Goal: Task Accomplishment & Management: Manage account settings

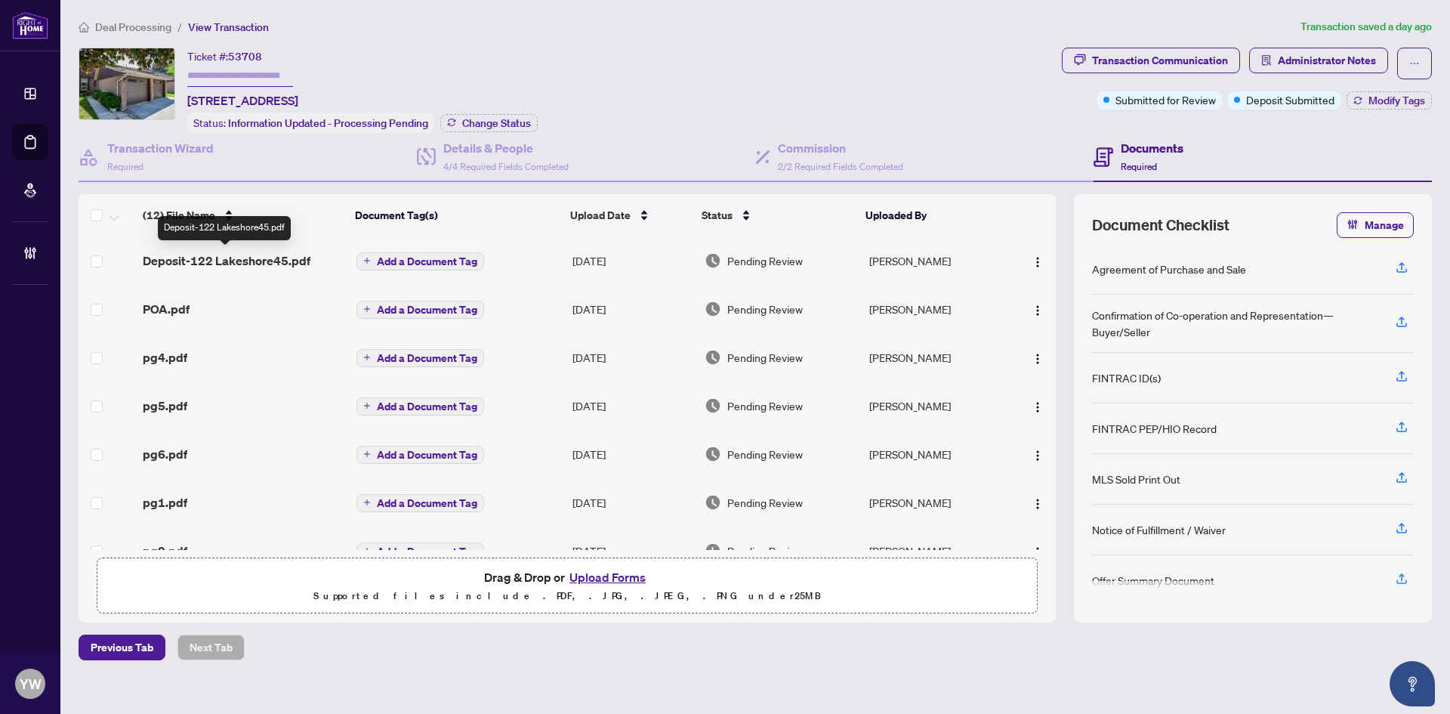
click at [227, 265] on span "Deposit-122 Lakeshore45.pdf" at bounding box center [227, 261] width 168 height 18
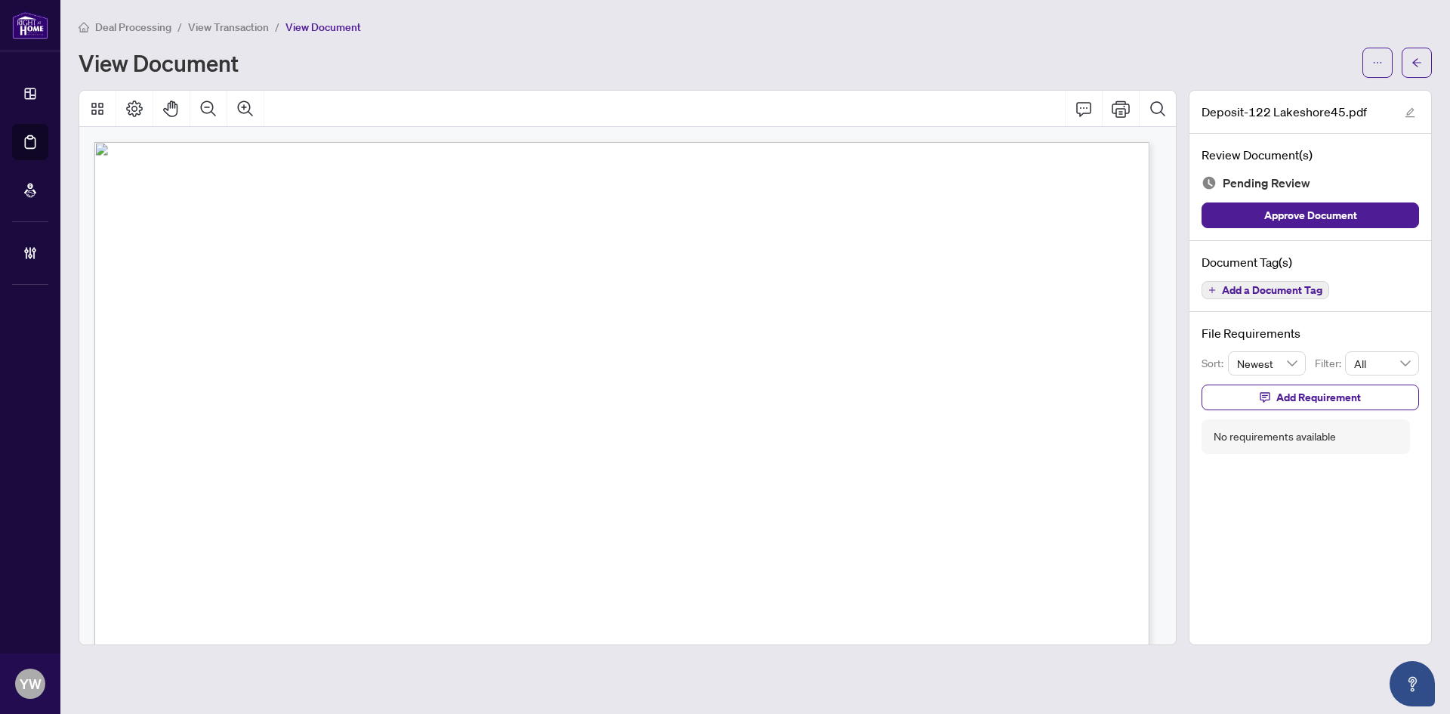
drag, startPoint x: 1299, startPoint y: 211, endPoint x: 1353, endPoint y: 174, distance: 65.2
click at [1299, 211] on span "Approve Document" at bounding box center [1310, 215] width 93 height 24
click at [1413, 110] on icon "edit" at bounding box center [1411, 113] width 10 height 10
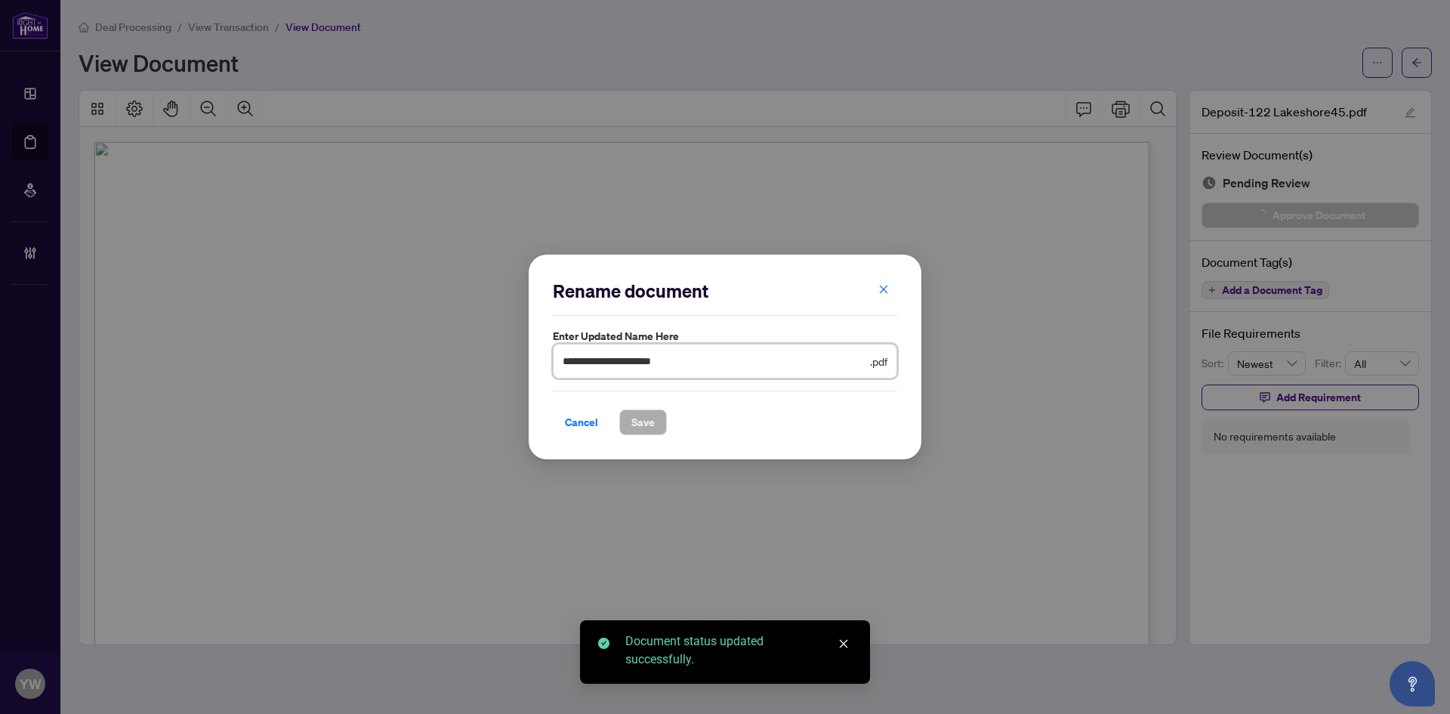
drag, startPoint x: 724, startPoint y: 358, endPoint x: 505, endPoint y: 352, distance: 219.9
click at [505, 352] on div "**********" at bounding box center [725, 357] width 1450 height 714
type input "**********"
click at [647, 424] on span "Save" at bounding box center [642, 422] width 23 height 24
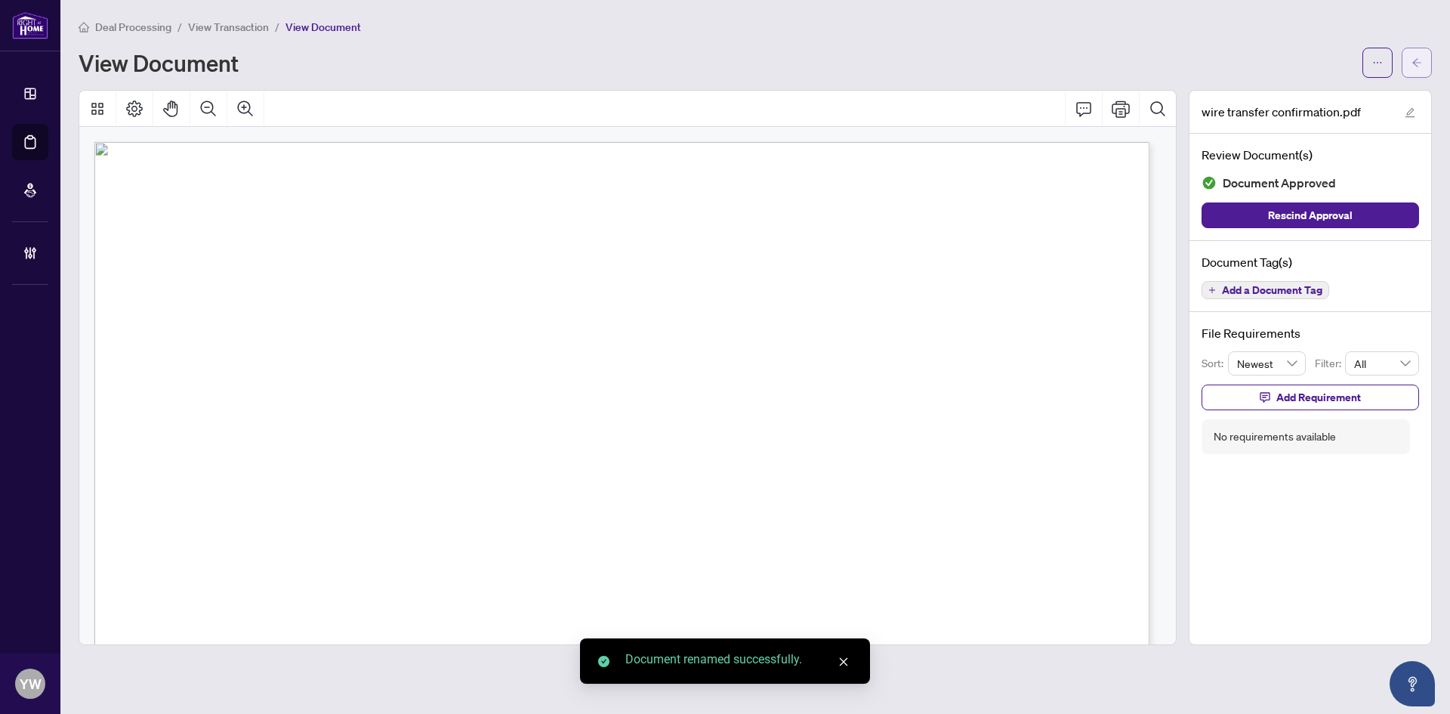
click at [1415, 69] on span "button" at bounding box center [1417, 63] width 11 height 24
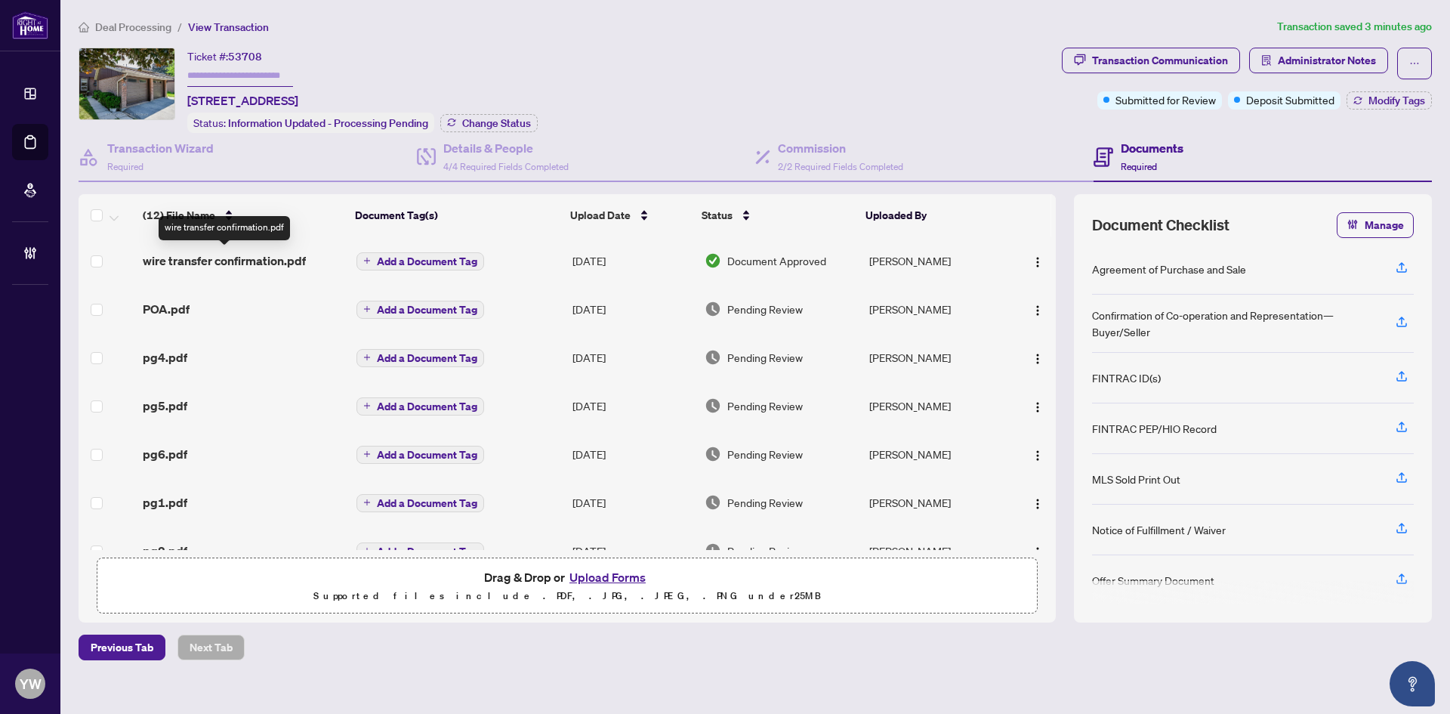
click at [193, 263] on span "wire transfer confirmation.pdf" at bounding box center [224, 261] width 163 height 18
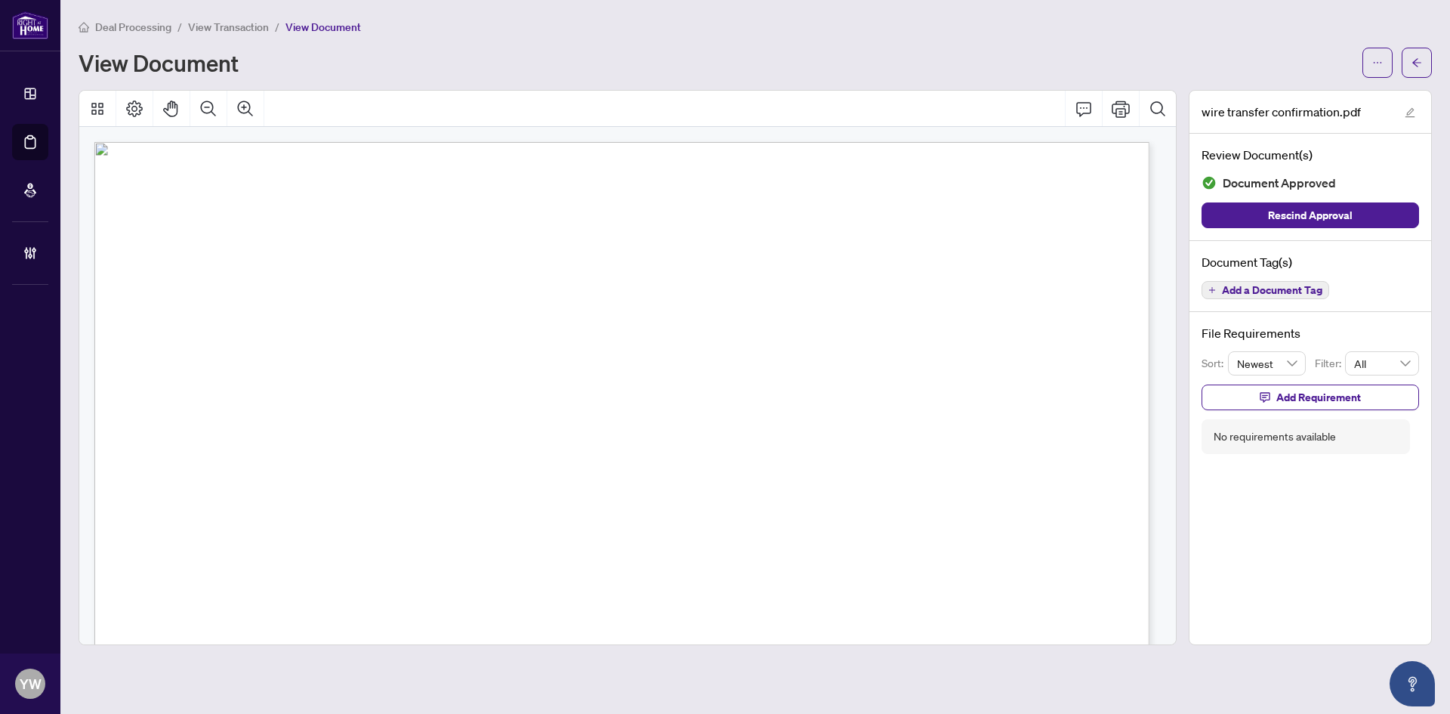
scroll to position [302, 0]
click at [1412, 63] on icon "arrow-left" at bounding box center [1417, 62] width 11 height 11
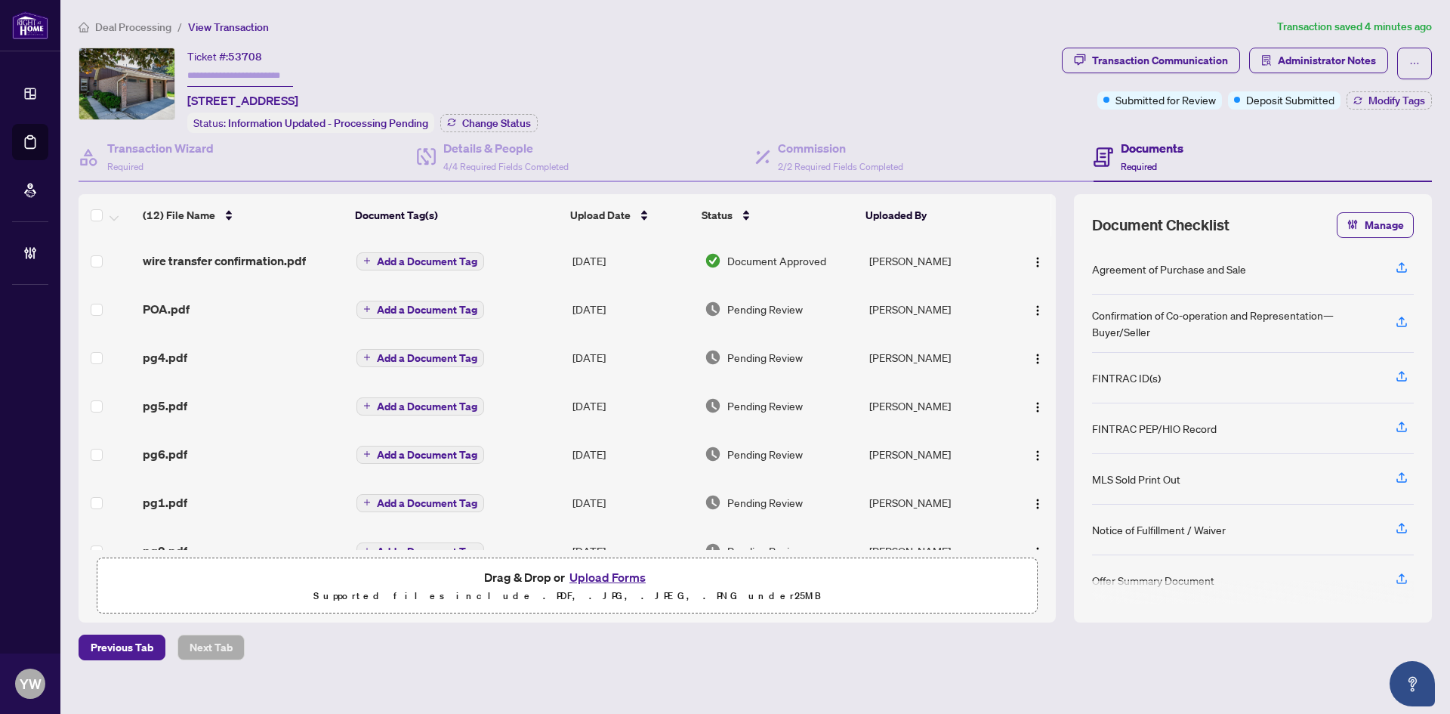
click at [781, 473] on td "Pending Review" at bounding box center [781, 454] width 165 height 48
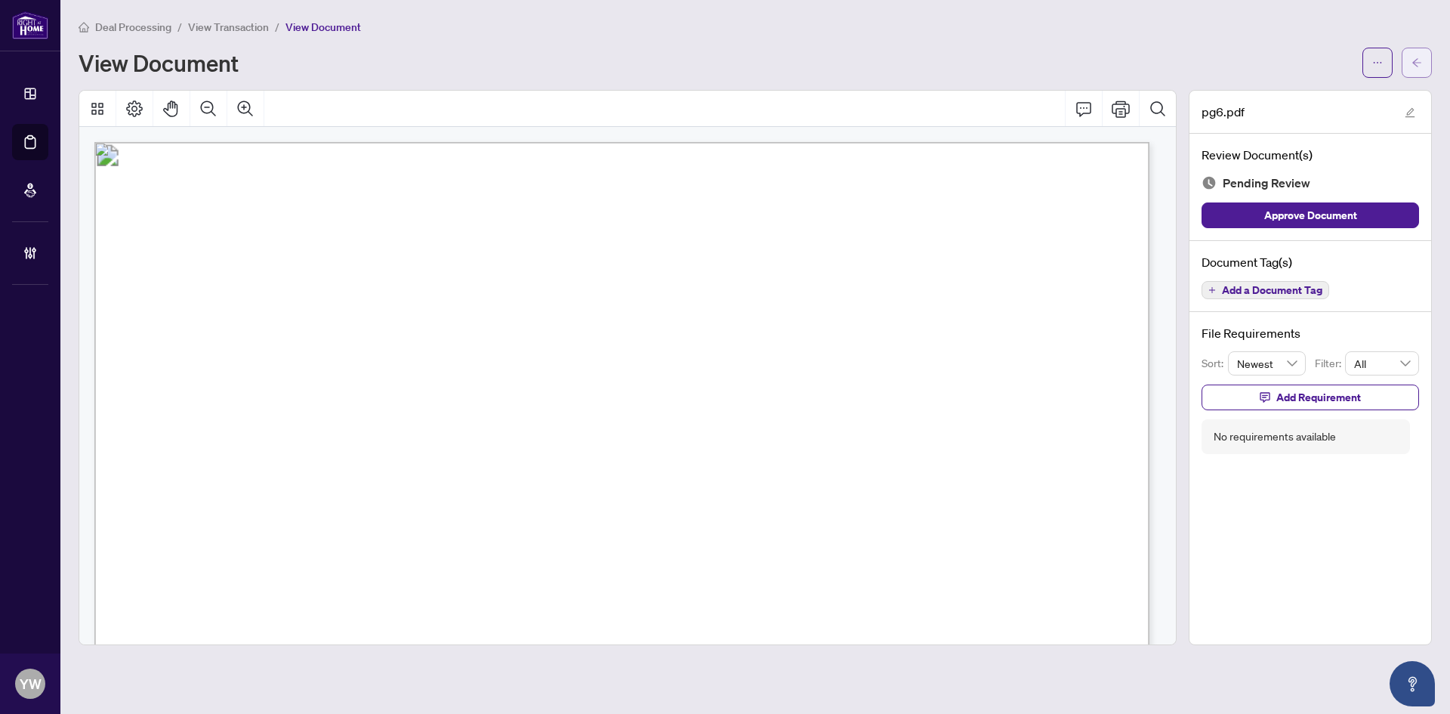
click at [1429, 66] on button "button" at bounding box center [1417, 63] width 30 height 30
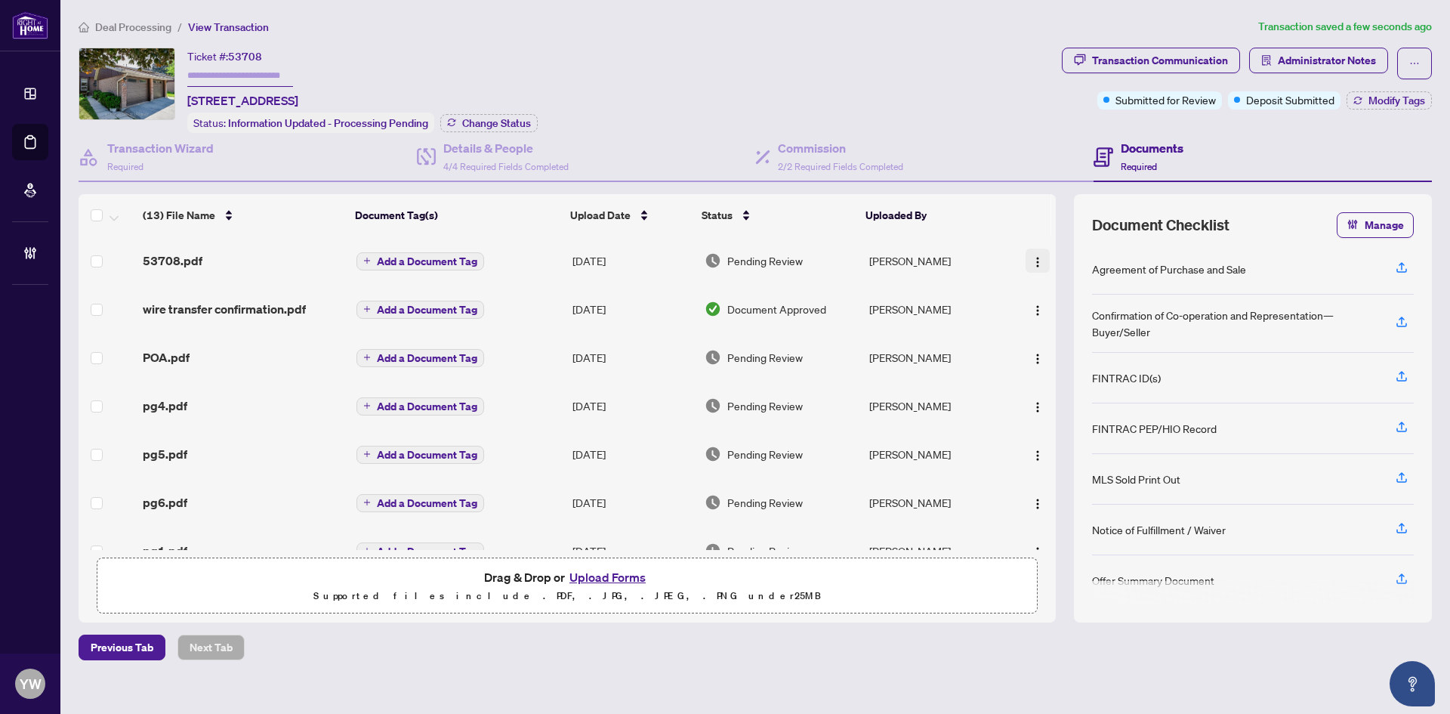
click at [1032, 261] on img "button" at bounding box center [1038, 262] width 12 height 12
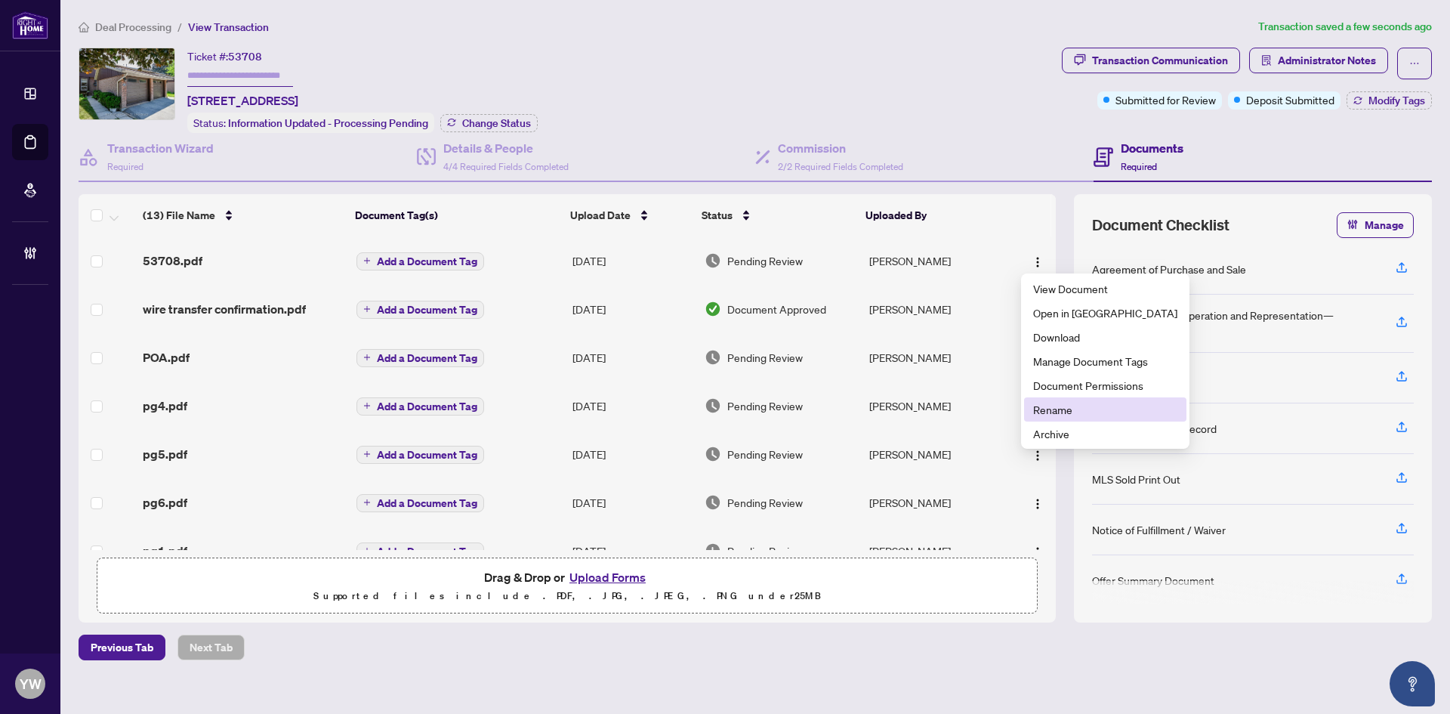
click at [1056, 405] on span "Rename" at bounding box center [1105, 409] width 144 height 17
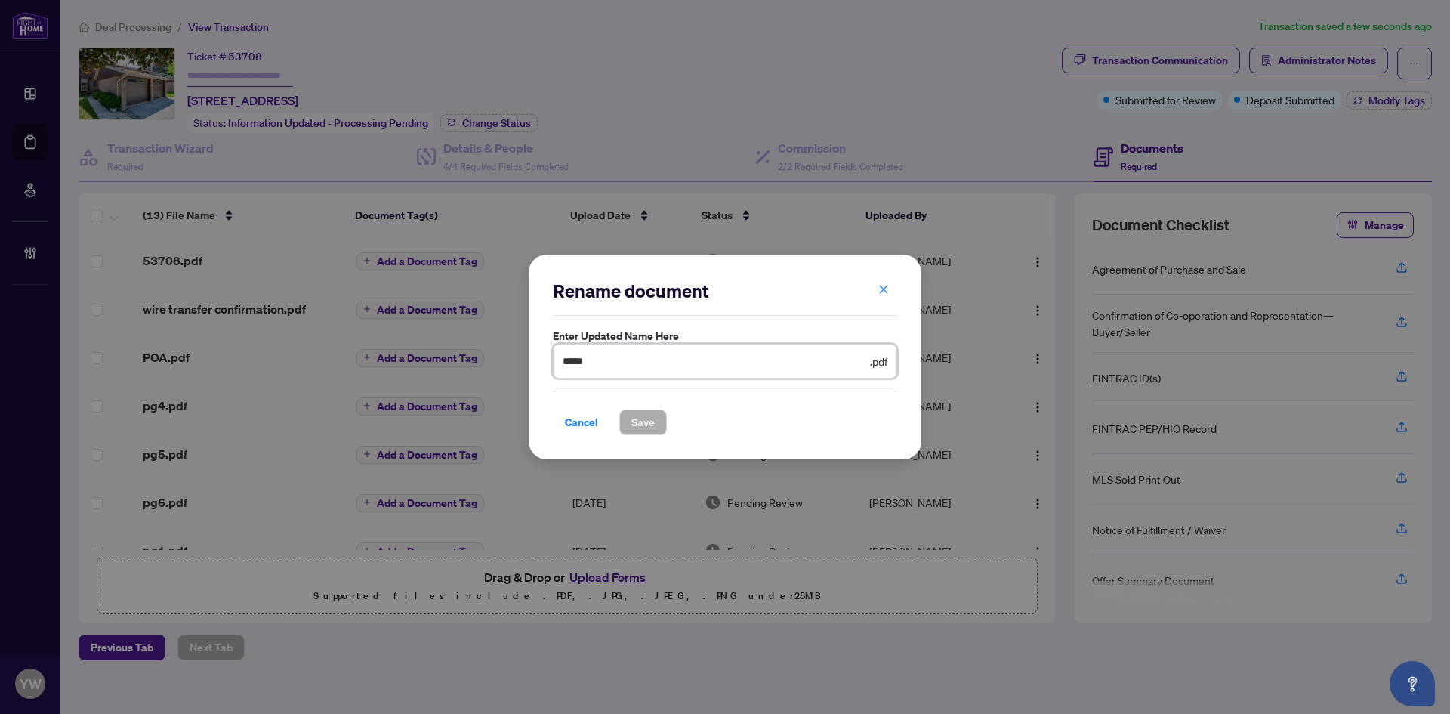
drag, startPoint x: 587, startPoint y: 364, endPoint x: 514, endPoint y: 373, distance: 73.8
click at [474, 354] on div "Rename document Enter updated name here ***** .pdf Cancel Save Cancel OK" at bounding box center [725, 357] width 1450 height 714
type input "**********"
drag, startPoint x: 649, startPoint y: 421, endPoint x: 730, endPoint y: 412, distance: 82.1
click at [648, 421] on span "Save" at bounding box center [642, 422] width 23 height 24
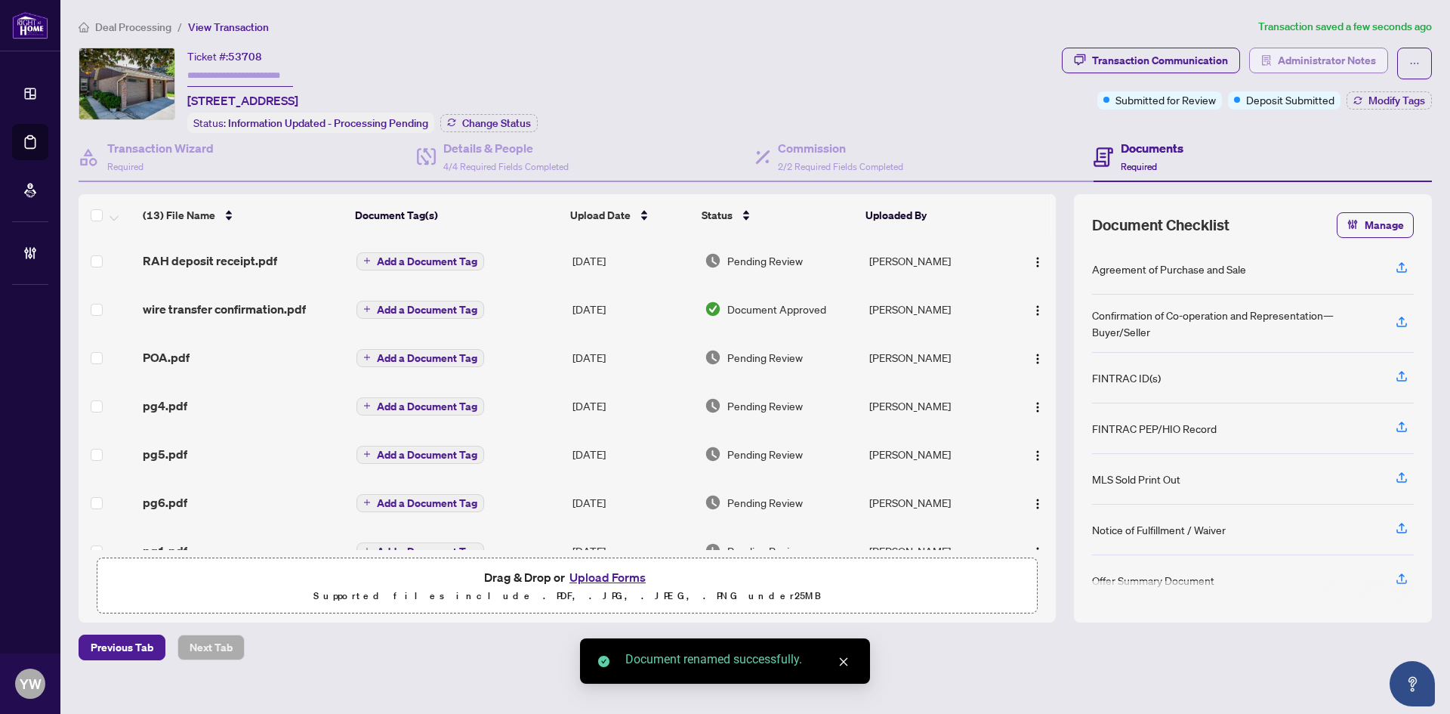
click at [1304, 57] on span "Administrator Notes" at bounding box center [1327, 60] width 98 height 24
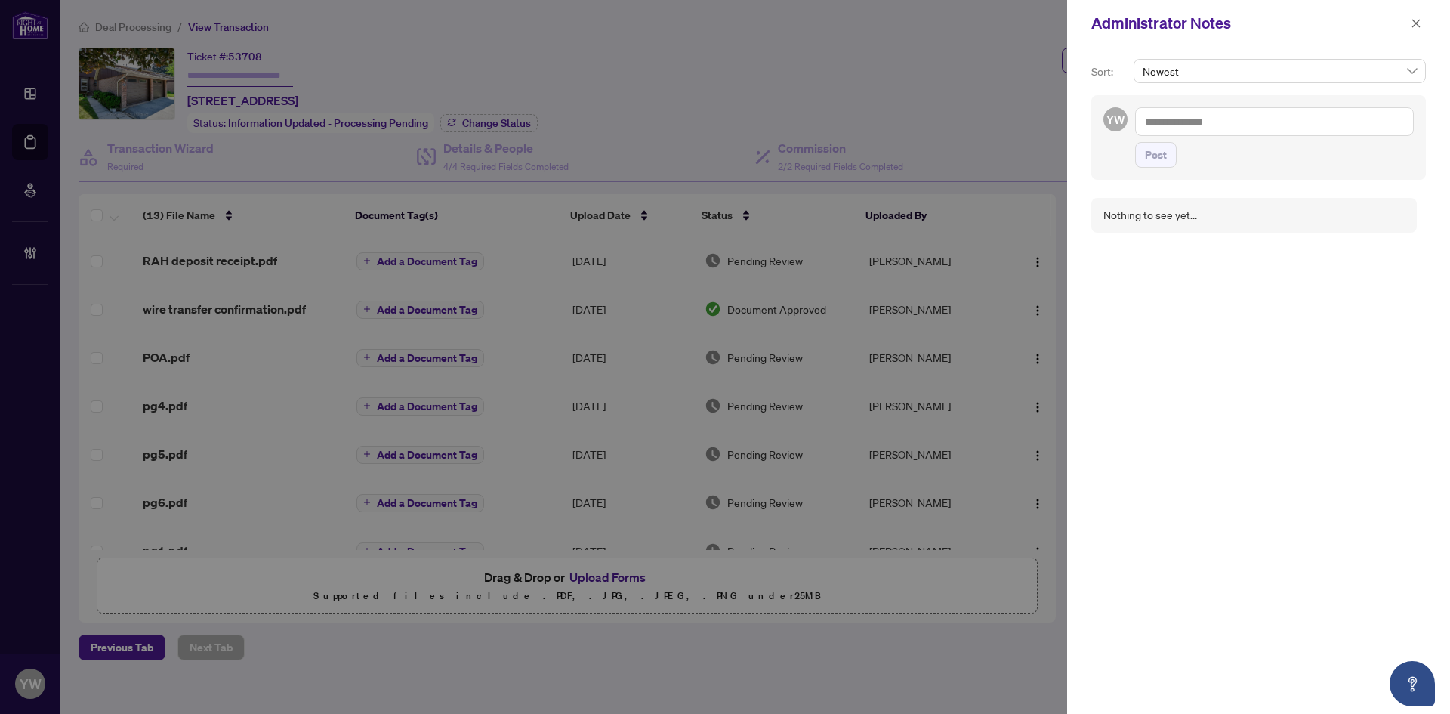
click at [1282, 124] on textarea at bounding box center [1274, 121] width 279 height 29
click at [1412, 26] on icon "close" at bounding box center [1416, 23] width 11 height 11
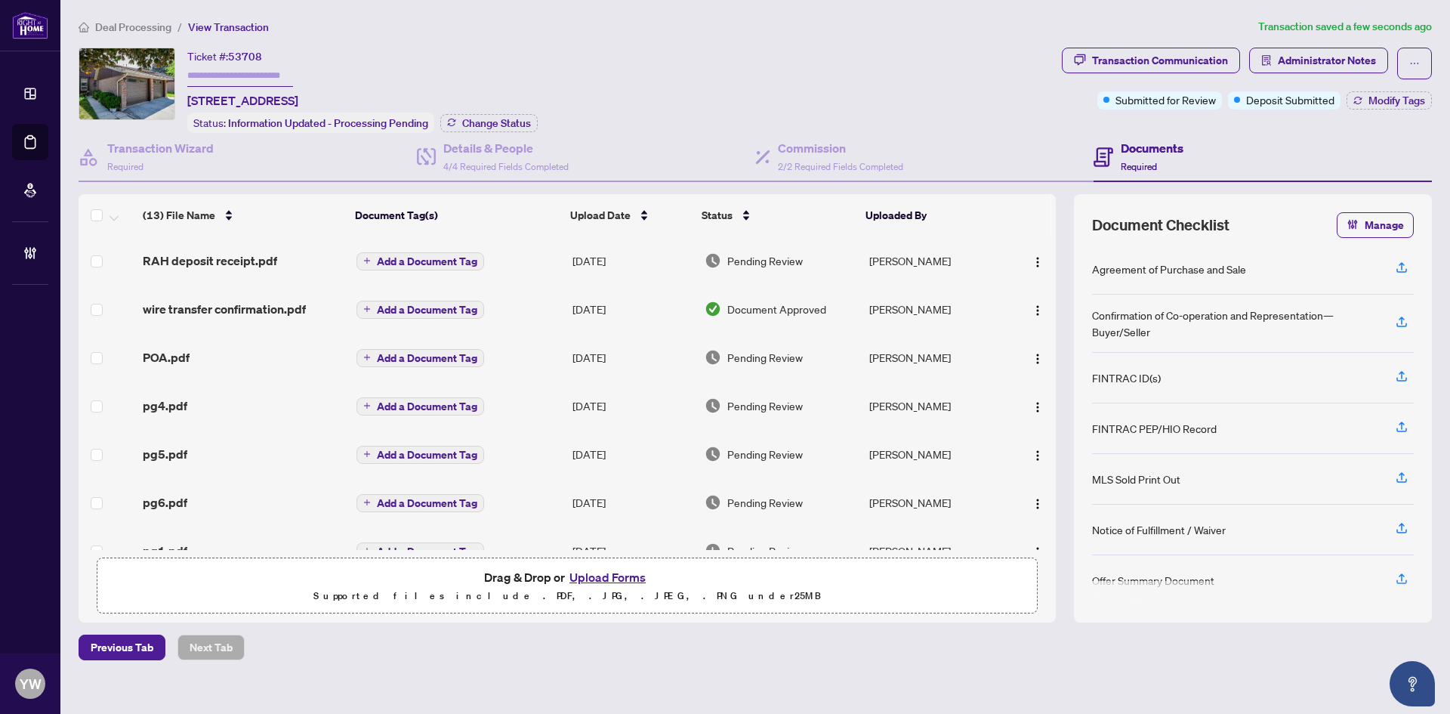
click at [446, 257] on span "Add a Document Tag" at bounding box center [427, 261] width 100 height 11
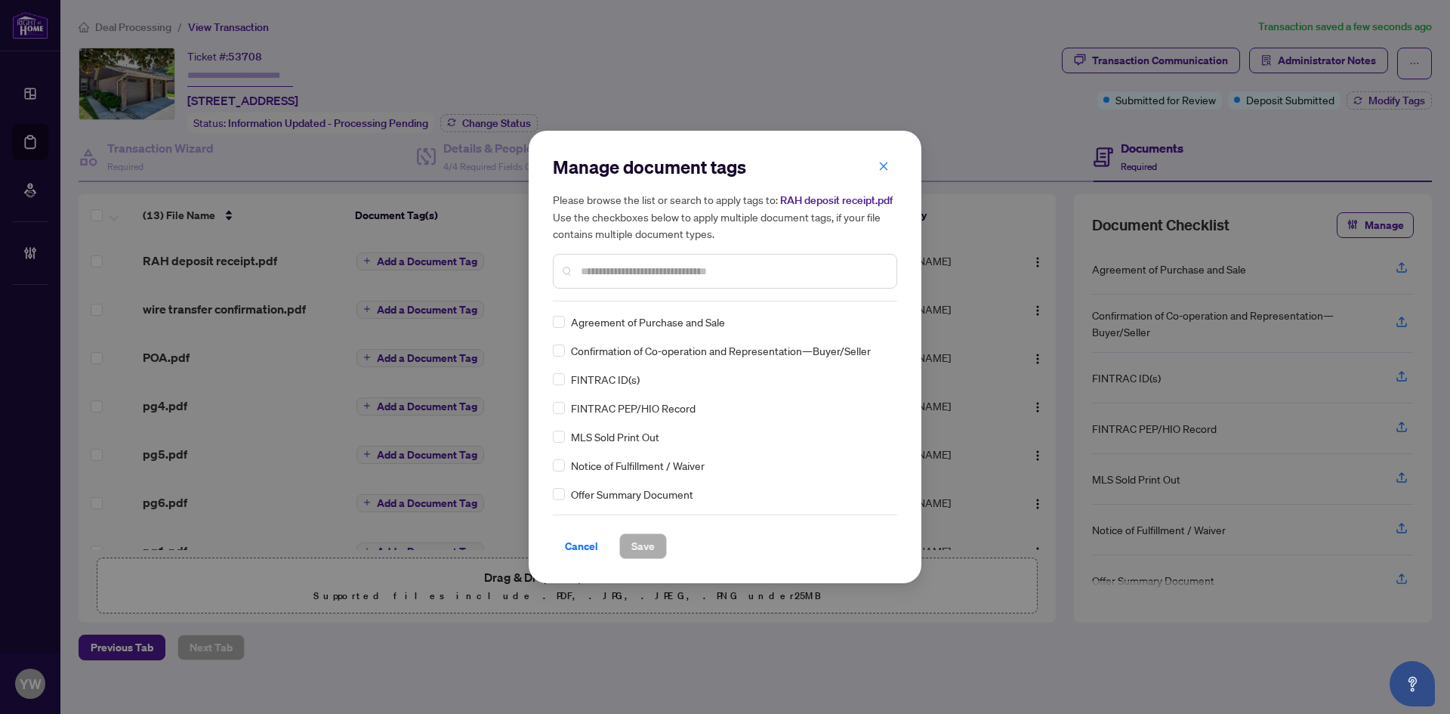
click at [602, 268] on input "text" at bounding box center [733, 271] width 304 height 17
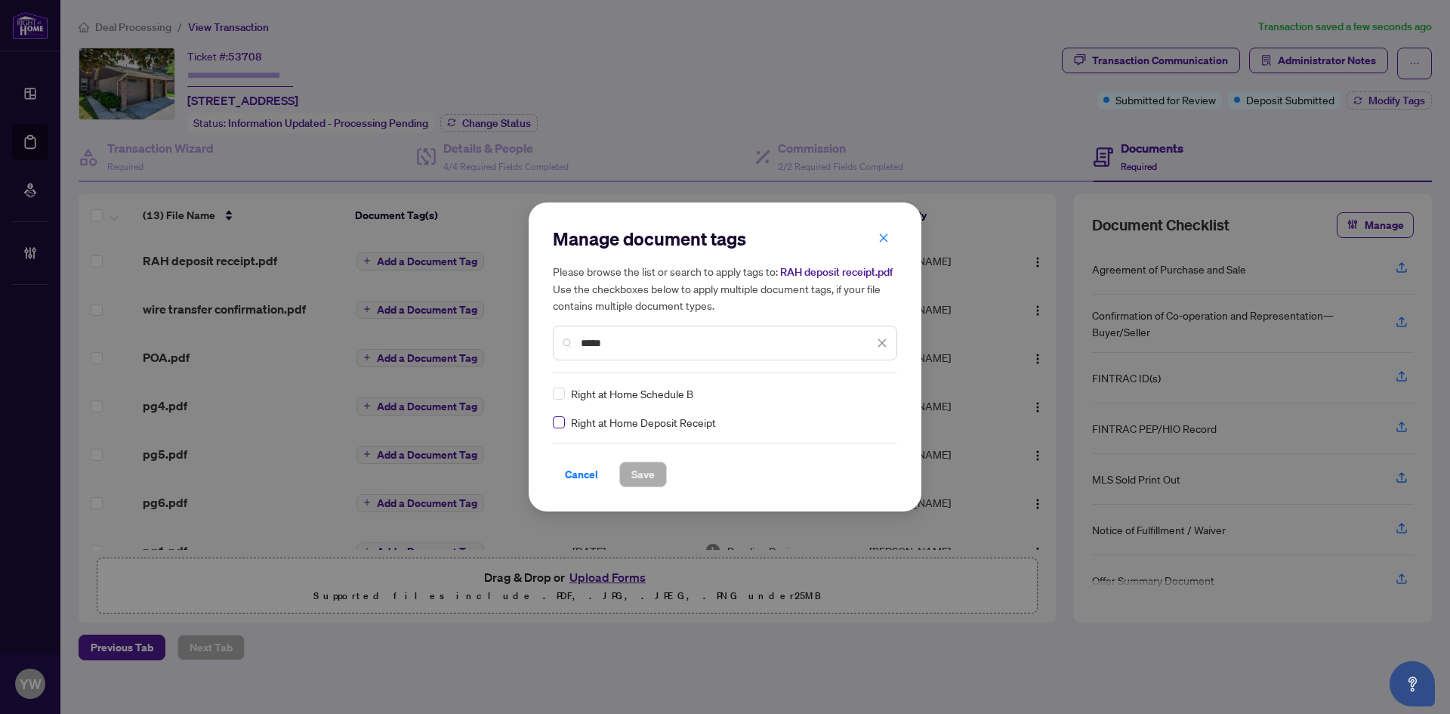
type input "*****"
click at [867, 397] on img at bounding box center [866, 393] width 15 height 15
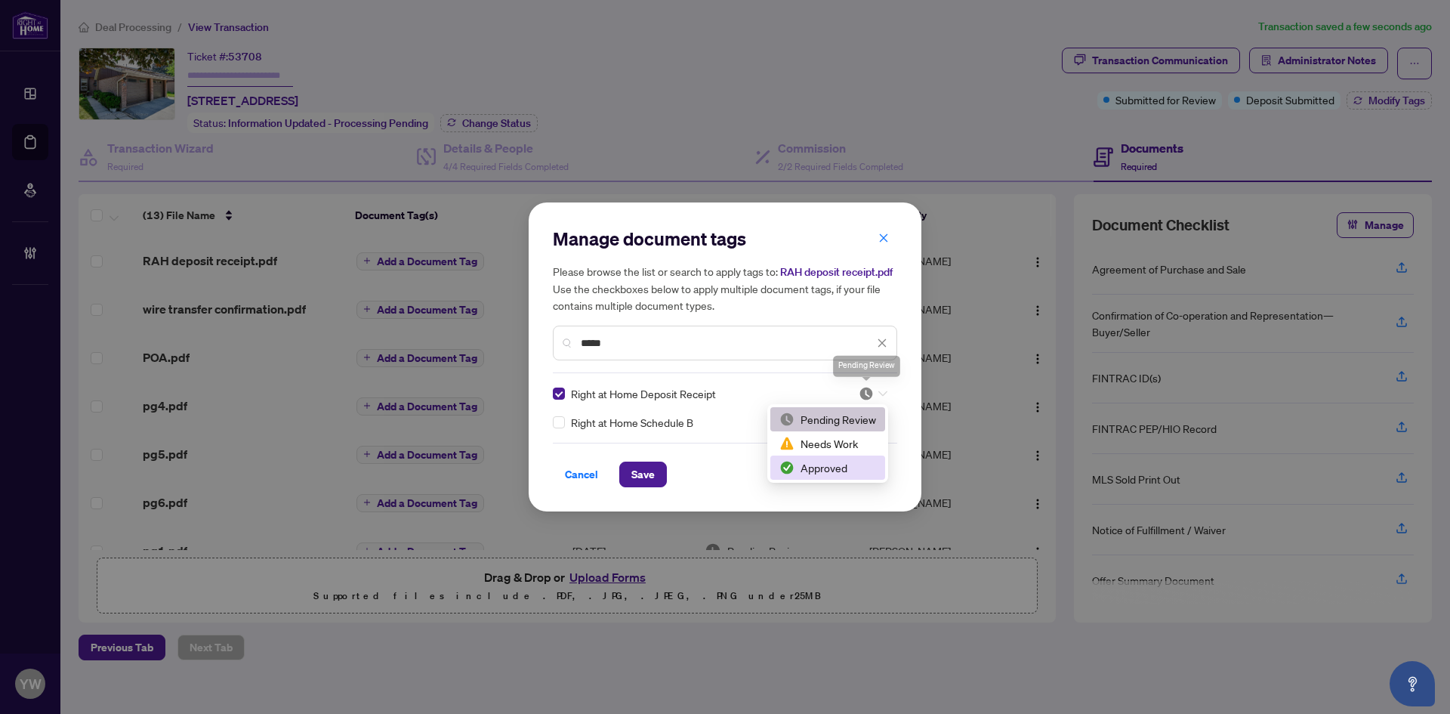
click at [821, 464] on div "Approved" at bounding box center [827, 467] width 97 height 17
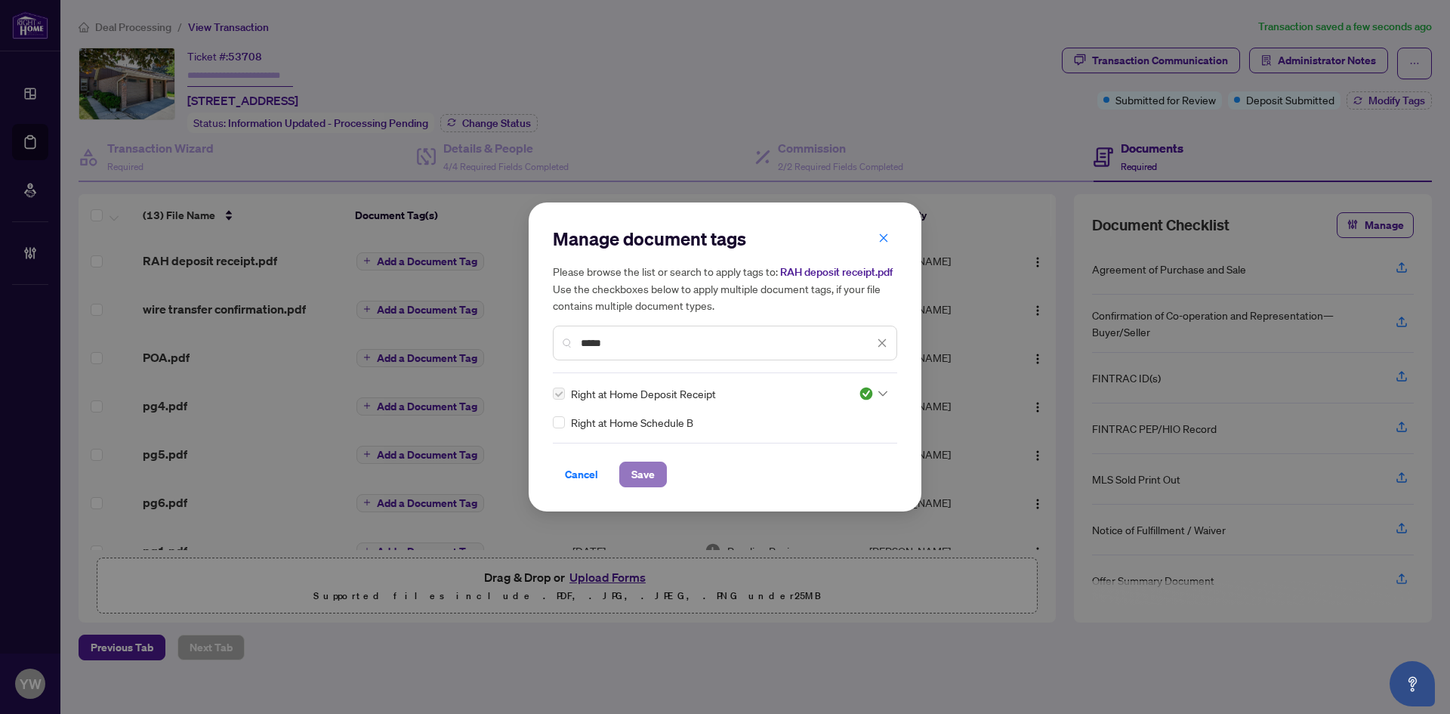
click at [656, 473] on button "Save" at bounding box center [643, 474] width 48 height 26
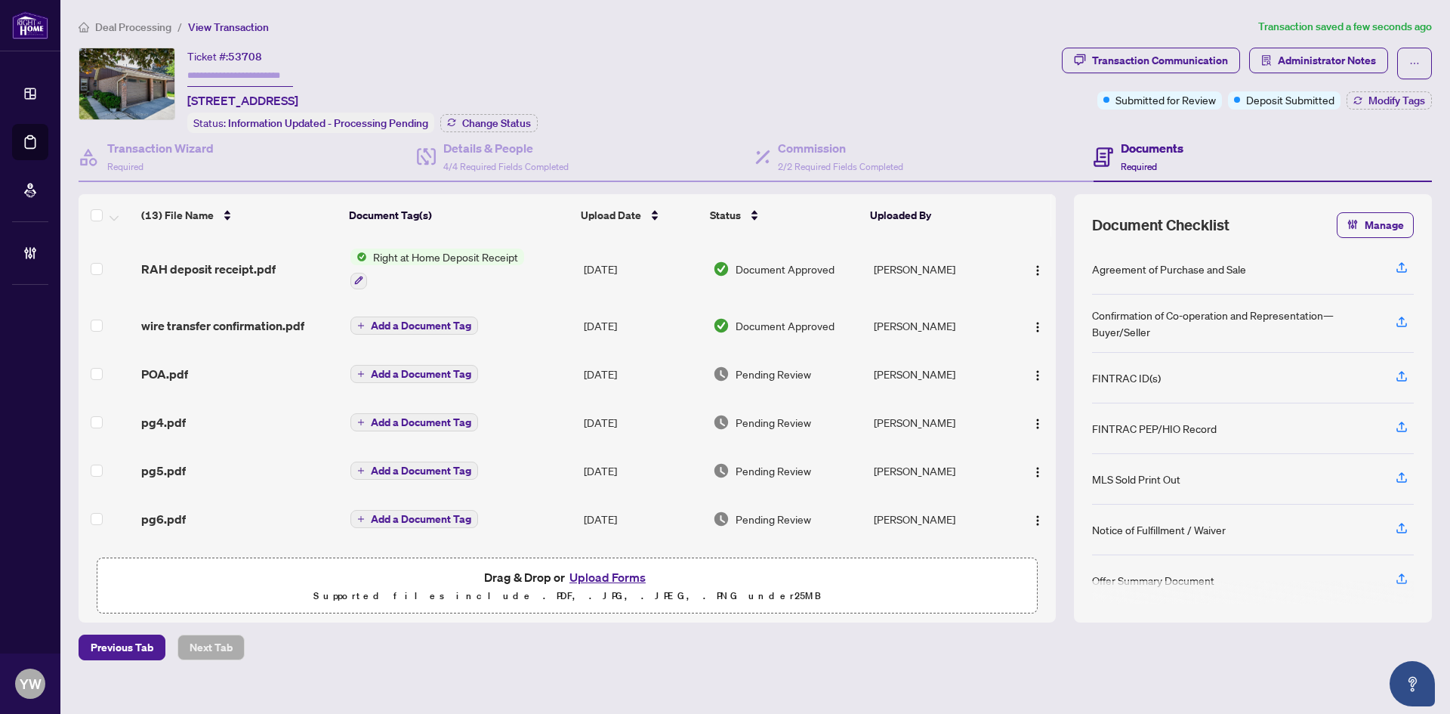
click at [137, 32] on span "Deal Processing" at bounding box center [133, 27] width 76 height 14
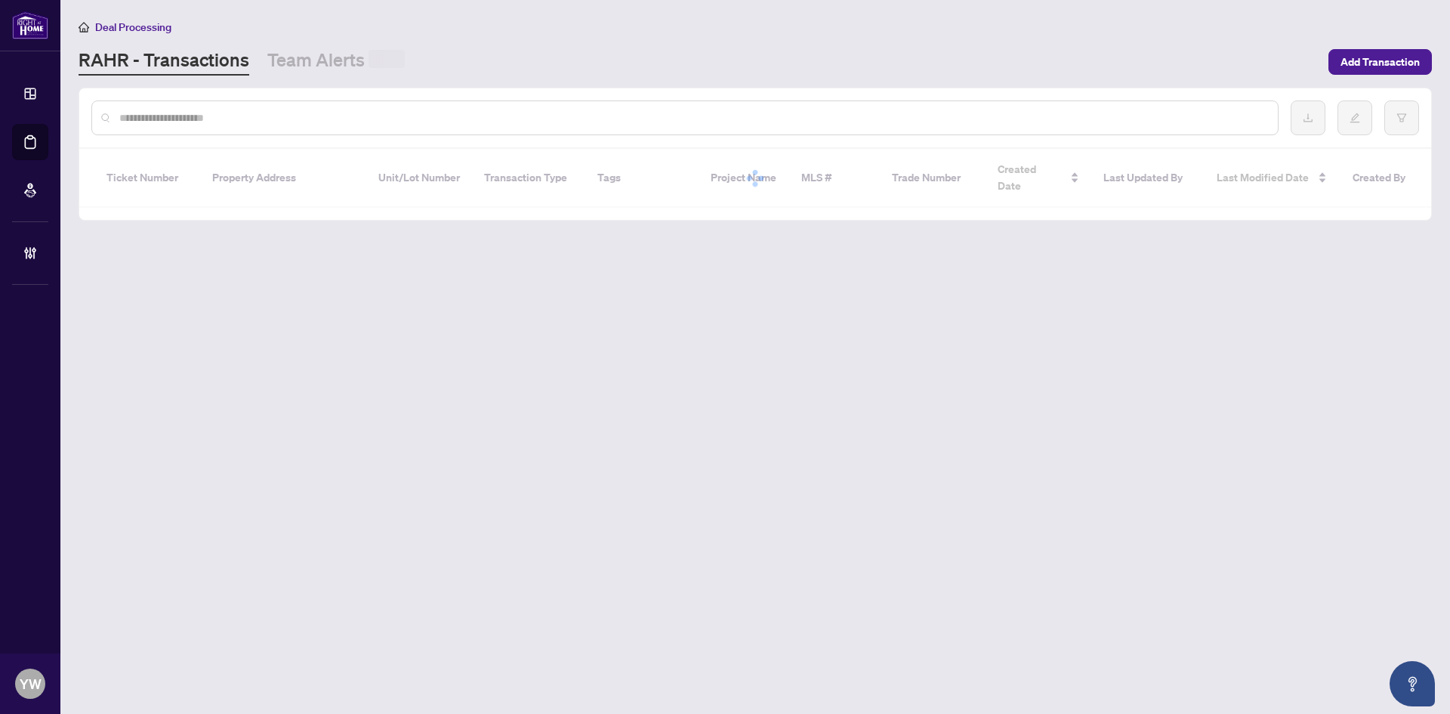
click at [171, 122] on input "text" at bounding box center [692, 118] width 1147 height 17
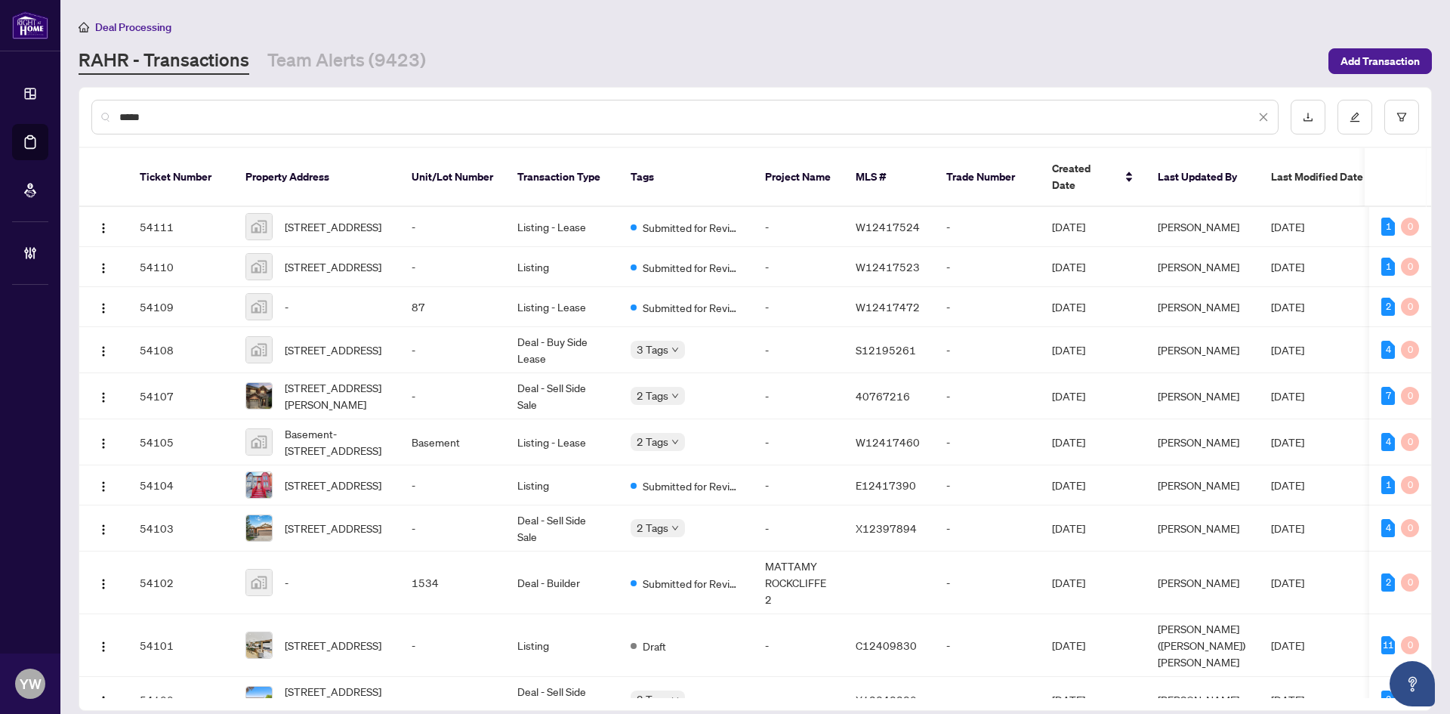
type input "*****"
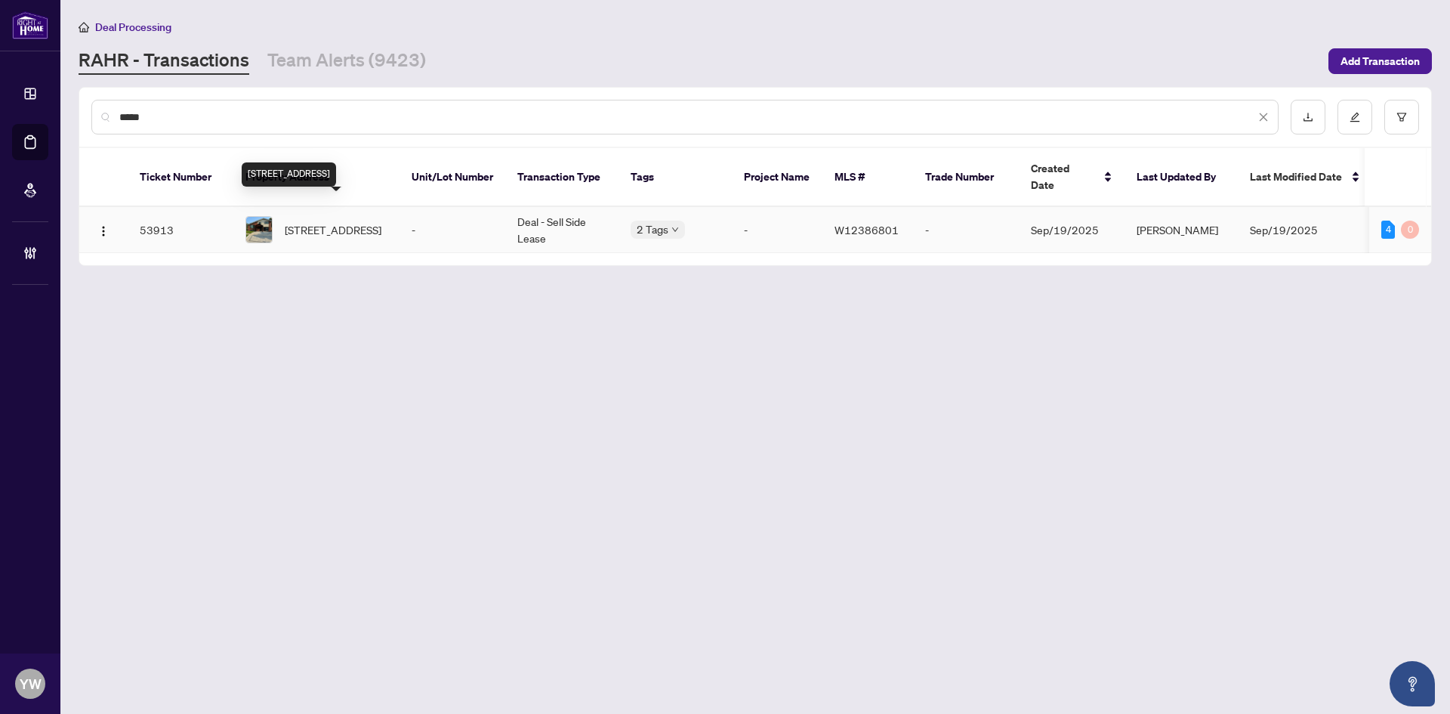
click at [313, 221] on span "52 Sedgebrook Cres, Toronto, Ontario M9B 2X4, Canada" at bounding box center [333, 229] width 97 height 17
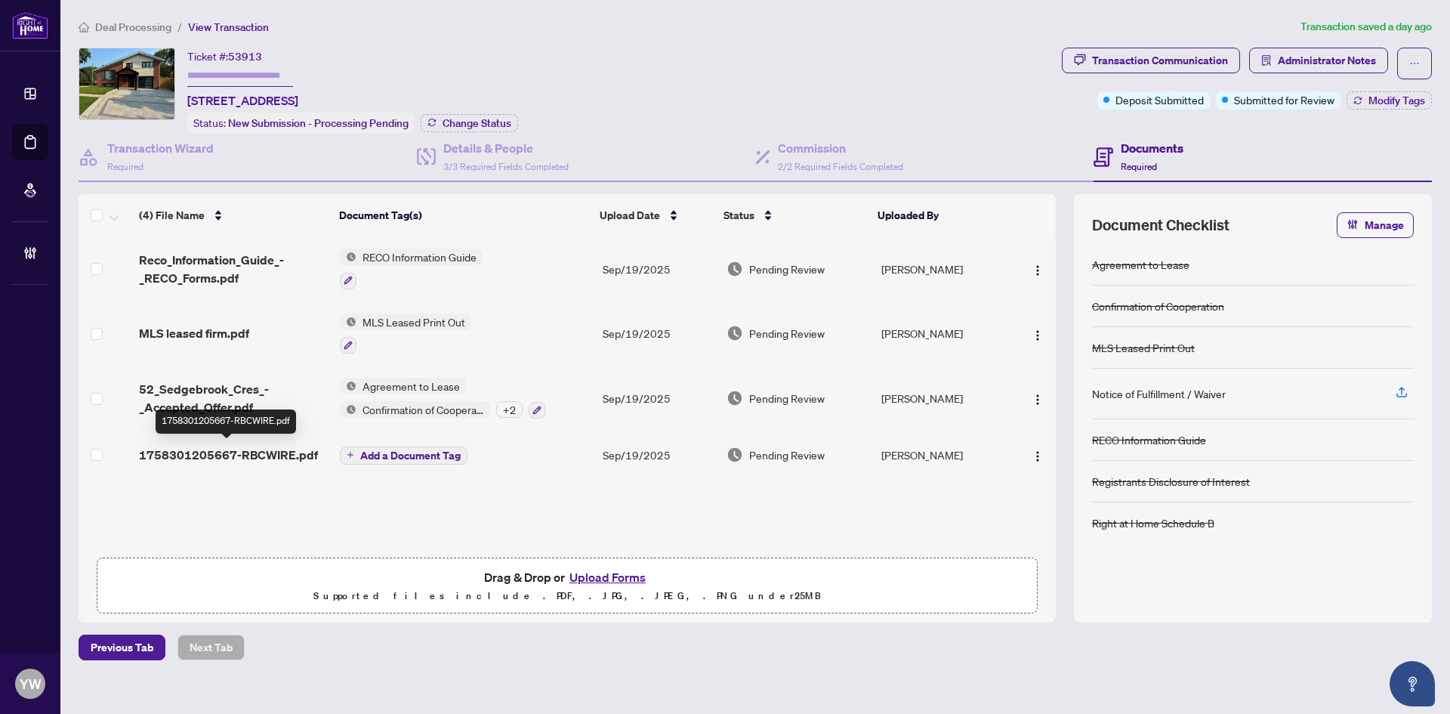
click at [209, 452] on span "1758301205667-RBCWIRE.pdf" at bounding box center [228, 455] width 179 height 18
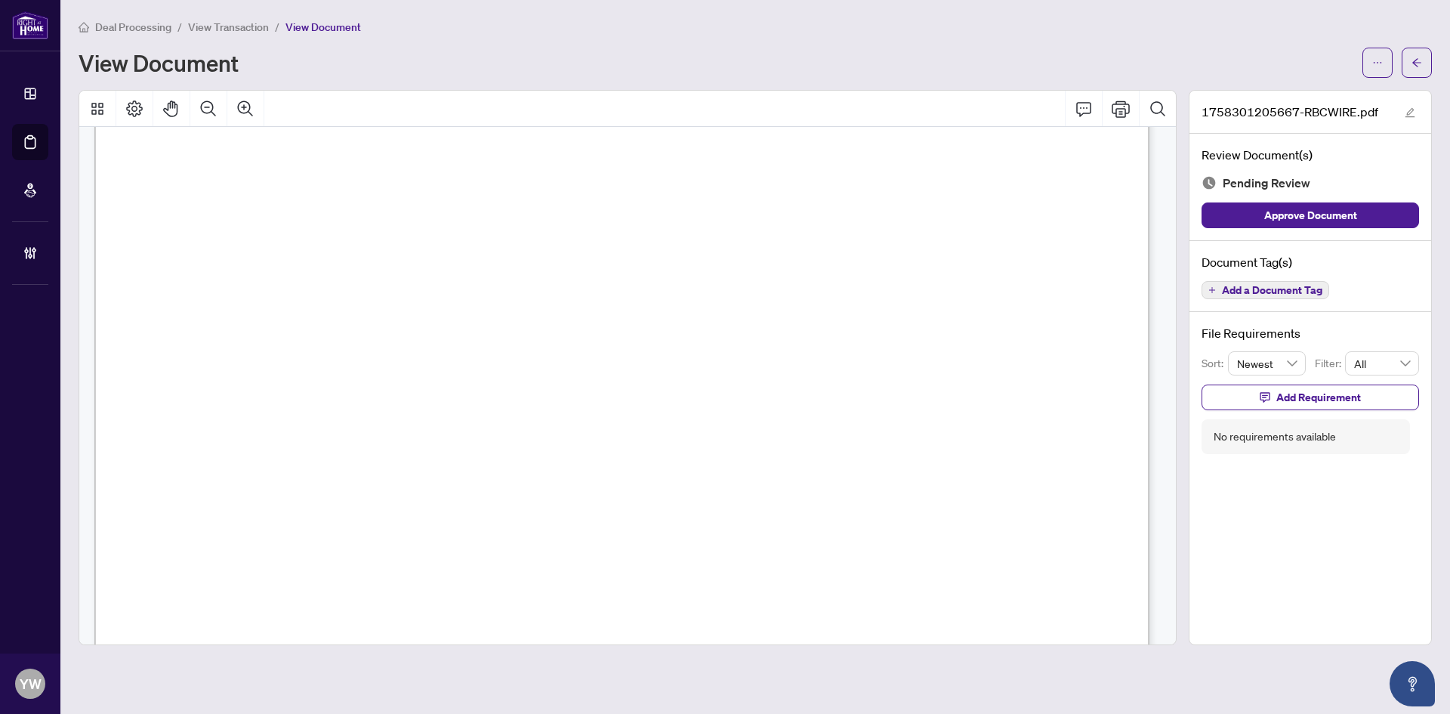
scroll to position [76, 0]
click at [1415, 107] on icon "edit" at bounding box center [1410, 112] width 11 height 11
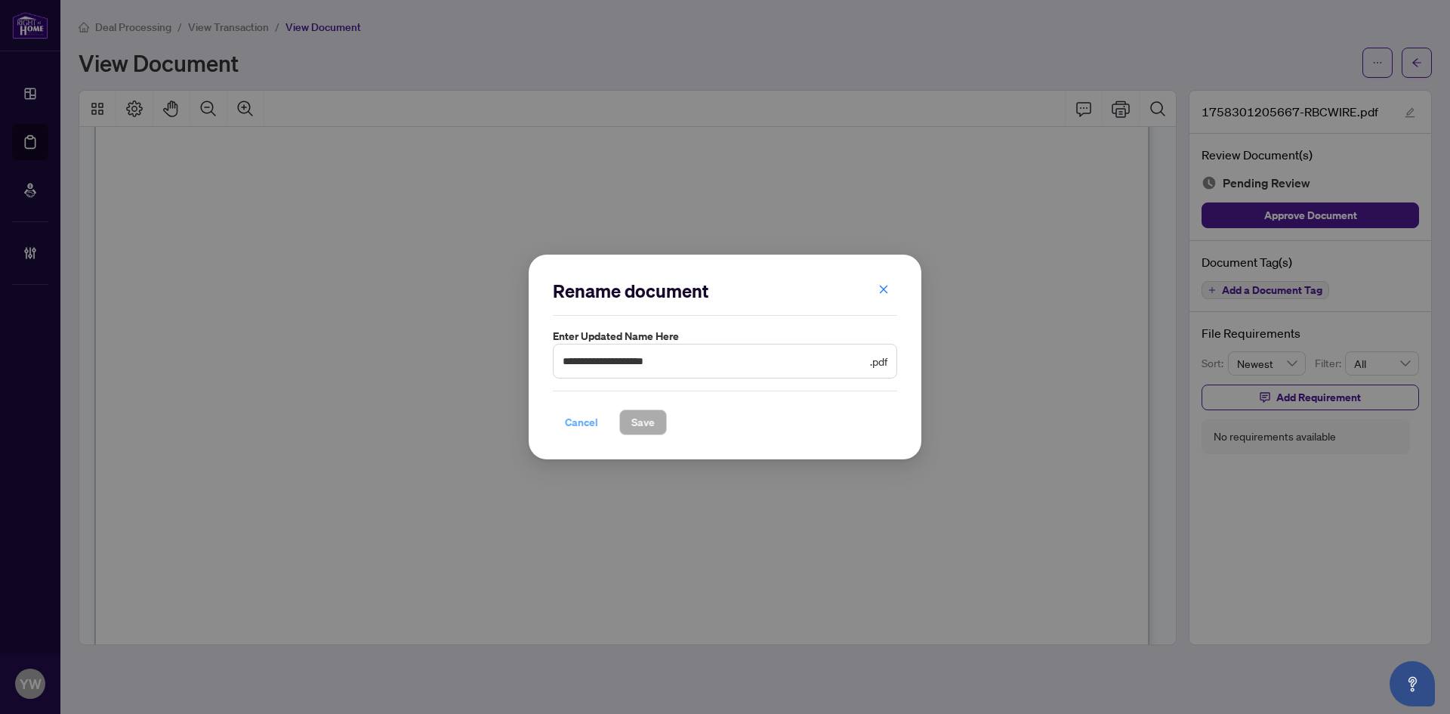
click at [569, 418] on span "Cancel" at bounding box center [581, 422] width 33 height 24
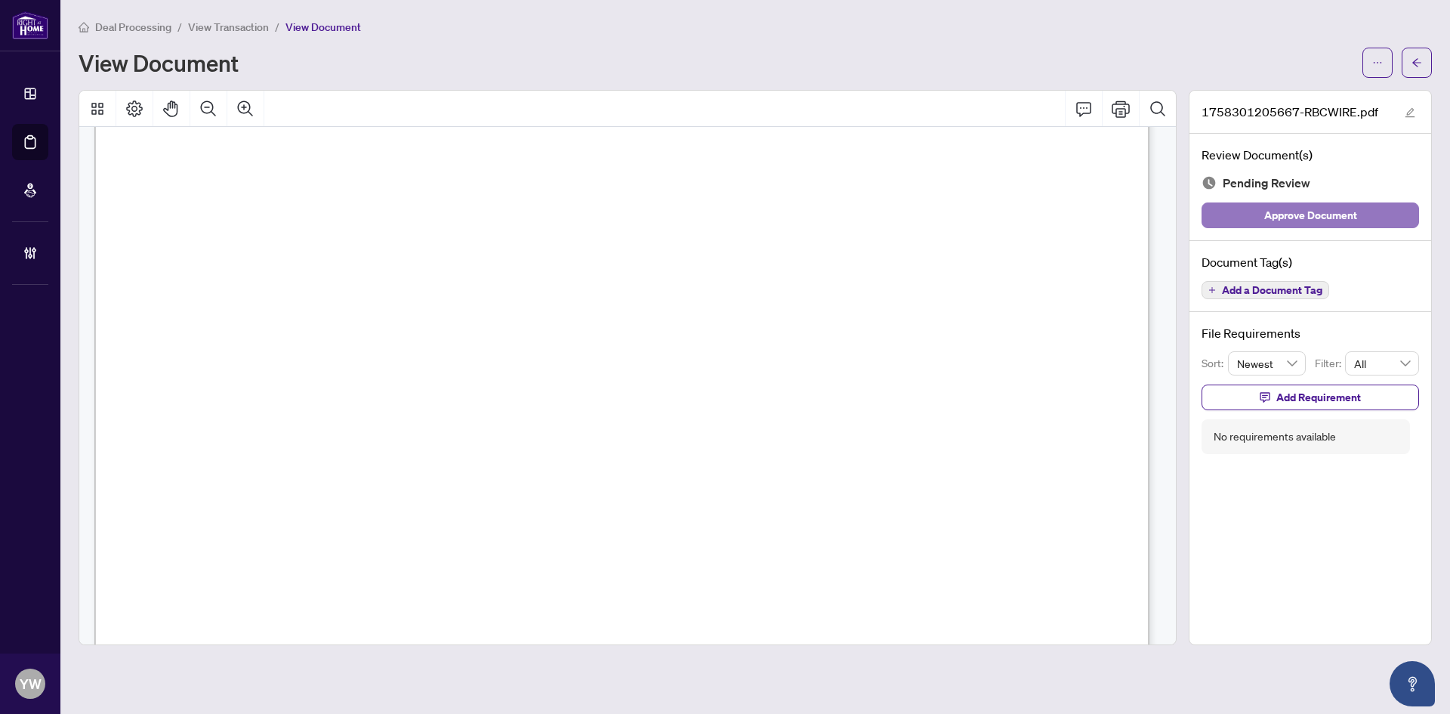
click at [1375, 204] on button "Approve Document" at bounding box center [1311, 215] width 218 height 26
click at [1415, 65] on icon "arrow-left" at bounding box center [1416, 62] width 9 height 8
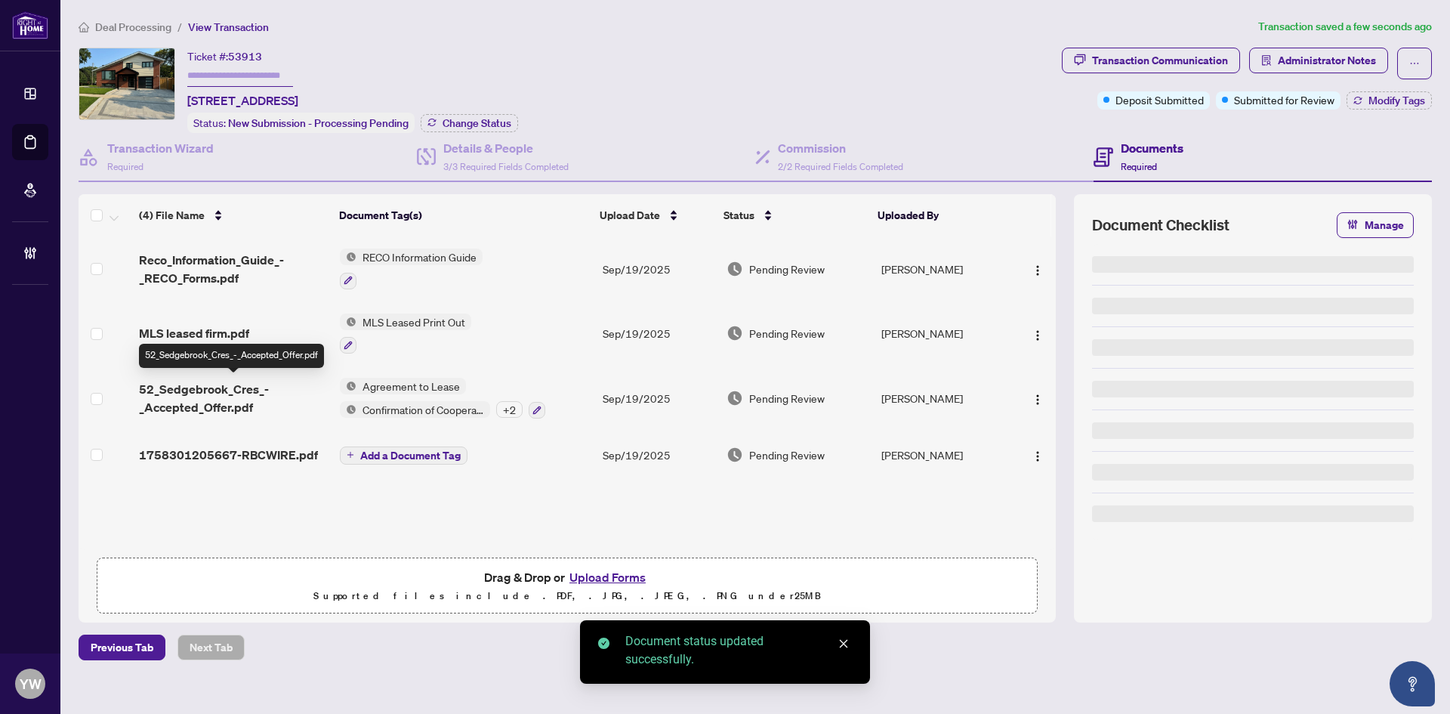
click at [199, 392] on span "52_Sedgebrook_Cres_-_Accepted_Offer.pdf" at bounding box center [233, 398] width 189 height 36
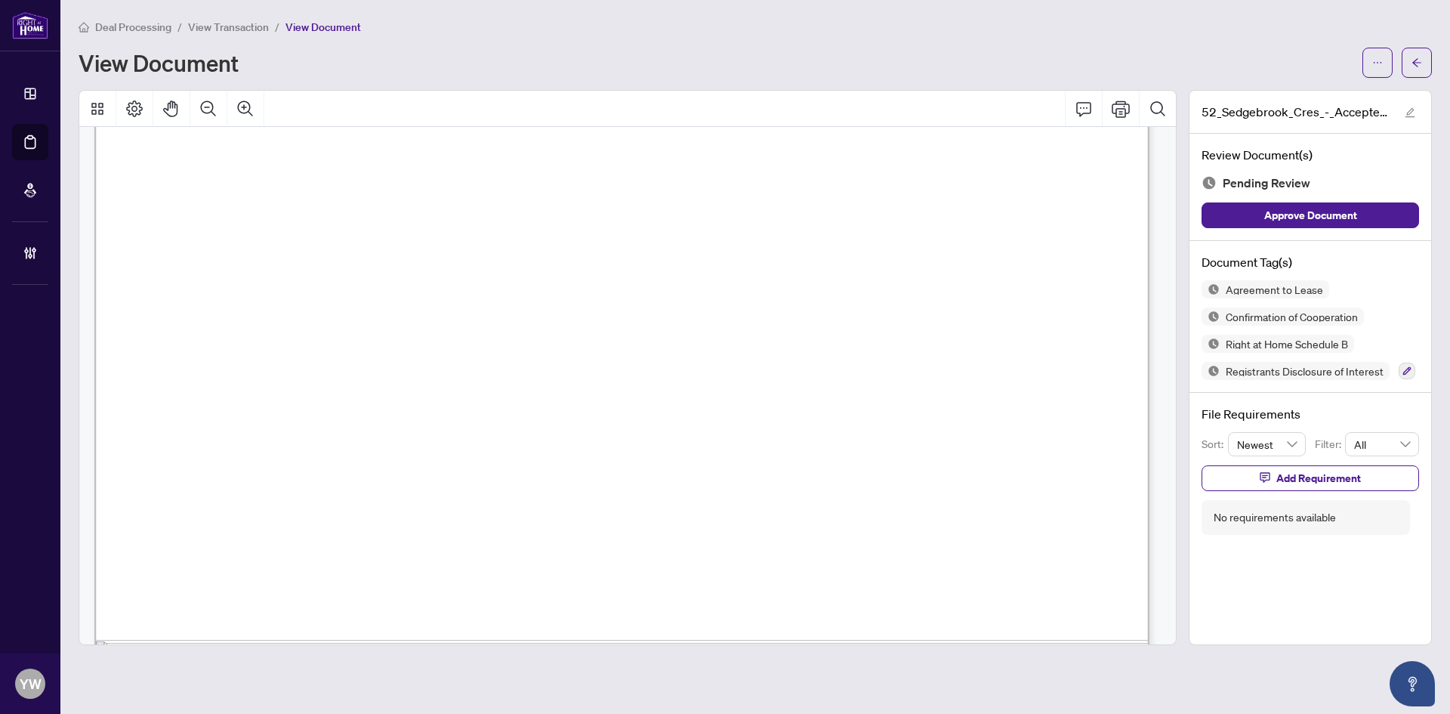
scroll to position [1964, 0]
click at [1418, 66] on icon "arrow-left" at bounding box center [1417, 62] width 11 height 11
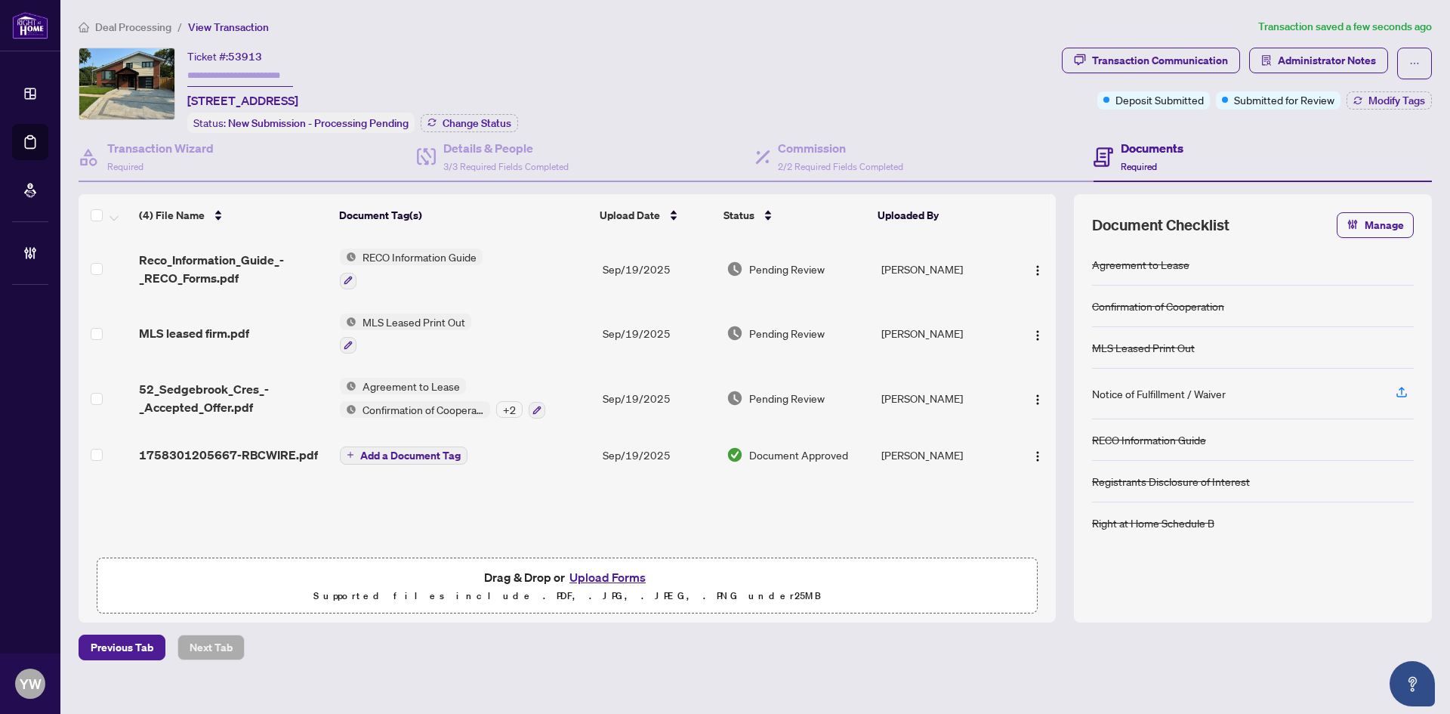
click at [268, 458] on span "1758301205667-RBCWIRE.pdf" at bounding box center [228, 455] width 179 height 18
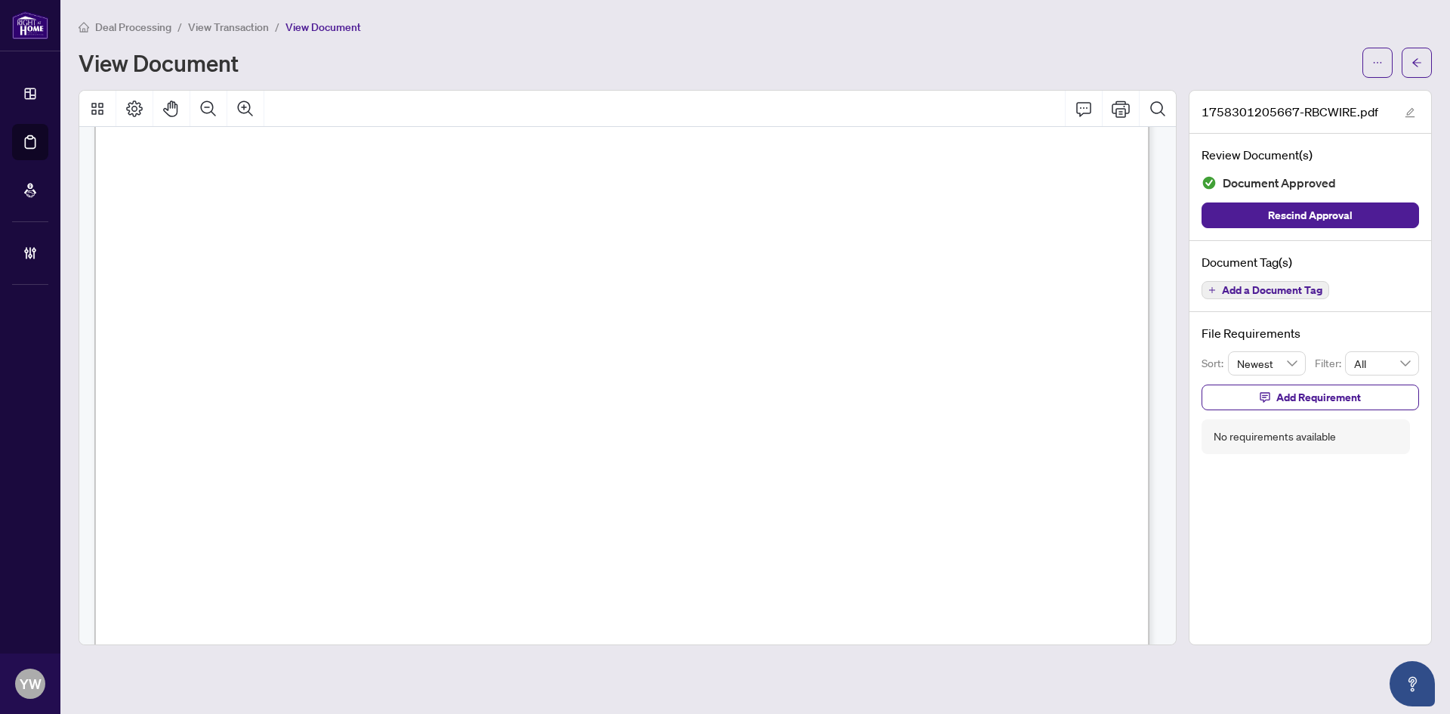
scroll to position [151, 0]
click at [1418, 71] on span "button" at bounding box center [1417, 63] width 11 height 24
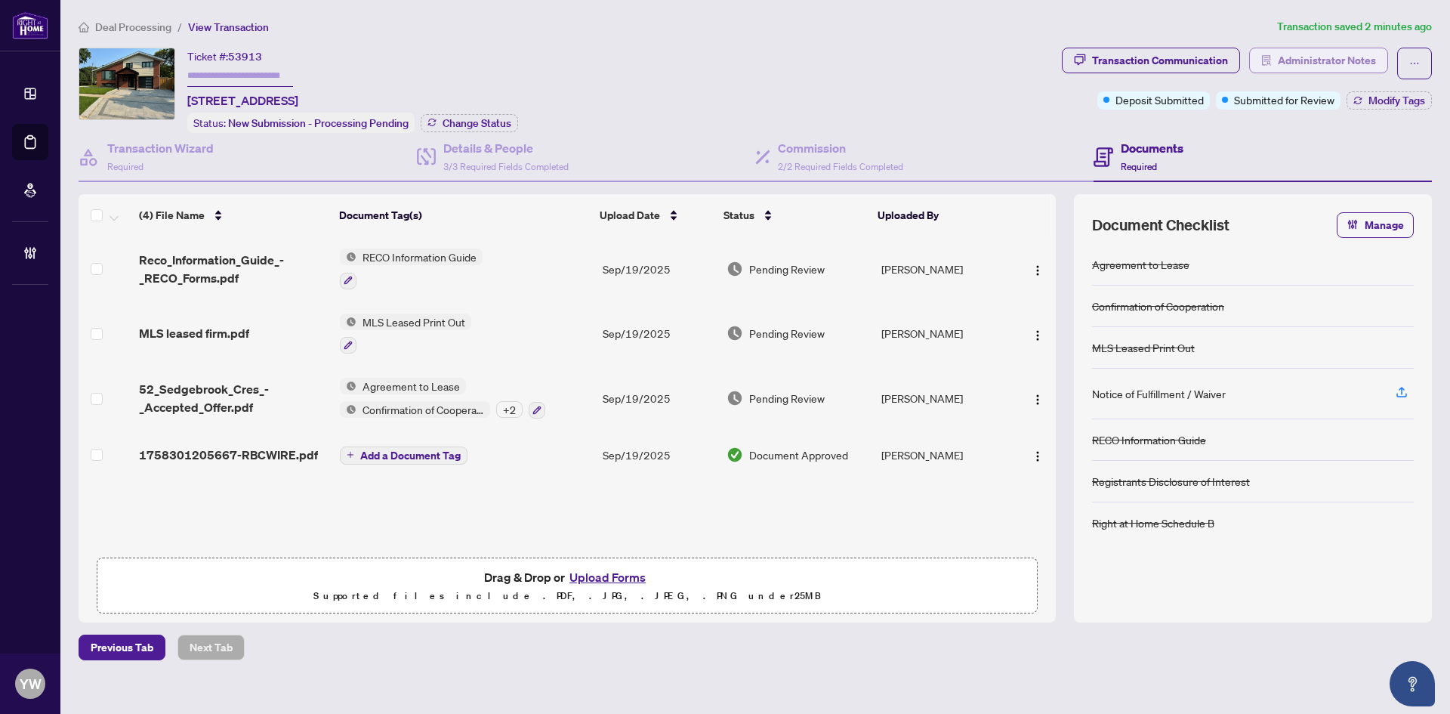
click at [1318, 60] on span "Administrator Notes" at bounding box center [1327, 60] width 98 height 24
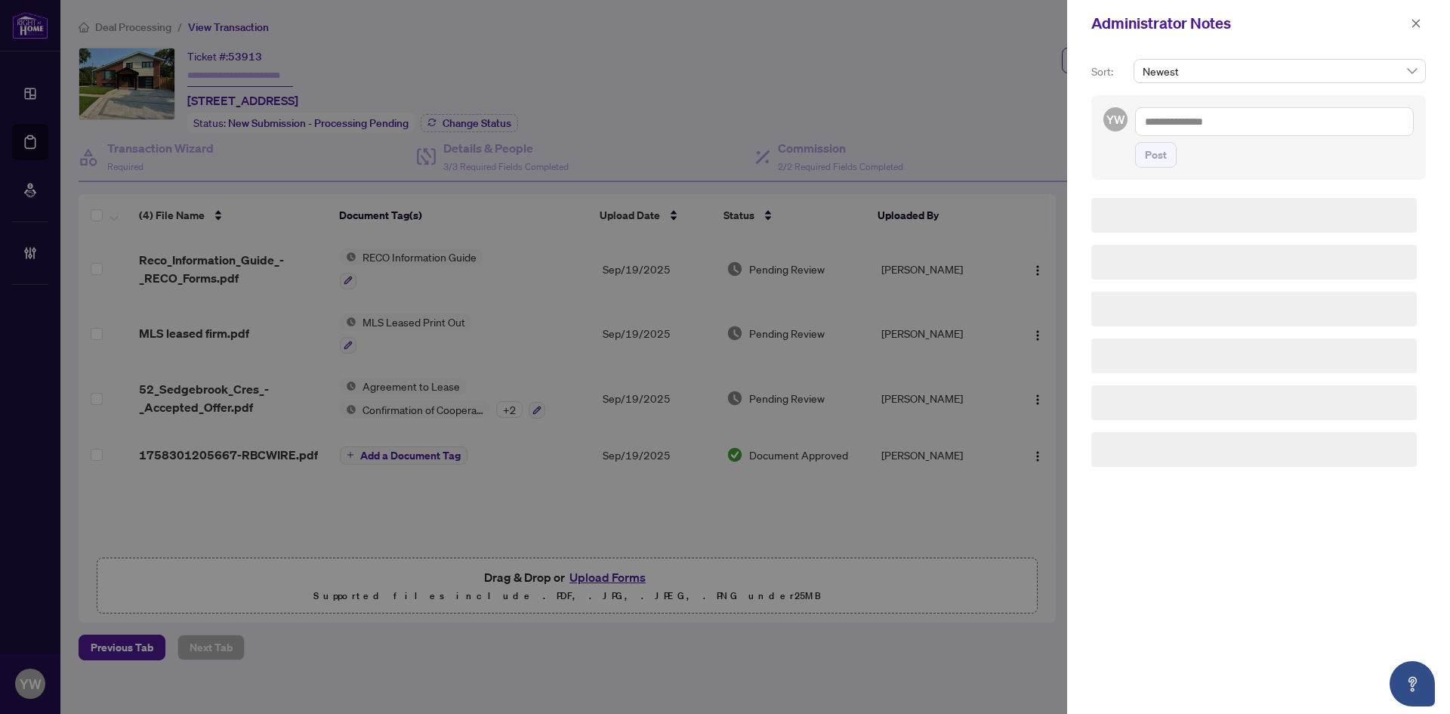
click at [1238, 120] on textarea at bounding box center [1274, 121] width 279 height 29
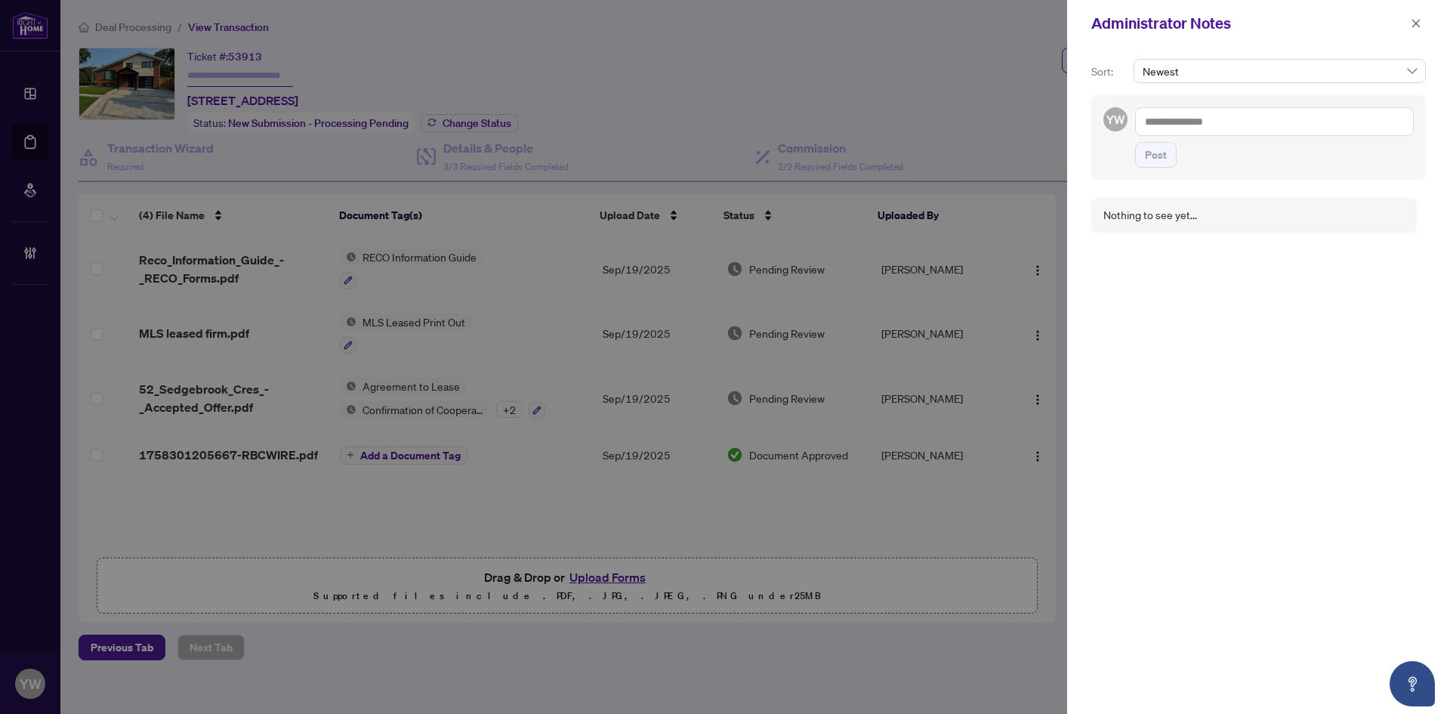
paste textarea "**********"
type textarea "**********"
click at [1162, 182] on span "Post" at bounding box center [1156, 170] width 22 height 24
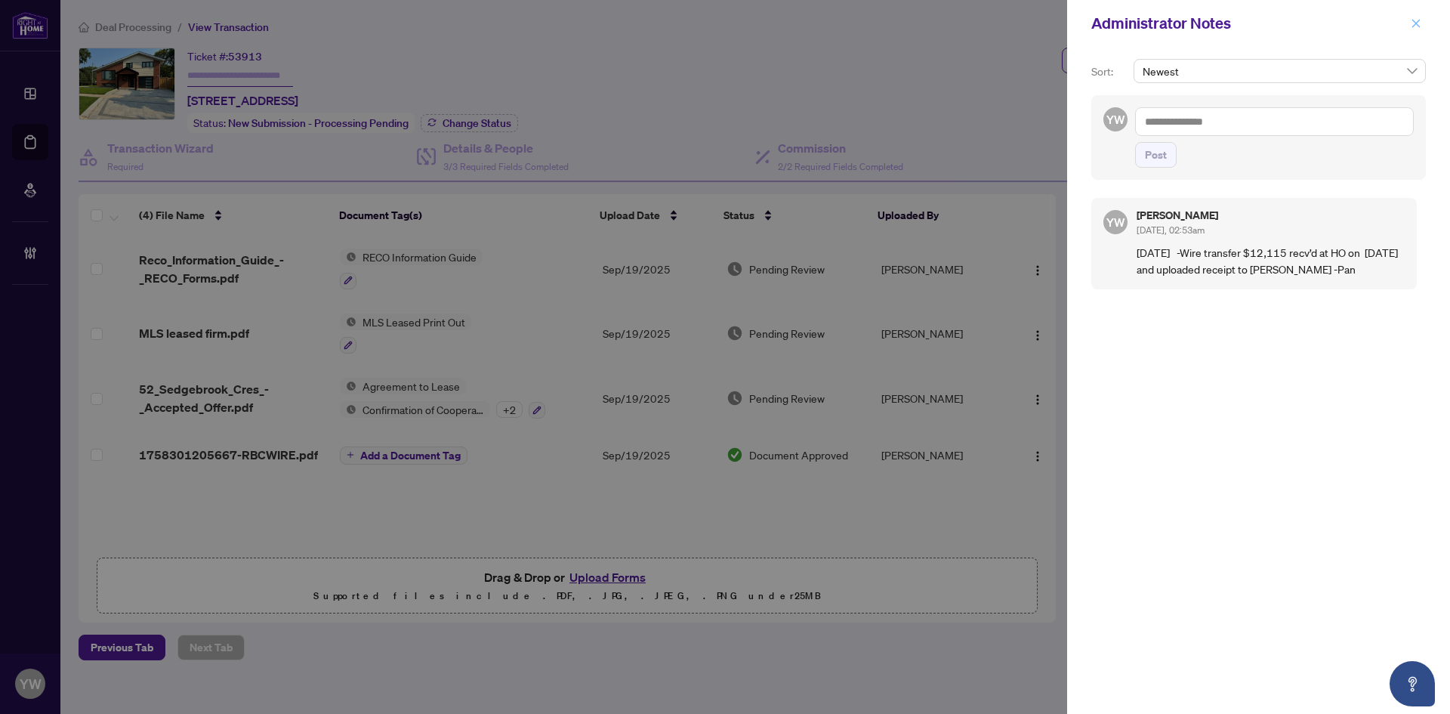
click at [1416, 23] on icon "close" at bounding box center [1416, 23] width 11 height 11
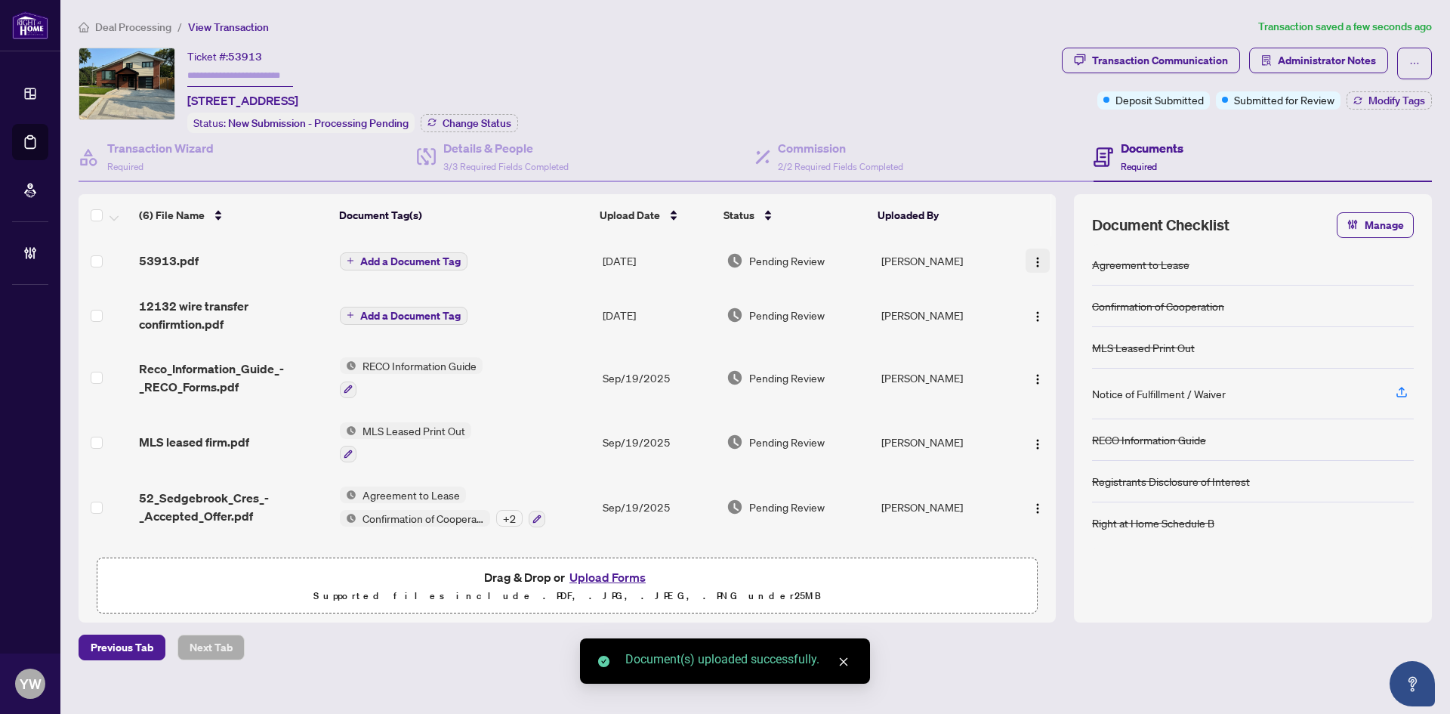
click at [1036, 259] on img "button" at bounding box center [1038, 262] width 12 height 12
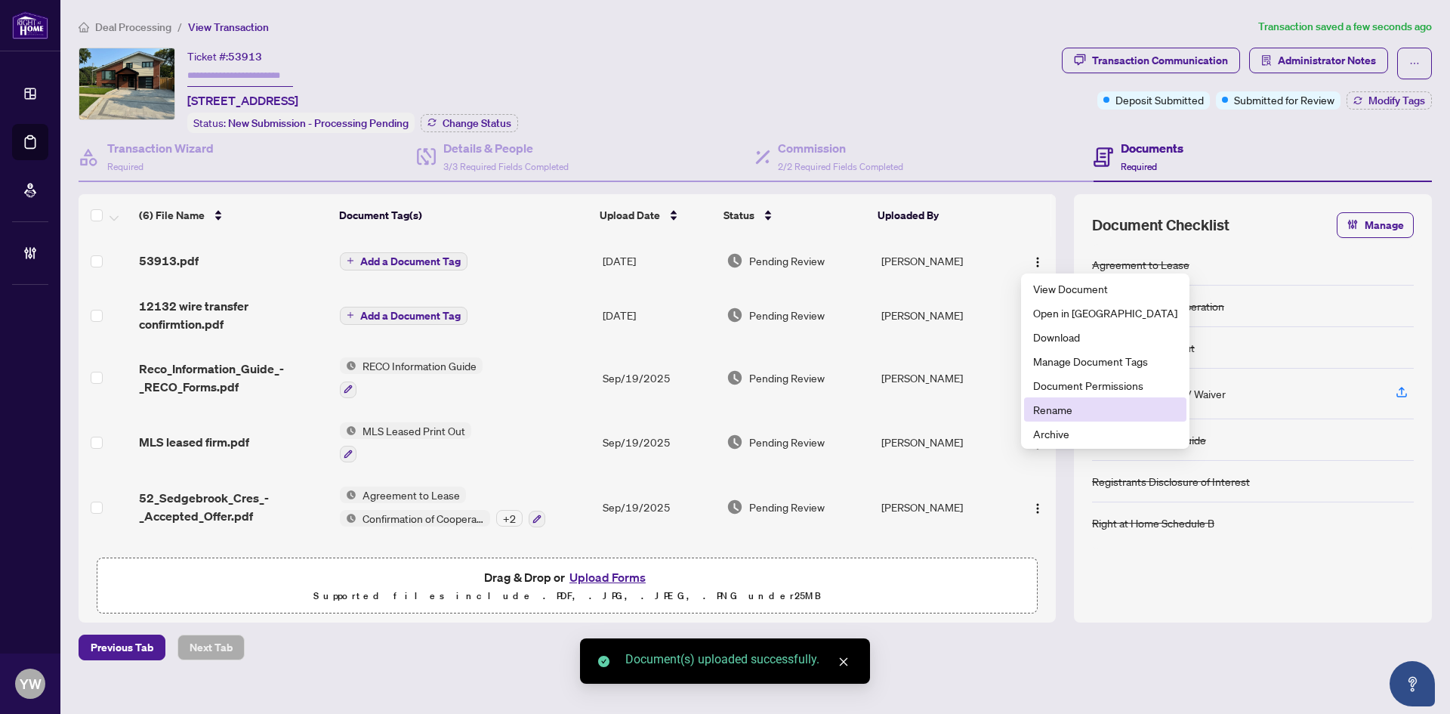
click at [1063, 408] on span "Rename" at bounding box center [1105, 409] width 144 height 17
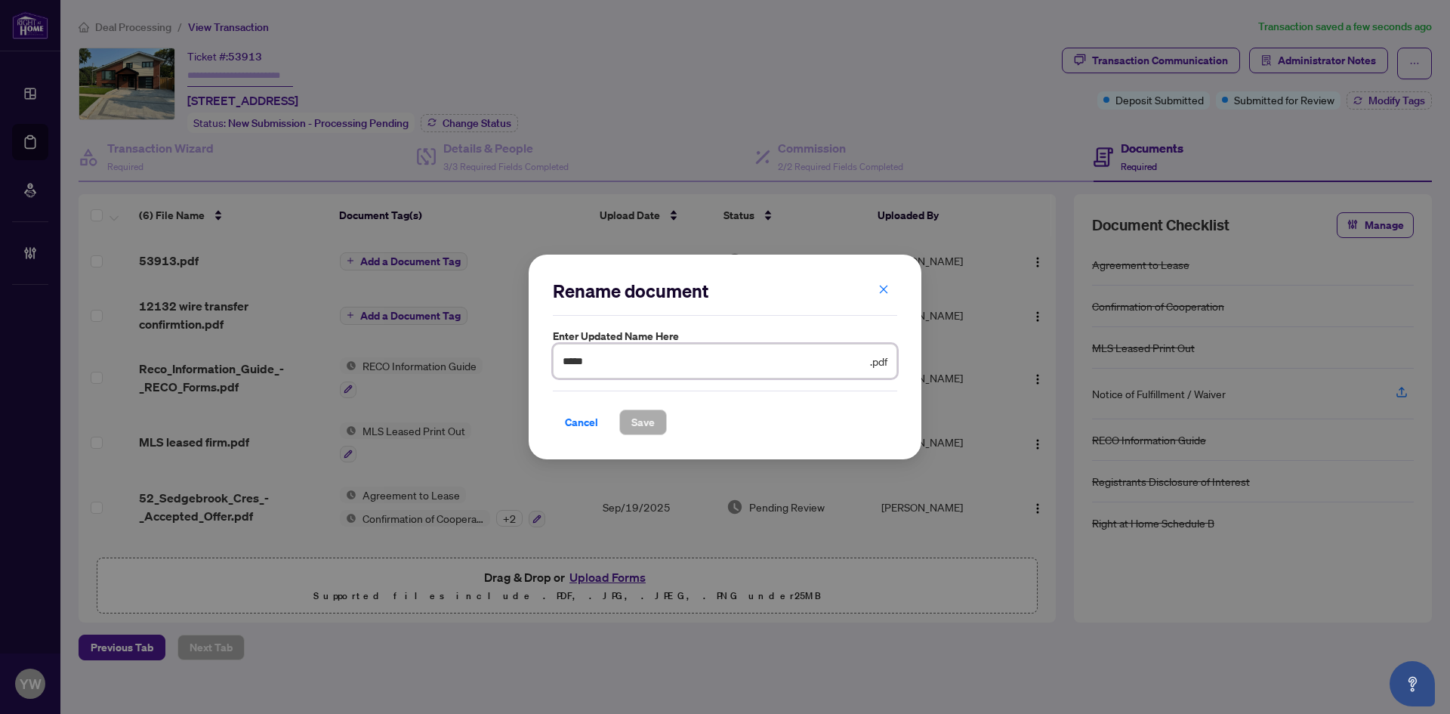
drag, startPoint x: 599, startPoint y: 363, endPoint x: 556, endPoint y: 382, distance: 47.3
click at [535, 362] on div "Rename document Enter updated name here ***** .pdf Cancel Save Cancel OK" at bounding box center [725, 357] width 393 height 205
type input "**********"
click at [637, 418] on span "Save" at bounding box center [642, 422] width 23 height 24
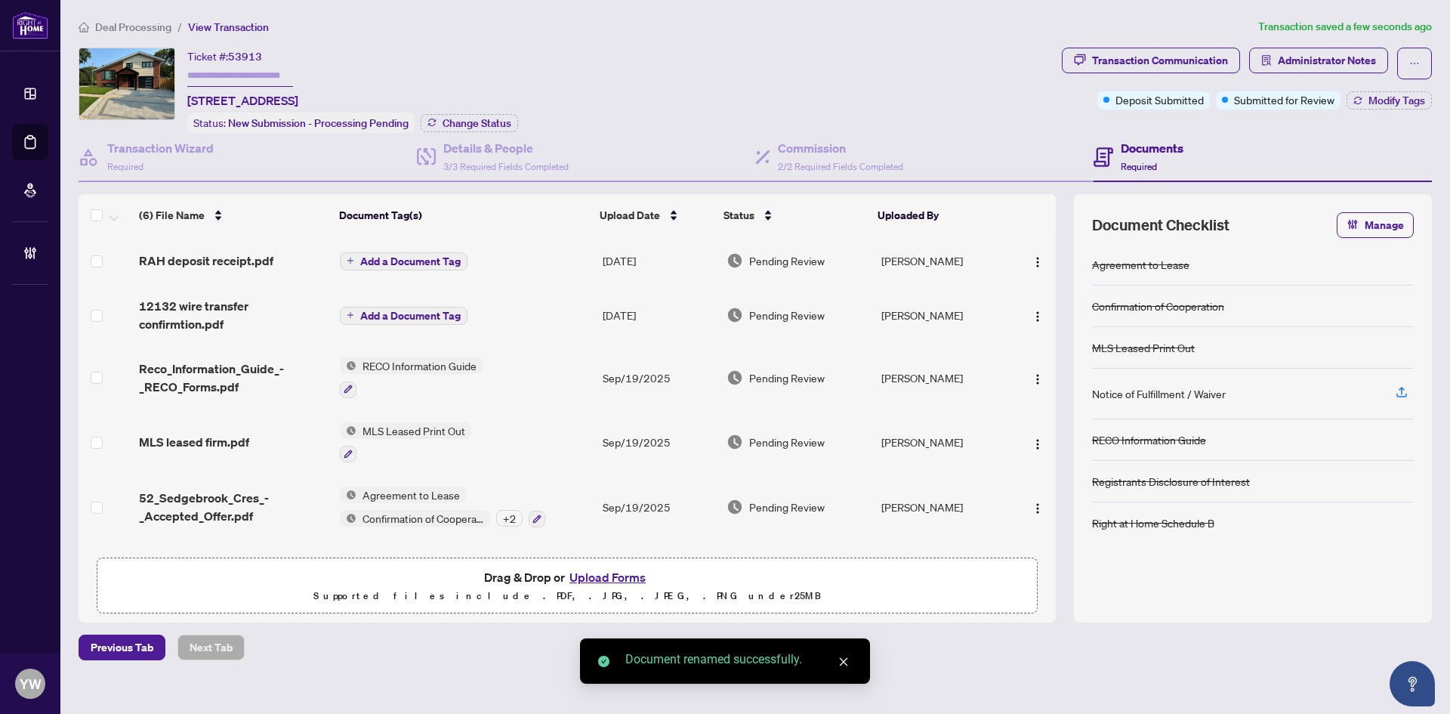
click at [412, 258] on span "Add a Document Tag" at bounding box center [410, 261] width 100 height 11
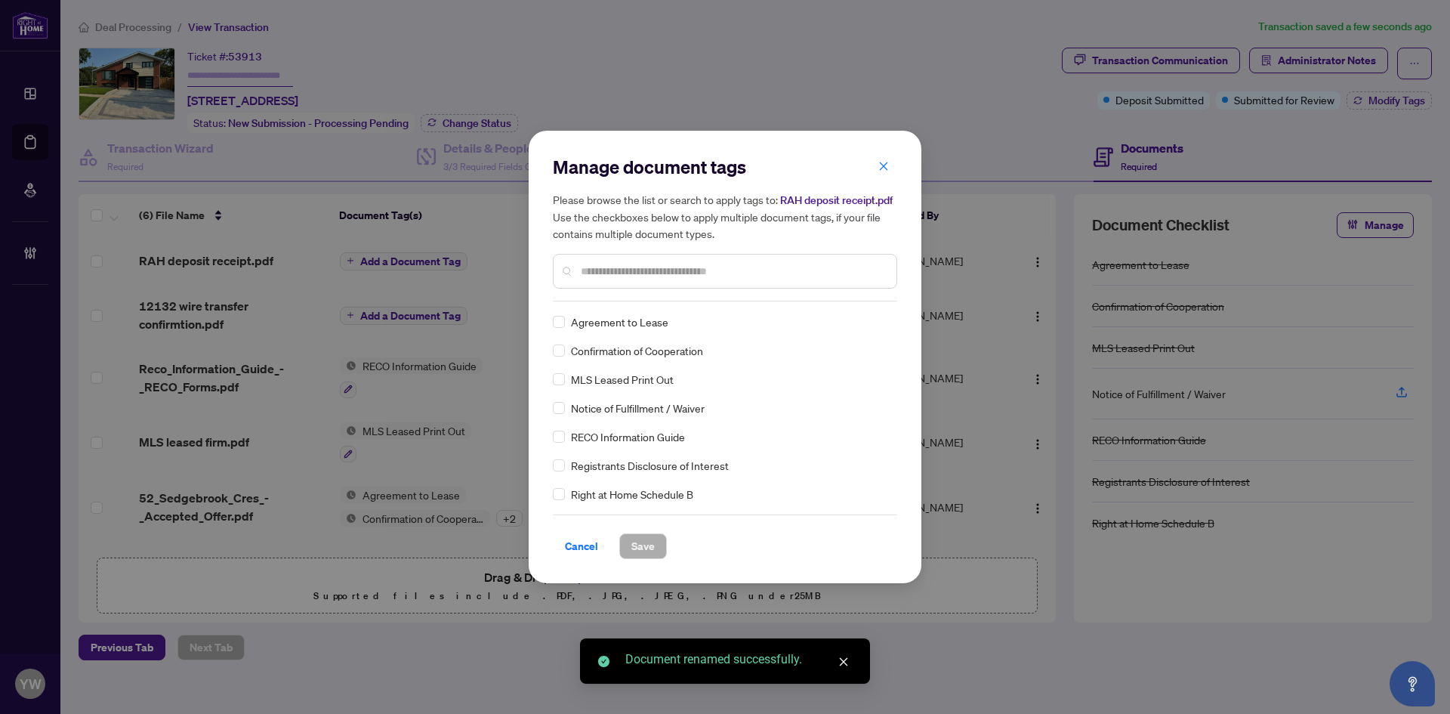
click at [614, 273] on input "text" at bounding box center [733, 271] width 304 height 17
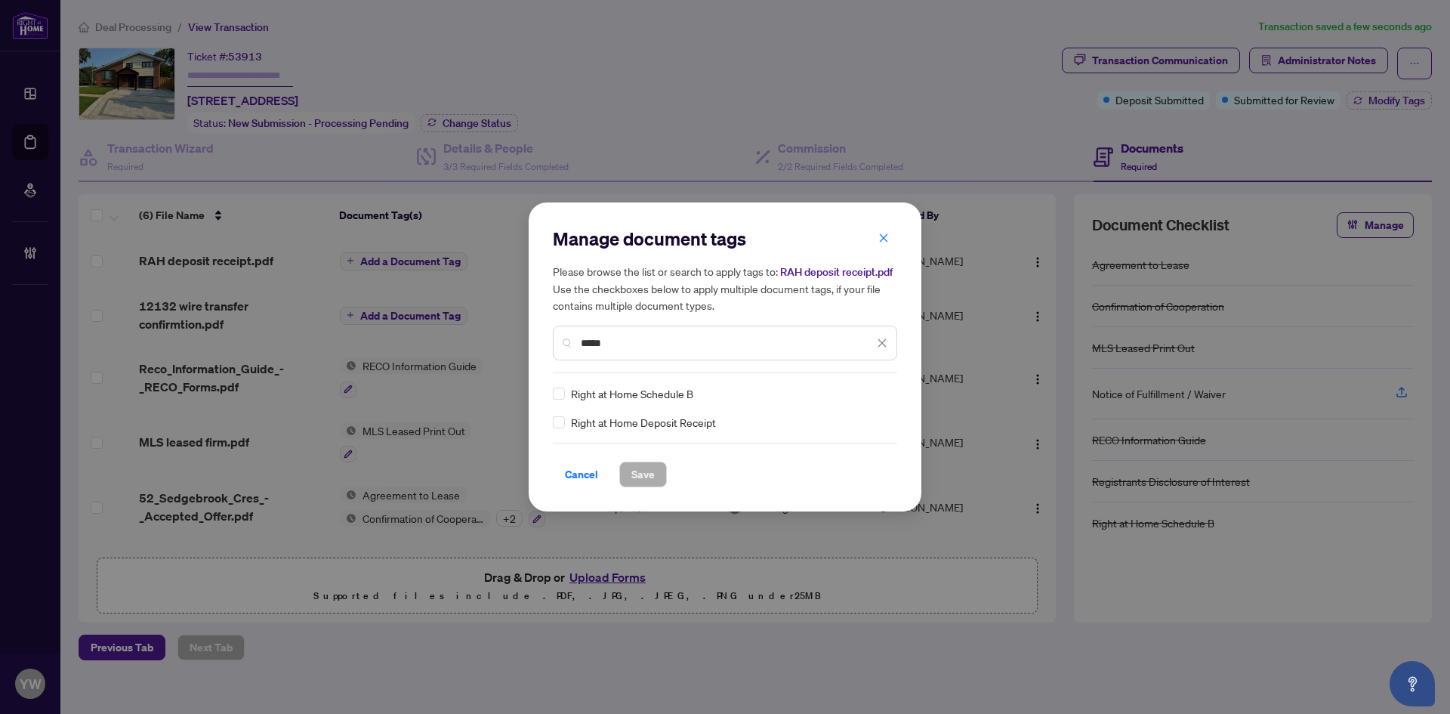
type input "*****"
click at [650, 476] on span "Save" at bounding box center [642, 474] width 23 height 24
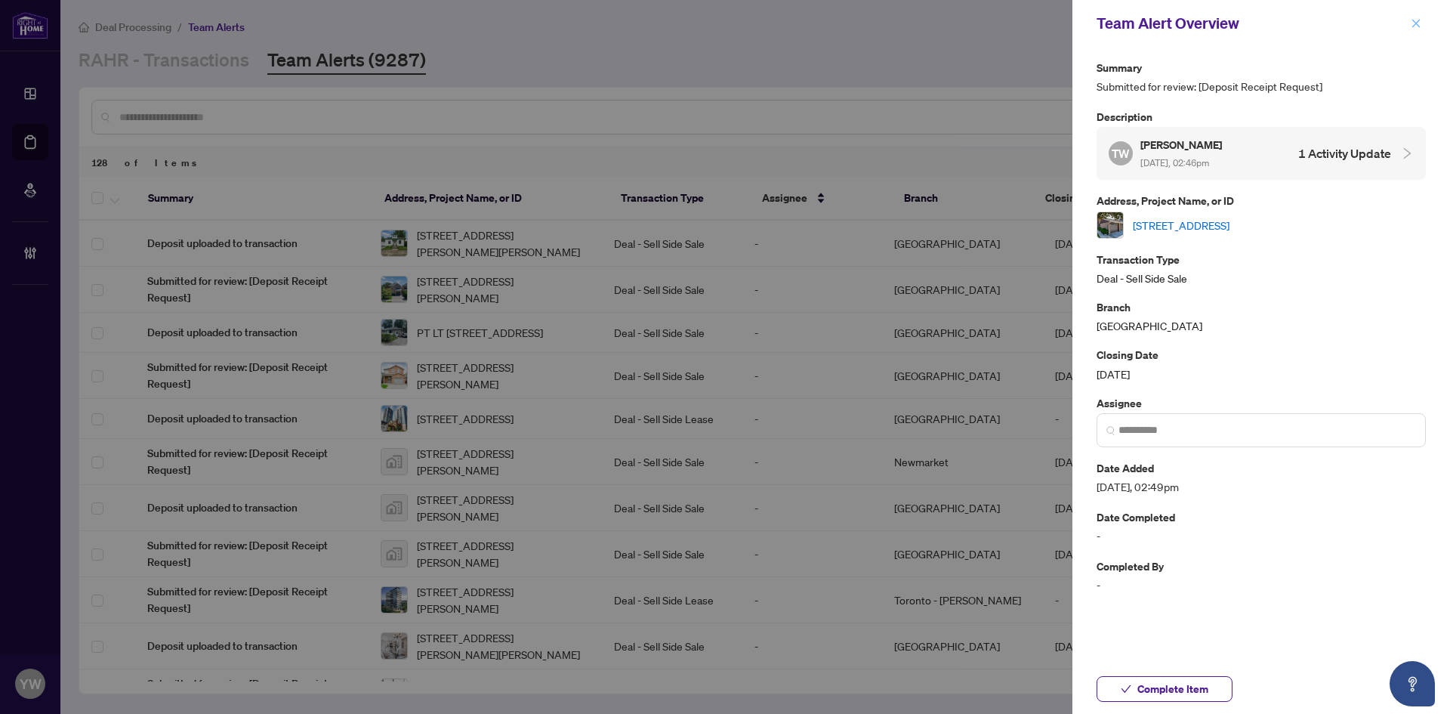
scroll to position [529, 0]
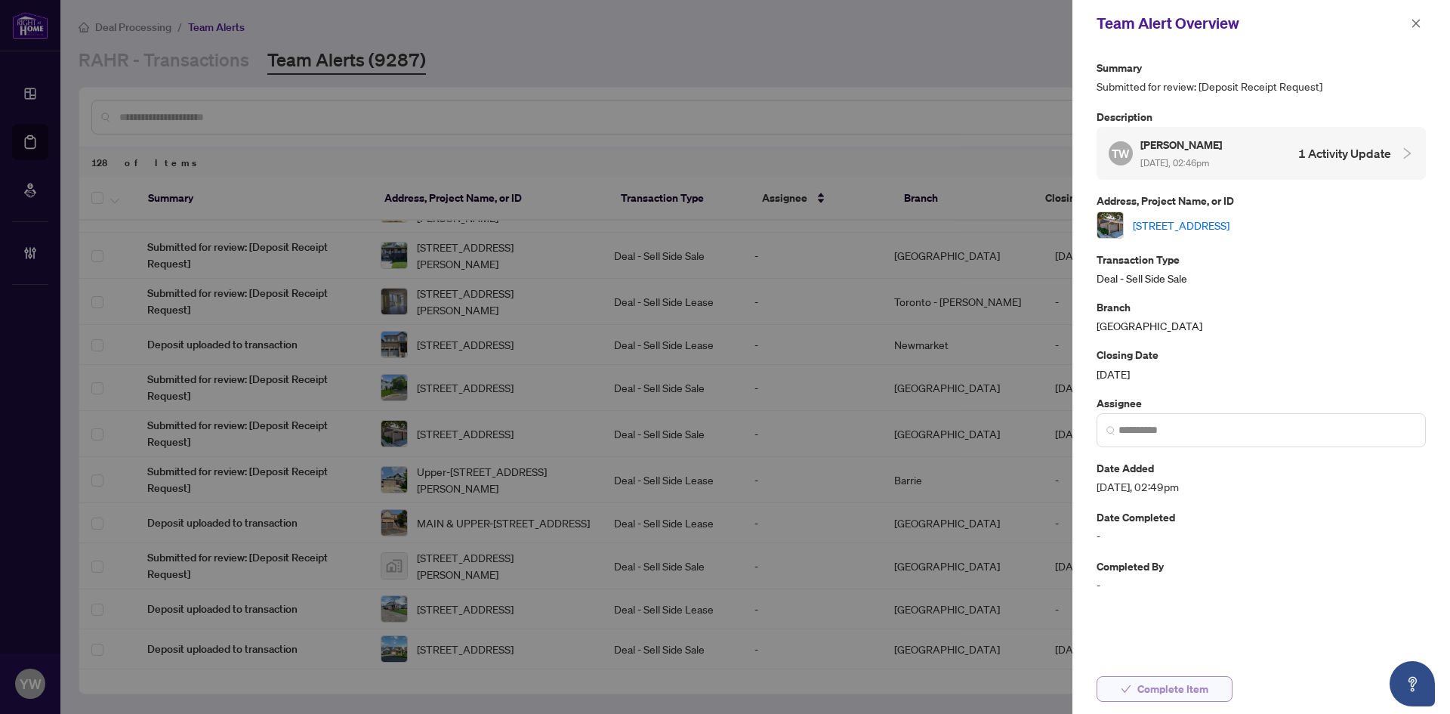
click at [1202, 684] on span "Complete Item" at bounding box center [1172, 689] width 71 height 24
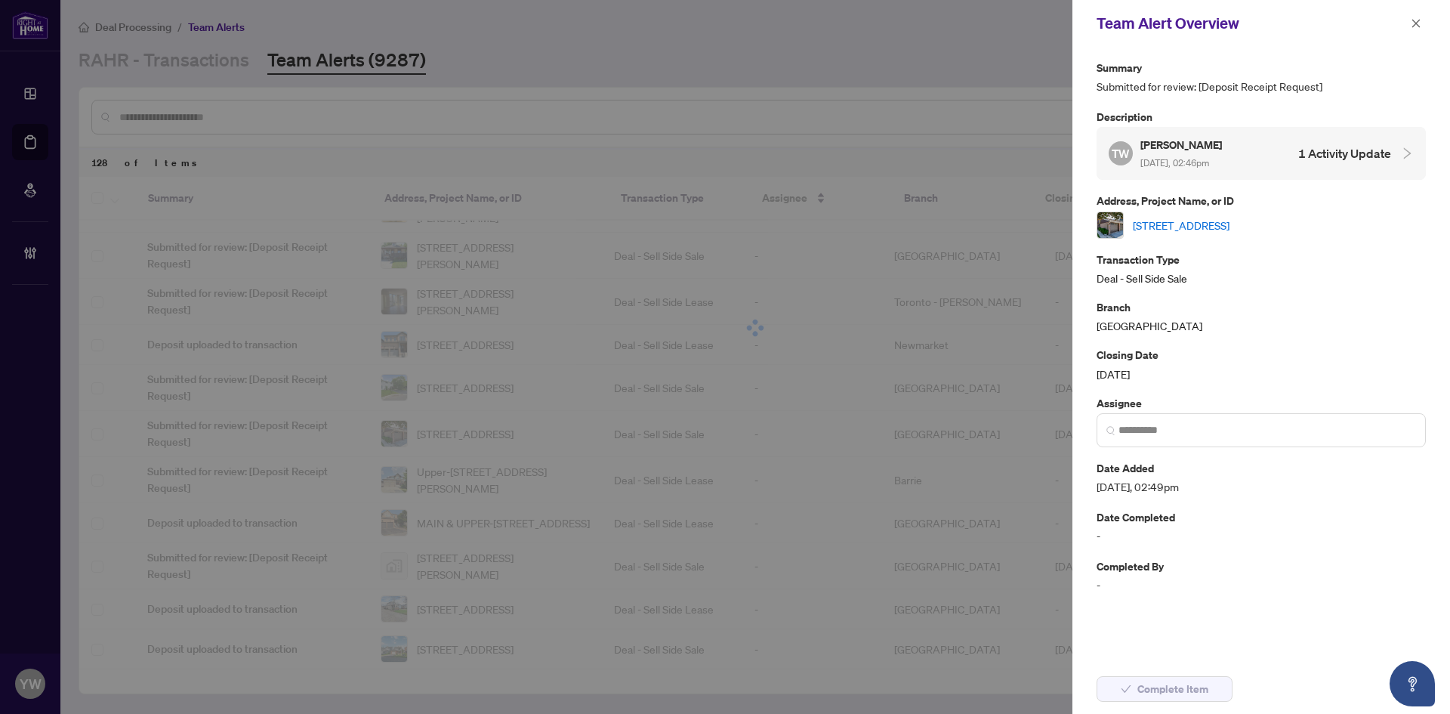
click at [1196, 217] on link "45-122 Lakeshore Rd, St. Catharines, Ontario L2N 6N6, Canada" at bounding box center [1181, 225] width 97 height 17
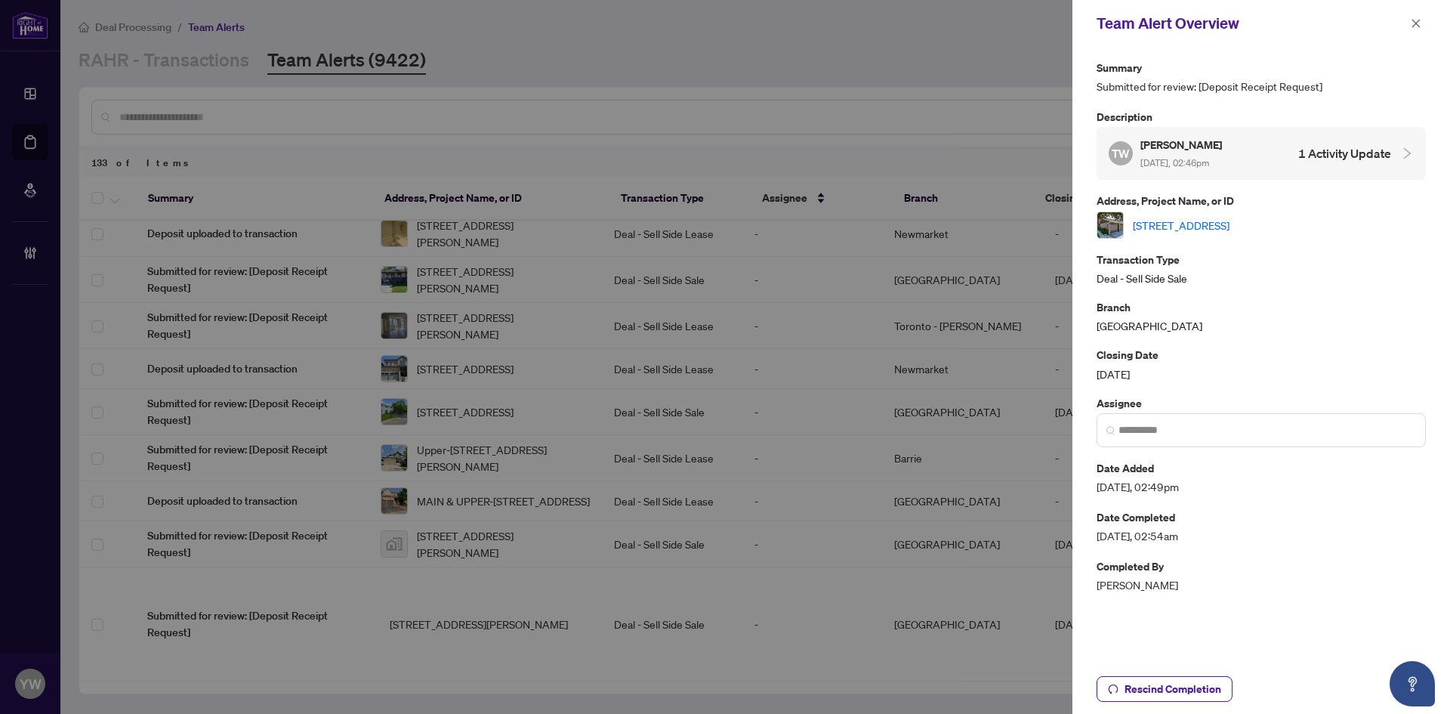
scroll to position [0, 0]
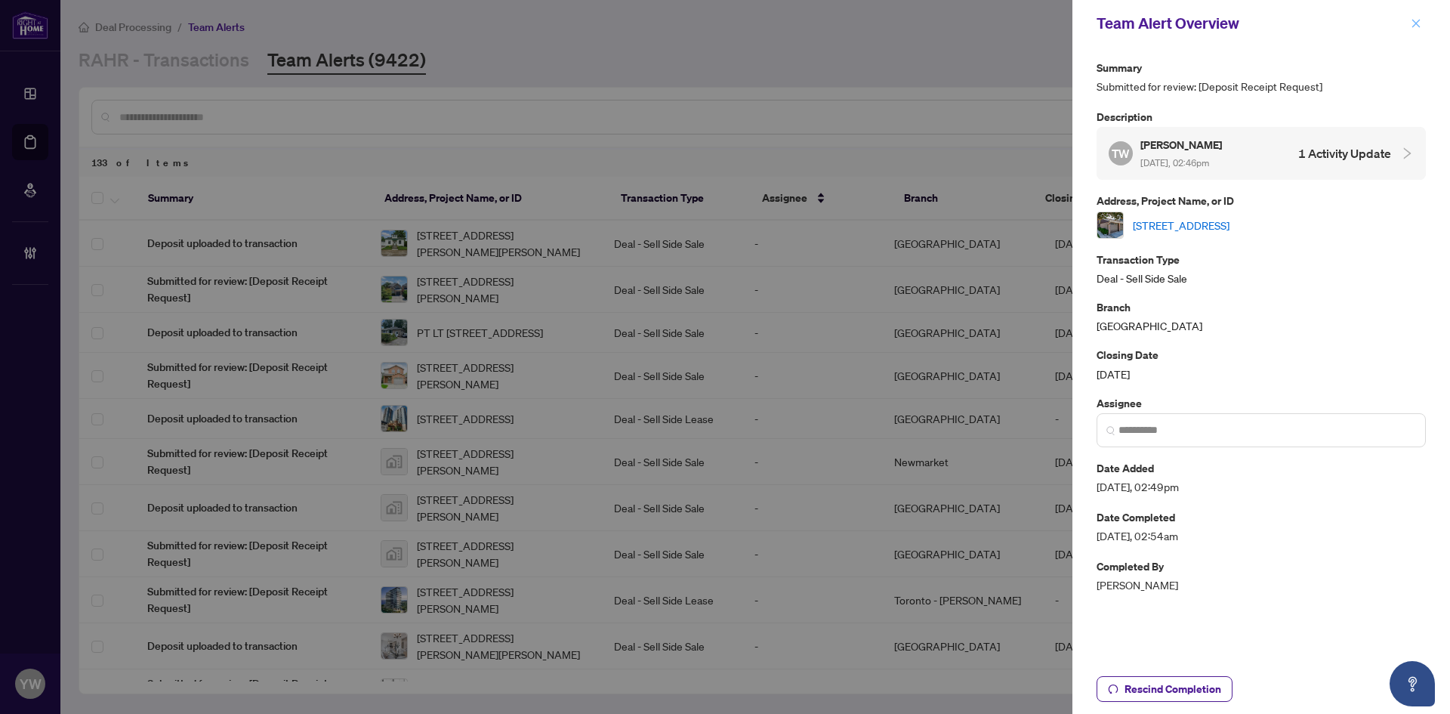
click at [1417, 24] on icon "close" at bounding box center [1416, 23] width 8 height 8
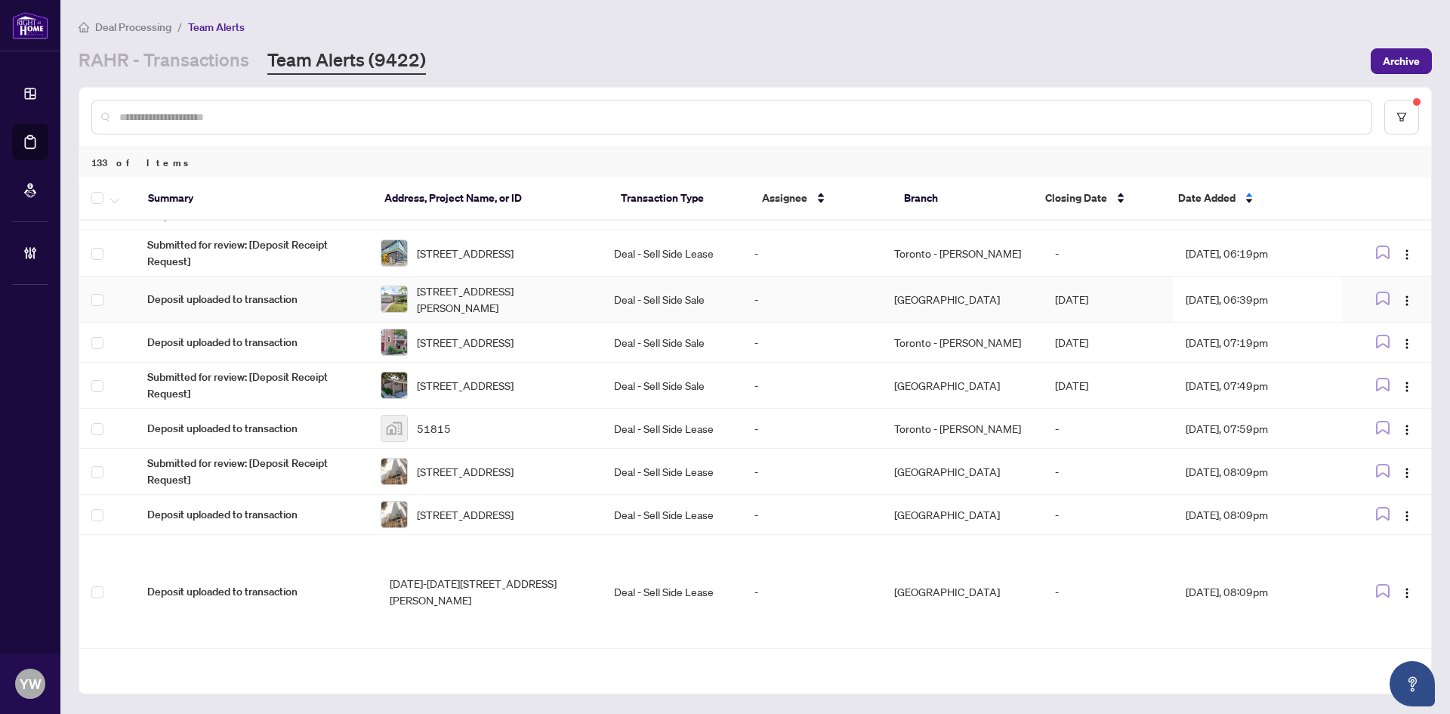
scroll to position [5053, 0]
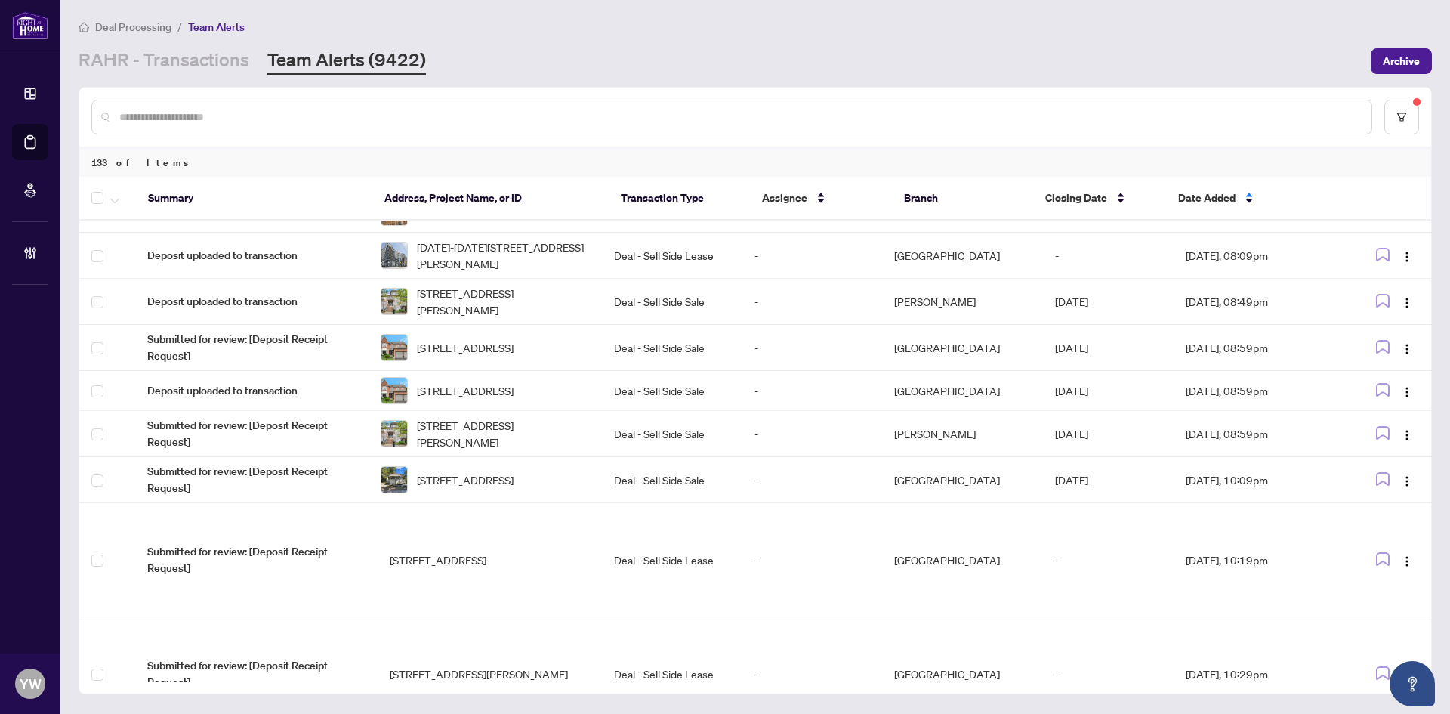
click at [1144, 51] on div "RAHR - Transactions Team Alerts (9422)" at bounding box center [720, 61] width 1283 height 27
drag, startPoint x: 1426, startPoint y: 531, endPoint x: 1438, endPoint y: 437, distance: 94.4
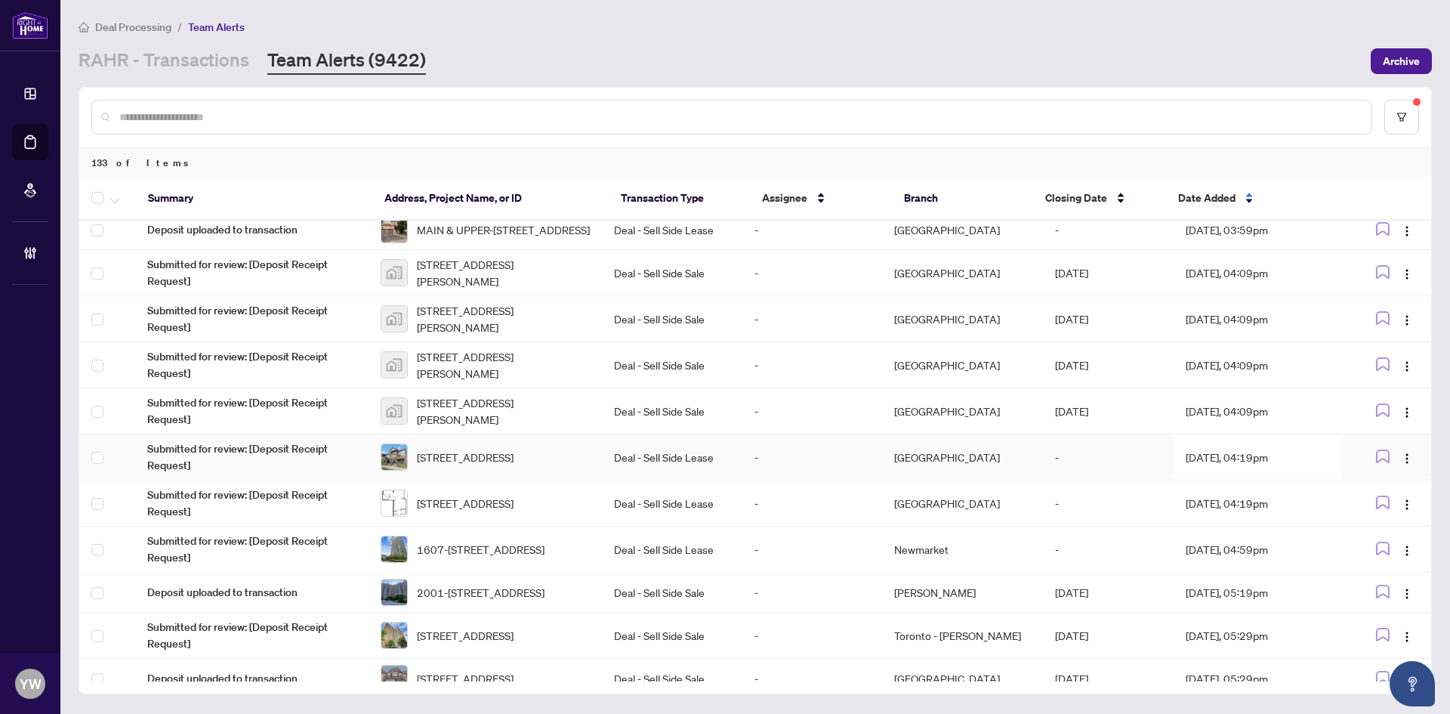
scroll to position [706, 0]
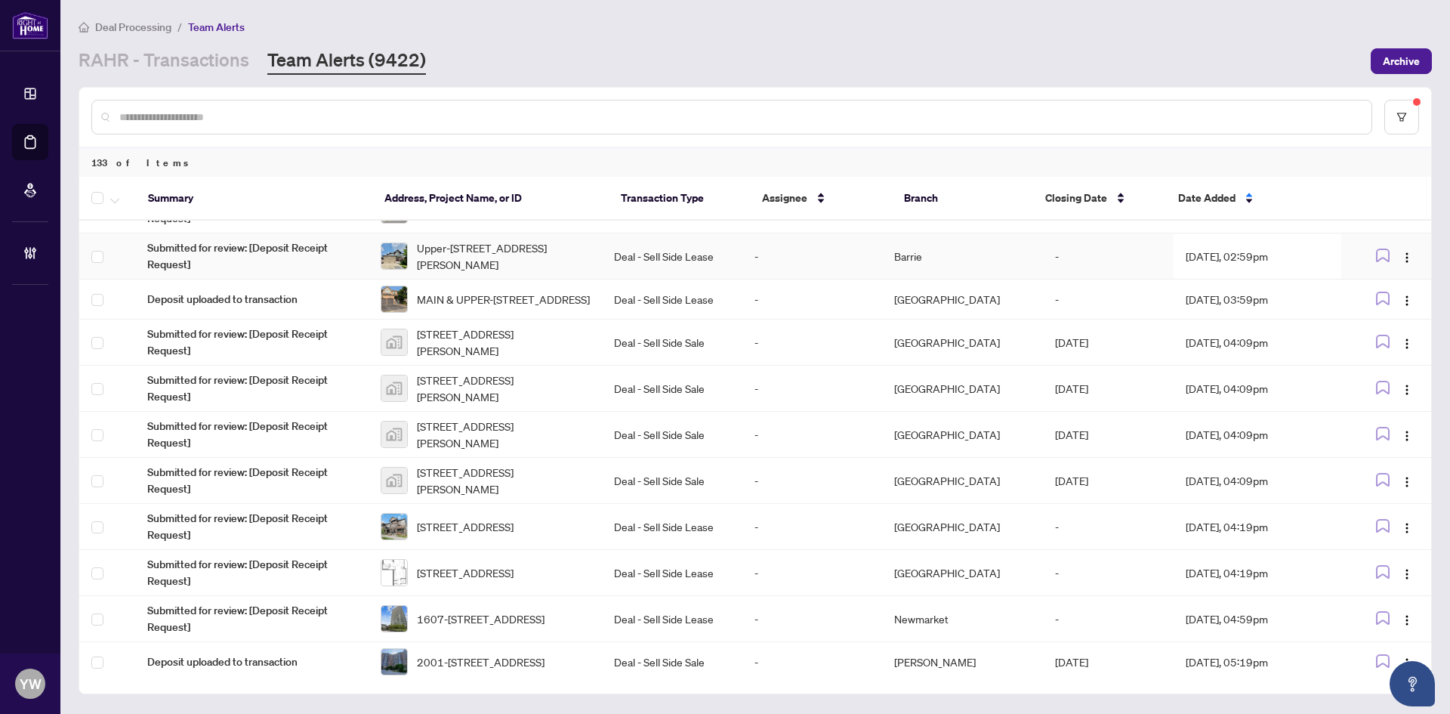
click at [464, 273] on span "Upper-9 Margaret Dr, Barrie, Ontario L4M 6Y6, Canada" at bounding box center [503, 255] width 173 height 33
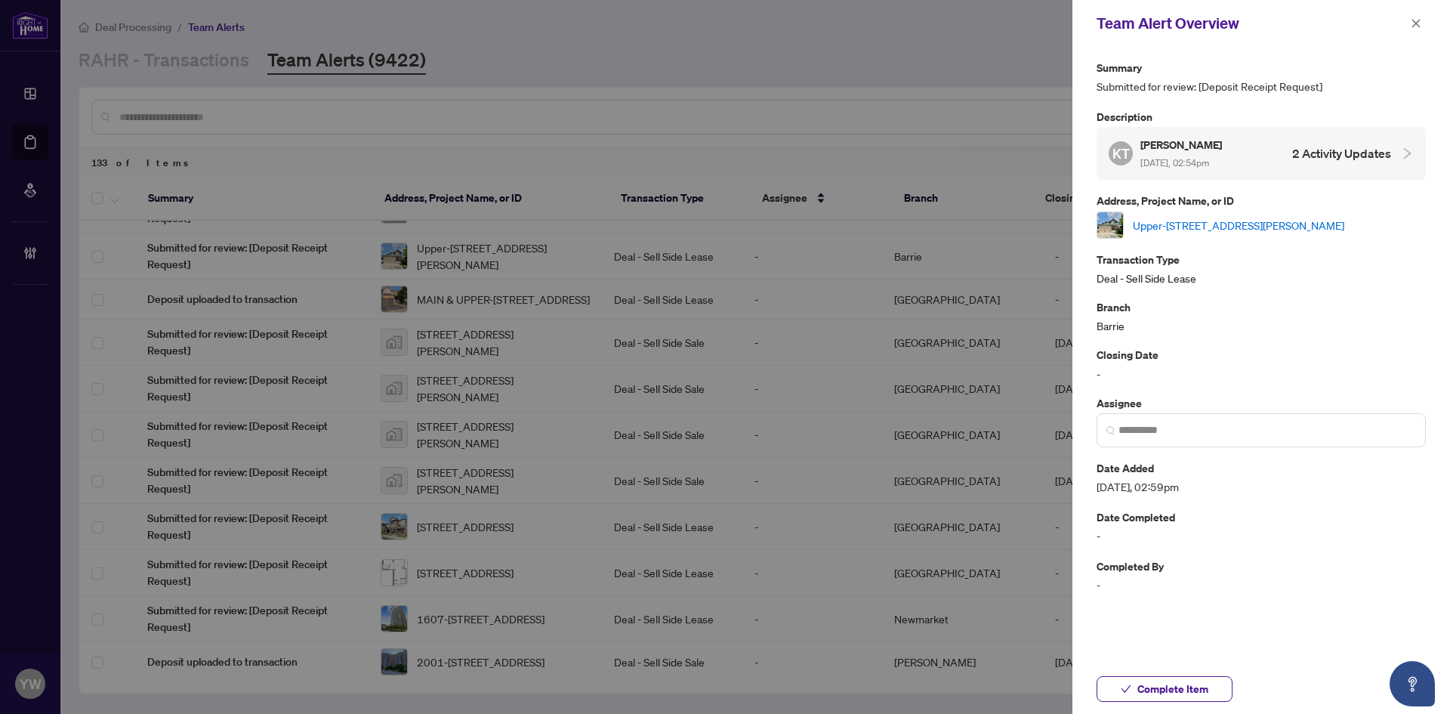
click at [1165, 231] on link "Upper-9 Margaret Dr, Barrie, Ontario L4M 6Y6, Canada" at bounding box center [1238, 225] width 211 height 17
click at [1136, 687] on button "Complete Item" at bounding box center [1165, 689] width 136 height 26
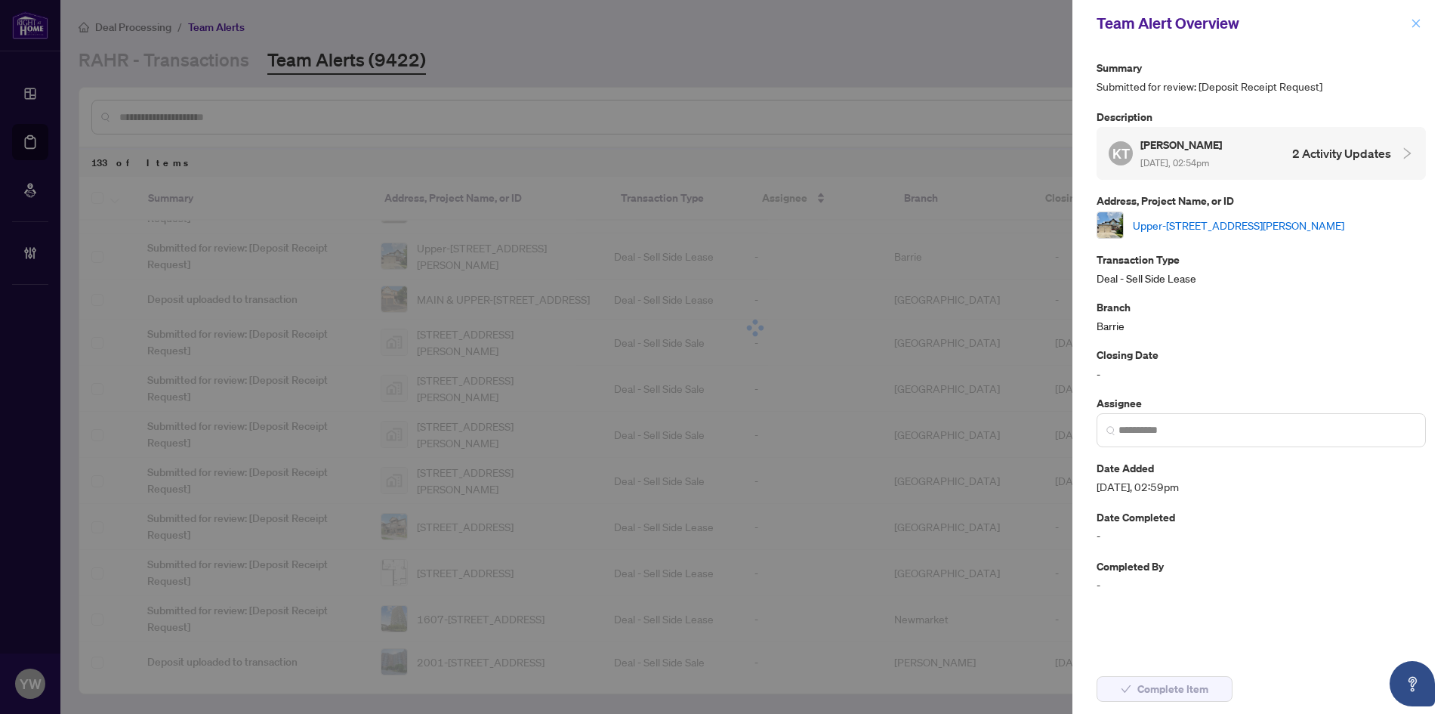
click at [1412, 22] on icon "close" at bounding box center [1416, 23] width 11 height 11
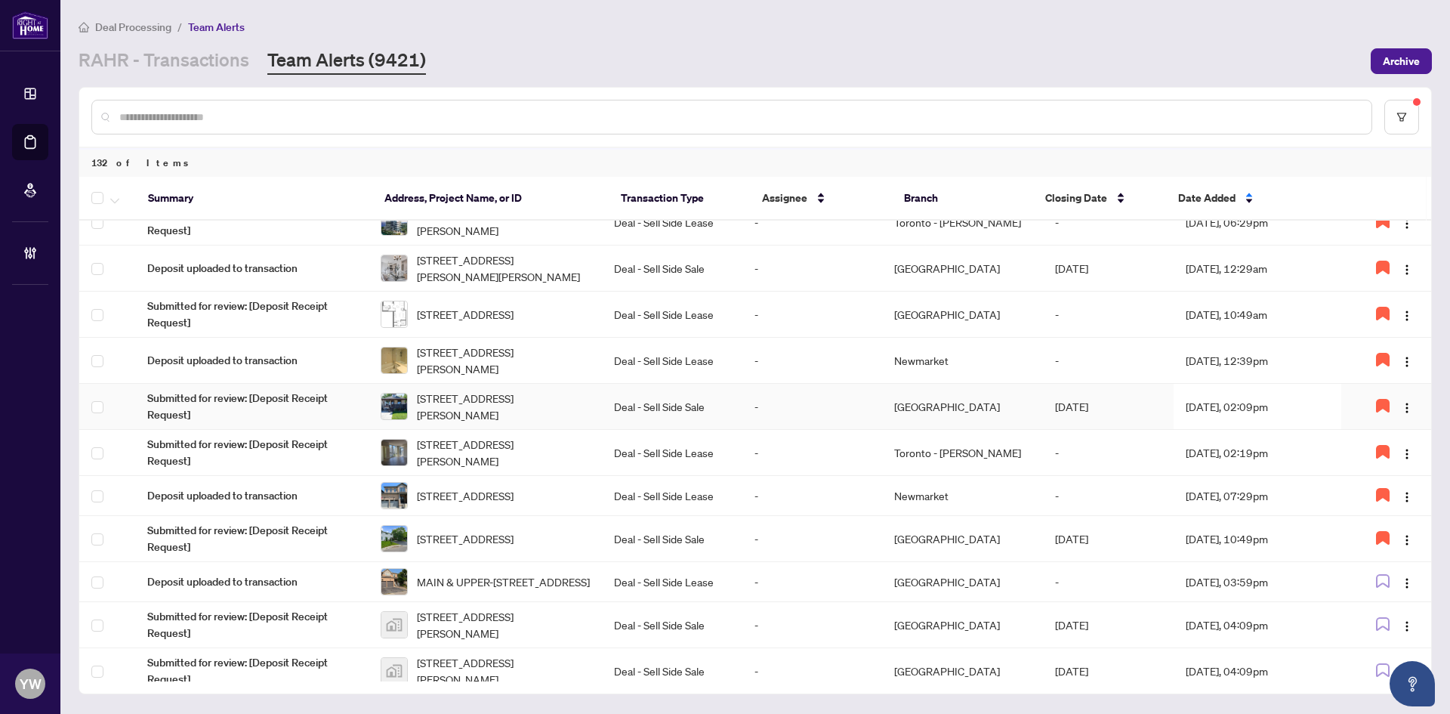
scroll to position [529, 0]
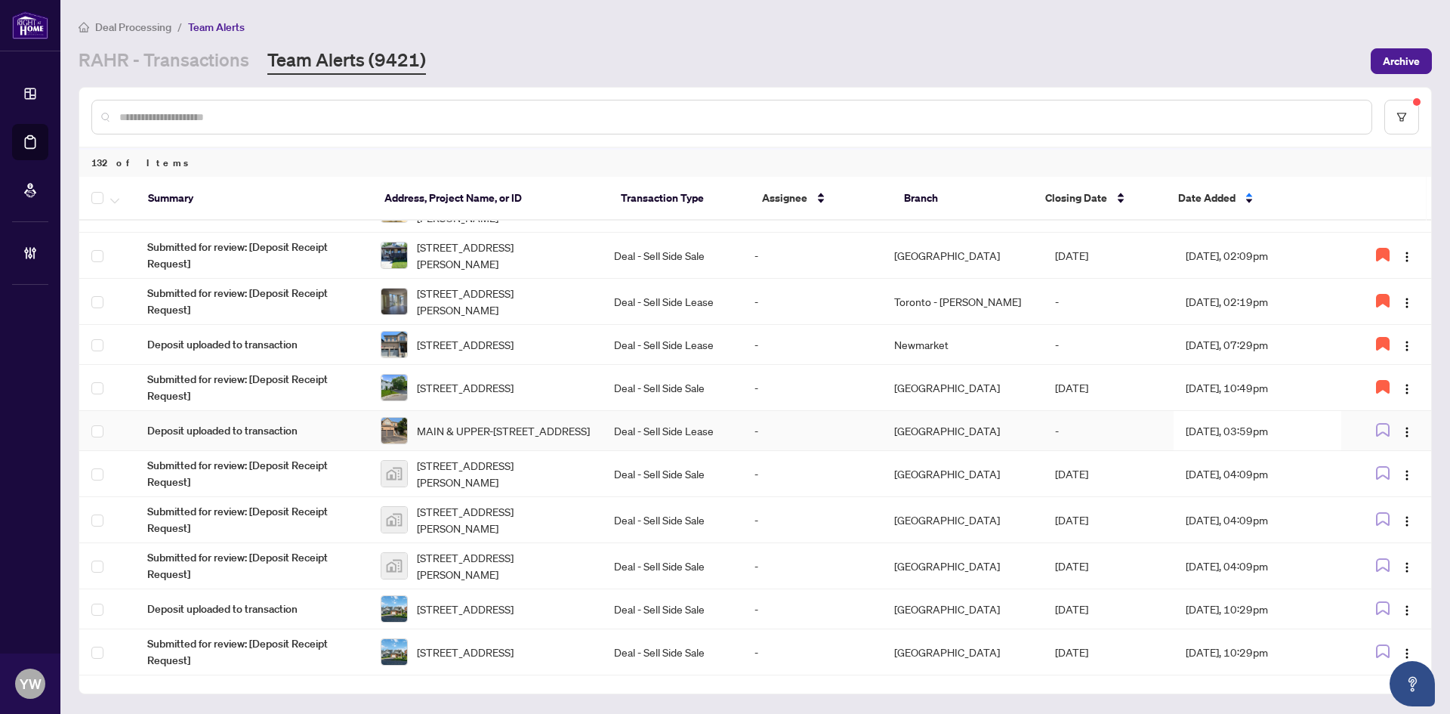
click at [523, 439] on span "MAIN & UPPER-5 Faris St, Bradford West Gwillimbury, Ontario L3Z 0C6, Canada" at bounding box center [503, 430] width 173 height 17
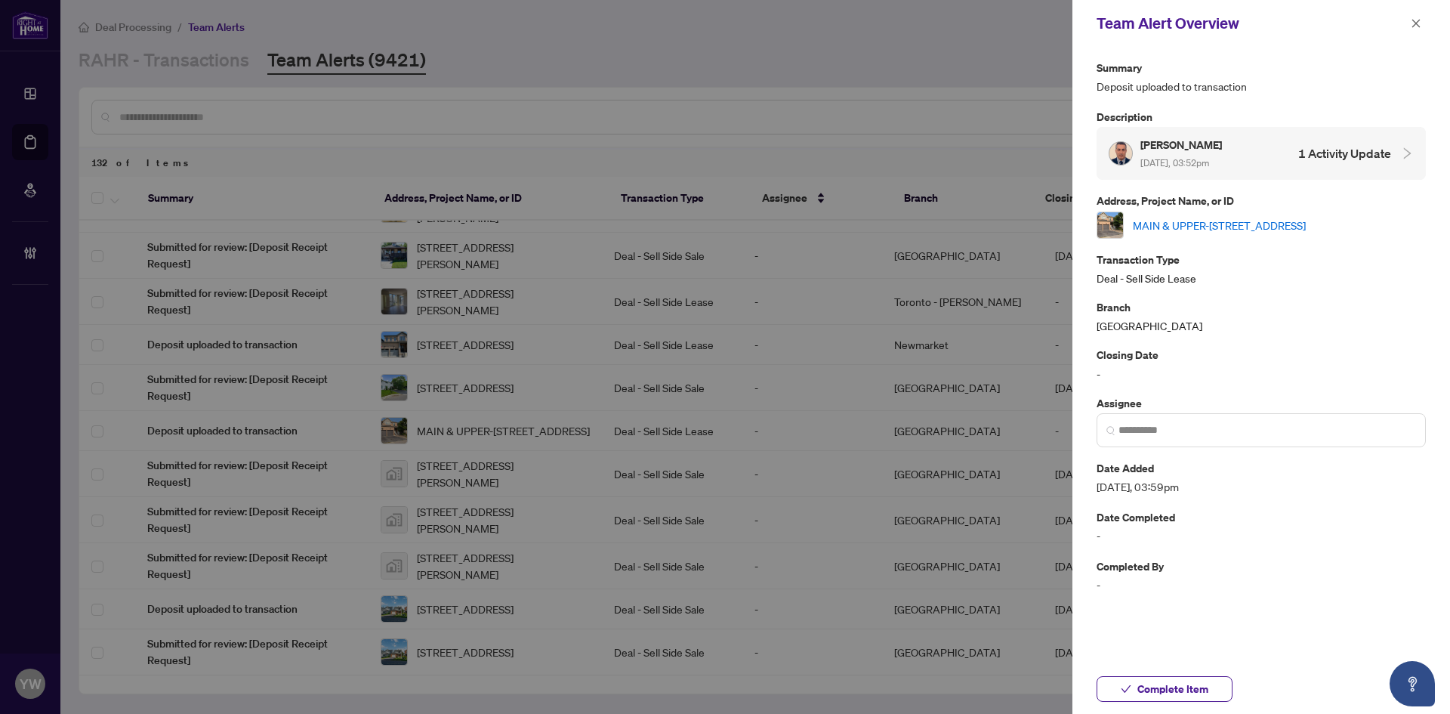
click at [1146, 217] on link "MAIN & UPPER-5 Faris St, Bradford West Gwillimbury, Ontario L3Z 0C6, Canada" at bounding box center [1219, 225] width 173 height 17
drag, startPoint x: 1177, startPoint y: 684, endPoint x: 1177, endPoint y: 674, distance: 9.8
click at [1177, 684] on span "Complete Item" at bounding box center [1172, 689] width 71 height 24
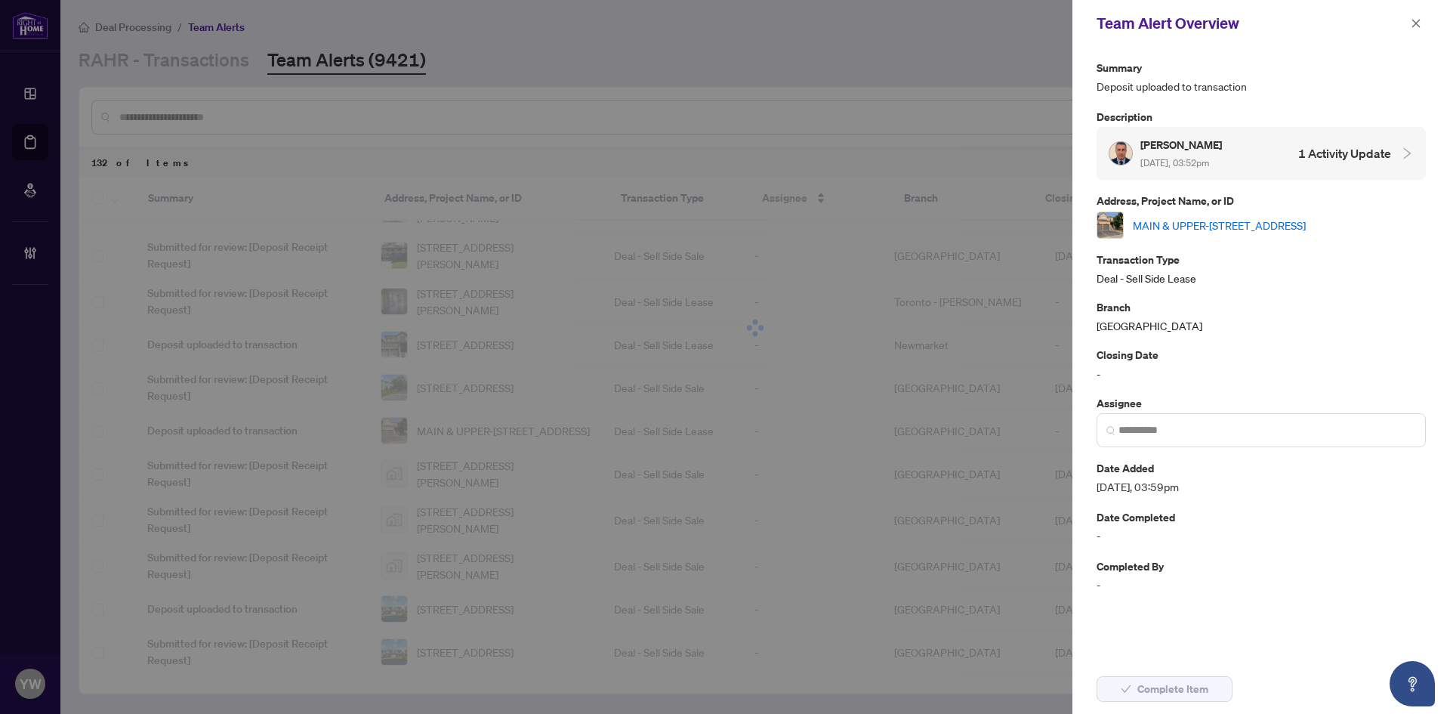
click at [1183, 220] on link "MAIN & UPPER-5 Faris St, Bradford West Gwillimbury, Ontario L3Z 0C6, Canada" at bounding box center [1219, 225] width 173 height 17
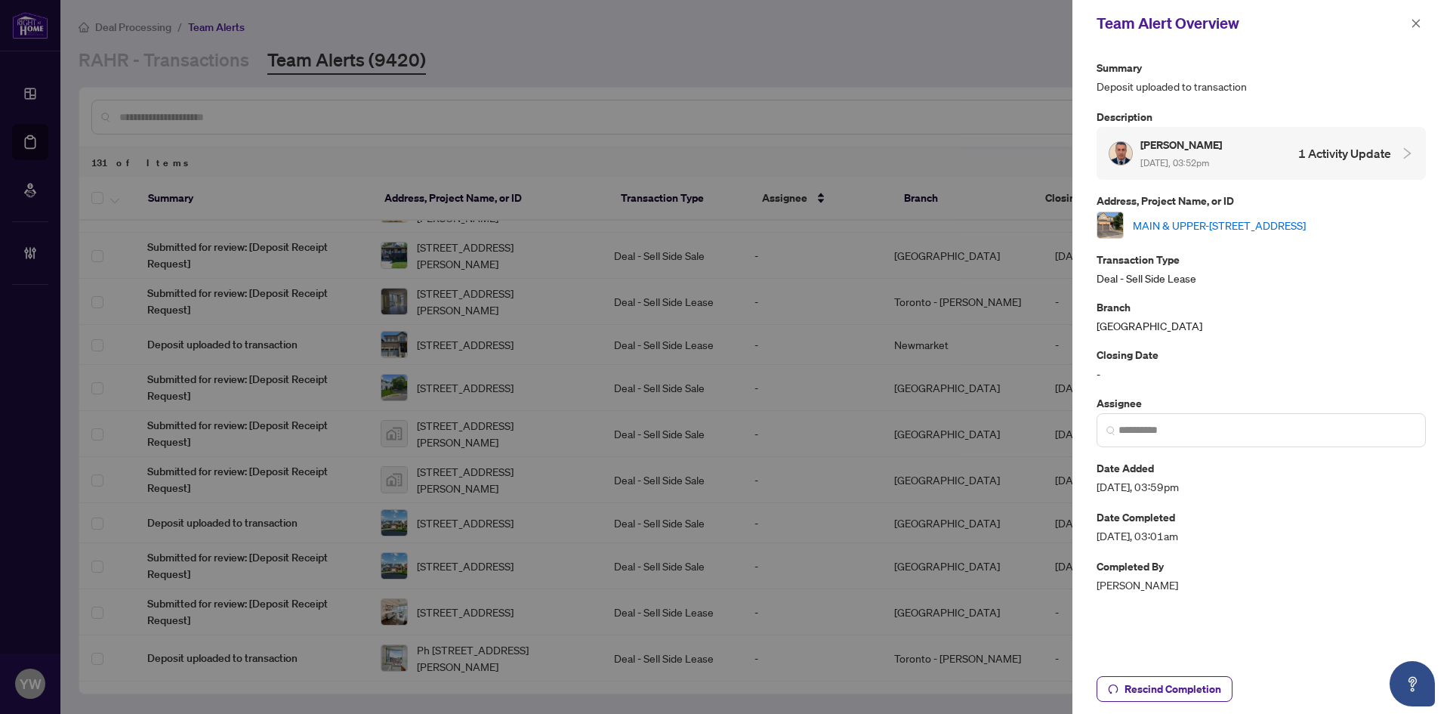
drag, startPoint x: 1412, startPoint y: 18, endPoint x: 1376, endPoint y: 43, distance: 44.0
click at [1412, 18] on icon "close" at bounding box center [1416, 23] width 11 height 11
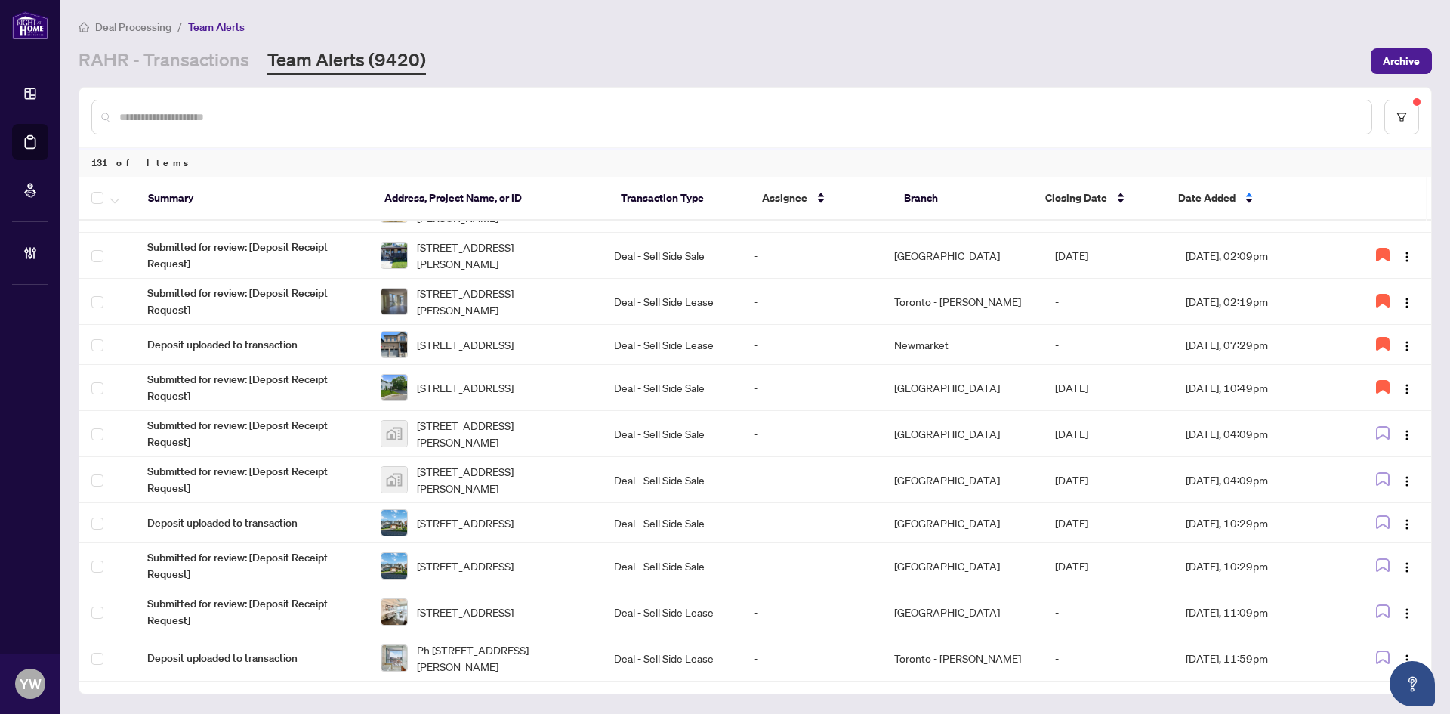
click at [539, 444] on span "[STREET_ADDRESS][PERSON_NAME]" at bounding box center [503, 433] width 173 height 33
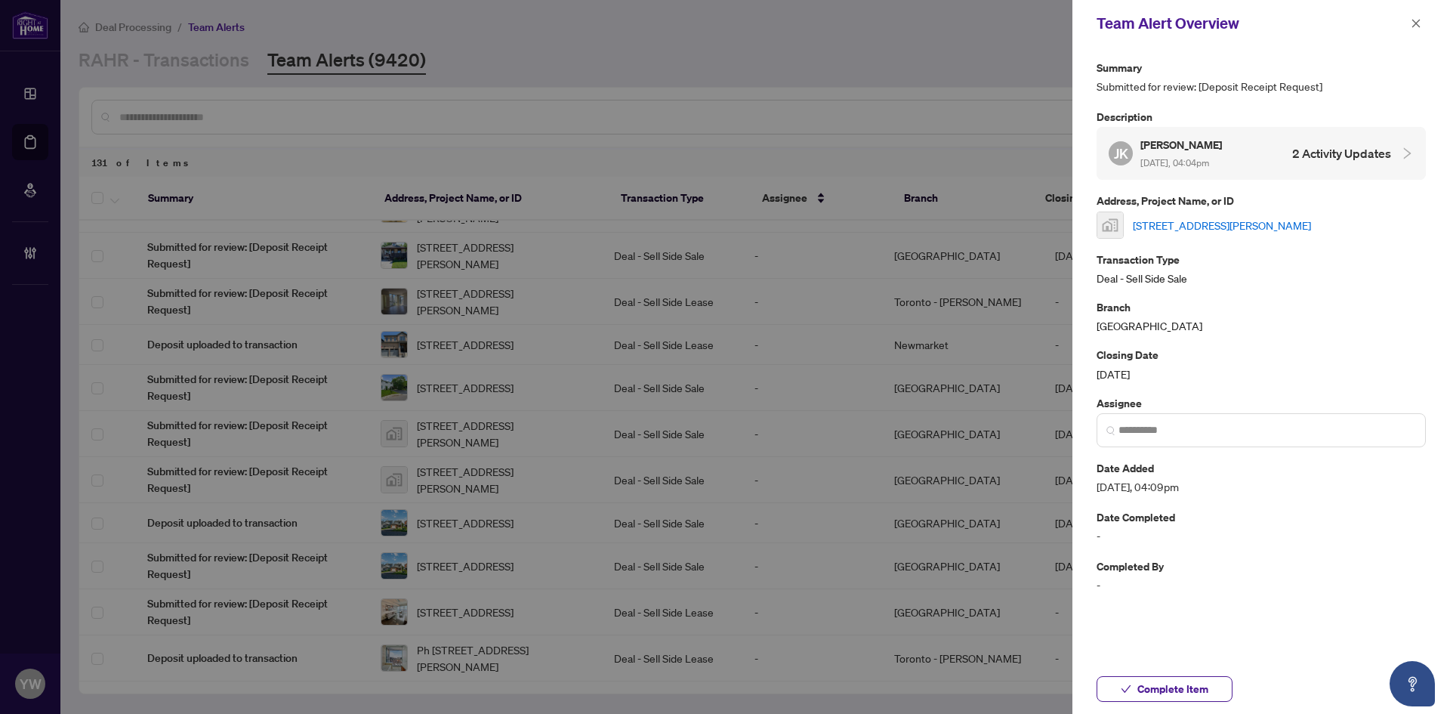
click at [1174, 222] on link "[STREET_ADDRESS][PERSON_NAME]" at bounding box center [1222, 225] width 178 height 17
click at [1412, 22] on icon "close" at bounding box center [1416, 23] width 11 height 11
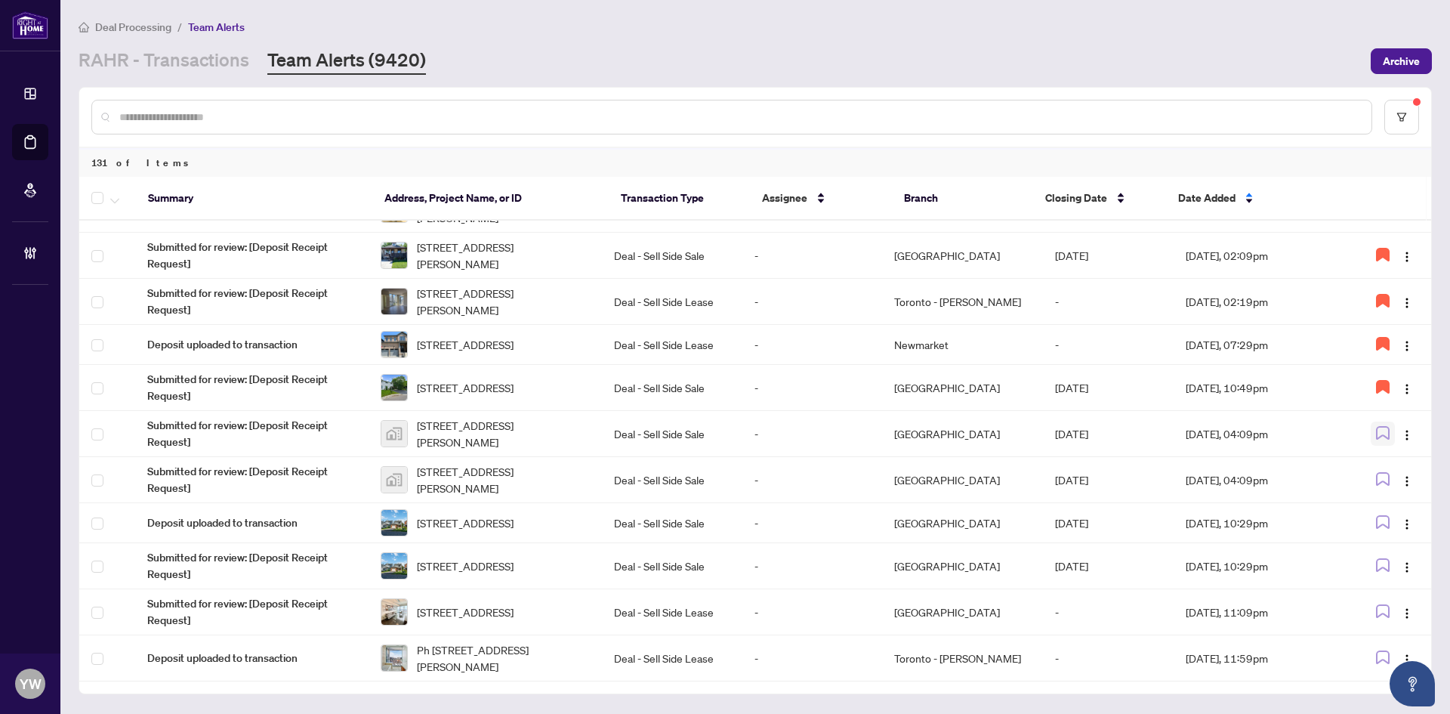
click at [1381, 440] on icon "button" at bounding box center [1383, 433] width 14 height 14
click at [1407, 487] on img "button" at bounding box center [1407, 481] width 12 height 12
click at [1404, 487] on img "button" at bounding box center [1407, 481] width 12 height 12
click at [1382, 440] on icon "button" at bounding box center [1383, 433] width 14 height 14
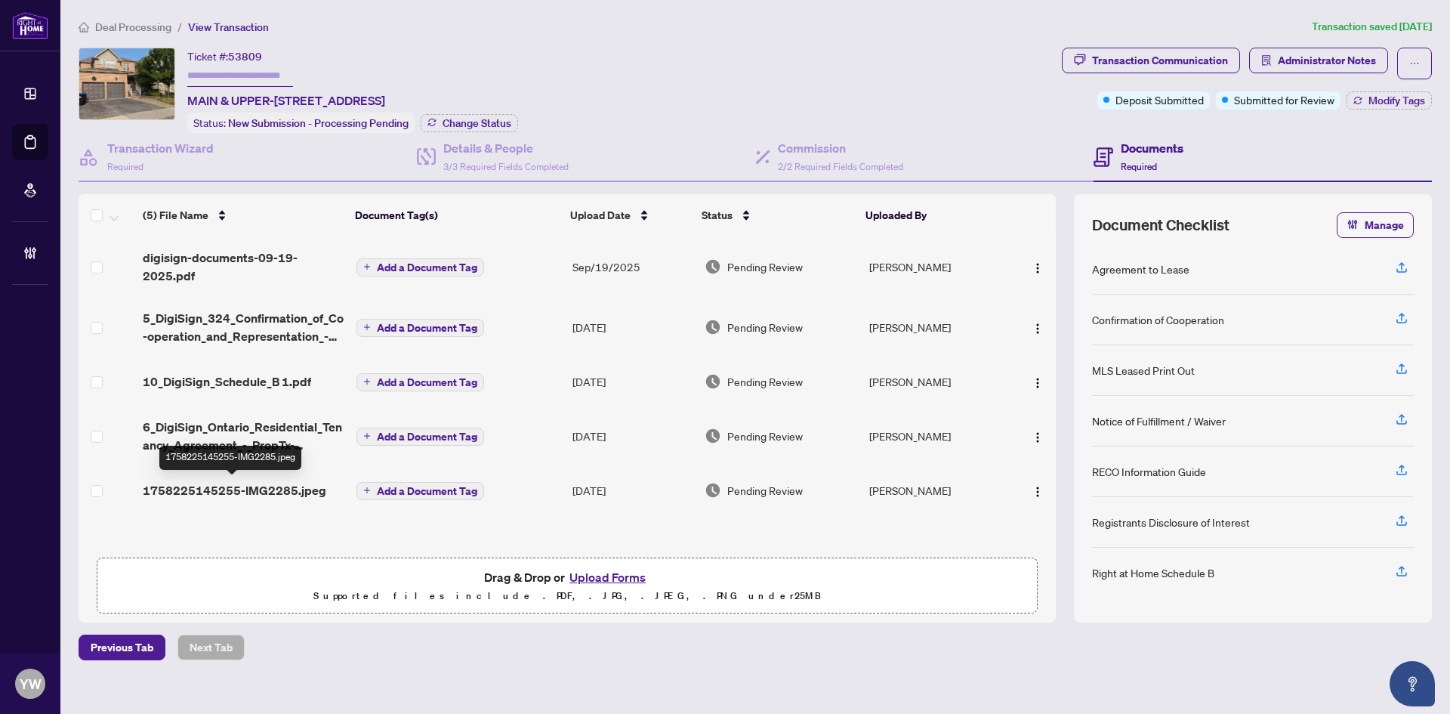
click at [302, 487] on span "1758225145255-IMG2285.jpeg" at bounding box center [235, 490] width 184 height 18
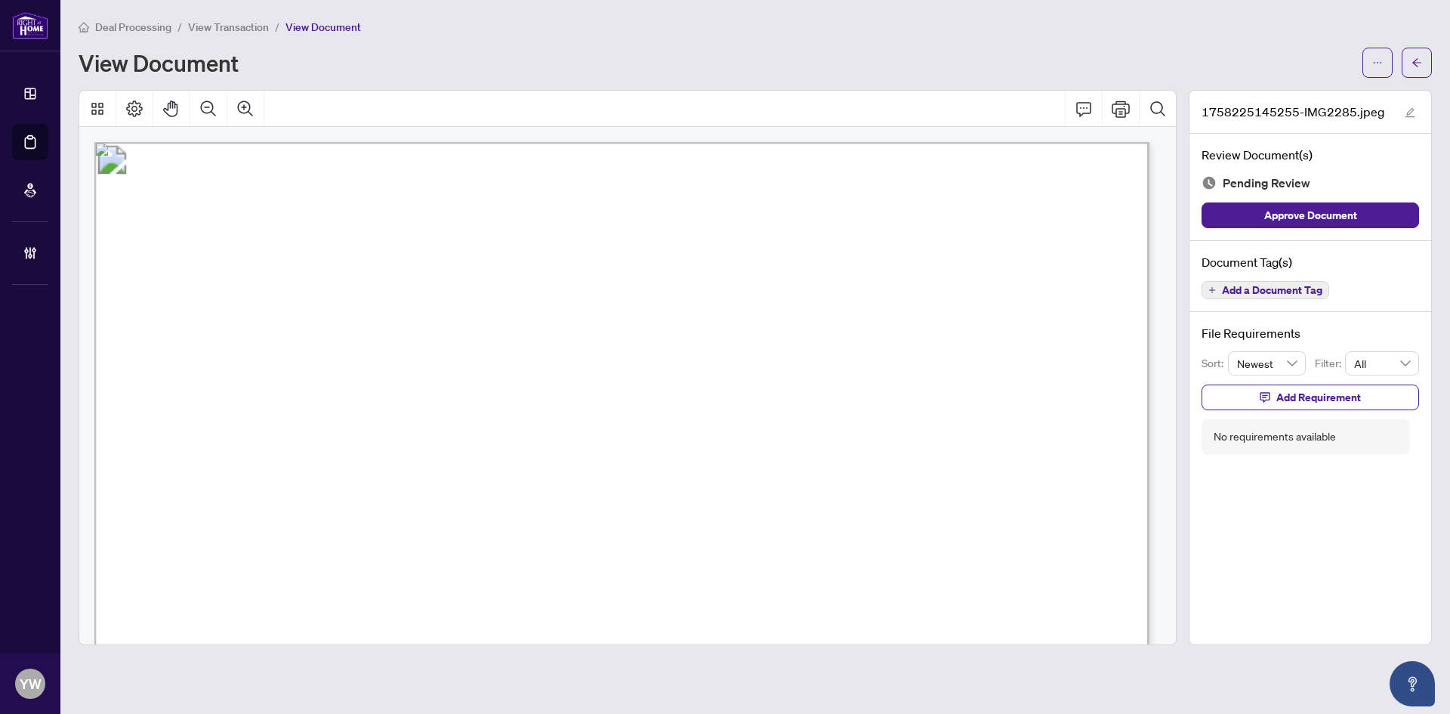
drag, startPoint x: 1285, startPoint y: 210, endPoint x: 1360, endPoint y: 124, distance: 114.0
click at [1285, 210] on span "Approve Document" at bounding box center [1310, 215] width 93 height 24
click at [1412, 116] on icon "edit" at bounding box center [1411, 113] width 10 height 10
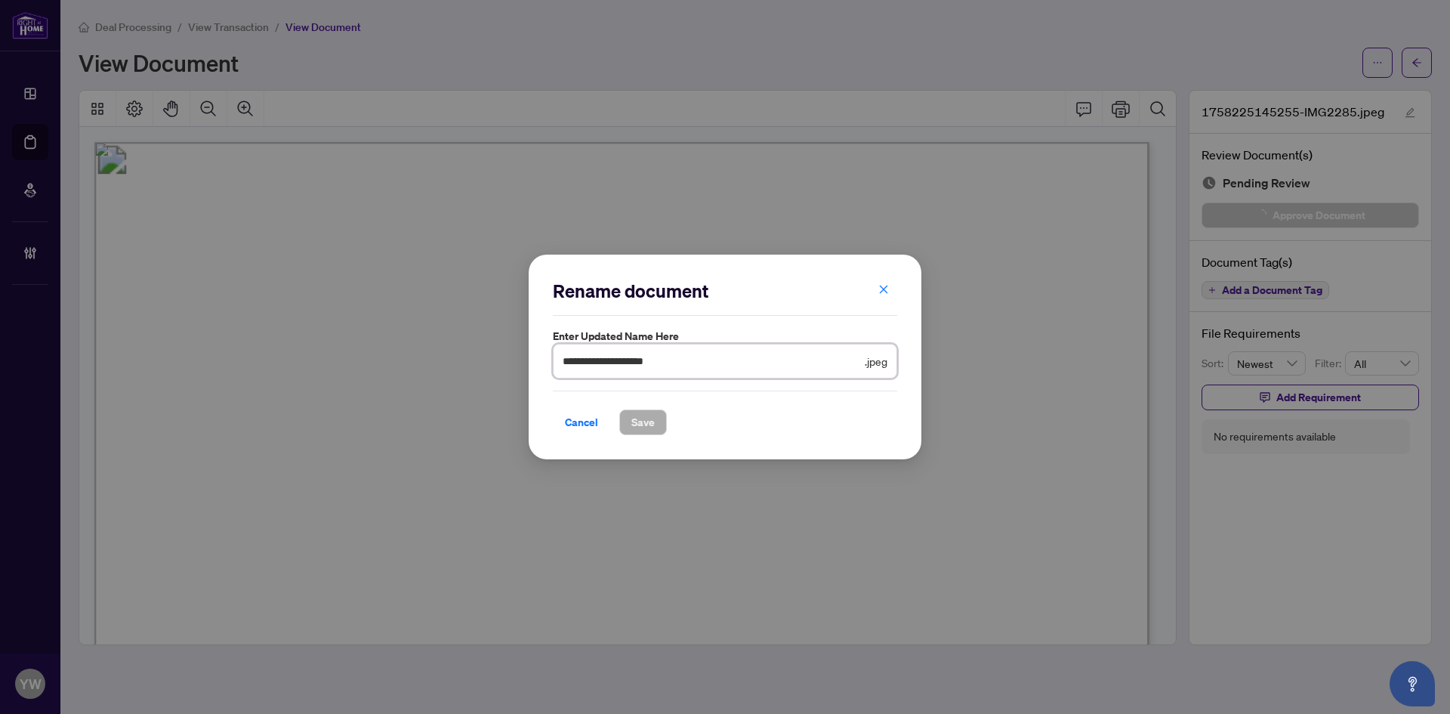
drag, startPoint x: 648, startPoint y: 350, endPoint x: 588, endPoint y: 369, distance: 62.4
click at [552, 350] on div "**********" at bounding box center [725, 357] width 393 height 205
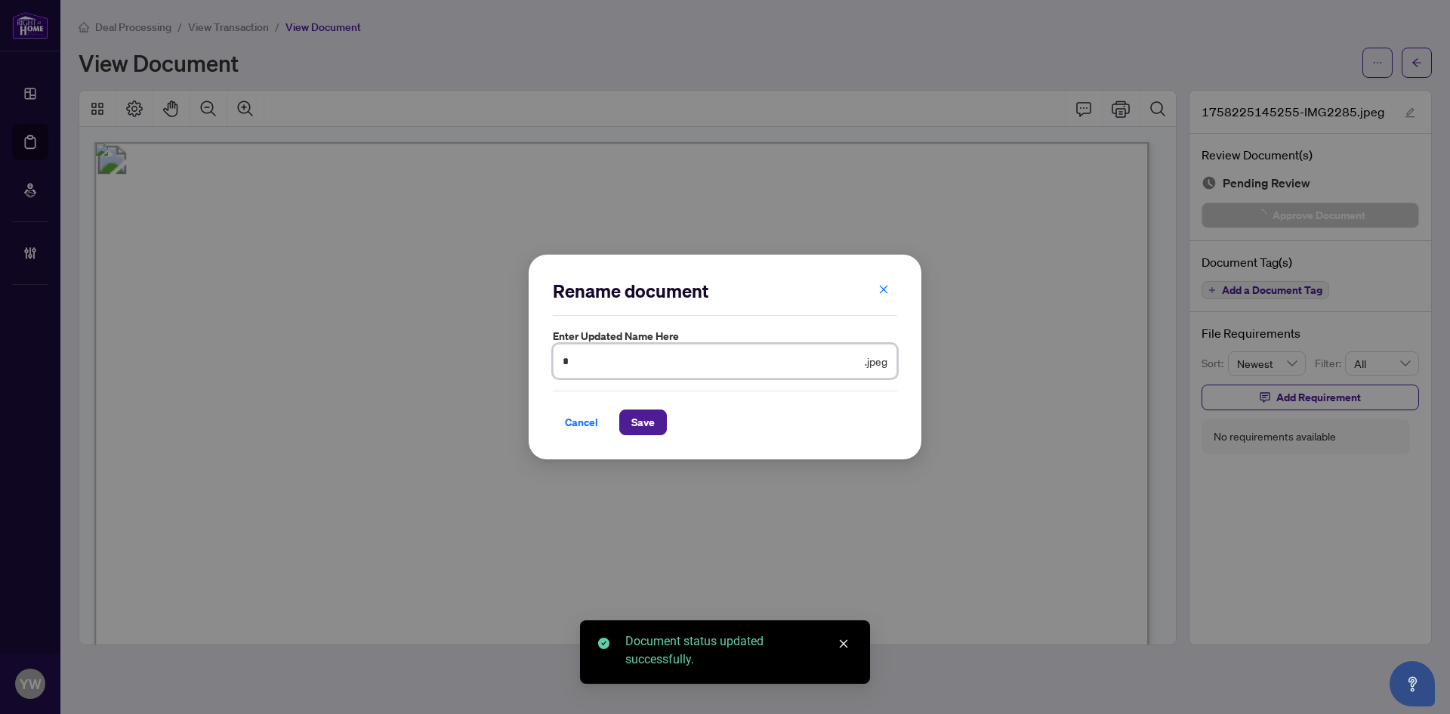
type input "**********"
click at [651, 424] on span "Save" at bounding box center [642, 422] width 23 height 24
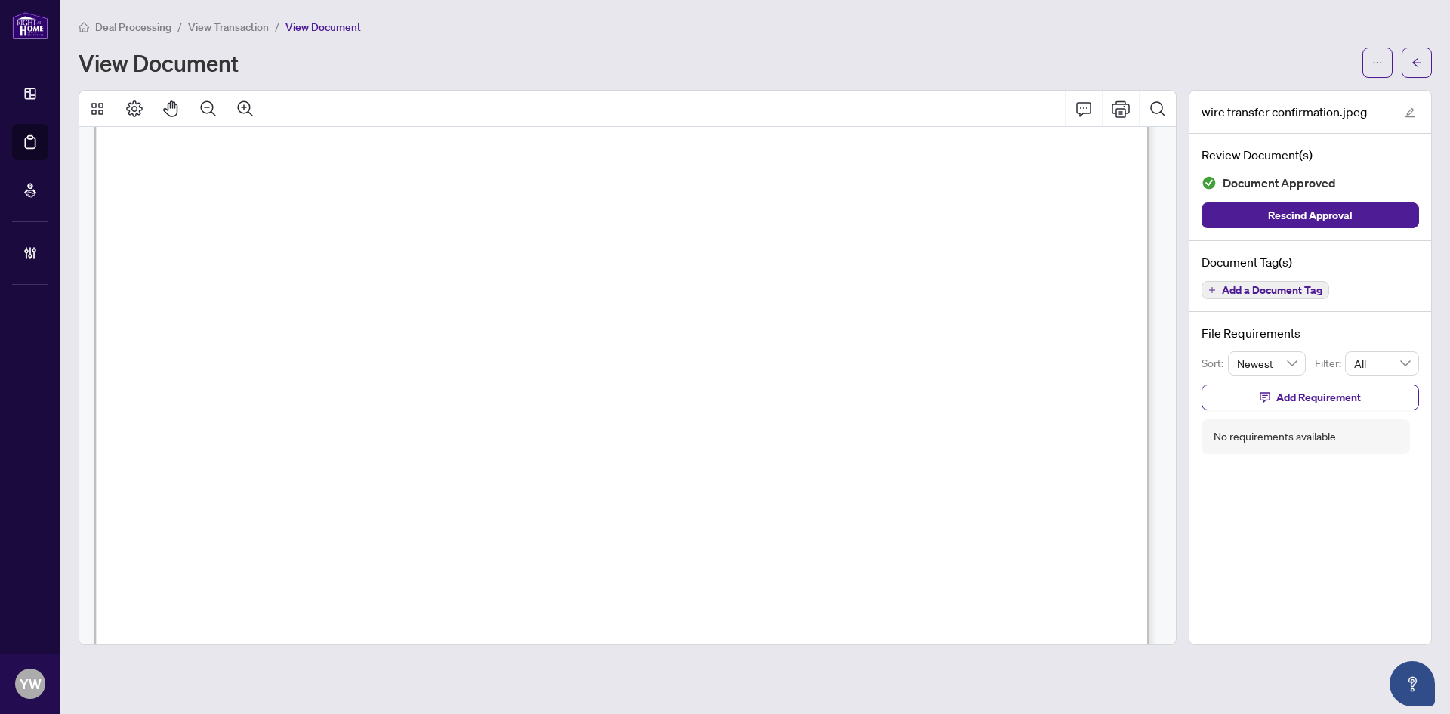
scroll to position [302, 0]
click at [1418, 61] on icon "arrow-left" at bounding box center [1417, 62] width 11 height 11
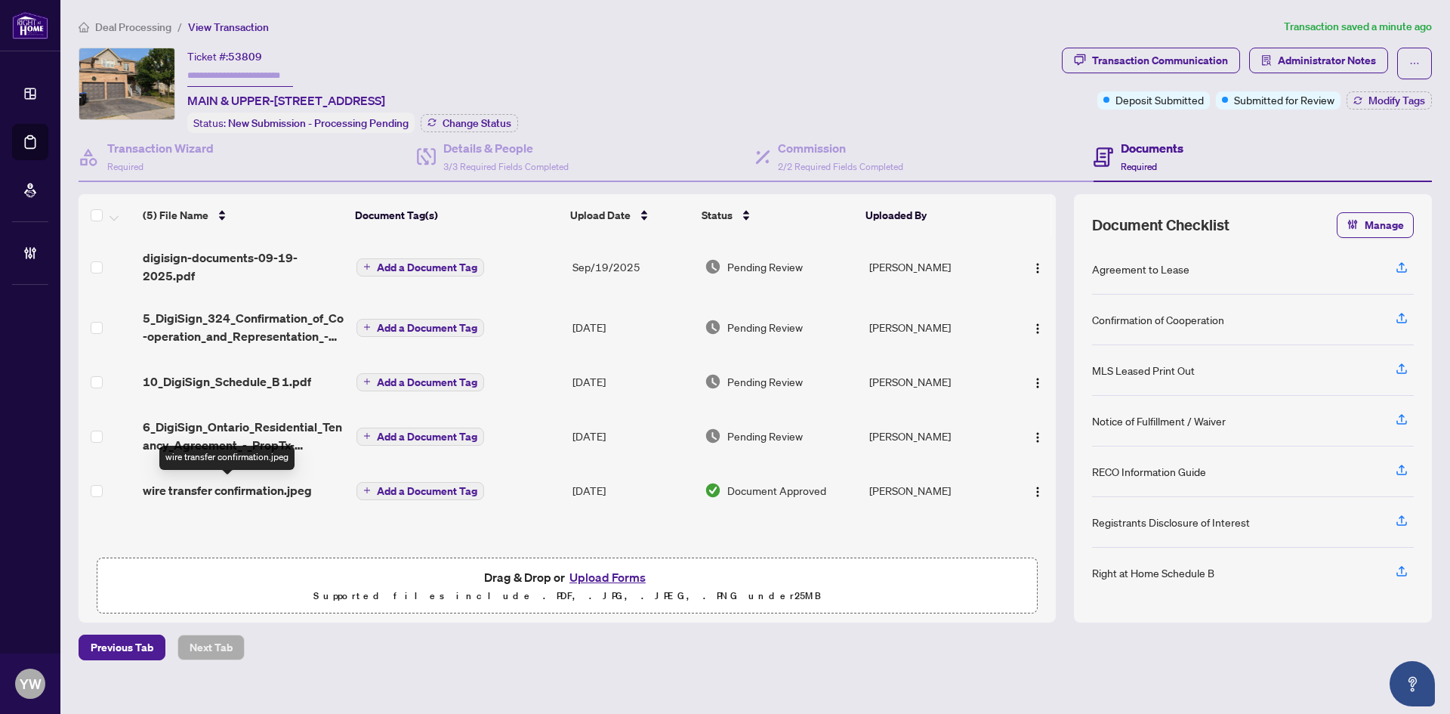
click at [263, 489] on span "wire transfer confirmation.jpeg" at bounding box center [227, 490] width 169 height 18
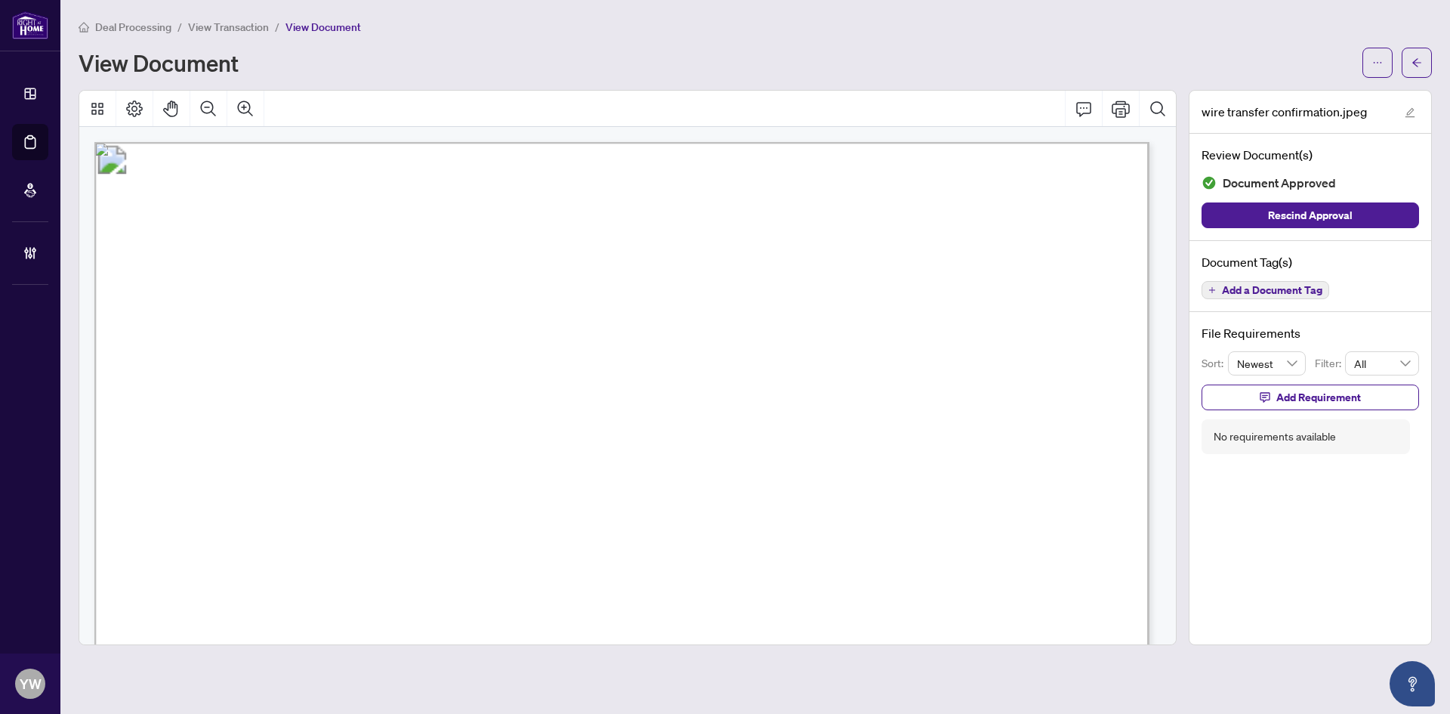
drag, startPoint x: 1415, startPoint y: 64, endPoint x: 65, endPoint y: 94, distance: 1350.0
click at [1415, 64] on icon "arrow-left" at bounding box center [1416, 62] width 9 height 8
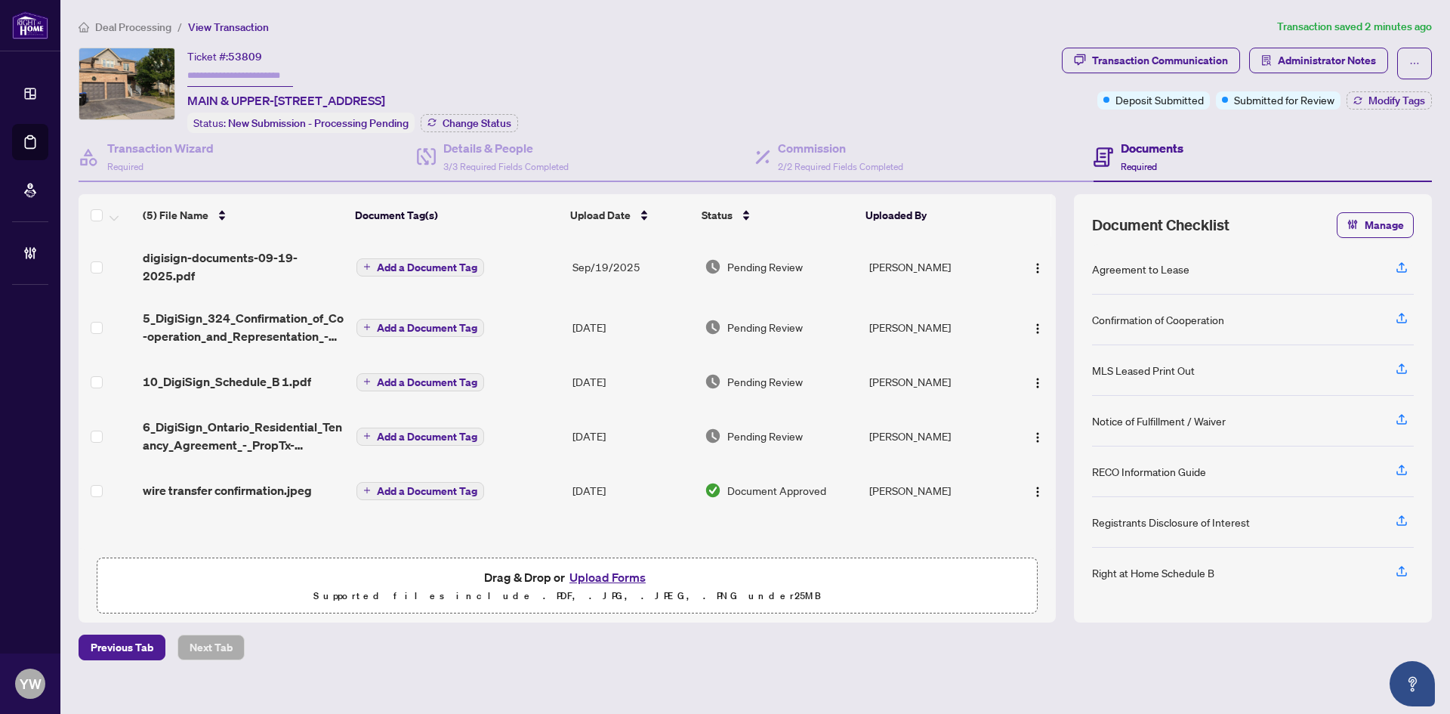
drag, startPoint x: 726, startPoint y: 71, endPoint x: 785, endPoint y: 103, distance: 67.3
click at [726, 71] on div "Ticket #: 53809 MAIN & UPPER-5 Faris St, Bradford West Gwillimbury, Ontario L3Z…" at bounding box center [567, 90] width 977 height 85
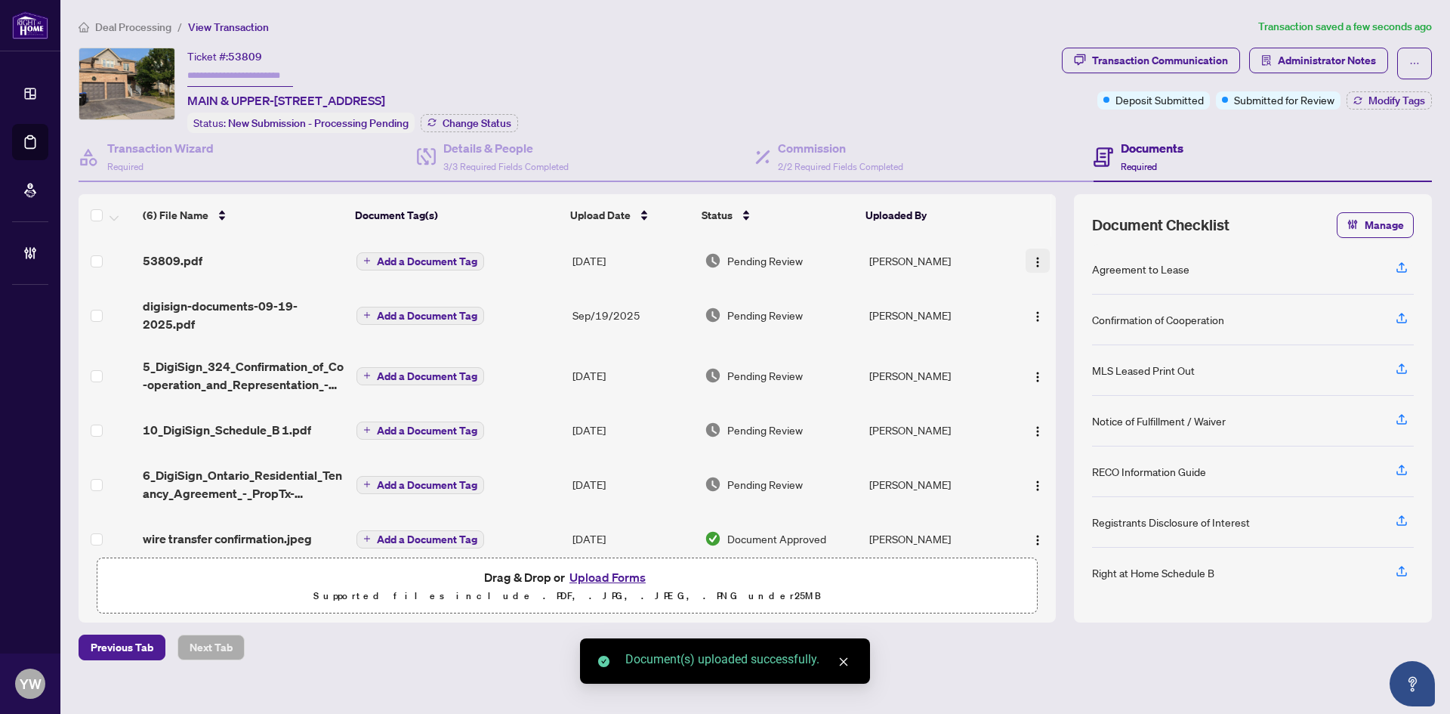
click at [1036, 257] on img "button" at bounding box center [1038, 262] width 12 height 12
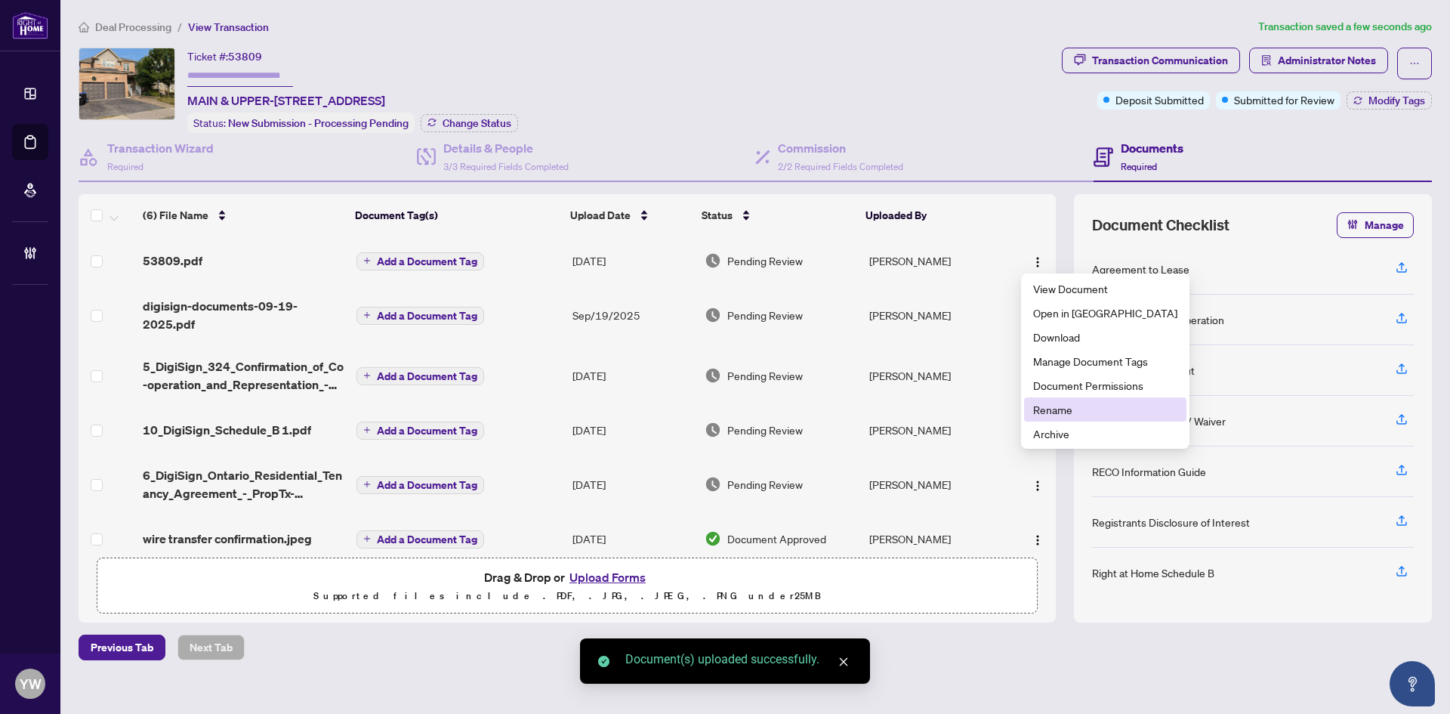
click at [1042, 403] on span "Rename" at bounding box center [1105, 409] width 144 height 17
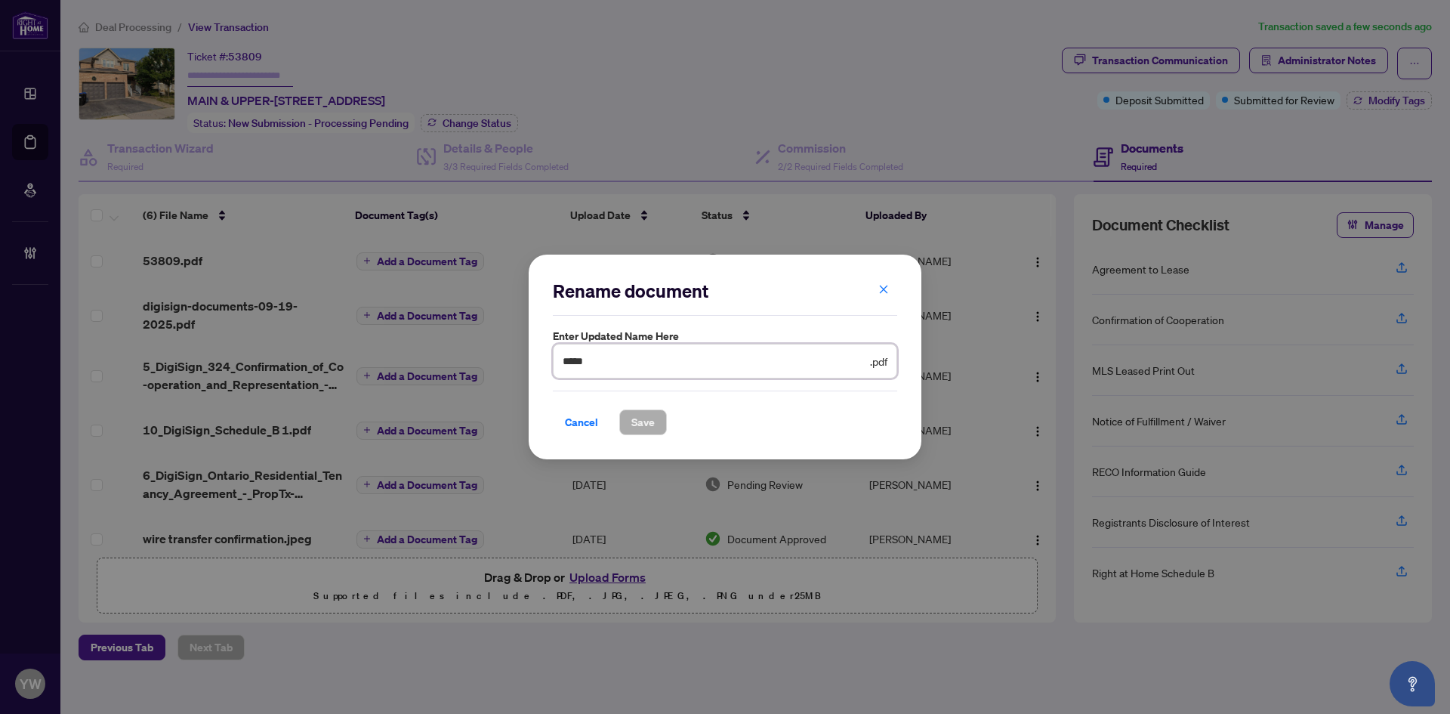
drag, startPoint x: 648, startPoint y: 356, endPoint x: 486, endPoint y: 359, distance: 162.4
click at [486, 359] on div "Rename document Enter updated name here ***** .pdf Cancel Save Cancel OK" at bounding box center [725, 357] width 1450 height 714
type input "**********"
click at [644, 411] on span "Save" at bounding box center [642, 422] width 23 height 24
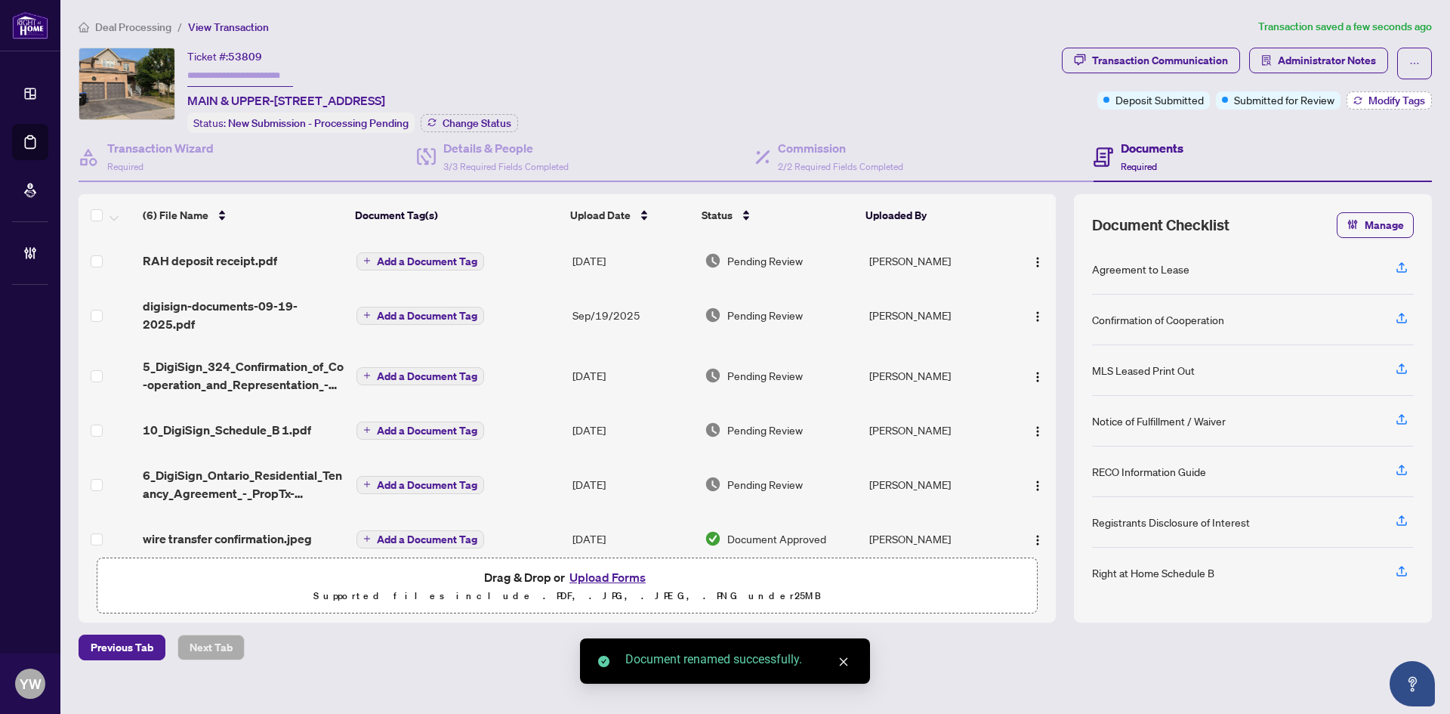
click at [1359, 103] on icon "button" at bounding box center [1357, 100] width 9 height 9
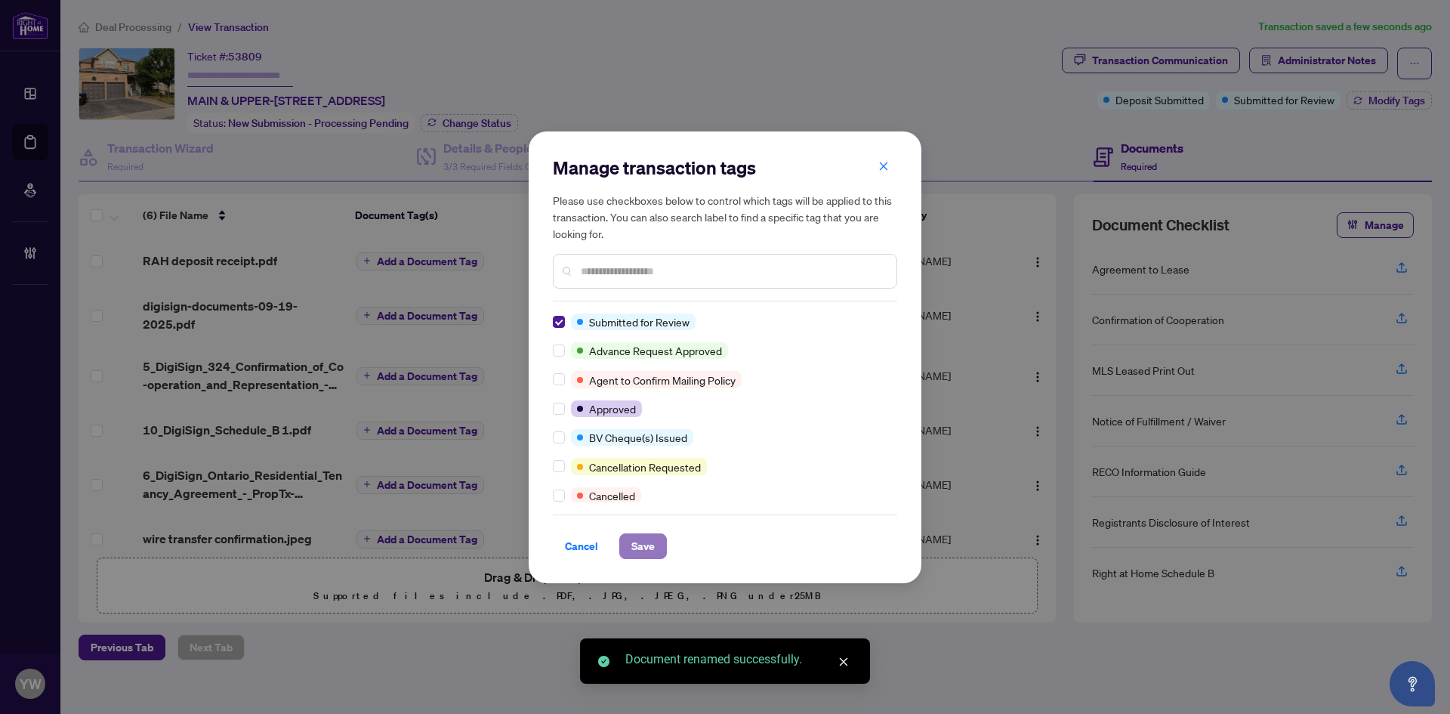
click at [653, 554] on span "Save" at bounding box center [642, 546] width 23 height 24
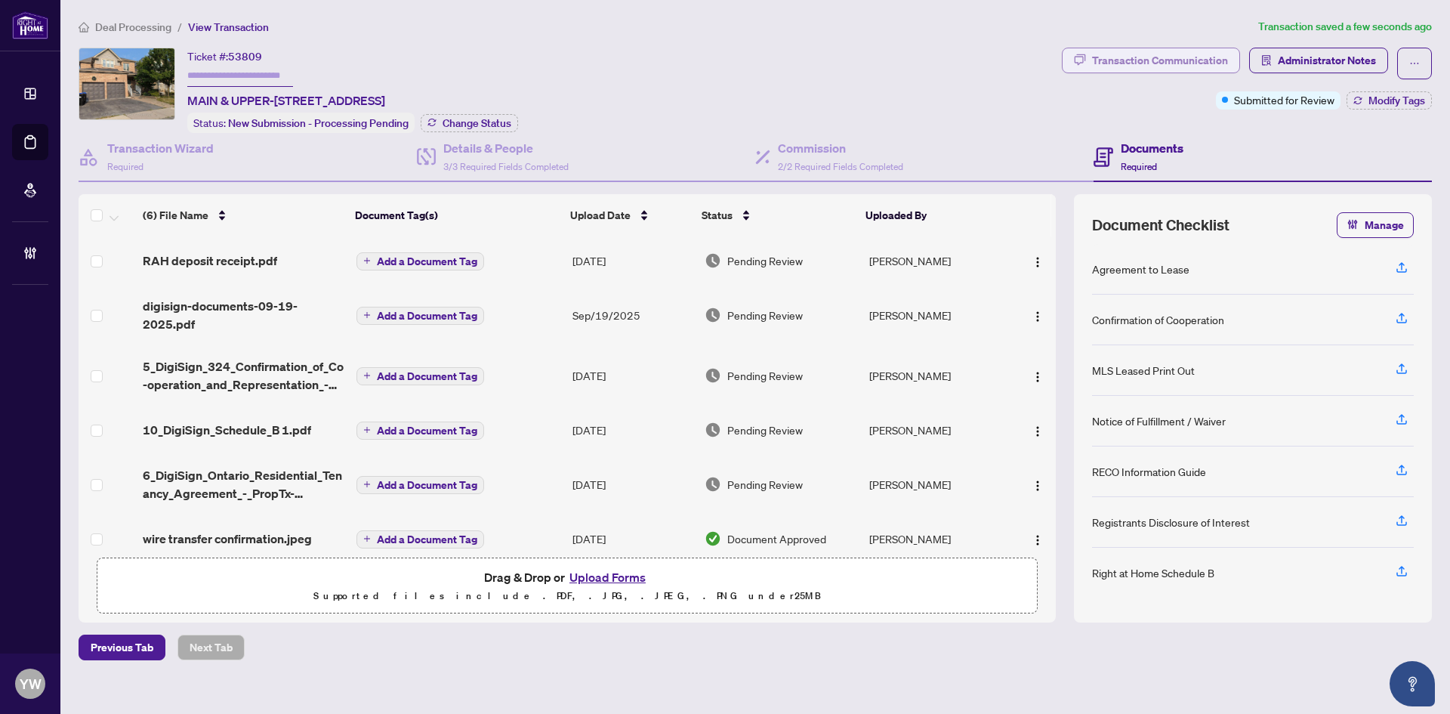
click at [1181, 62] on div "Transaction Communication" at bounding box center [1160, 60] width 136 height 24
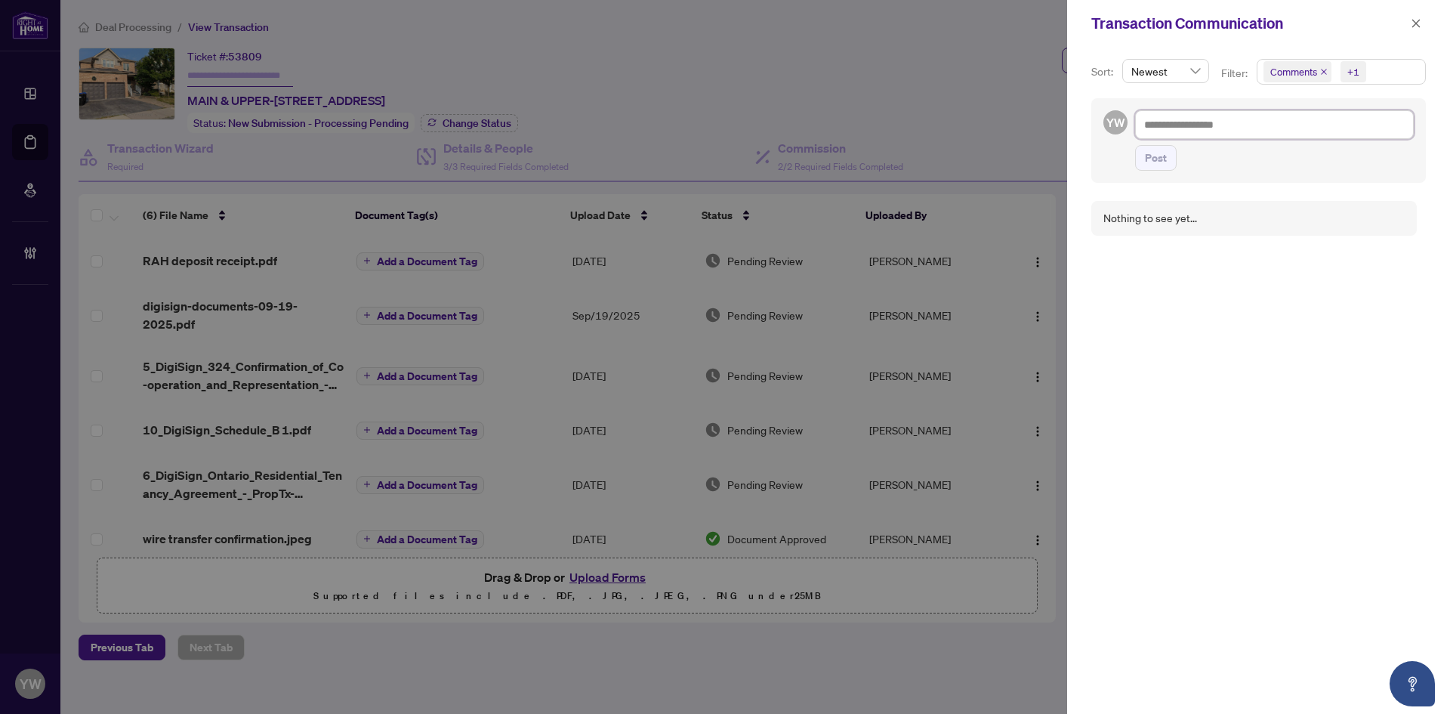
click at [1211, 116] on textarea at bounding box center [1274, 124] width 279 height 29
paste textarea "**********"
type textarea "**********"
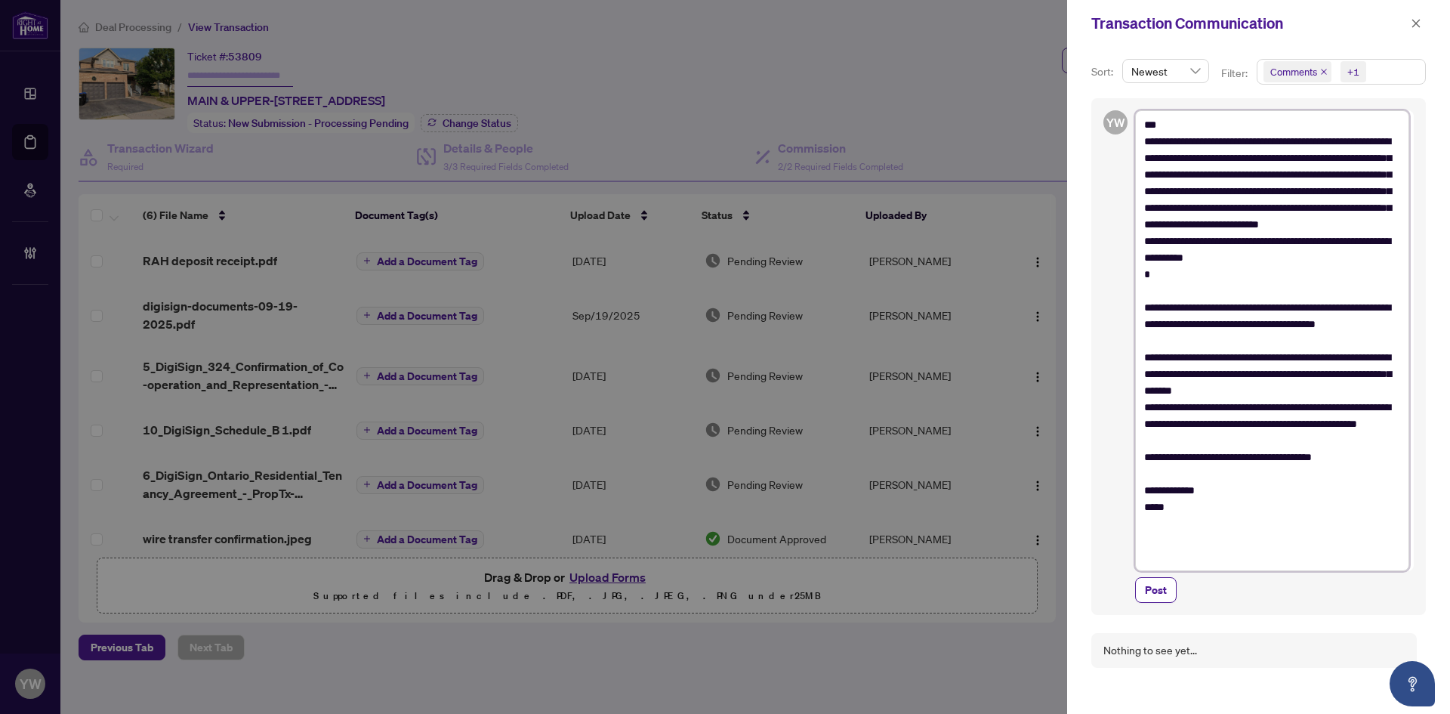
drag, startPoint x: 1296, startPoint y: 420, endPoint x: 1117, endPoint y: 421, distance: 179.0
click at [1123, 419] on div "**********" at bounding box center [1258, 356] width 335 height 517
type textarea "**********"
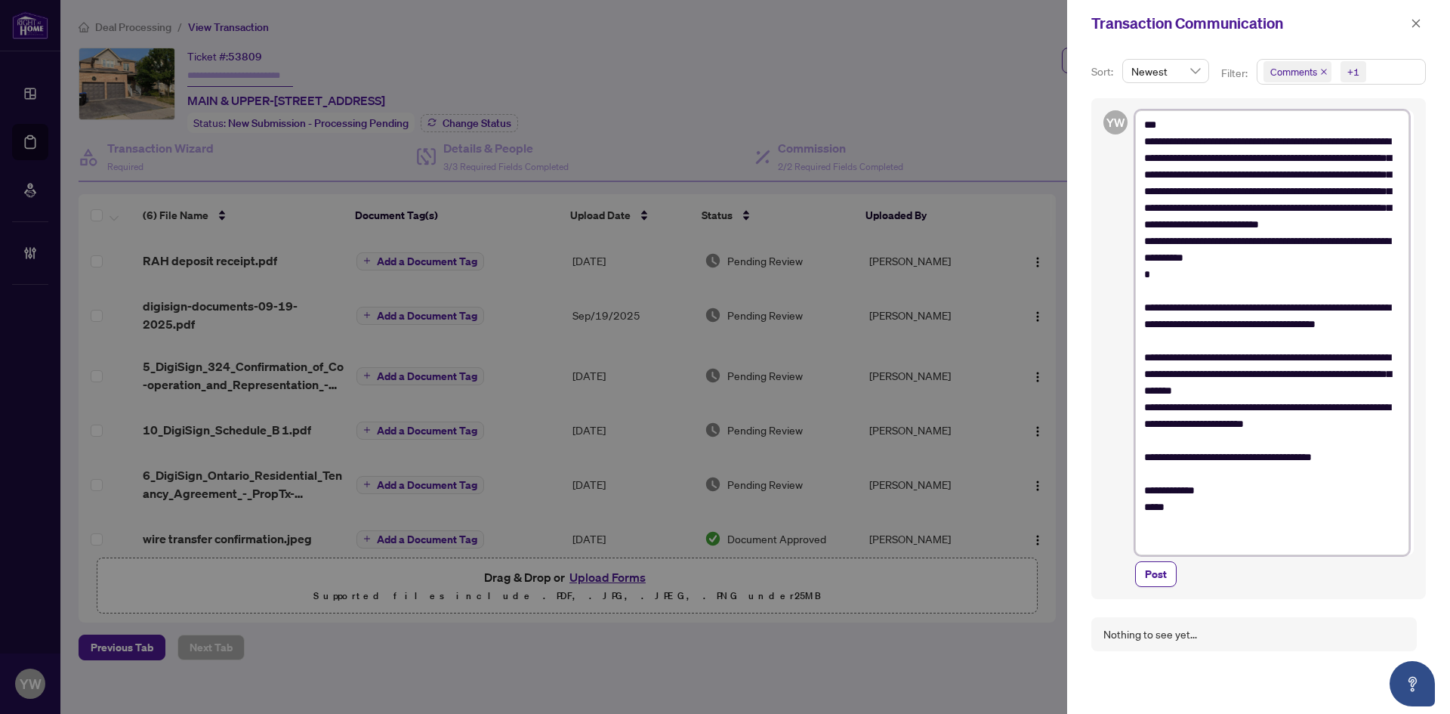
type textarea "**********"
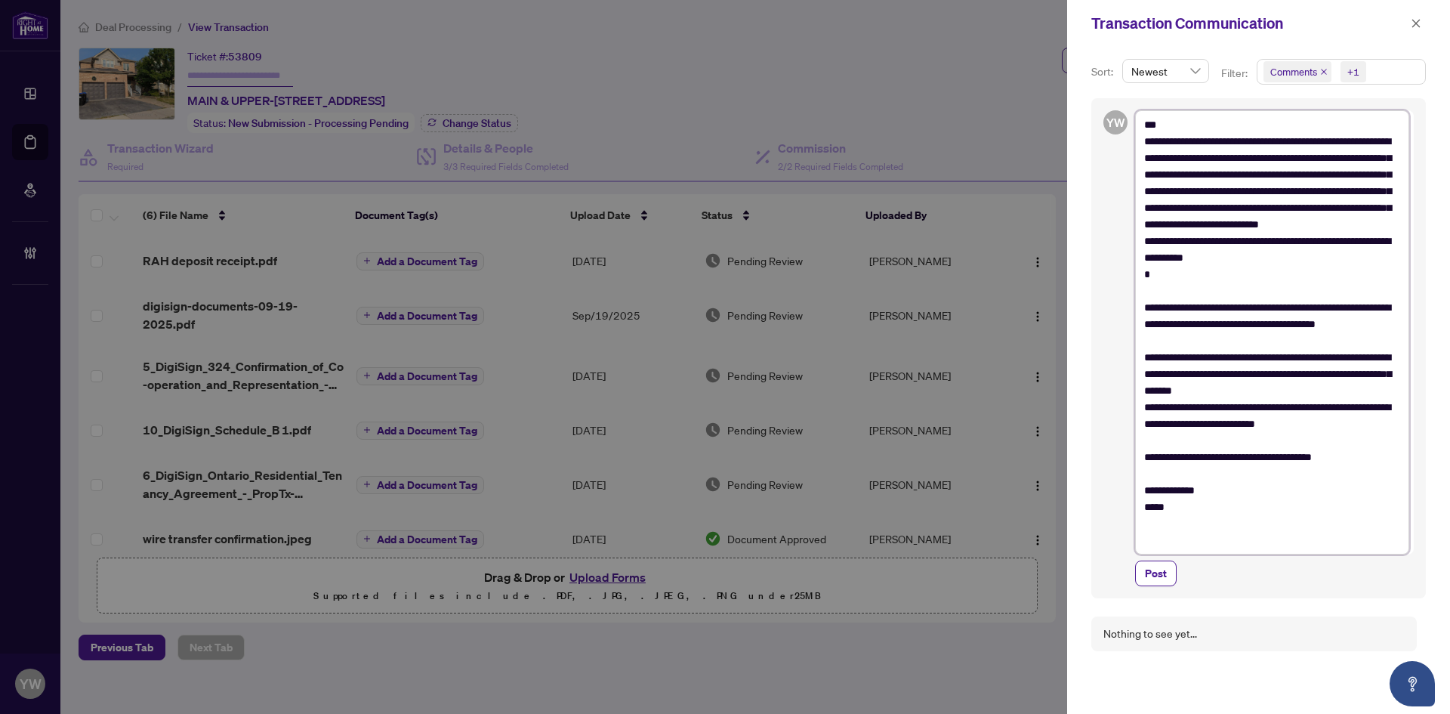
type textarea "**********"
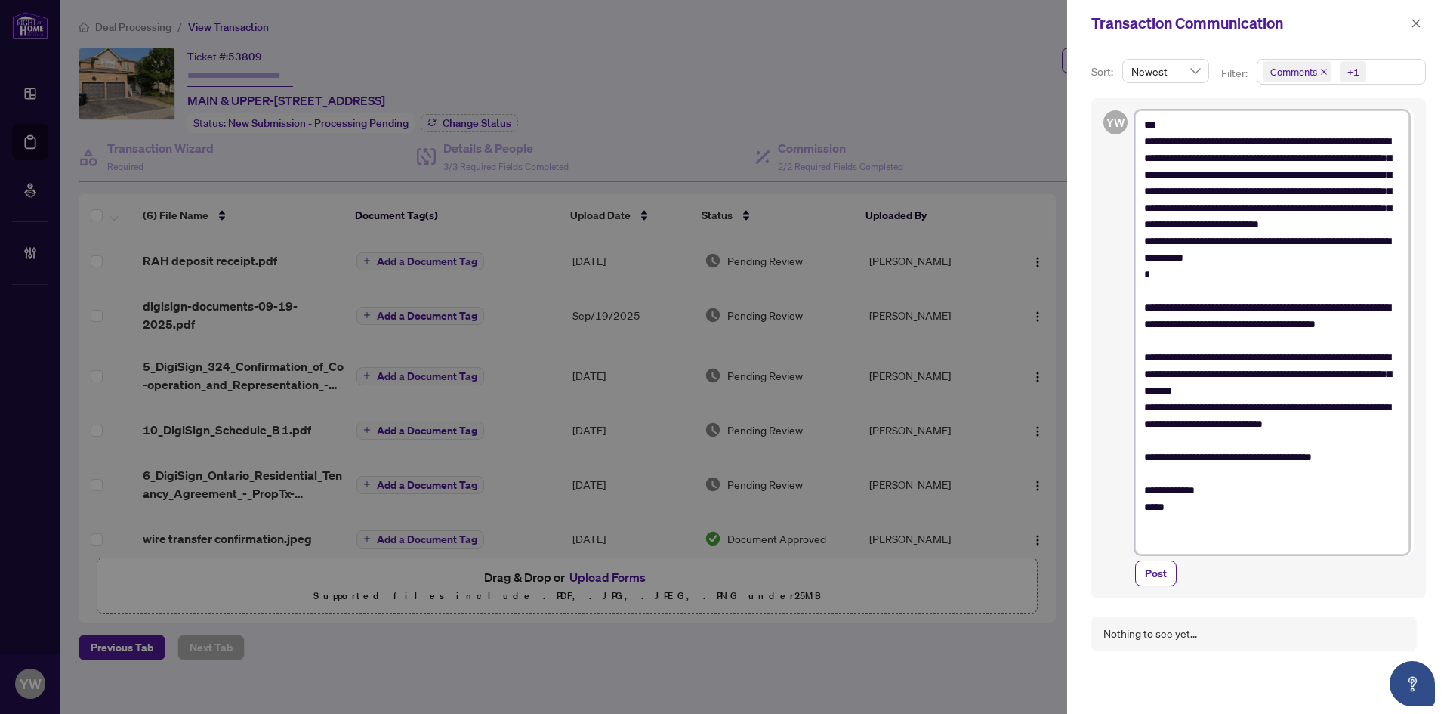
type textarea "**********"
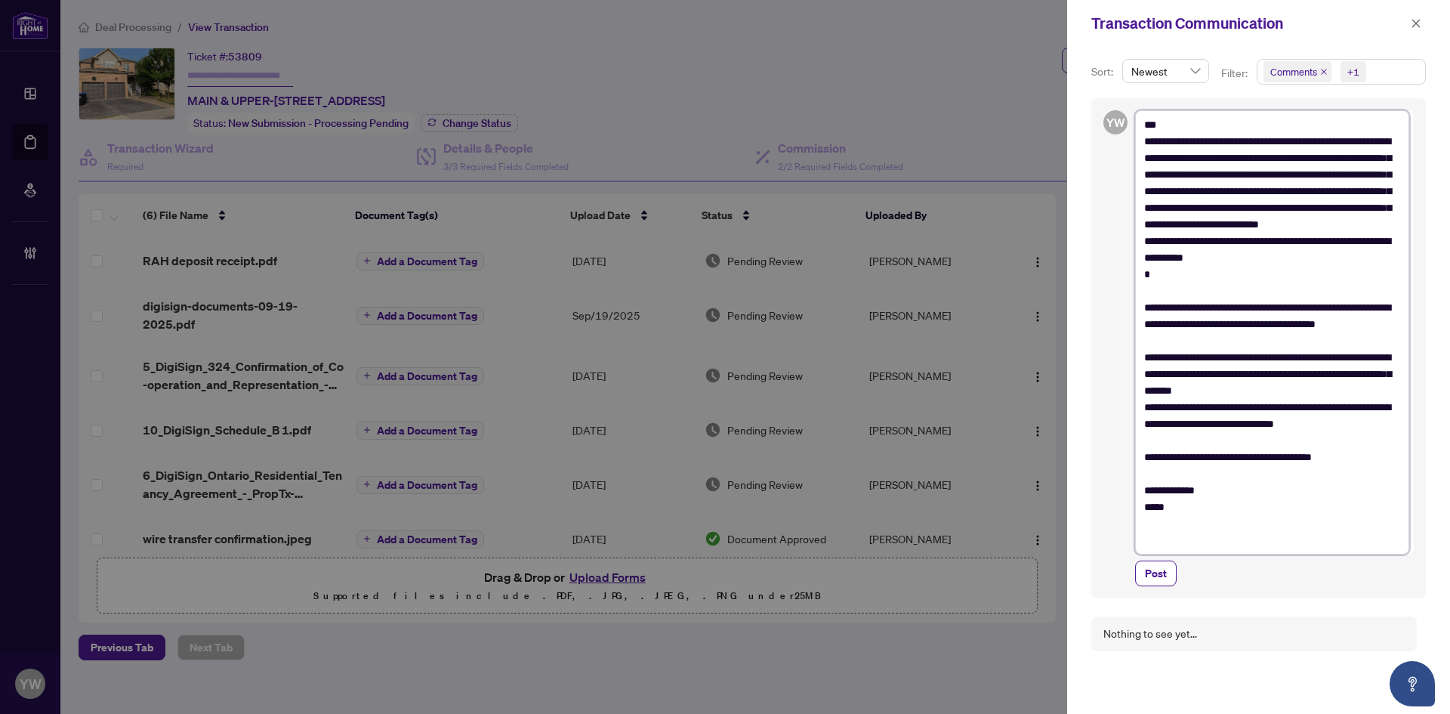
type textarea "**********"
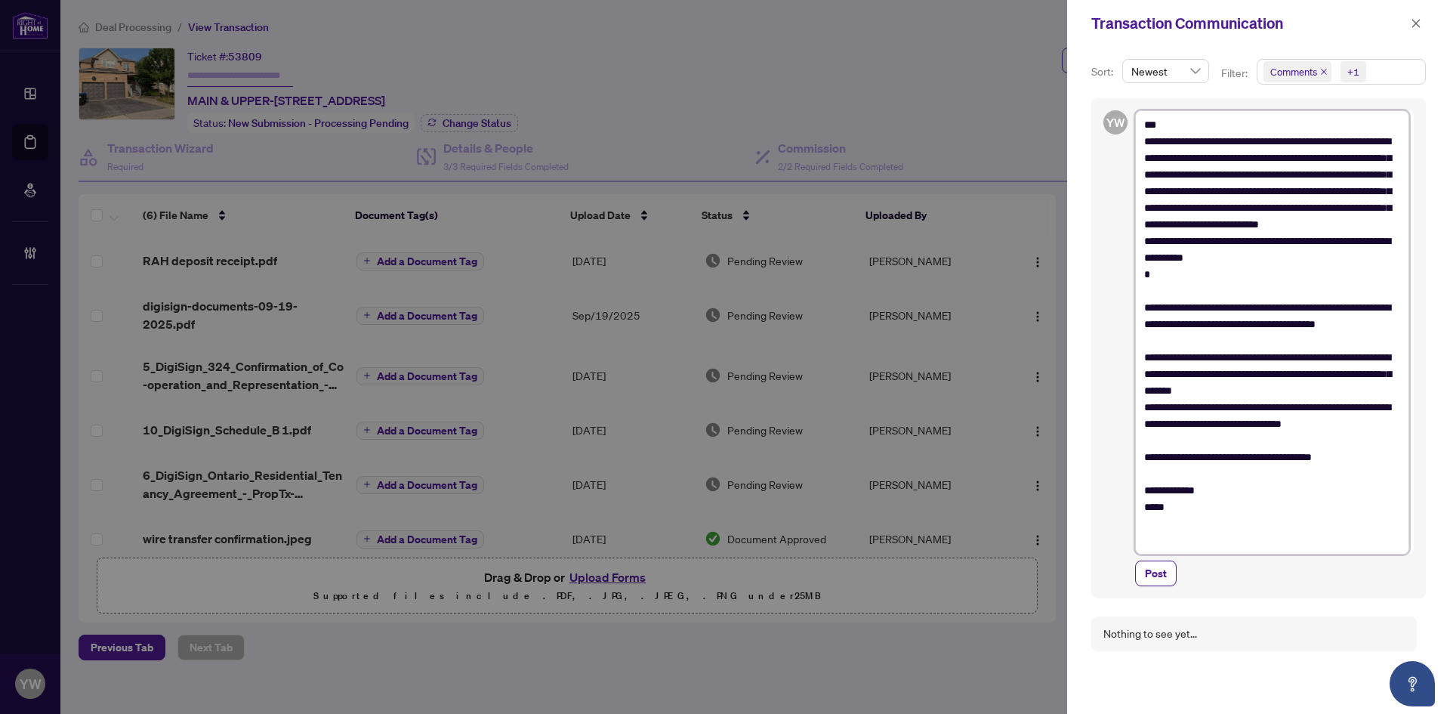
type textarea "**********"
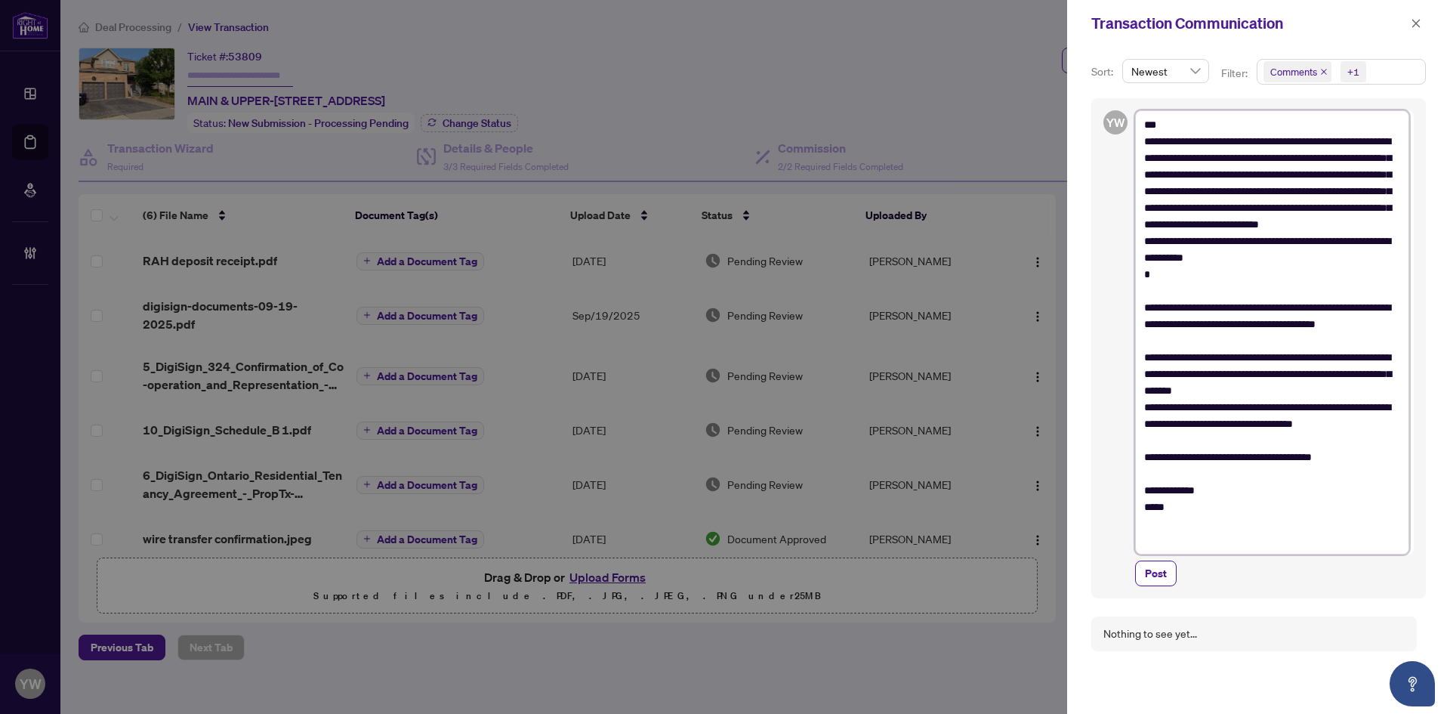
type textarea "**********"
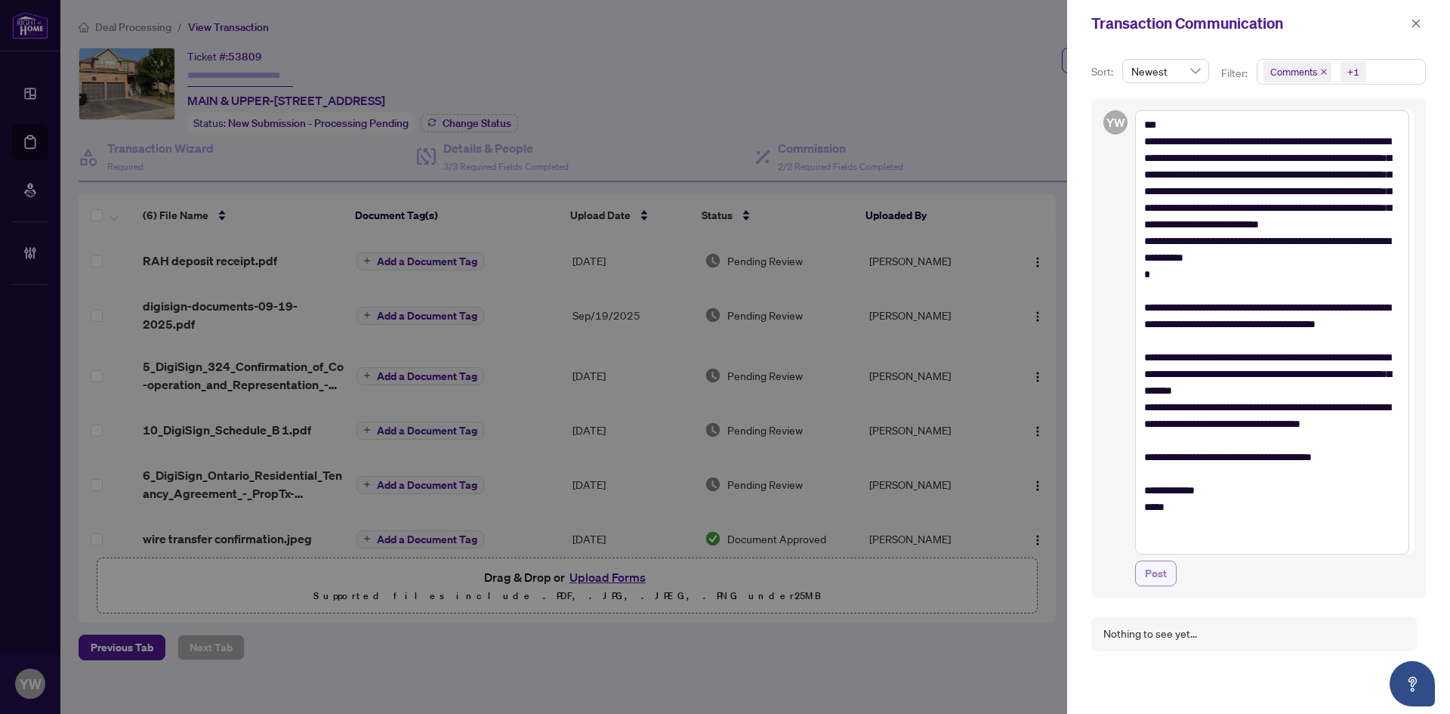
click at [1144, 571] on button "Post" at bounding box center [1156, 573] width 42 height 26
type textarea "**********"
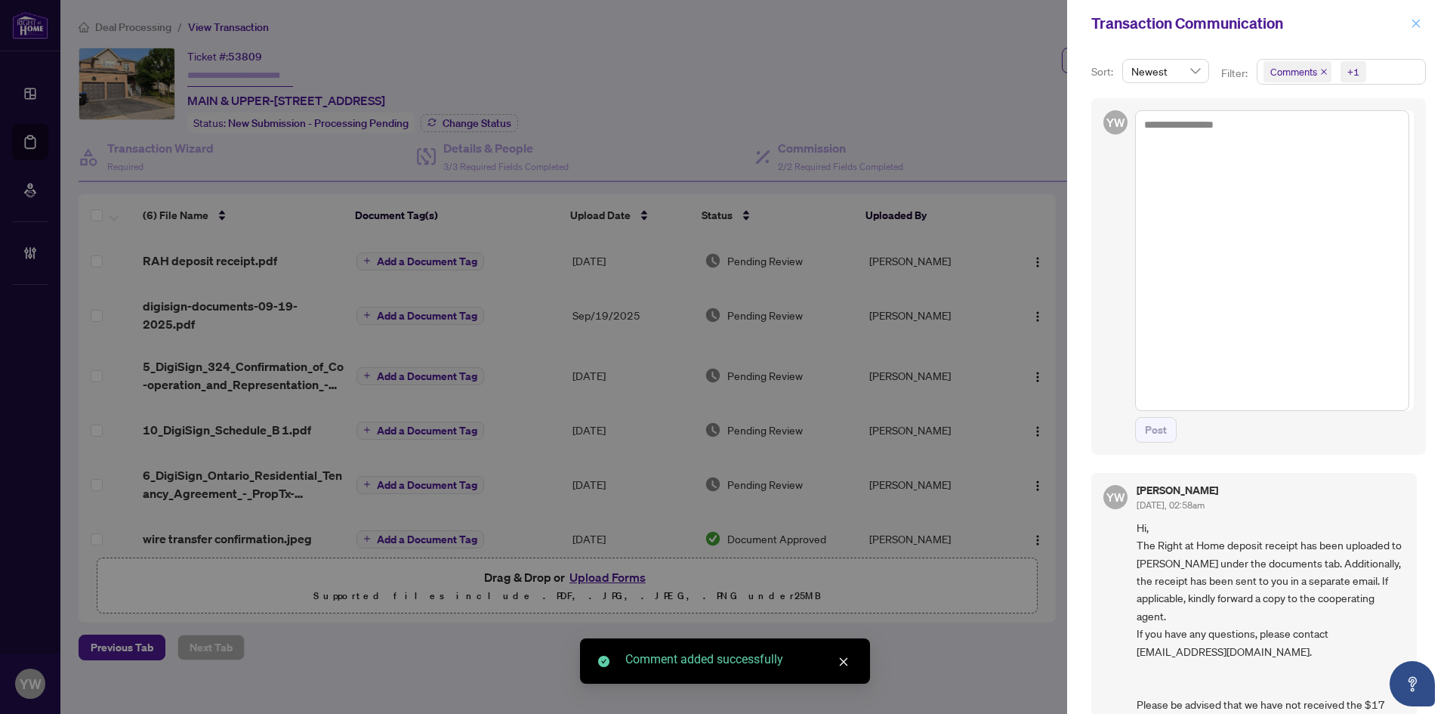
click at [1415, 14] on span "button" at bounding box center [1416, 23] width 11 height 24
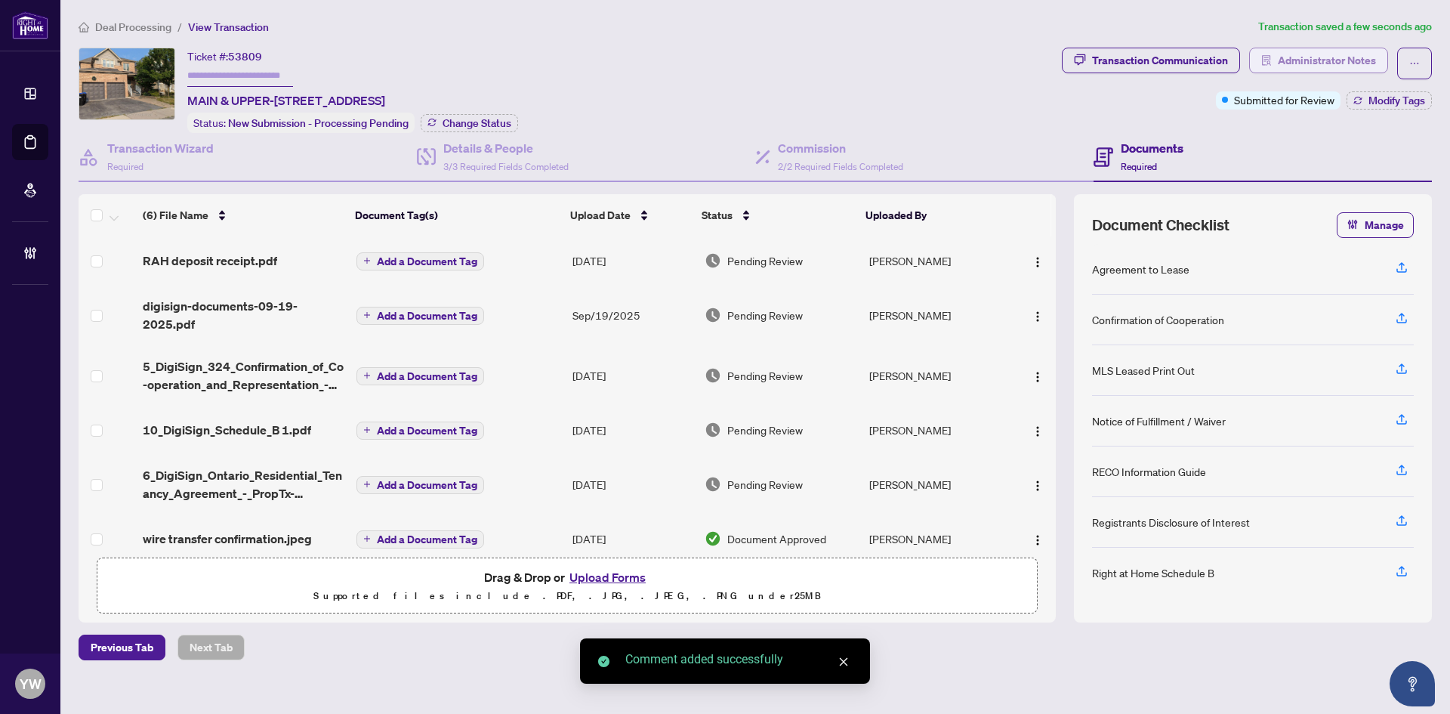
click at [1341, 58] on span "Administrator Notes" at bounding box center [1327, 60] width 98 height 24
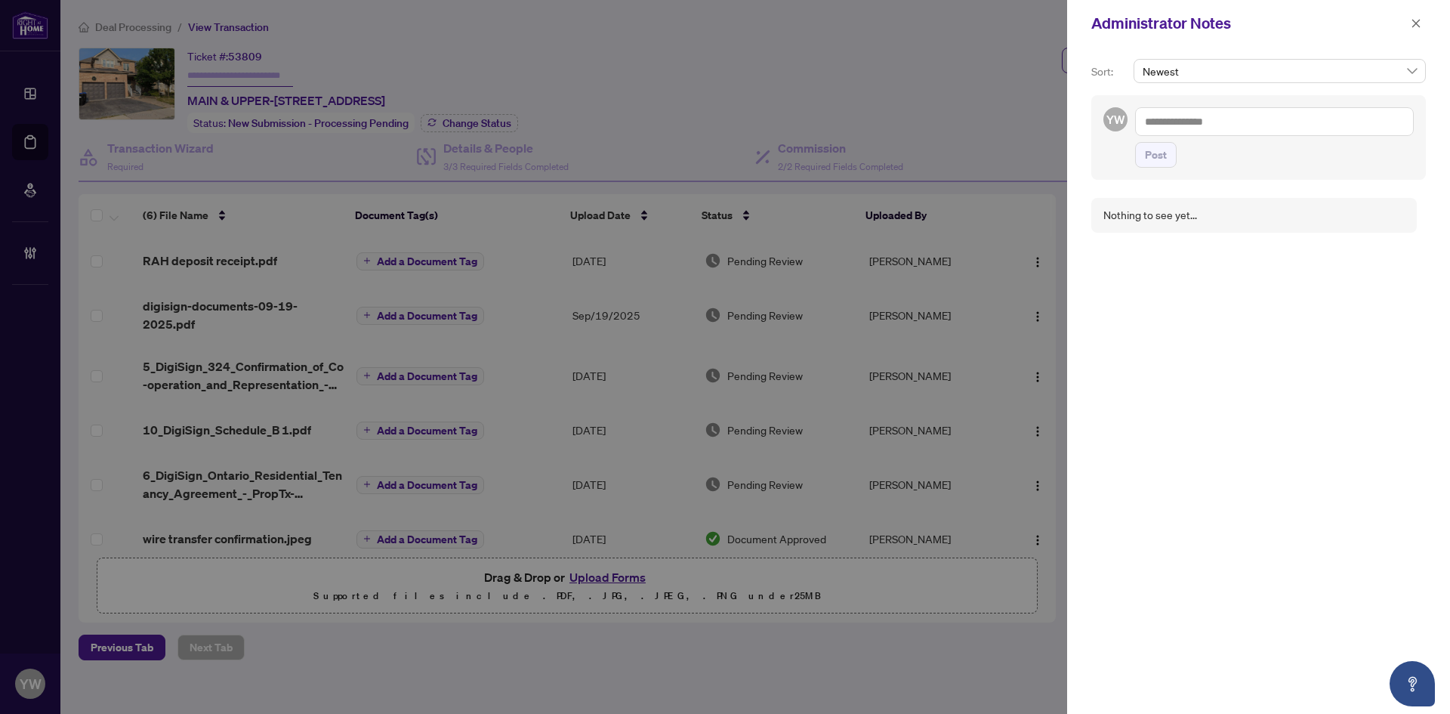
click at [1178, 115] on textarea at bounding box center [1274, 121] width 279 height 29
paste textarea "**********"
type textarea "**********"
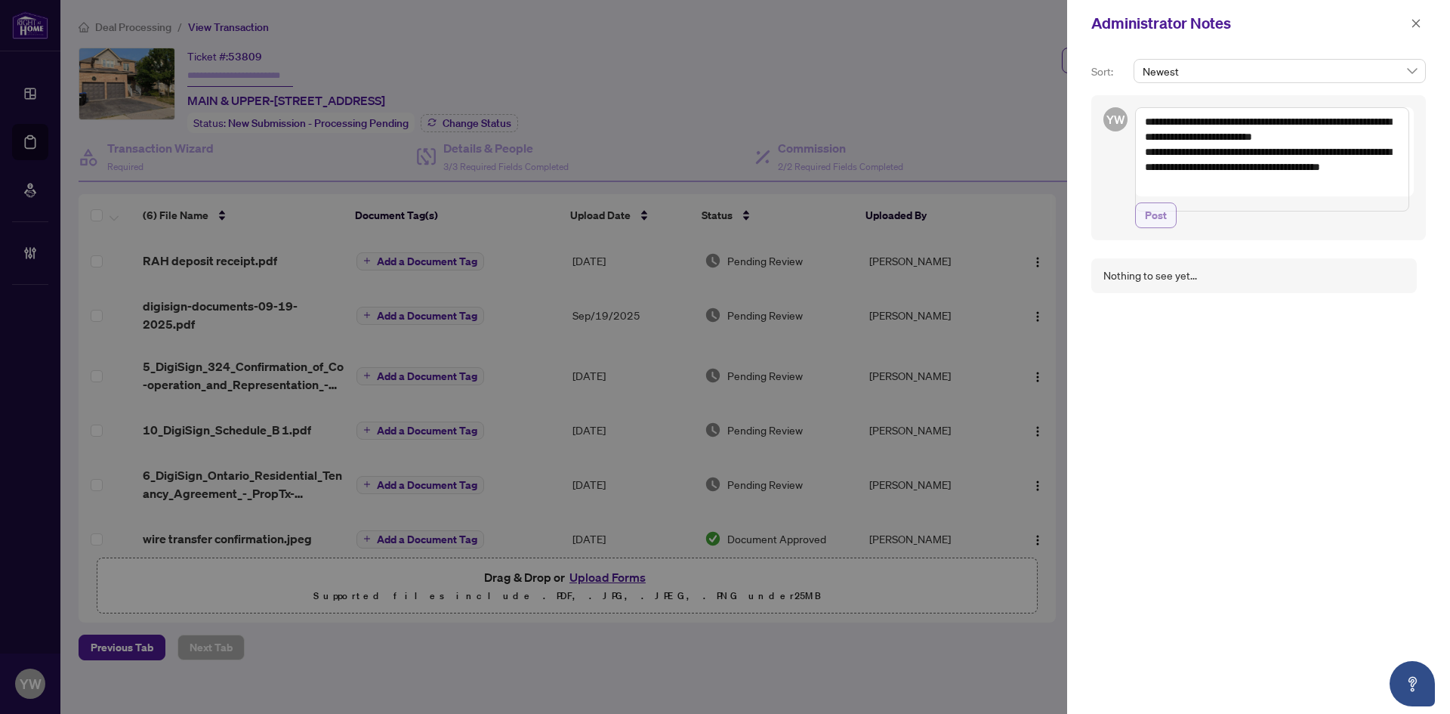
click at [1156, 221] on span "Post" at bounding box center [1156, 215] width 22 height 24
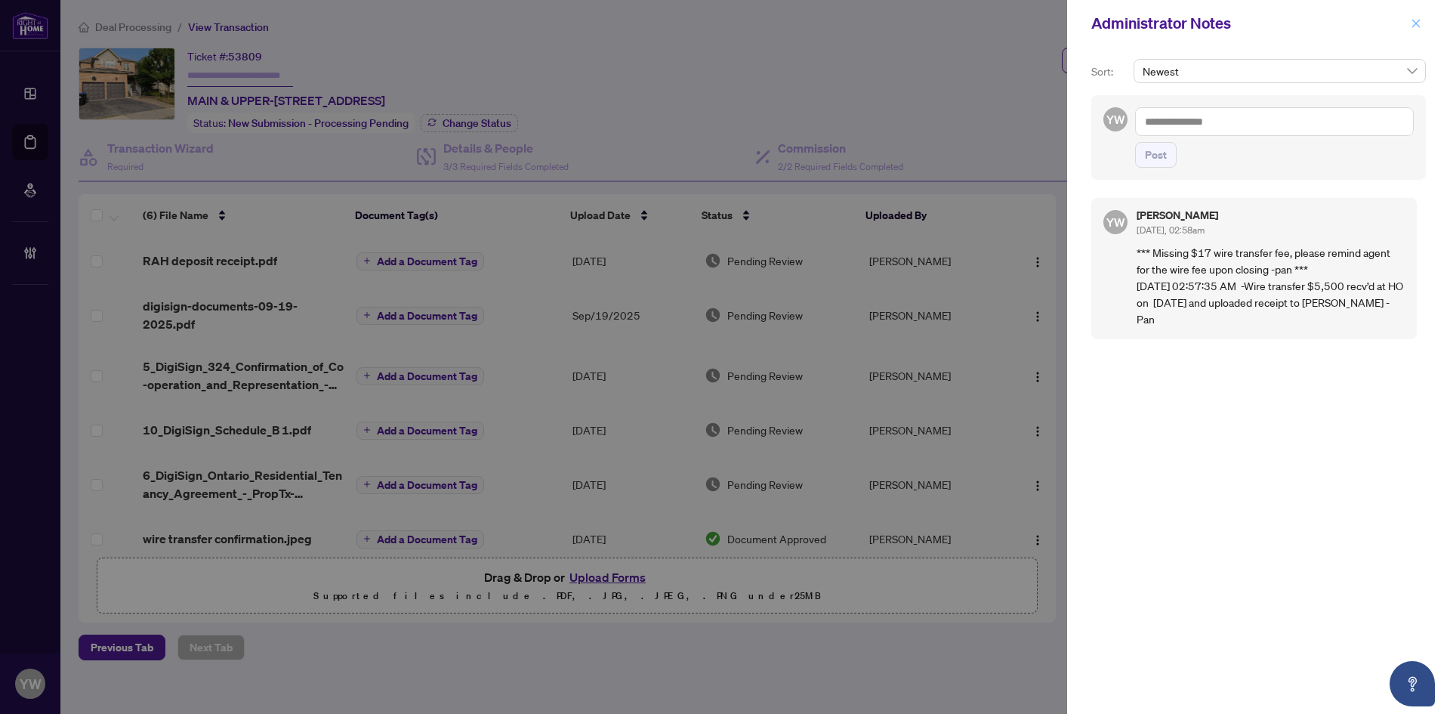
click at [1418, 23] on icon "close" at bounding box center [1416, 23] width 11 height 11
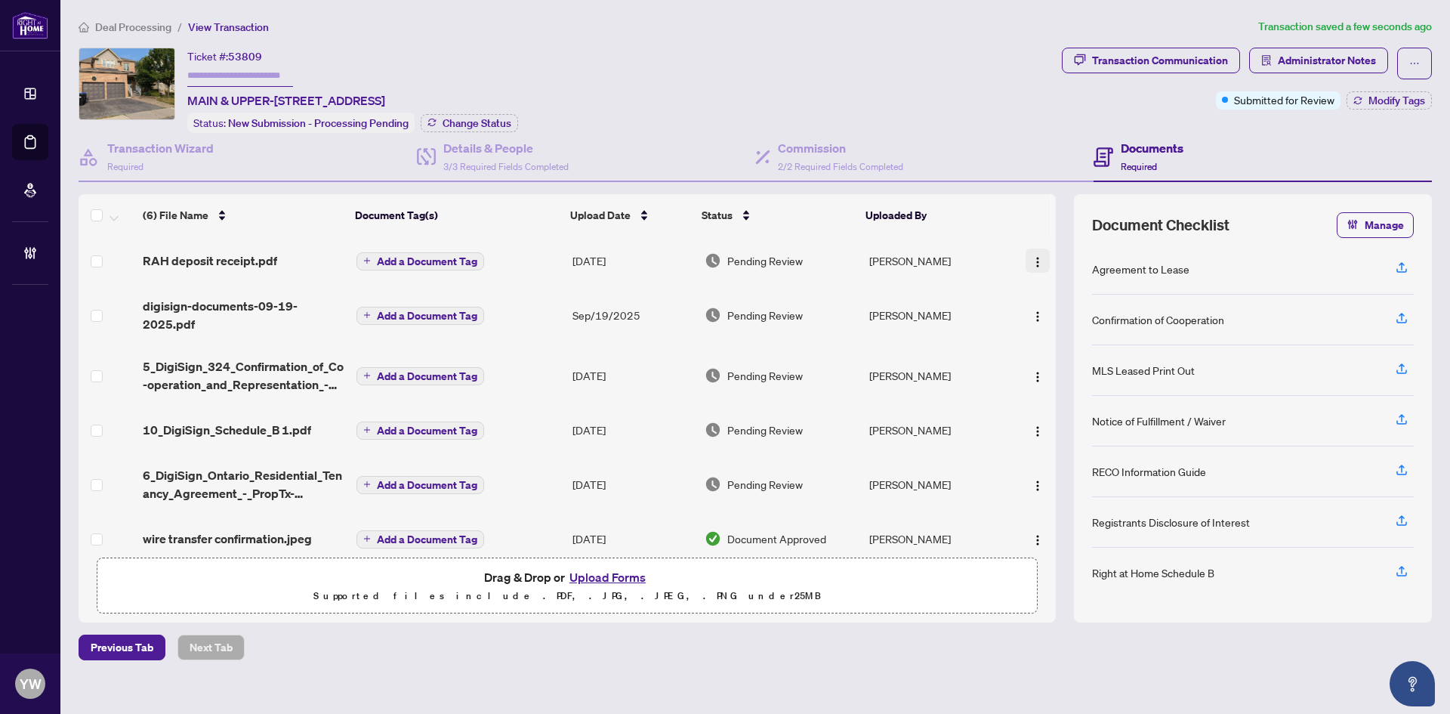
click at [1036, 256] on img "button" at bounding box center [1038, 262] width 12 height 12
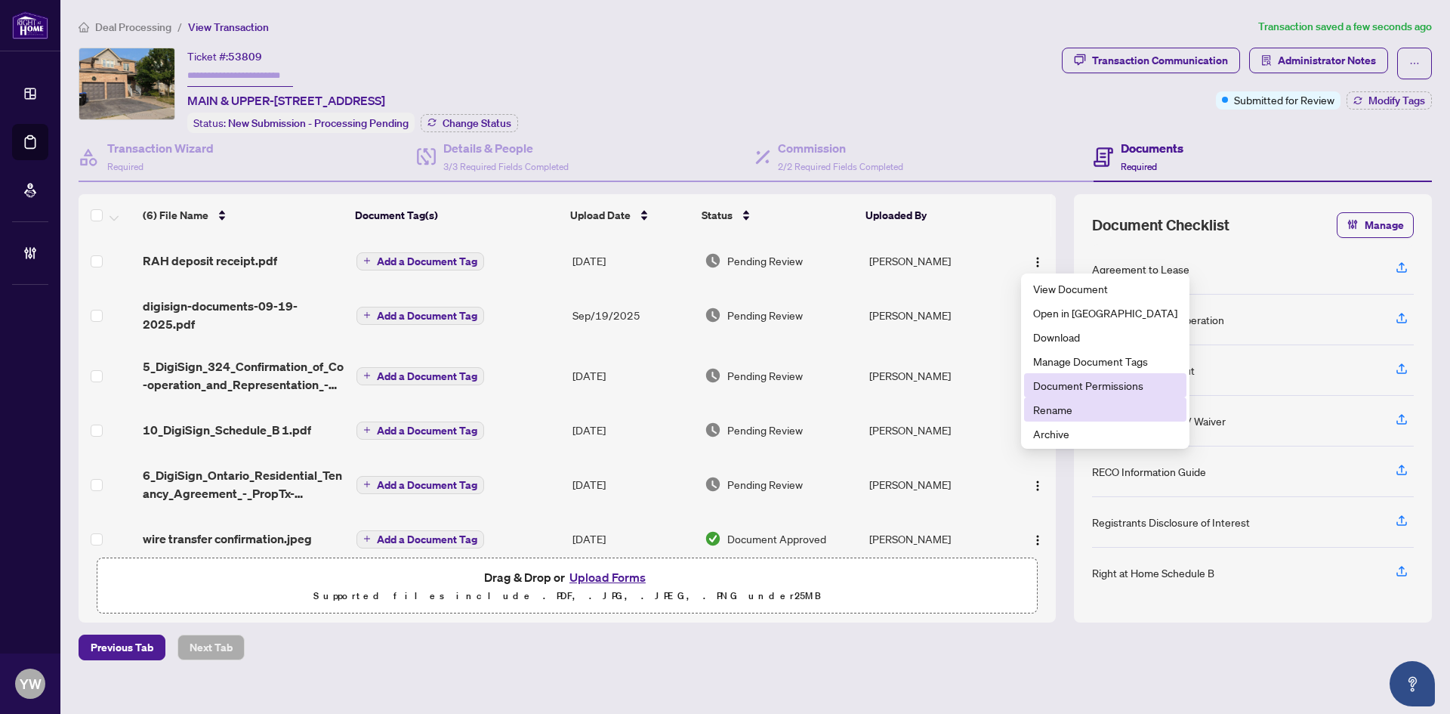
click at [1077, 392] on span "Document Permissions" at bounding box center [1105, 385] width 144 height 17
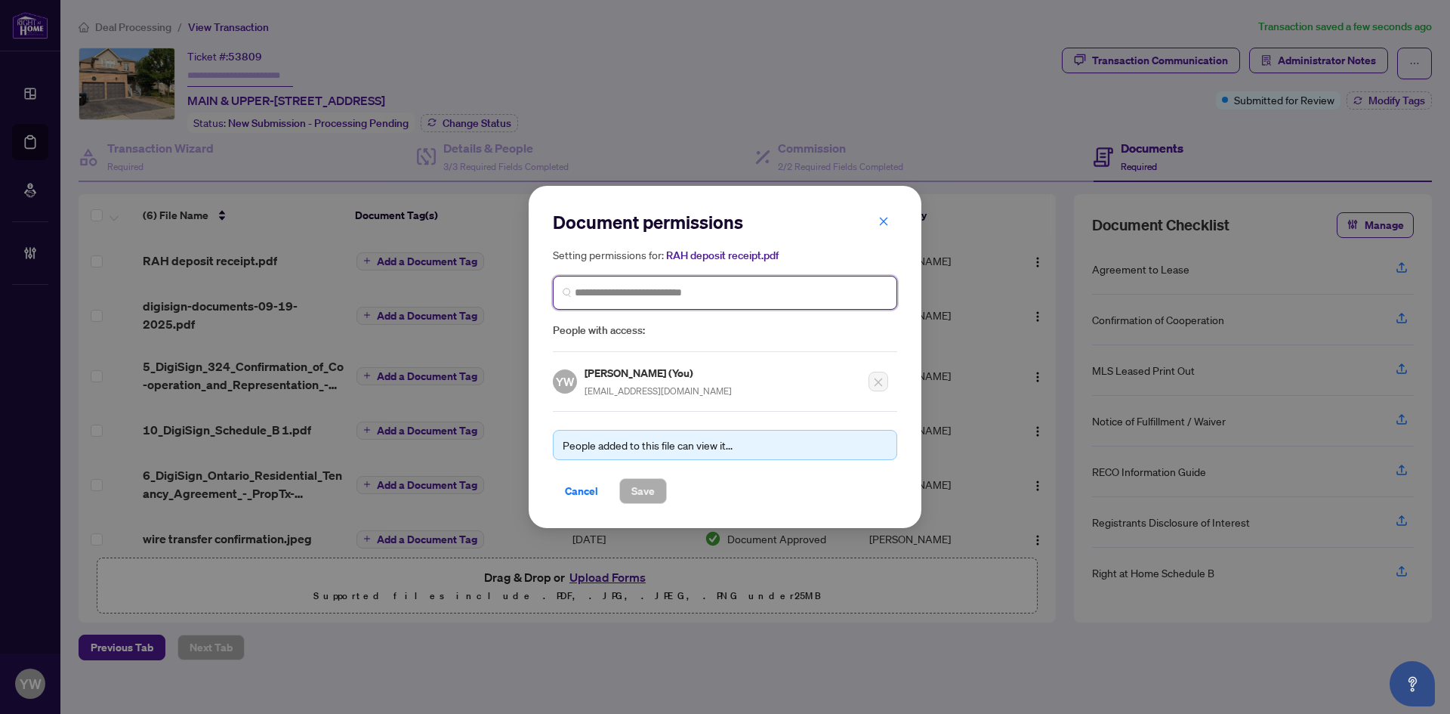
click at [678, 298] on input "search" at bounding box center [731, 293] width 313 height 16
type input "******"
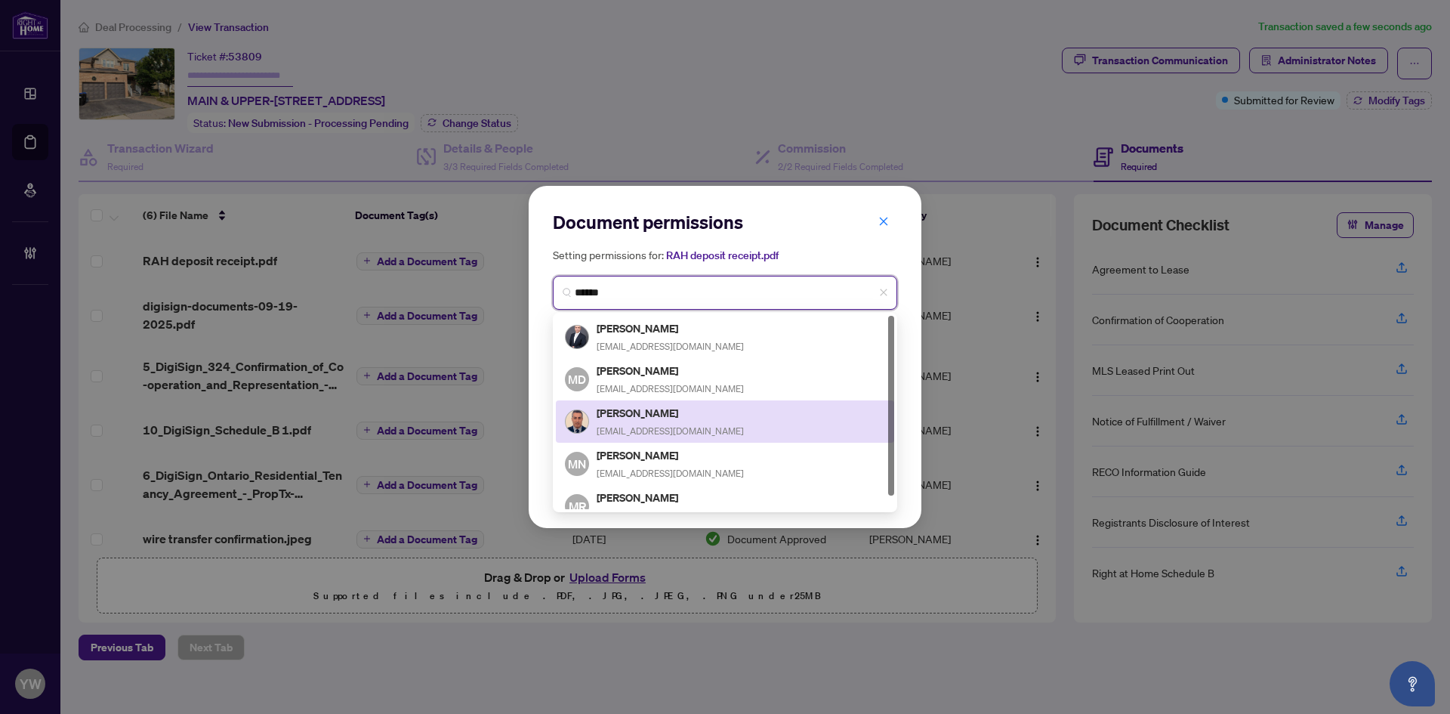
click at [699, 421] on div "Mehran Khodarahmi mehrankhodarahmii@gmail.com" at bounding box center [670, 421] width 147 height 35
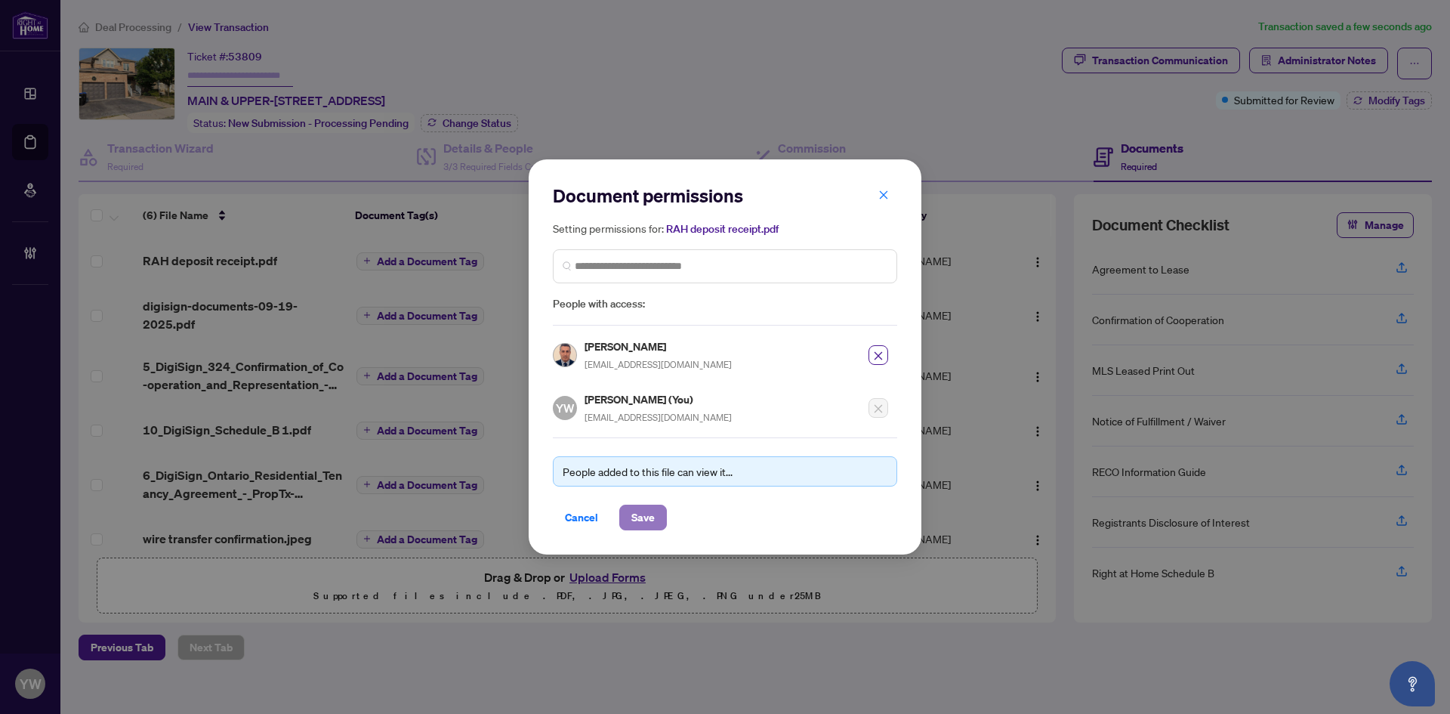
click at [643, 511] on span "Save" at bounding box center [642, 517] width 23 height 24
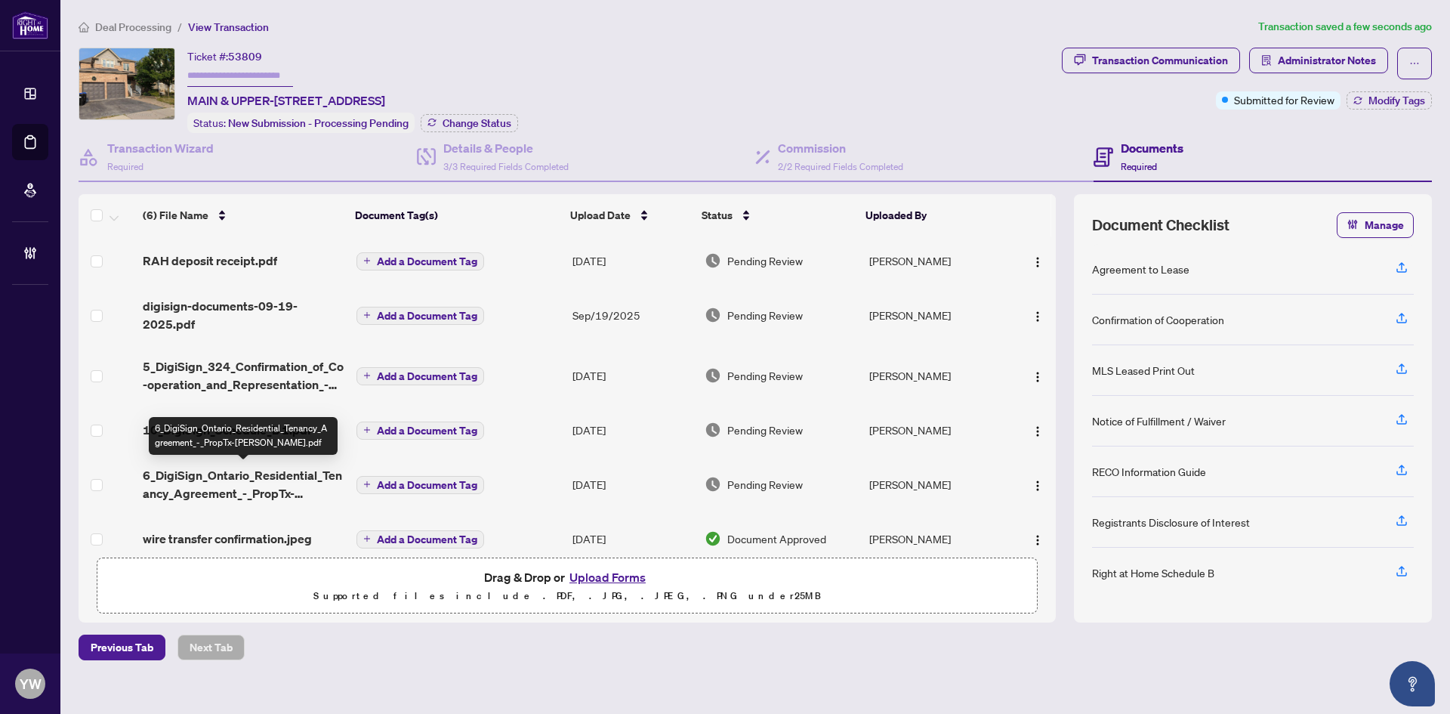
scroll to position [18, 0]
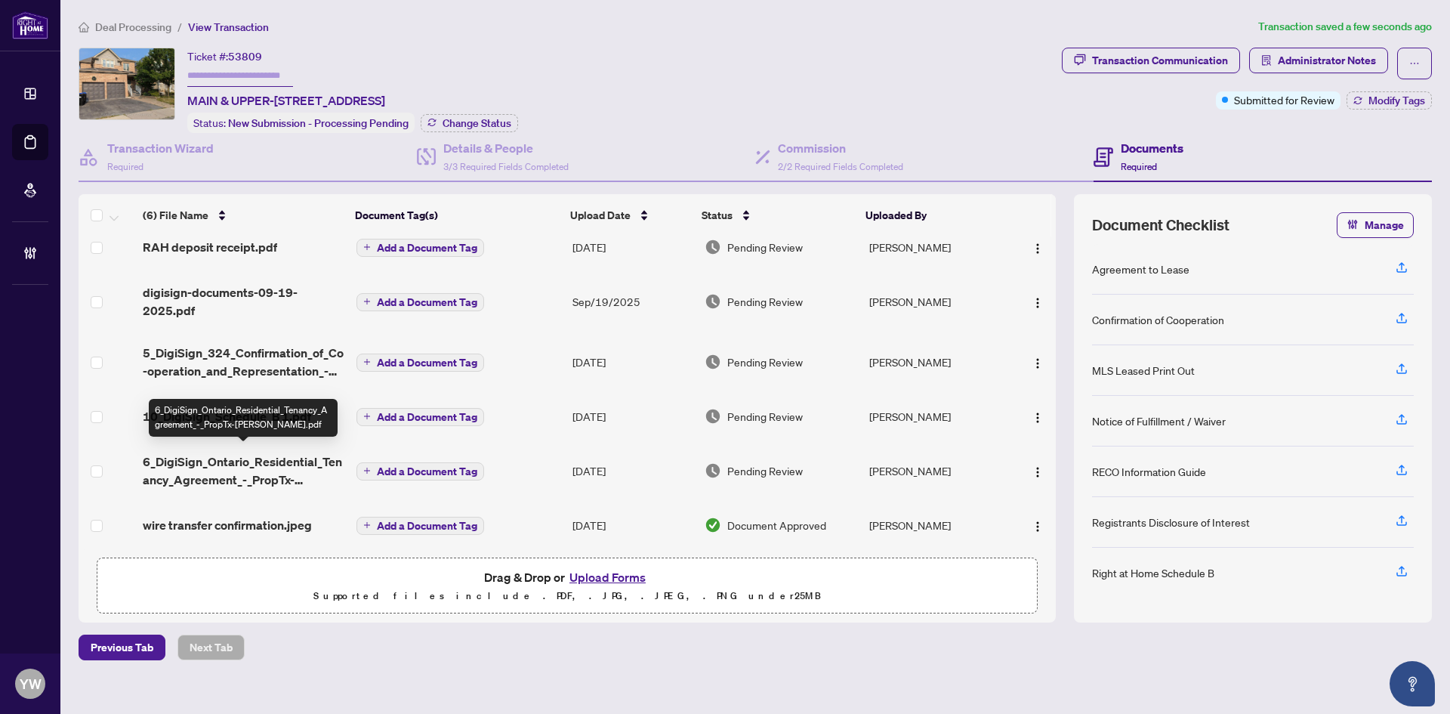
click at [301, 458] on span "6_DigiSign_Ontario_Residential_Tenancy_Agreement_-_PropTx-OREA.pdf" at bounding box center [244, 470] width 202 height 36
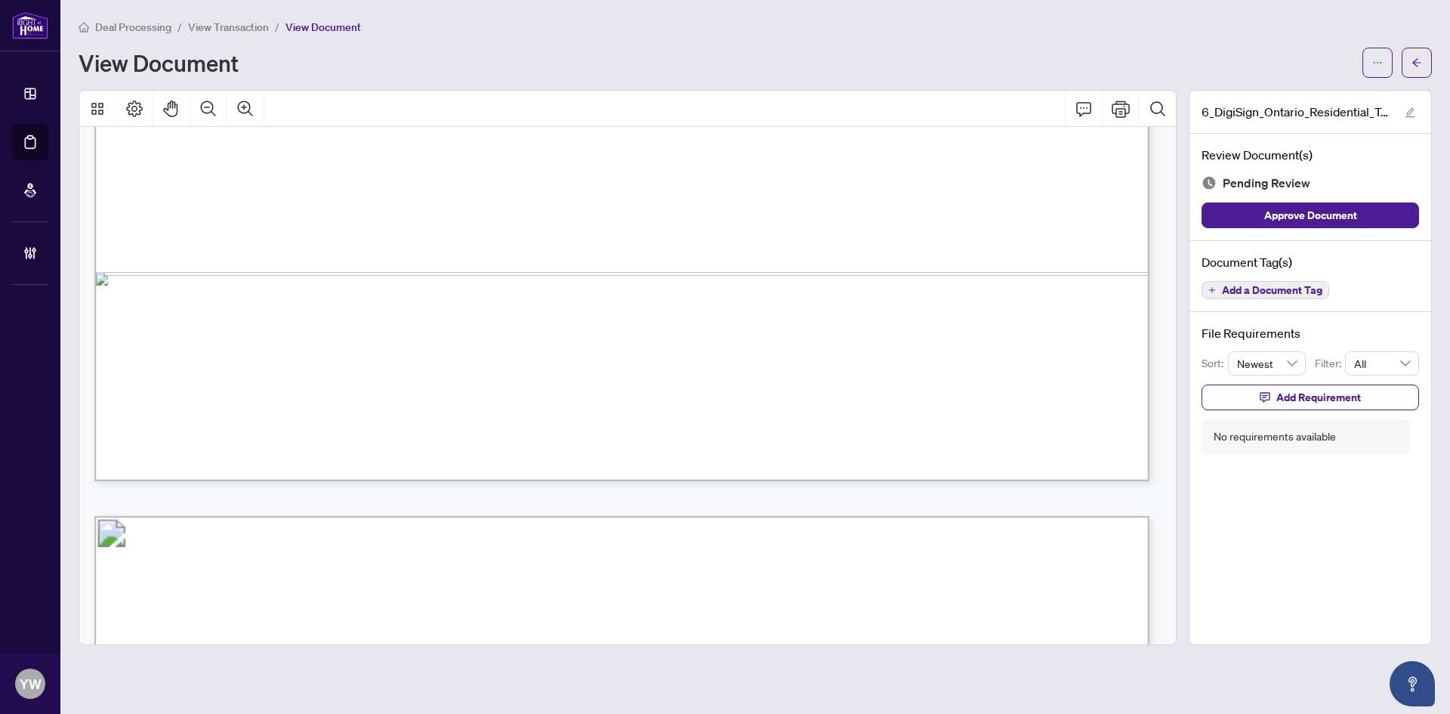
scroll to position [17795, 0]
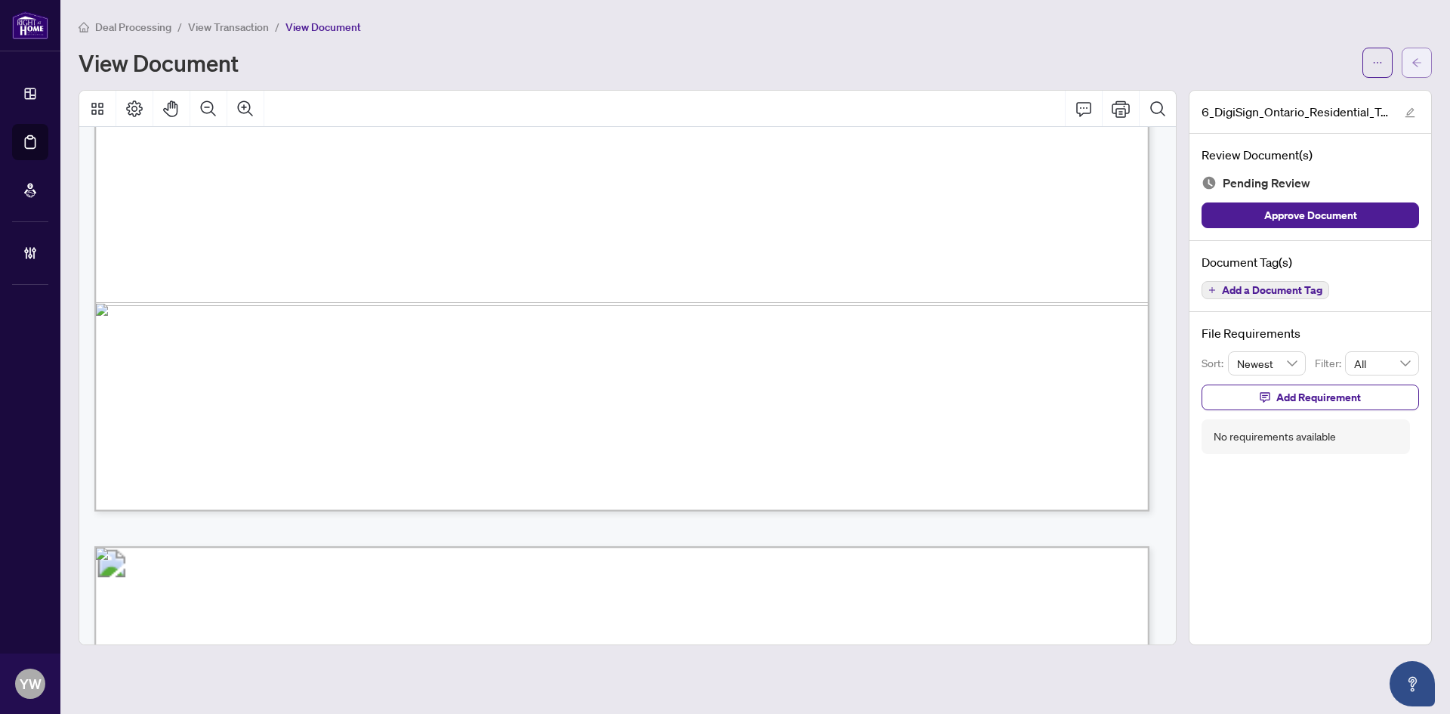
click at [1404, 66] on button "button" at bounding box center [1417, 63] width 30 height 30
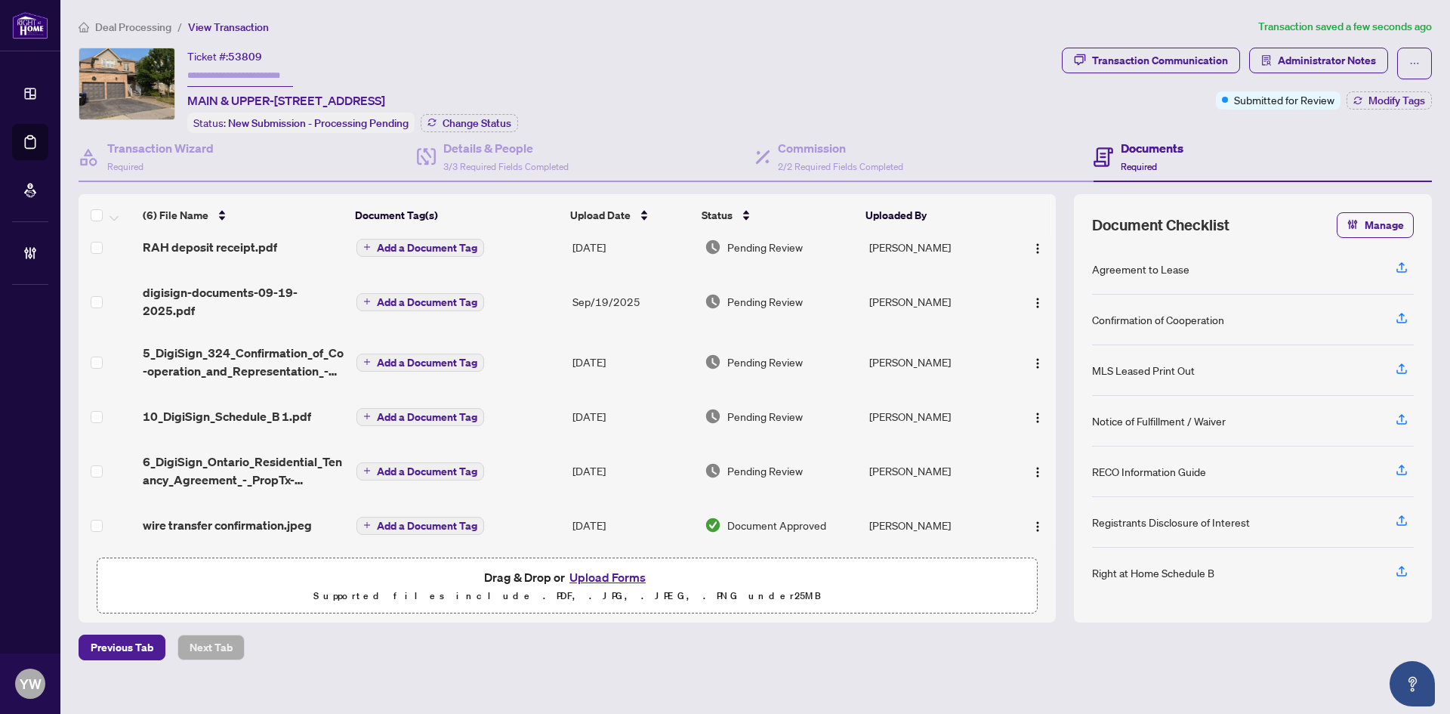
scroll to position [18, 0]
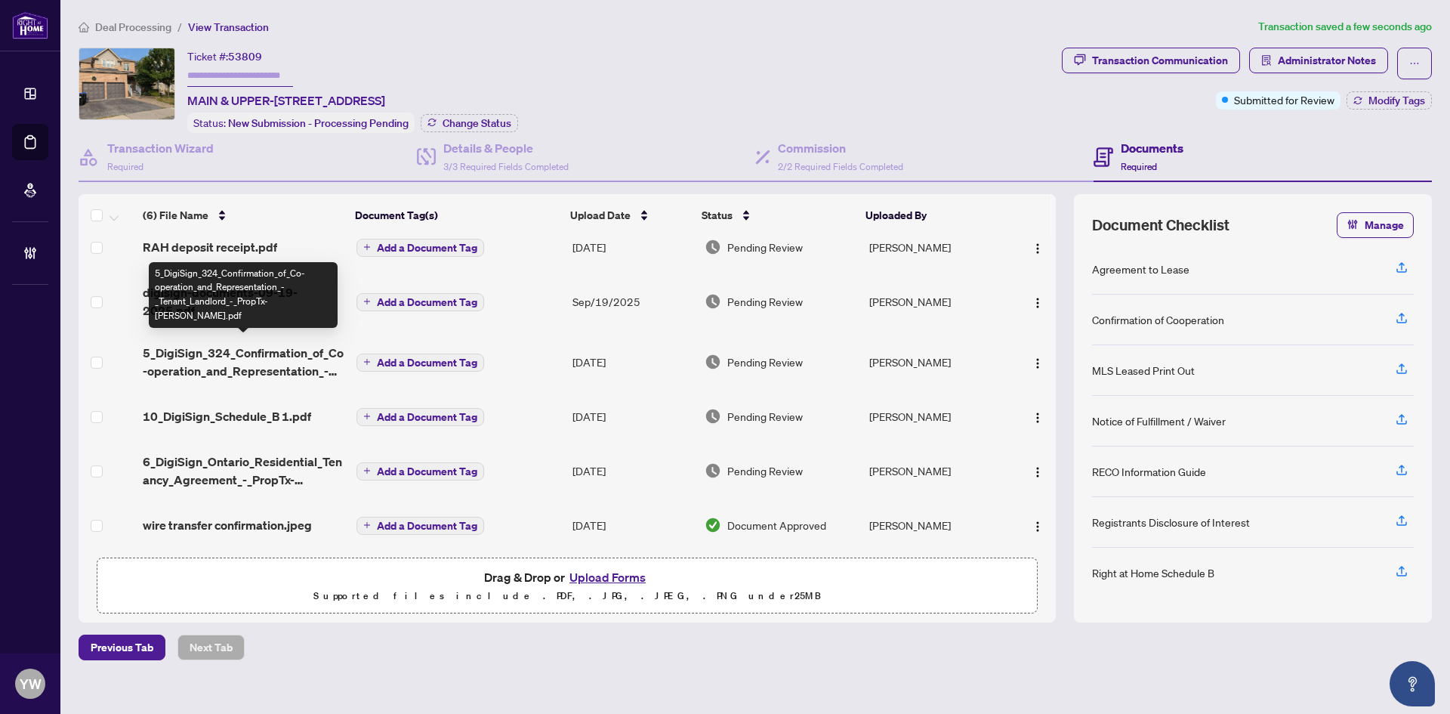
click at [315, 366] on span "5_DigiSign_324_Confirmation_of_Co-operation_and_Representation_-_Tenant_Landlor…" at bounding box center [244, 362] width 202 height 36
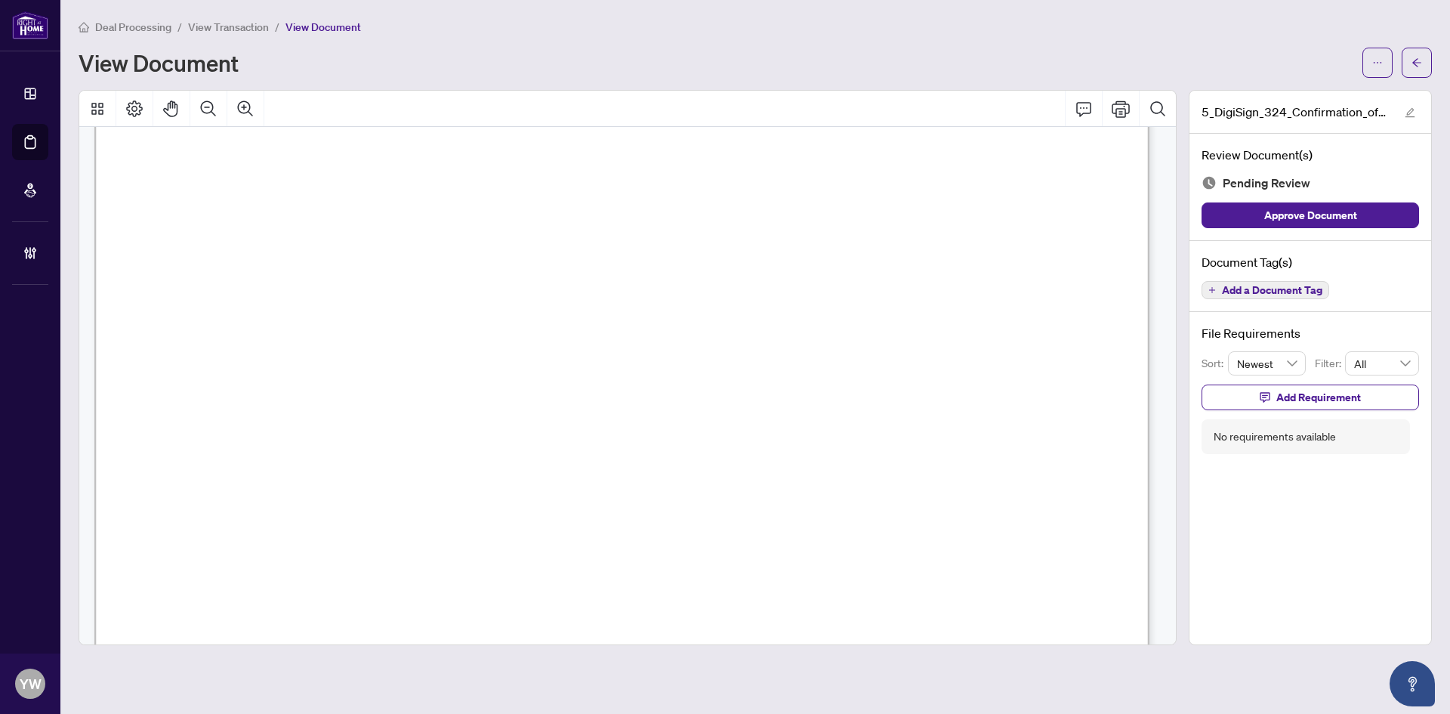
scroll to position [55, 0]
click at [780, 468] on span "The undersigned salesperson/broker representative(s) of the Brokerage(s) hereby…" at bounding box center [657, 476] width 535 height 17
click at [1406, 60] on button "button" at bounding box center [1417, 63] width 30 height 30
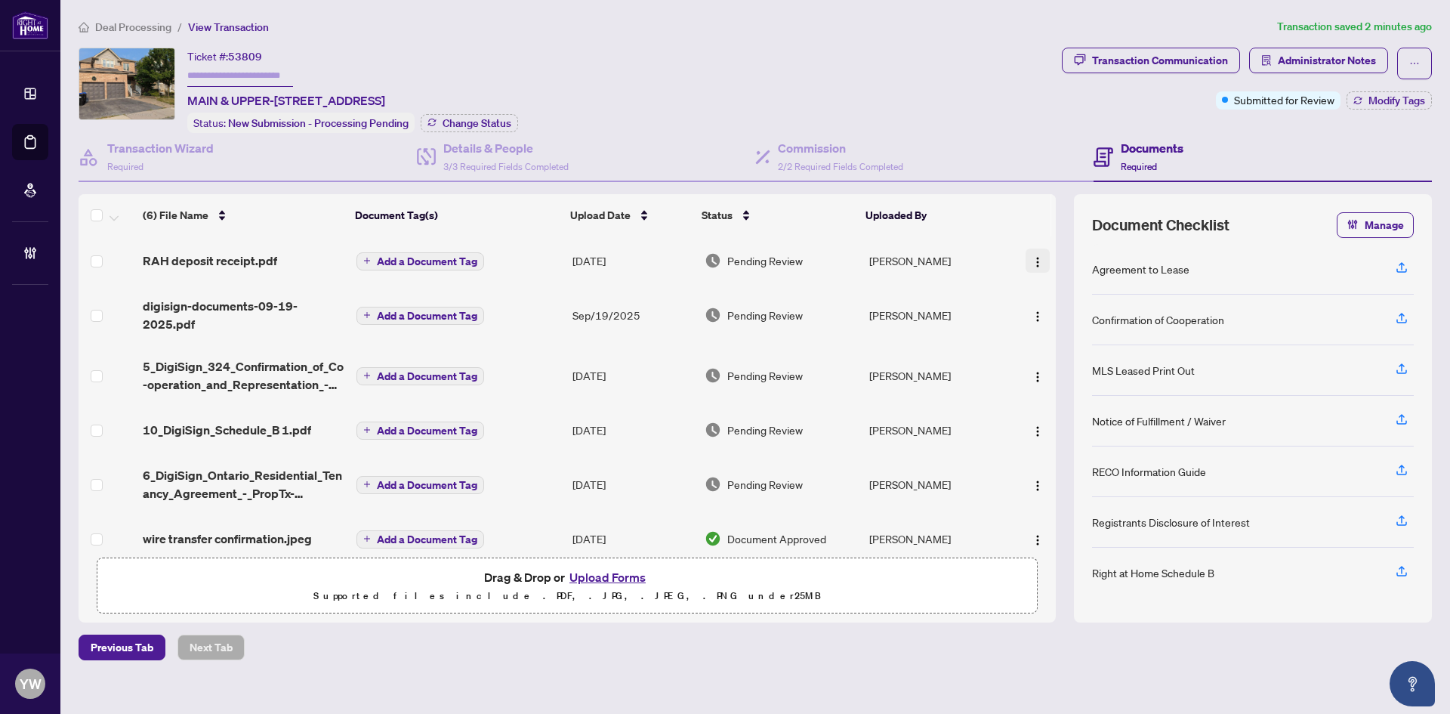
click at [1032, 259] on img "button" at bounding box center [1038, 262] width 12 height 12
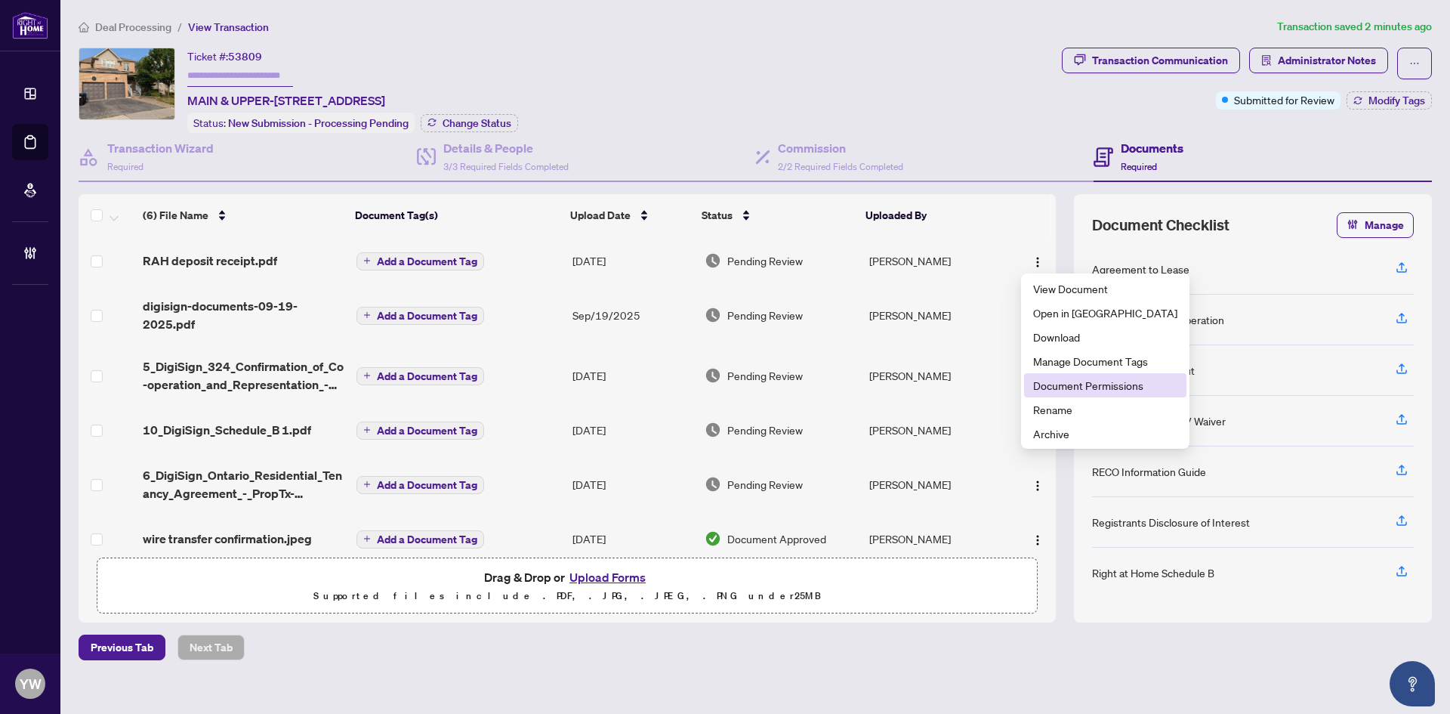
click at [1068, 375] on li "Document Permissions" at bounding box center [1105, 385] width 162 height 24
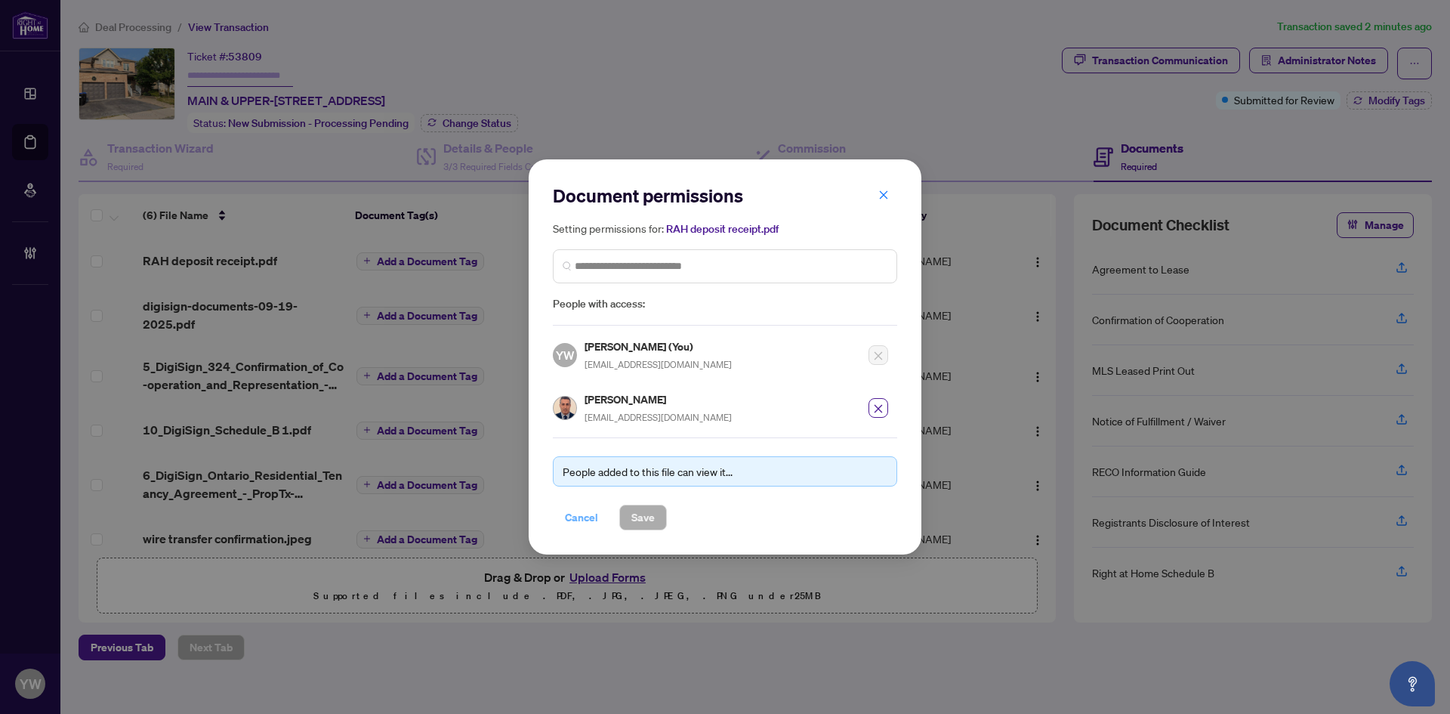
click at [580, 512] on span "Cancel" at bounding box center [581, 517] width 33 height 24
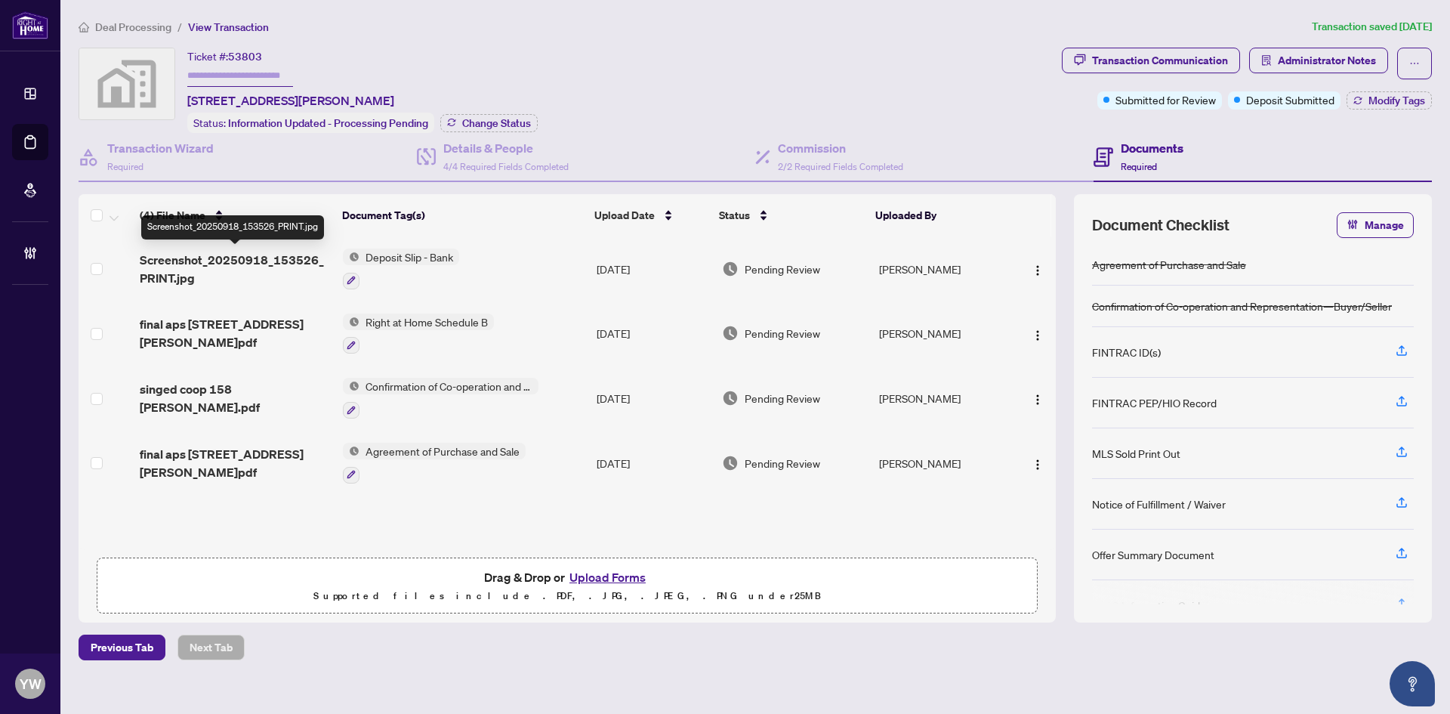
click at [264, 258] on span "Screenshot_20250918_153526_PRINT.jpg" at bounding box center [235, 269] width 191 height 36
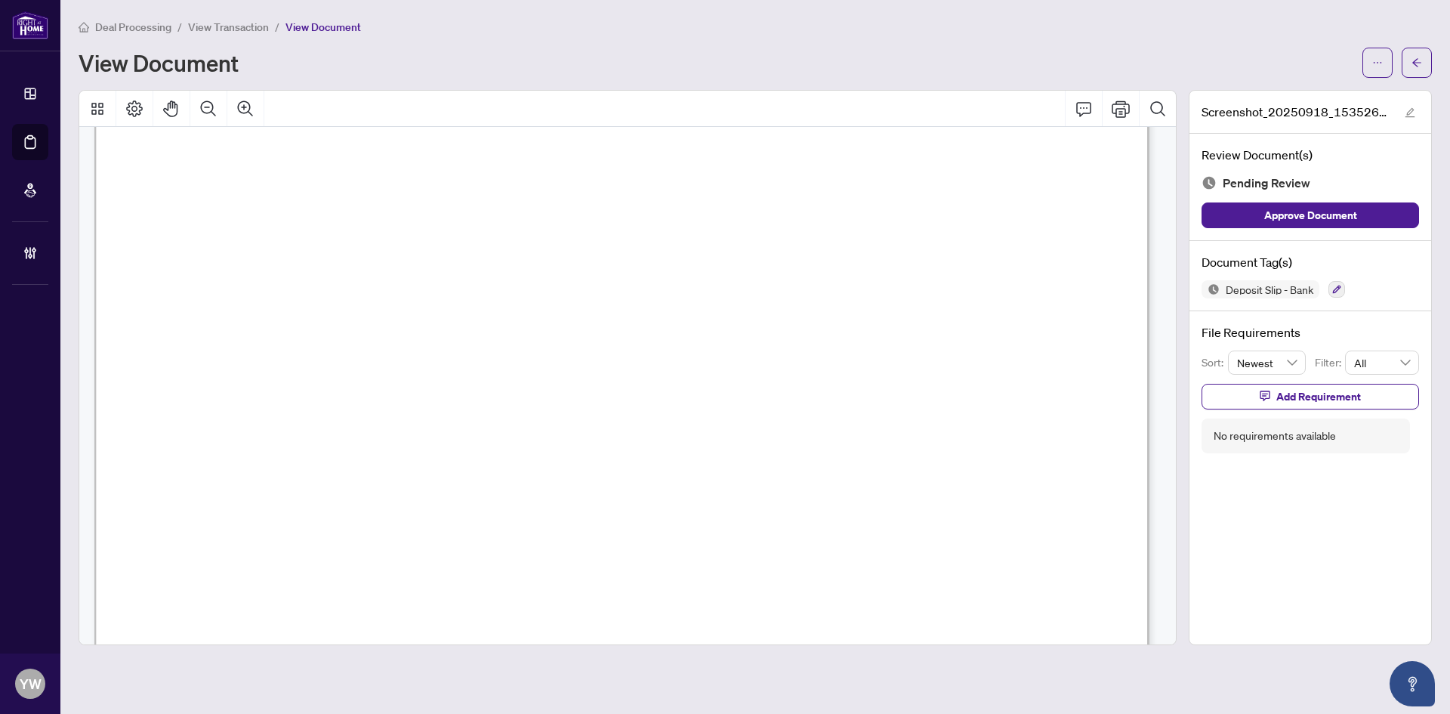
scroll to position [23, 0]
click at [1412, 110] on icon "edit" at bounding box center [1410, 112] width 11 height 11
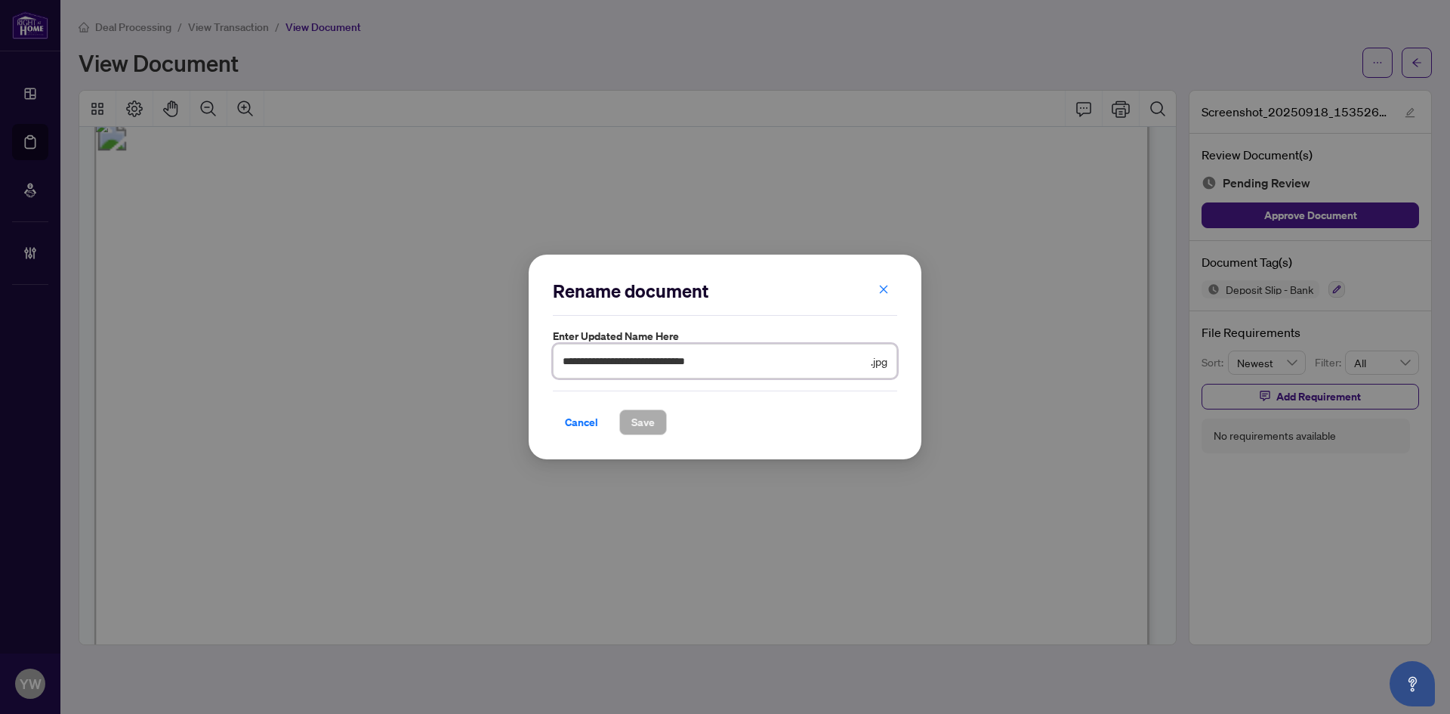
drag, startPoint x: 776, startPoint y: 360, endPoint x: 504, endPoint y: 367, distance: 272.7
click at [507, 366] on div "**********" at bounding box center [725, 357] width 1450 height 714
type input "**********"
click at [653, 421] on span "Save" at bounding box center [642, 422] width 23 height 24
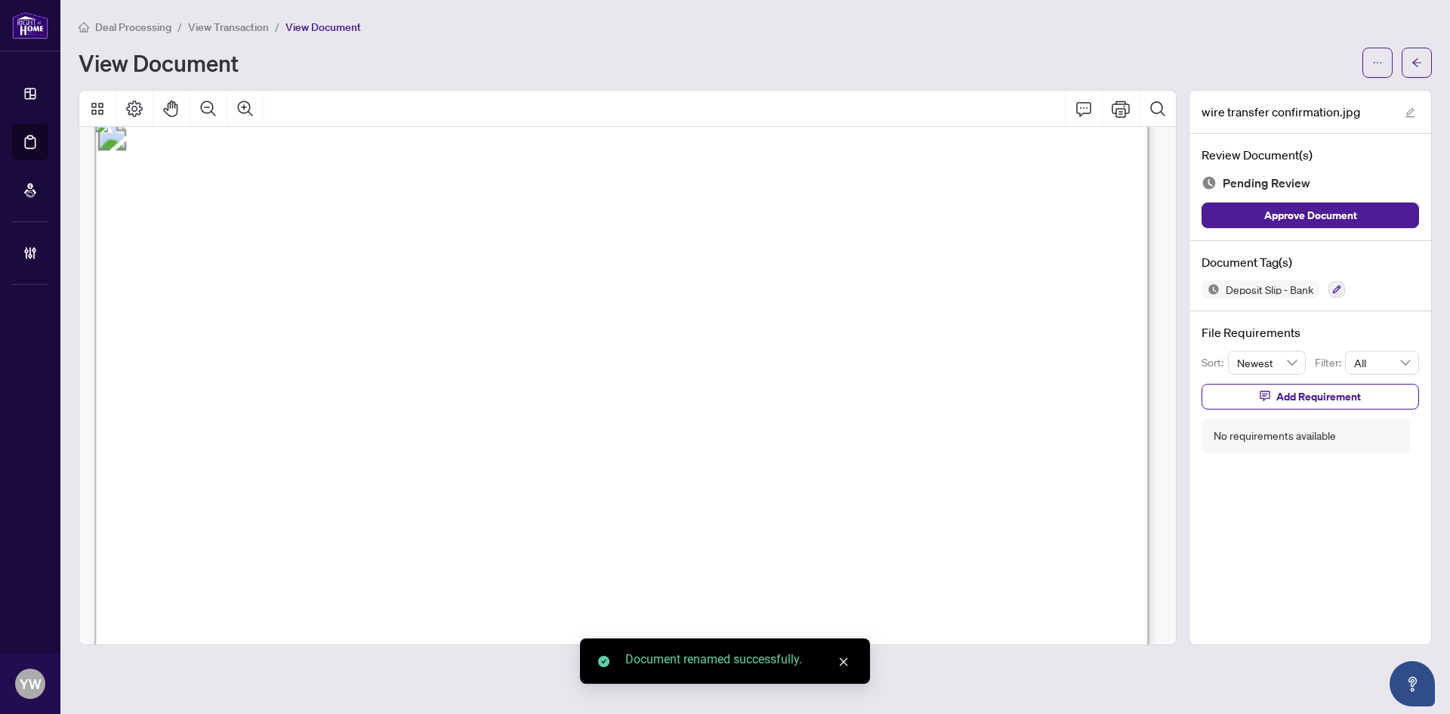
click at [1421, 67] on icon "arrow-left" at bounding box center [1417, 62] width 11 height 11
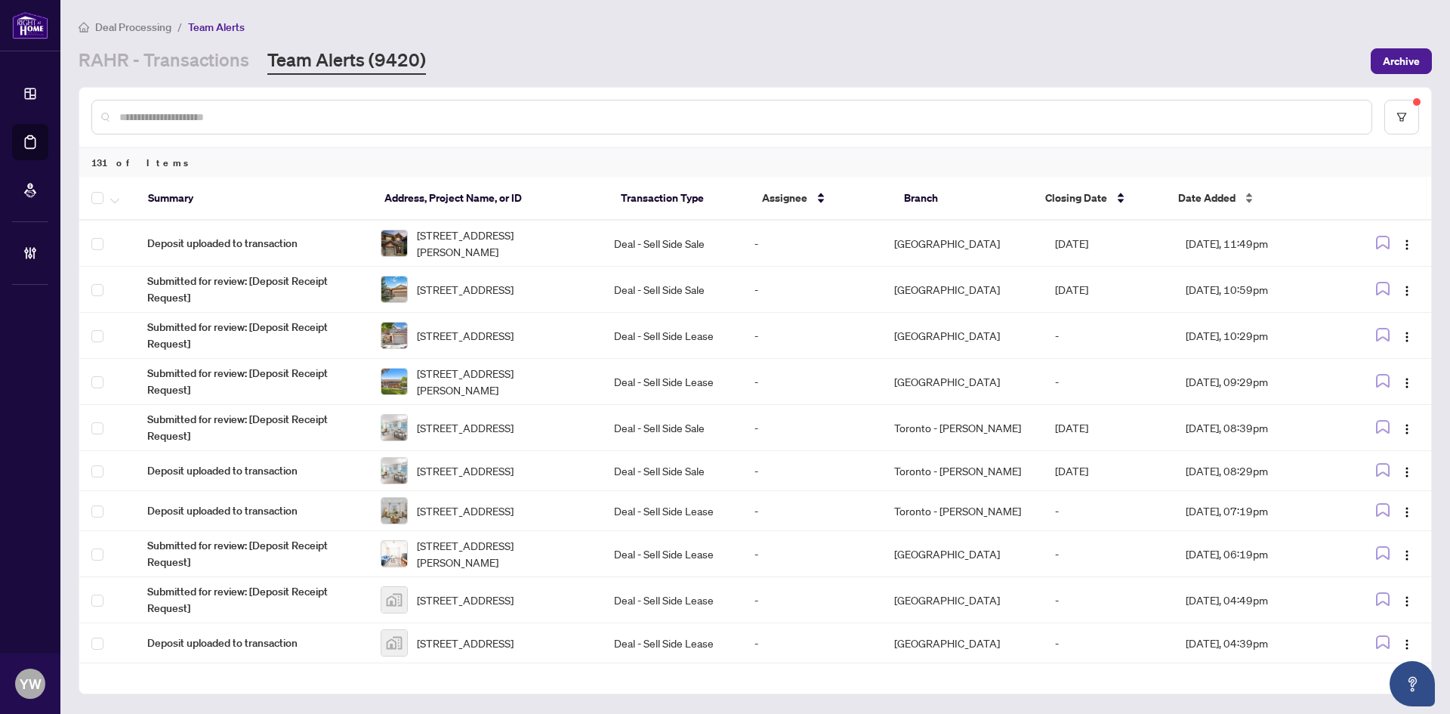
click at [1204, 198] on span "Date Added" at bounding box center [1206, 198] width 57 height 17
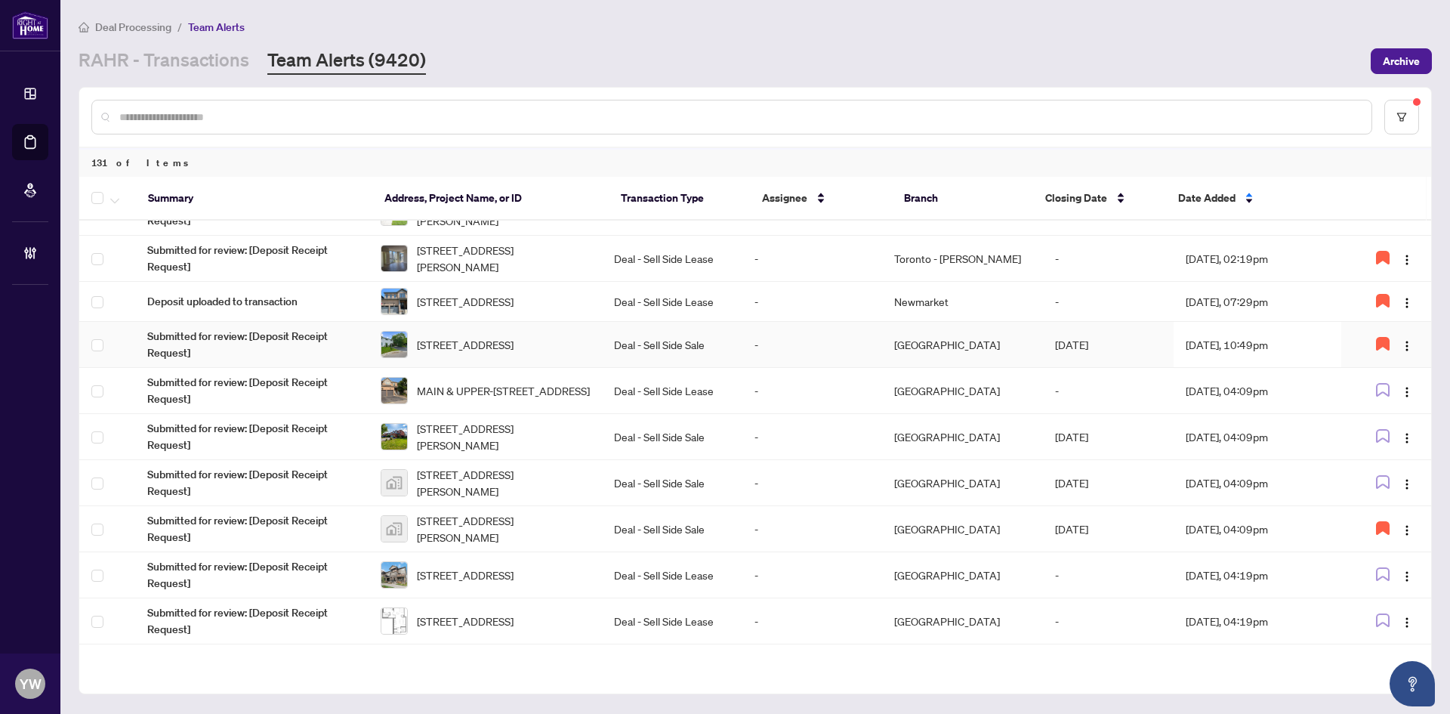
scroll to position [612, 0]
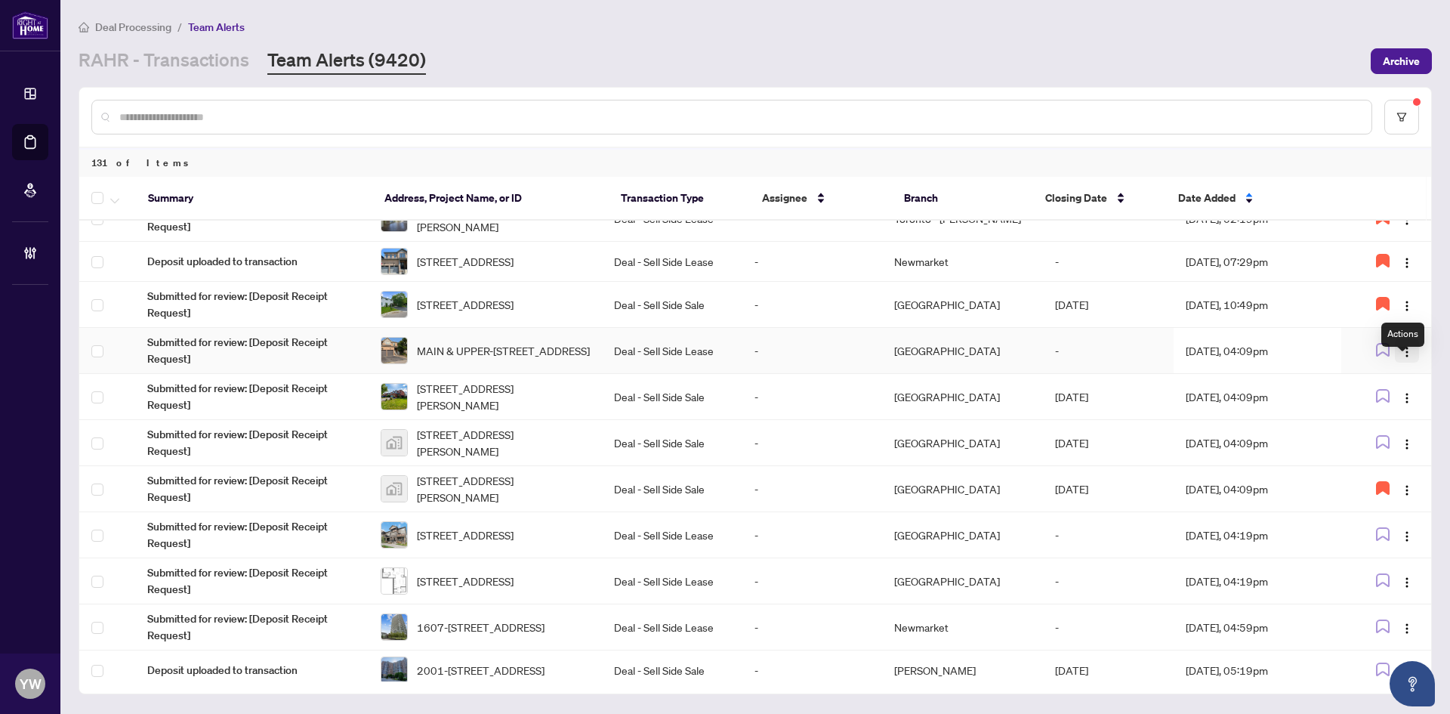
click at [1406, 358] on img "button" at bounding box center [1407, 352] width 12 height 12
click at [1448, 448] on main "Deal Processing / Team Alerts RAHR - Transactions Team Alerts (9420) Archive 13…" at bounding box center [755, 357] width 1390 height 714
click at [1403, 450] on img "button" at bounding box center [1407, 444] width 12 height 12
drag, startPoint x: 1398, startPoint y: 535, endPoint x: 1408, endPoint y: 526, distance: 12.9
click at [1397, 535] on span "Complete Item" at bounding box center [1367, 538] width 70 height 17
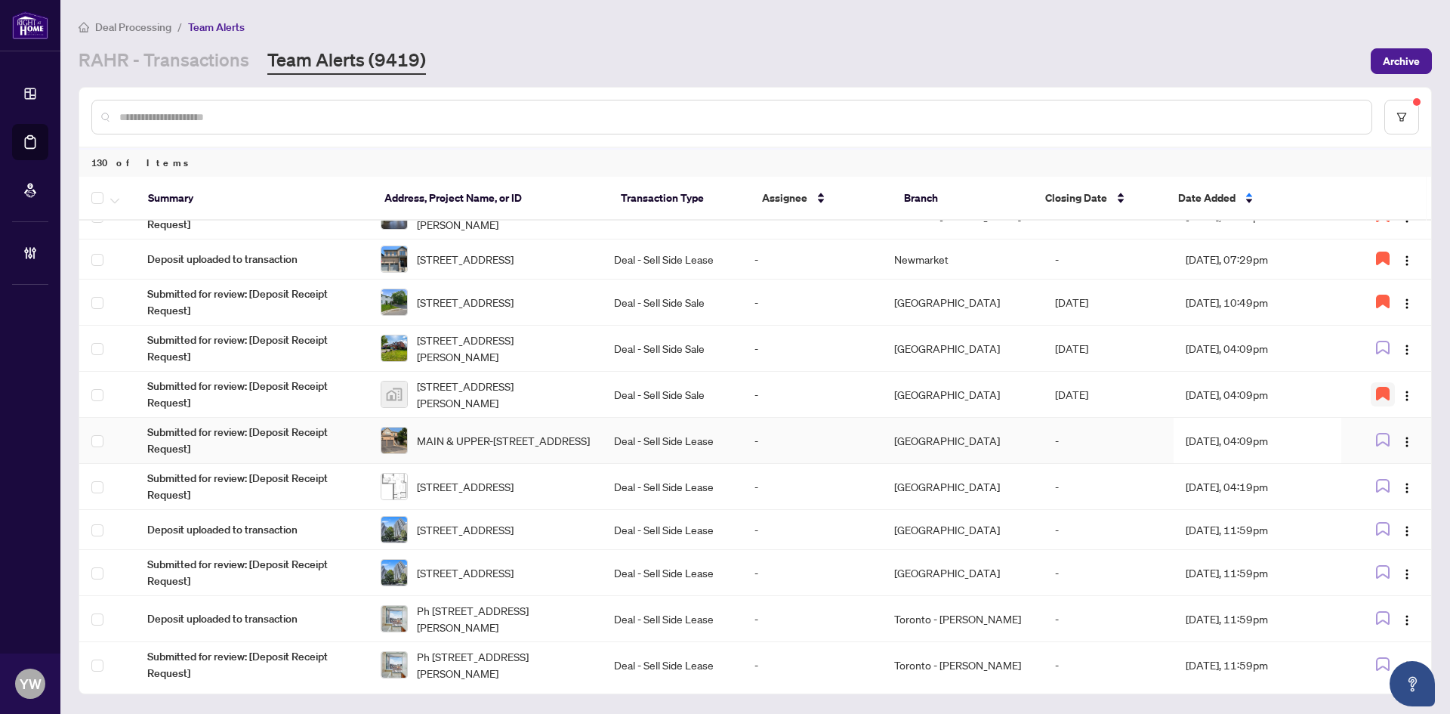
scroll to position [604, 0]
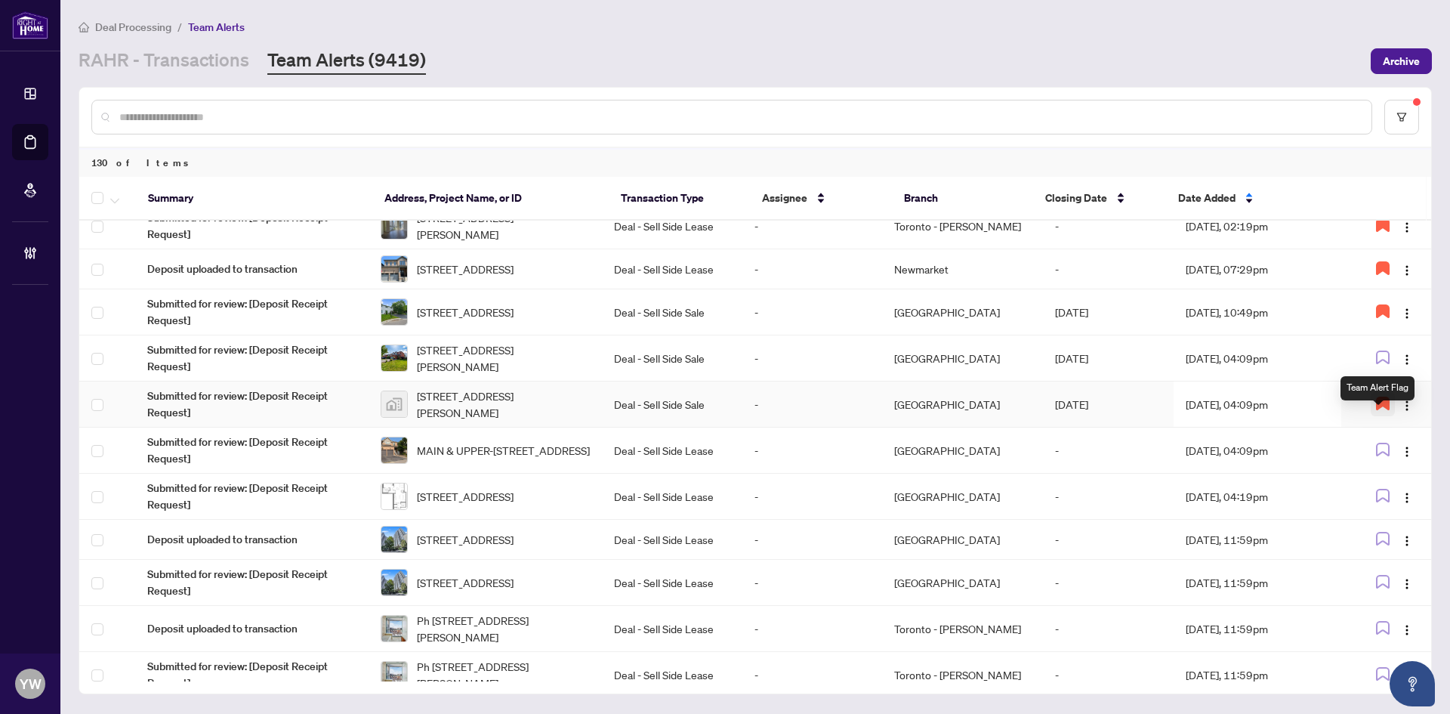
click at [1377, 409] on icon "button" at bounding box center [1383, 403] width 12 height 12
click at [590, 362] on span "72 Smith St, New Tecumseth, Ontario L9R 1Z9, Canada" at bounding box center [503, 357] width 173 height 33
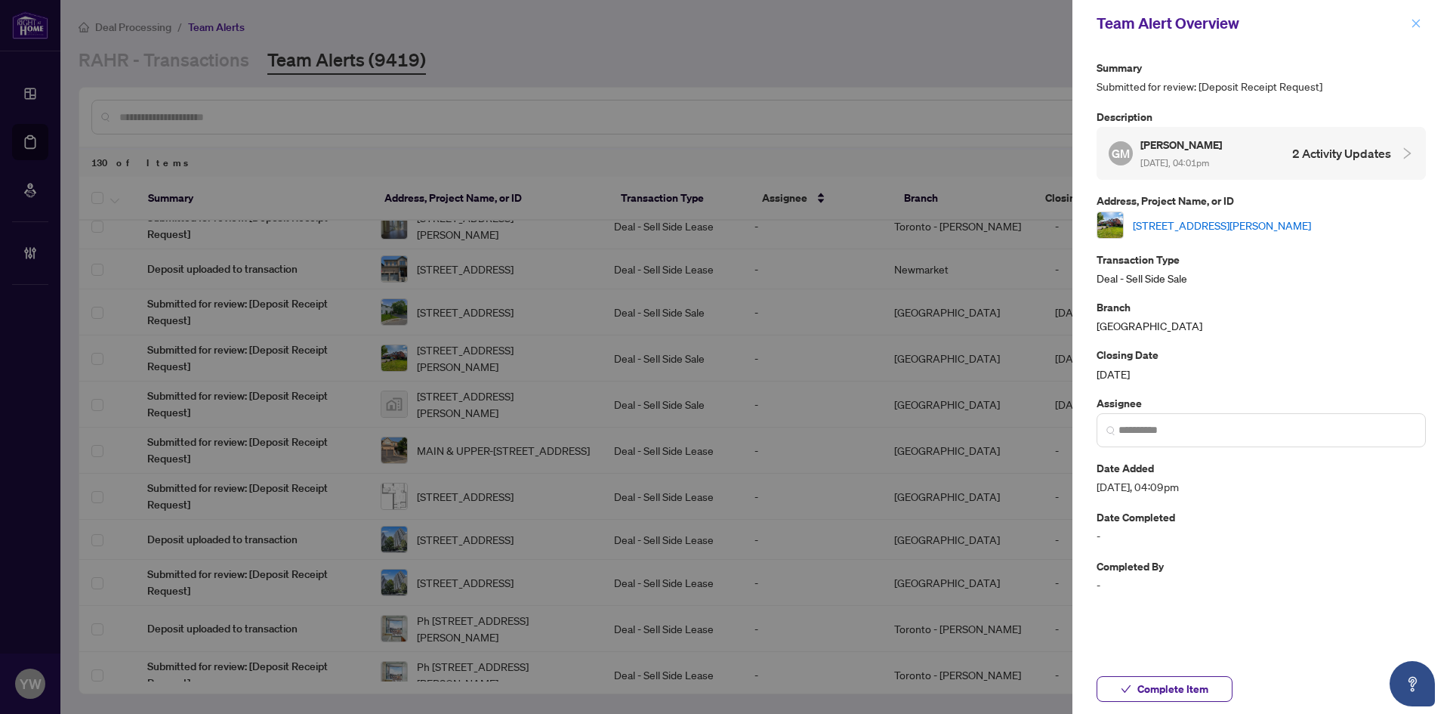
click at [1417, 22] on icon "close" at bounding box center [1416, 23] width 11 height 11
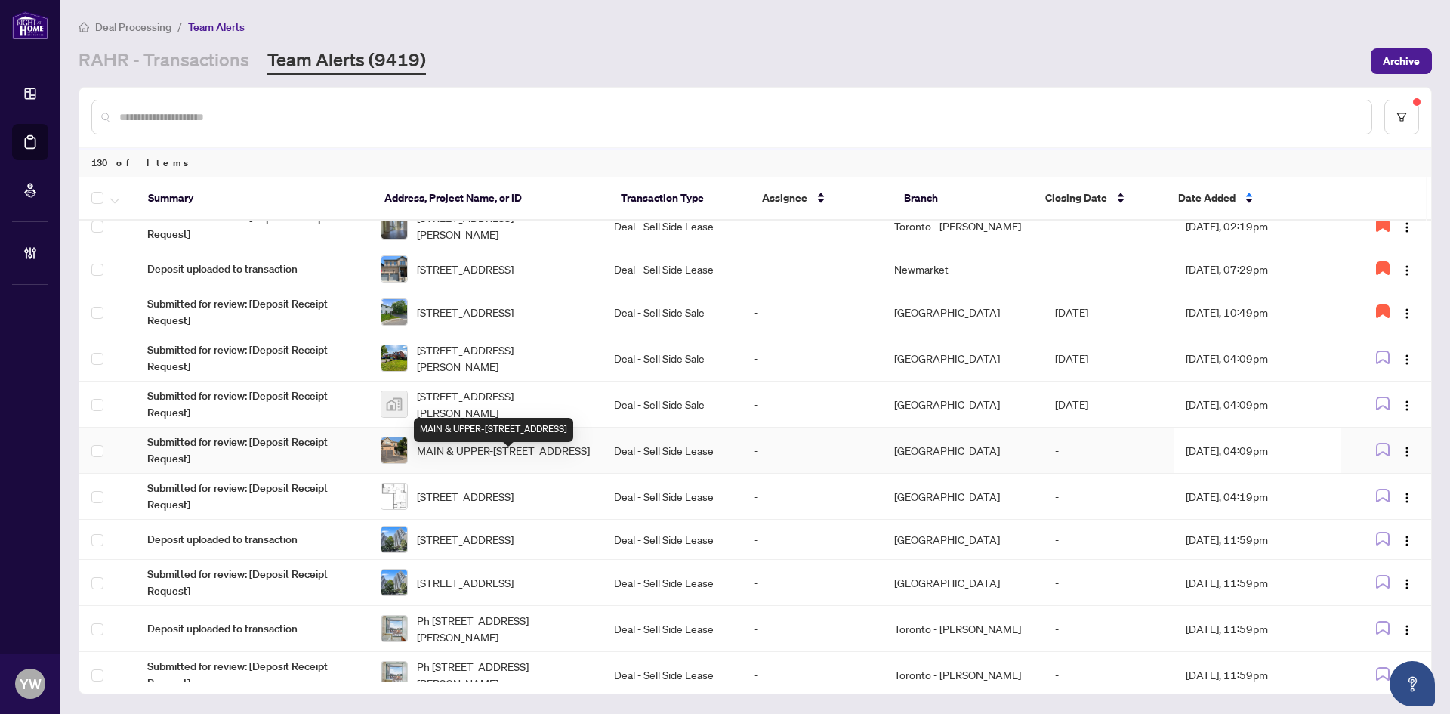
click at [548, 458] on span "MAIN & UPPER-5 Faris St, Bradford West Gwillimbury, Ontario L3Z 0C6, Canada" at bounding box center [503, 450] width 173 height 17
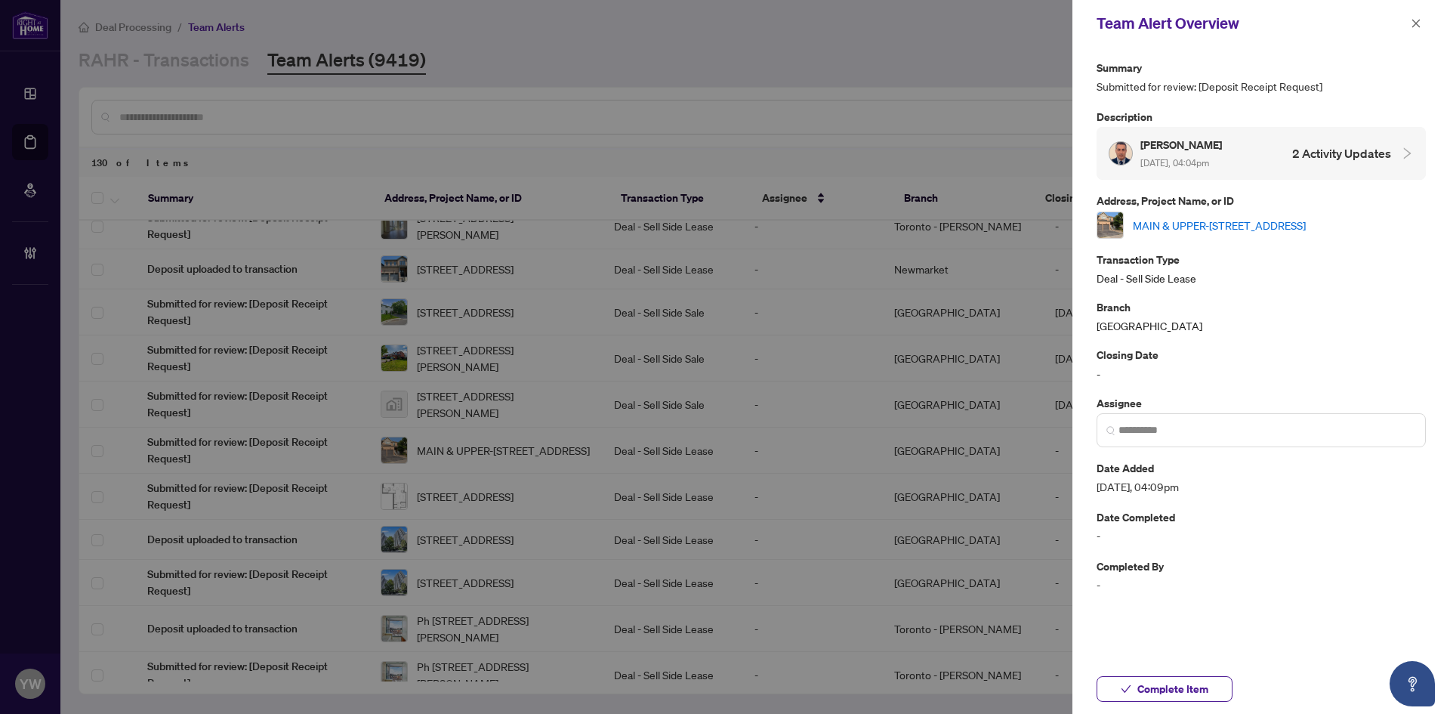
click at [1156, 224] on link "MAIN & UPPER-5 Faris St, Bradford West Gwillimbury, Ontario L3Z 0C6, Canada" at bounding box center [1219, 225] width 173 height 17
click at [1122, 691] on icon "check" at bounding box center [1126, 689] width 11 height 11
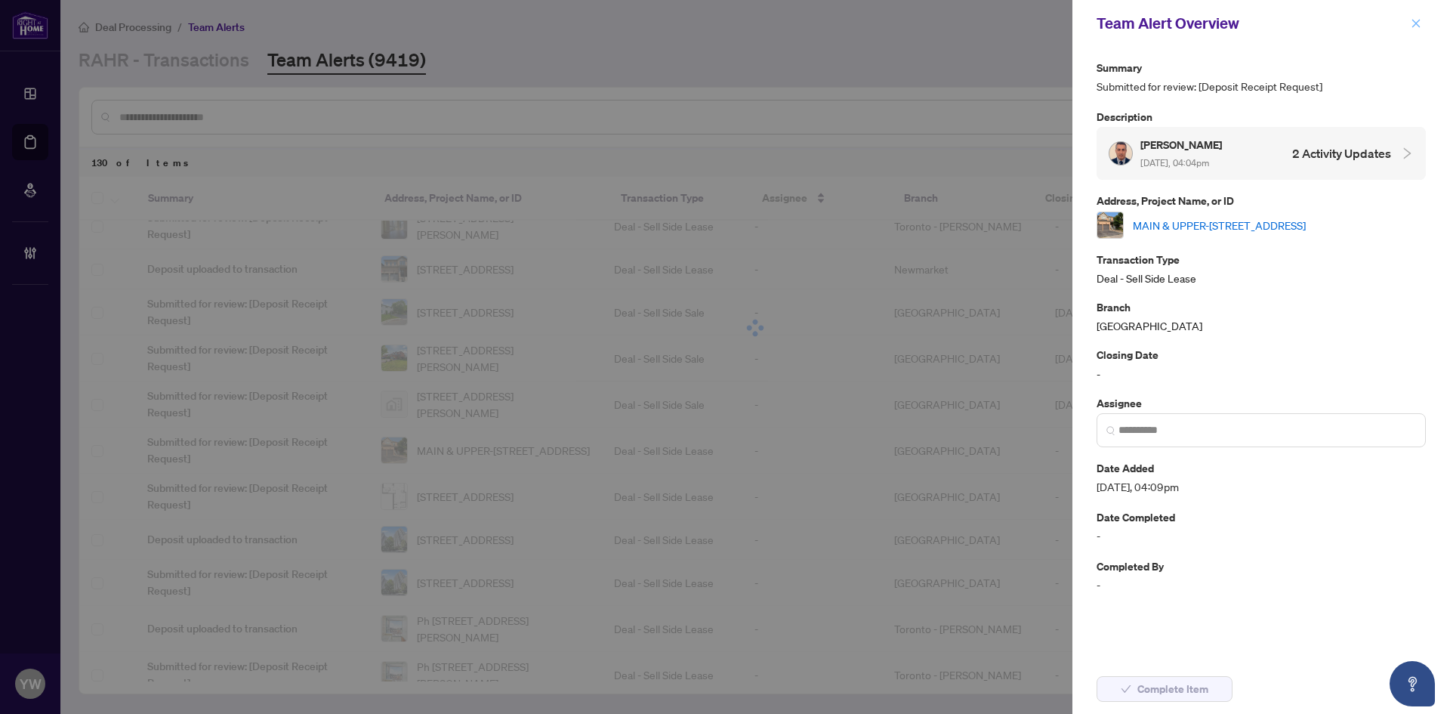
click at [1419, 21] on icon "close" at bounding box center [1416, 23] width 8 height 8
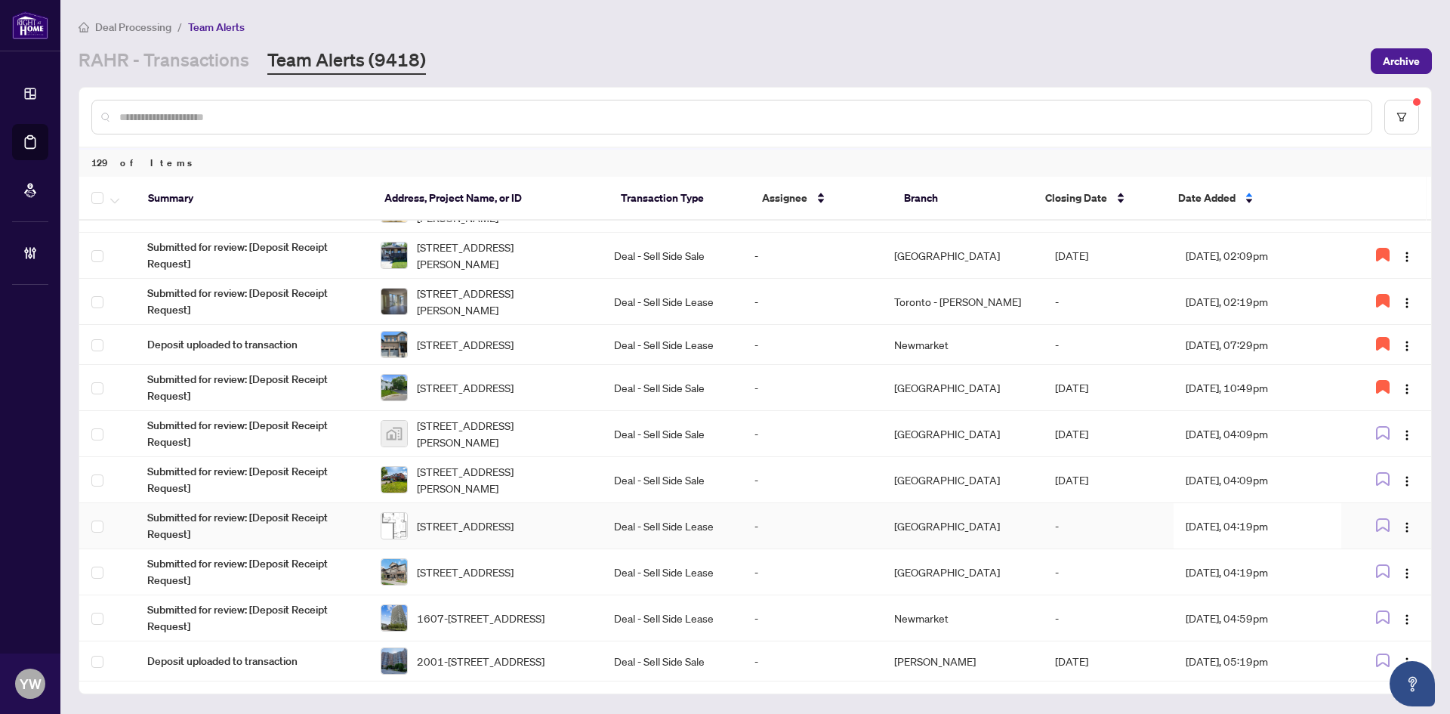
scroll to position [618, 0]
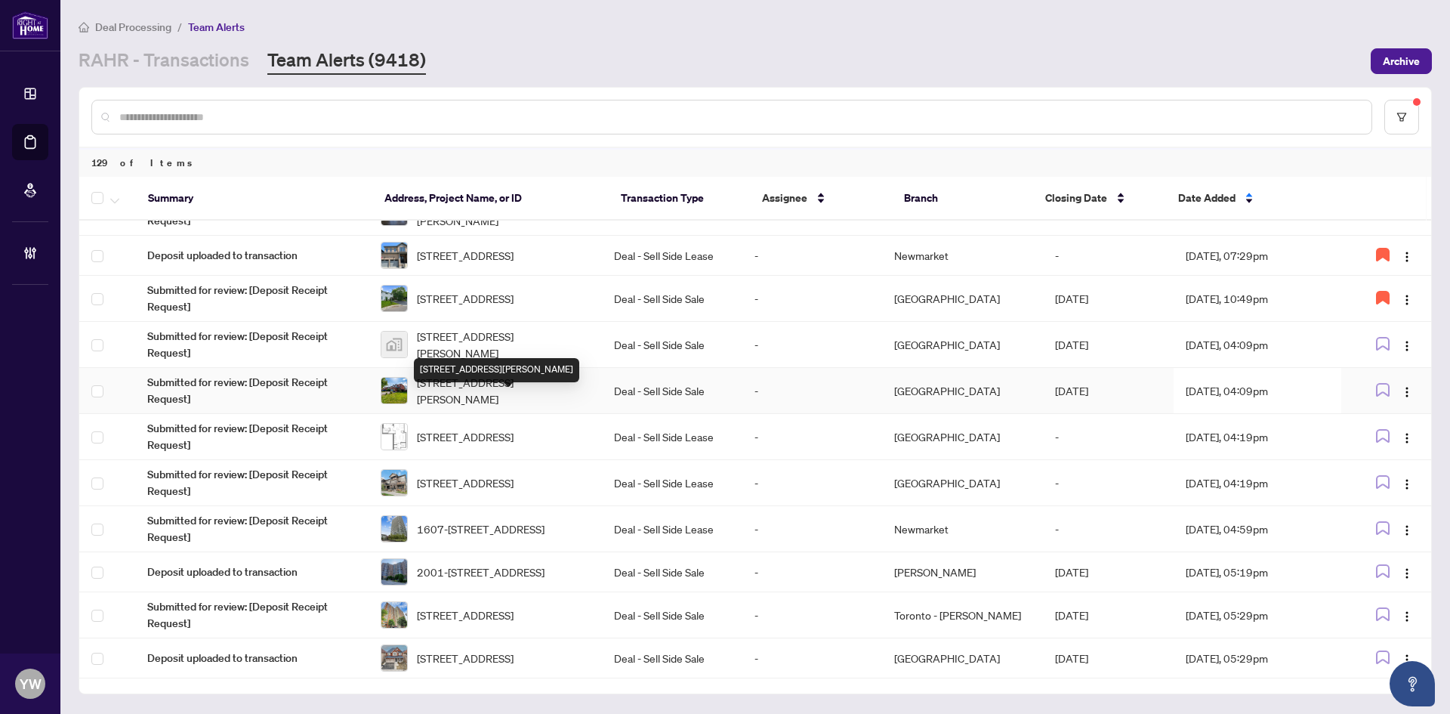
click at [465, 400] on span "72 Smith St, New Tecumseth, Ontario L9R 1Z9, Canada" at bounding box center [503, 390] width 173 height 33
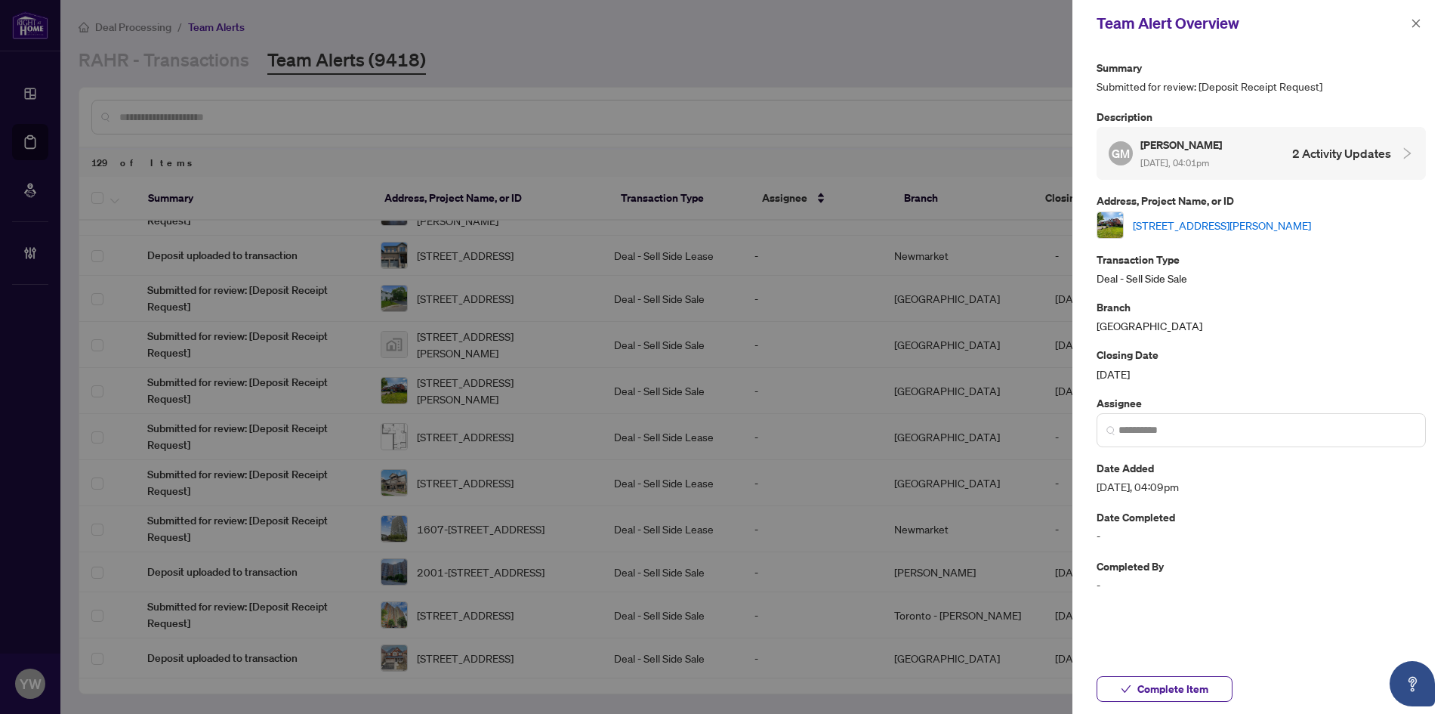
click at [1137, 236] on div "72 Smith St, New Tecumseth, Ontario L9R 1Z9, Canada" at bounding box center [1261, 224] width 329 height 27
click at [1148, 228] on link "72 Smith St, New Tecumseth, Ontario L9R 1Z9, Canada" at bounding box center [1222, 225] width 178 height 17
drag, startPoint x: 1162, startPoint y: 684, endPoint x: 1221, endPoint y: 424, distance: 267.0
click at [1162, 685] on span "Complete Item" at bounding box center [1172, 689] width 71 height 24
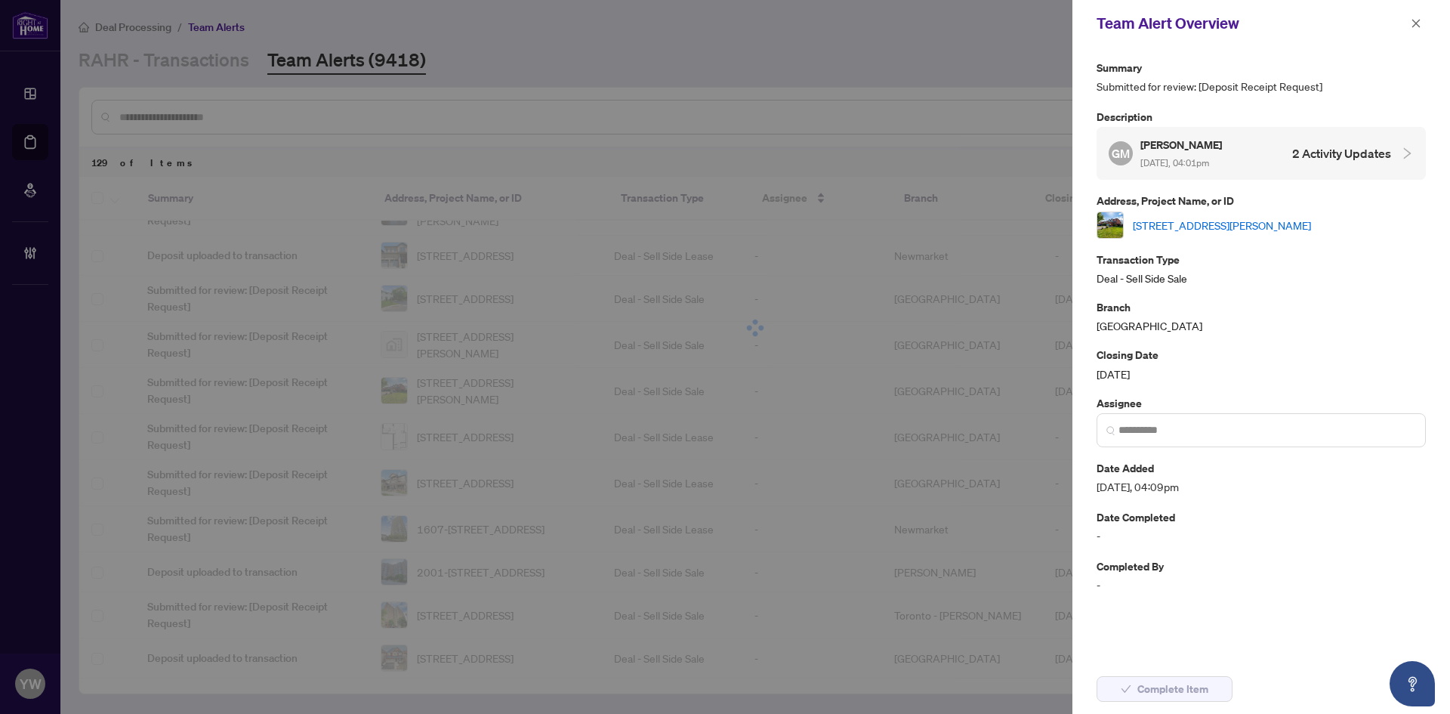
click at [1404, 26] on div "Team Alert Overview" at bounding box center [1252, 23] width 310 height 23
click at [1412, 21] on icon "close" at bounding box center [1416, 23] width 11 height 11
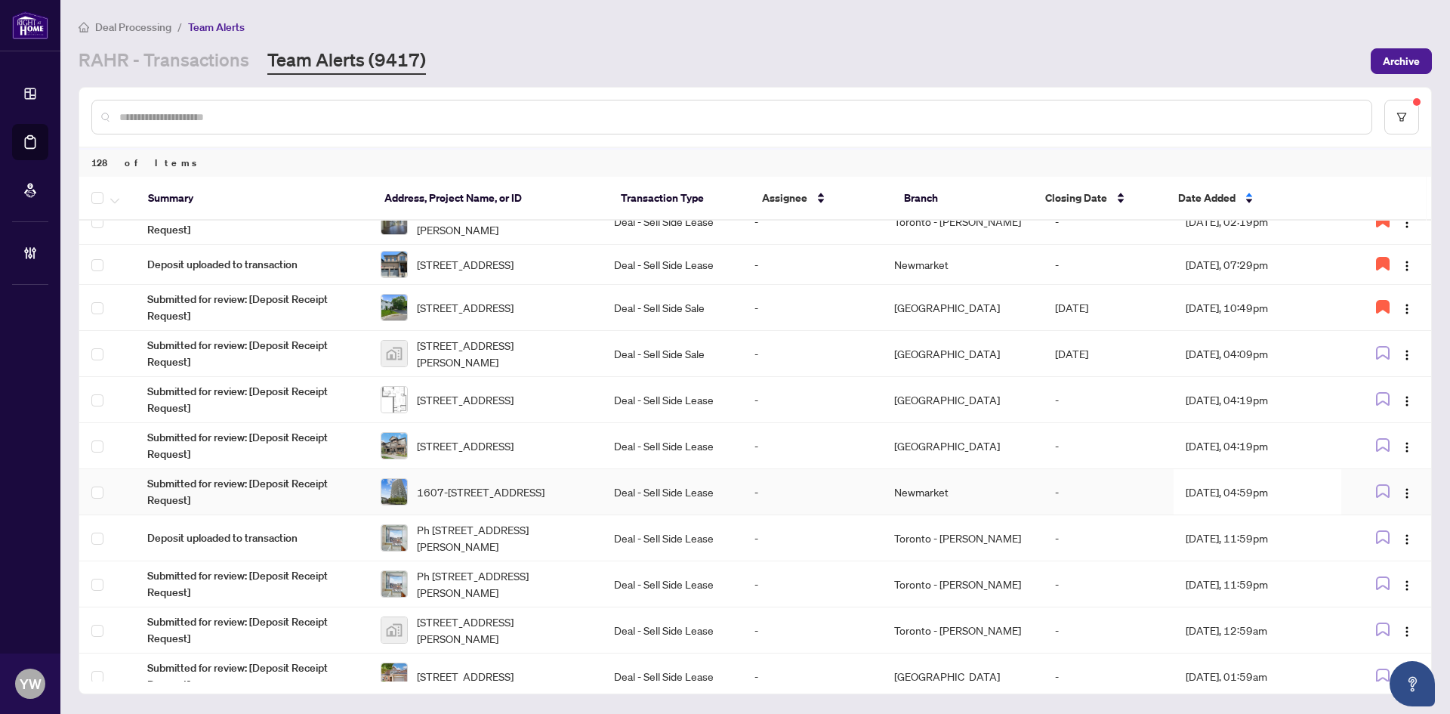
scroll to position [680, 0]
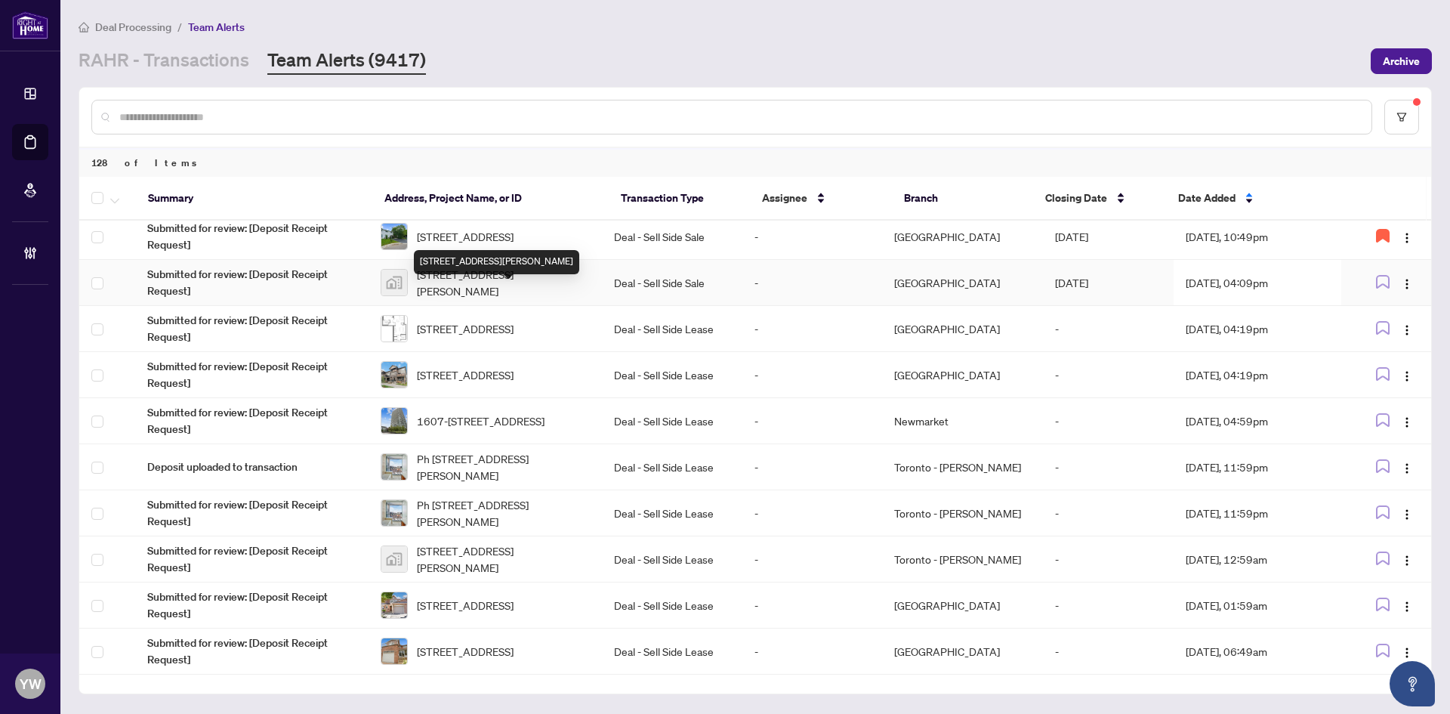
click at [464, 299] on span "15-15, 158 Don Hillock Dr, Aurora, Ontario L4G 0G9, Canada" at bounding box center [503, 282] width 173 height 33
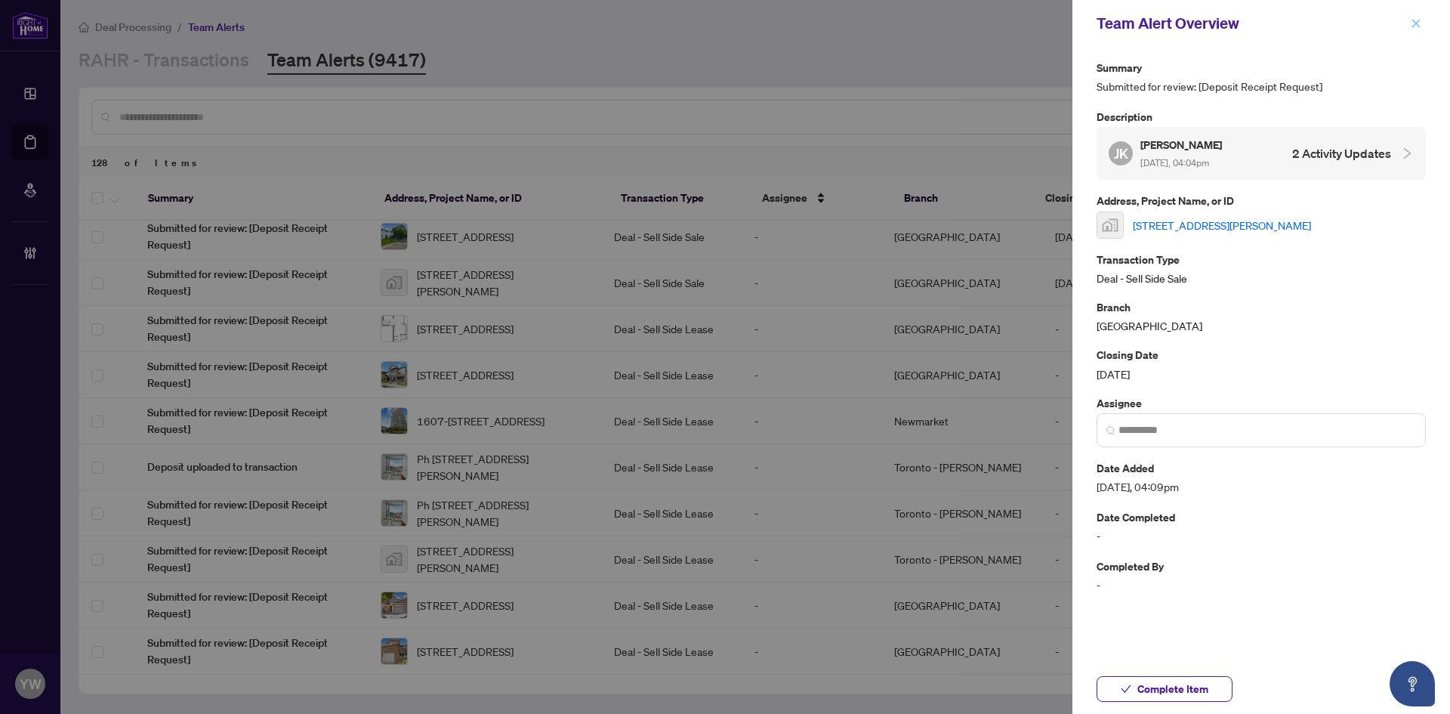
click at [1416, 21] on icon "close" at bounding box center [1416, 23] width 11 height 11
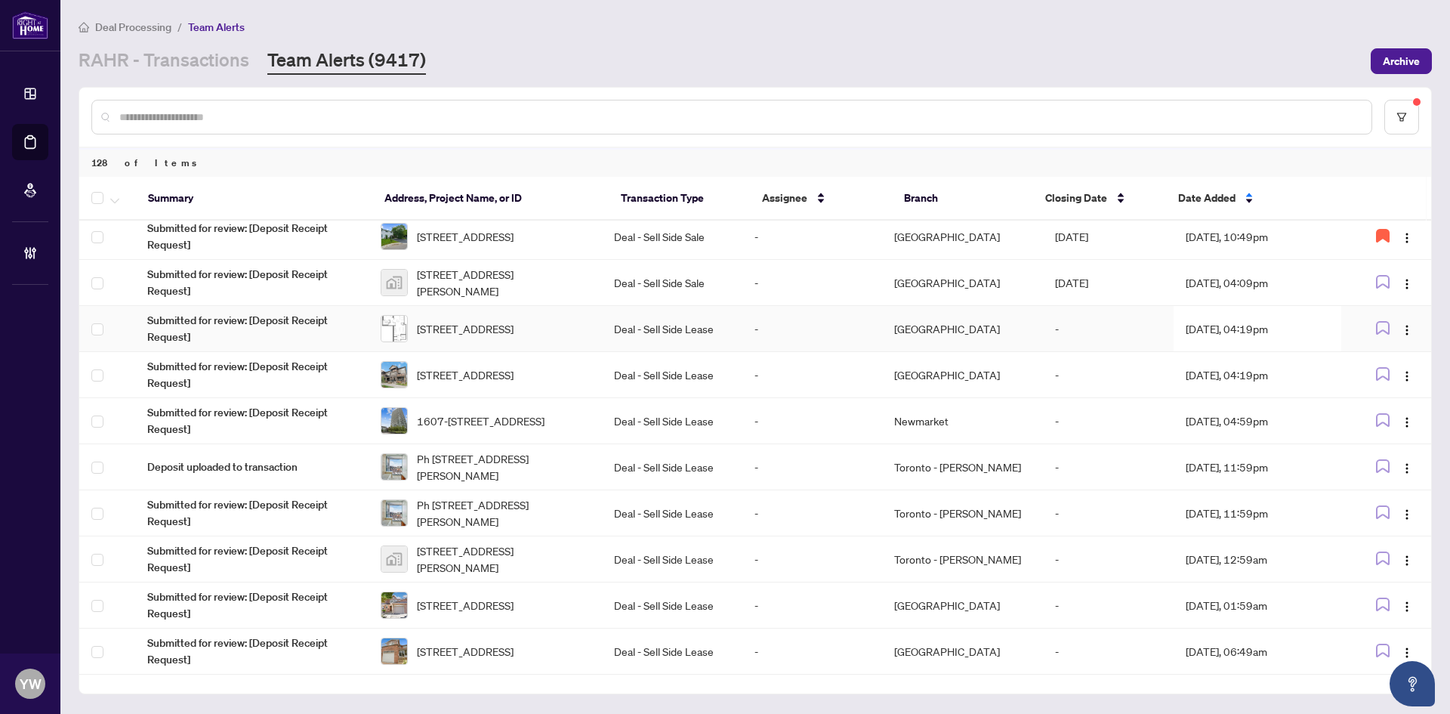
click at [467, 337] on span "[STREET_ADDRESS]" at bounding box center [465, 328] width 97 height 17
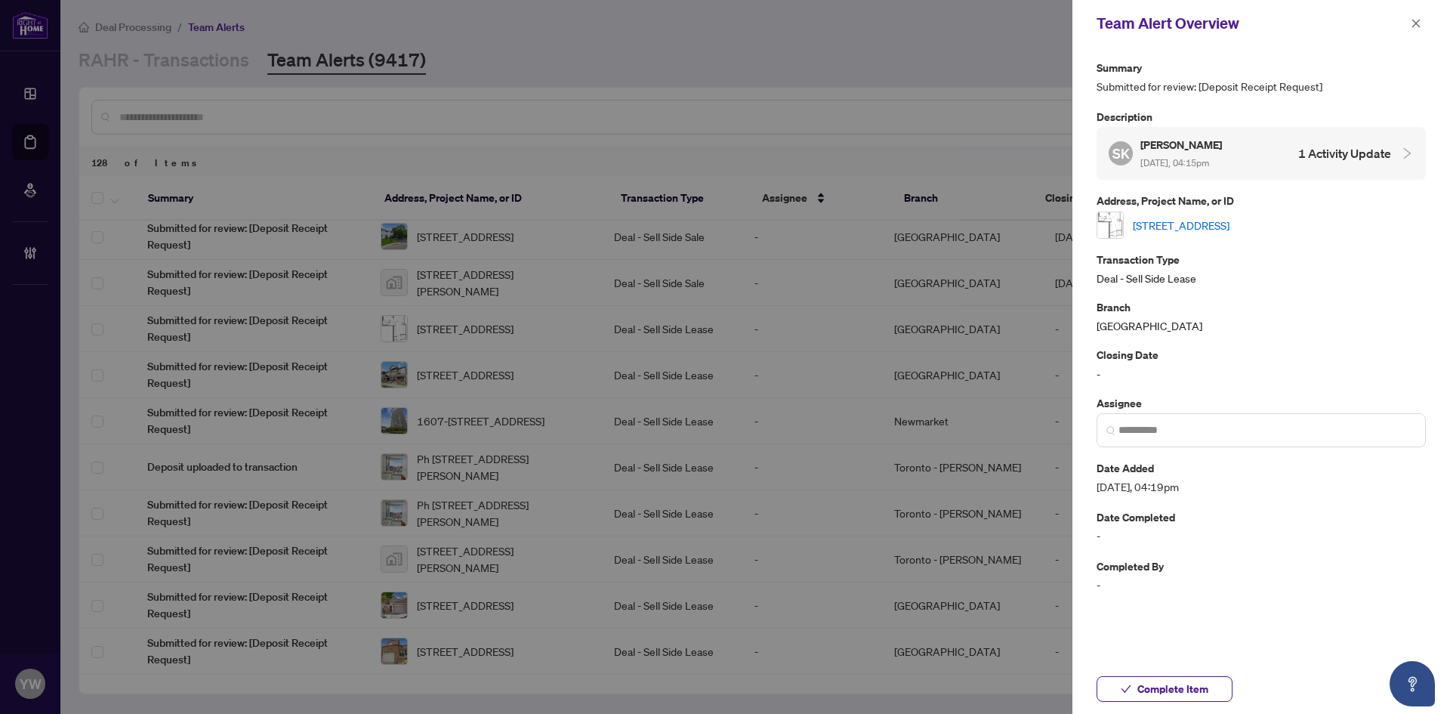
click link "[STREET_ADDRESS]"
click span "Complete Item"
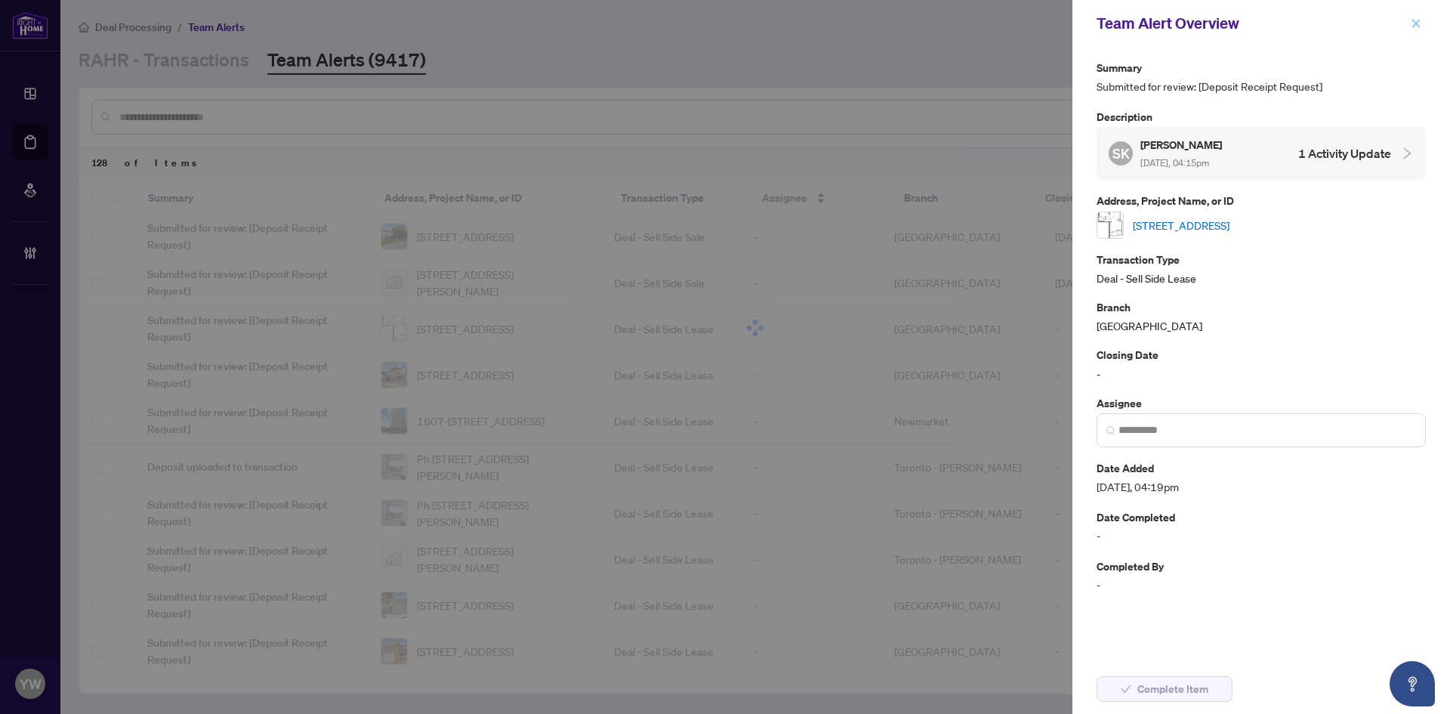
click icon "close"
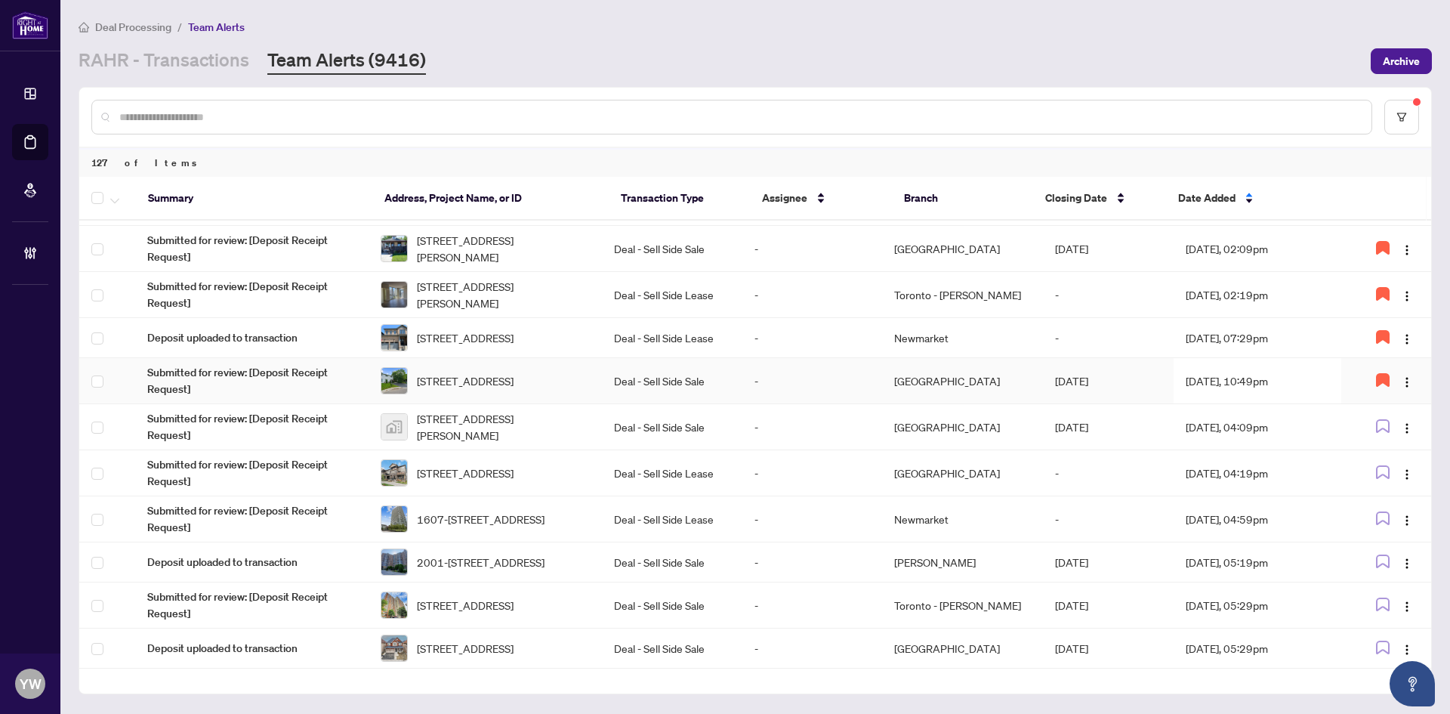
scroll to position [536, 0]
click span "278 Anyolite Private, Ottawa, Ontario K2J 7J3, Canada"
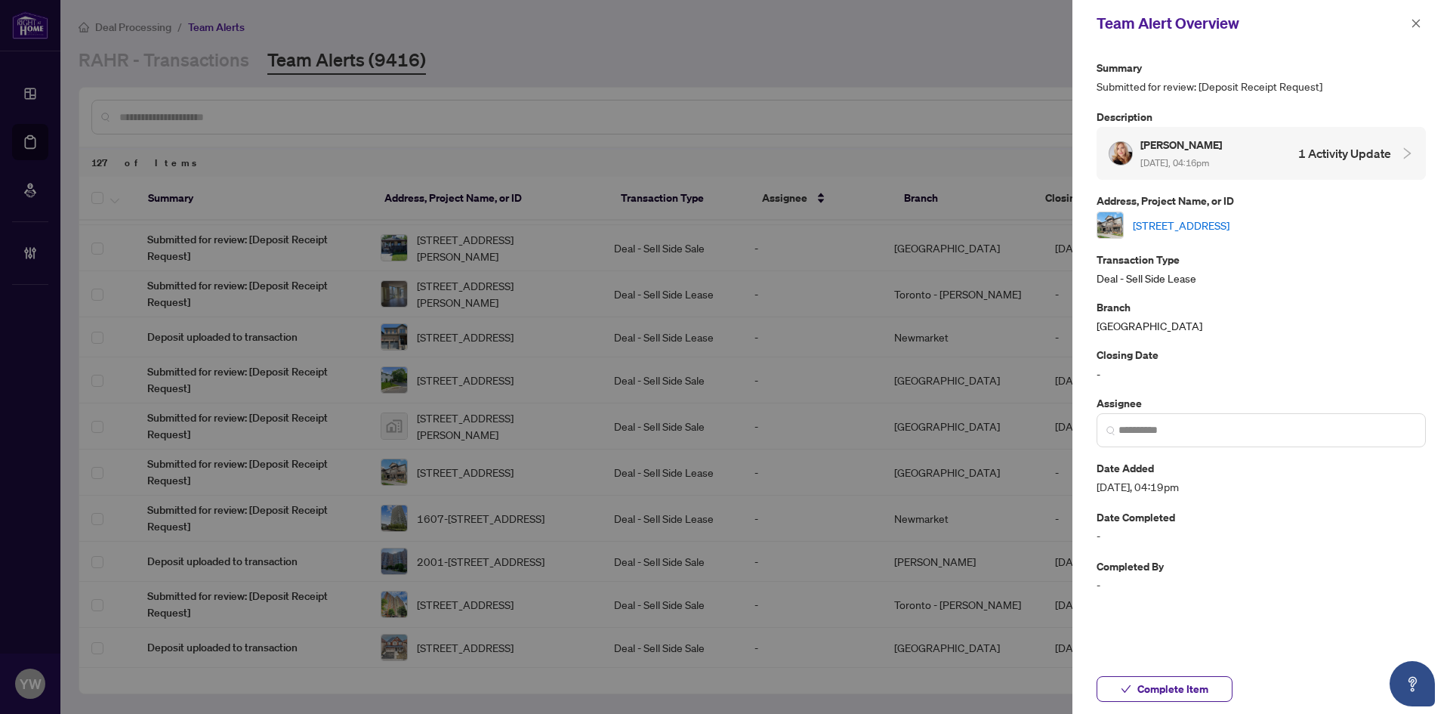
click icon "close"
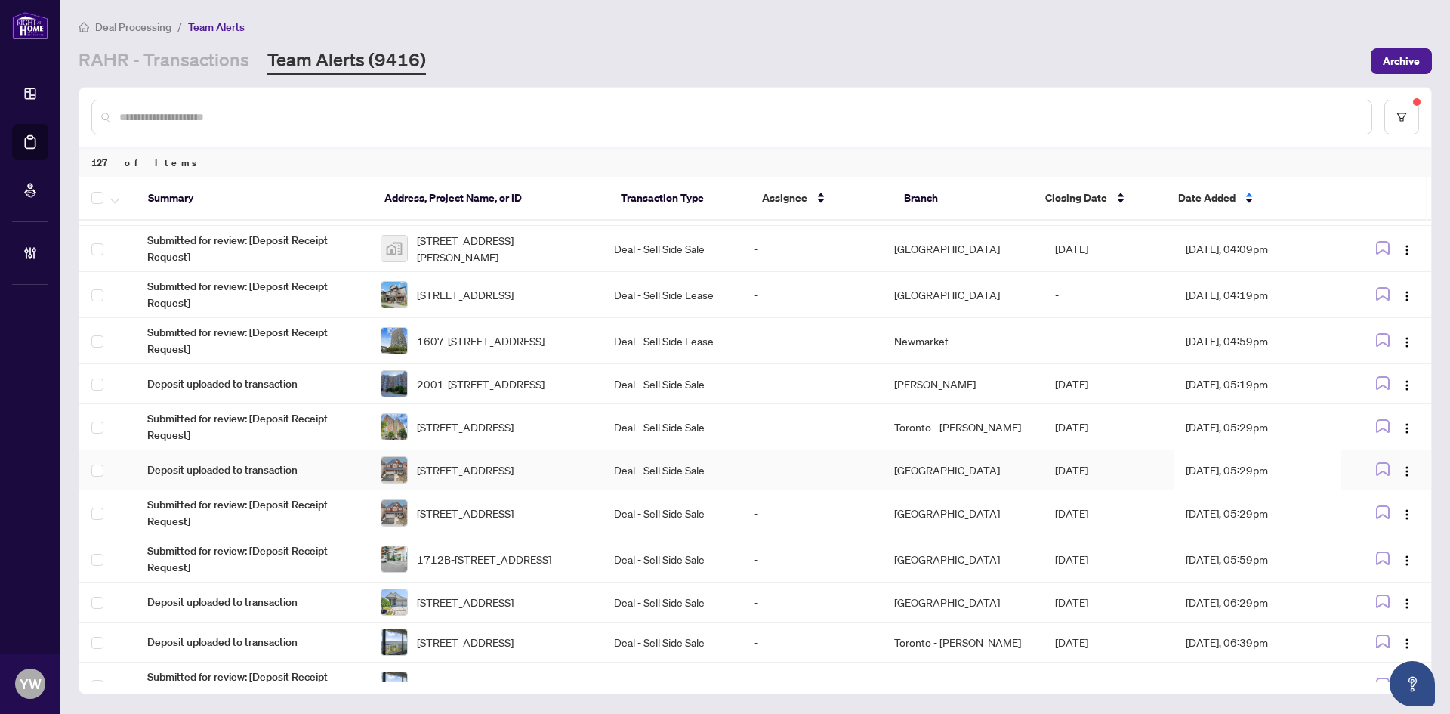
scroll to position [687, 0]
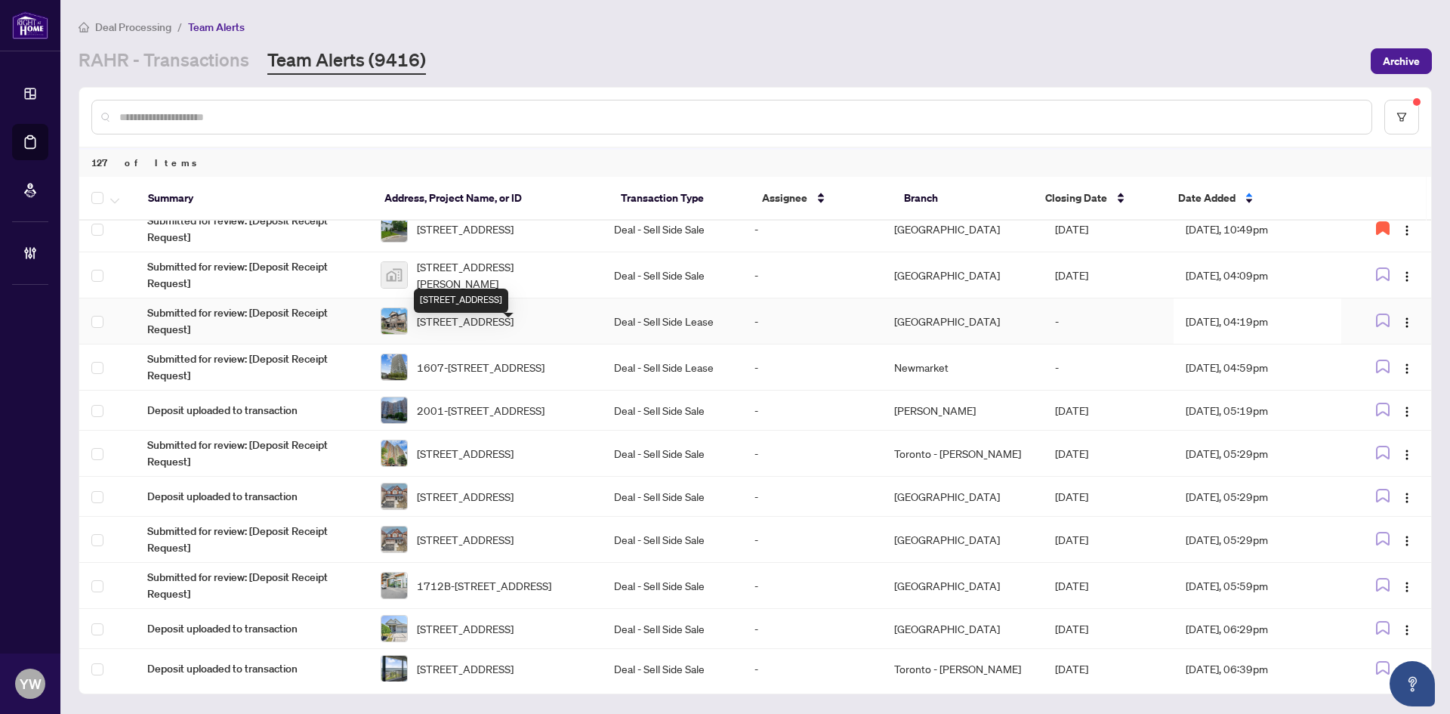
click span "278 Anyolite Private, Ottawa, Ontario K2J 7J3, Canada"
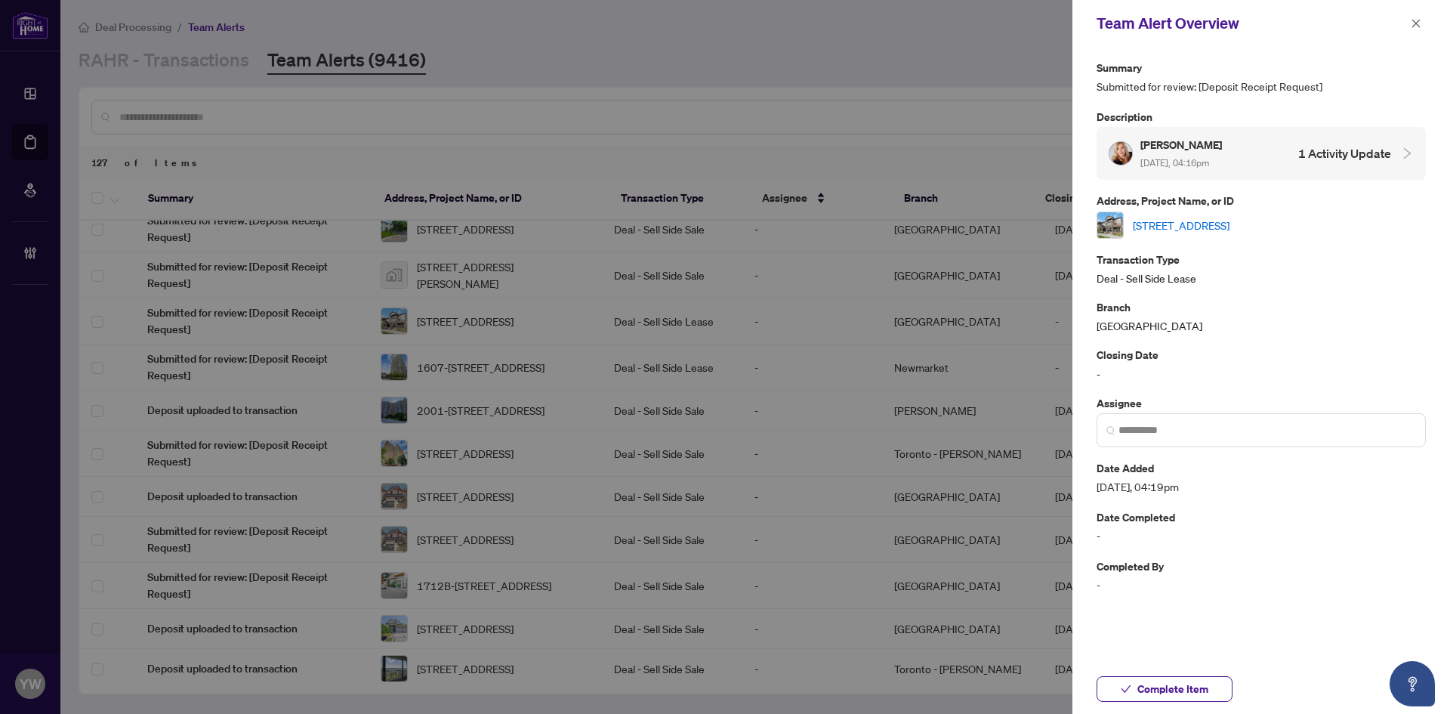
click link "278 Anyolite Private, Ottawa, Ontario K2J 7J3, Canada"
click span "Complete Item"
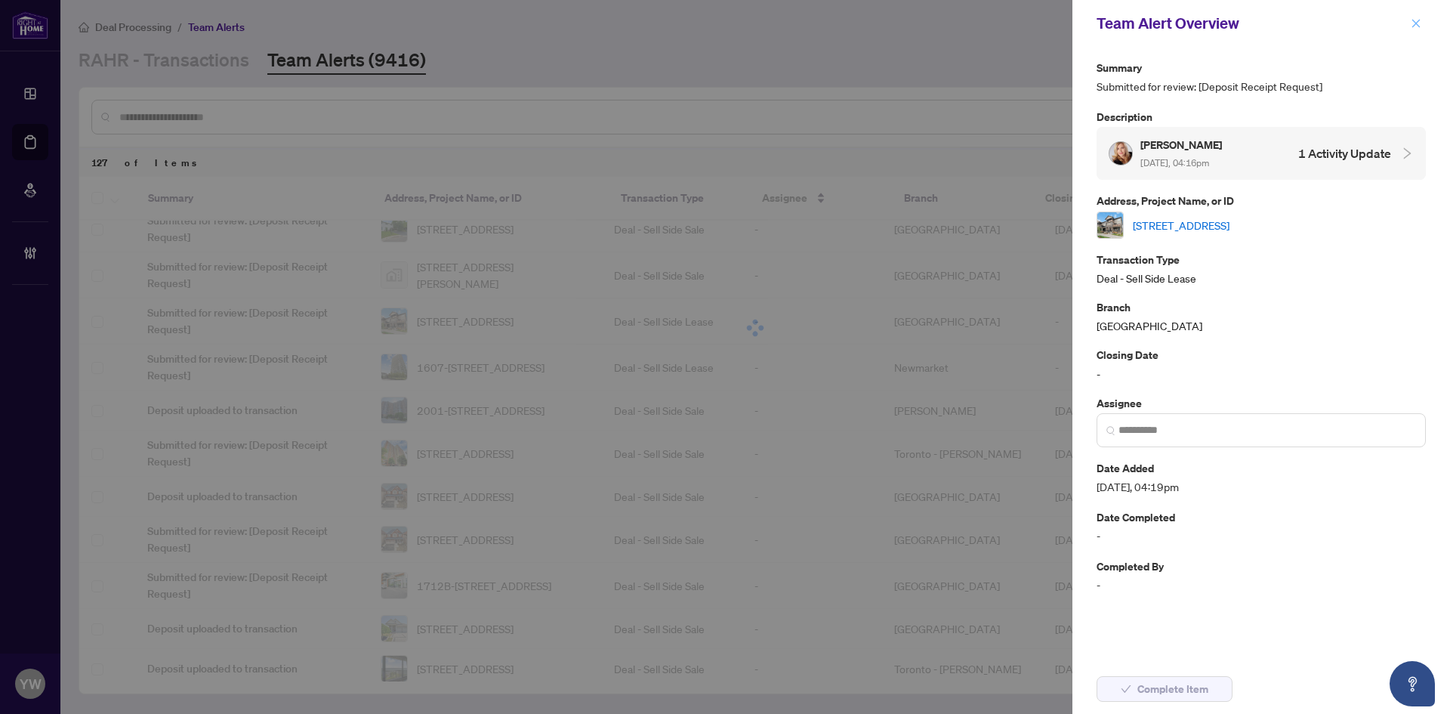
click icon "close"
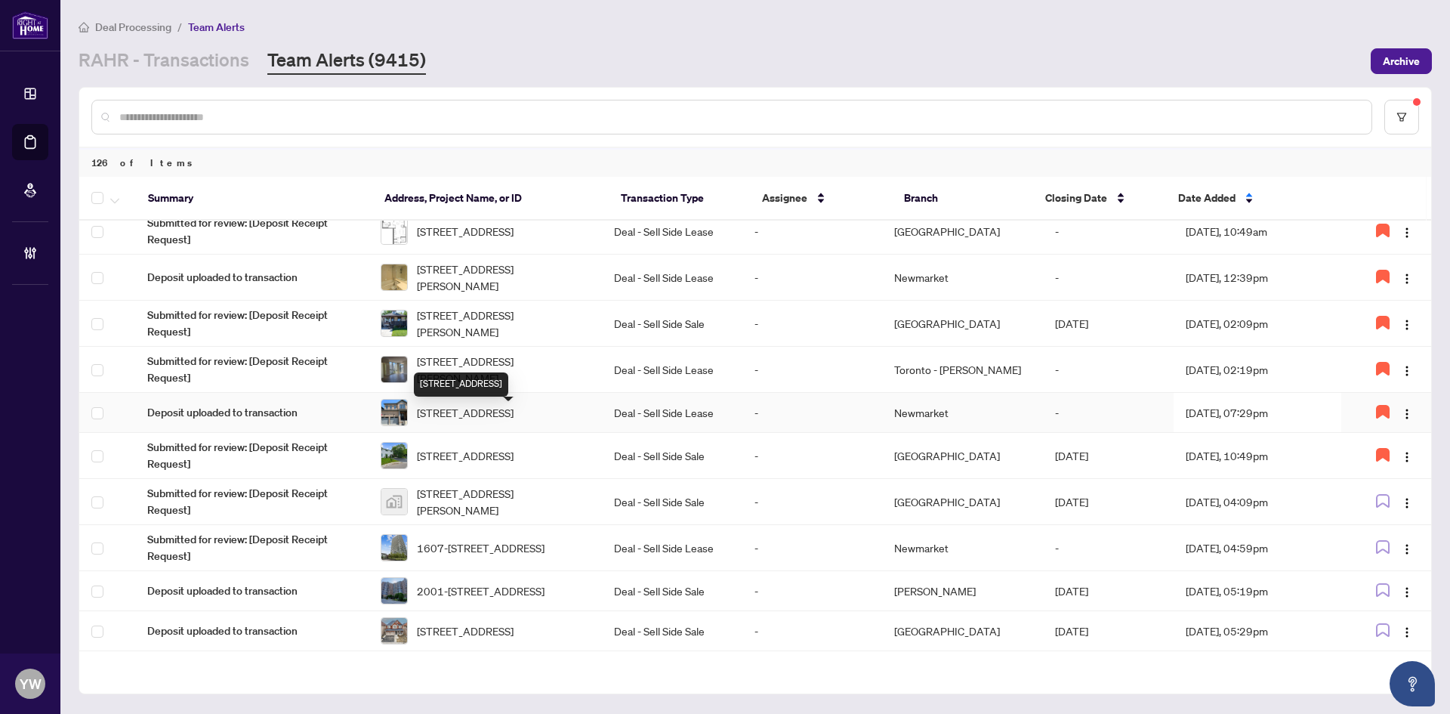
scroll to position [536, 0]
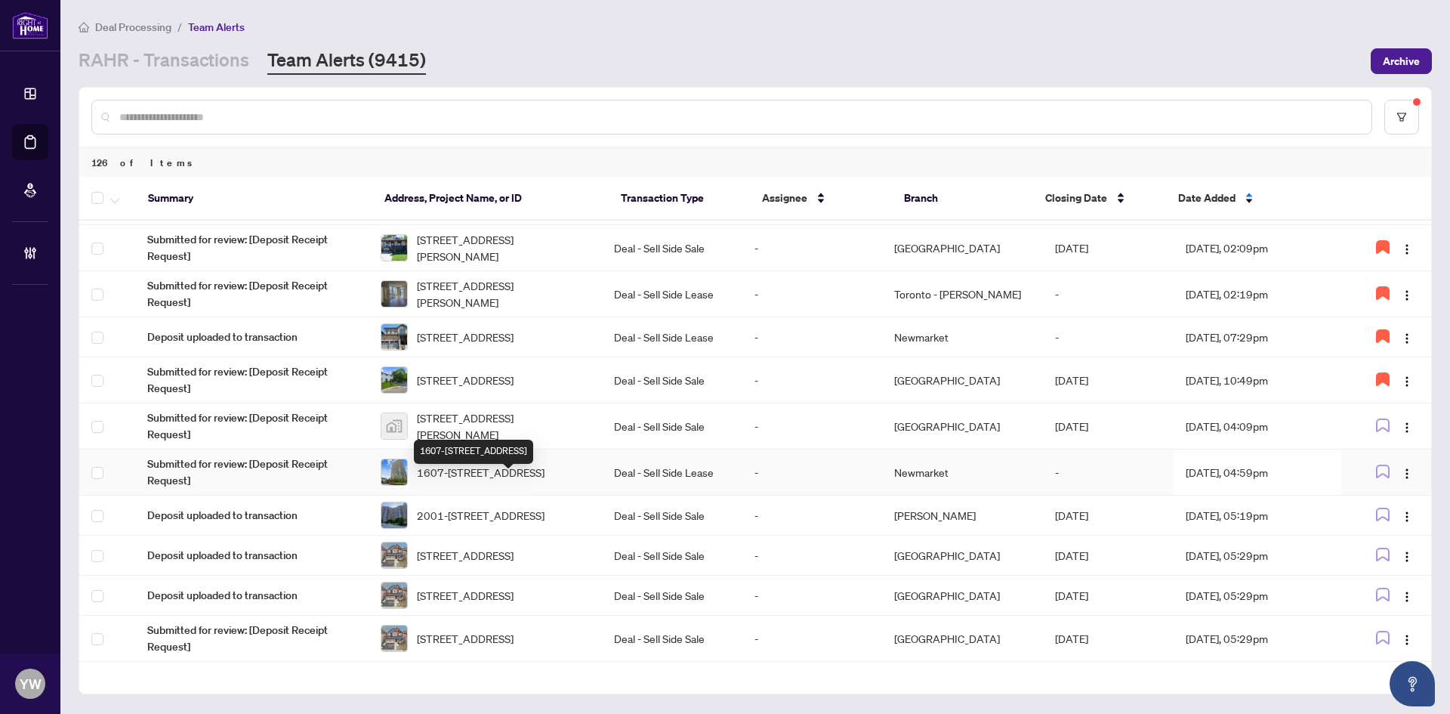
click span "1607-105 The Queensway, Toronto, Ontario M6S 5B5, Canada"
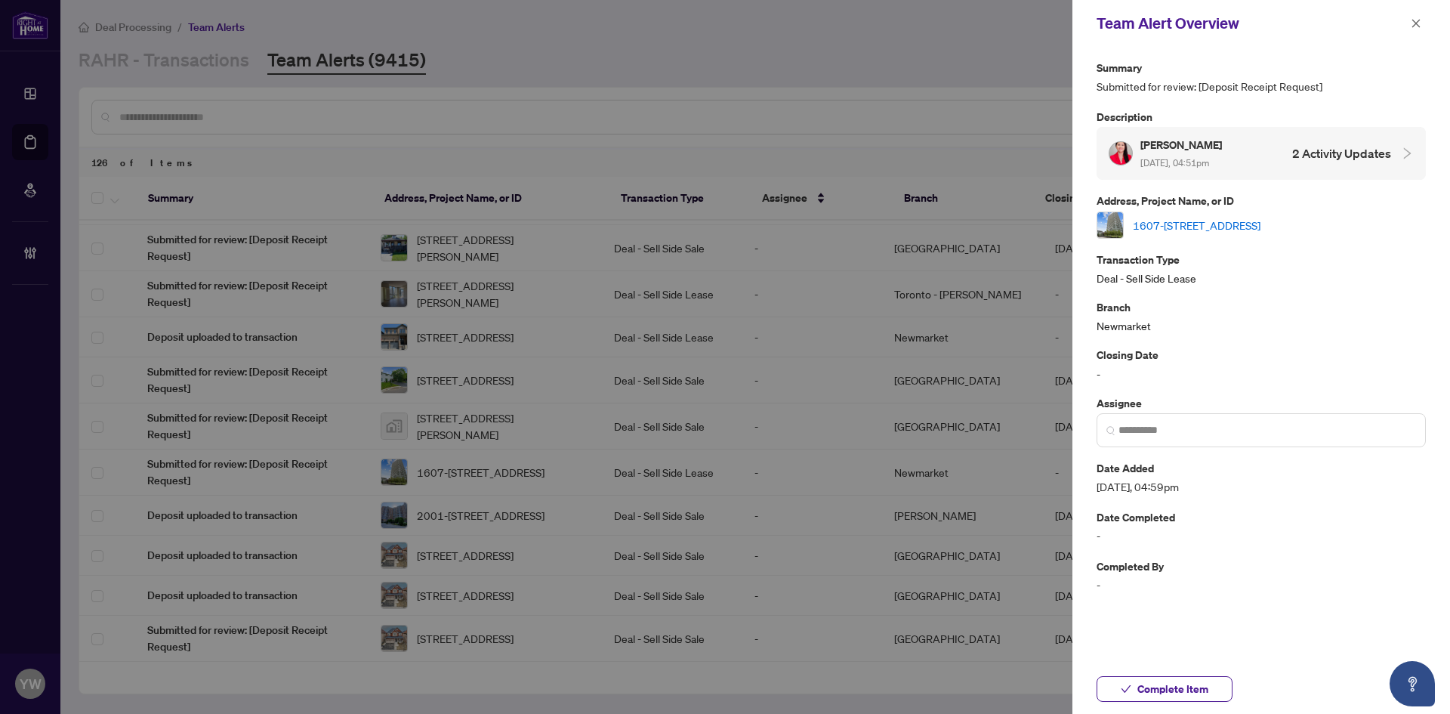
click link "1607-105 The Queensway, Toronto, Ontario M6S 5B5, Canada"
click span "Complete Item"
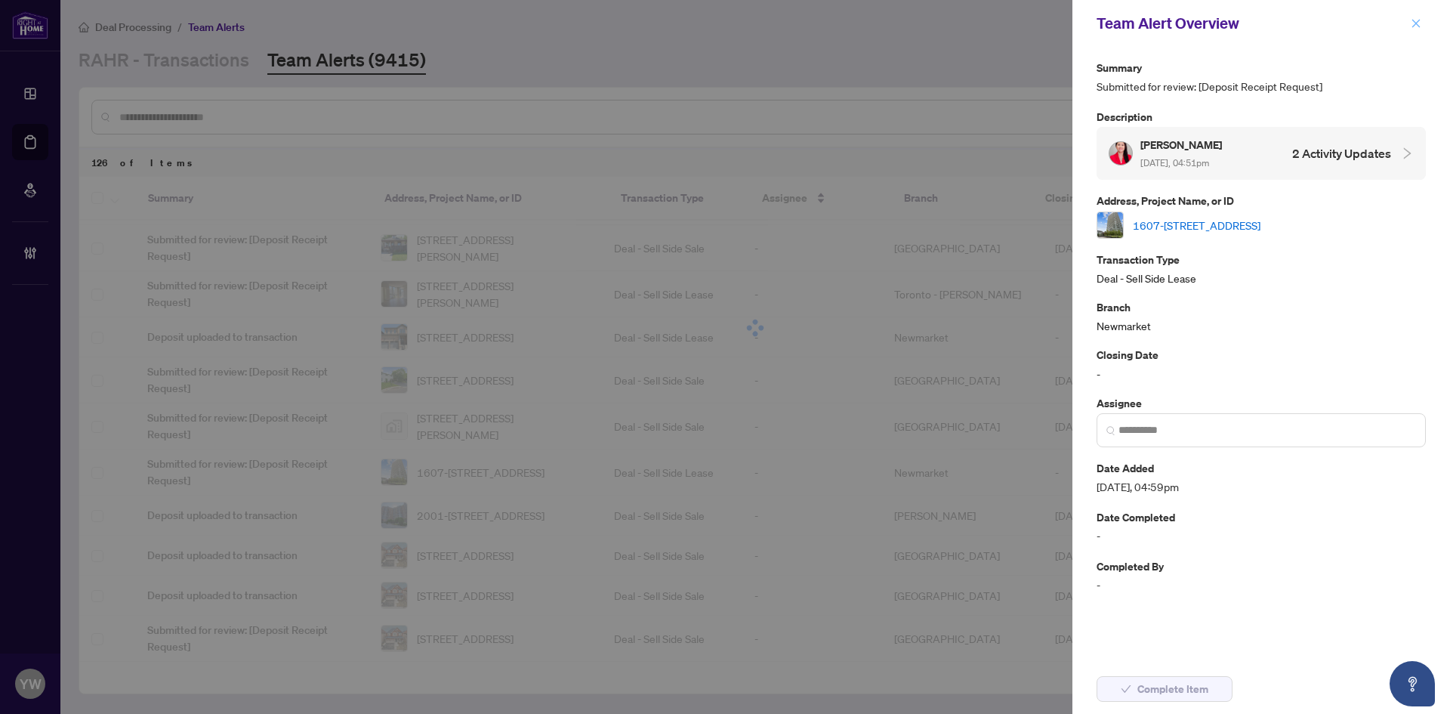
click button "button"
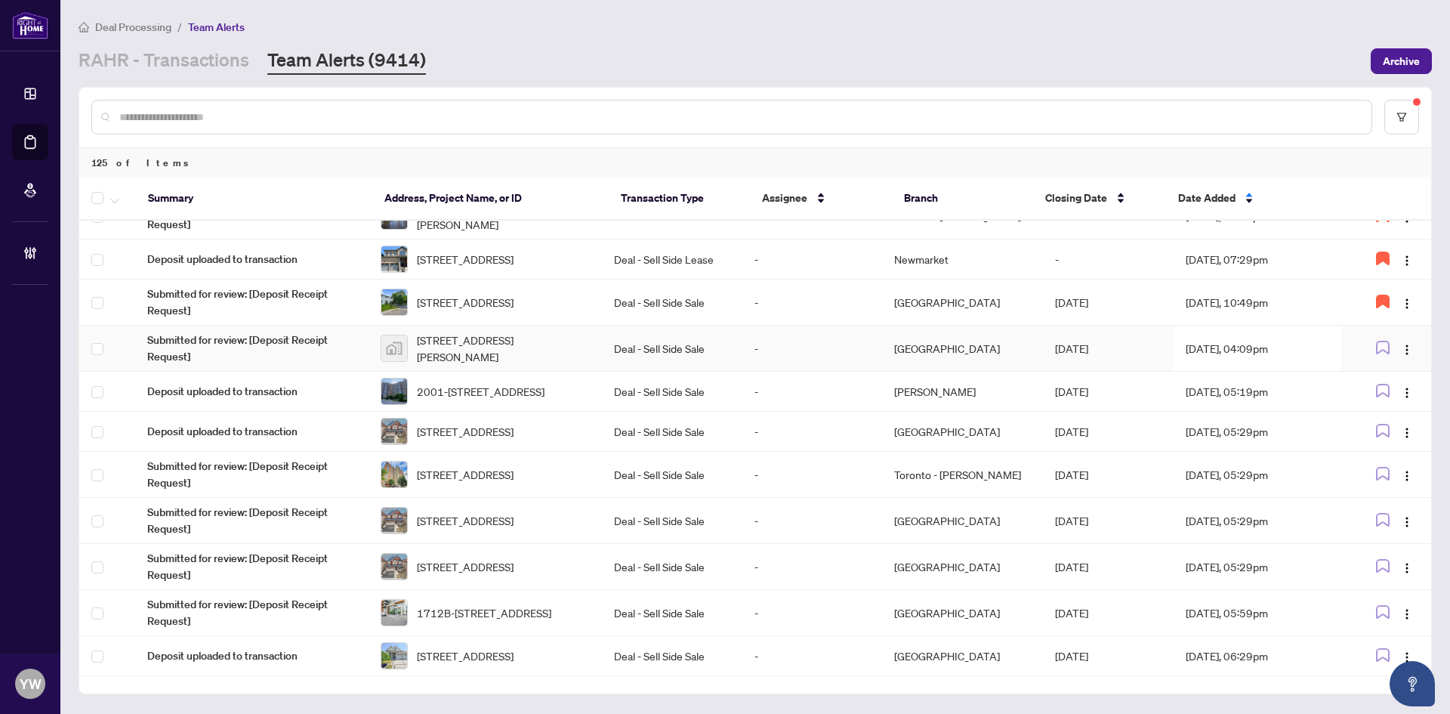
scroll to position [658, 0]
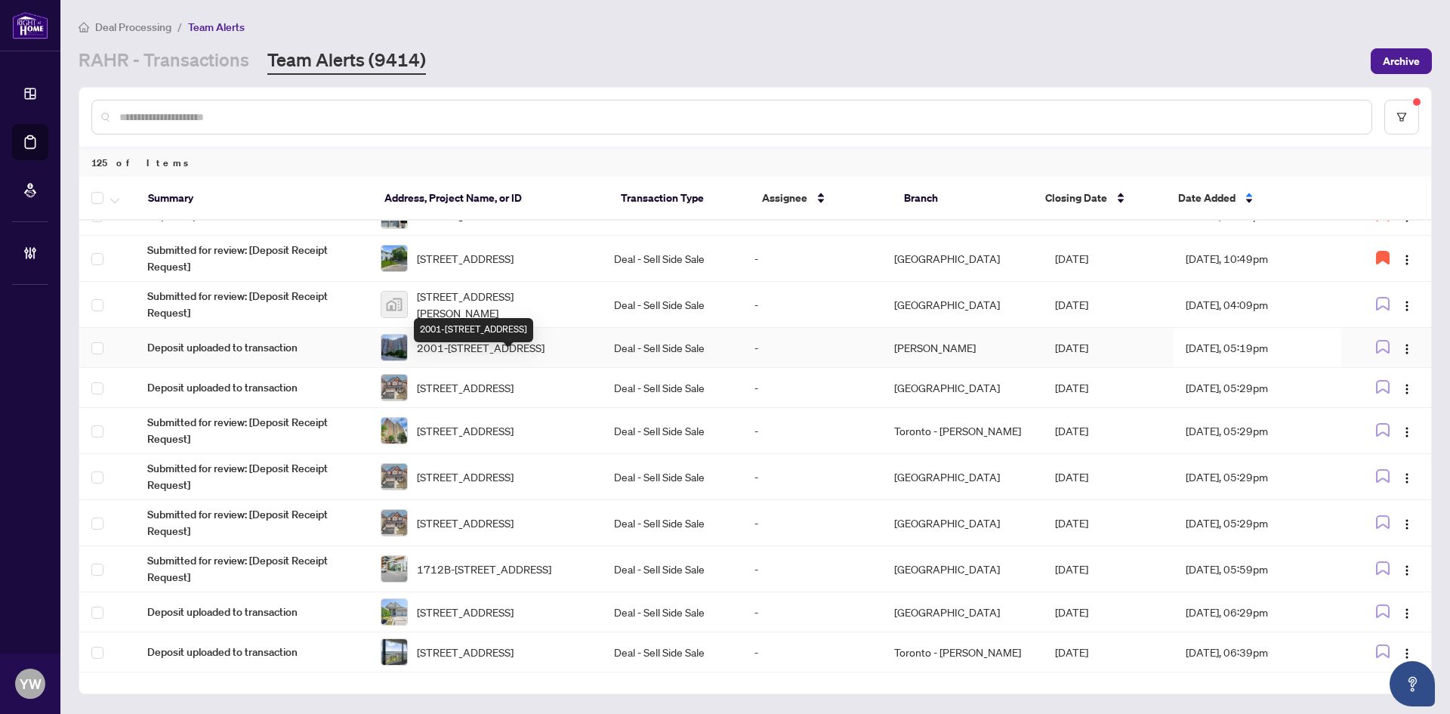
click span "2001-627 The West Mall, Toronto, Ontario M9C 4X5, Canada"
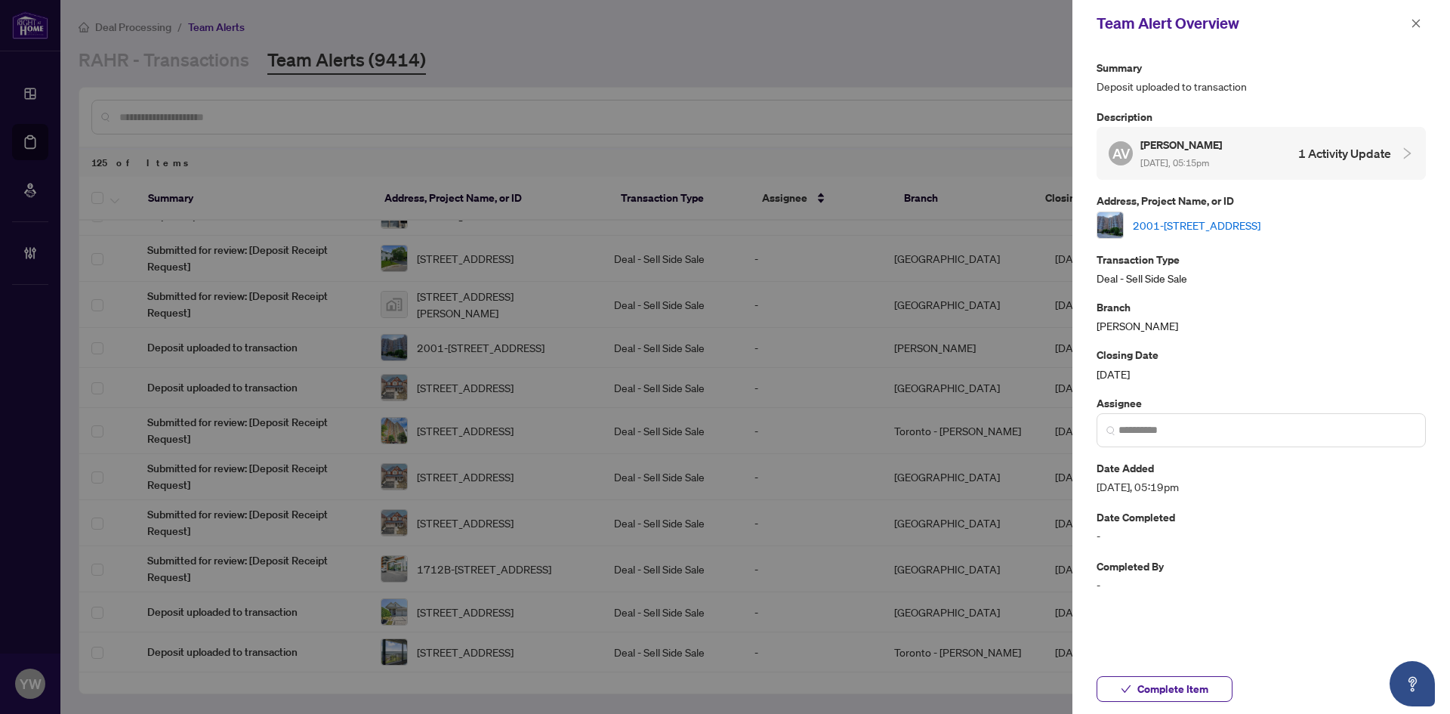
click div "2001-627 The West Mall, Toronto, Ontario M9C 4X5, Canada"
click link "2001-627 The West Mall, Toronto, Ontario M9C 4X5, Canada"
click span "Complete Item"
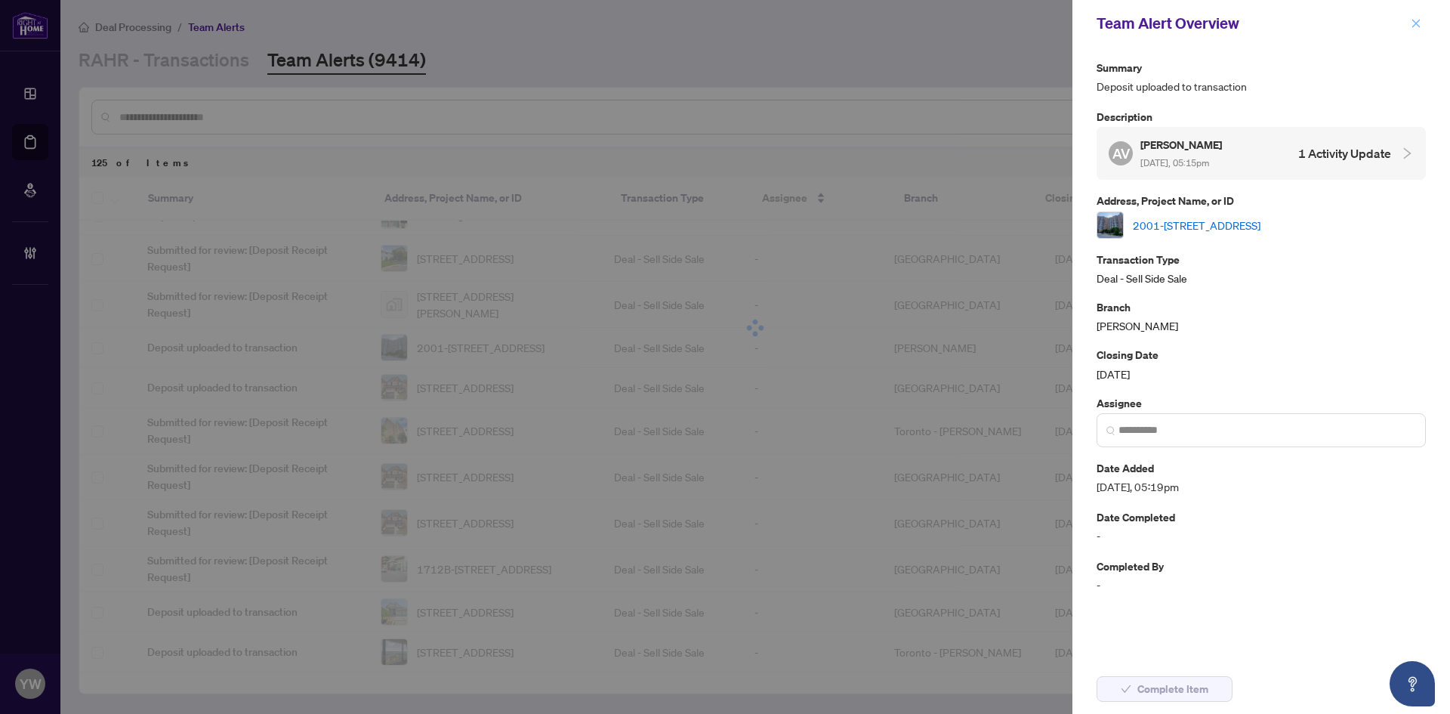
click icon "close"
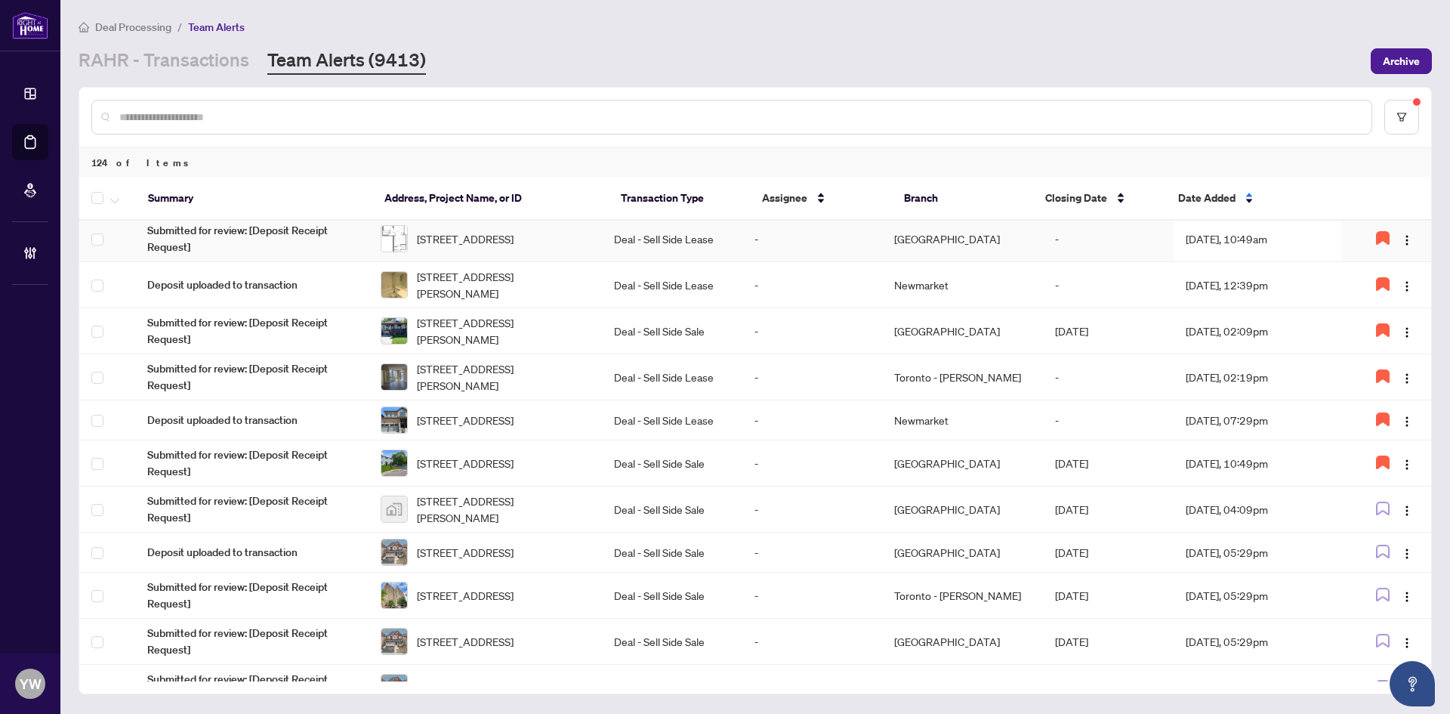
scroll to position [553, 0]
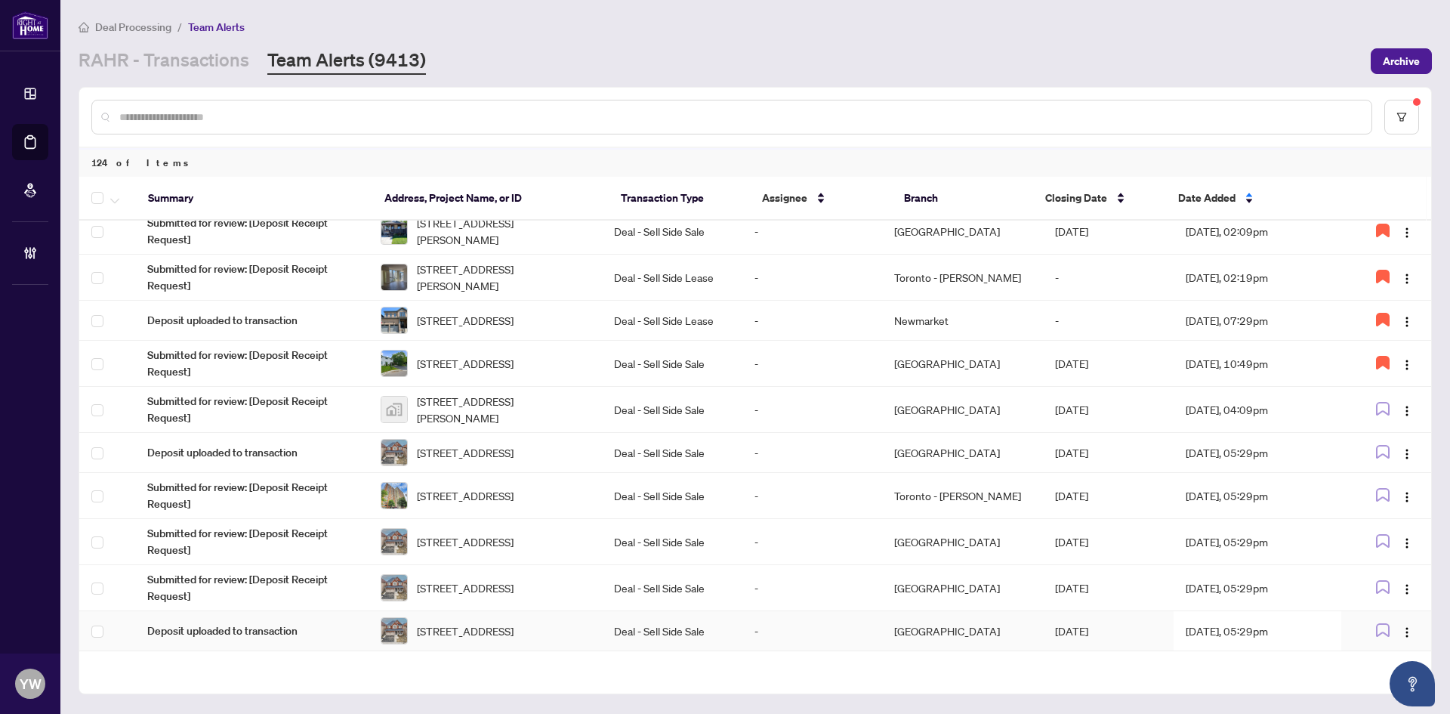
click span "64 Kalmia Rd, Brampton, Ontario L6X 4N4, Canada"
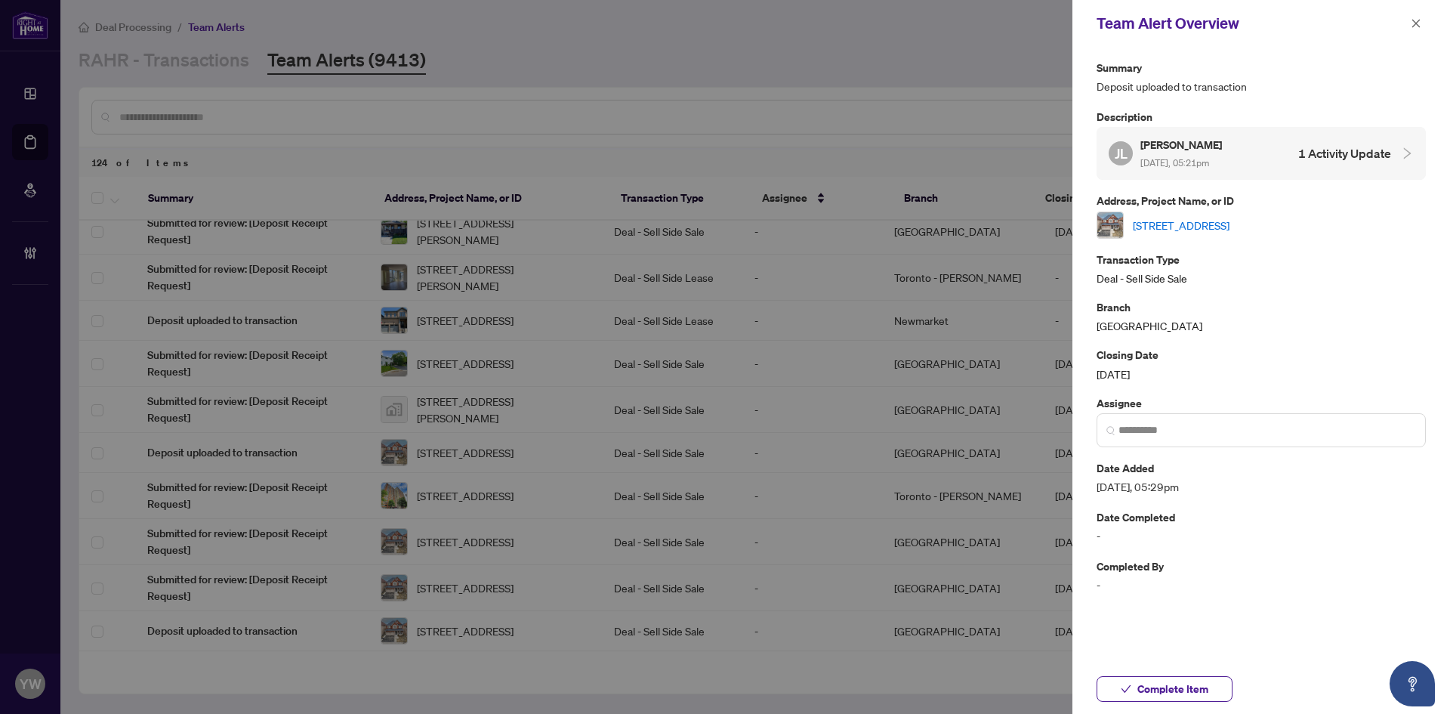
click div "Summary Deposit uploaded to transaction Description JL Jason Leathwood Sep/18/2…"
click link "64 Kalmia Rd, Brampton, Ontario L6X 4N4, Canada"
click span "Complete Item"
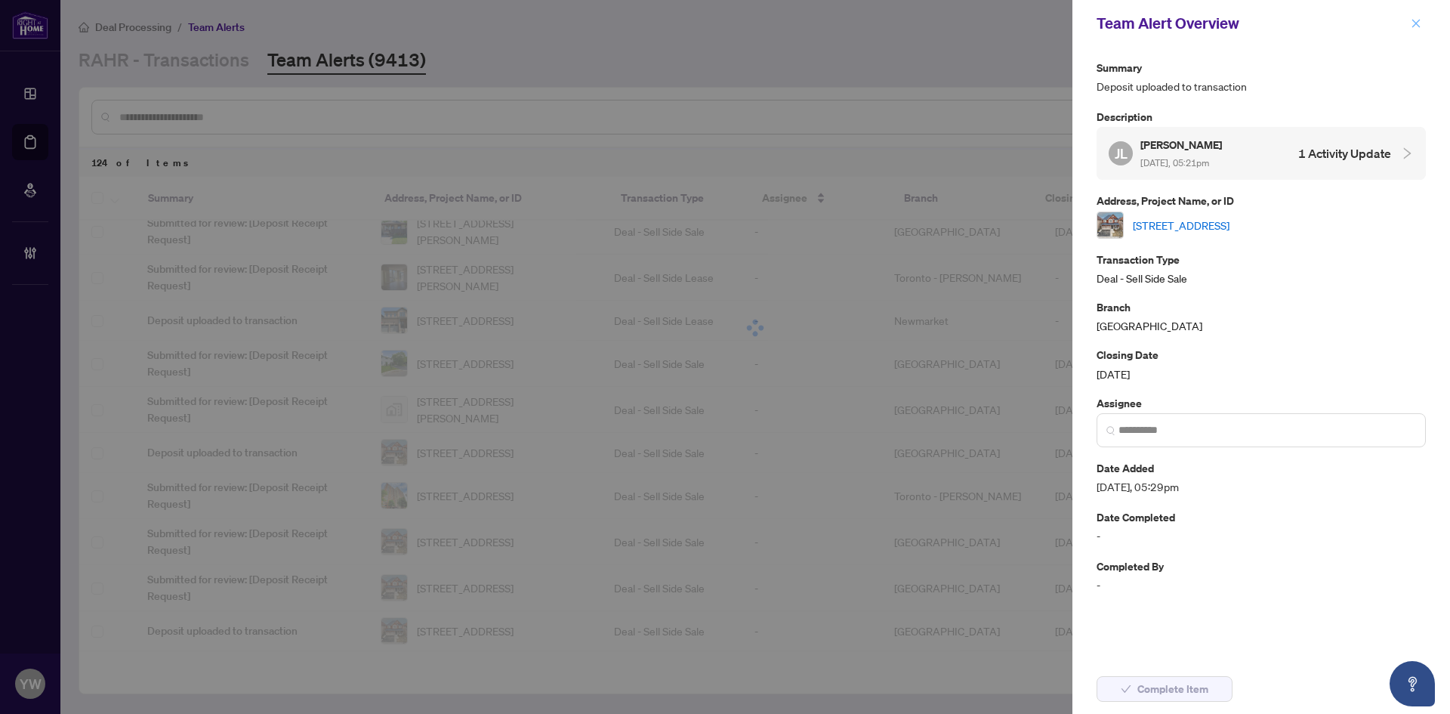
click icon "close"
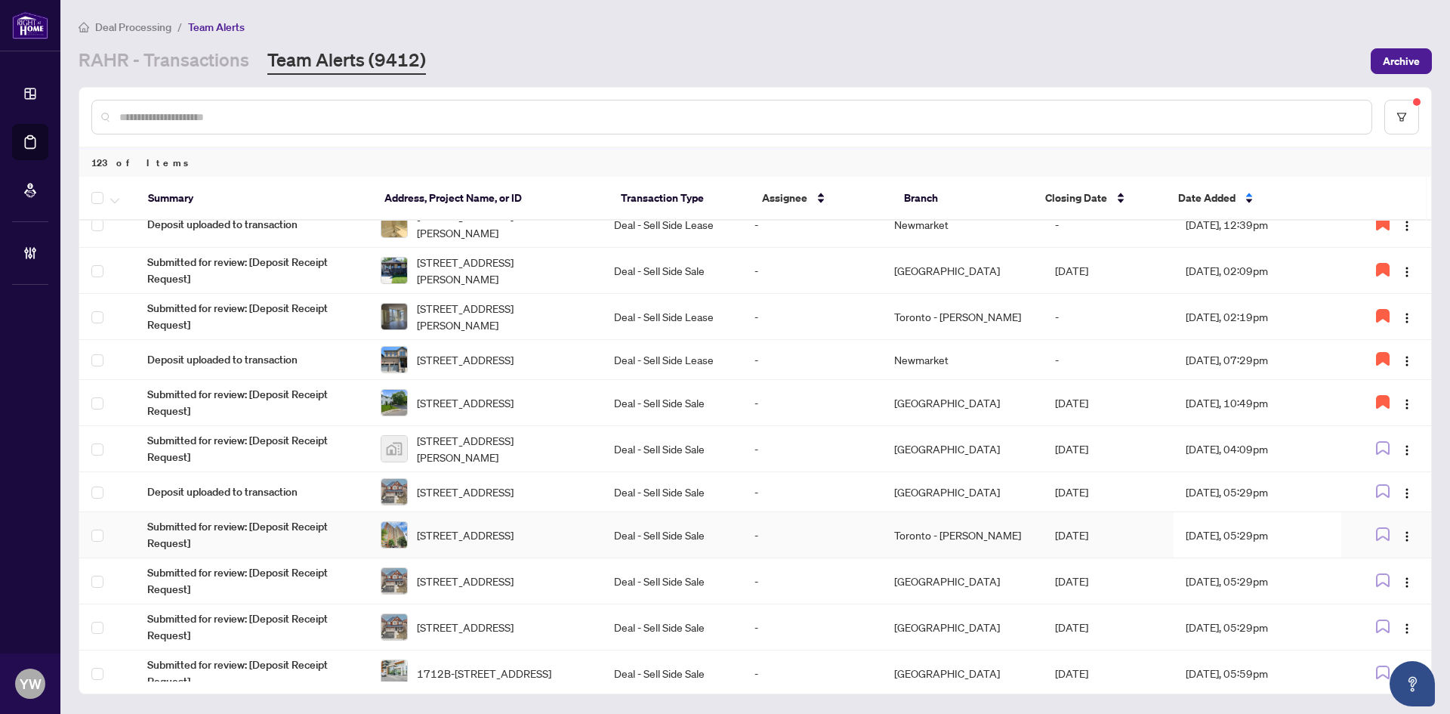
scroll to position [529, 0]
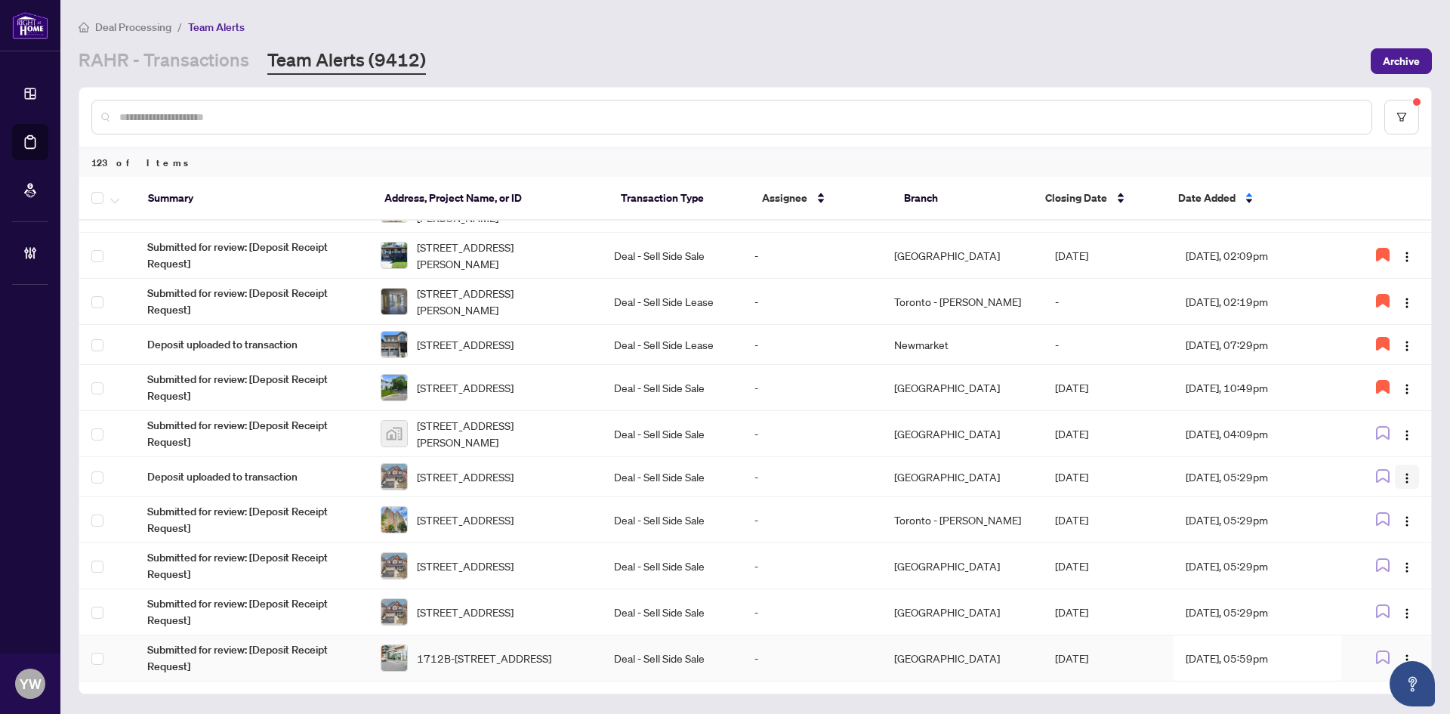
click img "button"
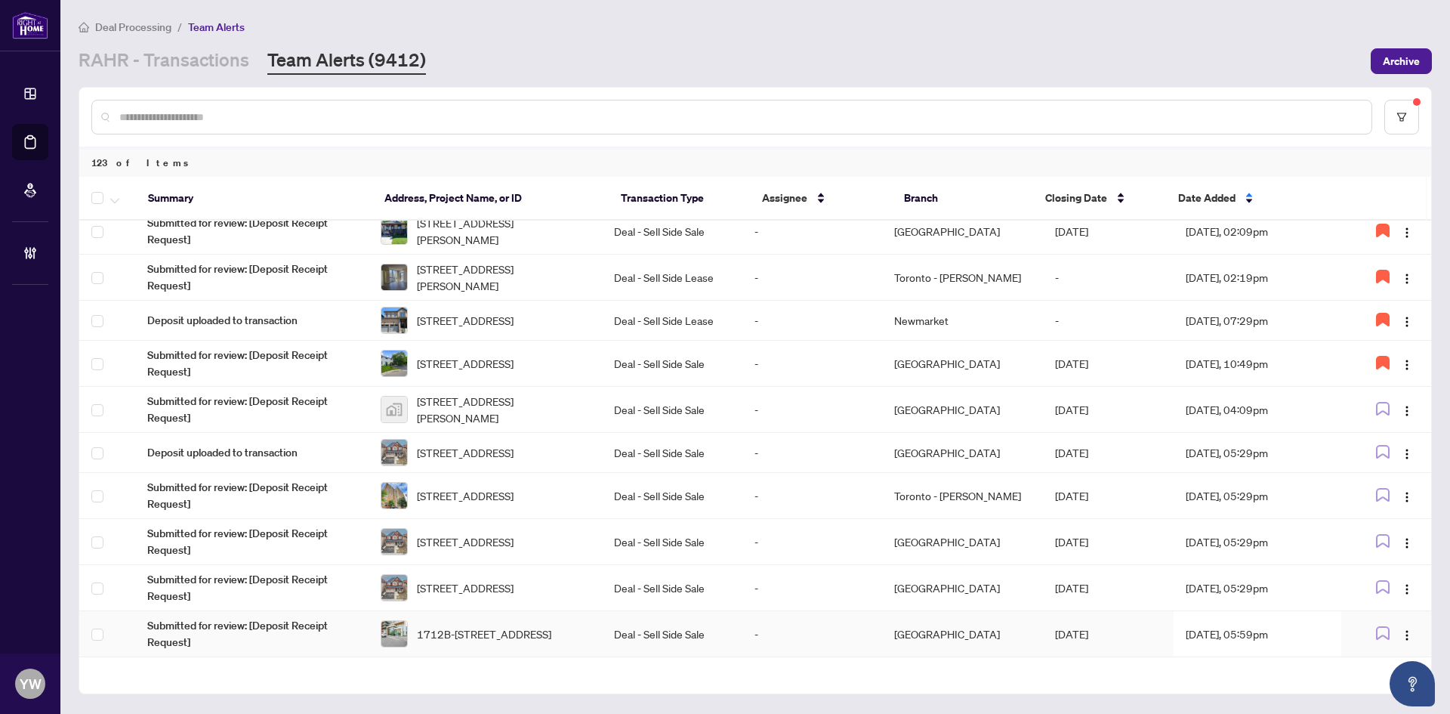
scroll to position [628, 0]
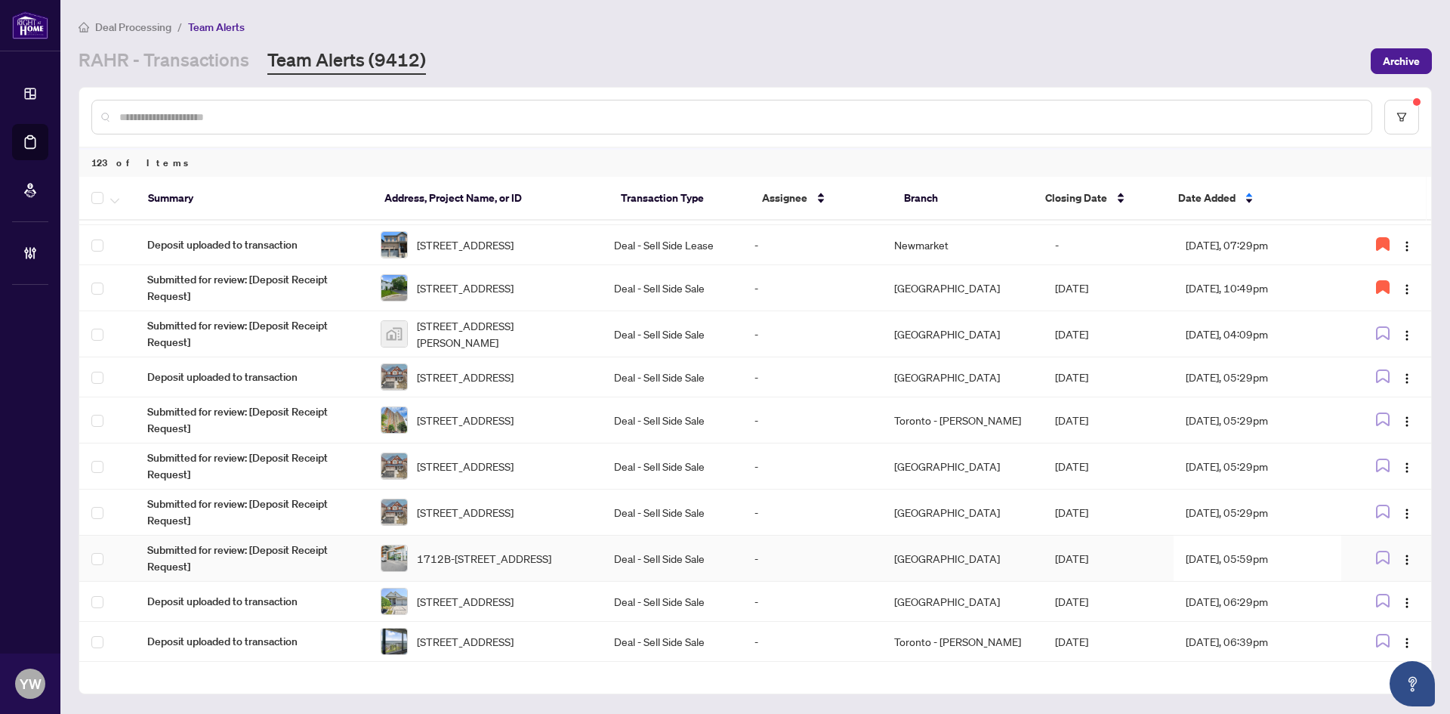
drag, startPoint x: 1403, startPoint y: 487, endPoint x: 1412, endPoint y: 502, distance: 17.6
click img "button"
click span "Complete Item"
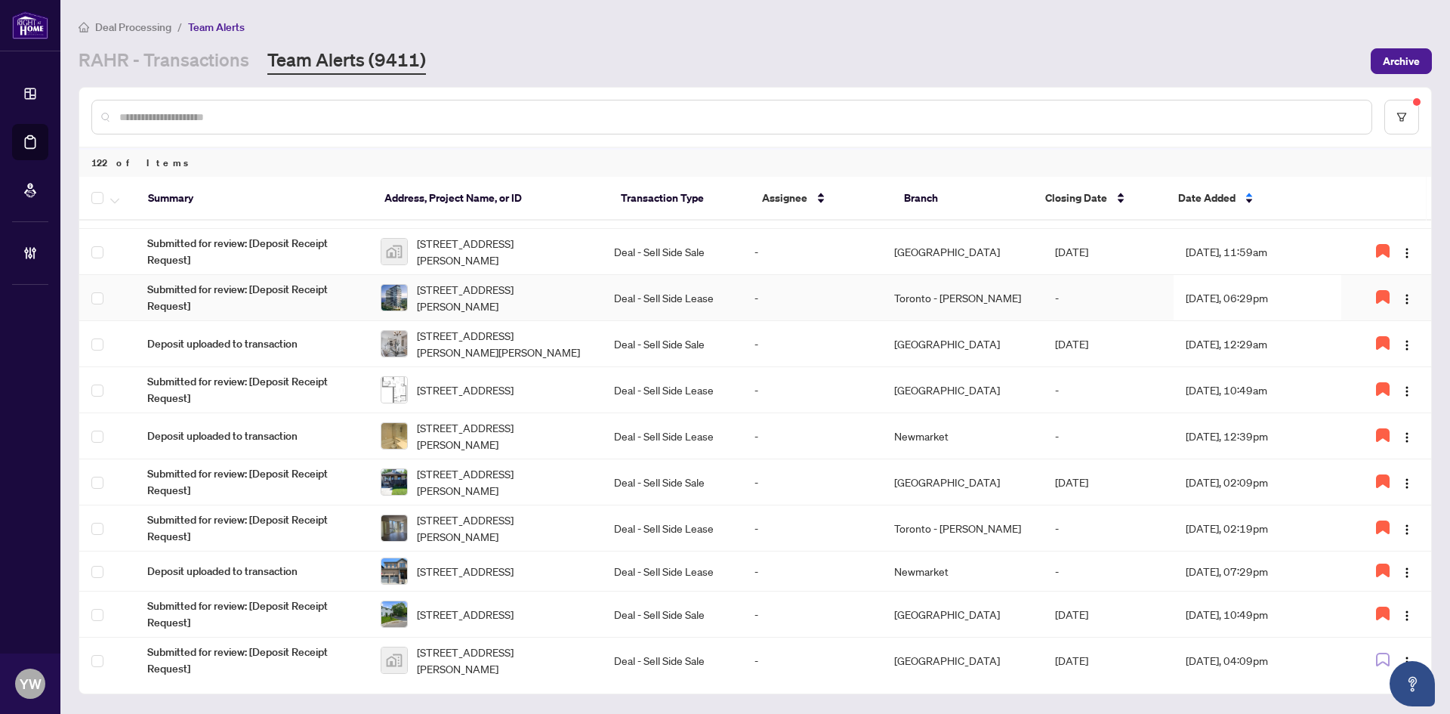
scroll to position [453, 0]
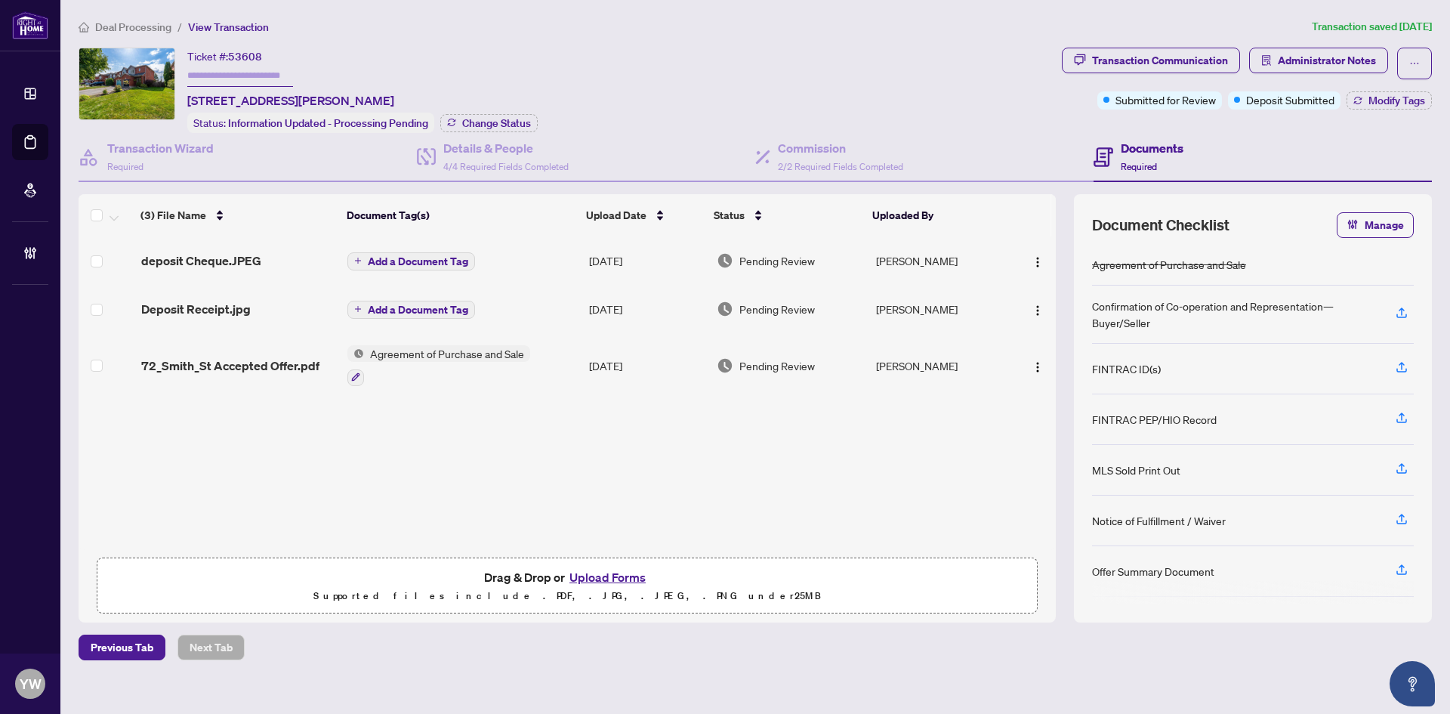
click at [220, 305] on span "Deposit Receipt.jpg" at bounding box center [196, 309] width 110 height 18
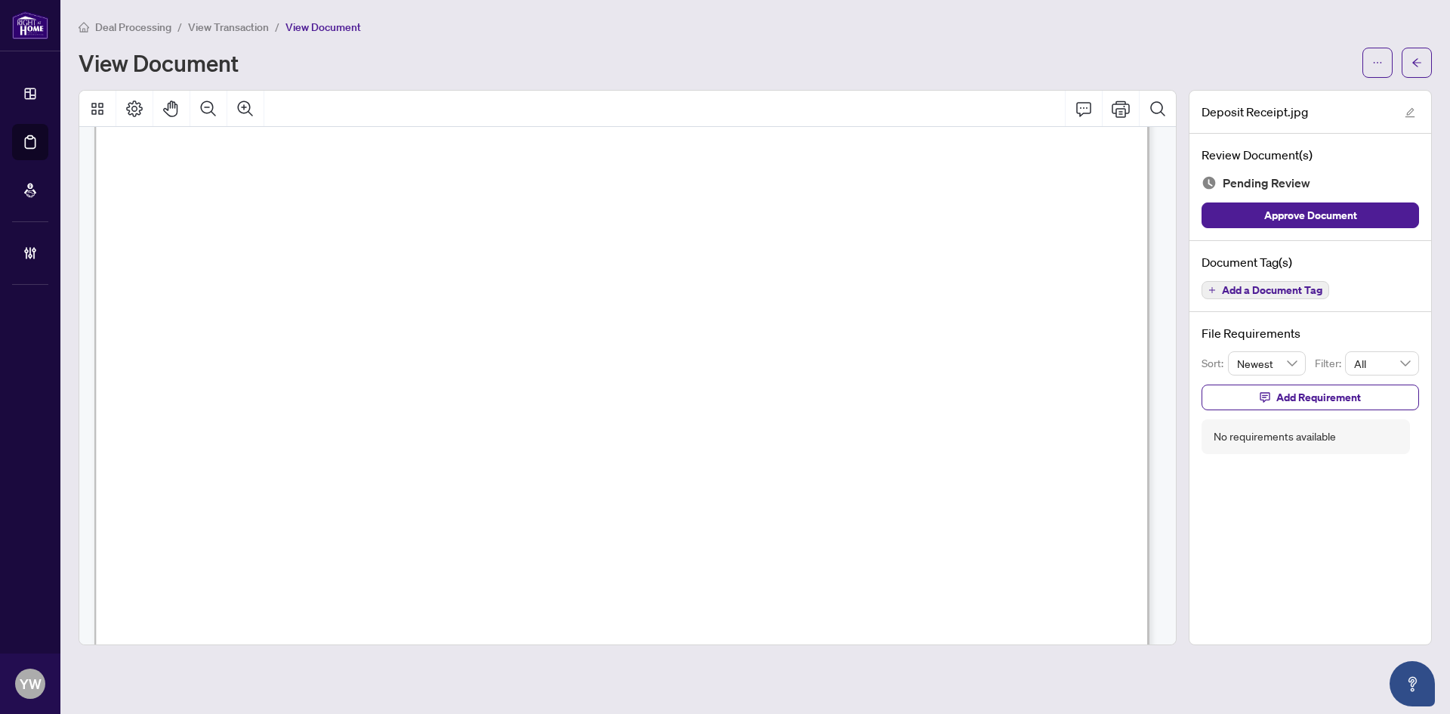
scroll to position [227, 0]
click at [1338, 221] on span "Approve Document" at bounding box center [1310, 215] width 93 height 24
click at [1406, 122] on div "Deposit Receipt.jpg" at bounding box center [1311, 112] width 242 height 43
click at [1405, 116] on icon "edit" at bounding box center [1410, 112] width 11 height 11
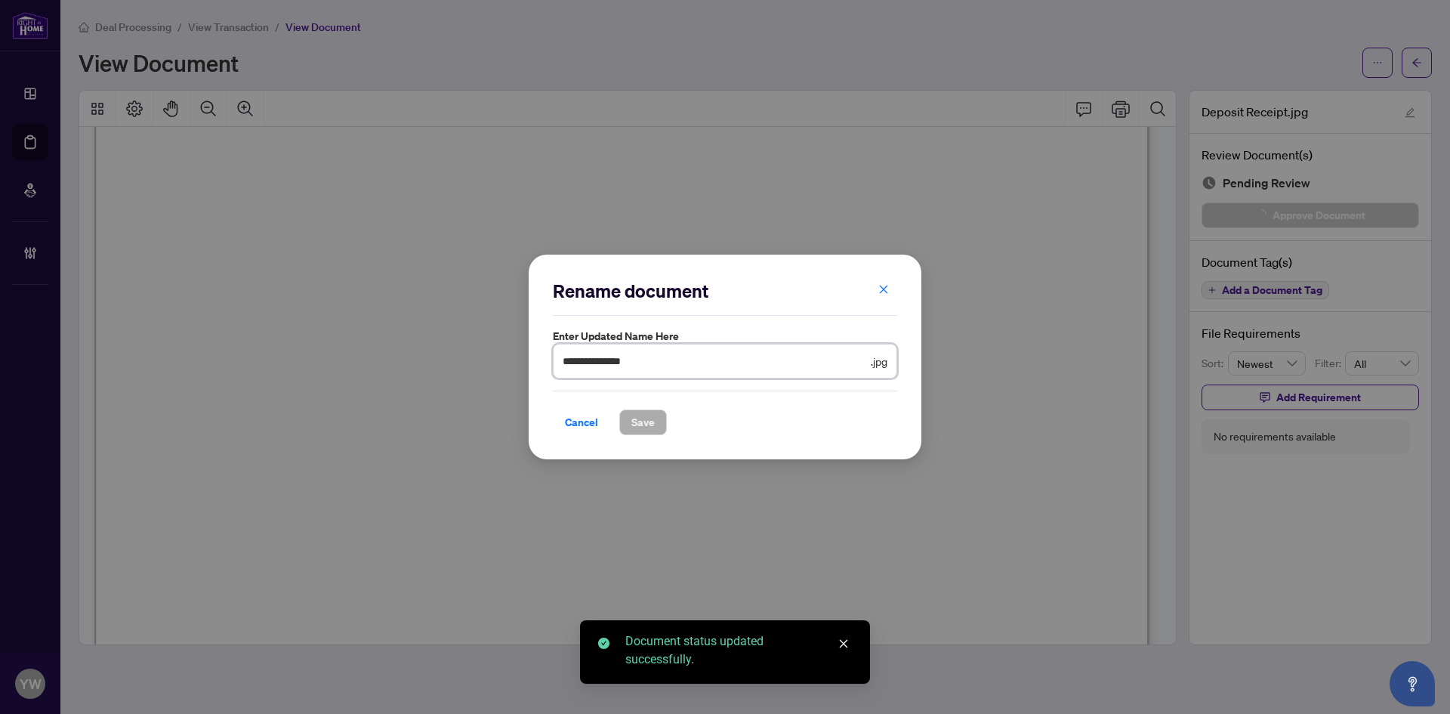
drag, startPoint x: 660, startPoint y: 366, endPoint x: 580, endPoint y: 402, distance: 87.6
click at [508, 359] on div "**********" at bounding box center [725, 357] width 1450 height 714
type input "********"
click at [668, 428] on div "Cancel Save" at bounding box center [725, 422] width 344 height 26
click at [646, 426] on span "Save" at bounding box center [642, 422] width 23 height 24
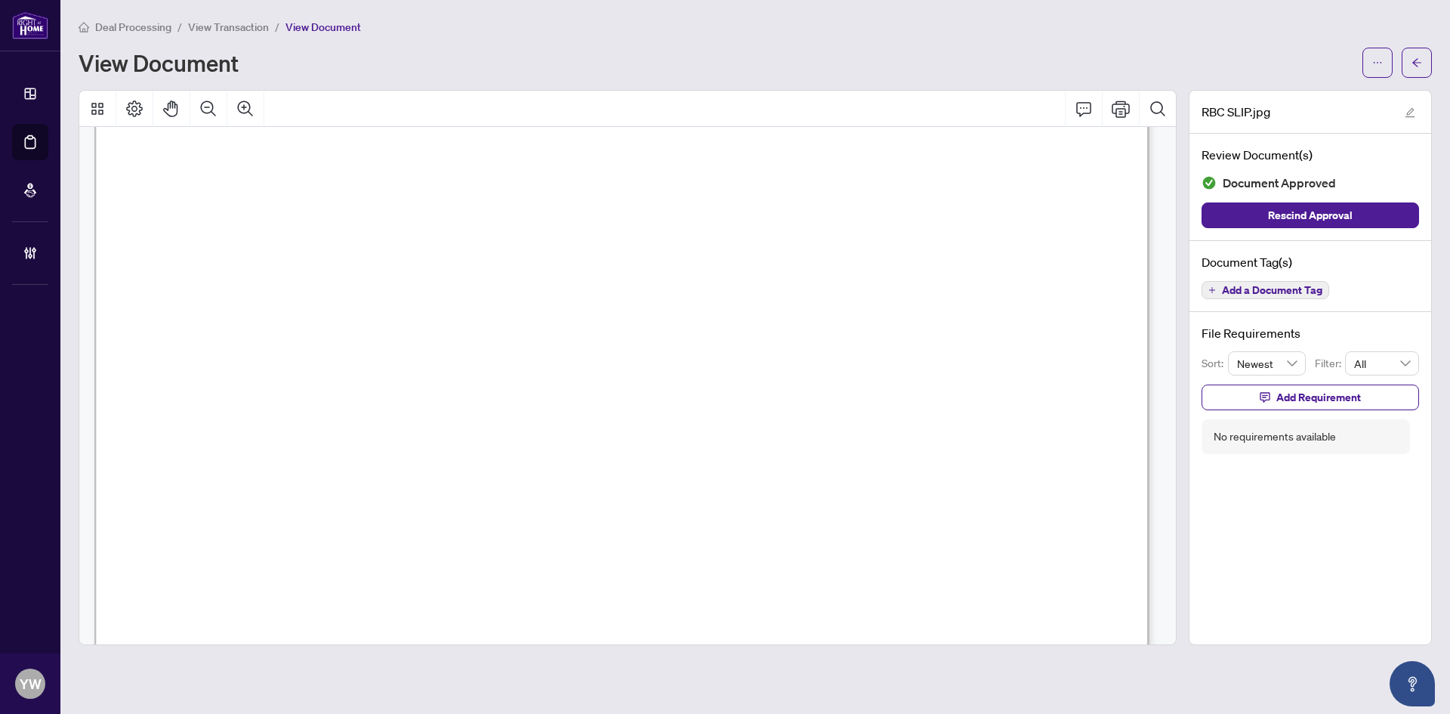
scroll to position [0, 0]
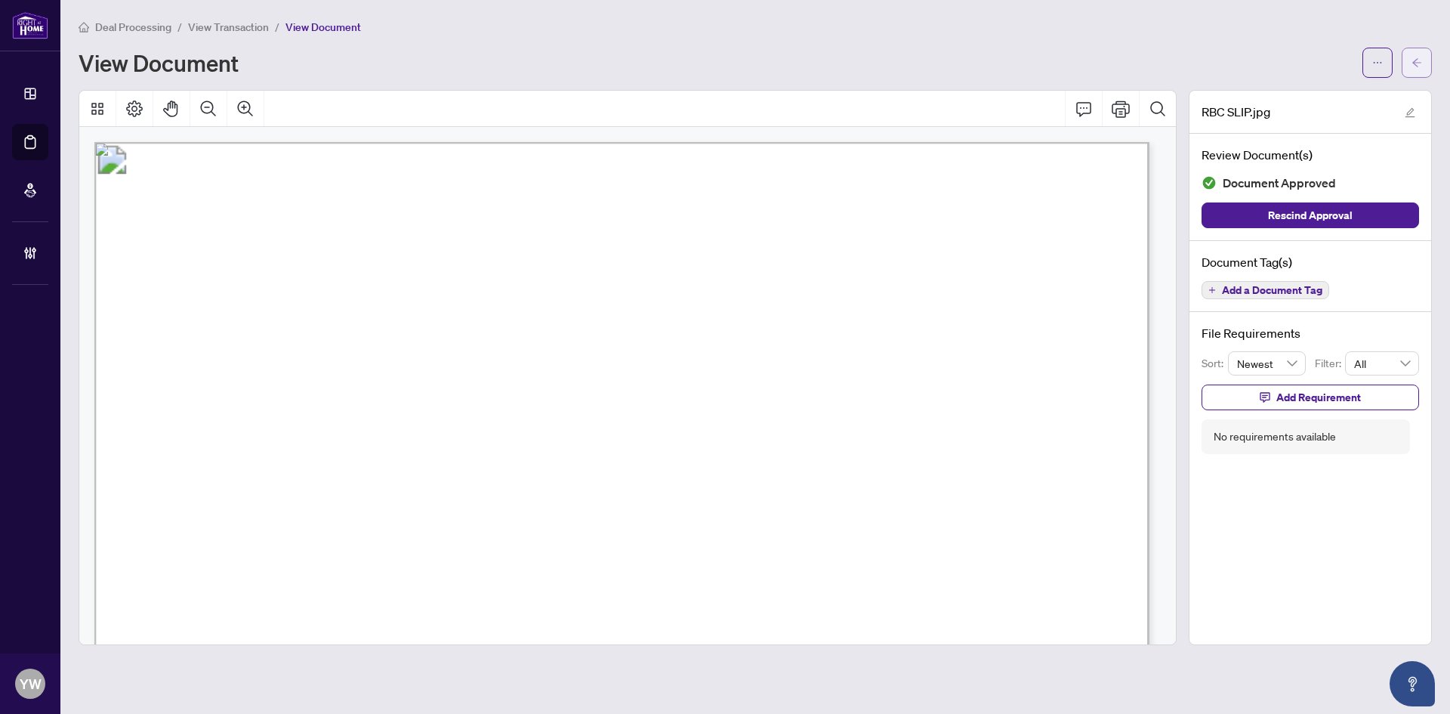
click at [1411, 60] on button "button" at bounding box center [1417, 63] width 30 height 30
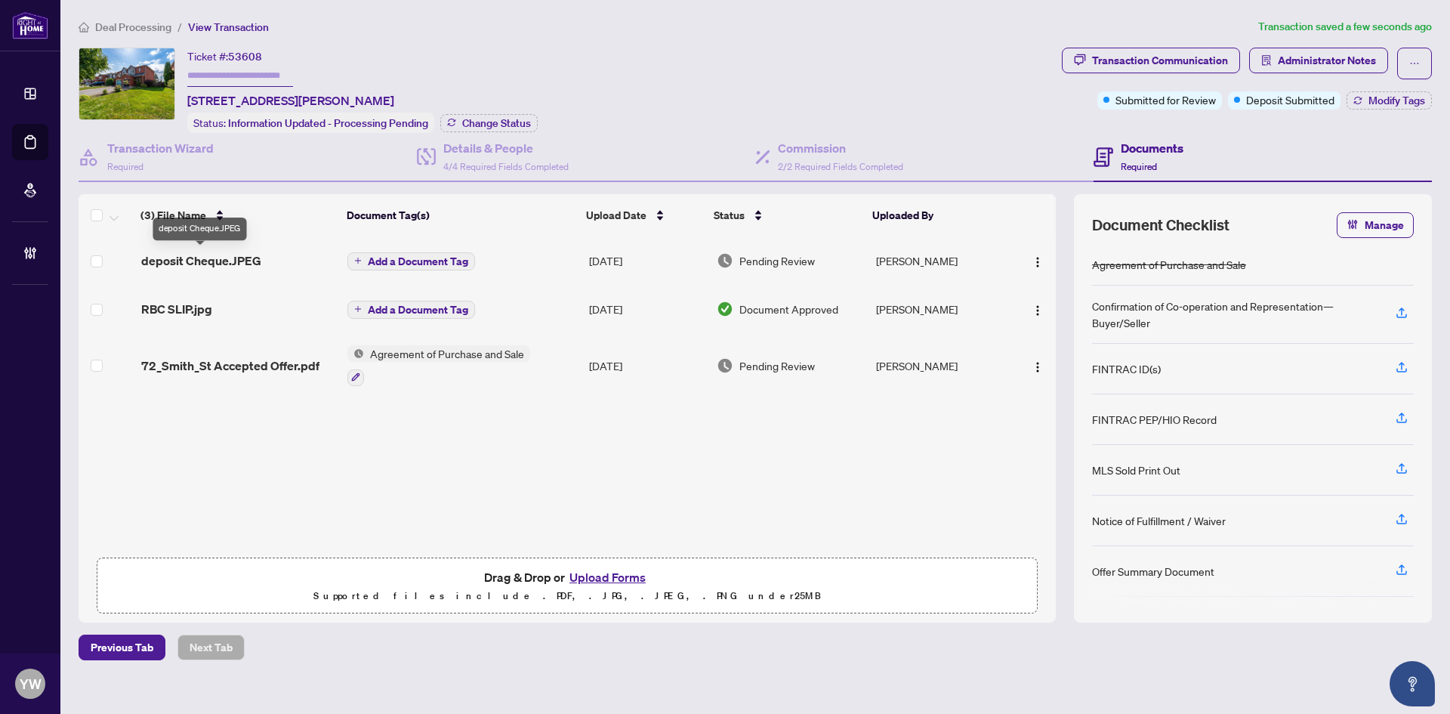
click at [249, 259] on span "deposit Cheque.JPEG" at bounding box center [201, 261] width 120 height 18
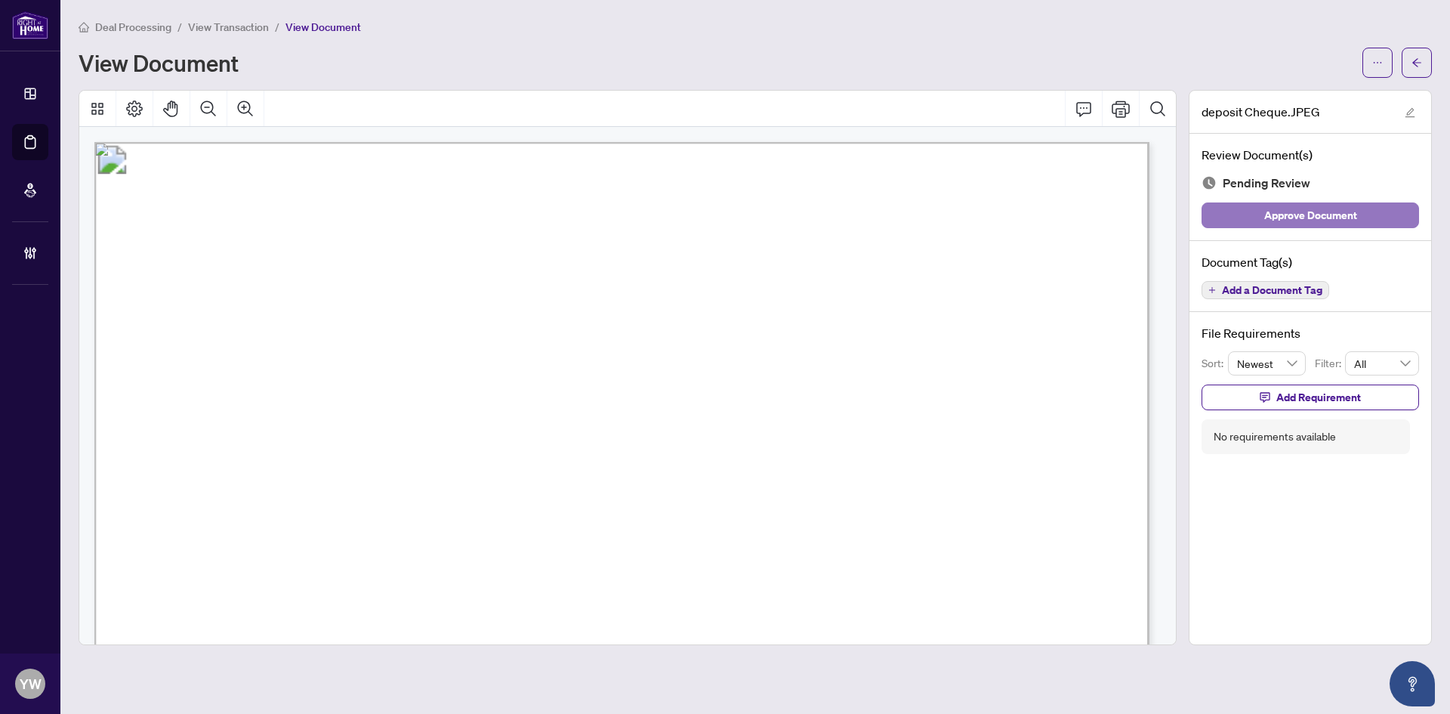
click at [1324, 209] on span "Approve Document" at bounding box center [1310, 215] width 93 height 24
click at [1411, 110] on icon "edit" at bounding box center [1410, 112] width 11 height 11
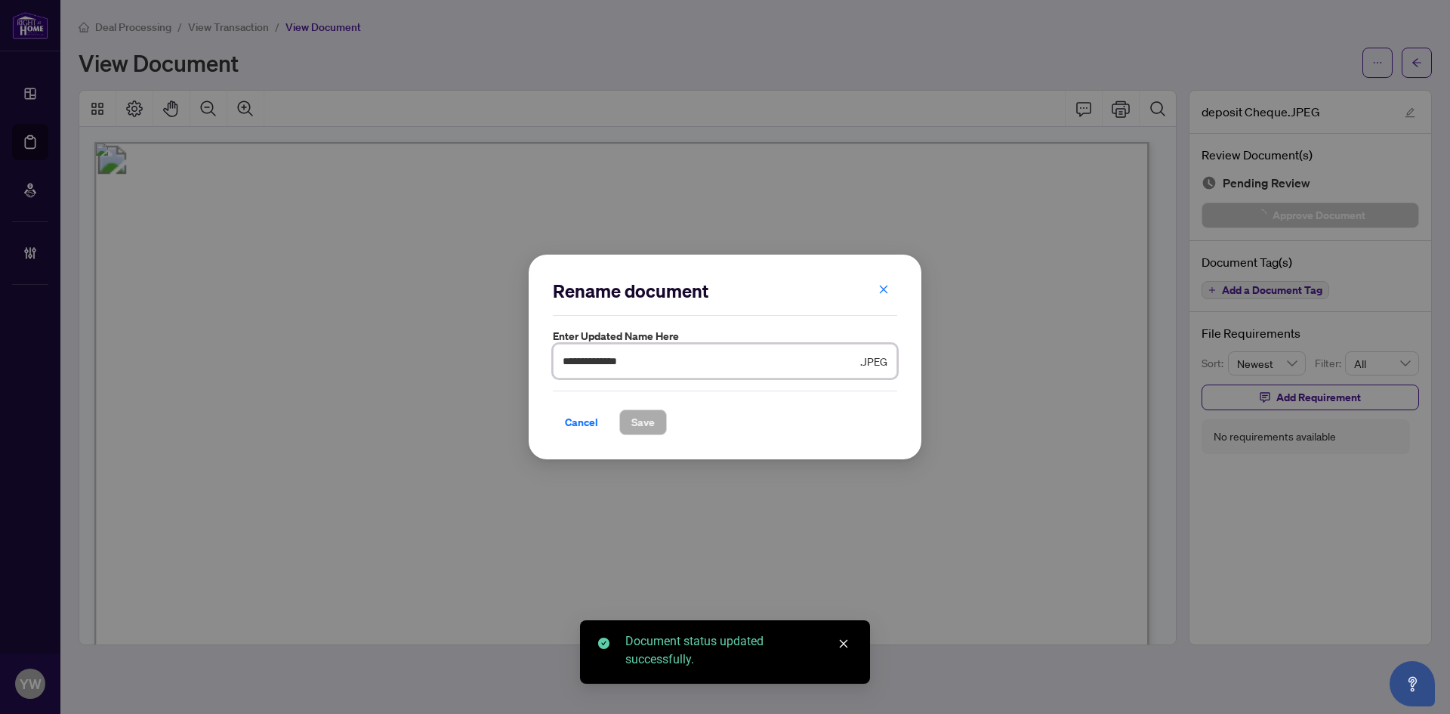
drag, startPoint x: 651, startPoint y: 360, endPoint x: 510, endPoint y: 357, distance: 141.3
click at [510, 357] on div "**********" at bounding box center [725, 357] width 1450 height 714
type input "**********"
click at [643, 421] on span "Save" at bounding box center [642, 422] width 23 height 24
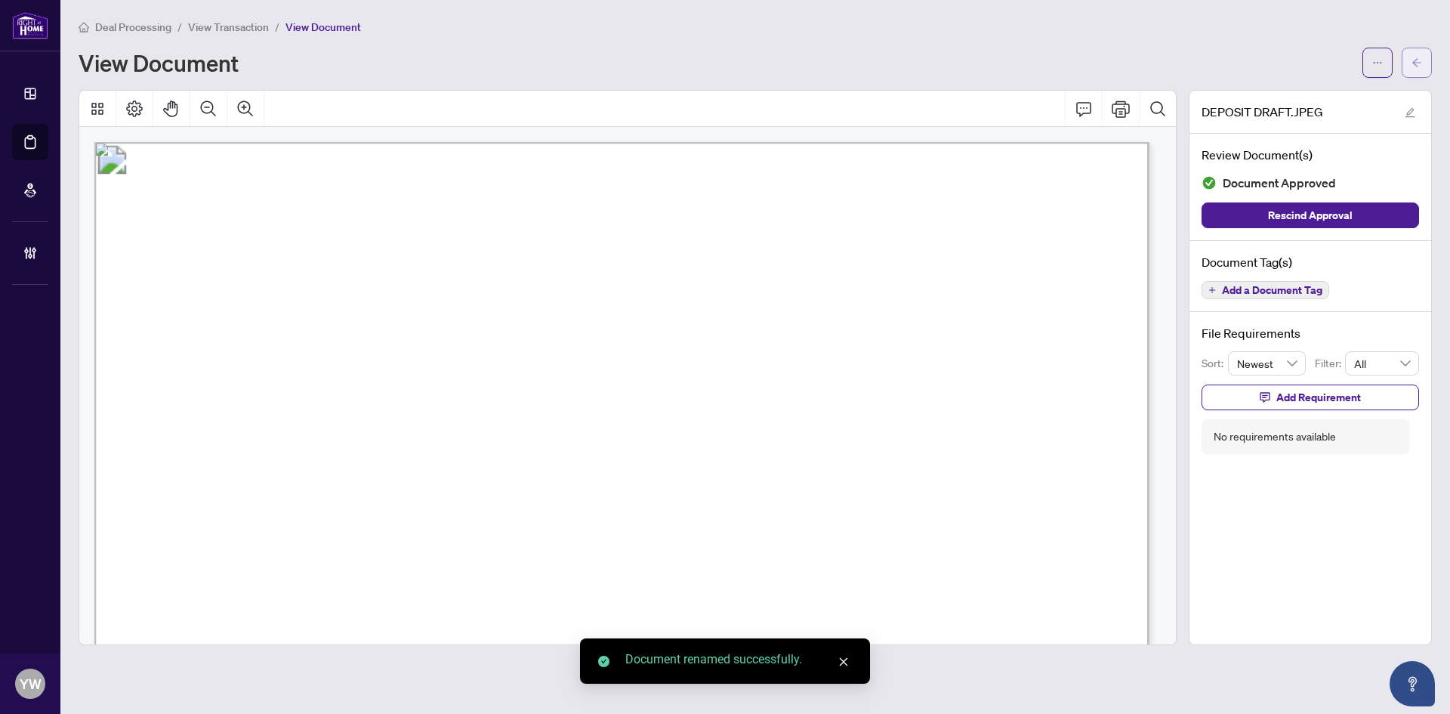
click at [1417, 57] on icon "arrow-left" at bounding box center [1417, 62] width 11 height 11
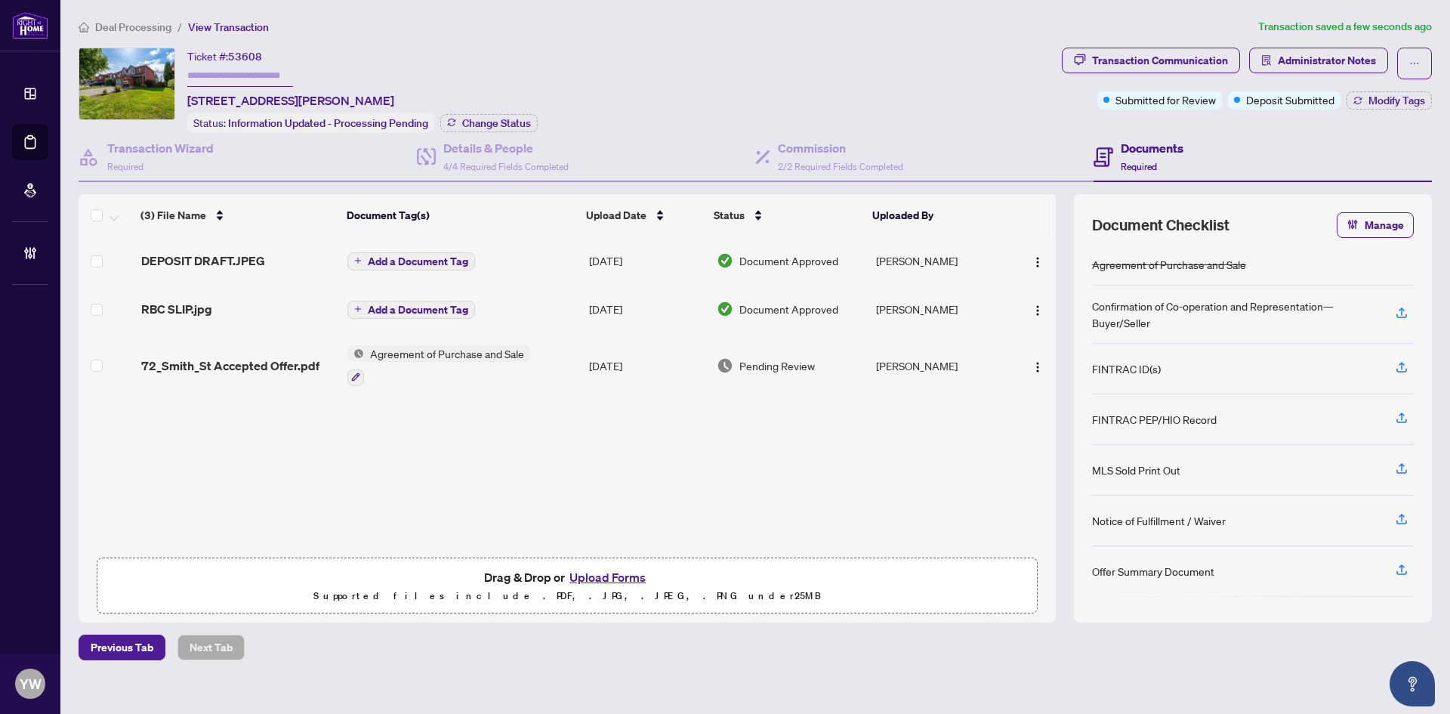
click at [221, 264] on span "DEPOSIT DRAFT.JPEG" at bounding box center [203, 261] width 124 height 18
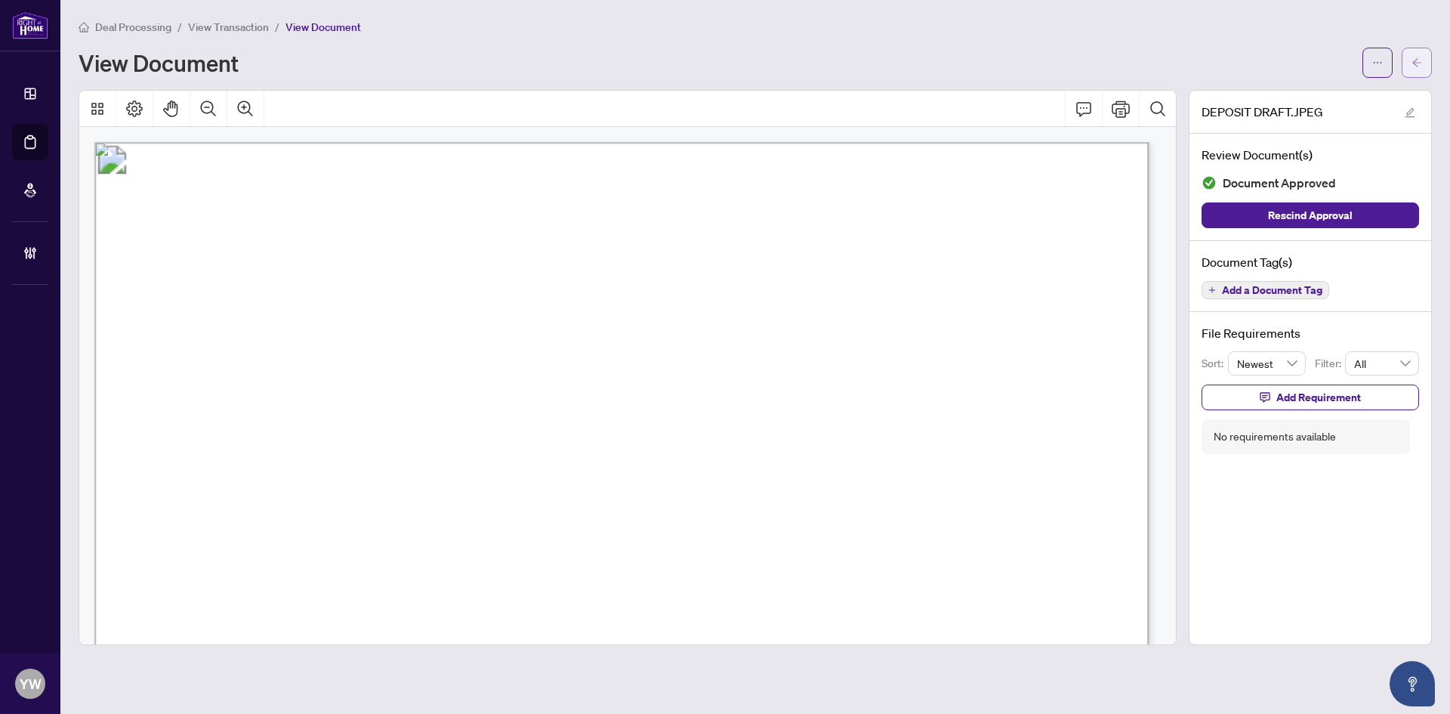
click at [1409, 66] on button "button" at bounding box center [1417, 63] width 30 height 30
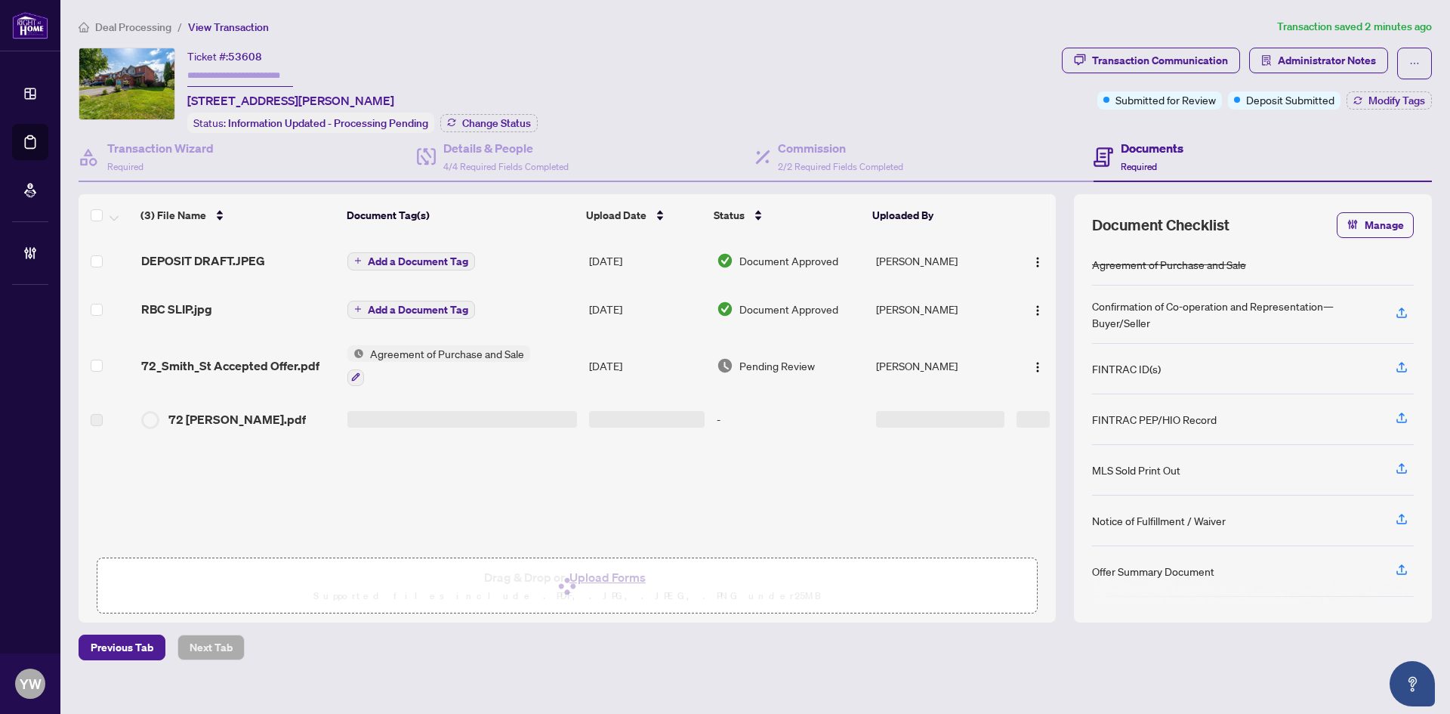
click at [640, 578] on div at bounding box center [566, 586] width 921 height 38
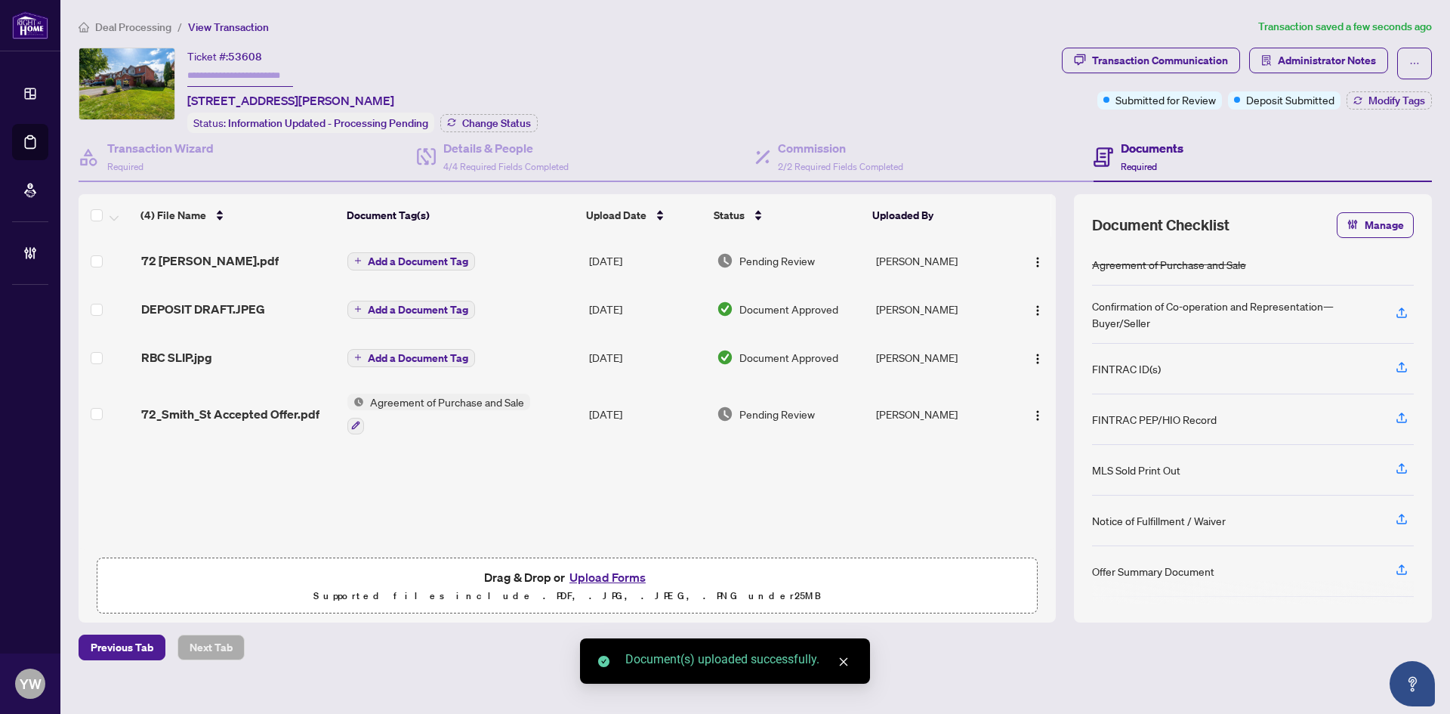
click at [1047, 258] on td at bounding box center [1033, 260] width 45 height 48
click at [1037, 256] on img "button" at bounding box center [1038, 262] width 12 height 12
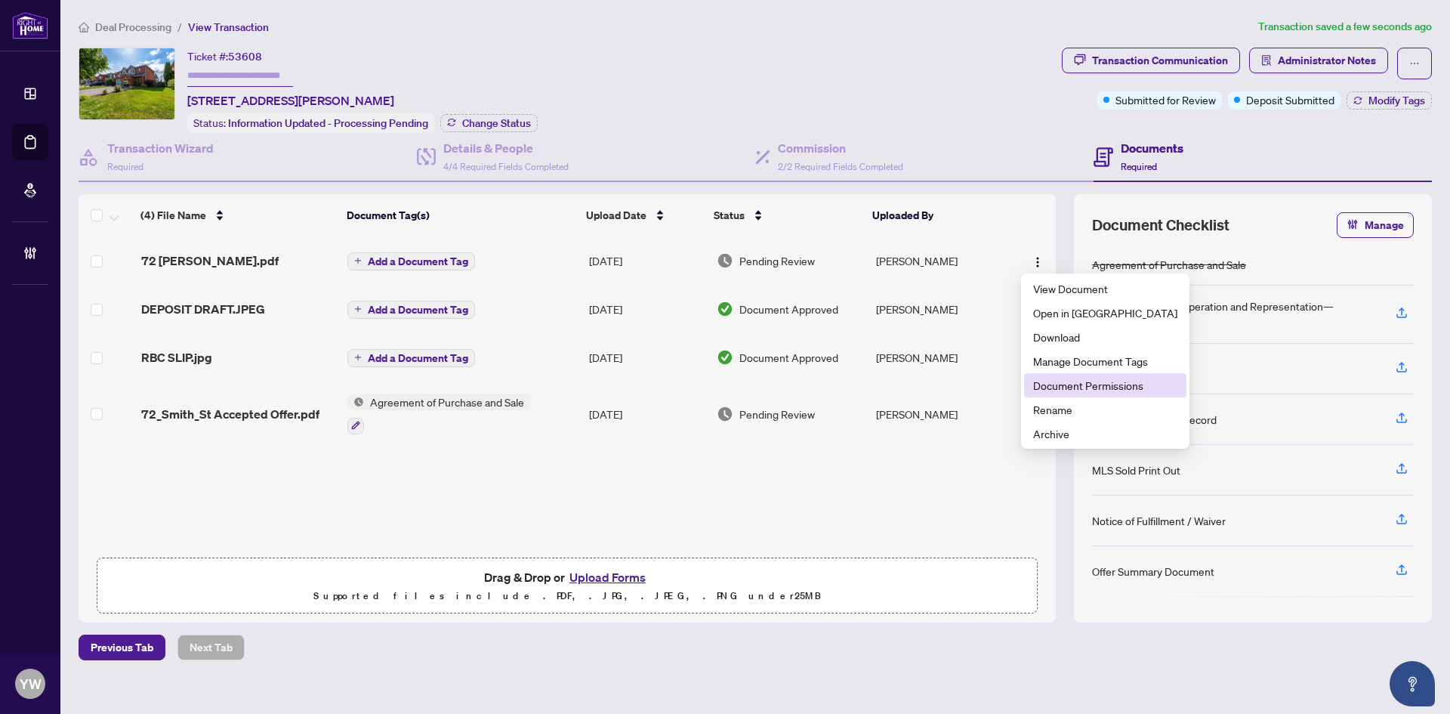
click at [1071, 387] on span "Document Permissions" at bounding box center [1105, 385] width 144 height 17
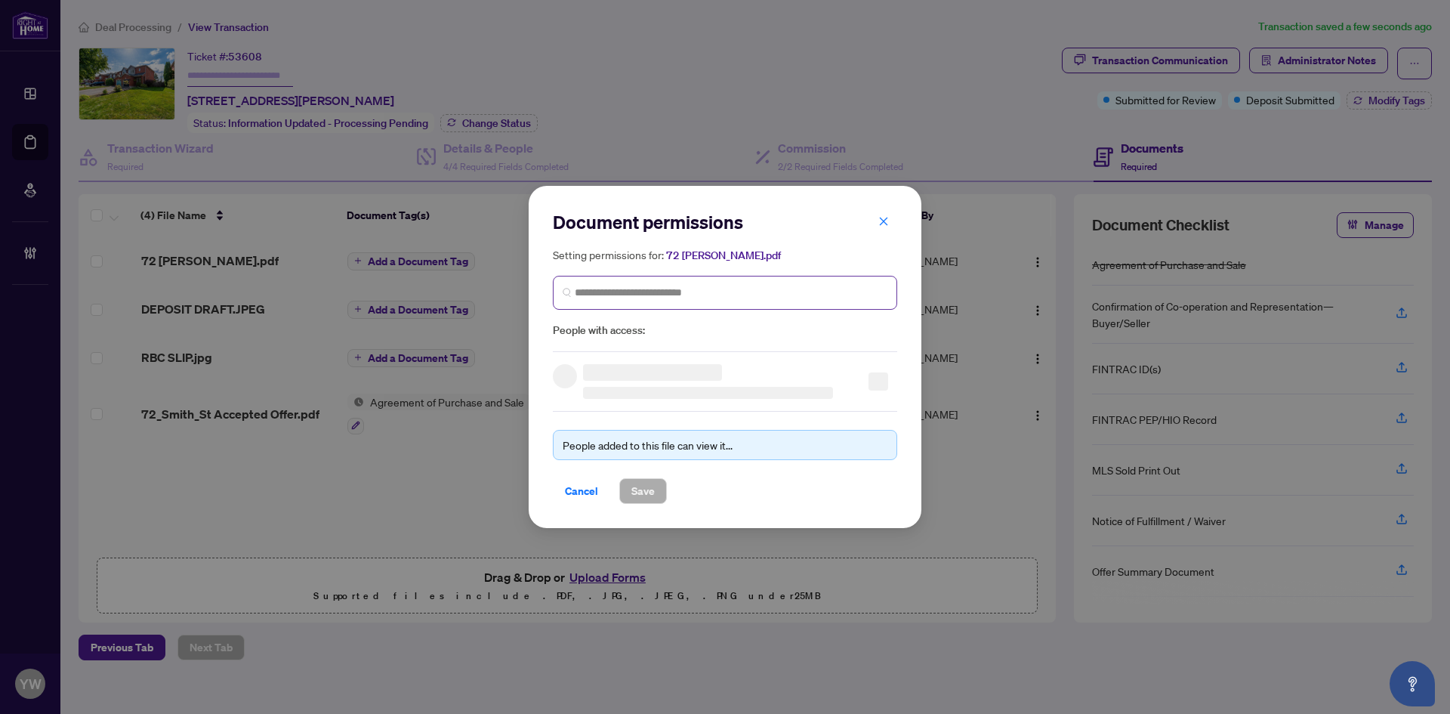
click at [748, 307] on span at bounding box center [725, 293] width 344 height 34
click at [747, 295] on input "search" at bounding box center [731, 293] width 313 height 16
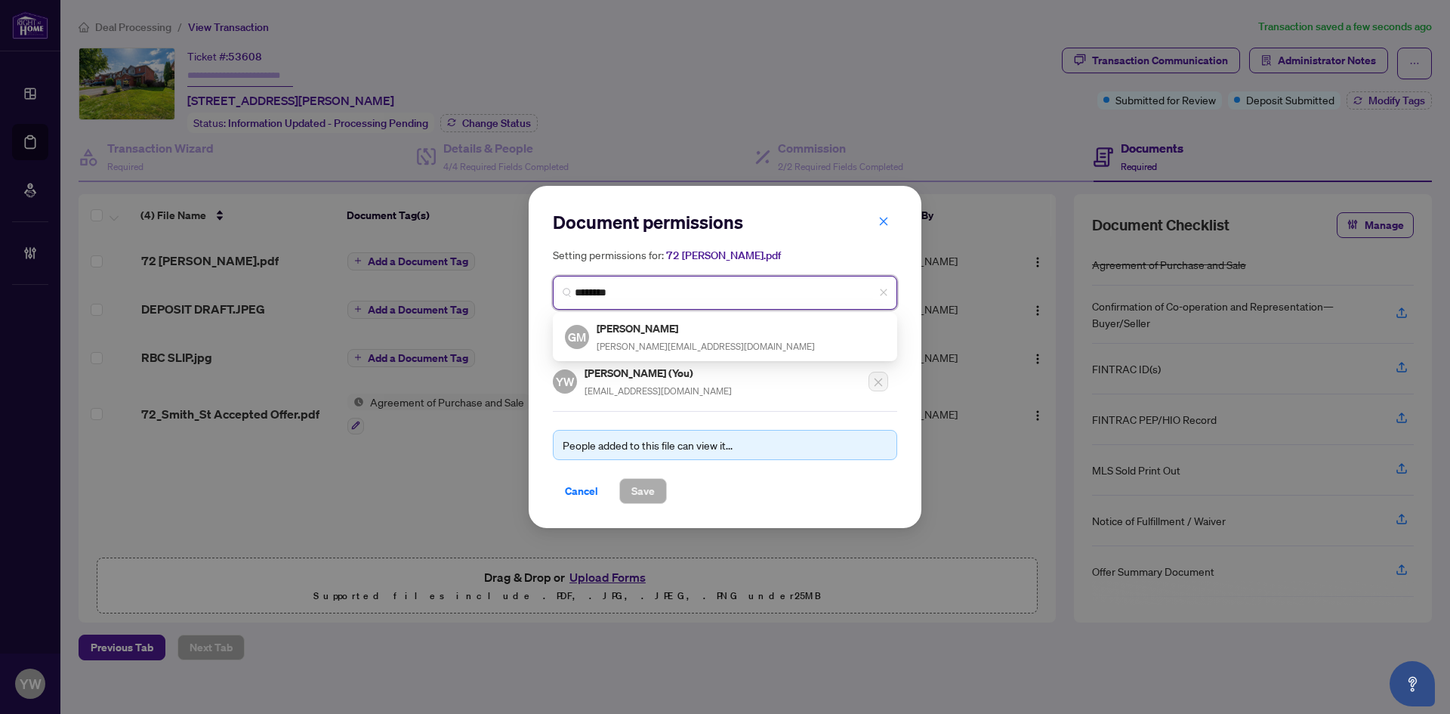
type input "*********"
click at [724, 344] on li at bounding box center [721, 348] width 253 height 12
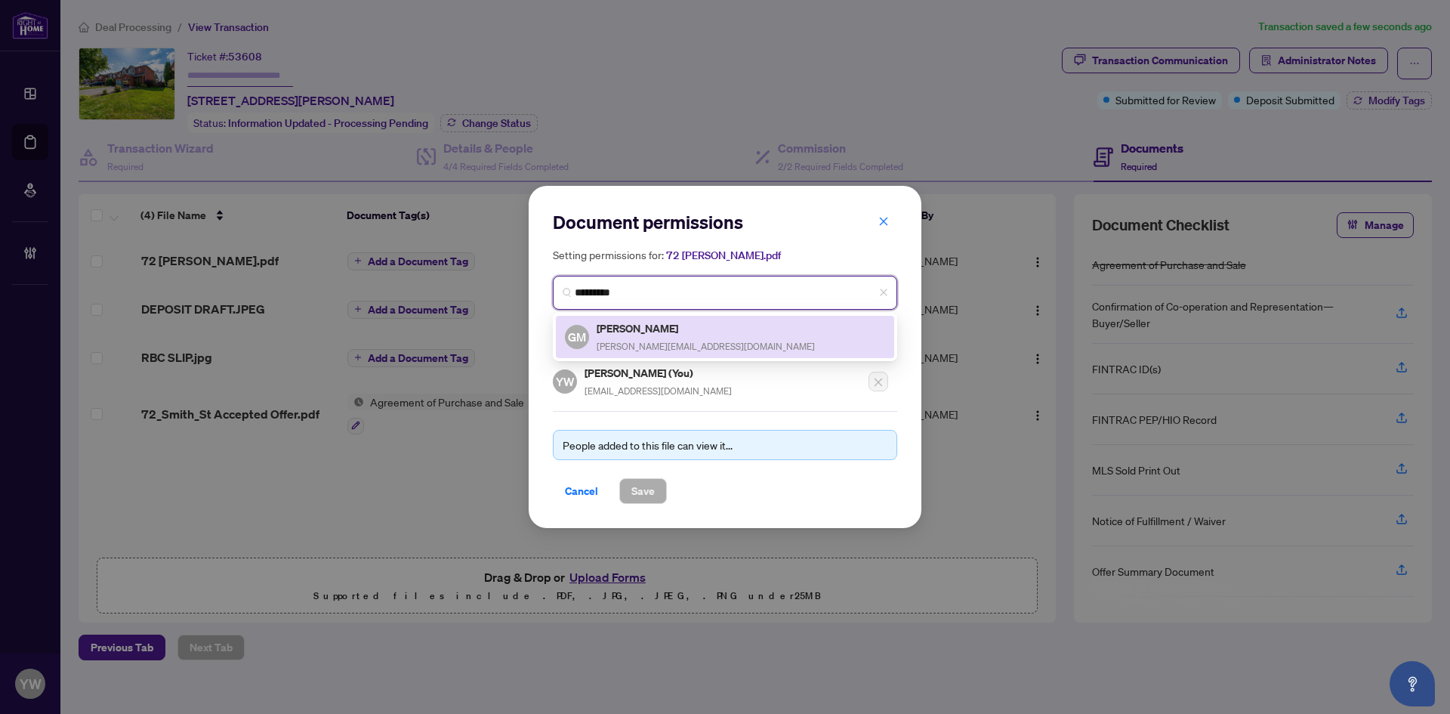
click at [687, 338] on div "George Mitropoulos george@canadamgc.com" at bounding box center [706, 336] width 218 height 35
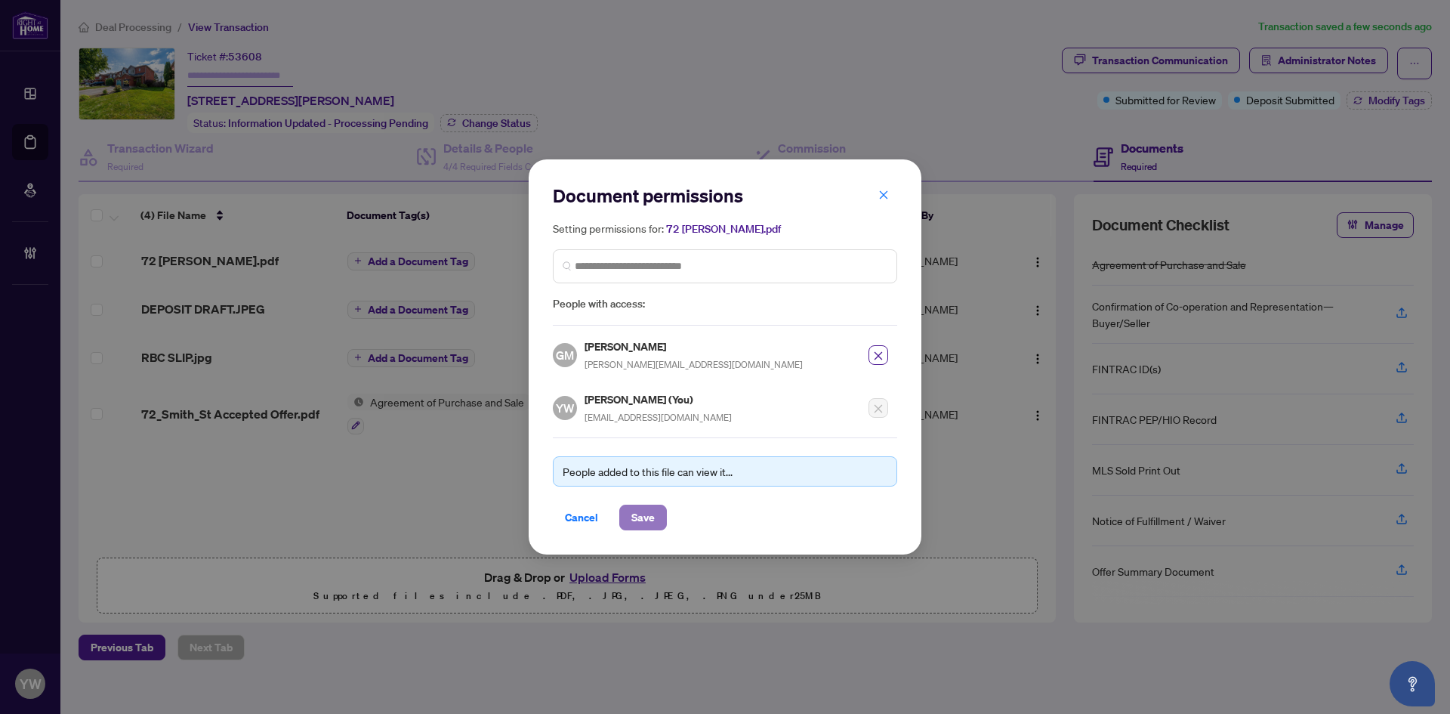
click at [637, 515] on span "Save" at bounding box center [642, 517] width 23 height 24
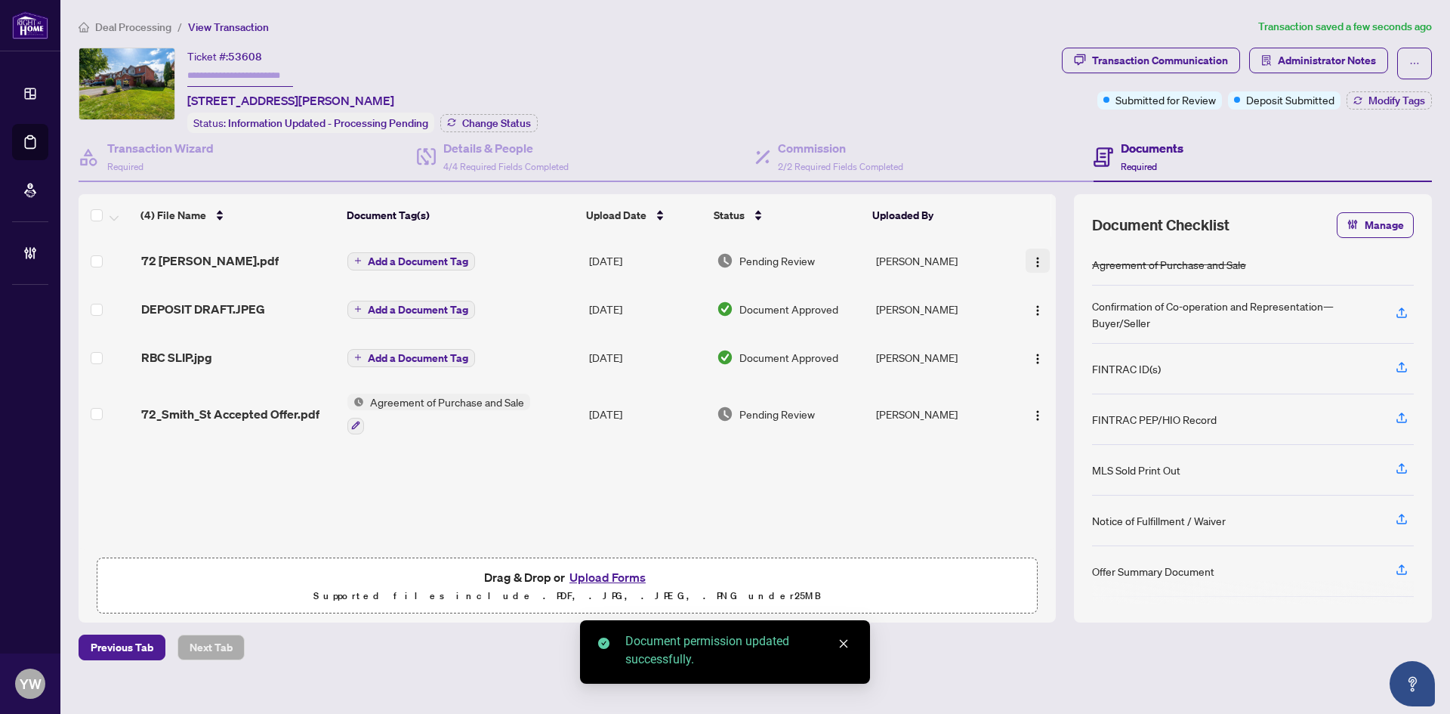
click at [1032, 261] on img "button" at bounding box center [1038, 262] width 12 height 12
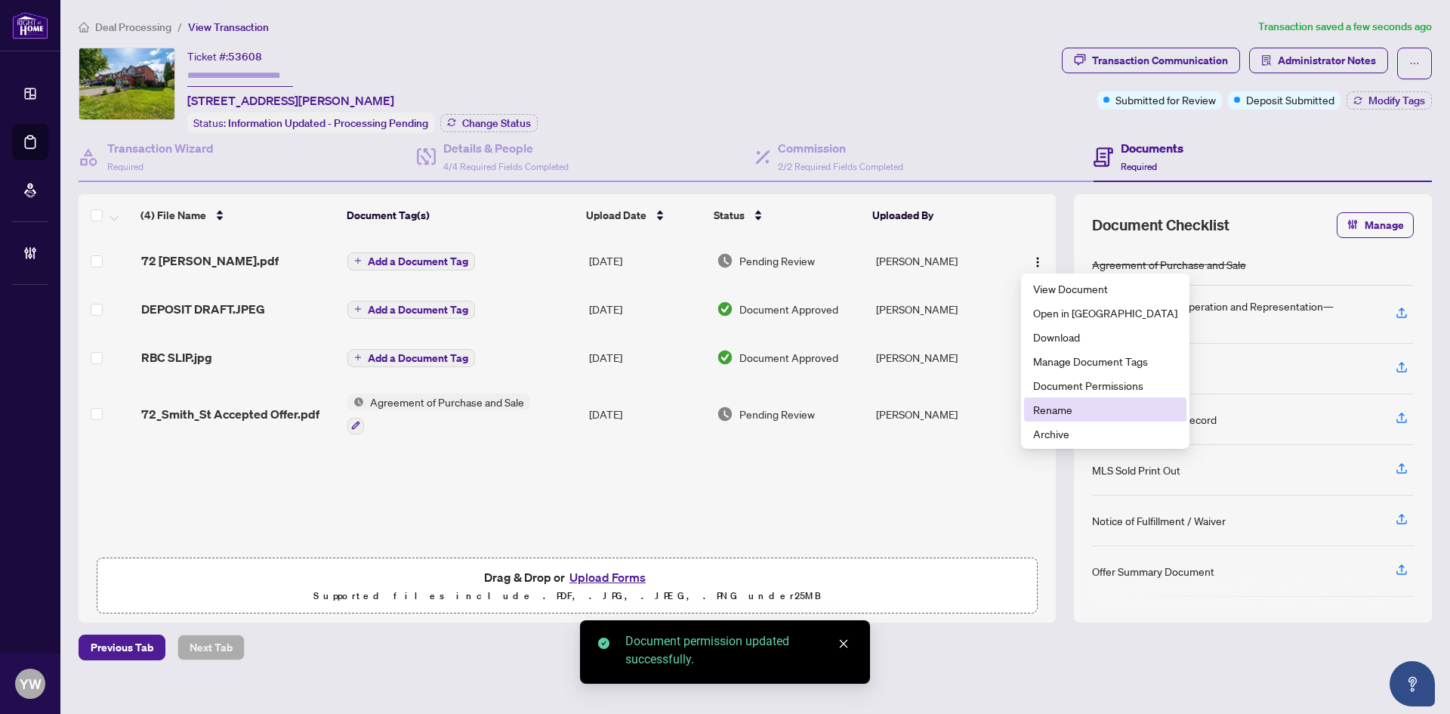
click at [1047, 404] on span "Rename" at bounding box center [1105, 409] width 144 height 17
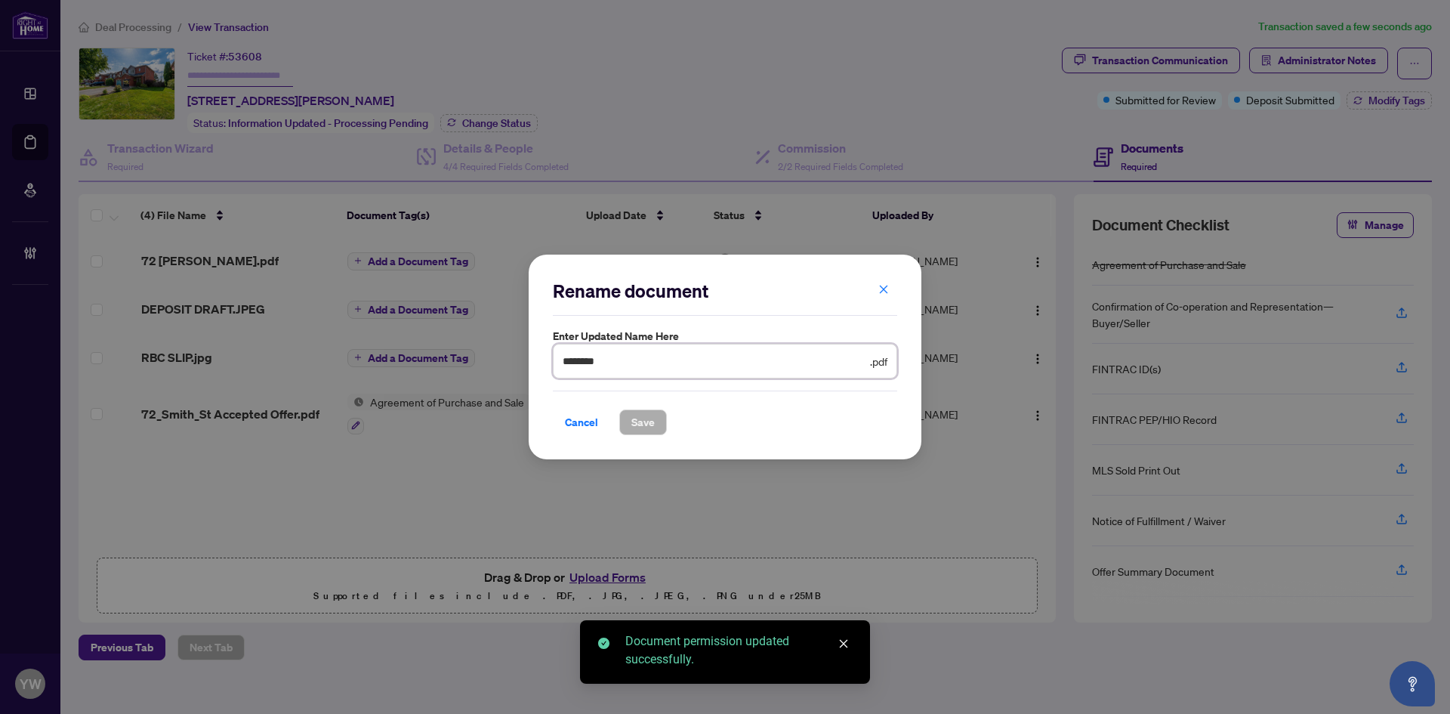
drag, startPoint x: 639, startPoint y: 360, endPoint x: 529, endPoint y: 360, distance: 110.3
click at [529, 360] on div "Rename document Enter updated name here ******** .pdf Cancel Save Cancel OK" at bounding box center [725, 357] width 393 height 205
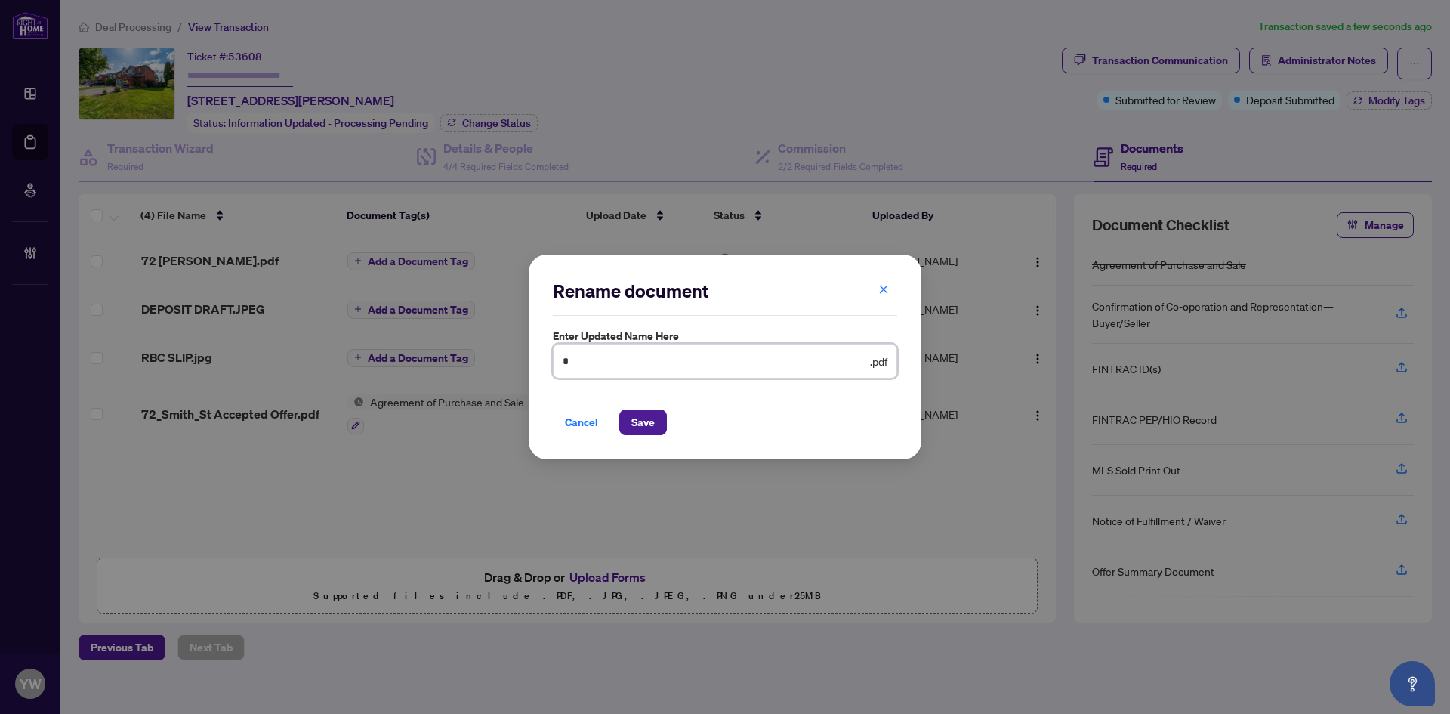
type input "**********"
click at [643, 415] on span "Save" at bounding box center [642, 422] width 23 height 24
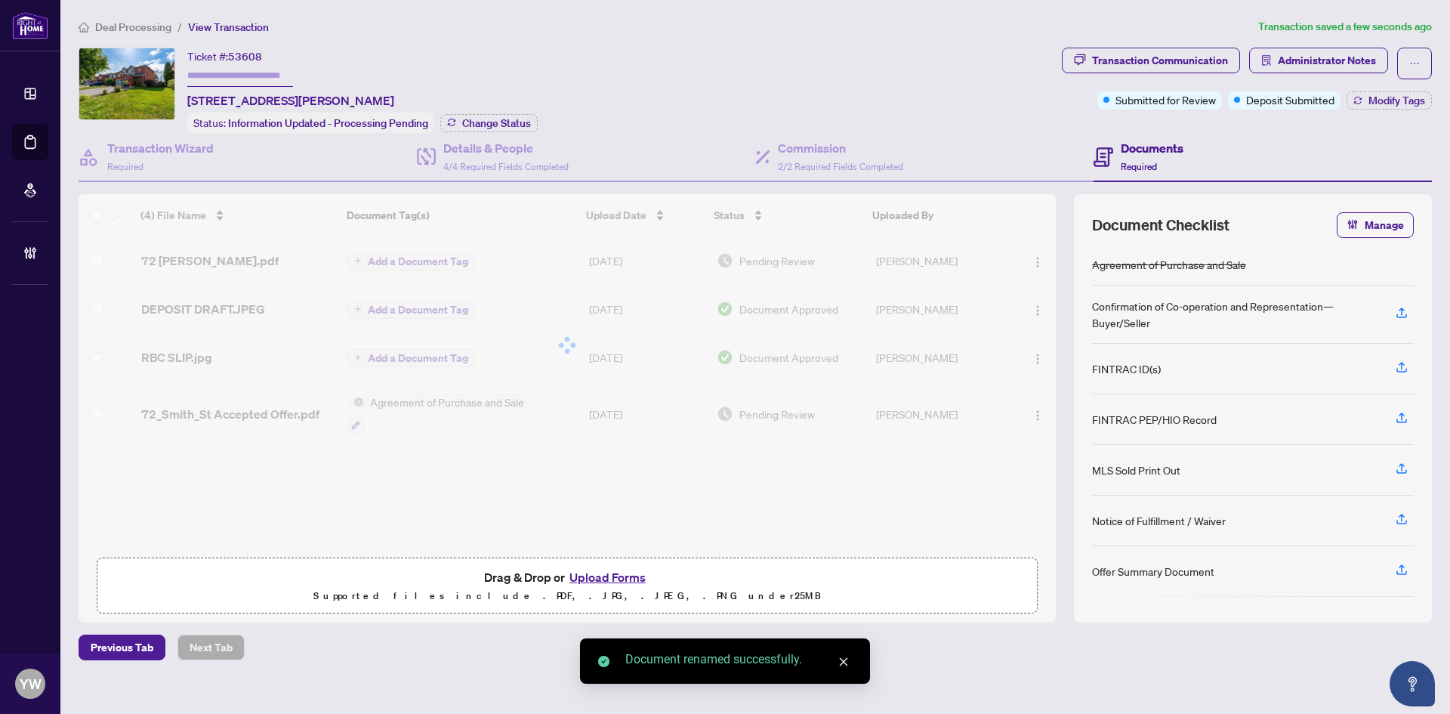
click at [1402, 110] on div "Transaction Communication Administrator Notes Submitted for Review Deposit Subm…" at bounding box center [1247, 90] width 376 height 85
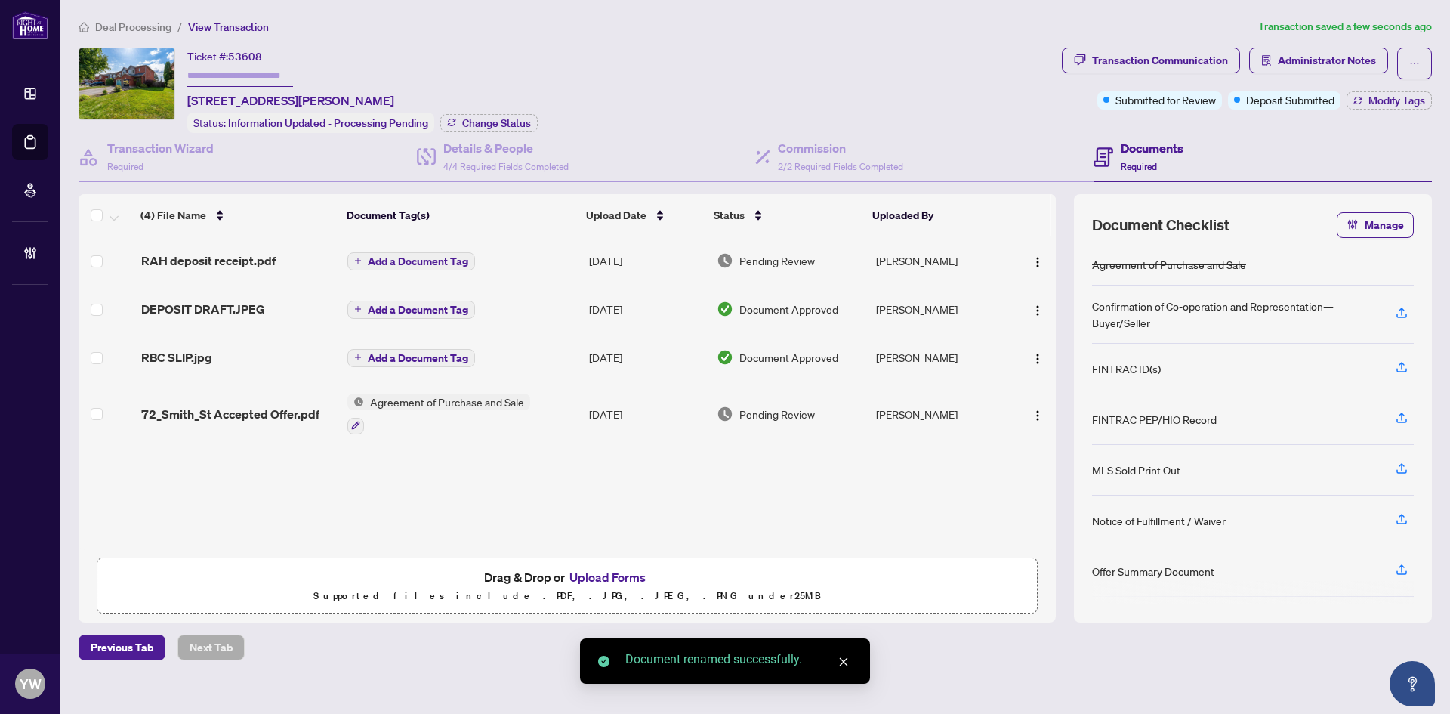
click at [1402, 110] on div "Transaction Communication Administrator Notes Submitted for Review Deposit Subm…" at bounding box center [1247, 90] width 376 height 85
click at [1401, 95] on span "Modify Tags" at bounding box center [1397, 100] width 57 height 11
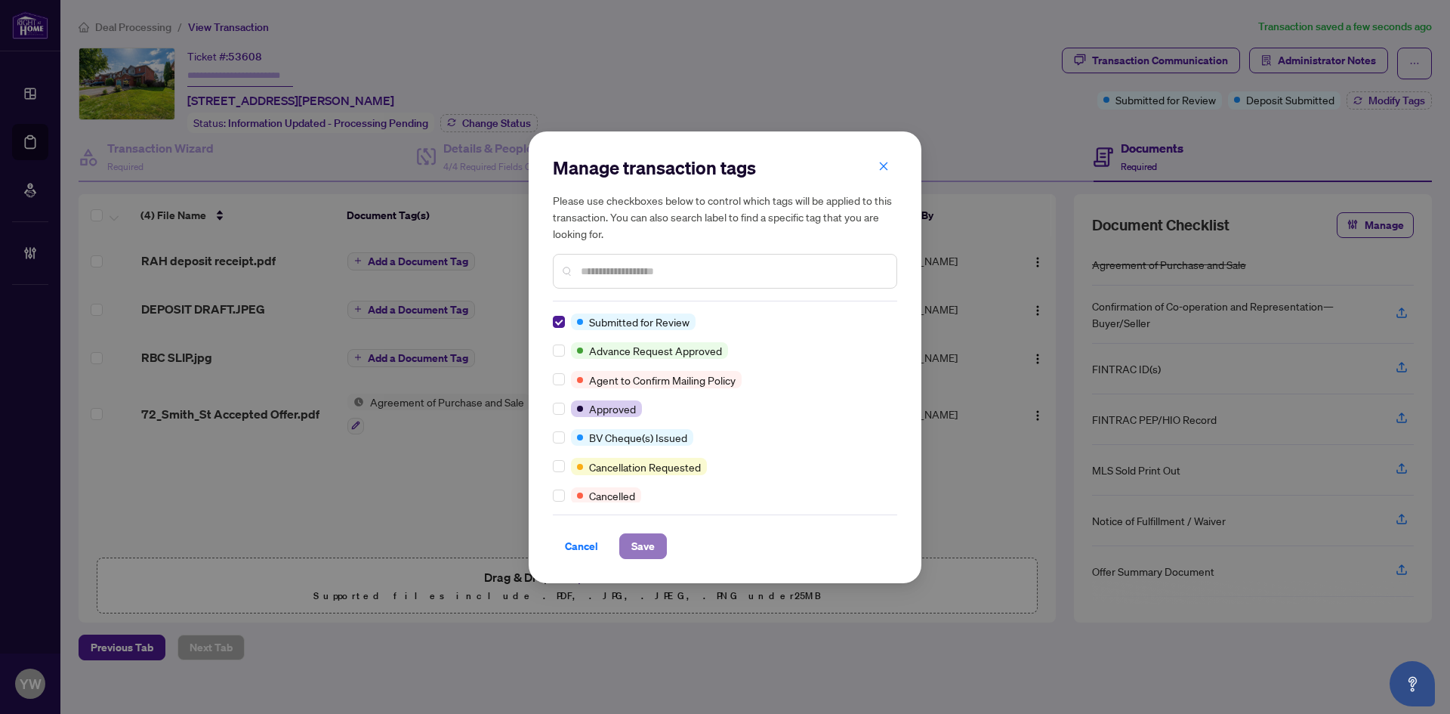
click at [643, 544] on span "Save" at bounding box center [642, 546] width 23 height 24
click at [443, 508] on div "Manage transaction tags Please use checkboxes below to control which tags will …" at bounding box center [725, 357] width 1450 height 714
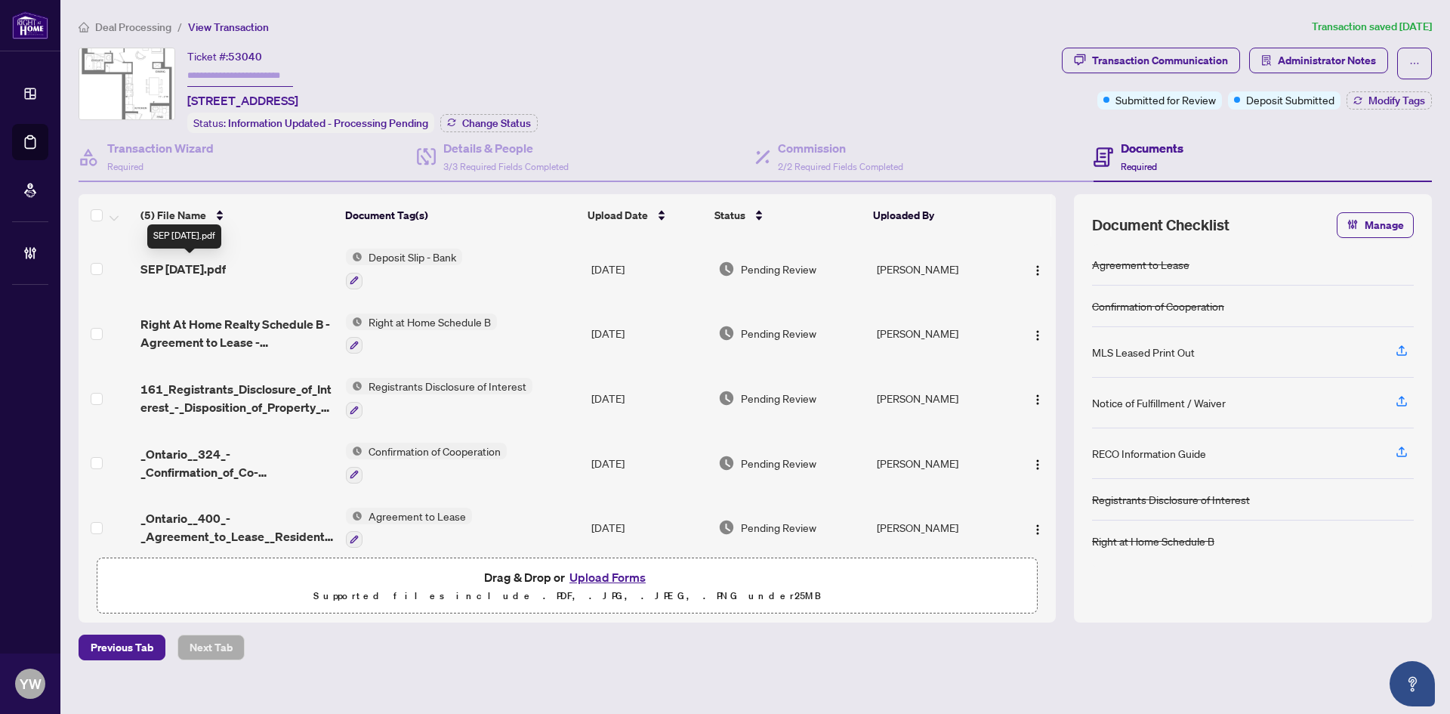
click at [214, 267] on span "SEP [DATE].pdf" at bounding box center [182, 269] width 85 height 18
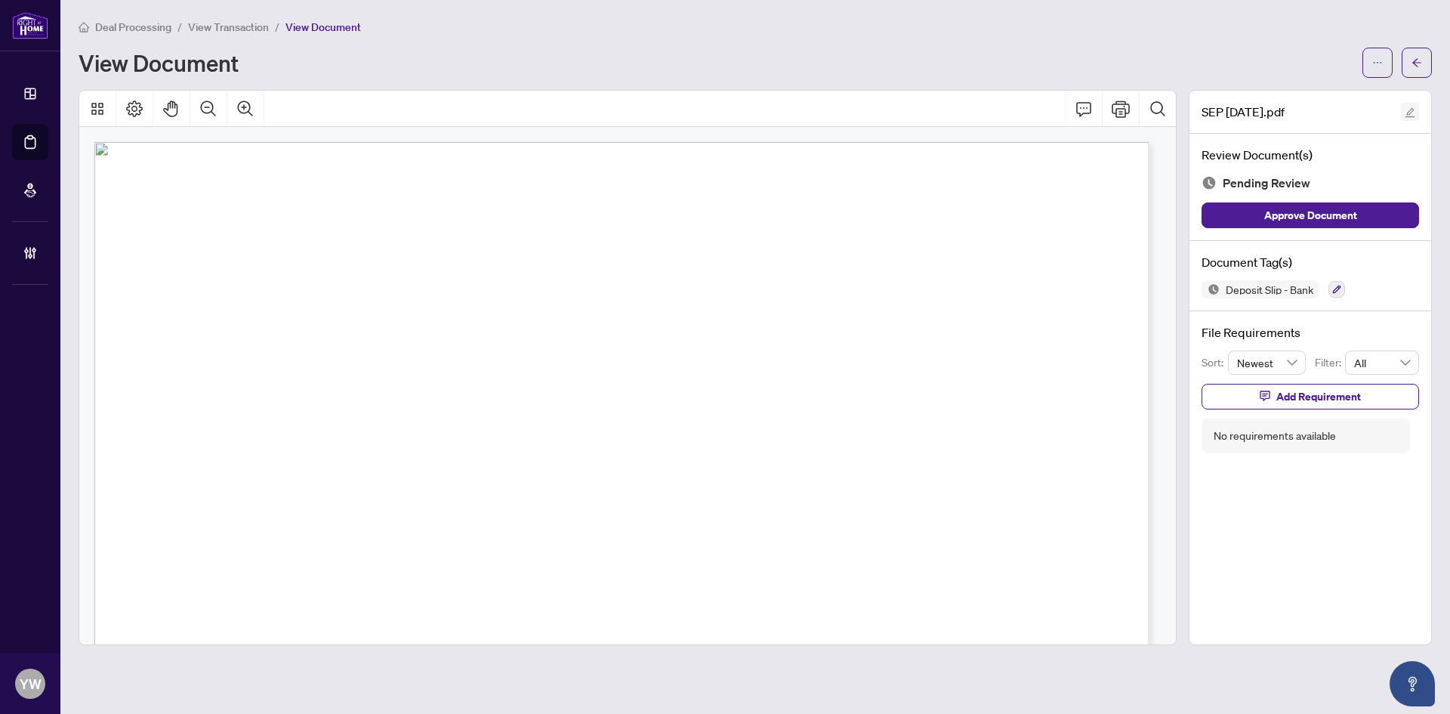
click at [1405, 113] on icon "edit" at bounding box center [1410, 112] width 11 height 11
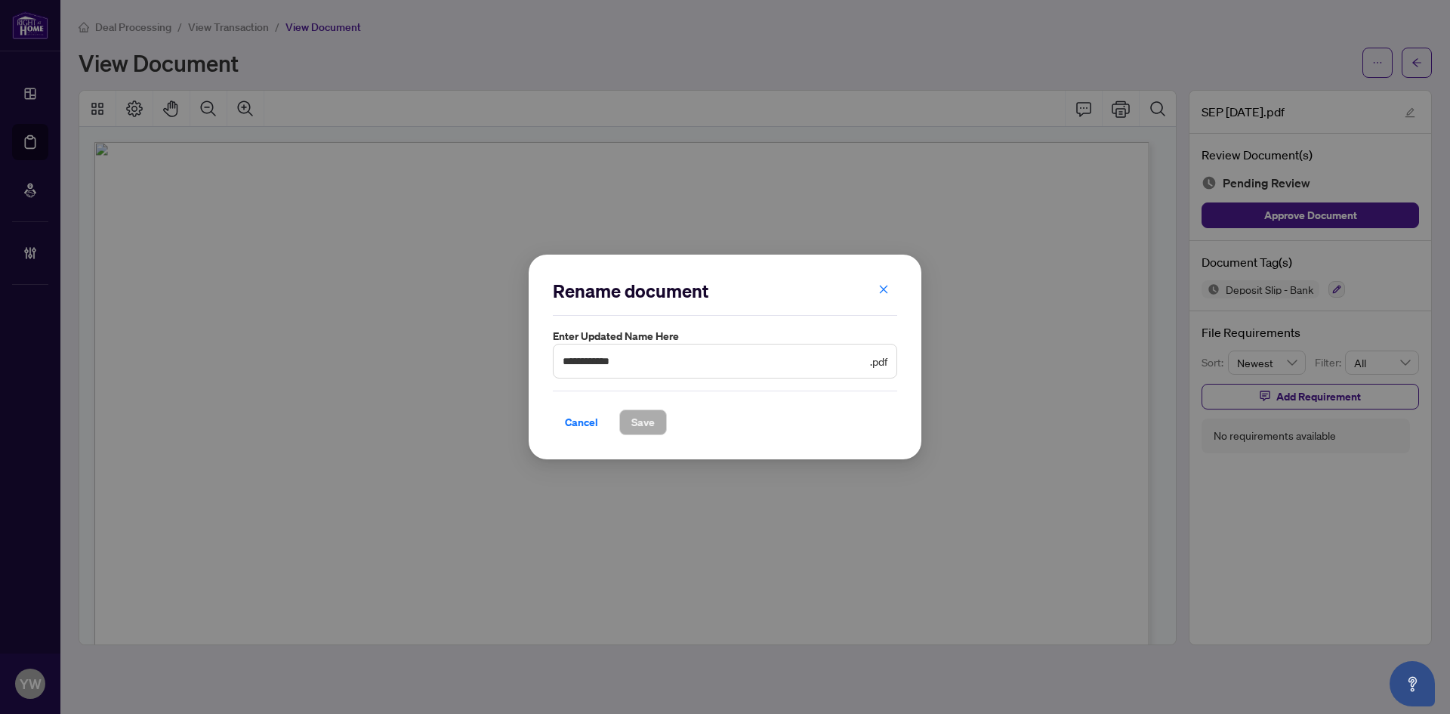
click at [481, 360] on div "**********" at bounding box center [725, 357] width 1450 height 714
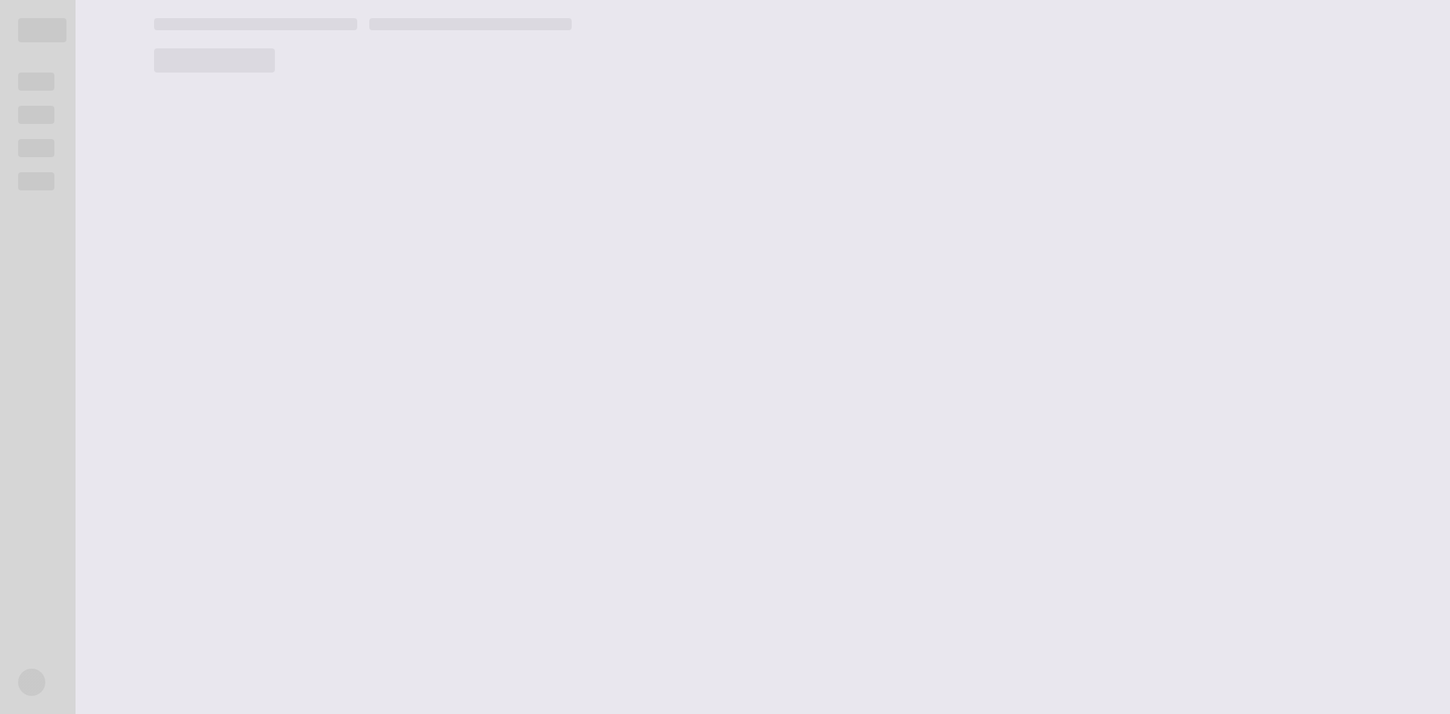
click at [604, 365] on main at bounding box center [793, 357] width 1314 height 714
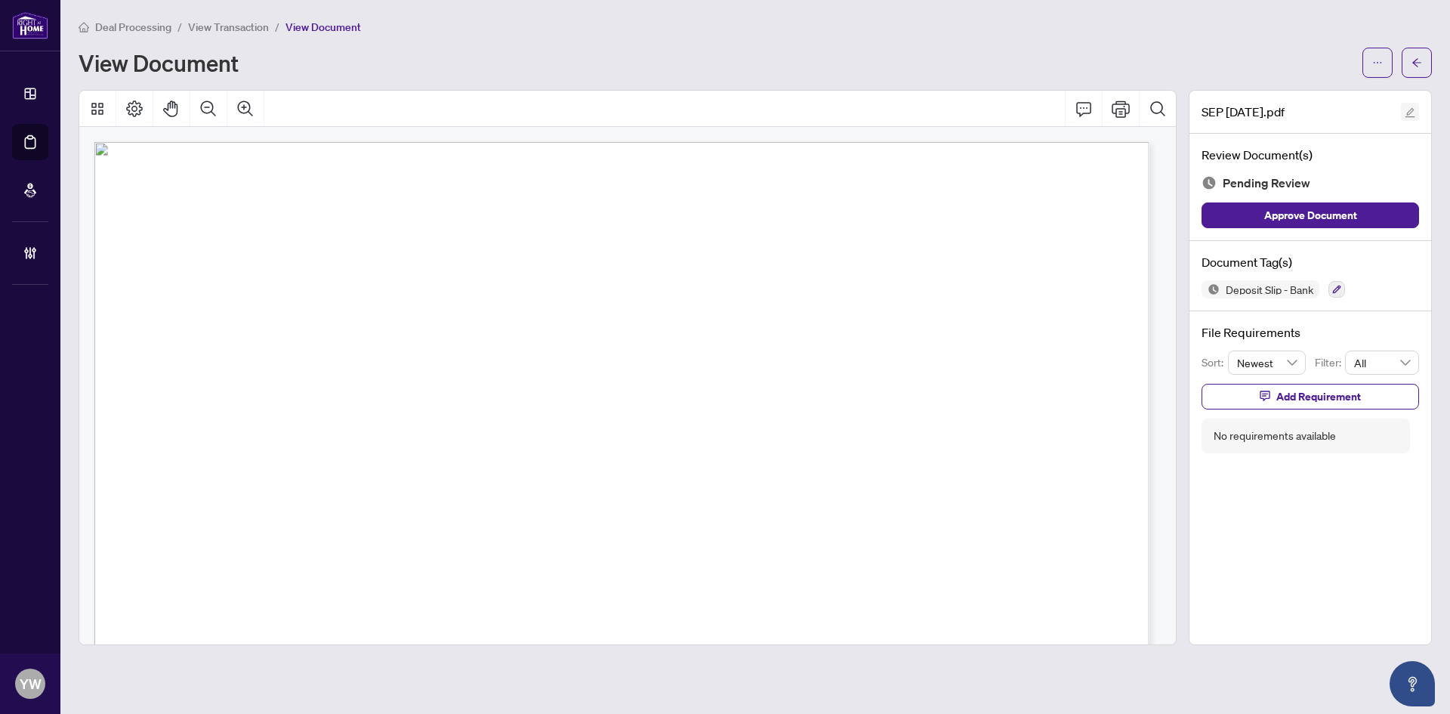
click at [1404, 111] on button "button" at bounding box center [1410, 112] width 18 height 18
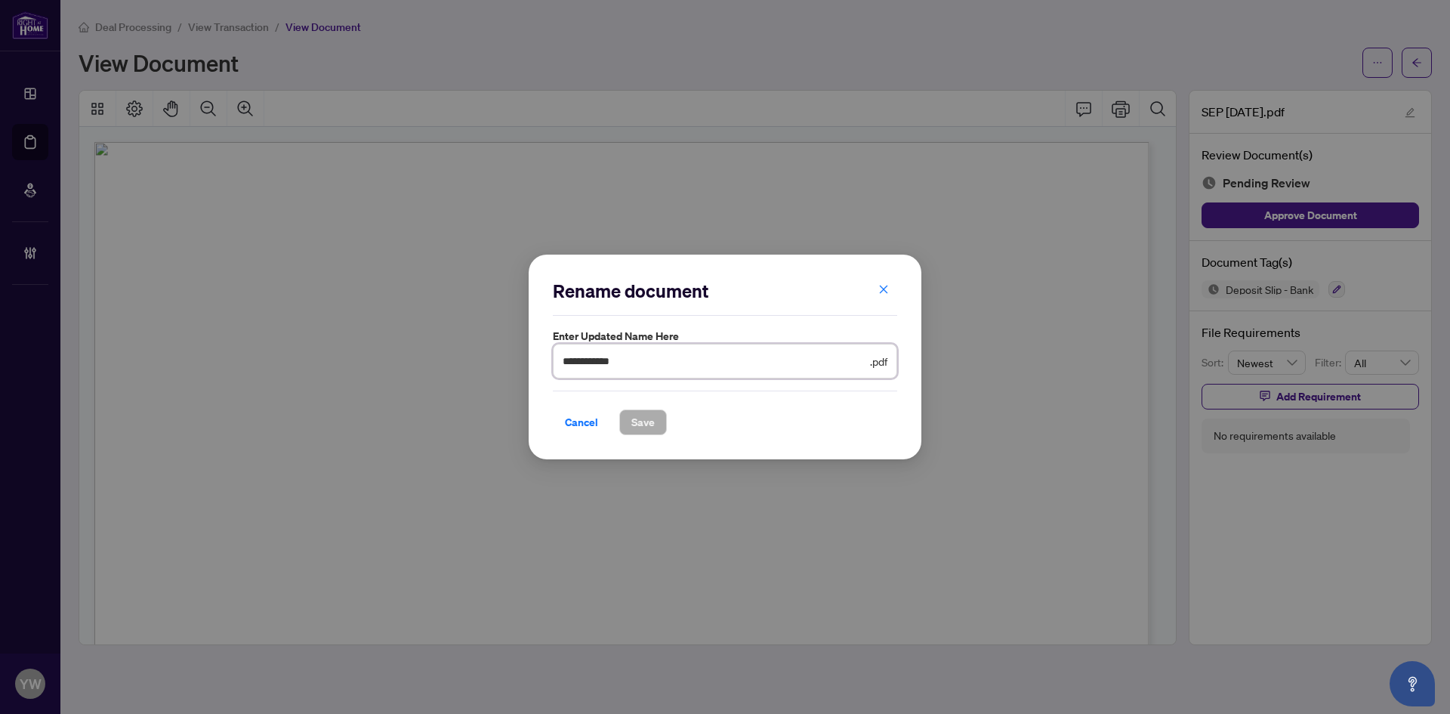
drag, startPoint x: 629, startPoint y: 355, endPoint x: 512, endPoint y: 351, distance: 117.1
click at [512, 351] on div "**********" at bounding box center [725, 357] width 1450 height 714
type input "********"
click at [647, 425] on span "Save" at bounding box center [642, 422] width 23 height 24
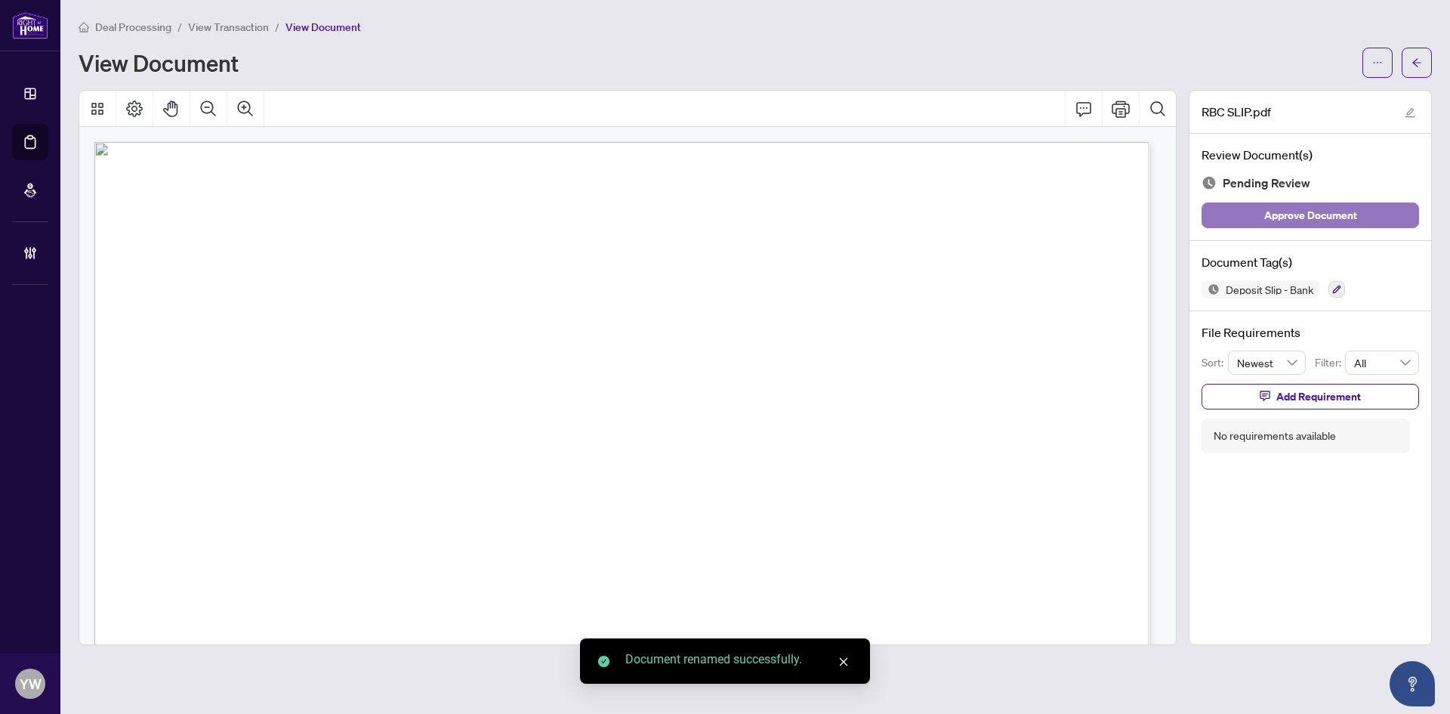
click at [1329, 224] on span "Approve Document" at bounding box center [1310, 215] width 93 height 24
click at [1418, 65] on icon "arrow-left" at bounding box center [1417, 62] width 11 height 11
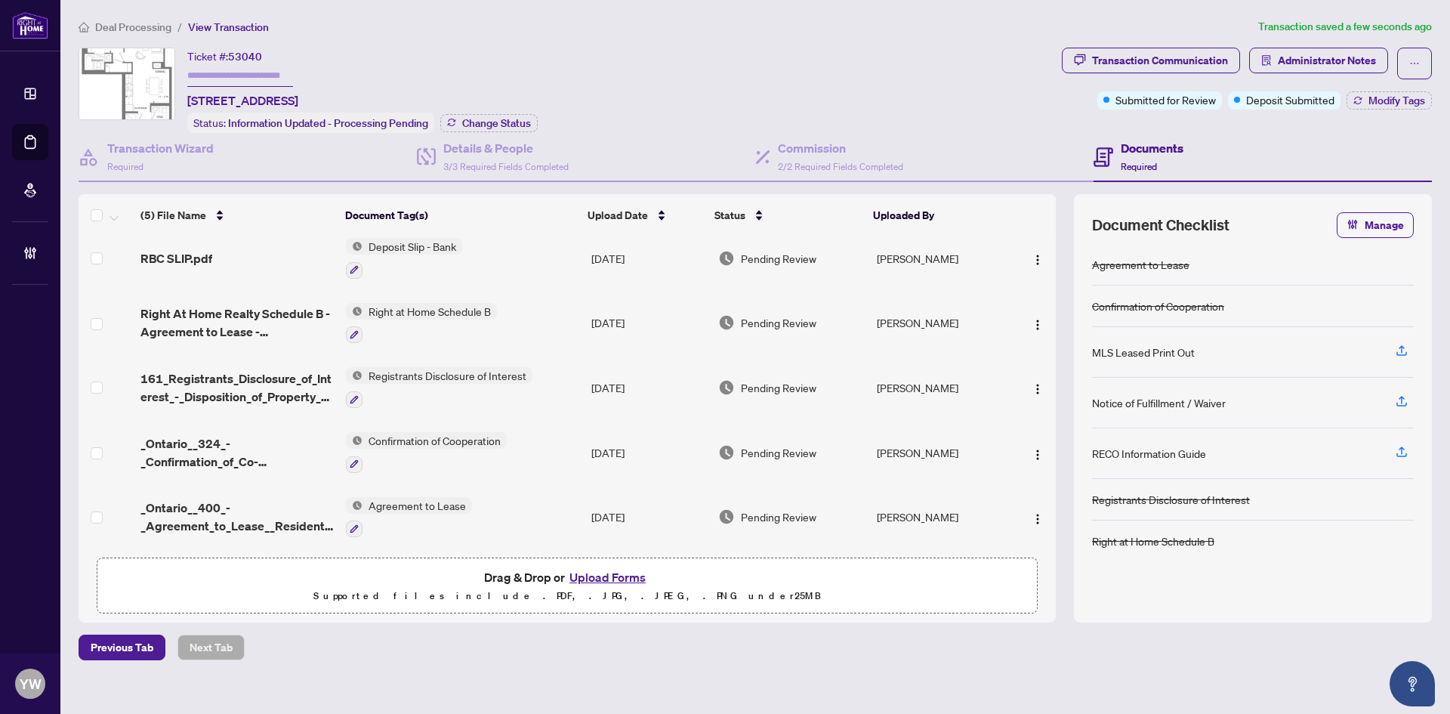
scroll to position [14, 0]
click at [257, 509] on span "_Ontario__400_-_Agreement_to_Lease__Residential.pdf" at bounding box center [236, 516] width 193 height 36
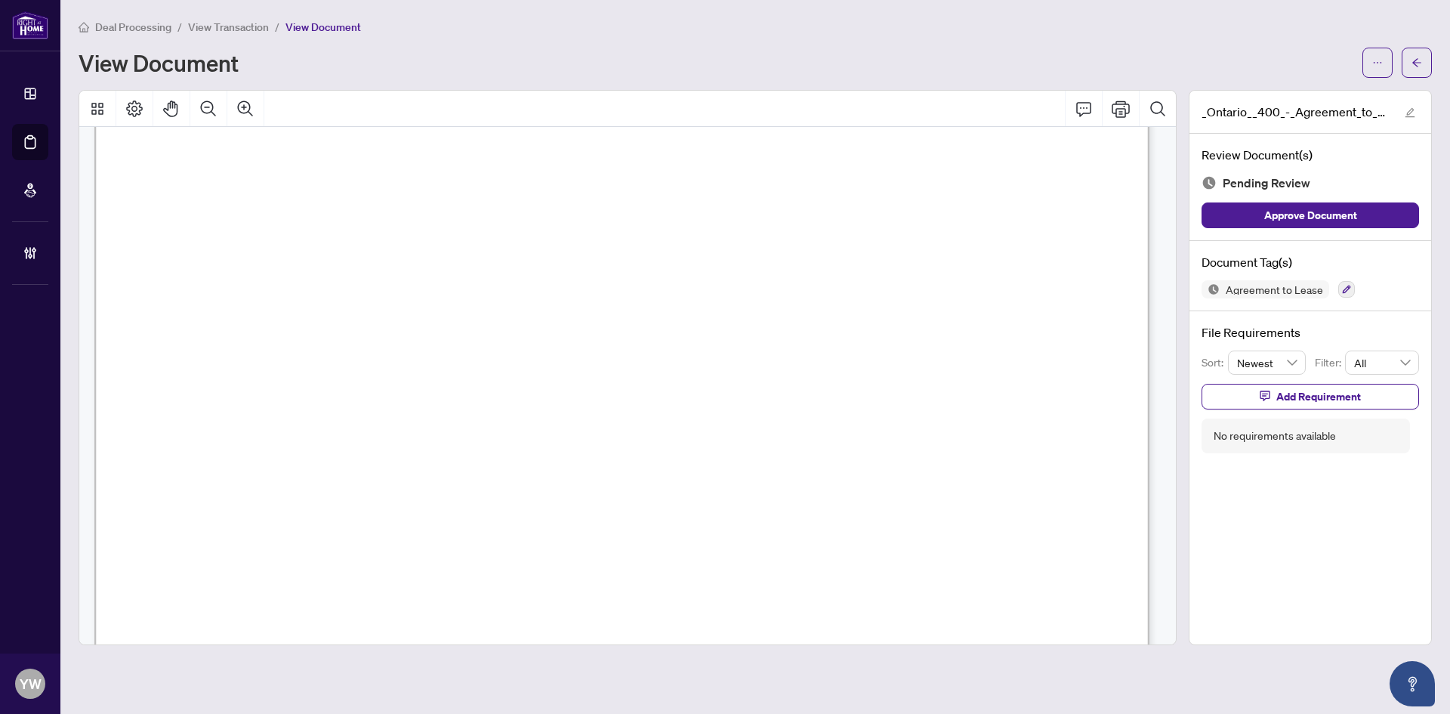
scroll to position [453, 0]
click at [1409, 55] on button "button" at bounding box center [1417, 63] width 30 height 30
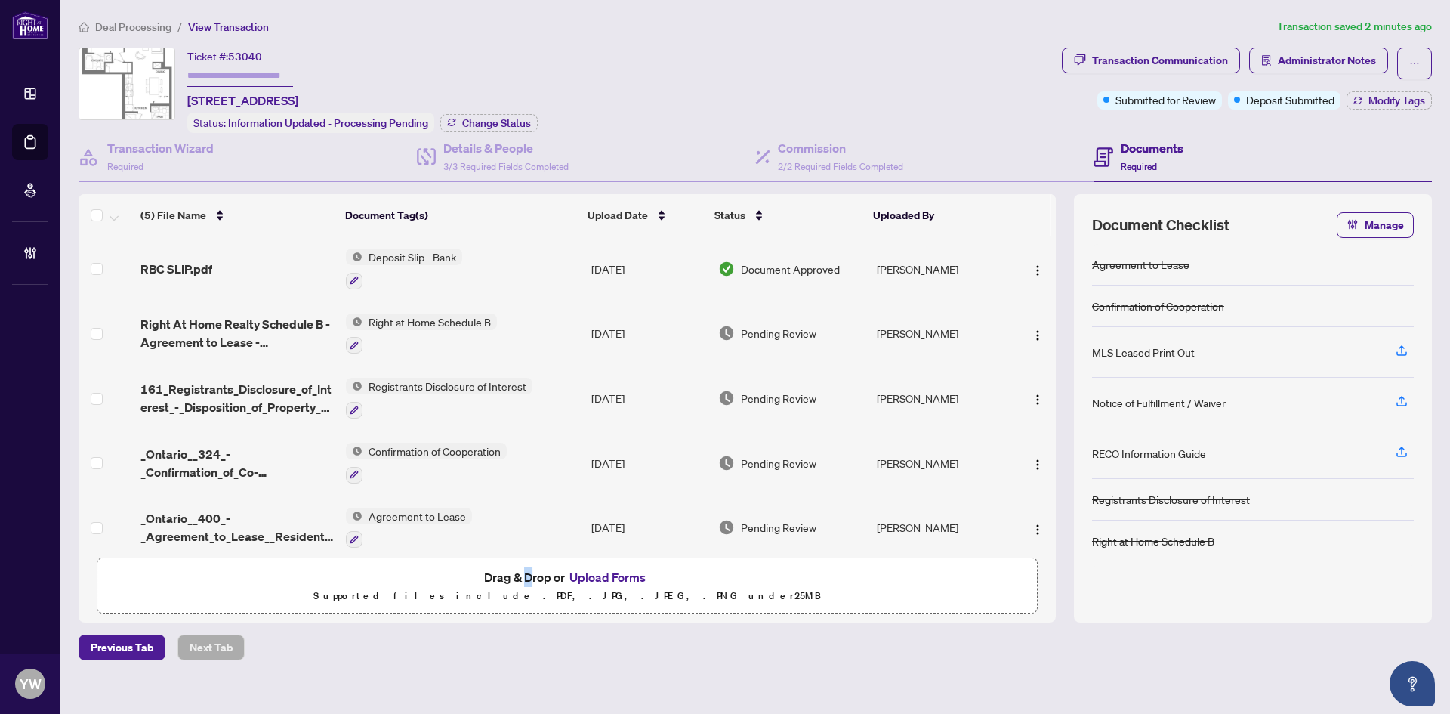
click at [544, 581] on div "Drag & Drop or Upload Forms Supported files include .PDF, .JPG, .JPEG, .PNG und…" at bounding box center [566, 586] width 921 height 38
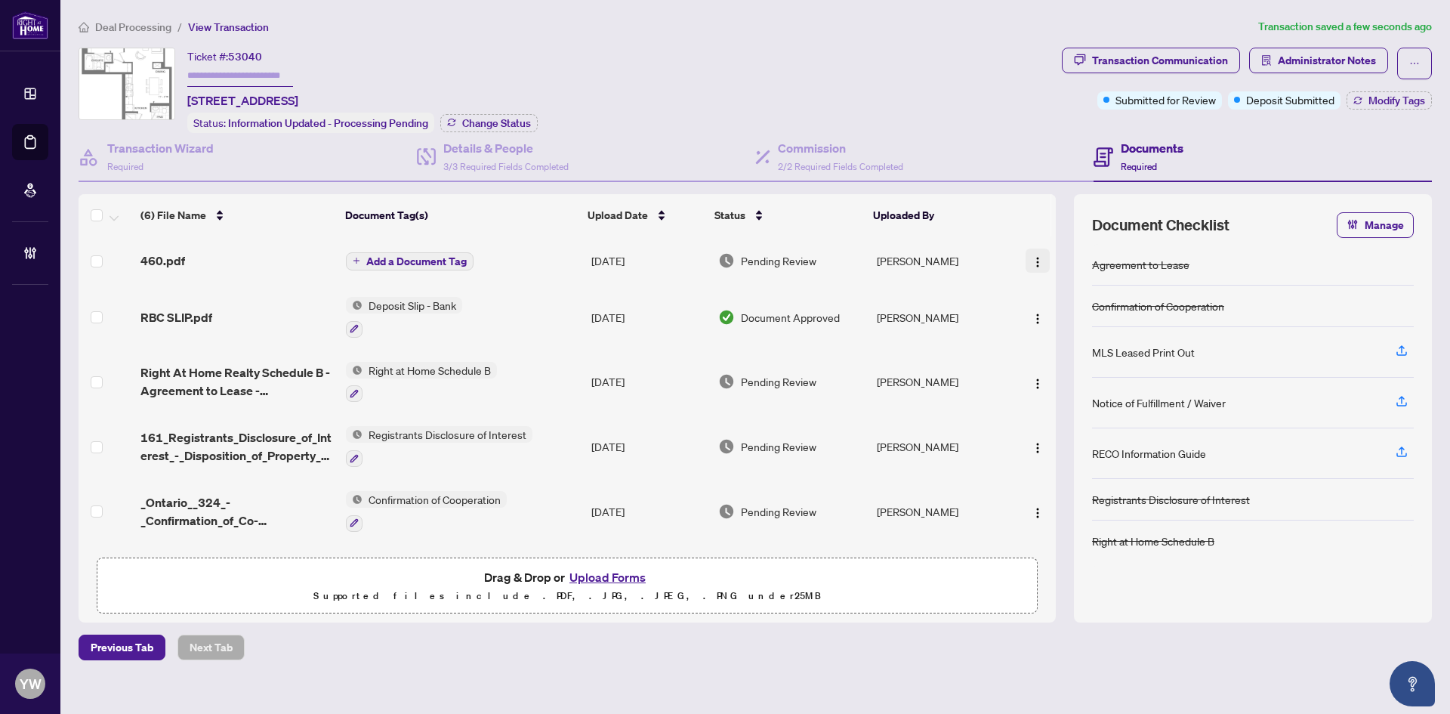
click at [1035, 258] on img "button" at bounding box center [1038, 262] width 12 height 12
click at [1060, 406] on span "Rename" at bounding box center [1105, 409] width 144 height 17
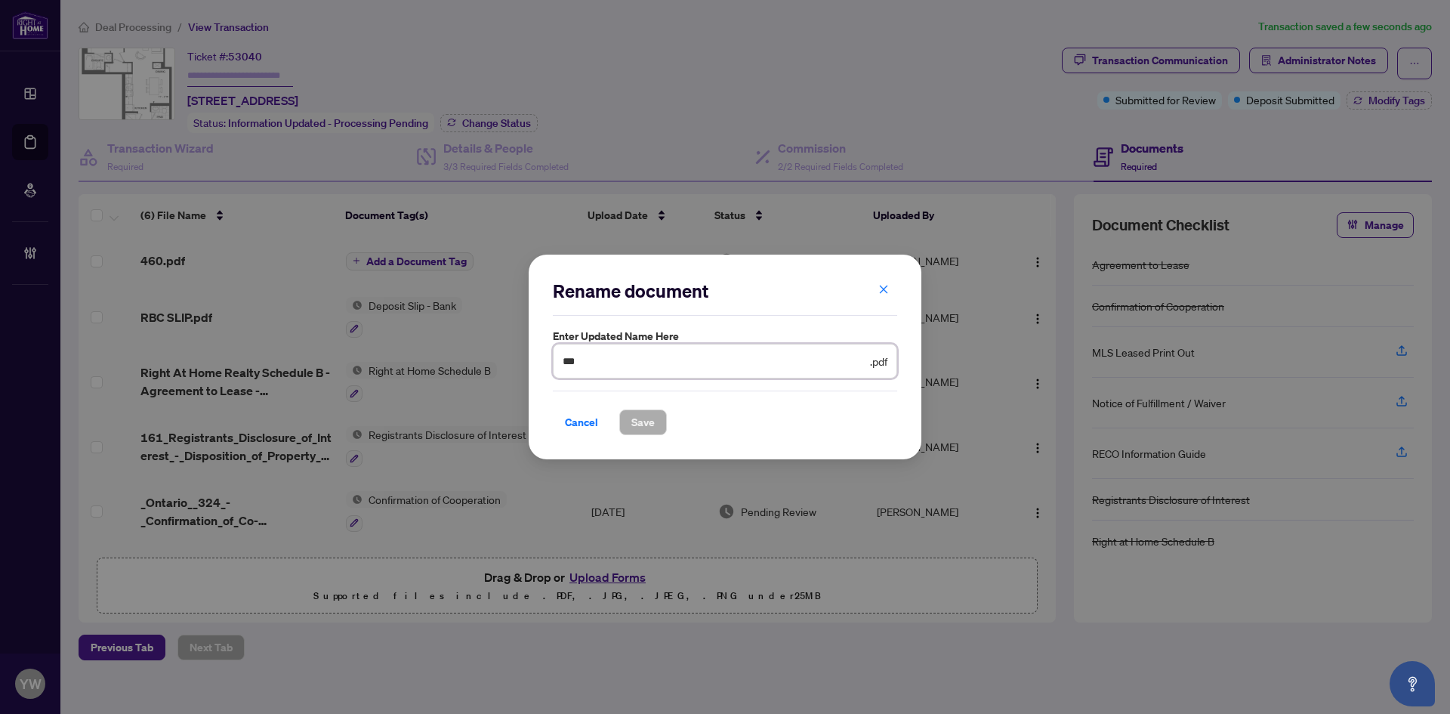
drag, startPoint x: 523, startPoint y: 363, endPoint x: 489, endPoint y: 363, distance: 34.7
click at [489, 363] on div "Rename document Enter updated name here *** .pdf Cancel Save Cancel OK" at bounding box center [725, 357] width 1450 height 714
type input "**********"
click at [642, 427] on span "Save" at bounding box center [642, 422] width 23 height 24
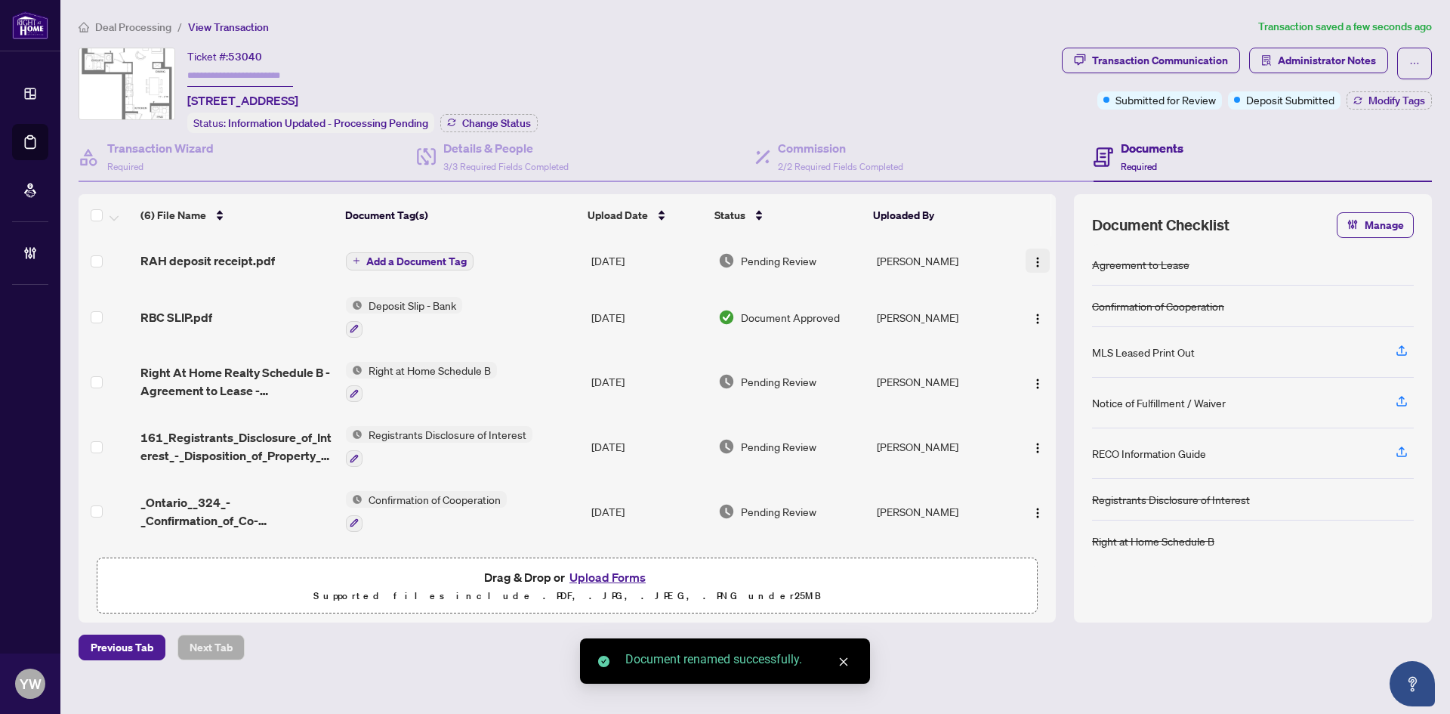
click at [1032, 258] on img "button" at bounding box center [1038, 262] width 12 height 12
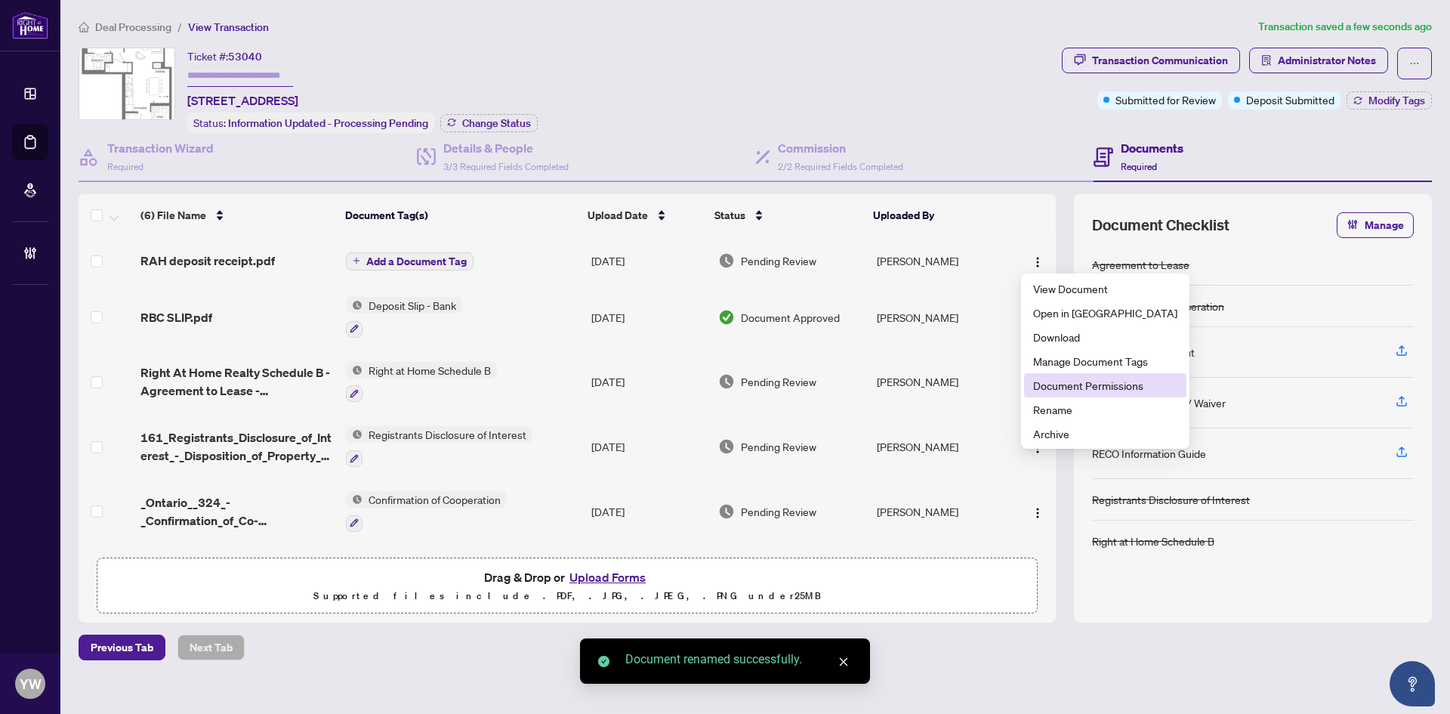
click at [1082, 380] on span "Document Permissions" at bounding box center [1105, 385] width 144 height 17
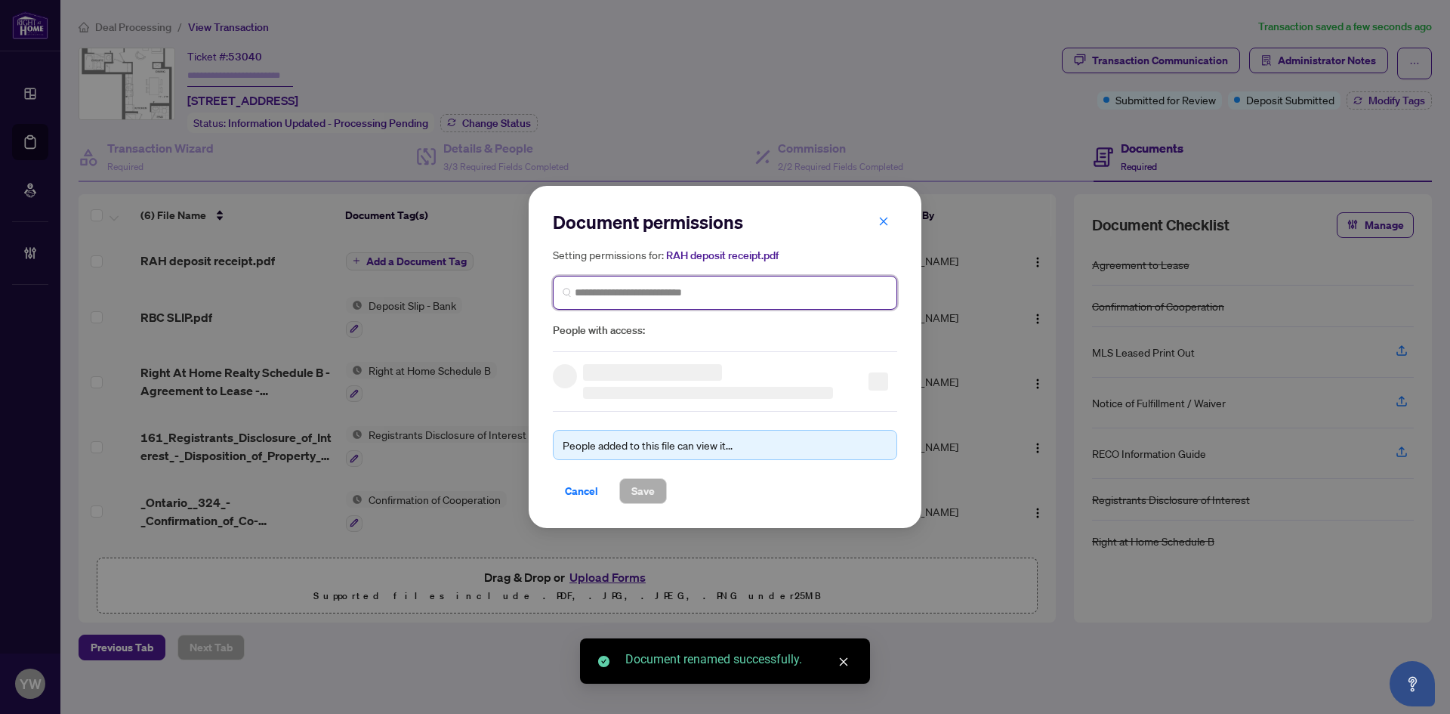
click at [685, 288] on input "search" at bounding box center [731, 293] width 313 height 16
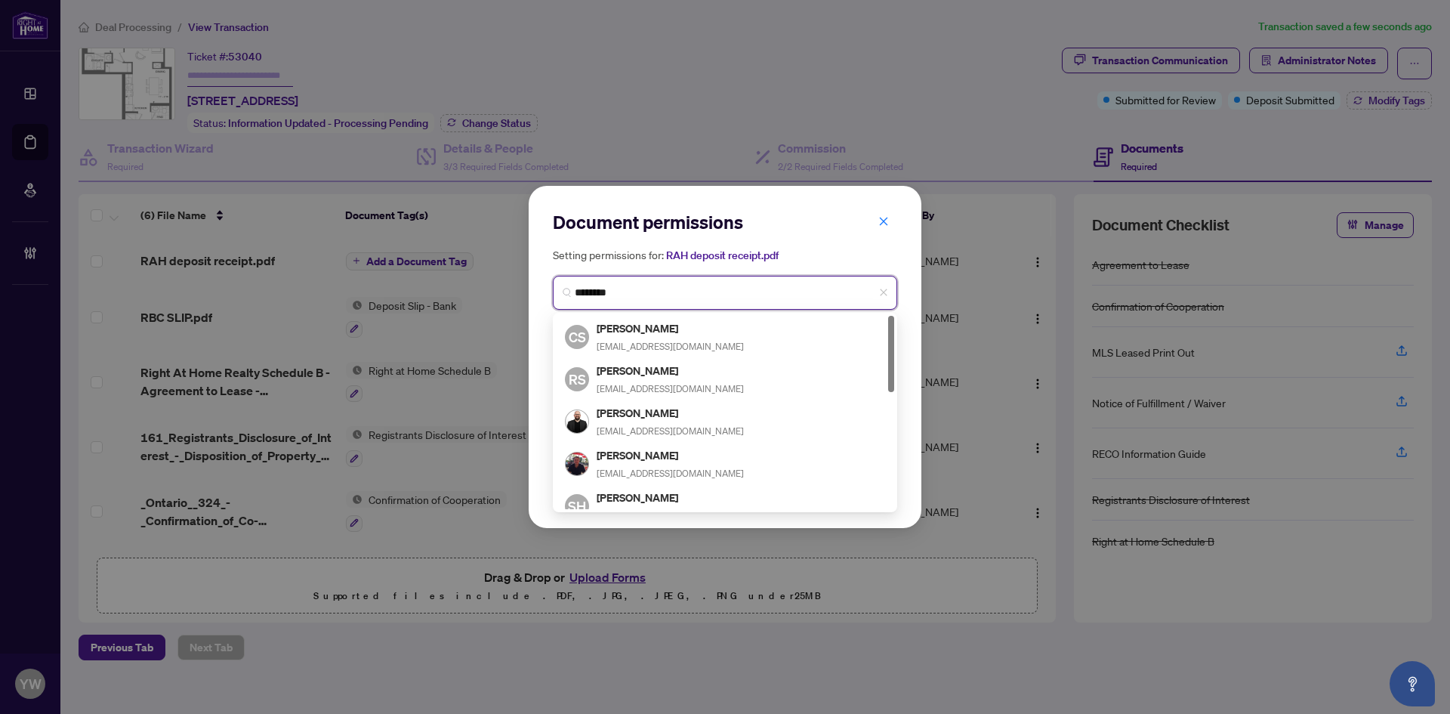
type input "*********"
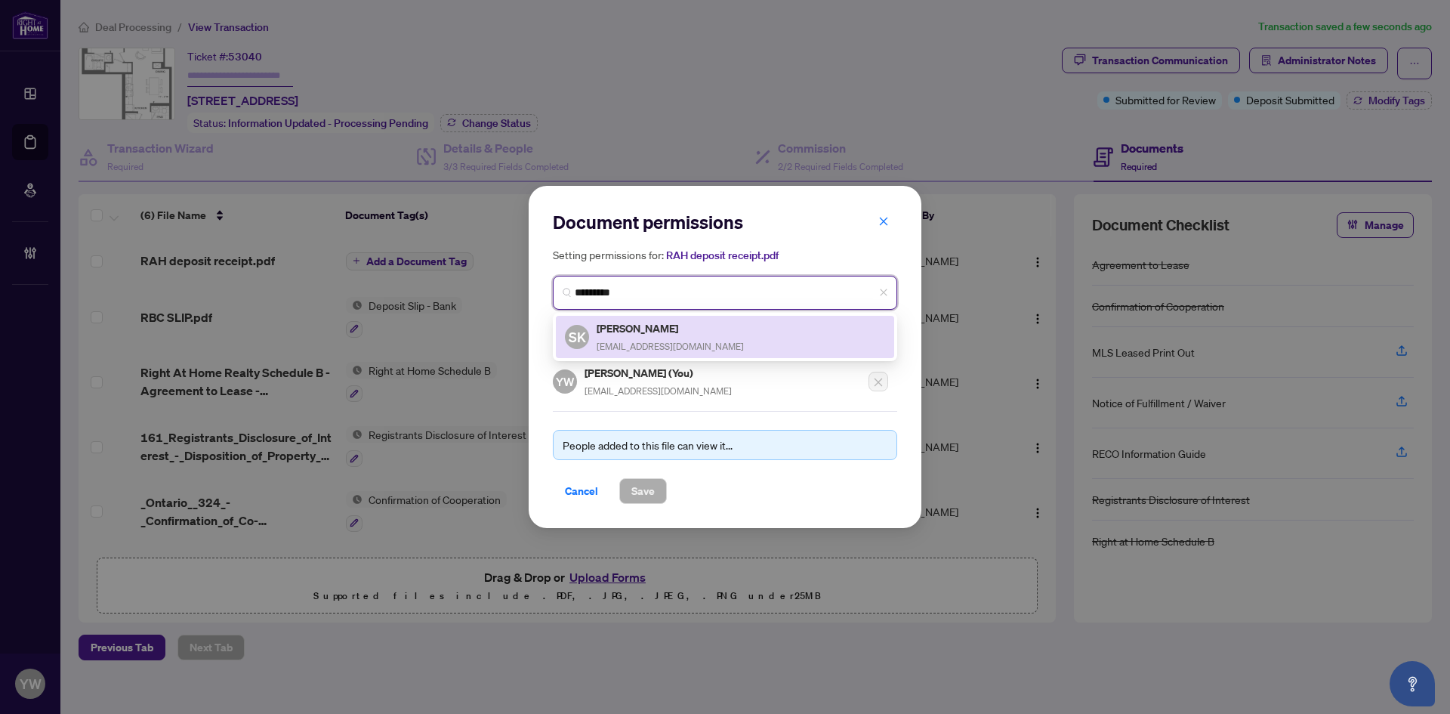
click at [683, 333] on h5 "Stephen Khalla" at bounding box center [670, 327] width 147 height 17
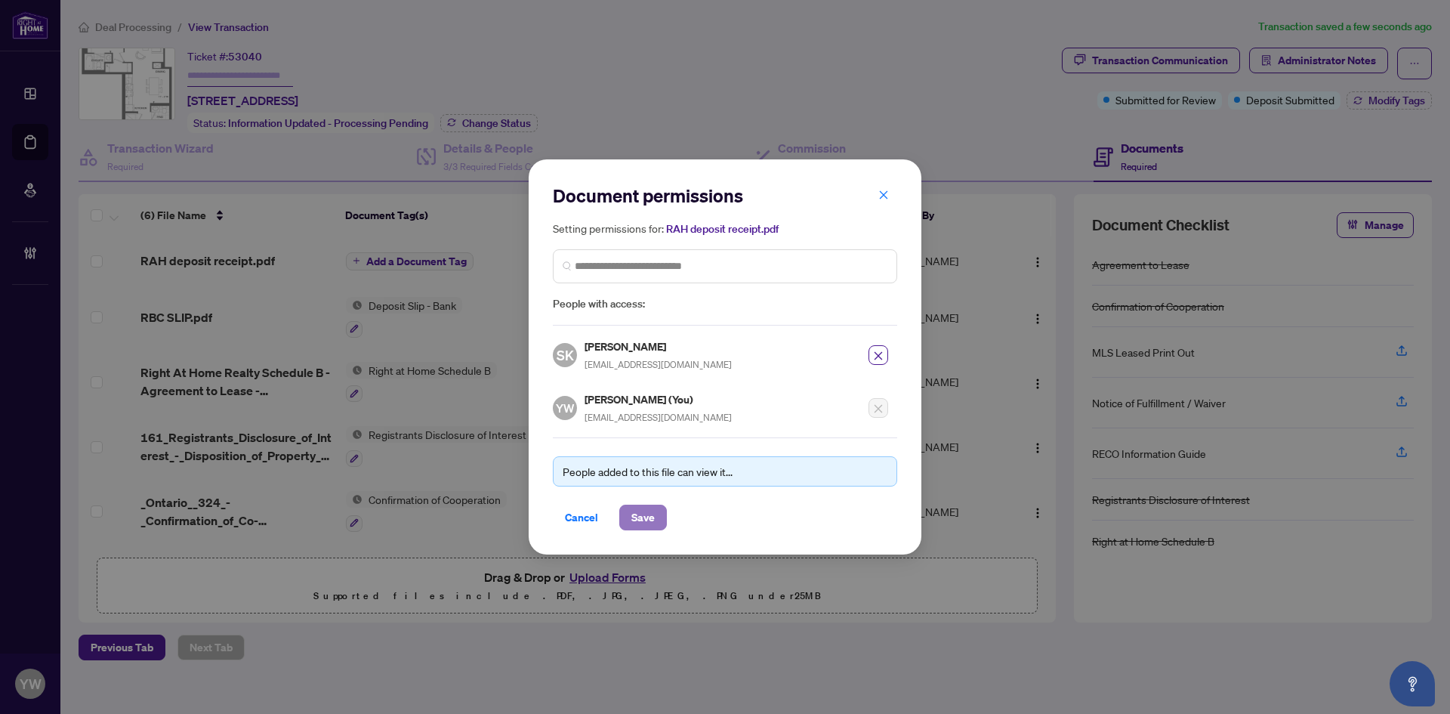
click at [650, 512] on span "Save" at bounding box center [642, 517] width 23 height 24
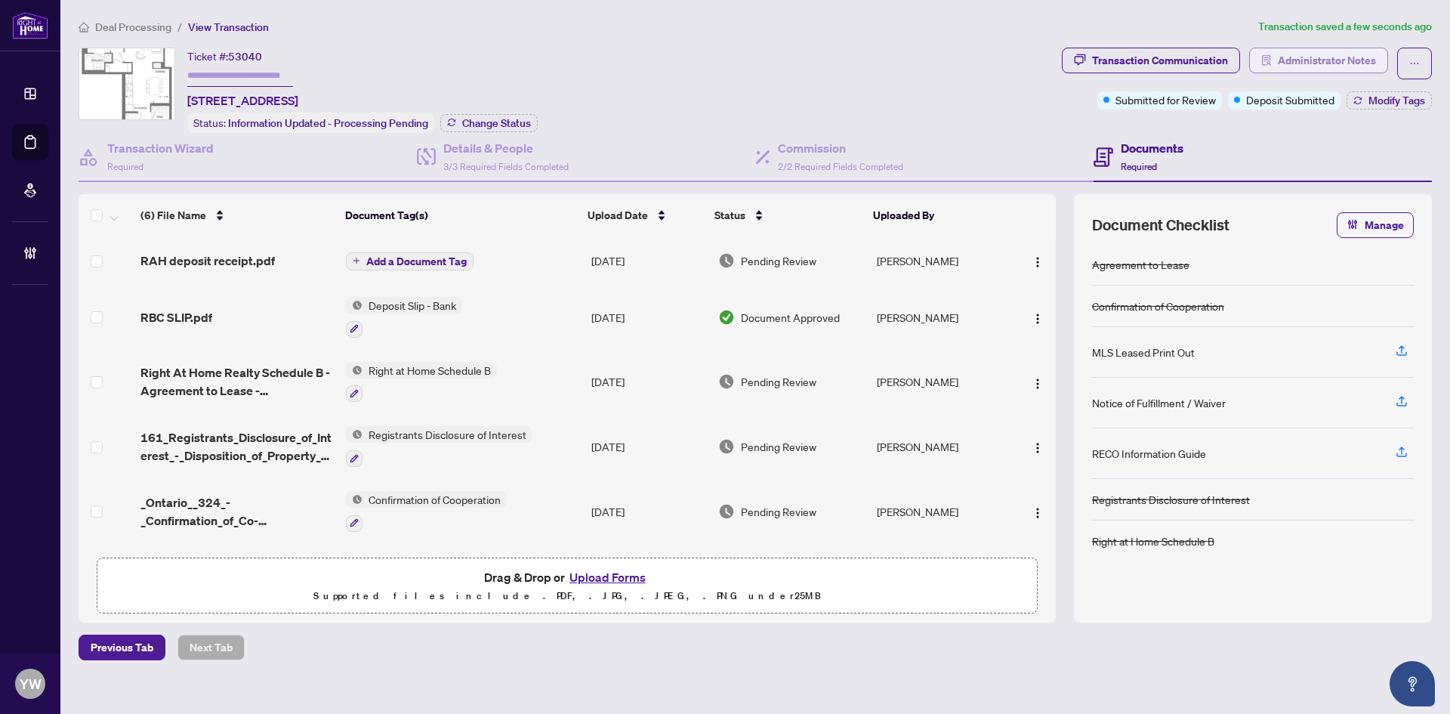
click at [1328, 63] on span "Administrator Notes" at bounding box center [1327, 60] width 98 height 24
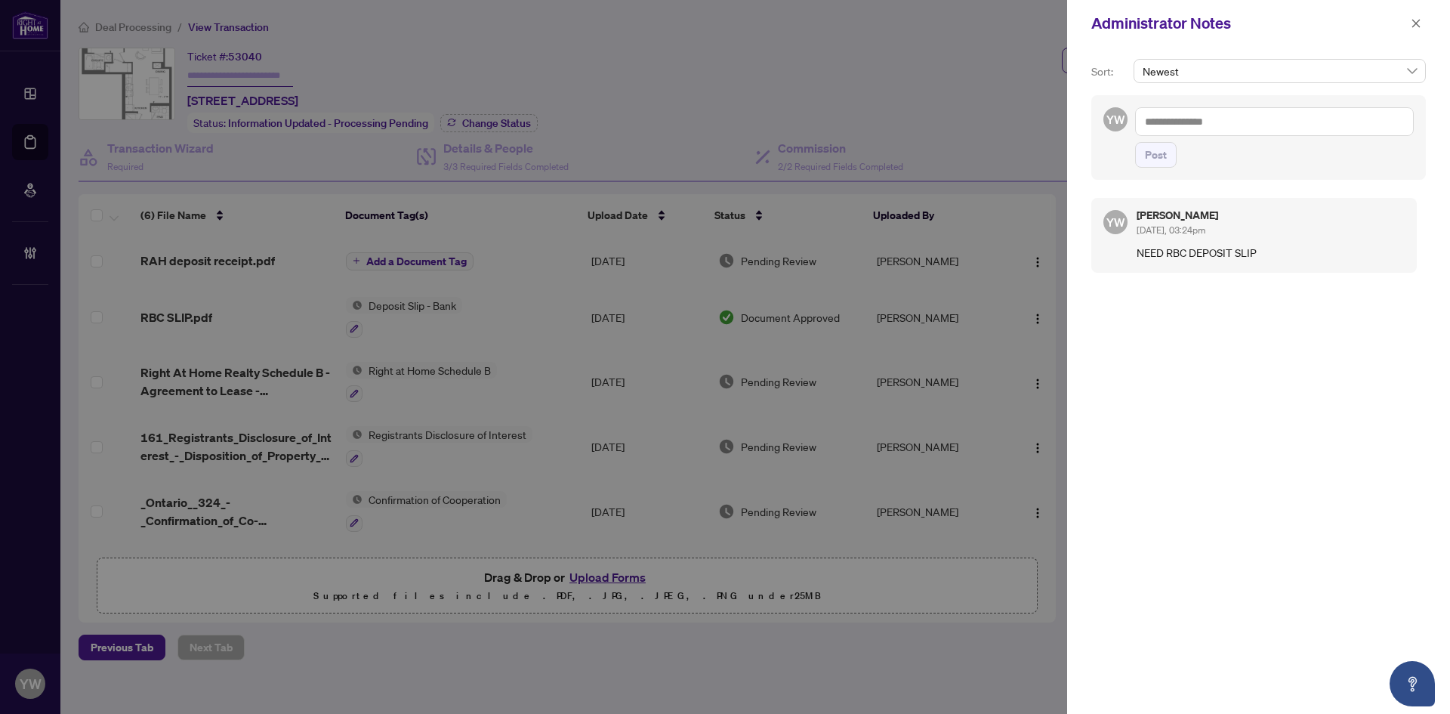
click at [1239, 115] on textarea at bounding box center [1274, 121] width 279 height 29
paste textarea "**********"
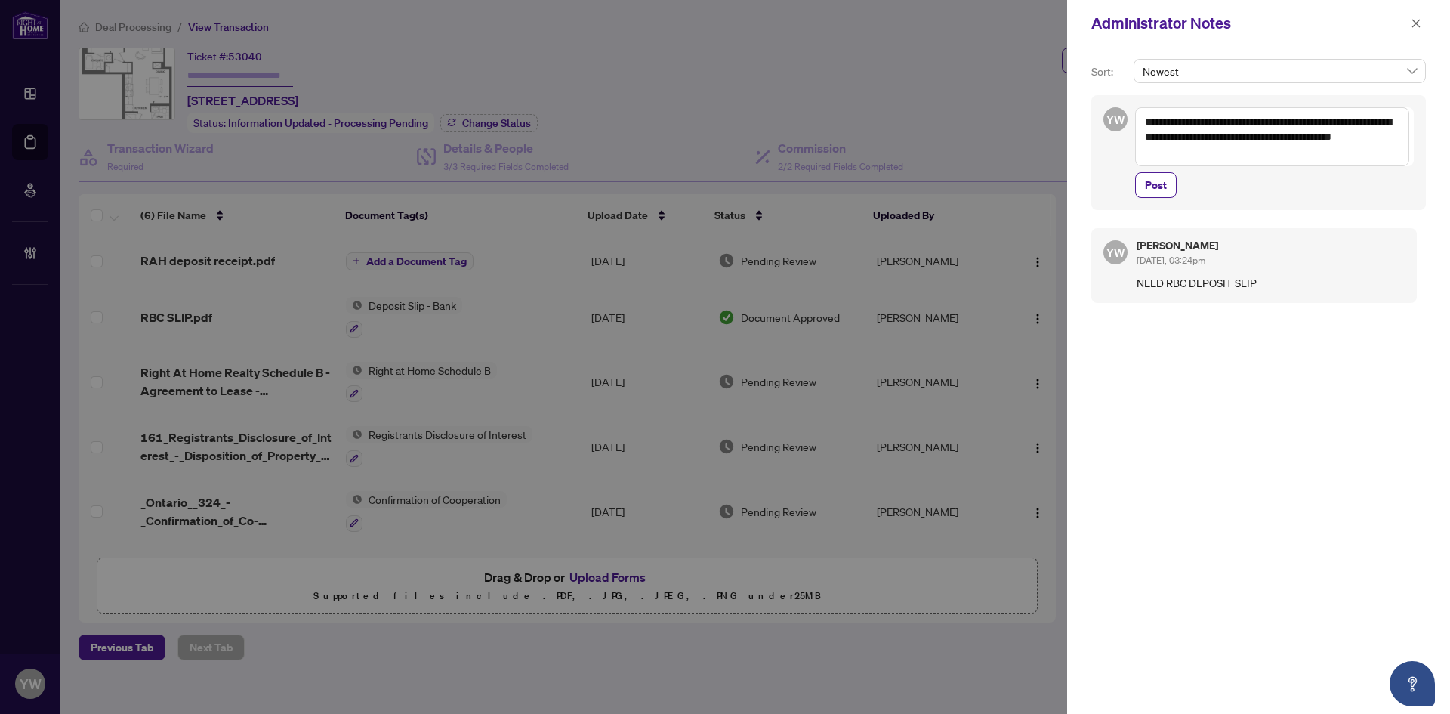
drag, startPoint x: 1208, startPoint y: 121, endPoint x: 1259, endPoint y: 124, distance: 50.7
click at [1259, 124] on textarea "**********" at bounding box center [1272, 136] width 274 height 59
click at [1264, 122] on textarea "**********" at bounding box center [1272, 136] width 274 height 59
click at [1267, 121] on textarea "**********" at bounding box center [1272, 136] width 274 height 59
type textarea "**********"
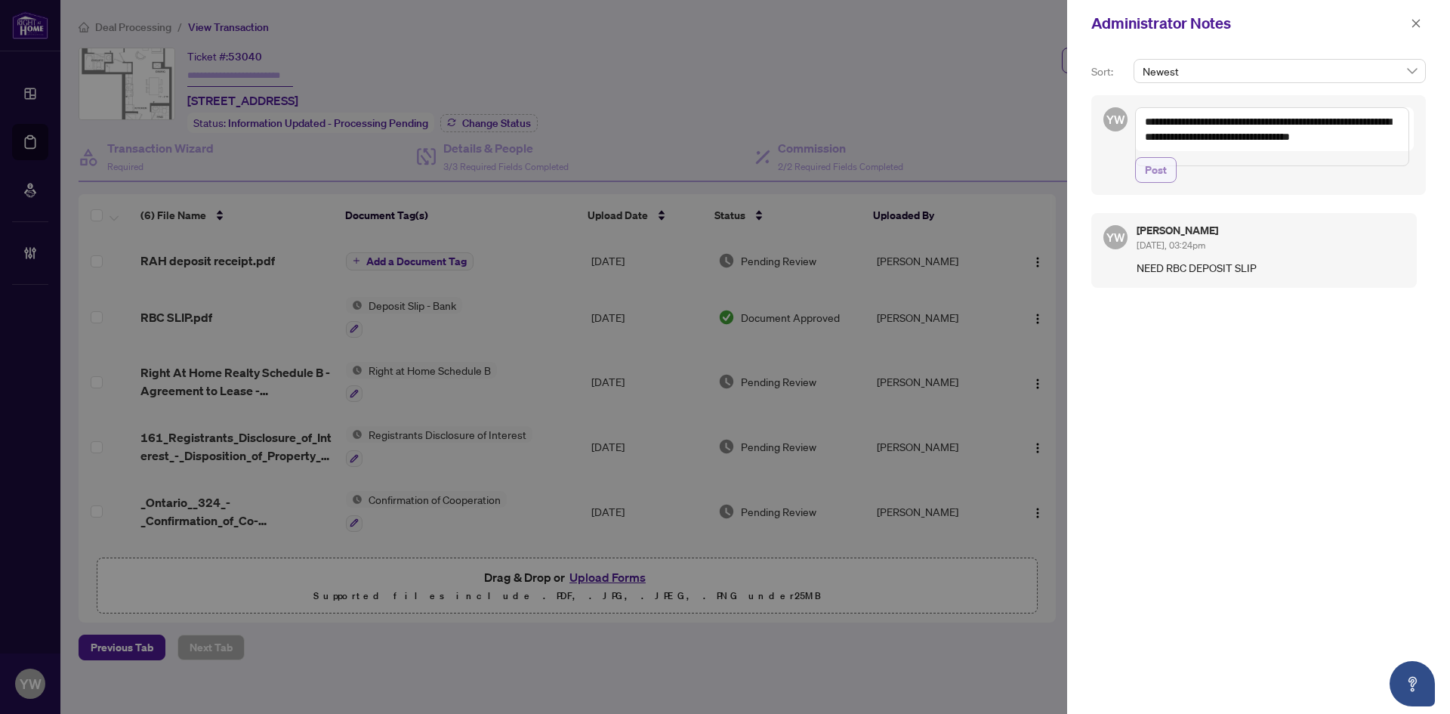
click at [1147, 182] on span "Post" at bounding box center [1156, 170] width 22 height 24
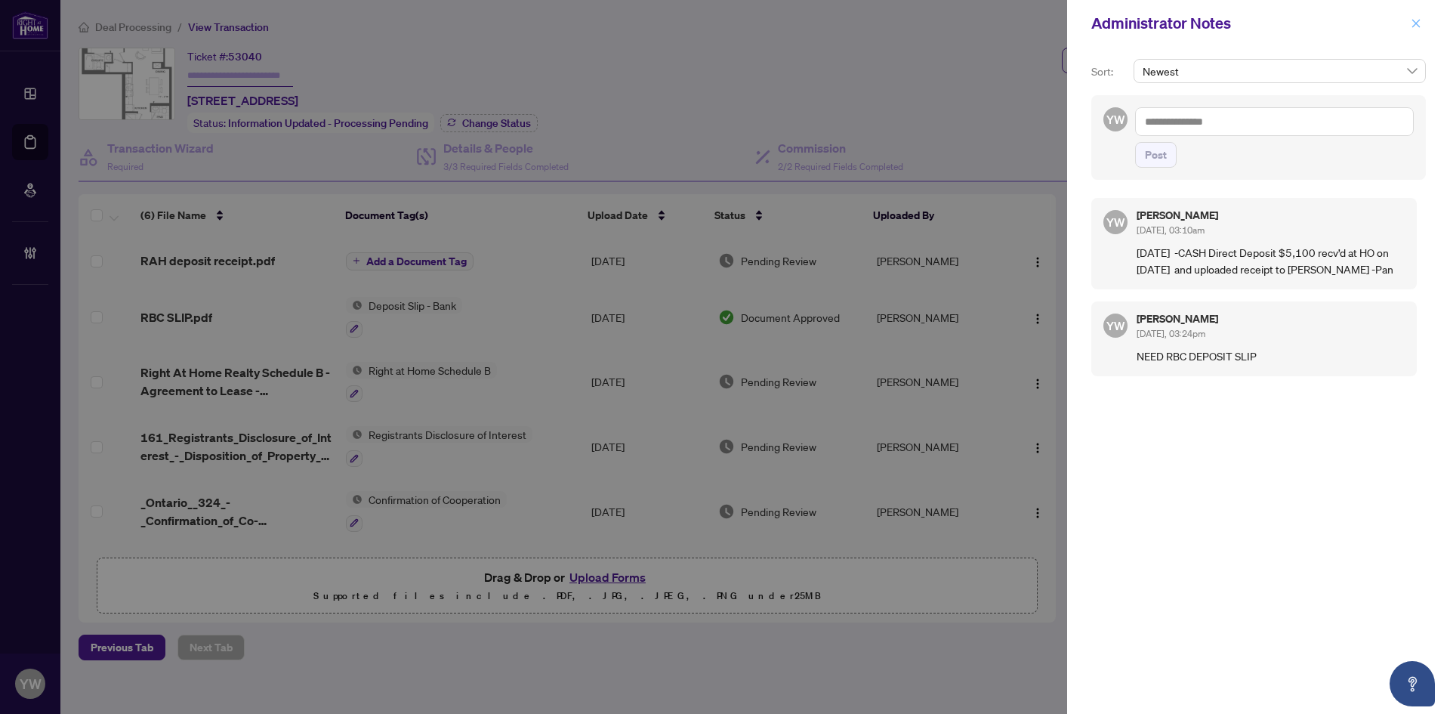
click at [1414, 25] on icon "close" at bounding box center [1416, 23] width 11 height 11
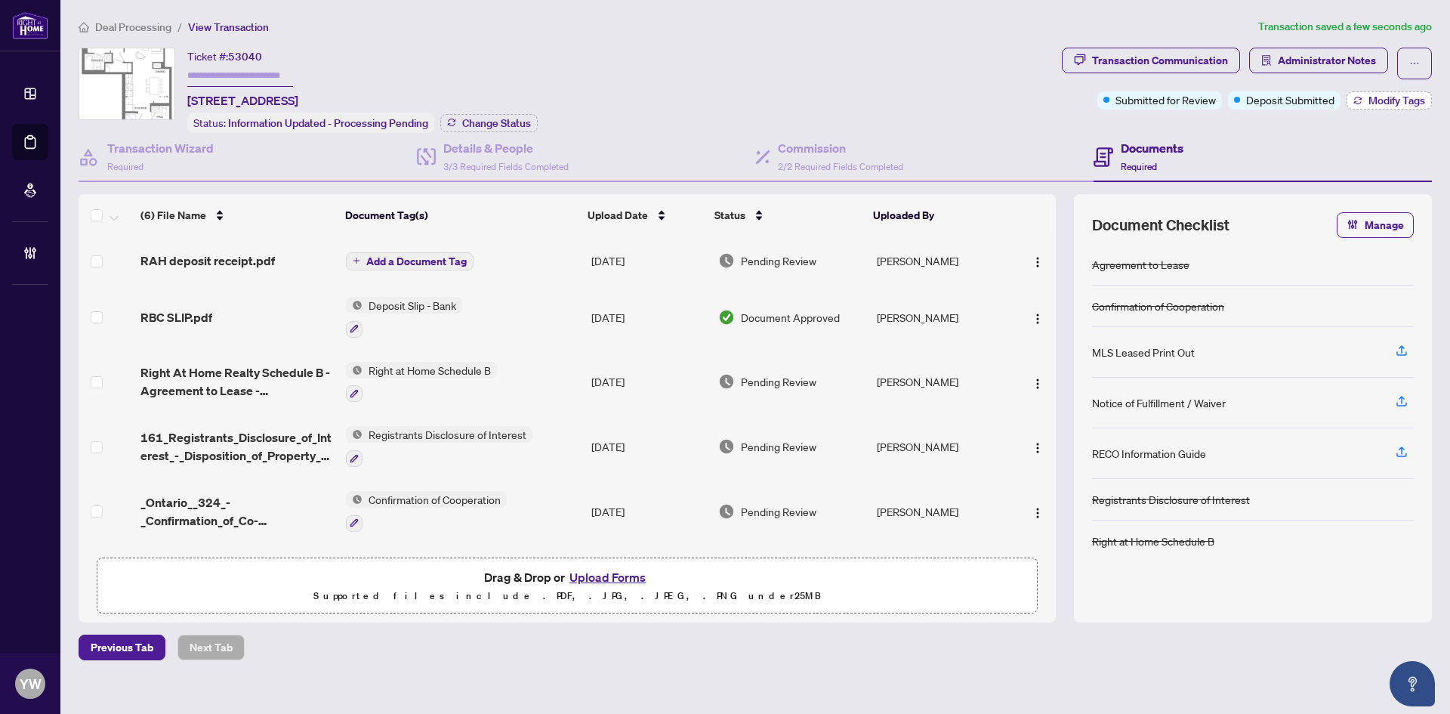
click at [1381, 98] on span "Modify Tags" at bounding box center [1397, 100] width 57 height 11
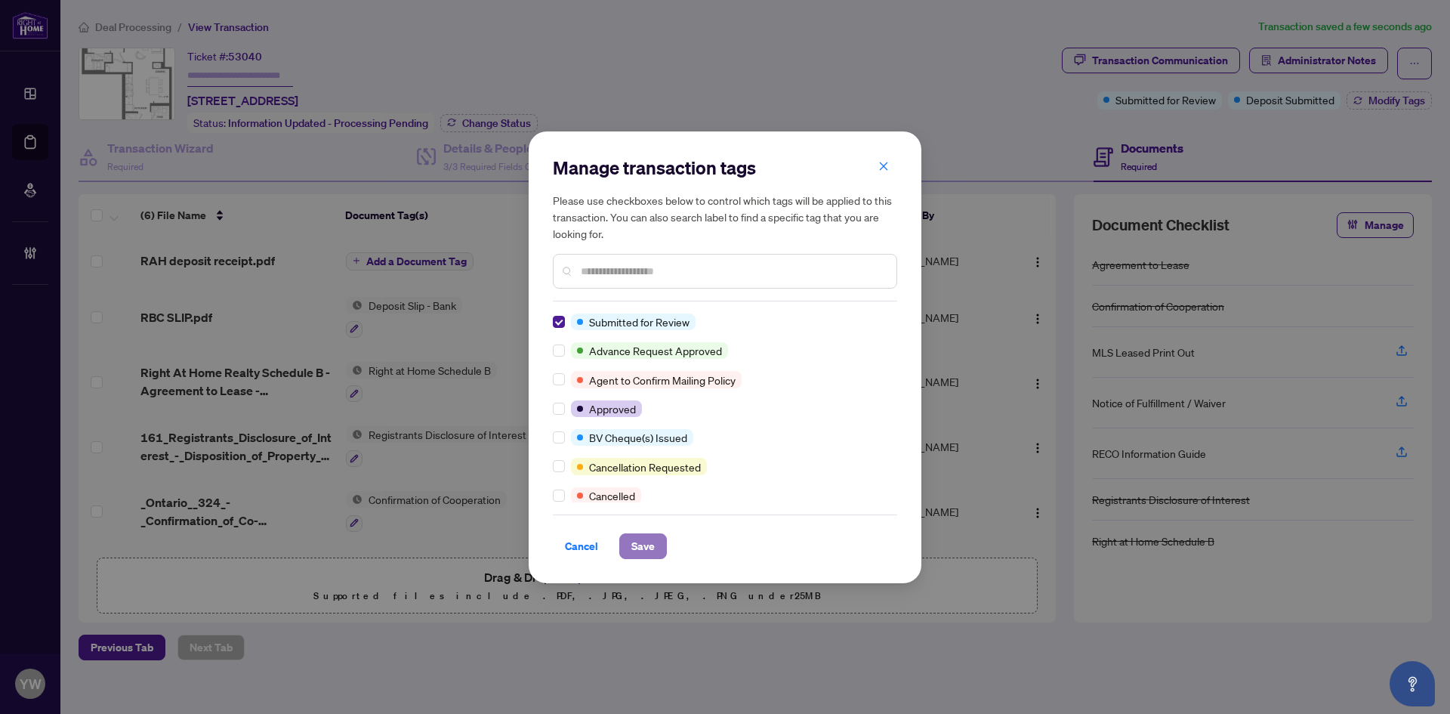
click at [633, 545] on span "Save" at bounding box center [642, 546] width 23 height 24
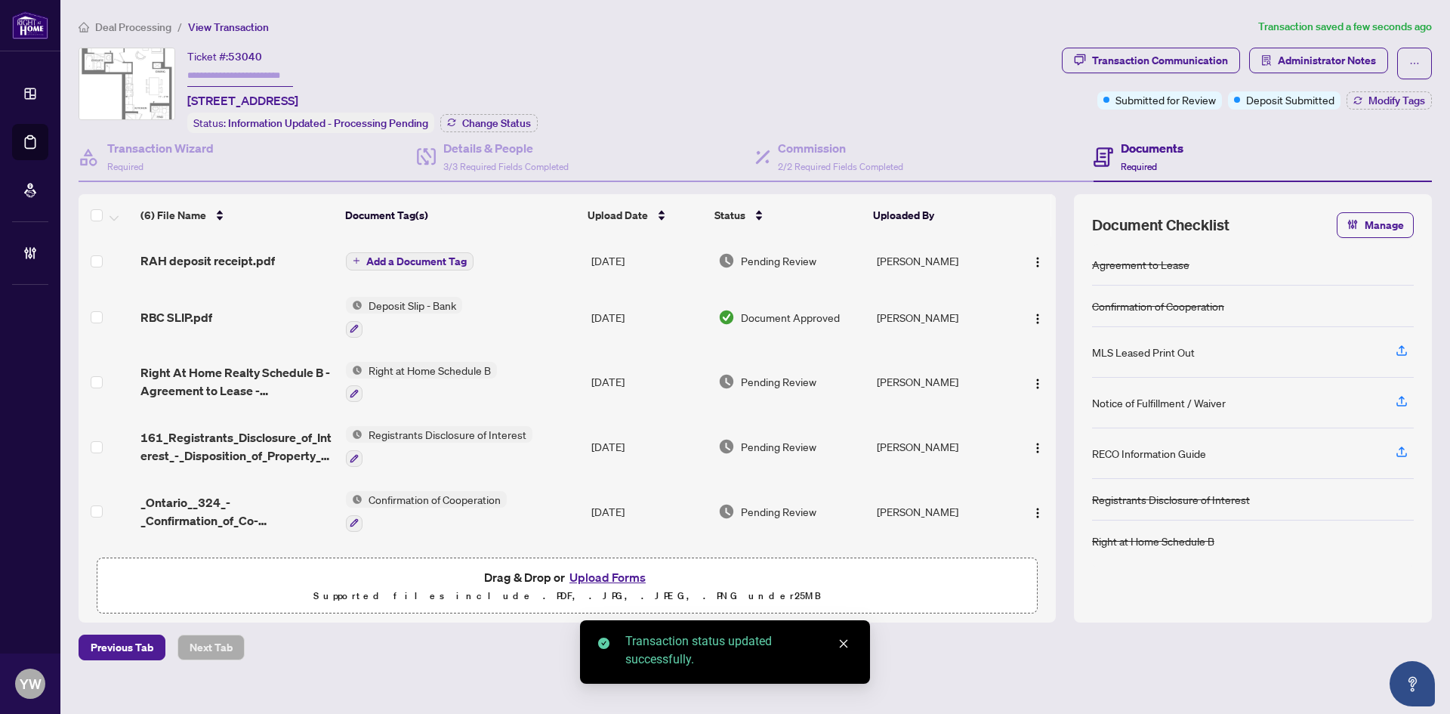
click at [421, 630] on div "Deal Processing / View Transaction Transaction saved a few seconds ago Ticket #…" at bounding box center [756, 339] width 1366 height 642
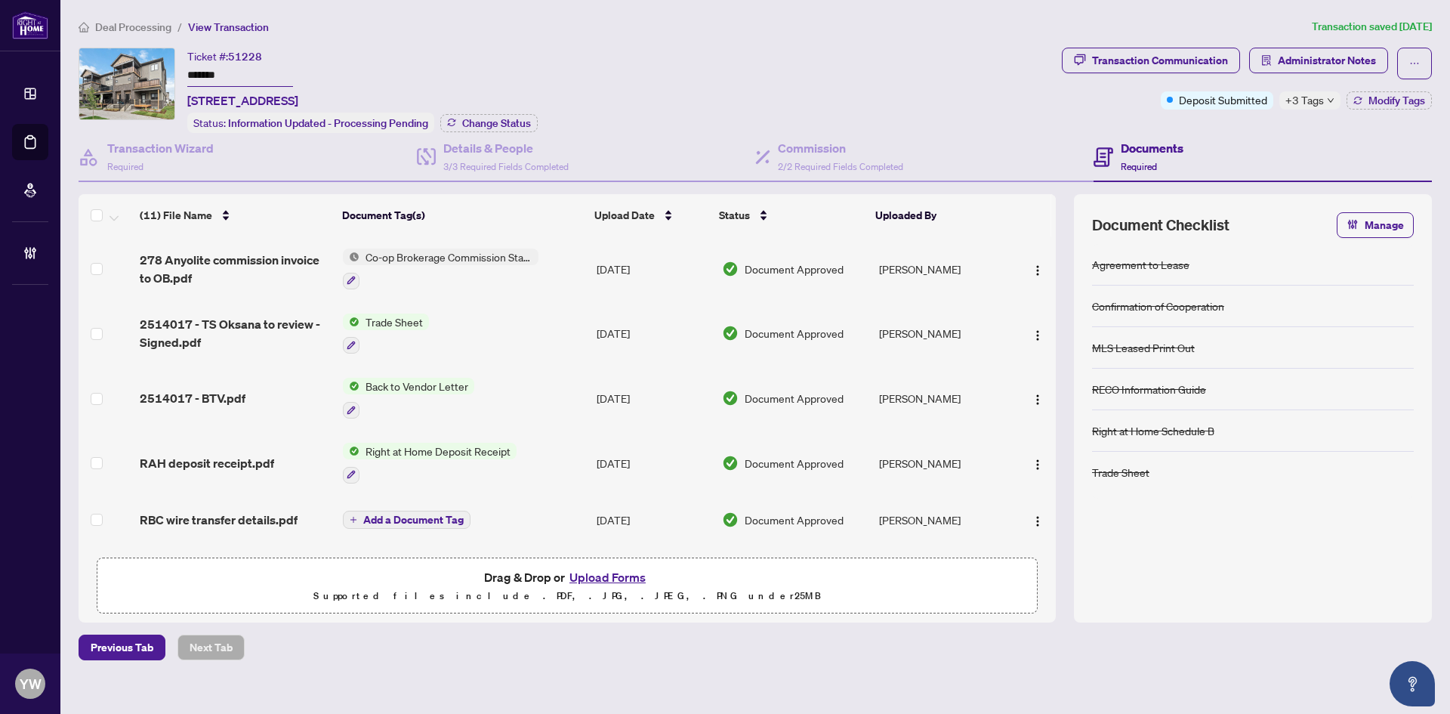
scroll to position [227, 0]
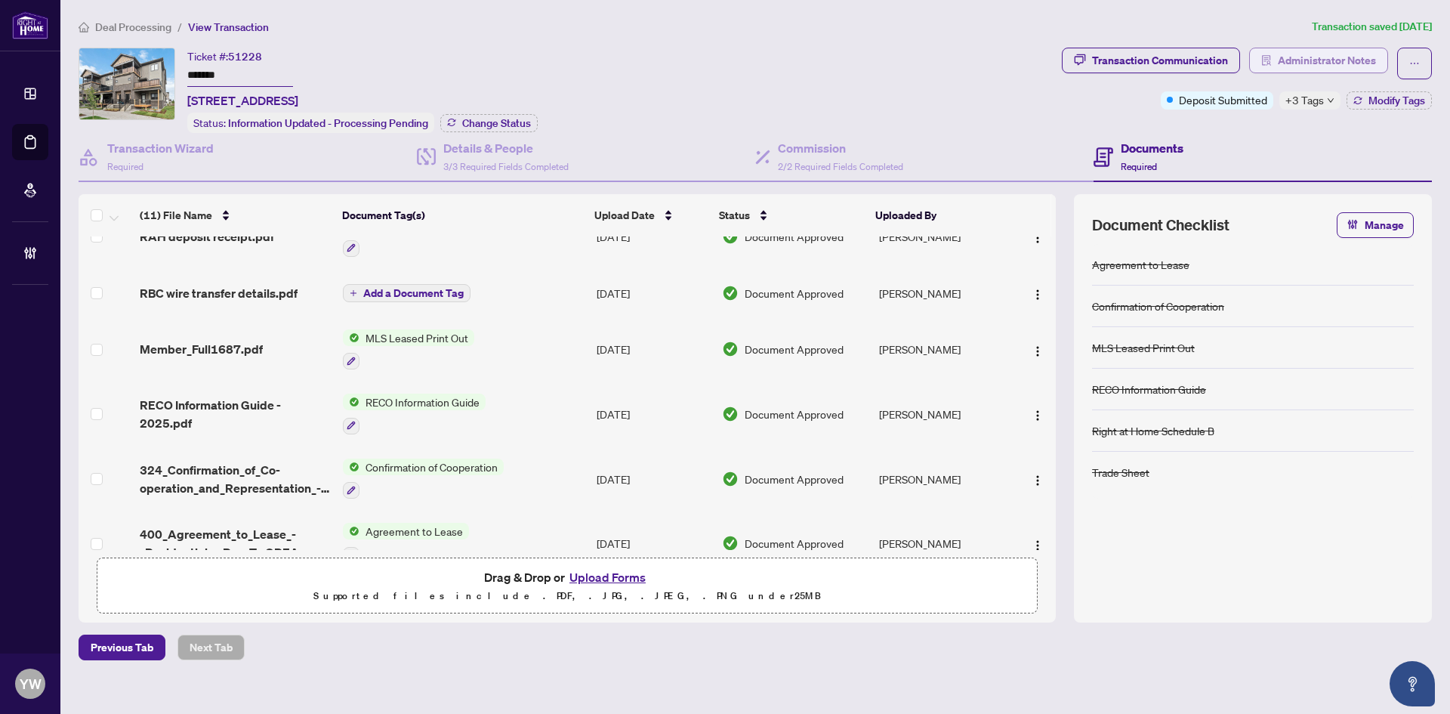
click at [1317, 60] on span "Administrator Notes" at bounding box center [1327, 60] width 98 height 24
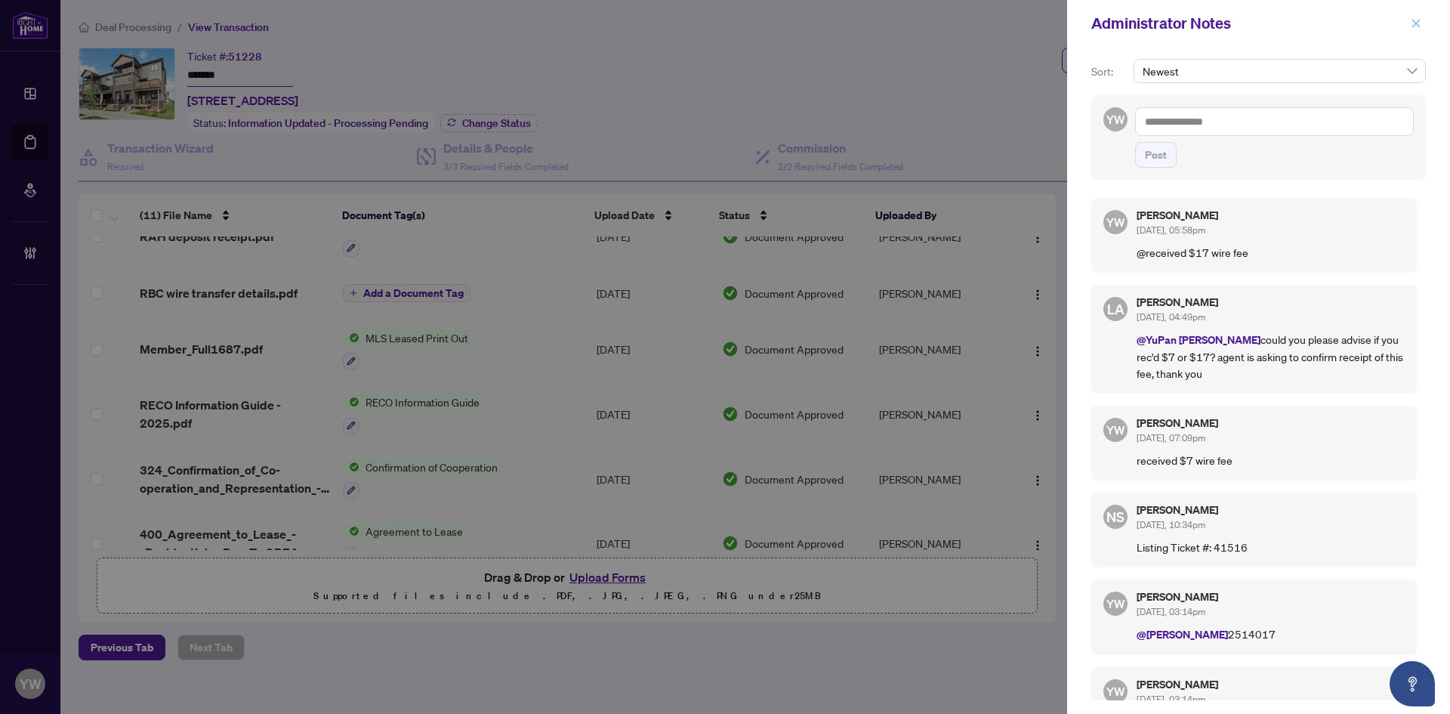
click at [1417, 20] on icon "close" at bounding box center [1416, 23] width 11 height 11
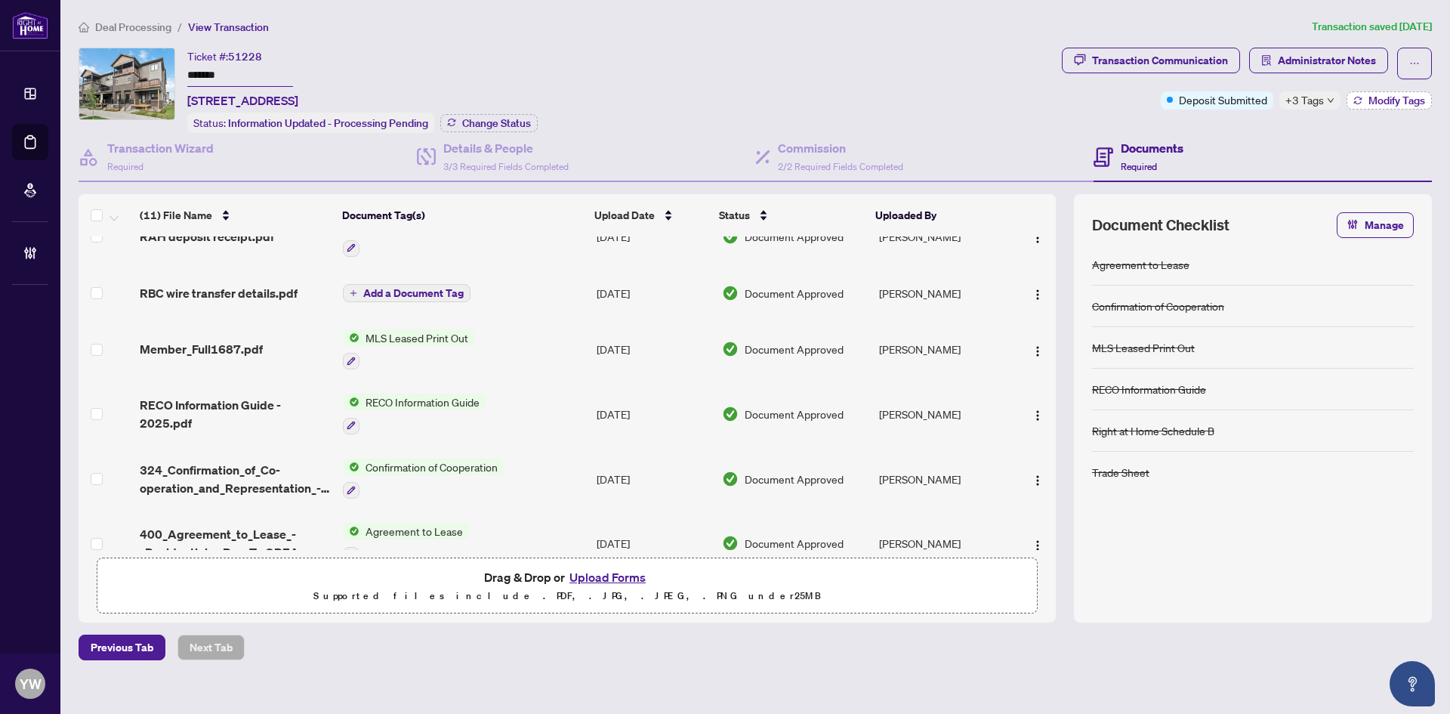
click at [1370, 101] on span "Modify Tags" at bounding box center [1397, 100] width 57 height 11
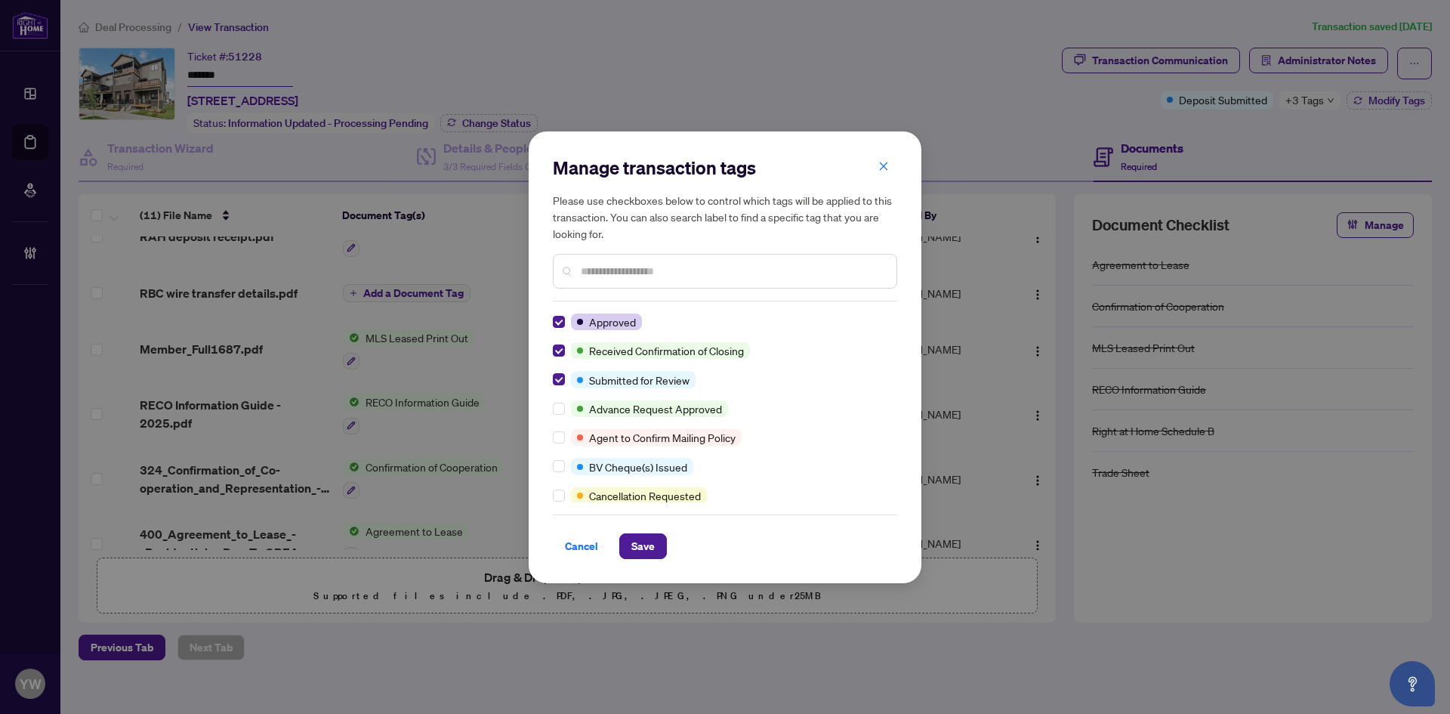
scroll to position [0, 0]
click at [628, 525] on div "Cancel Save" at bounding box center [725, 536] width 344 height 45
drag, startPoint x: 640, startPoint y: 548, endPoint x: 627, endPoint y: 524, distance: 27.7
click at [640, 549] on span "Save" at bounding box center [642, 546] width 23 height 24
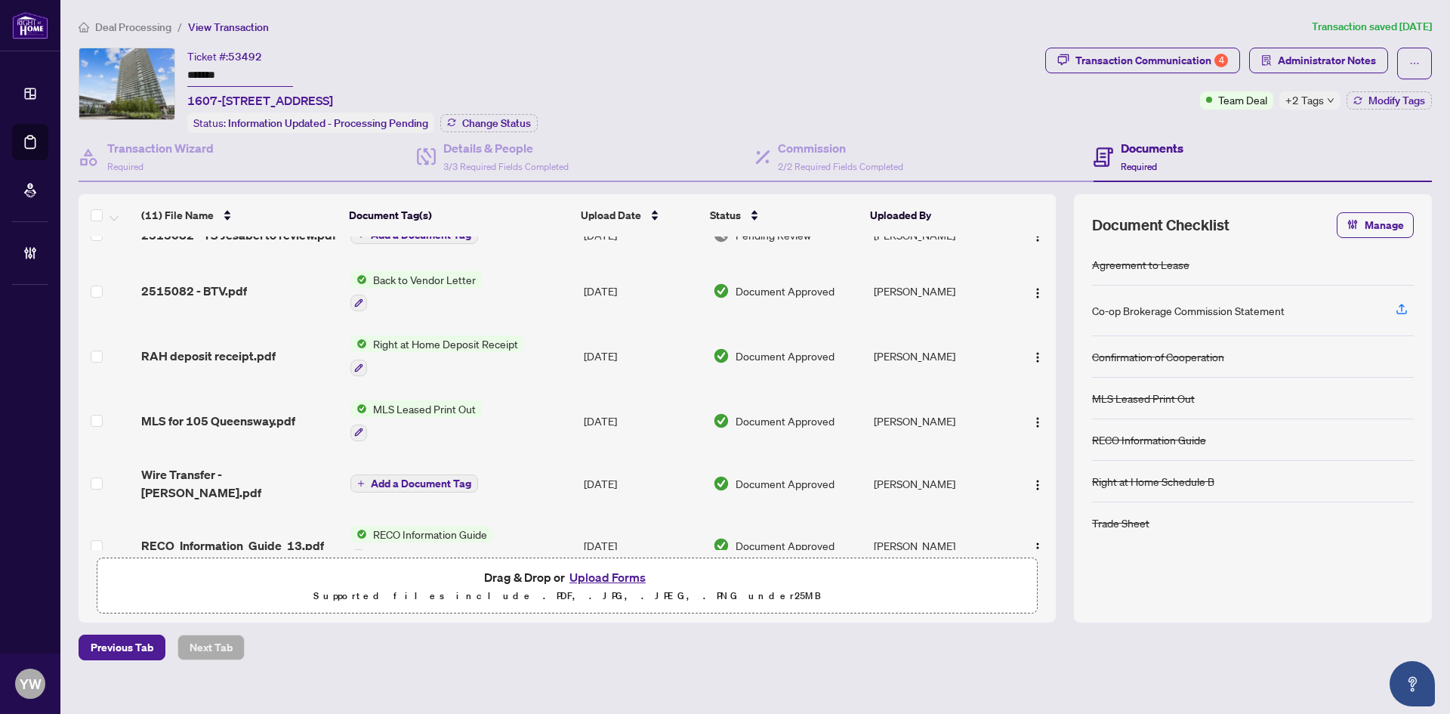
scroll to position [352, 0]
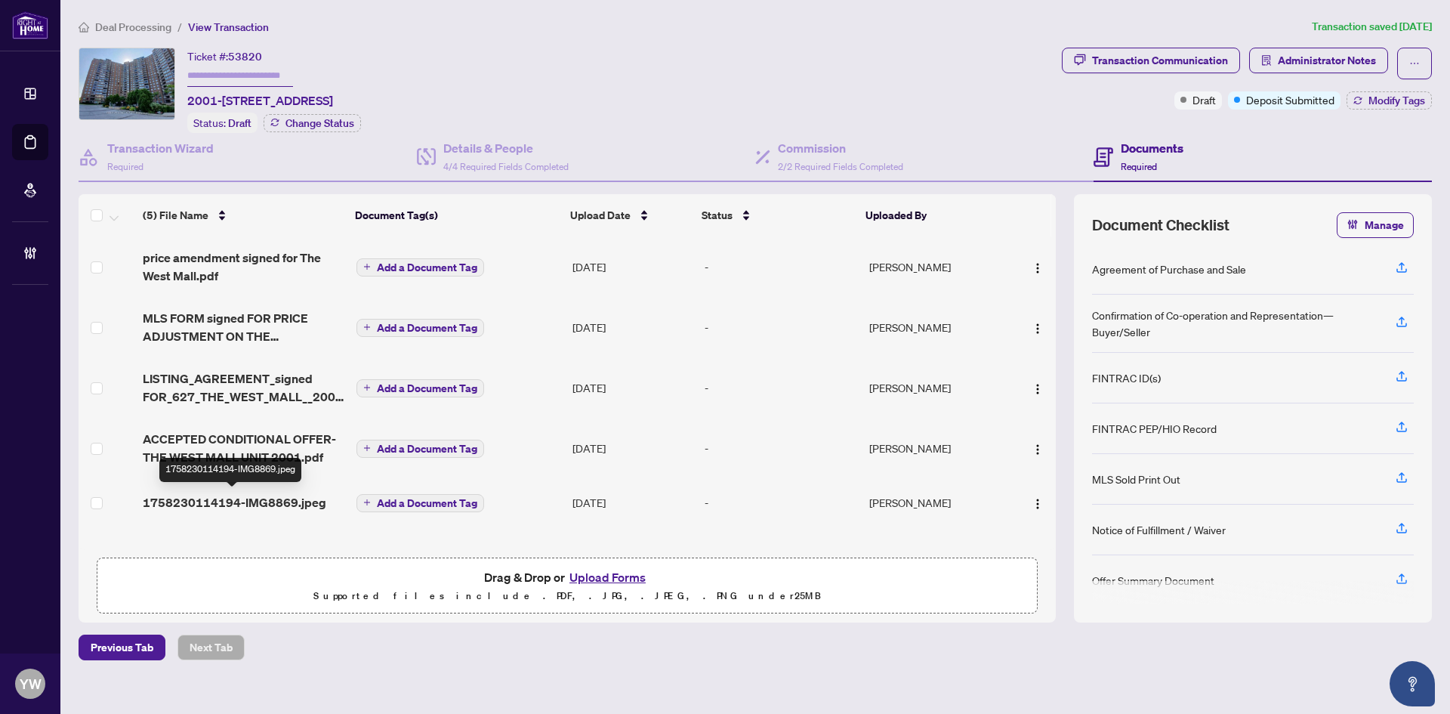
click at [290, 500] on span "1758230114194-IMG8869.jpeg" at bounding box center [235, 502] width 184 height 18
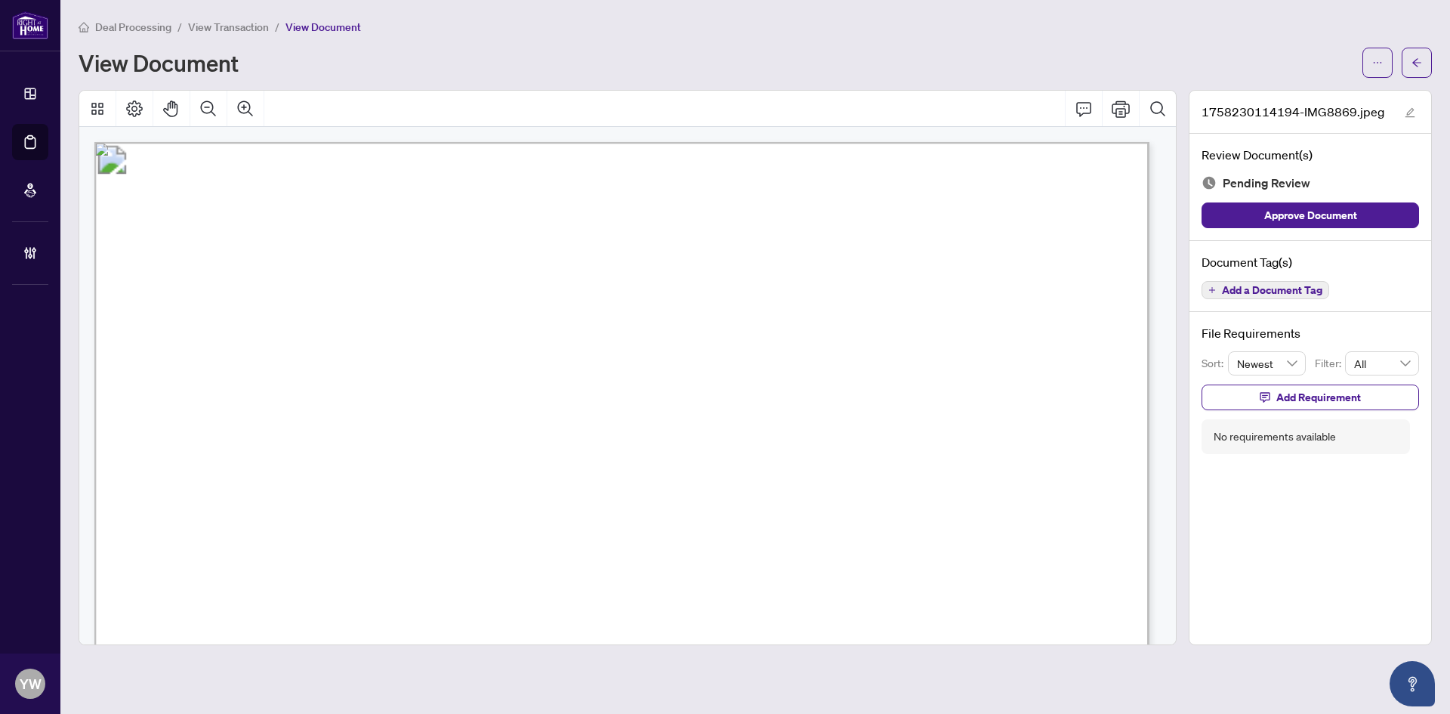
drag, startPoint x: 1378, startPoint y: 216, endPoint x: 1405, endPoint y: 147, distance: 74.6
click at [1378, 216] on button "Approve Document" at bounding box center [1311, 215] width 218 height 26
click at [1410, 110] on icon "edit" at bounding box center [1411, 113] width 10 height 10
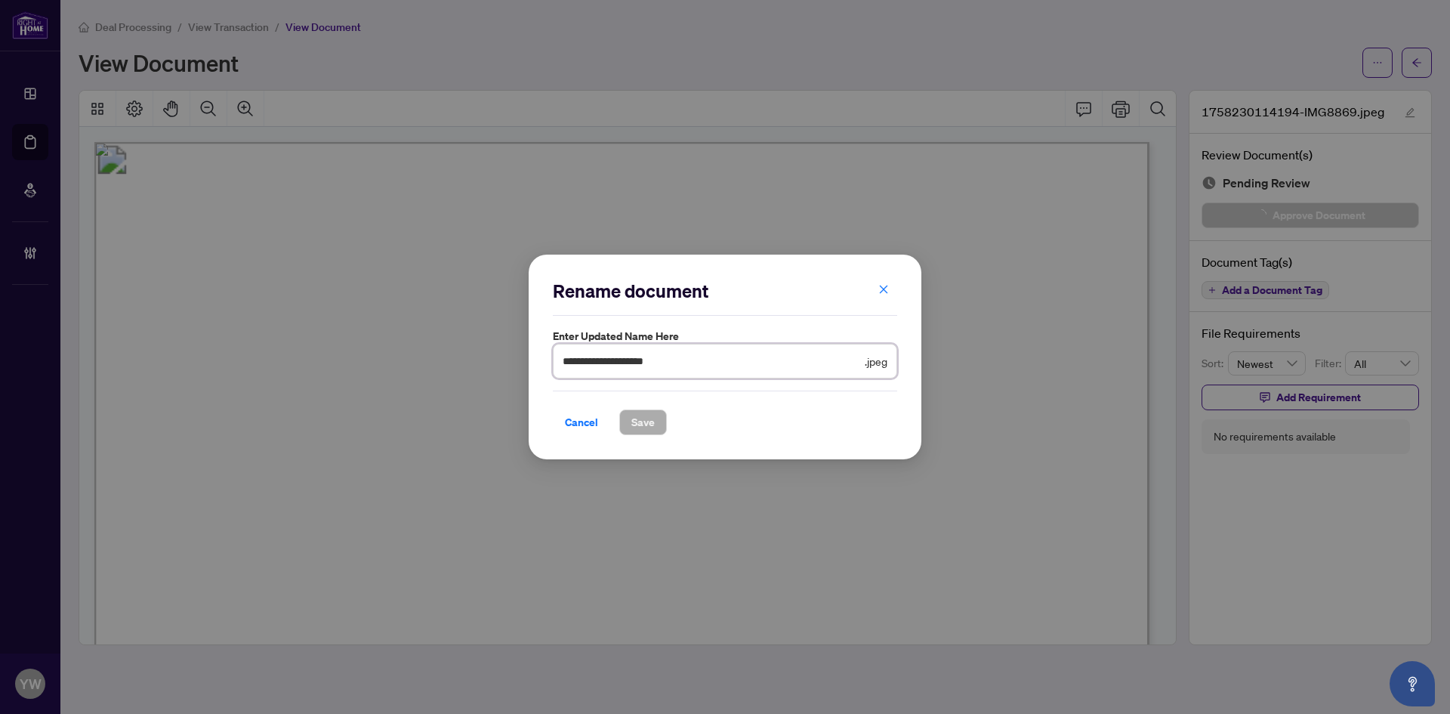
drag, startPoint x: 679, startPoint y: 366, endPoint x: 526, endPoint y: 365, distance: 153.3
click at [526, 365] on div "**********" at bounding box center [725, 357] width 1450 height 714
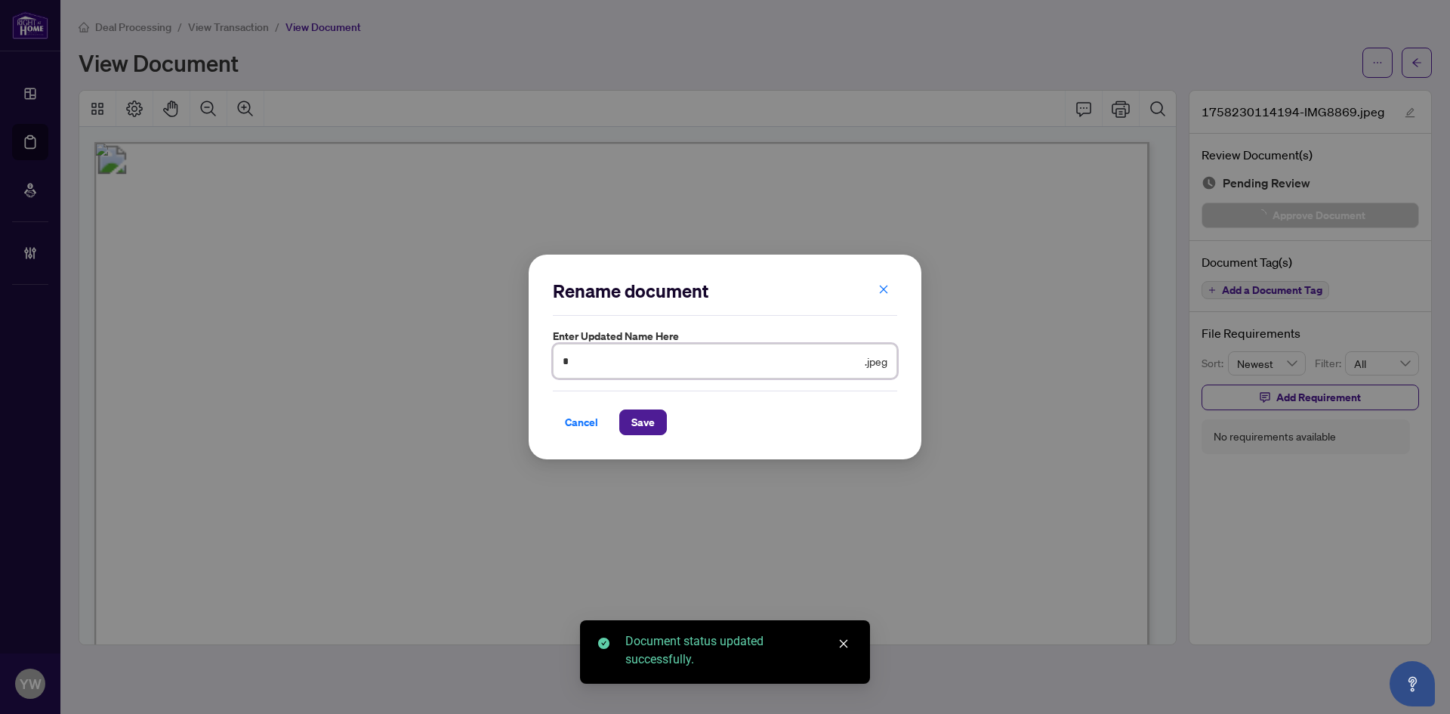
type input "**********"
click at [641, 427] on span "Save" at bounding box center [642, 422] width 23 height 24
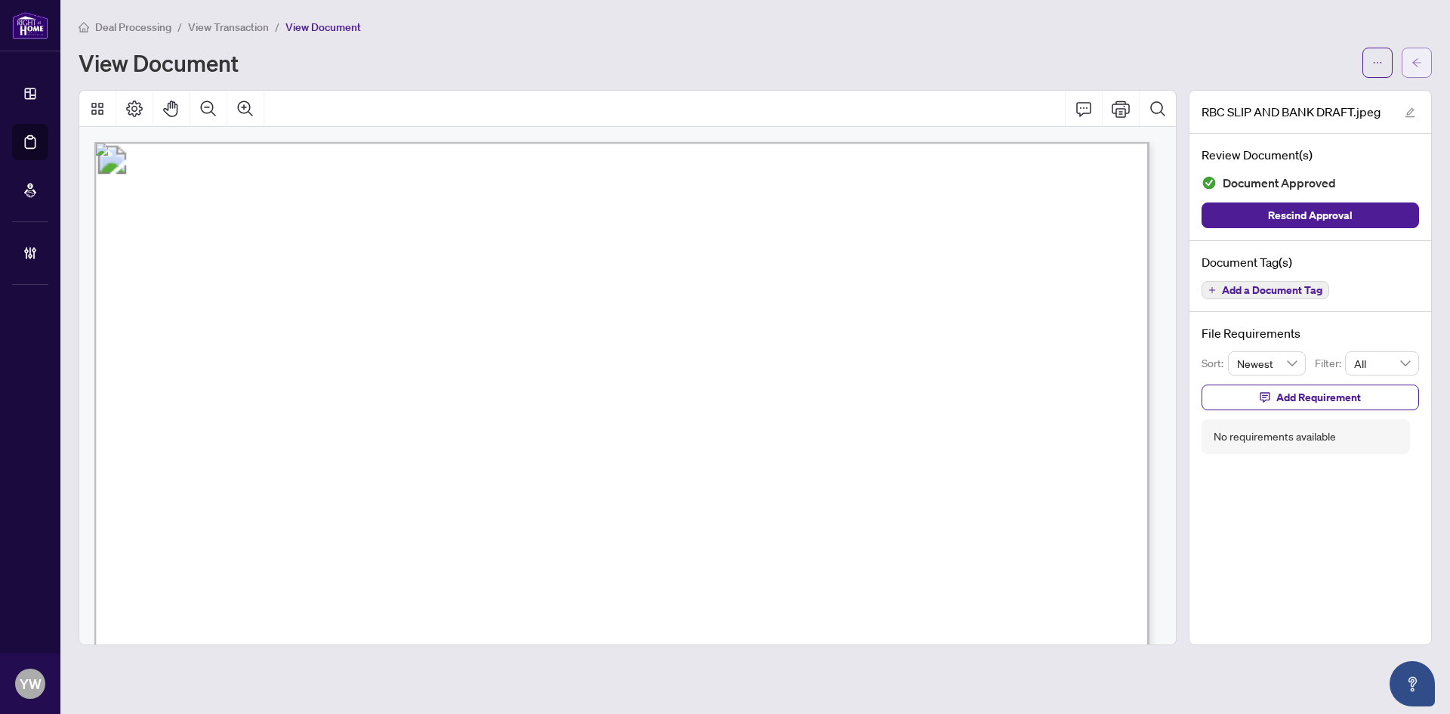
click at [1414, 63] on icon "arrow-left" at bounding box center [1416, 62] width 9 height 8
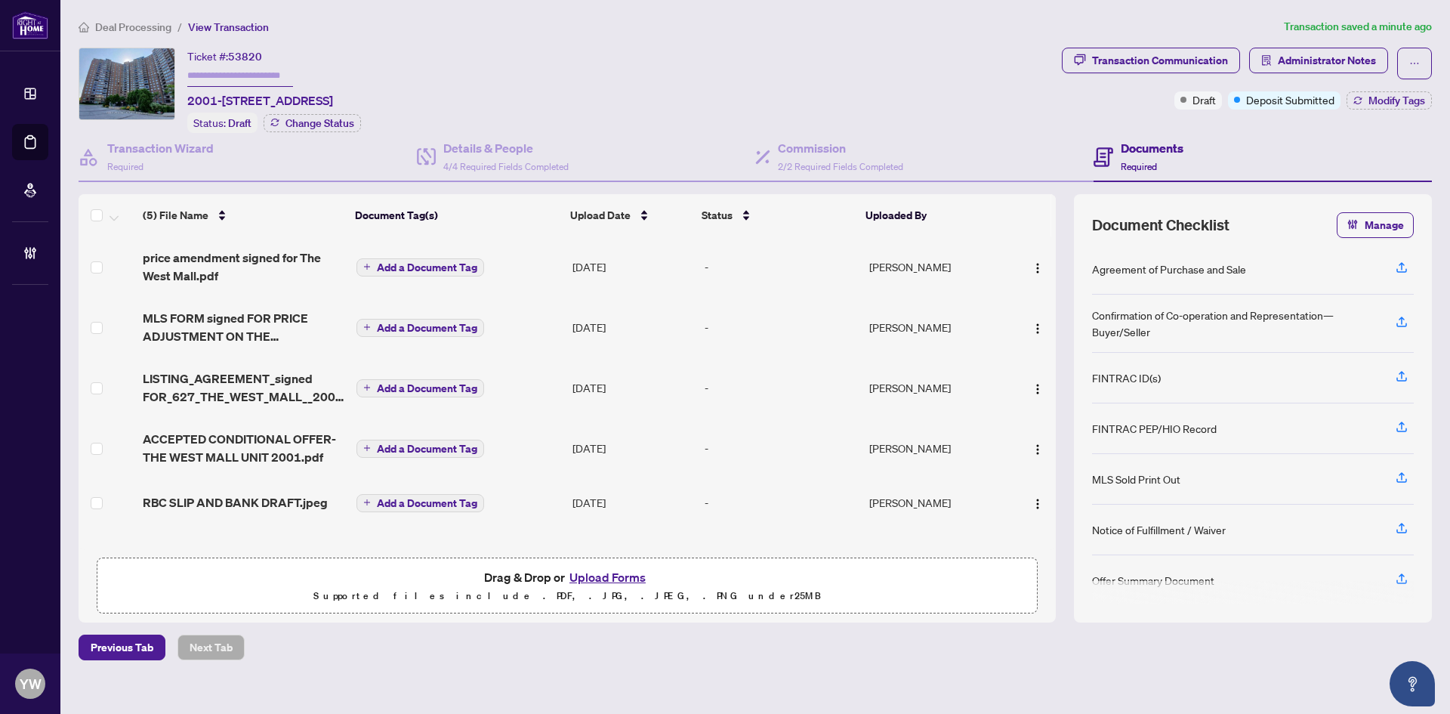
click at [280, 498] on span "RBC SLIP AND BANK DRAFT.jpeg" at bounding box center [235, 502] width 185 height 18
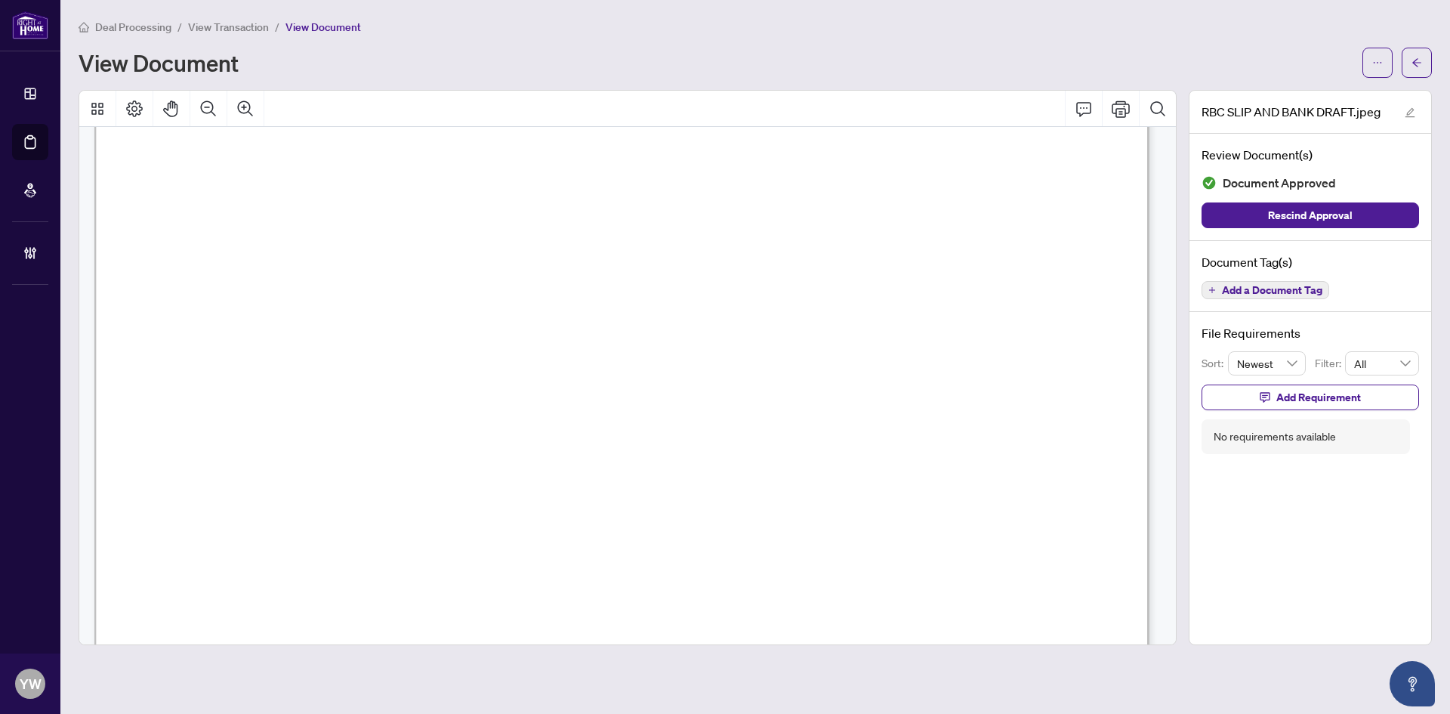
scroll to position [227, 0]
click at [1423, 60] on button "button" at bounding box center [1417, 63] width 30 height 30
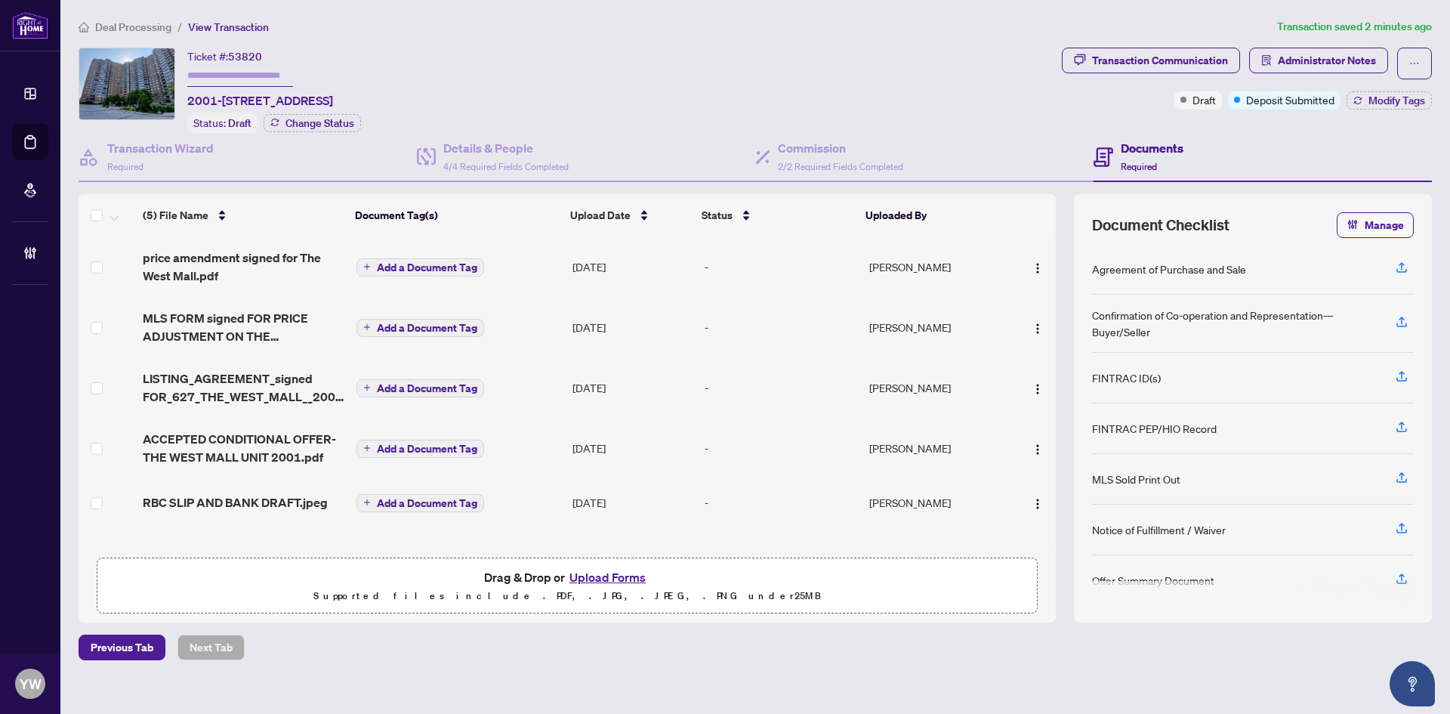
drag, startPoint x: 483, startPoint y: 518, endPoint x: -3, endPoint y: 440, distance: 492.6
click at [0, 440] on html "Dashboard Deal Processing Mortgage Referrals Brokerage Management YW YuPan Wang…" at bounding box center [725, 357] width 1450 height 714
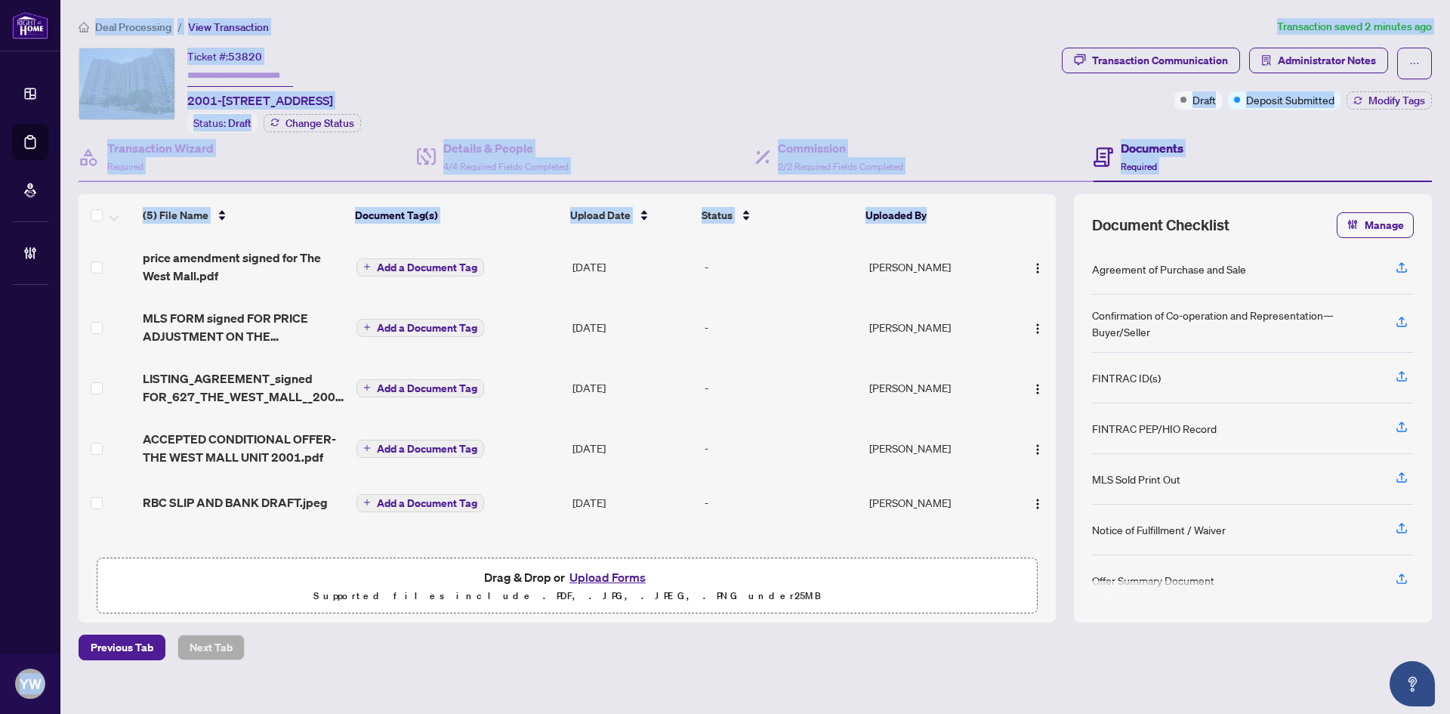
click at [333, 56] on div "Ticket #: 53820 2001-627 The West Mall, Toronto, Ontario M9C 4X5, Canada" at bounding box center [260, 79] width 146 height 62
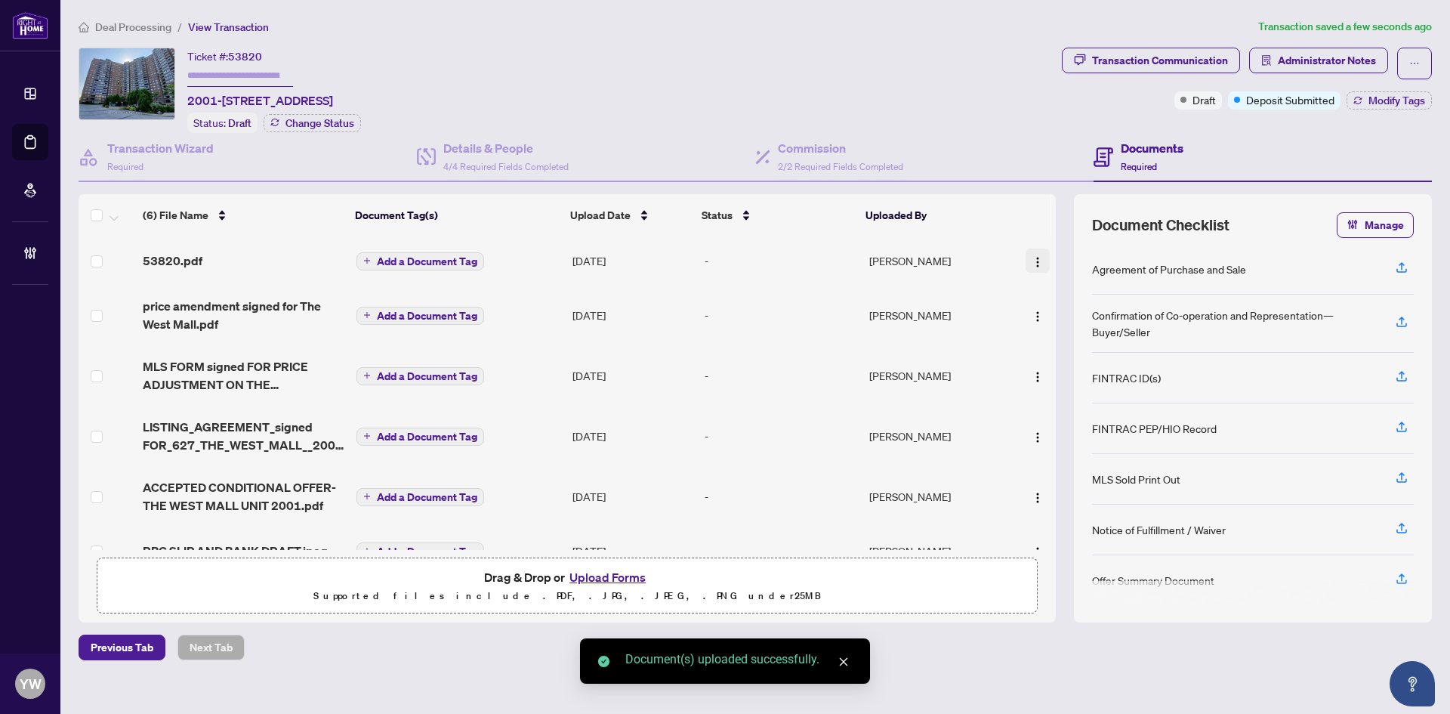
click at [1035, 260] on img "button" at bounding box center [1038, 262] width 12 height 12
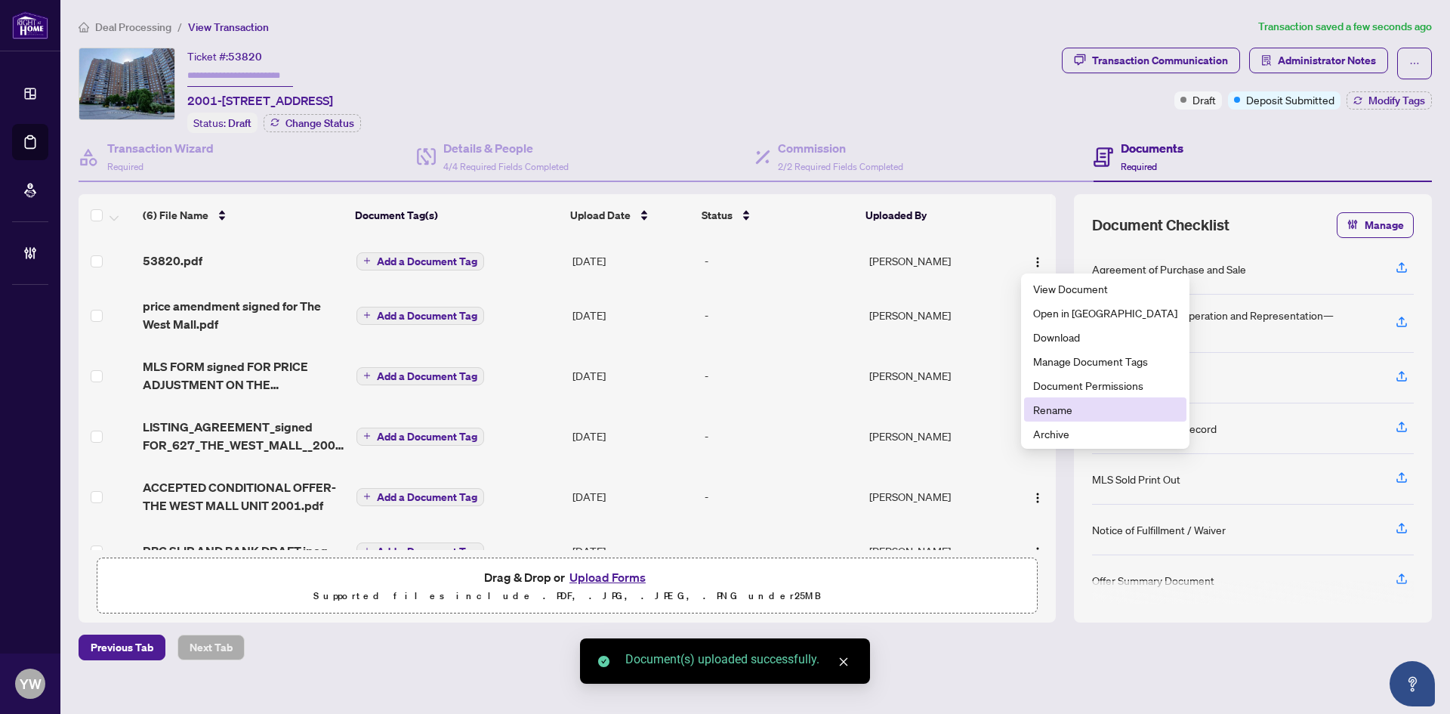
click at [1074, 404] on span "Rename" at bounding box center [1105, 409] width 144 height 17
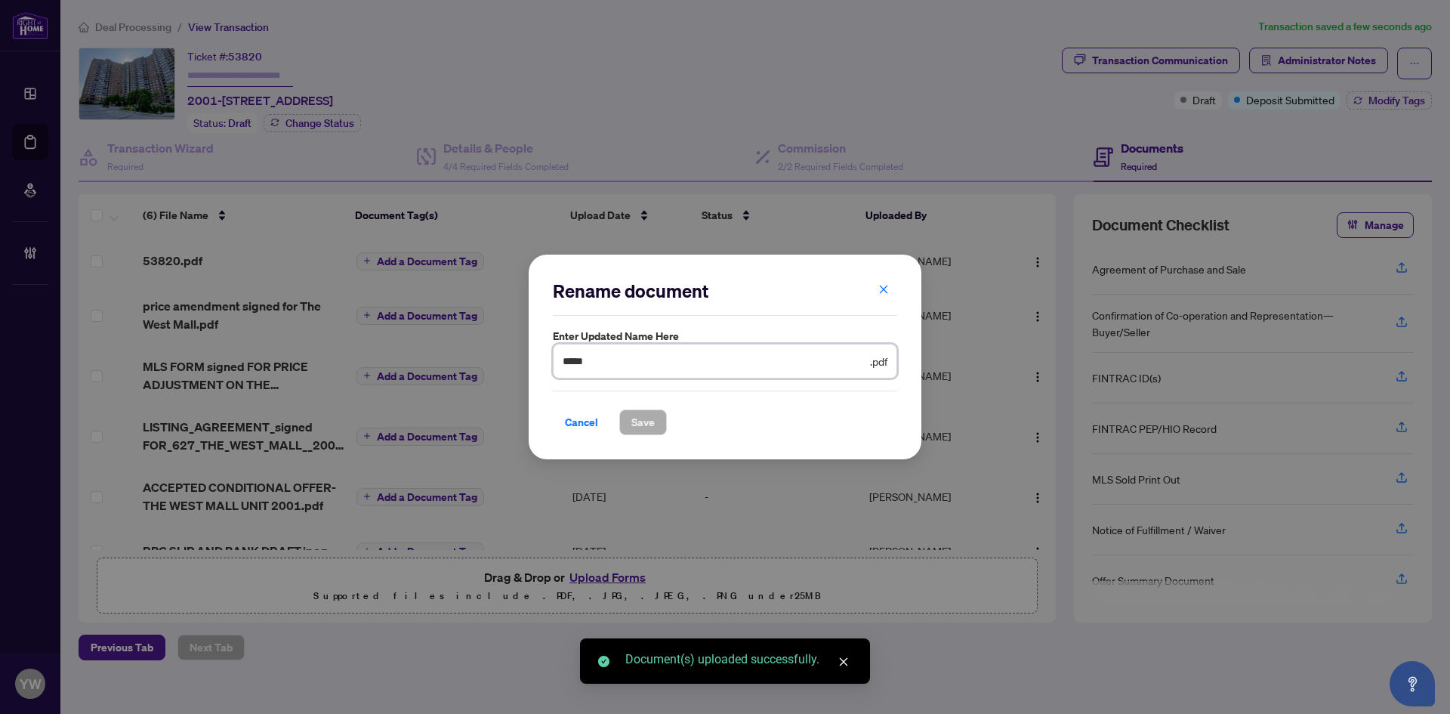
drag, startPoint x: 539, startPoint y: 359, endPoint x: 615, endPoint y: 406, distance: 89.5
click at [461, 359] on div "Rename document Enter updated name here ***** .pdf Cancel Save Cancel OK" at bounding box center [725, 357] width 1450 height 714
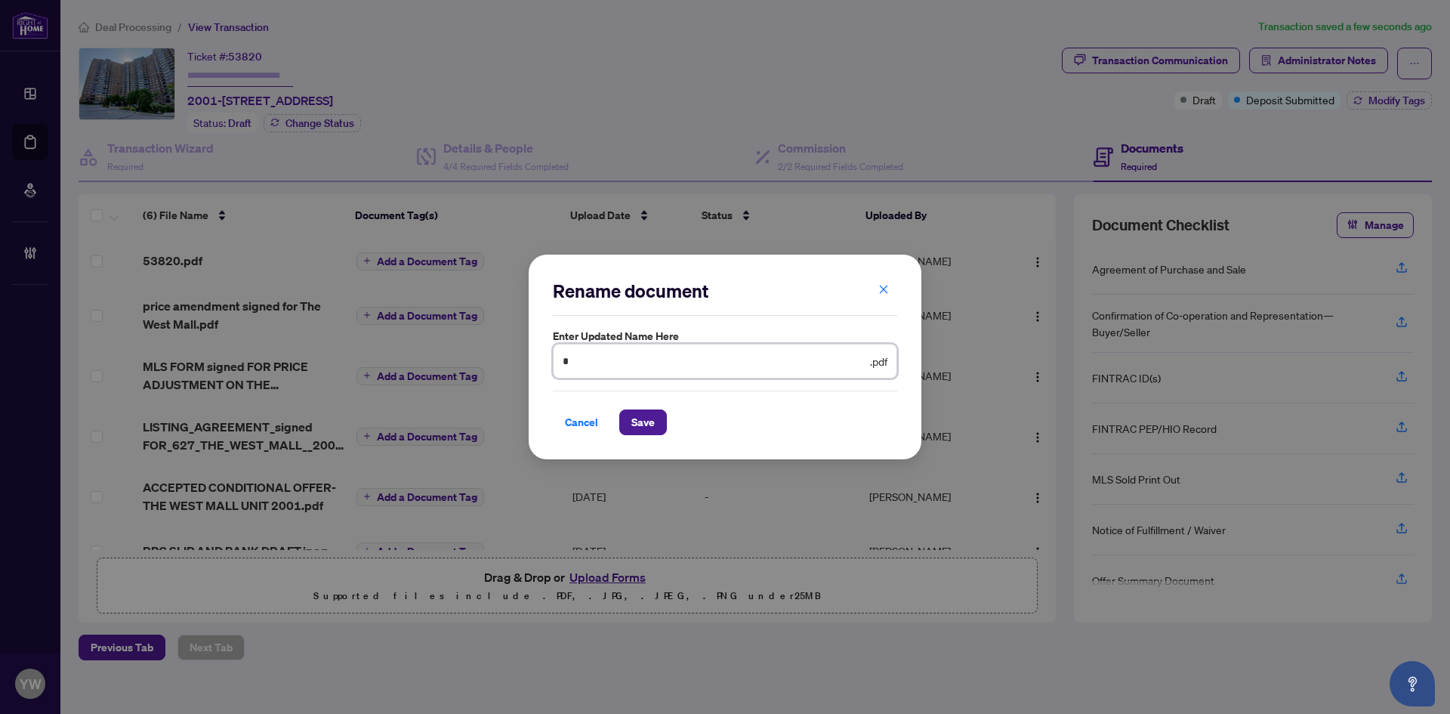
type input "**********"
click at [634, 421] on span "Save" at bounding box center [642, 422] width 23 height 24
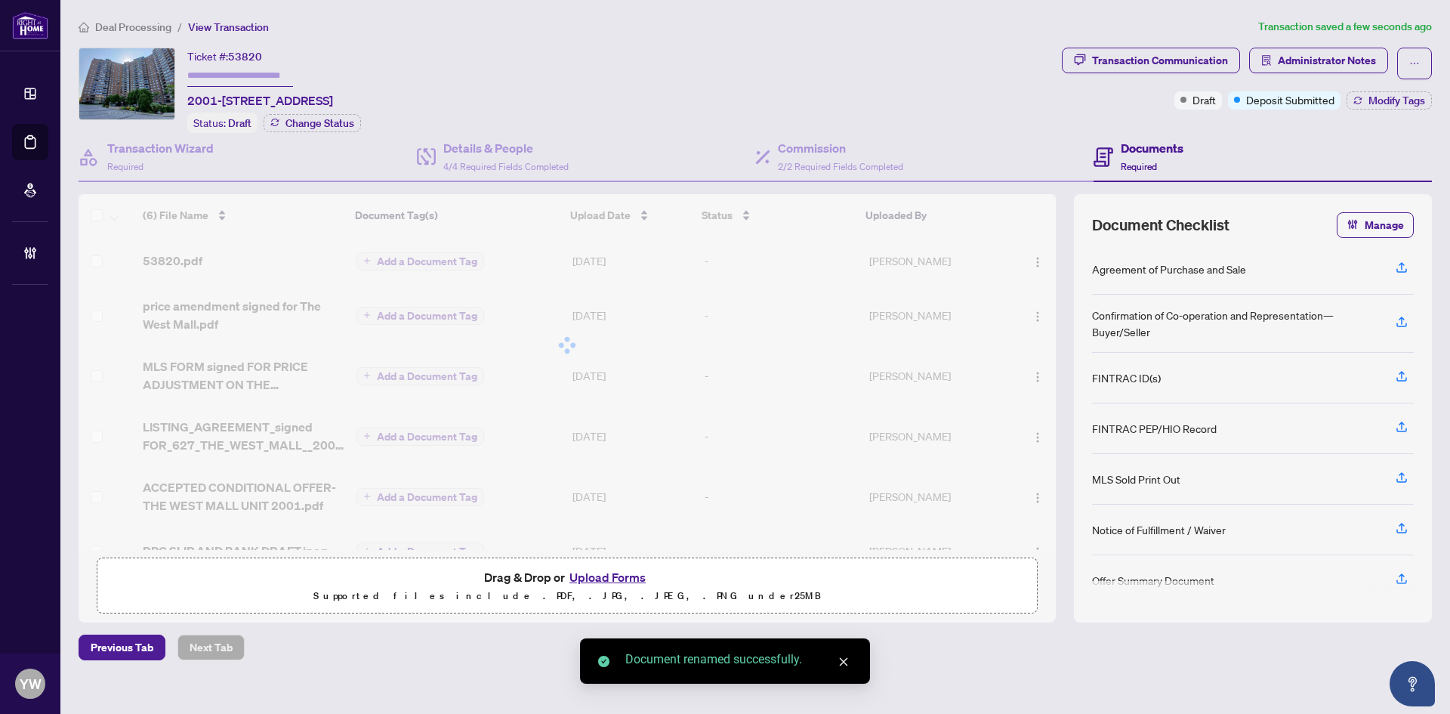
click at [1029, 266] on div at bounding box center [567, 345] width 977 height 302
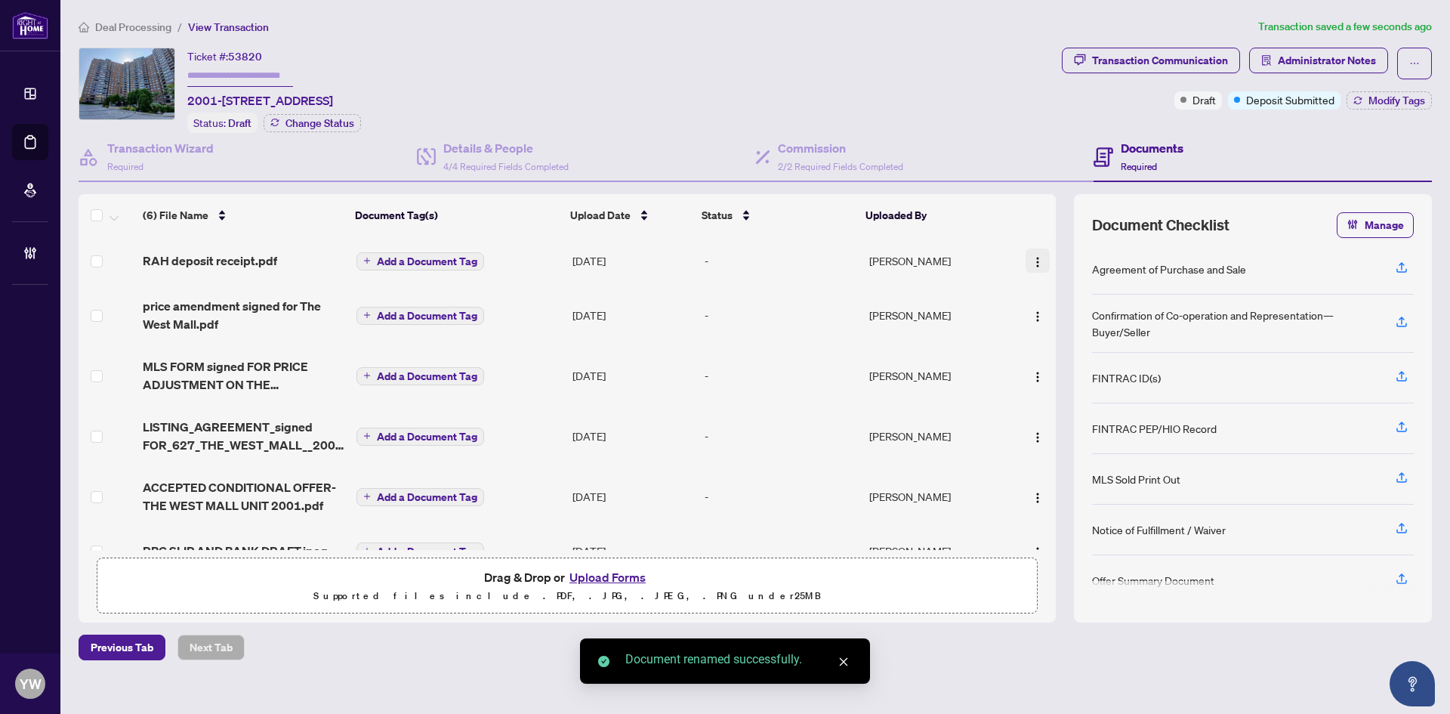
click at [1026, 264] on button "button" at bounding box center [1038, 260] width 24 height 24
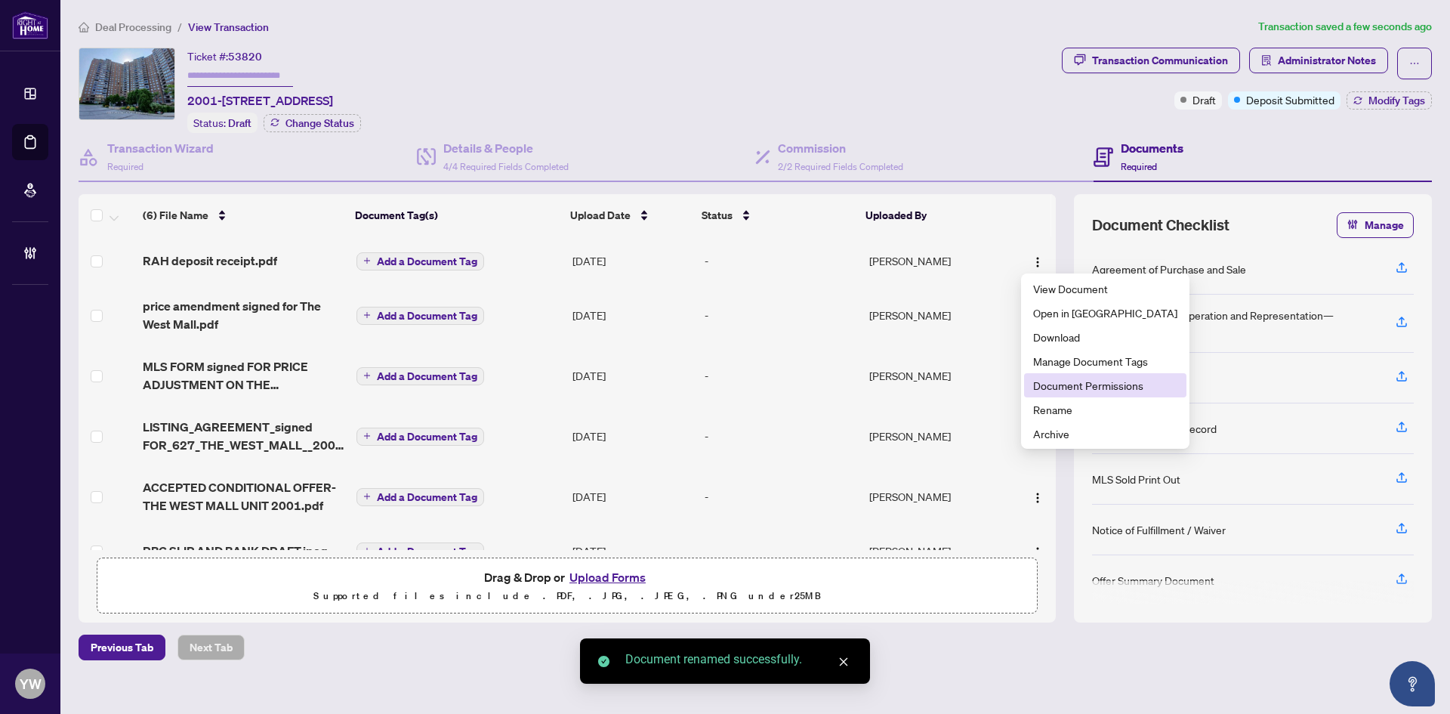
click at [1086, 383] on span "Document Permissions" at bounding box center [1105, 385] width 144 height 17
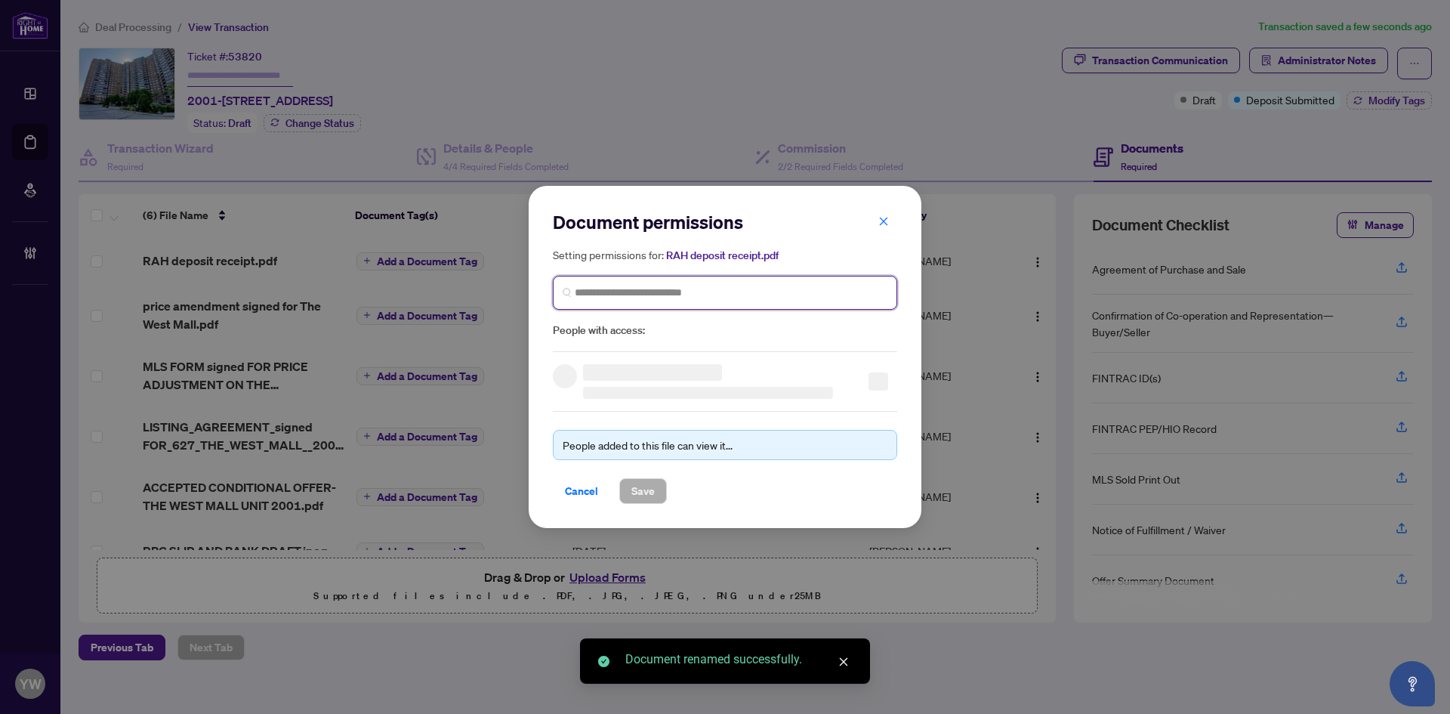
click at [647, 295] on input "search" at bounding box center [731, 293] width 313 height 16
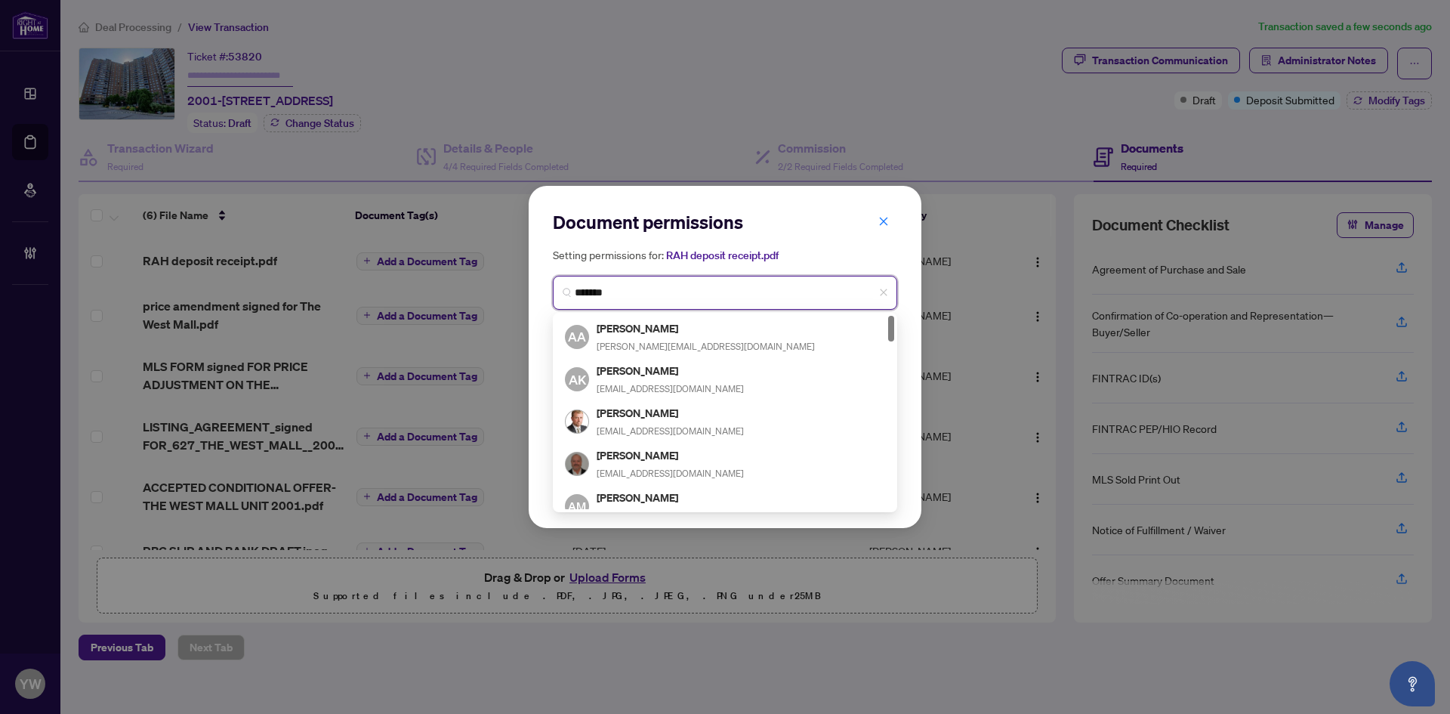
type input "********"
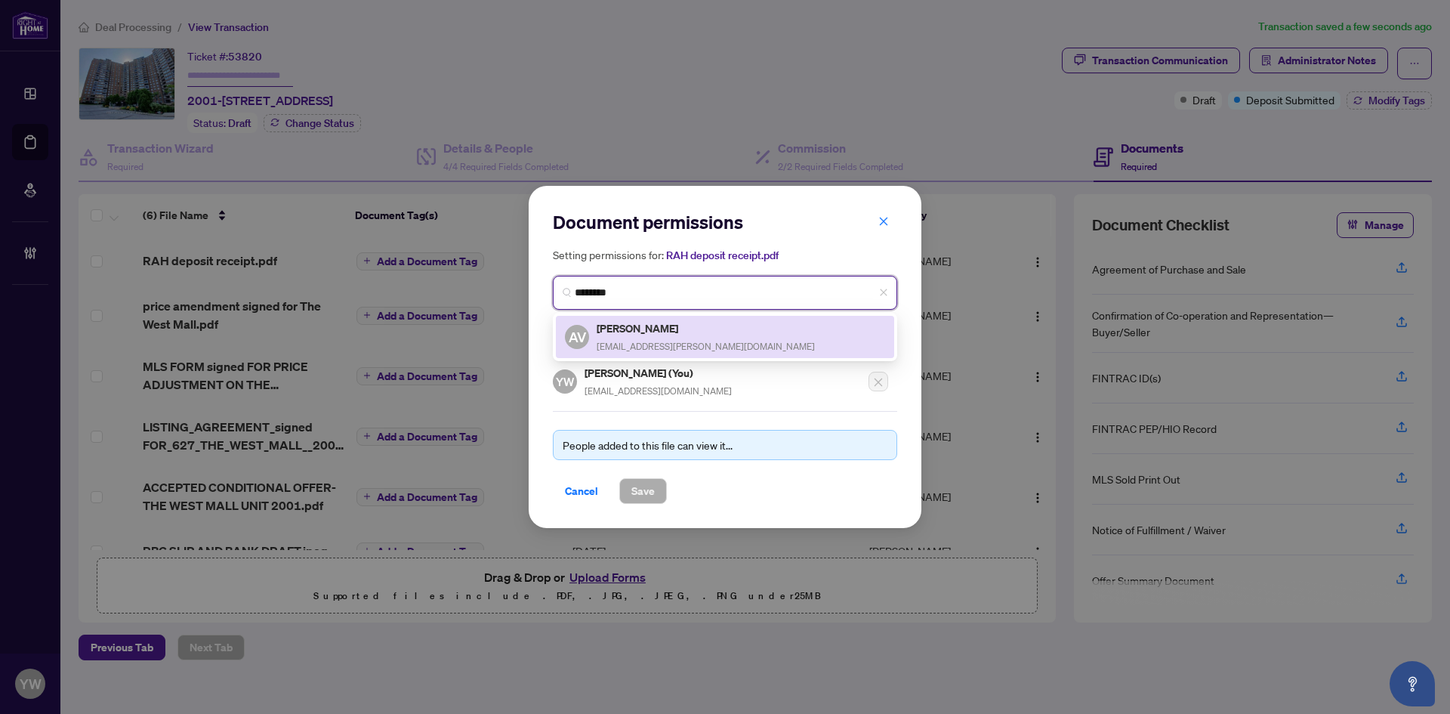
click at [695, 335] on div "AV Andrea Vyner avyner@rogers.com" at bounding box center [725, 336] width 320 height 35
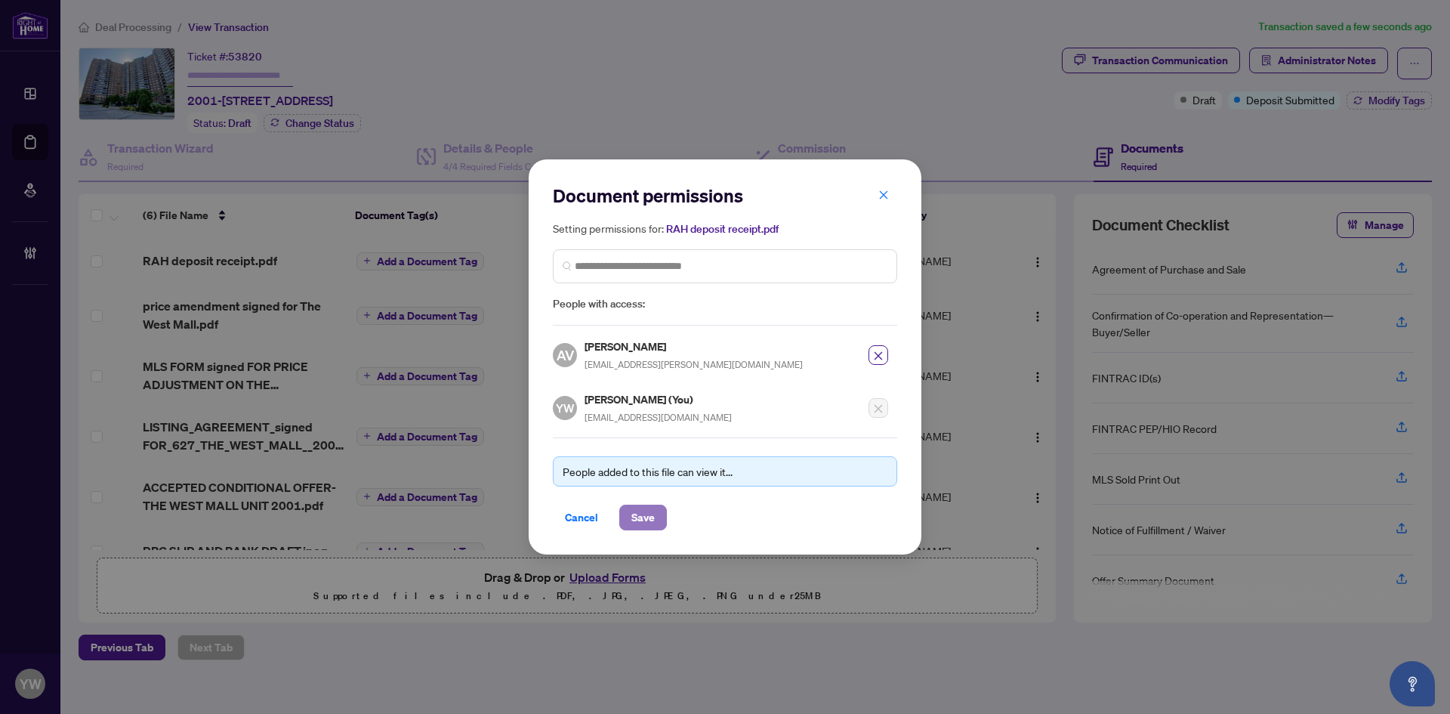
click at [646, 517] on span "Save" at bounding box center [642, 517] width 23 height 24
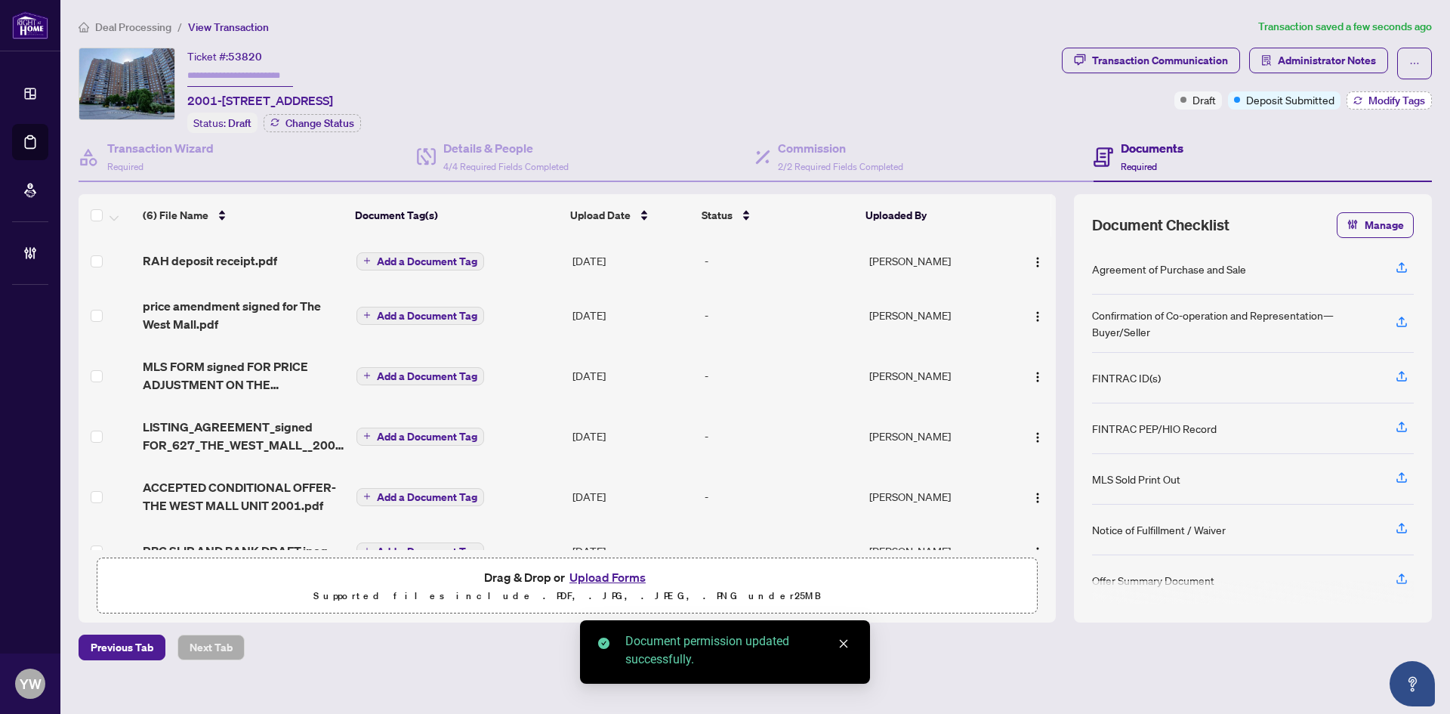
click at [1397, 103] on span "Modify Tags" at bounding box center [1397, 100] width 57 height 11
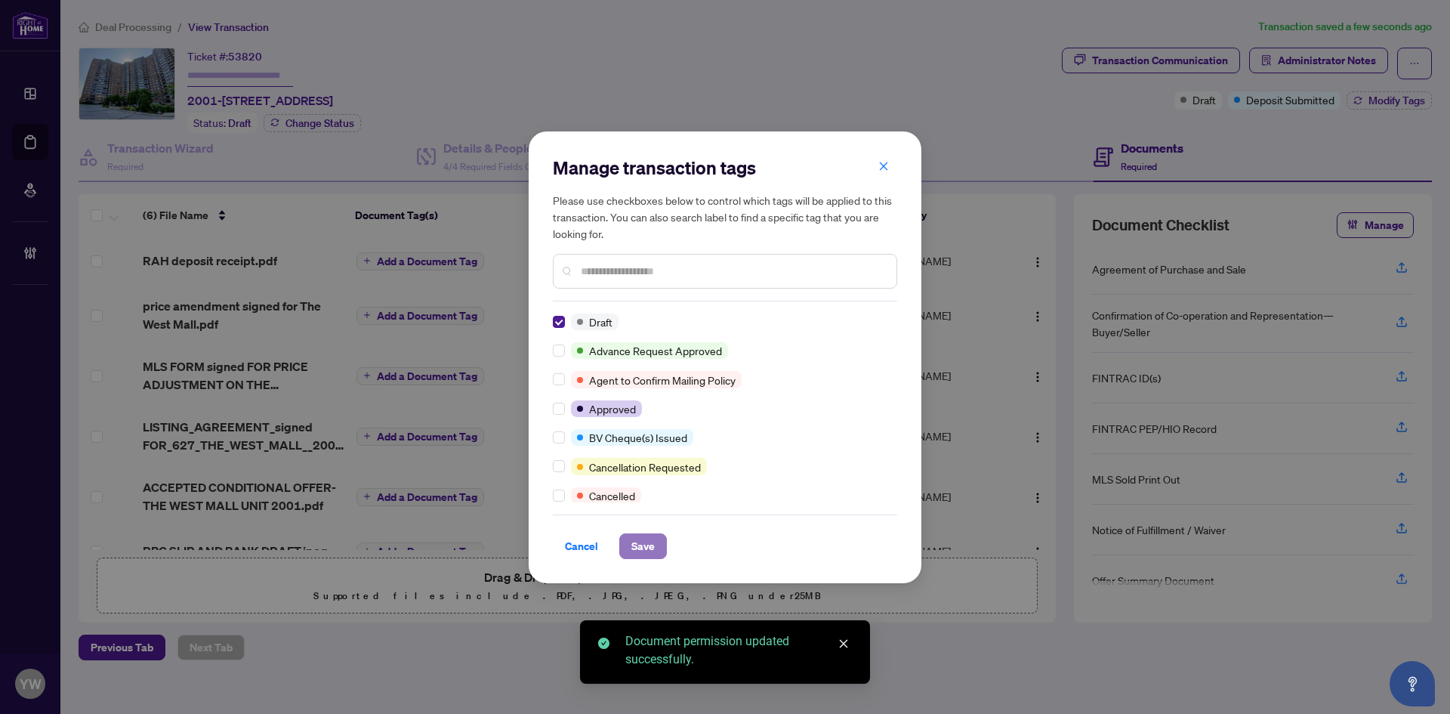
click at [644, 537] on span "Save" at bounding box center [642, 546] width 23 height 24
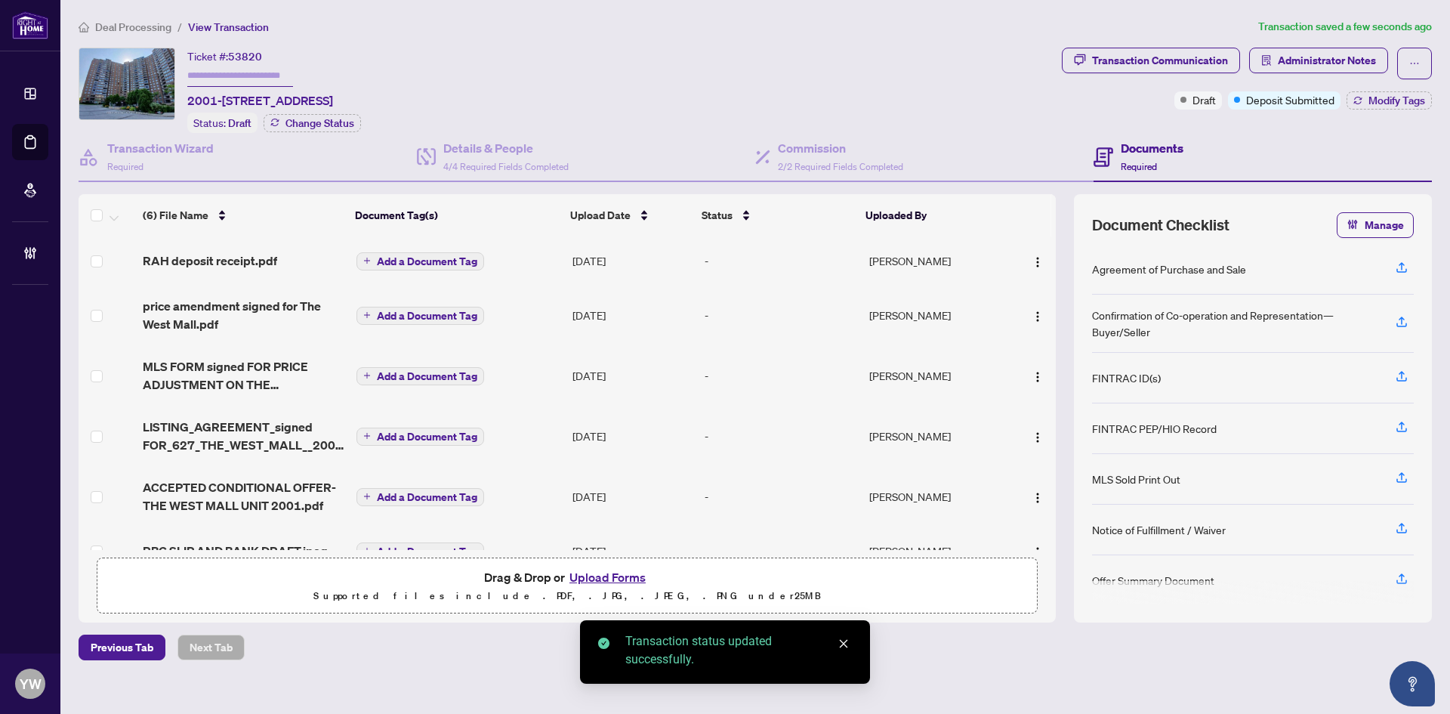
click at [1316, 74] on body "Dashboard Deal Processing Mortgage Referrals Brokerage Management YW YuPan Wang…" at bounding box center [725, 357] width 1450 height 714
click at [1318, 55] on span "Administrator Notes" at bounding box center [1327, 60] width 98 height 24
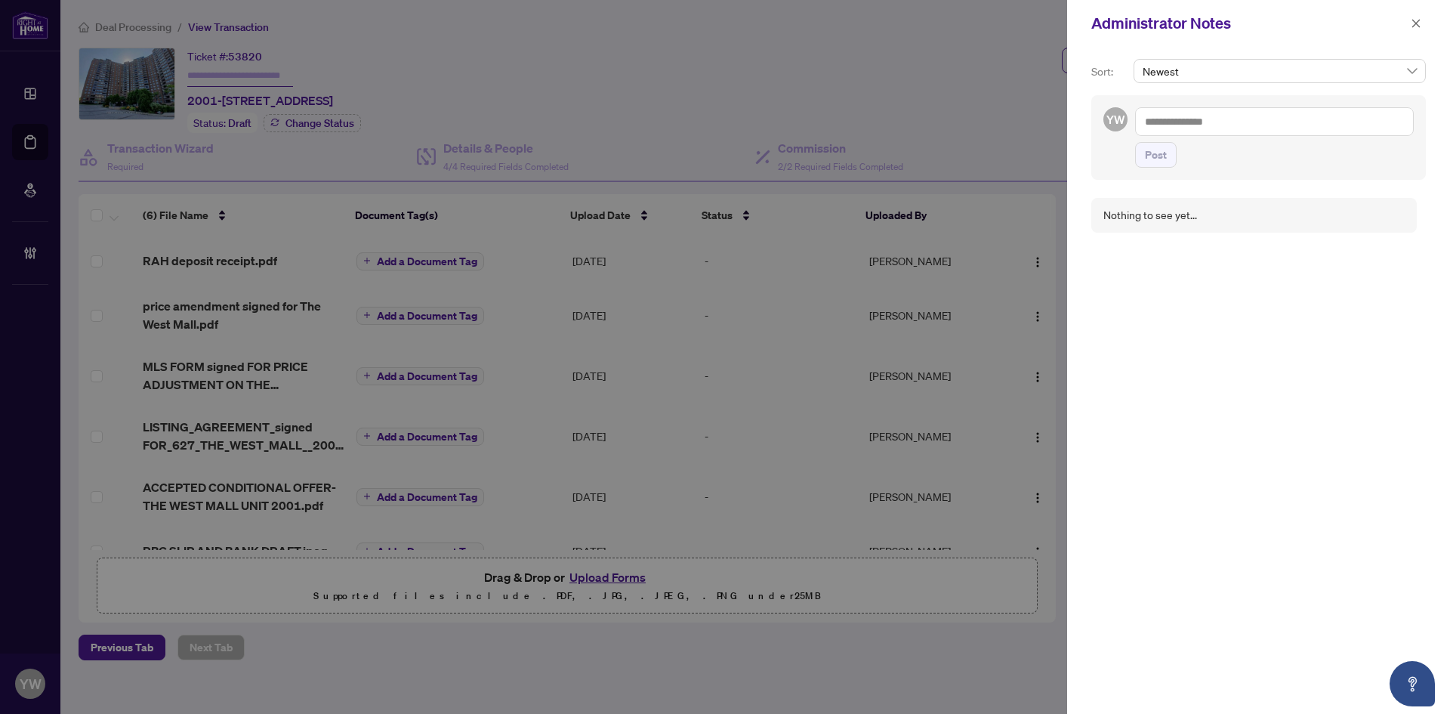
click at [1199, 125] on textarea at bounding box center [1274, 121] width 279 height 29
paste textarea "**********"
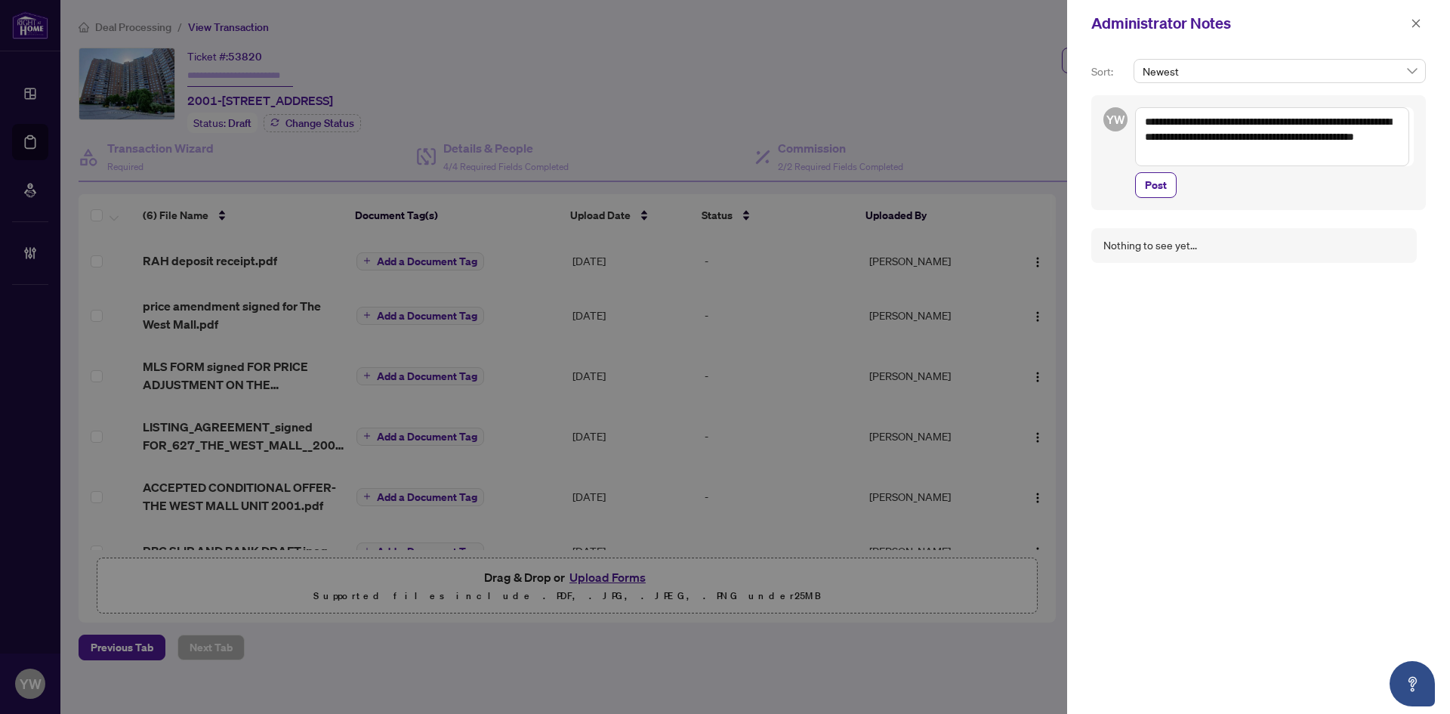
drag, startPoint x: 1270, startPoint y: 120, endPoint x: 1207, endPoint y: 119, distance: 63.5
click at [1207, 119] on textarea "**********" at bounding box center [1272, 136] width 274 height 59
type textarea "**********"
click at [1156, 190] on span "Post" at bounding box center [1156, 185] width 22 height 24
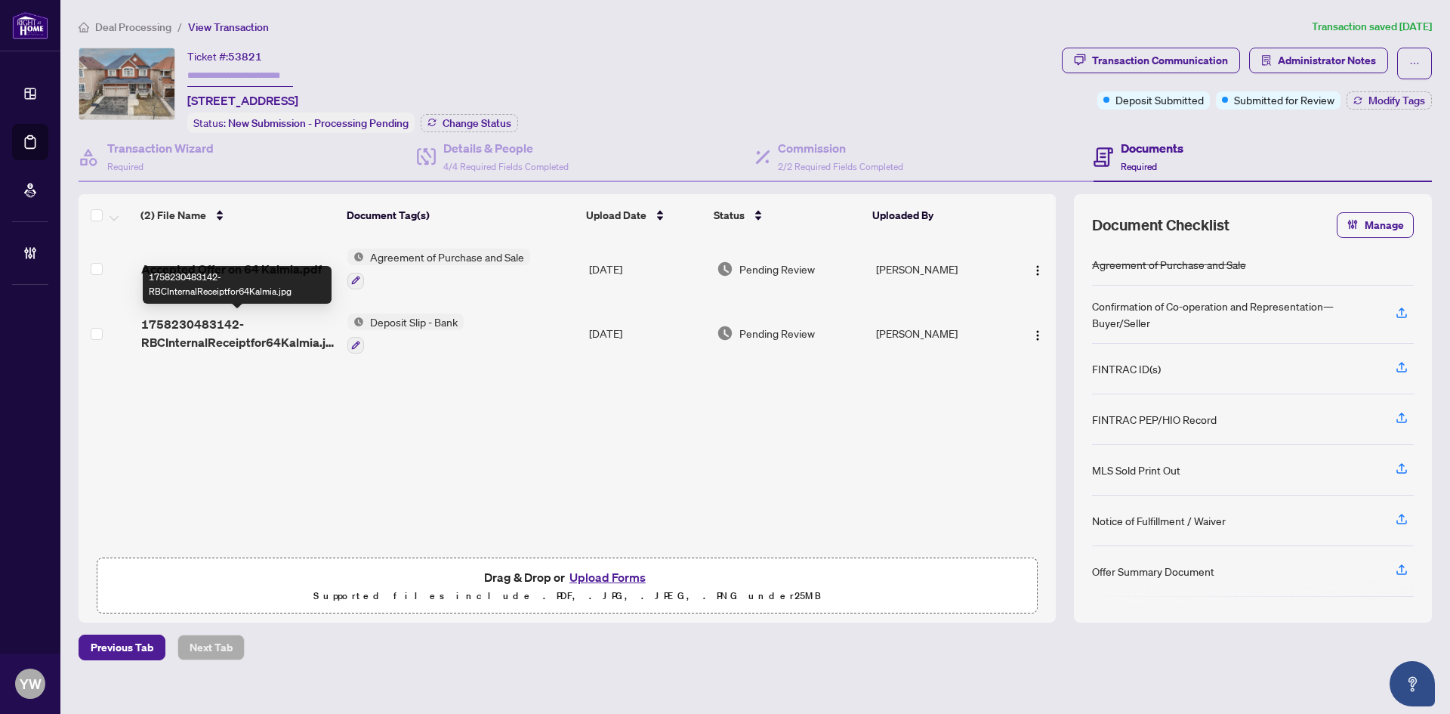
click at [206, 327] on span "1758230483142-RBCInternalReceiptfor64Kalmia.jpg" at bounding box center [238, 333] width 194 height 36
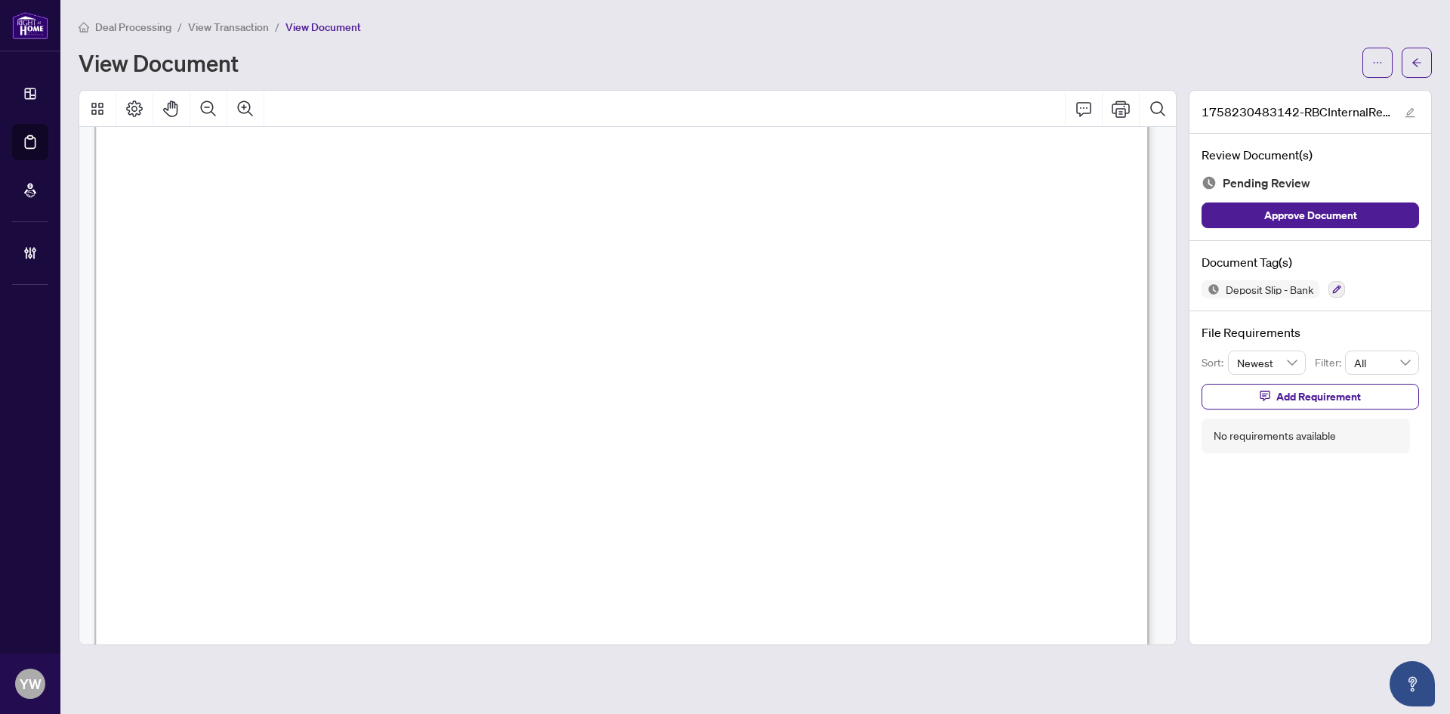
scroll to position [227, 0]
drag, startPoint x: 1269, startPoint y: 223, endPoint x: 1342, endPoint y: 181, distance: 84.2
click at [1269, 222] on span "Approve Document" at bounding box center [1310, 215] width 93 height 24
click at [1412, 111] on icon "edit" at bounding box center [1411, 113] width 10 height 10
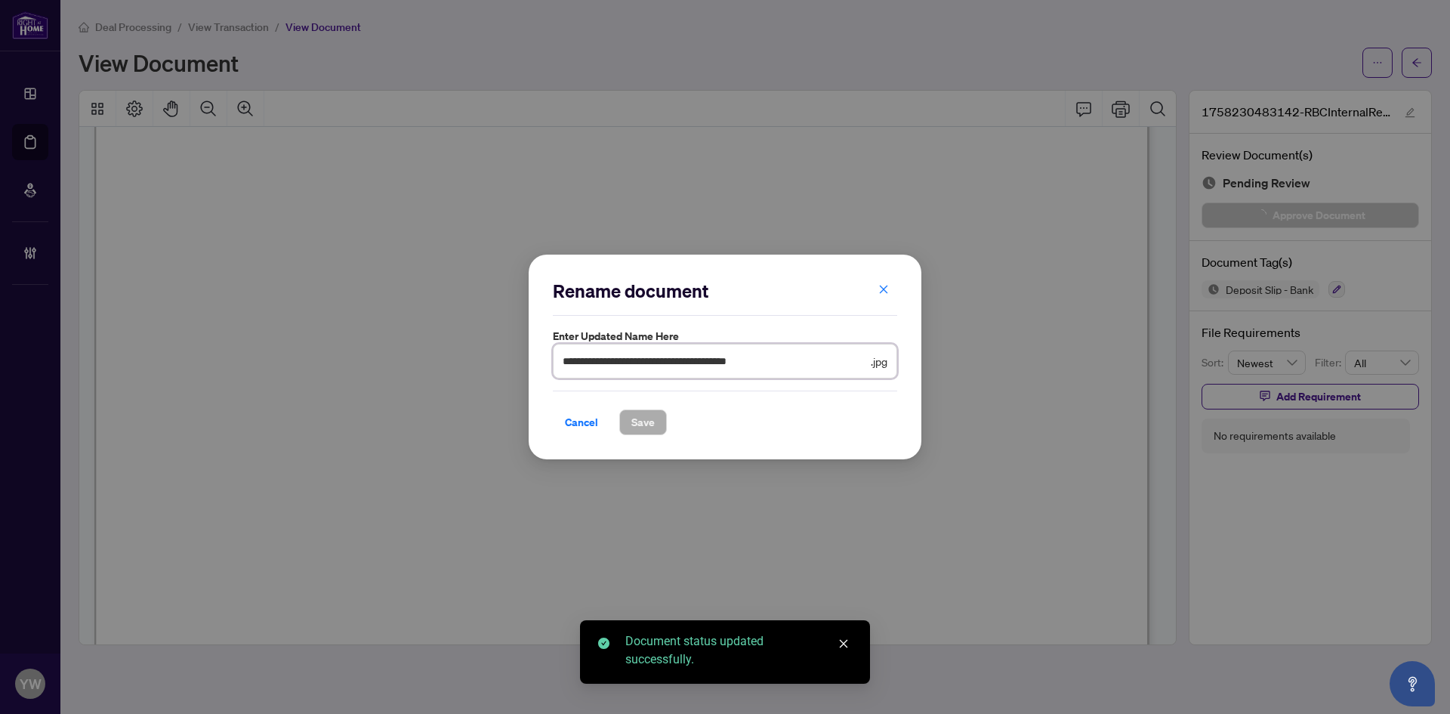
drag, startPoint x: 742, startPoint y: 361, endPoint x: 480, endPoint y: 367, distance: 262.2
click at [458, 361] on div "**********" at bounding box center [725, 357] width 1450 height 714
type input "********"
click at [634, 424] on span "Save" at bounding box center [642, 422] width 23 height 24
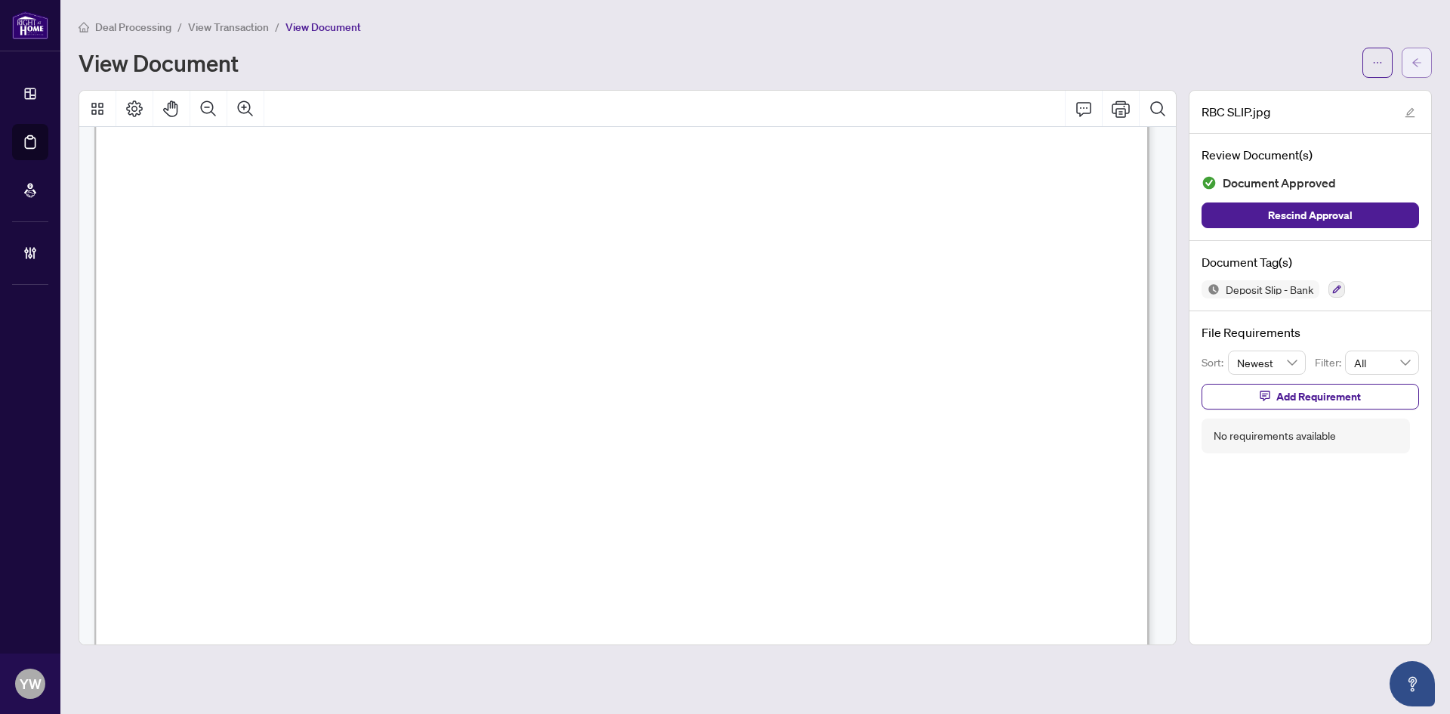
click at [1425, 61] on button "button" at bounding box center [1417, 63] width 30 height 30
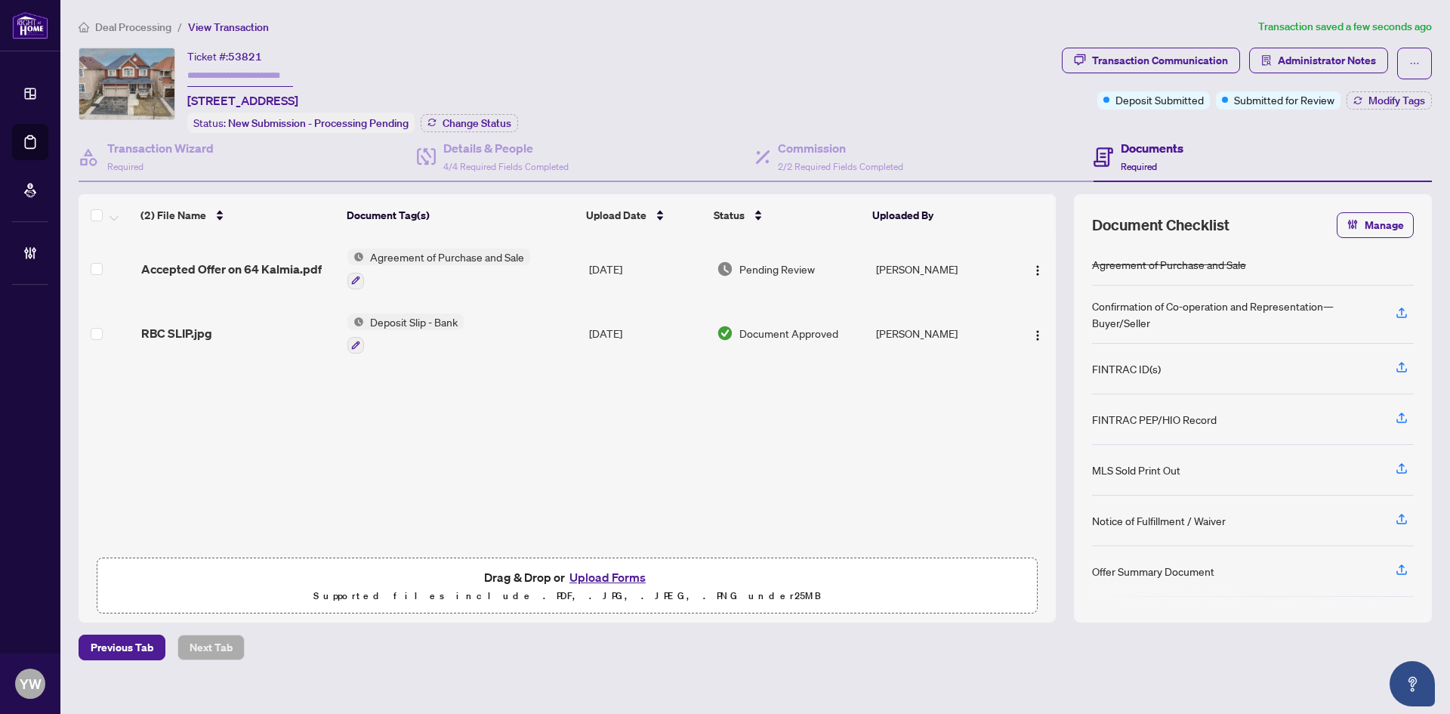
click at [239, 267] on span "Accepted Offer on 64 Kalmia.pdf" at bounding box center [231, 269] width 181 height 18
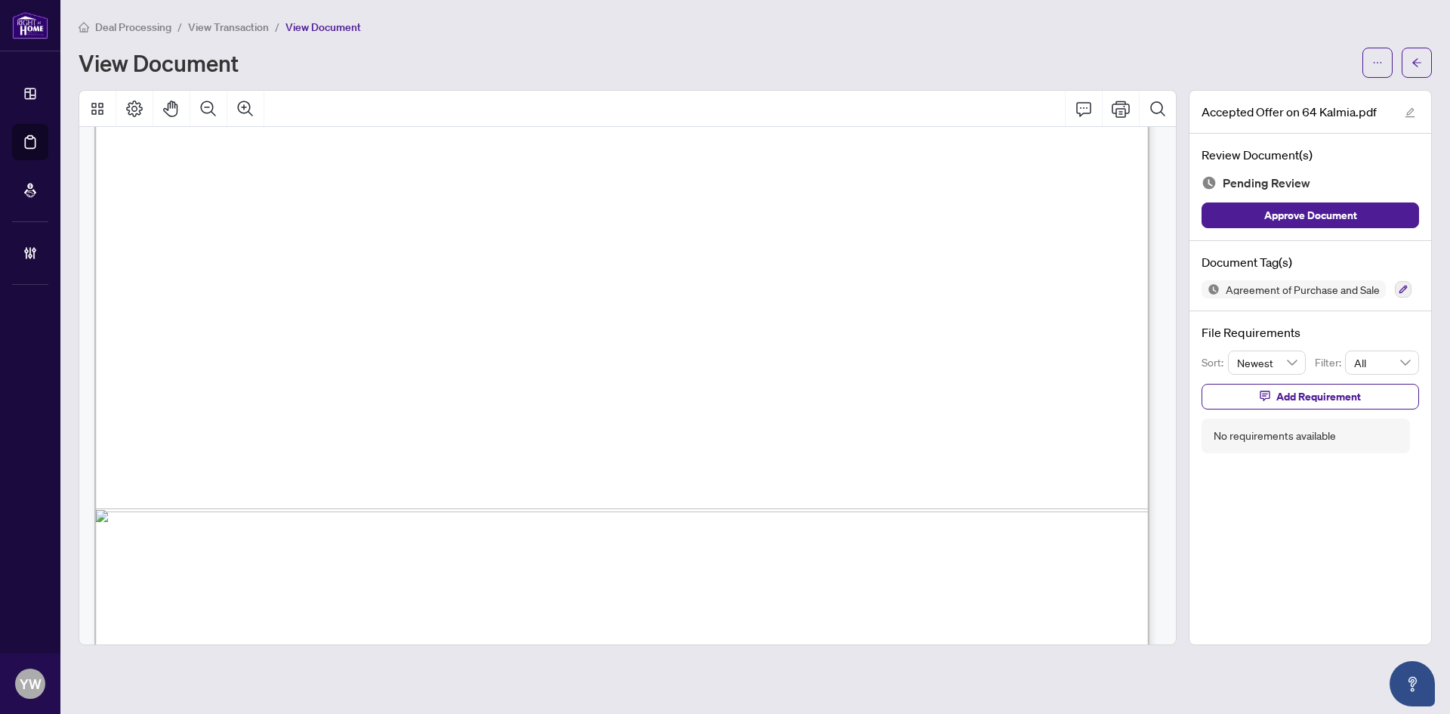
scroll to position [1964, 0]
drag, startPoint x: 1412, startPoint y: 63, endPoint x: 1442, endPoint y: 69, distance: 30.8
click at [1412, 63] on icon "arrow-left" at bounding box center [1417, 62] width 11 height 11
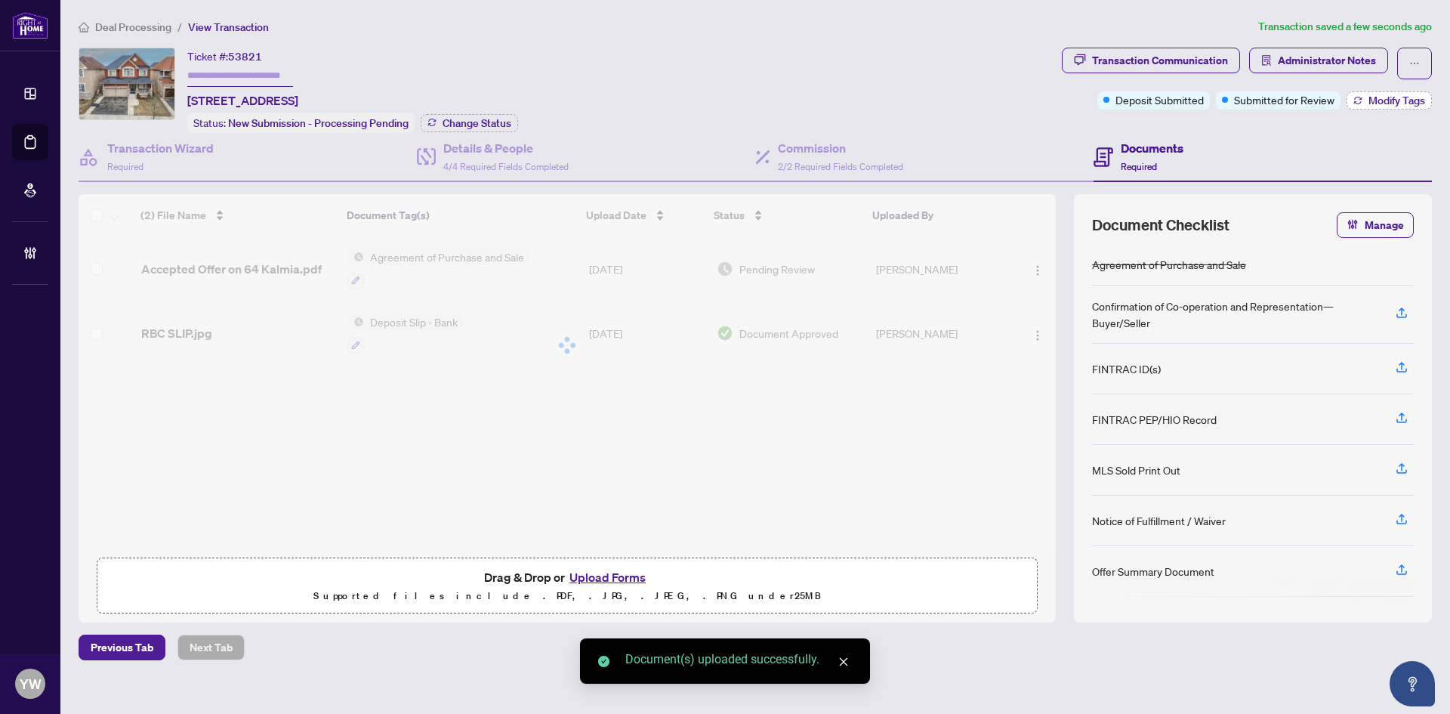
click at [1378, 101] on span "Modify Tags" at bounding box center [1397, 100] width 57 height 11
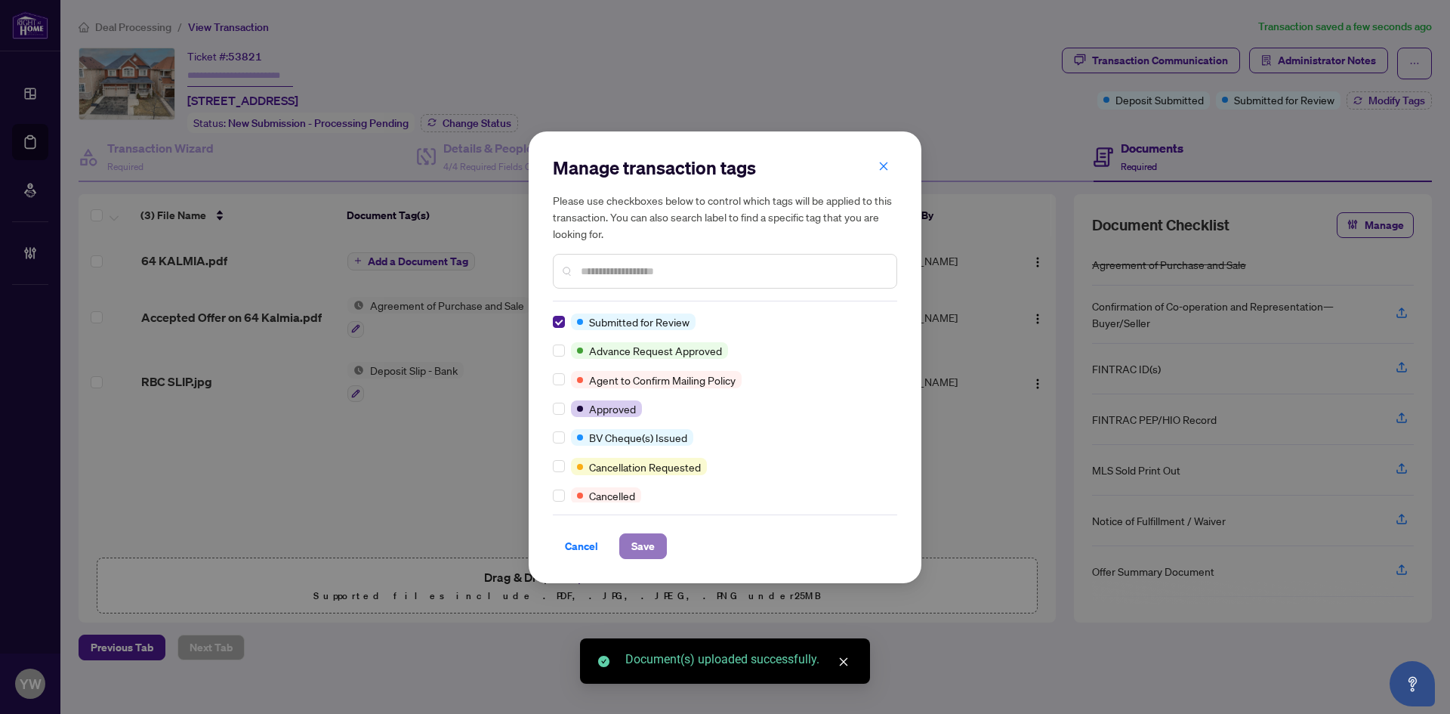
click at [643, 537] on span "Save" at bounding box center [642, 546] width 23 height 24
click at [381, 495] on div "Manage transaction tags Please use checkboxes below to control which tags will …" at bounding box center [725, 357] width 1450 height 714
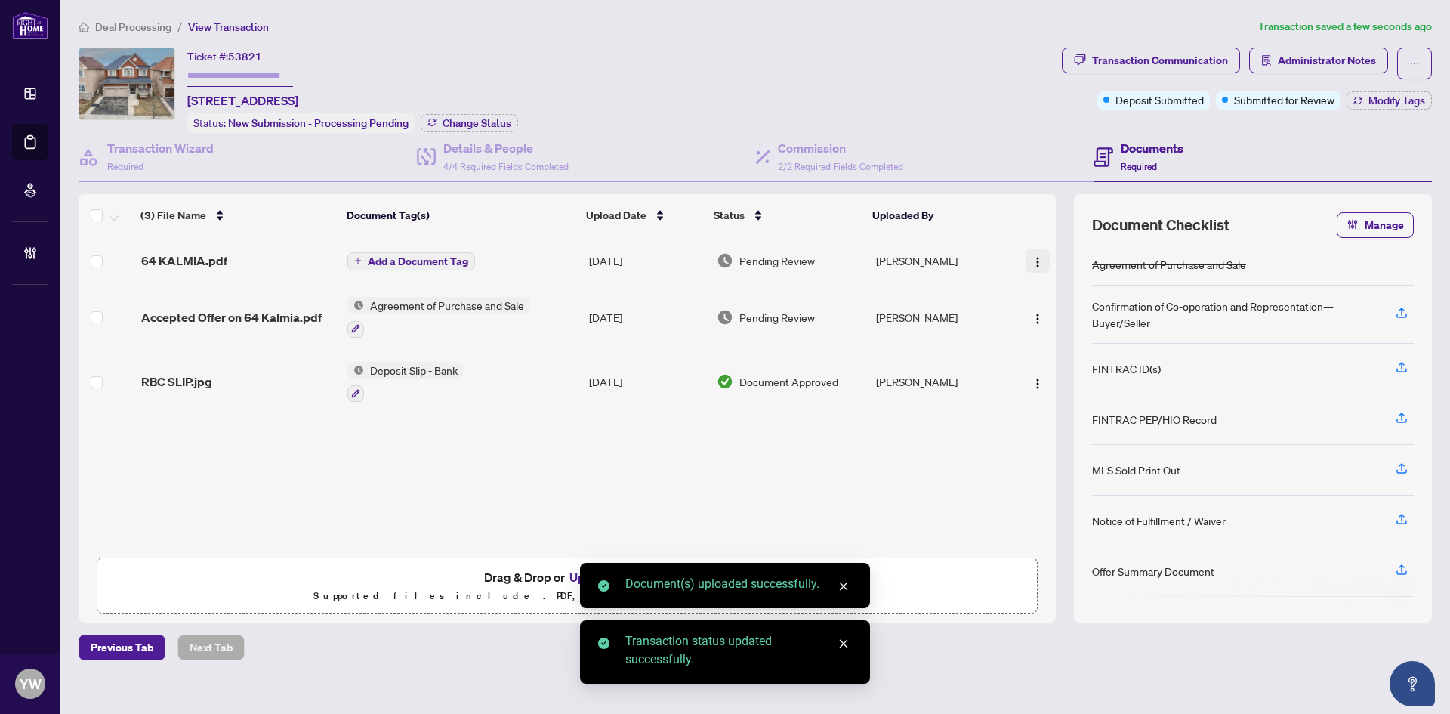
click at [1032, 258] on img "button" at bounding box center [1038, 262] width 12 height 12
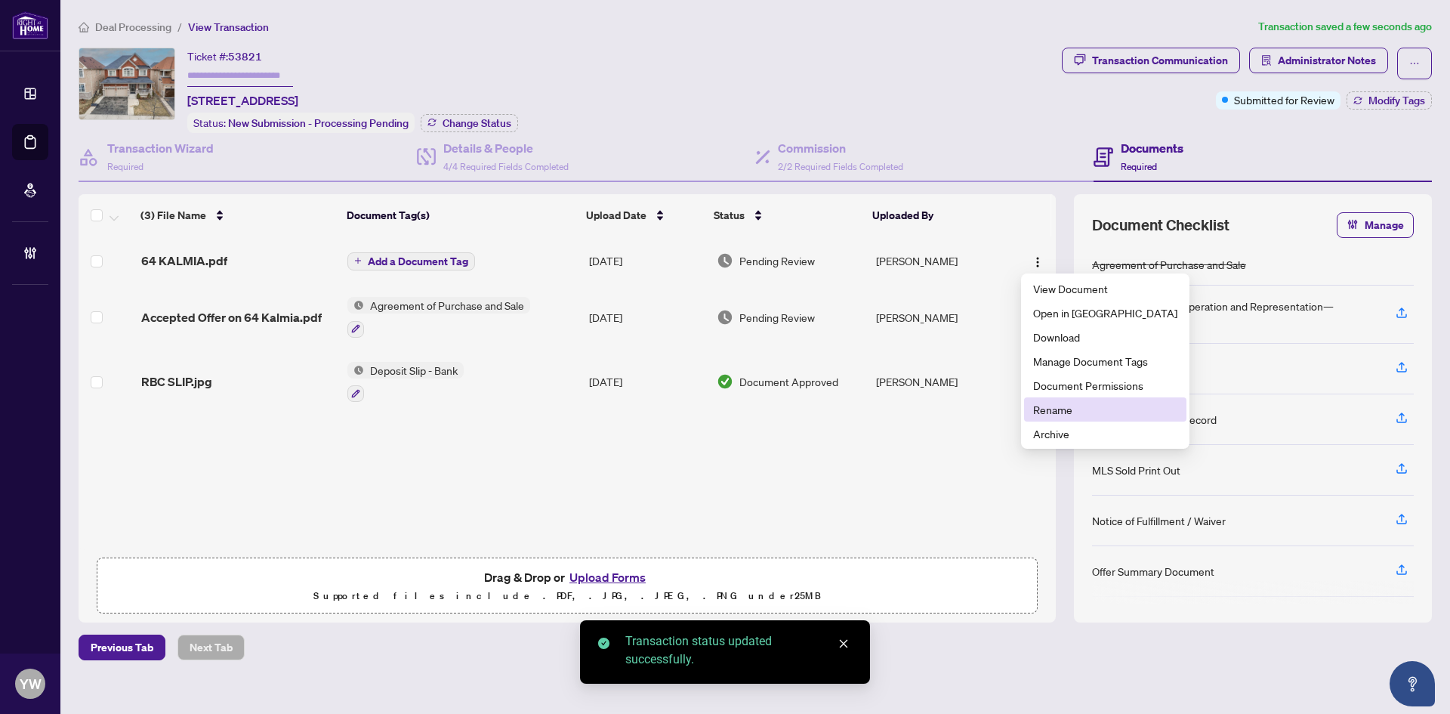
click at [1034, 419] on li "Rename" at bounding box center [1105, 409] width 162 height 24
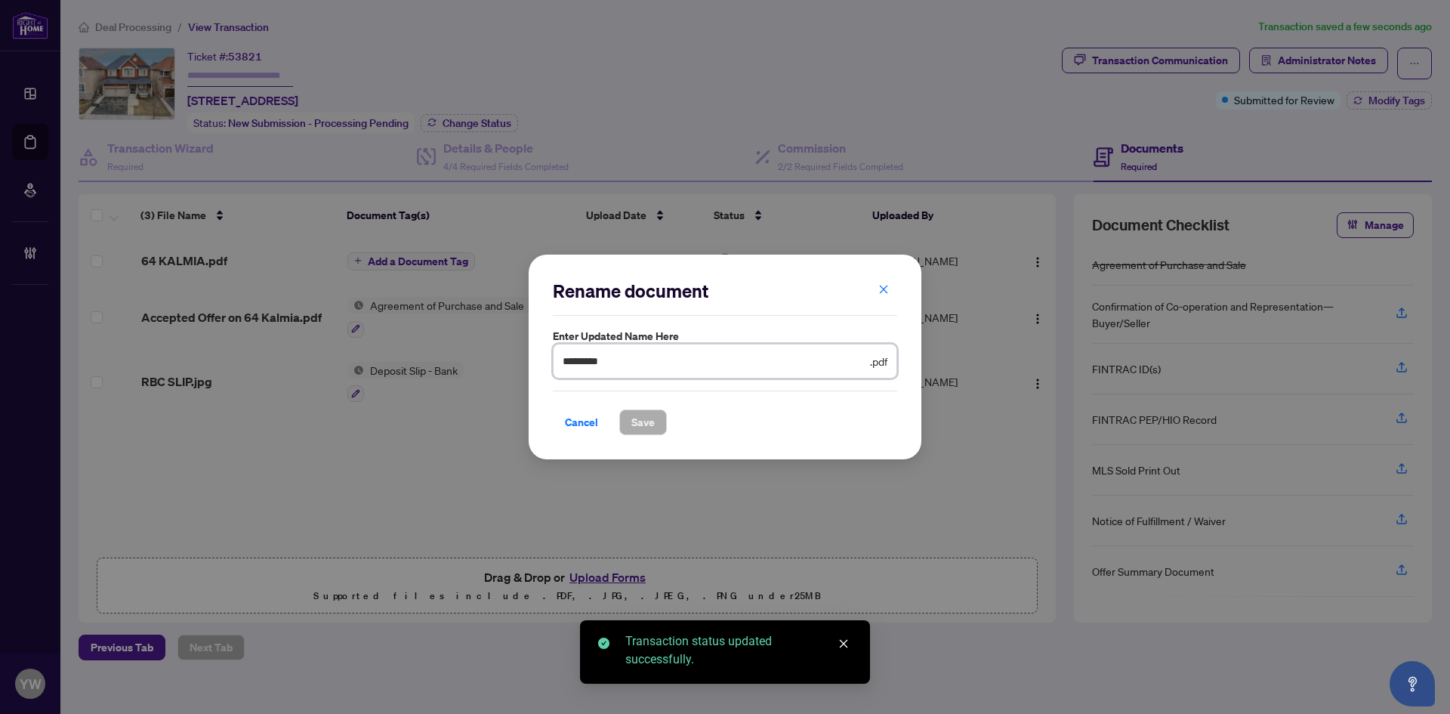
drag, startPoint x: 625, startPoint y: 362, endPoint x: 497, endPoint y: 362, distance: 127.6
click at [497, 362] on div "Rename document Enter updated name here ********* .pdf Cancel Save Cancel OK" at bounding box center [725, 357] width 1450 height 714
type input "**********"
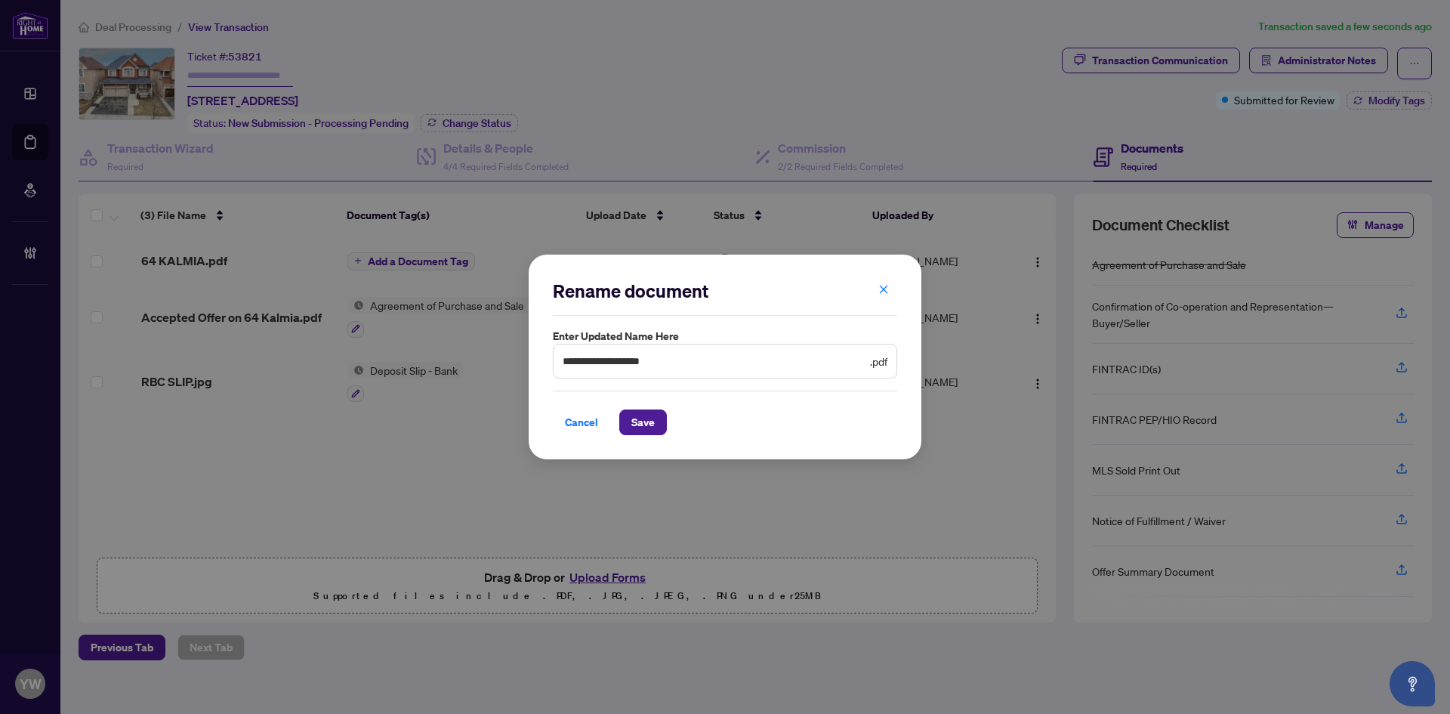
drag, startPoint x: 632, startPoint y: 426, endPoint x: 745, endPoint y: 408, distance: 114.7
click at [632, 427] on span "Save" at bounding box center [642, 422] width 23 height 24
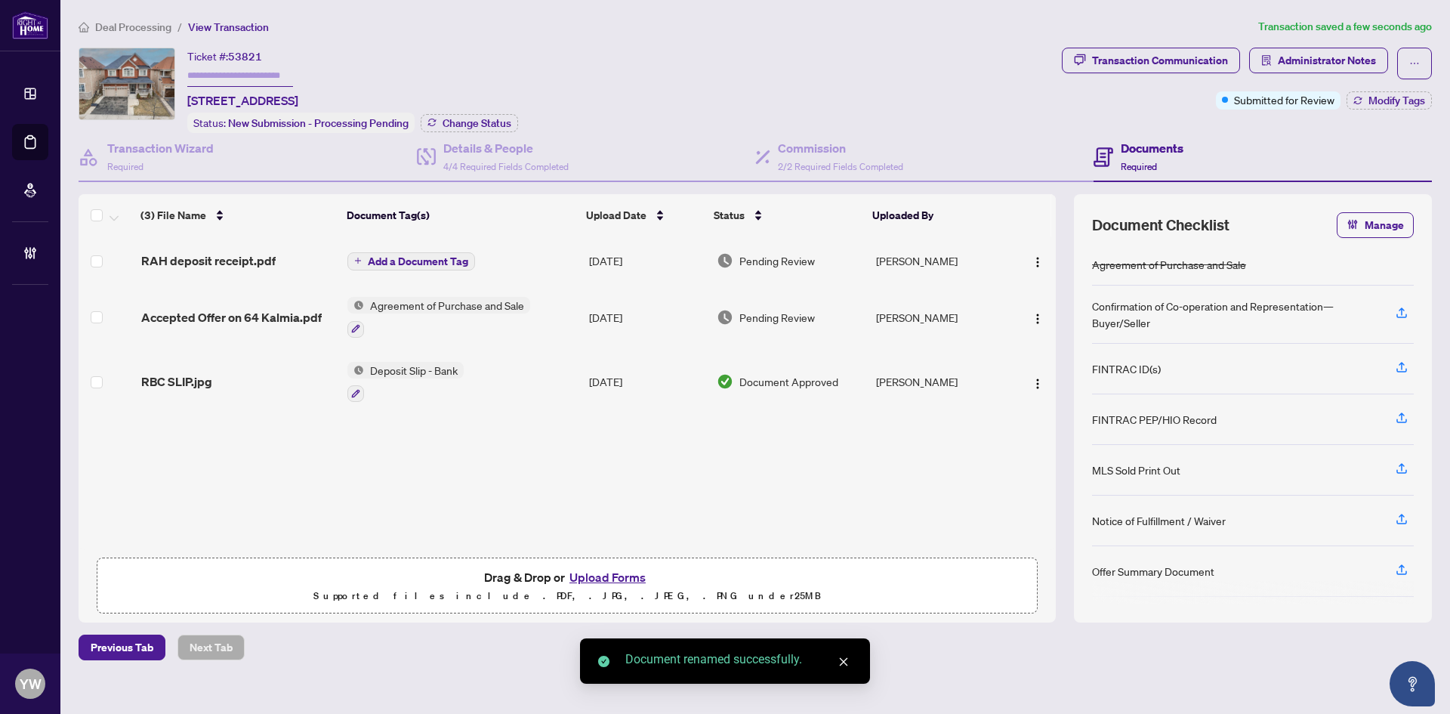
drag, startPoint x: 1030, startPoint y: 260, endPoint x: 1058, endPoint y: 303, distance: 51.3
click at [1032, 260] on img "button" at bounding box center [1038, 262] width 12 height 12
click at [1067, 386] on span "Document Permissions" at bounding box center [1105, 385] width 144 height 17
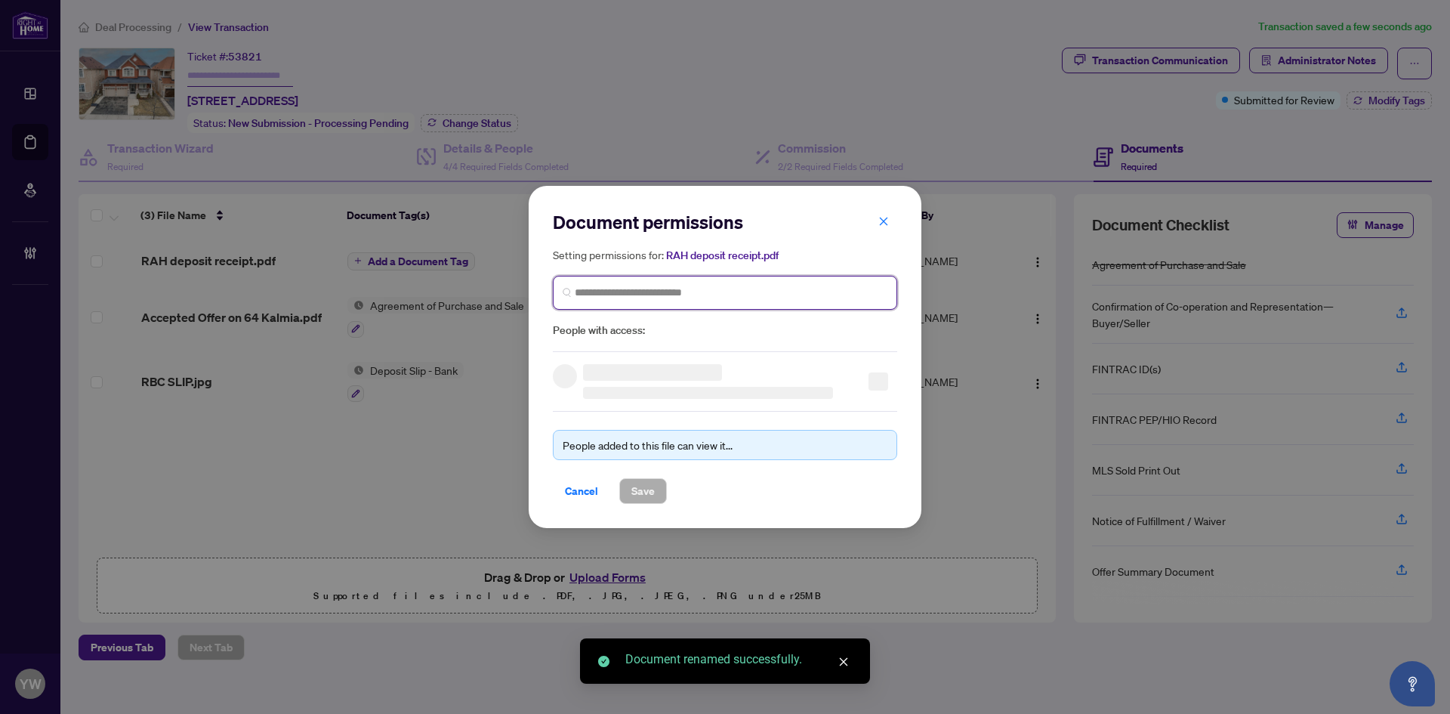
click at [598, 298] on input "search" at bounding box center [731, 293] width 313 height 16
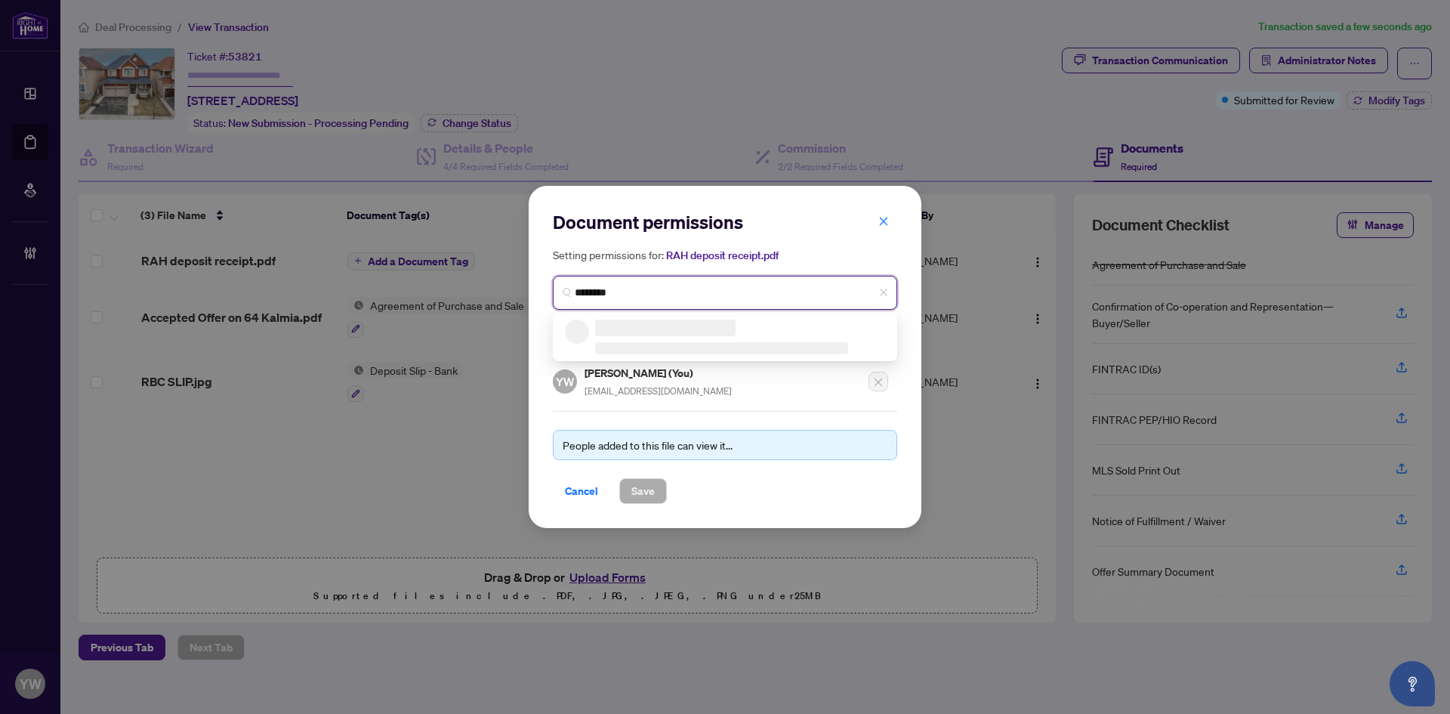
type input "*********"
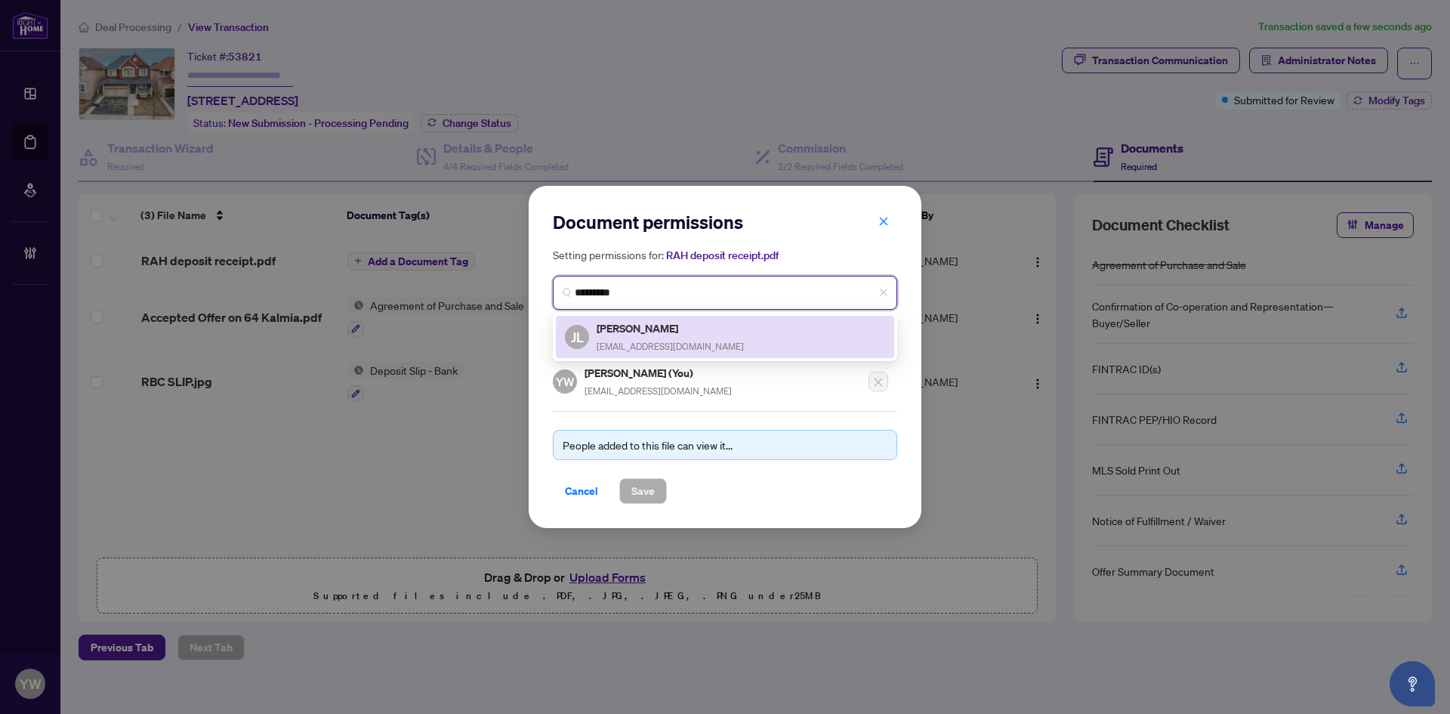
click at [666, 326] on h5 "[PERSON_NAME]" at bounding box center [670, 327] width 147 height 17
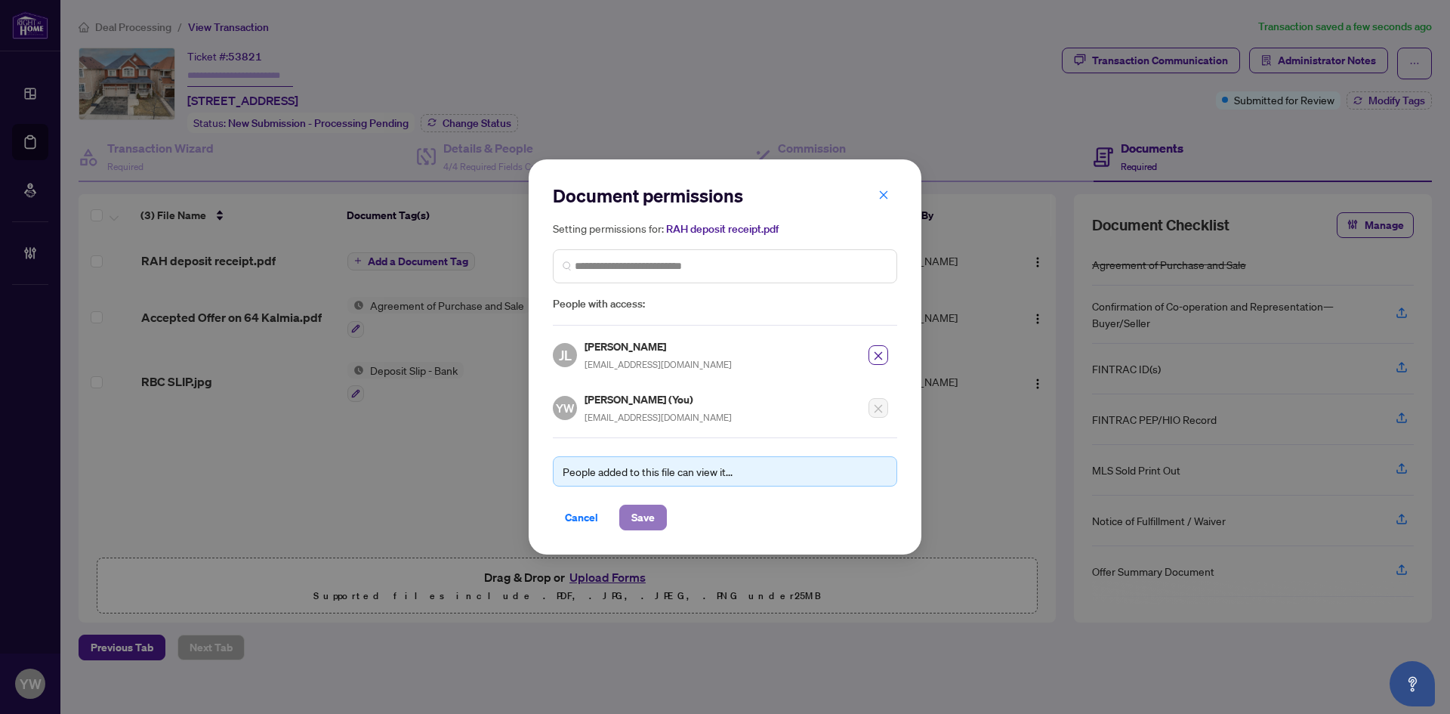
click at [652, 505] on span "Save" at bounding box center [642, 517] width 23 height 24
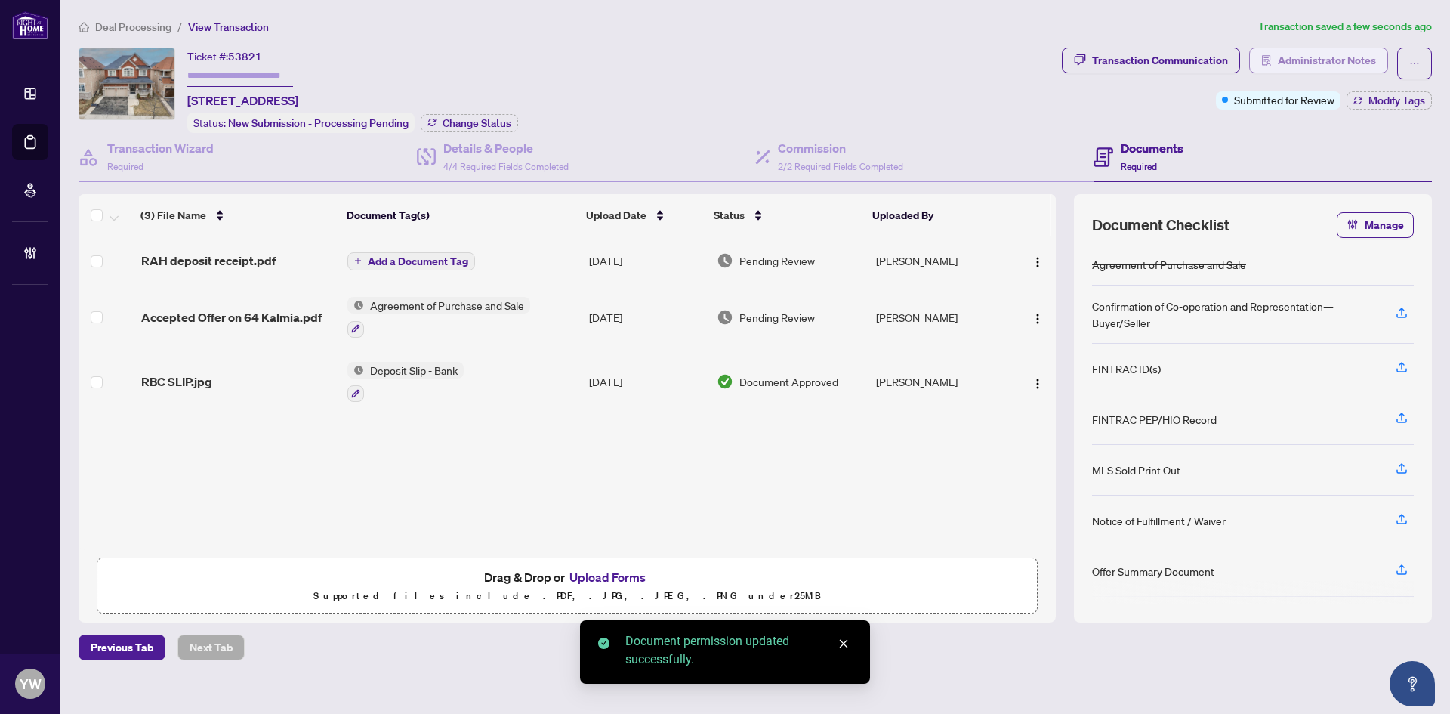
click at [1283, 57] on span "Administrator Notes" at bounding box center [1327, 60] width 98 height 24
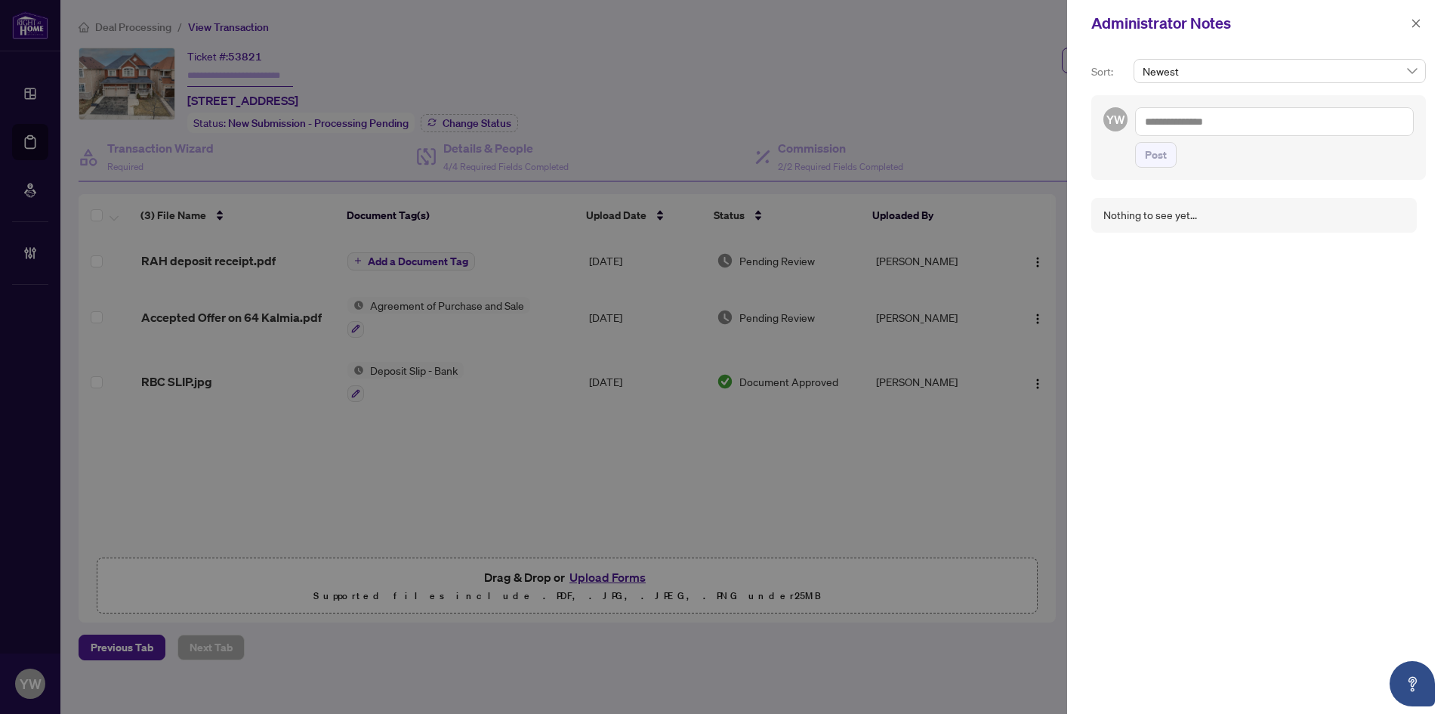
click at [1140, 109] on textarea at bounding box center [1274, 121] width 279 height 29
paste textarea "**********"
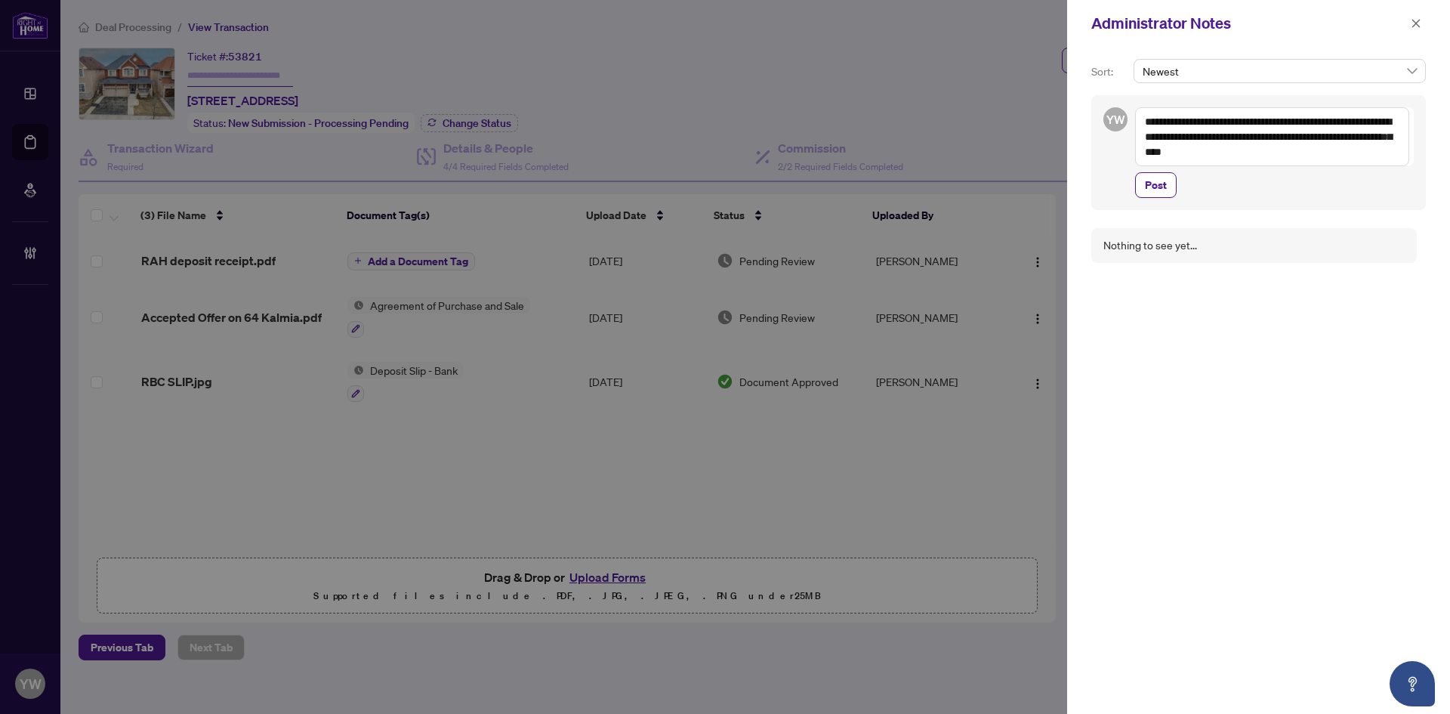
drag, startPoint x: 1273, startPoint y: 121, endPoint x: 1206, endPoint y: 122, distance: 66.5
click at [1206, 122] on textarea "**********" at bounding box center [1272, 136] width 274 height 59
type textarea "**********"
click at [1156, 184] on span "Post" at bounding box center [1156, 185] width 22 height 24
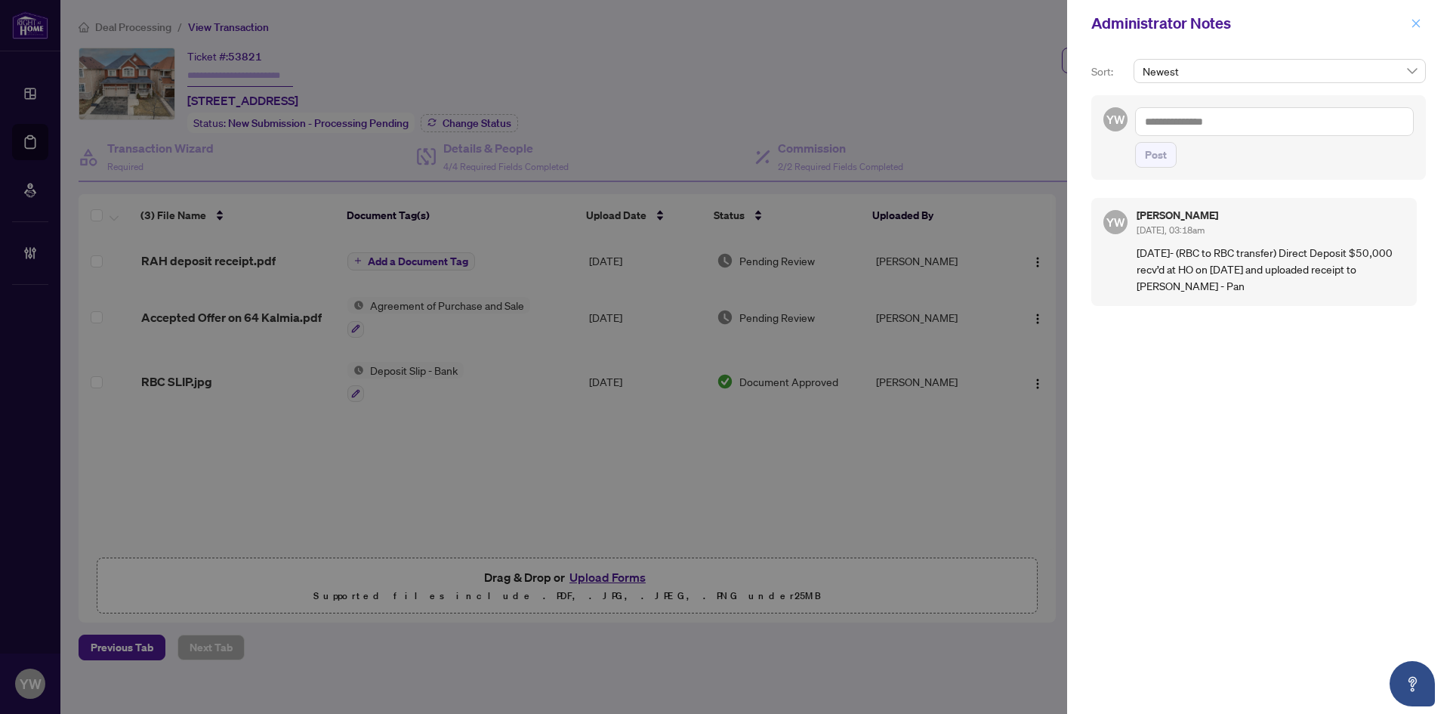
click at [1414, 20] on icon "close" at bounding box center [1416, 23] width 11 height 11
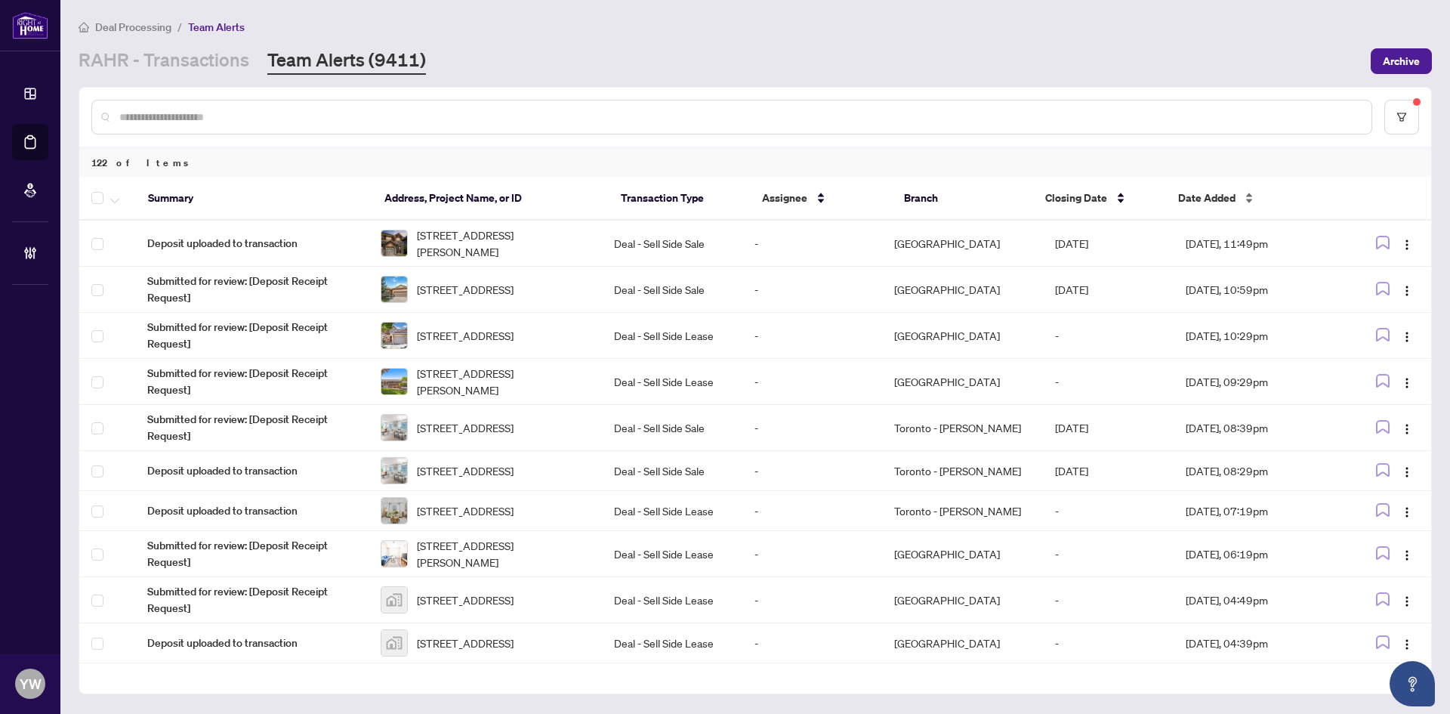
click at [1190, 202] on span "Date Added" at bounding box center [1206, 198] width 57 height 17
click at [1192, 202] on span "Date Added" at bounding box center [1206, 198] width 57 height 17
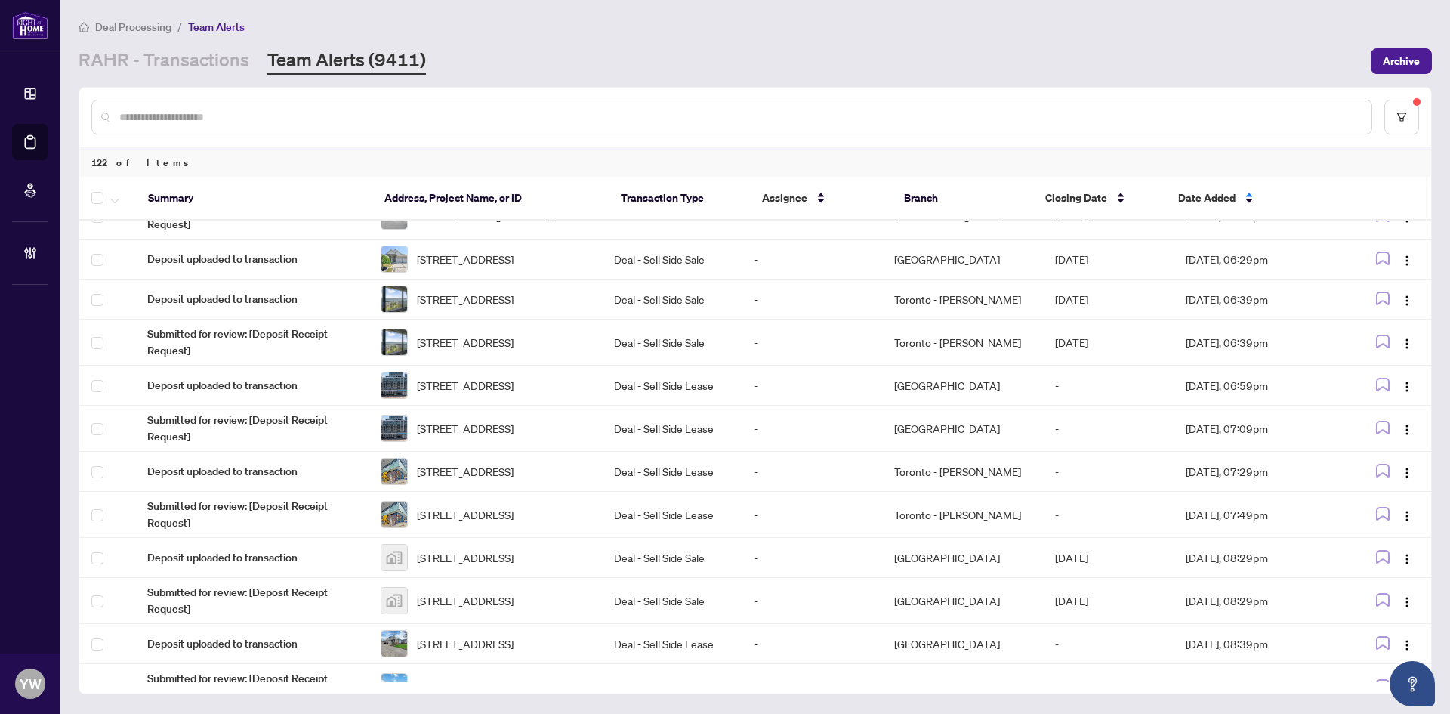
scroll to position [687, 0]
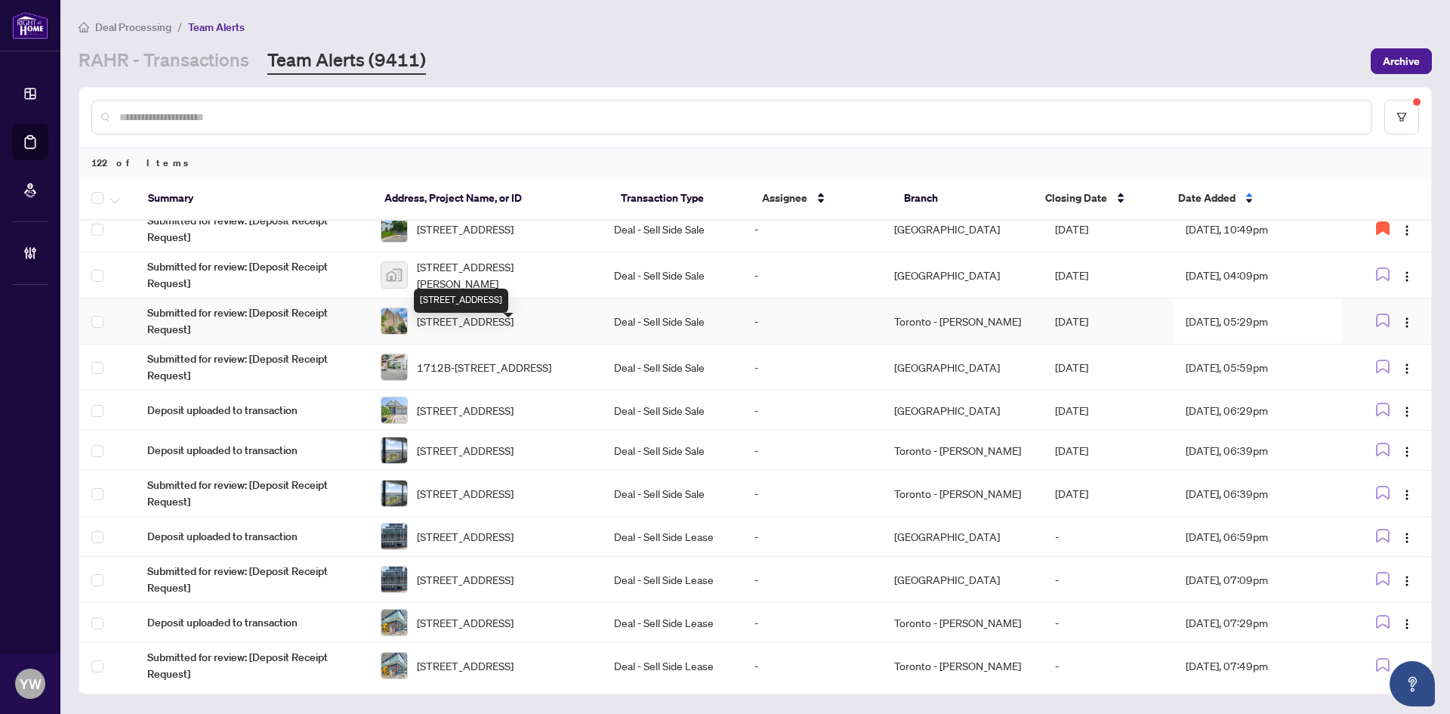
click at [514, 329] on span "[STREET_ADDRESS]" at bounding box center [465, 321] width 97 height 17
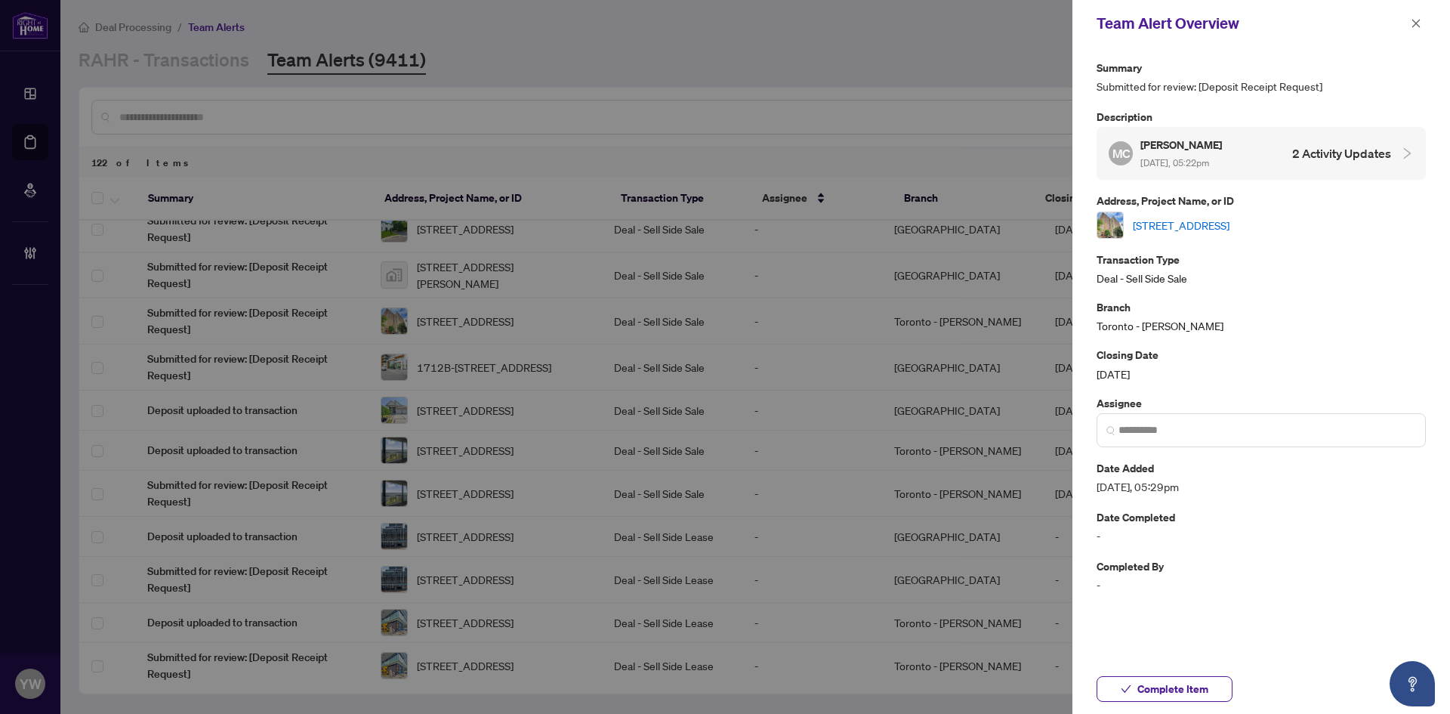
click at [1171, 230] on link "[STREET_ADDRESS]" at bounding box center [1181, 225] width 97 height 17
click at [1185, 689] on span "Complete Item" at bounding box center [1172, 689] width 71 height 24
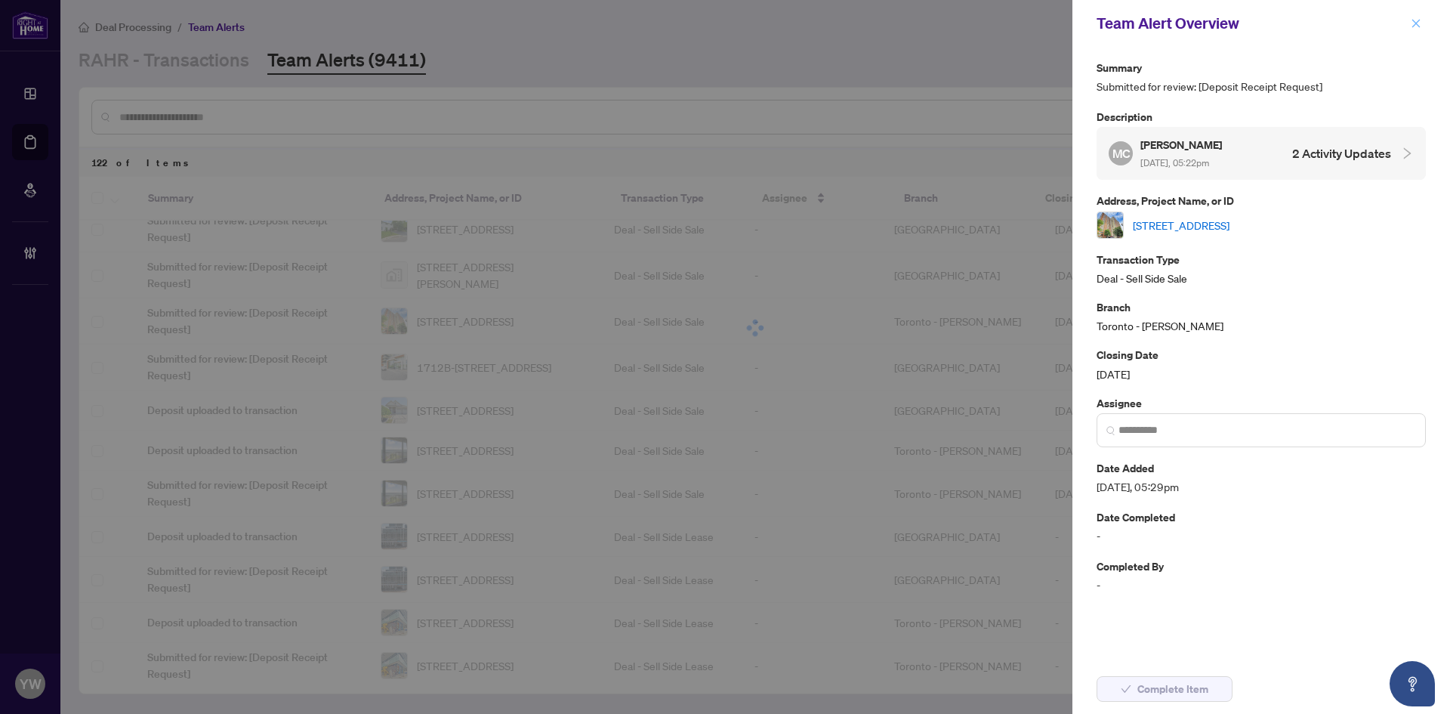
click at [1417, 23] on icon "close" at bounding box center [1416, 23] width 8 height 8
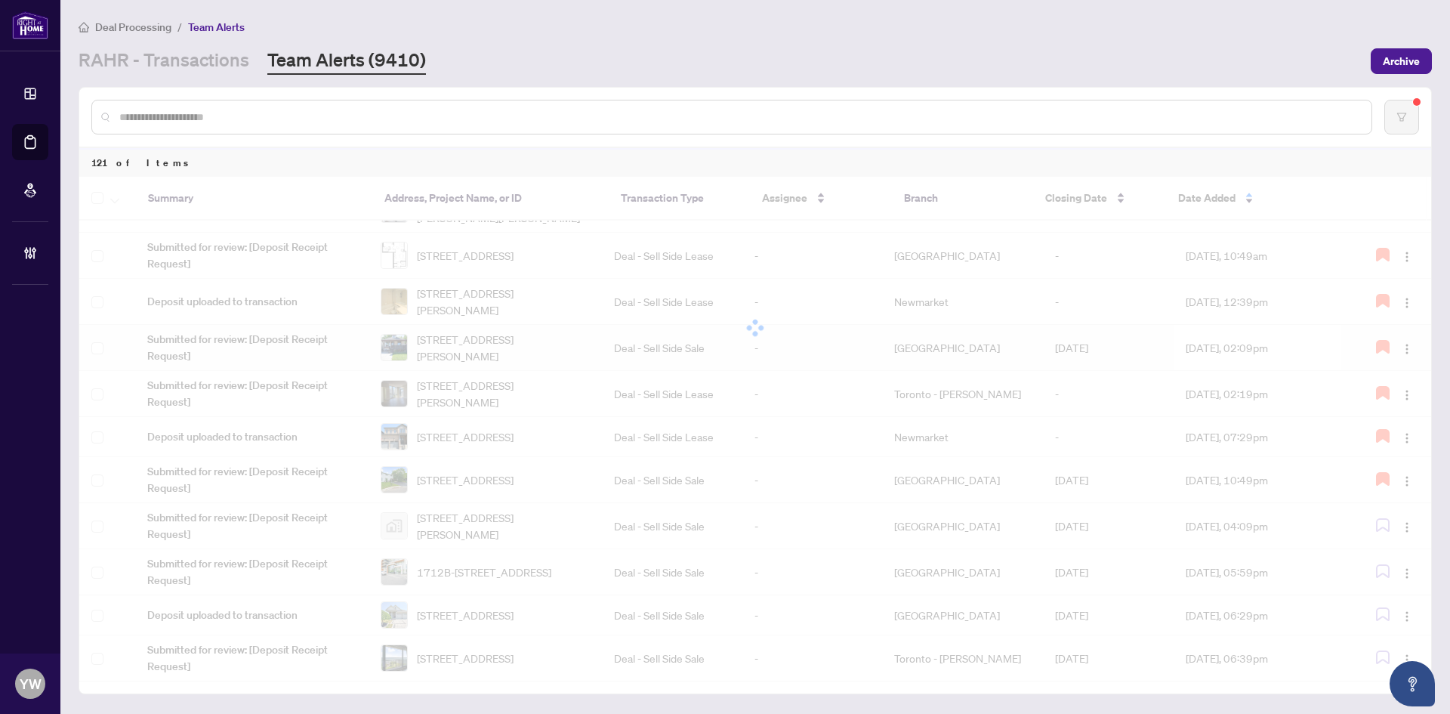
scroll to position [461, 0]
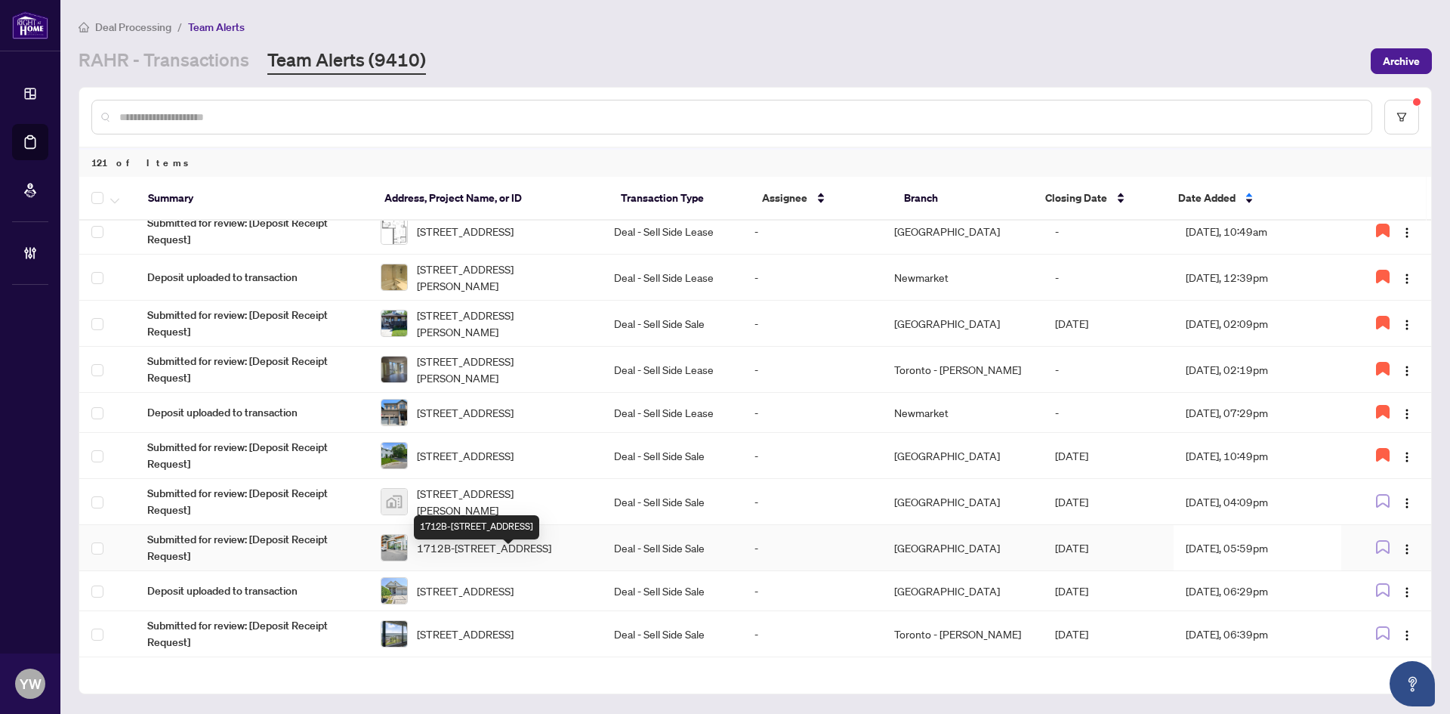
click at [542, 556] on span "1712B-[STREET_ADDRESS]" at bounding box center [484, 547] width 134 height 17
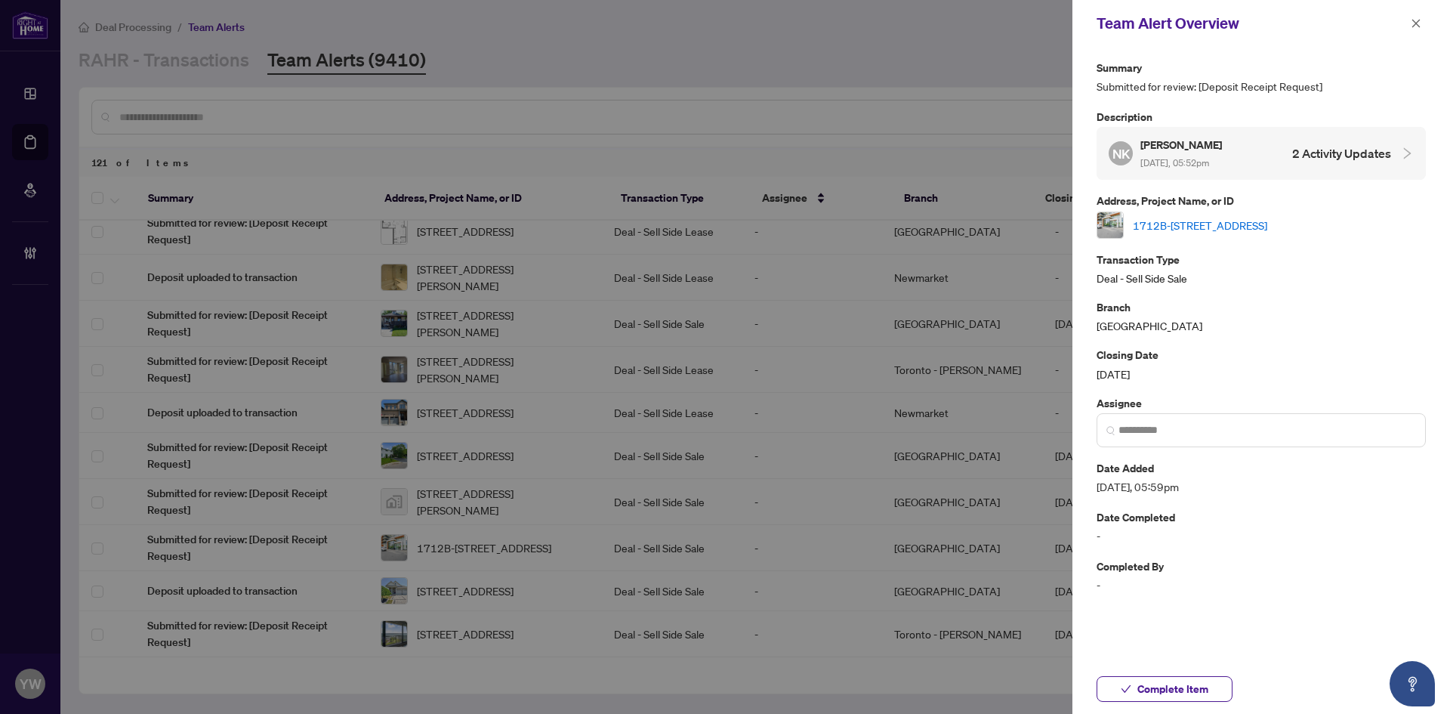
click at [1212, 218] on link "1712B-[STREET_ADDRESS]" at bounding box center [1200, 225] width 134 height 17
click at [1166, 686] on span "Complete Item" at bounding box center [1172, 689] width 71 height 24
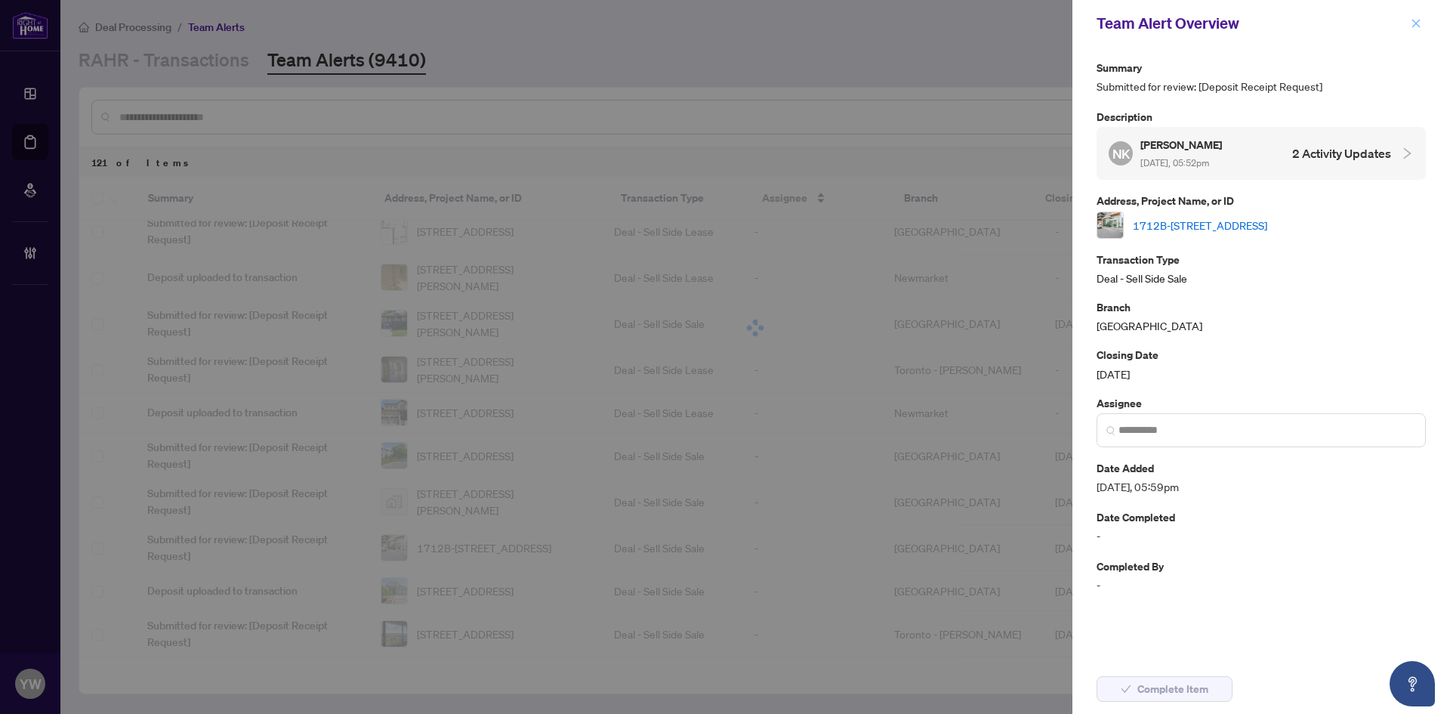
click at [1408, 24] on button "button" at bounding box center [1416, 23] width 20 height 18
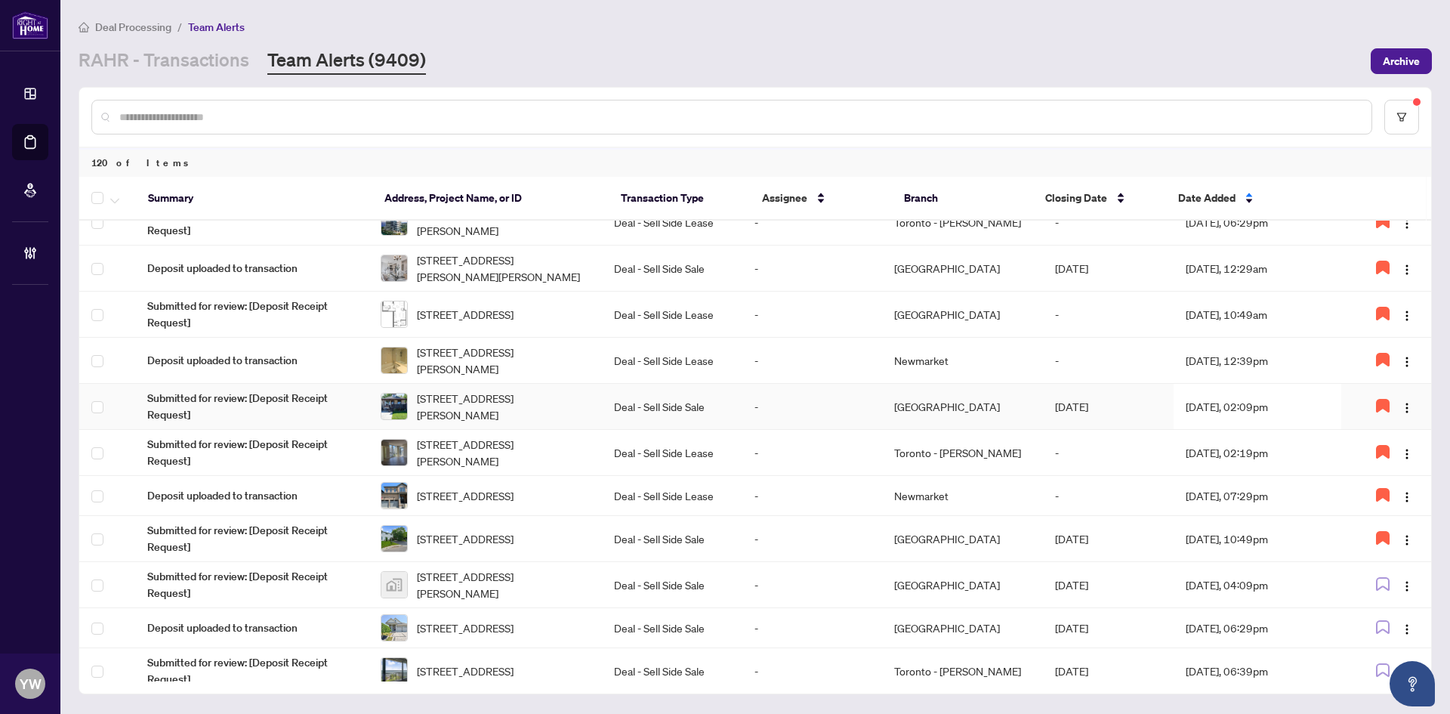
scroll to position [529, 0]
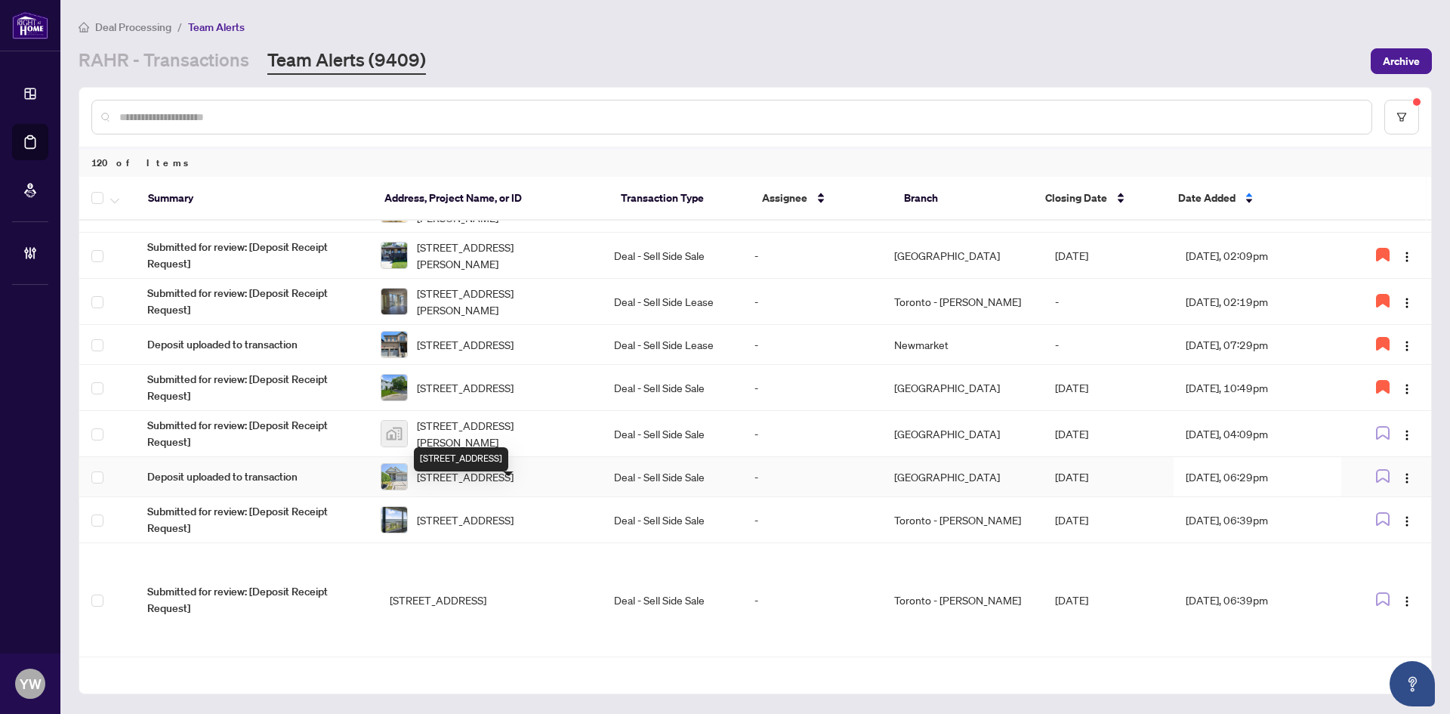
click at [505, 485] on span "[STREET_ADDRESS]" at bounding box center [465, 476] width 97 height 17
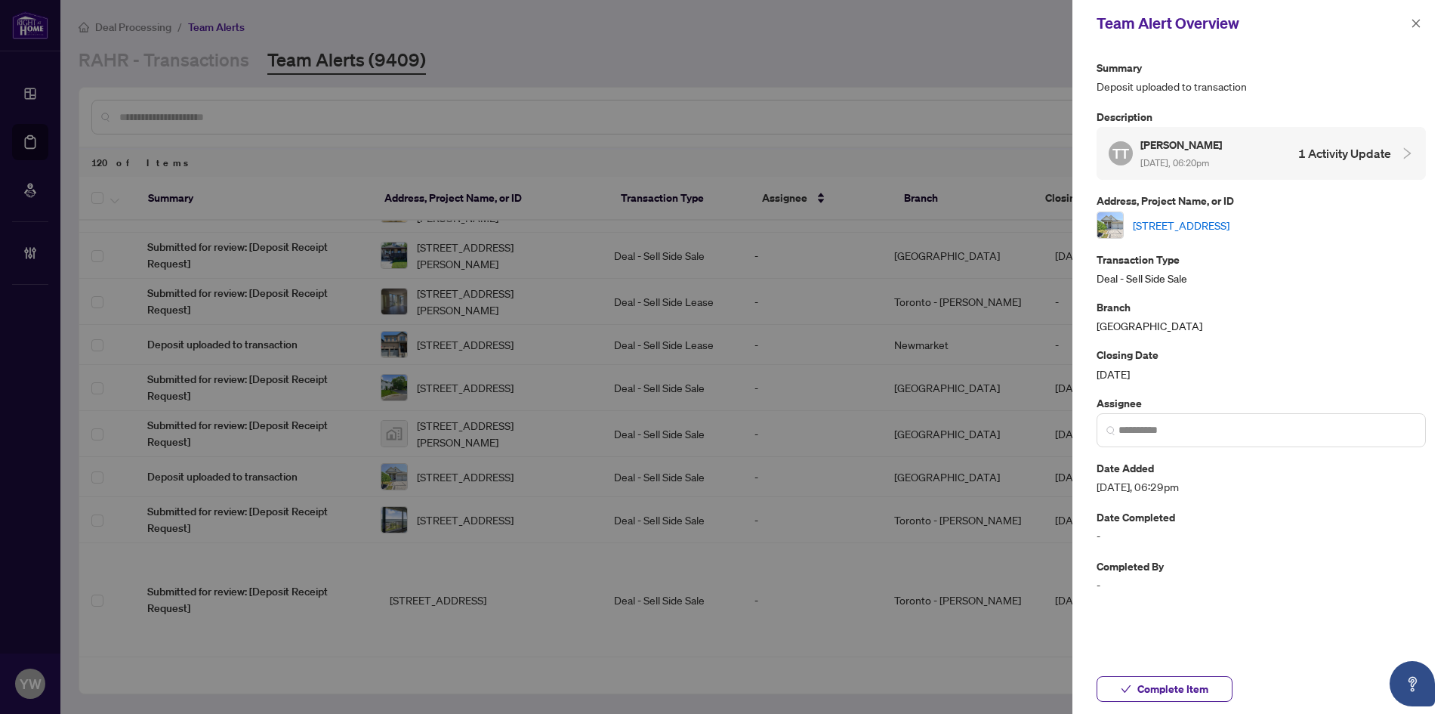
click at [1155, 221] on link "[STREET_ADDRESS]" at bounding box center [1181, 225] width 97 height 17
click at [1230, 224] on link "[STREET_ADDRESS]" at bounding box center [1181, 225] width 97 height 17
click at [1177, 685] on span "Complete Item" at bounding box center [1172, 689] width 71 height 24
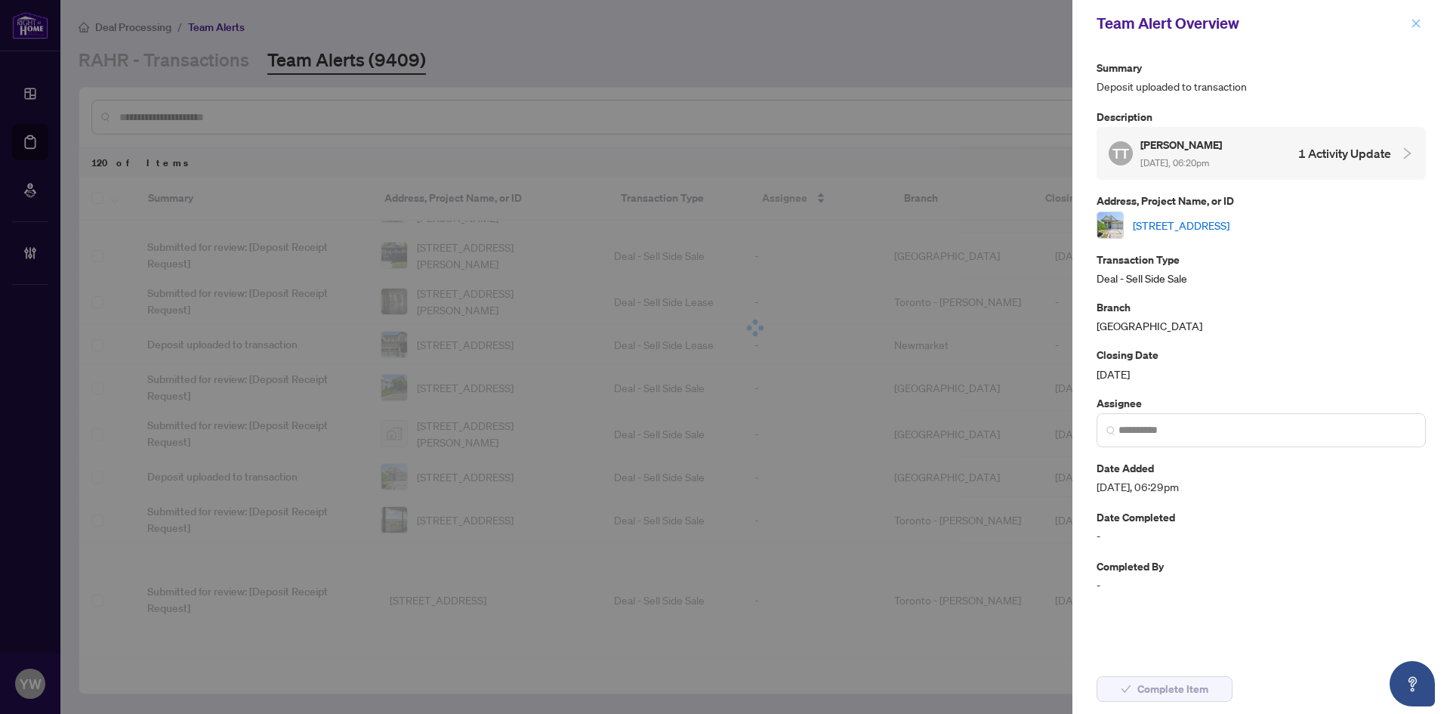
click at [1412, 11] on span "button" at bounding box center [1416, 23] width 11 height 24
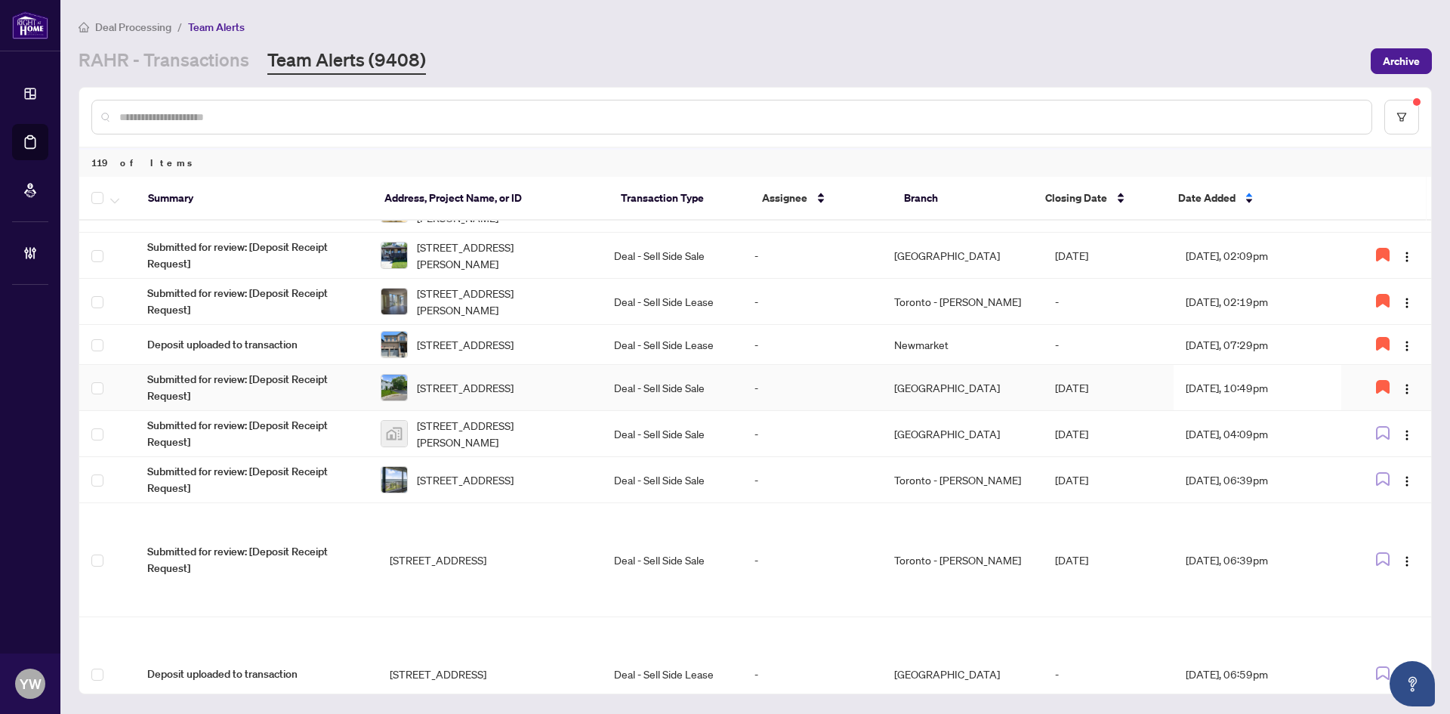
scroll to position [680, 0]
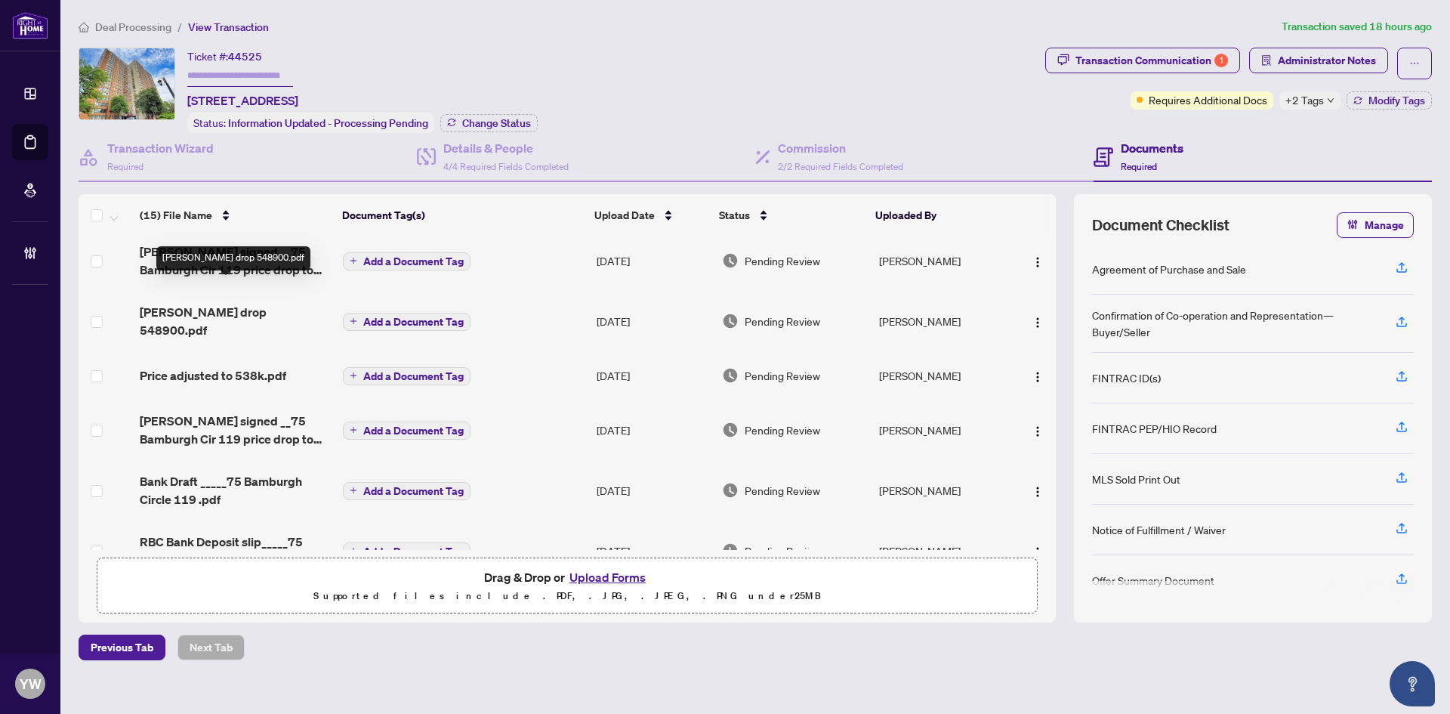
scroll to position [151, 0]
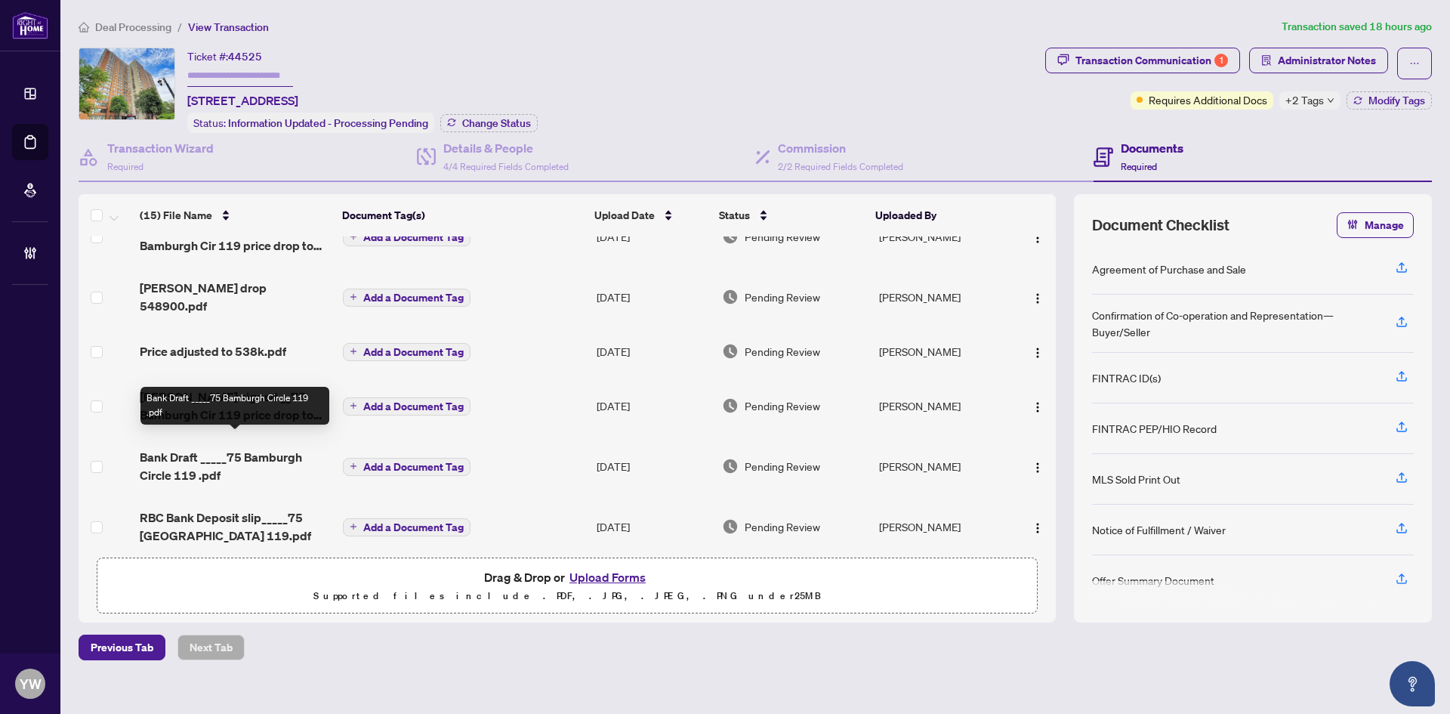
click at [279, 448] on span "Bank Draft _____75 Bamburgh Circle 119 .pdf" at bounding box center [235, 466] width 191 height 36
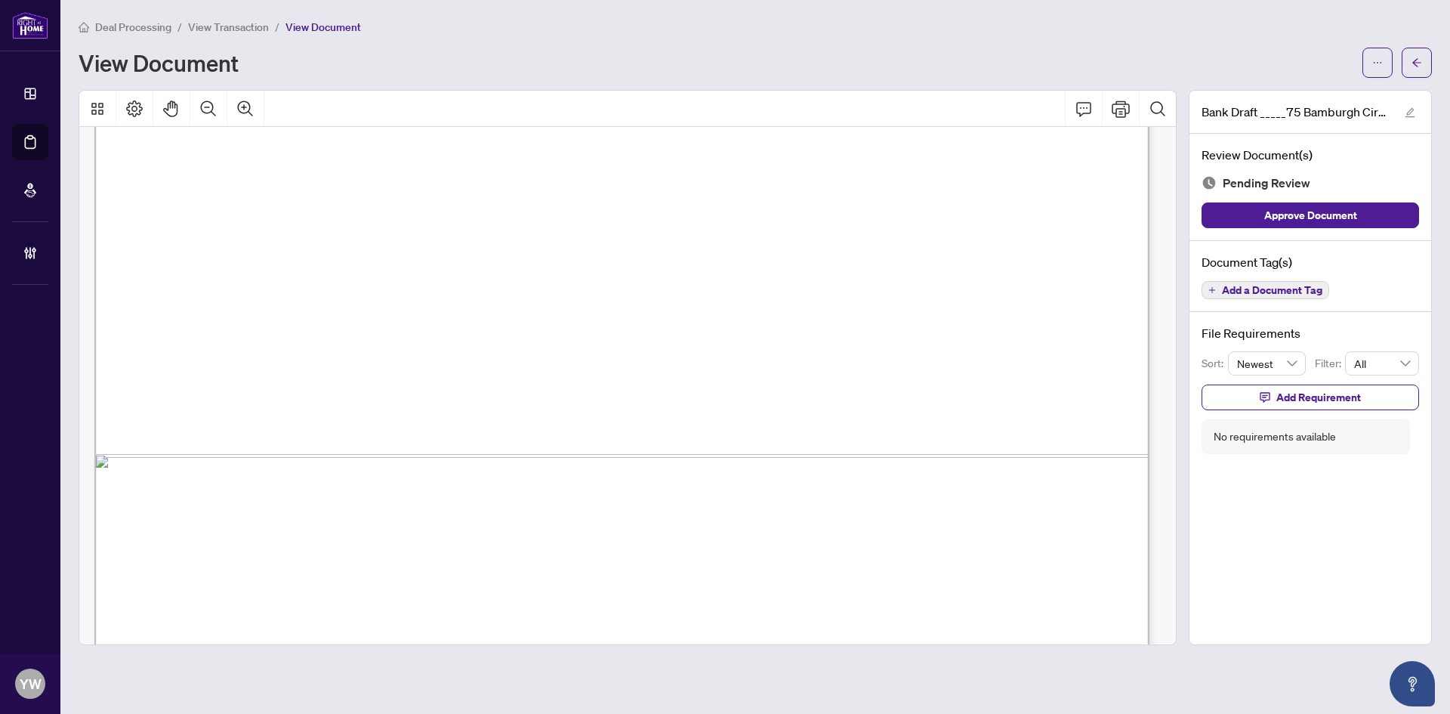
scroll to position [878, 0]
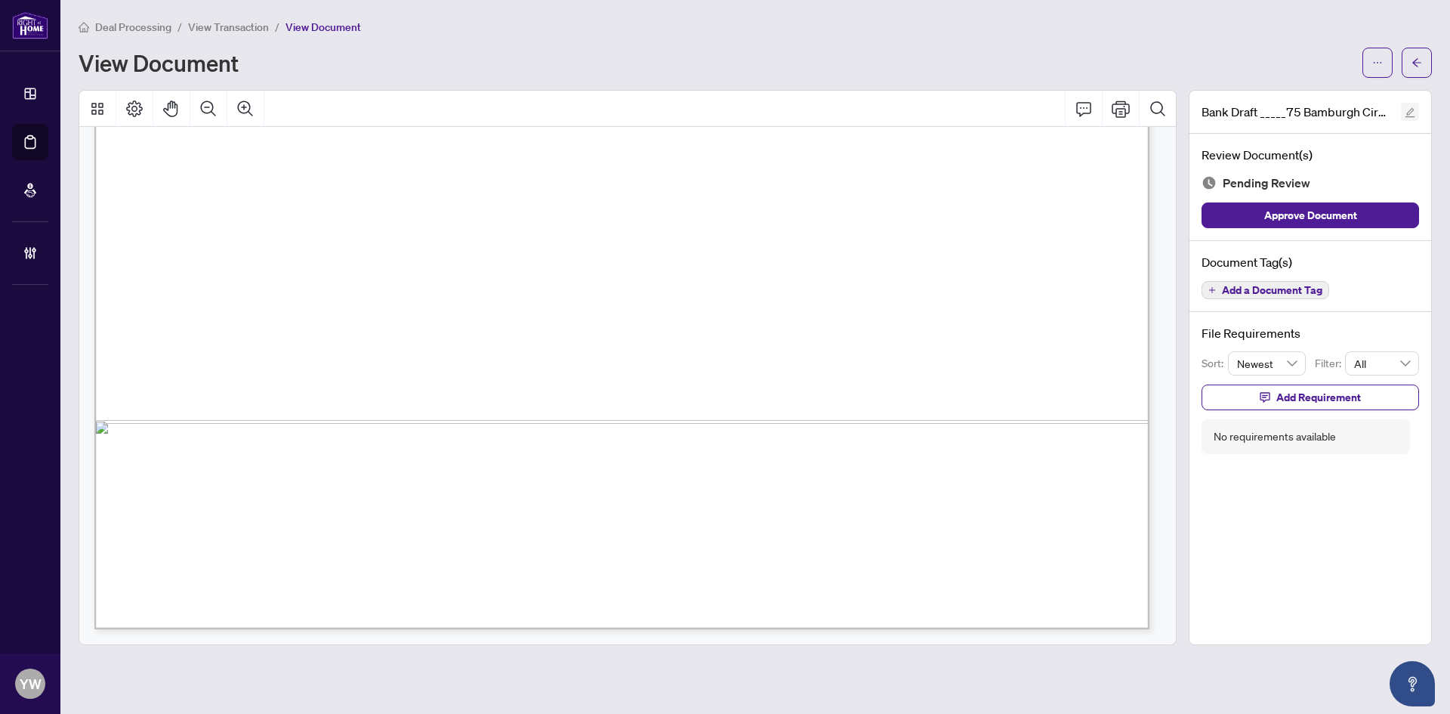
click at [1412, 108] on icon "edit" at bounding box center [1411, 113] width 10 height 10
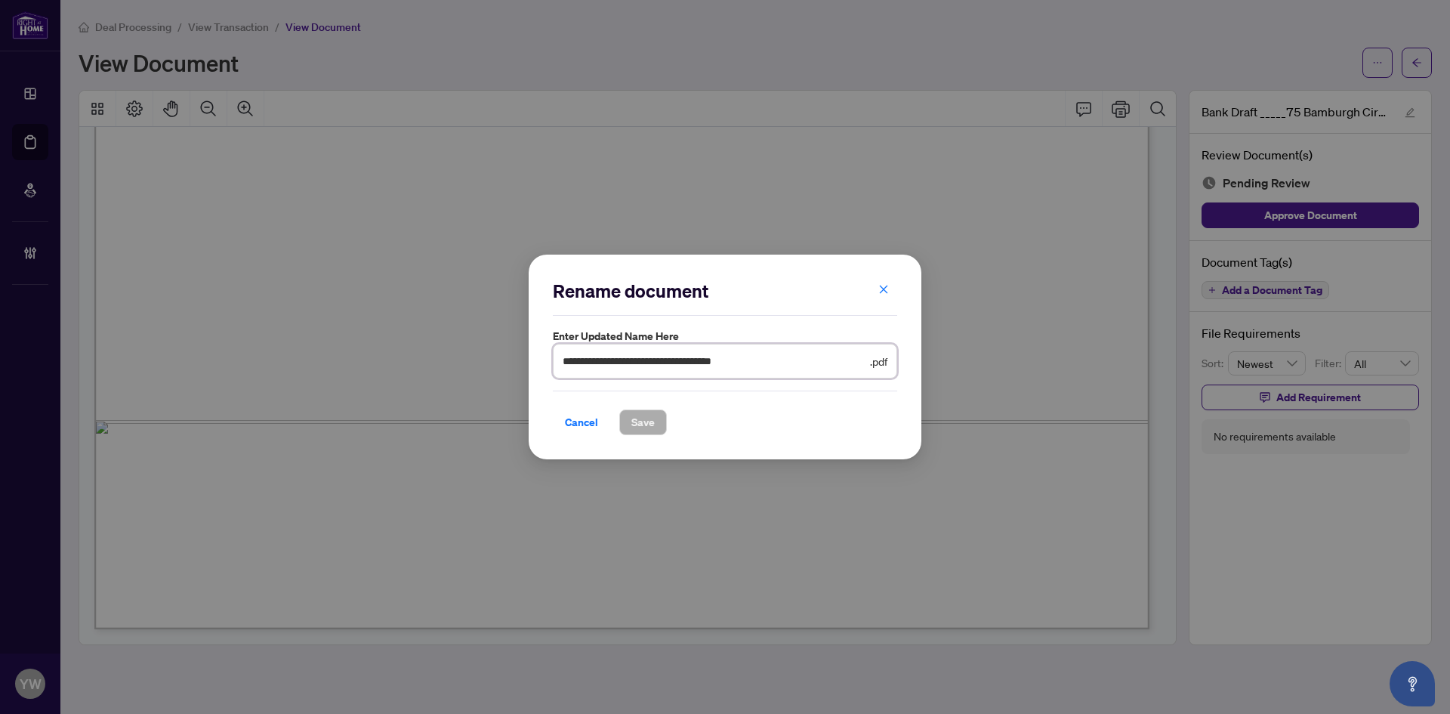
drag, startPoint x: 616, startPoint y: 363, endPoint x: 825, endPoint y: 367, distance: 209.3
click at [825, 367] on input "**********" at bounding box center [715, 361] width 304 height 17
type input "**********"
click at [621, 421] on button "Save" at bounding box center [643, 422] width 48 height 26
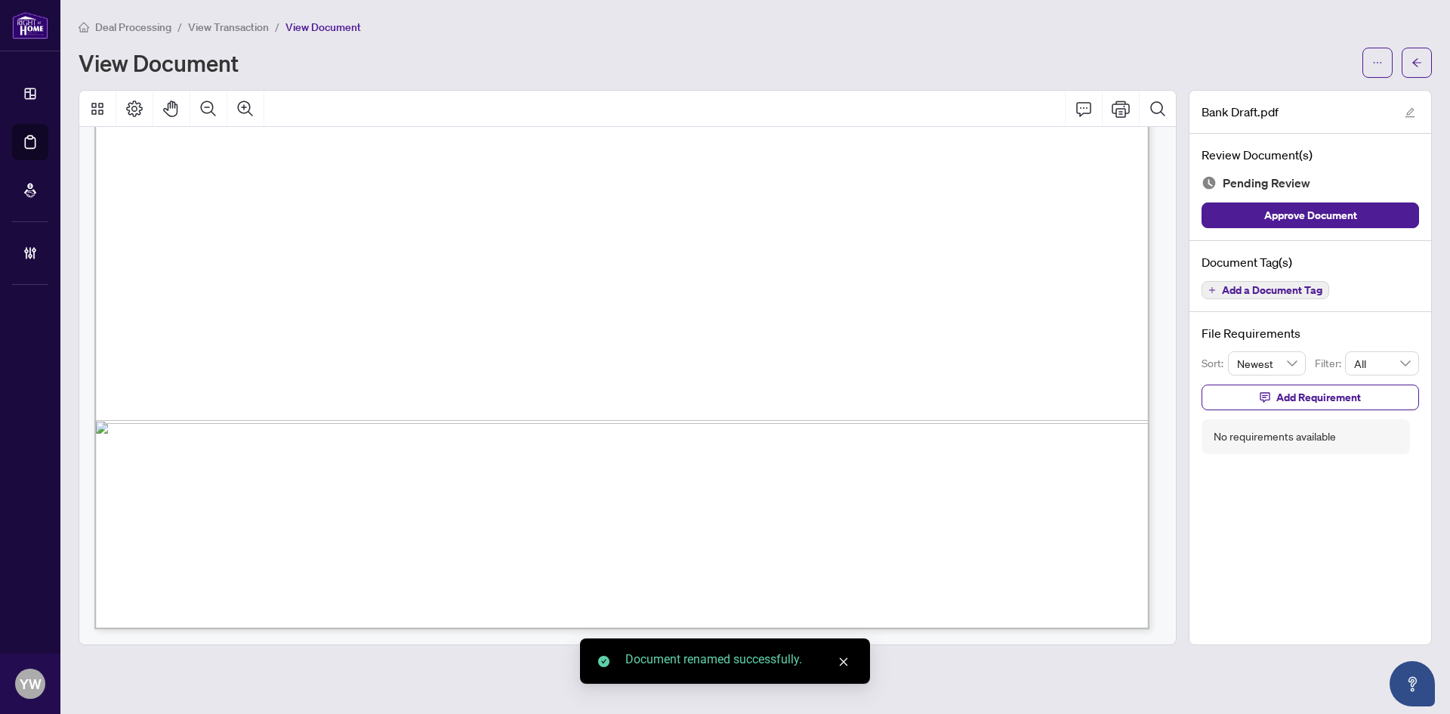
click at [1416, 63] on icon "arrow-left" at bounding box center [1416, 62] width 9 height 8
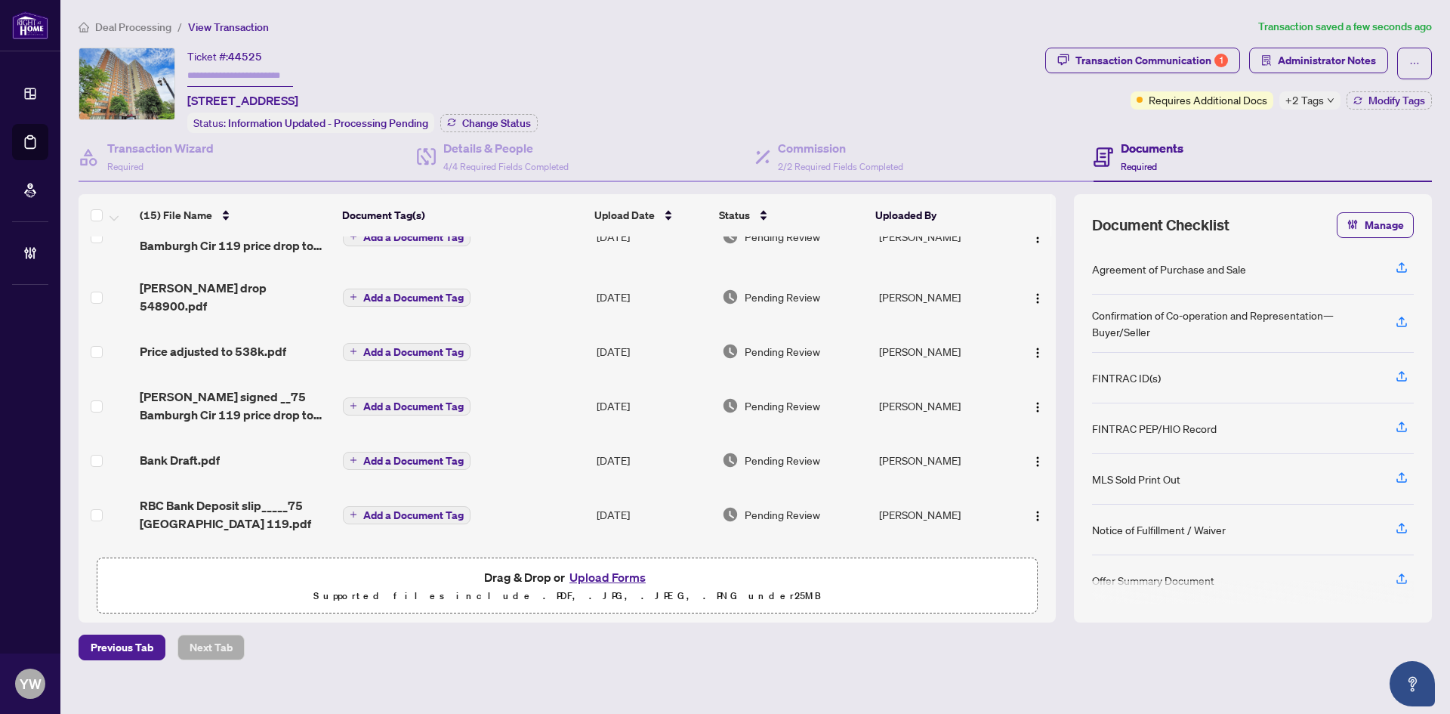
scroll to position [227, 0]
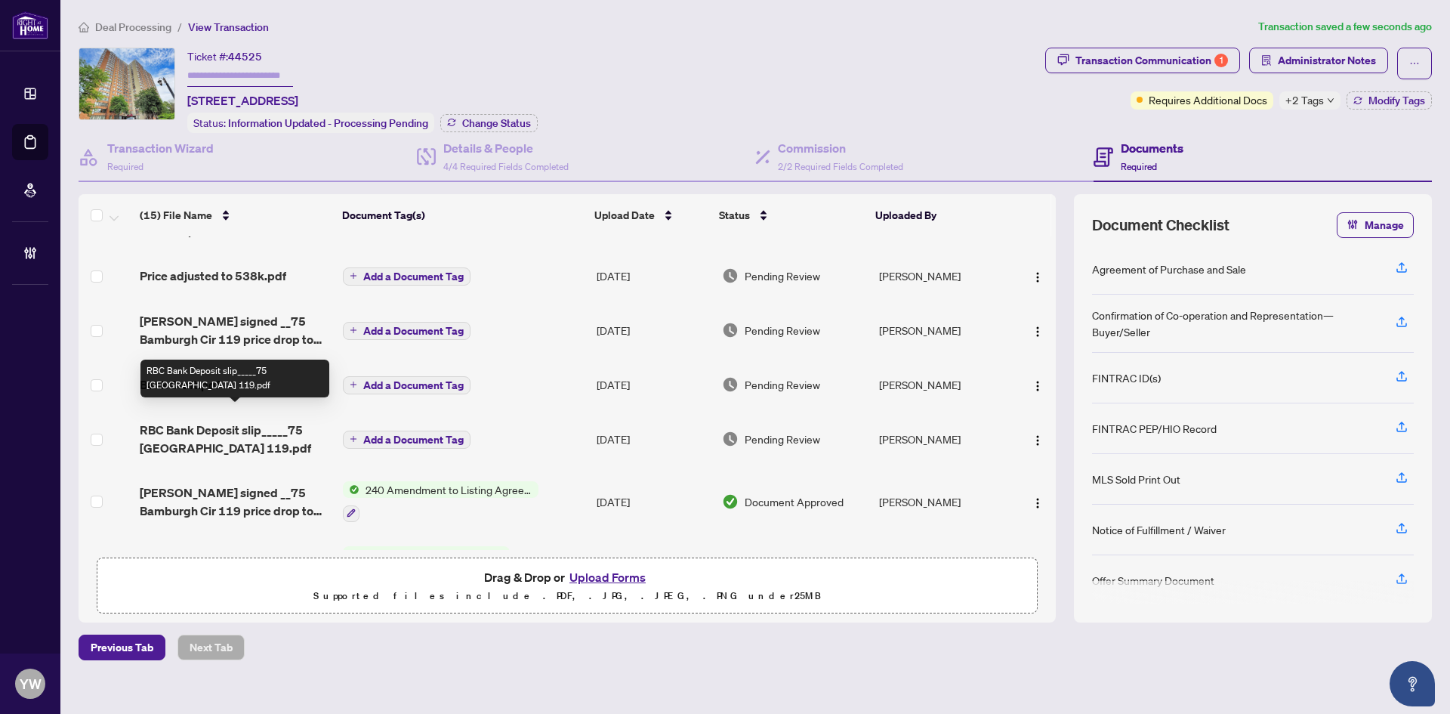
click at [257, 421] on span "RBC Bank Deposit slip_____75 [GEOGRAPHIC_DATA] 119.pdf" at bounding box center [235, 439] width 191 height 36
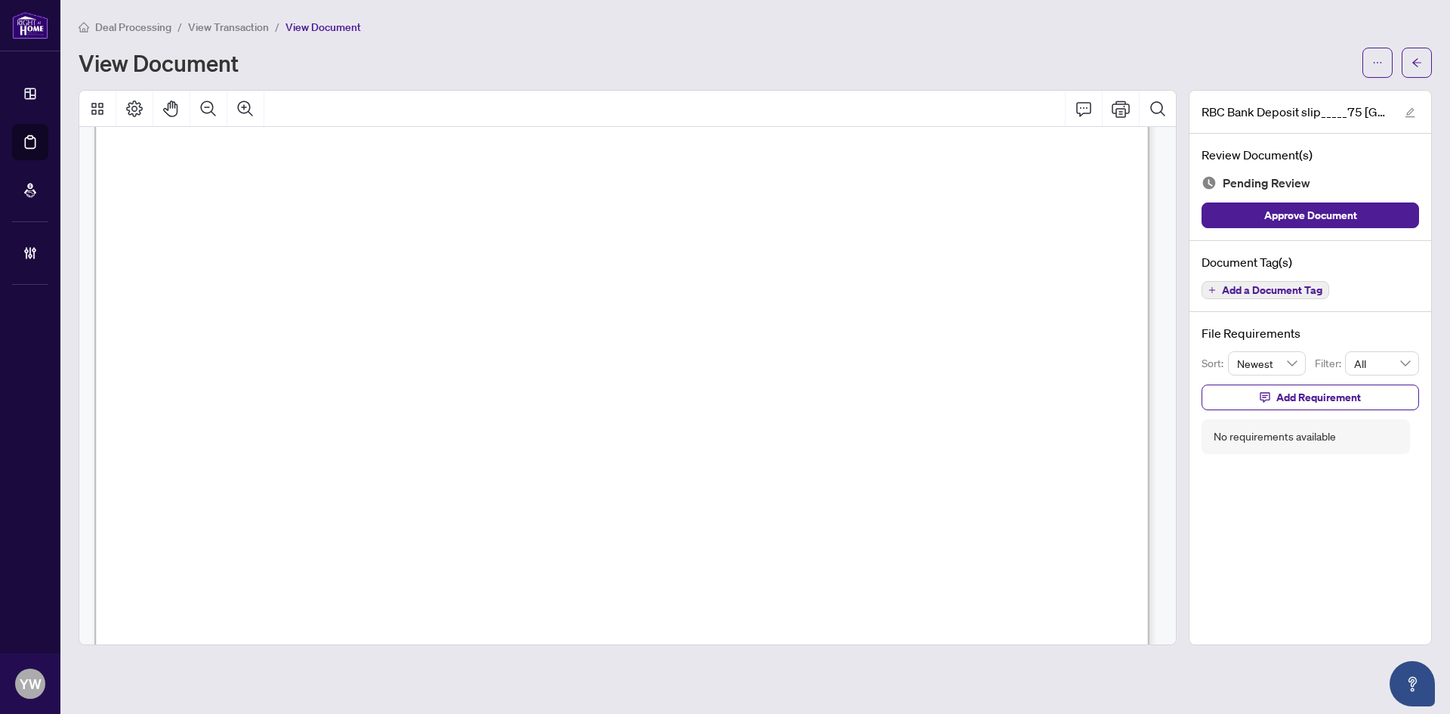
scroll to position [680, 0]
click at [1372, 202] on button "Approve Document" at bounding box center [1311, 215] width 218 height 26
click at [1412, 103] on span "button" at bounding box center [1410, 111] width 11 height 17
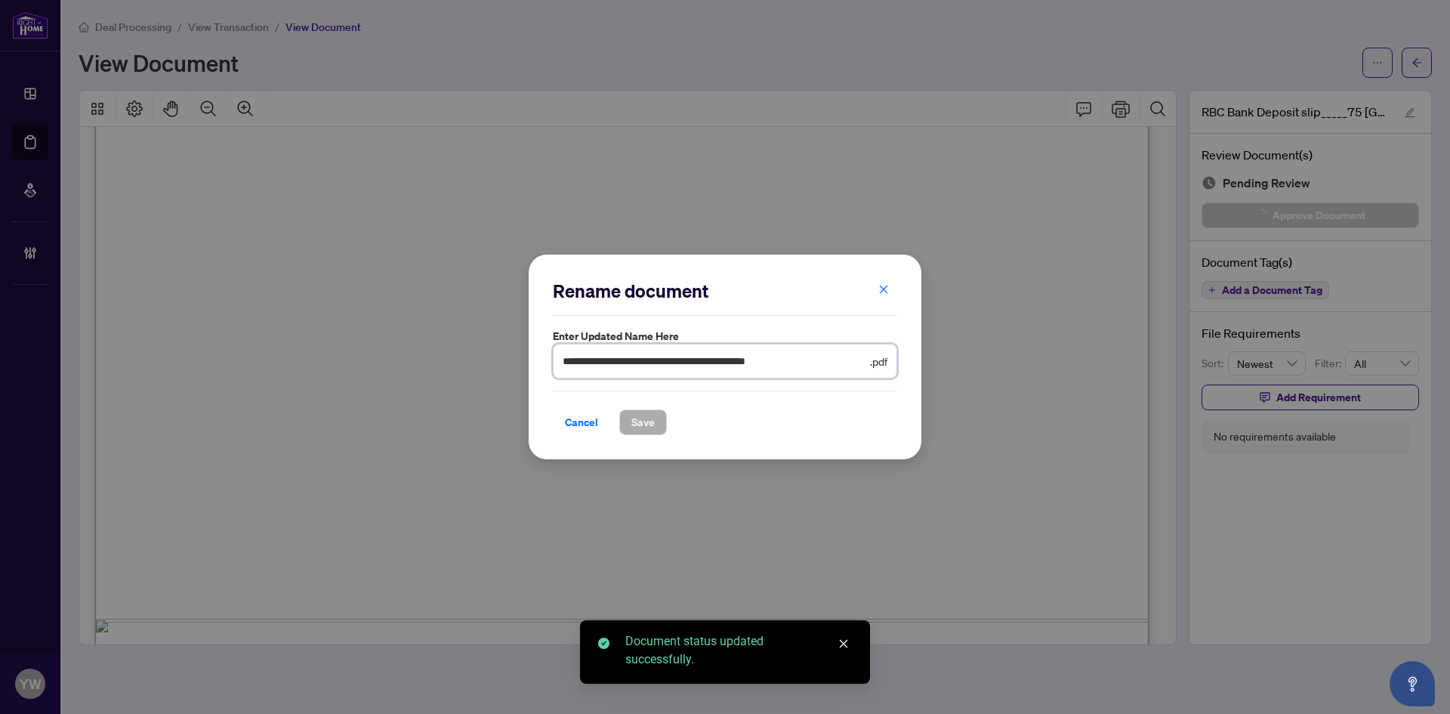
drag, startPoint x: 702, startPoint y: 367, endPoint x: 435, endPoint y: 368, distance: 267.4
click at [435, 368] on div "**********" at bounding box center [725, 357] width 1450 height 714
type input "********"
click at [645, 420] on span "Save" at bounding box center [642, 422] width 23 height 24
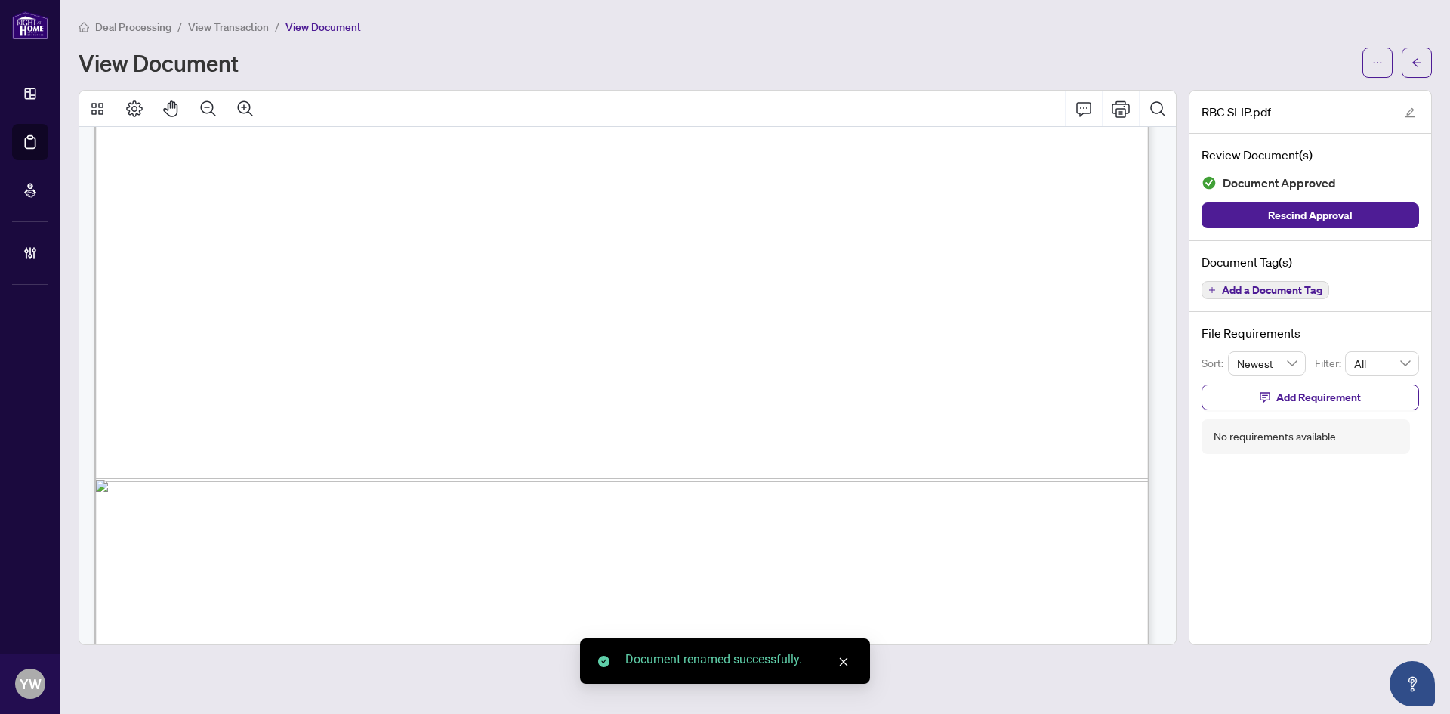
scroll to position [878, 0]
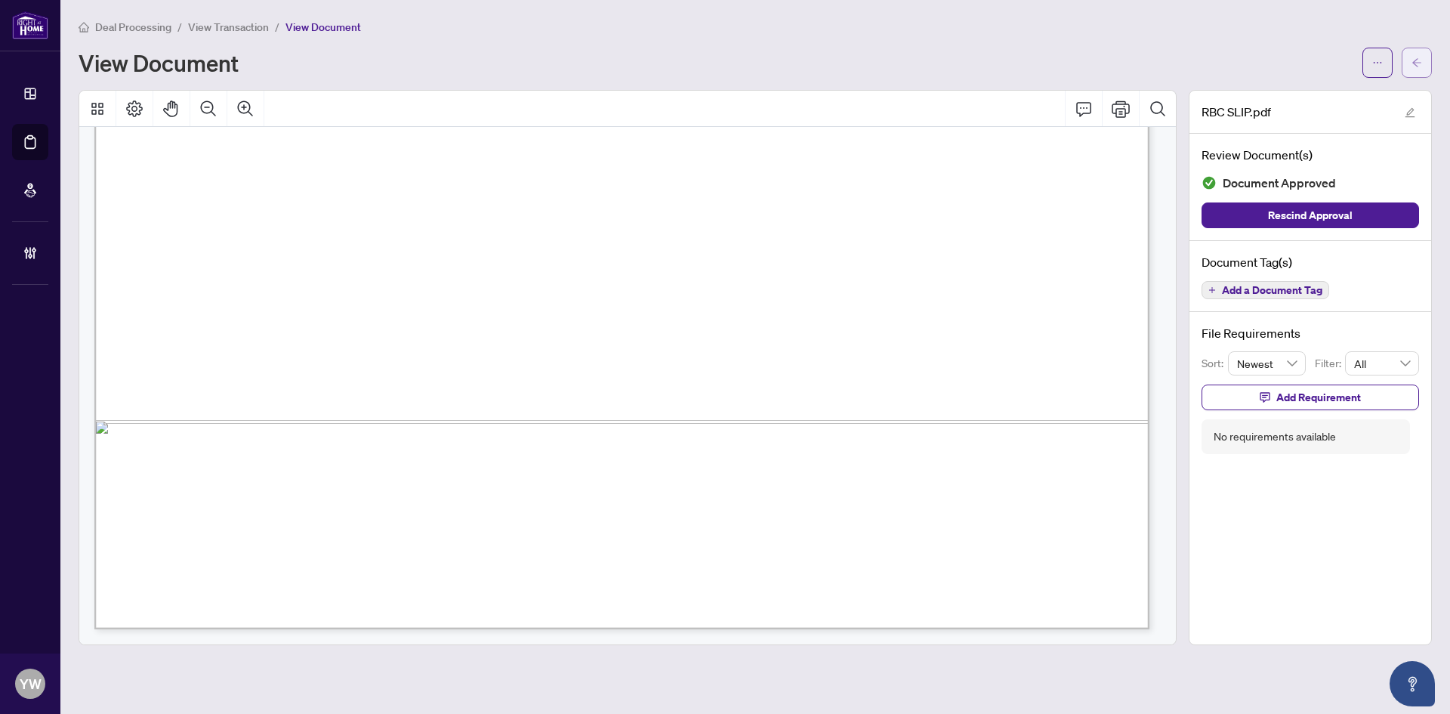
click at [1418, 60] on icon "arrow-left" at bounding box center [1417, 62] width 11 height 11
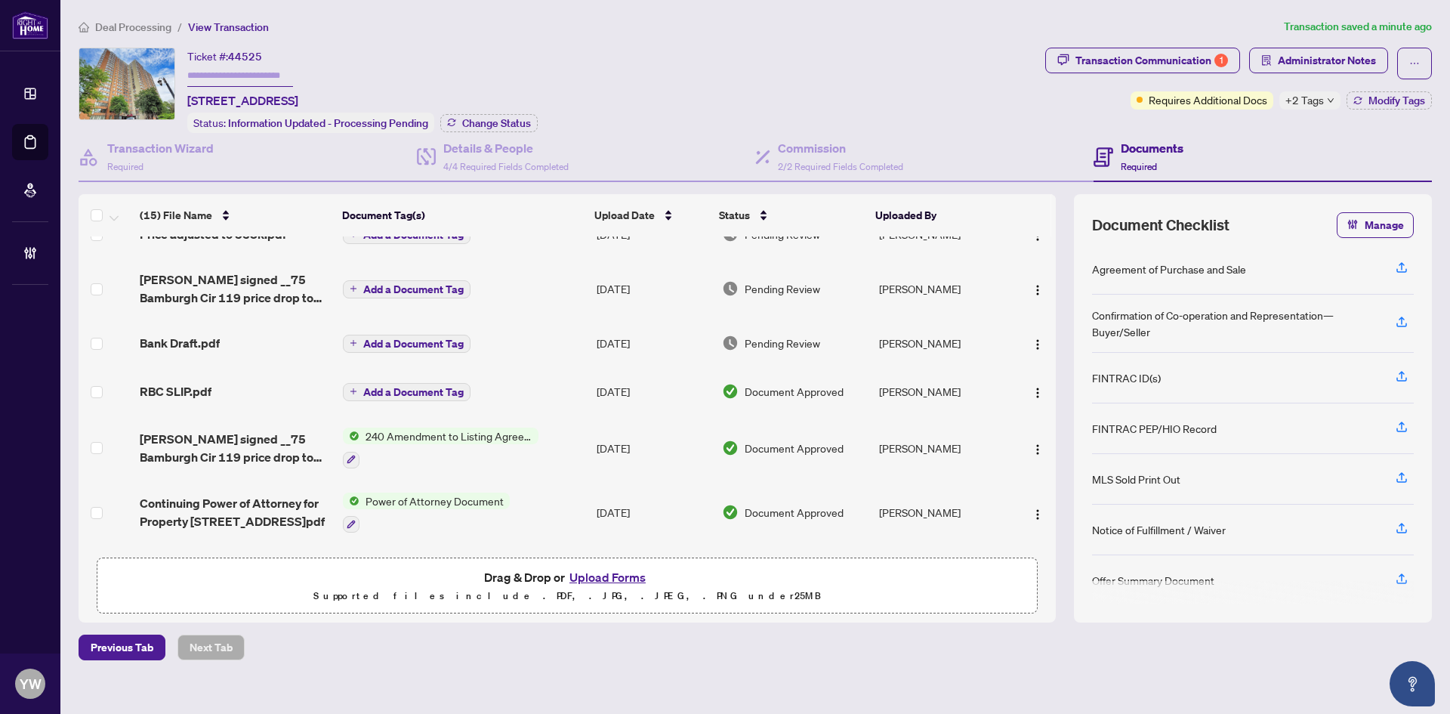
scroll to position [302, 0]
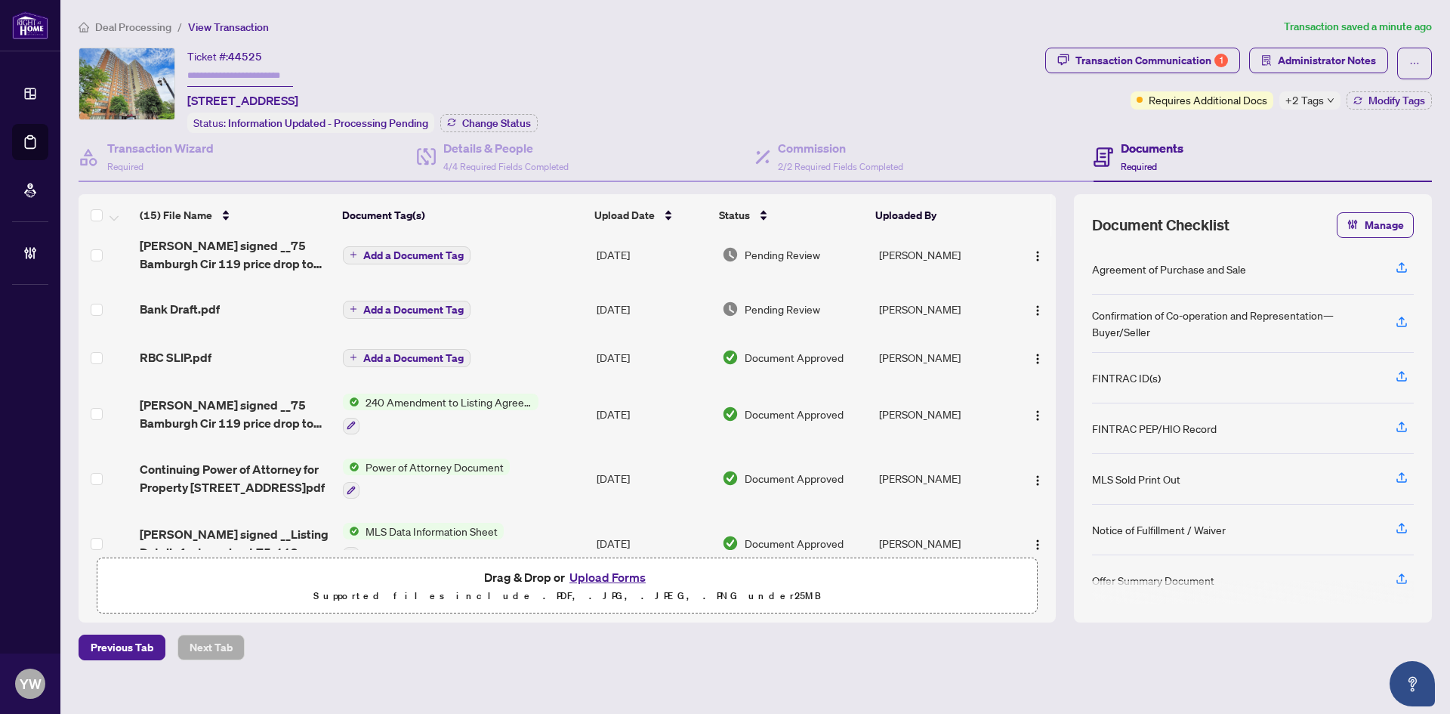
click at [204, 300] on span "Bank Draft.pdf" at bounding box center [180, 309] width 80 height 18
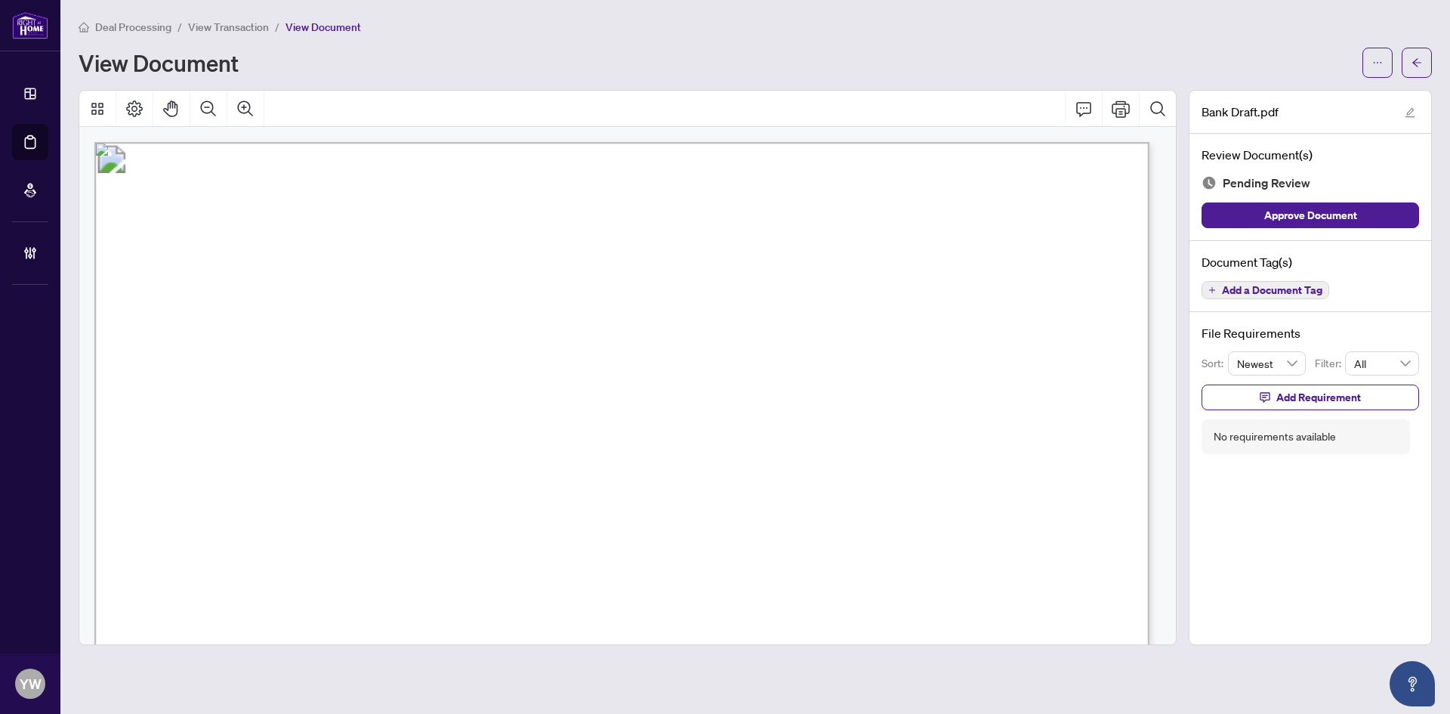
scroll to position [151, 0]
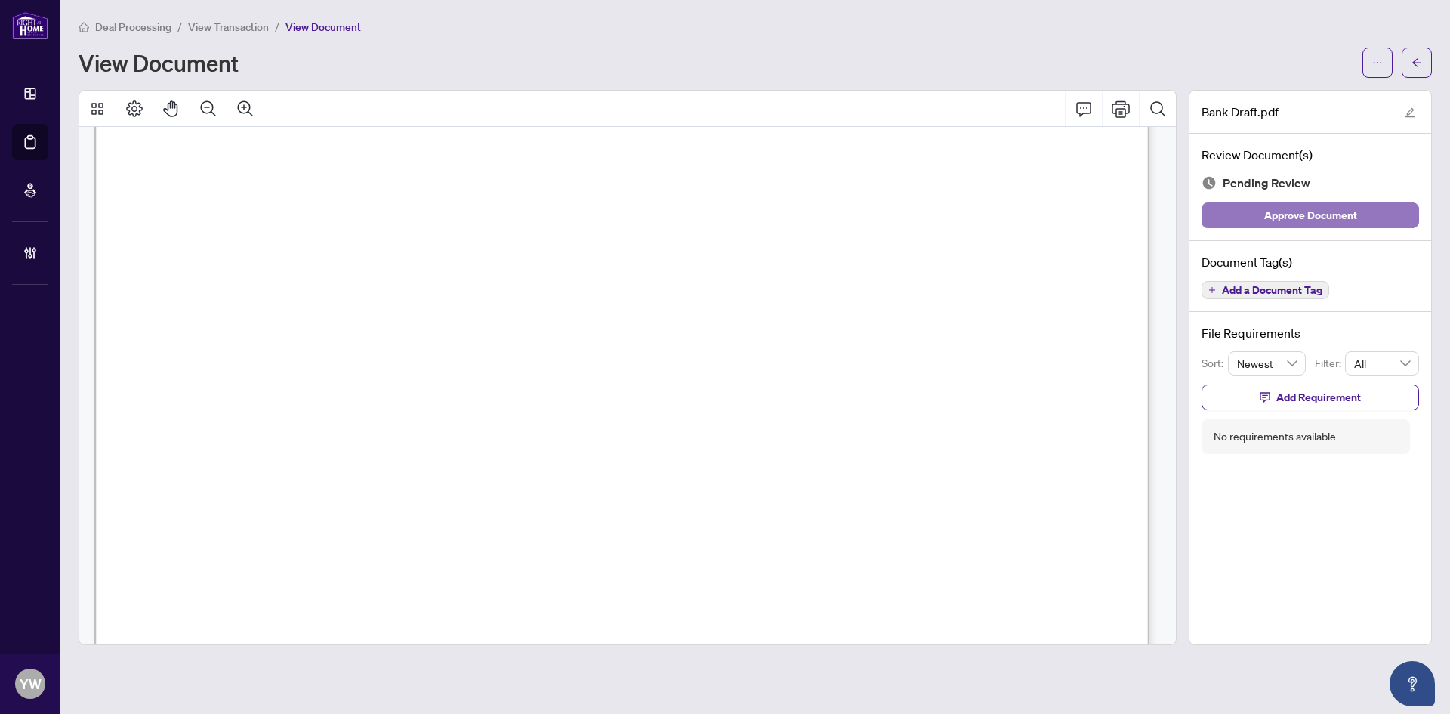
click at [1329, 214] on span "Approve Document" at bounding box center [1310, 215] width 93 height 24
click at [1418, 69] on span "button" at bounding box center [1417, 63] width 11 height 24
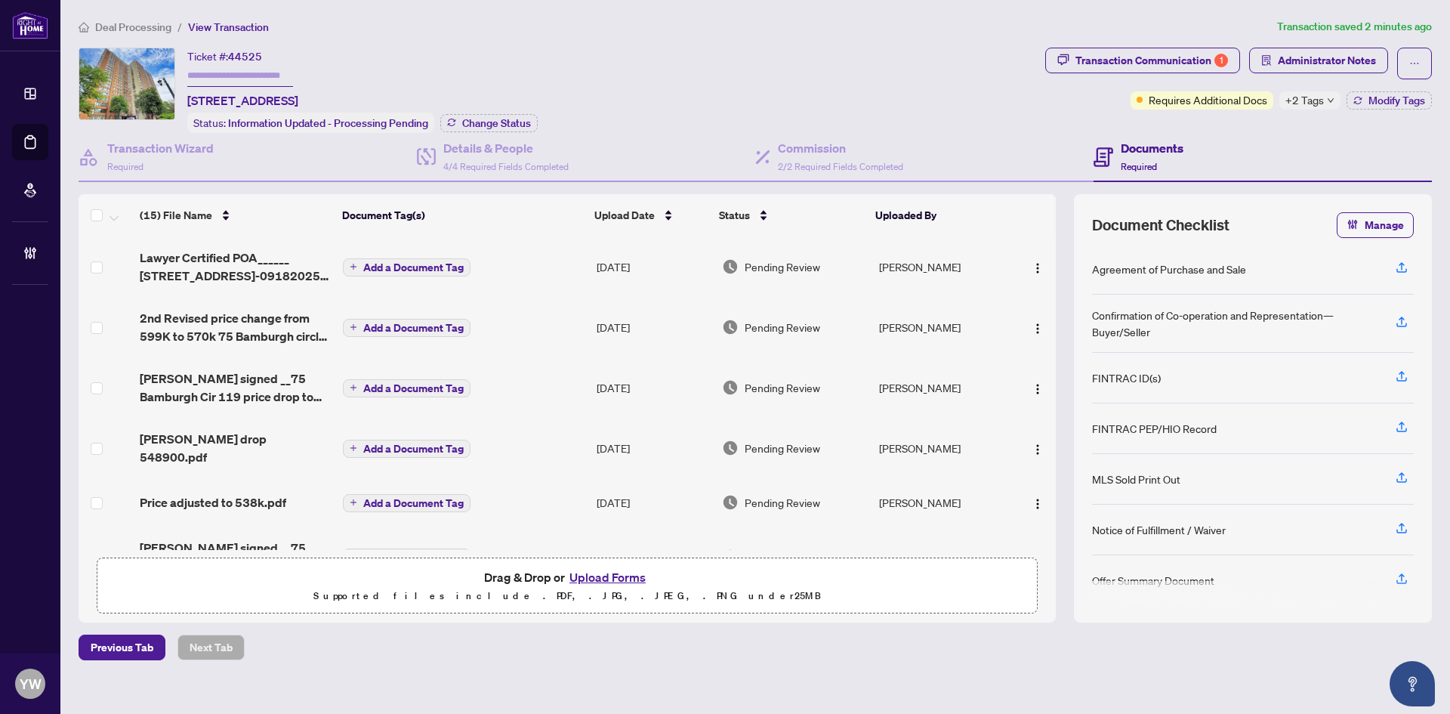
drag, startPoint x: 486, startPoint y: 652, endPoint x: 574, endPoint y: 671, distance: 89.6
click at [486, 651] on div "Previous Tab Next Tab" at bounding box center [755, 647] width 1353 height 26
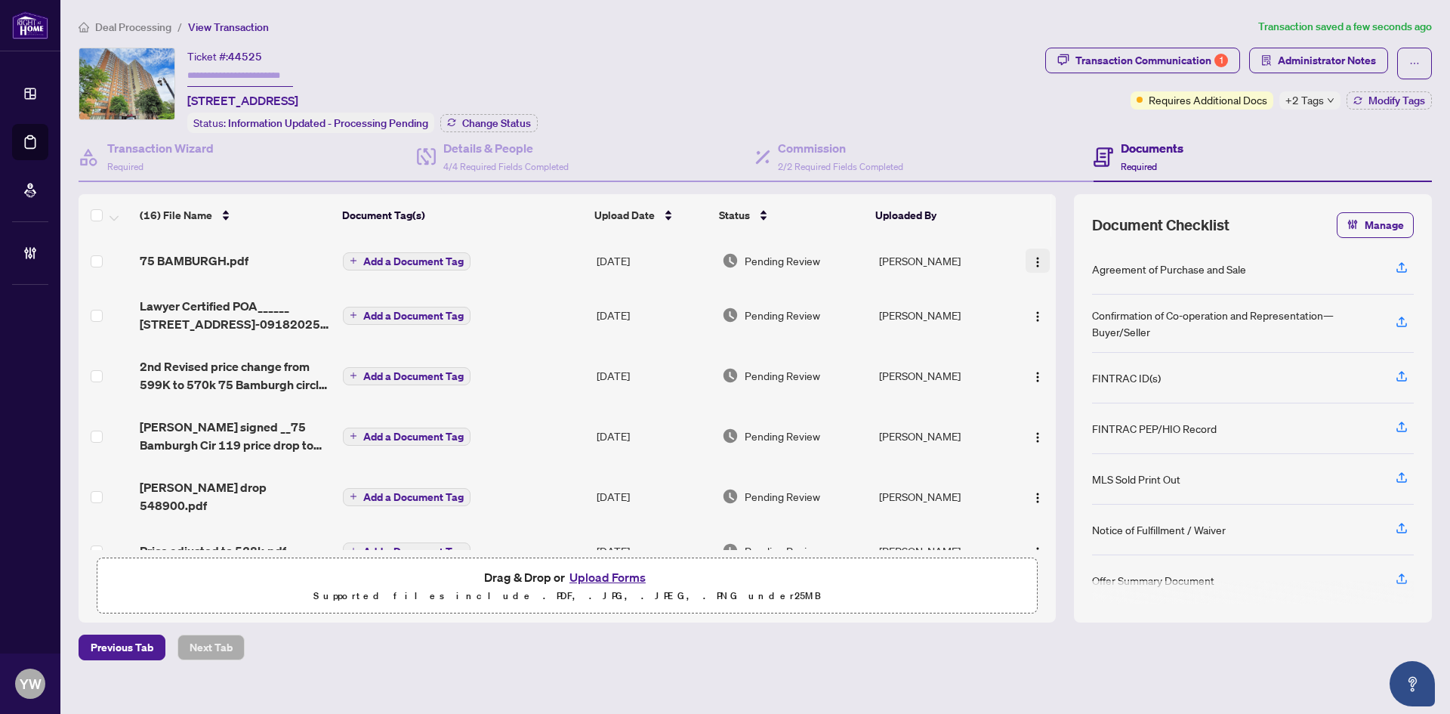
click at [1034, 264] on img "button" at bounding box center [1038, 262] width 12 height 12
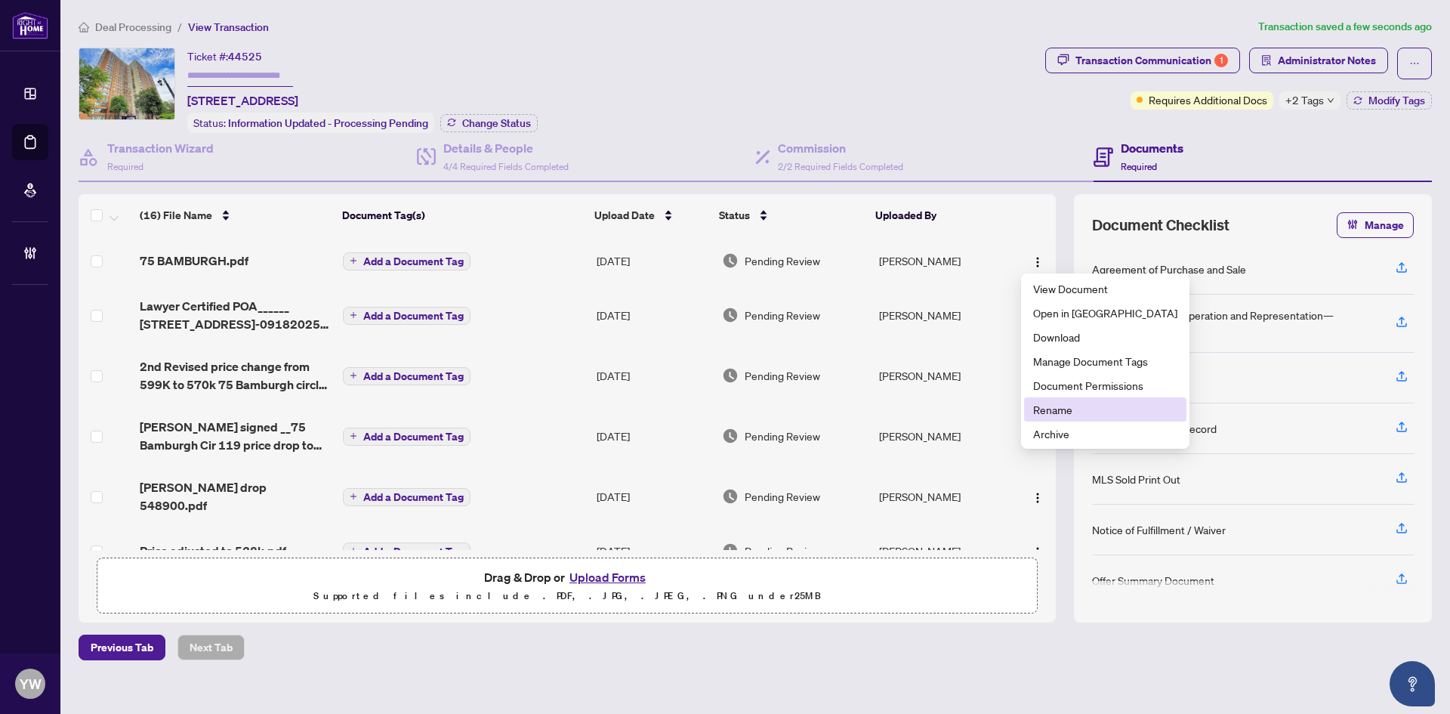
click at [1060, 406] on span "Rename" at bounding box center [1105, 409] width 144 height 17
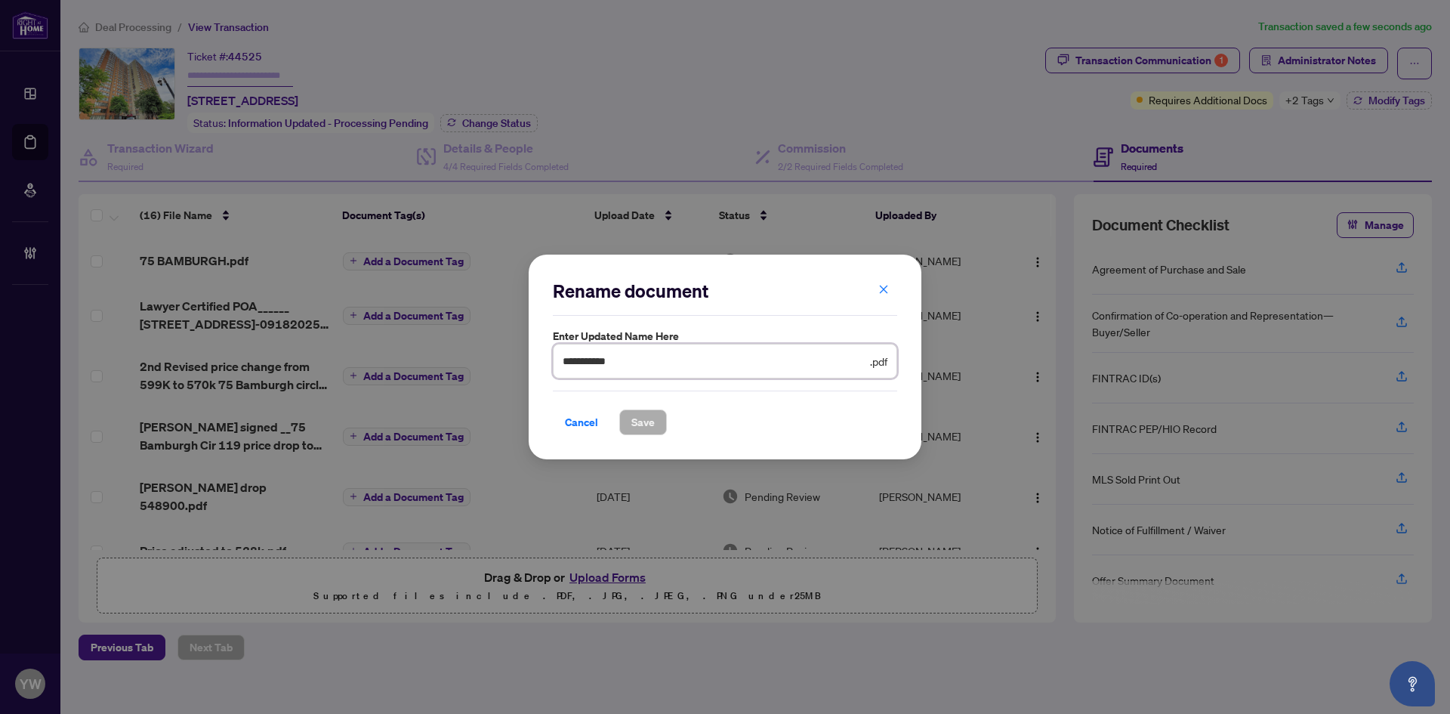
drag, startPoint x: 523, startPoint y: 363, endPoint x: 506, endPoint y: 363, distance: 16.6
click at [506, 363] on div "**********" at bounding box center [725, 357] width 1450 height 714
type input "**********"
click at [655, 418] on button "Save" at bounding box center [643, 422] width 48 height 26
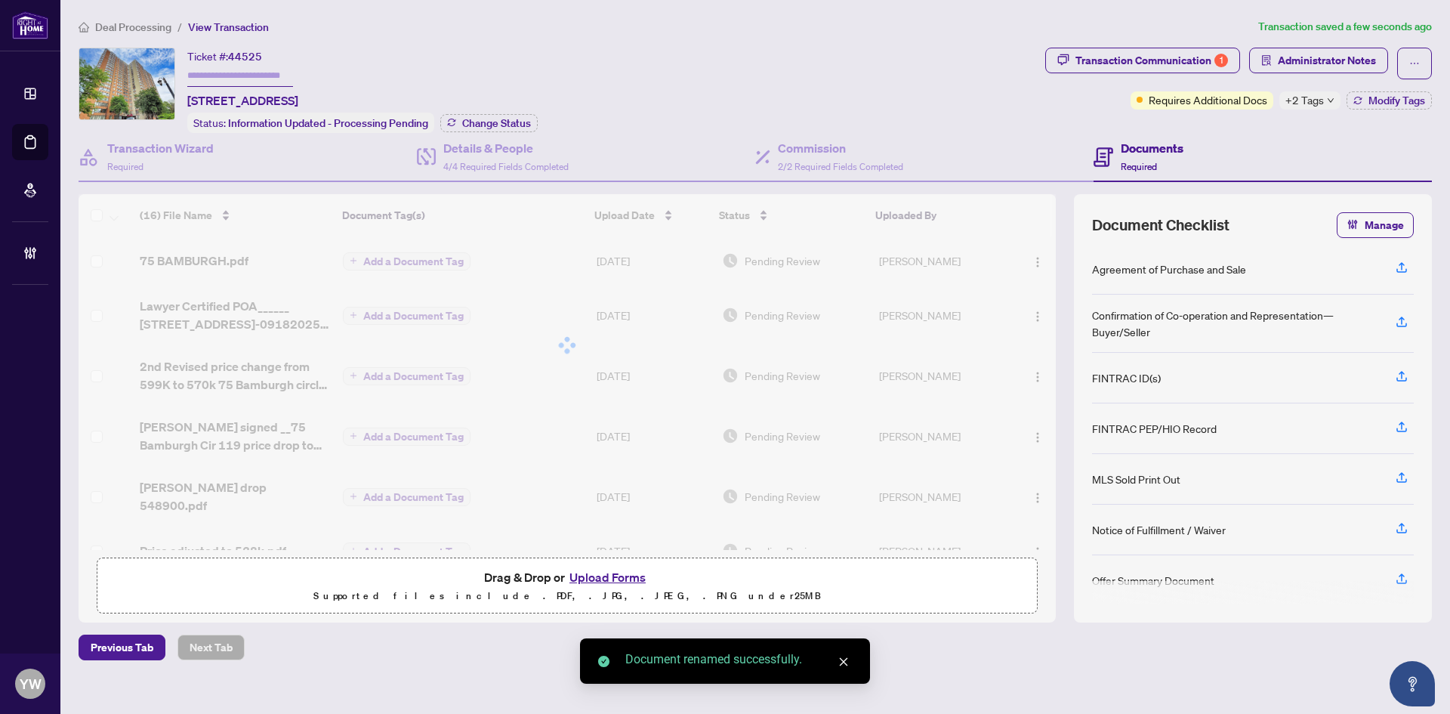
click at [1387, 104] on span "Modify Tags" at bounding box center [1397, 100] width 57 height 11
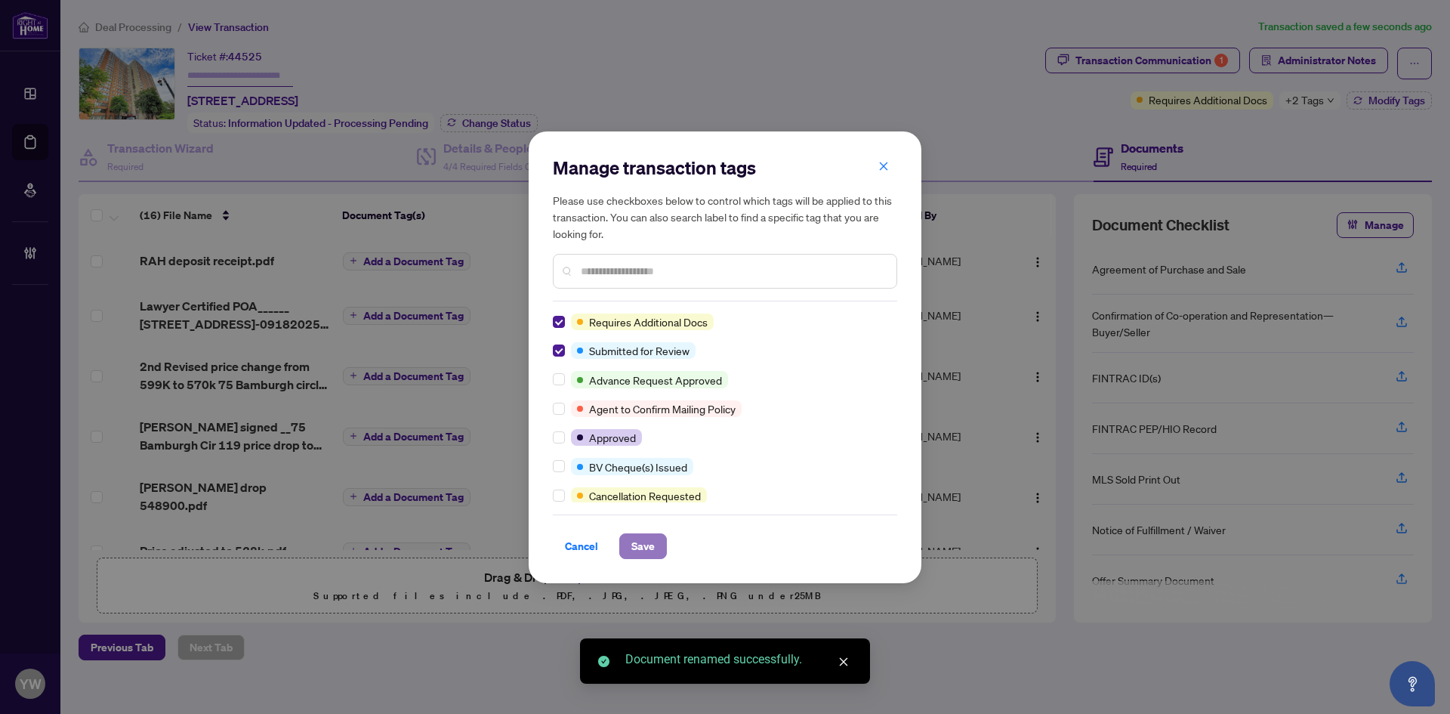
click at [644, 545] on span "Save" at bounding box center [642, 546] width 23 height 24
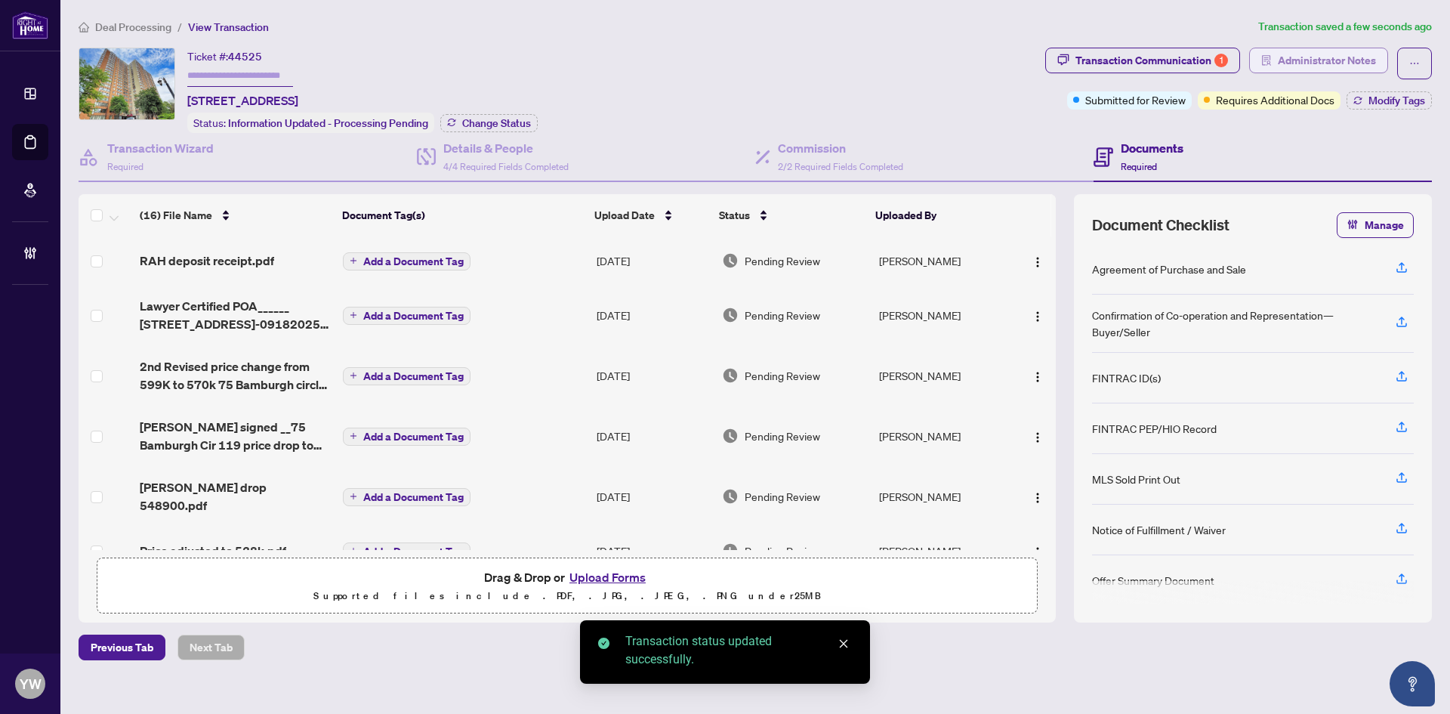
click at [1272, 58] on icon "solution" at bounding box center [1266, 60] width 11 height 11
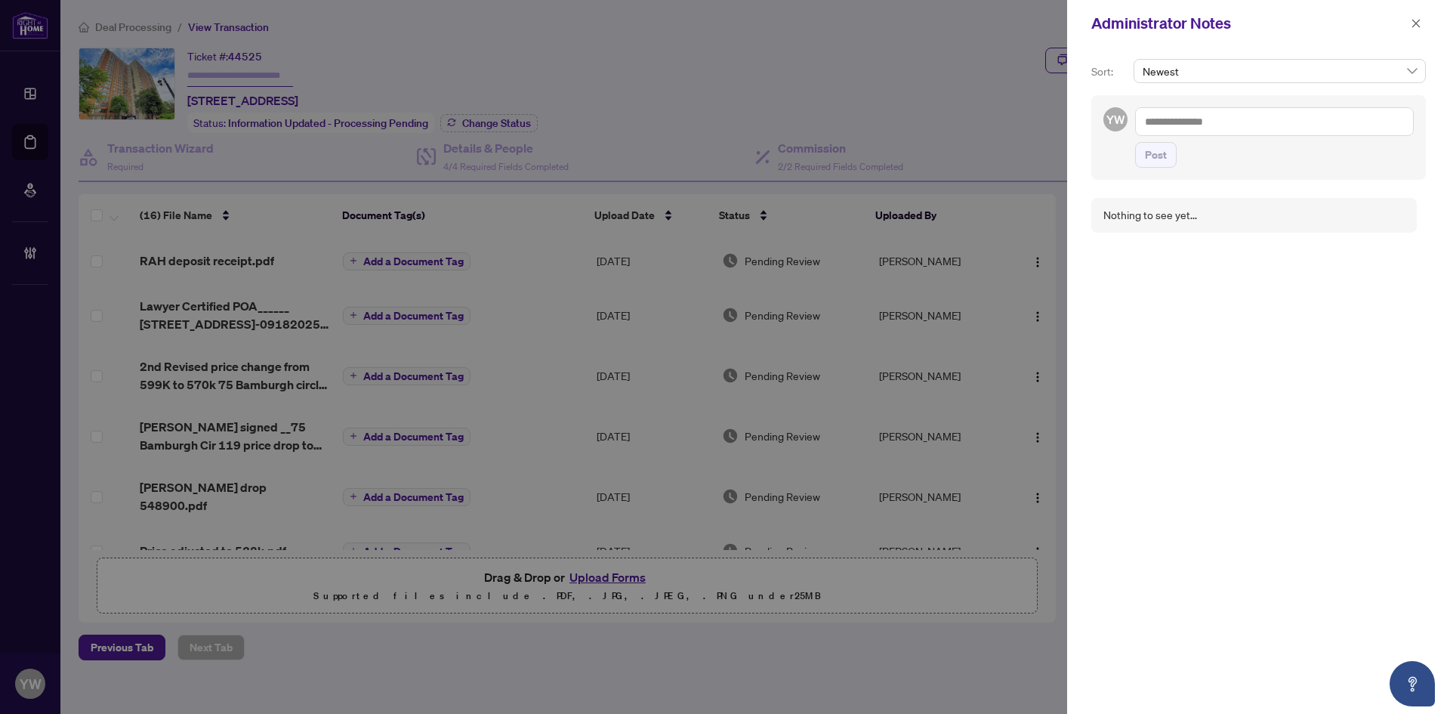
click at [1200, 121] on textarea at bounding box center [1274, 121] width 279 height 29
paste textarea "**********"
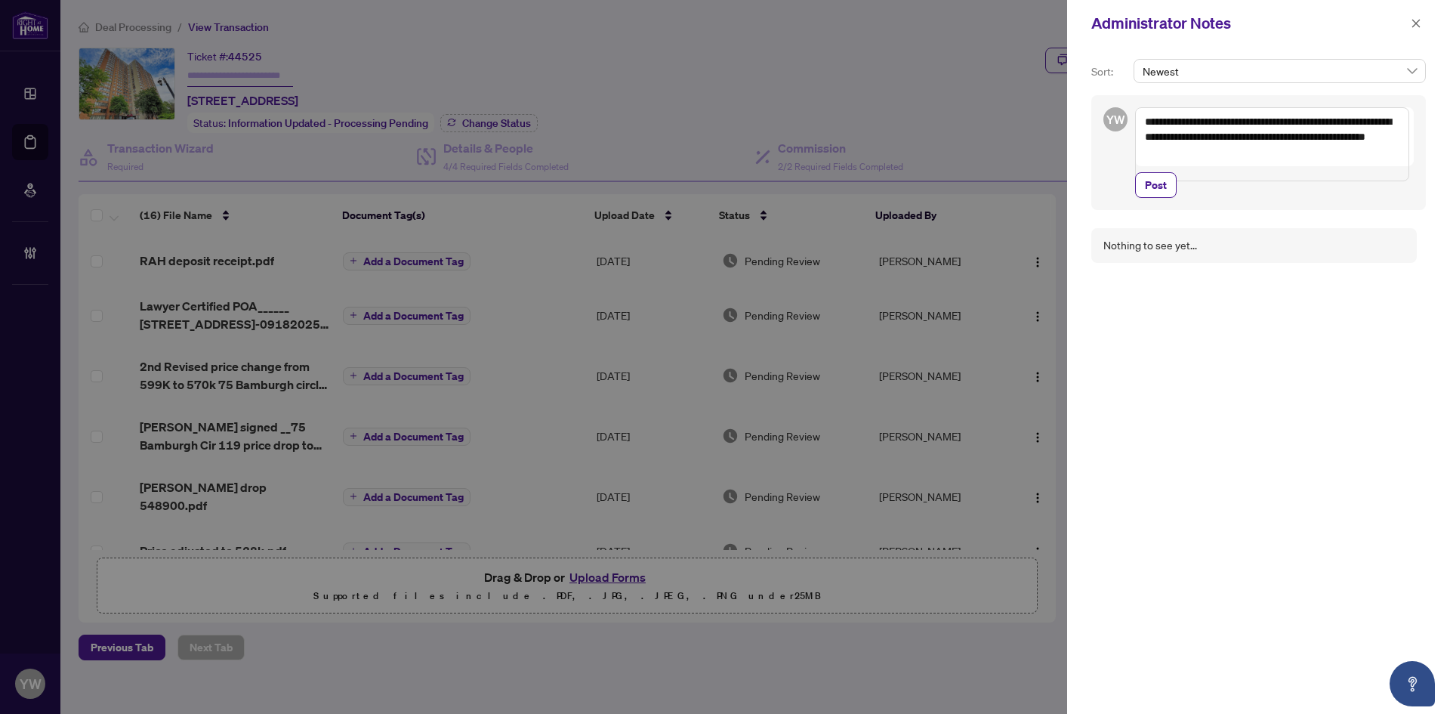
drag, startPoint x: 1207, startPoint y: 122, endPoint x: 1268, endPoint y: 124, distance: 61.2
click at [1268, 124] on textarea "**********" at bounding box center [1272, 144] width 274 height 74
type textarea "**********"
click at [1162, 197] on span "Post" at bounding box center [1156, 185] width 22 height 24
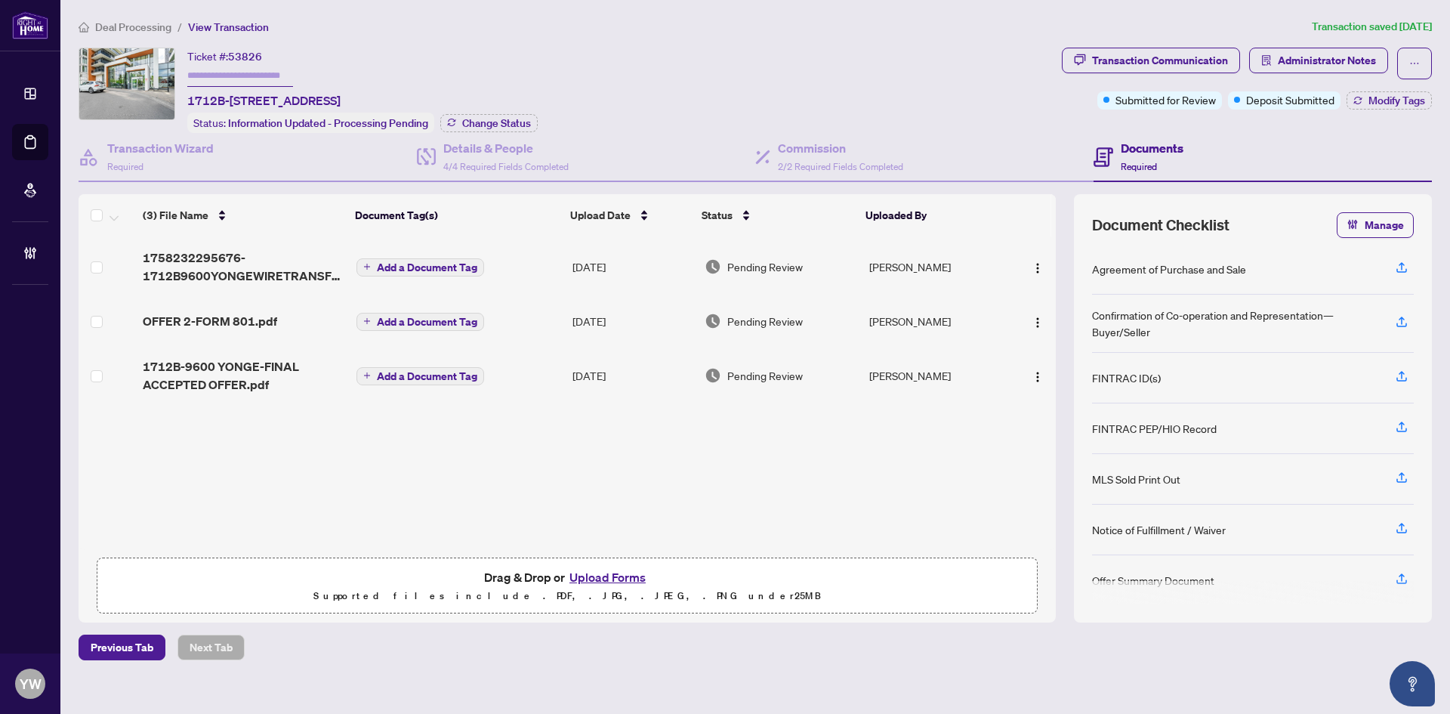
click at [272, 276] on span "1758232295676-1712B9600YONGEWIRETRANSFER.pdf" at bounding box center [244, 266] width 202 height 36
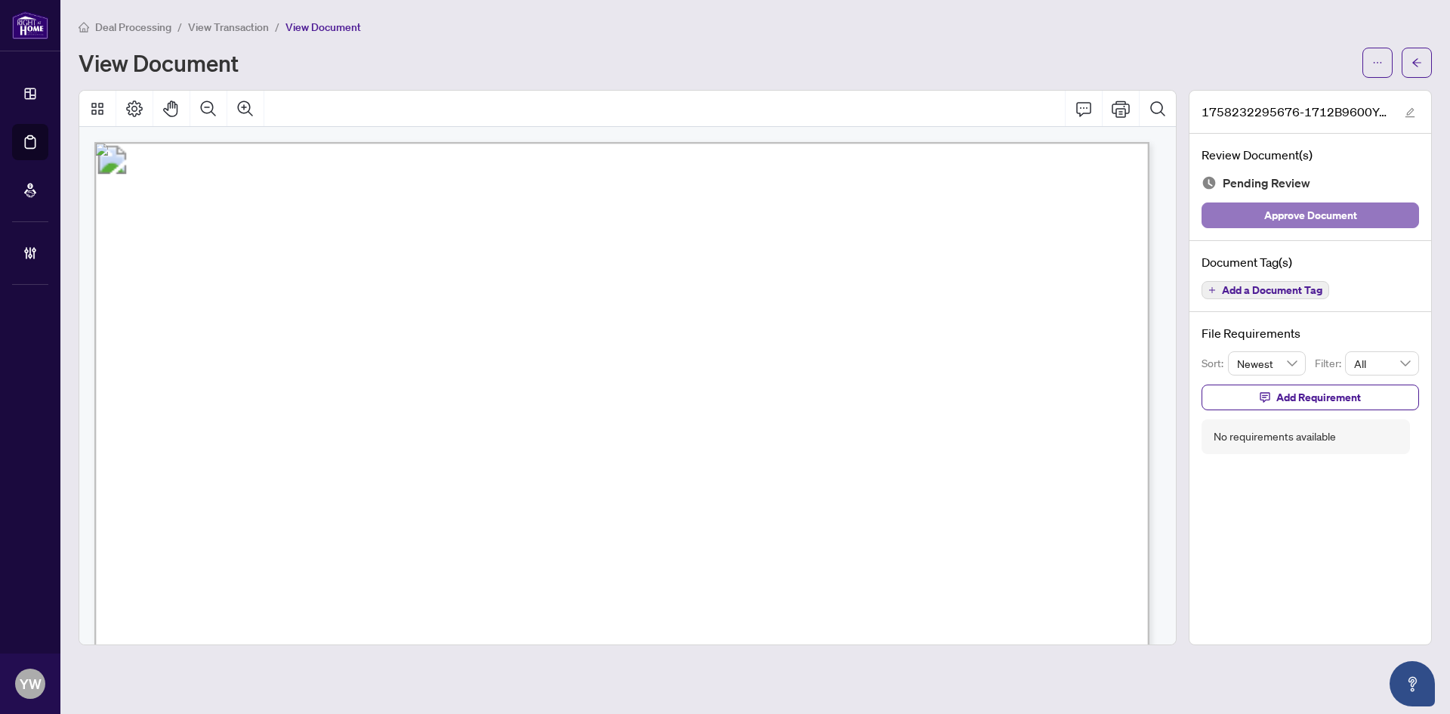
click at [1301, 224] on span "Approve Document" at bounding box center [1310, 215] width 93 height 24
click at [1410, 111] on icon "edit" at bounding box center [1410, 112] width 11 height 11
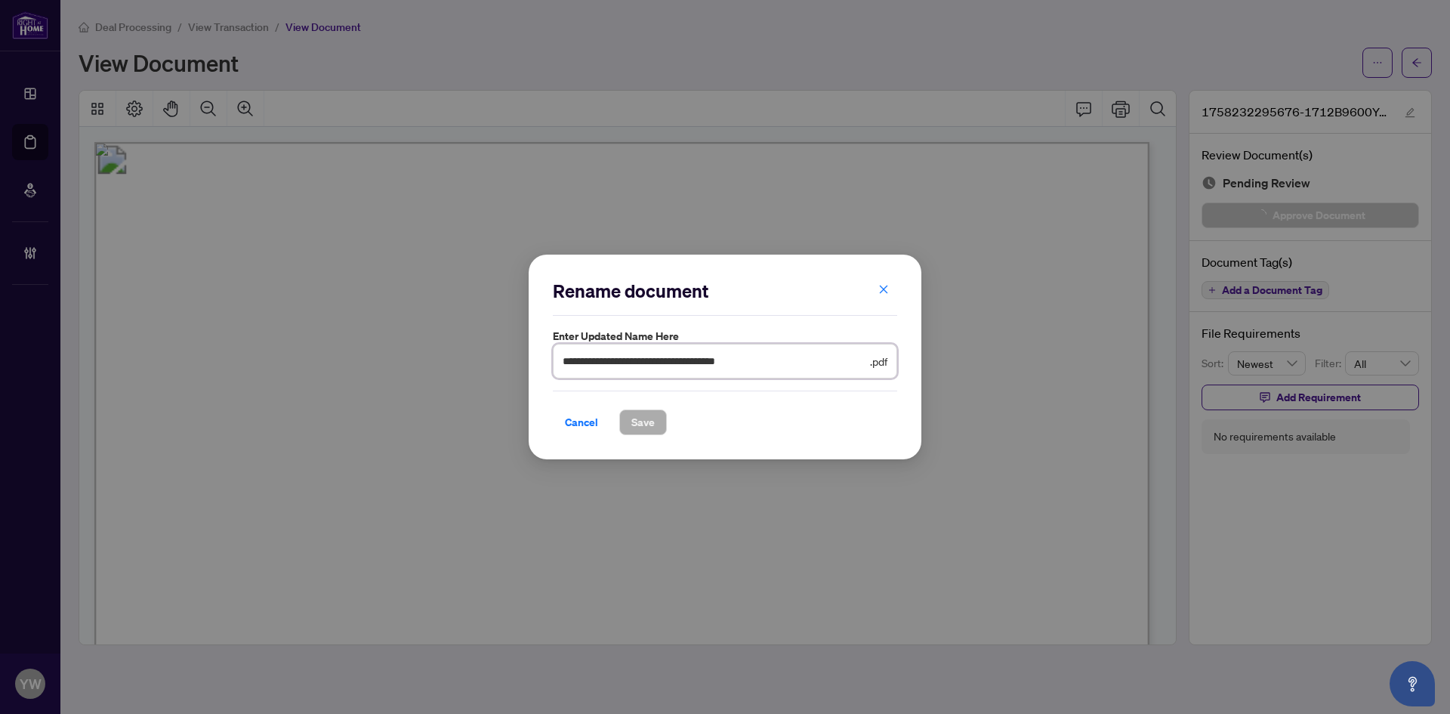
drag, startPoint x: 833, startPoint y: 361, endPoint x: 516, endPoint y: 370, distance: 317.3
click at [466, 354] on div "**********" at bounding box center [725, 357] width 1450 height 714
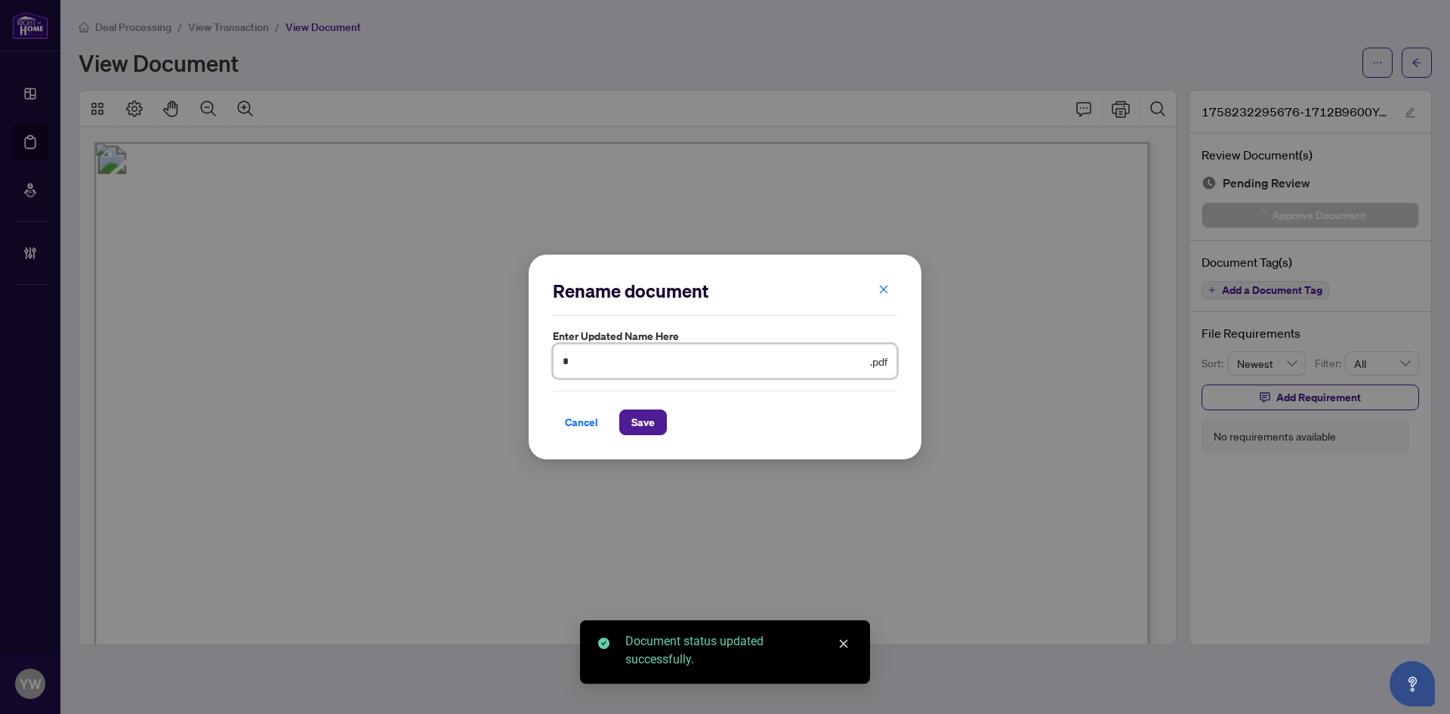
type input "**********"
click at [647, 422] on span "Save" at bounding box center [642, 422] width 23 height 24
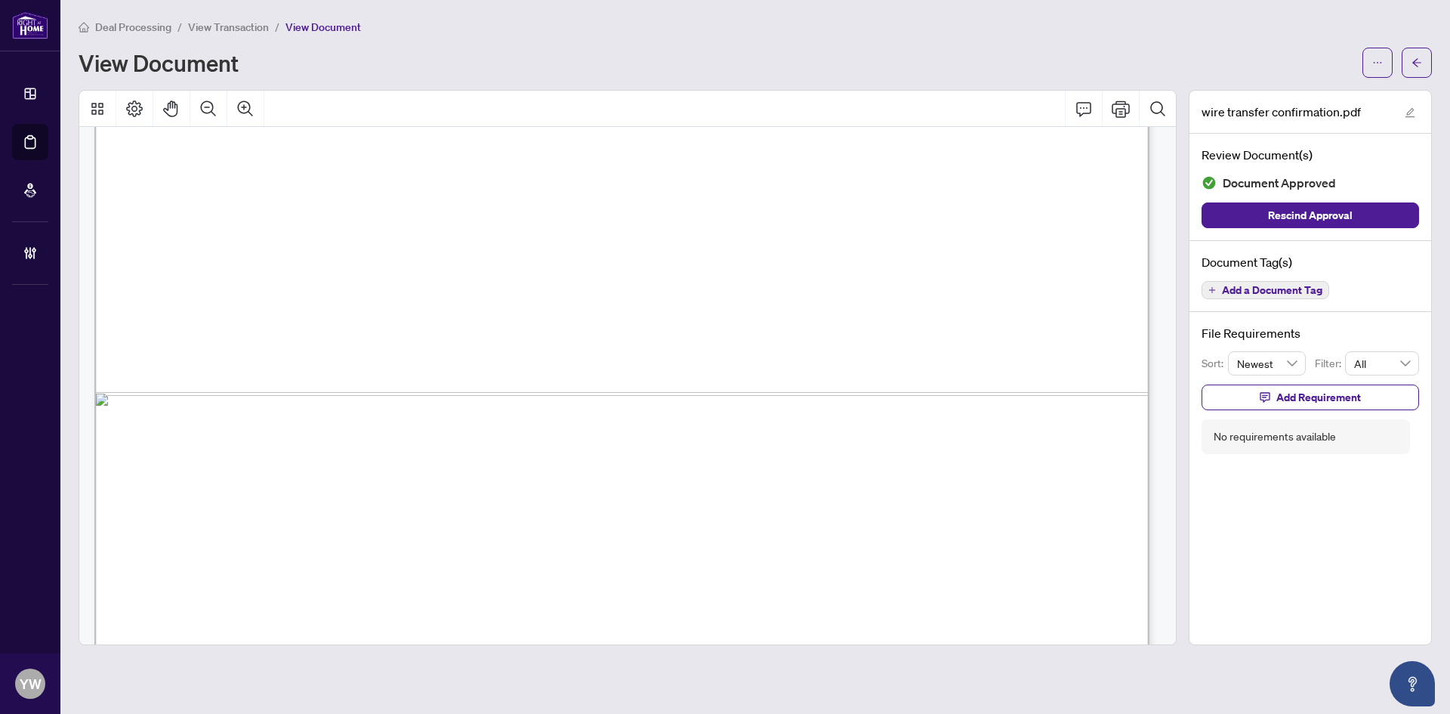
scroll to position [755, 0]
click at [1421, 59] on icon "arrow-left" at bounding box center [1417, 62] width 11 height 11
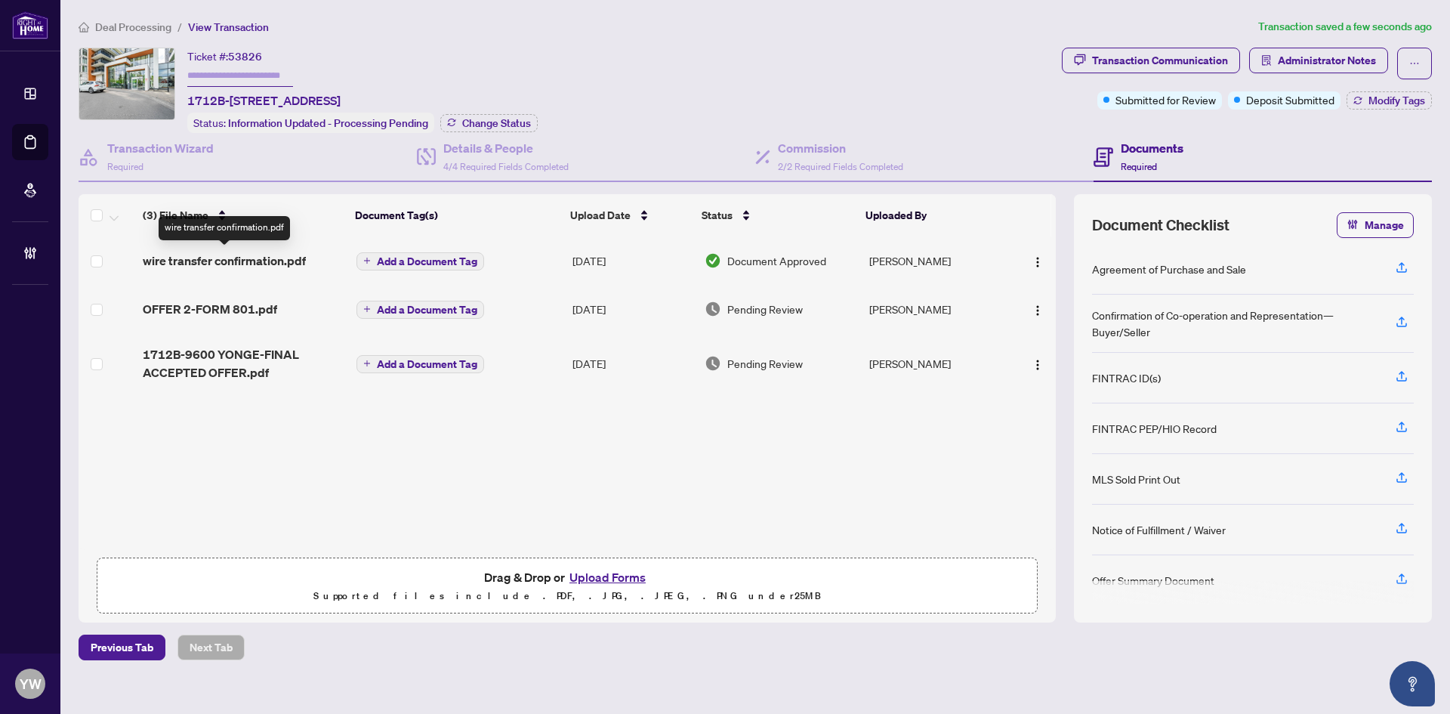
click at [214, 263] on span "wire transfer confirmation.pdf" at bounding box center [224, 261] width 163 height 18
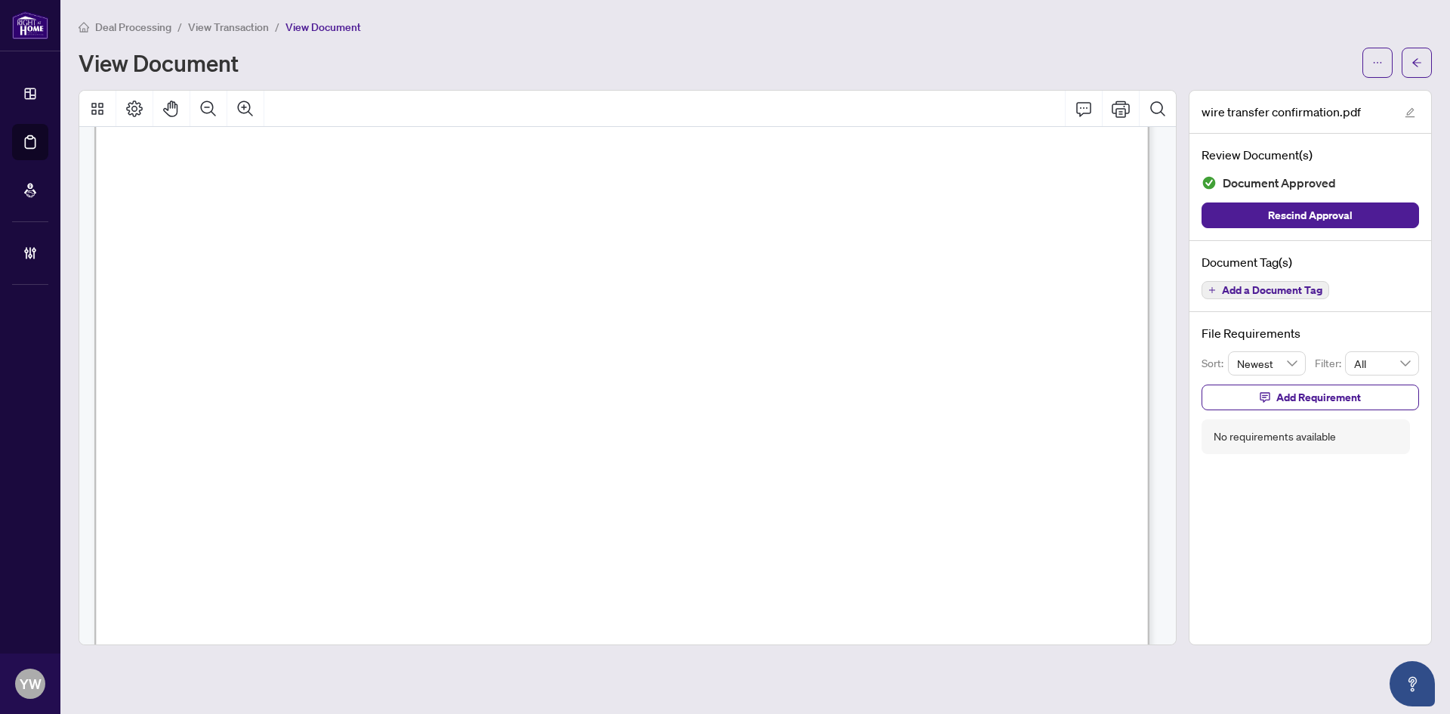
scroll to position [227, 0]
click at [1417, 63] on icon "arrow-left" at bounding box center [1417, 62] width 11 height 11
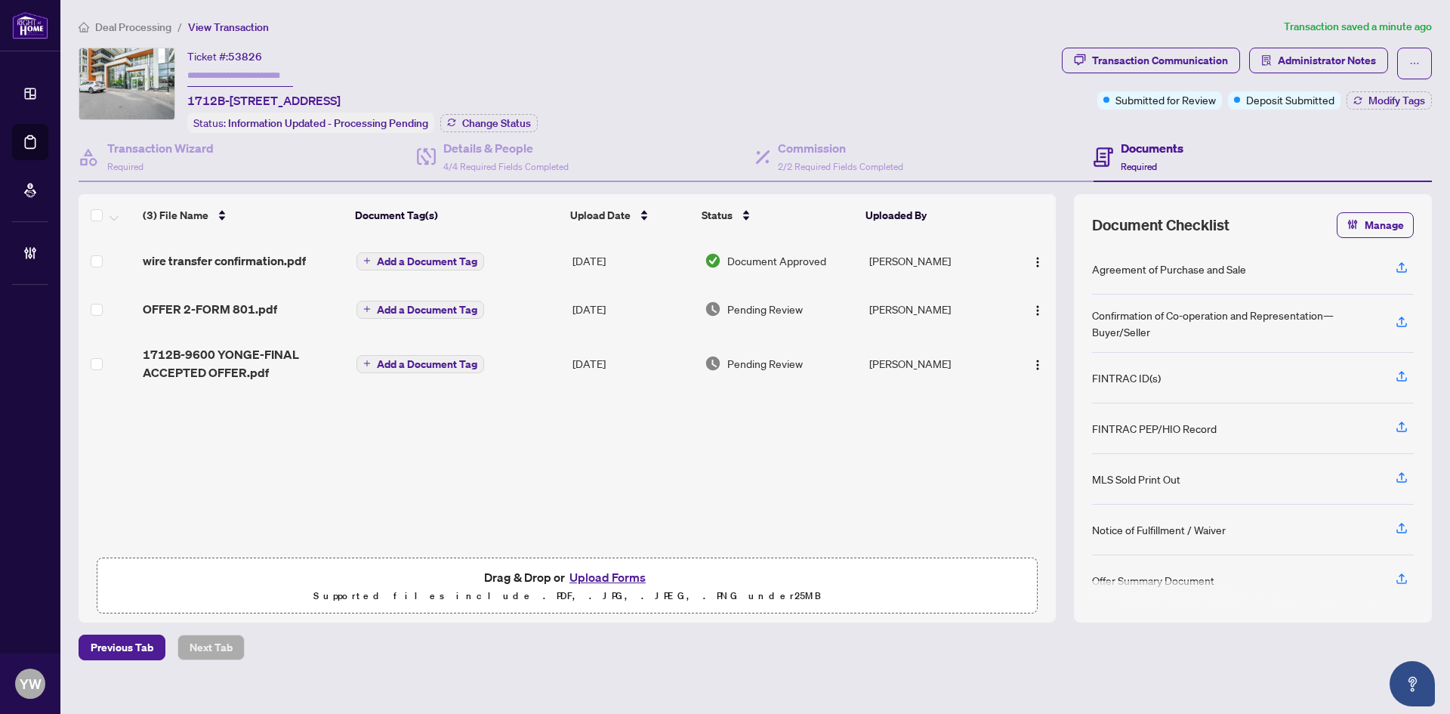
click at [427, 499] on div "wire transfer confirmation.pdf Add a Document Tag Sep/18/2025 Document Approved…" at bounding box center [567, 392] width 977 height 313
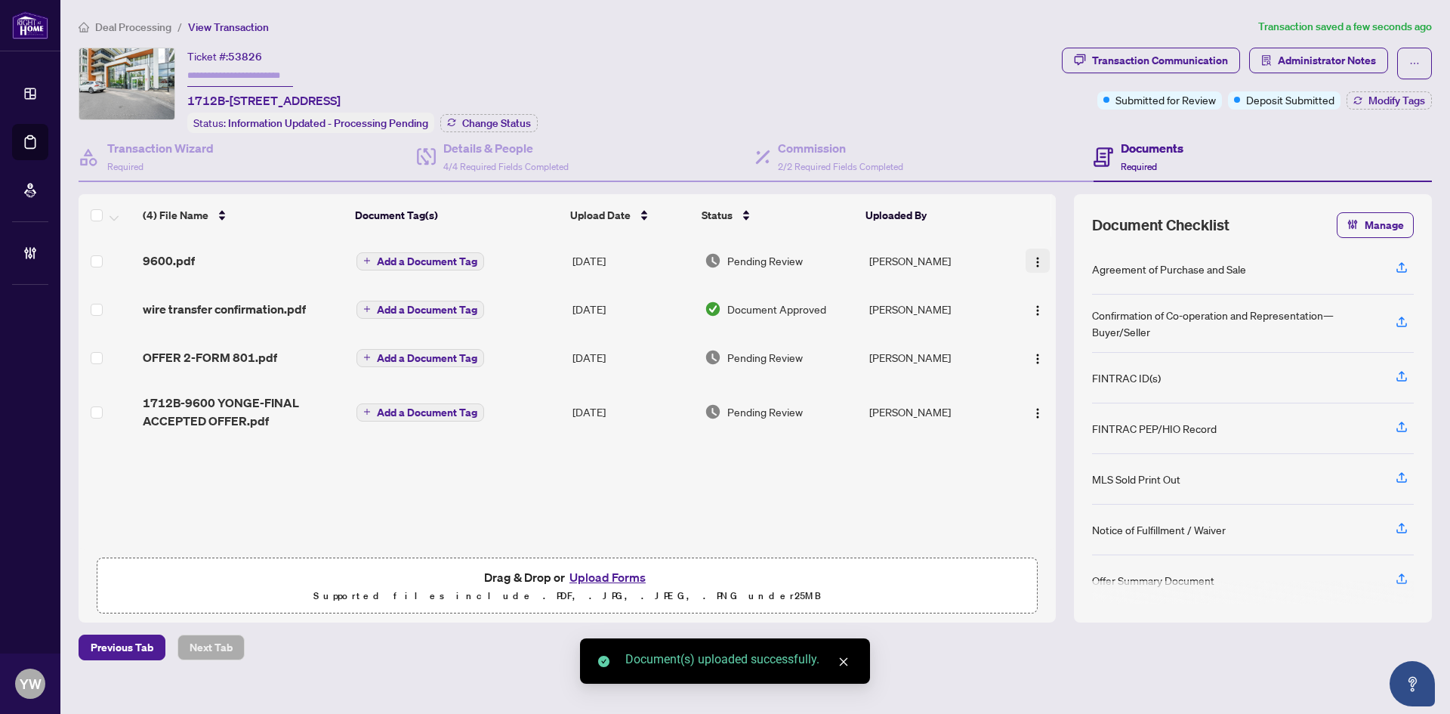
click at [1032, 260] on img "button" at bounding box center [1038, 262] width 12 height 12
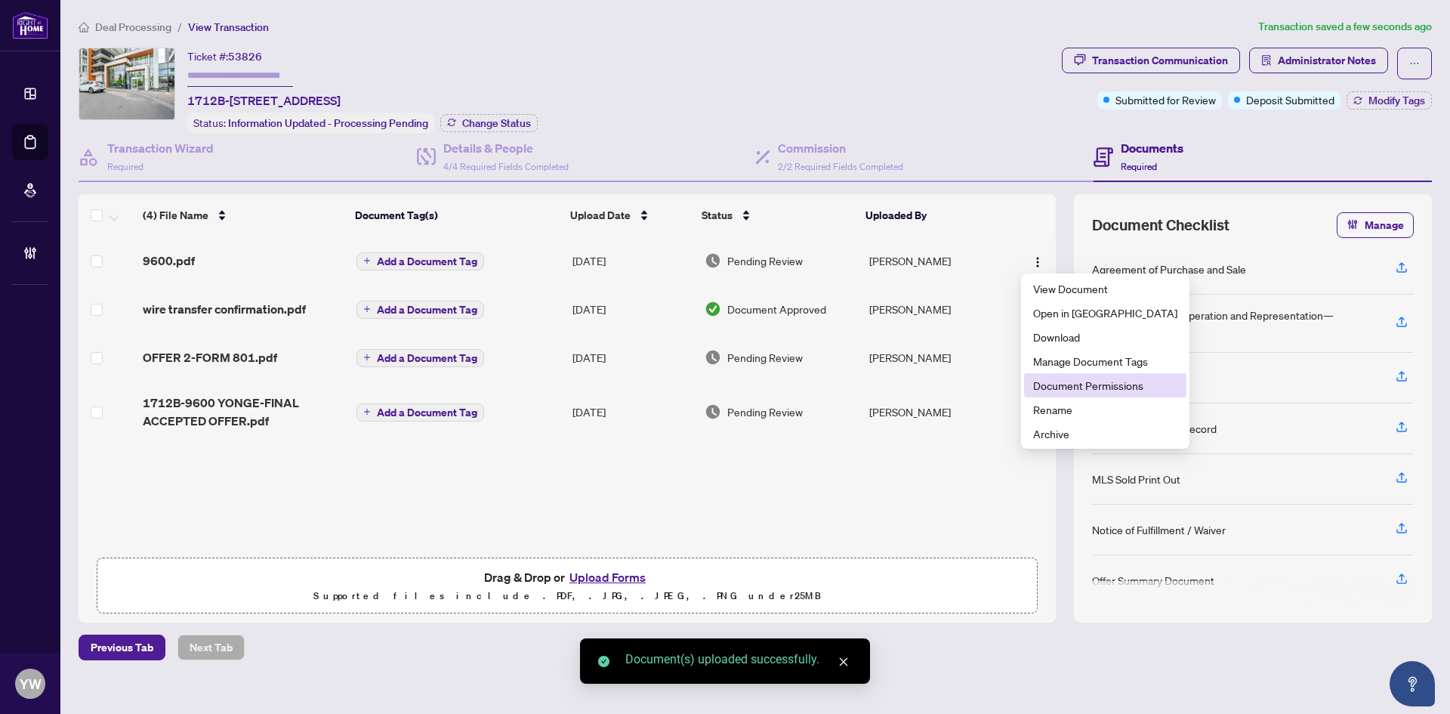
click at [1098, 384] on span "Document Permissions" at bounding box center [1105, 385] width 144 height 17
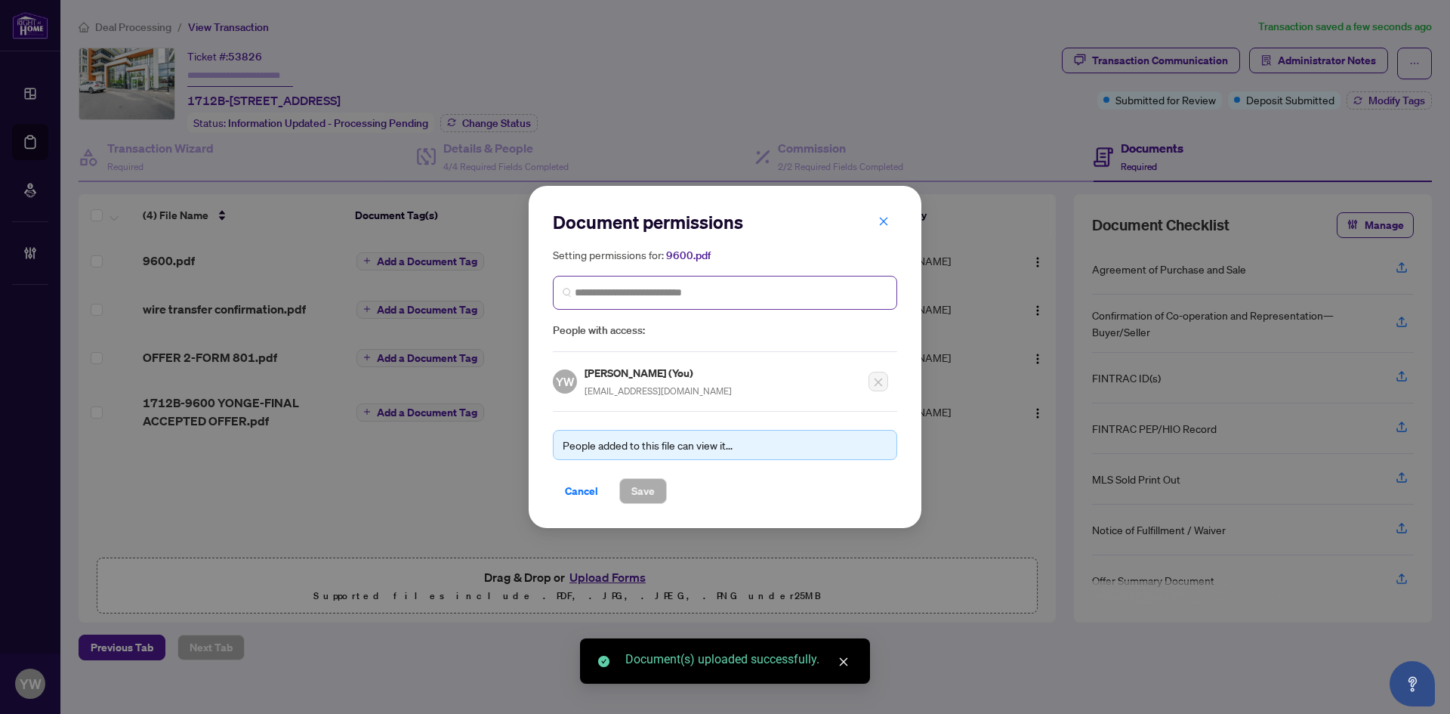
click at [687, 301] on span at bounding box center [725, 293] width 344 height 34
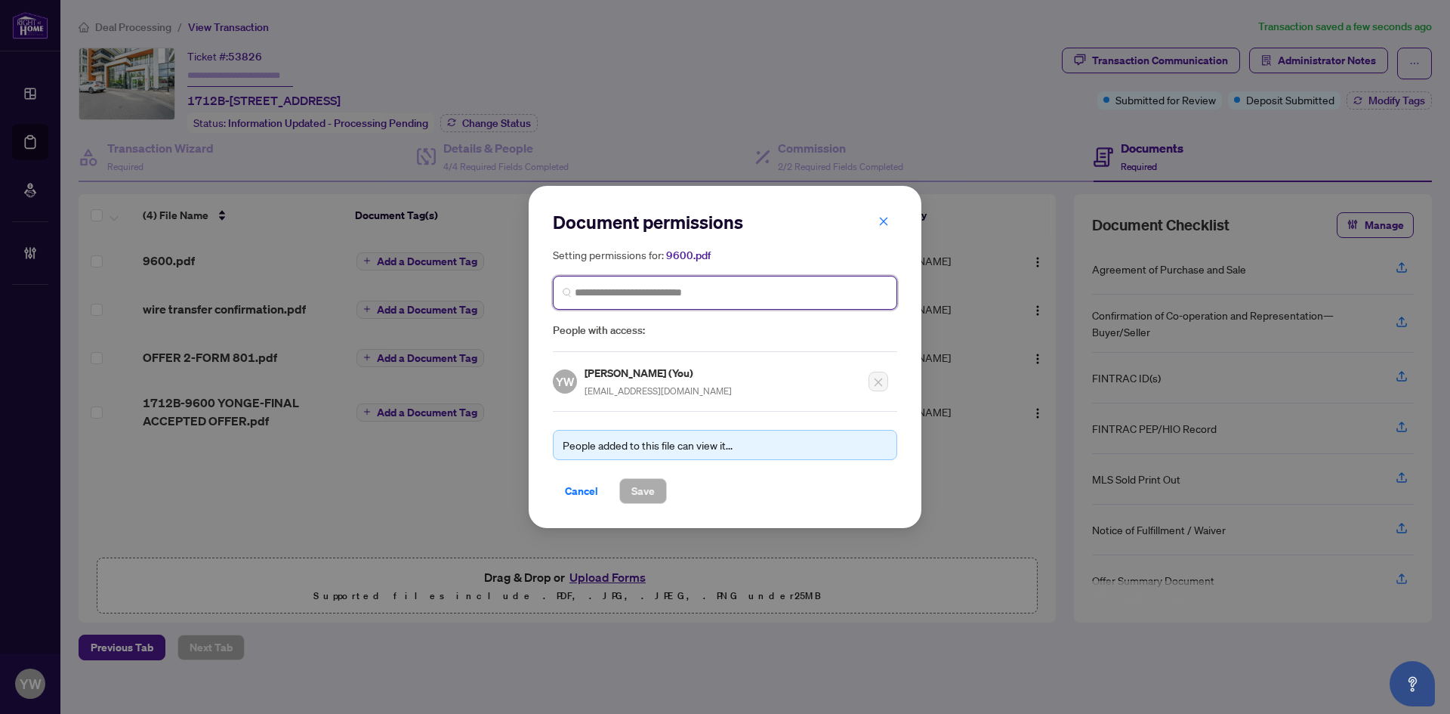
type input "*"
type input "******"
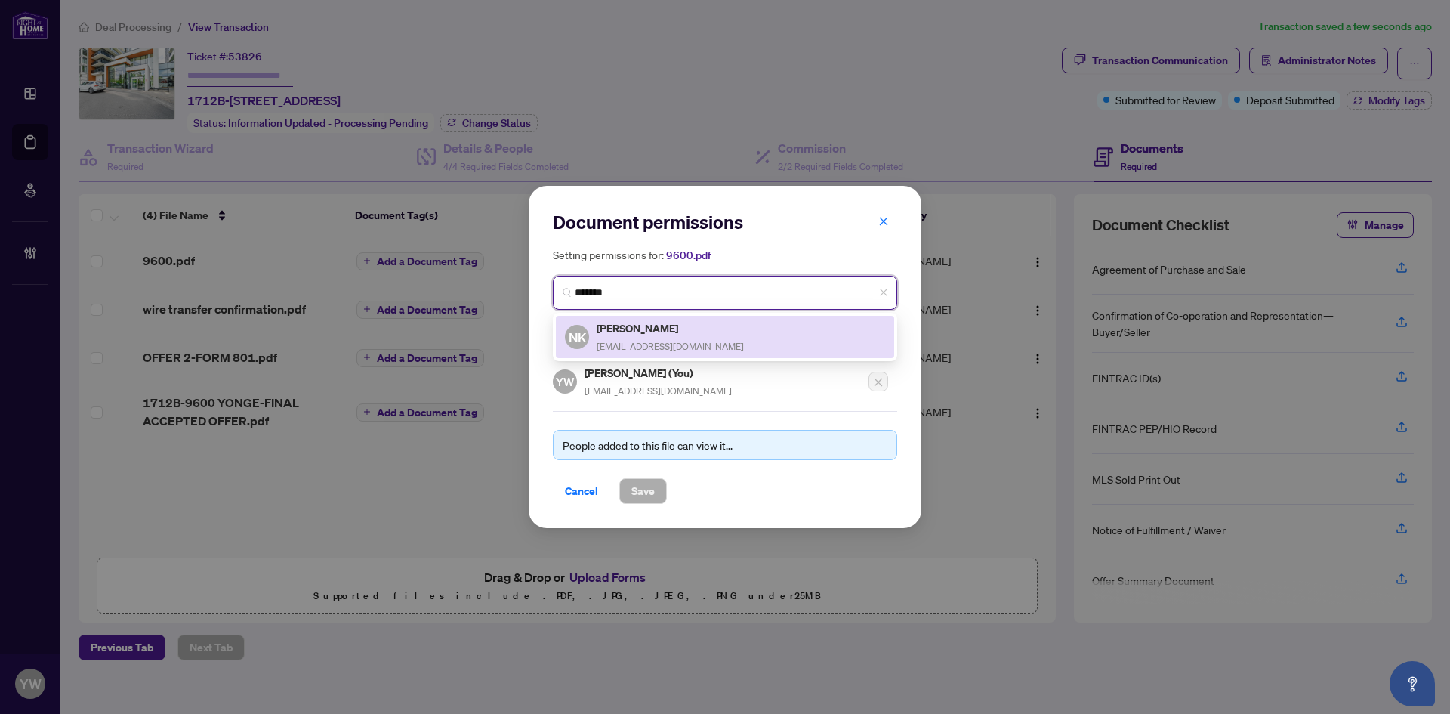
click at [673, 336] on div "Noreen Kho noreenkho@gmail.com" at bounding box center [670, 336] width 147 height 35
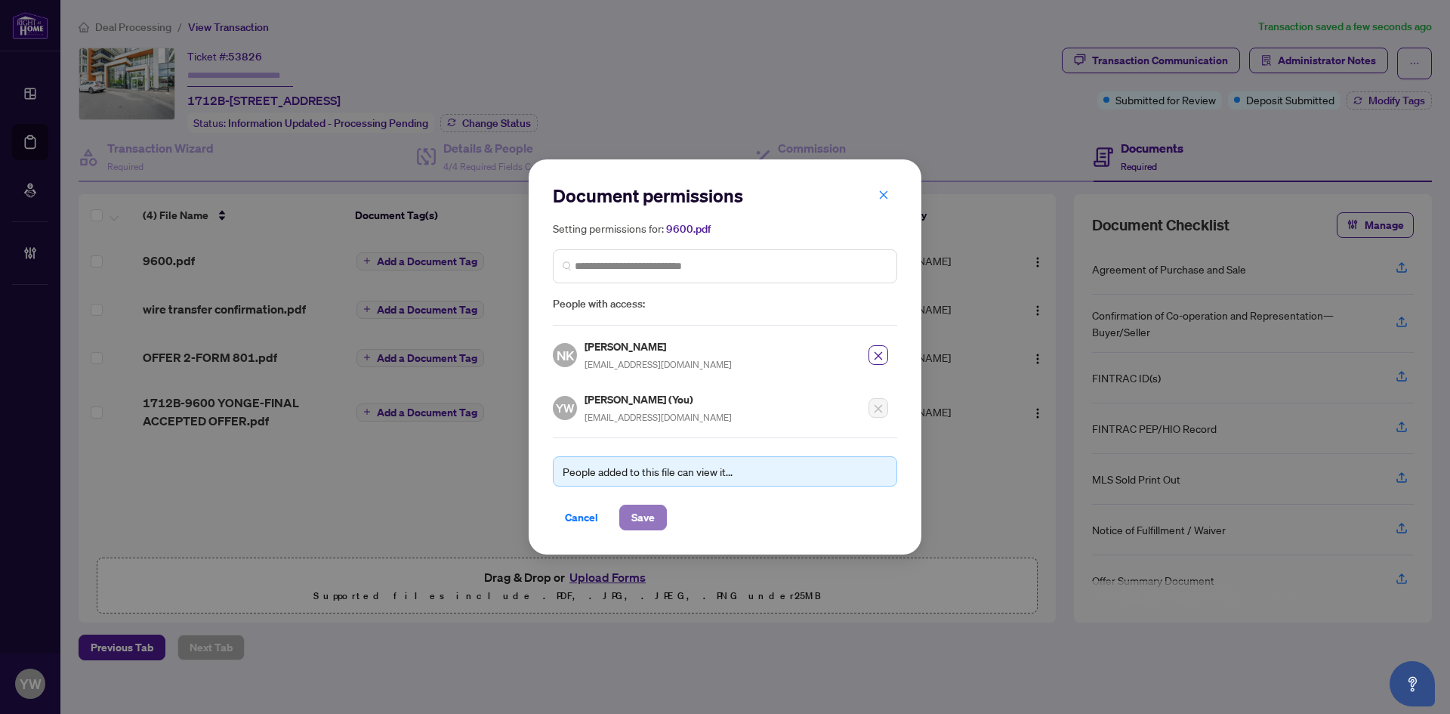
click at [652, 511] on span "Save" at bounding box center [642, 517] width 23 height 24
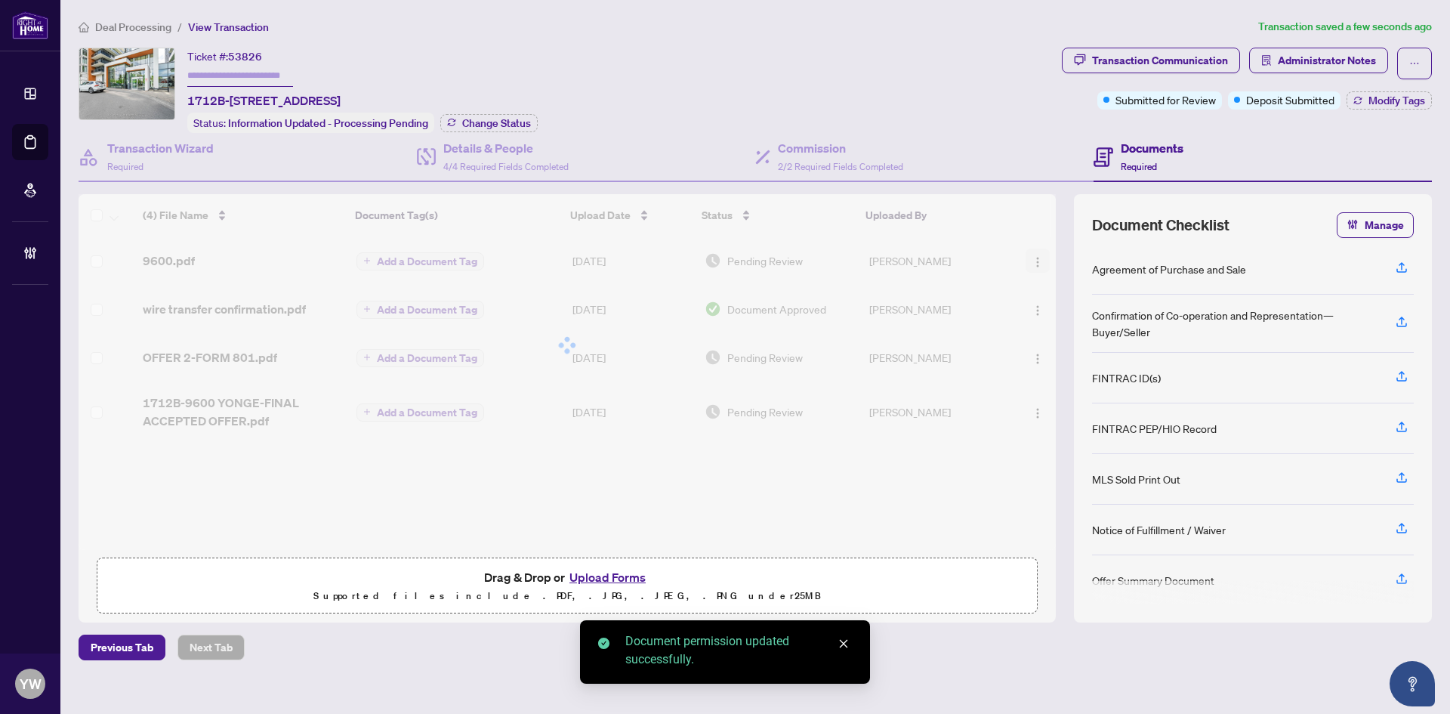
click at [1032, 262] on img "button" at bounding box center [1038, 262] width 12 height 12
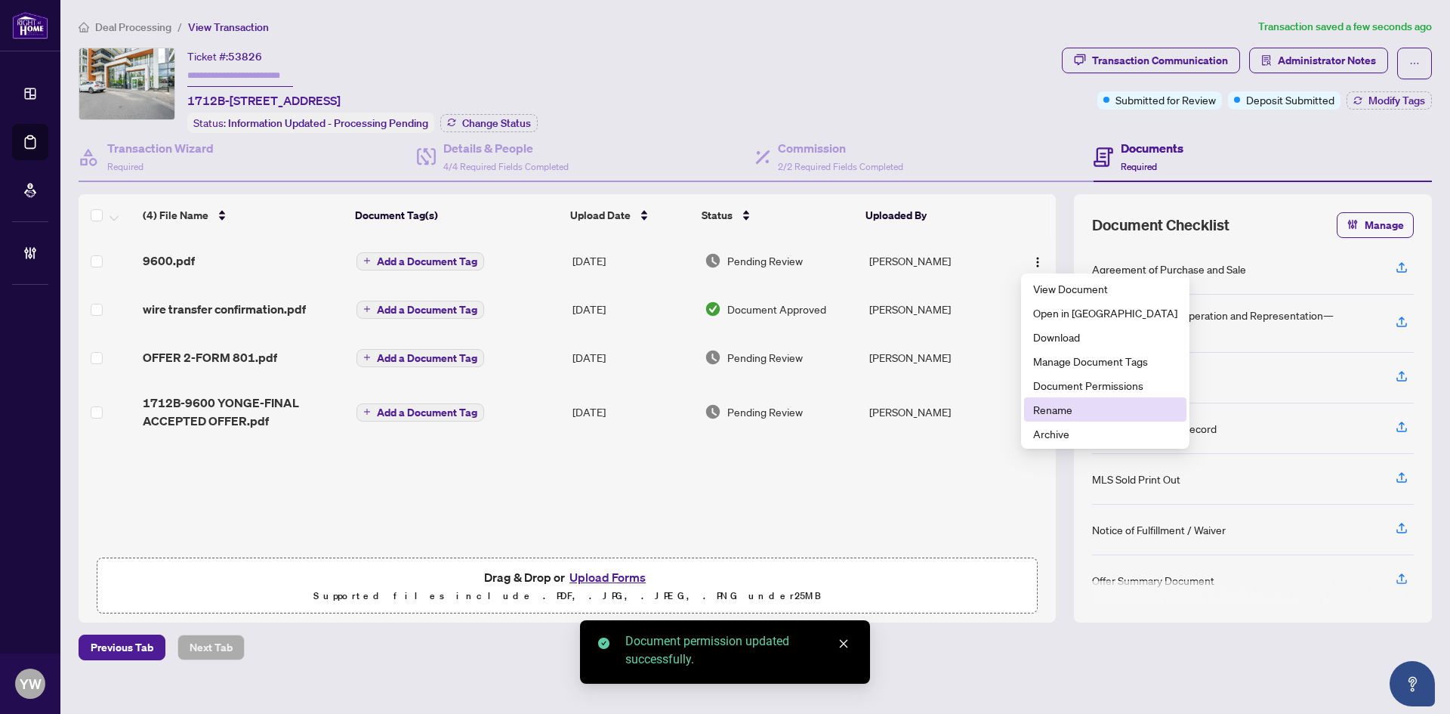
click at [1044, 413] on span "Rename" at bounding box center [1105, 409] width 144 height 17
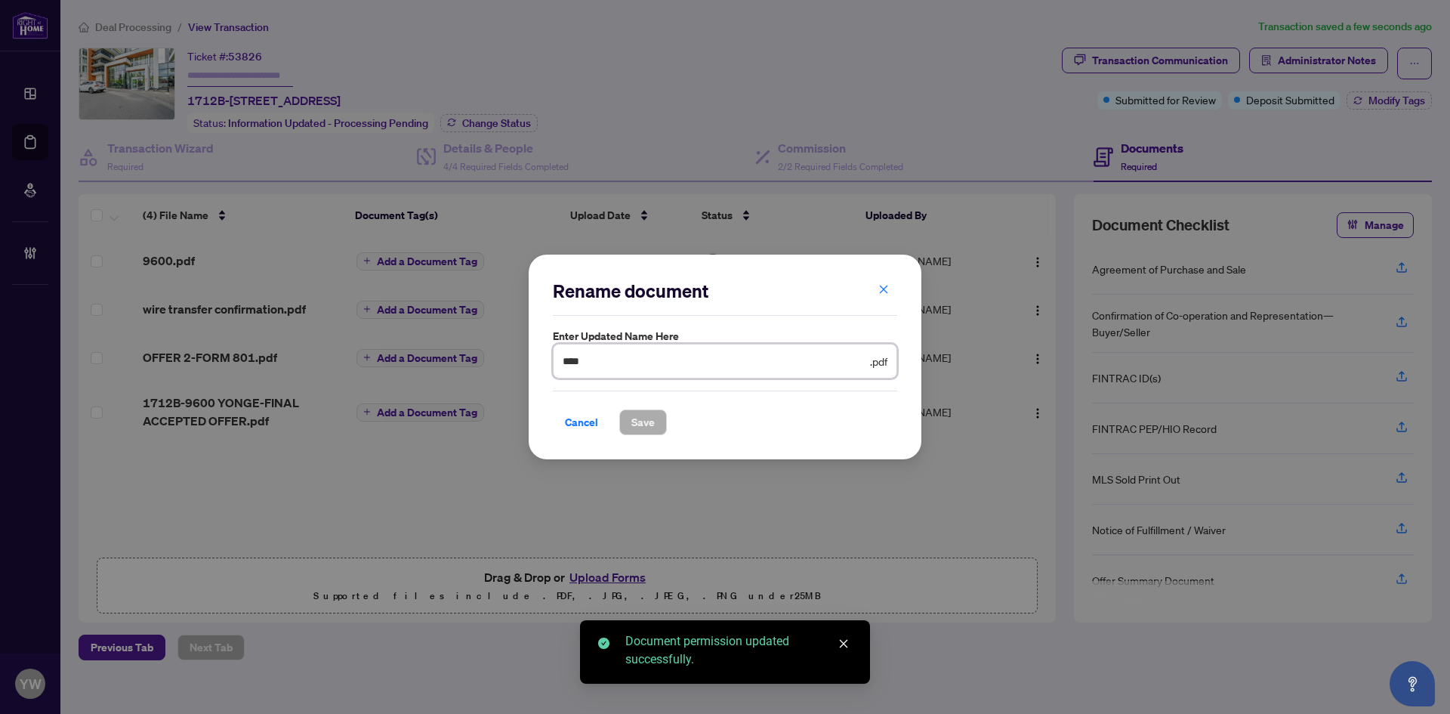
drag, startPoint x: 612, startPoint y: 361, endPoint x: 550, endPoint y: 375, distance: 63.6
click at [477, 360] on div "Rename document Enter updated name here **** .pdf Cancel Save Cancel OK" at bounding box center [725, 357] width 1450 height 714
type input "**********"
click at [651, 412] on span "Save" at bounding box center [642, 422] width 23 height 24
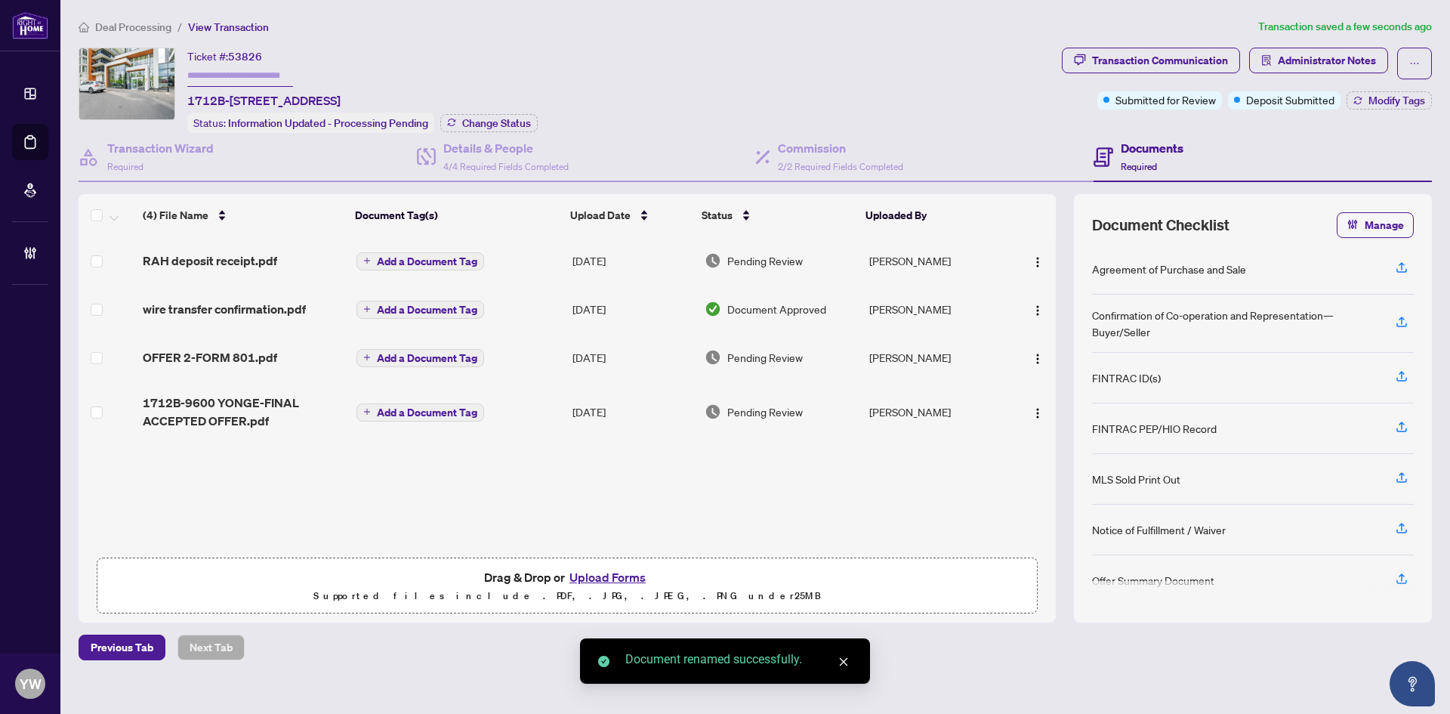
click at [1389, 103] on span "Modify Tags" at bounding box center [1397, 100] width 57 height 11
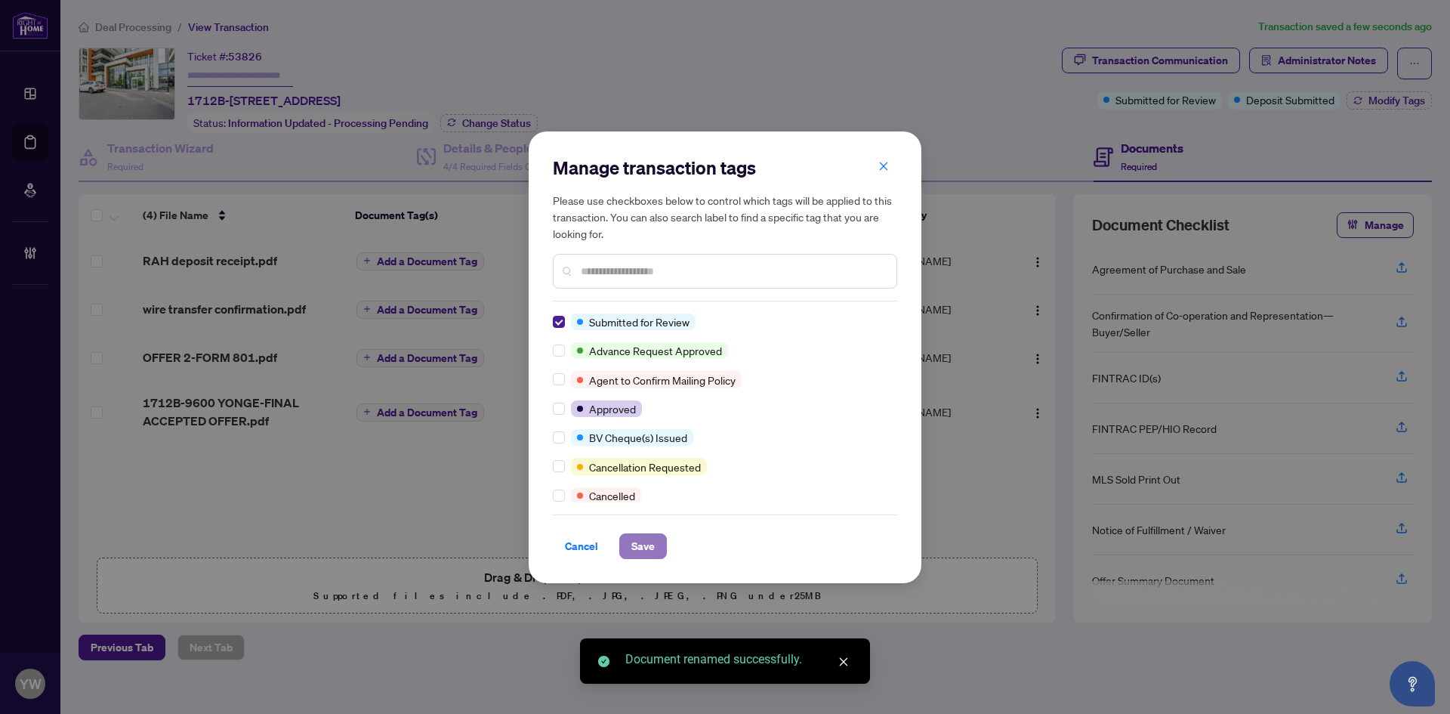
click at [646, 540] on span "Save" at bounding box center [642, 546] width 23 height 24
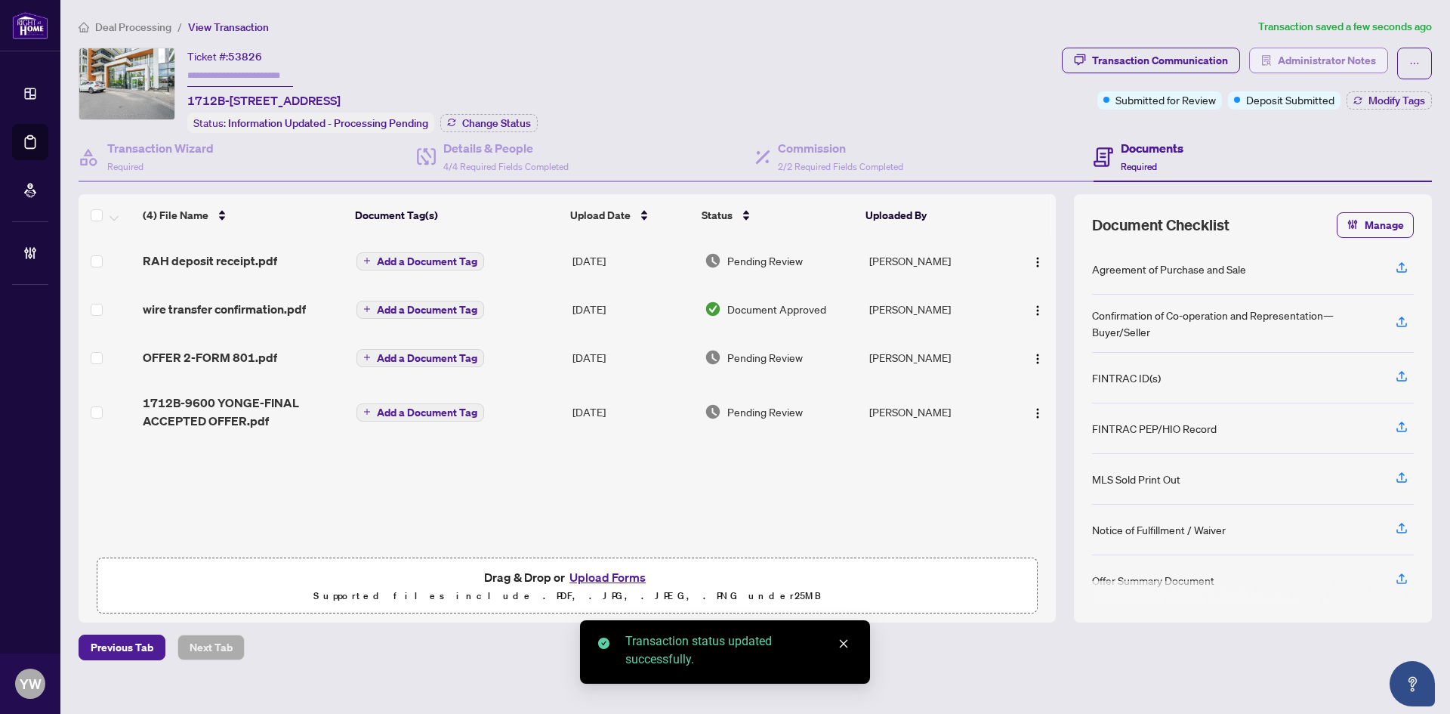
click at [1349, 63] on span "Administrator Notes" at bounding box center [1327, 60] width 98 height 24
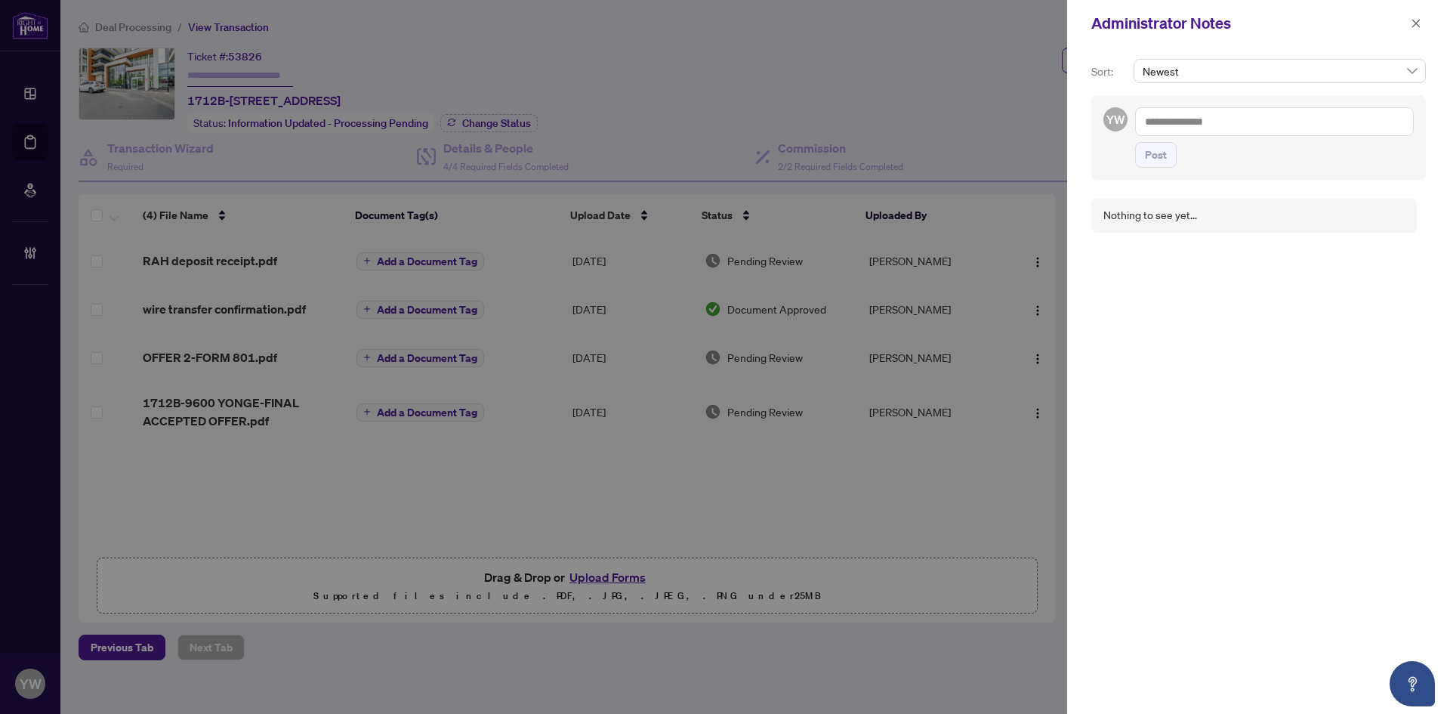
drag, startPoint x: 1230, startPoint y: 128, endPoint x: 1242, endPoint y: 133, distance: 12.2
click at [1230, 128] on textarea at bounding box center [1274, 121] width 279 height 29
paste textarea "**********"
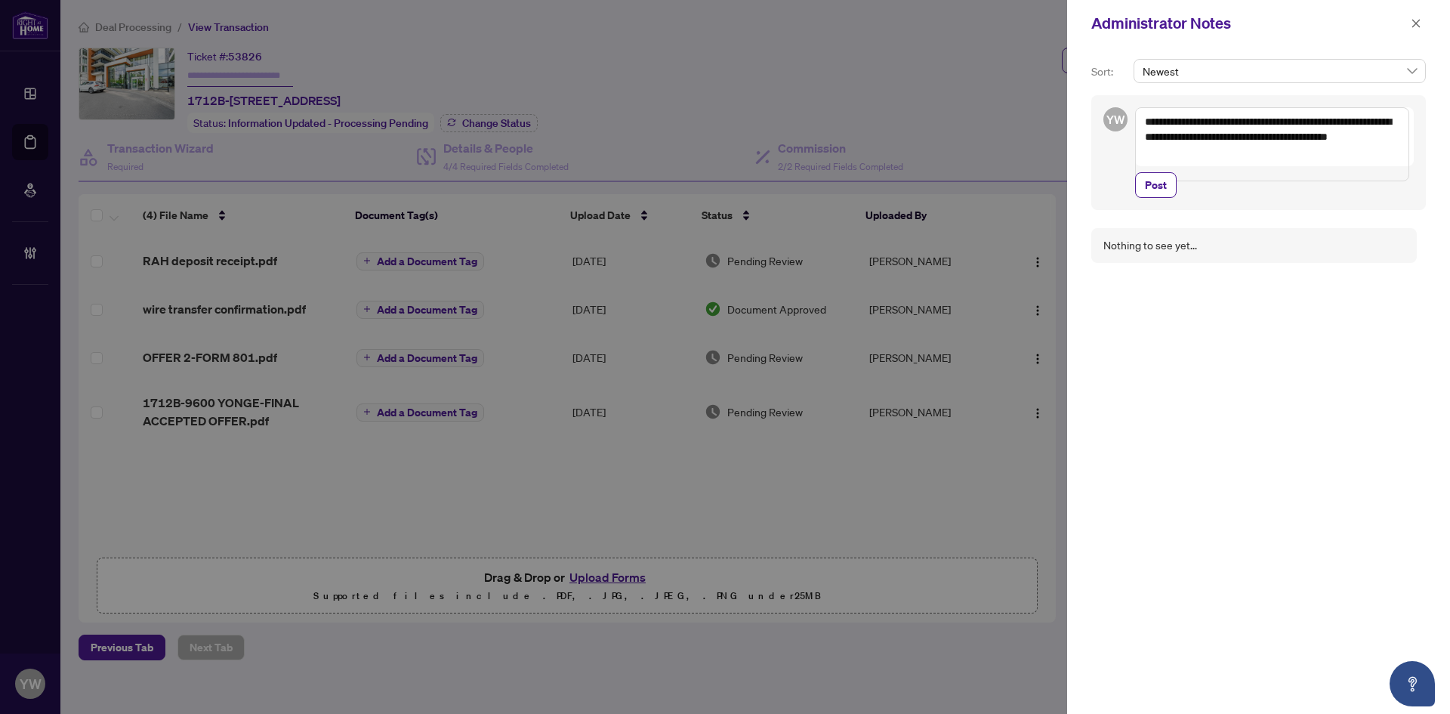
drag, startPoint x: 1268, startPoint y: 122, endPoint x: 1208, endPoint y: 120, distance: 60.5
click at [1208, 120] on textarea "**********" at bounding box center [1272, 144] width 274 height 74
type textarea "**********"
click at [1160, 182] on span "Post" at bounding box center [1156, 170] width 22 height 24
click at [881, 526] on div at bounding box center [725, 357] width 1450 height 714
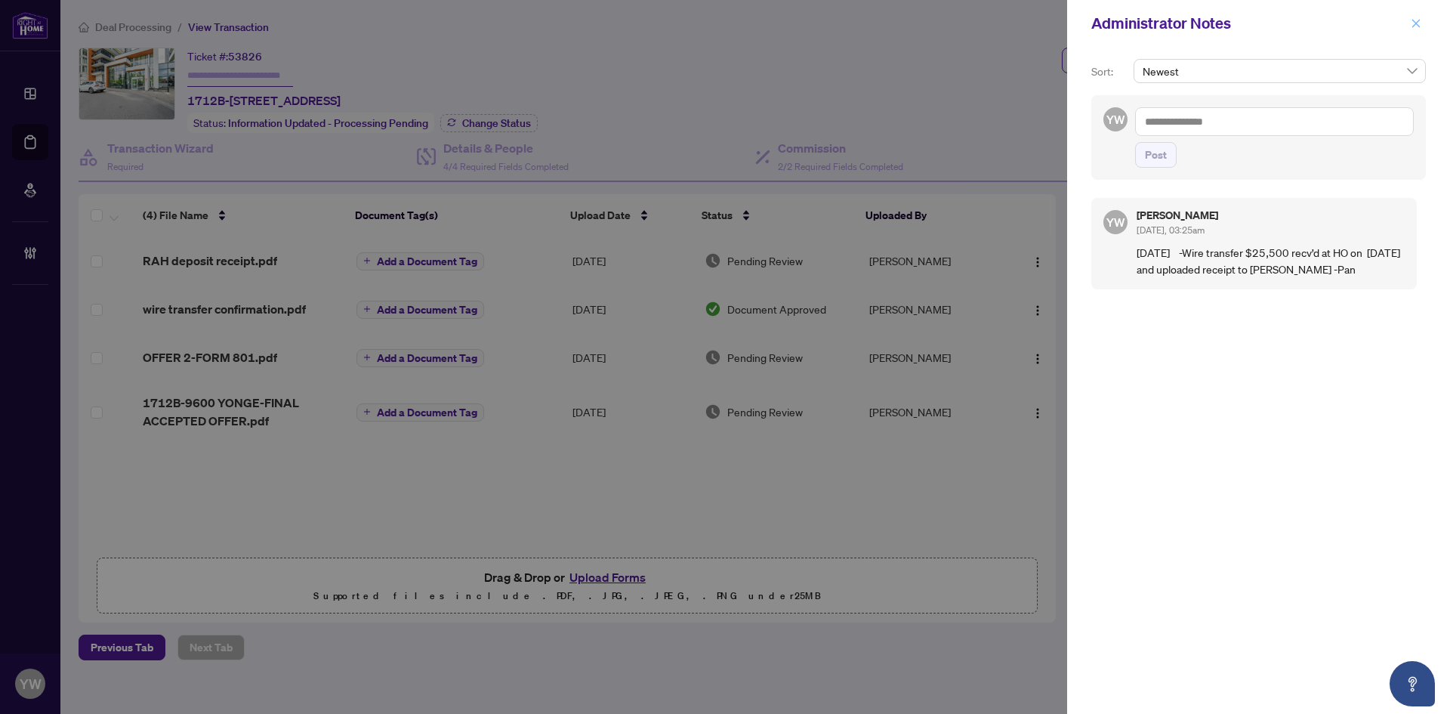
click at [1417, 29] on icon "close" at bounding box center [1416, 23] width 11 height 11
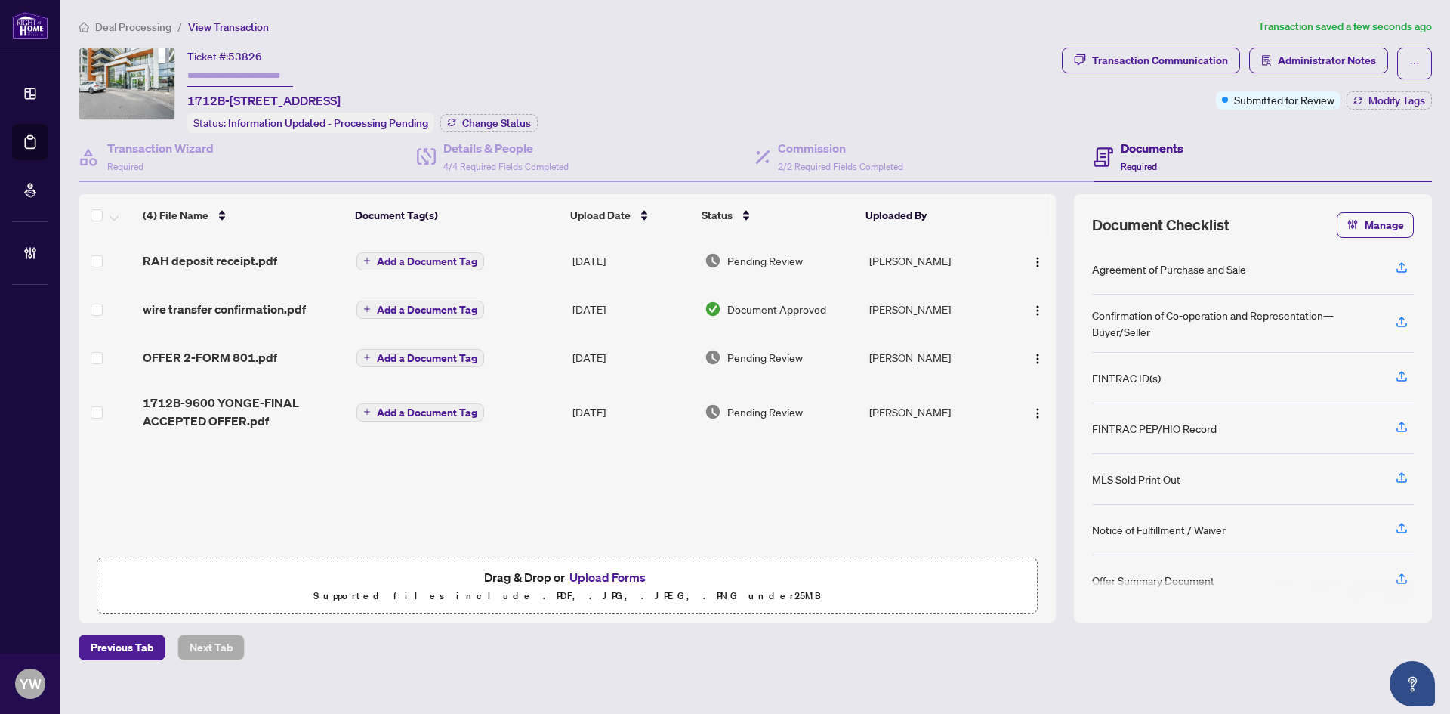
click at [399, 261] on span "Add a Document Tag" at bounding box center [427, 261] width 100 height 11
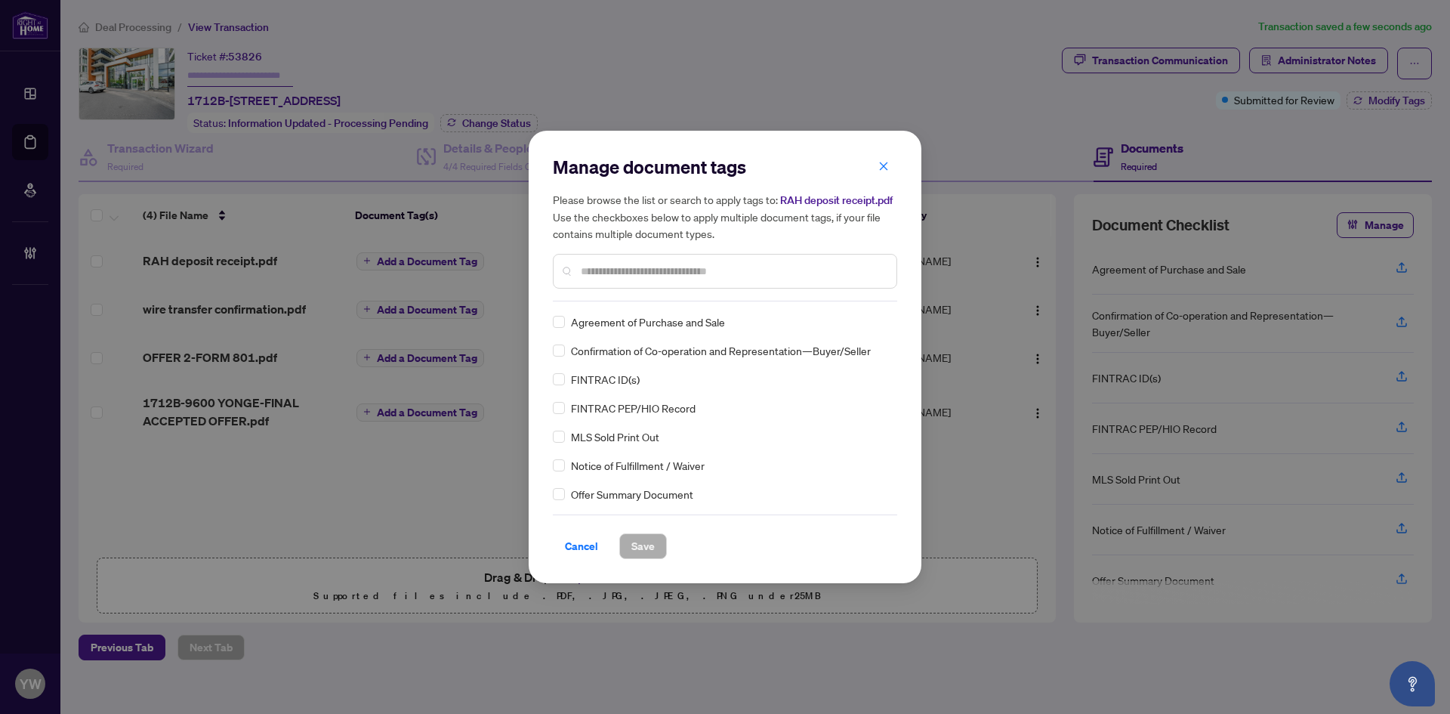
click at [641, 270] on input "text" at bounding box center [733, 271] width 304 height 17
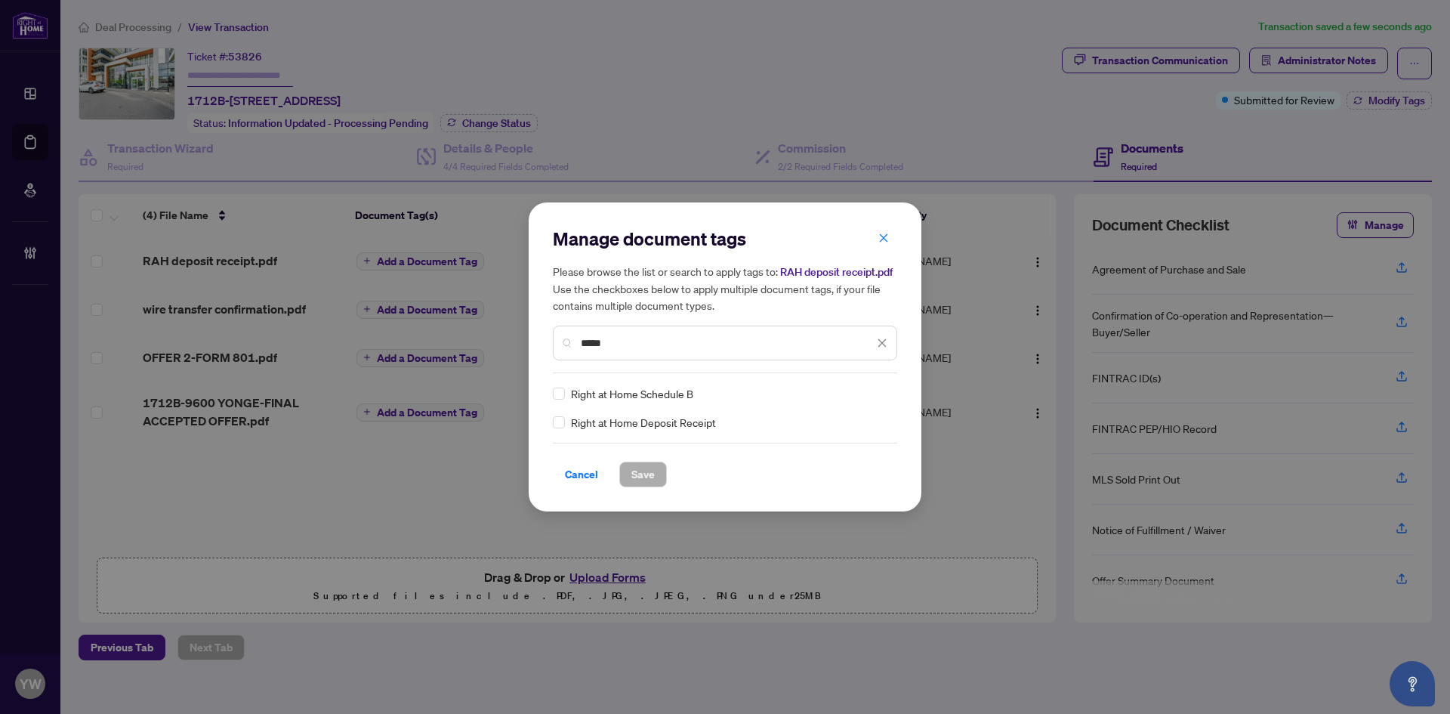
type input "*****"
click at [878, 399] on div at bounding box center [873, 393] width 29 height 15
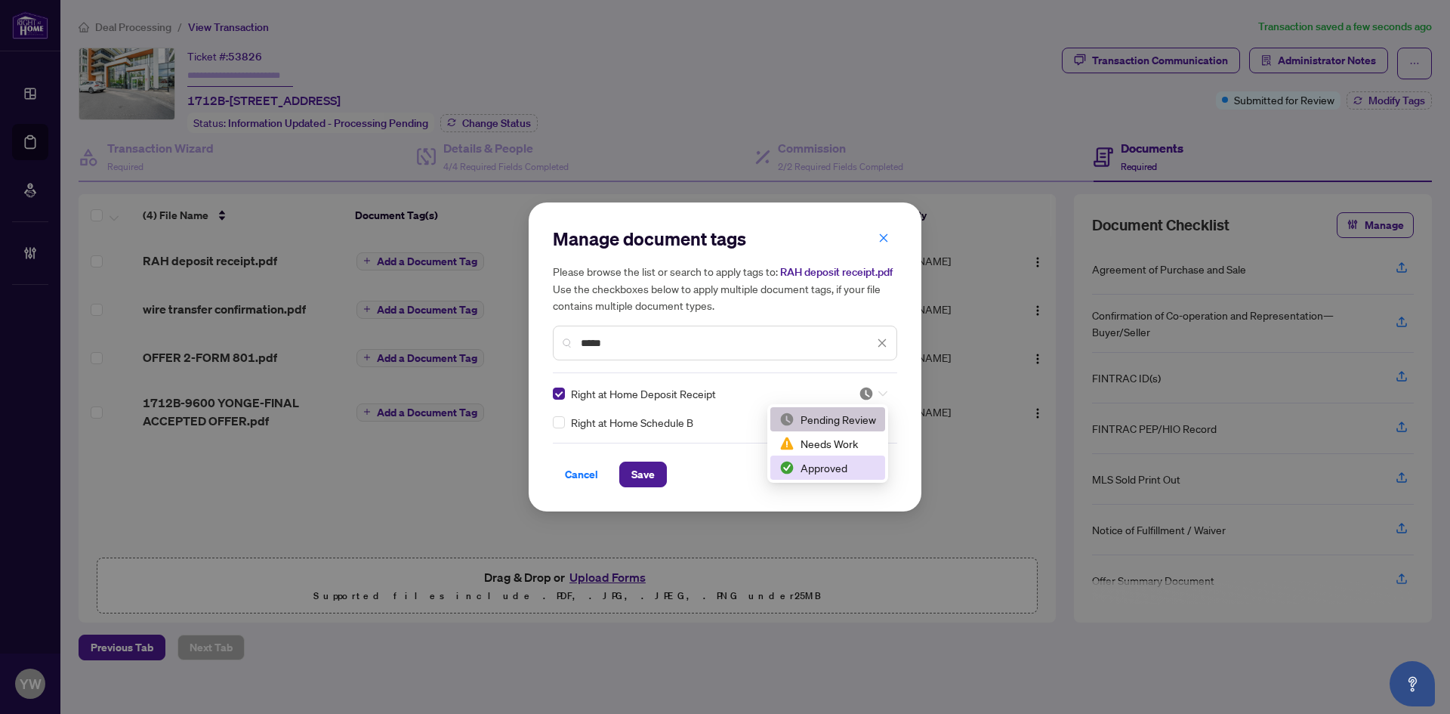
drag, startPoint x: 832, startPoint y: 463, endPoint x: 779, endPoint y: 465, distance: 52.2
click at [830, 463] on div "Approved" at bounding box center [827, 467] width 97 height 17
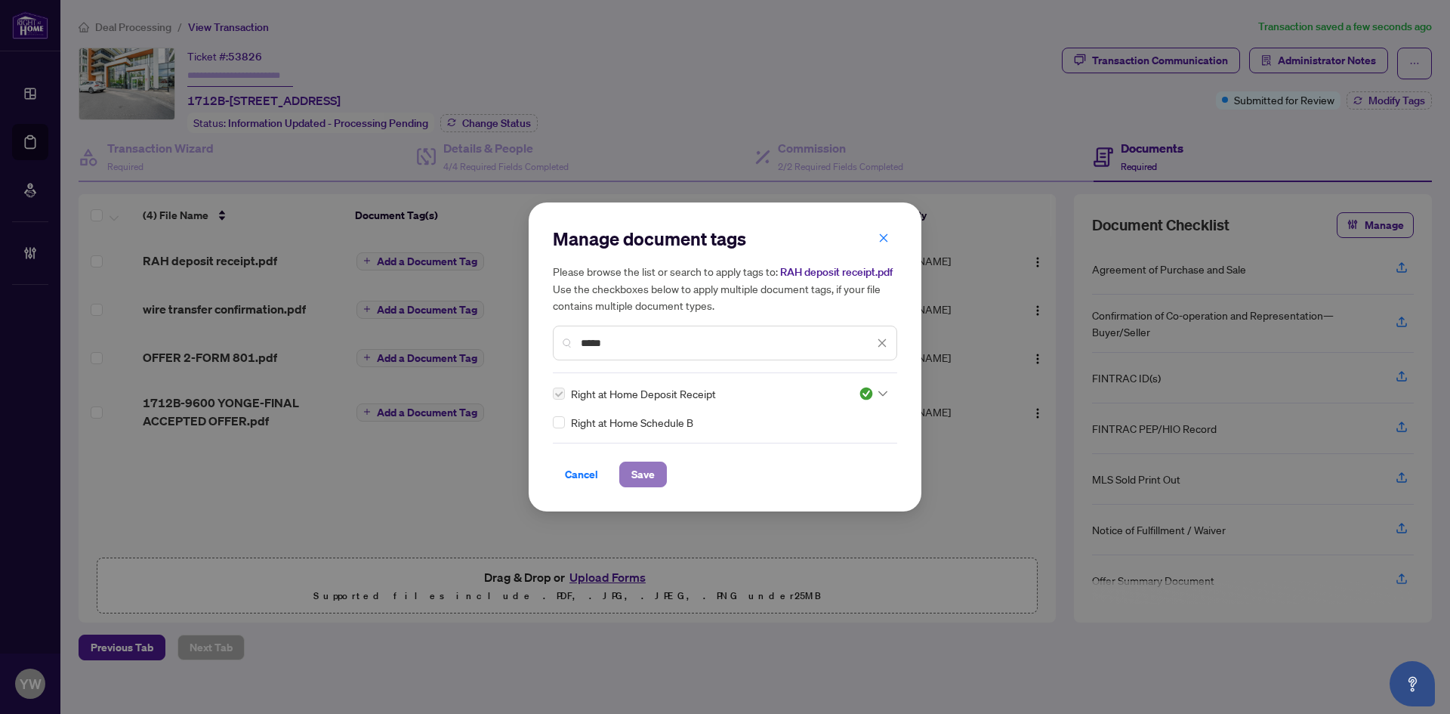
click at [654, 465] on span "Save" at bounding box center [642, 474] width 23 height 24
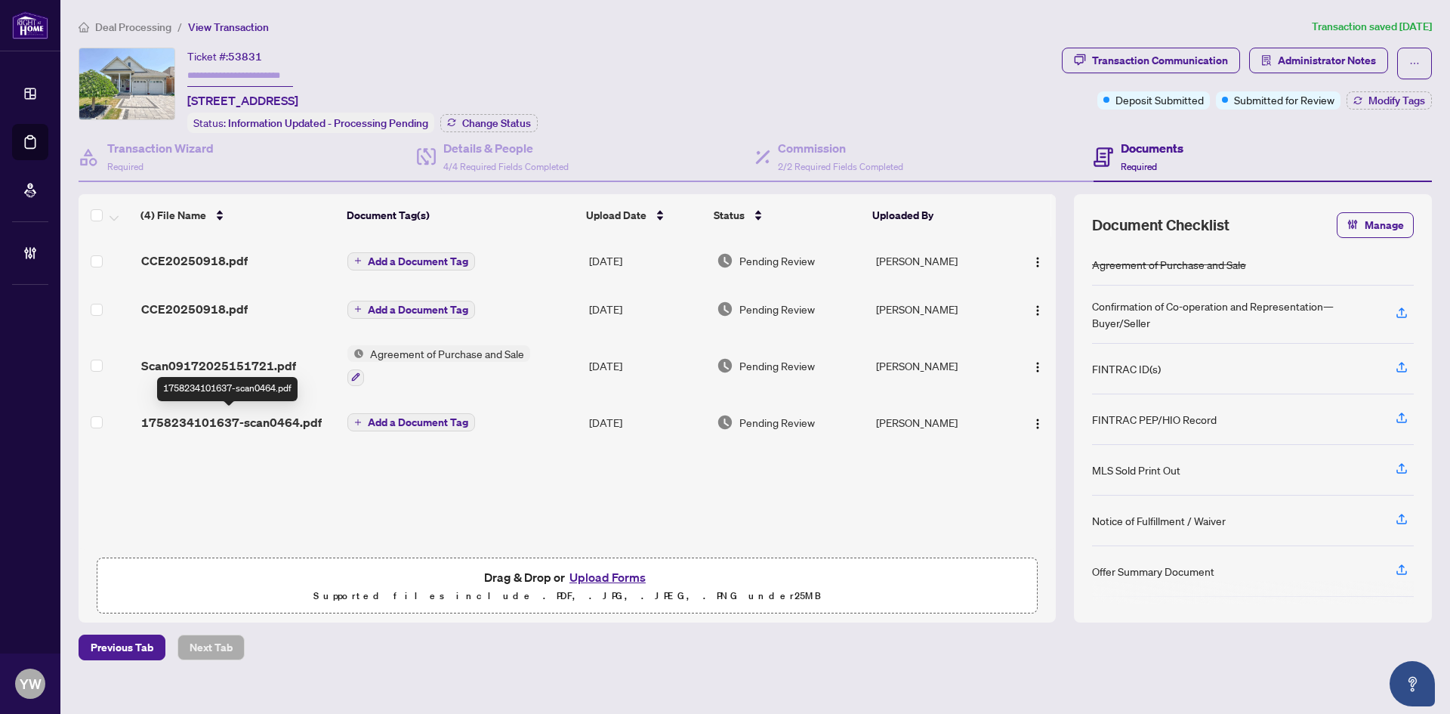
click at [286, 418] on span "1758234101637-scan0464.pdf" at bounding box center [231, 422] width 181 height 18
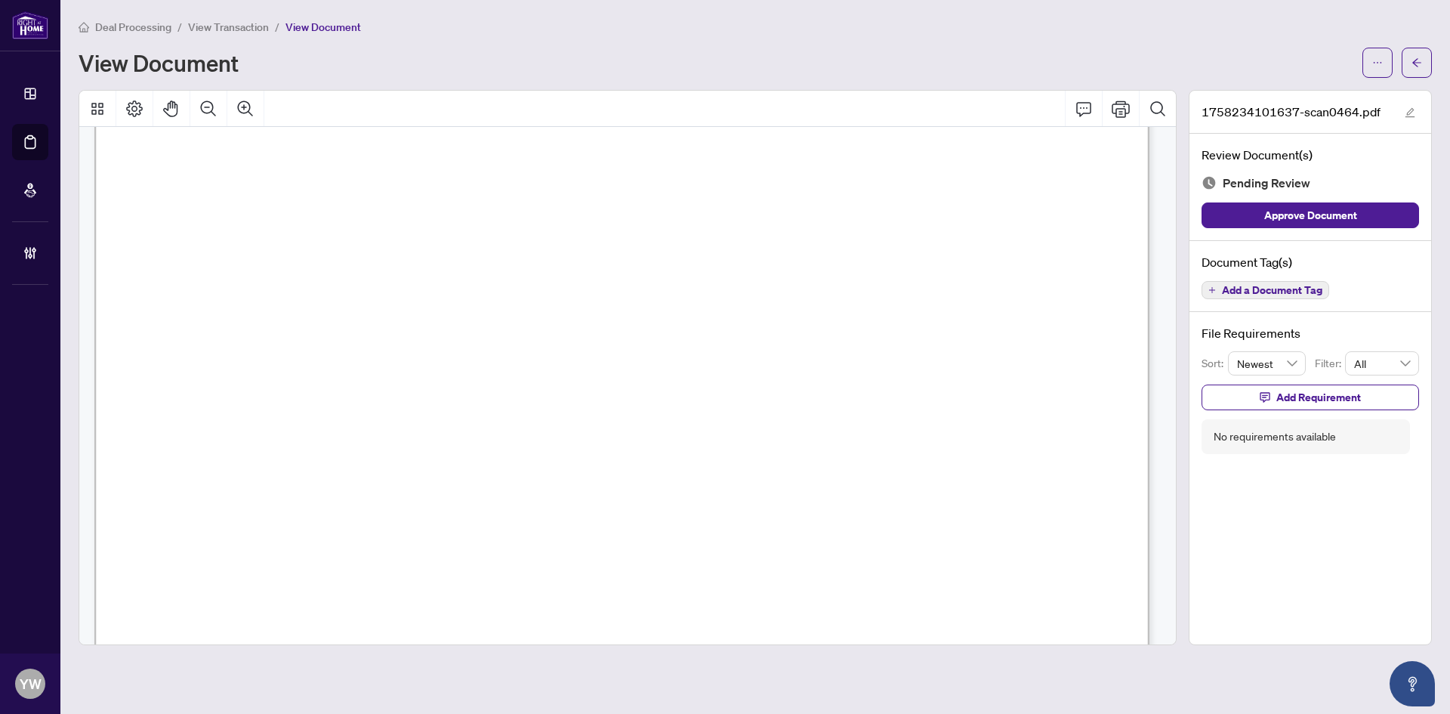
scroll to position [151, 0]
click at [1405, 112] on icon "edit" at bounding box center [1410, 112] width 11 height 11
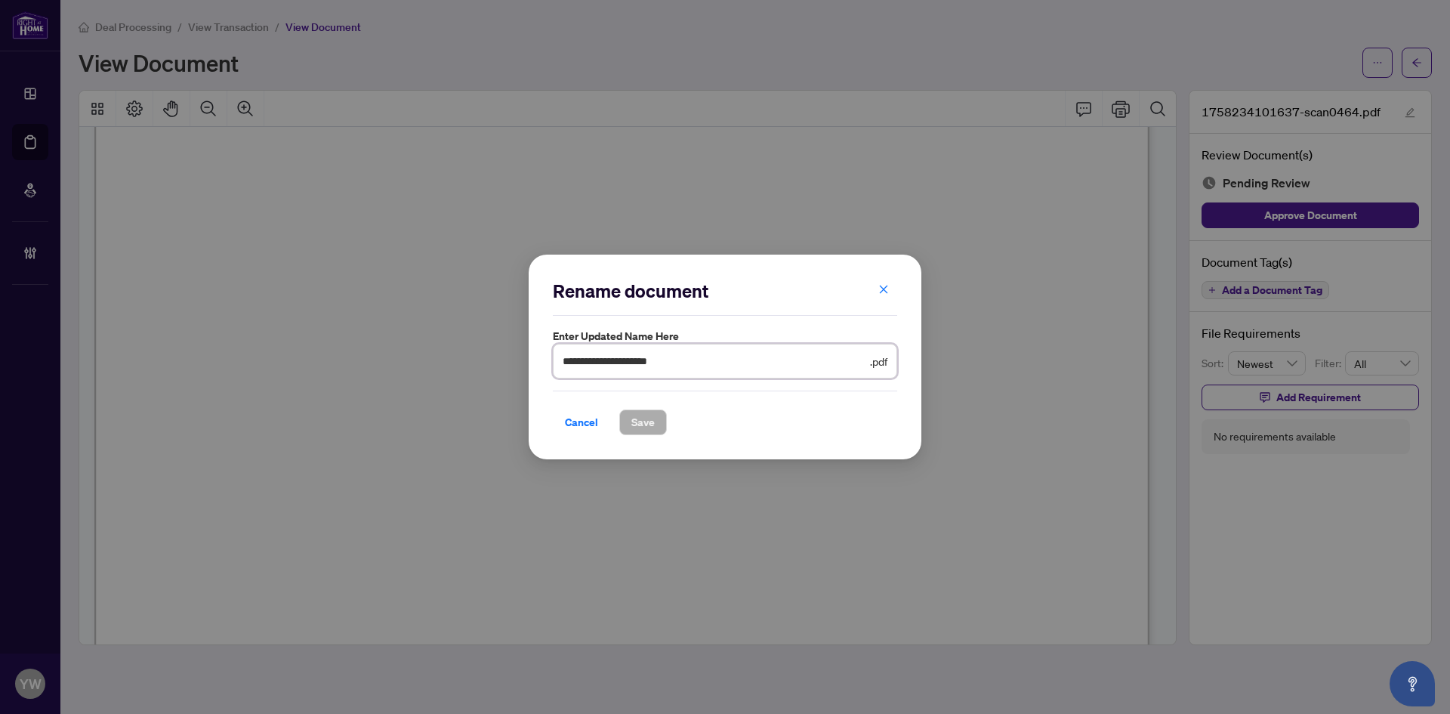
drag, startPoint x: 711, startPoint y: 361, endPoint x: 438, endPoint y: 368, distance: 272.7
click at [439, 368] on div "**********" at bounding box center [725, 357] width 1450 height 714
type input "**********"
click at [635, 415] on span "Save" at bounding box center [642, 422] width 23 height 24
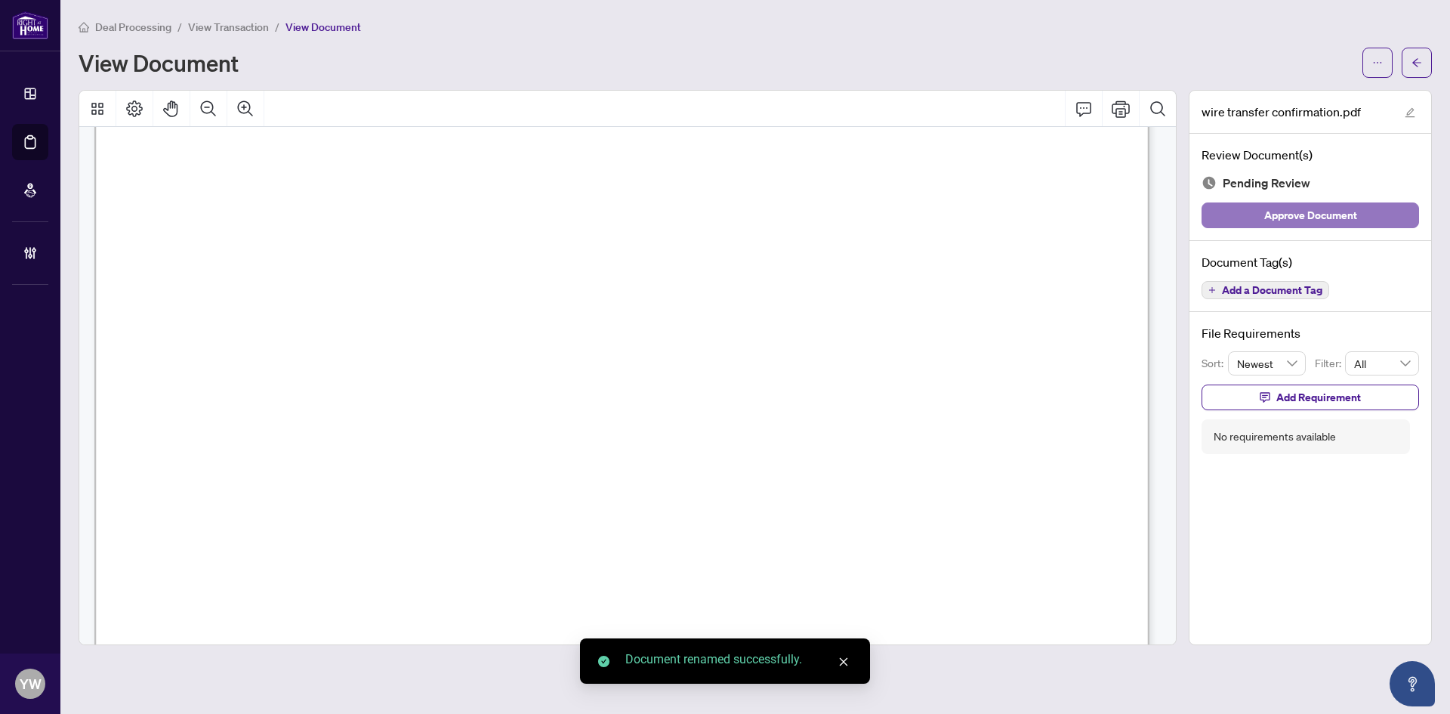
click at [1356, 218] on span "Approve Document" at bounding box center [1310, 215] width 93 height 24
click at [1418, 60] on icon "arrow-left" at bounding box center [1417, 62] width 11 height 11
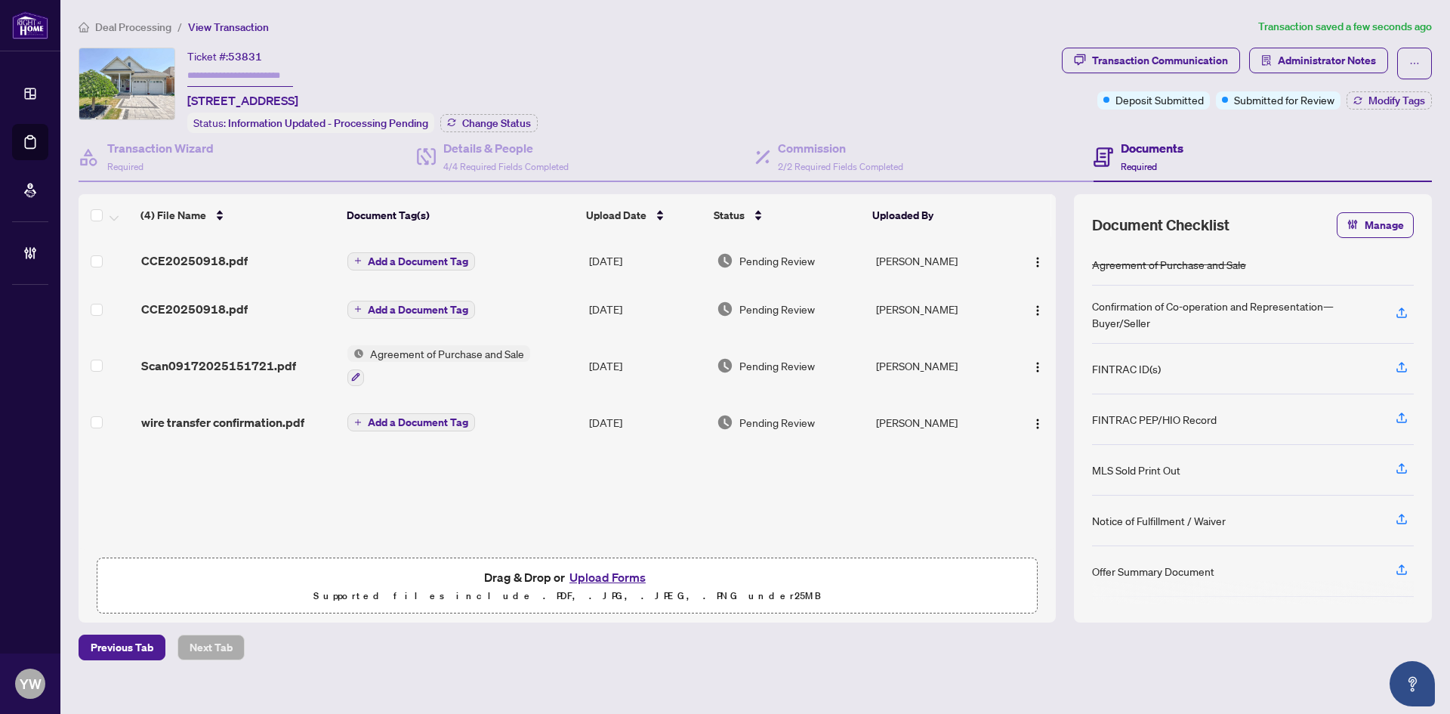
click at [245, 413] on span "wire transfer confirmation.pdf" at bounding box center [222, 422] width 163 height 18
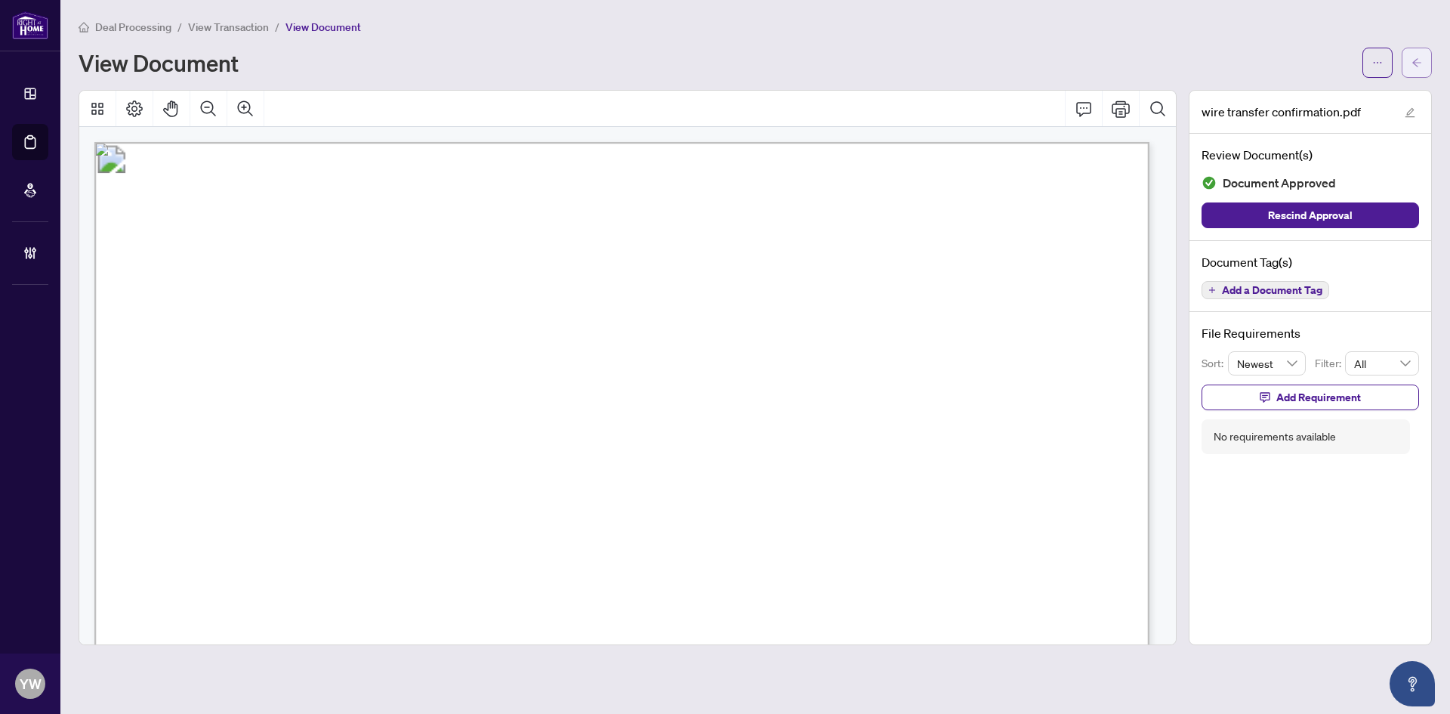
click at [1419, 64] on icon "arrow-left" at bounding box center [1417, 62] width 11 height 11
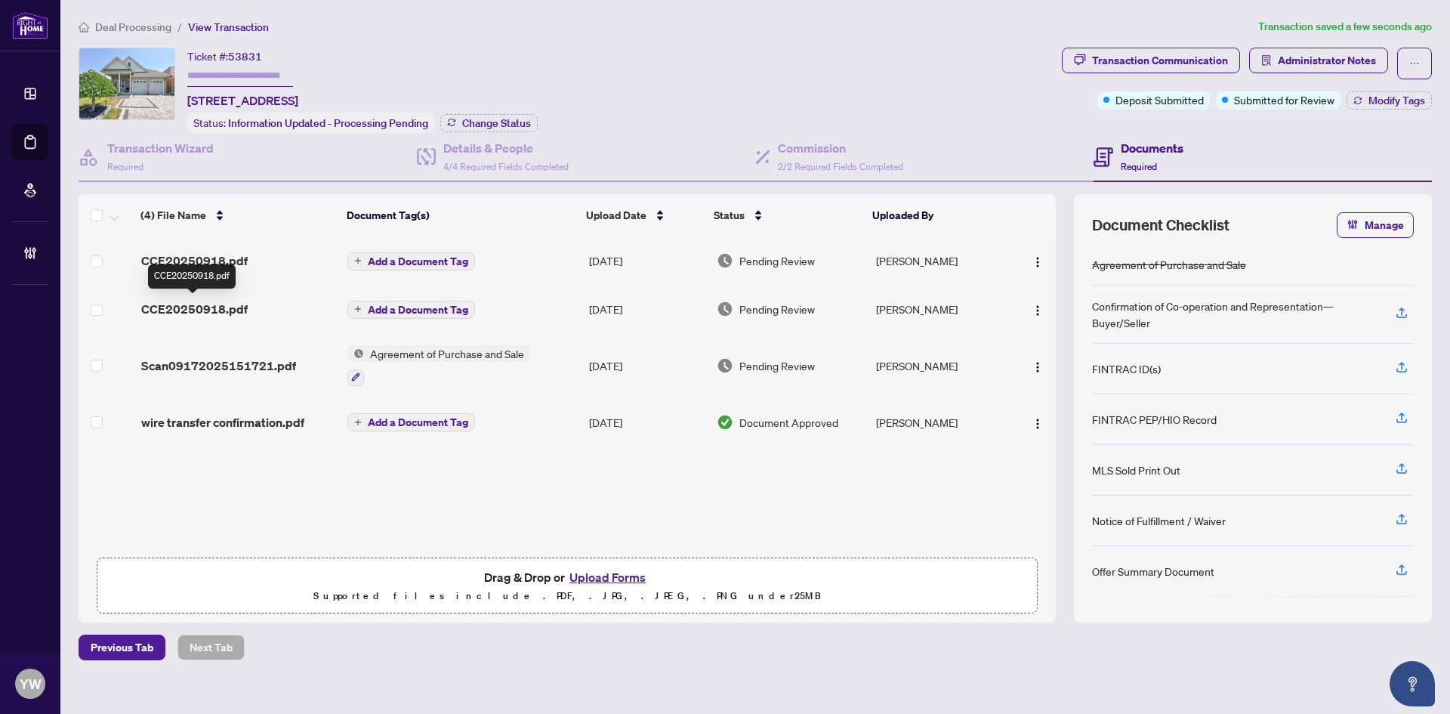
click at [191, 310] on span "CCE20250918.pdf" at bounding box center [194, 309] width 106 height 18
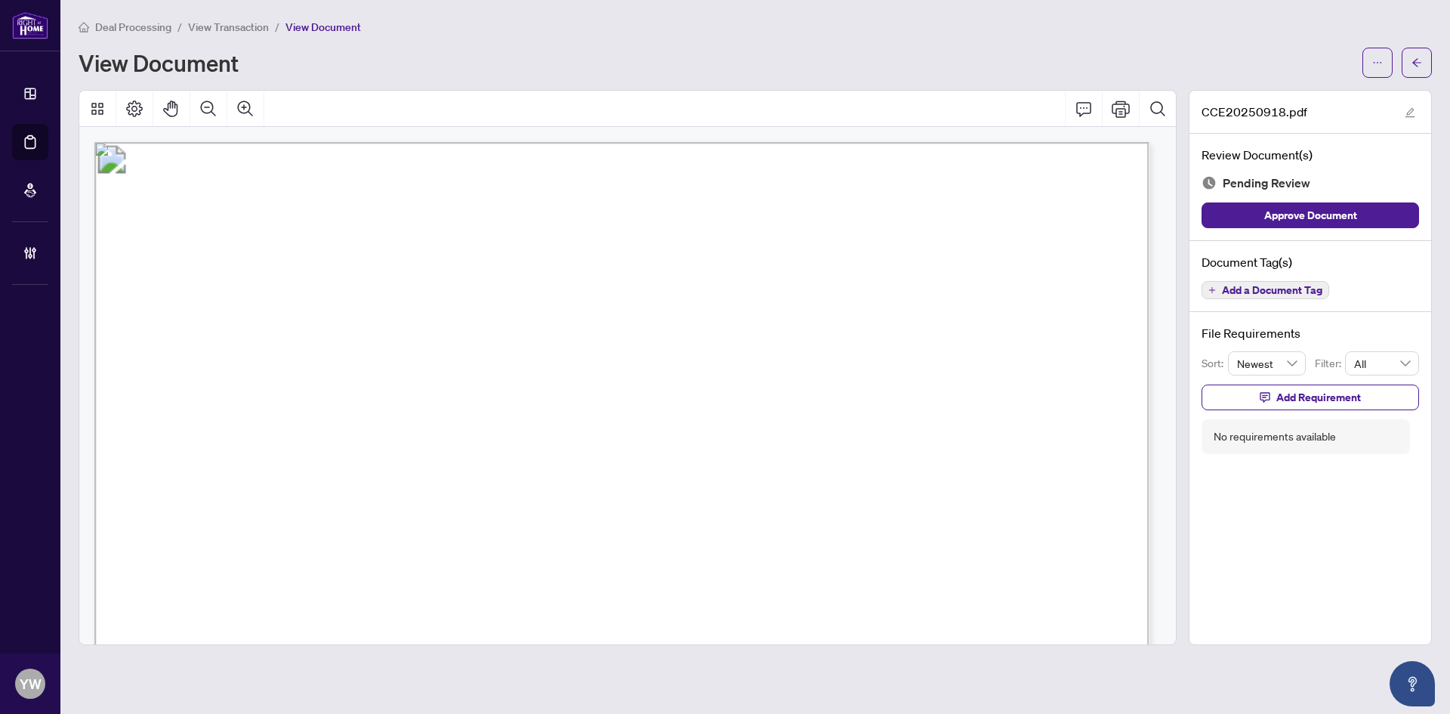
scroll to position [227, 0]
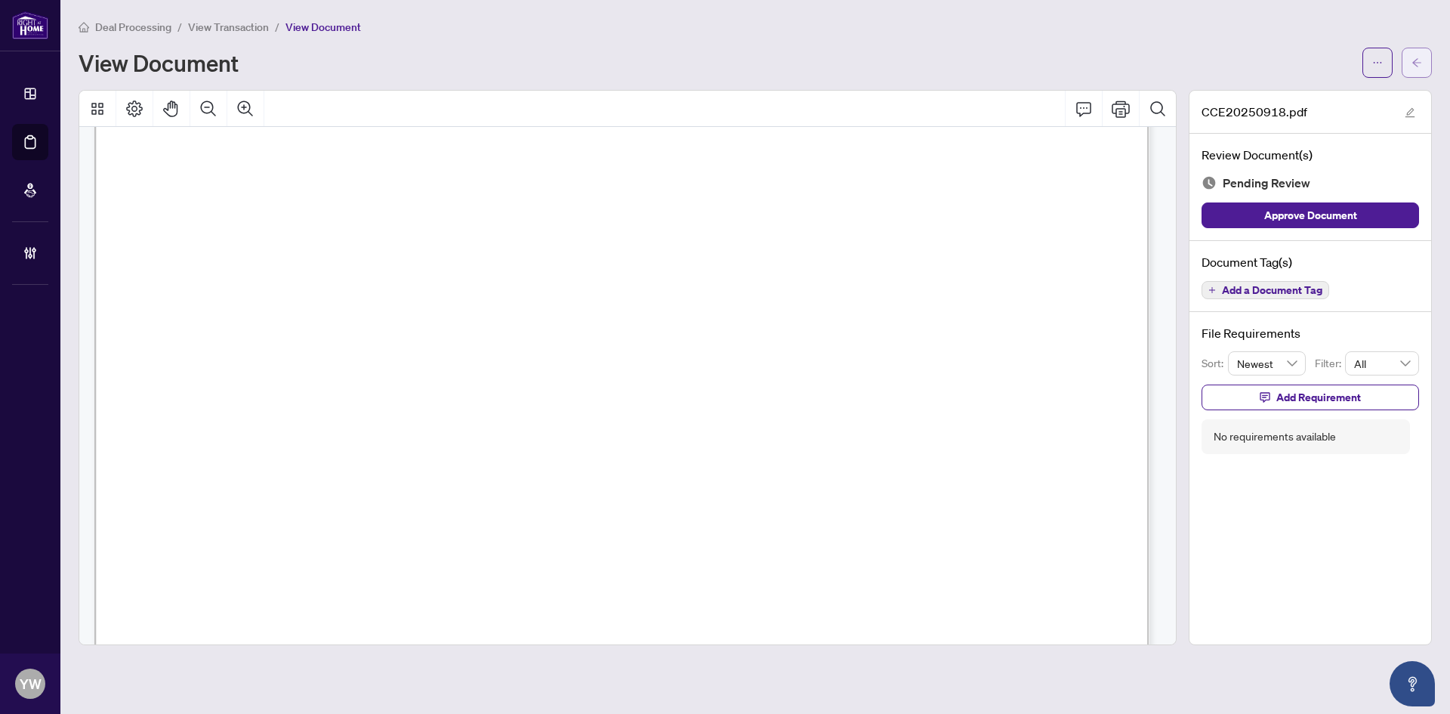
click at [1410, 49] on button "button" at bounding box center [1417, 63] width 30 height 30
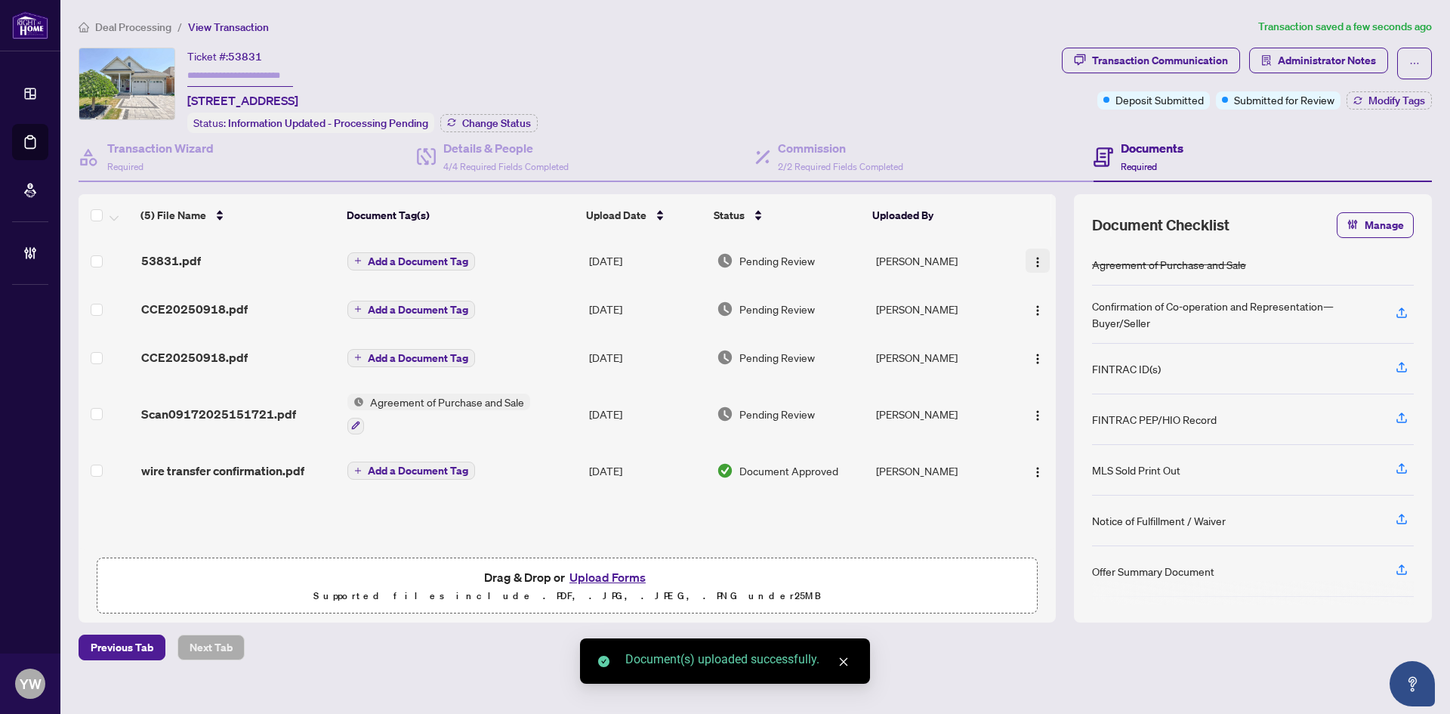
click at [1032, 258] on img "button" at bounding box center [1038, 262] width 12 height 12
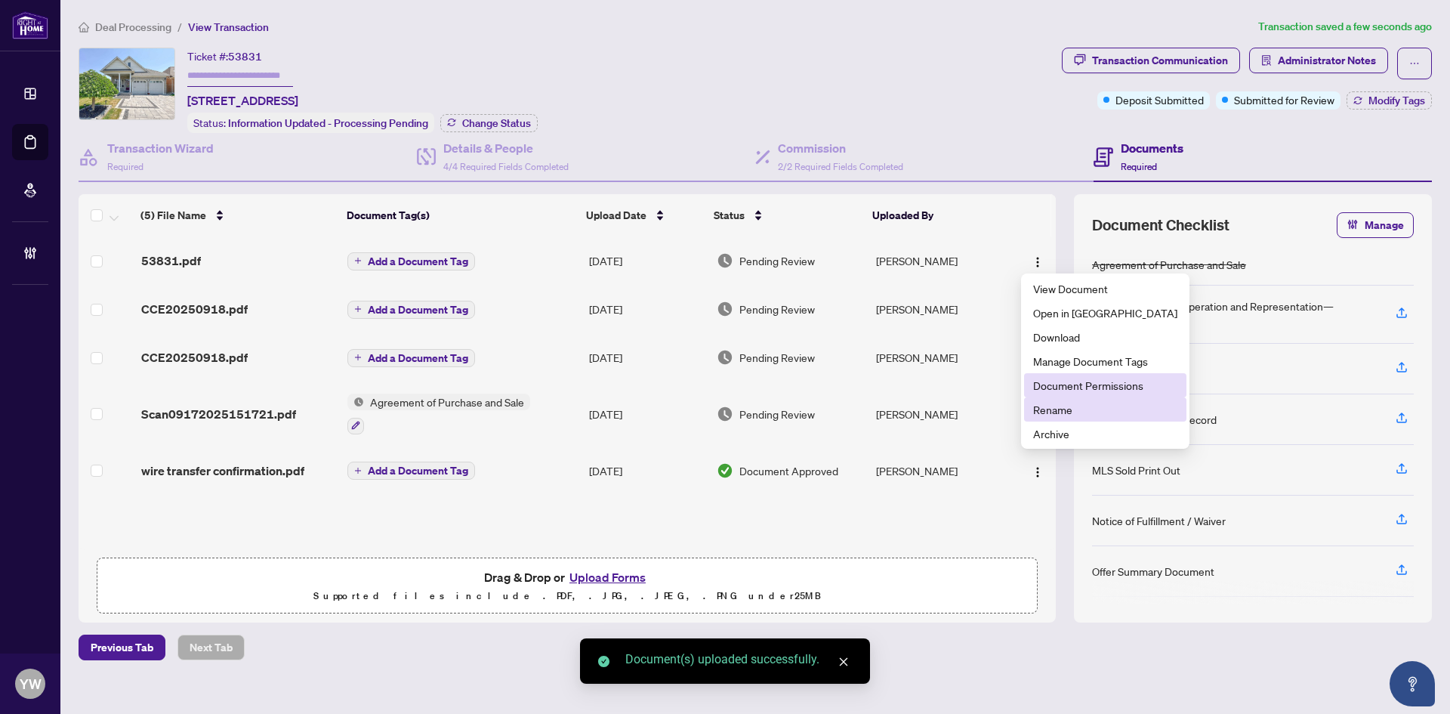
click at [1113, 387] on span "Document Permissions" at bounding box center [1105, 385] width 144 height 17
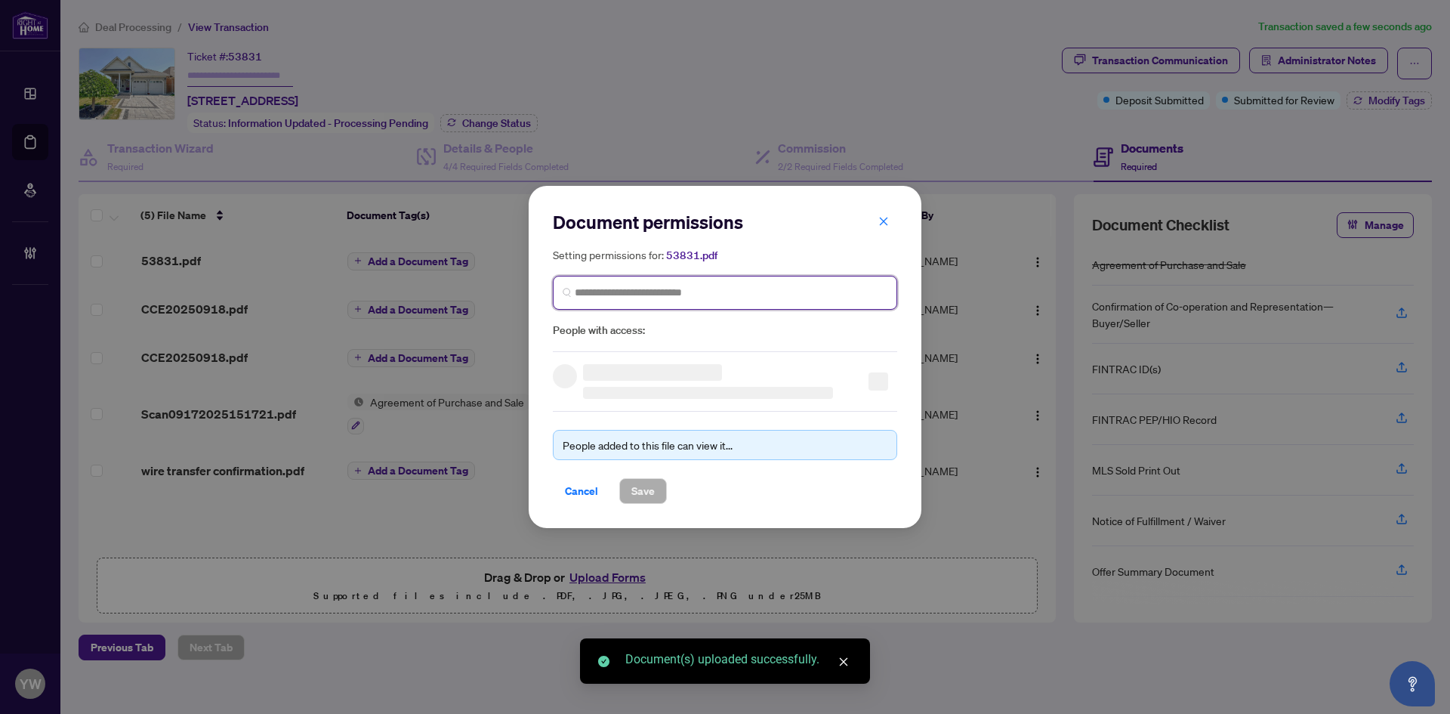
click at [661, 292] on input "search" at bounding box center [731, 293] width 313 height 16
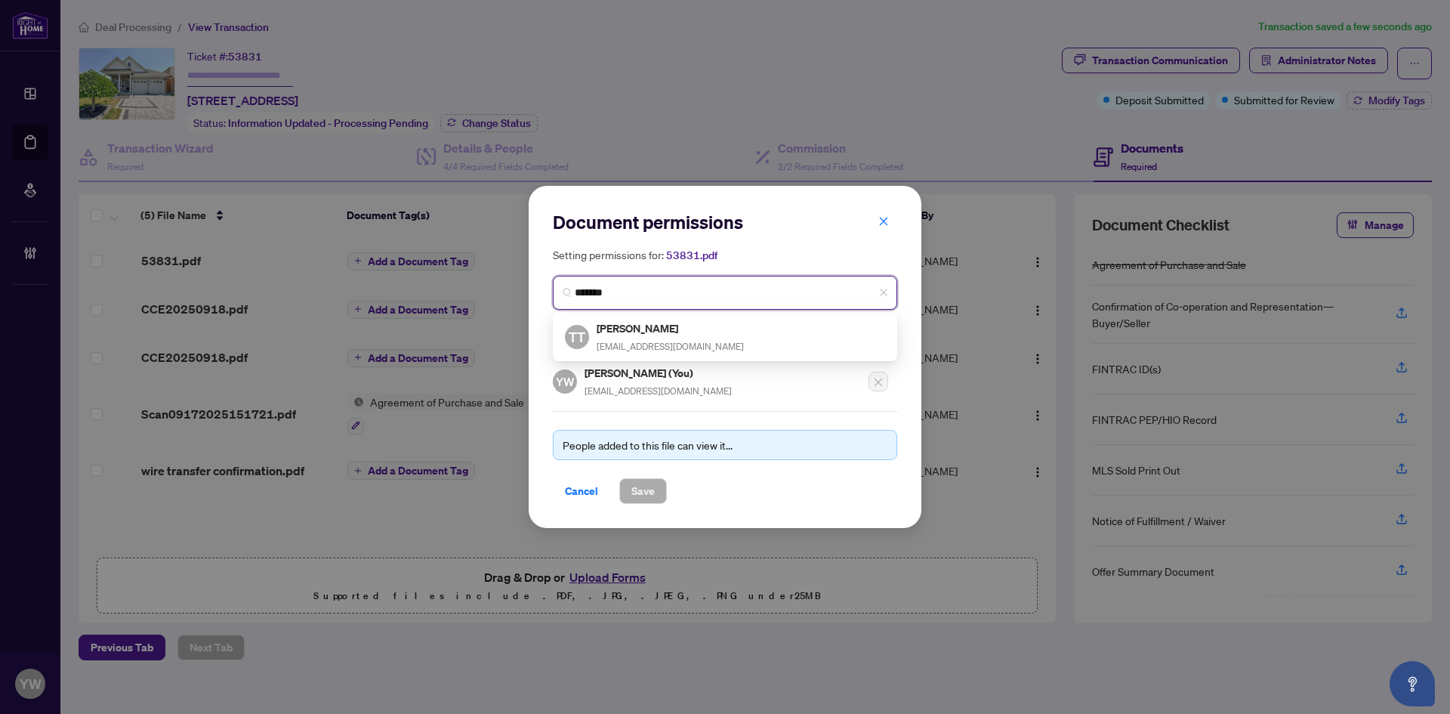
type input "********"
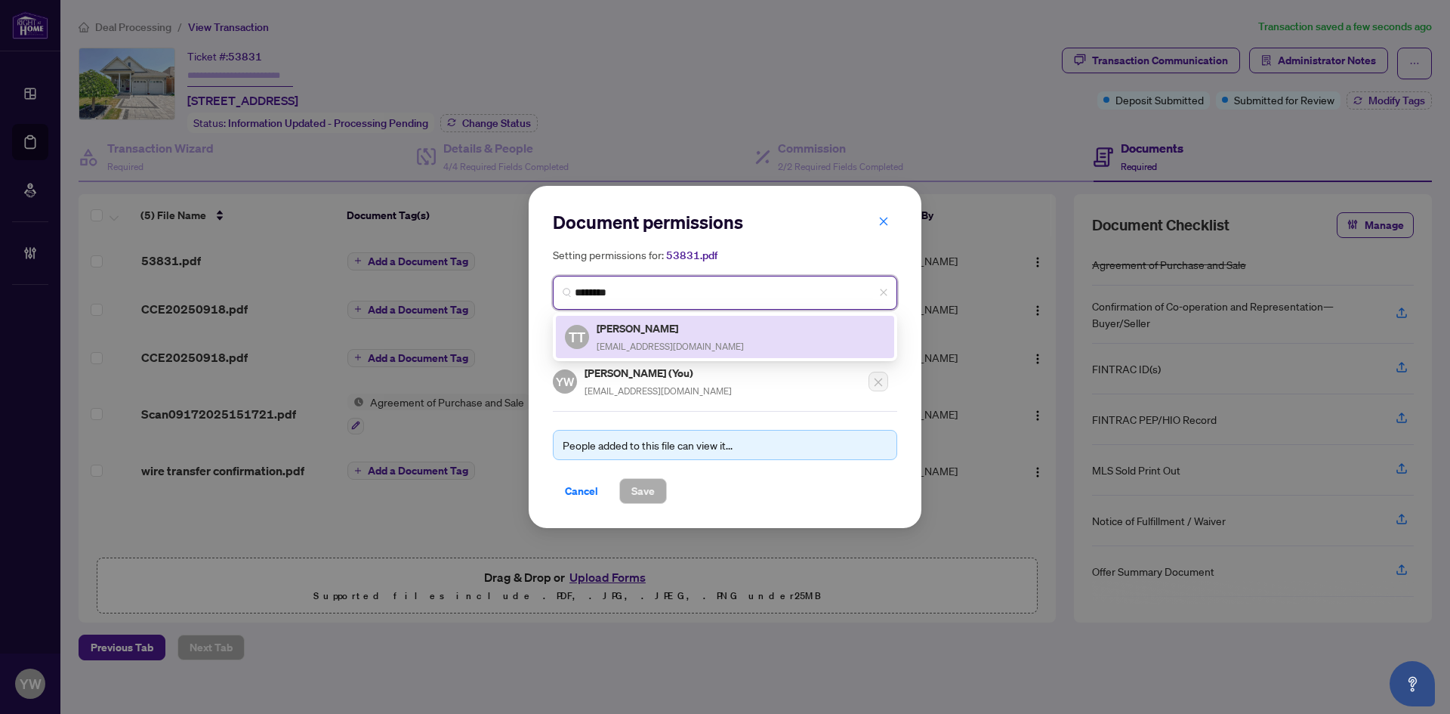
click at [663, 341] on span "tula@tulathomas.com" at bounding box center [670, 346] width 147 height 11
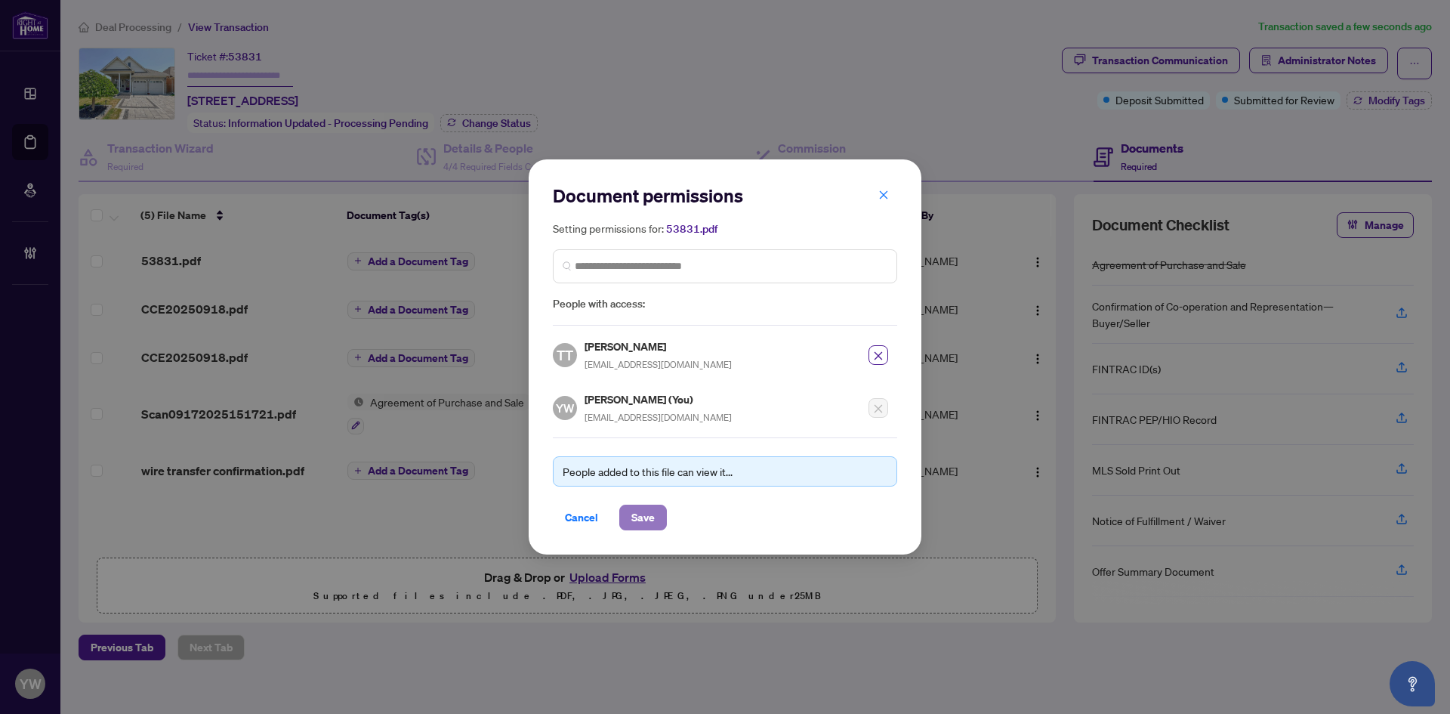
click at [650, 517] on span "Save" at bounding box center [642, 517] width 23 height 24
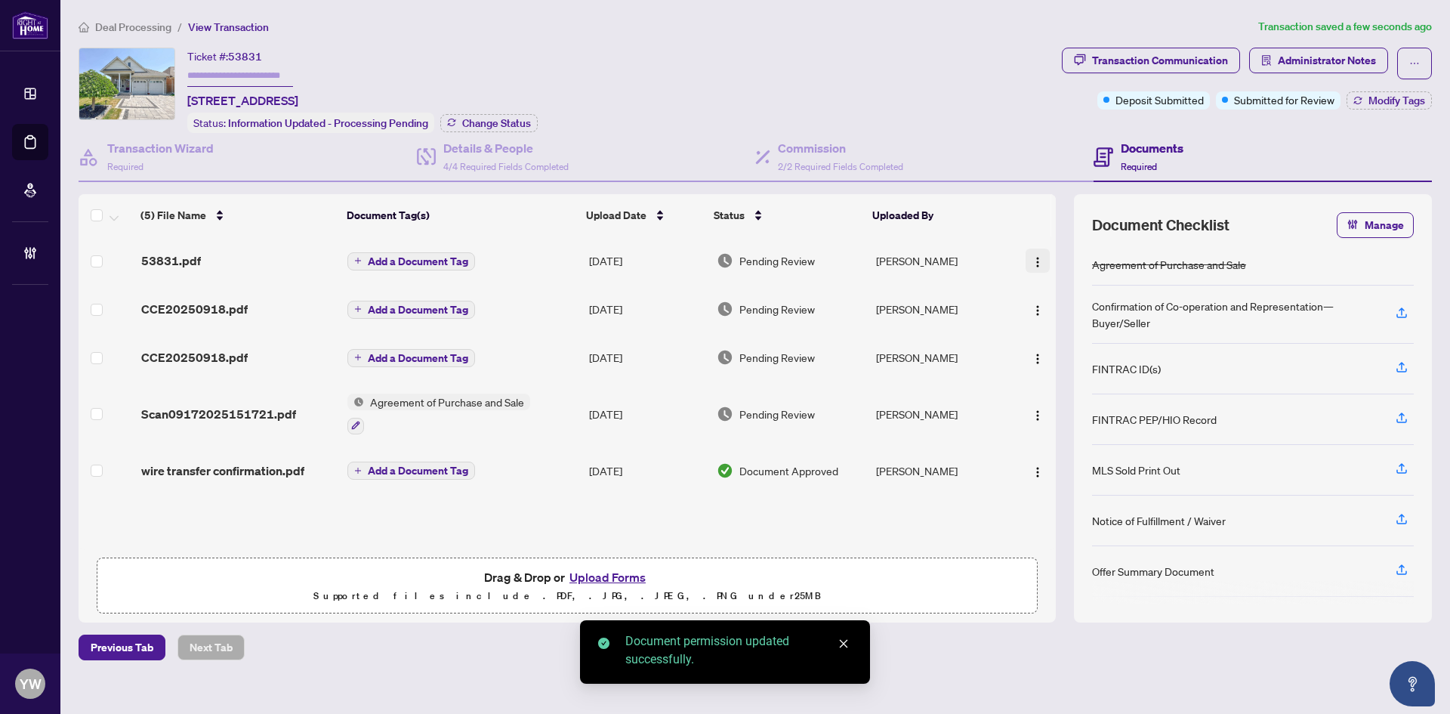
click at [1038, 261] on img "button" at bounding box center [1038, 262] width 12 height 12
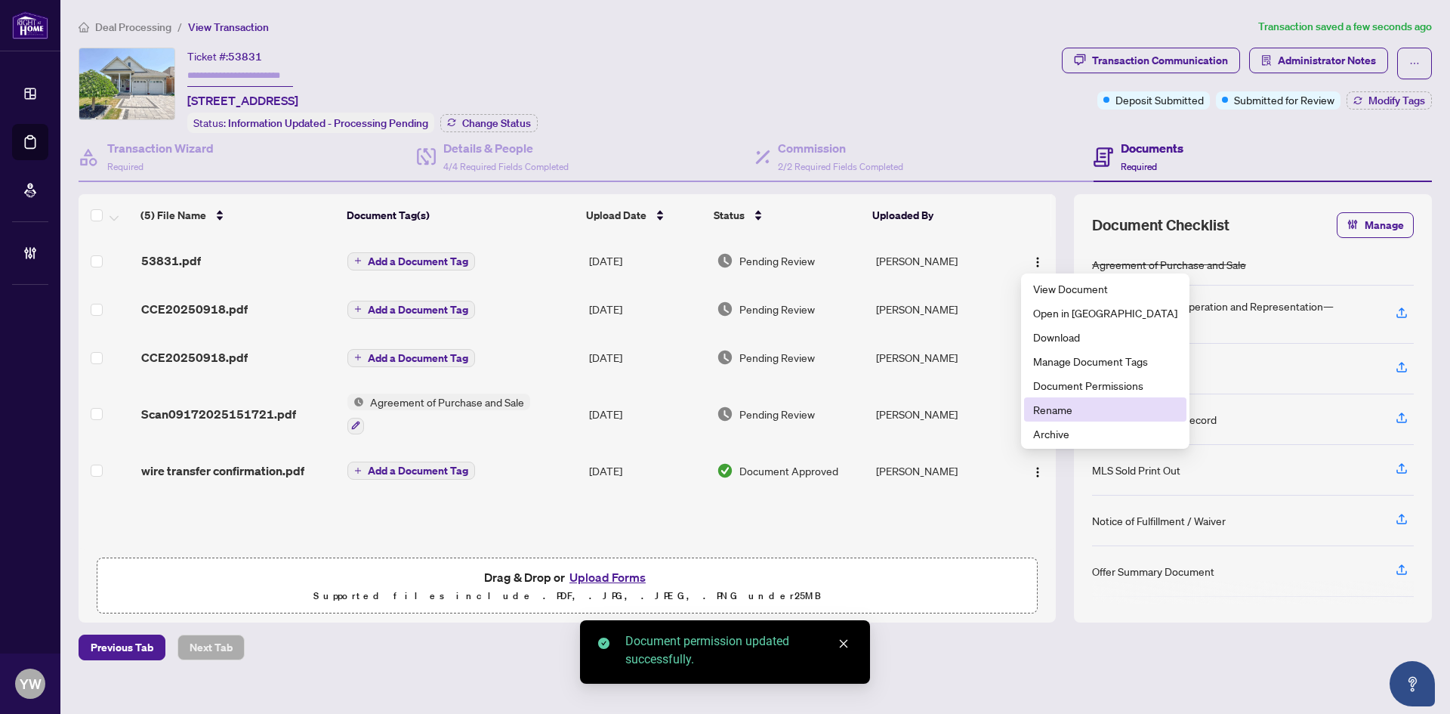
click at [1052, 411] on span "Rename" at bounding box center [1105, 409] width 144 height 17
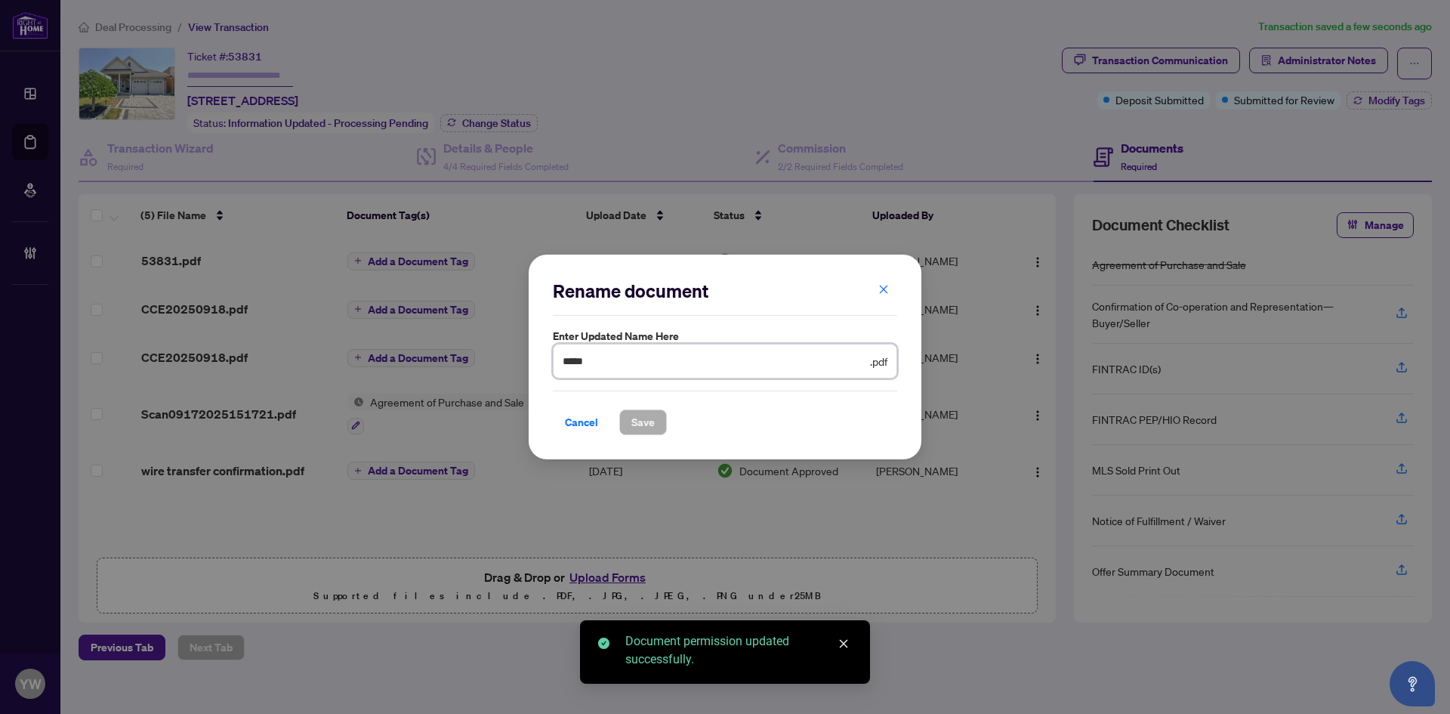
drag, startPoint x: 613, startPoint y: 352, endPoint x: 443, endPoint y: 344, distance: 170.1
click at [443, 344] on div "Rename document Enter updated name here ***** .pdf Cancel Save Cancel OK" at bounding box center [725, 357] width 1450 height 714
type input "**********"
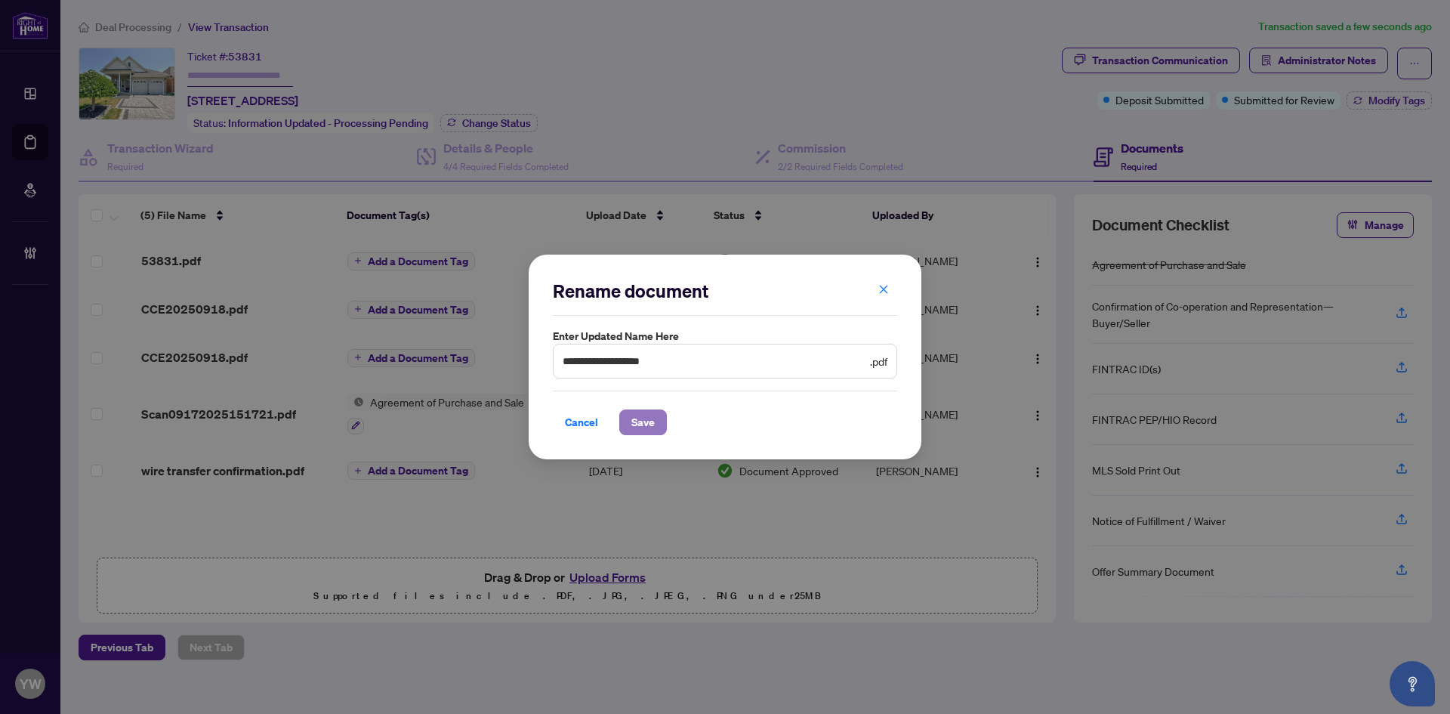
click at [640, 424] on span "Save" at bounding box center [642, 422] width 23 height 24
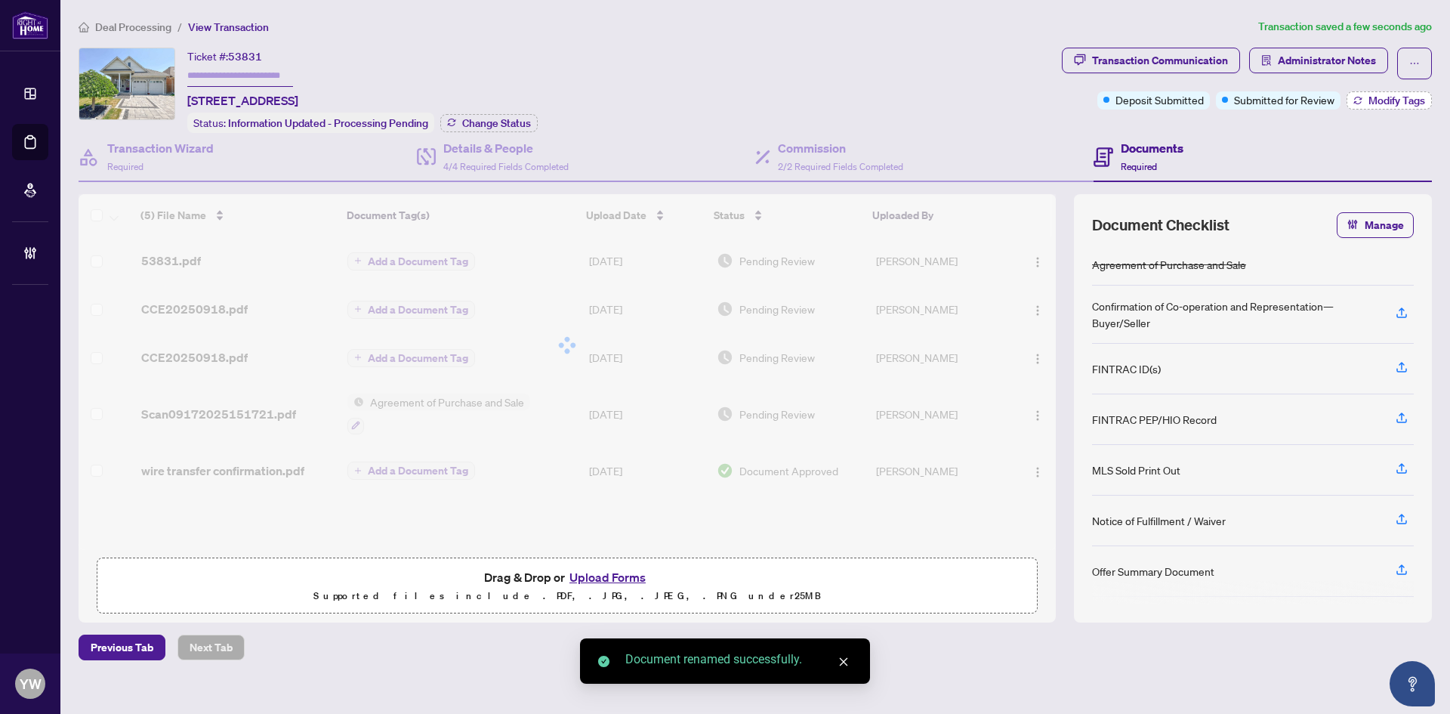
click at [1381, 105] on span "Modify Tags" at bounding box center [1397, 100] width 57 height 11
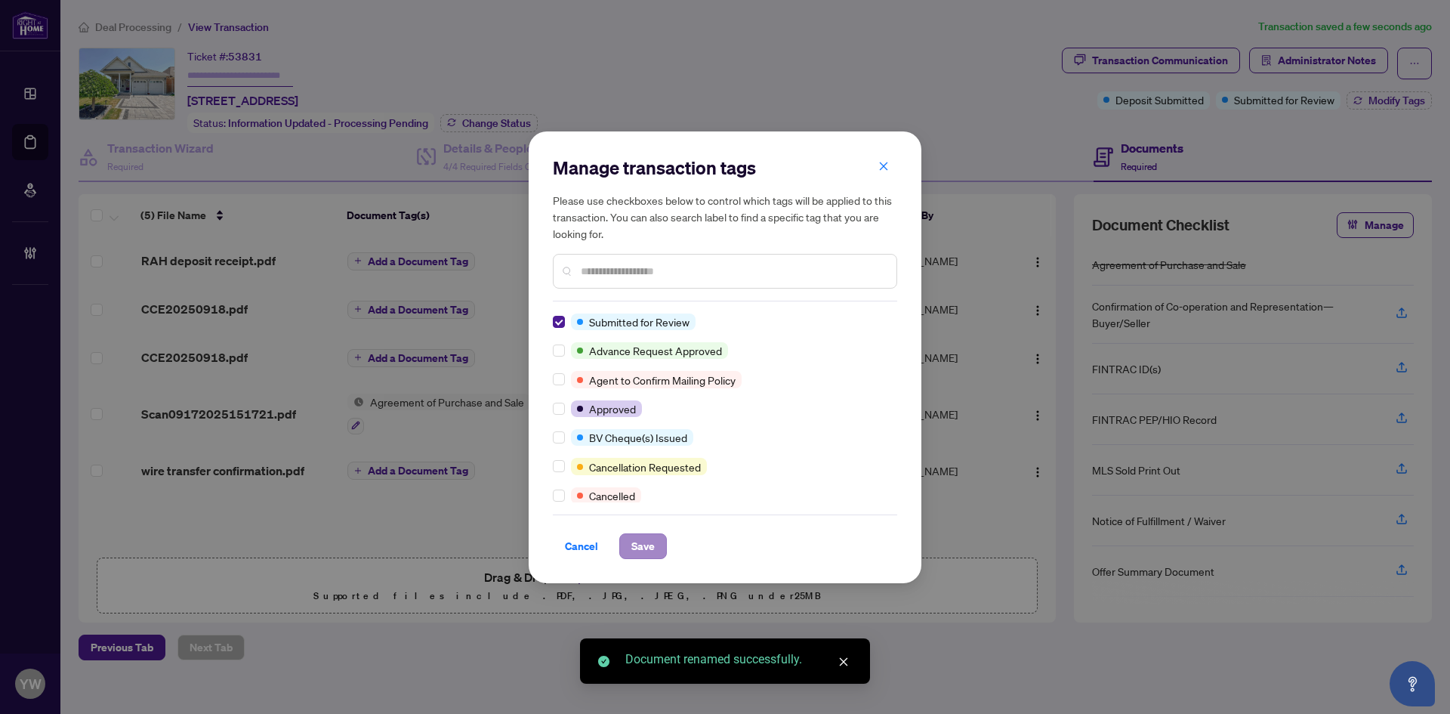
click at [665, 536] on span "Save" at bounding box center [643, 546] width 48 height 26
click at [656, 539] on button "Save" at bounding box center [643, 546] width 48 height 26
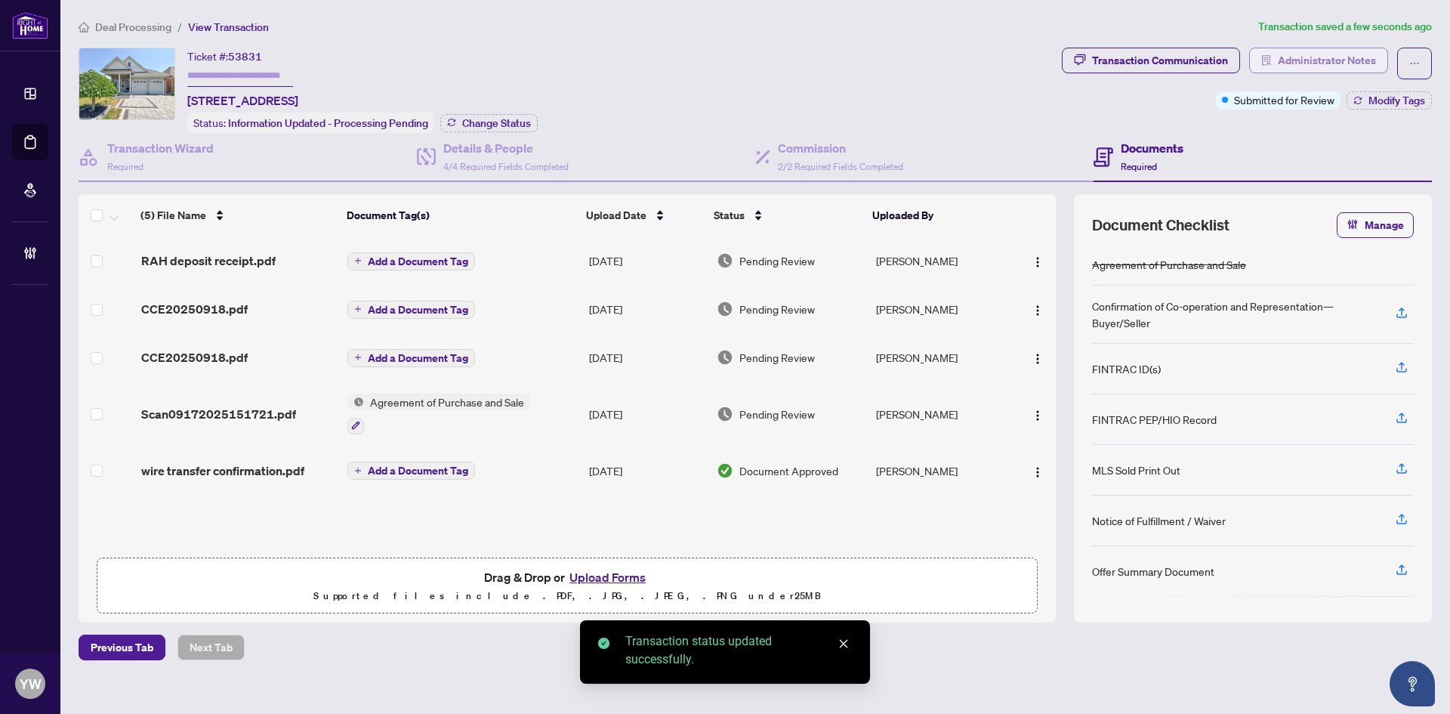
click at [1356, 63] on span "Administrator Notes" at bounding box center [1327, 60] width 98 height 24
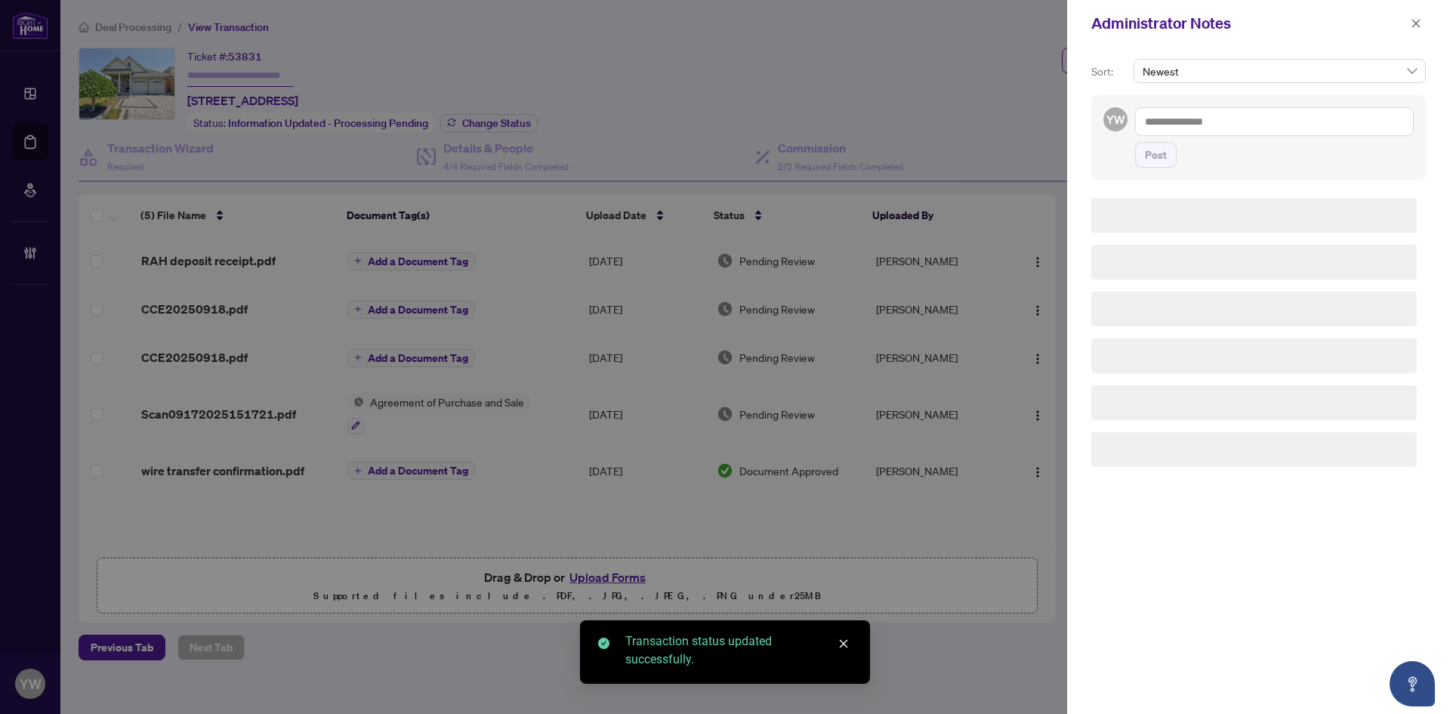
click at [1206, 119] on textarea at bounding box center [1274, 121] width 279 height 29
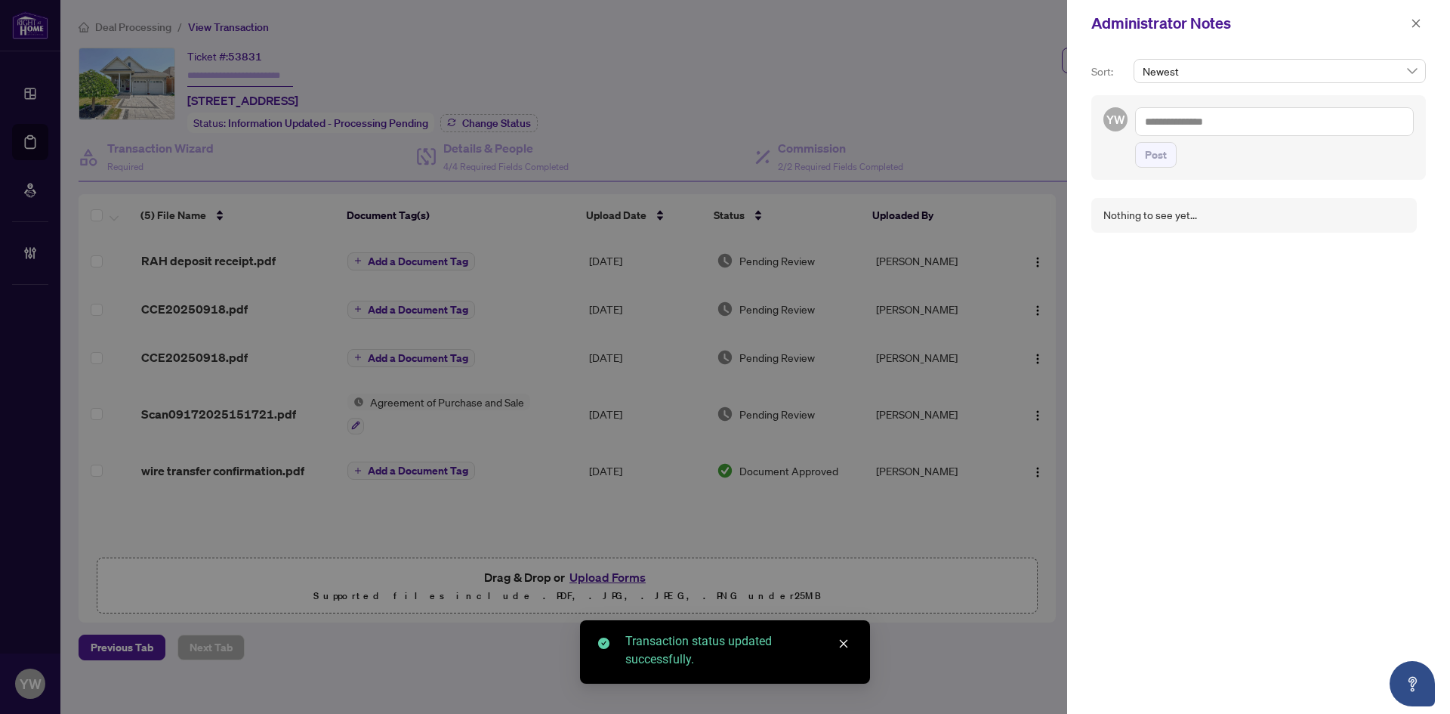
paste textarea "**********"
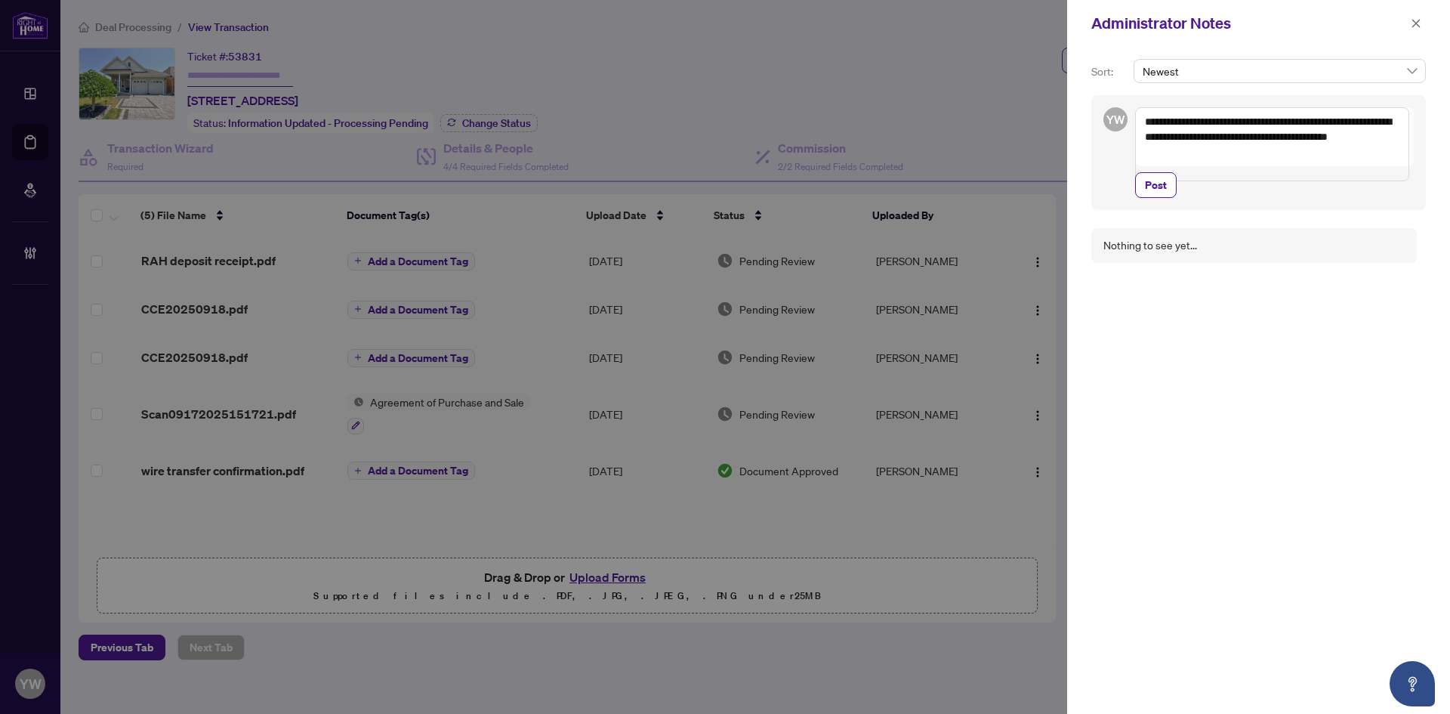
drag, startPoint x: 1270, startPoint y: 123, endPoint x: 1209, endPoint y: 122, distance: 60.4
click at [1209, 122] on textarea "**********" at bounding box center [1272, 144] width 274 height 74
type textarea "**********"
click at [1159, 182] on span "Post" at bounding box center [1156, 170] width 22 height 24
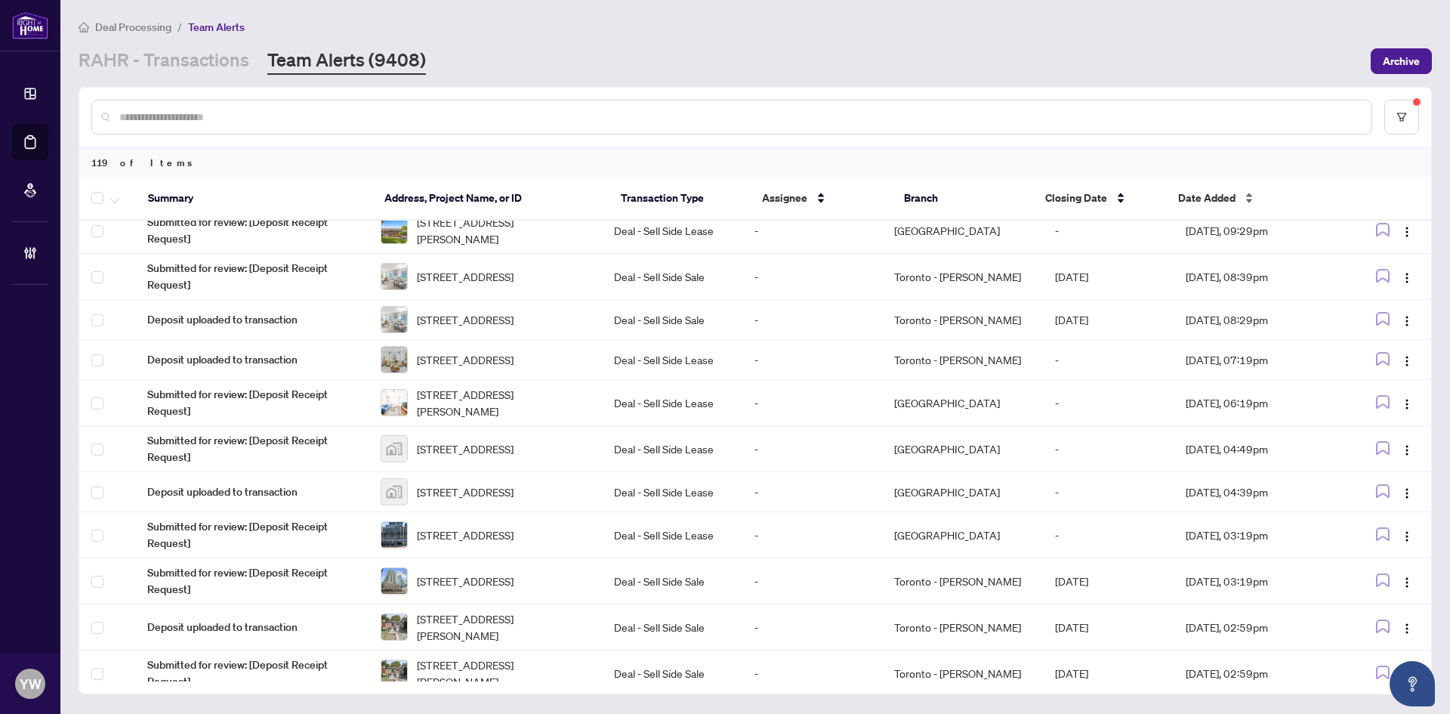
click at [1211, 198] on span "Date Added" at bounding box center [1206, 198] width 57 height 17
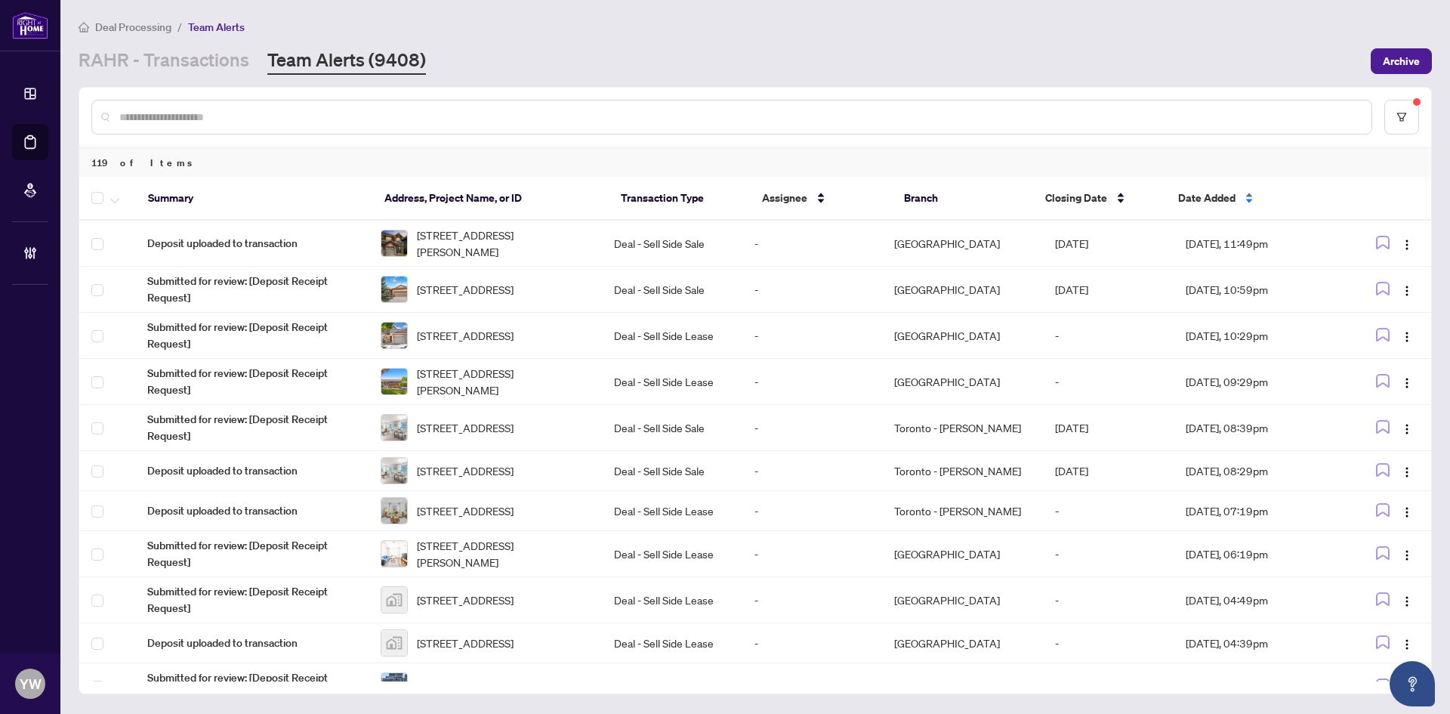
click at [1211, 198] on span "Date Added" at bounding box center [1206, 198] width 57 height 17
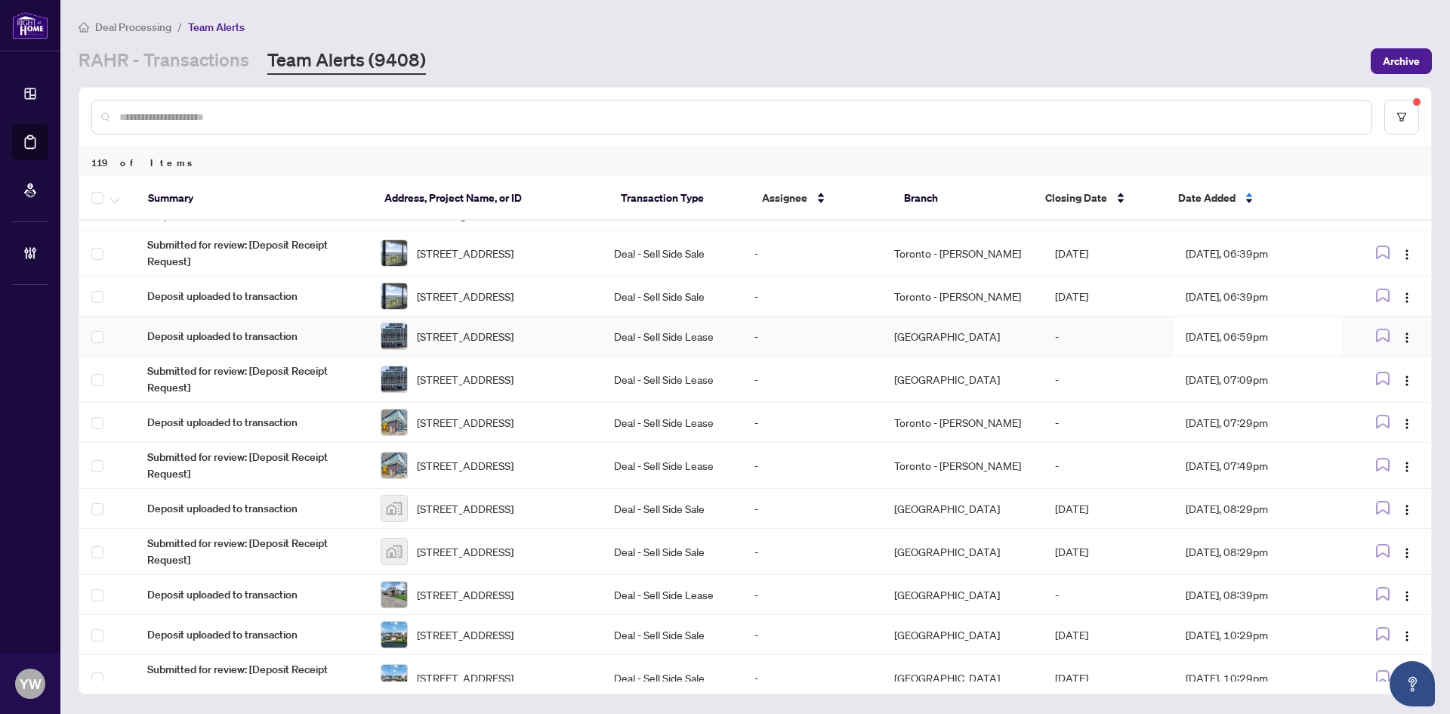
scroll to position [604, 0]
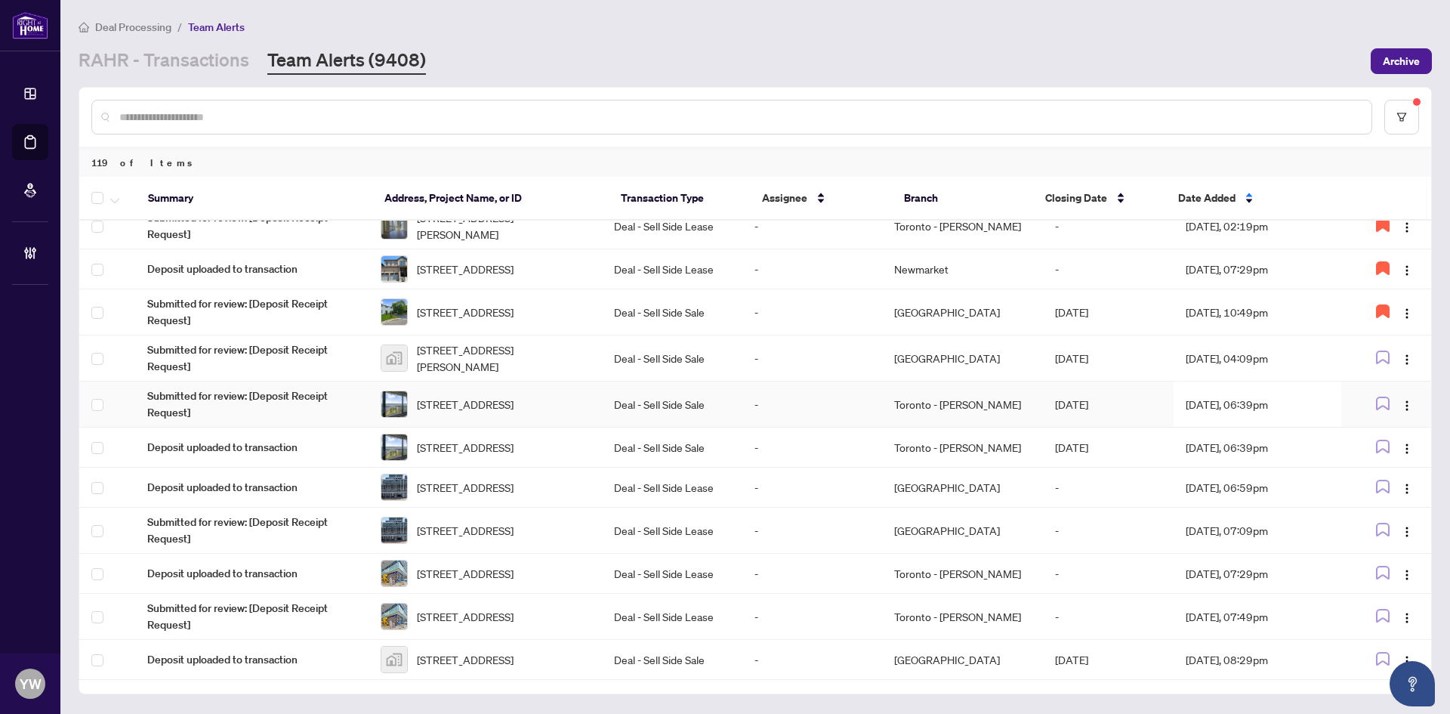
click at [486, 412] on span "[STREET_ADDRESS]" at bounding box center [465, 404] width 97 height 17
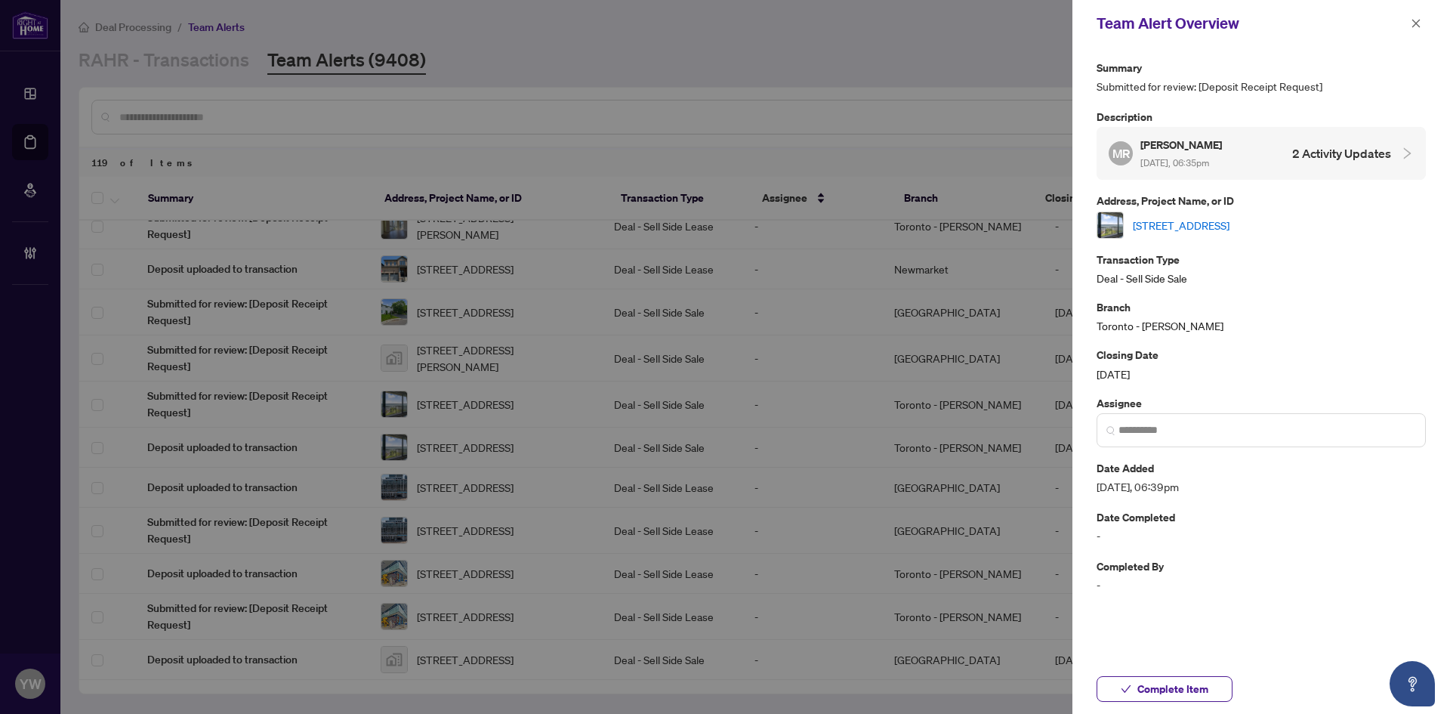
click at [1174, 224] on link "[STREET_ADDRESS]" at bounding box center [1181, 225] width 97 height 17
click at [1174, 677] on span "Complete Item" at bounding box center [1172, 689] width 71 height 24
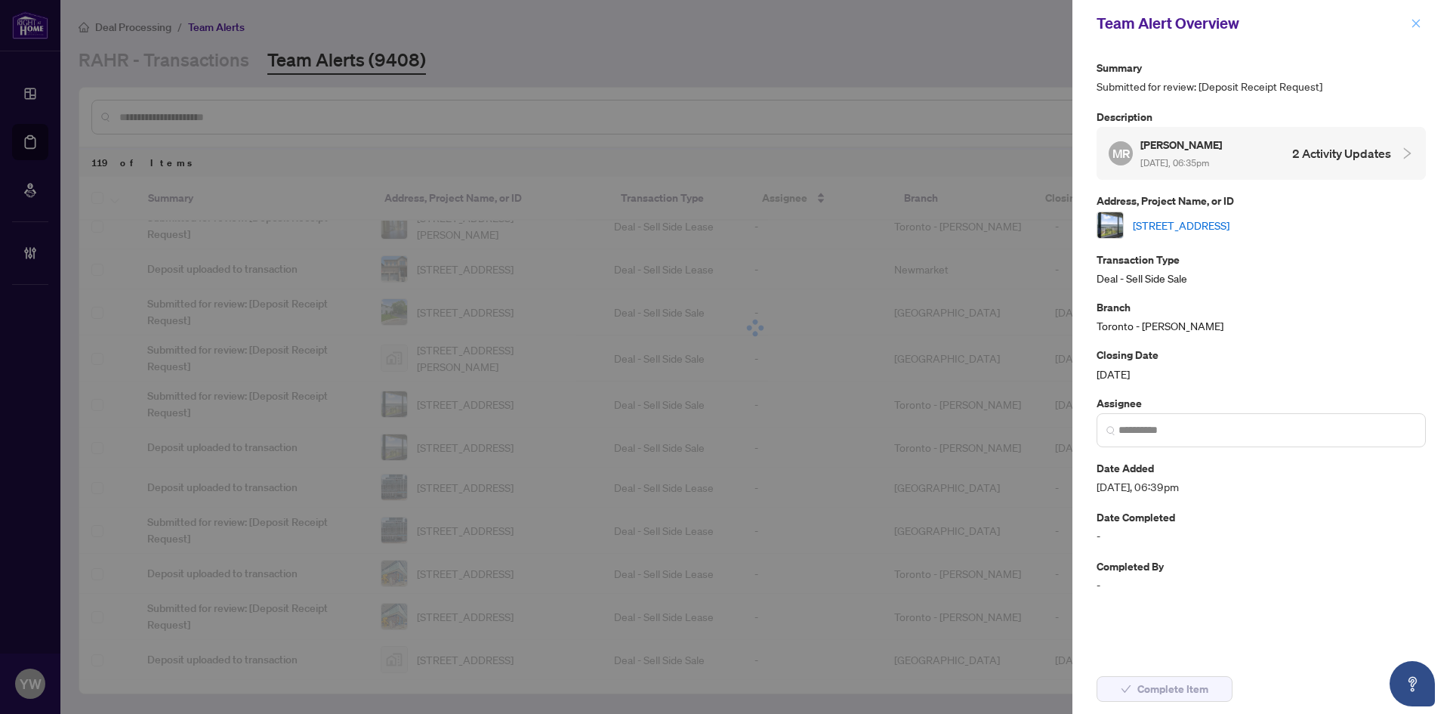
click at [1418, 24] on icon "close" at bounding box center [1416, 23] width 11 height 11
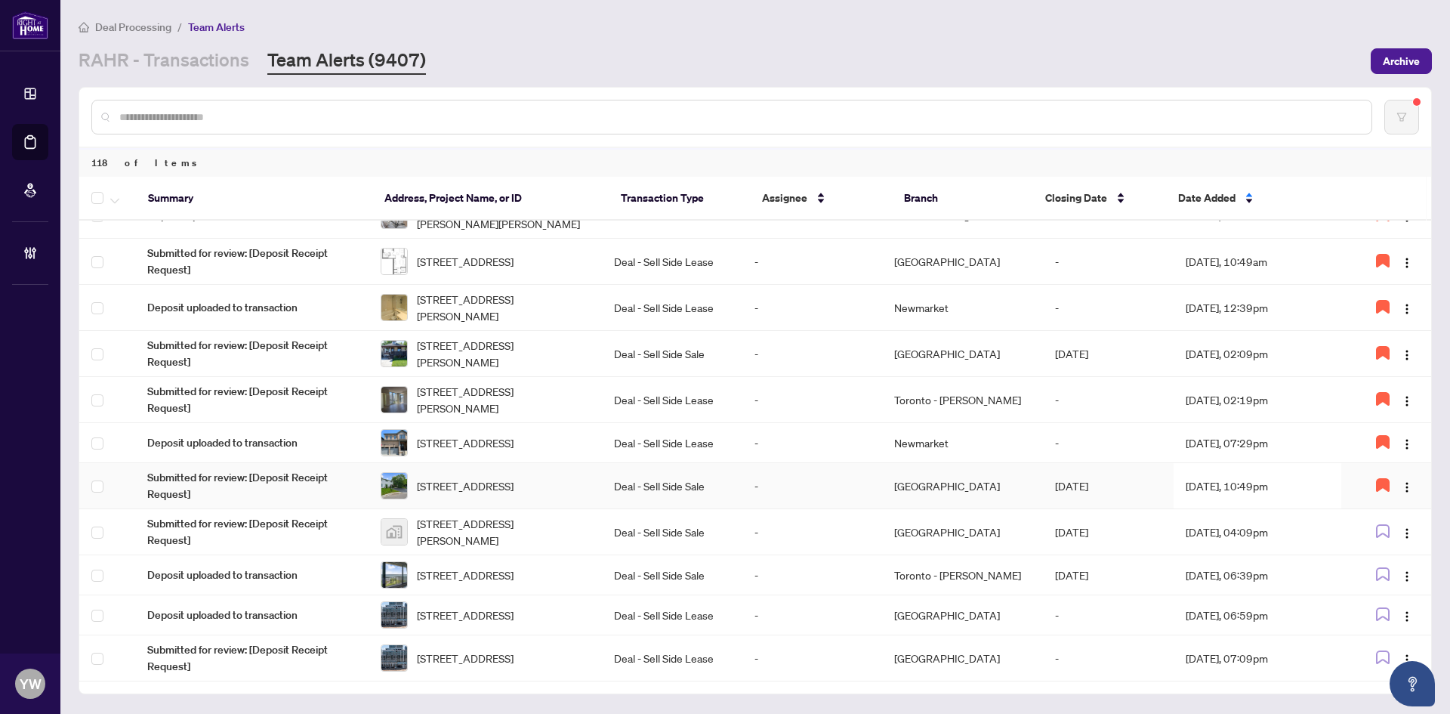
scroll to position [453, 0]
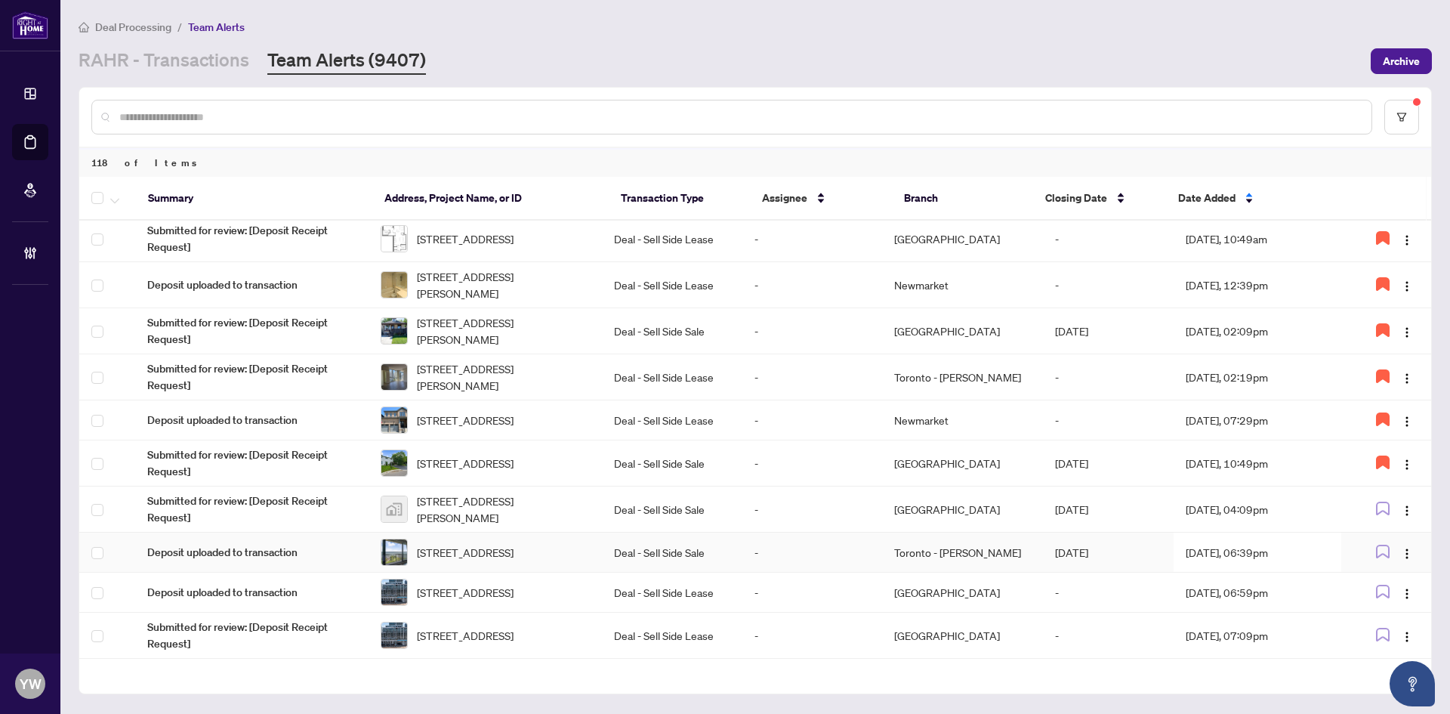
click at [503, 560] on span "[STREET_ADDRESS]" at bounding box center [465, 552] width 97 height 17
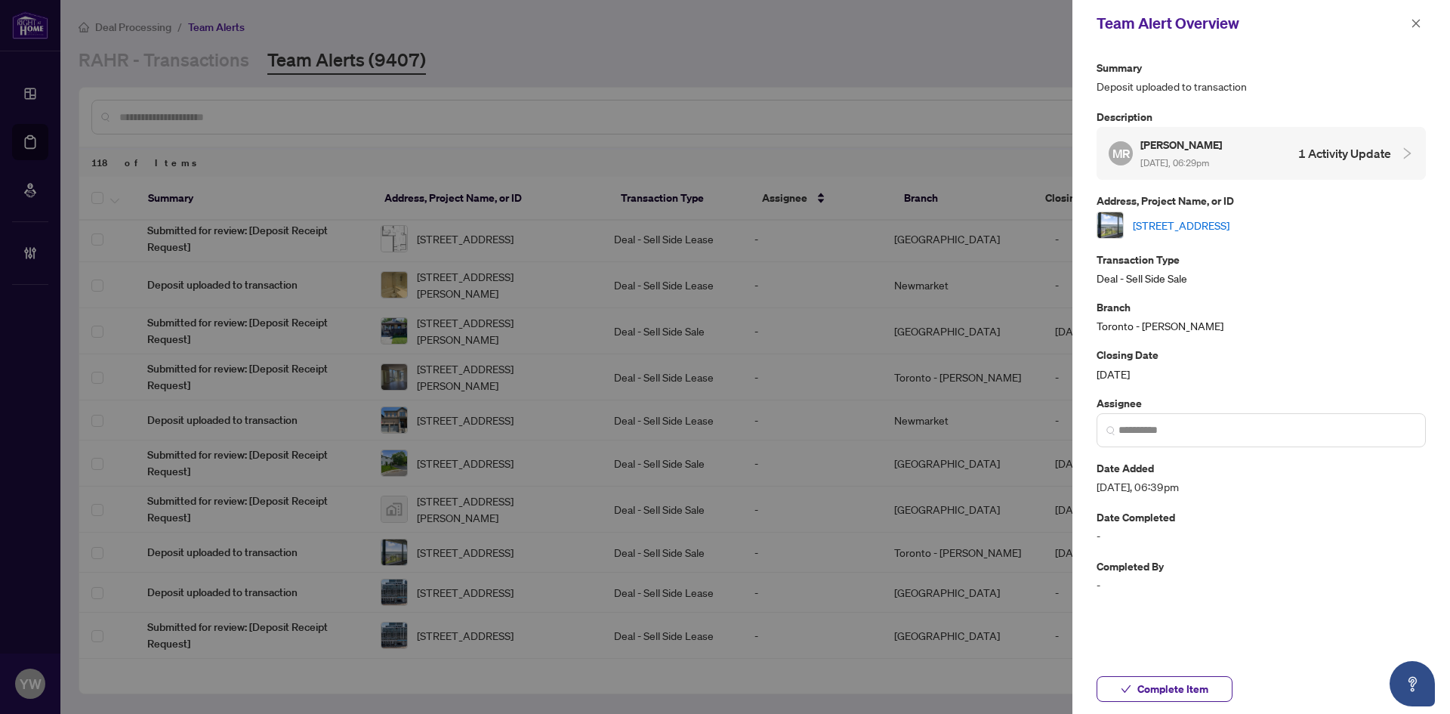
click at [1229, 231] on link "[STREET_ADDRESS]" at bounding box center [1181, 225] width 97 height 17
click at [1165, 678] on span "Complete Item" at bounding box center [1172, 689] width 71 height 24
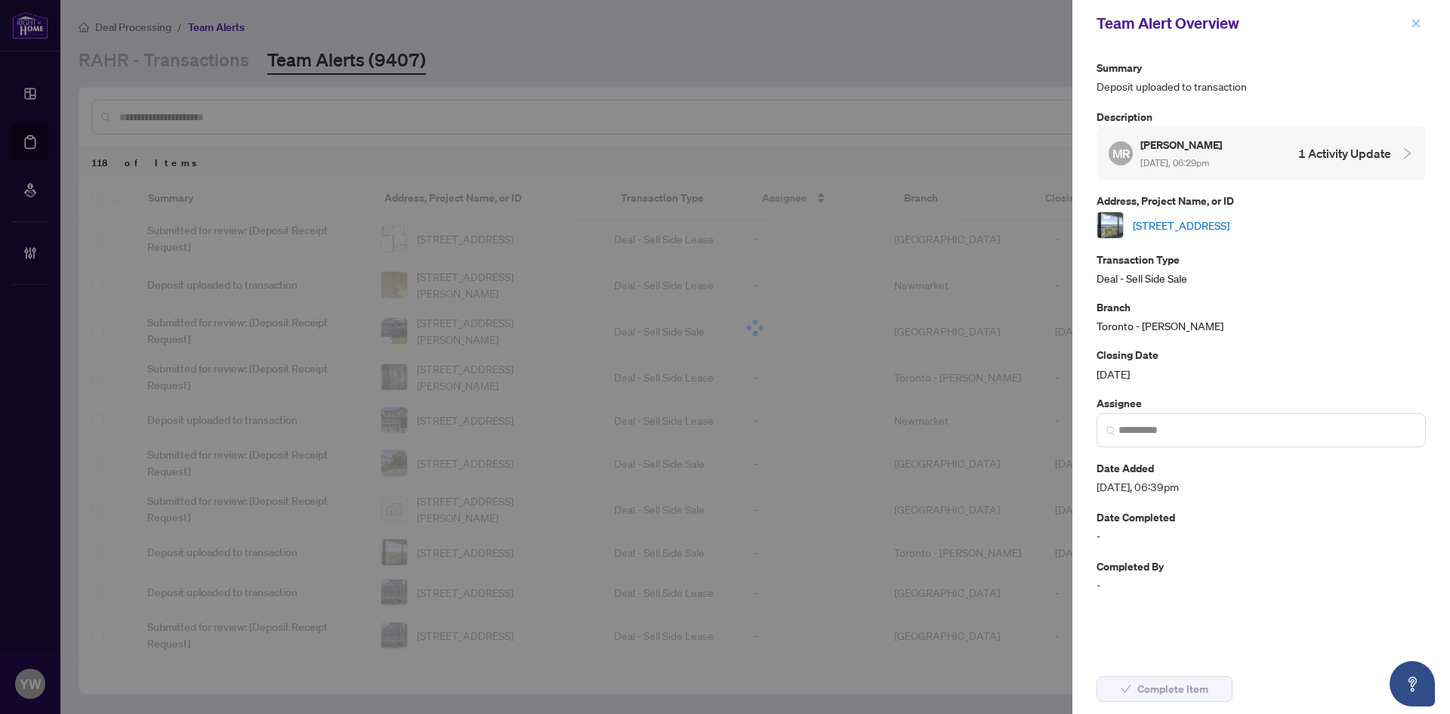
click at [1421, 23] on icon "close" at bounding box center [1416, 23] width 11 height 11
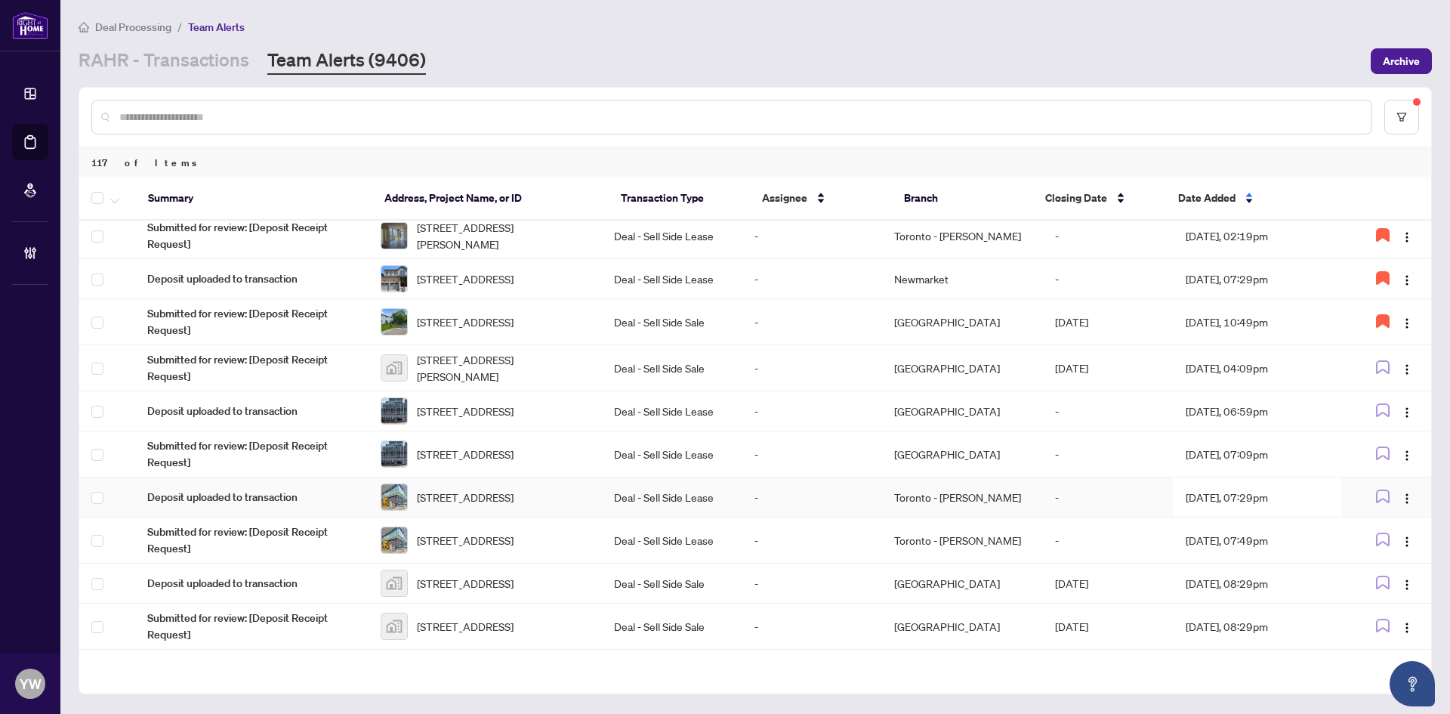
scroll to position [612, 0]
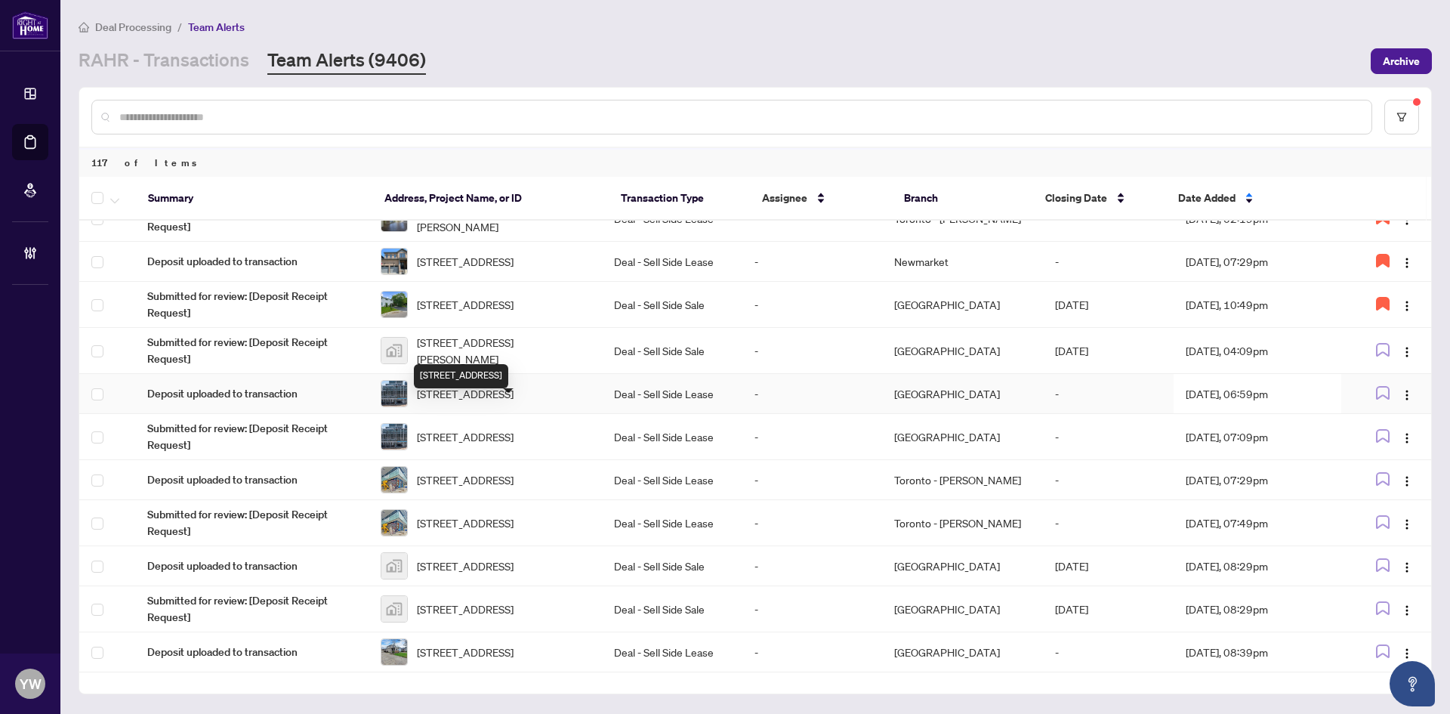
click at [514, 402] on span "[STREET_ADDRESS]" at bounding box center [465, 393] width 97 height 17
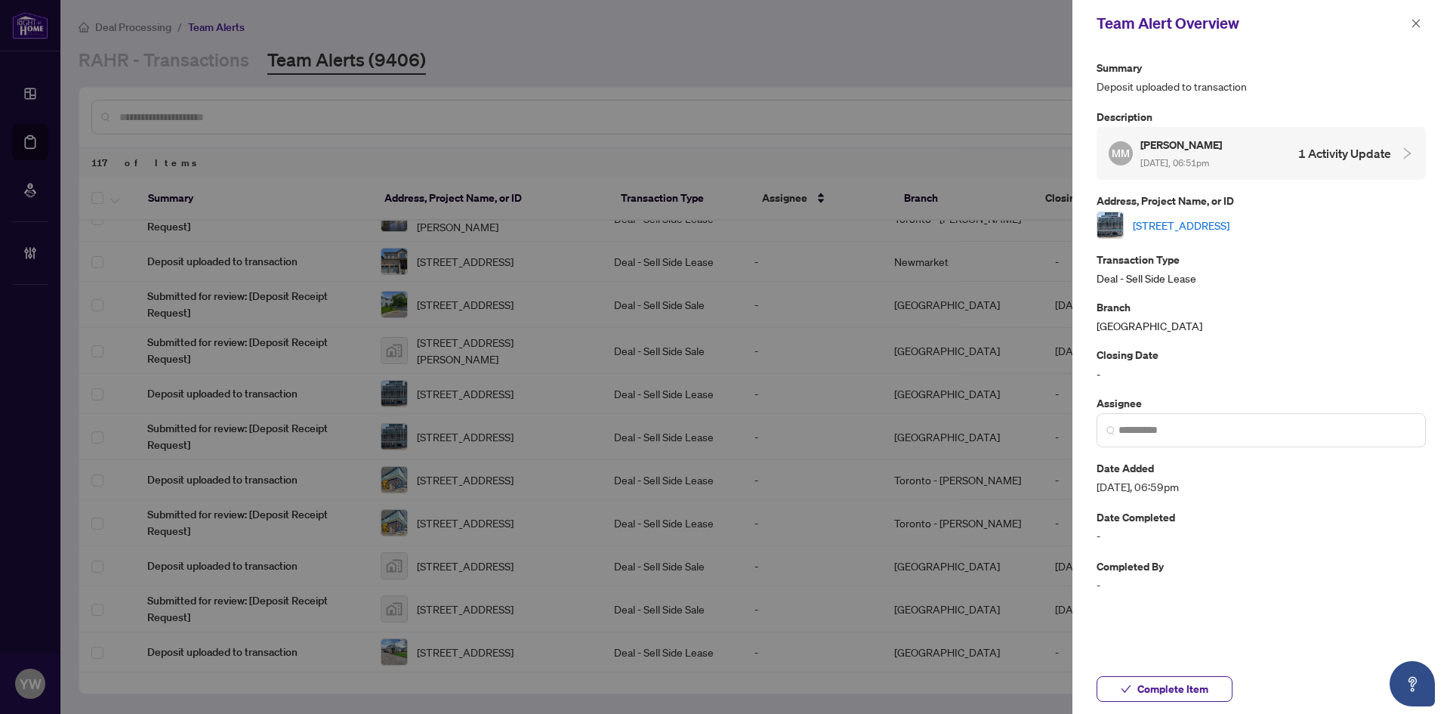
click at [1162, 223] on link "[STREET_ADDRESS]" at bounding box center [1181, 225] width 97 height 17
click at [1117, 692] on button "Complete Item" at bounding box center [1165, 689] width 136 height 26
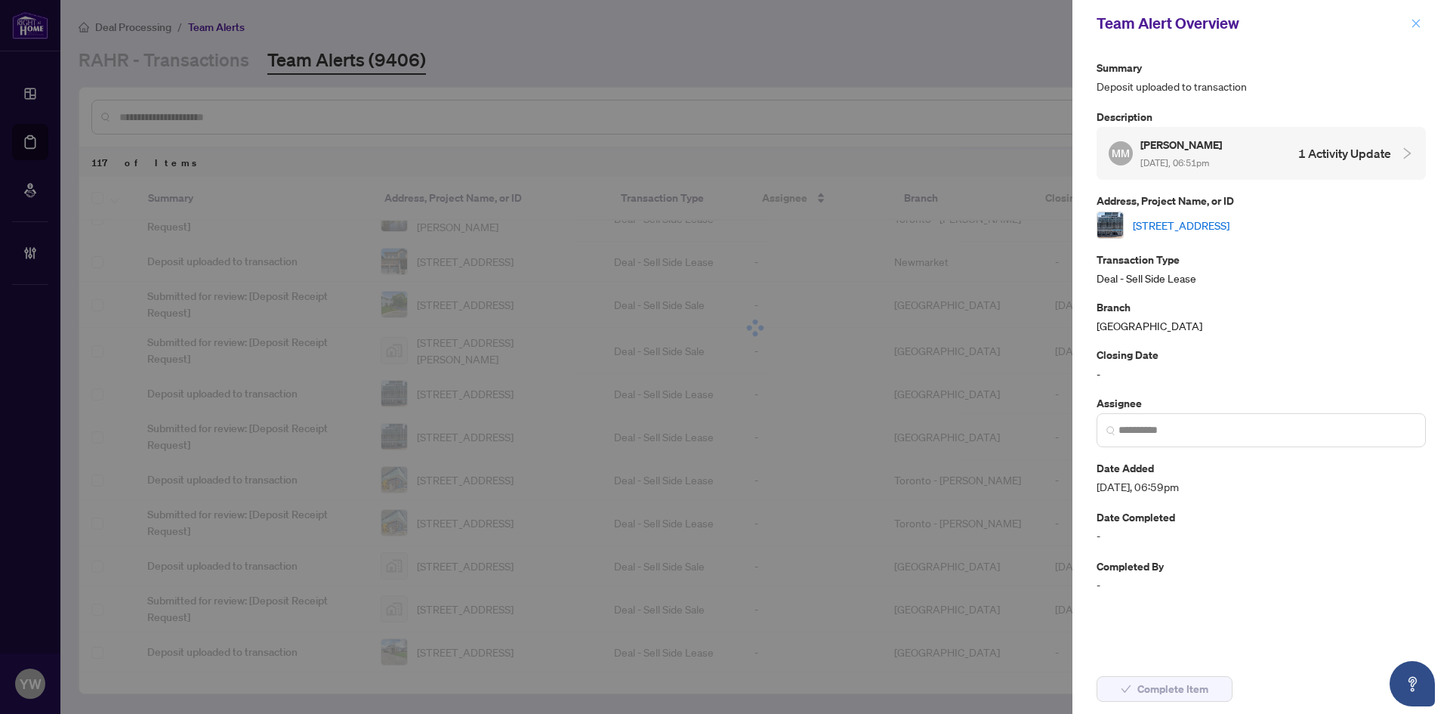
click at [1420, 23] on icon "close" at bounding box center [1416, 23] width 11 height 11
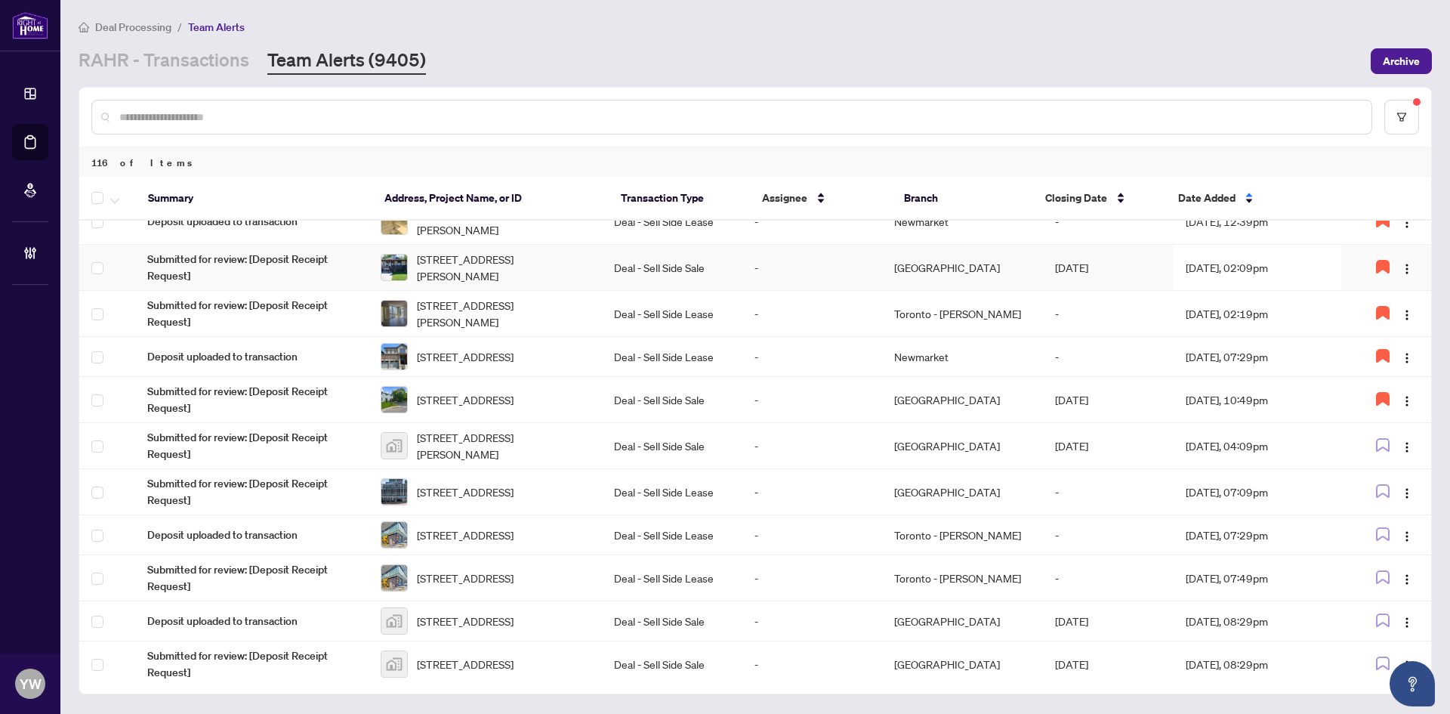
scroll to position [529, 0]
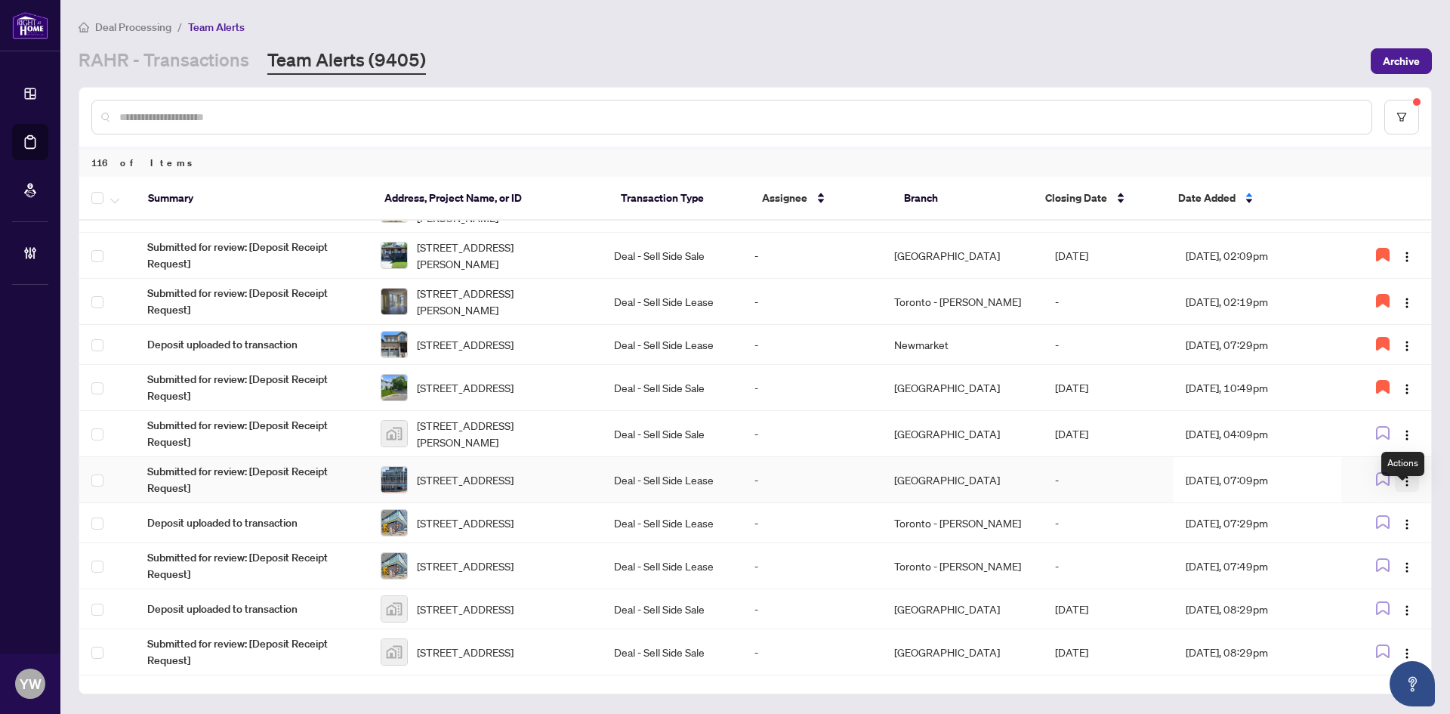
click at [1401, 487] on img "button" at bounding box center [1407, 481] width 12 height 12
click at [1393, 569] on span "Complete Item" at bounding box center [1367, 575] width 70 height 17
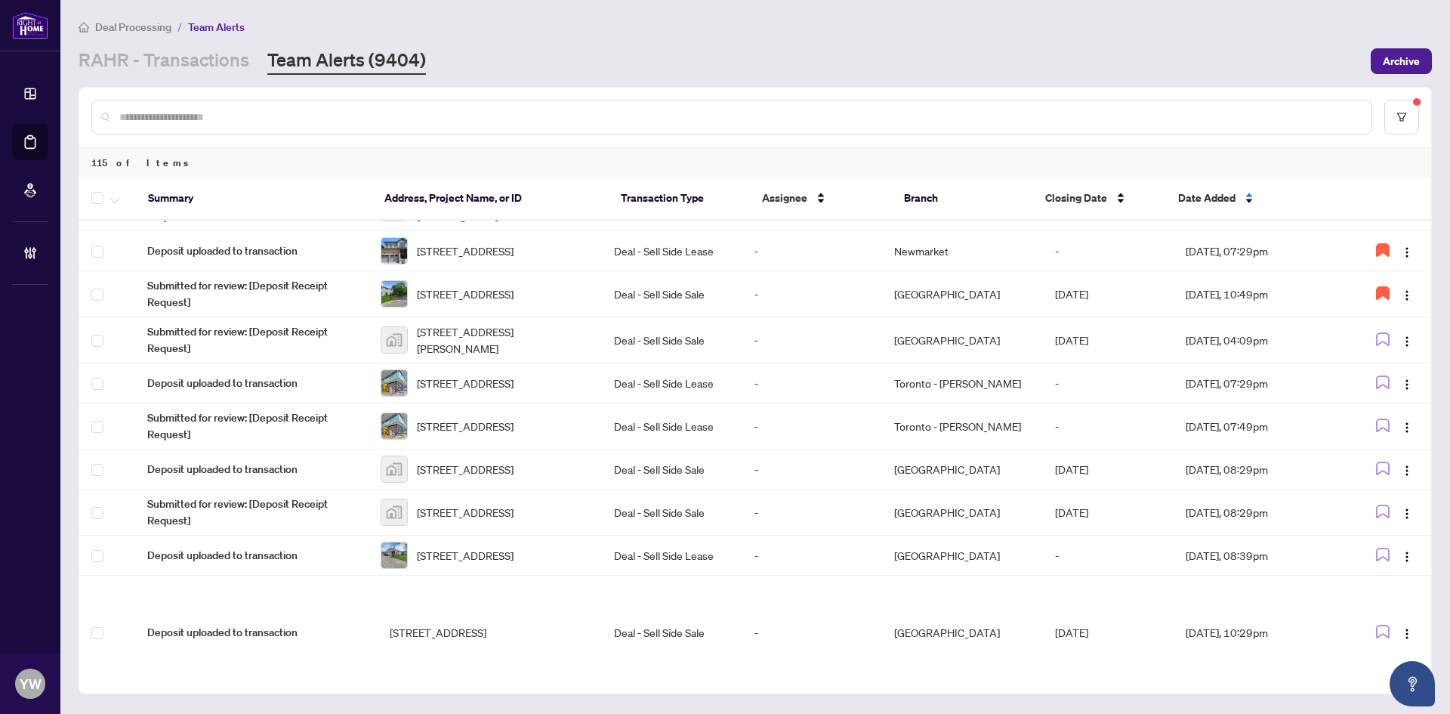
scroll to position [680, 0]
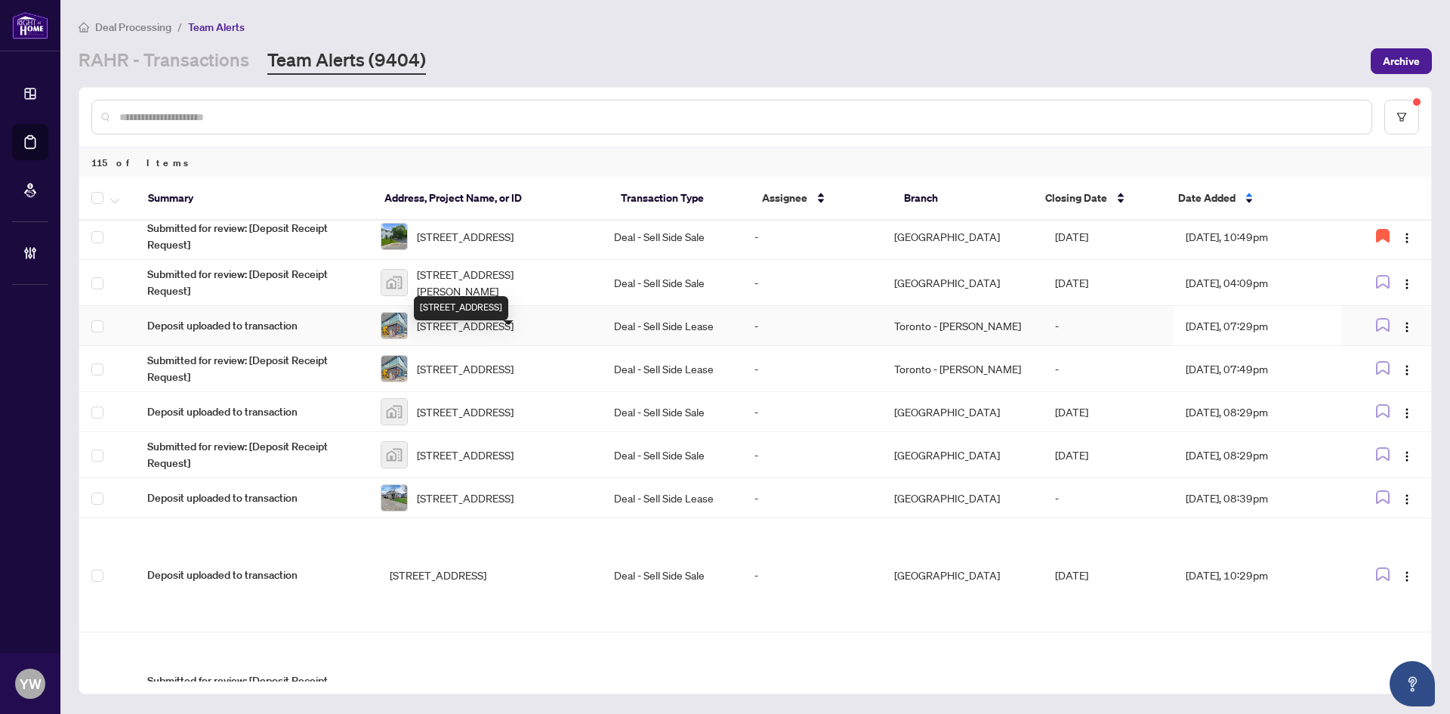
click at [514, 334] on span "[STREET_ADDRESS]" at bounding box center [465, 325] width 97 height 17
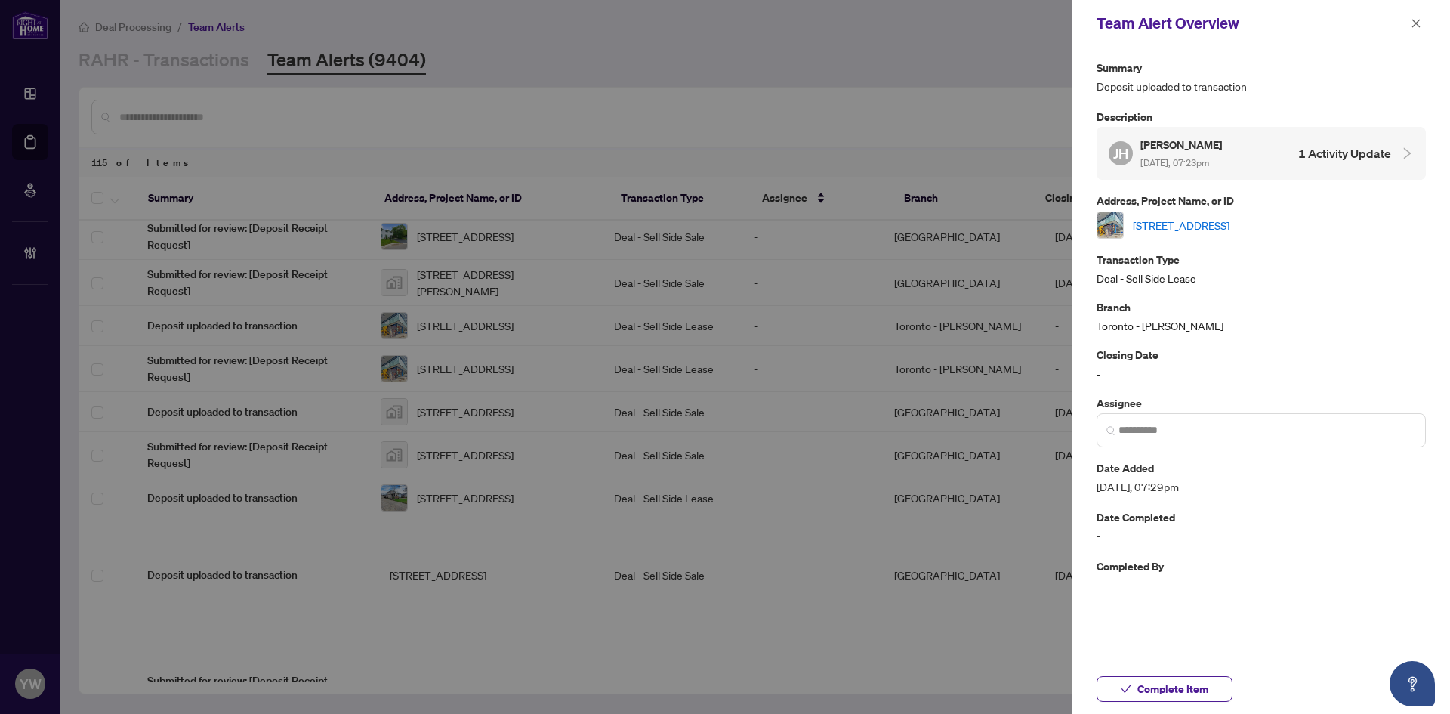
click at [1142, 220] on link "[STREET_ADDRESS]" at bounding box center [1181, 225] width 97 height 17
click at [1146, 686] on span "Complete Item" at bounding box center [1172, 689] width 71 height 24
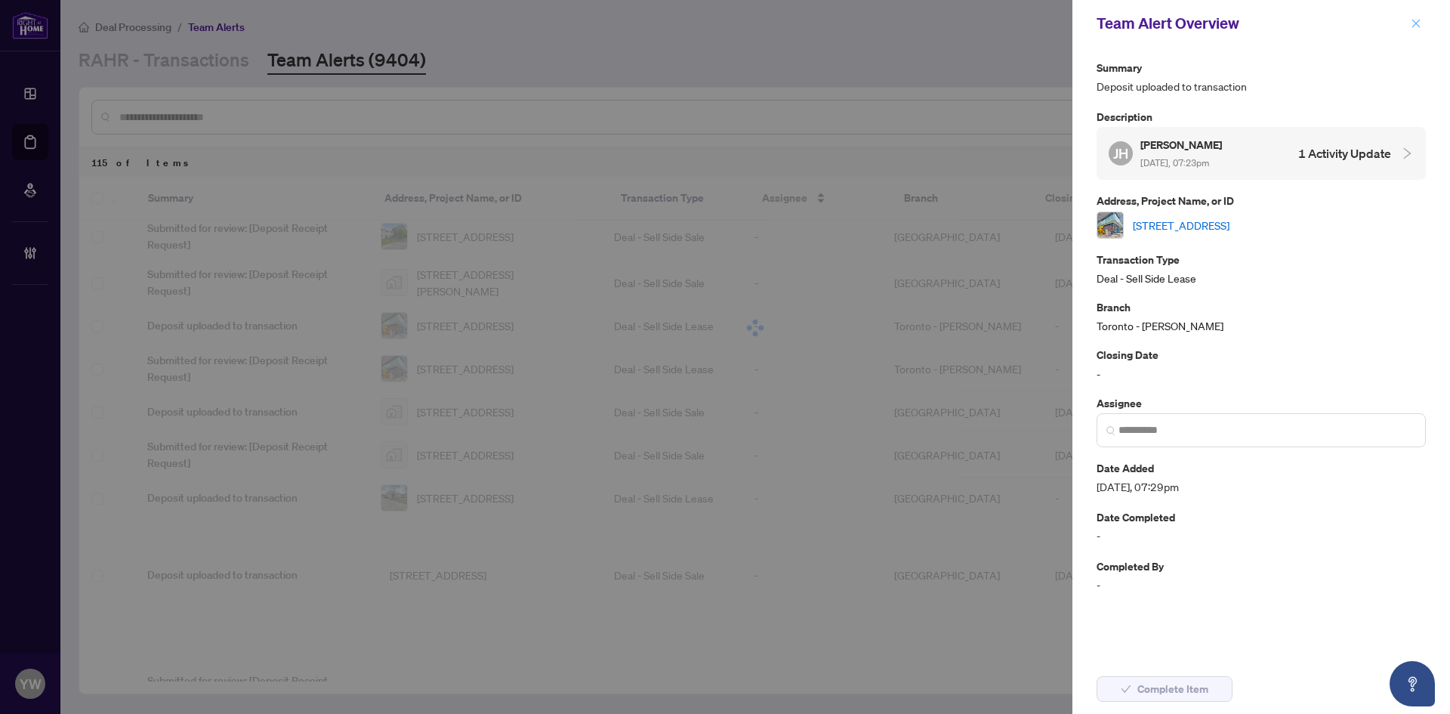
click at [1413, 26] on icon "close" at bounding box center [1416, 23] width 8 height 8
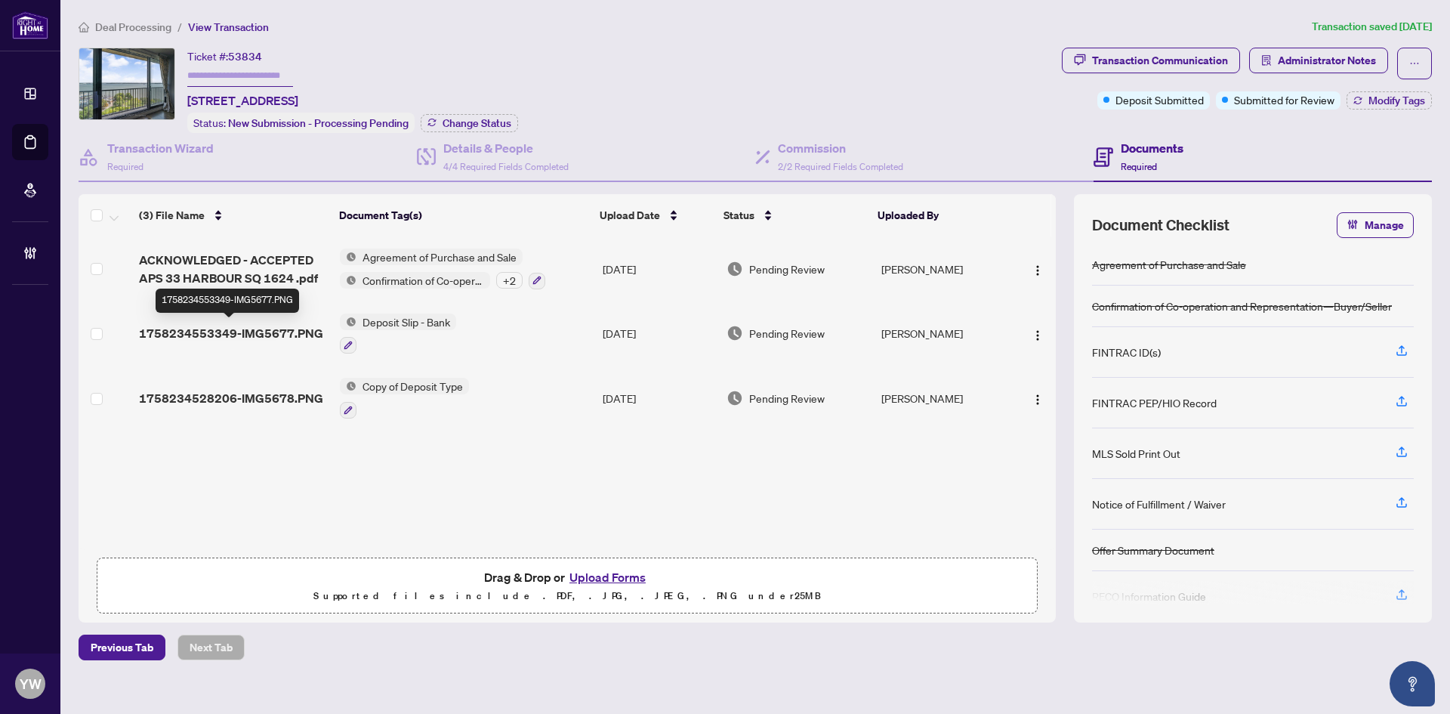
drag, startPoint x: 231, startPoint y: 332, endPoint x: 36, endPoint y: 332, distance: 194.9
click at [231, 332] on span "1758234553349-IMG5677.PNG" at bounding box center [231, 333] width 184 height 18
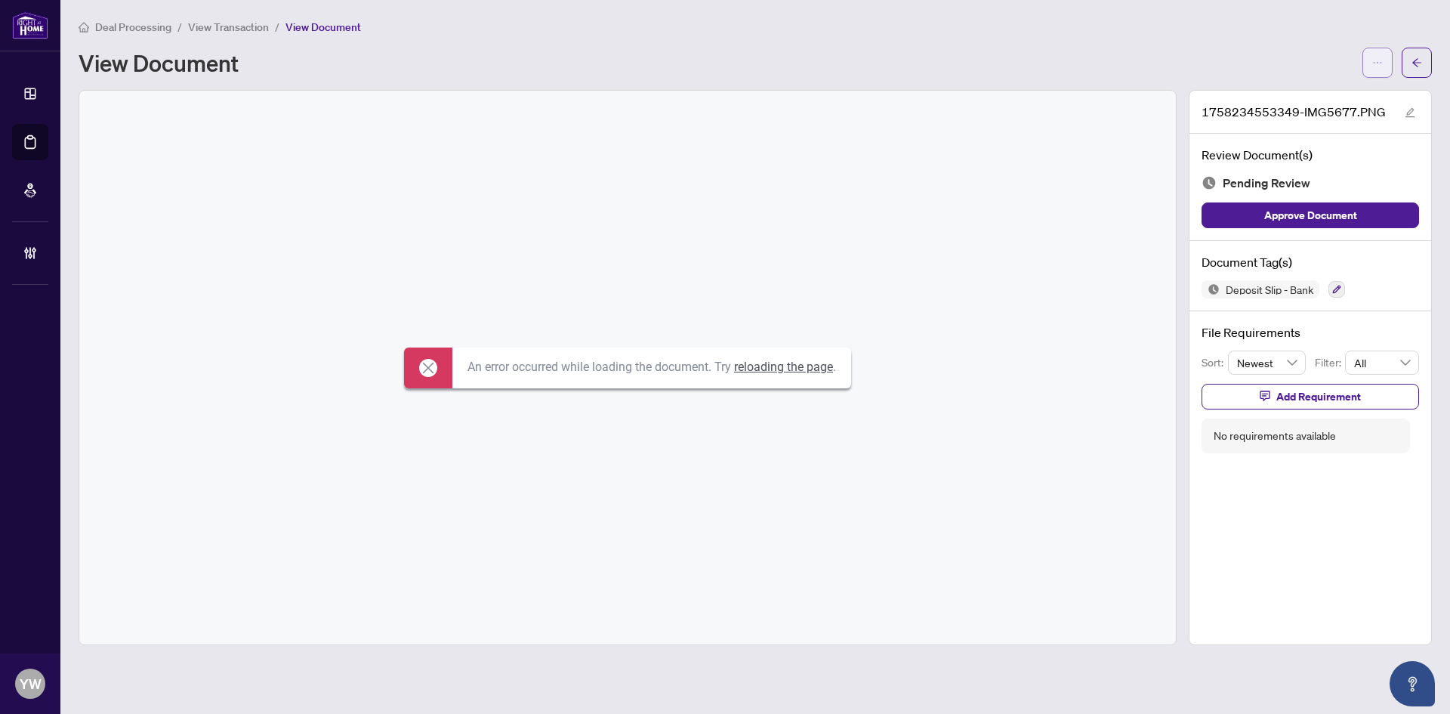
click at [1379, 60] on icon "ellipsis" at bounding box center [1377, 62] width 11 height 11
click at [1310, 94] on span "Download" at bounding box center [1323, 95] width 115 height 17
click at [1408, 116] on icon "edit" at bounding box center [1411, 113] width 10 height 10
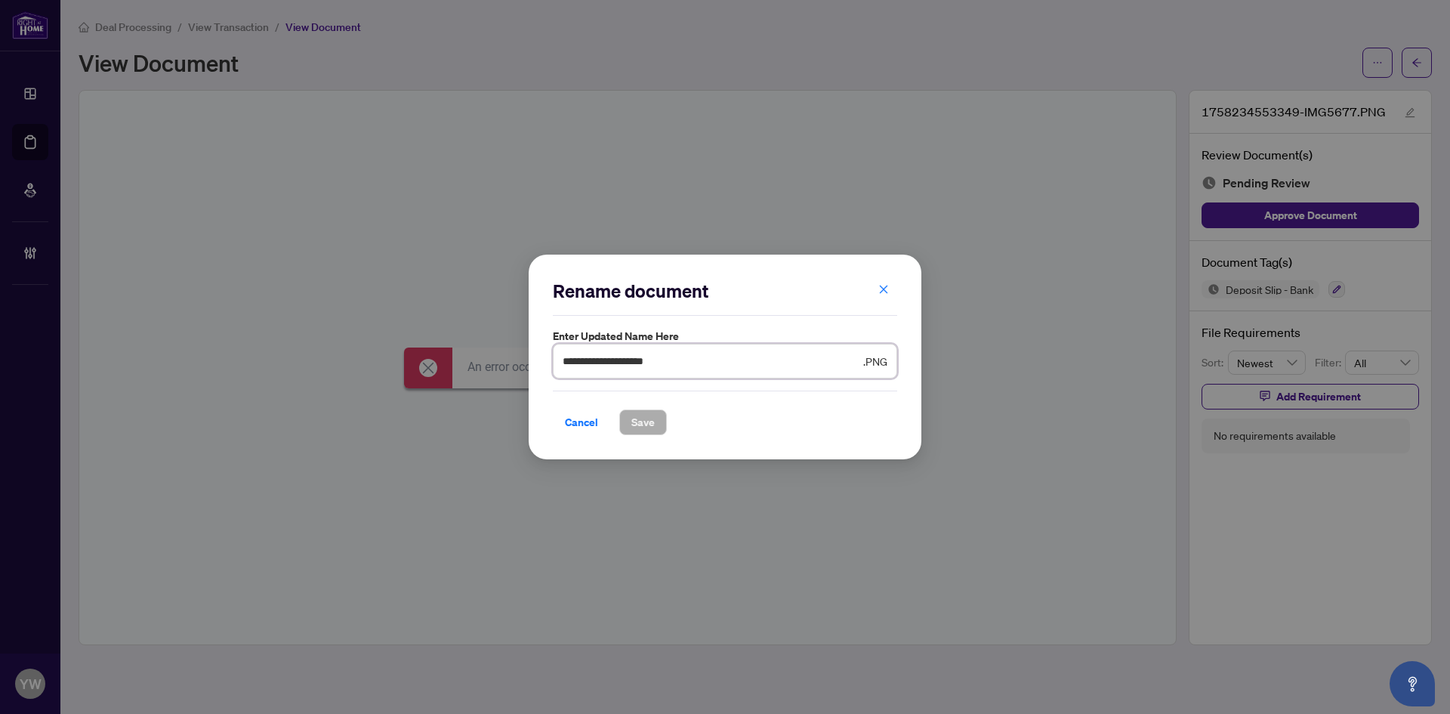
drag, startPoint x: 714, startPoint y: 361, endPoint x: 480, endPoint y: 369, distance: 234.3
click at [480, 369] on div "**********" at bounding box center [725, 357] width 1450 height 714
type input "**********"
click at [640, 419] on span "Save" at bounding box center [642, 422] width 23 height 24
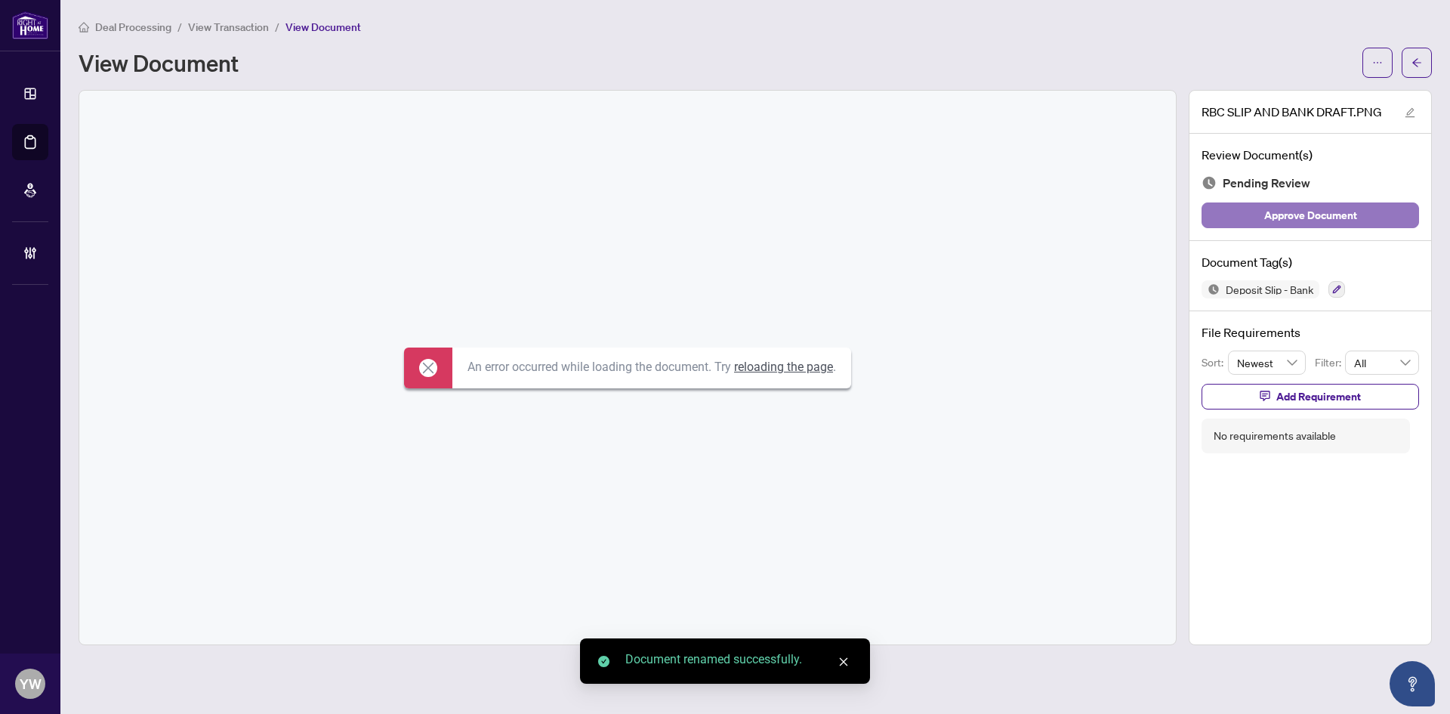
click at [1358, 221] on button "Approve Document" at bounding box center [1311, 215] width 218 height 26
click at [1415, 61] on icon "arrow-left" at bounding box center [1416, 62] width 9 height 8
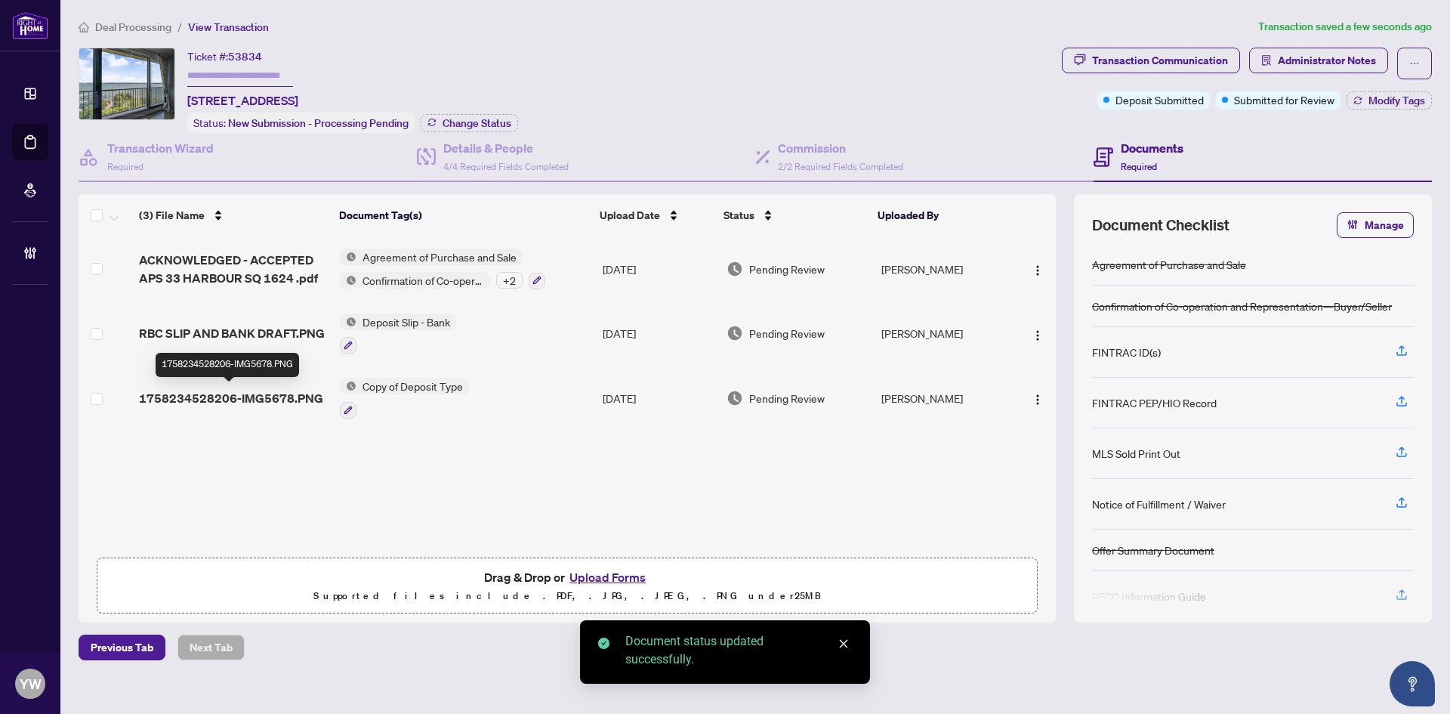
click at [265, 401] on span "1758234528206-IMG5678.PNG" at bounding box center [231, 398] width 184 height 18
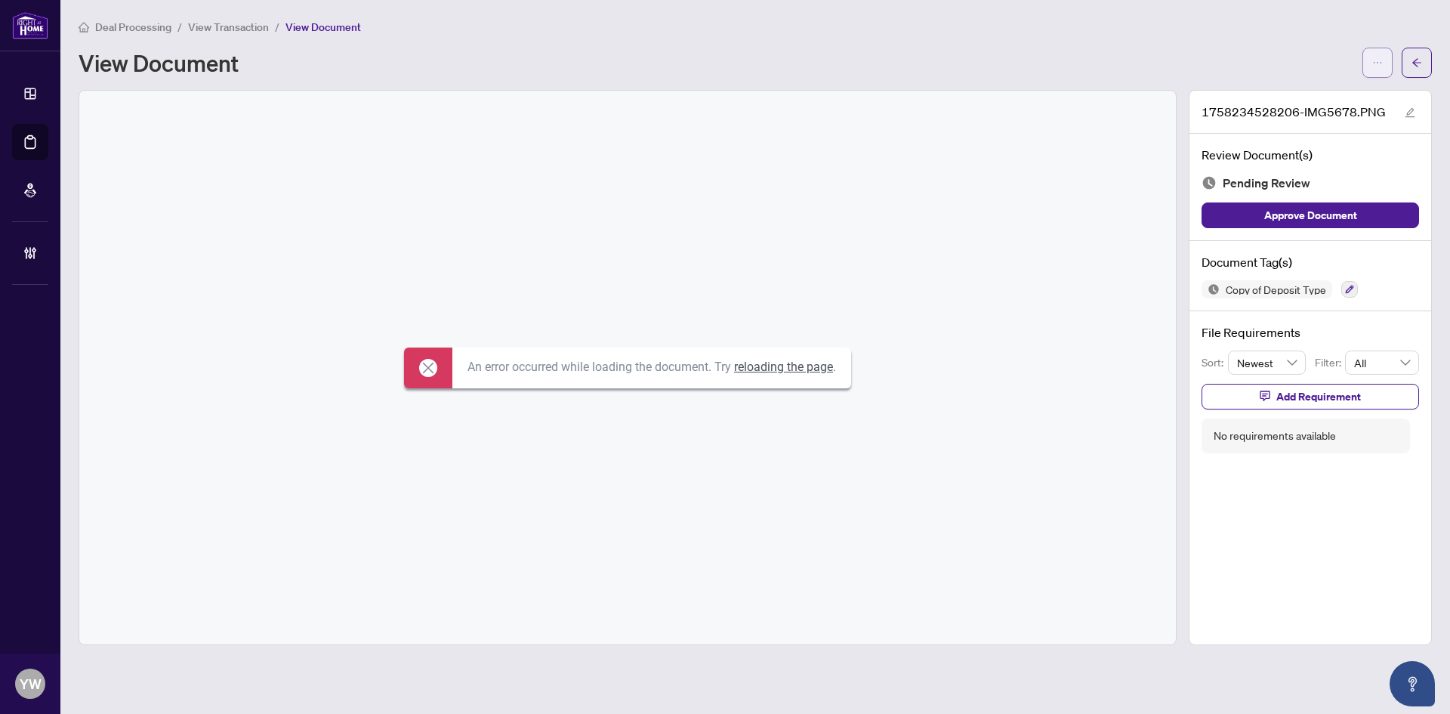
drag, startPoint x: 1376, startPoint y: 51, endPoint x: 1372, endPoint y: 67, distance: 16.3
click at [1376, 51] on span "button" at bounding box center [1377, 63] width 11 height 24
click at [1299, 96] on span "Download" at bounding box center [1323, 95] width 115 height 17
click at [1423, 72] on button "button" at bounding box center [1417, 63] width 30 height 30
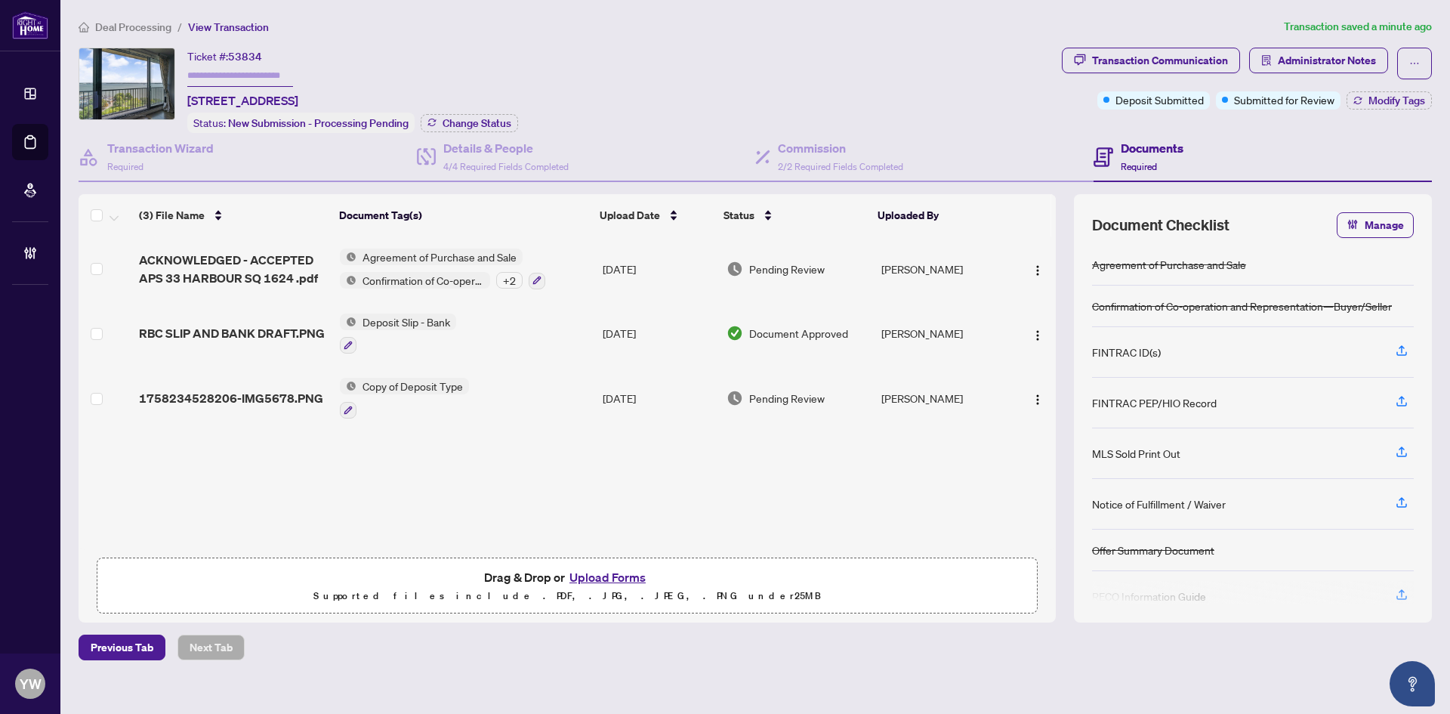
click at [471, 514] on div "ACKNOWLEDGED - ACCEPTED APS 33 HARBOUR SQ 1624 .pdf Agreement of Purchase and S…" at bounding box center [567, 392] width 977 height 313
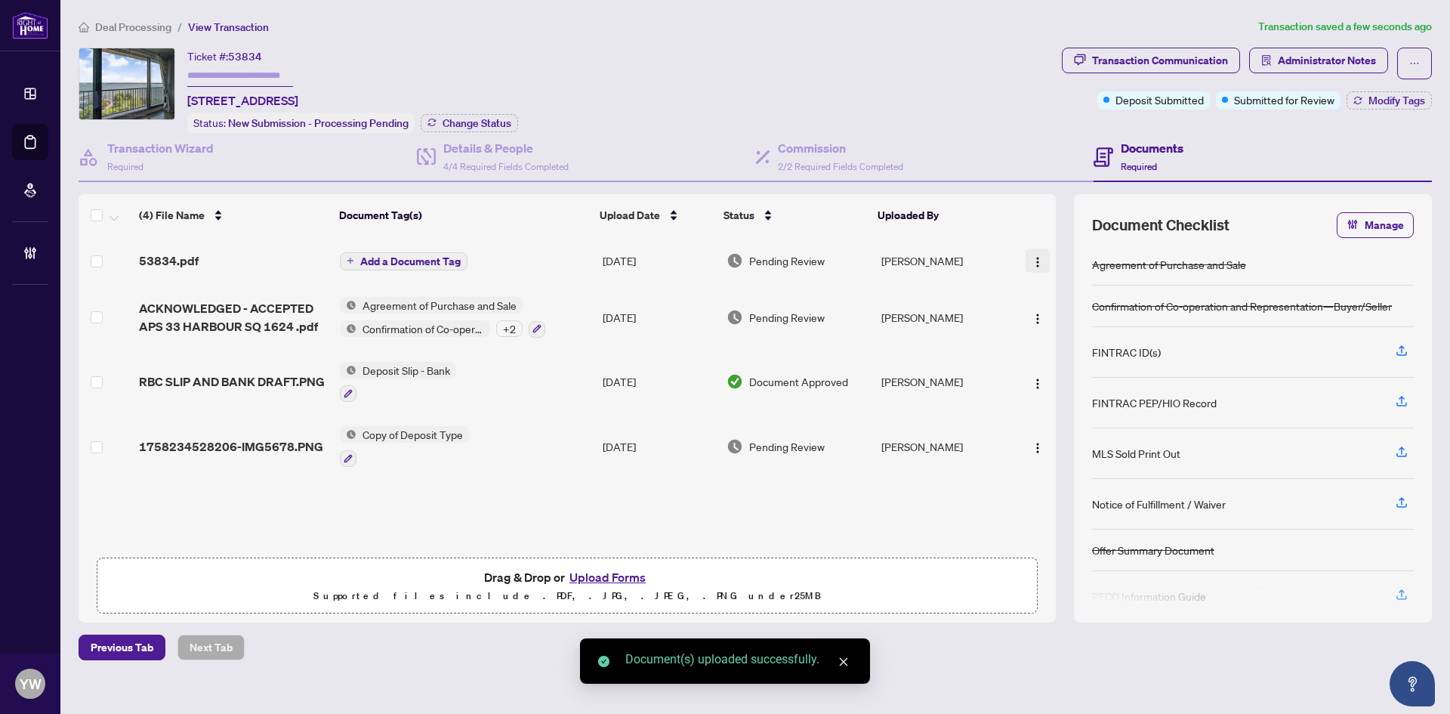
click at [1036, 261] on img "button" at bounding box center [1038, 262] width 12 height 12
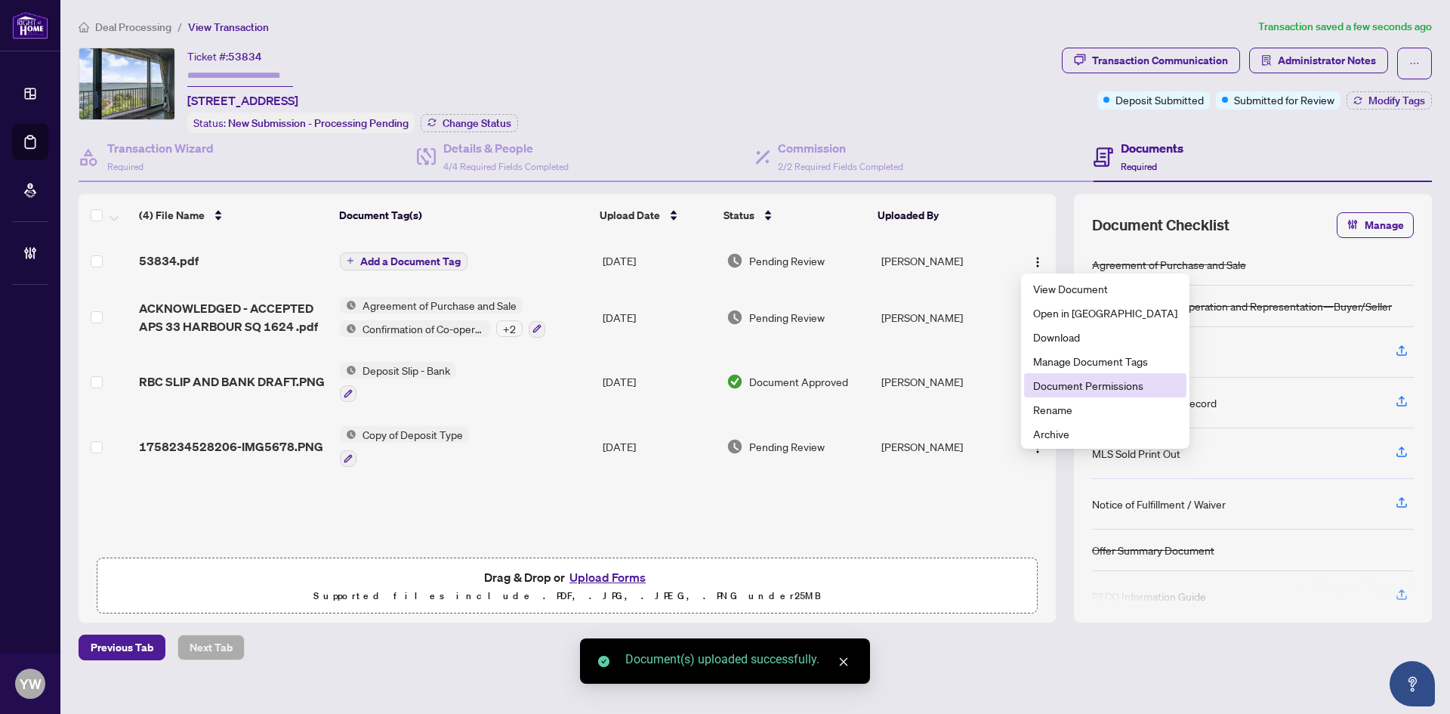
click at [1087, 381] on span "Document Permissions" at bounding box center [1105, 385] width 144 height 17
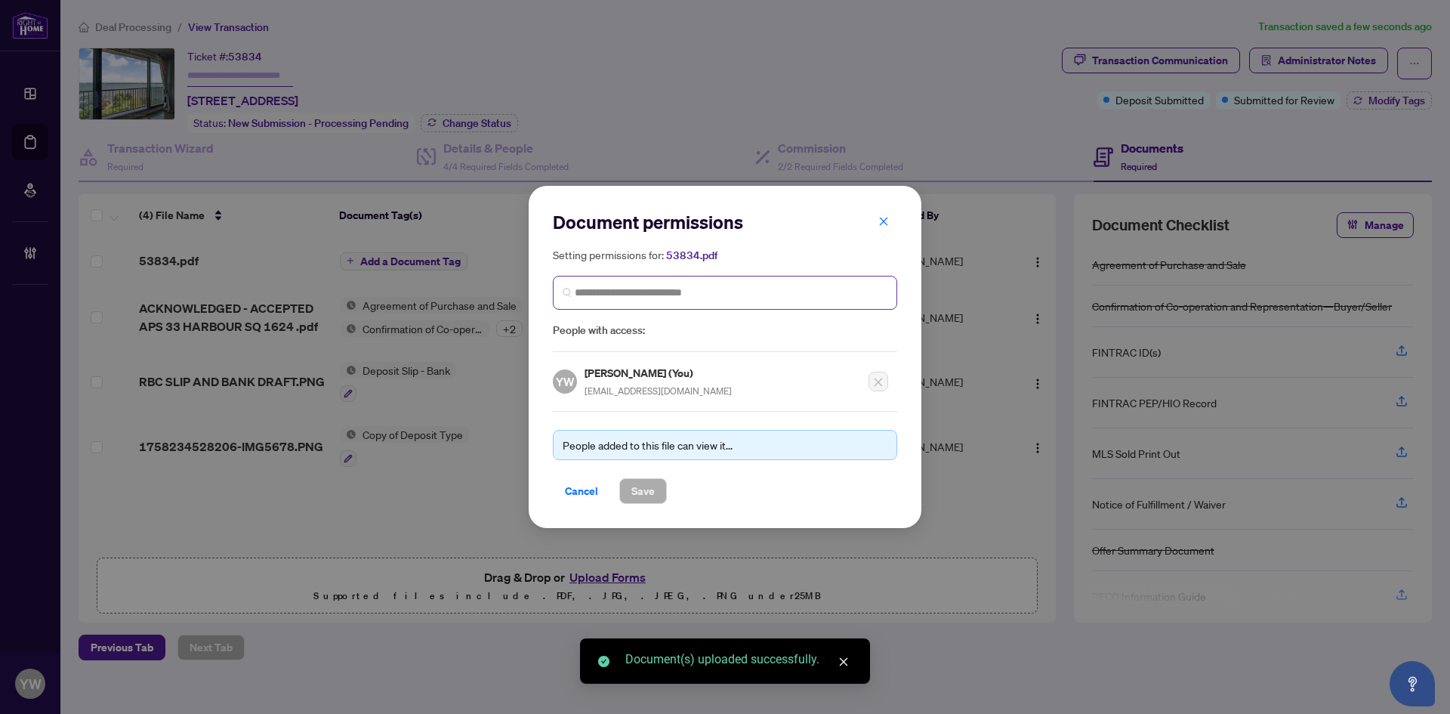
click at [702, 301] on span at bounding box center [725, 293] width 344 height 34
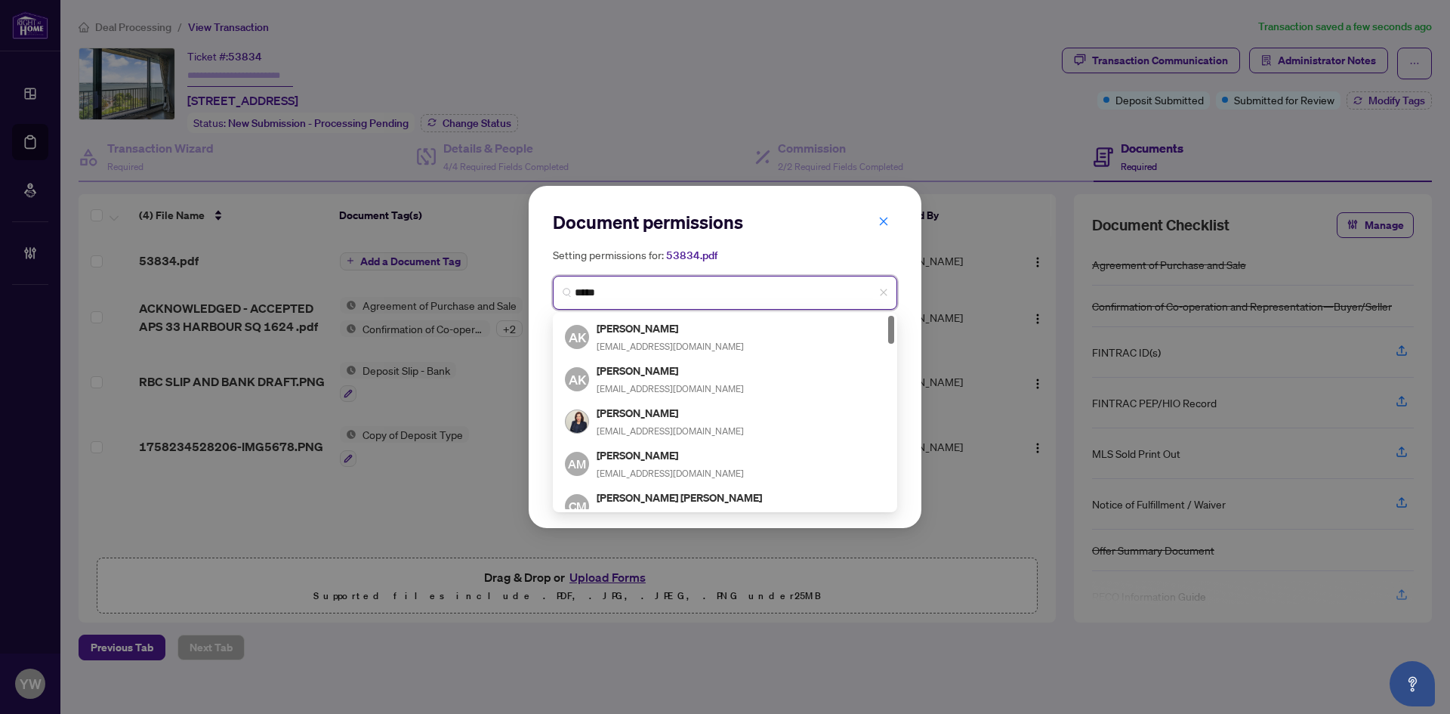
type input "******"
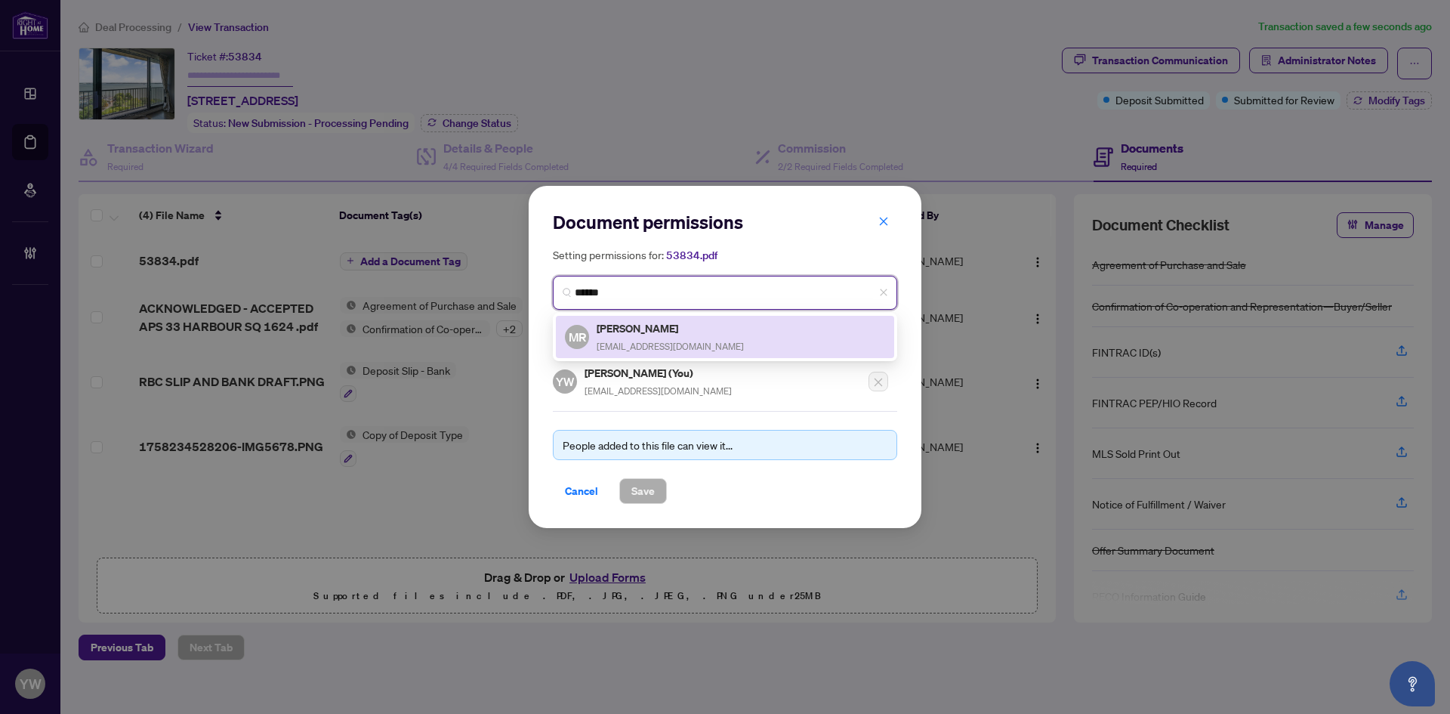
click at [641, 341] on span "mark@markrosen.net" at bounding box center [670, 346] width 147 height 11
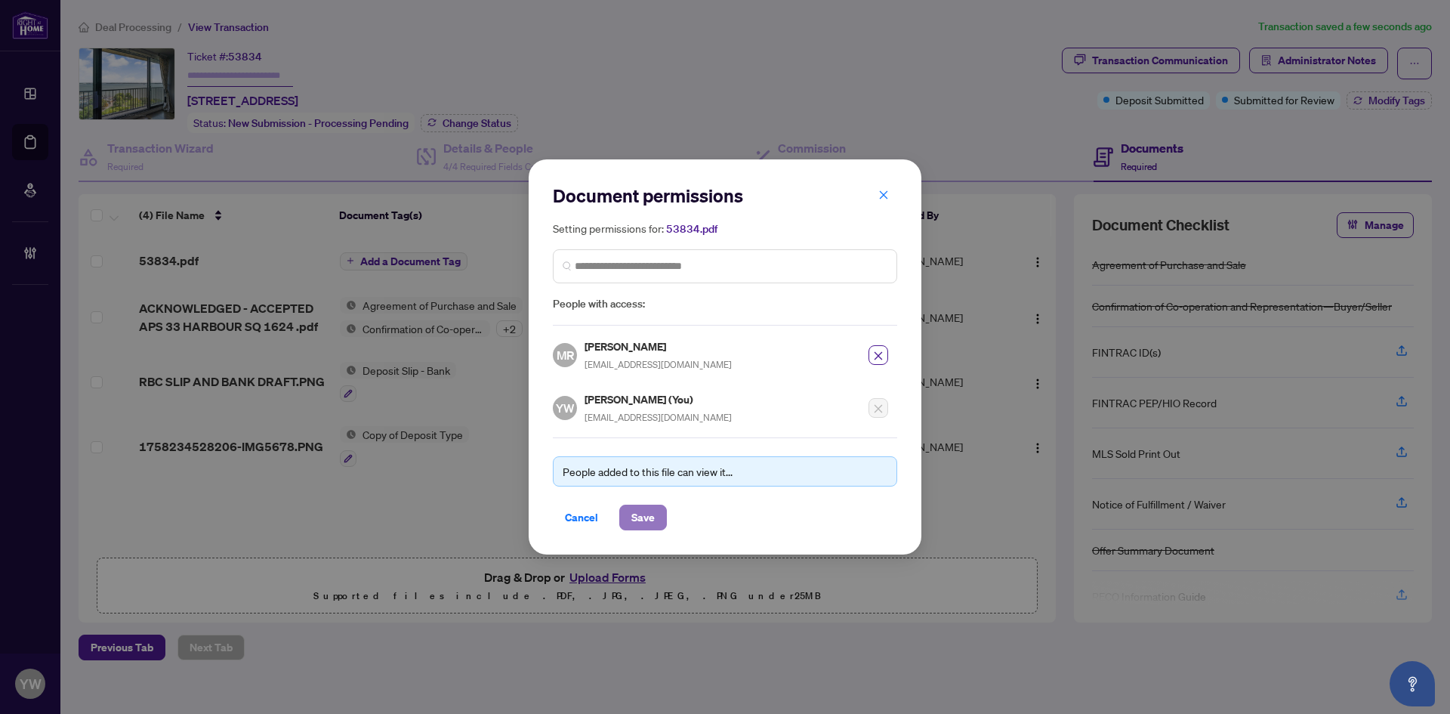
click at [650, 517] on span "Save" at bounding box center [642, 517] width 23 height 24
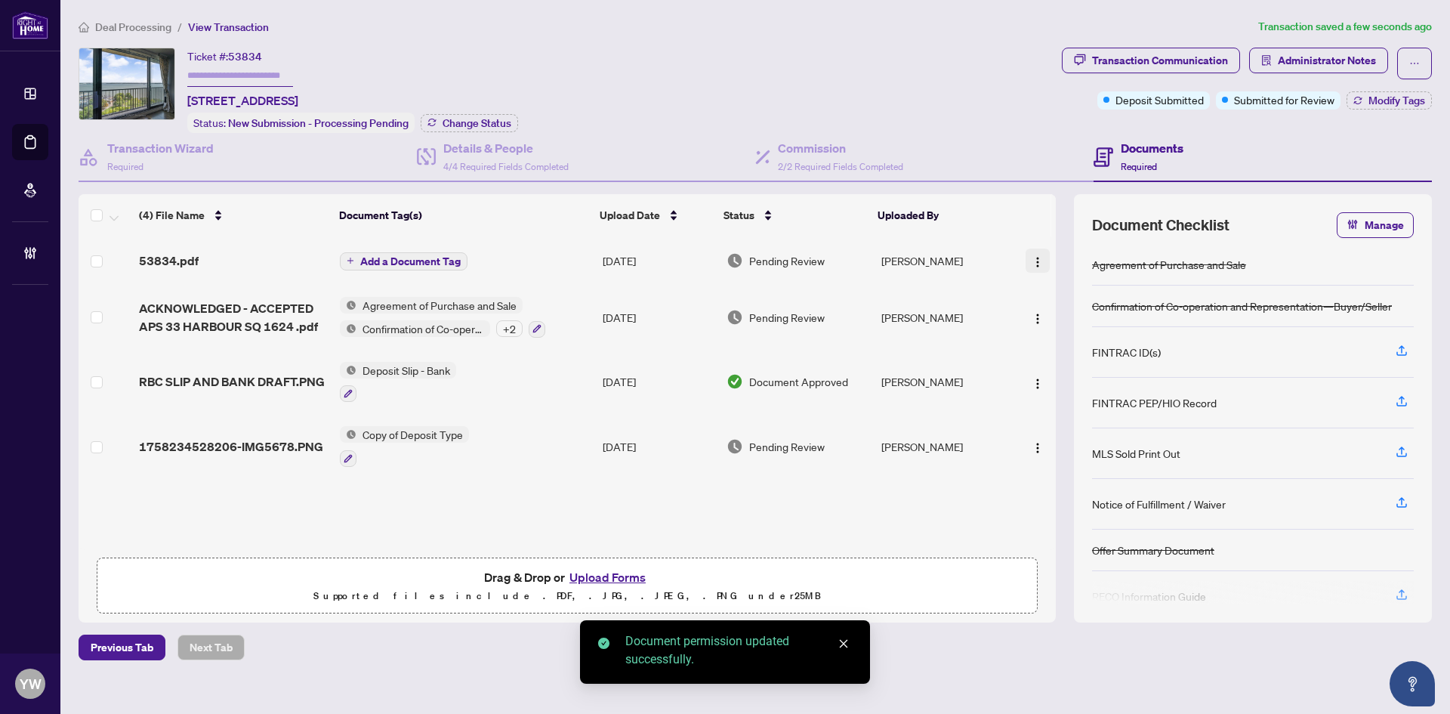
click at [1032, 259] on img "button" at bounding box center [1038, 262] width 12 height 12
click at [1032, 412] on li "Rename" at bounding box center [1105, 409] width 162 height 24
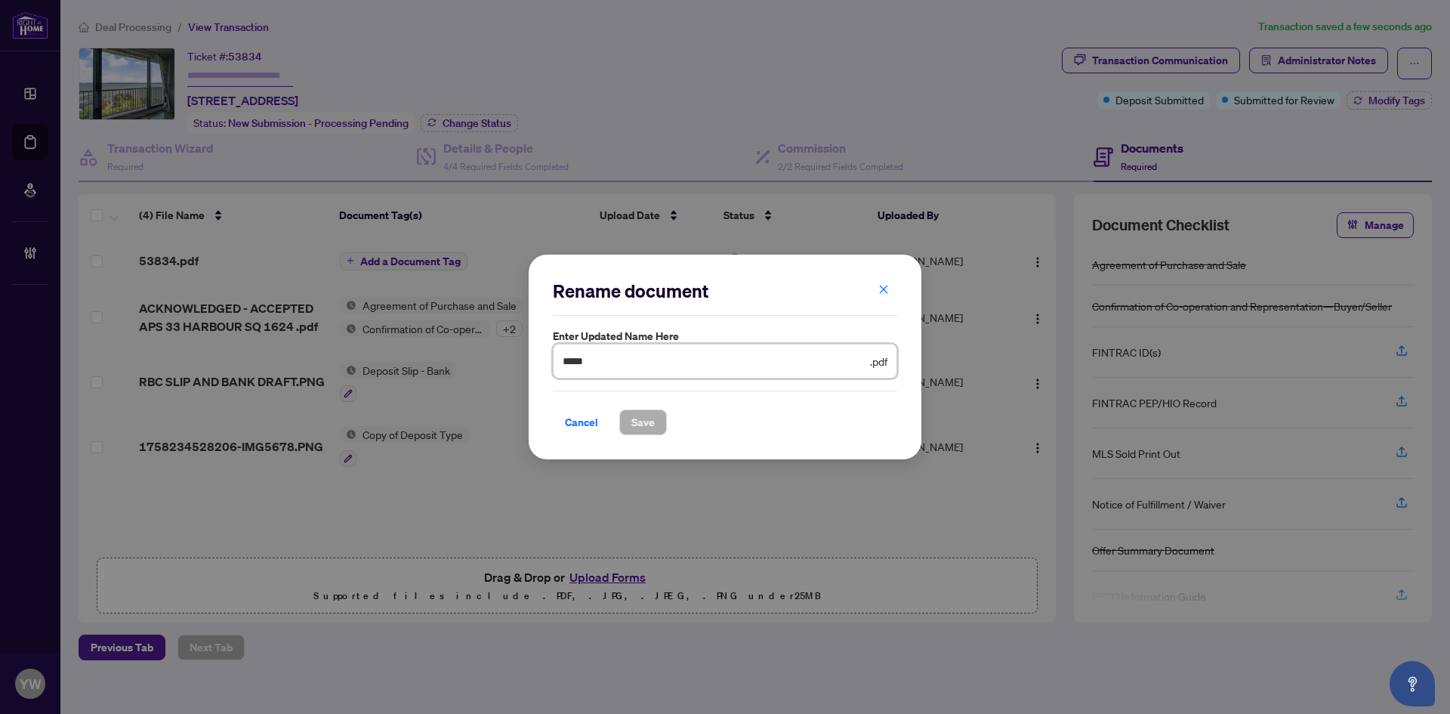
drag, startPoint x: 562, startPoint y: 366, endPoint x: 610, endPoint y: 390, distance: 54.4
click at [532, 369] on div "Rename document Enter updated name here ***** .pdf Cancel Save Cancel OK" at bounding box center [725, 357] width 393 height 205
type input "**********"
click at [637, 427] on span "Save" at bounding box center [642, 422] width 23 height 24
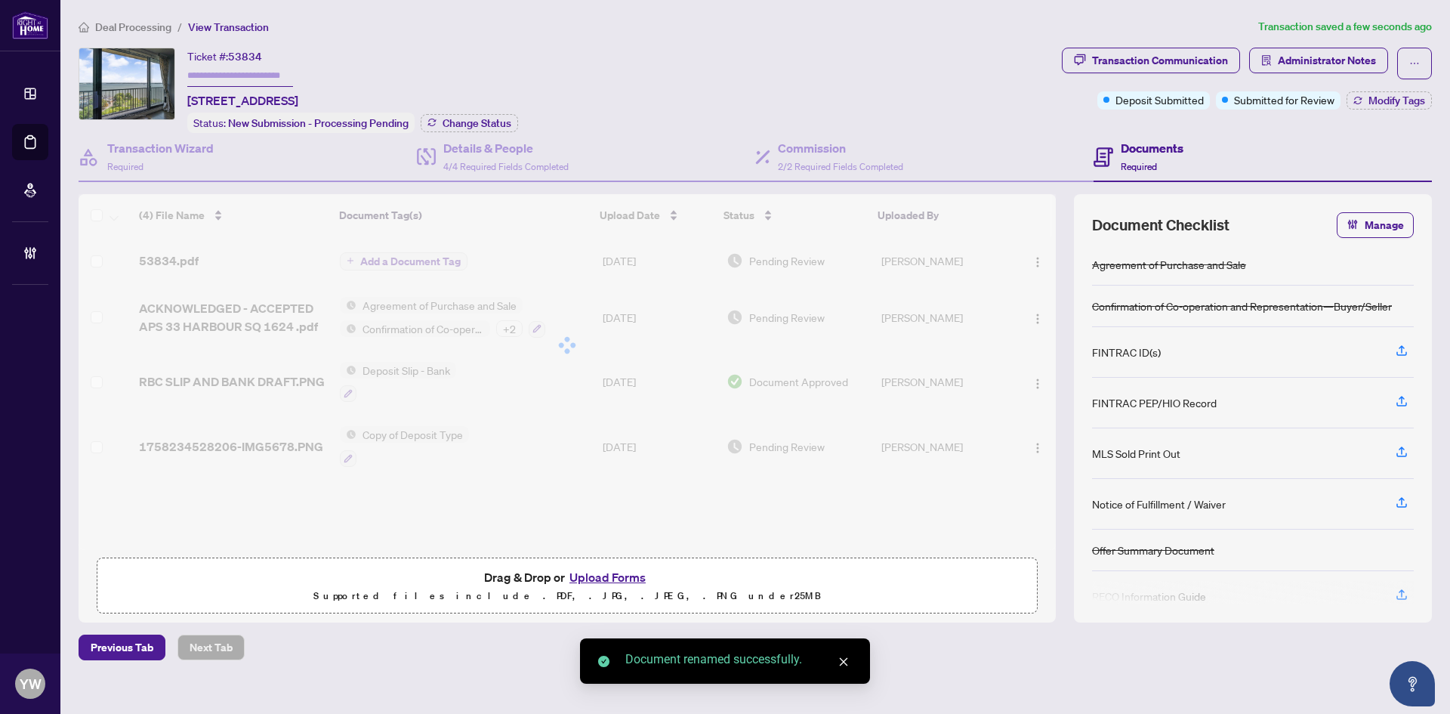
click at [1404, 102] on span "Modify Tags" at bounding box center [1397, 100] width 57 height 11
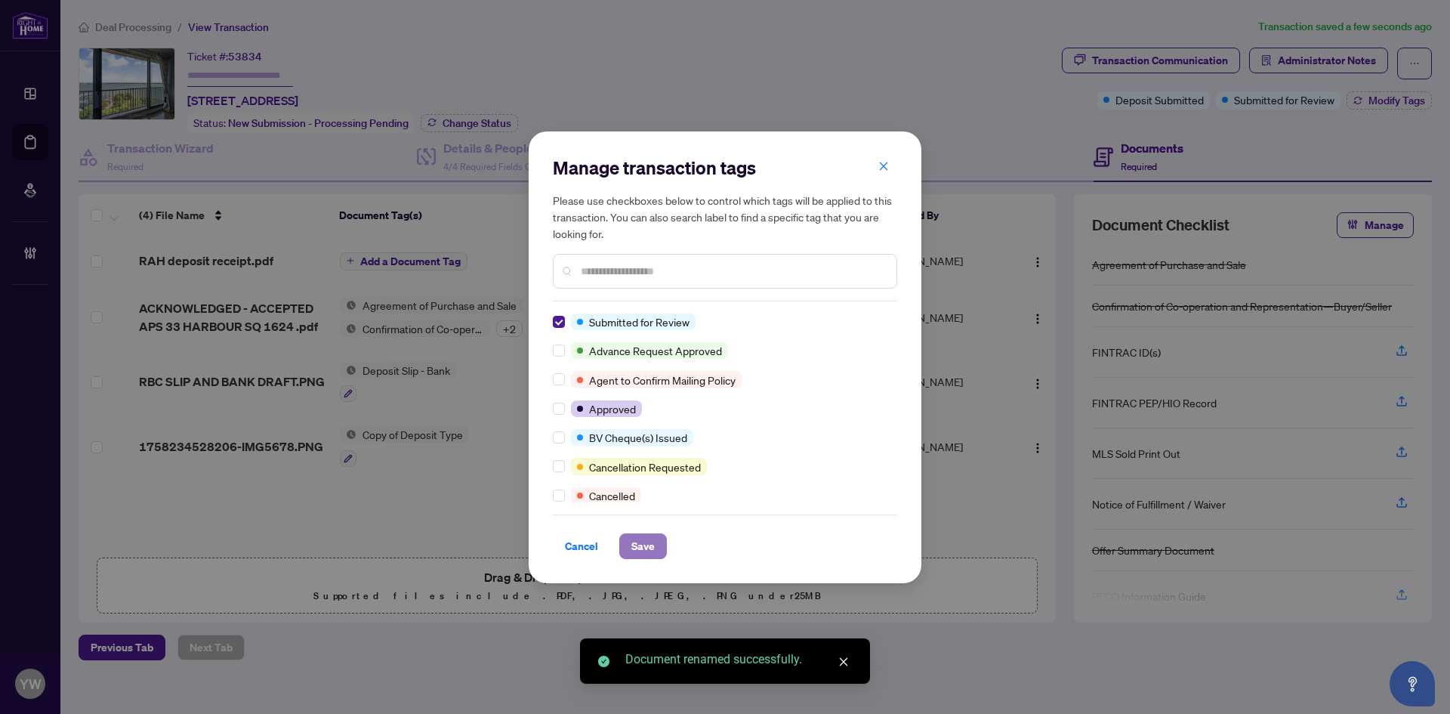
click at [638, 539] on span "Save" at bounding box center [642, 546] width 23 height 24
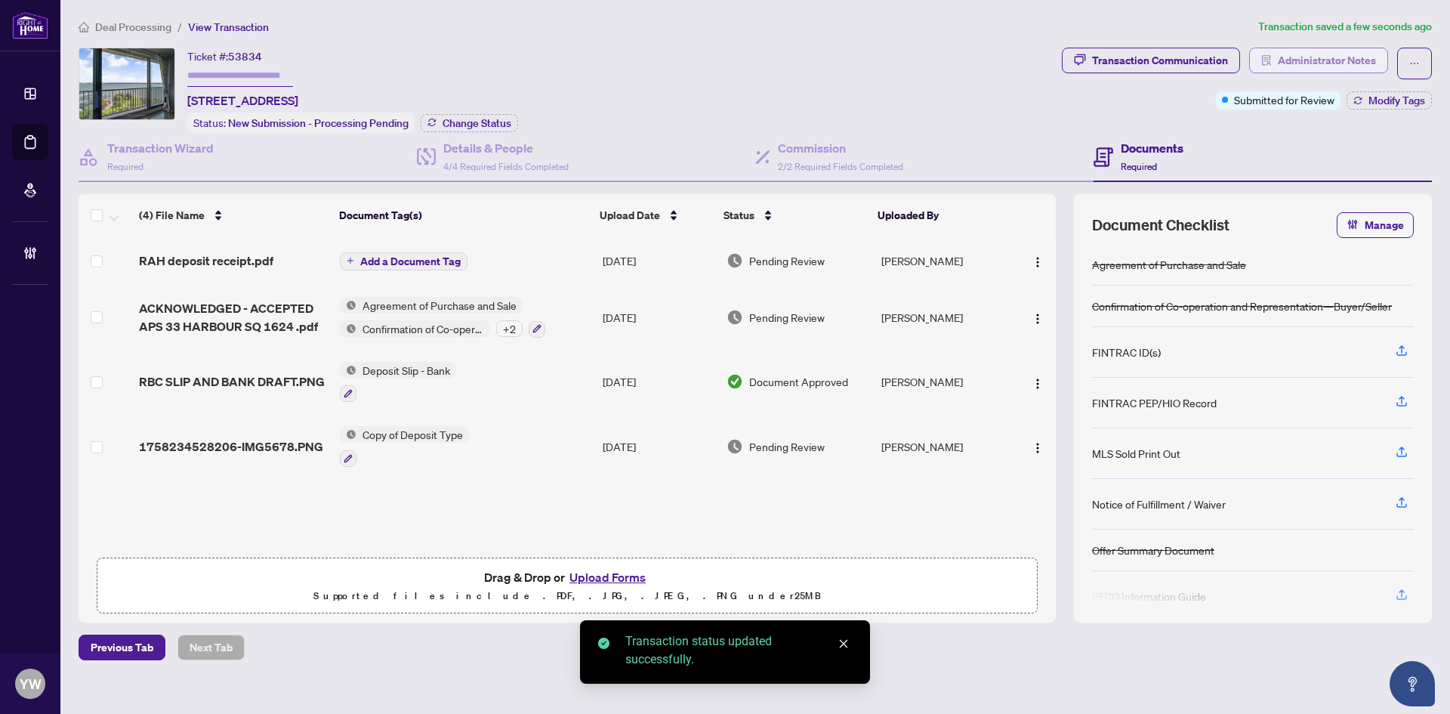
click at [1326, 69] on span "Administrator Notes" at bounding box center [1327, 60] width 98 height 24
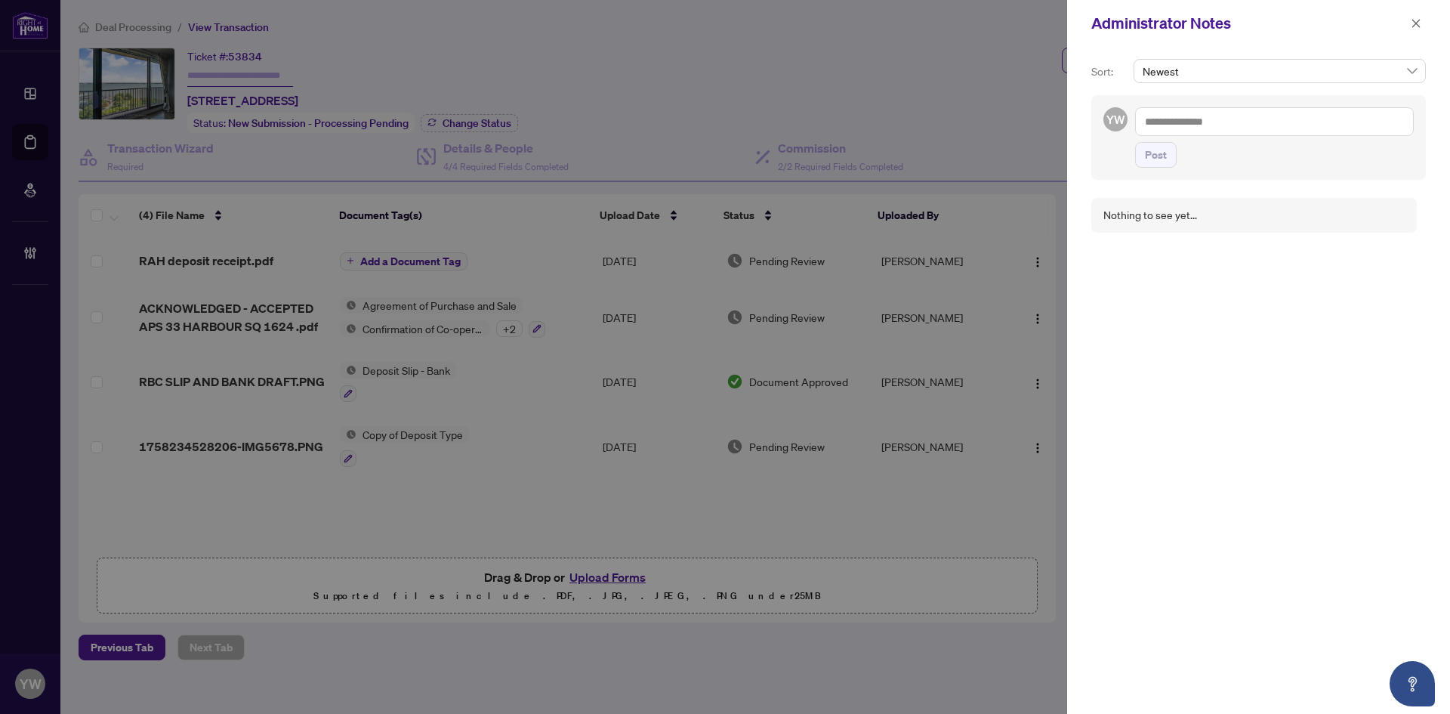
click at [1226, 118] on textarea at bounding box center [1274, 121] width 279 height 29
paste textarea "**********"
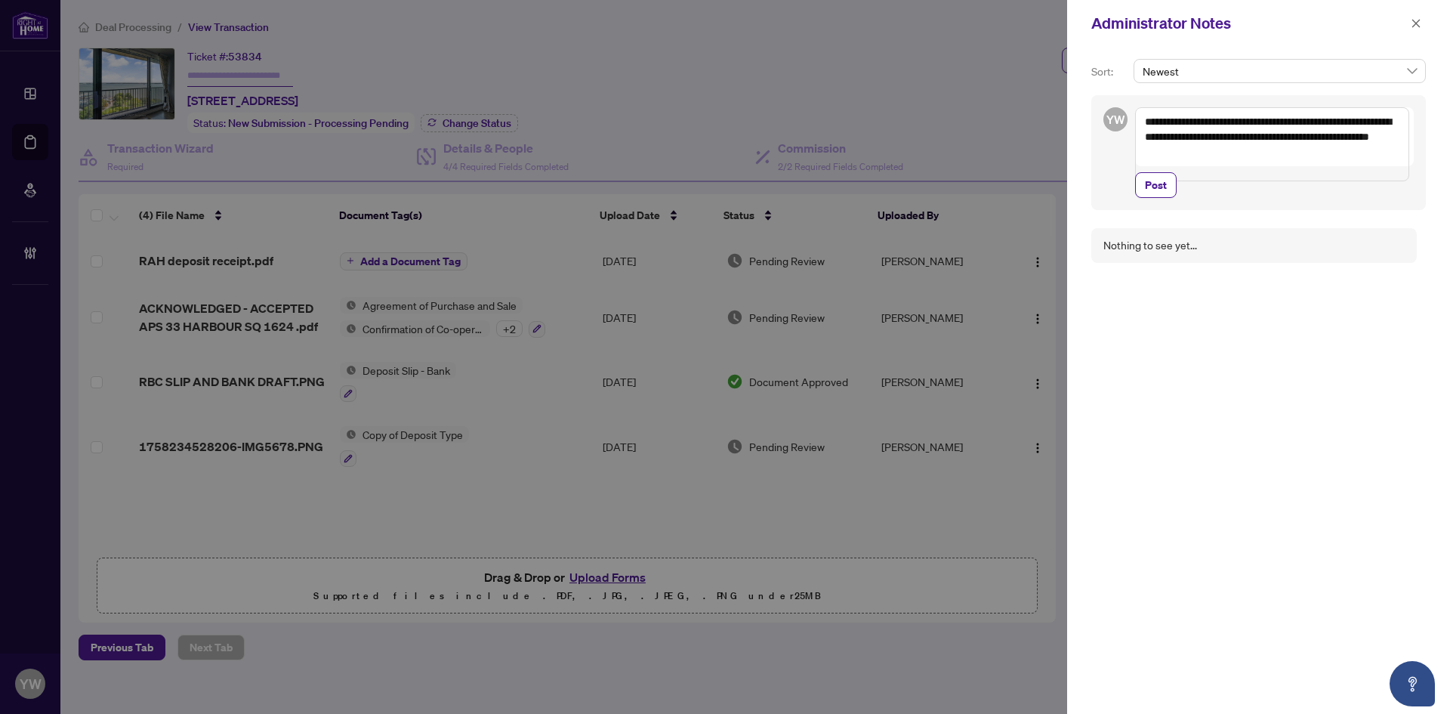
drag, startPoint x: 1273, startPoint y: 121, endPoint x: 1207, endPoint y: 125, distance: 66.6
click at [1207, 125] on textarea "**********" at bounding box center [1272, 144] width 274 height 74
type textarea "**********"
click at [1155, 197] on span "Post" at bounding box center [1156, 185] width 22 height 24
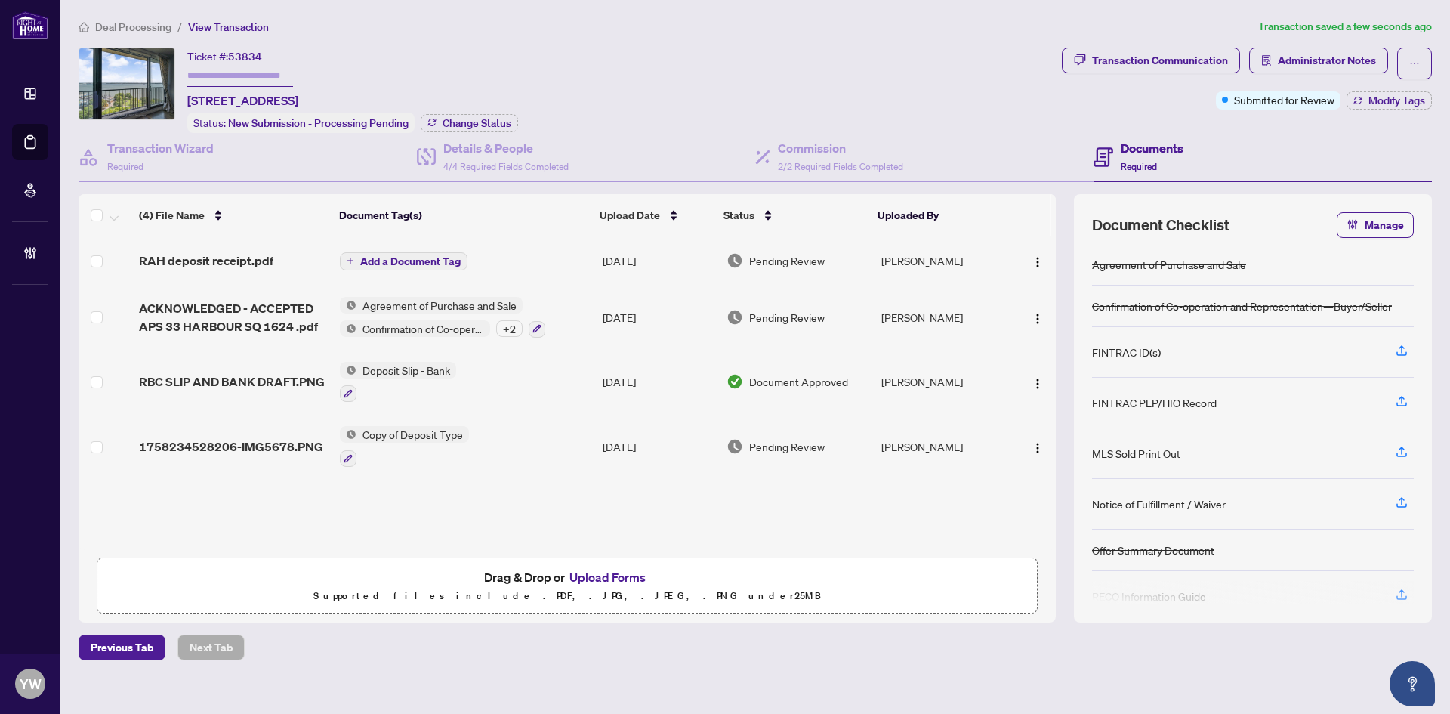
click at [427, 257] on span "Add a Document Tag" at bounding box center [410, 261] width 100 height 11
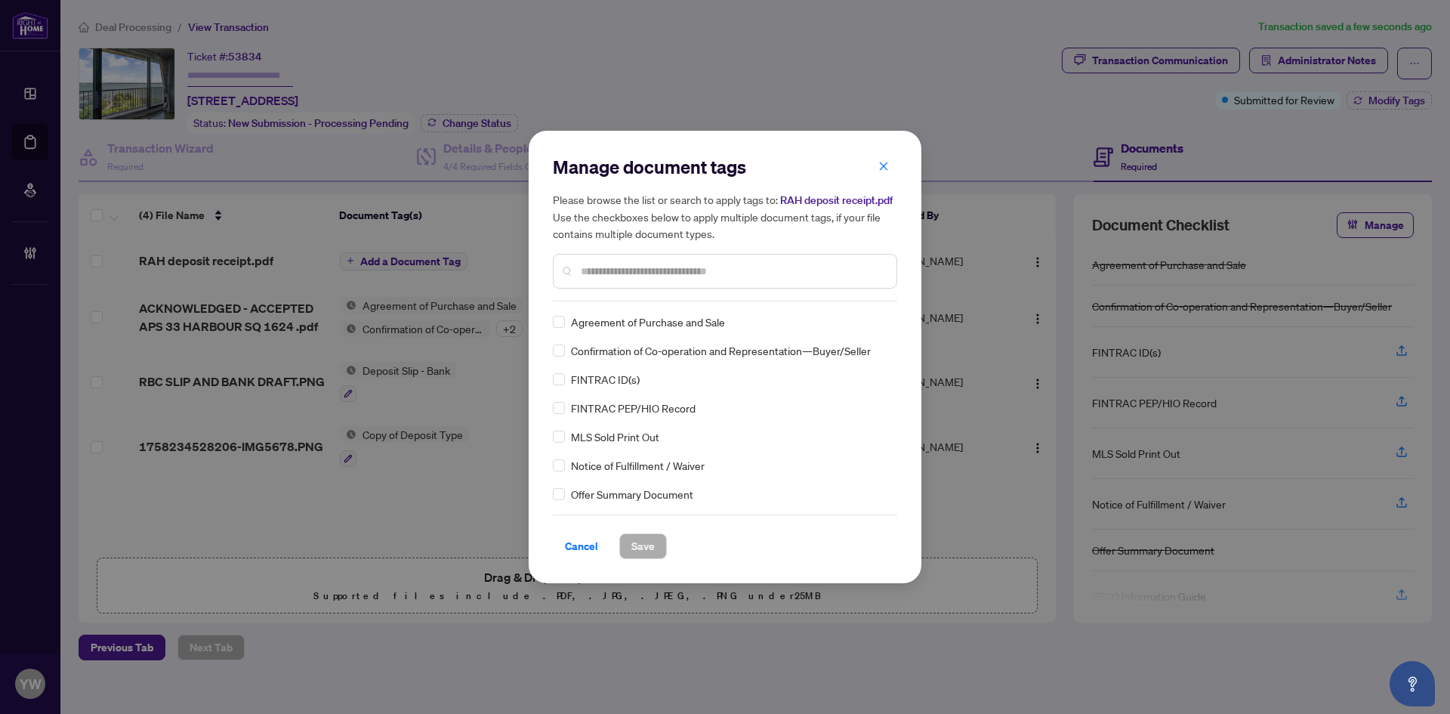
click at [648, 267] on input "text" at bounding box center [733, 271] width 304 height 17
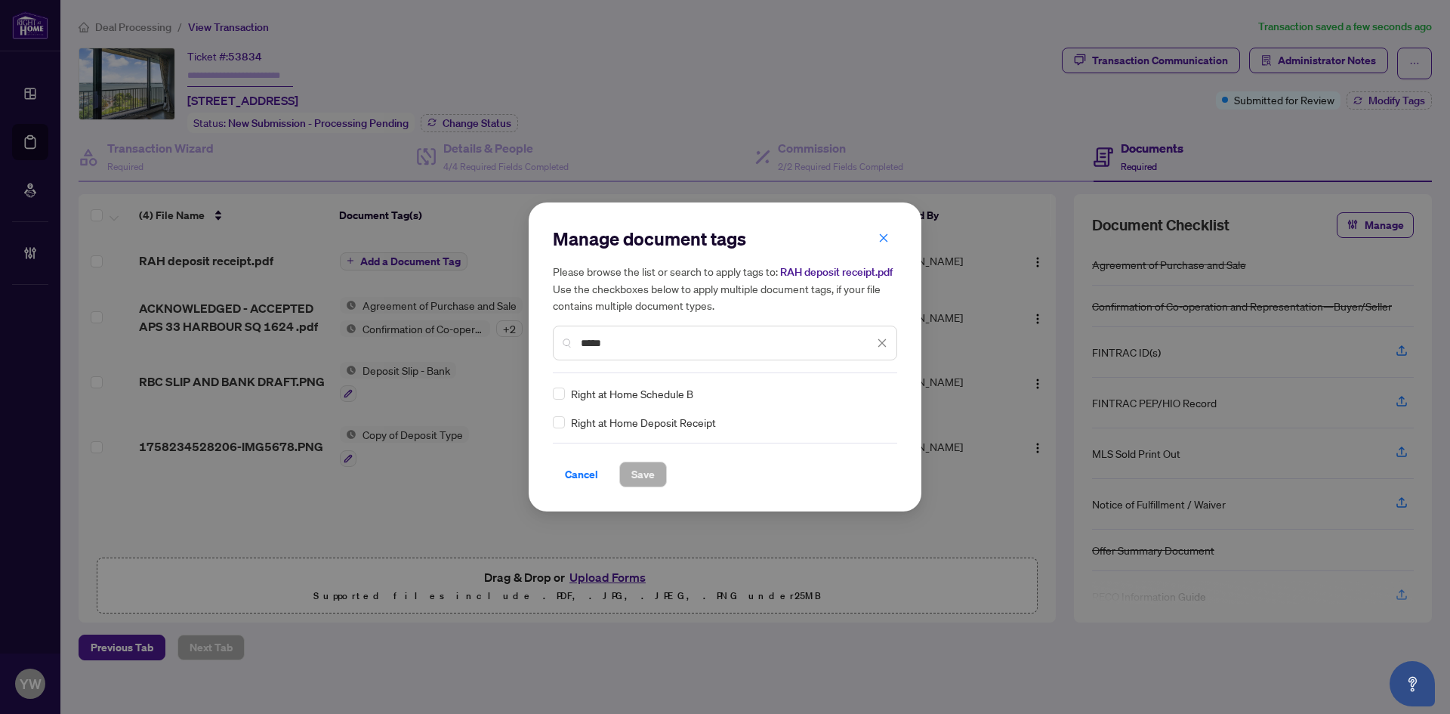
type input "*****"
click at [865, 390] on img at bounding box center [866, 393] width 15 height 15
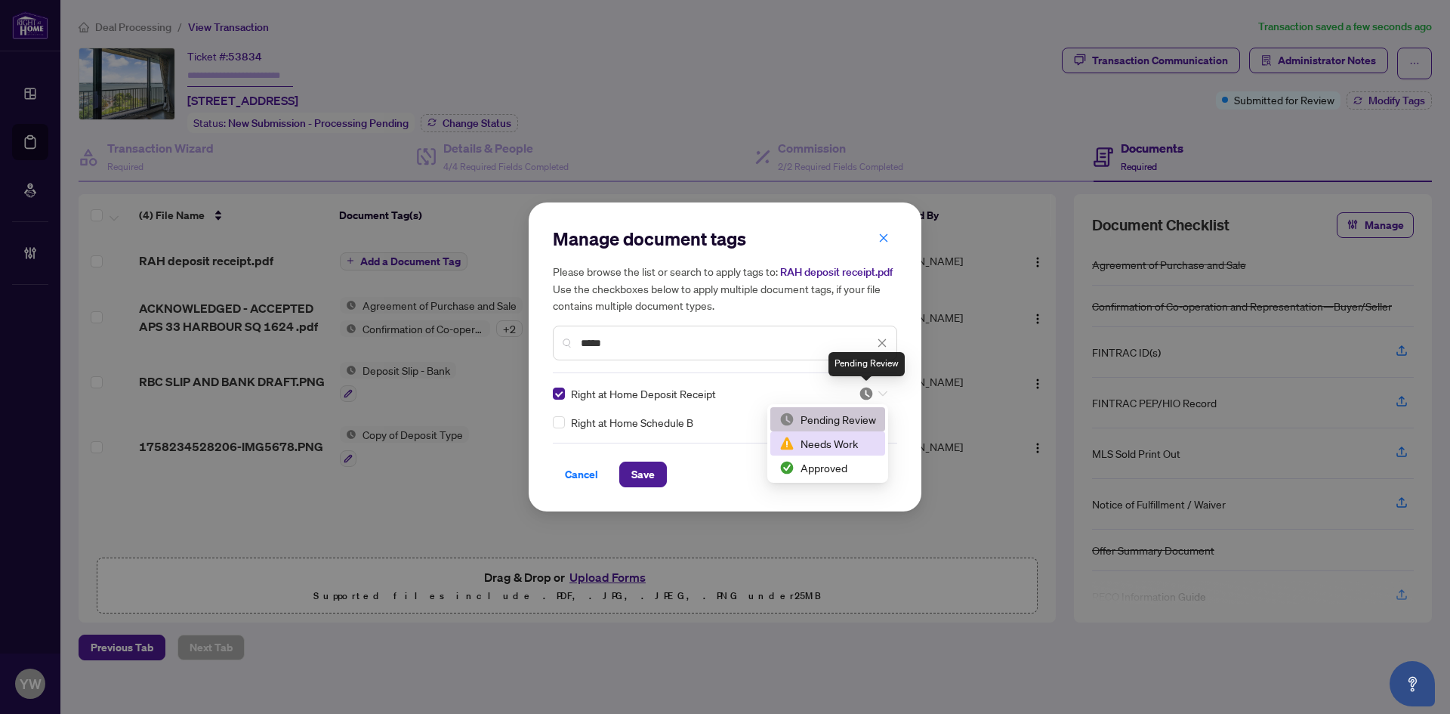
click at [847, 464] on div "Approved" at bounding box center [827, 467] width 97 height 17
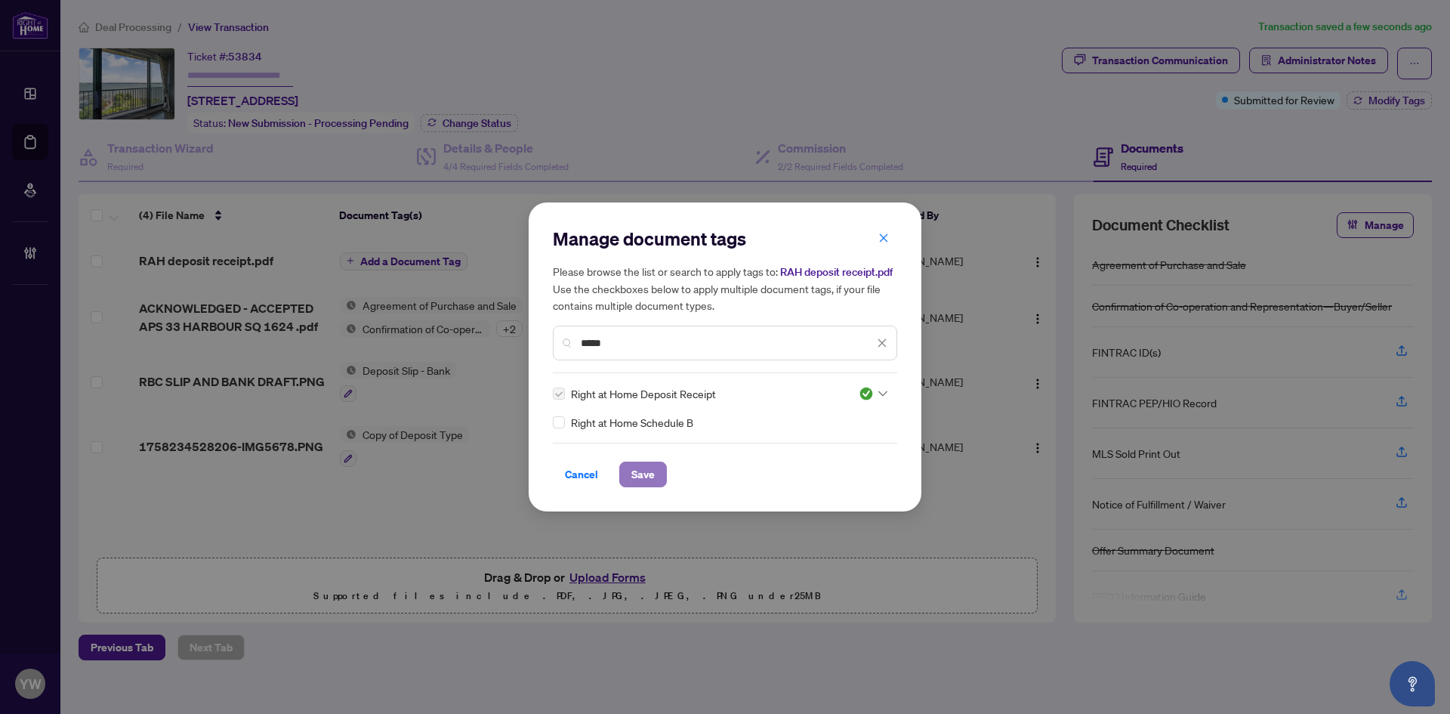
click at [656, 477] on button "Save" at bounding box center [643, 474] width 48 height 26
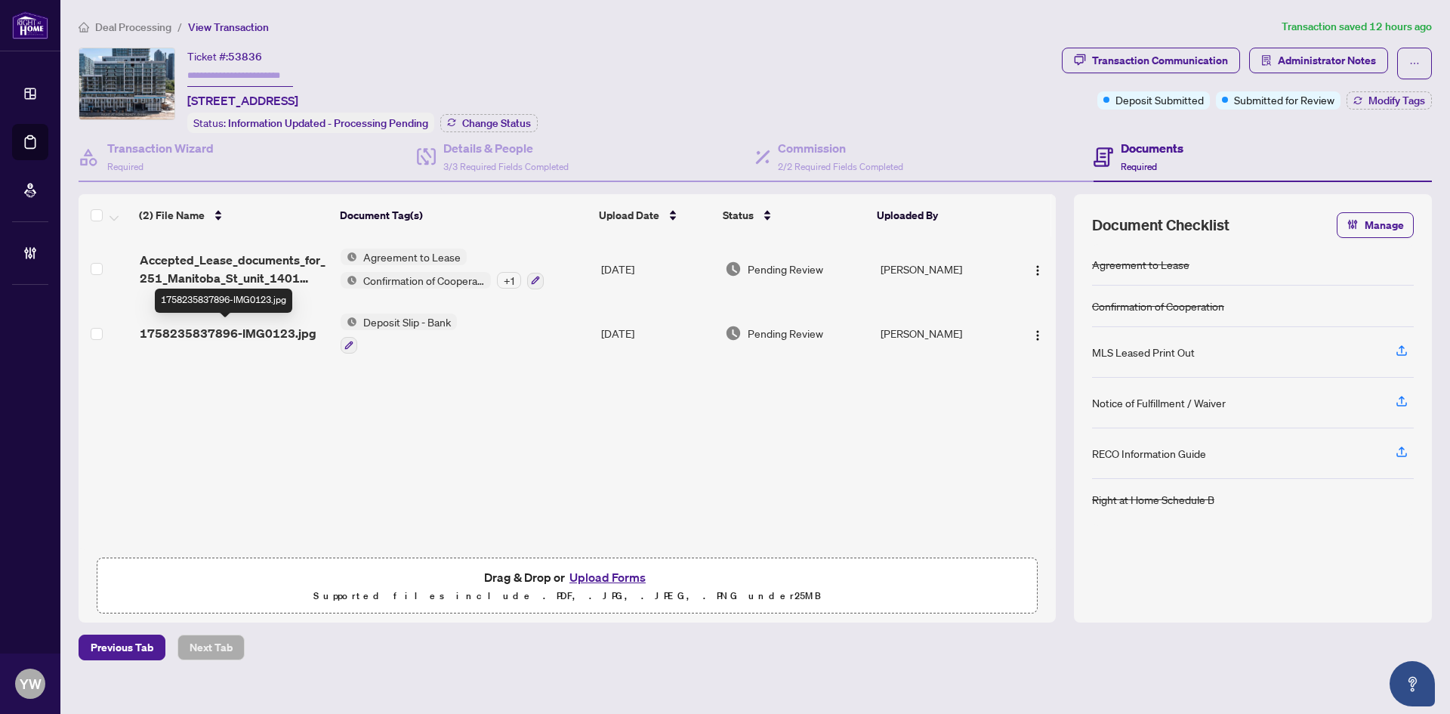
click at [261, 330] on span "1758235837896-IMG0123.jpg" at bounding box center [228, 333] width 177 height 18
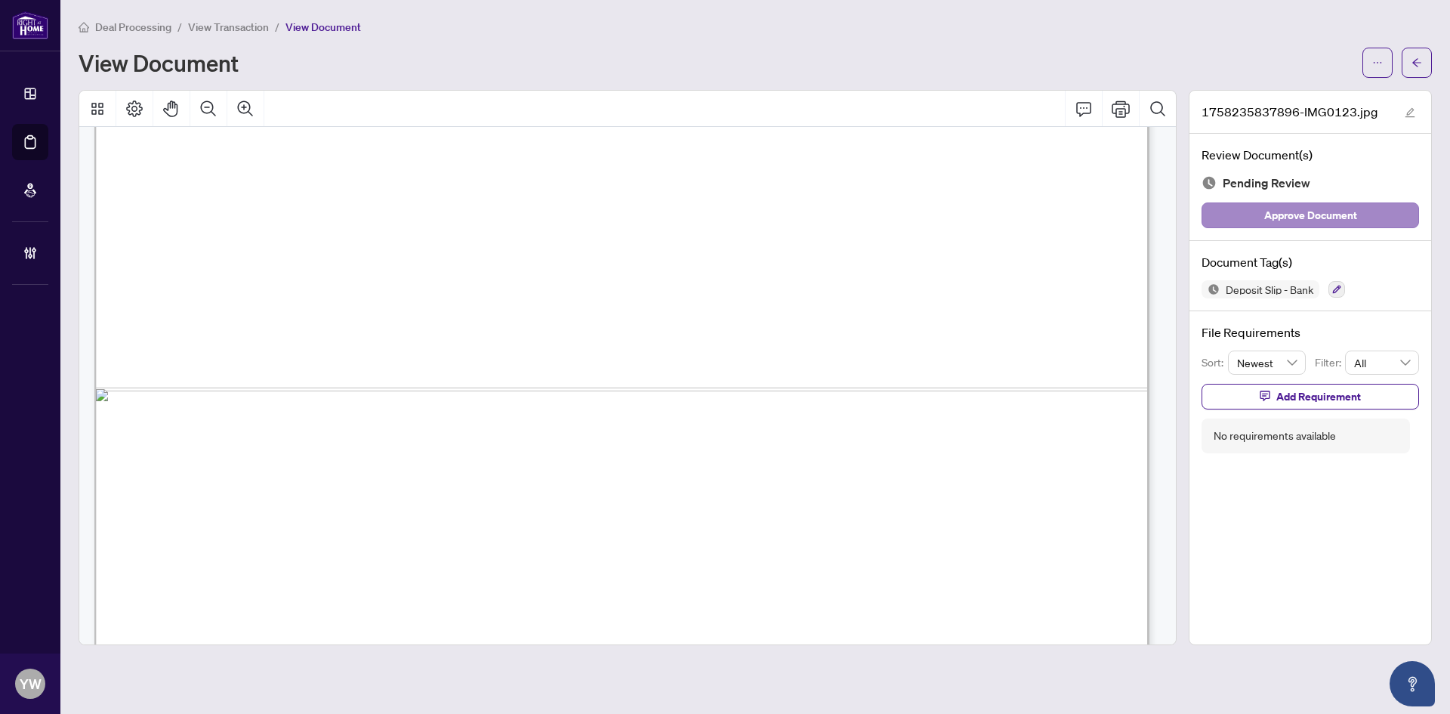
scroll to position [1005, 0]
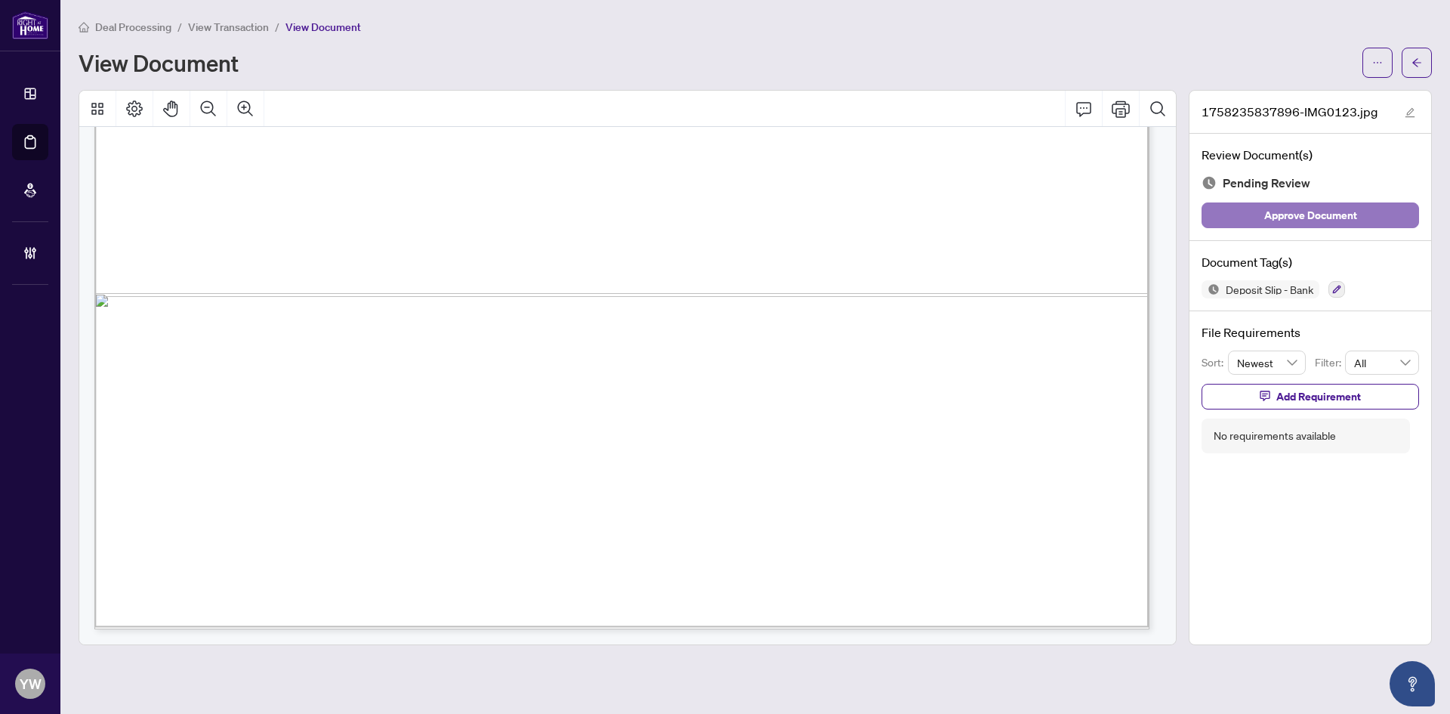
click at [1266, 223] on span "Approve Document" at bounding box center [1310, 215] width 93 height 24
click at [1406, 107] on icon "edit" at bounding box center [1410, 112] width 11 height 11
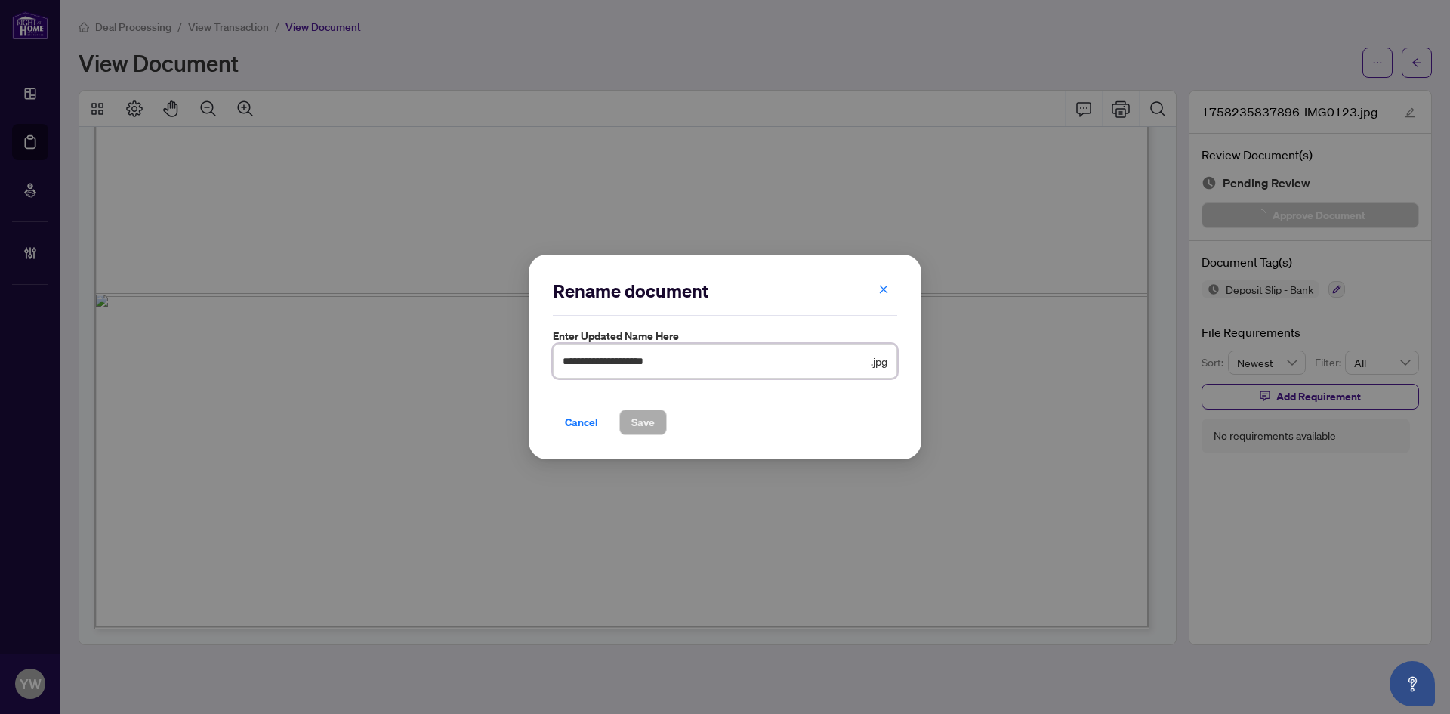
drag, startPoint x: 725, startPoint y: 358, endPoint x: 472, endPoint y: 355, distance: 253.0
click at [472, 355] on div "**********" at bounding box center [725, 357] width 1450 height 714
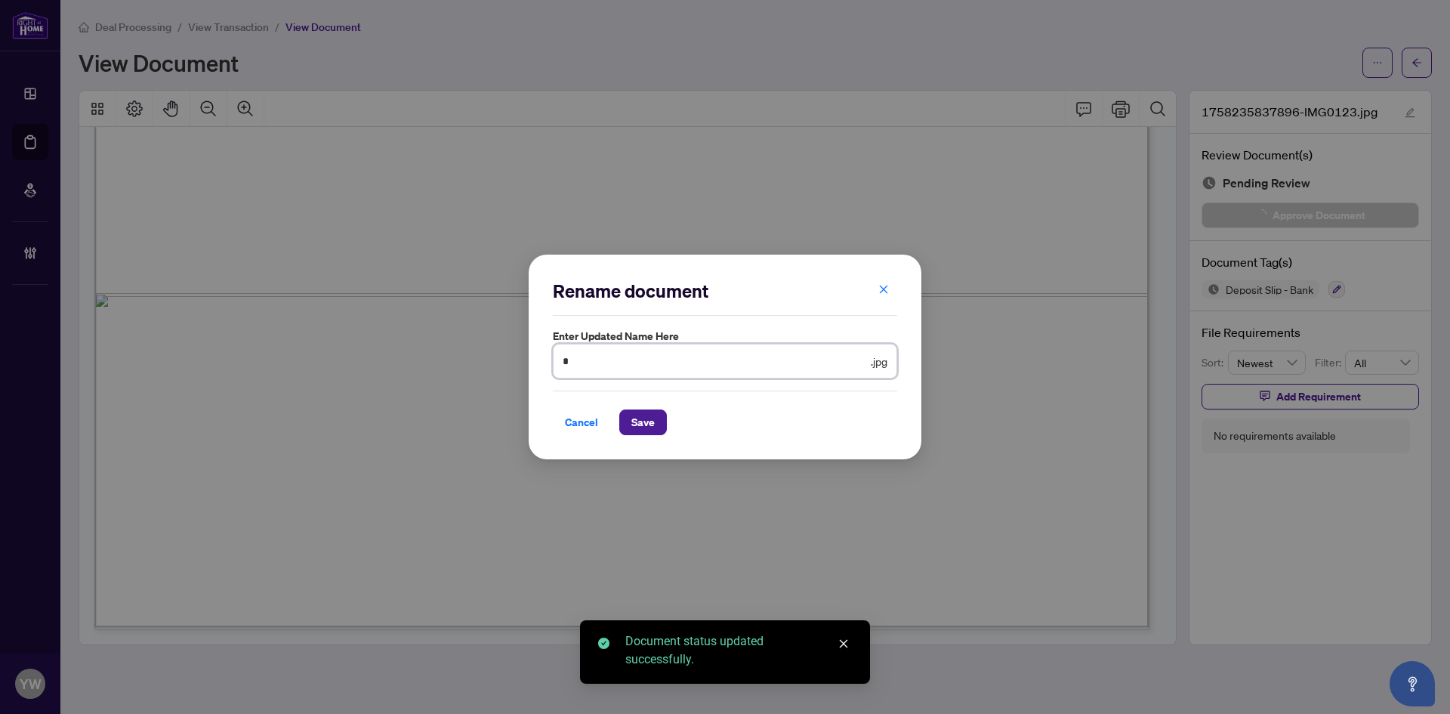
type input "********"
click at [624, 422] on button "Save" at bounding box center [643, 422] width 48 height 26
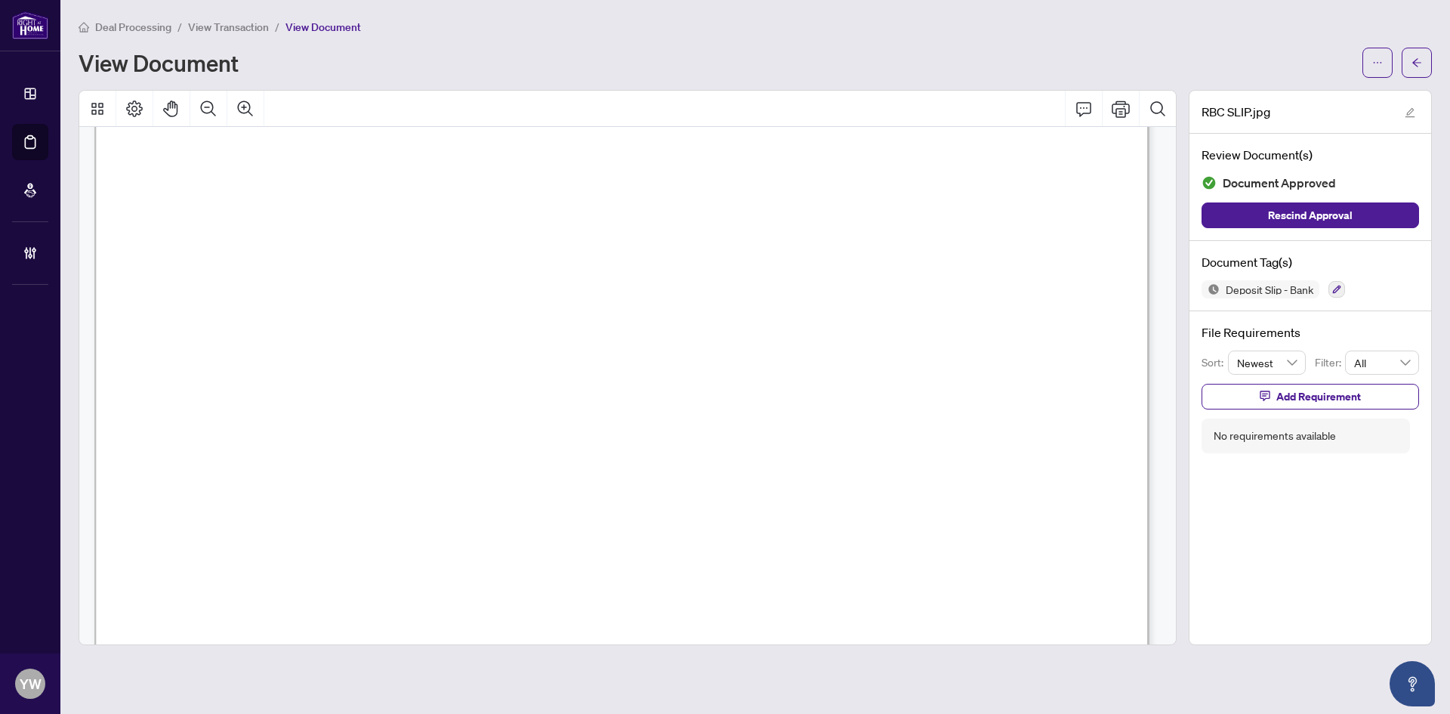
scroll to position [0, 0]
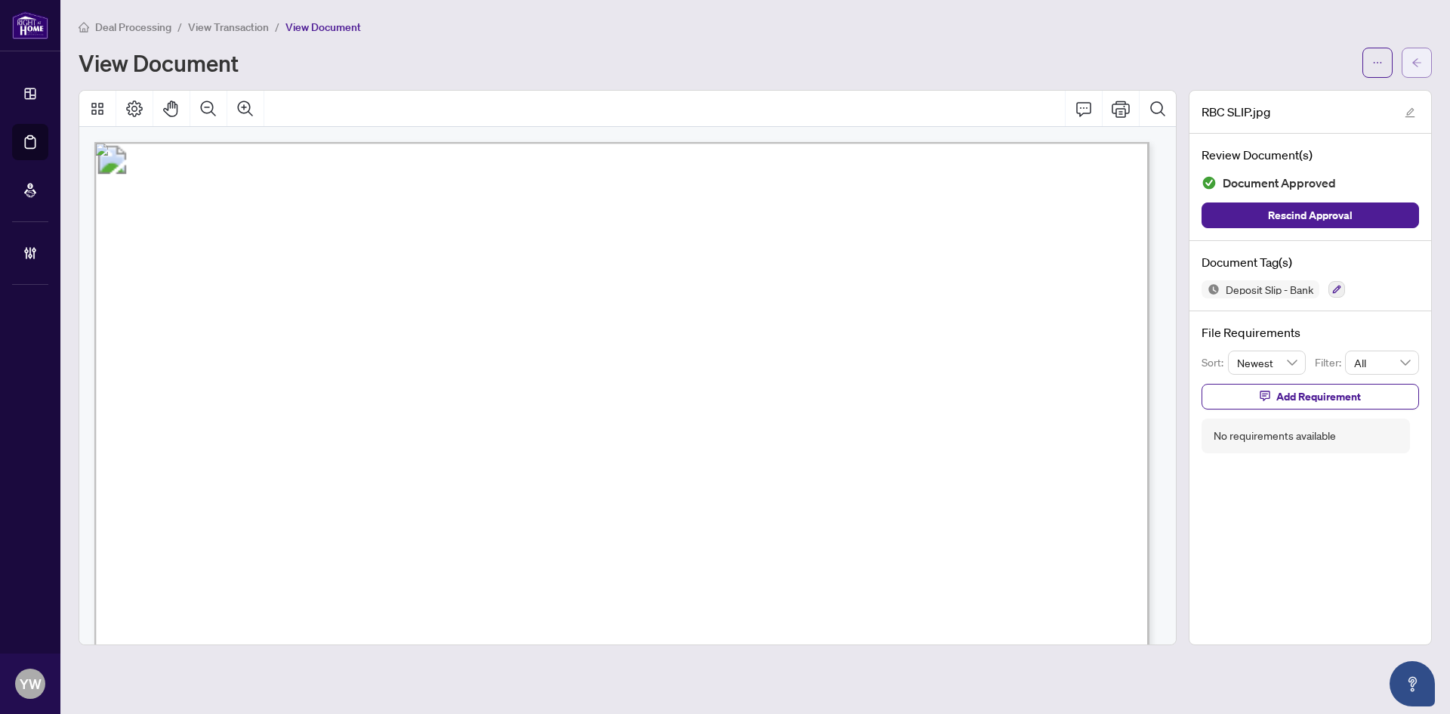
click at [1406, 62] on button "button" at bounding box center [1417, 63] width 30 height 30
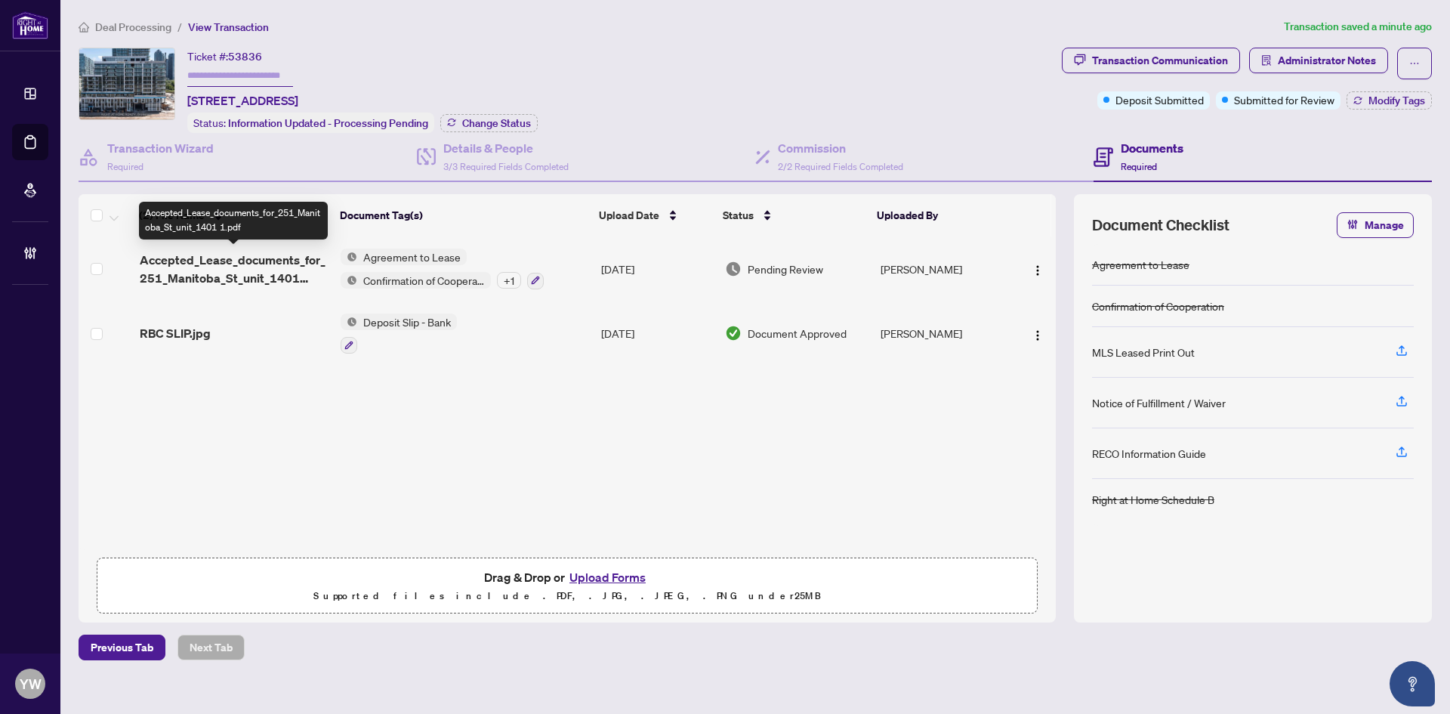
click at [260, 264] on span "Accepted_Lease_documents_for_251_Manitoba_St_unit_1401 1.pdf" at bounding box center [234, 269] width 189 height 36
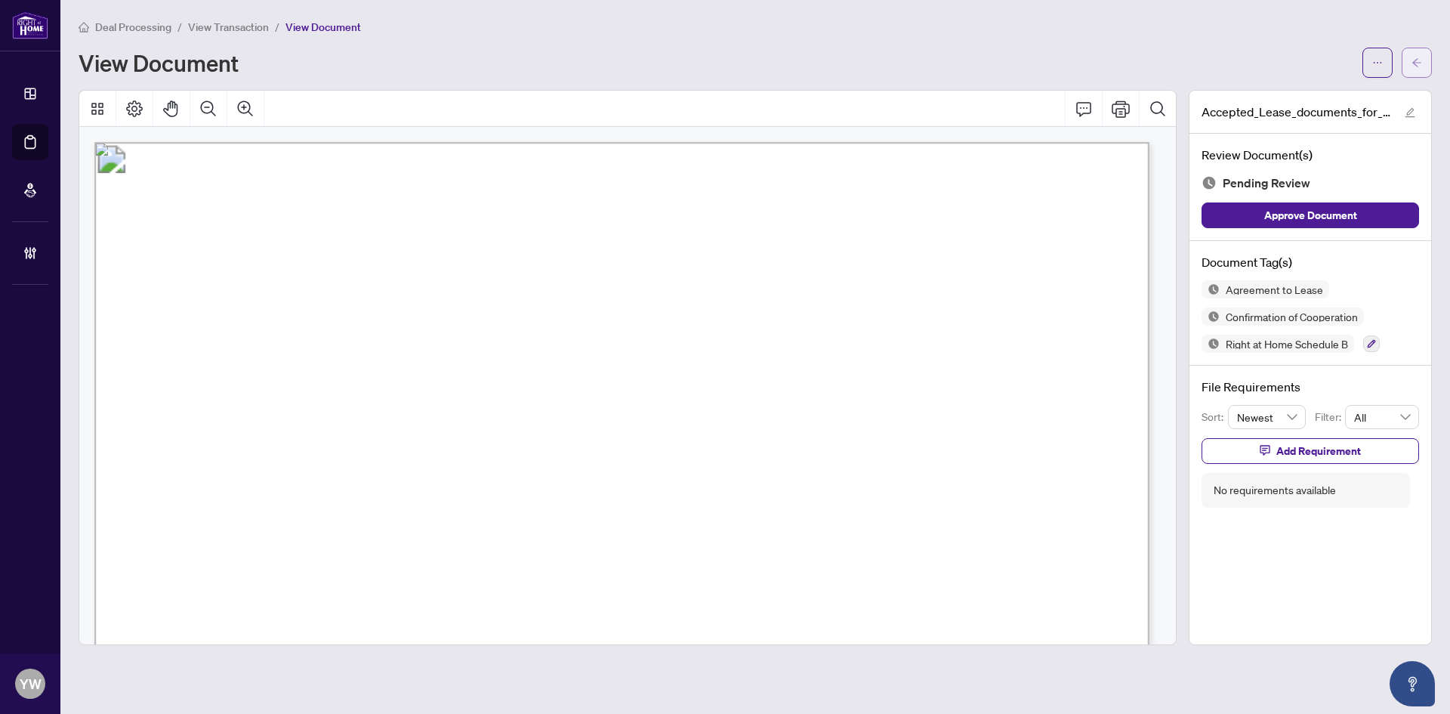
click at [1418, 61] on icon "arrow-left" at bounding box center [1417, 62] width 11 height 11
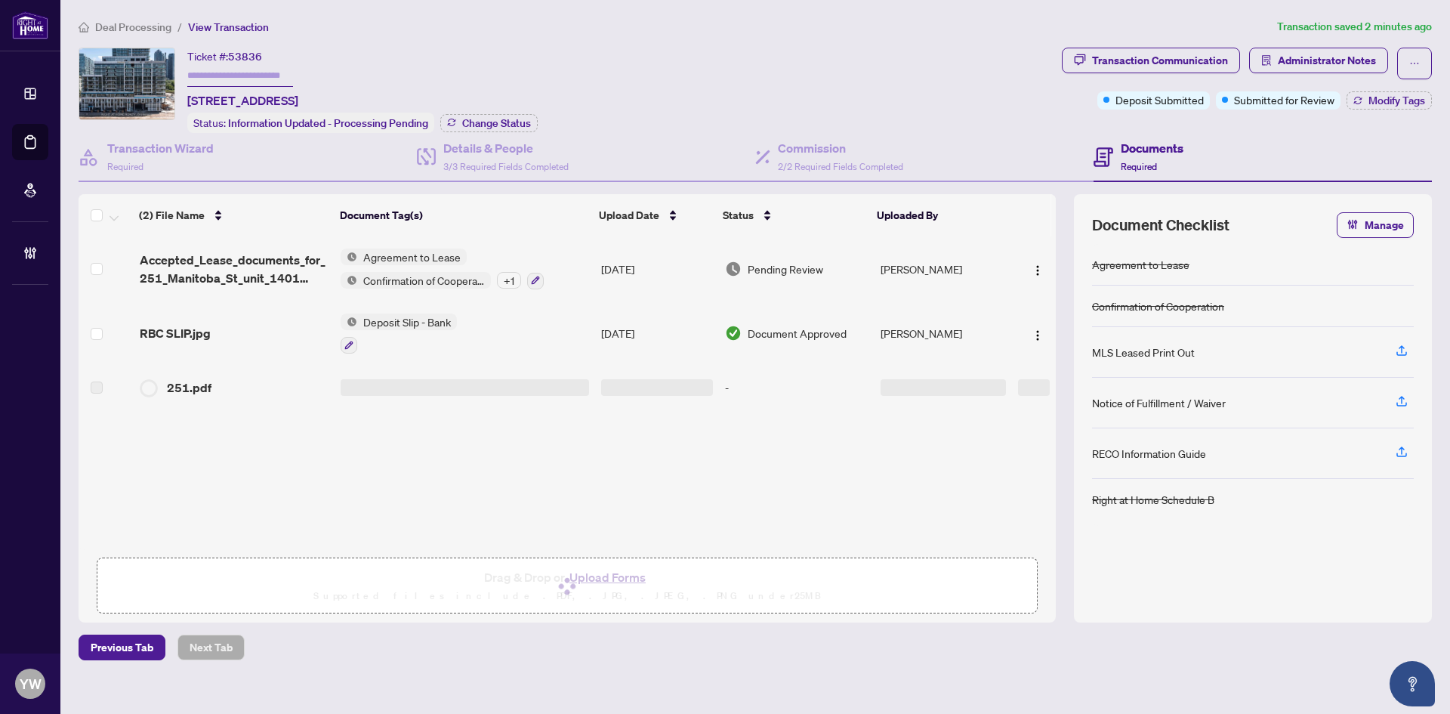
drag, startPoint x: 484, startPoint y: 594, endPoint x: 636, endPoint y: 587, distance: 152.0
click at [638, 591] on div "Drag & Drop or Upload Forms Supported files include .PDF, .JPG, .JPEG, .PNG und…" at bounding box center [566, 586] width 921 height 38
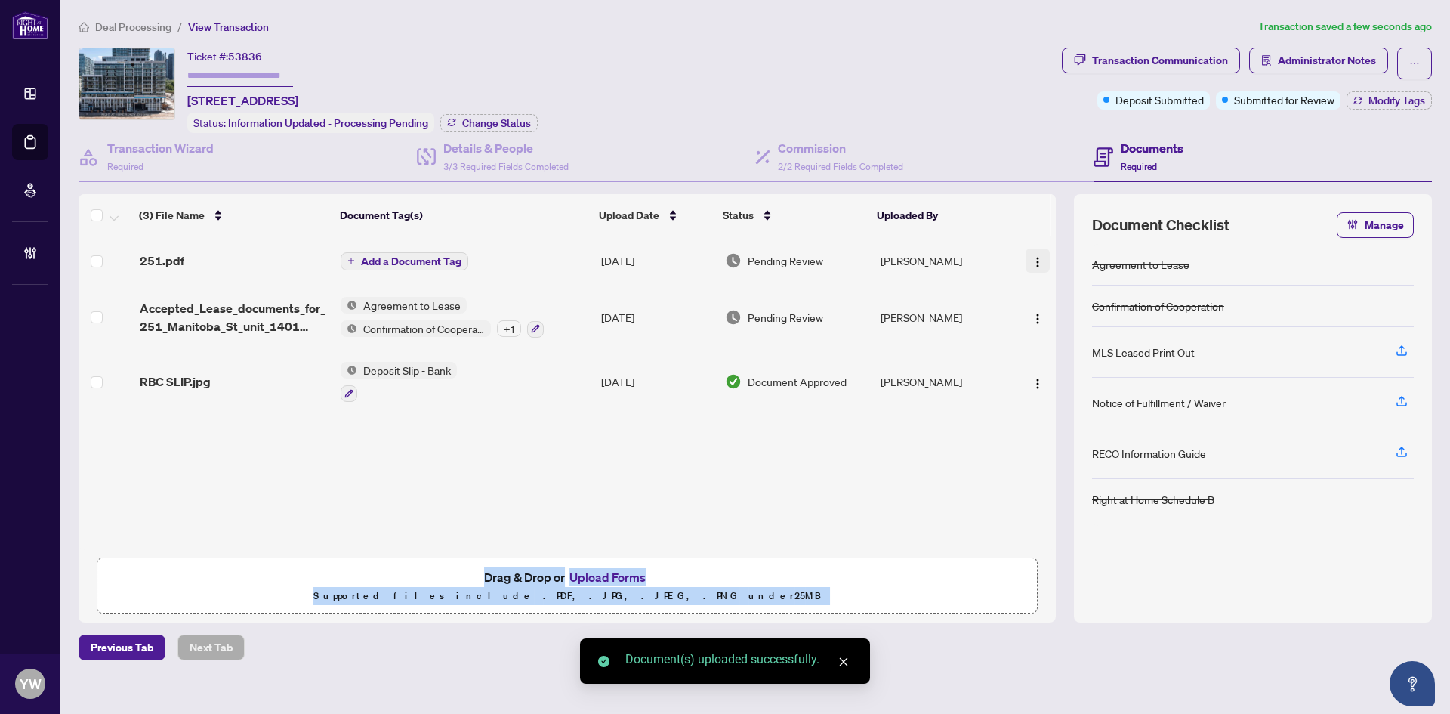
click at [1033, 256] on img "button" at bounding box center [1038, 262] width 12 height 12
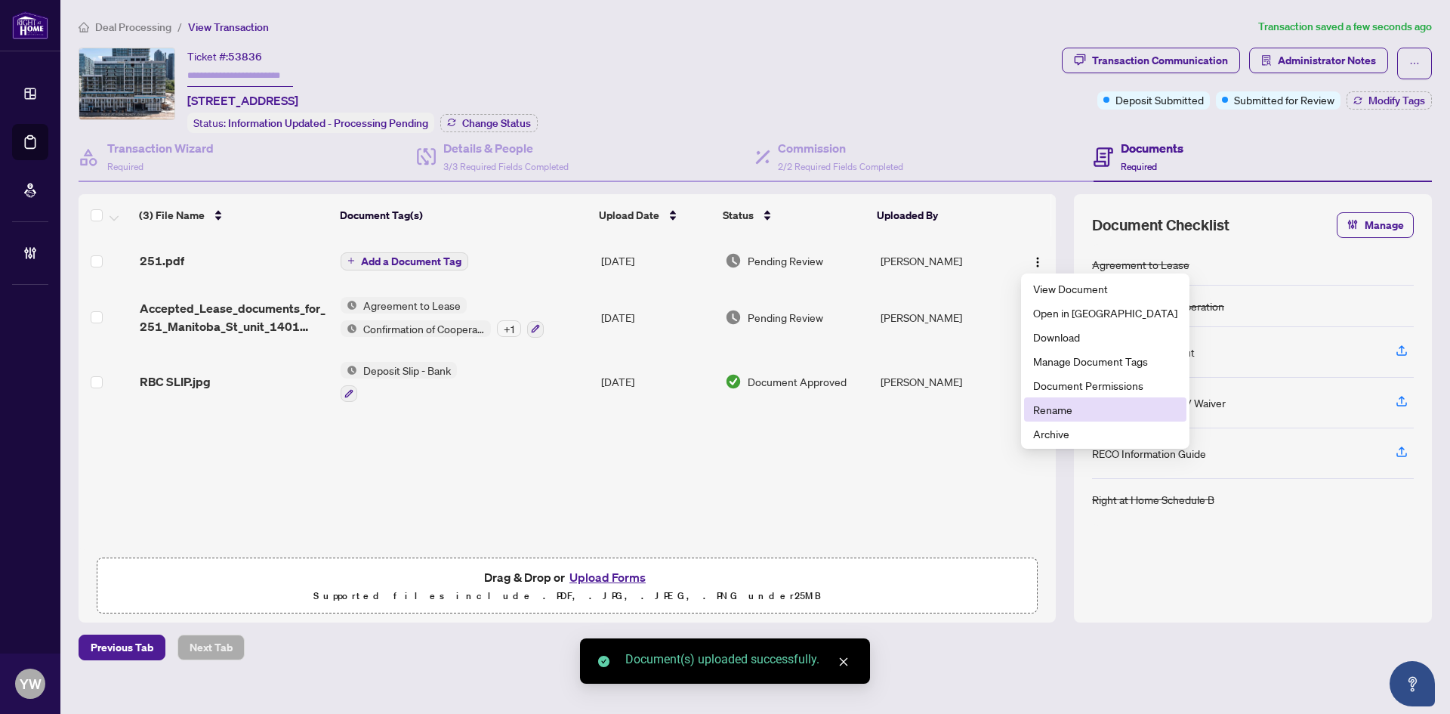
click at [1051, 405] on span "Rename" at bounding box center [1105, 409] width 144 height 17
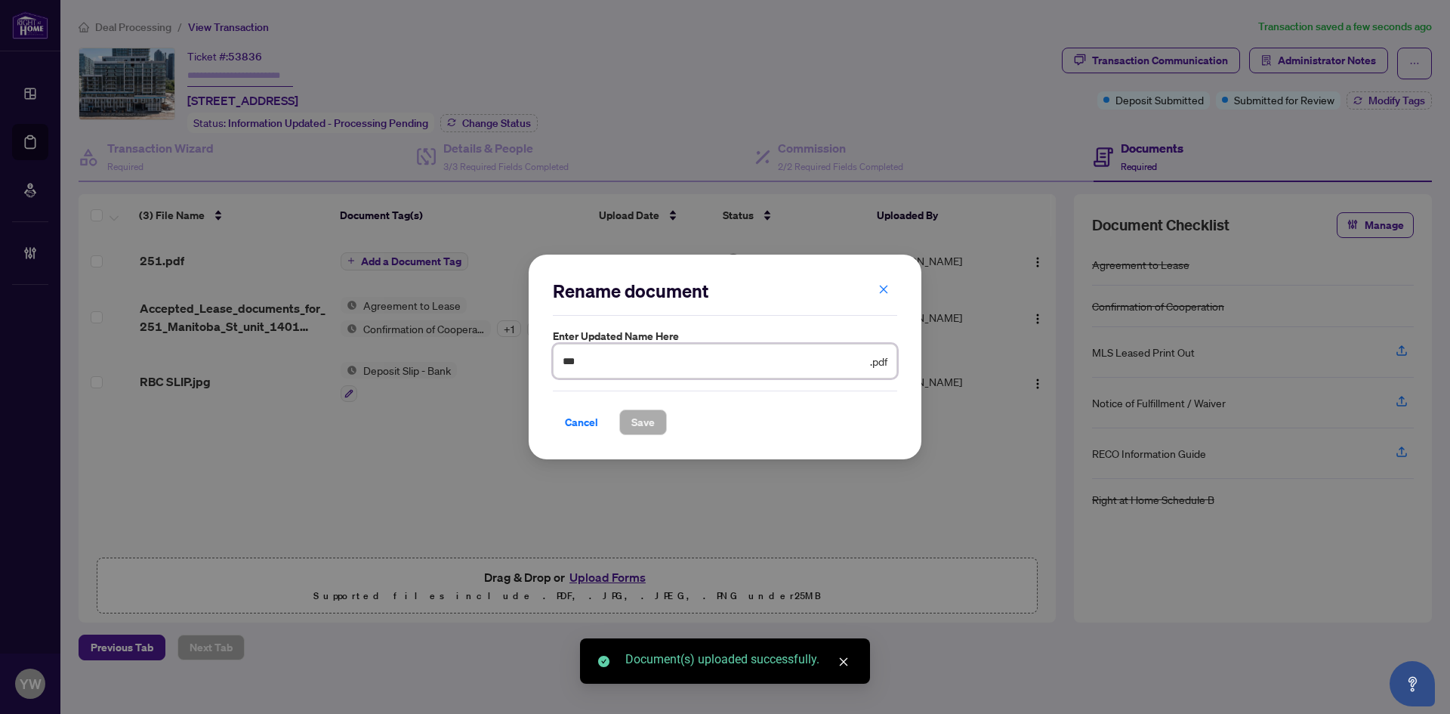
drag, startPoint x: 642, startPoint y: 361, endPoint x: 482, endPoint y: 352, distance: 160.4
click at [482, 352] on div "Rename document Enter updated name here *** .pdf Cancel Save Cancel OK" at bounding box center [725, 357] width 1450 height 714
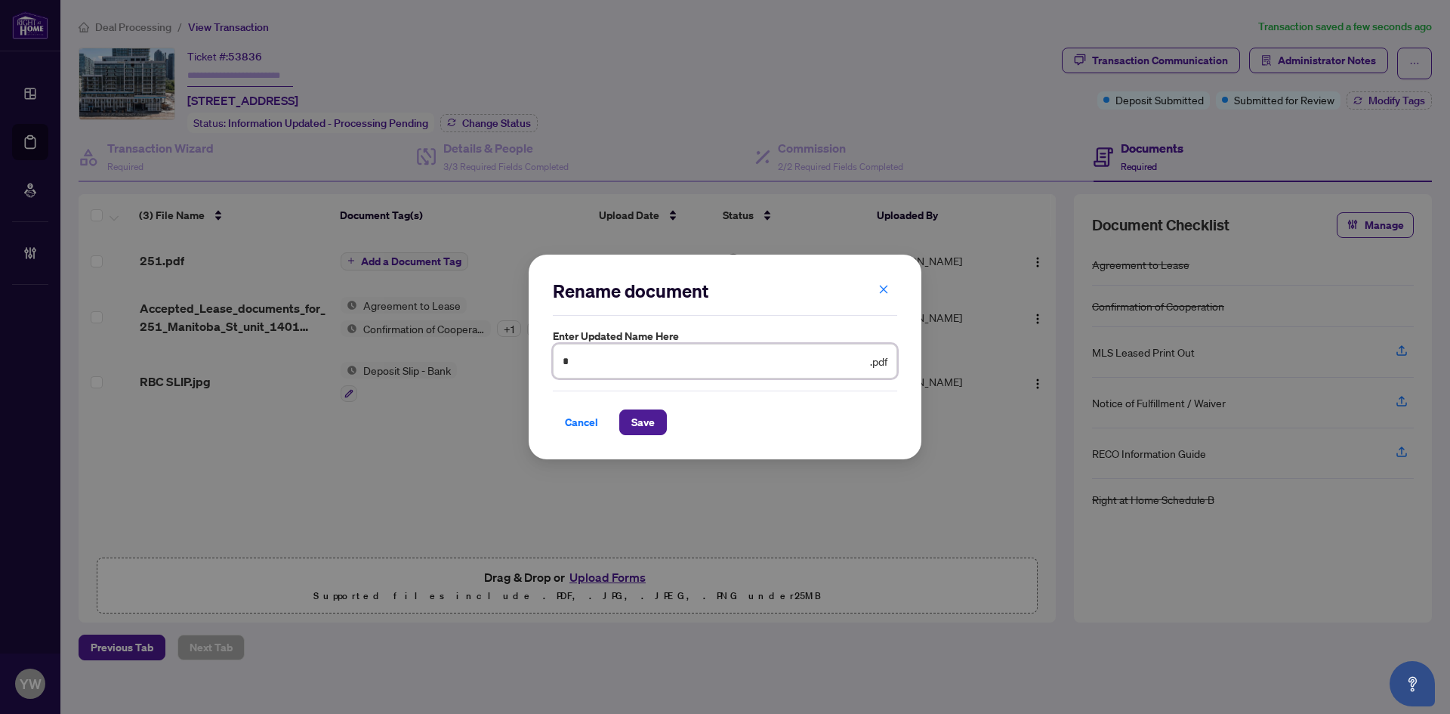
type input "**********"
click at [638, 421] on span "Save" at bounding box center [642, 422] width 23 height 24
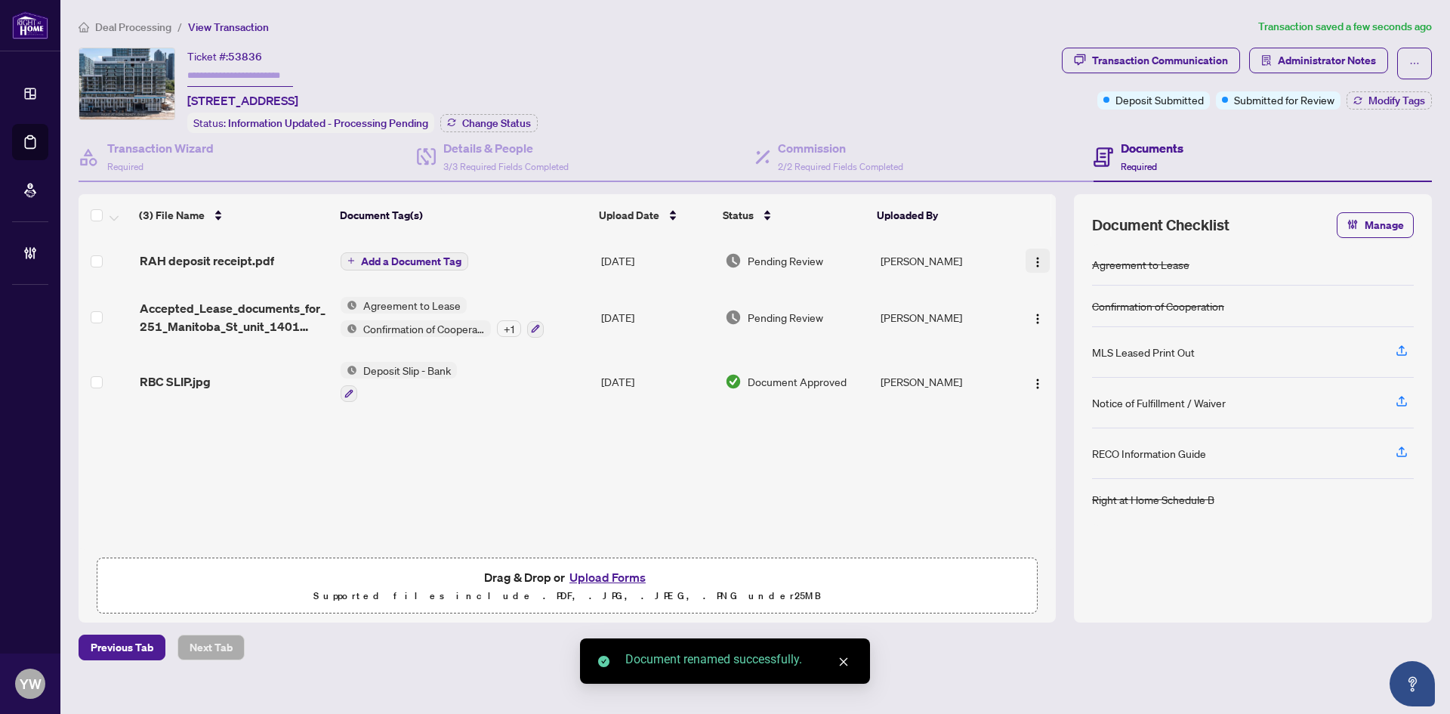
click at [1032, 264] on img "button" at bounding box center [1038, 262] width 12 height 12
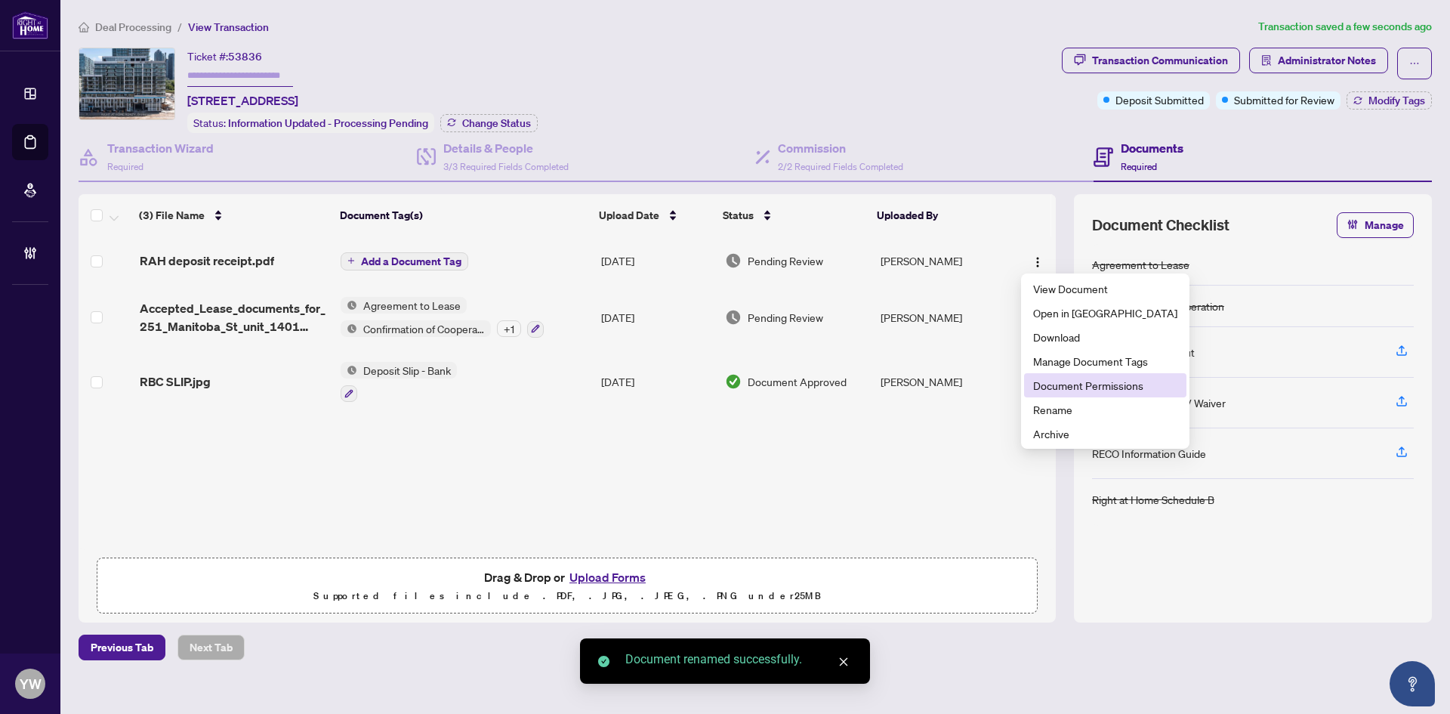
click at [1069, 384] on span "Document Permissions" at bounding box center [1105, 385] width 144 height 17
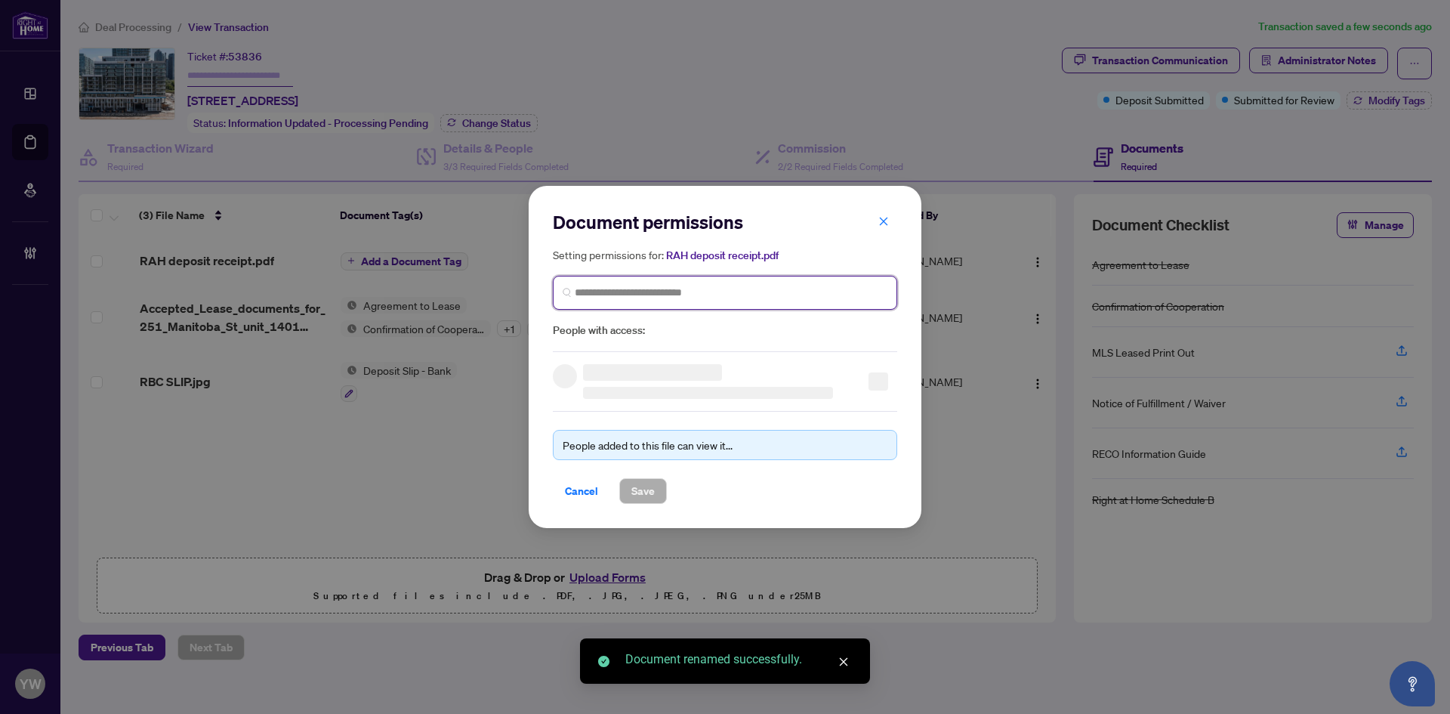
click at [647, 293] on input "search" at bounding box center [731, 293] width 313 height 16
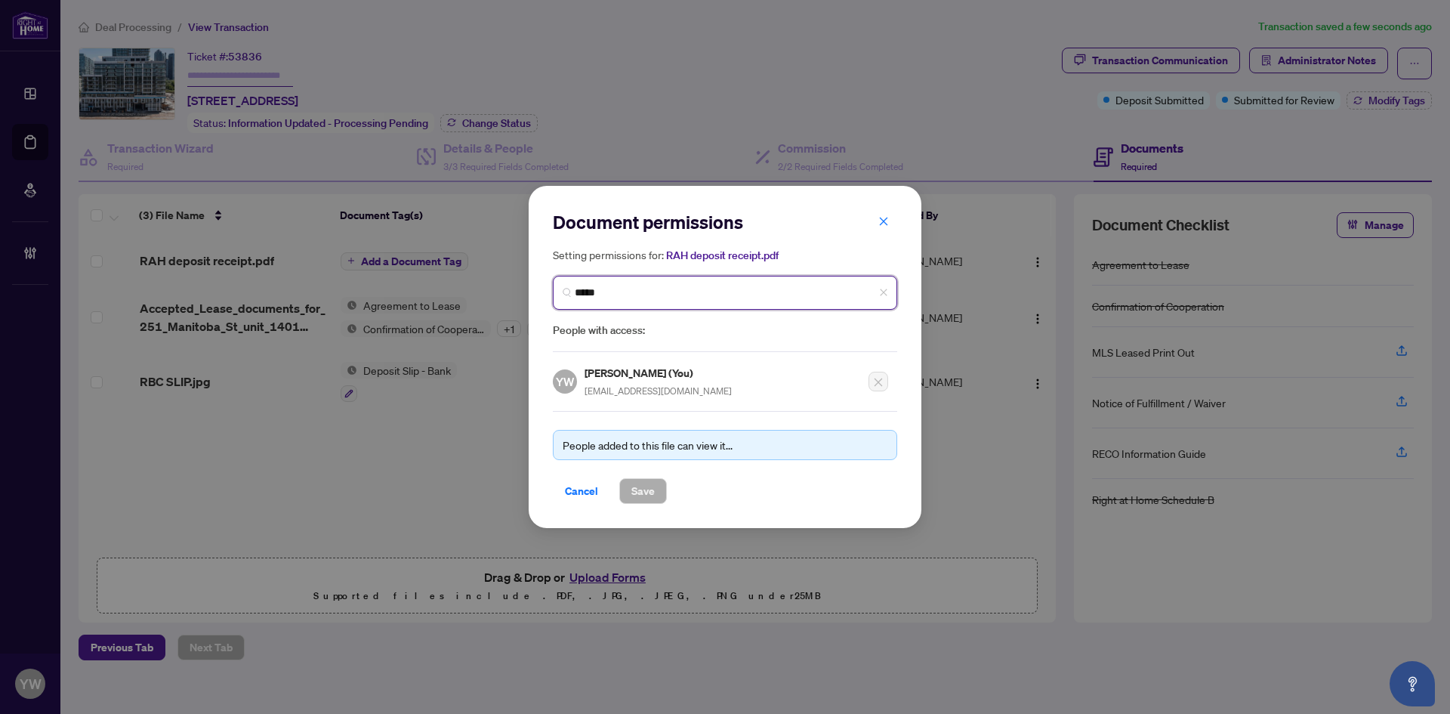
click at [668, 292] on input "*****" at bounding box center [731, 293] width 313 height 16
type input "**********"
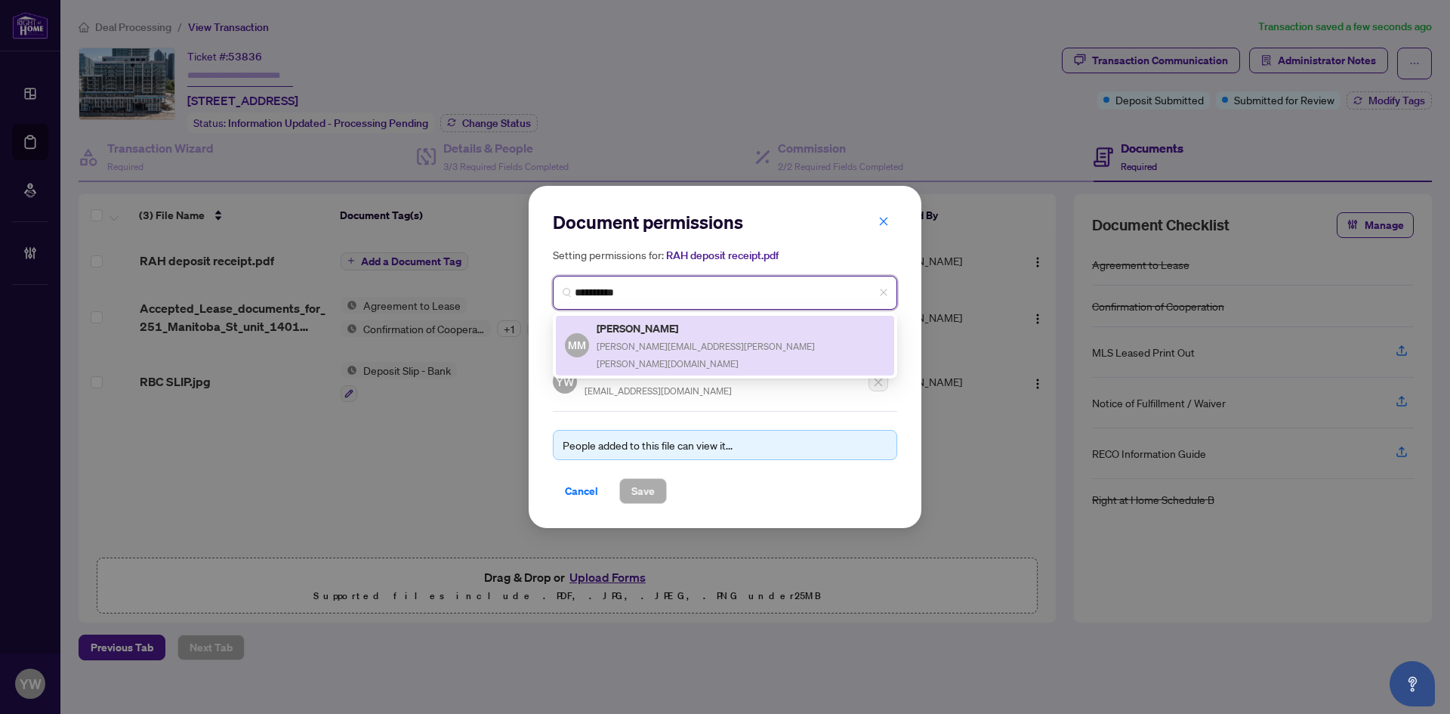
click at [665, 341] on span "[PERSON_NAME][EMAIL_ADDRESS][PERSON_NAME][PERSON_NAME][DOMAIN_NAME]" at bounding box center [706, 355] width 218 height 29
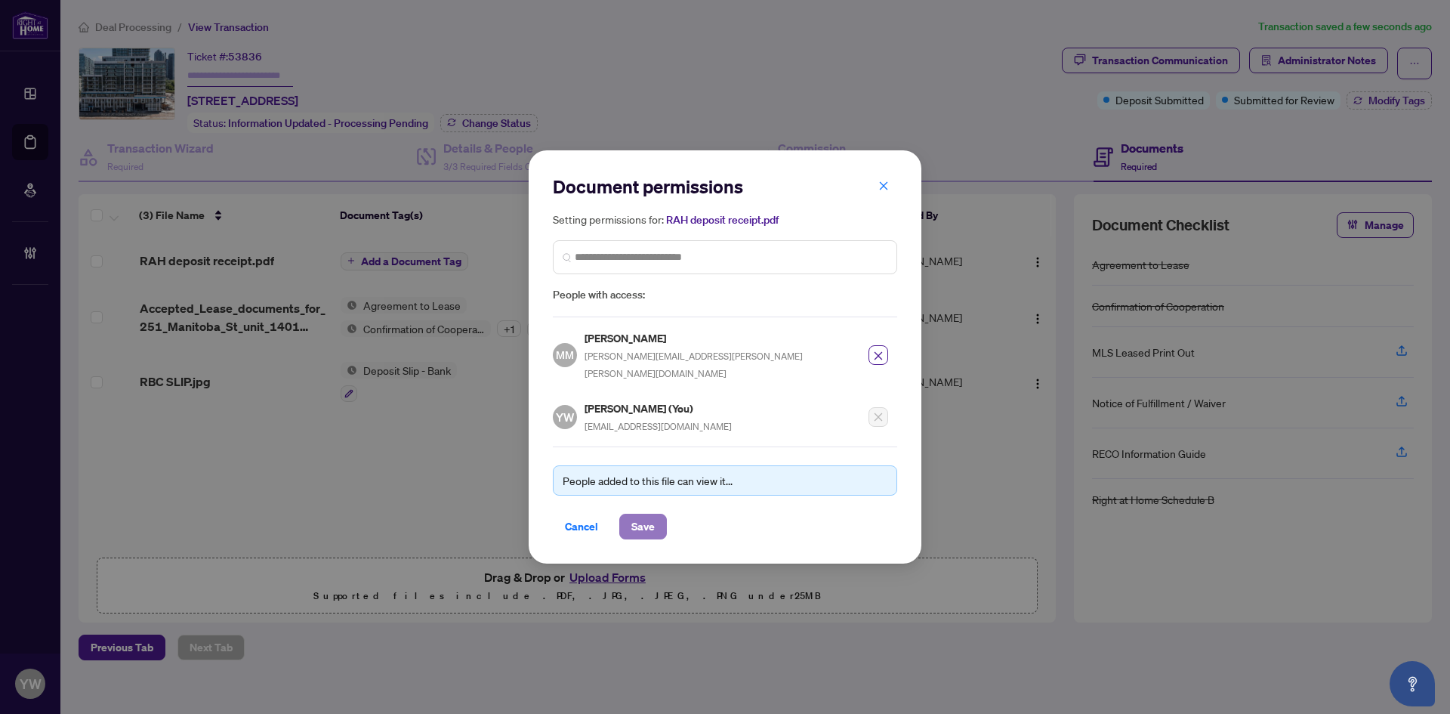
click at [637, 519] on span "Save" at bounding box center [642, 526] width 23 height 24
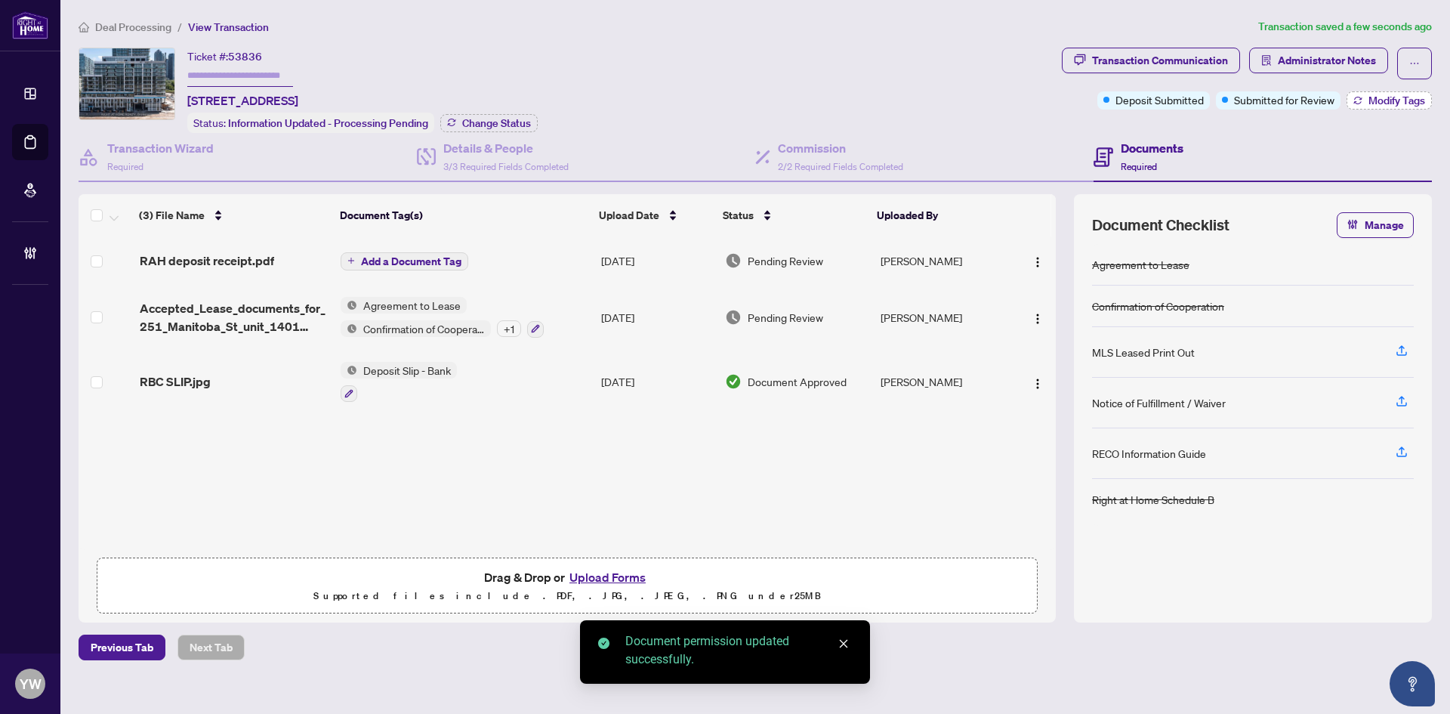
click at [1360, 101] on icon "button" at bounding box center [1357, 102] width 8 height 3
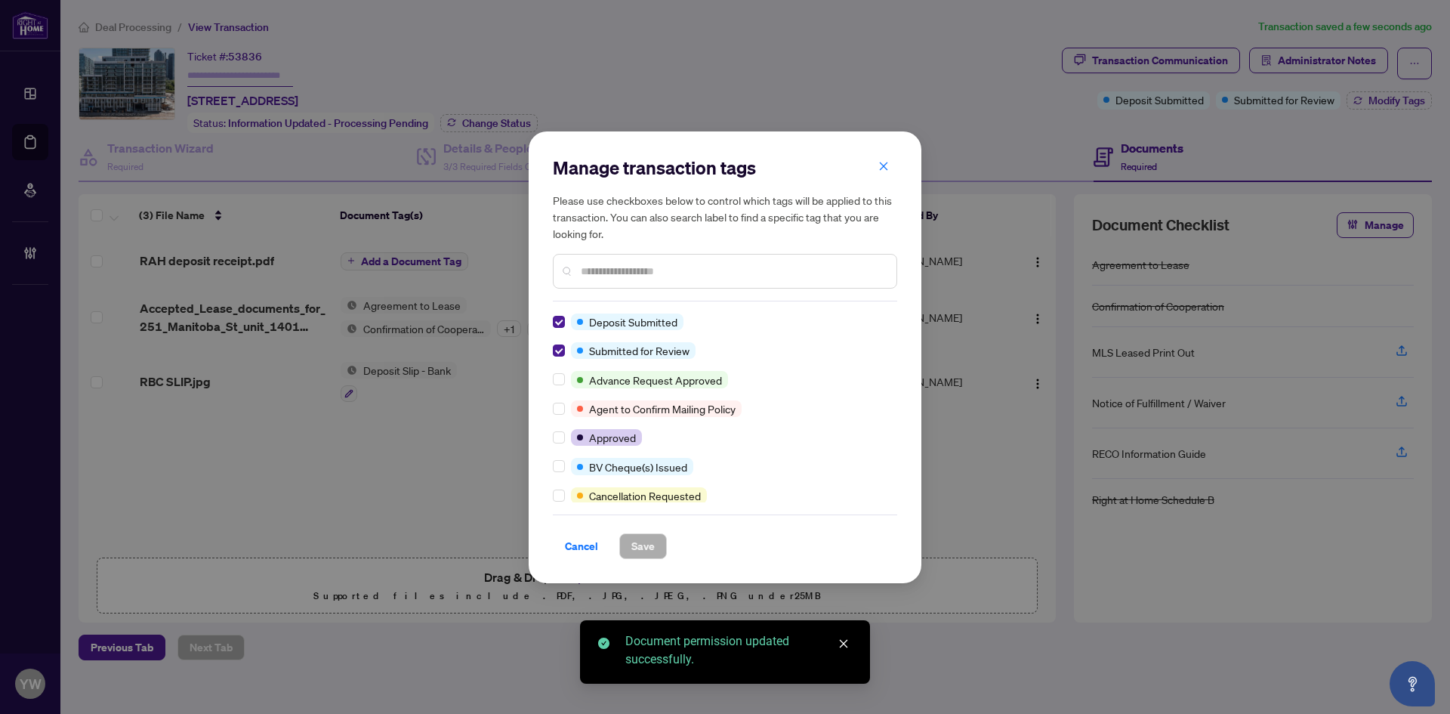
click at [564, 319] on div at bounding box center [562, 321] width 18 height 17
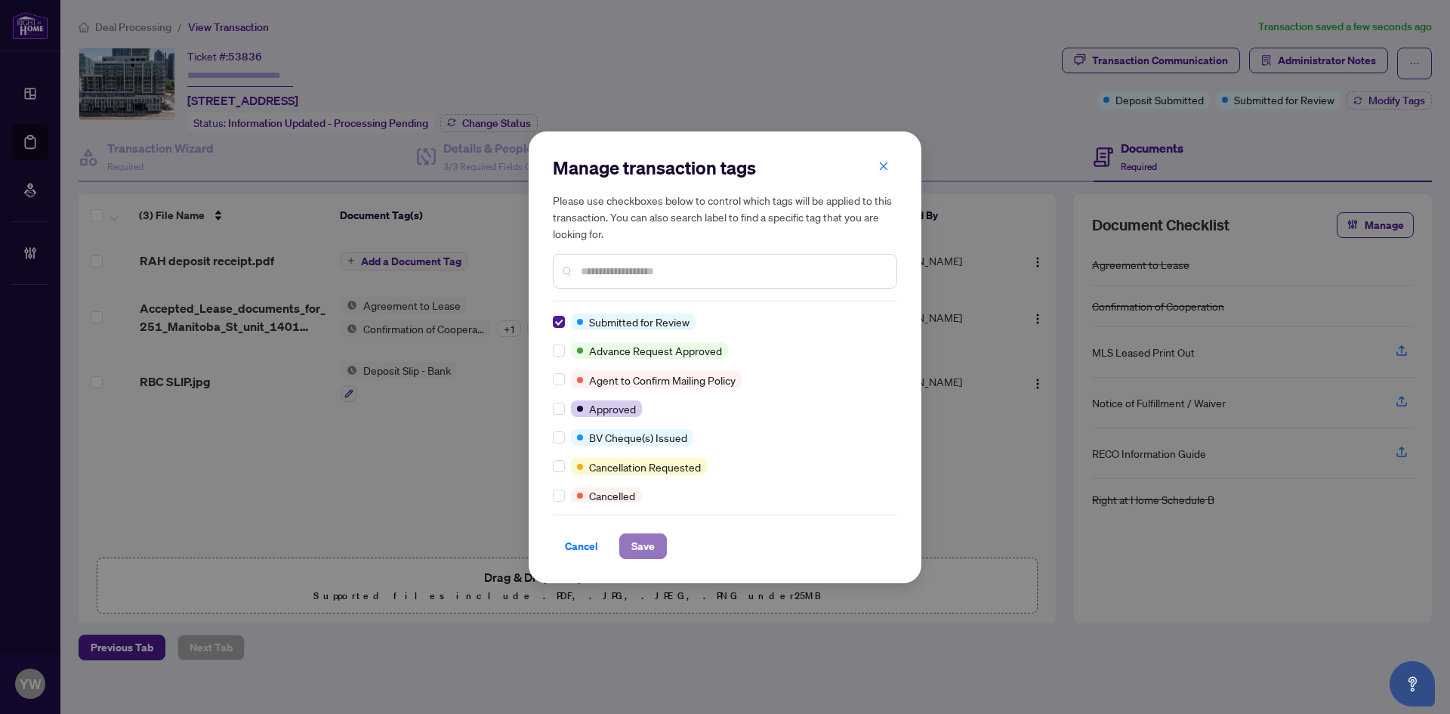
click at [647, 550] on span "Save" at bounding box center [642, 546] width 23 height 24
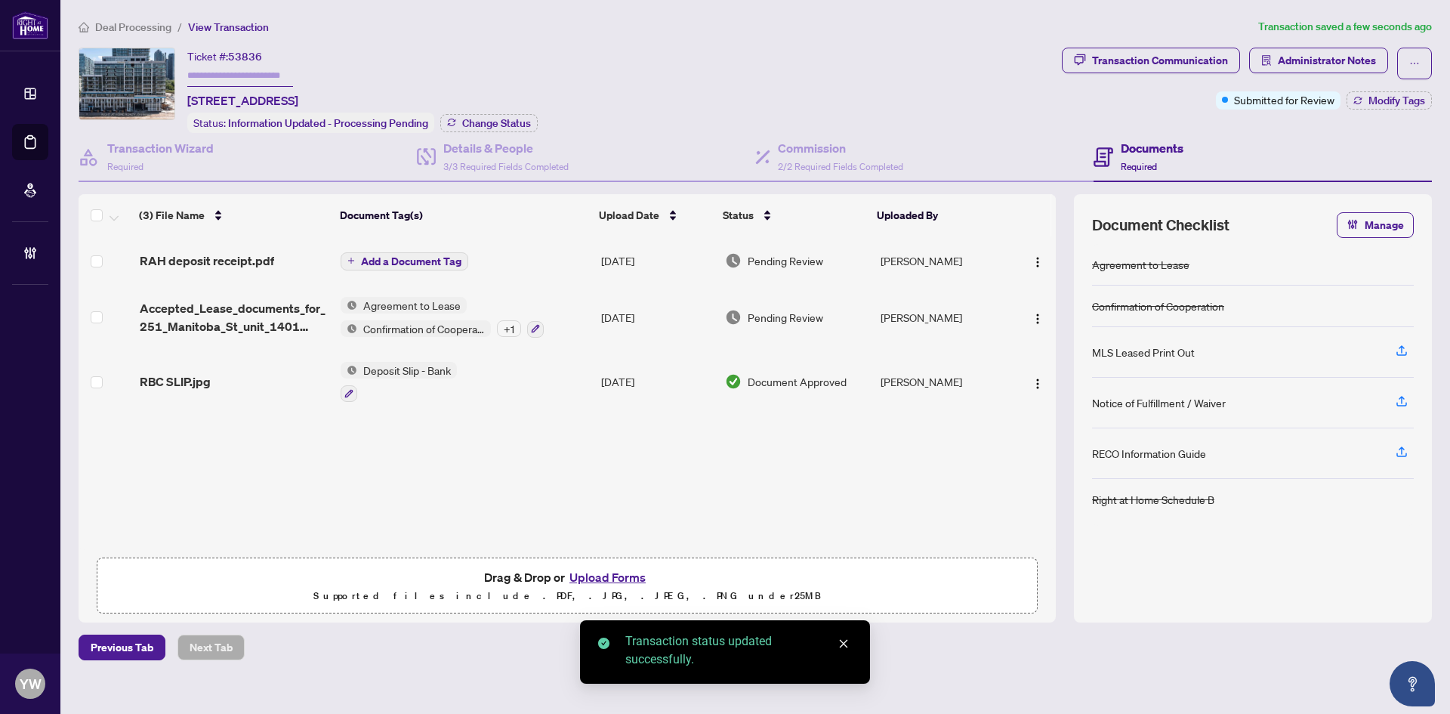
click at [1334, 36] on div "Deal Processing / View Transaction Transaction saved a few seconds ago Ticket #…" at bounding box center [756, 339] width 1366 height 642
click at [1336, 61] on span "Administrator Notes" at bounding box center [1327, 60] width 98 height 24
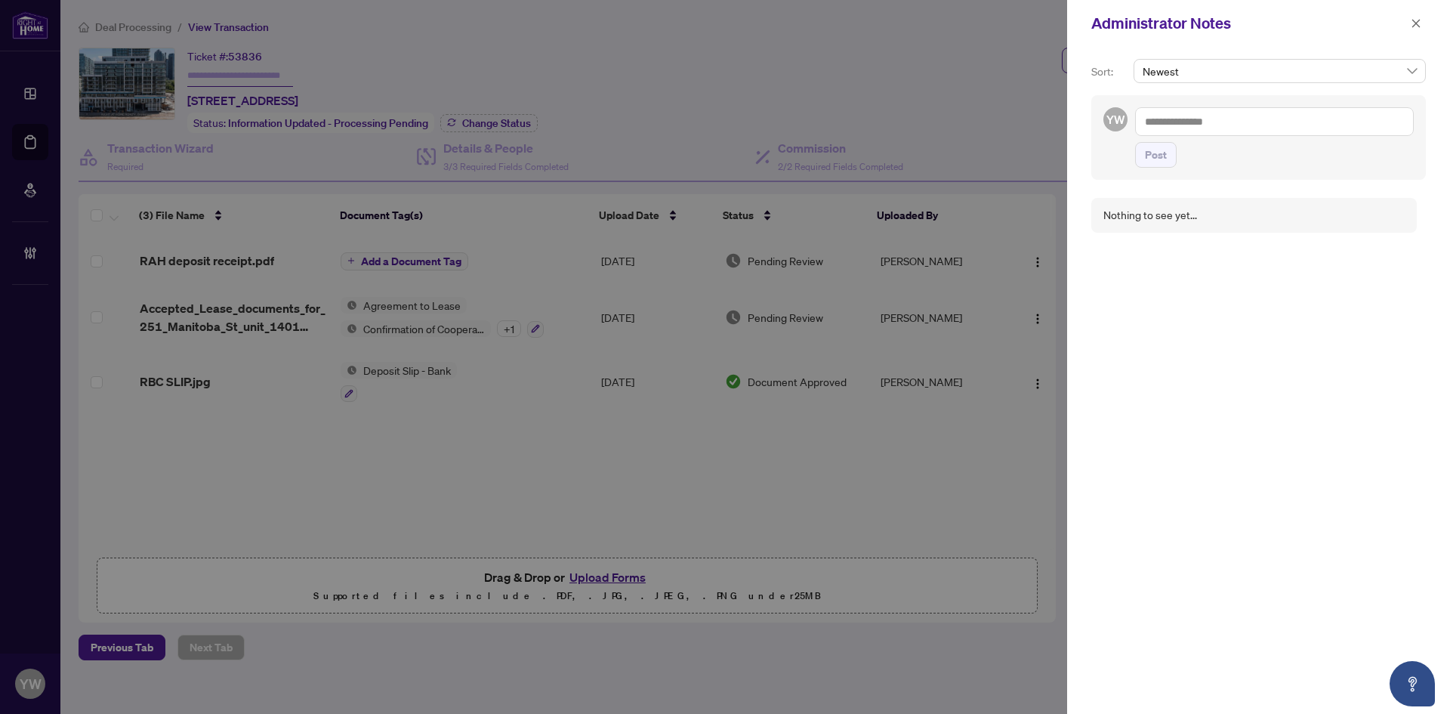
click at [1218, 128] on textarea at bounding box center [1274, 121] width 279 height 29
paste textarea "**********"
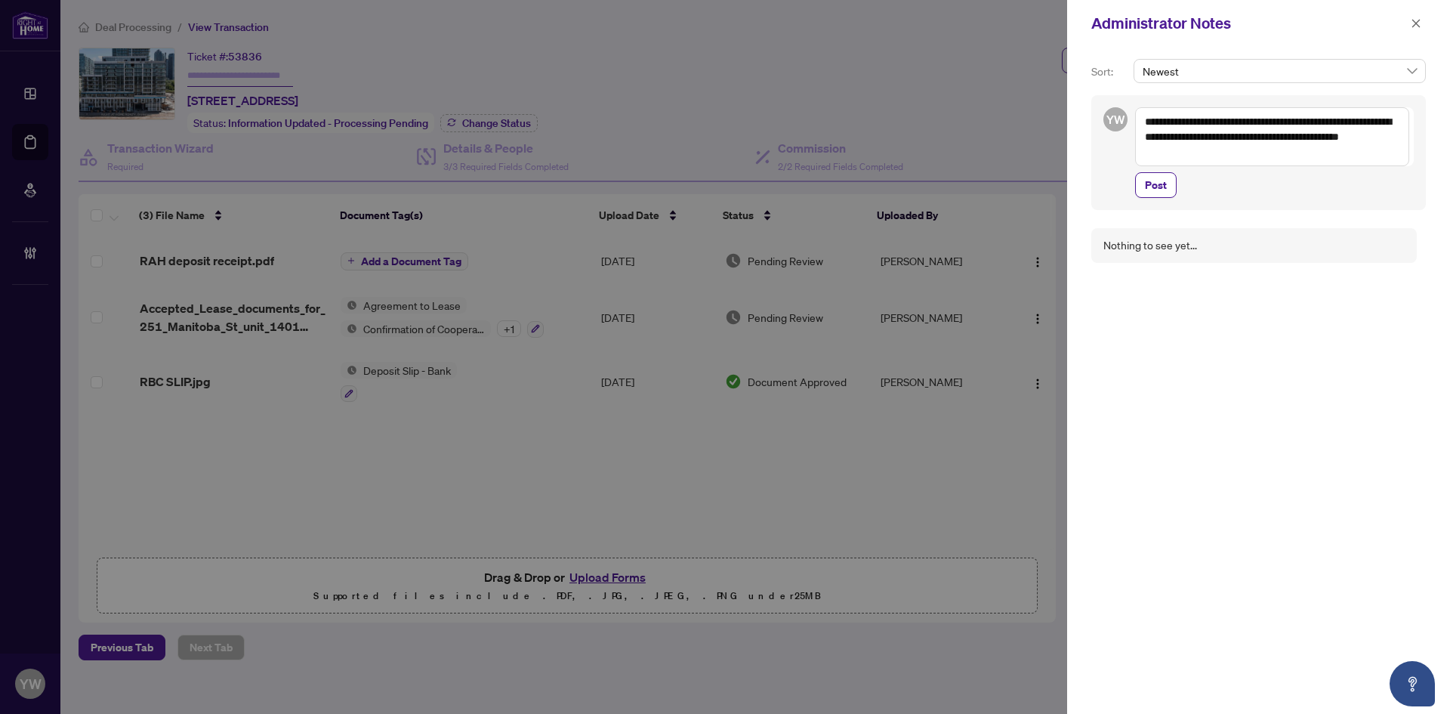
drag, startPoint x: 1208, startPoint y: 119, endPoint x: 1267, endPoint y: 116, distance: 59.0
click at [1267, 116] on textarea "**********" at bounding box center [1272, 136] width 274 height 59
type textarea "**********"
click at [1164, 182] on span "Post" at bounding box center [1156, 170] width 22 height 24
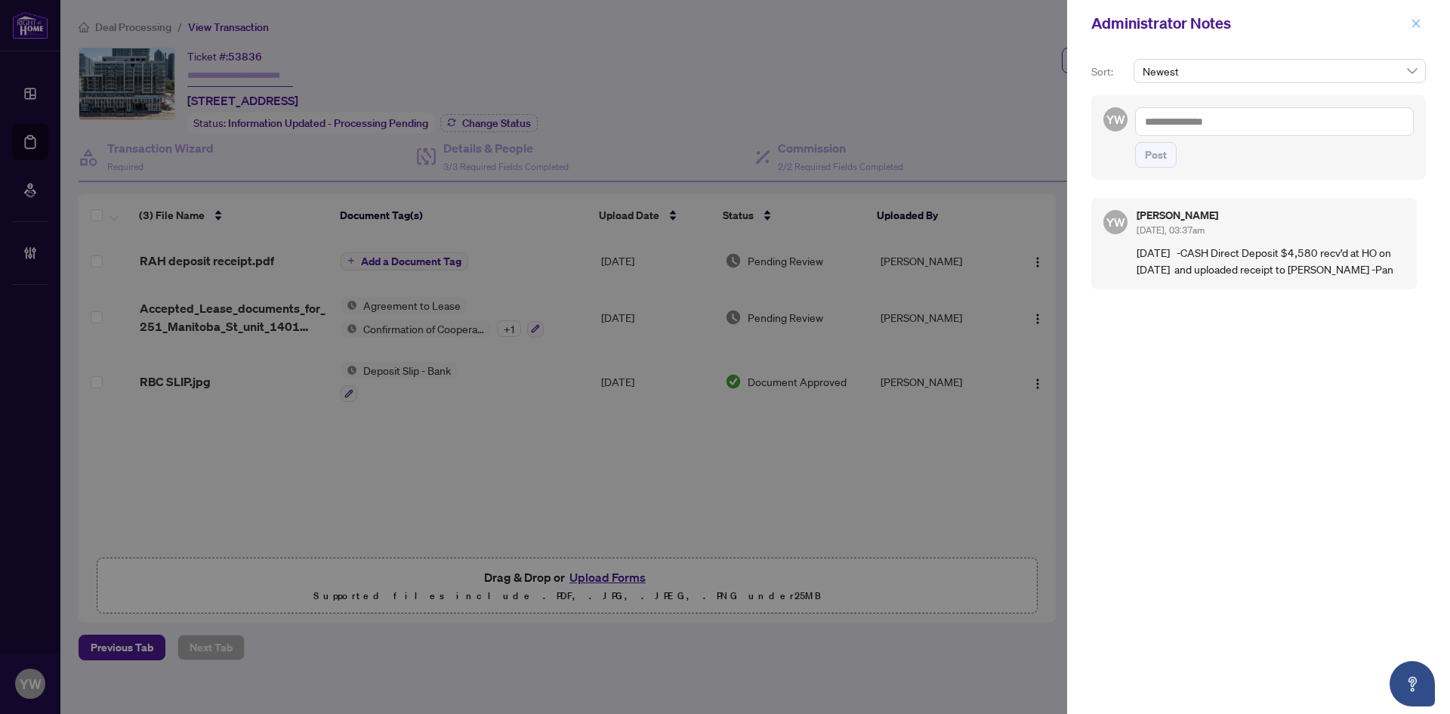
click at [1415, 22] on icon "close" at bounding box center [1416, 23] width 11 height 11
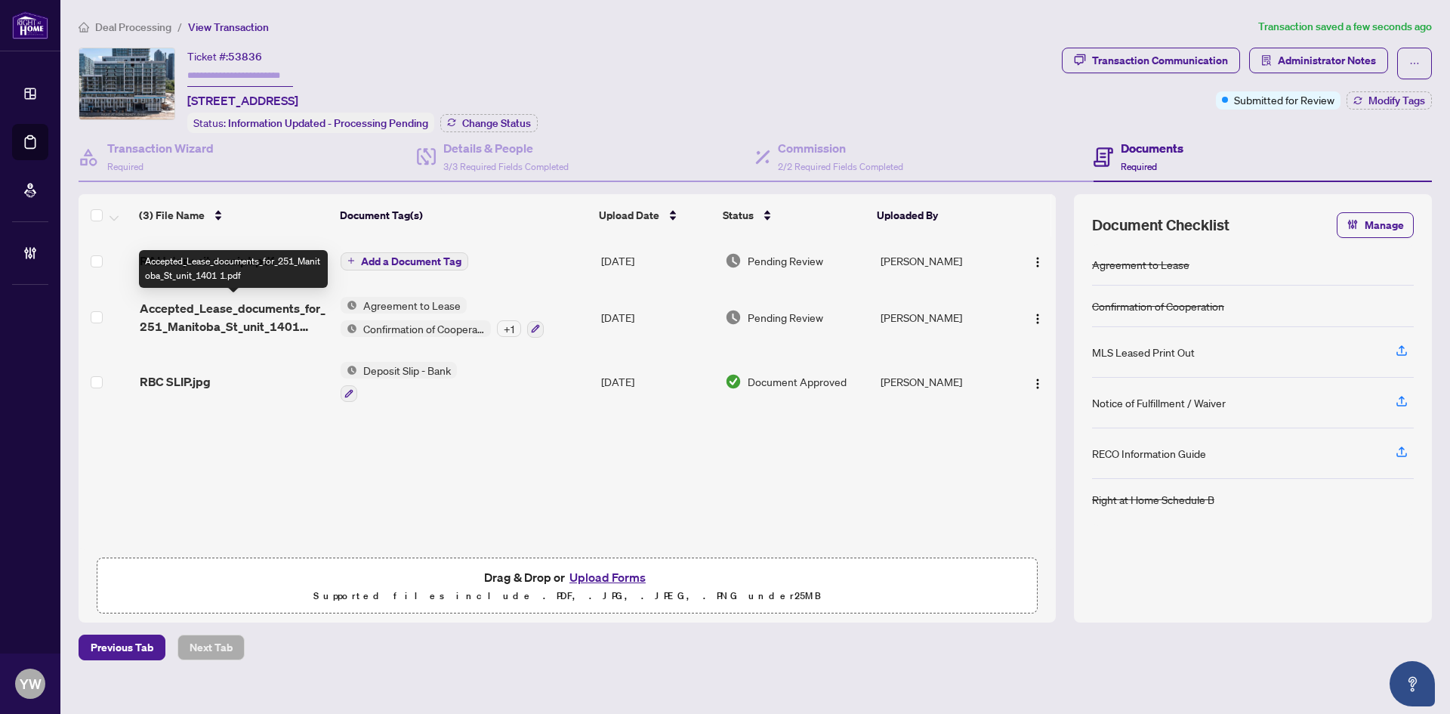
click at [265, 313] on span "Accepted_Lease_documents_for_251_Manitoba_St_unit_1401 1.pdf" at bounding box center [234, 317] width 189 height 36
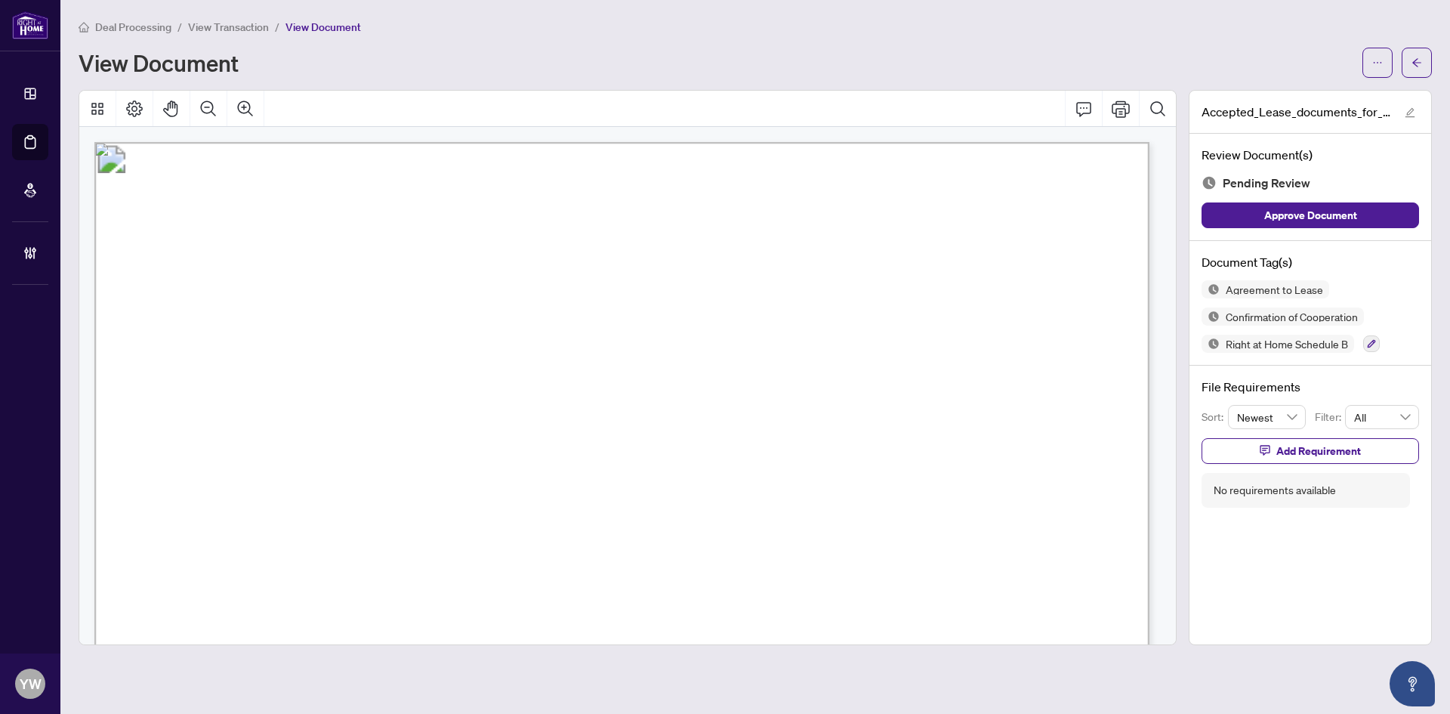
scroll to position [227, 0]
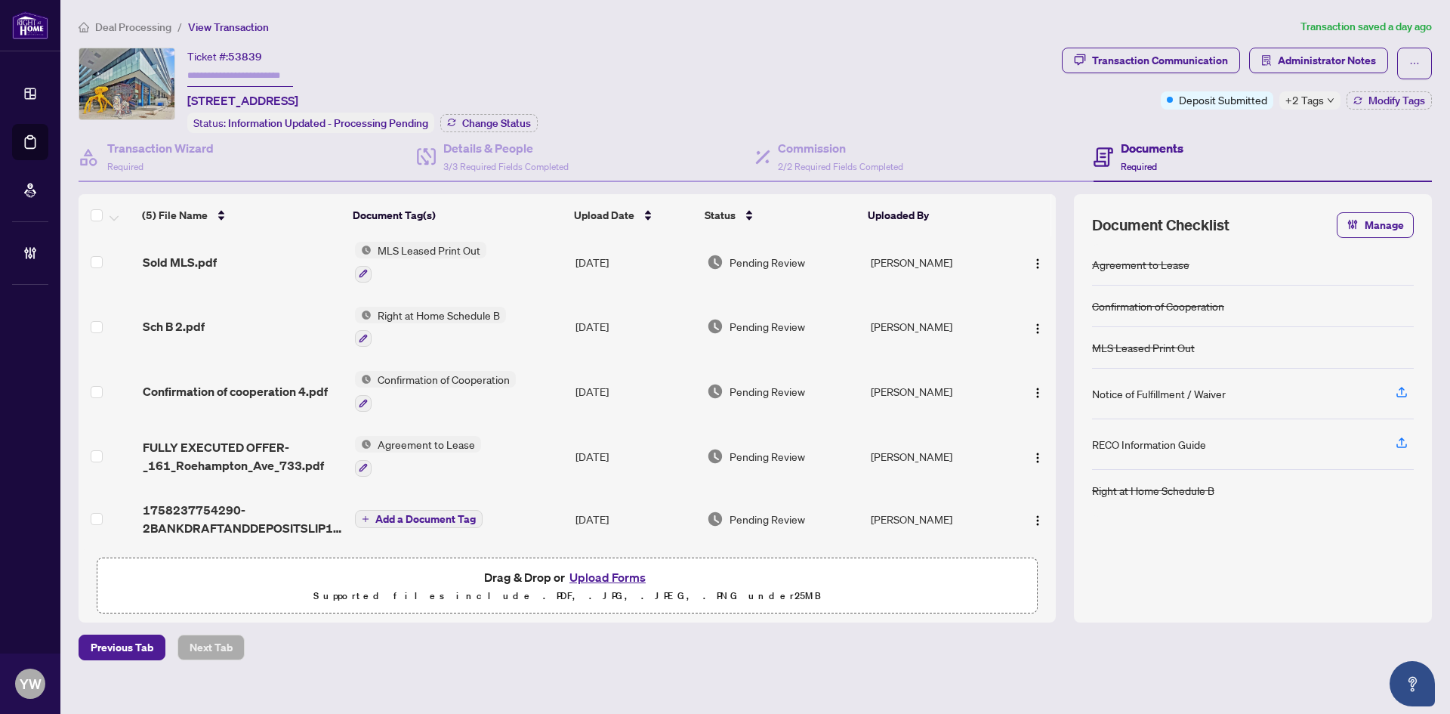
scroll to position [10, 0]
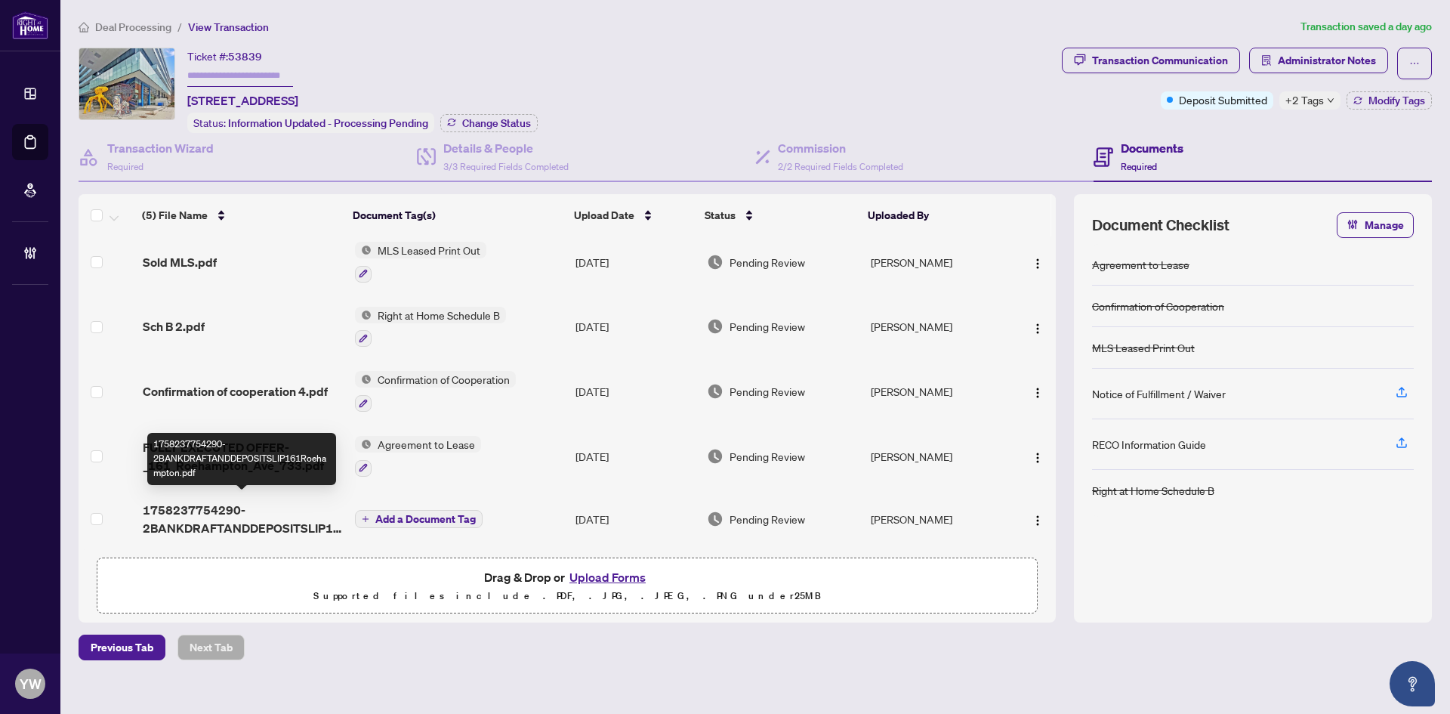
drag, startPoint x: 227, startPoint y: 511, endPoint x: 29, endPoint y: 502, distance: 198.1
click at [227, 511] on span "1758237754290-2BANKDRAFTANDDEPOSITSLIP161Roehampton.pdf" at bounding box center [243, 519] width 200 height 36
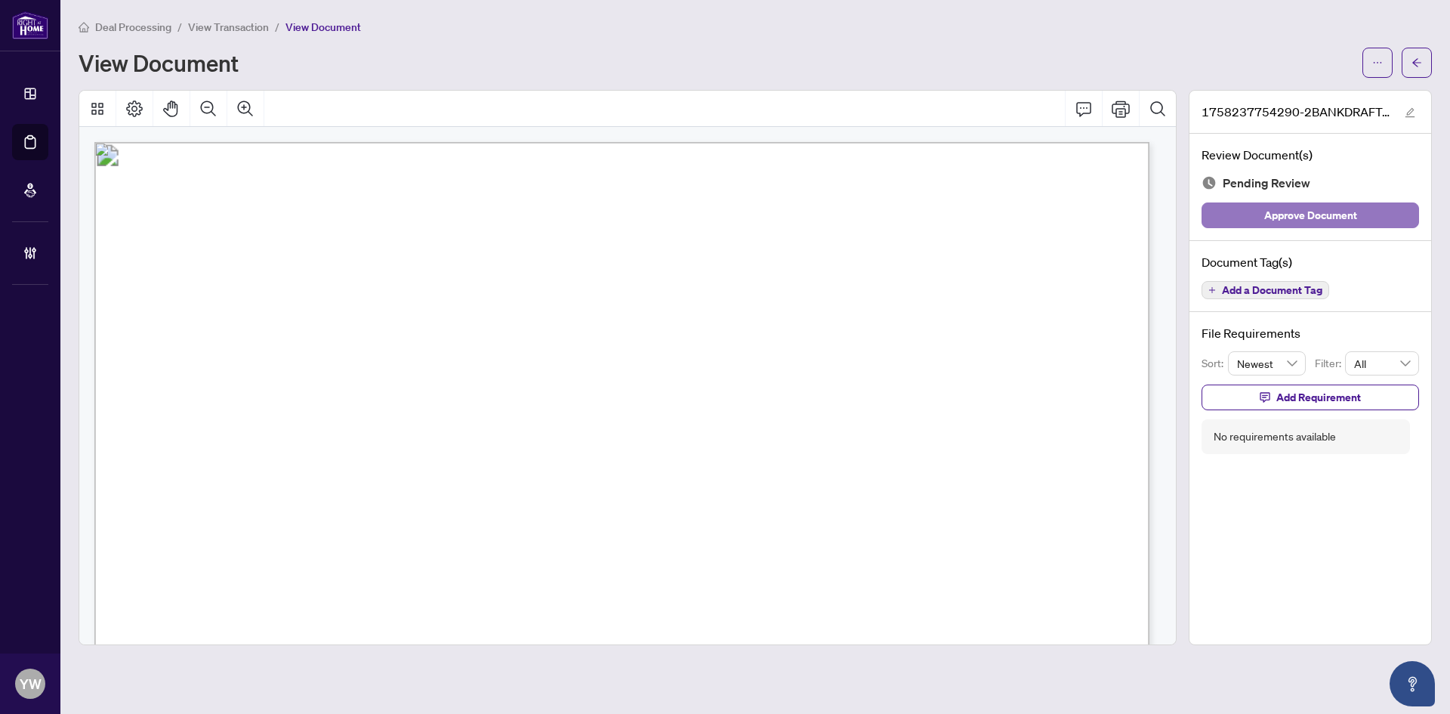
click at [1410, 203] on button "Approve Document" at bounding box center [1311, 215] width 218 height 26
click at [1409, 122] on div "1758237754290-2BANKDRAFTANDDEPOSITSLIP161Roehampton.pdf" at bounding box center [1311, 112] width 242 height 43
click at [1410, 110] on icon "edit" at bounding box center [1410, 112] width 11 height 11
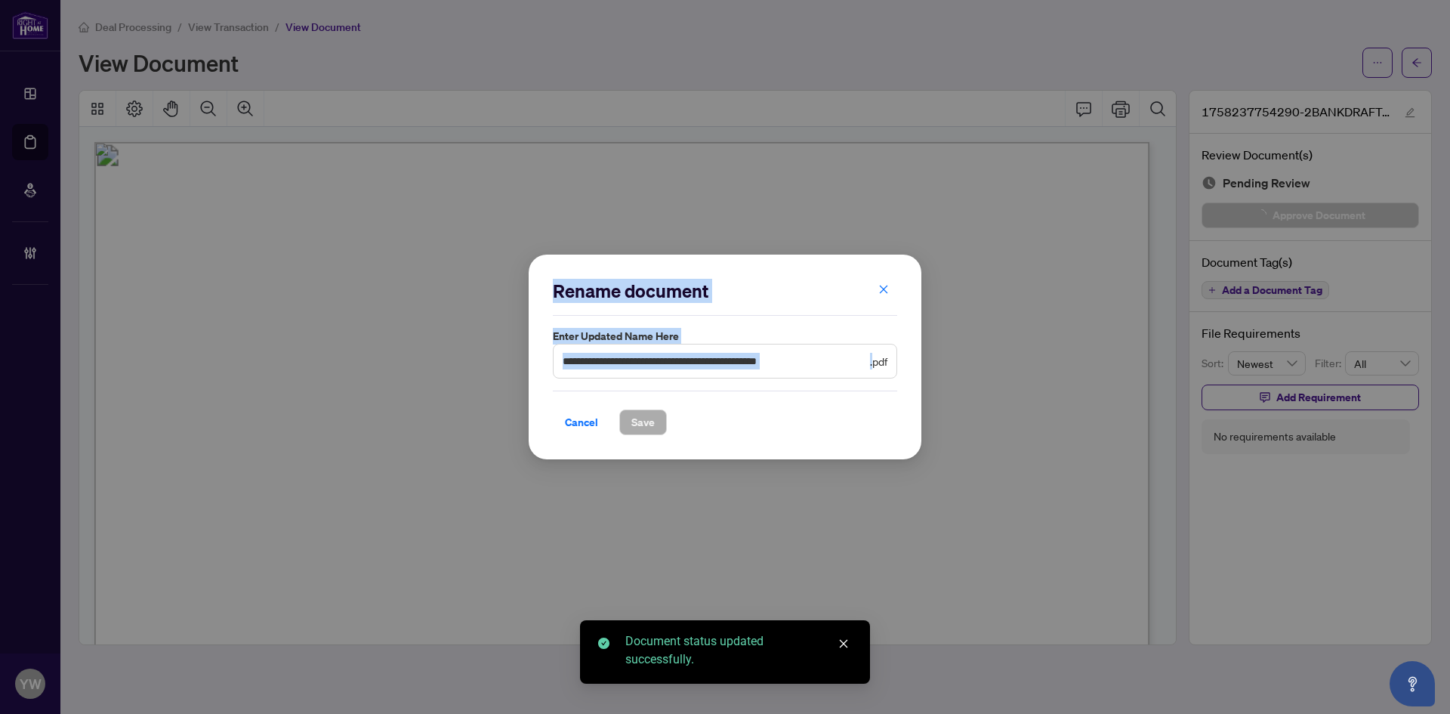
drag, startPoint x: 606, startPoint y: 356, endPoint x: 408, endPoint y: 362, distance: 198.7
click at [414, 360] on div "**********" at bounding box center [725, 357] width 1450 height 714
click at [770, 375] on span "**********" at bounding box center [725, 361] width 344 height 35
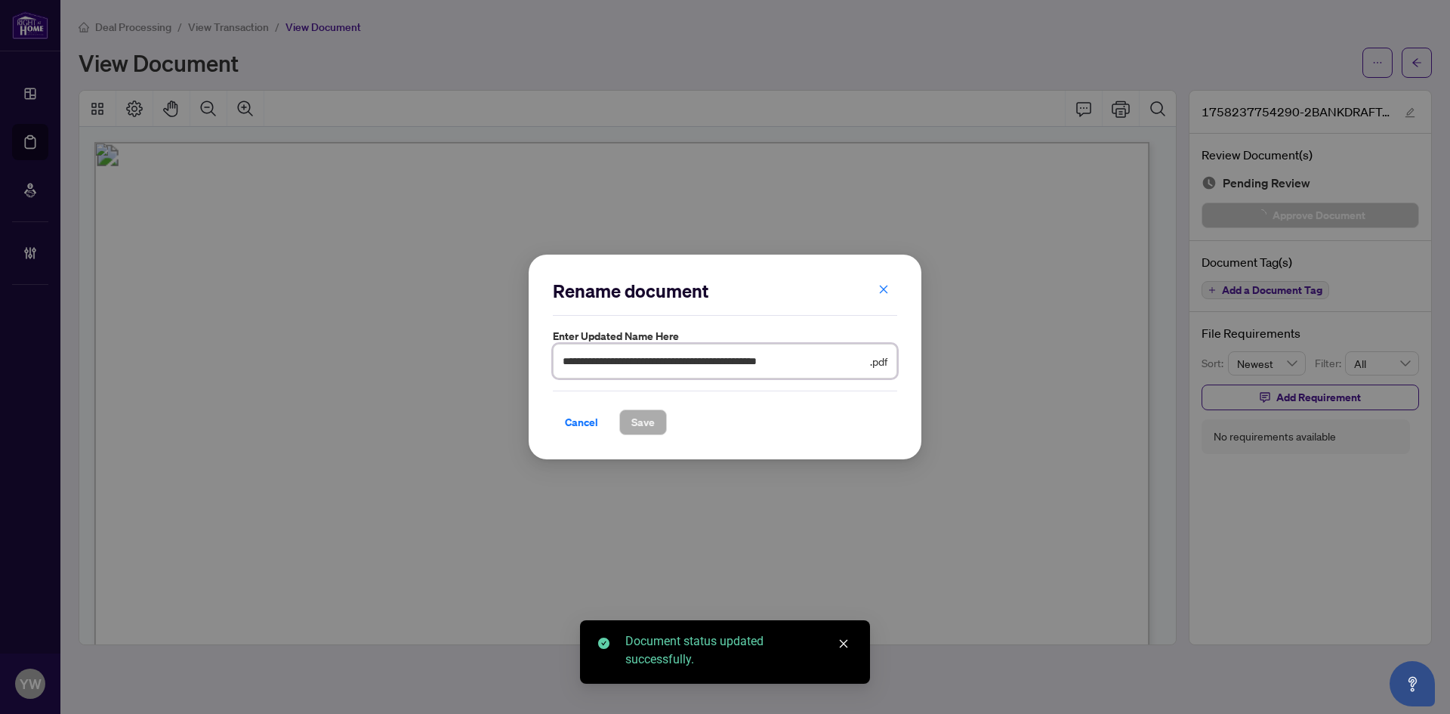
scroll to position [0, 5]
drag, startPoint x: 641, startPoint y: 360, endPoint x: 540, endPoint y: 360, distance: 101.2
click at [540, 360] on div "**********" at bounding box center [725, 357] width 393 height 205
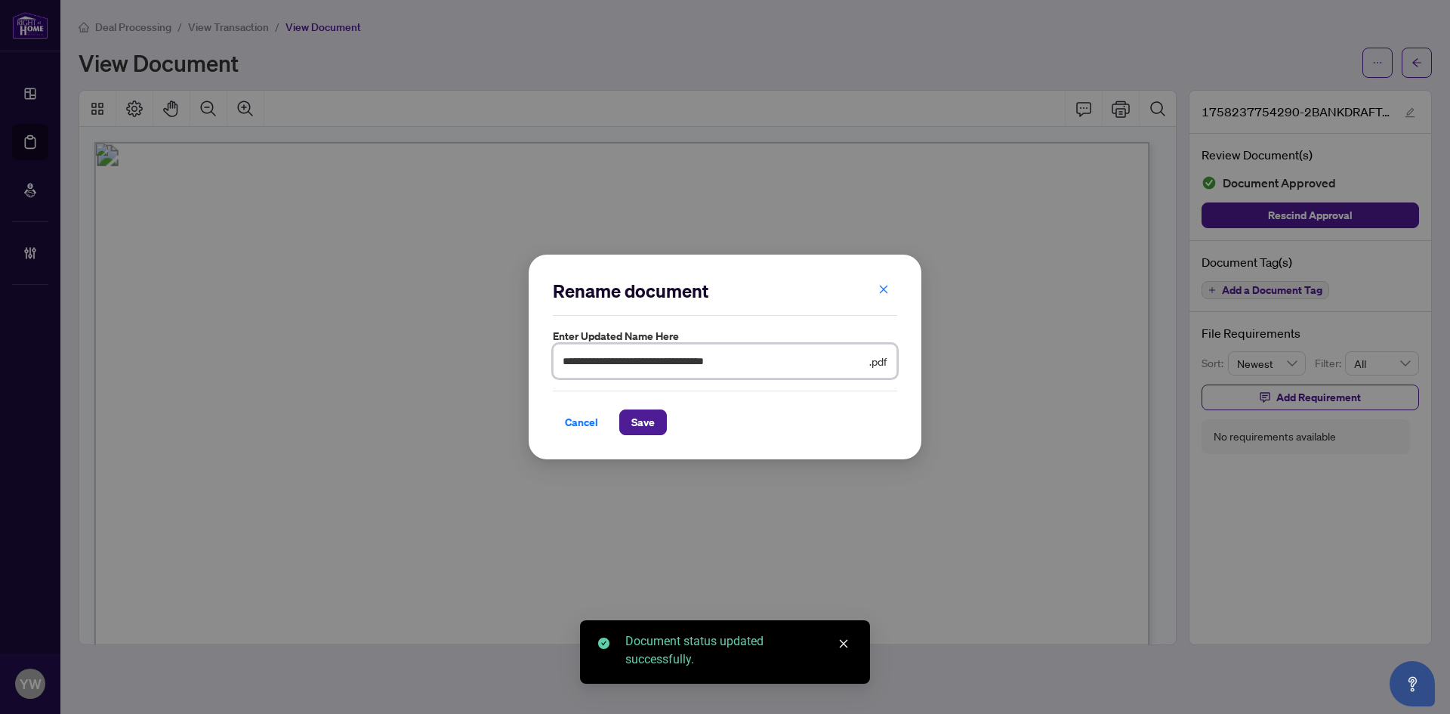
drag, startPoint x: 845, startPoint y: 358, endPoint x: 422, endPoint y: 373, distance: 423.2
click at [425, 366] on div "**********" at bounding box center [725, 357] width 1450 height 714
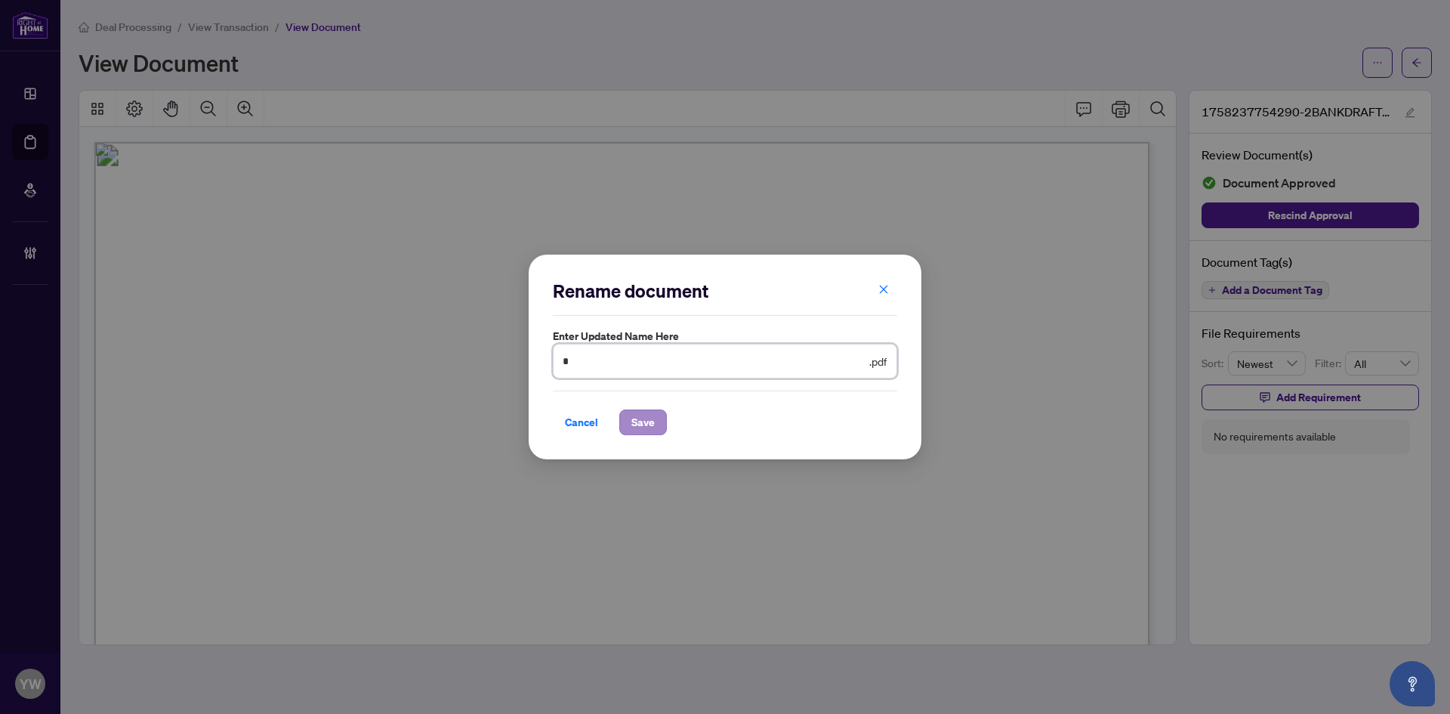
type input "**********"
click at [637, 417] on span "Save" at bounding box center [642, 422] width 23 height 24
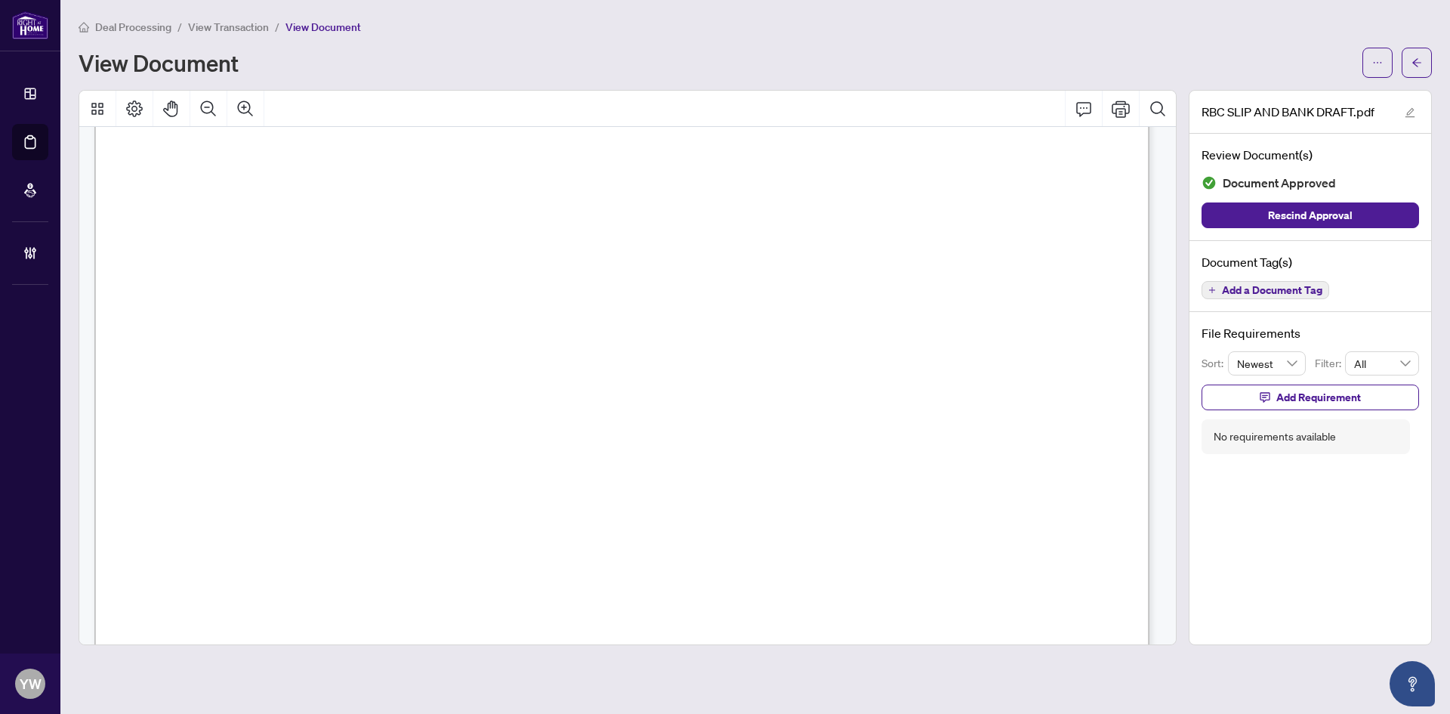
scroll to position [302, 0]
click at [1416, 49] on button "button" at bounding box center [1417, 63] width 30 height 30
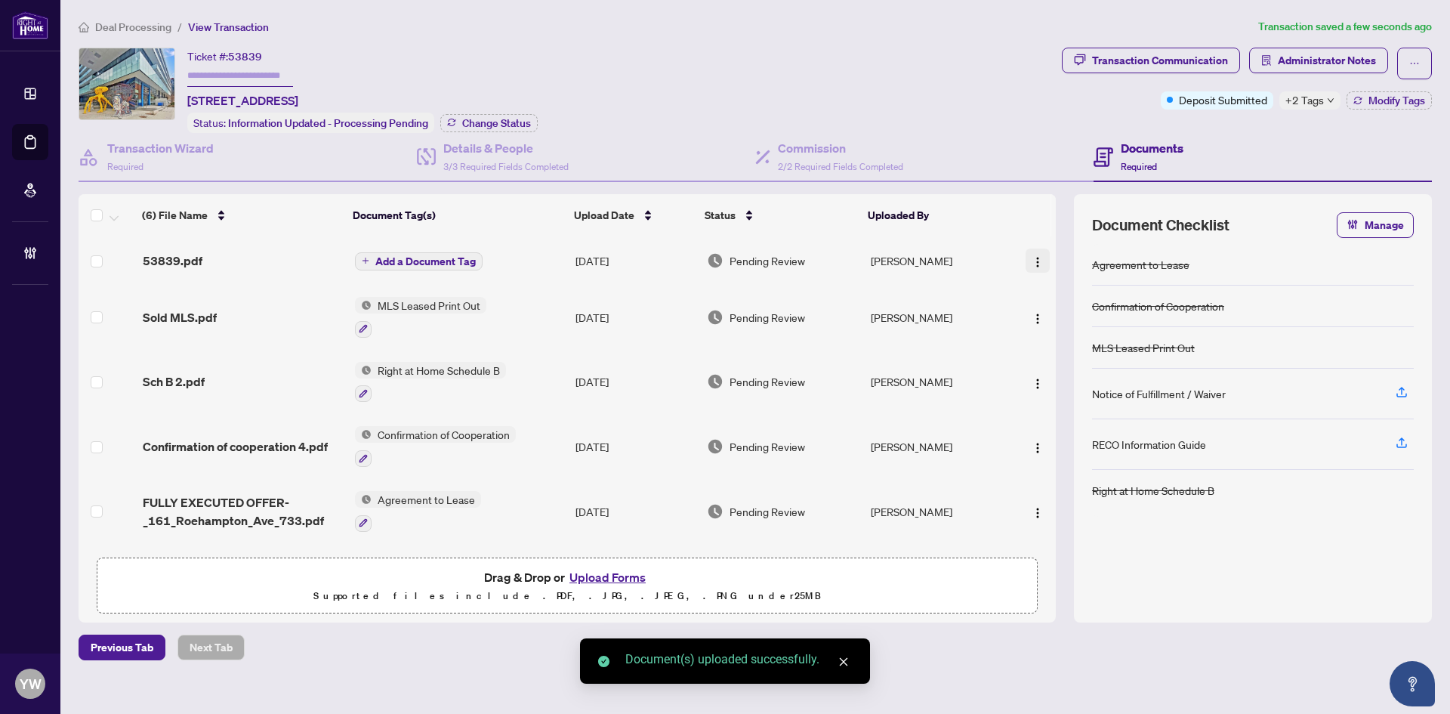
click at [1026, 257] on button "button" at bounding box center [1038, 260] width 24 height 24
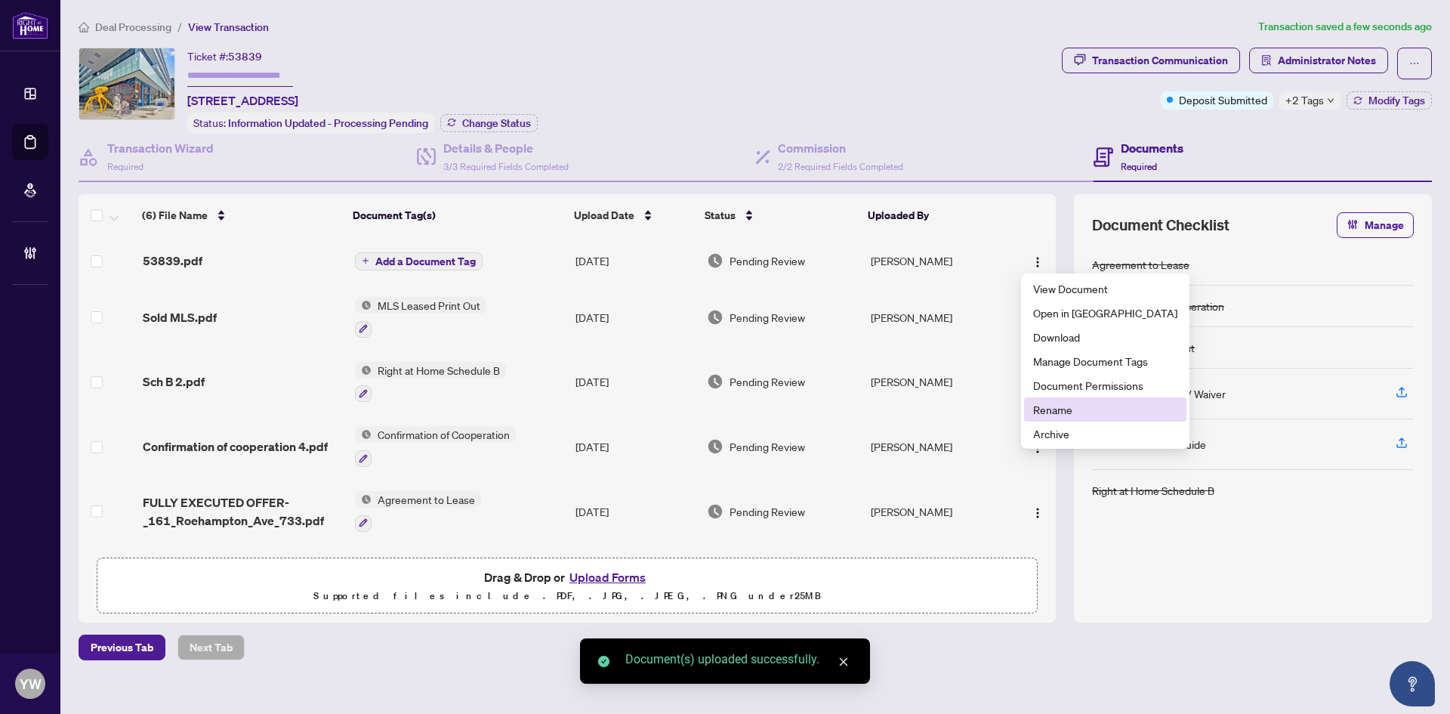
click at [1040, 408] on span "Rename" at bounding box center [1105, 409] width 144 height 17
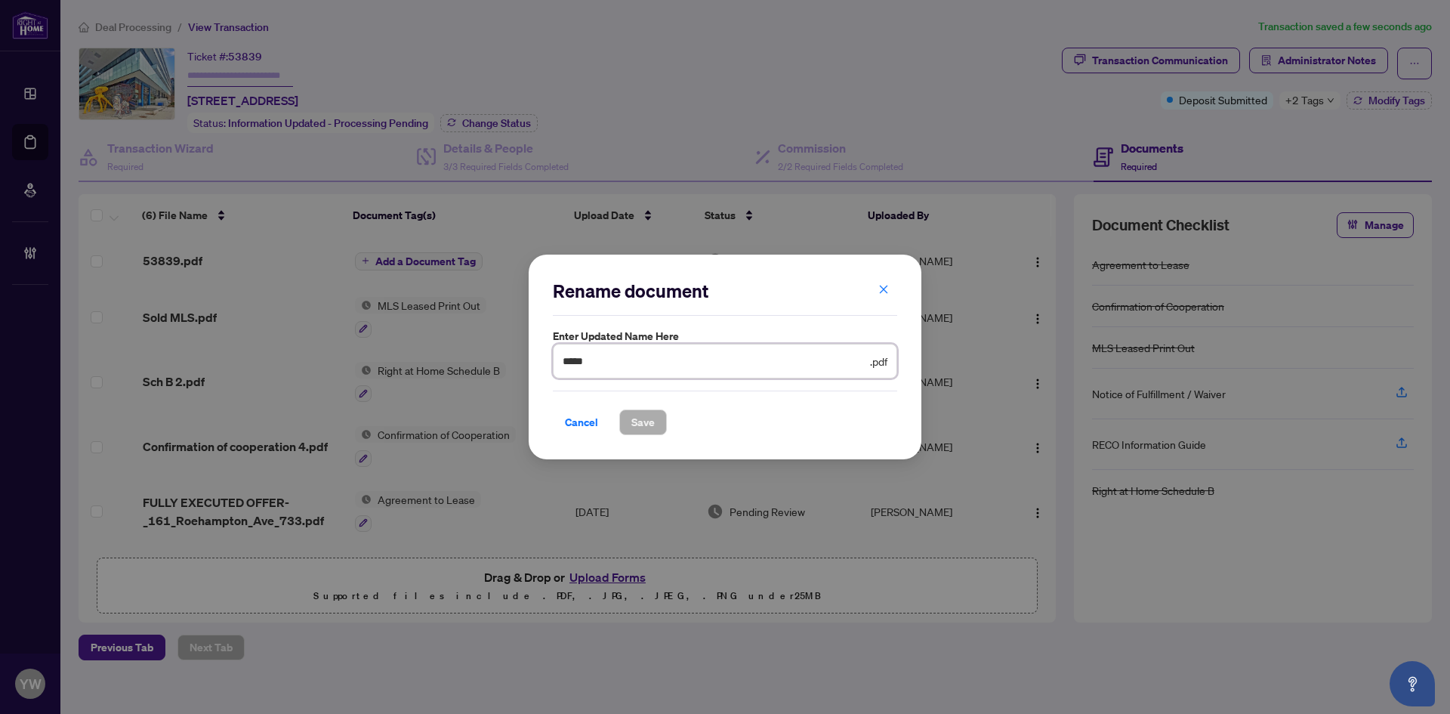
drag, startPoint x: 611, startPoint y: 359, endPoint x: 572, endPoint y: 385, distance: 47.3
click at [477, 357] on div "Rename document Enter updated name here ***** .pdf Cancel Save Cancel OK" at bounding box center [725, 357] width 1450 height 714
type input "**********"
click at [643, 429] on span "Save" at bounding box center [642, 422] width 23 height 24
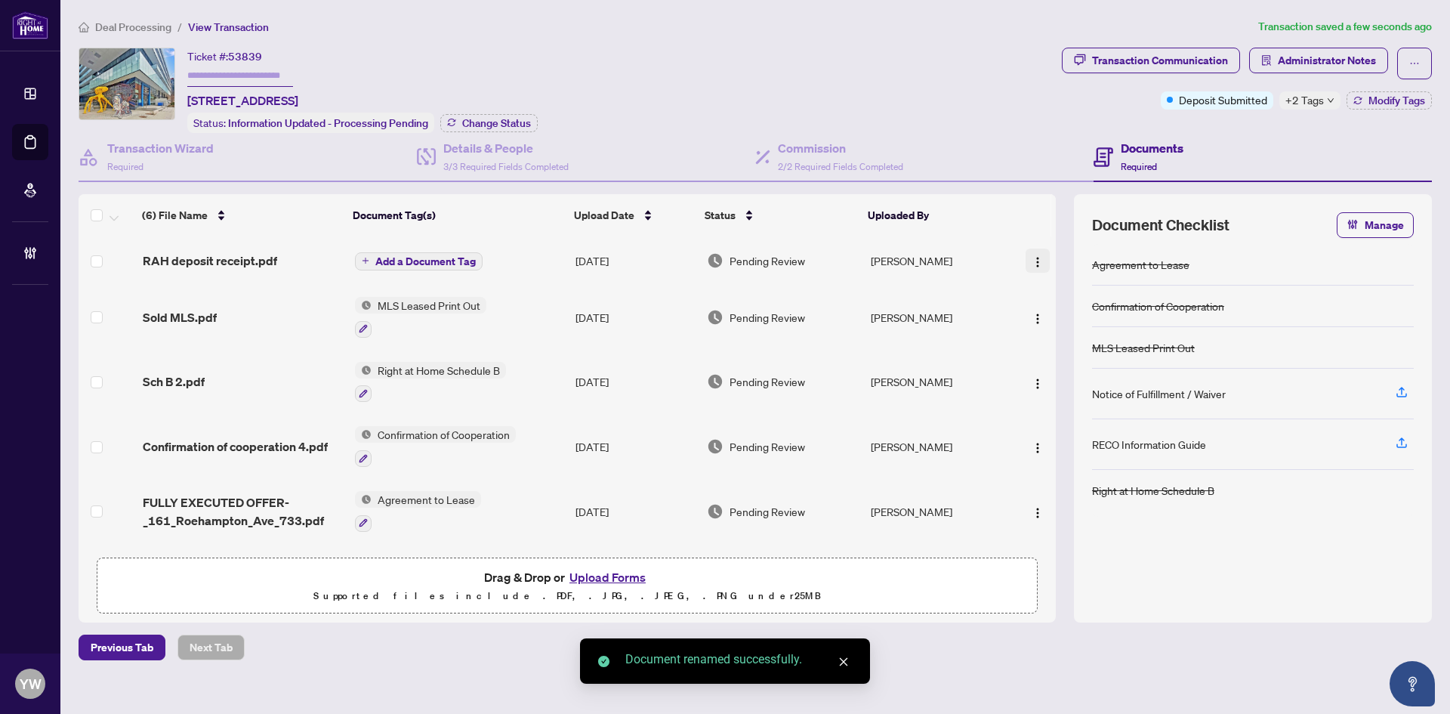
click at [1032, 260] on img "button" at bounding box center [1038, 262] width 12 height 12
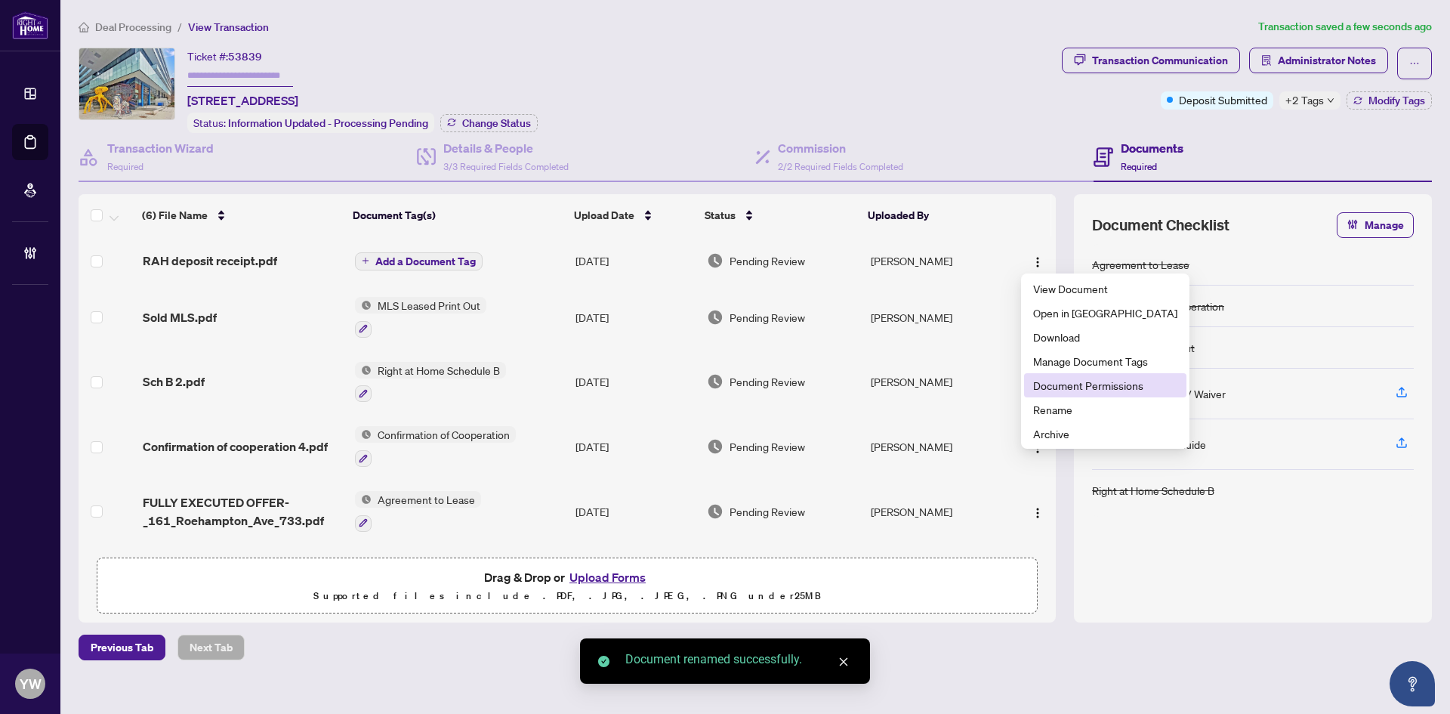
click at [1082, 387] on span "Document Permissions" at bounding box center [1105, 385] width 144 height 17
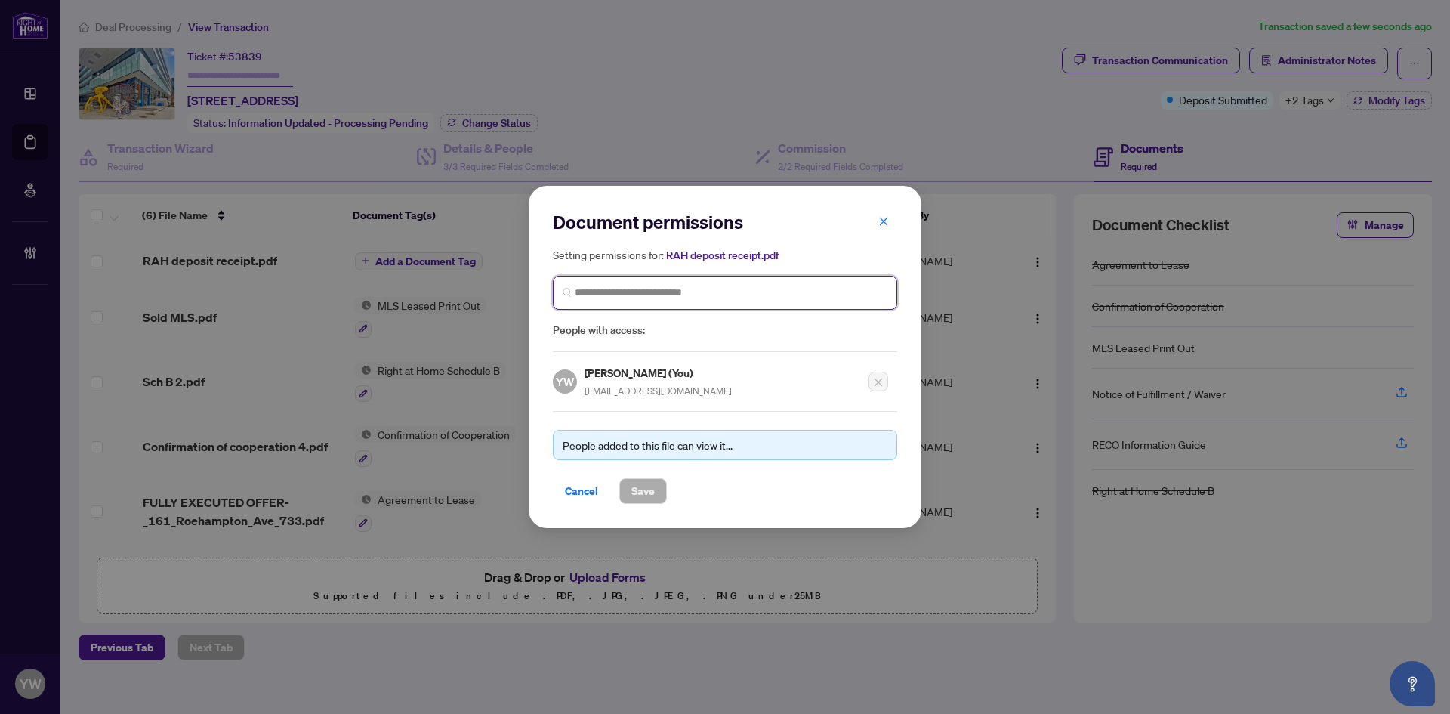
click at [647, 299] on input "search" at bounding box center [731, 293] width 313 height 16
type input "****"
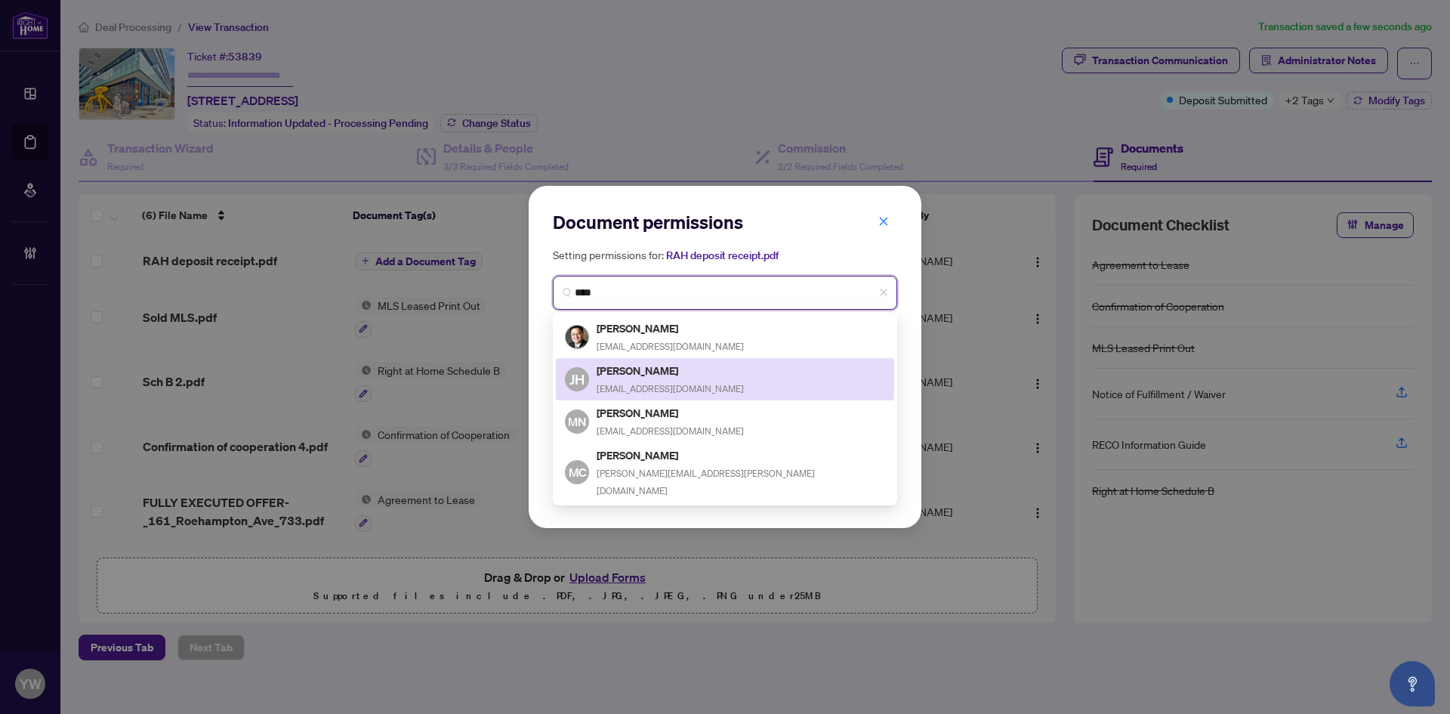
click at [656, 376] on h5 "[PERSON_NAME]" at bounding box center [670, 370] width 147 height 17
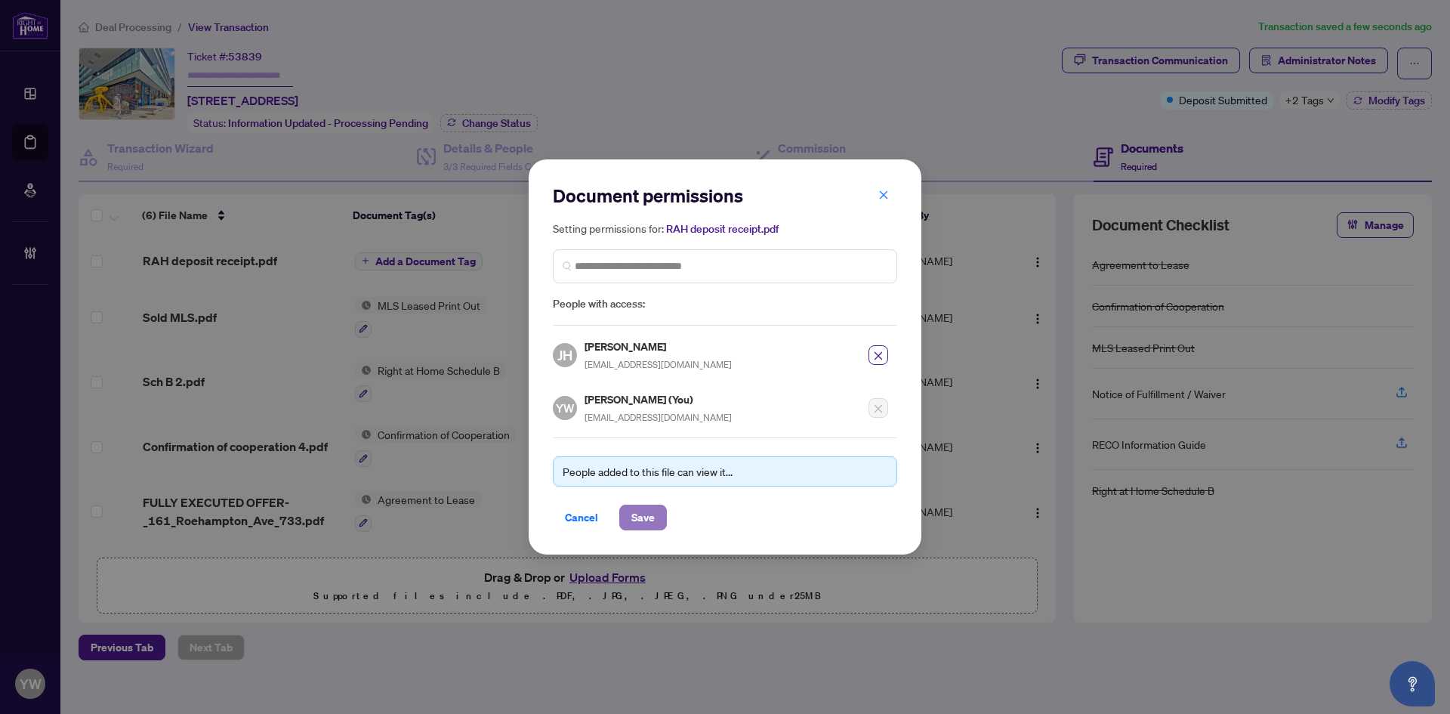
click at [656, 520] on button "Save" at bounding box center [643, 518] width 48 height 26
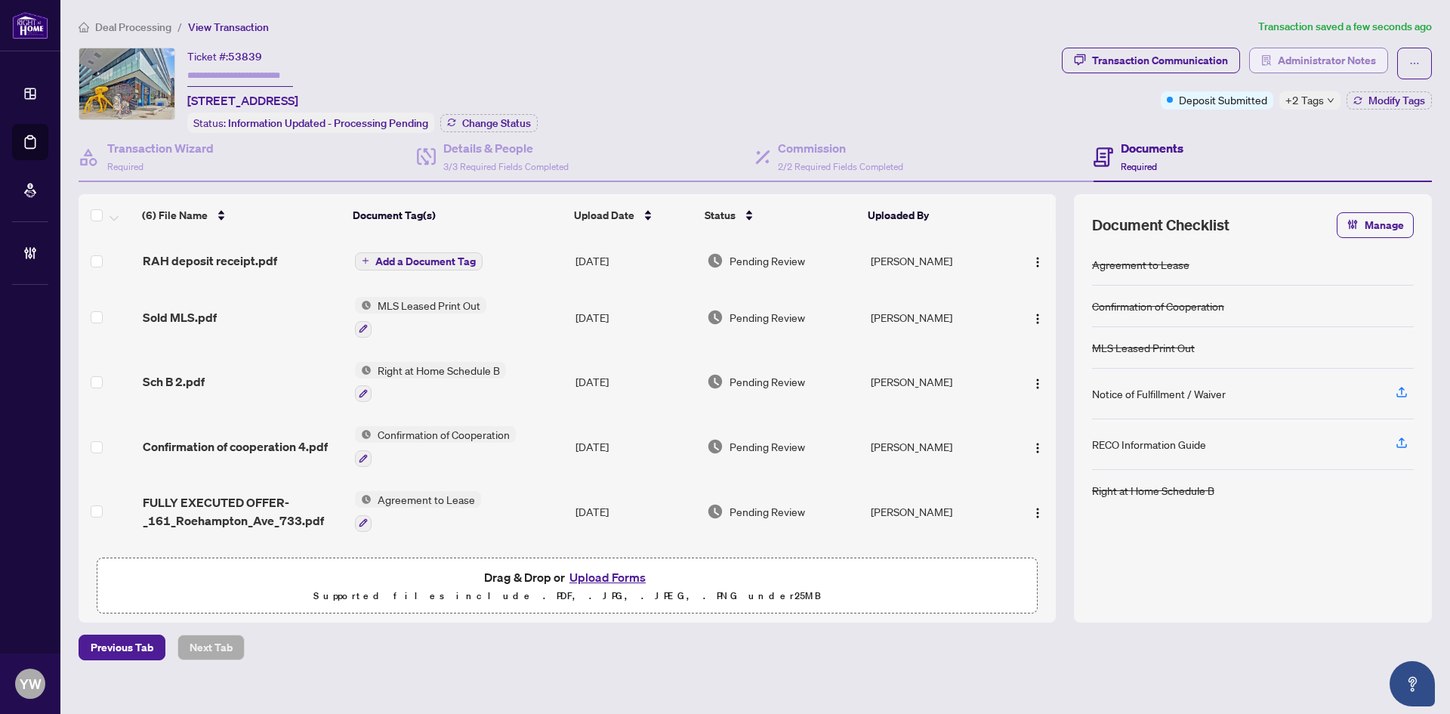
click at [1296, 54] on span "Administrator Notes" at bounding box center [1327, 60] width 98 height 24
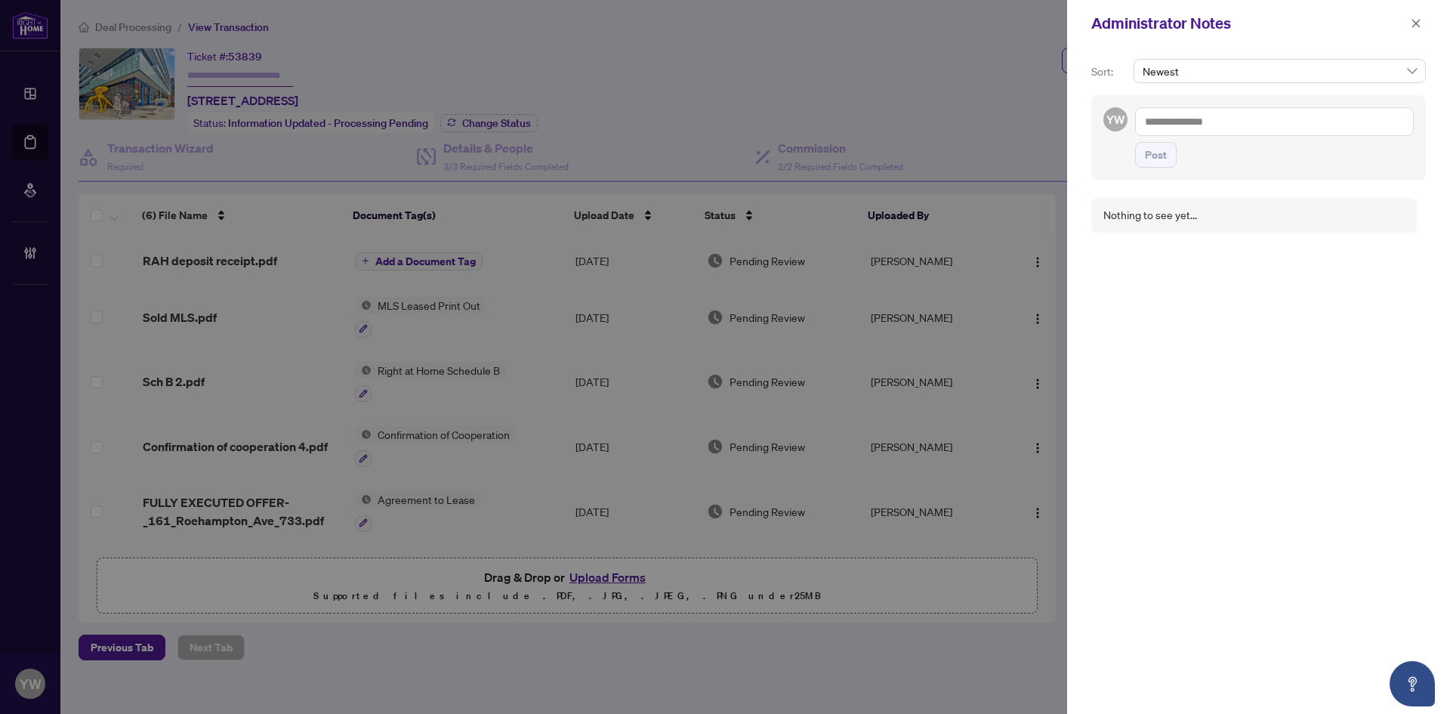
drag, startPoint x: 1195, startPoint y: 121, endPoint x: 1221, endPoint y: 134, distance: 29.4
click at [1195, 121] on textarea at bounding box center [1274, 121] width 279 height 29
paste textarea "**********"
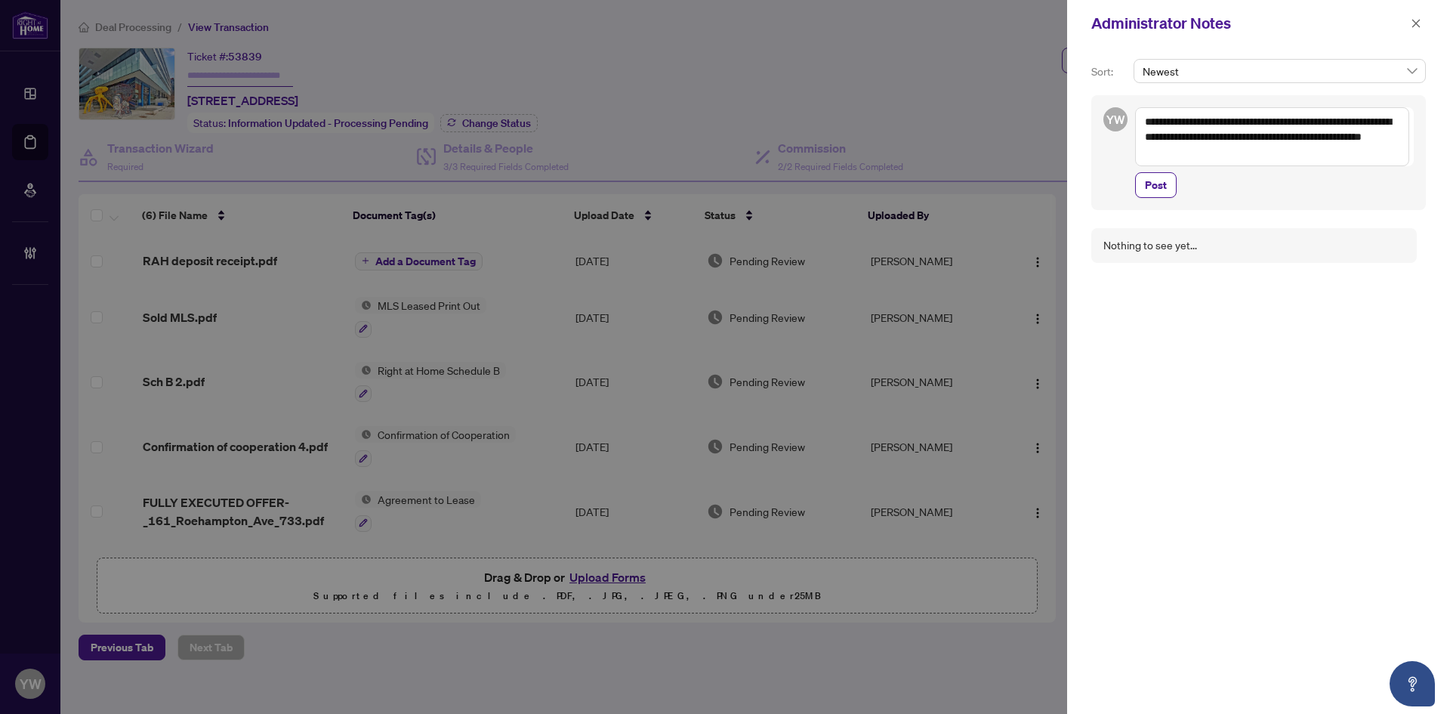
drag, startPoint x: 1207, startPoint y: 122, endPoint x: 1268, endPoint y: 122, distance: 61.2
click at [1268, 122] on textarea "**********" at bounding box center [1272, 136] width 274 height 59
type textarea "**********"
drag, startPoint x: 1180, startPoint y: 182, endPoint x: 1167, endPoint y: 185, distance: 13.2
click at [1176, 184] on span "Post" at bounding box center [1274, 185] width 279 height 26
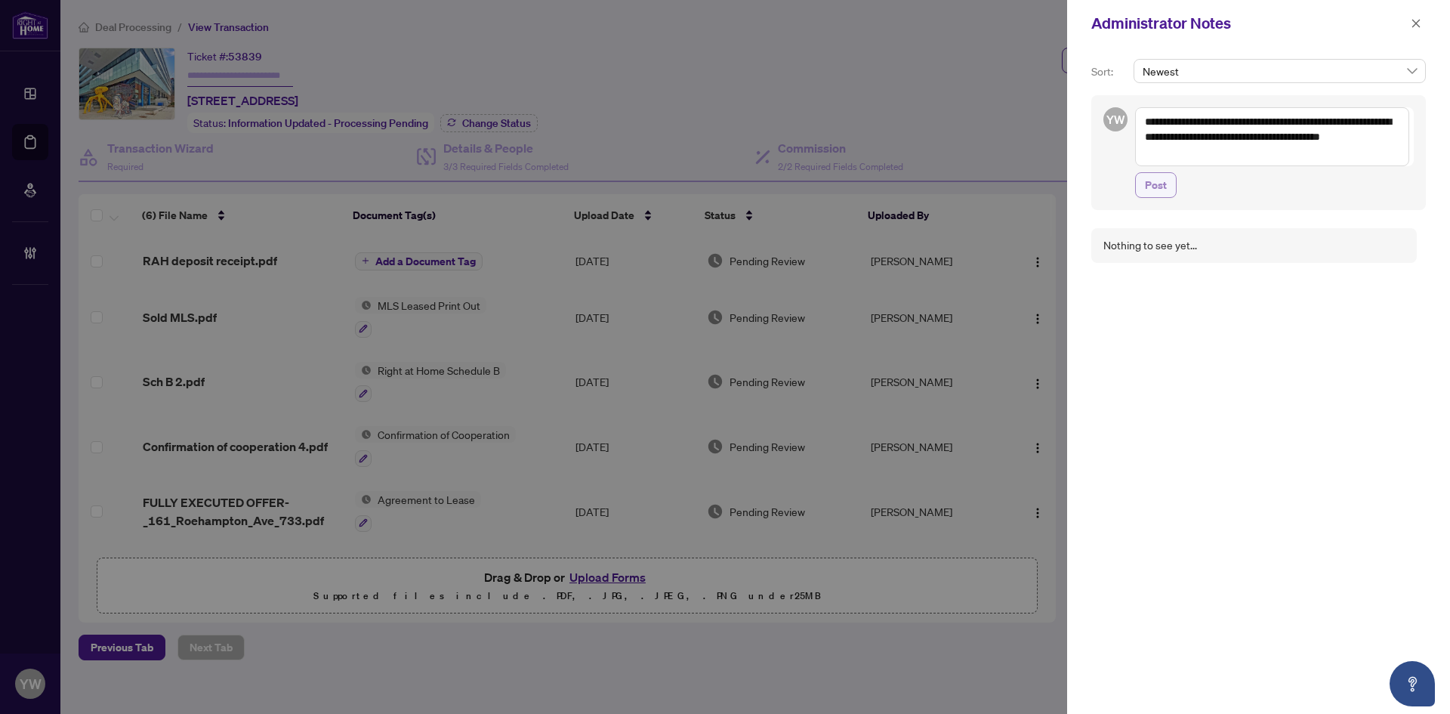
click at [1166, 184] on span "Post" at bounding box center [1156, 185] width 22 height 24
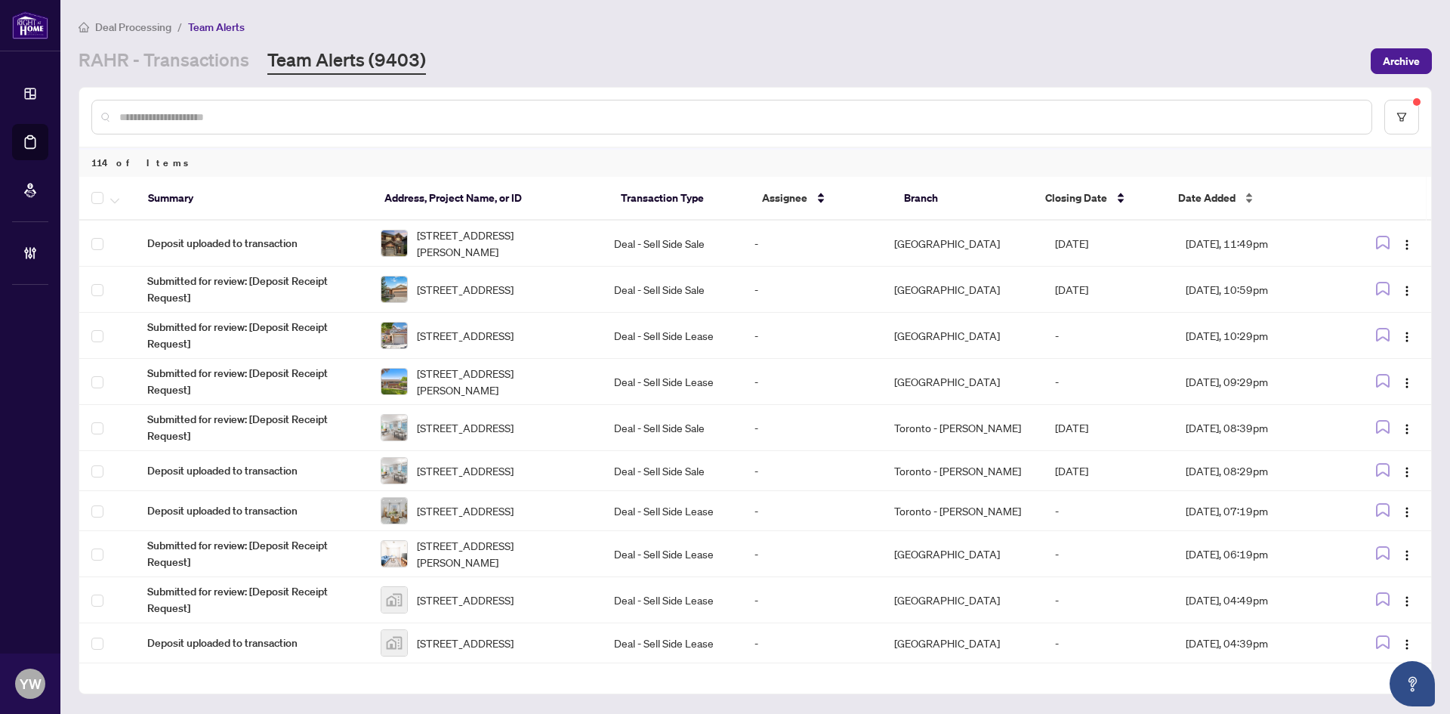
click at [1202, 206] on div "Date Added" at bounding box center [1251, 198] width 146 height 17
click at [1203, 203] on span "Date Added" at bounding box center [1206, 198] width 57 height 17
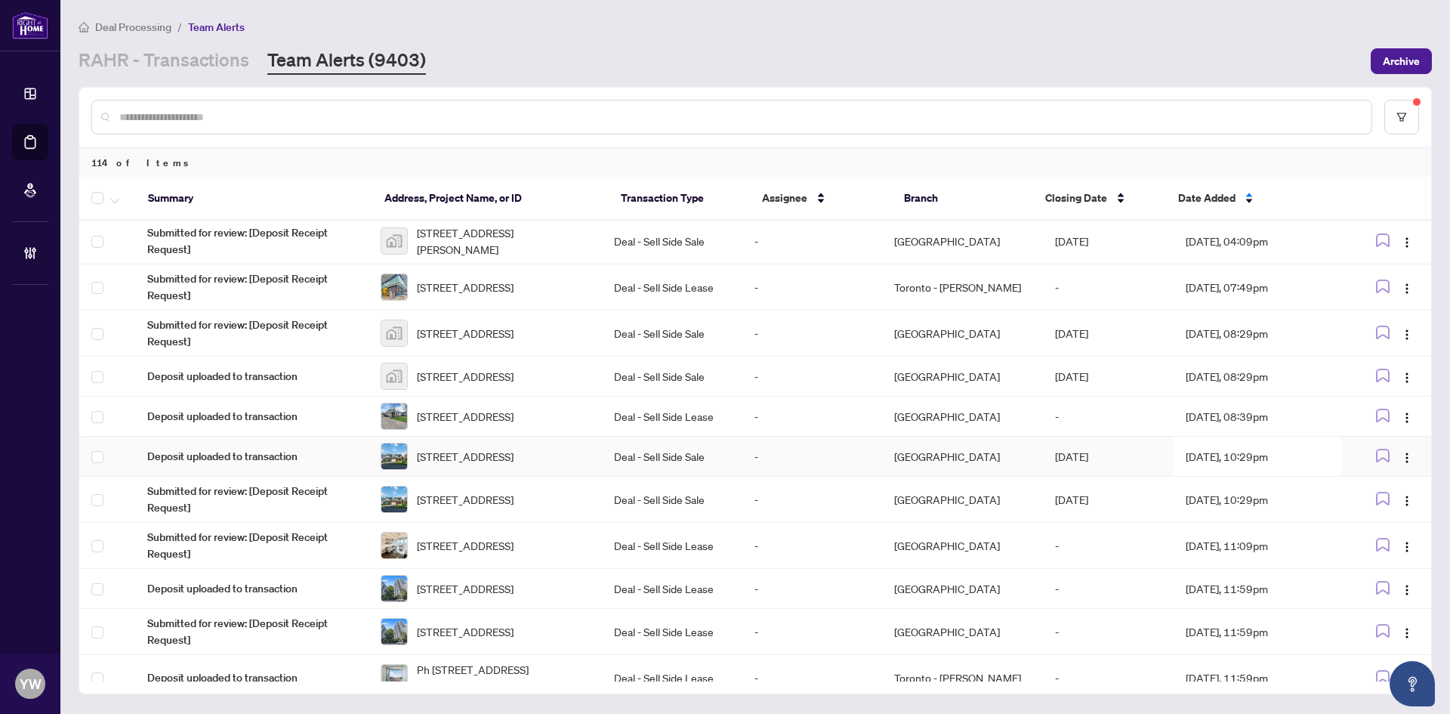
scroll to position [687, 0]
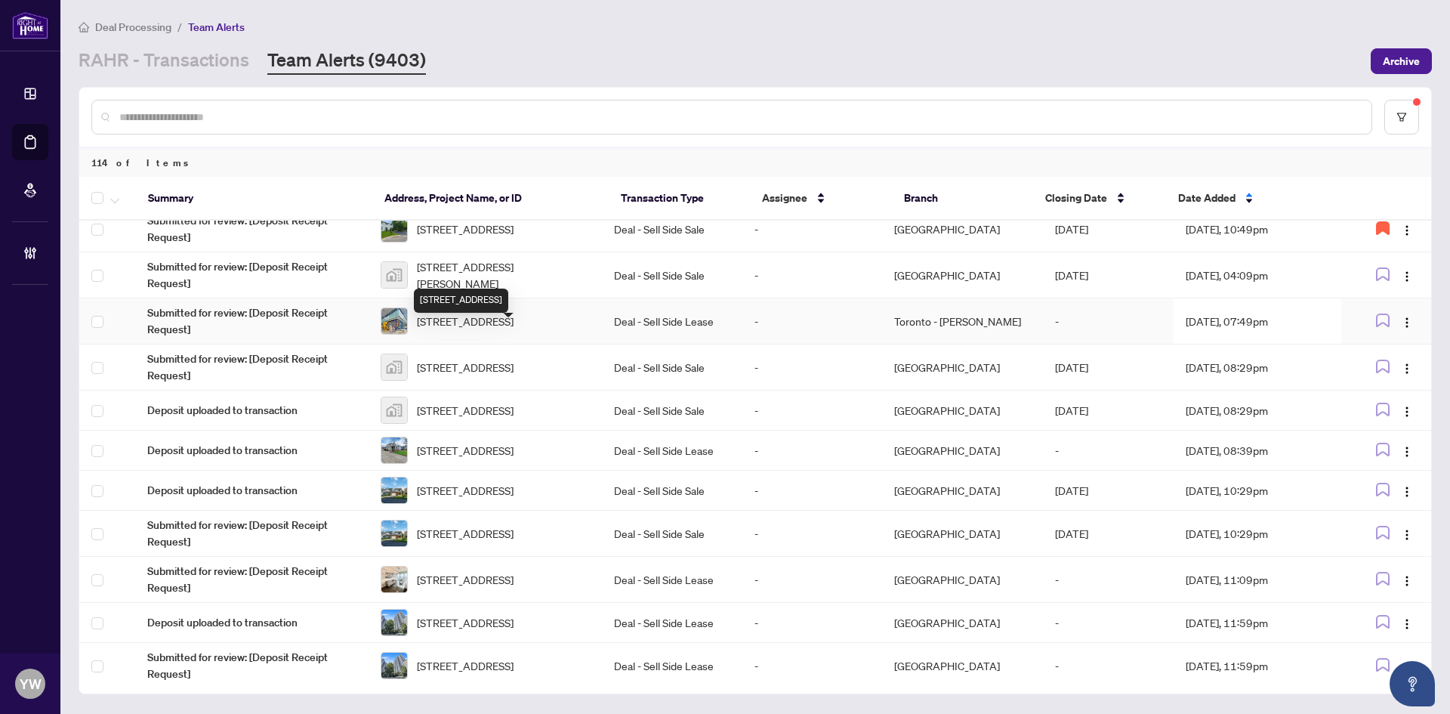
click at [514, 326] on span "[STREET_ADDRESS]" at bounding box center [465, 321] width 97 height 17
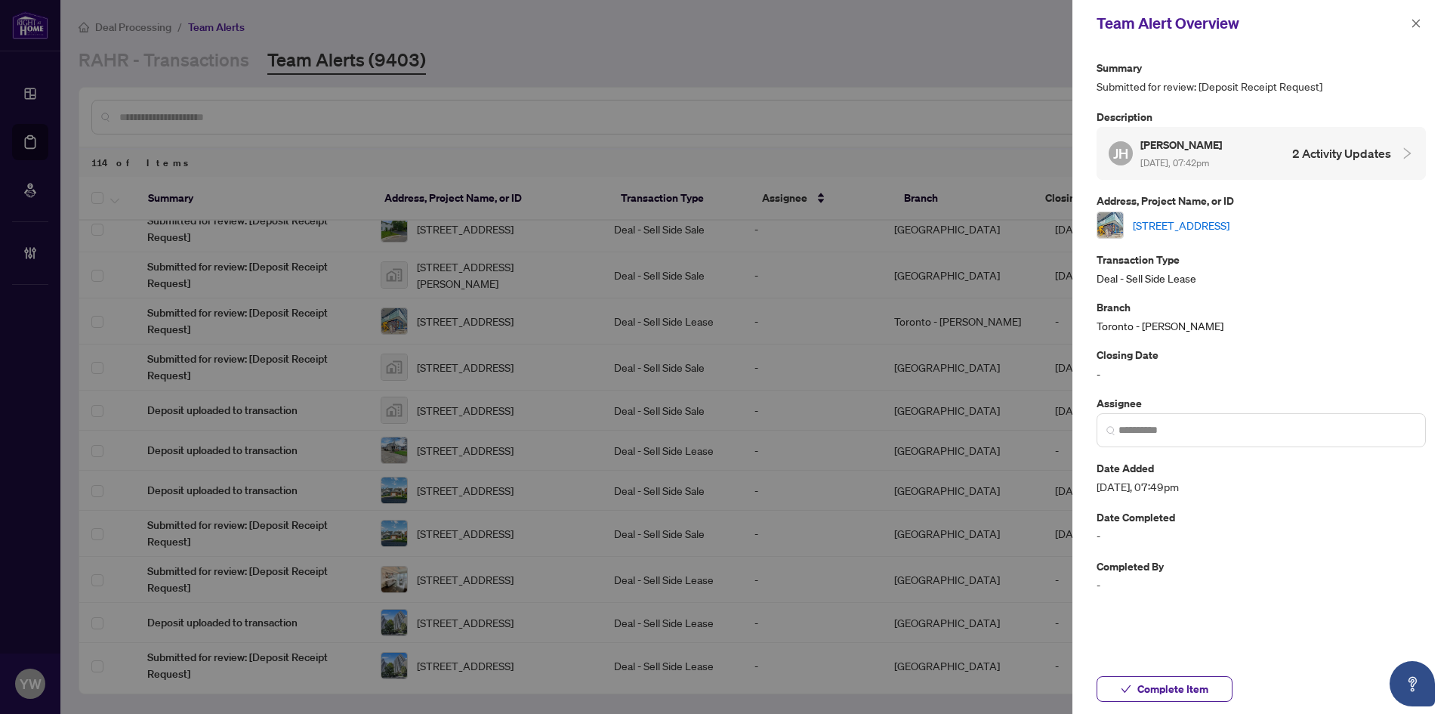
click at [1181, 218] on link "[STREET_ADDRESS]" at bounding box center [1181, 225] width 97 height 17
click at [1192, 687] on span "Complete Item" at bounding box center [1172, 689] width 71 height 24
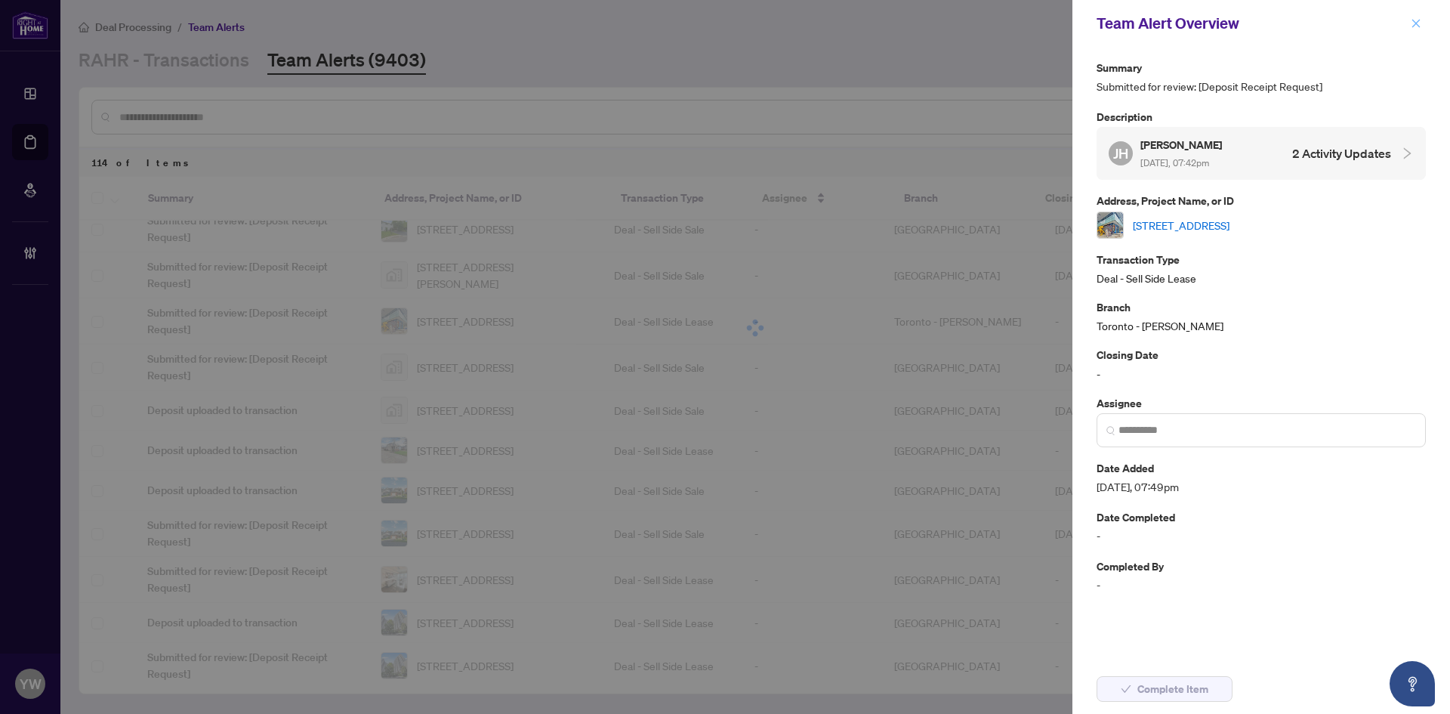
click at [1417, 26] on icon "close" at bounding box center [1416, 23] width 11 height 11
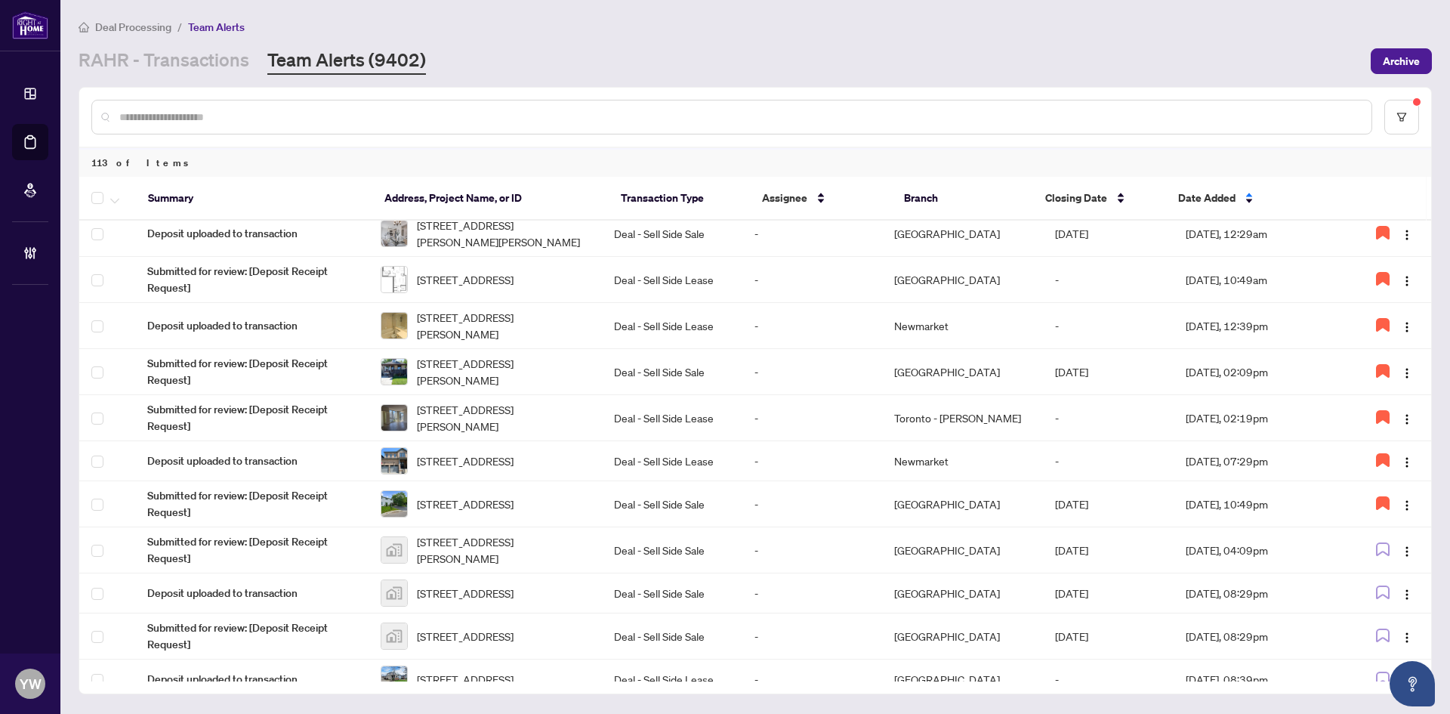
scroll to position [529, 0]
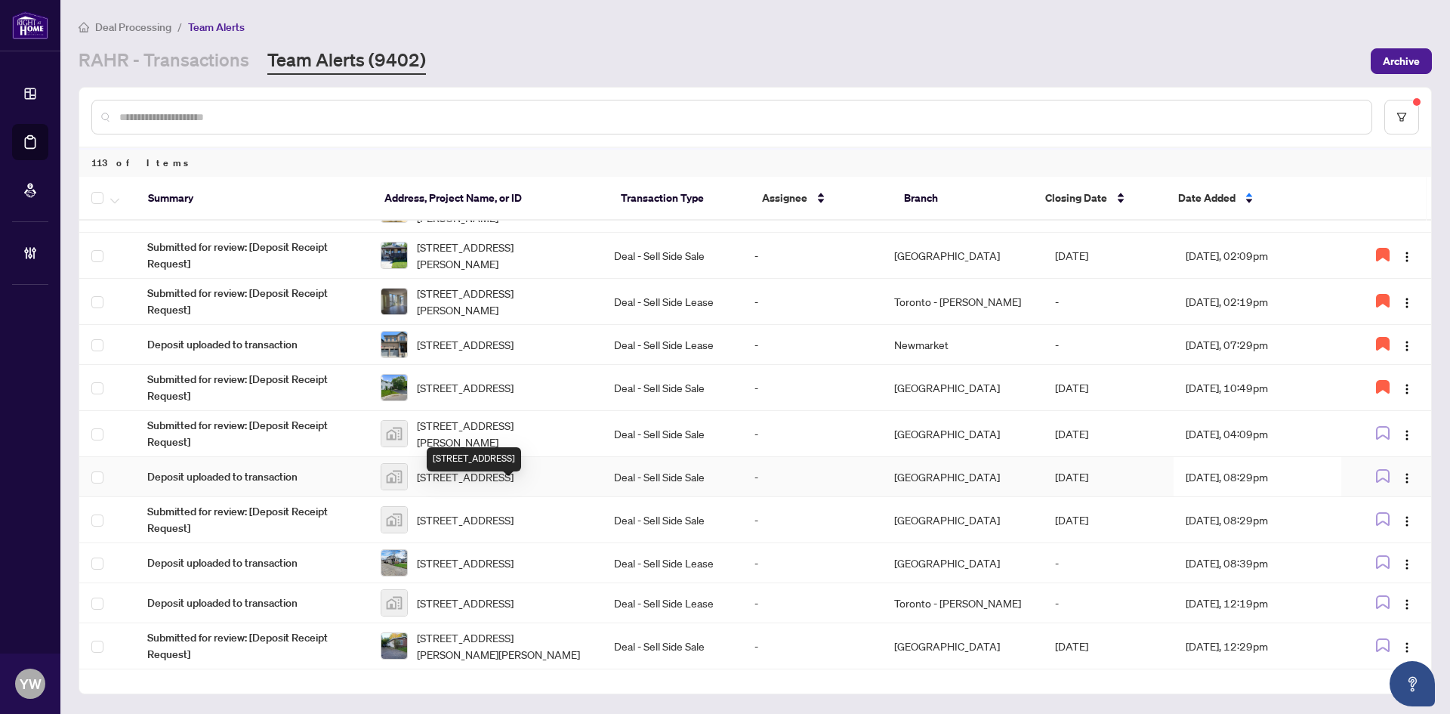
click at [503, 485] on span "[STREET_ADDRESS]" at bounding box center [465, 476] width 97 height 17
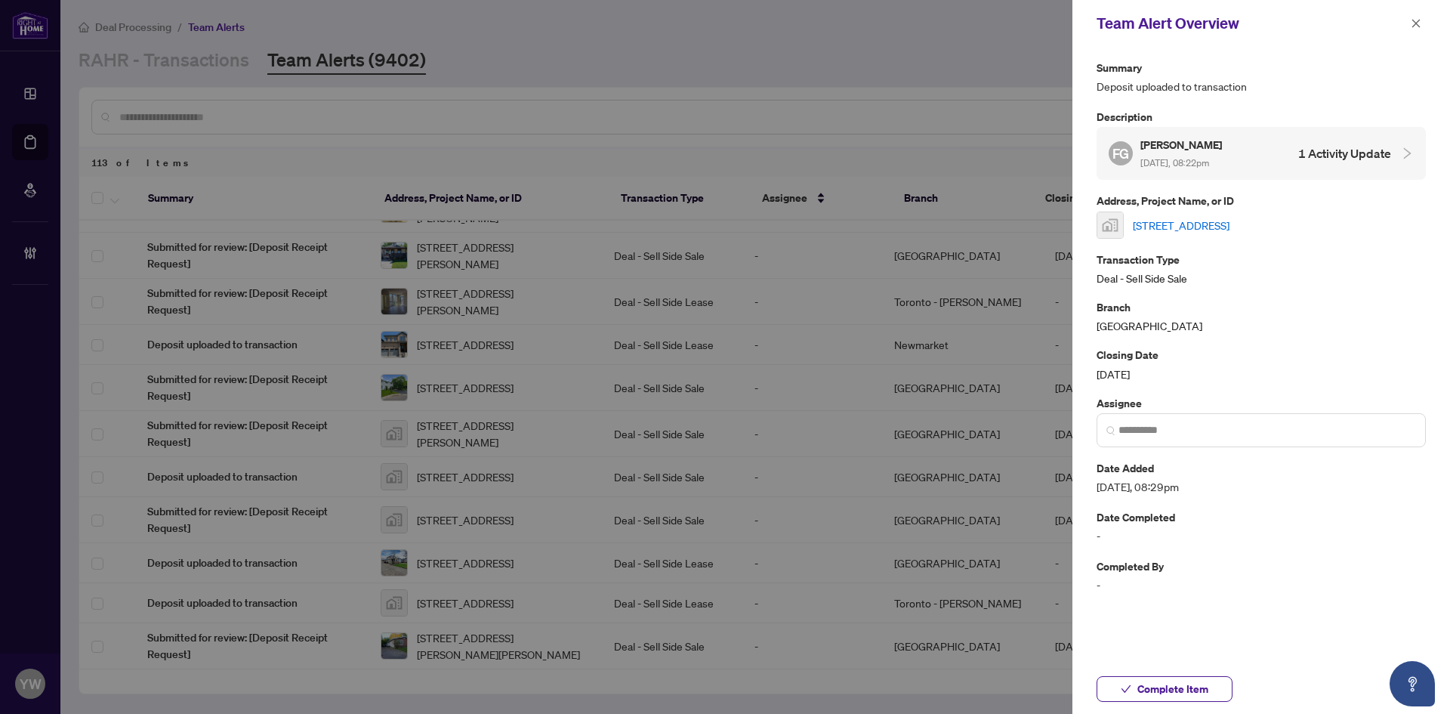
click at [1150, 229] on link "[STREET_ADDRESS]" at bounding box center [1181, 225] width 97 height 17
click at [1153, 693] on span "Complete Item" at bounding box center [1172, 689] width 71 height 24
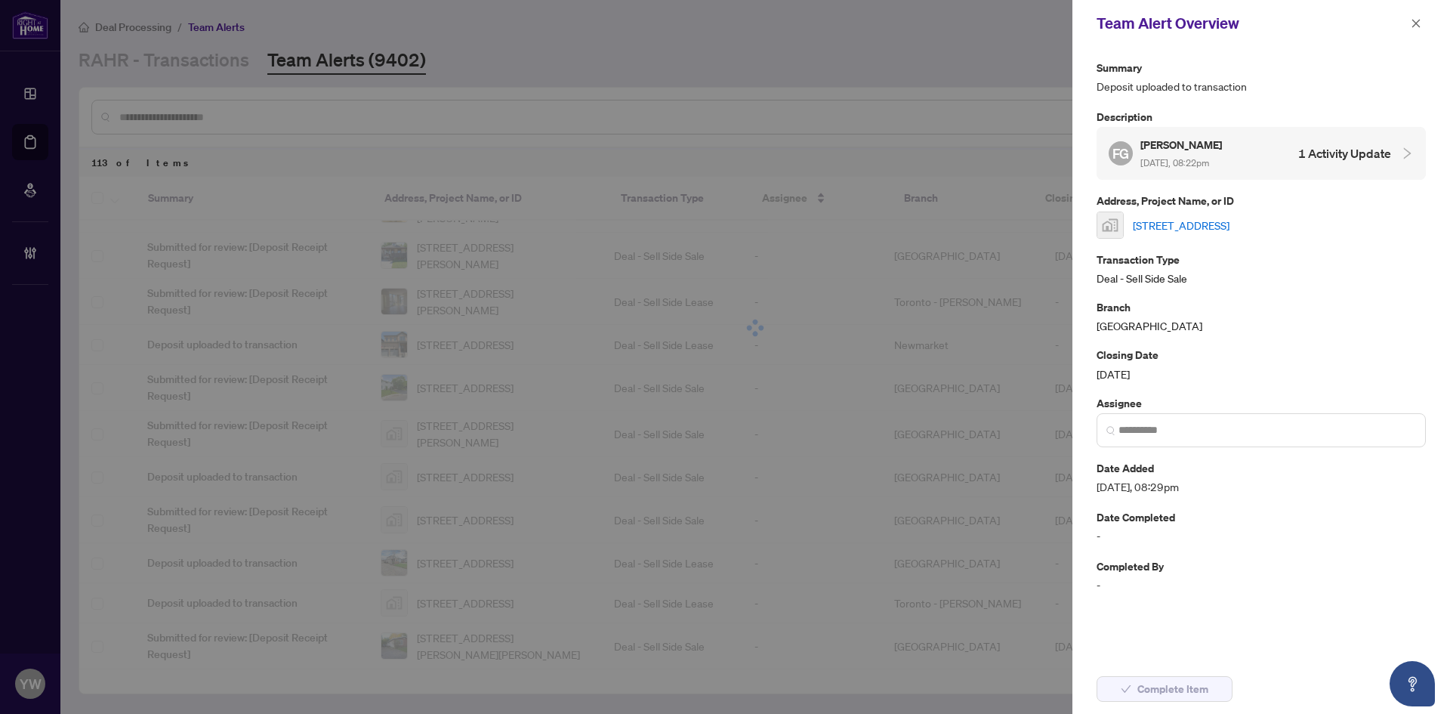
click at [1406, 29] on div "Team Alert Overview" at bounding box center [1252, 23] width 310 height 23
click at [1413, 21] on icon "close" at bounding box center [1416, 23] width 8 height 8
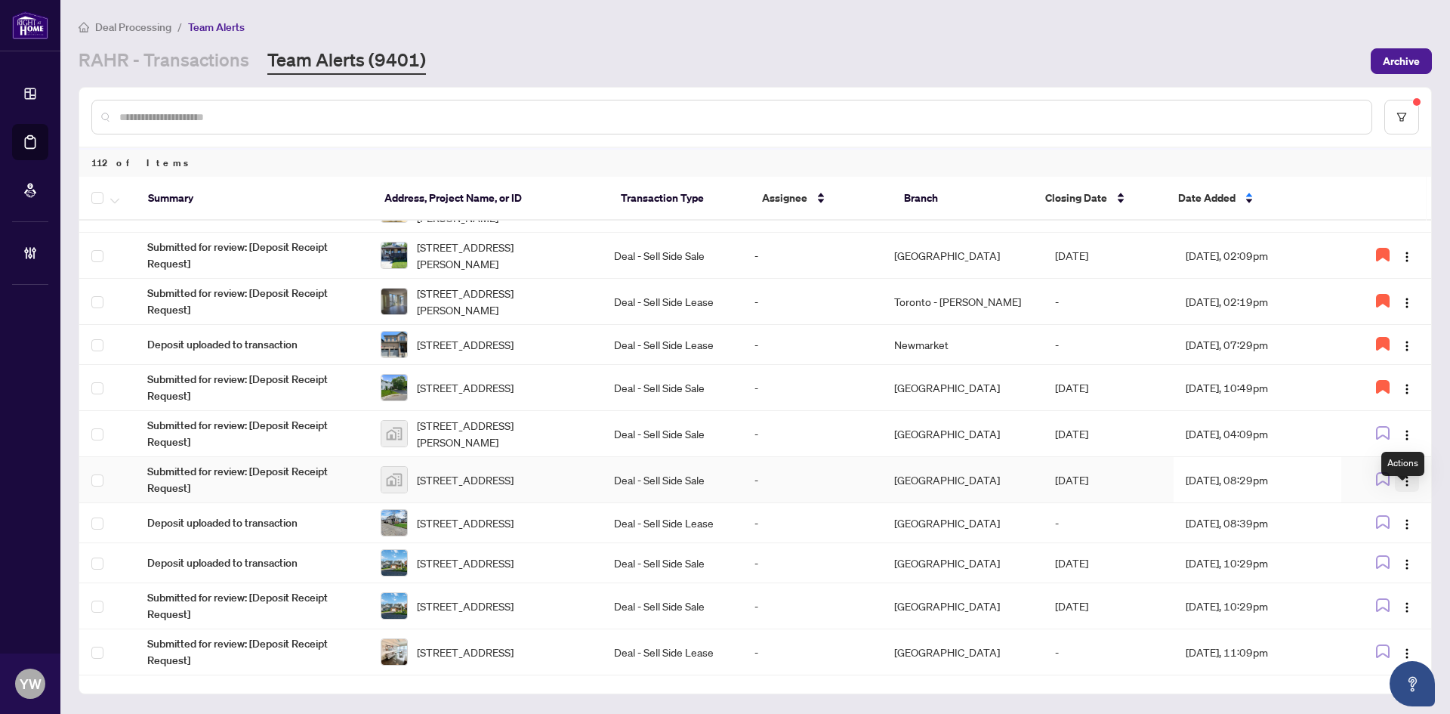
click at [1401, 487] on img "button" at bounding box center [1407, 481] width 12 height 12
click at [1383, 576] on span "Complete Item" at bounding box center [1367, 575] width 70 height 17
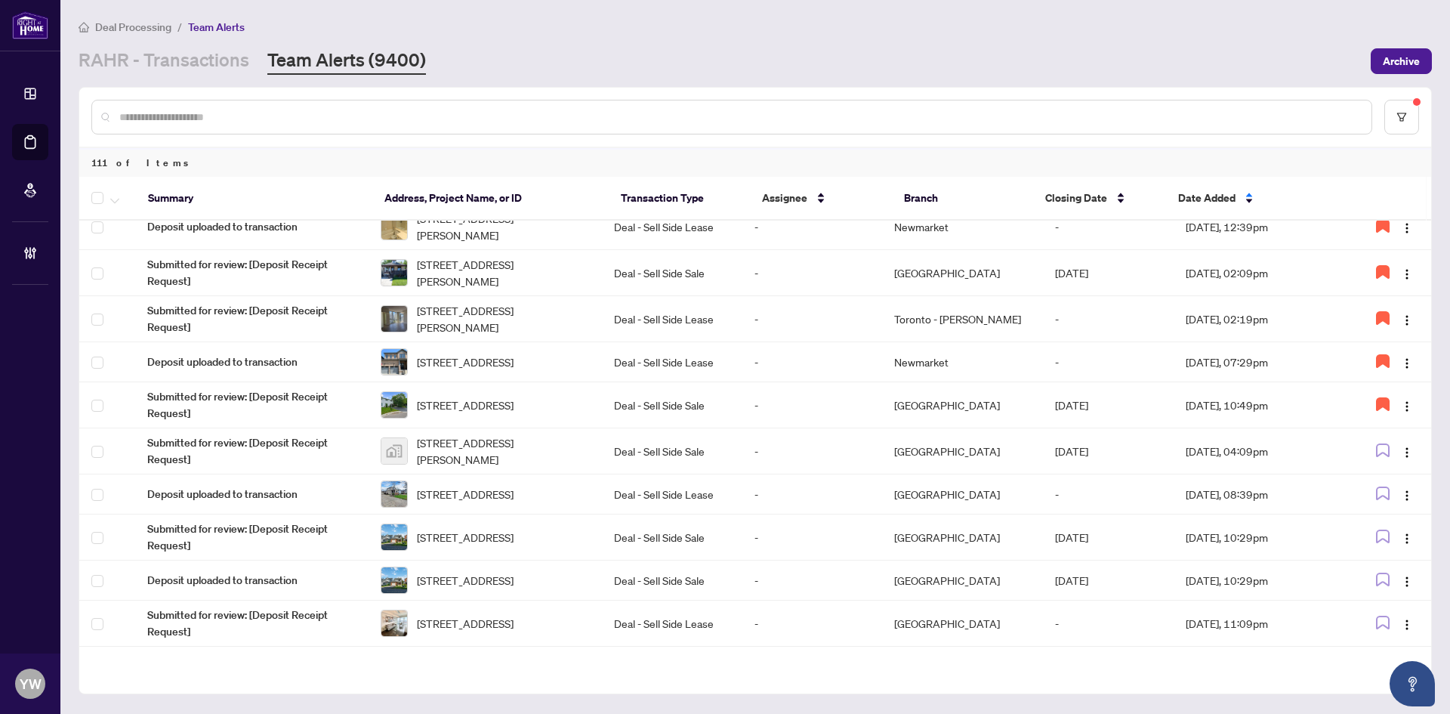
scroll to position [536, 0]
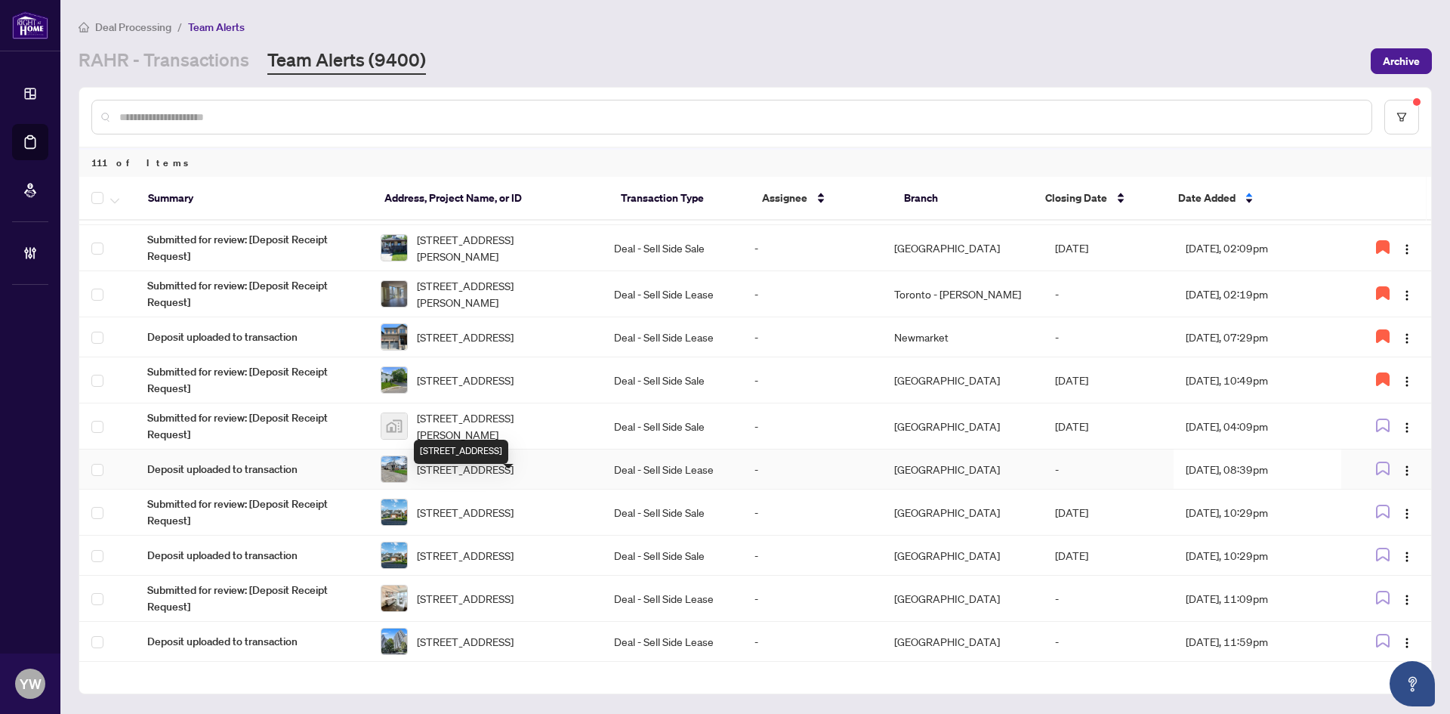
click at [514, 477] on span "[STREET_ADDRESS]" at bounding box center [465, 469] width 97 height 17
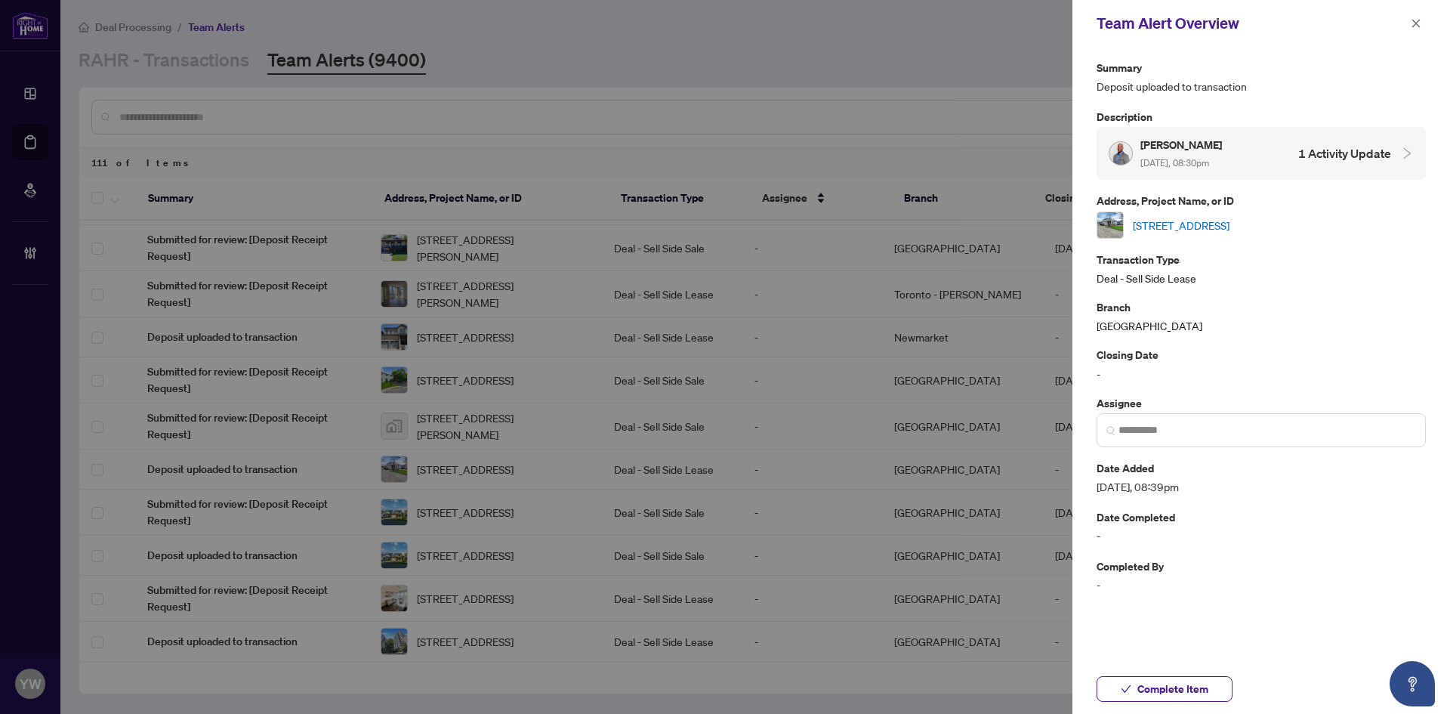
click at [1194, 224] on link "[STREET_ADDRESS]" at bounding box center [1181, 225] width 97 height 17
click at [1407, 21] on button "button" at bounding box center [1416, 23] width 20 height 18
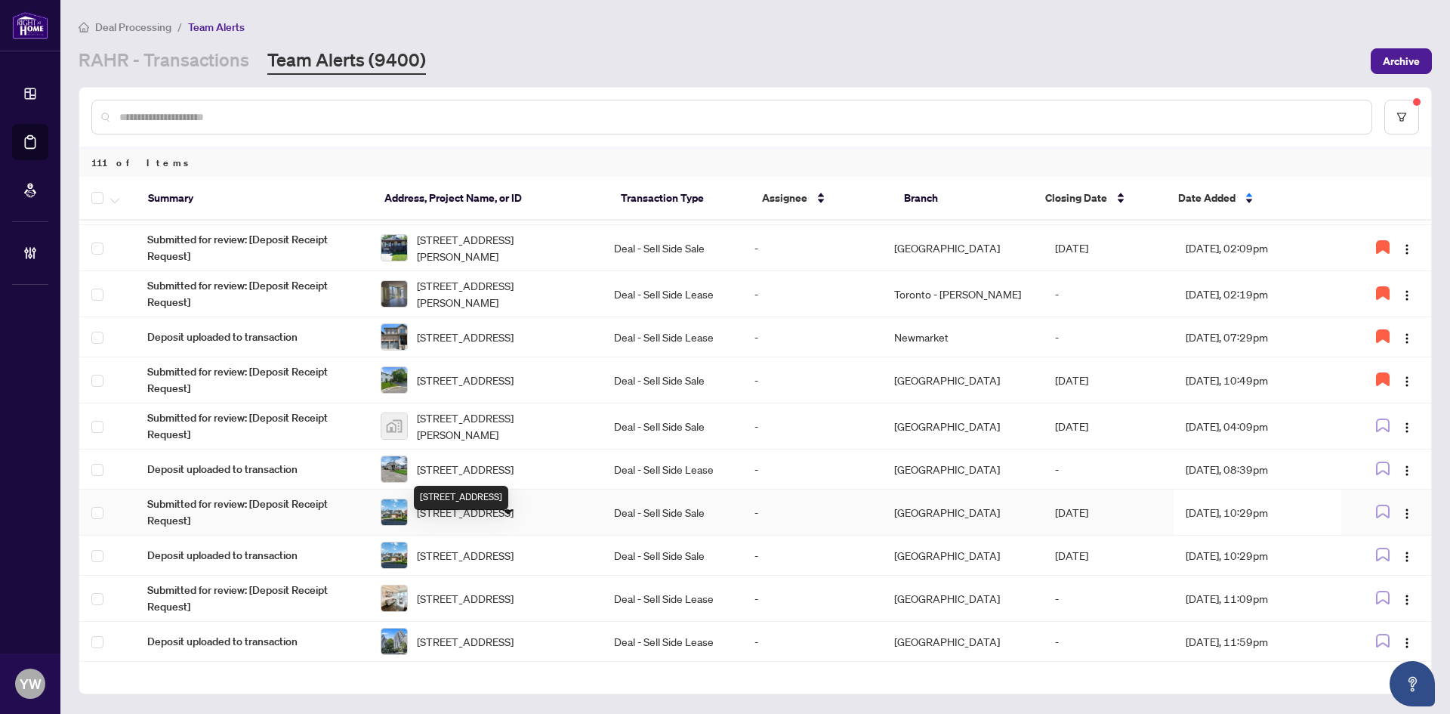
click at [514, 520] on span "[STREET_ADDRESS]" at bounding box center [465, 512] width 97 height 17
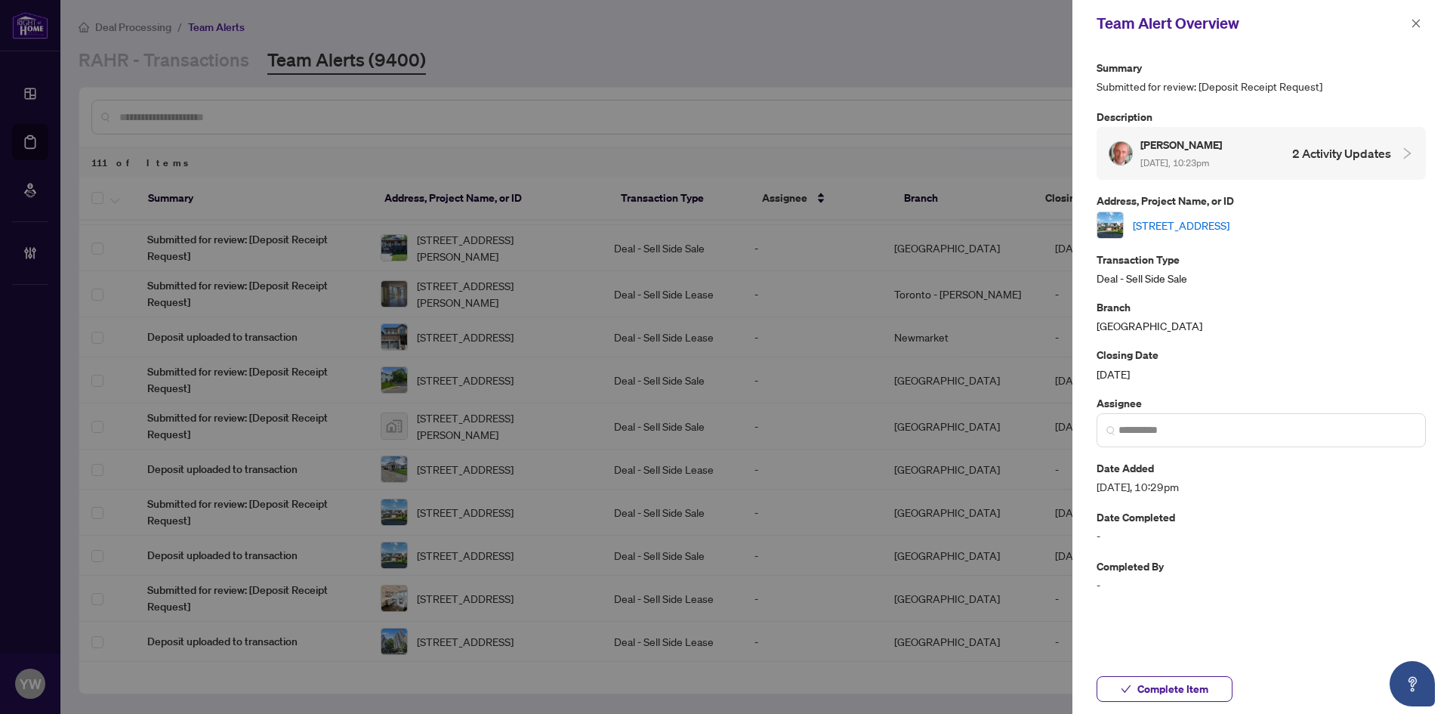
click at [1159, 222] on link "[STREET_ADDRESS]" at bounding box center [1181, 225] width 97 height 17
click at [1166, 693] on span "Complete Item" at bounding box center [1172, 689] width 71 height 24
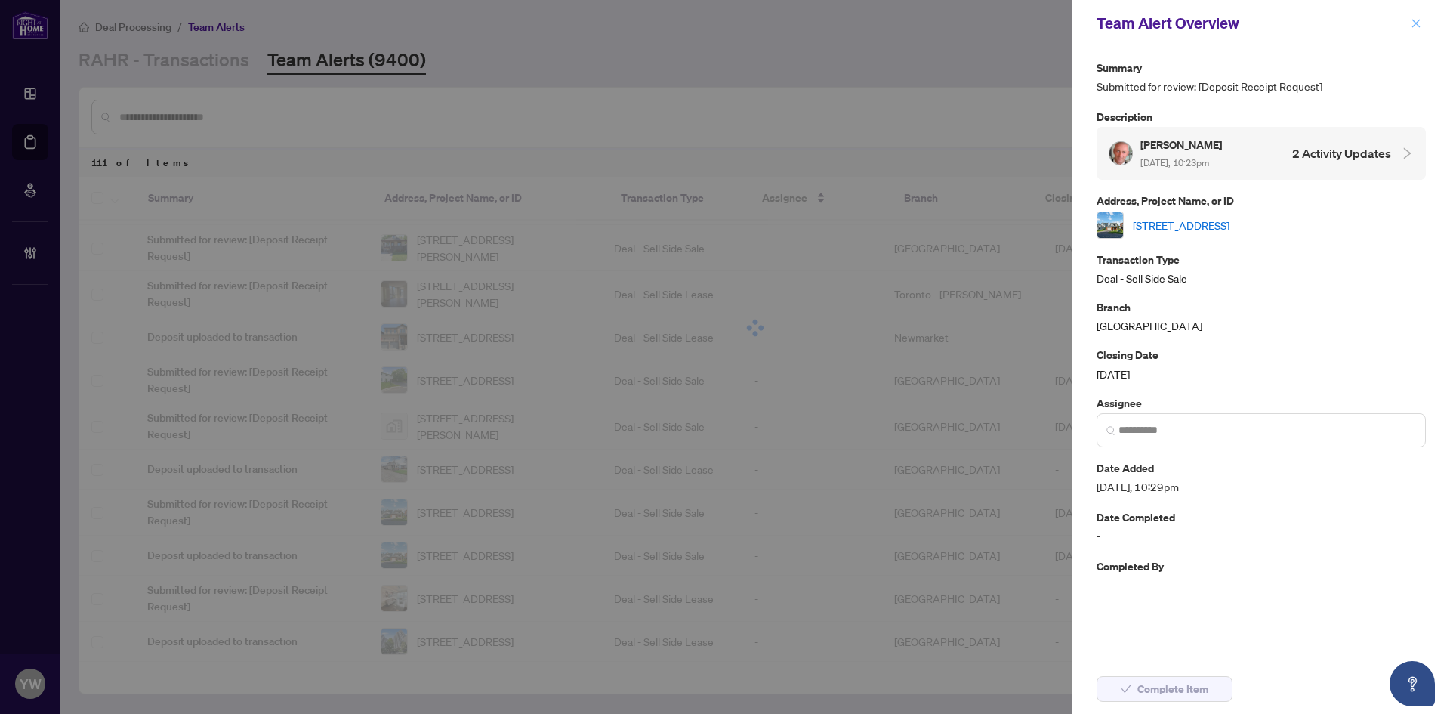
click at [1412, 31] on span "button" at bounding box center [1416, 23] width 11 height 24
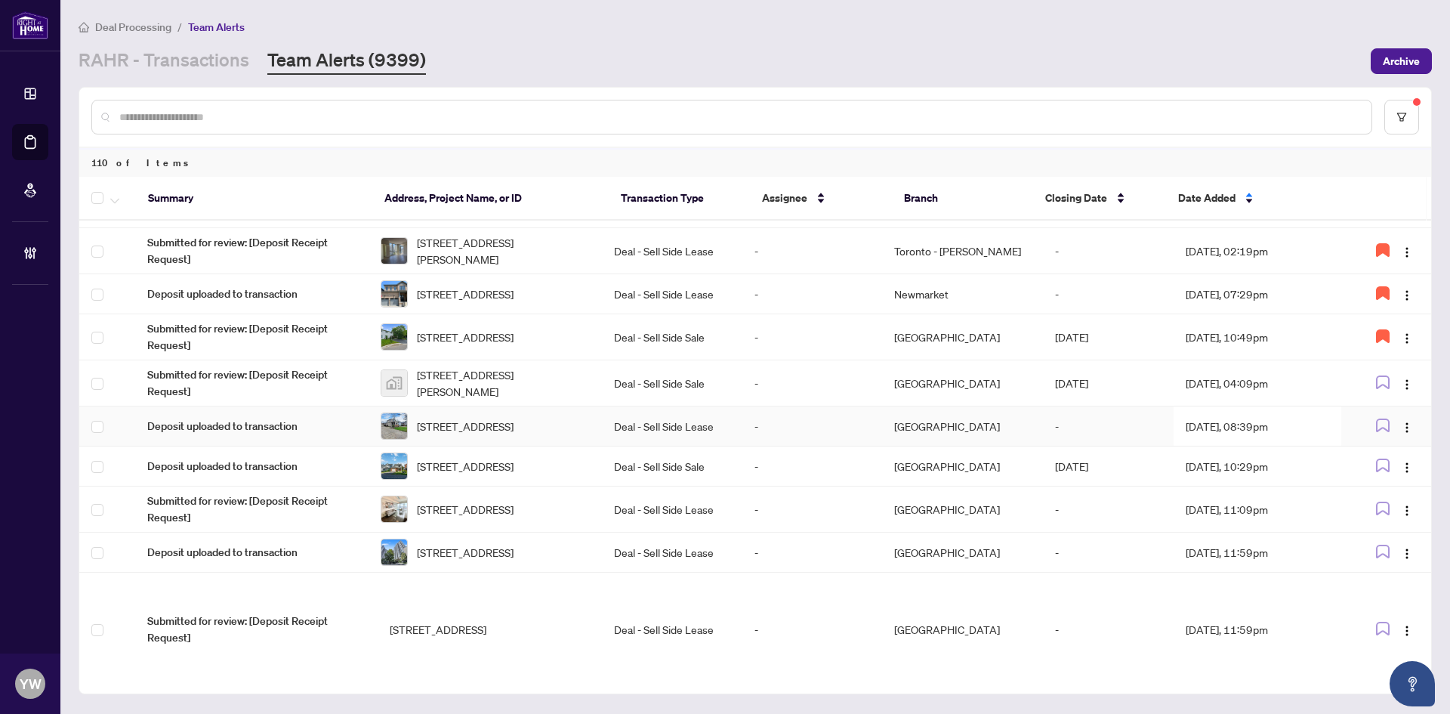
scroll to position [604, 0]
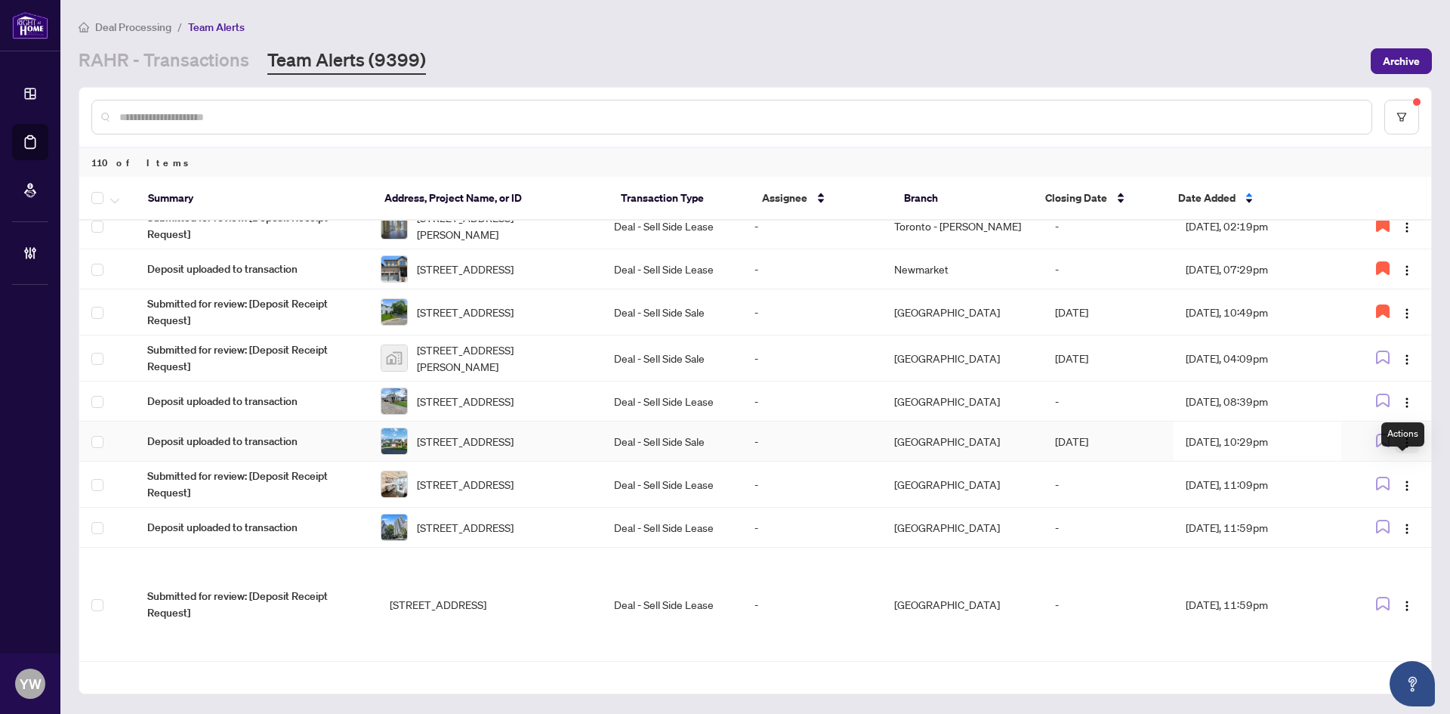
click at [1407, 449] on img "button" at bounding box center [1407, 443] width 12 height 12
click at [1400, 548] on span "Complete Item" at bounding box center [1367, 546] width 70 height 17
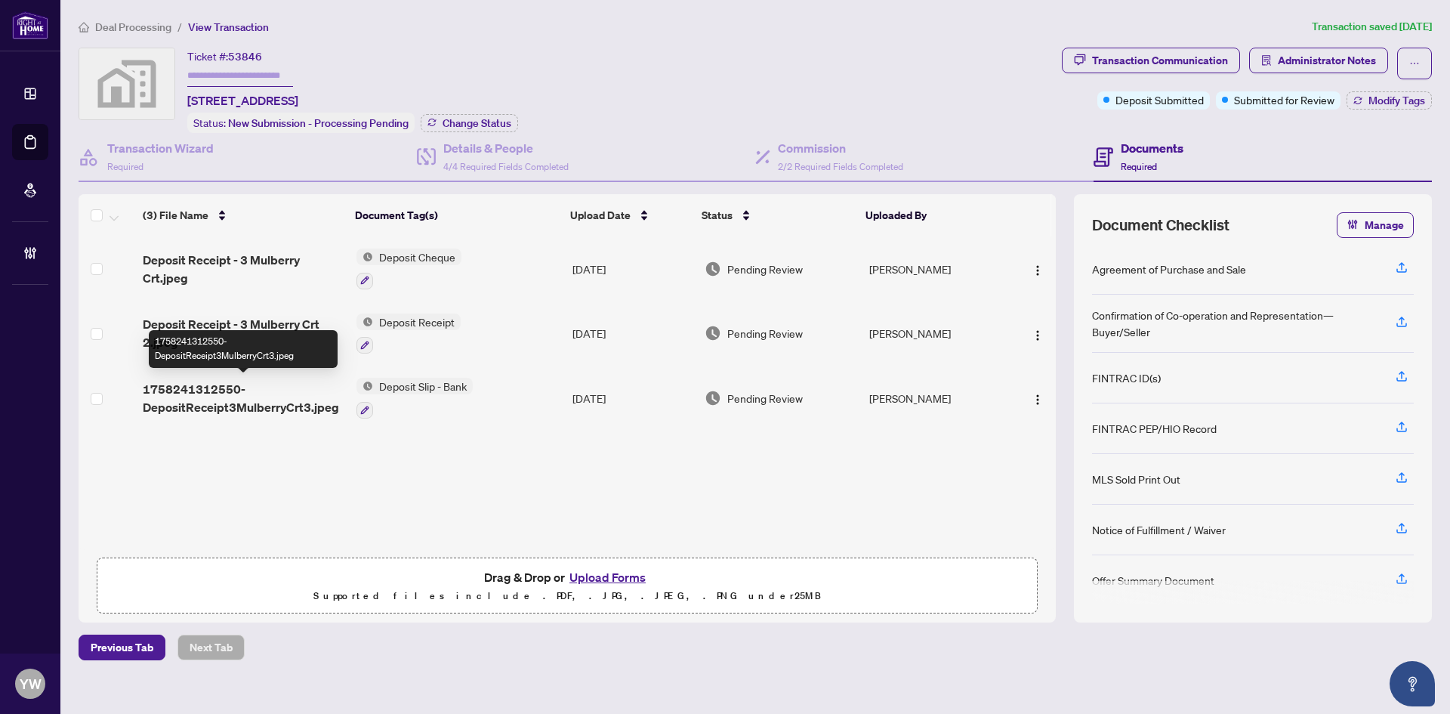
click at [233, 383] on span "1758241312550-DepositReceipt3MulberryCrt3.jpeg" at bounding box center [244, 398] width 202 height 36
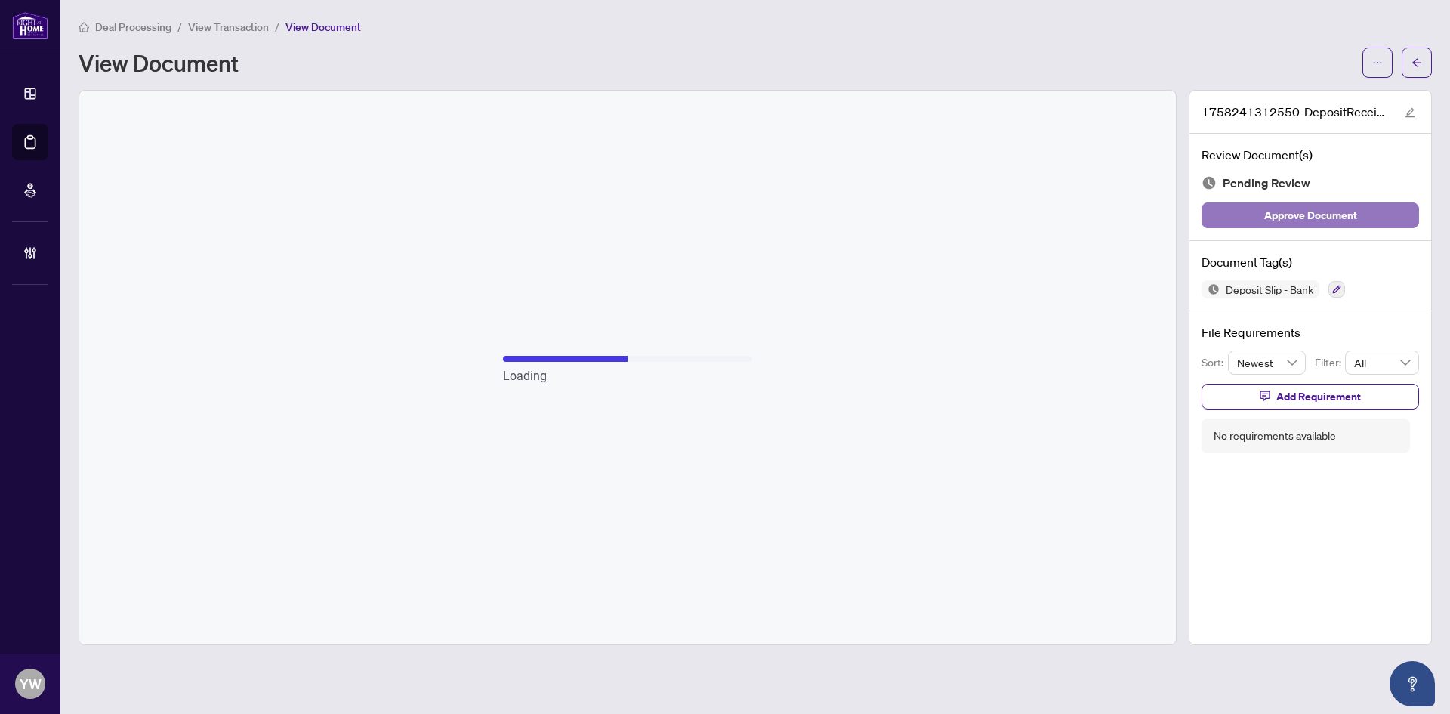
click at [1328, 214] on span "Approve Document" at bounding box center [1310, 215] width 93 height 24
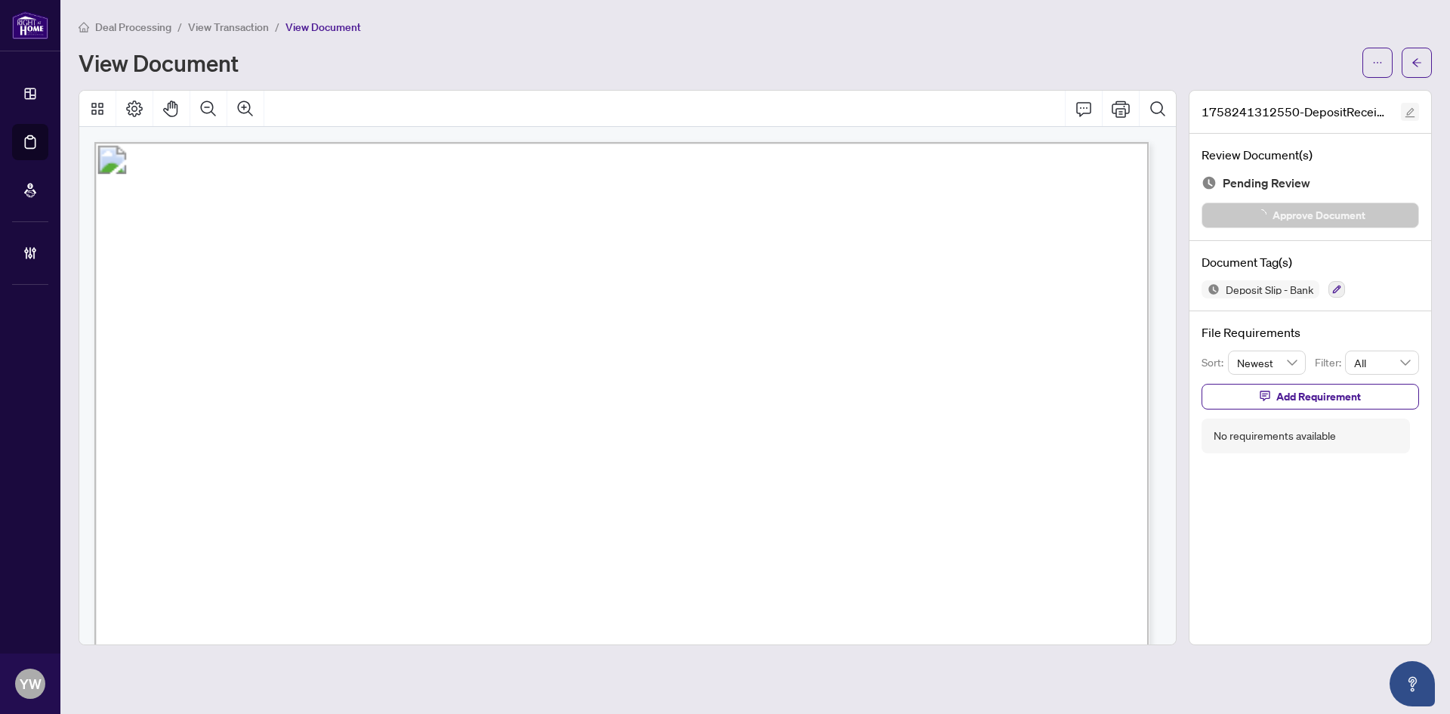
click at [1408, 108] on icon "edit" at bounding box center [1410, 112] width 11 height 11
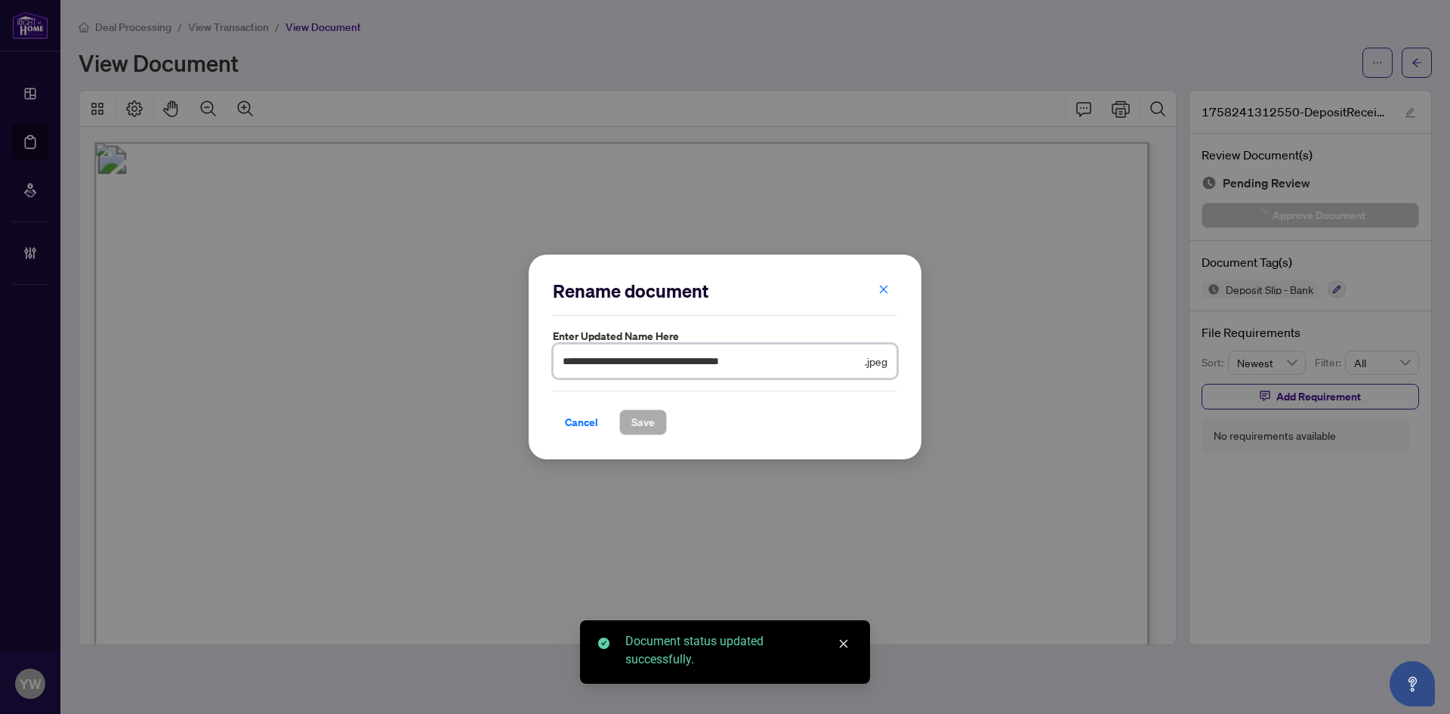
drag, startPoint x: 792, startPoint y: 365, endPoint x: 479, endPoint y: 346, distance: 313.3
click at [479, 346] on div "**********" at bounding box center [725, 357] width 1450 height 714
type input "**********"
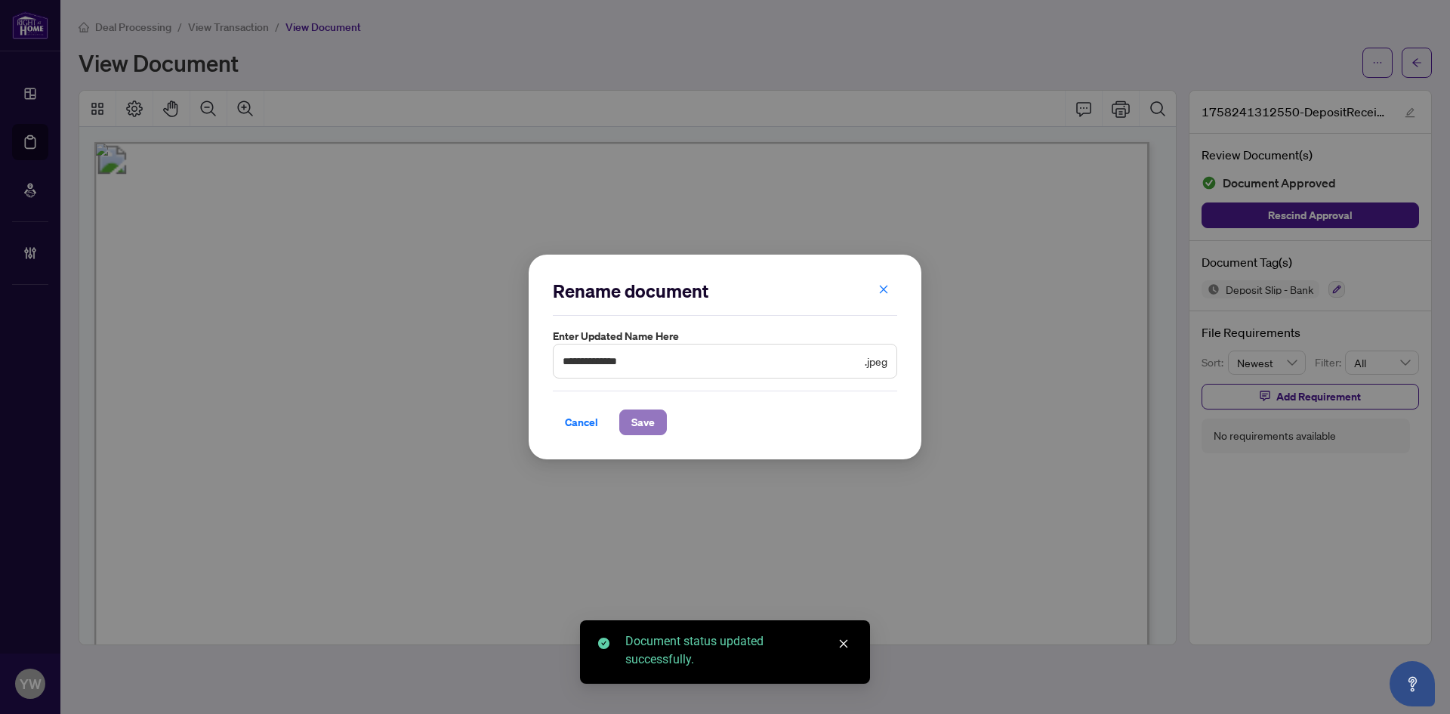
click at [653, 418] on span "Save" at bounding box center [642, 422] width 23 height 24
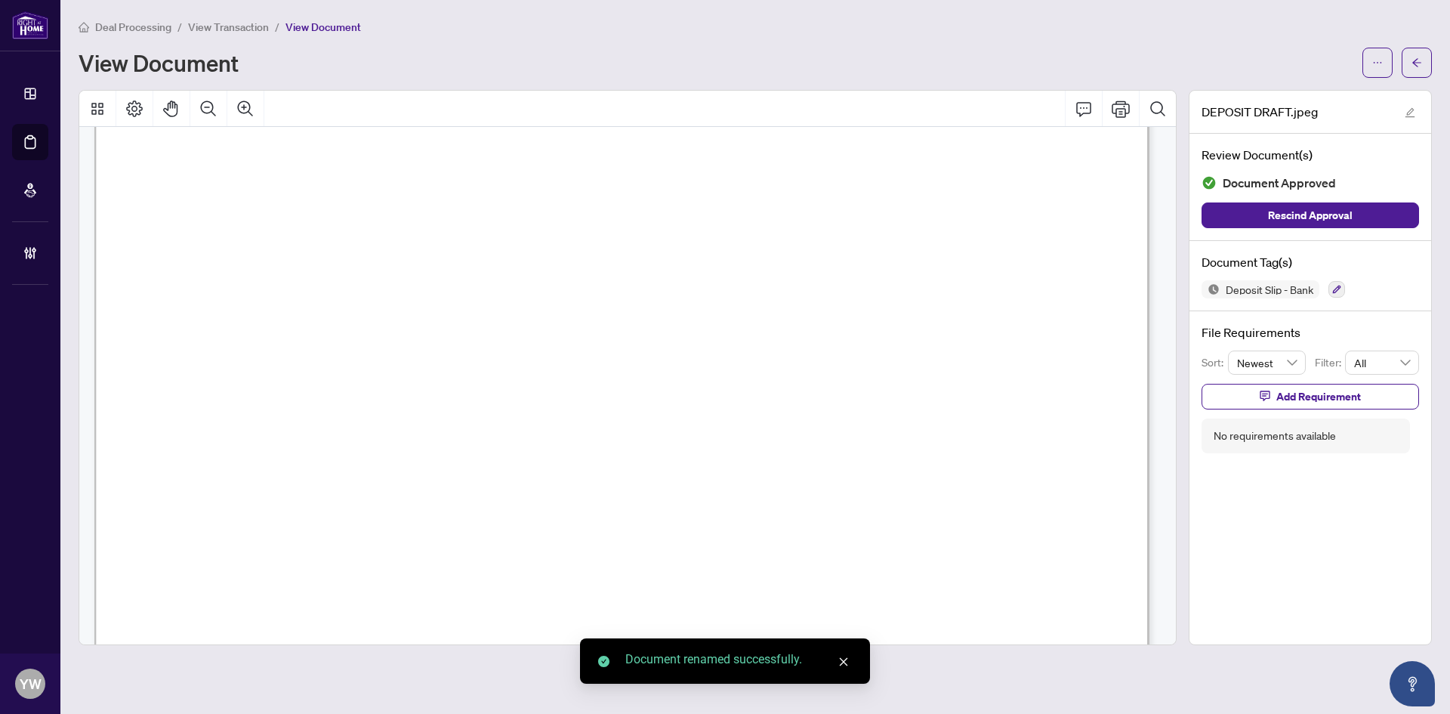
scroll to position [900, 0]
click at [1412, 81] on div "Deal Processing / View Transaction / View Document View Document DEPOSIT DRAFT.…" at bounding box center [755, 331] width 1353 height 627
click at [1408, 68] on button "button" at bounding box center [1417, 63] width 30 height 30
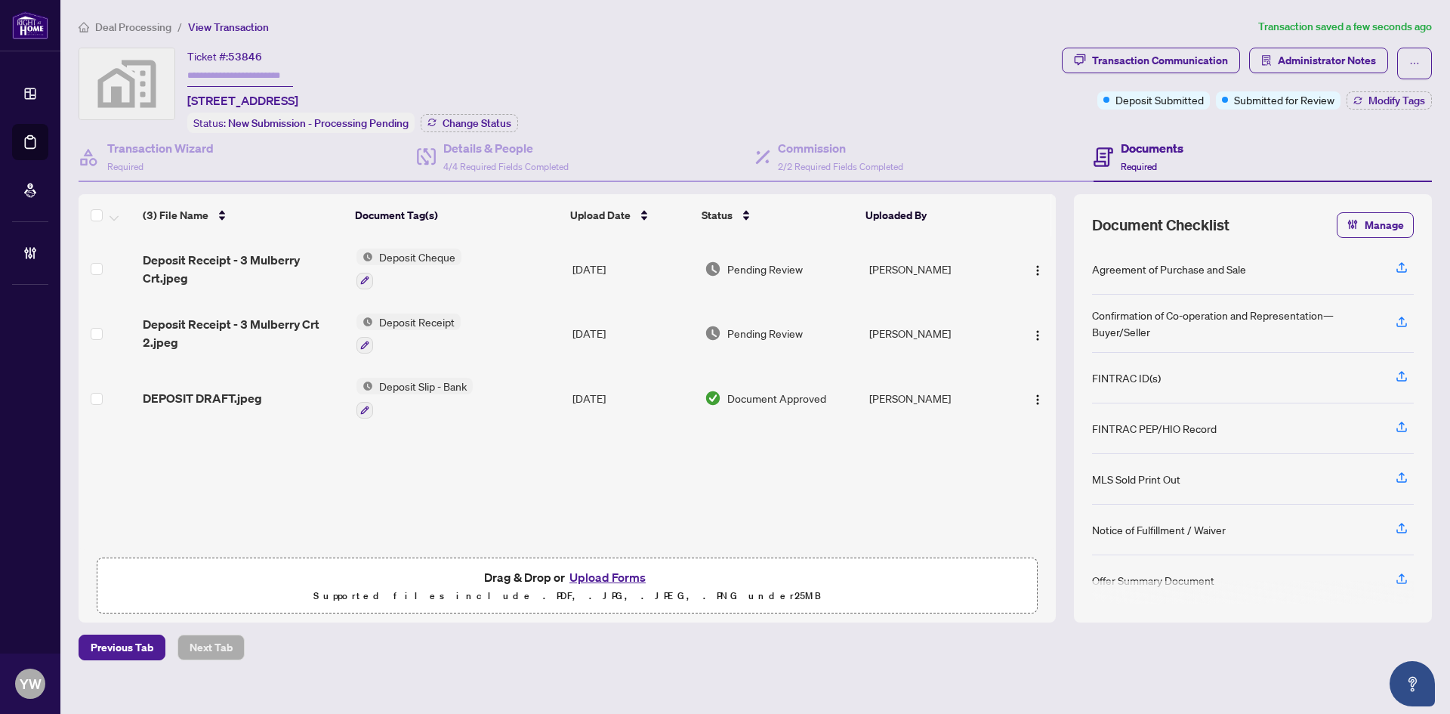
click at [287, 323] on span "Deposit Receipt - 3 Mulberry Crt 2.jpeg" at bounding box center [244, 333] width 202 height 36
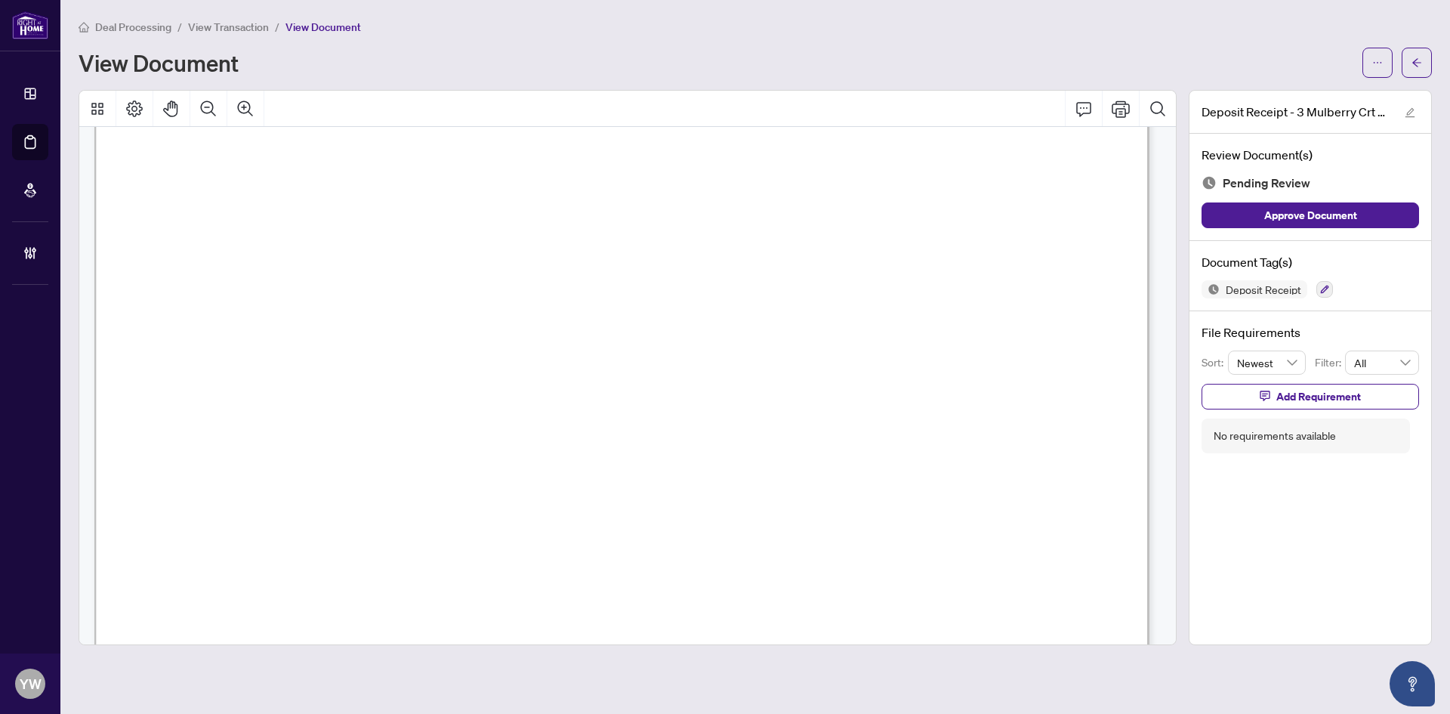
scroll to position [378, 0]
click at [1404, 114] on button "button" at bounding box center [1410, 112] width 18 height 18
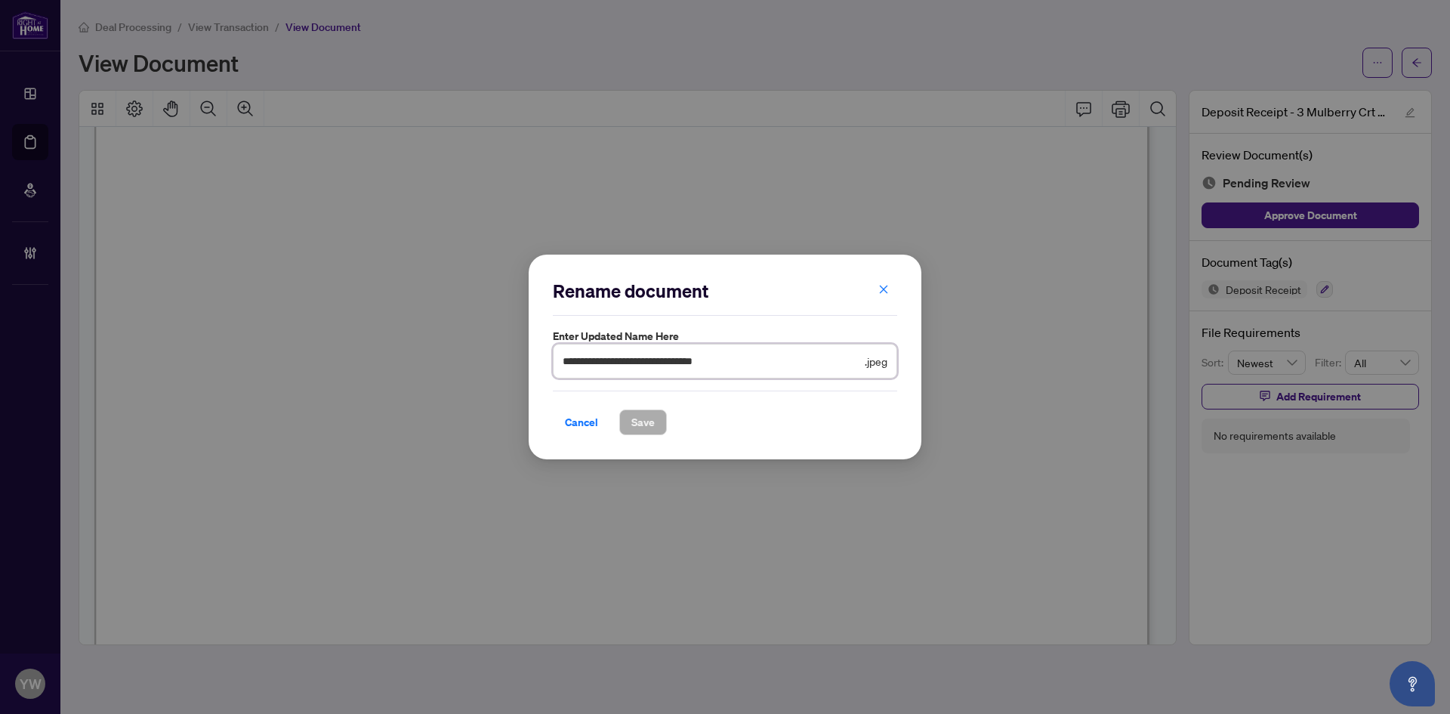
drag, startPoint x: 712, startPoint y: 360, endPoint x: 492, endPoint y: 350, distance: 220.0
click at [492, 350] on div "**********" at bounding box center [725, 357] width 1450 height 714
type input "**********"
click at [641, 426] on span "Save" at bounding box center [642, 422] width 23 height 24
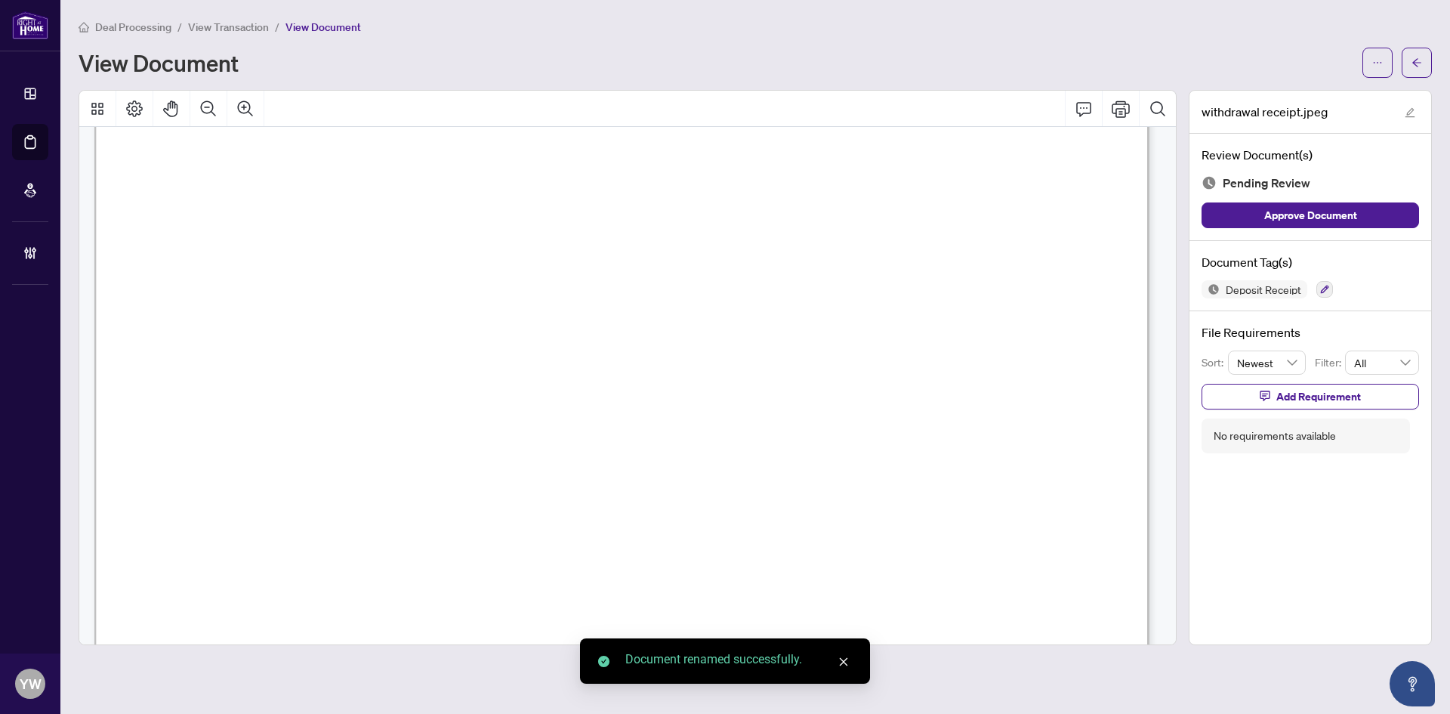
click at [1419, 65] on icon "arrow-left" at bounding box center [1417, 62] width 11 height 11
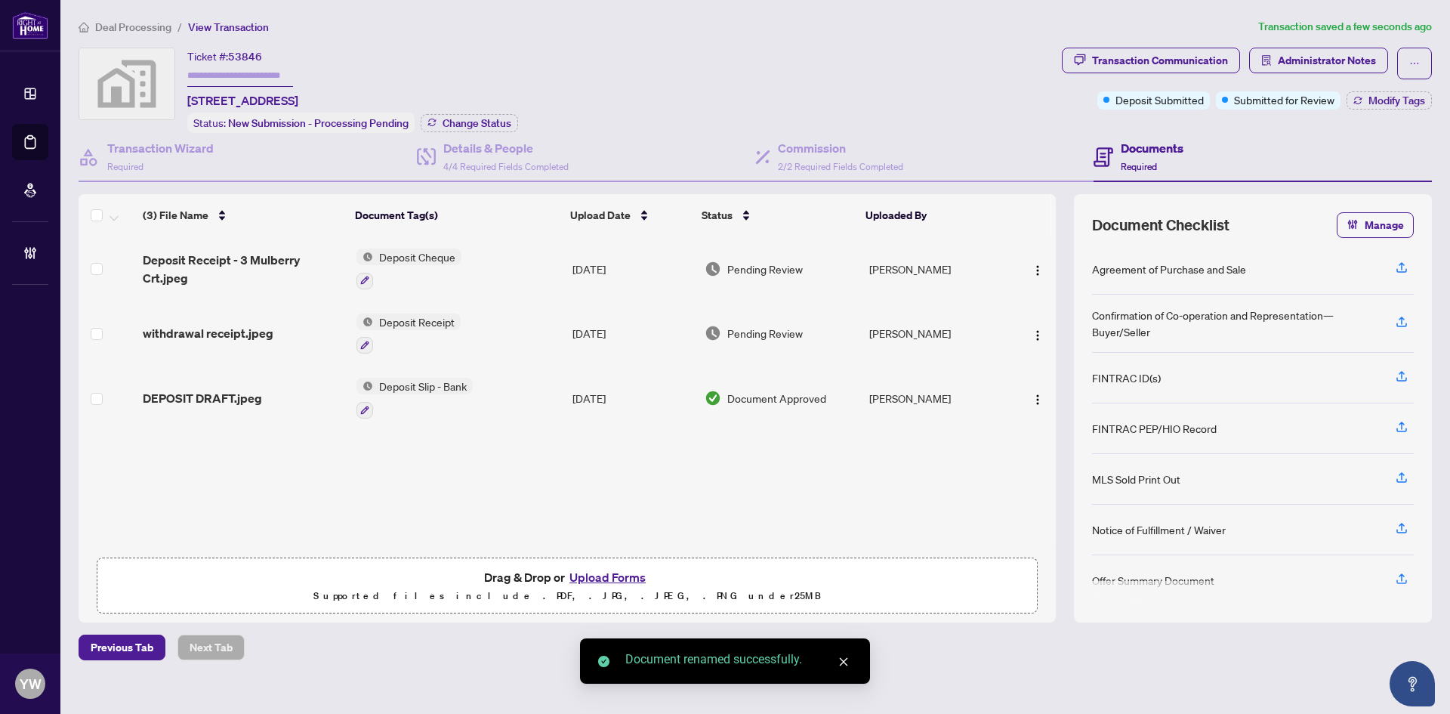
click at [261, 260] on span "Deposit Receipt - 3 Mulberry Crt.jpeg" at bounding box center [244, 269] width 202 height 36
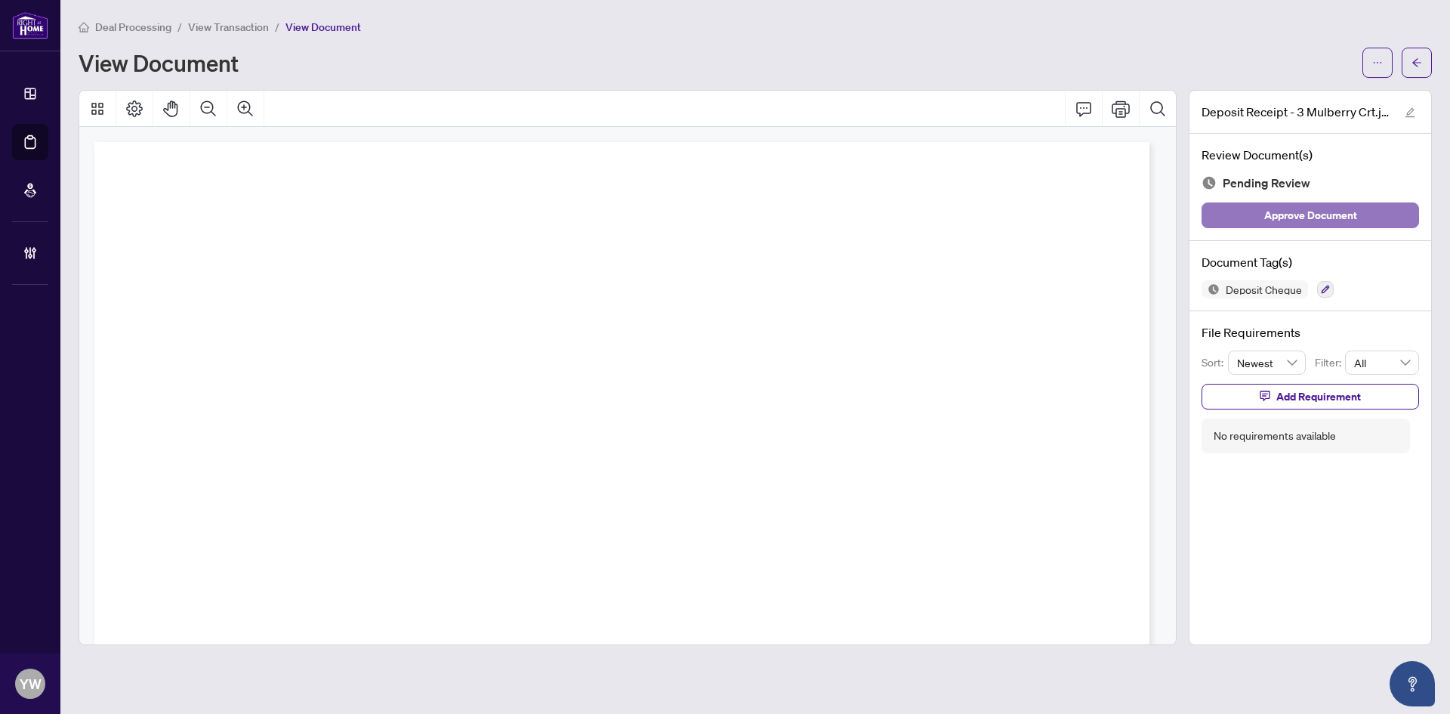
click at [1276, 218] on span "Approve Document" at bounding box center [1310, 215] width 93 height 24
click at [1409, 107] on icon "edit" at bounding box center [1410, 112] width 11 height 11
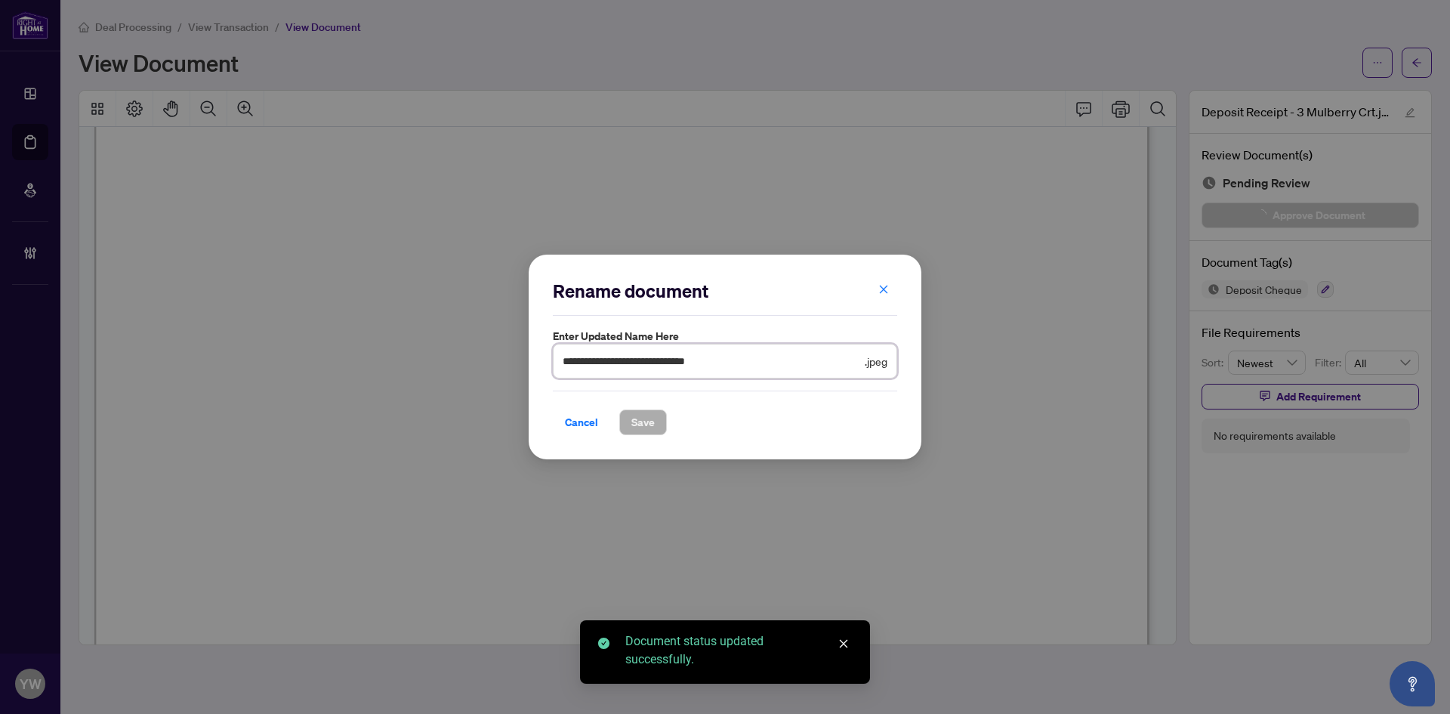
drag, startPoint x: 744, startPoint y: 366, endPoint x: 482, endPoint y: 363, distance: 262.1
click at [482, 363] on div "**********" at bounding box center [725, 357] width 1450 height 714
type input "********"
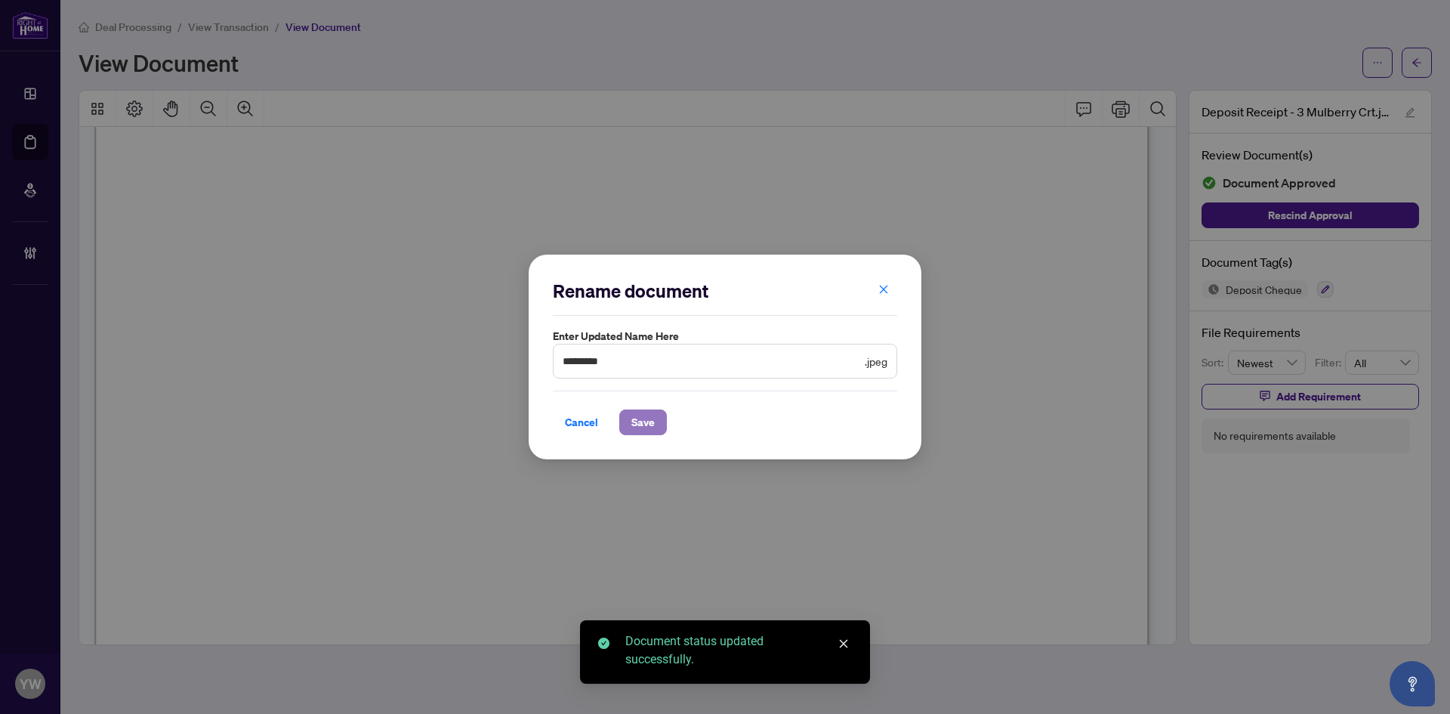
click at [647, 422] on span "Save" at bounding box center [642, 422] width 23 height 24
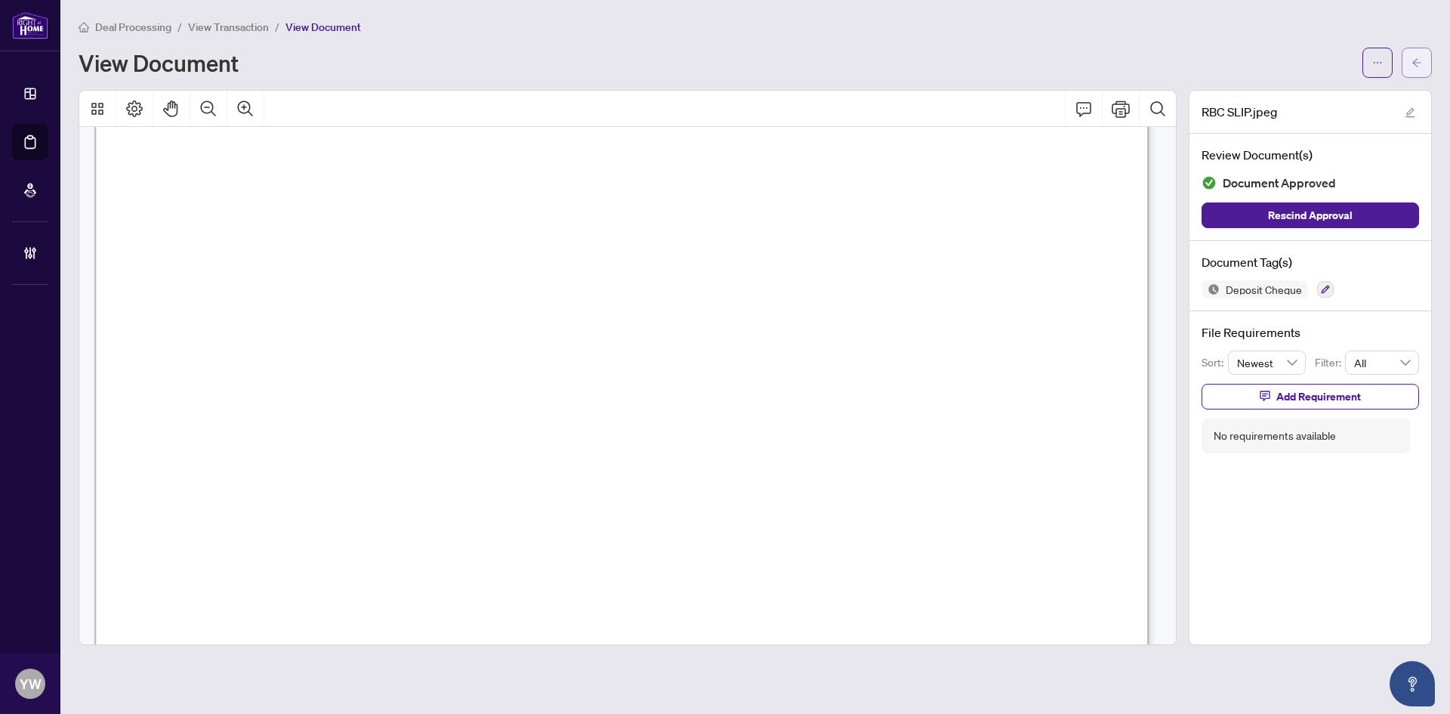
click at [1418, 63] on icon "arrow-left" at bounding box center [1416, 62] width 9 height 8
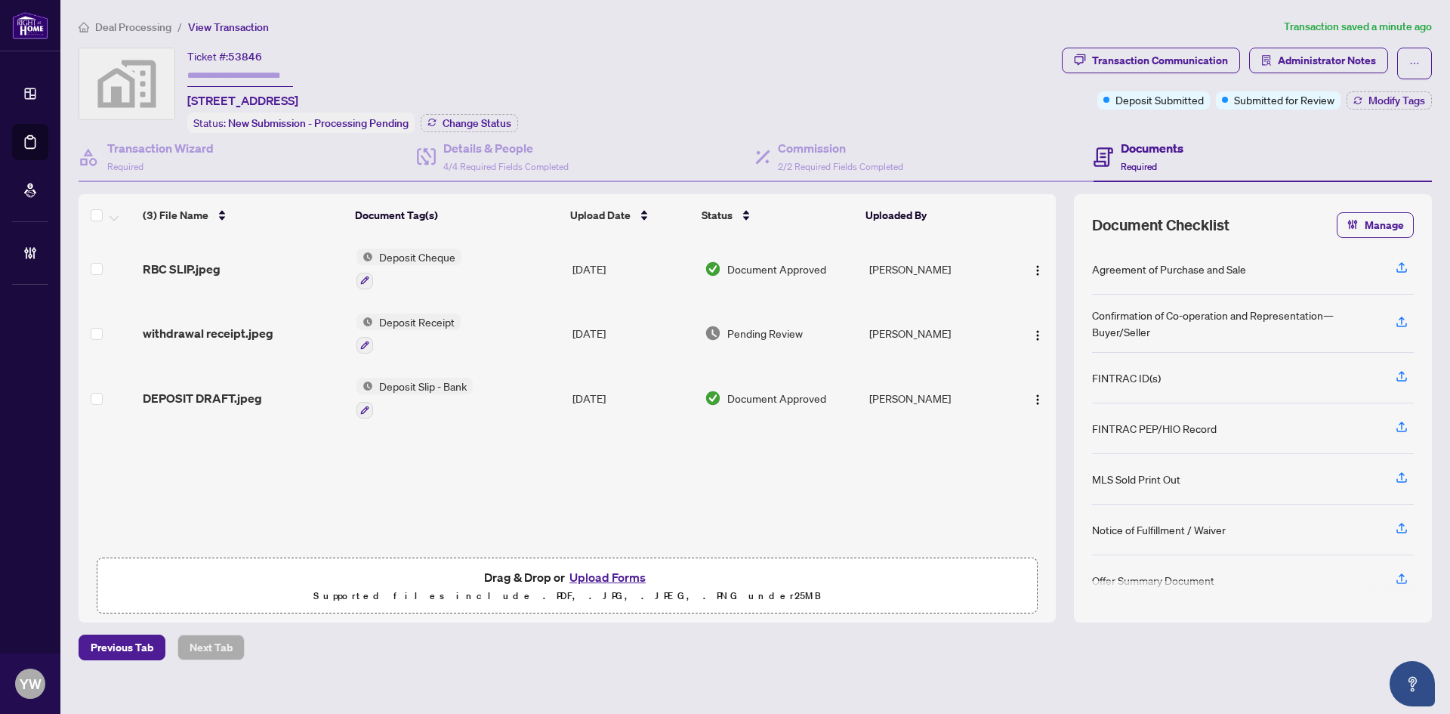
click at [229, 385] on td "DEPOSIT DRAFT.jpeg" at bounding box center [244, 398] width 214 height 65
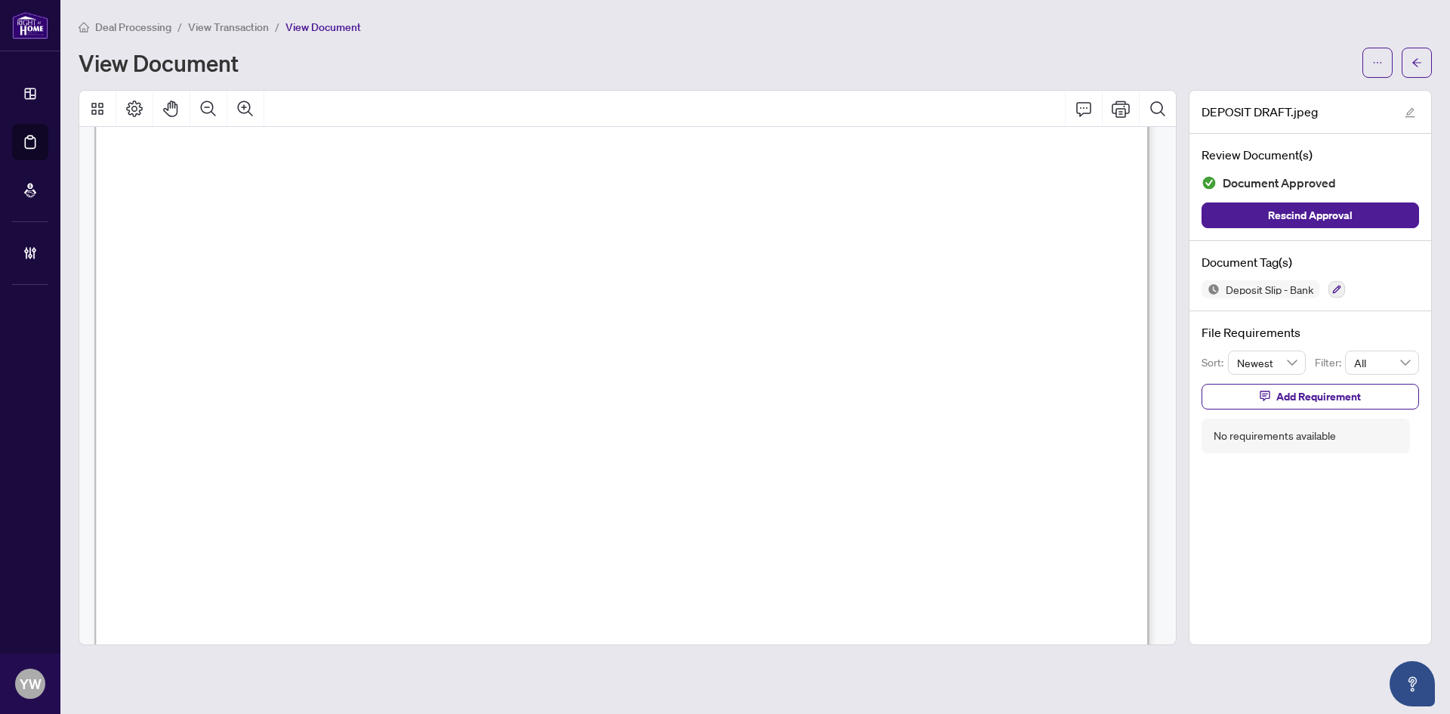
scroll to position [378, 0]
click at [257, 113] on button "Zoom In" at bounding box center [245, 109] width 36 height 36
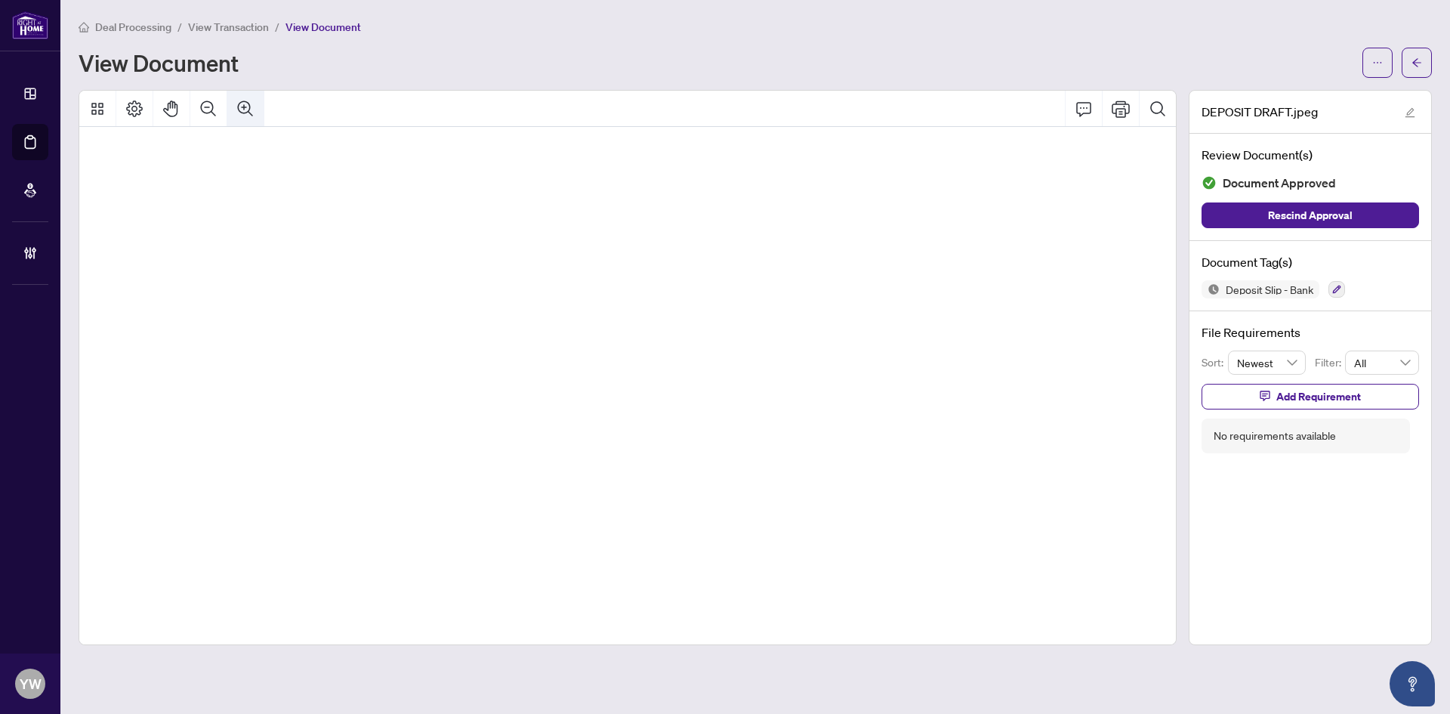
click at [257, 113] on button "Zoom In" at bounding box center [245, 109] width 36 height 36
click at [1421, 62] on icon "arrow-left" at bounding box center [1417, 62] width 11 height 11
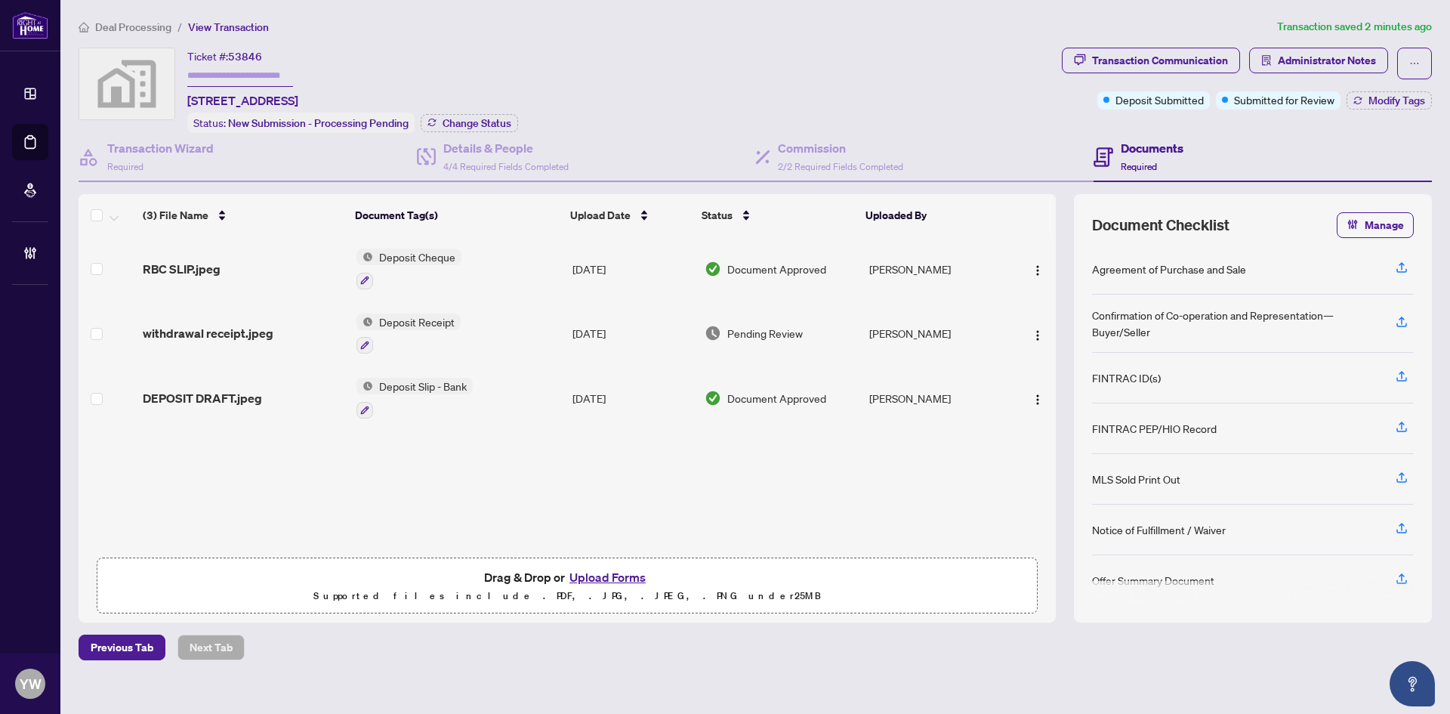
click at [430, 460] on div "RBC SLIP.jpeg Deposit Cheque [DATE] Document Approved [PERSON_NAME] withdrawal …" at bounding box center [567, 392] width 977 height 313
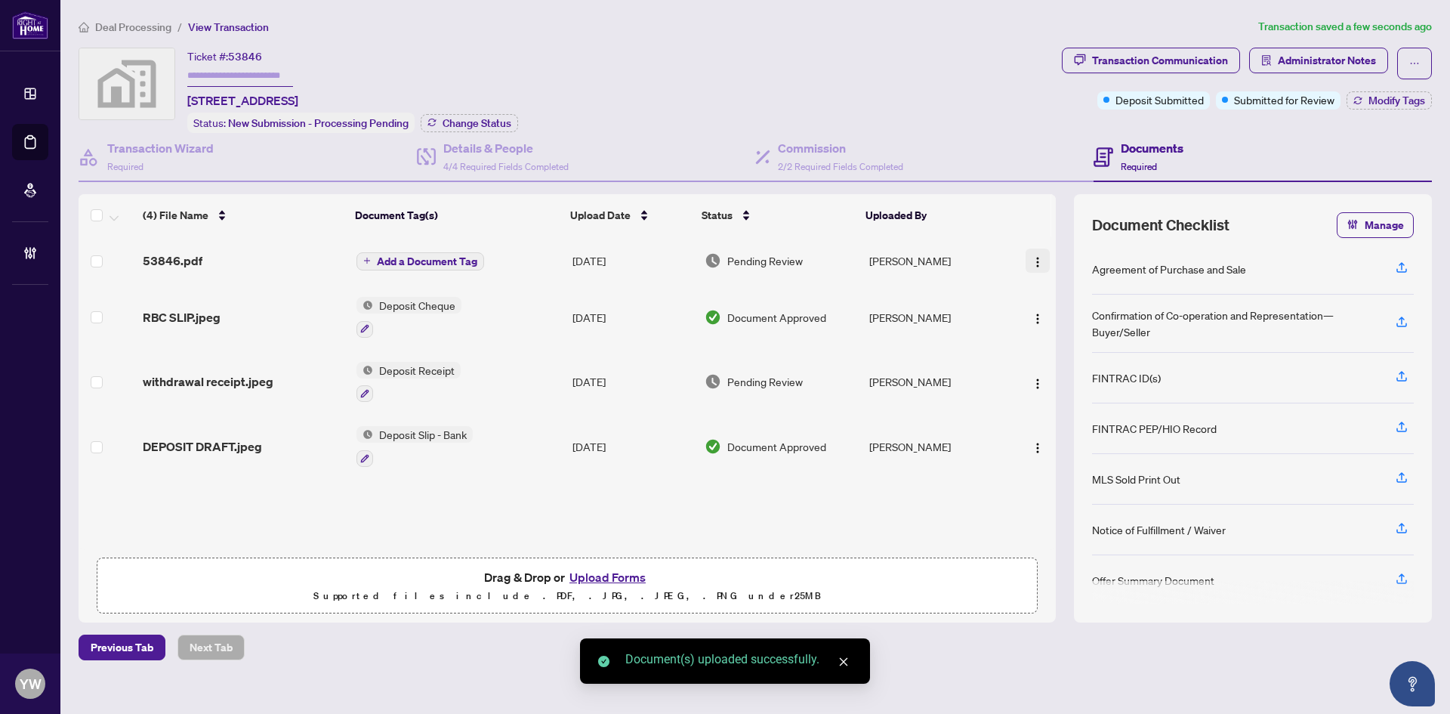
click at [1035, 256] on img "button" at bounding box center [1038, 262] width 12 height 12
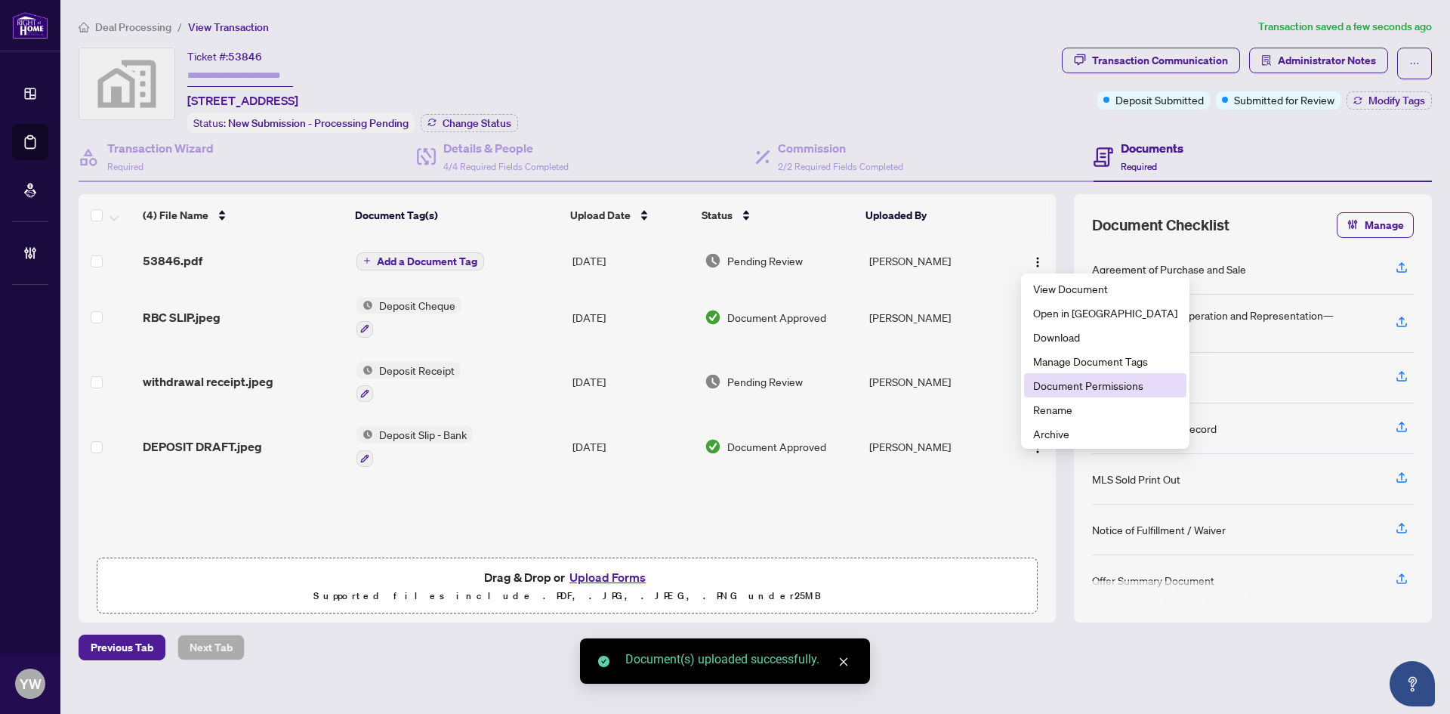
click at [1077, 380] on span "Document Permissions" at bounding box center [1105, 385] width 144 height 17
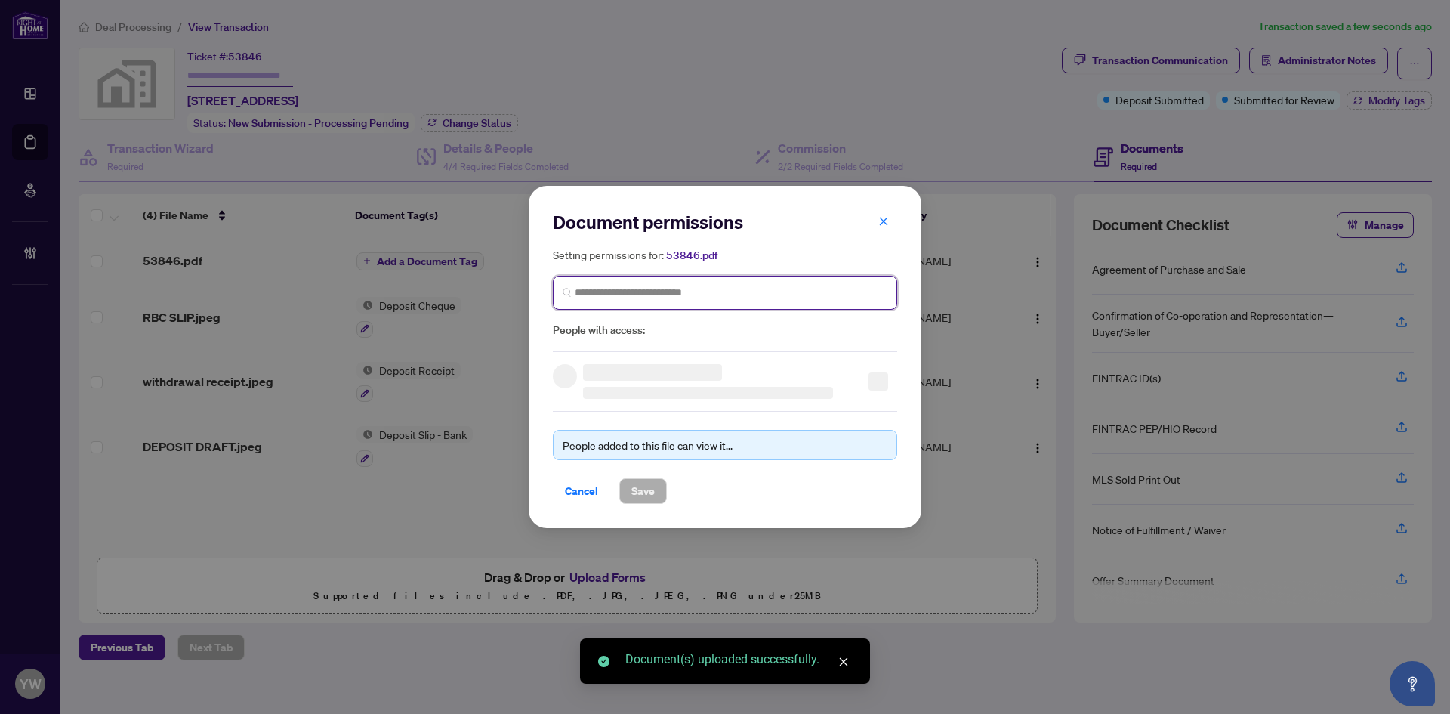
click at [675, 291] on input "search" at bounding box center [731, 293] width 313 height 16
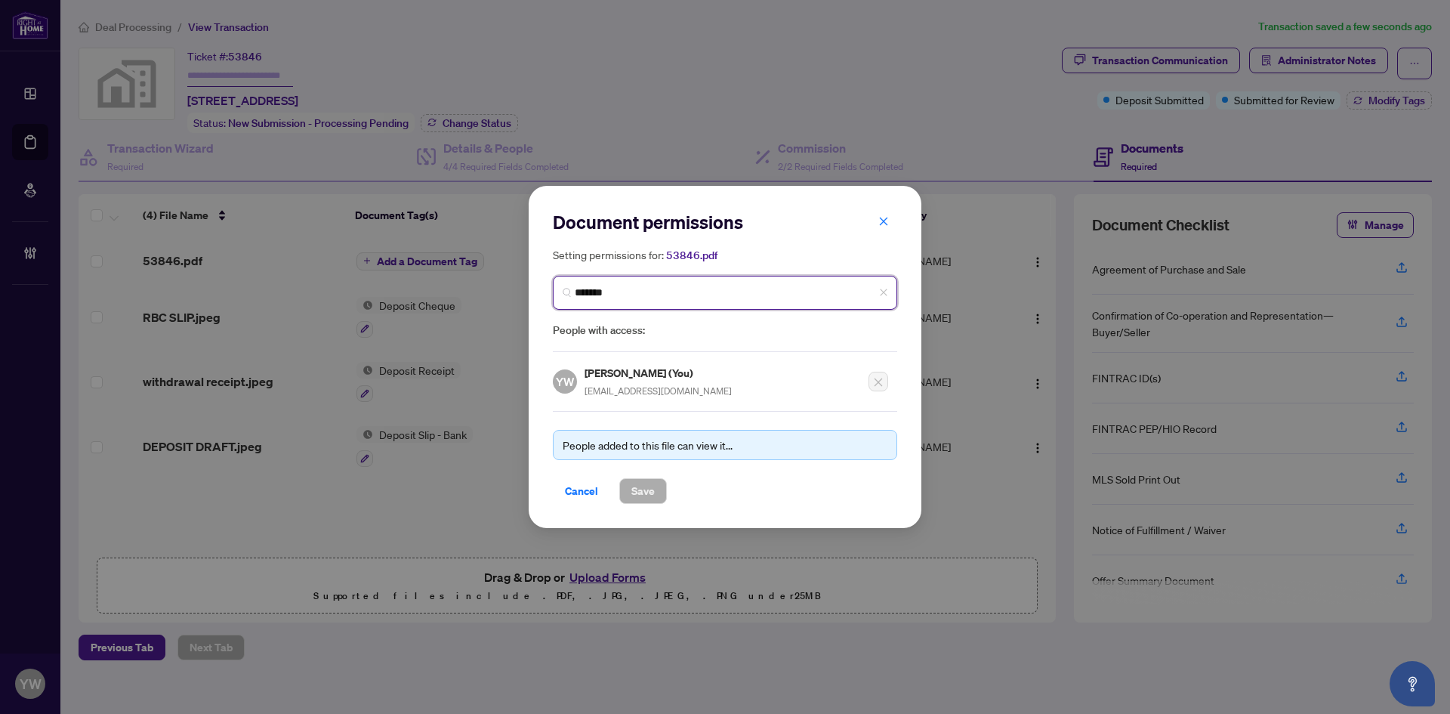
type input "********"
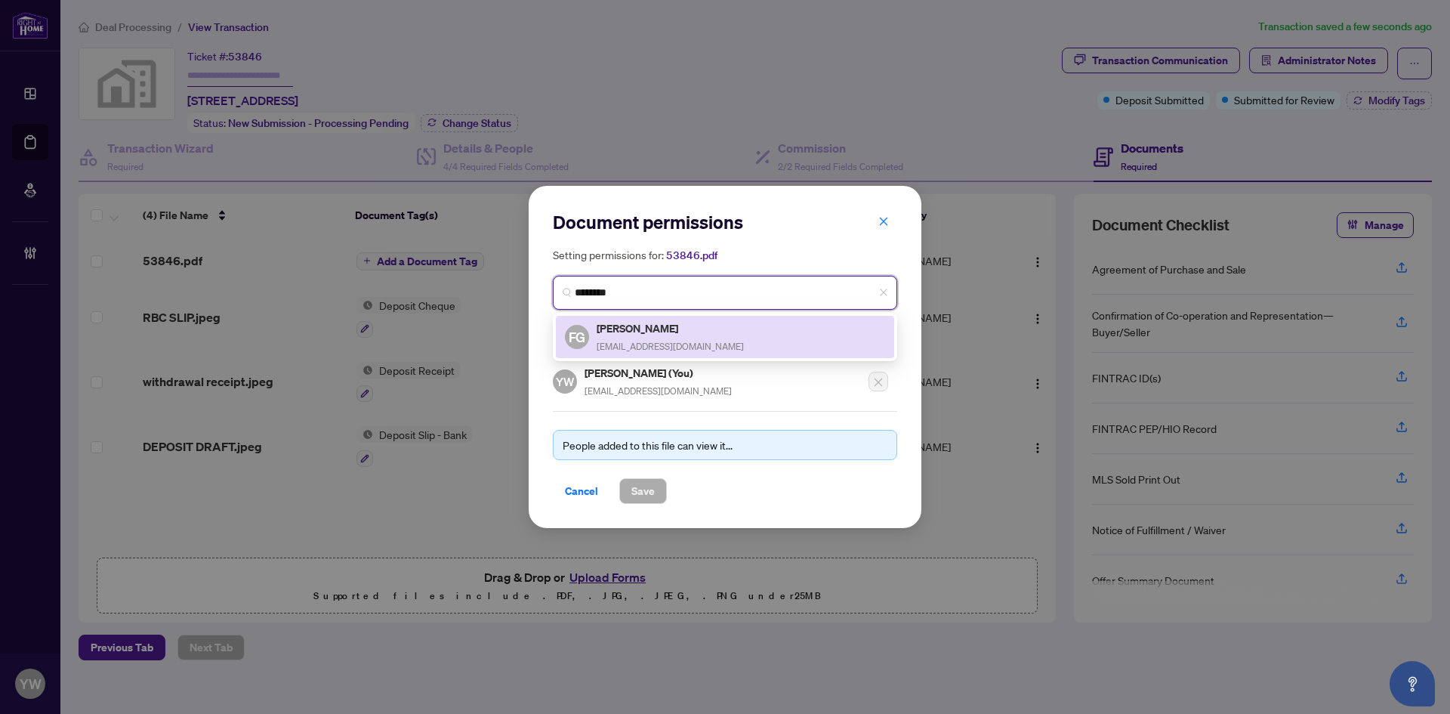
click at [672, 343] on span "fgeneski@gmail.com" at bounding box center [670, 346] width 147 height 11
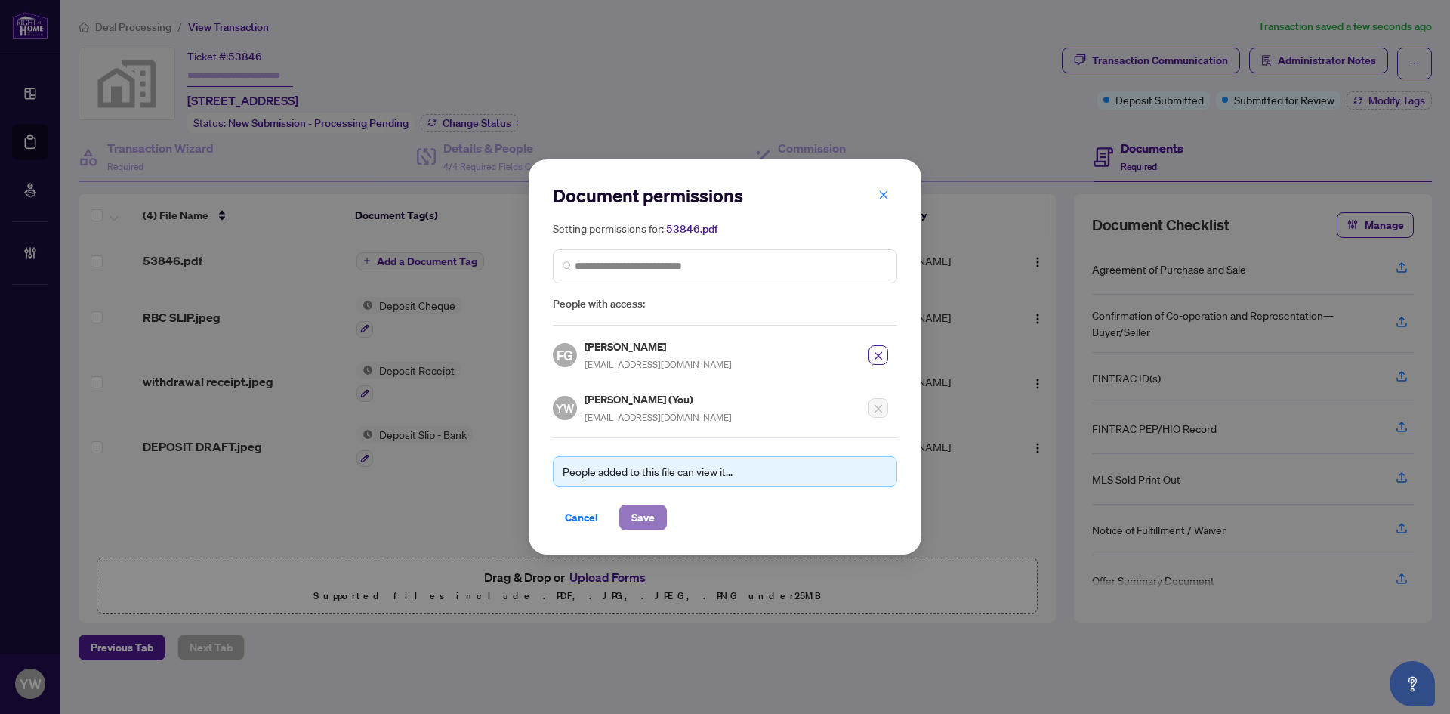
click at [641, 514] on span "Save" at bounding box center [642, 517] width 23 height 24
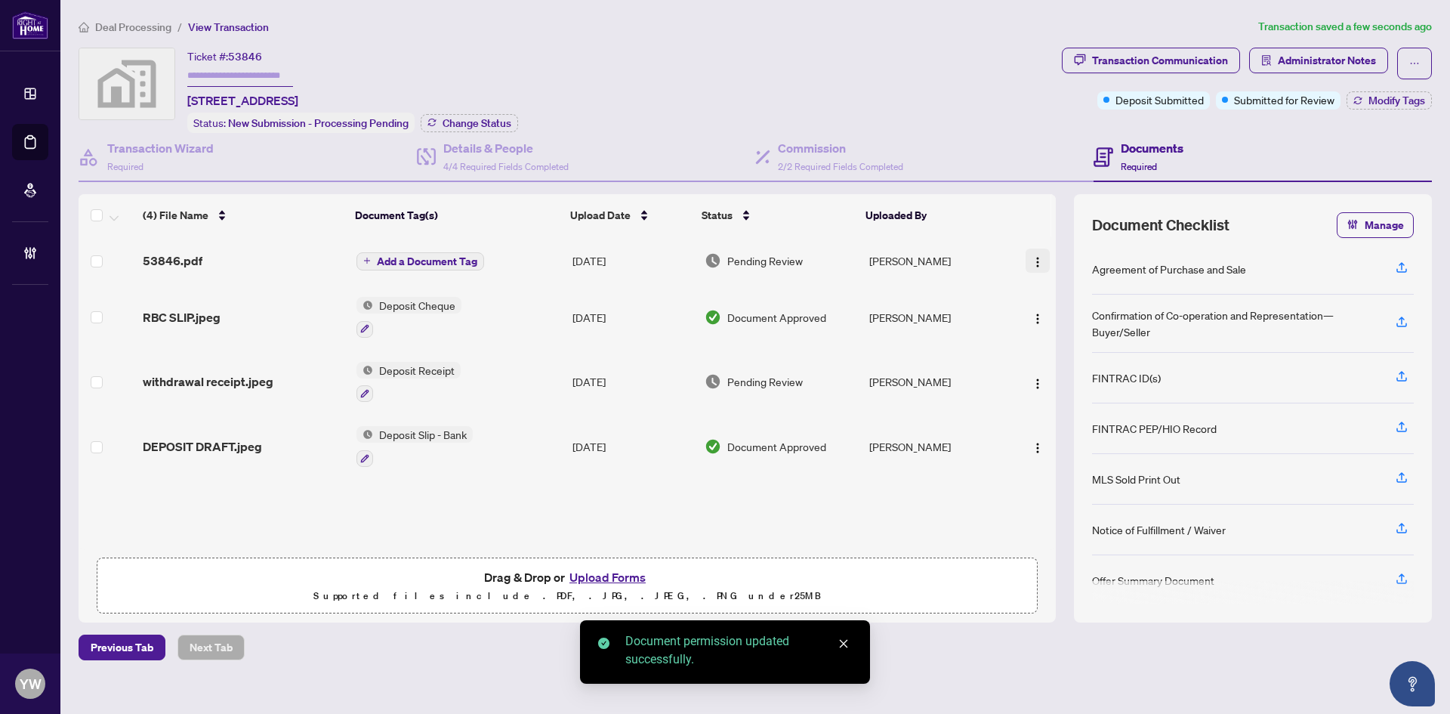
click at [1033, 261] on img "button" at bounding box center [1038, 262] width 12 height 12
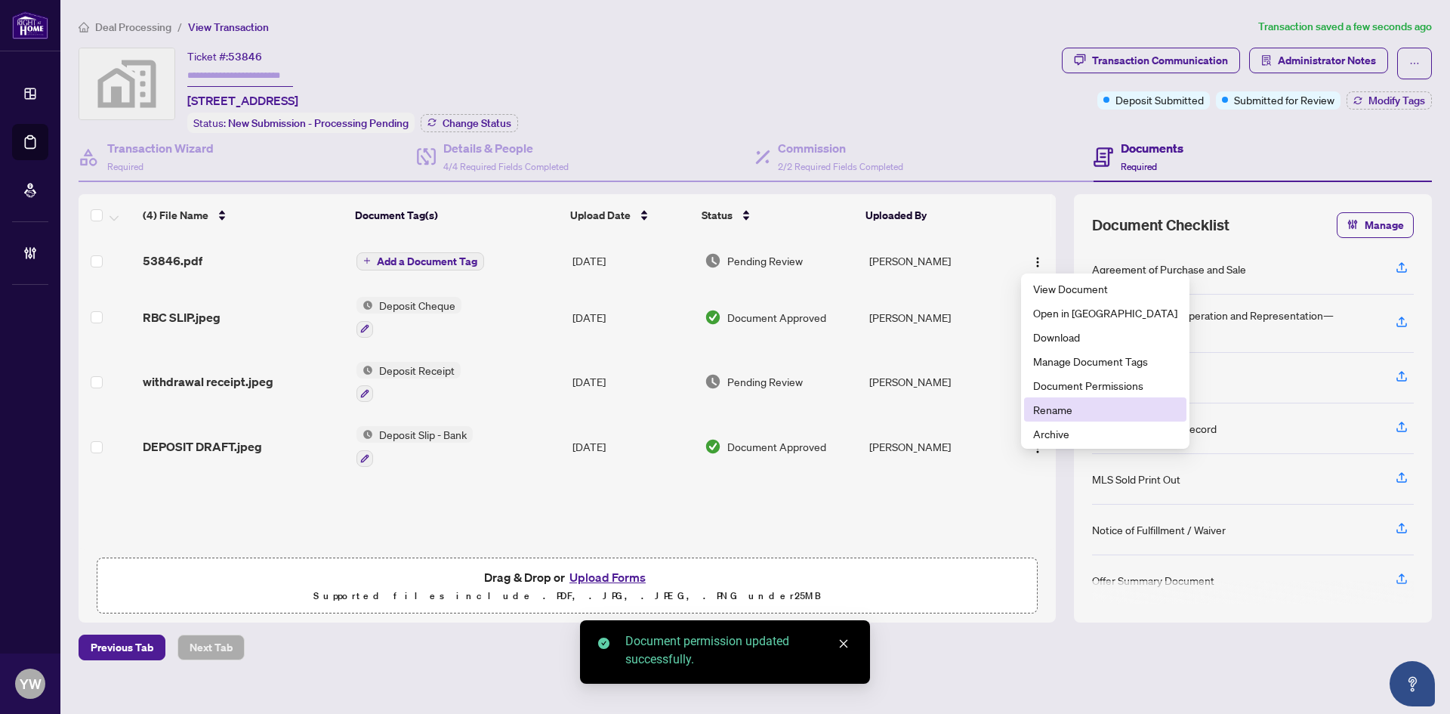
click at [1066, 397] on li "Rename" at bounding box center [1105, 409] width 162 height 24
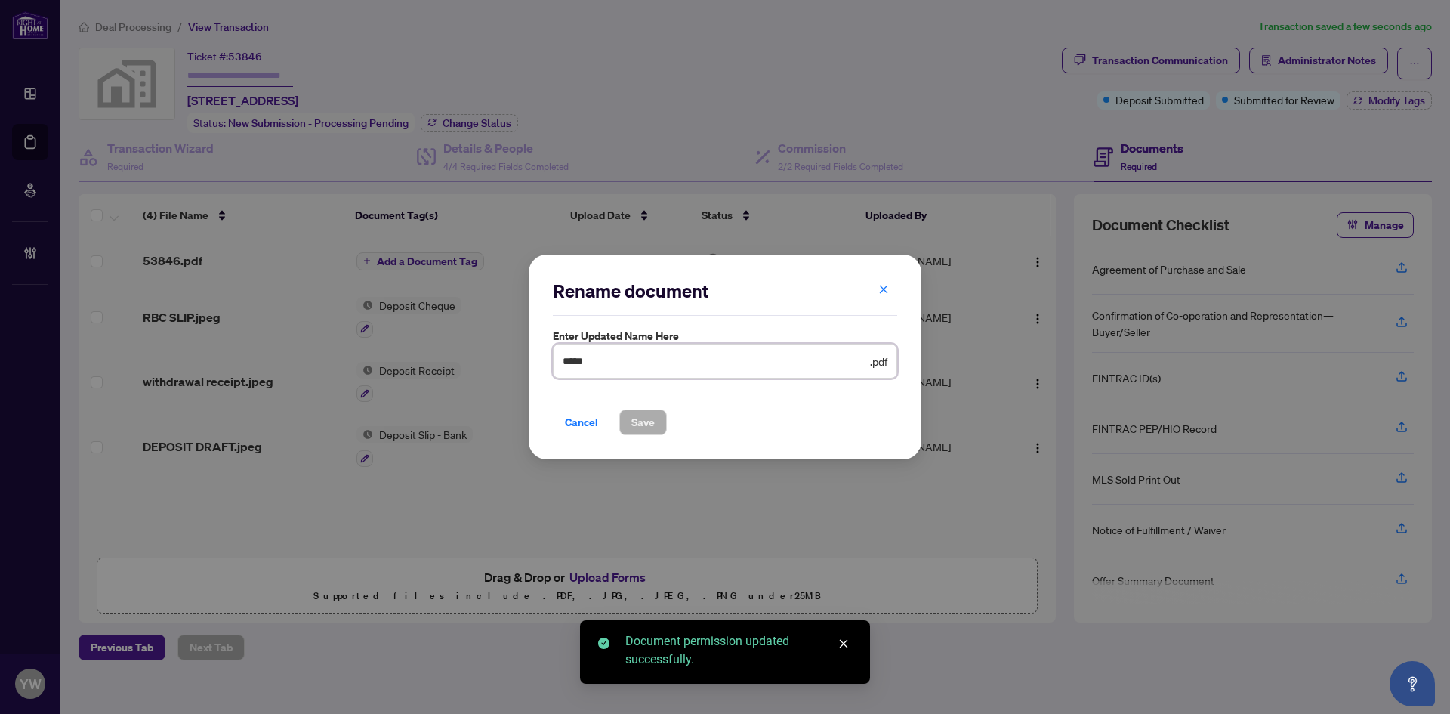
drag, startPoint x: 526, startPoint y: 367, endPoint x: 499, endPoint y: 368, distance: 27.2
click at [499, 368] on div "Rename document Enter updated name here ***** .pdf Cancel Save Cancel OK" at bounding box center [725, 357] width 1450 height 714
type input "**********"
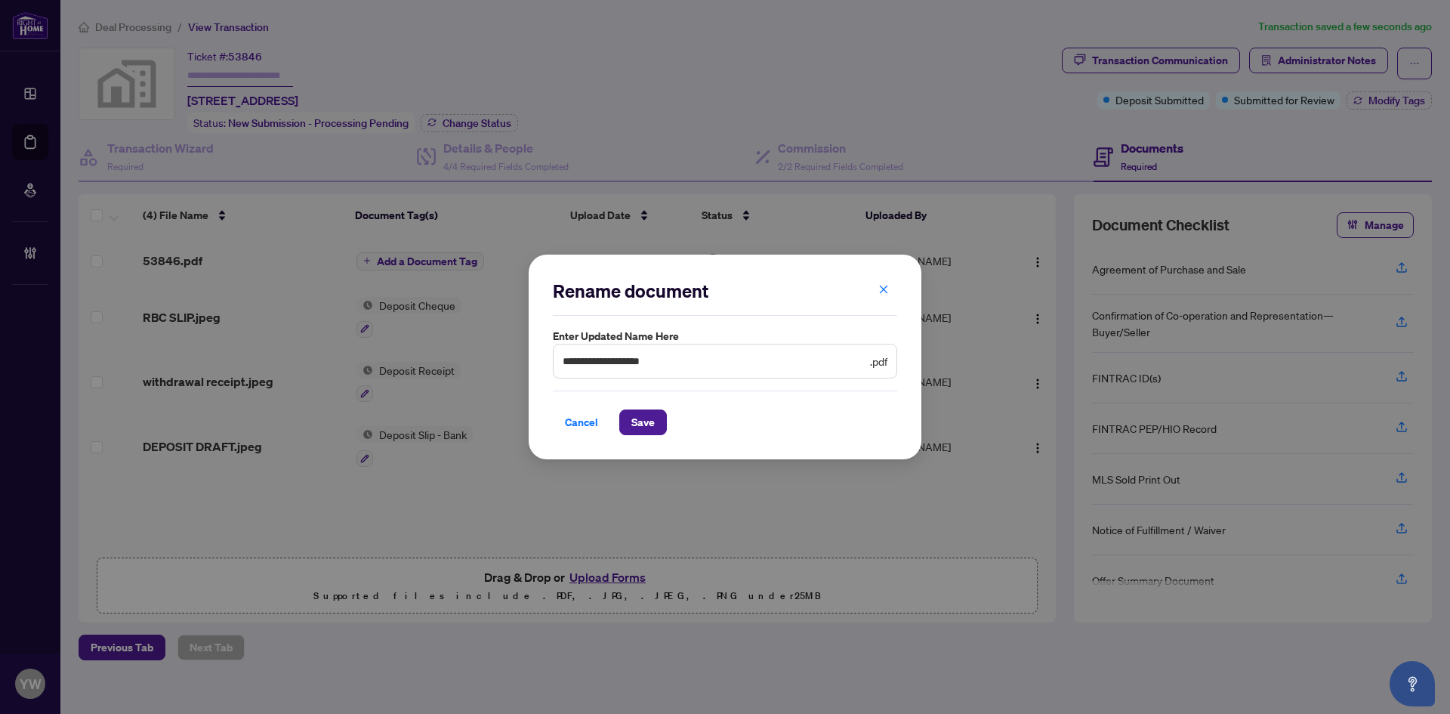
click at [642, 437] on div "**********" at bounding box center [725, 357] width 393 height 205
click at [624, 419] on button "Save" at bounding box center [643, 422] width 48 height 26
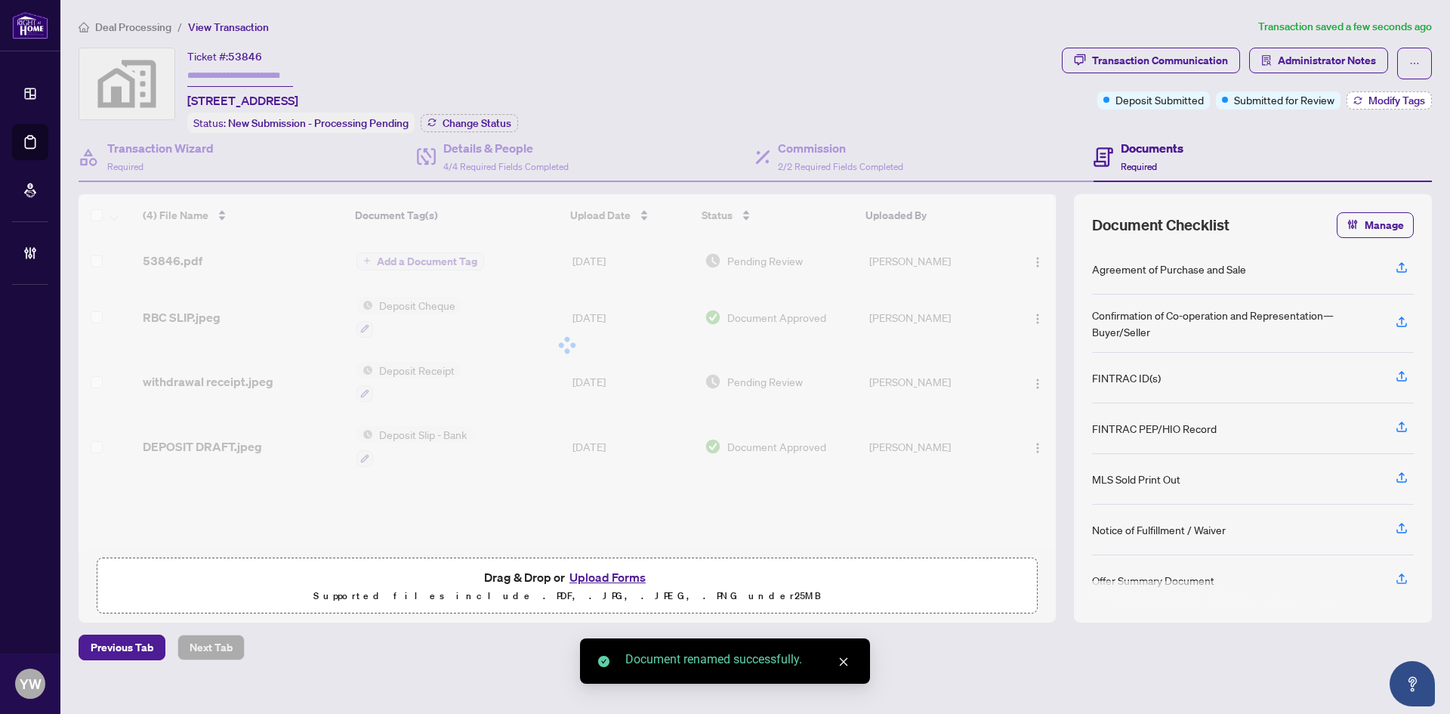
click at [1395, 103] on span "Modify Tags" at bounding box center [1397, 100] width 57 height 11
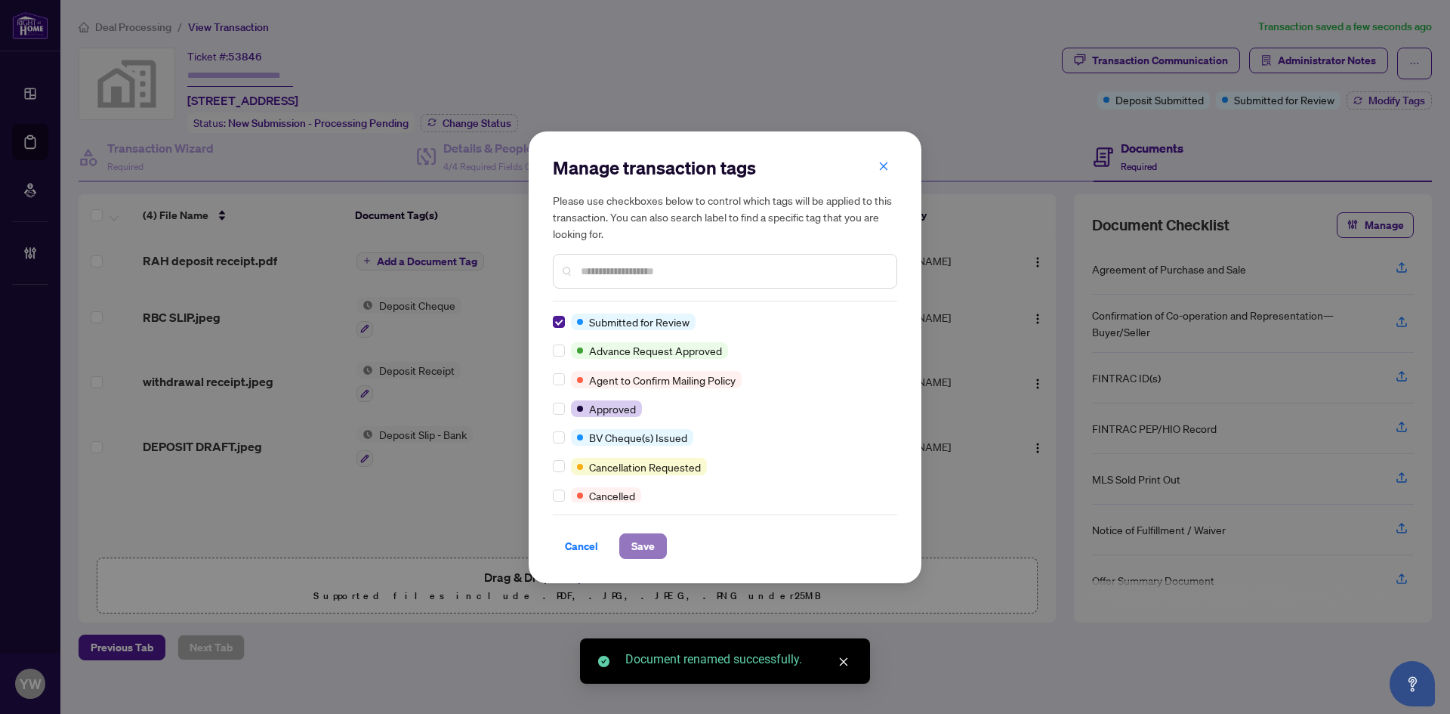
click at [644, 539] on span "Save" at bounding box center [642, 546] width 23 height 24
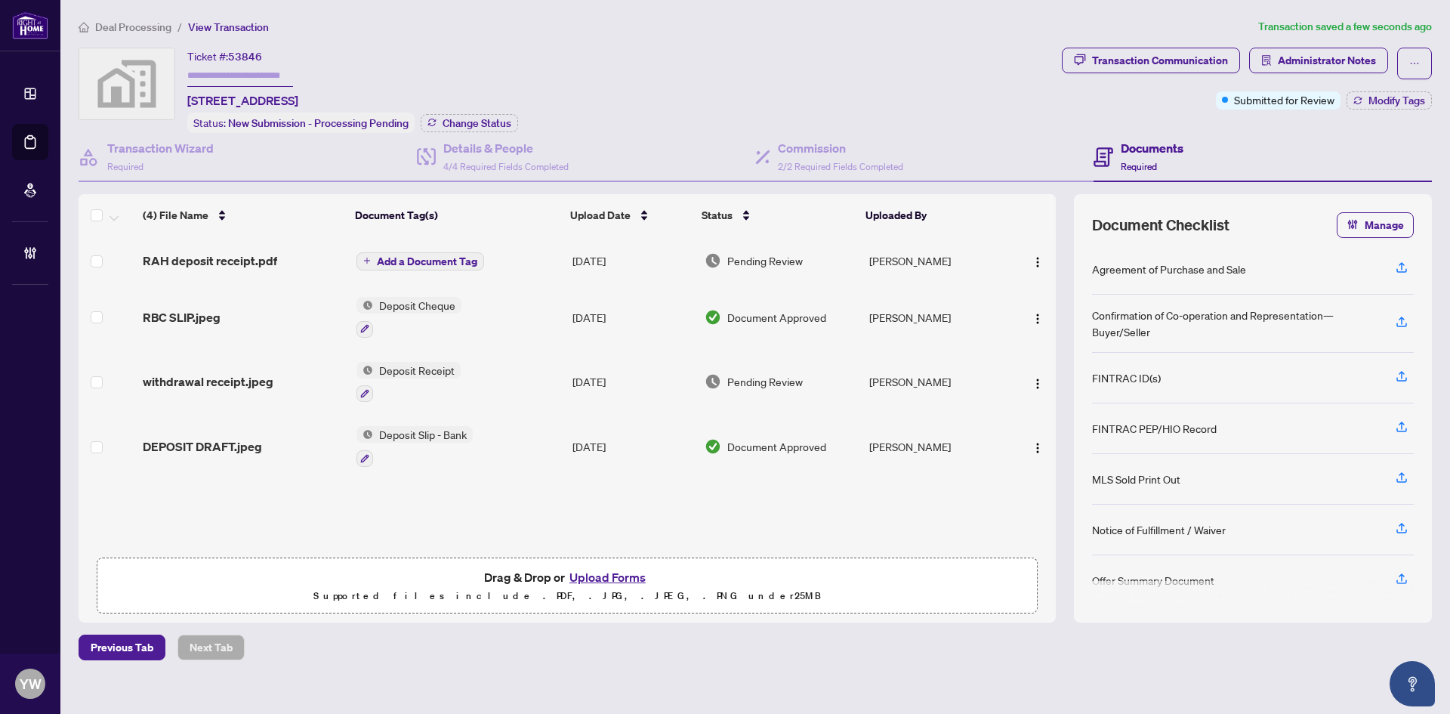
click at [666, 93] on div "Ticket #: 53846 3 Mulberry Court, Innisfil, ON, Canada Status: New Submission -…" at bounding box center [567, 90] width 977 height 85
click at [1366, 62] on span "Administrator Notes" at bounding box center [1327, 60] width 98 height 24
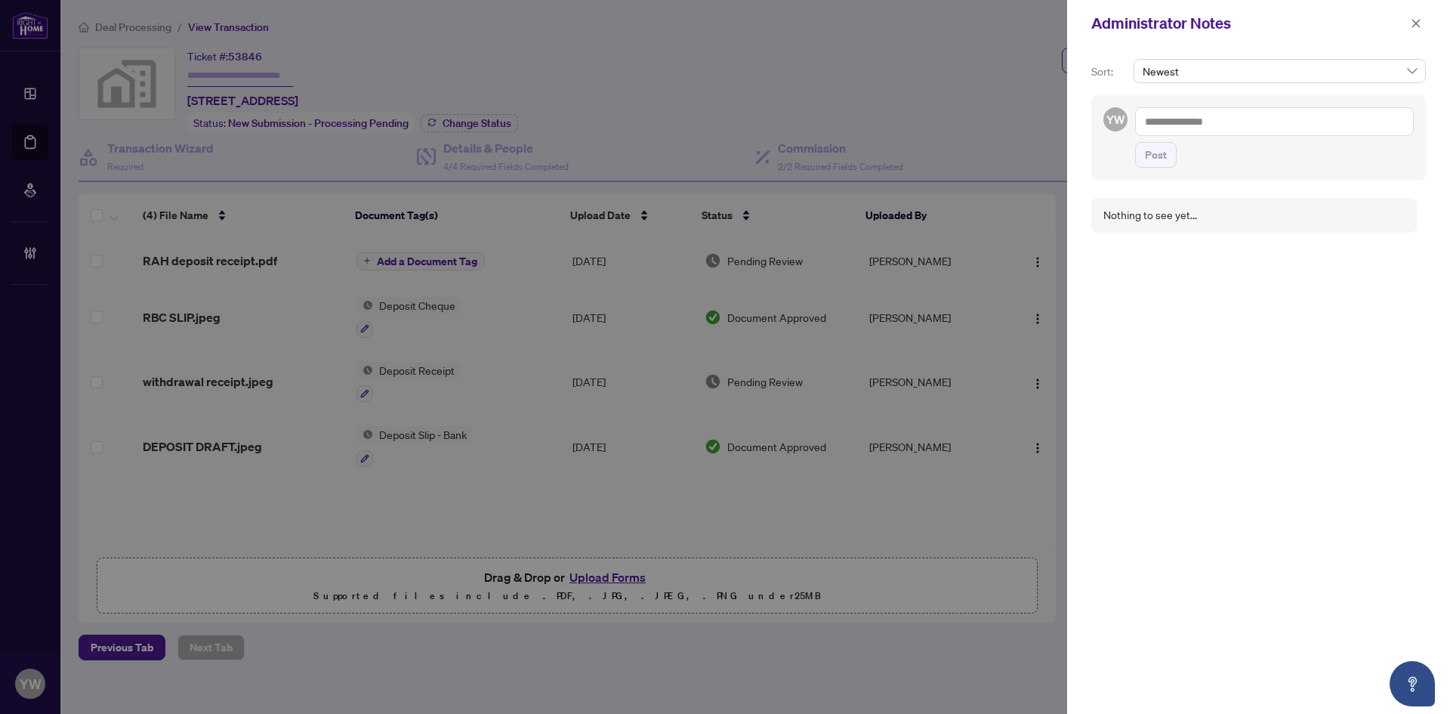
drag, startPoint x: 1211, startPoint y: 113, endPoint x: 1229, endPoint y: 128, distance: 23.0
click at [1211, 113] on textarea at bounding box center [1274, 121] width 279 height 29
paste textarea "**********"
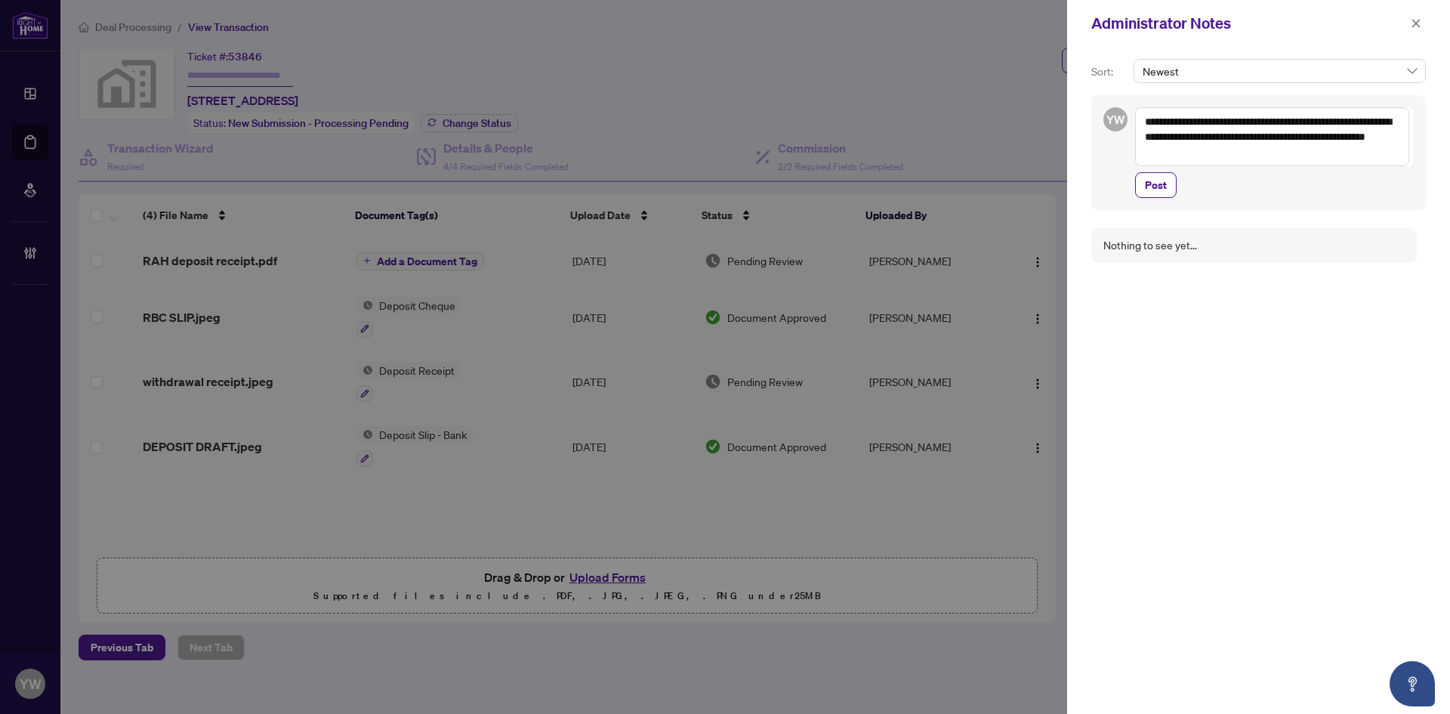
drag, startPoint x: 1207, startPoint y: 123, endPoint x: 1267, endPoint y: 126, distance: 60.5
click at [1267, 126] on textarea "**********" at bounding box center [1272, 136] width 274 height 59
type textarea "**********"
click at [1154, 185] on span "Post" at bounding box center [1156, 185] width 22 height 24
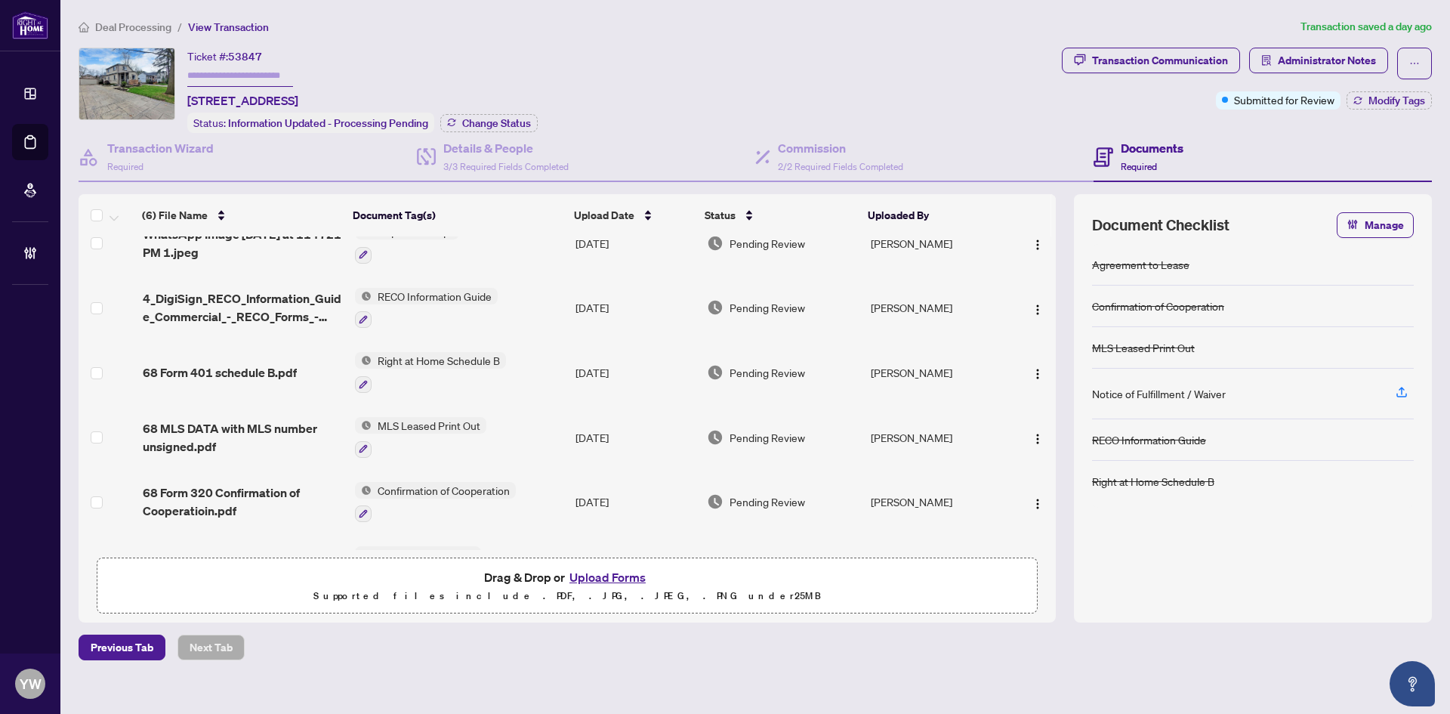
scroll to position [3, 0]
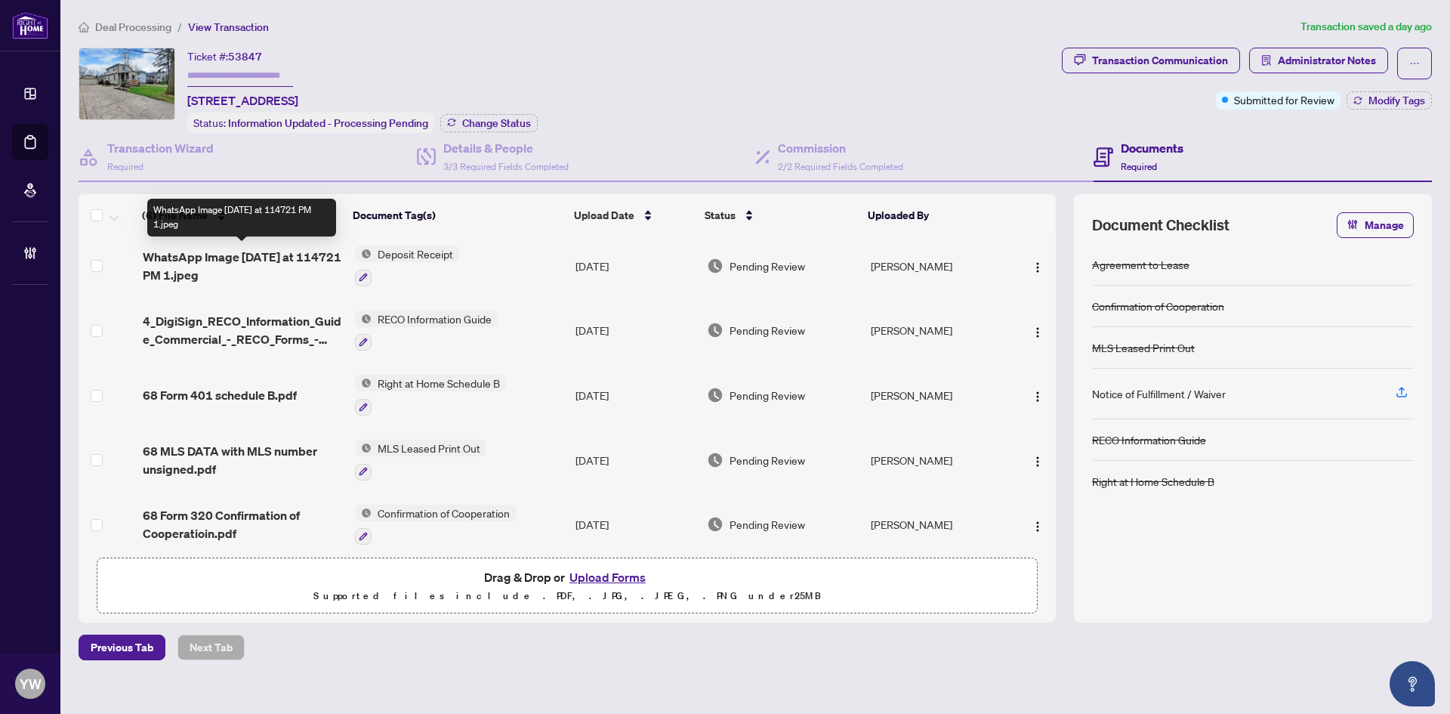
click at [200, 268] on span "WhatsApp Image [DATE] at 114721 PM 1.jpeg" at bounding box center [243, 266] width 200 height 36
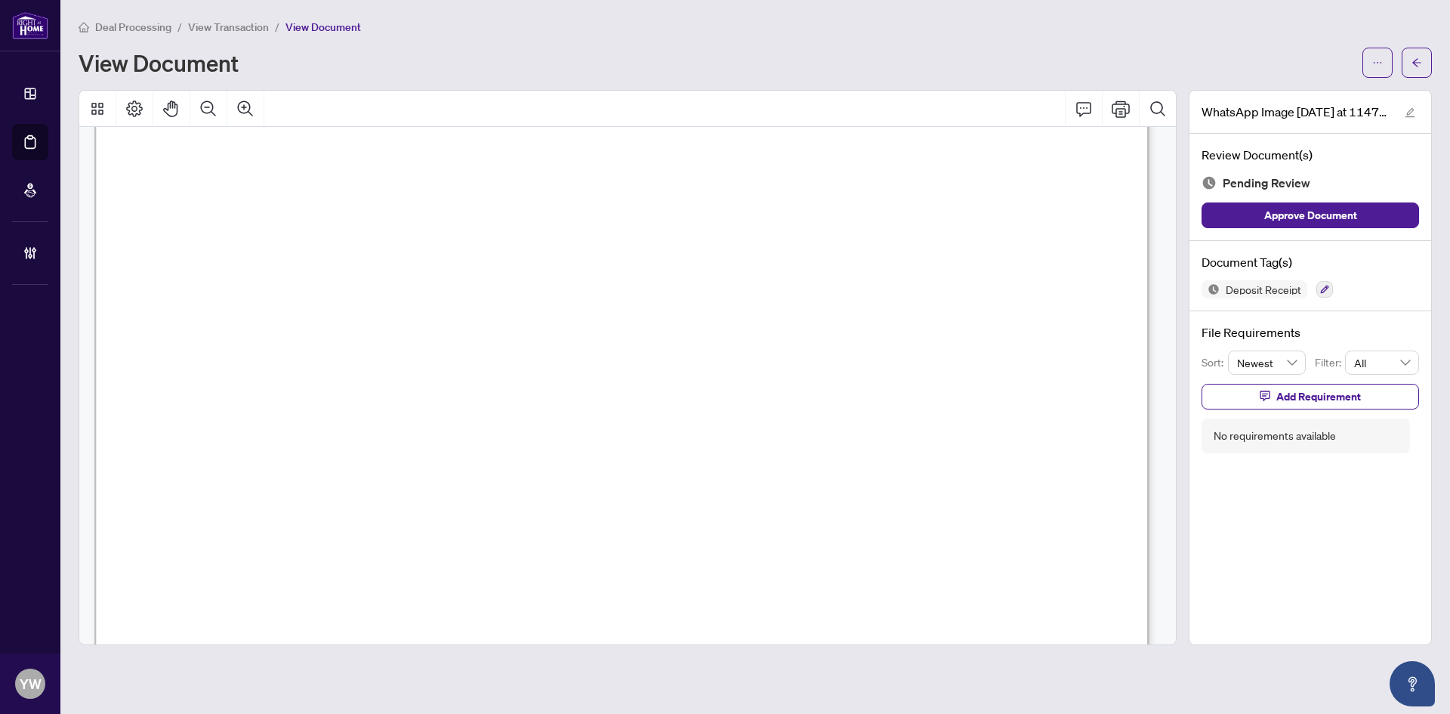
scroll to position [604, 0]
drag, startPoint x: 1356, startPoint y: 222, endPoint x: 1373, endPoint y: 199, distance: 28.7
click at [1356, 222] on span "Approve Document" at bounding box center [1310, 215] width 93 height 24
click at [1405, 110] on icon "edit" at bounding box center [1410, 112] width 11 height 11
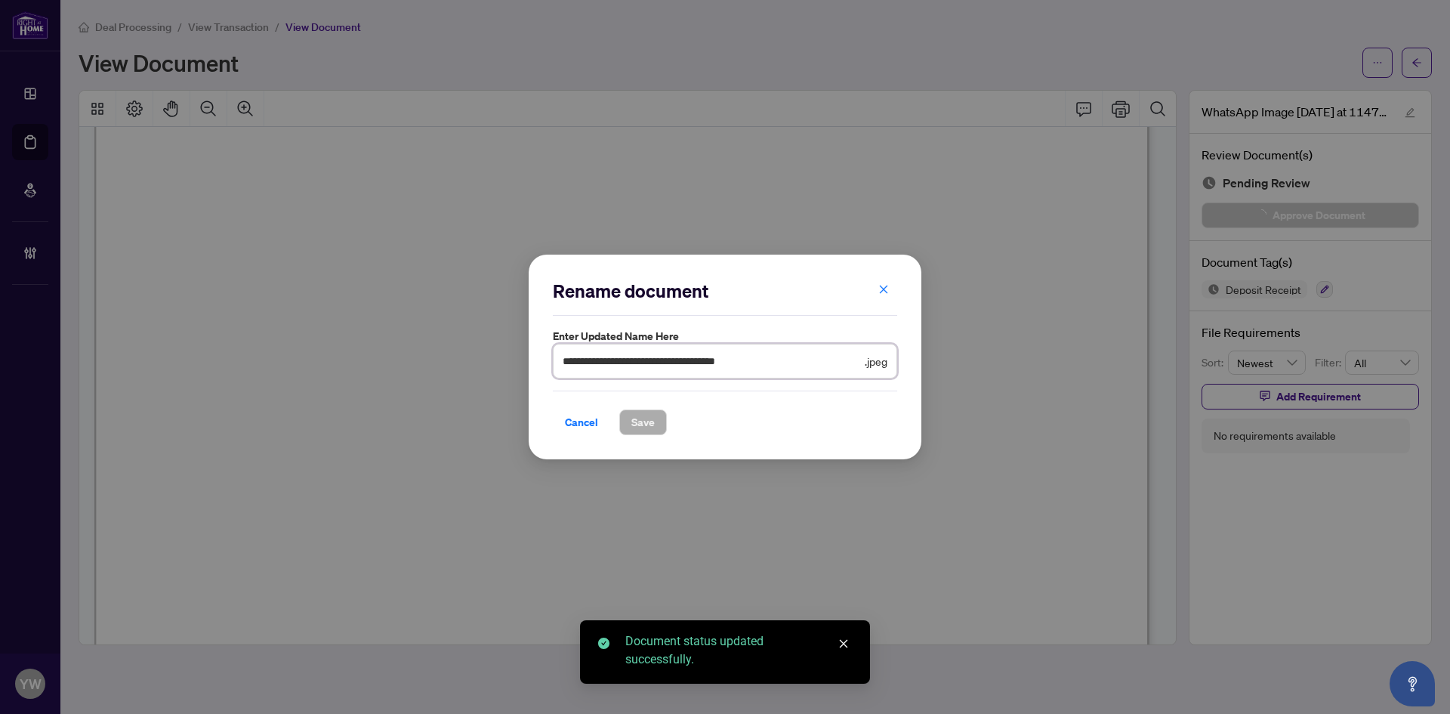
drag, startPoint x: 791, startPoint y: 367, endPoint x: 506, endPoint y: 363, distance: 284.8
click at [506, 363] on div "**********" at bounding box center [725, 357] width 1450 height 714
type input "**********"
click at [637, 418] on span "Save" at bounding box center [642, 422] width 23 height 24
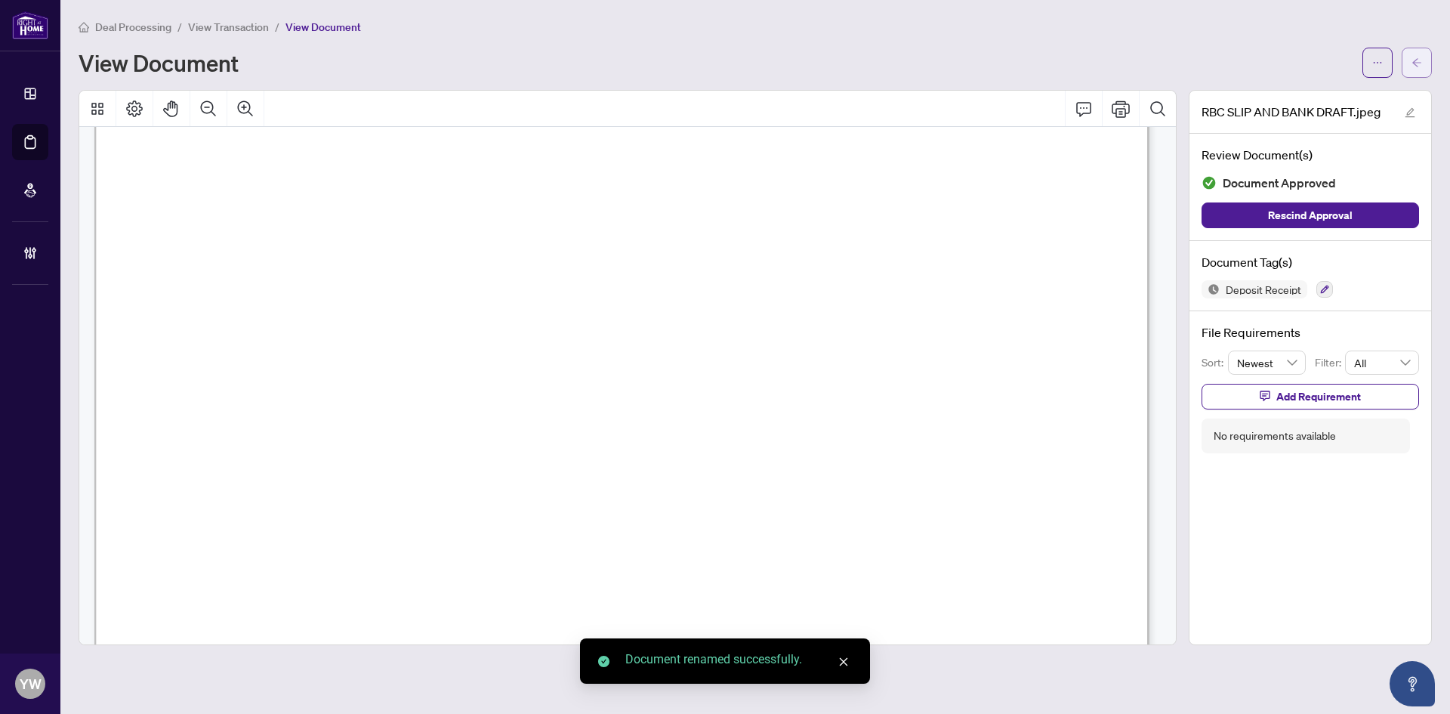
click at [1415, 60] on icon "arrow-left" at bounding box center [1417, 62] width 11 height 11
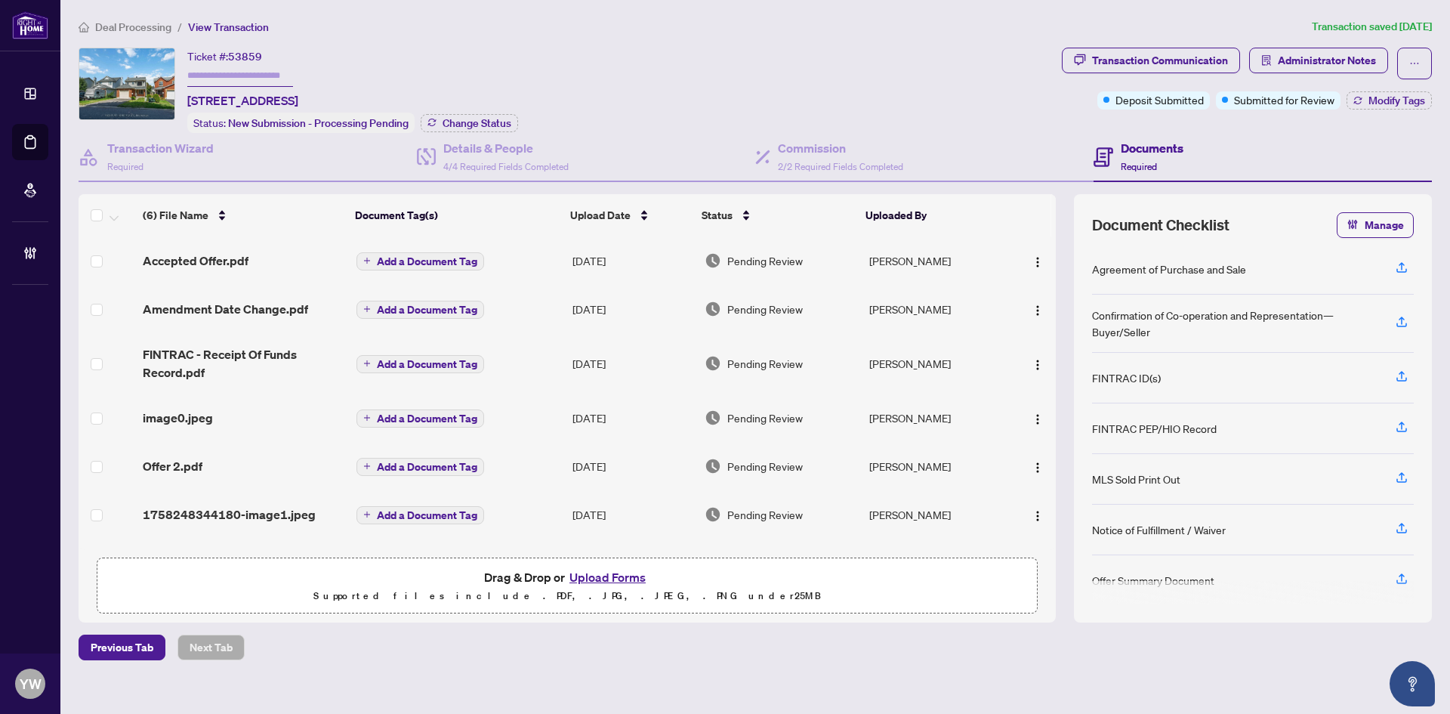
click at [208, 417] on span "image0.jpeg" at bounding box center [178, 418] width 70 height 18
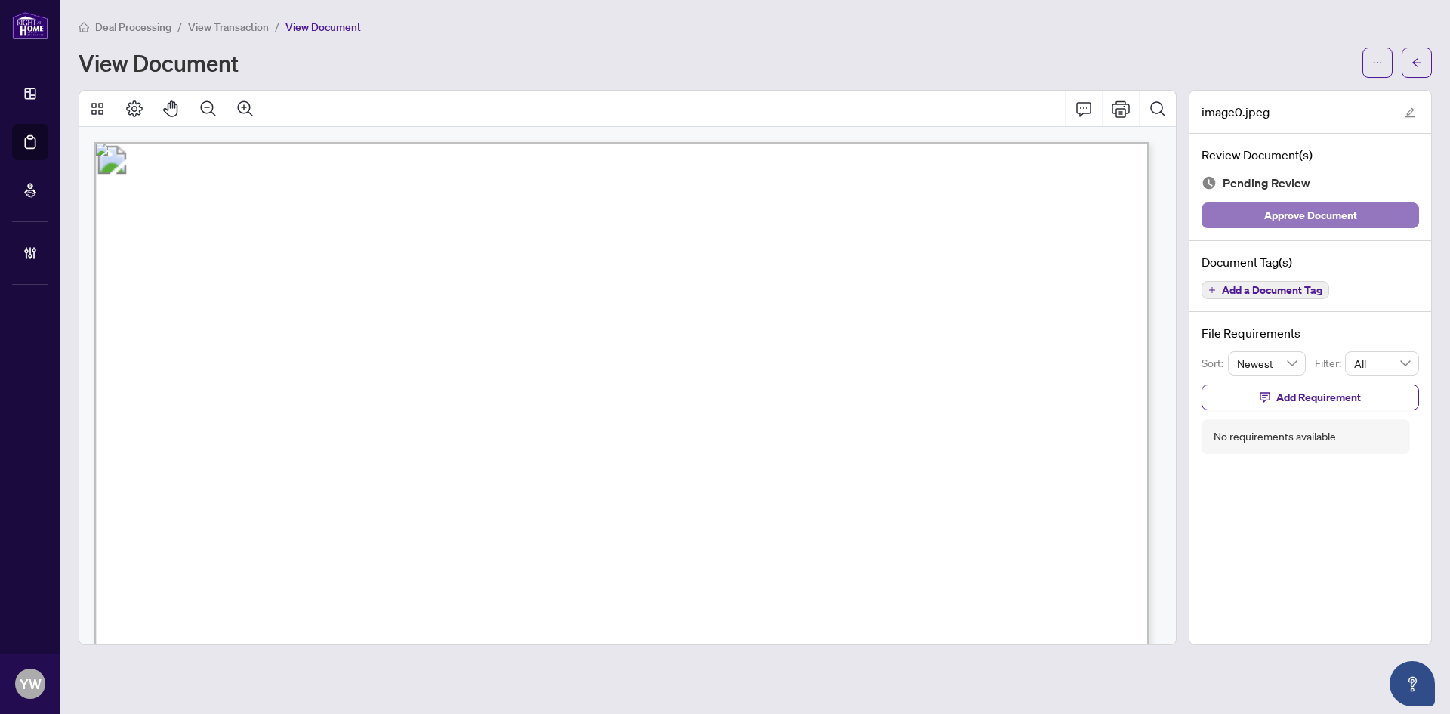
click at [1279, 218] on span "Approve Document" at bounding box center [1310, 215] width 93 height 24
click at [1408, 113] on icon "edit" at bounding box center [1410, 112] width 11 height 11
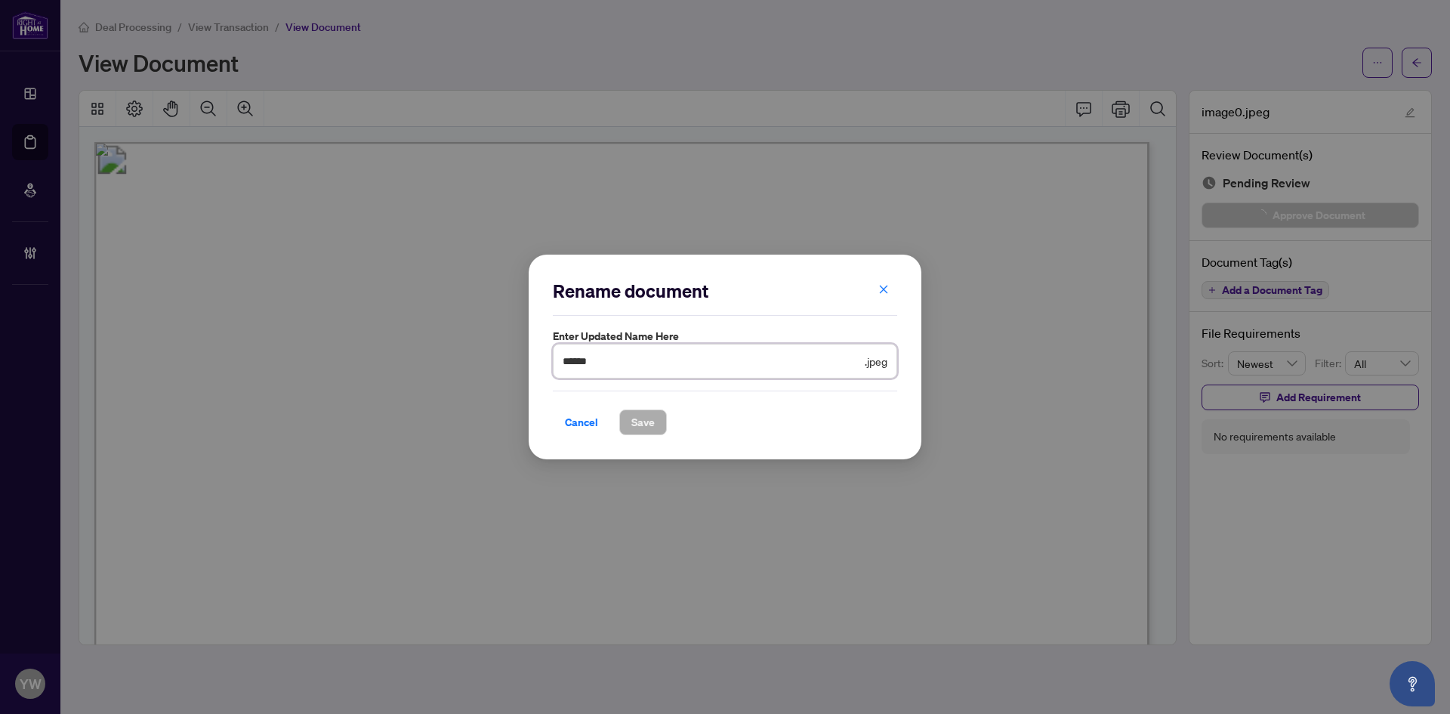
drag, startPoint x: 611, startPoint y: 363, endPoint x: 465, endPoint y: 363, distance: 145.8
click at [465, 363] on div "Rename document Enter updated name here ****** .jpeg Cancel Save Cancel OK" at bounding box center [725, 357] width 1450 height 714
type input "**********"
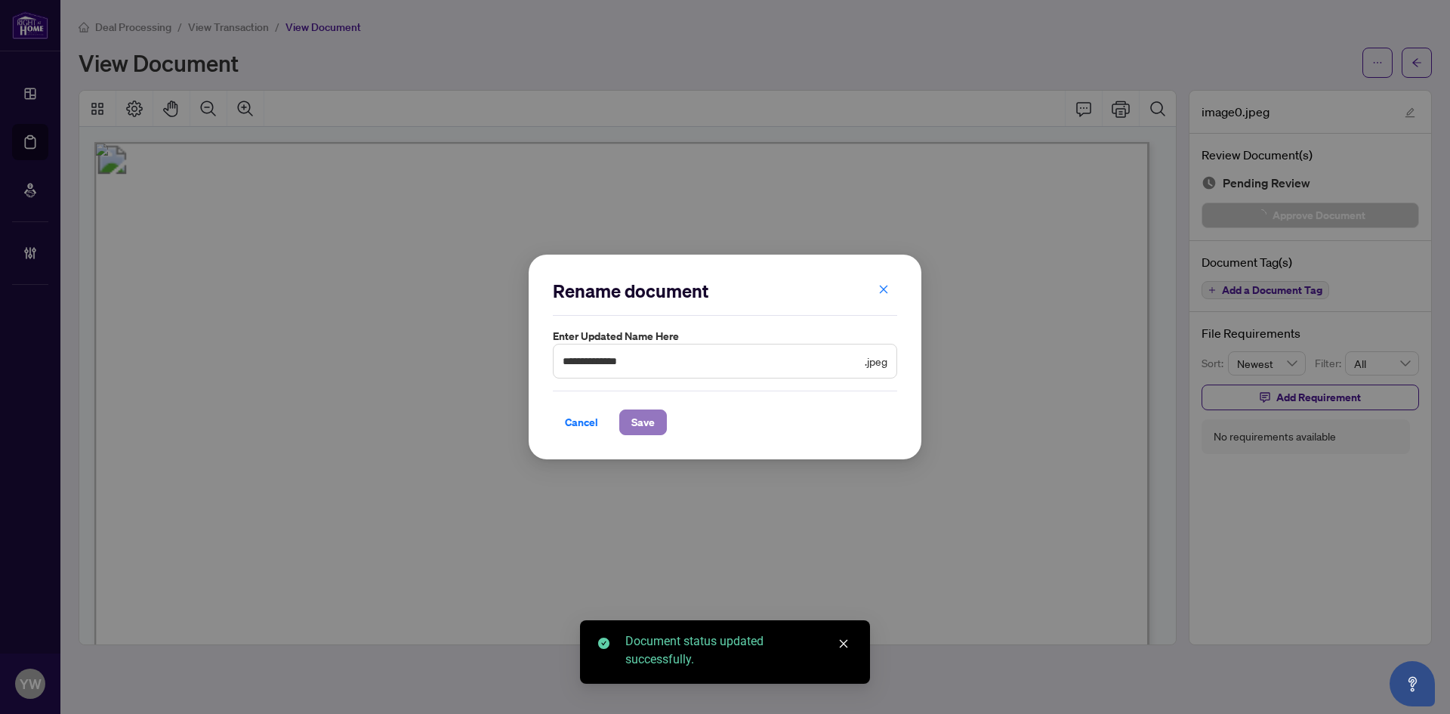
click at [639, 418] on span "Save" at bounding box center [642, 422] width 23 height 24
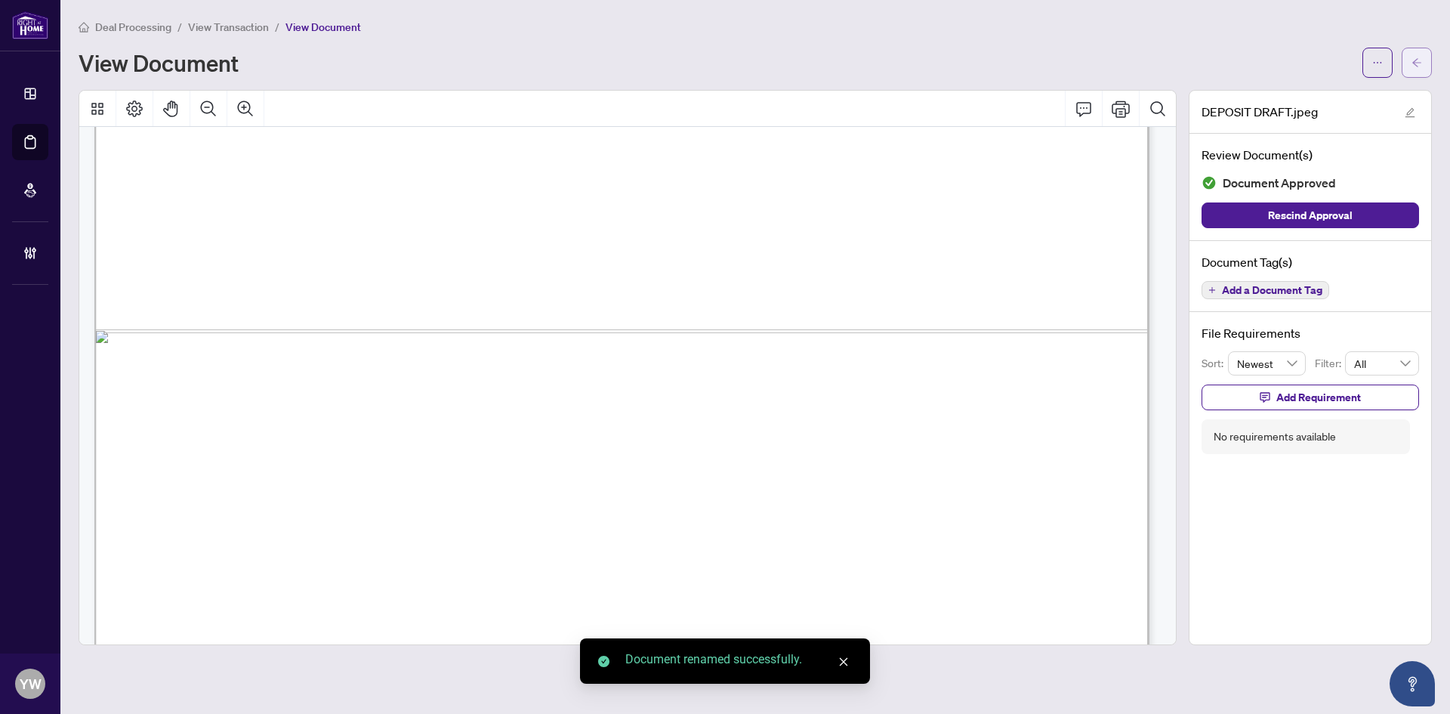
scroll to position [982, 0]
click at [1425, 58] on button "button" at bounding box center [1417, 63] width 30 height 30
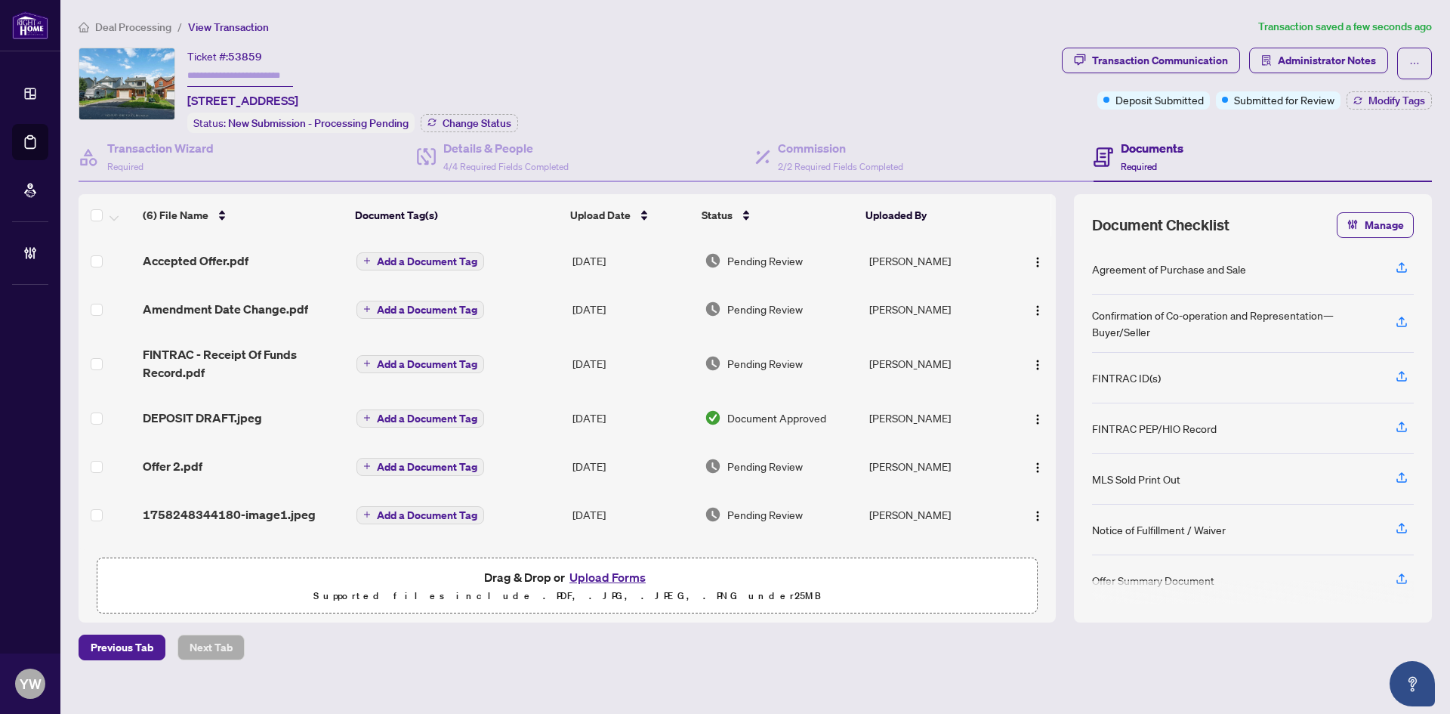
click at [178, 458] on span "Offer 2.pdf" at bounding box center [173, 466] width 60 height 18
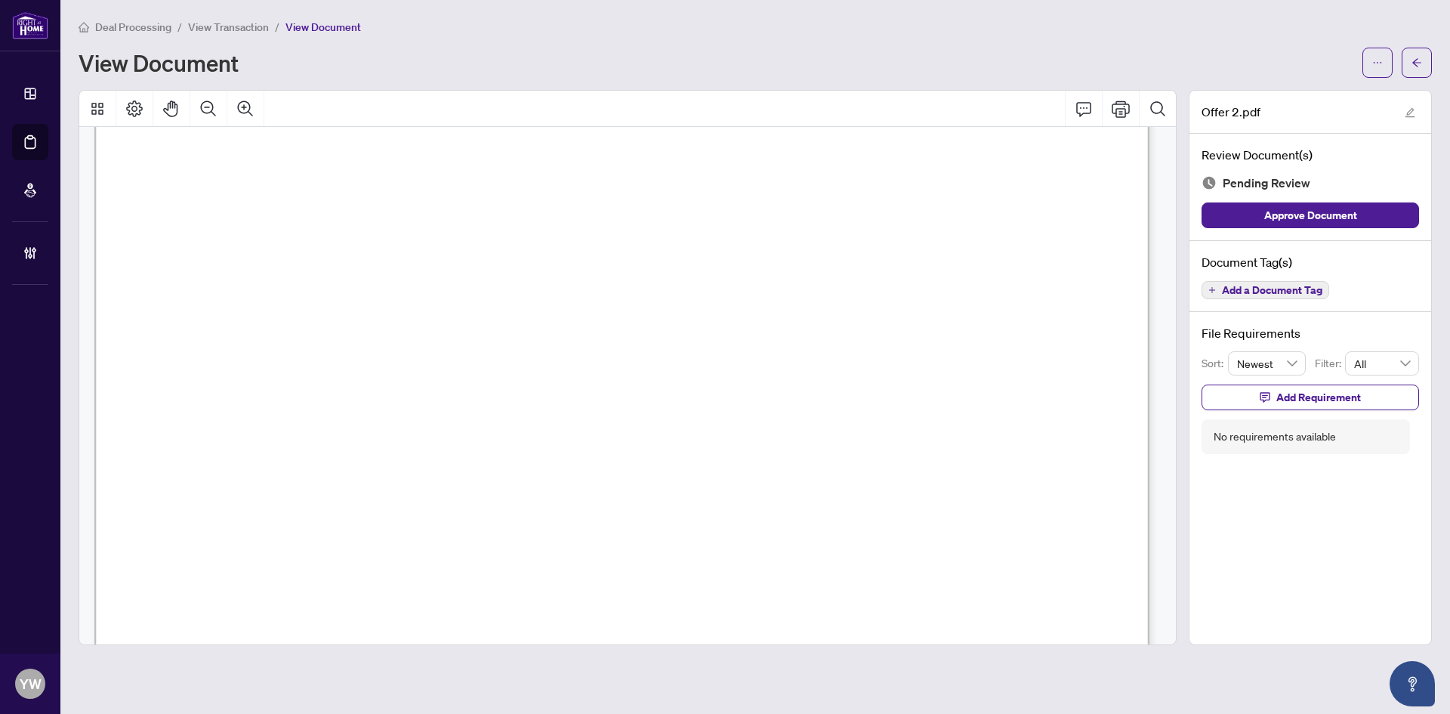
scroll to position [604, 0]
click at [1424, 57] on button "button" at bounding box center [1417, 63] width 30 height 30
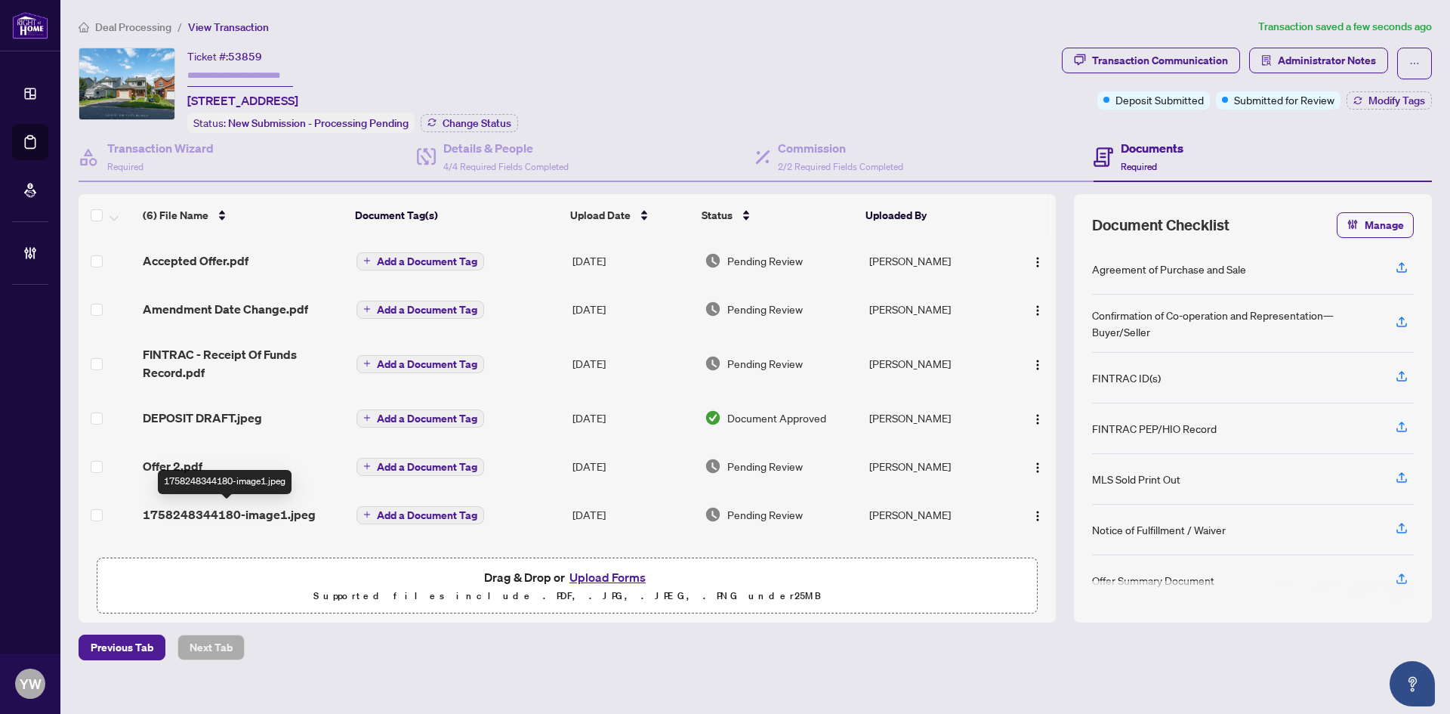
click at [245, 518] on span "1758248344180-image1.jpeg" at bounding box center [229, 514] width 173 height 18
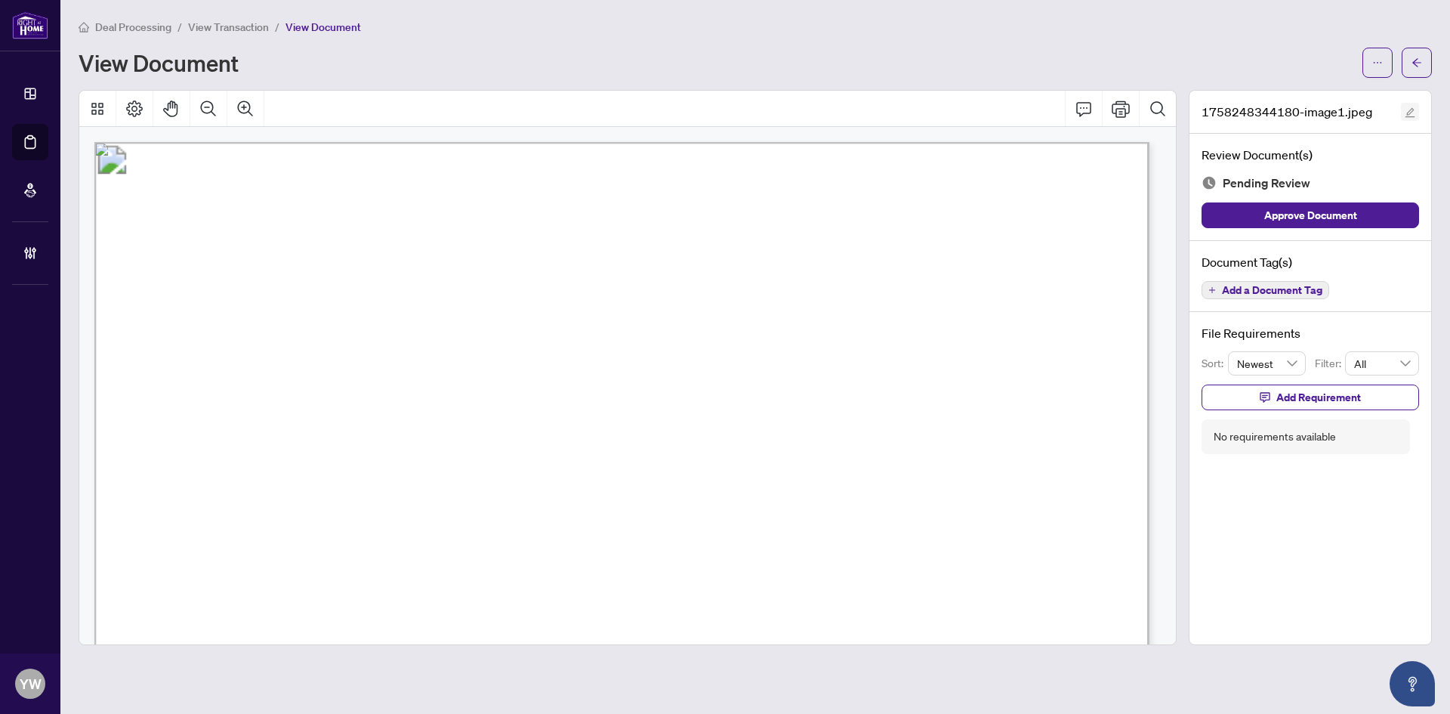
click at [1411, 108] on icon "edit" at bounding box center [1410, 112] width 11 height 11
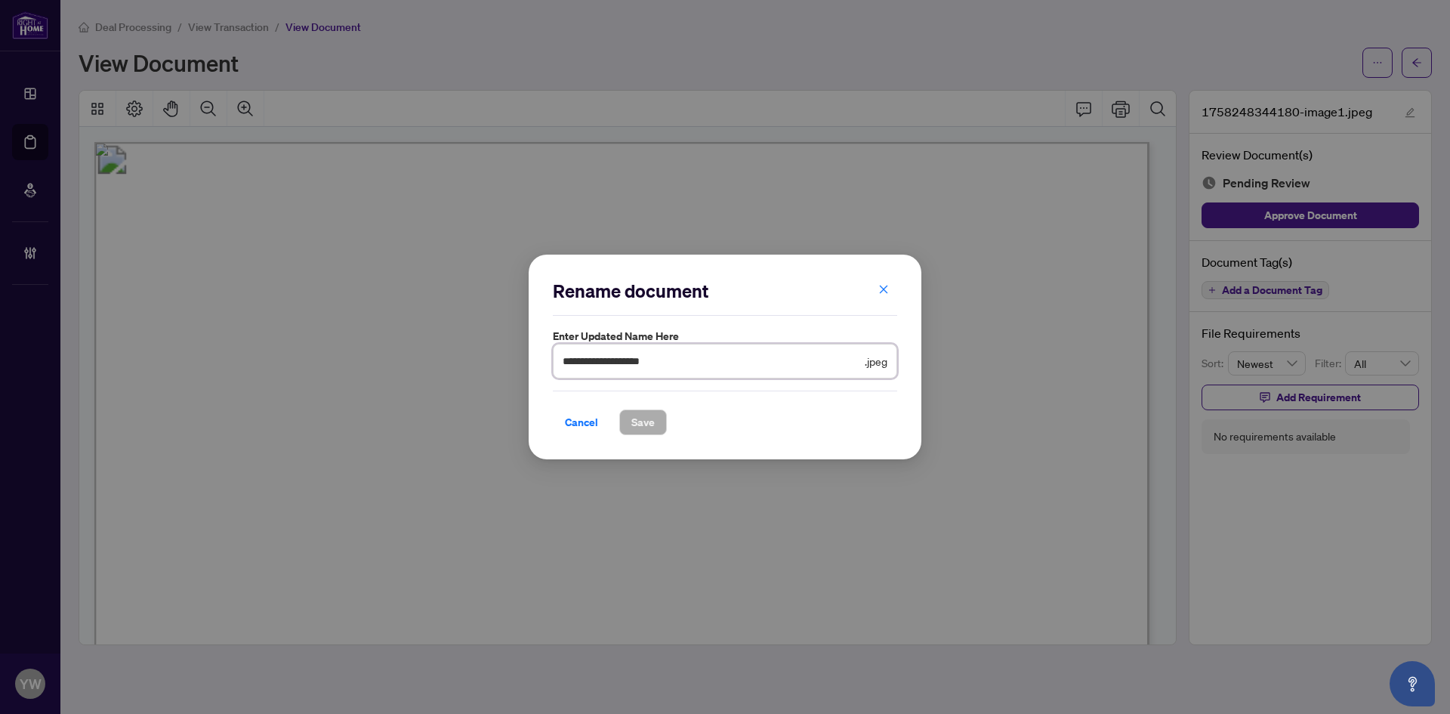
drag, startPoint x: 727, startPoint y: 360, endPoint x: 507, endPoint y: 378, distance: 221.2
click at [492, 364] on div "**********" at bounding box center [725, 357] width 1450 height 714
type input "********"
click at [647, 422] on span "Save" at bounding box center [642, 422] width 23 height 24
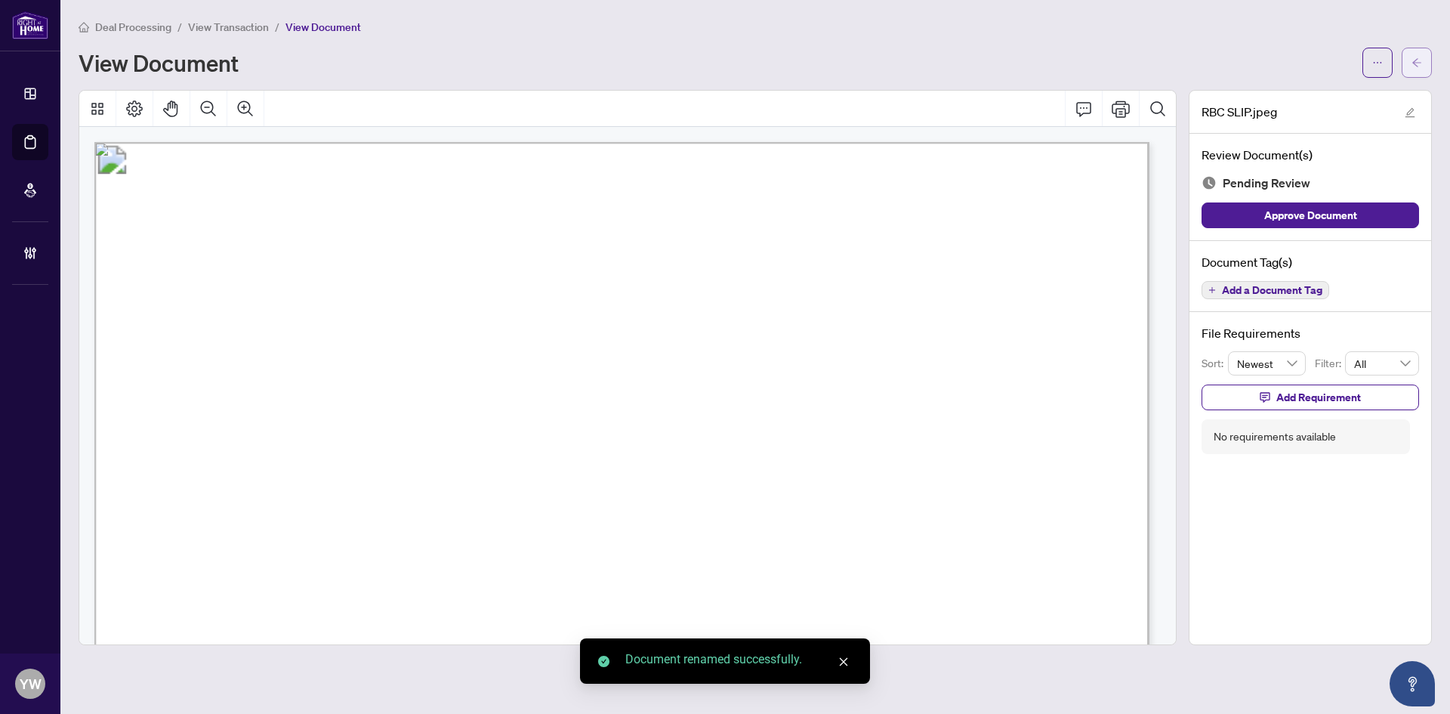
click at [1417, 73] on span "button" at bounding box center [1417, 63] width 11 height 24
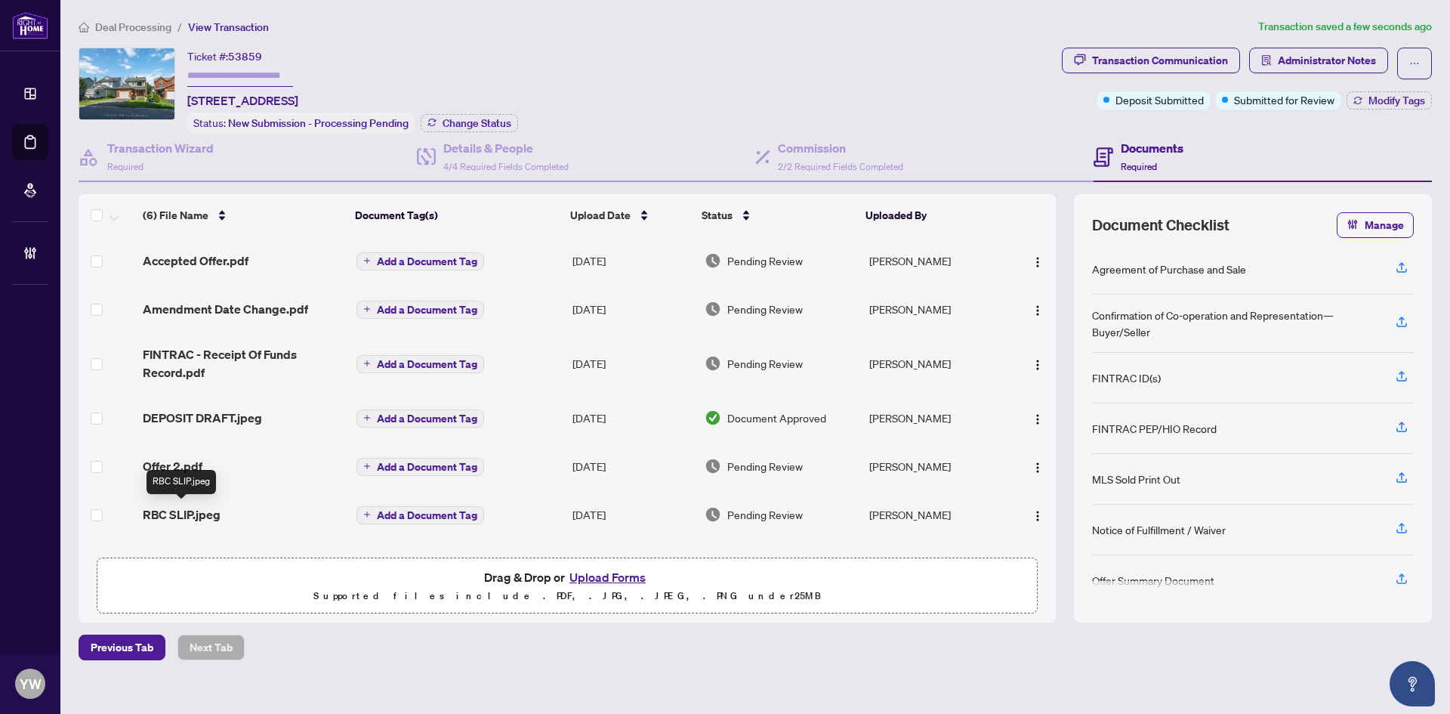
click at [189, 517] on span "RBC SLIP.jpeg" at bounding box center [182, 514] width 78 height 18
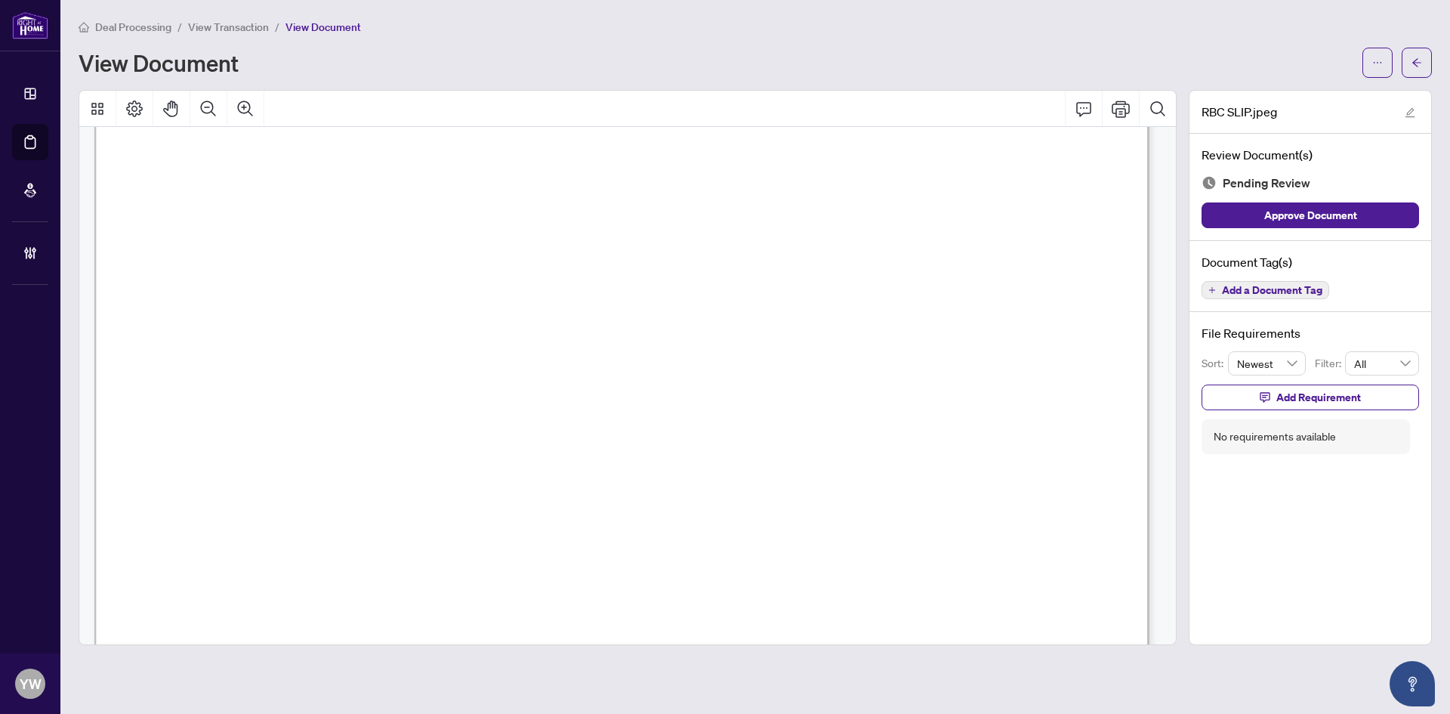
scroll to position [76, 0]
click at [1404, 65] on button "button" at bounding box center [1417, 63] width 30 height 30
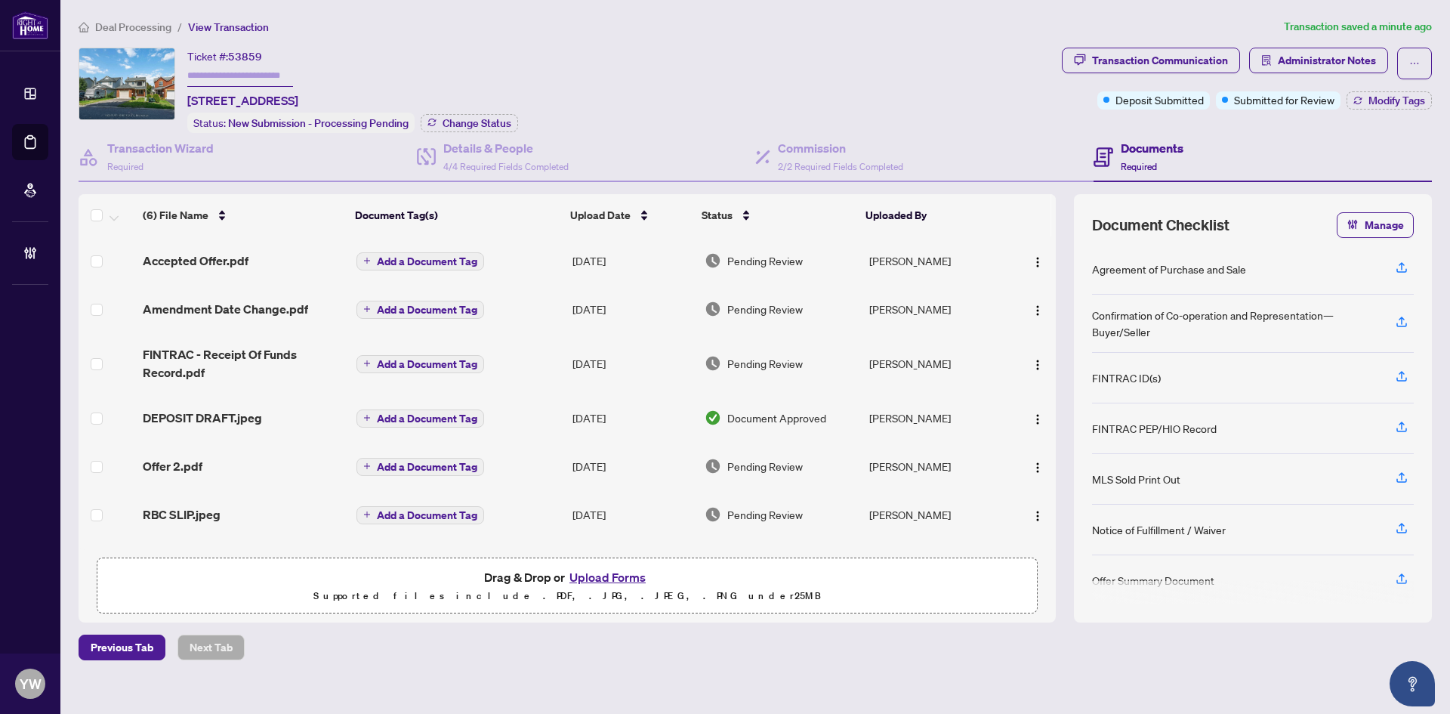
click at [248, 417] on span "DEPOSIT DRAFT.jpeg" at bounding box center [202, 418] width 119 height 18
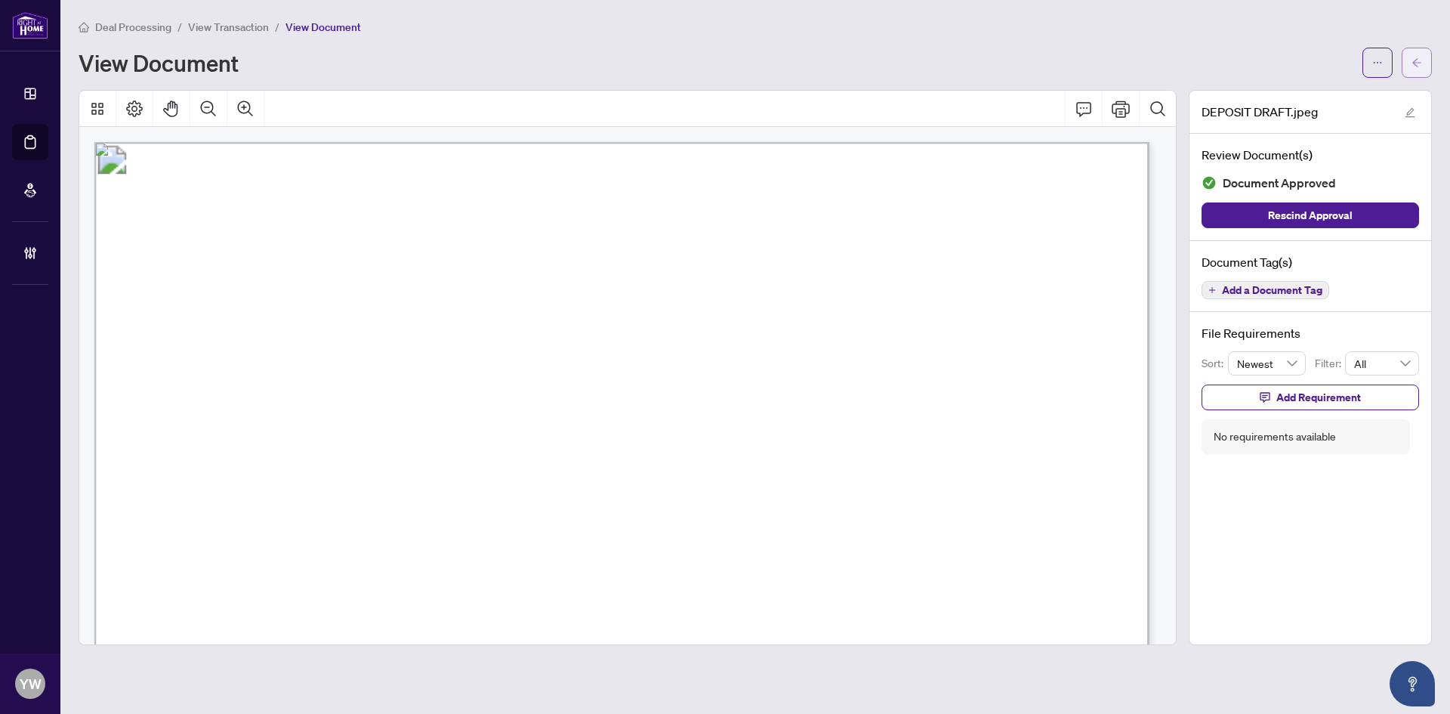
click at [1412, 70] on span "button" at bounding box center [1417, 63] width 11 height 24
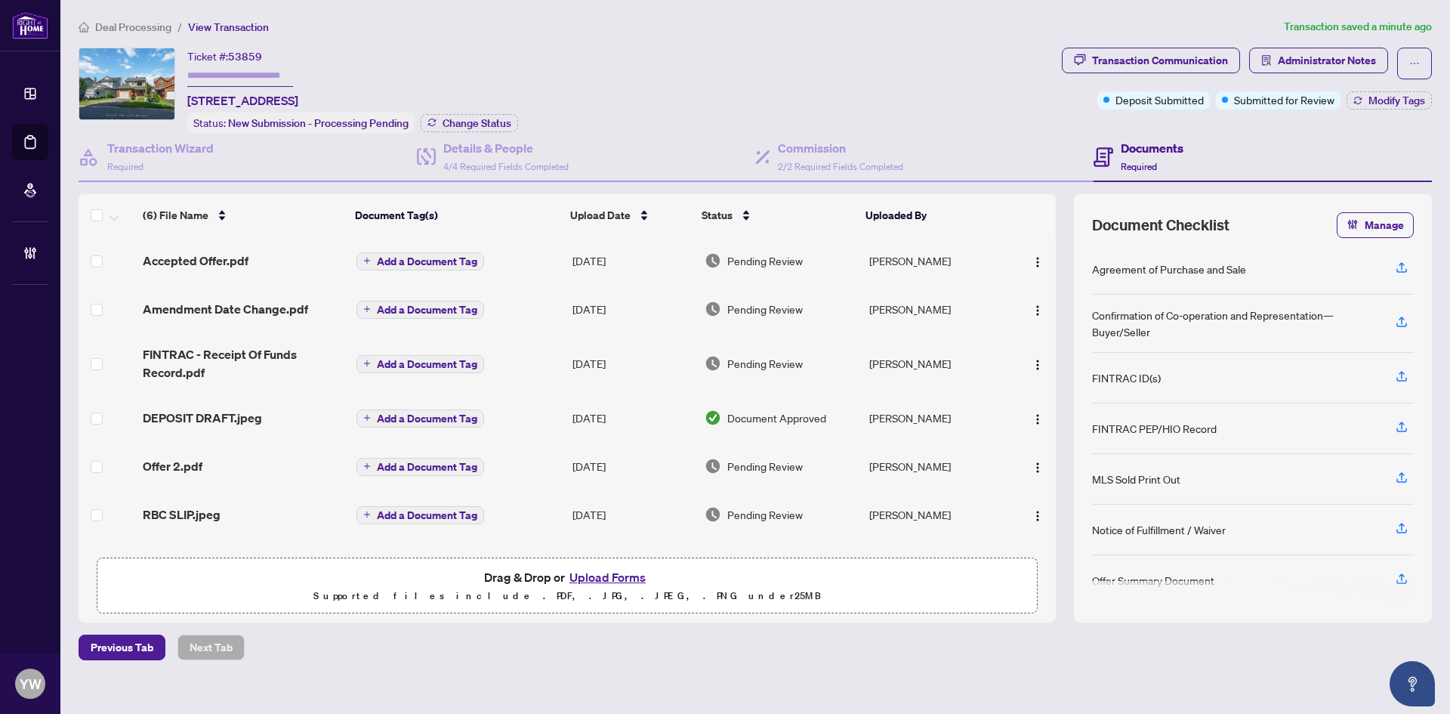
click at [209, 516] on span "RBC SLIP.jpeg" at bounding box center [182, 514] width 78 height 18
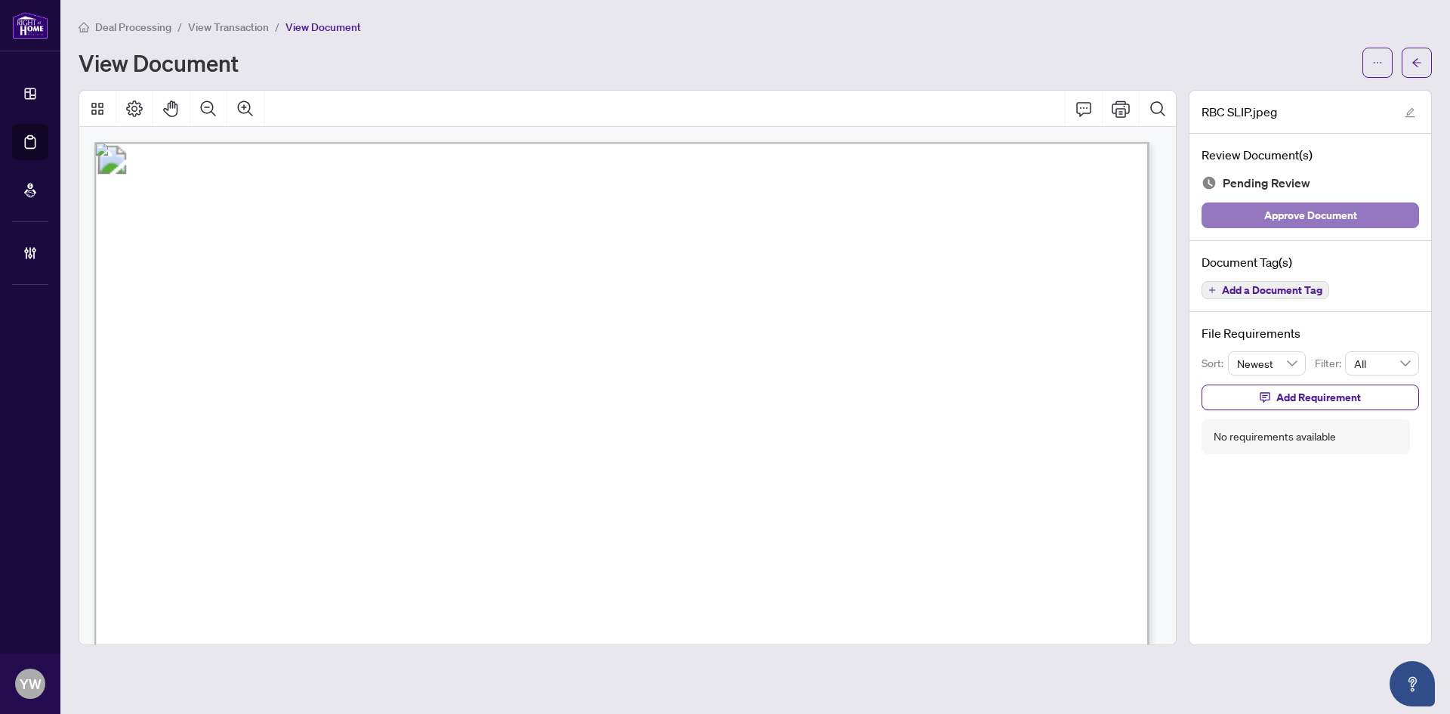
click at [1332, 220] on span "Approve Document" at bounding box center [1310, 215] width 93 height 24
click at [1418, 59] on icon "arrow-left" at bounding box center [1417, 62] width 11 height 11
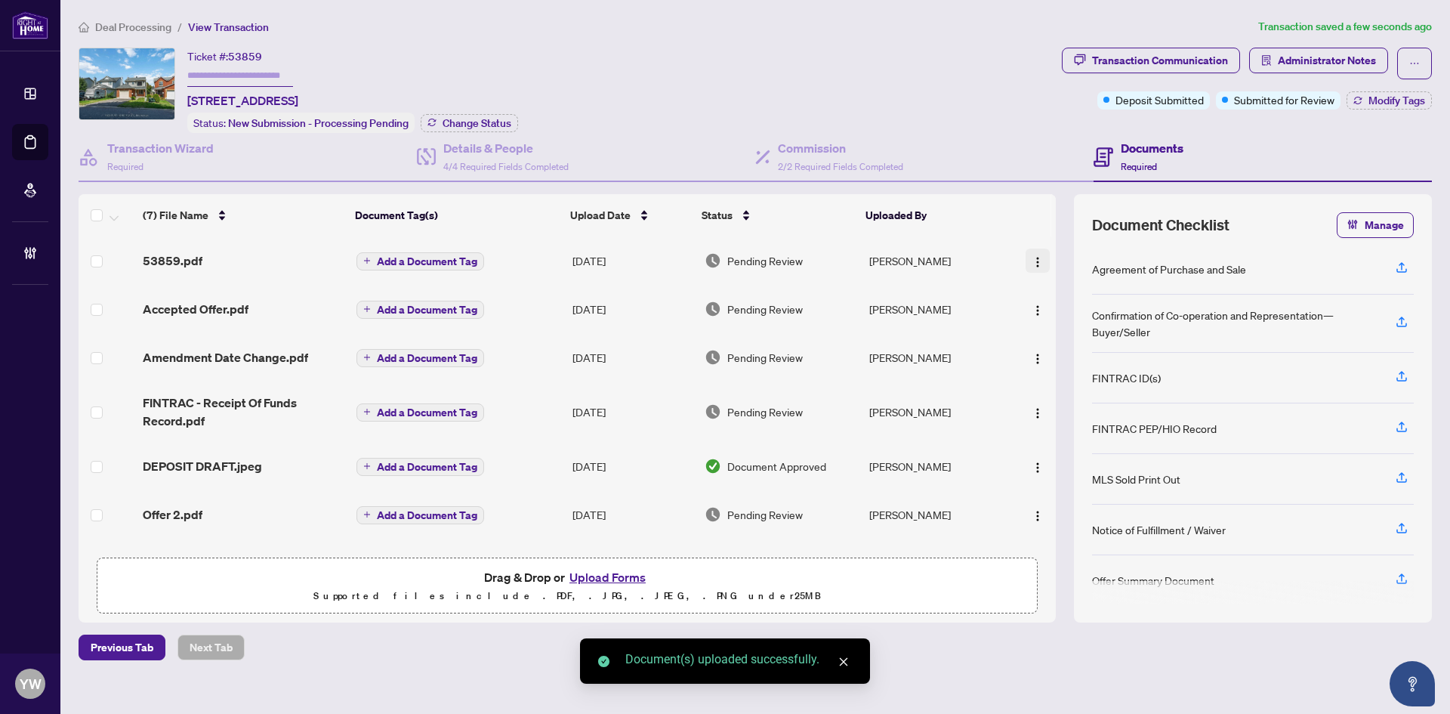
drag, startPoint x: 1025, startPoint y: 260, endPoint x: 1032, endPoint y: 267, distance: 10.7
click at [1026, 260] on button "button" at bounding box center [1038, 260] width 24 height 24
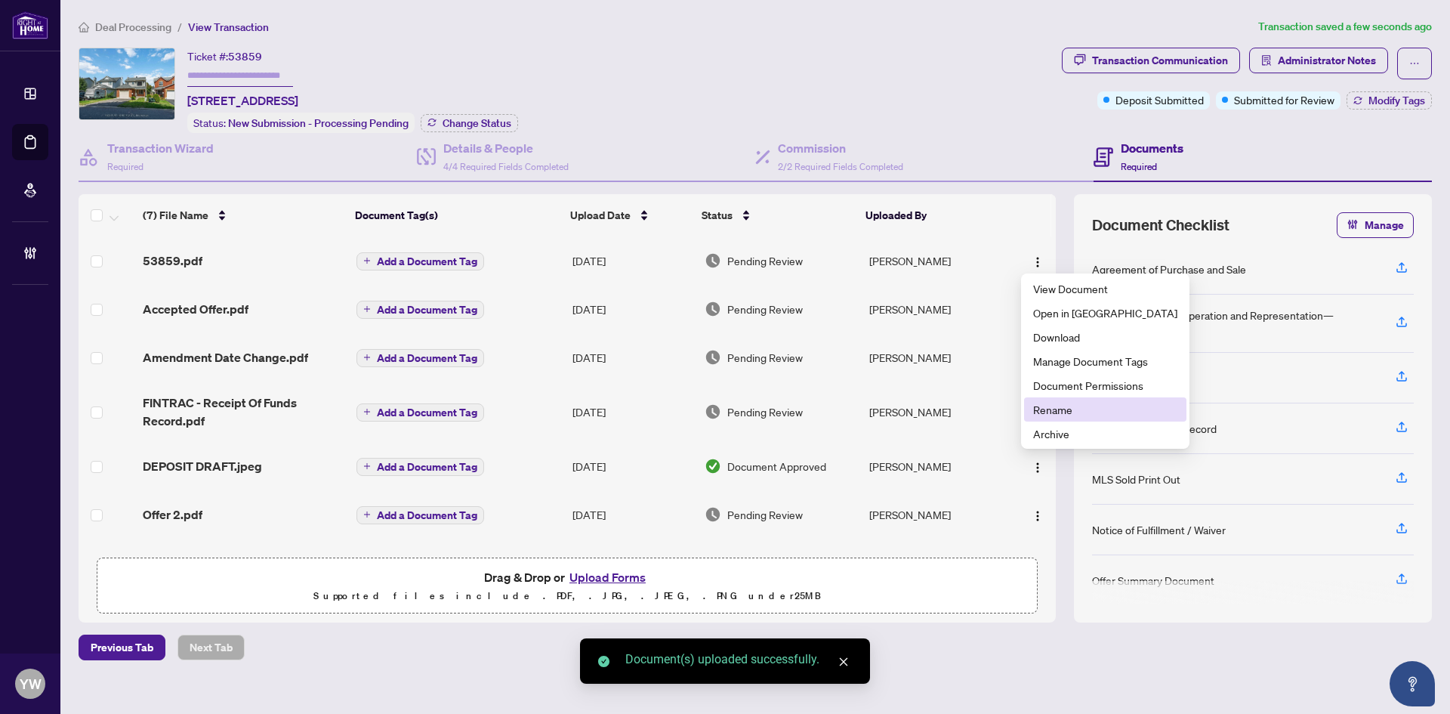
click at [1062, 405] on span "Rename" at bounding box center [1105, 409] width 144 height 17
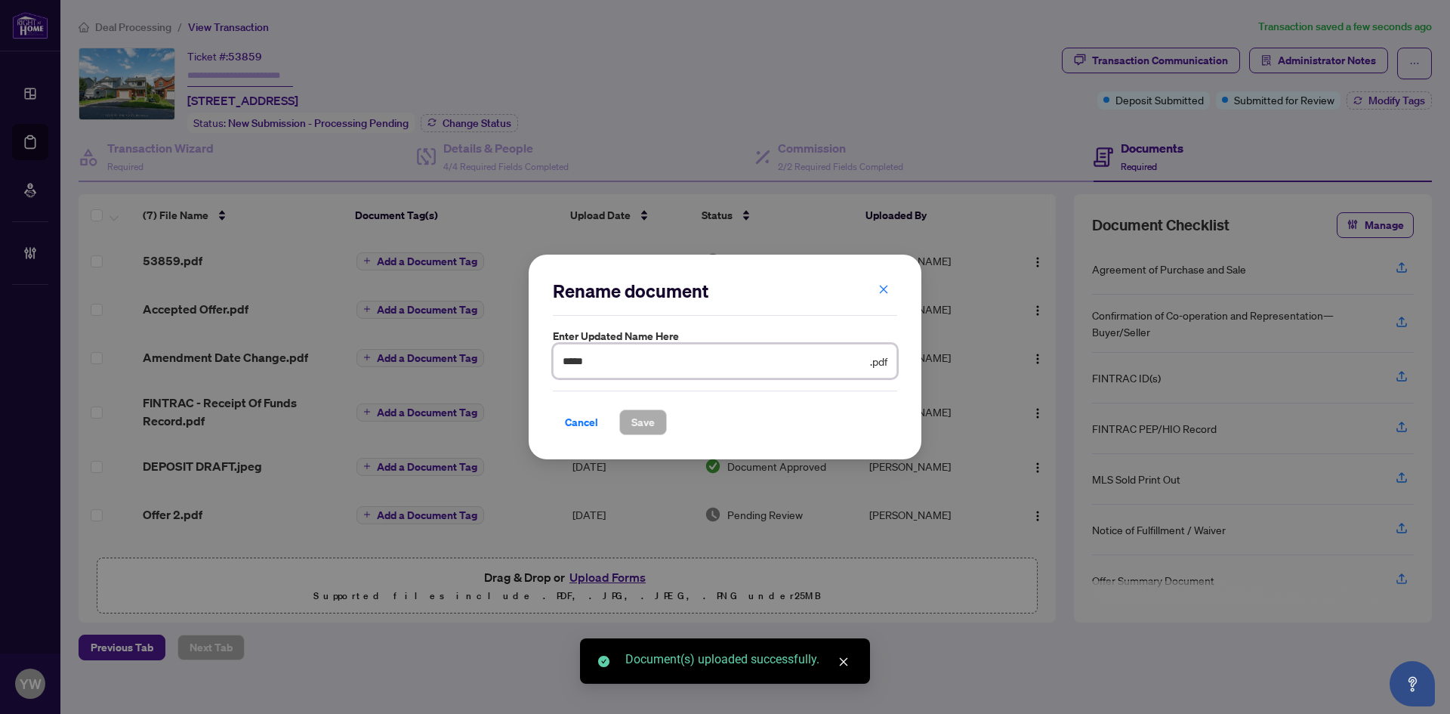
drag, startPoint x: 622, startPoint y: 358, endPoint x: 460, endPoint y: 353, distance: 162.5
click at [460, 353] on div "Rename document Enter updated name here ***** .pdf Cancel Save Cancel OK" at bounding box center [725, 357] width 1450 height 714
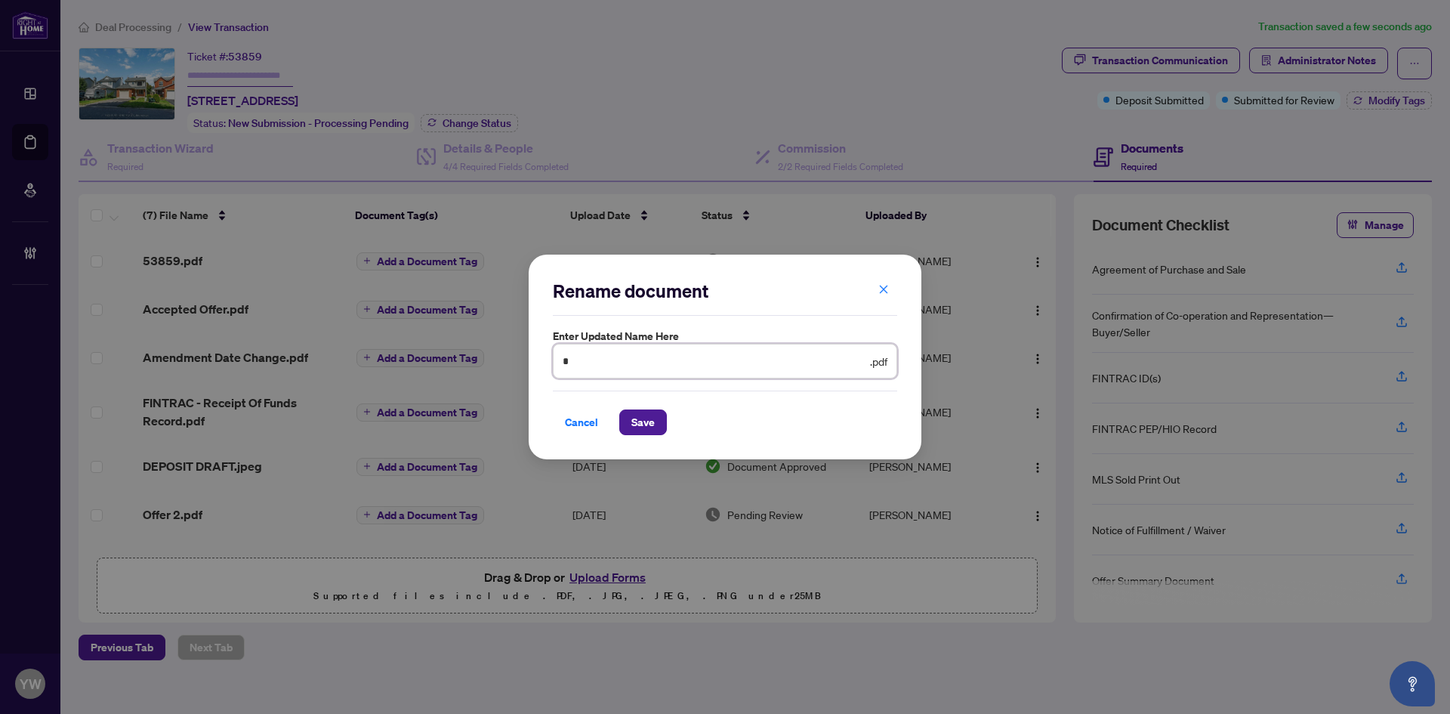
type input "**********"
click at [631, 421] on span "Save" at bounding box center [642, 422] width 23 height 24
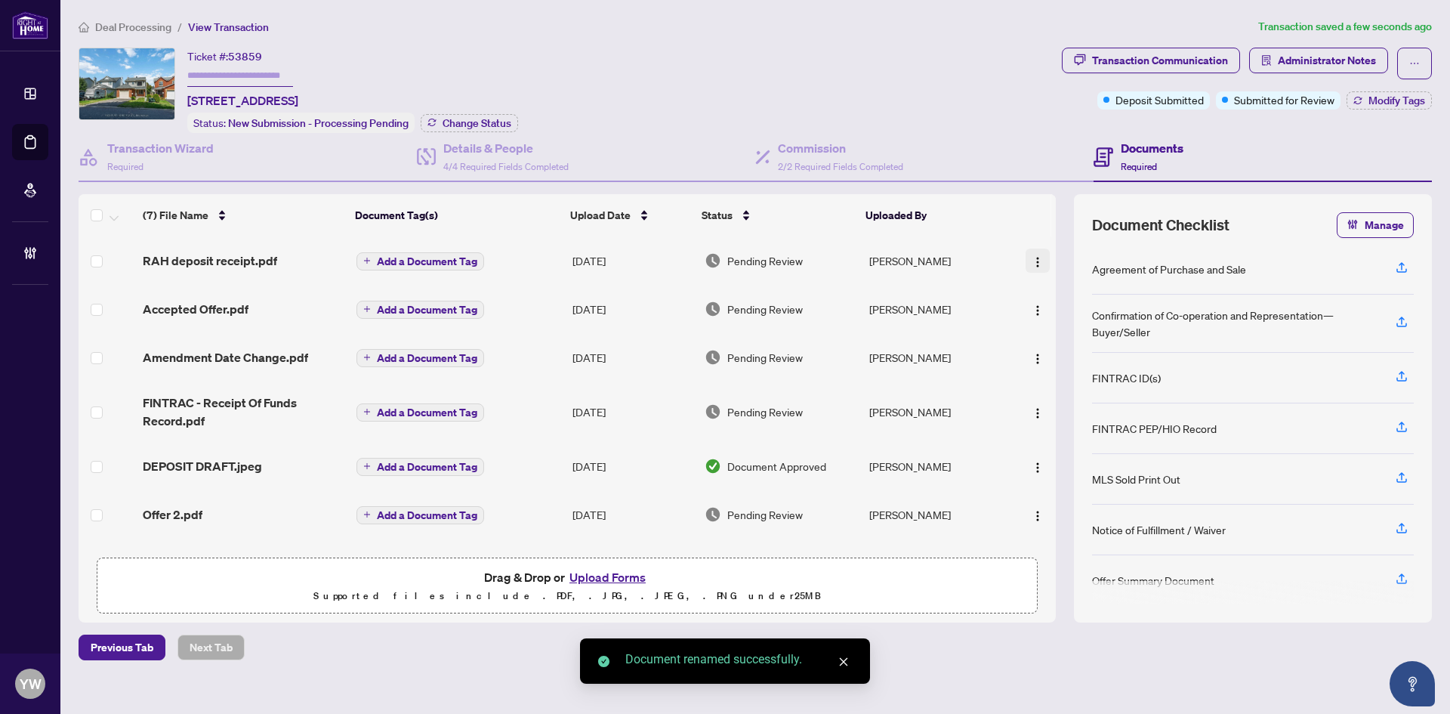
click at [1035, 258] on img "button" at bounding box center [1038, 262] width 12 height 12
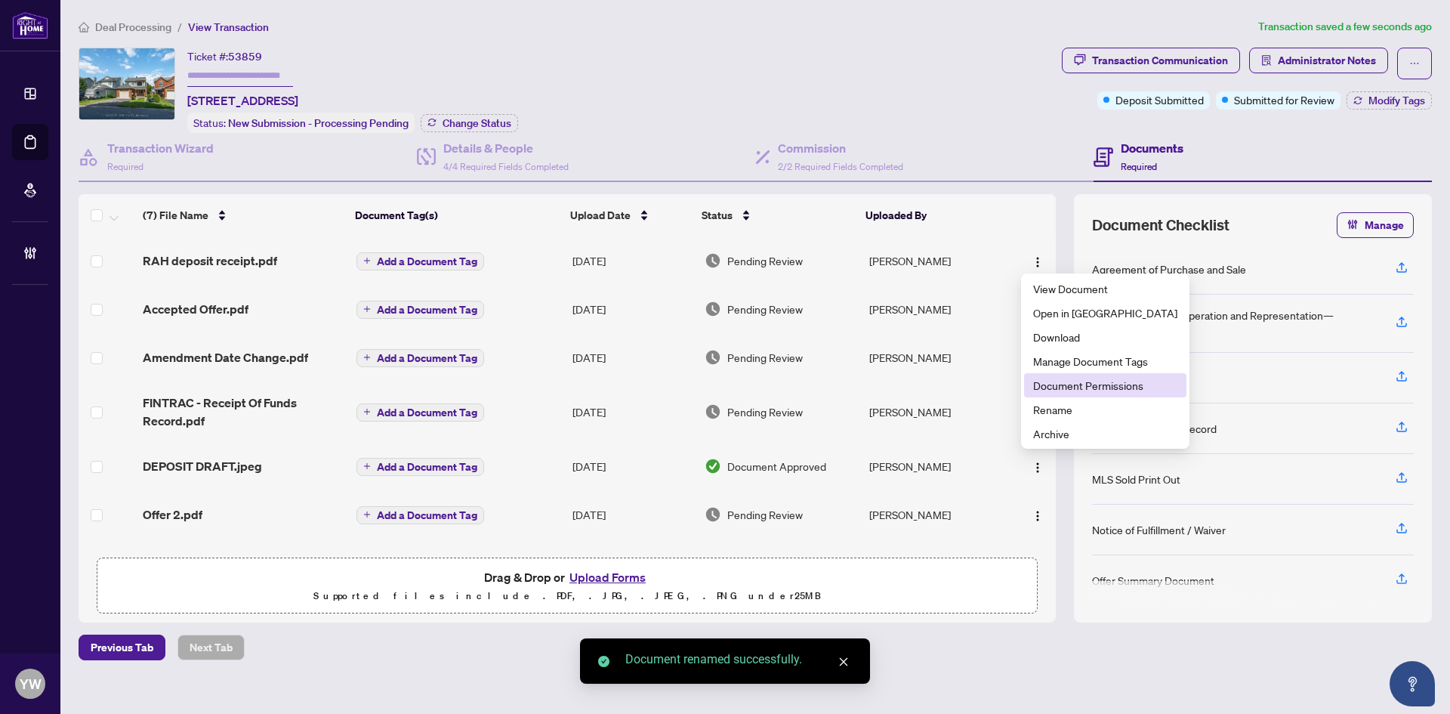
click at [1095, 385] on span "Document Permissions" at bounding box center [1105, 385] width 144 height 17
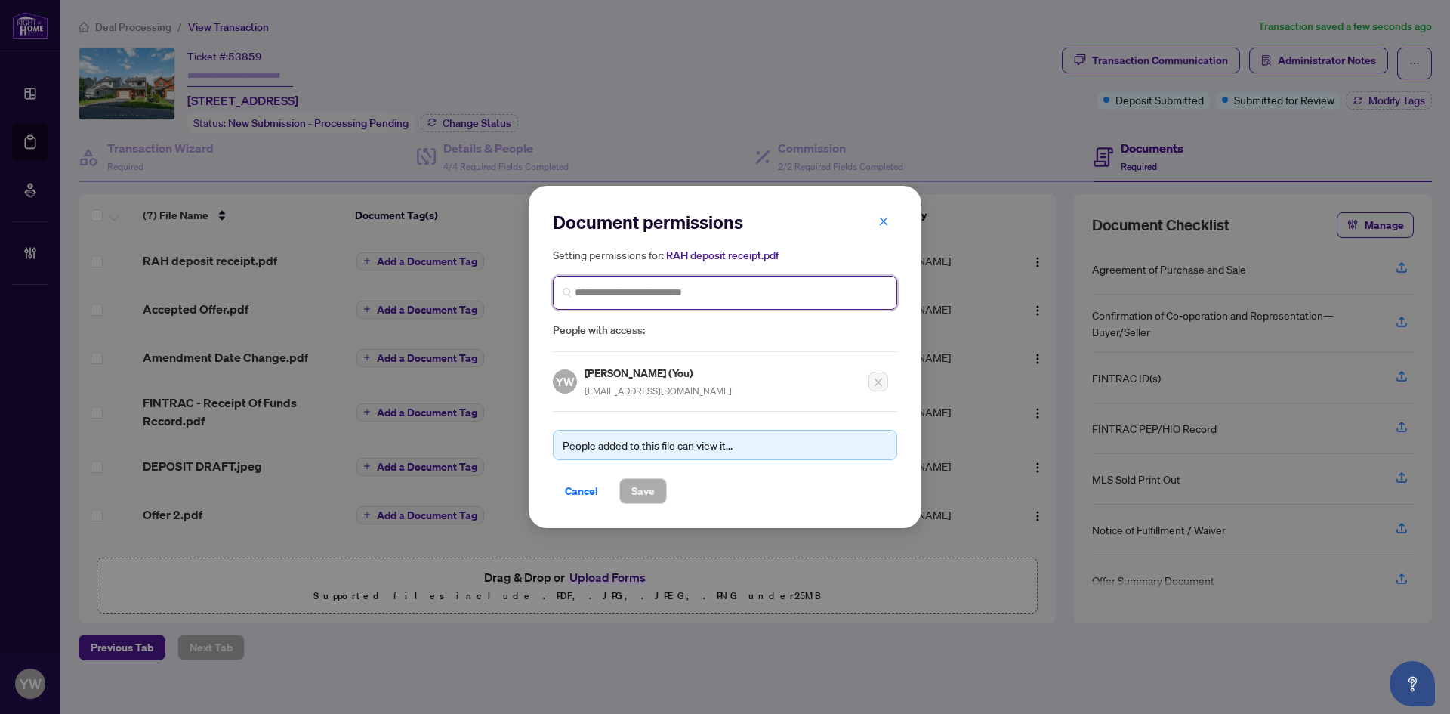
click at [689, 295] on input "search" at bounding box center [731, 293] width 313 height 16
type input "********"
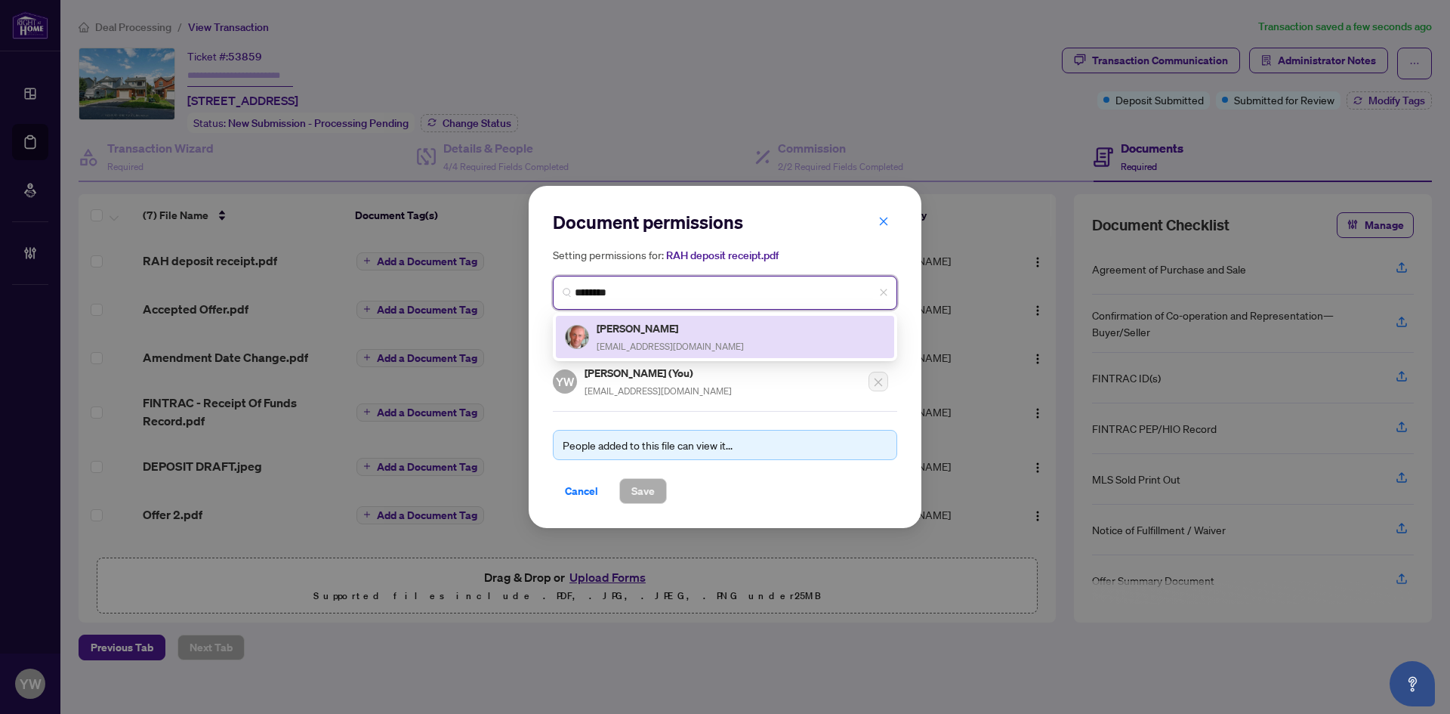
click at [680, 343] on span "polonskiottawa@gmail.com" at bounding box center [670, 346] width 147 height 11
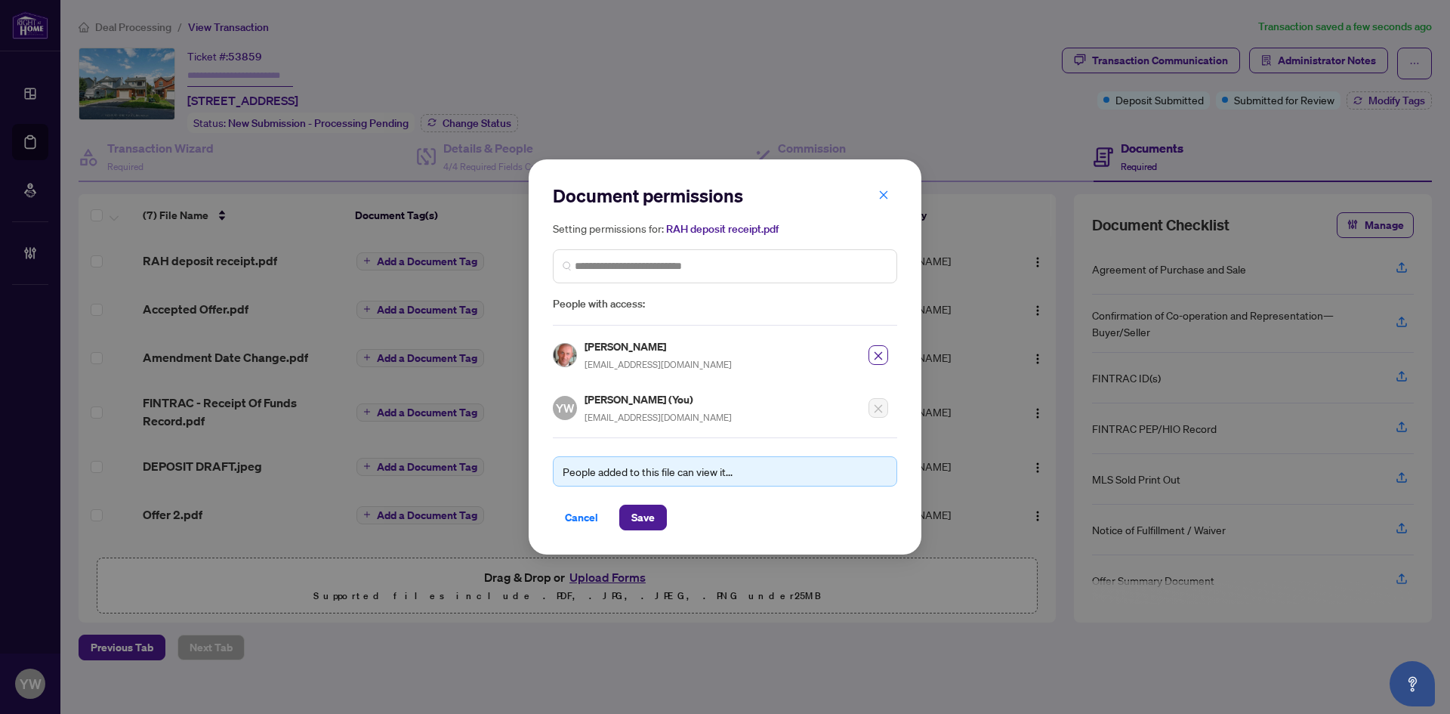
drag, startPoint x: 654, startPoint y: 510, endPoint x: 628, endPoint y: 649, distance: 141.3
click at [653, 509] on span "Save" at bounding box center [642, 517] width 23 height 24
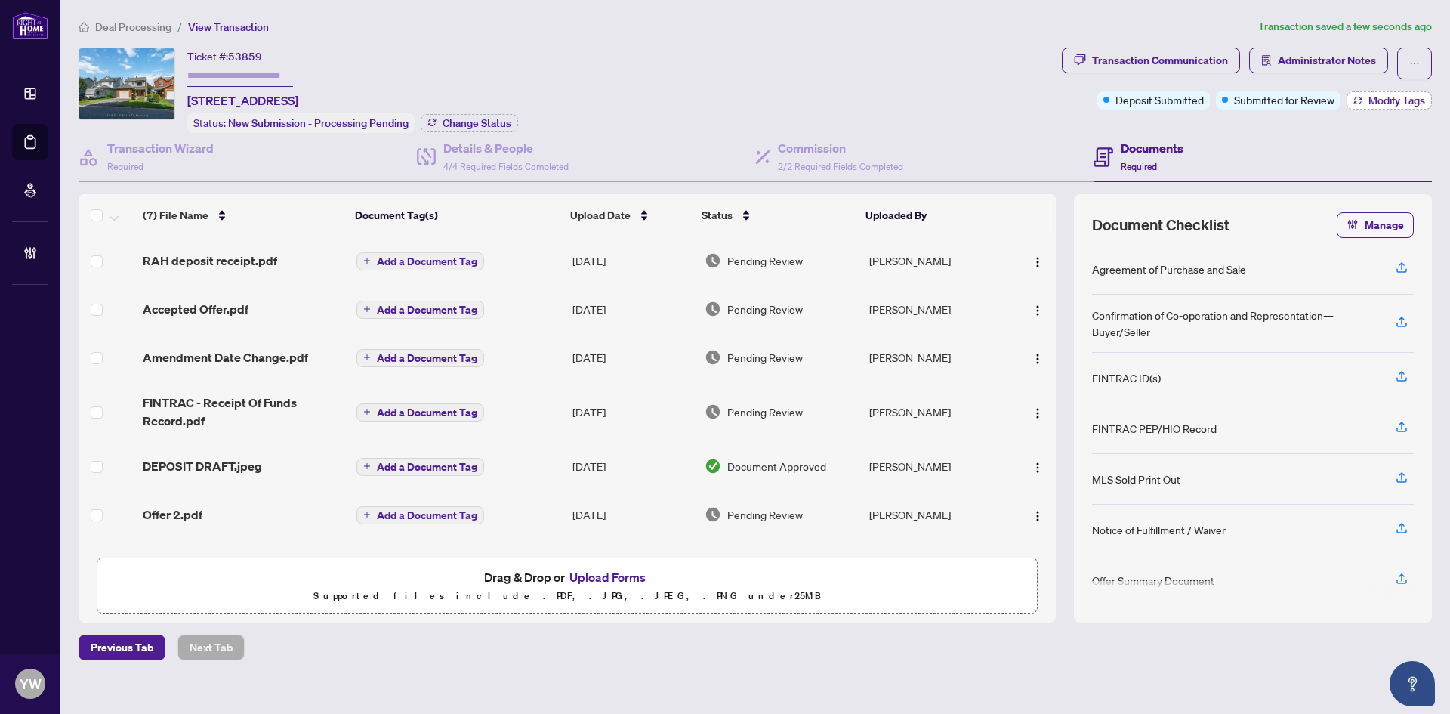
click at [1411, 101] on span "Modify Tags" at bounding box center [1397, 100] width 57 height 11
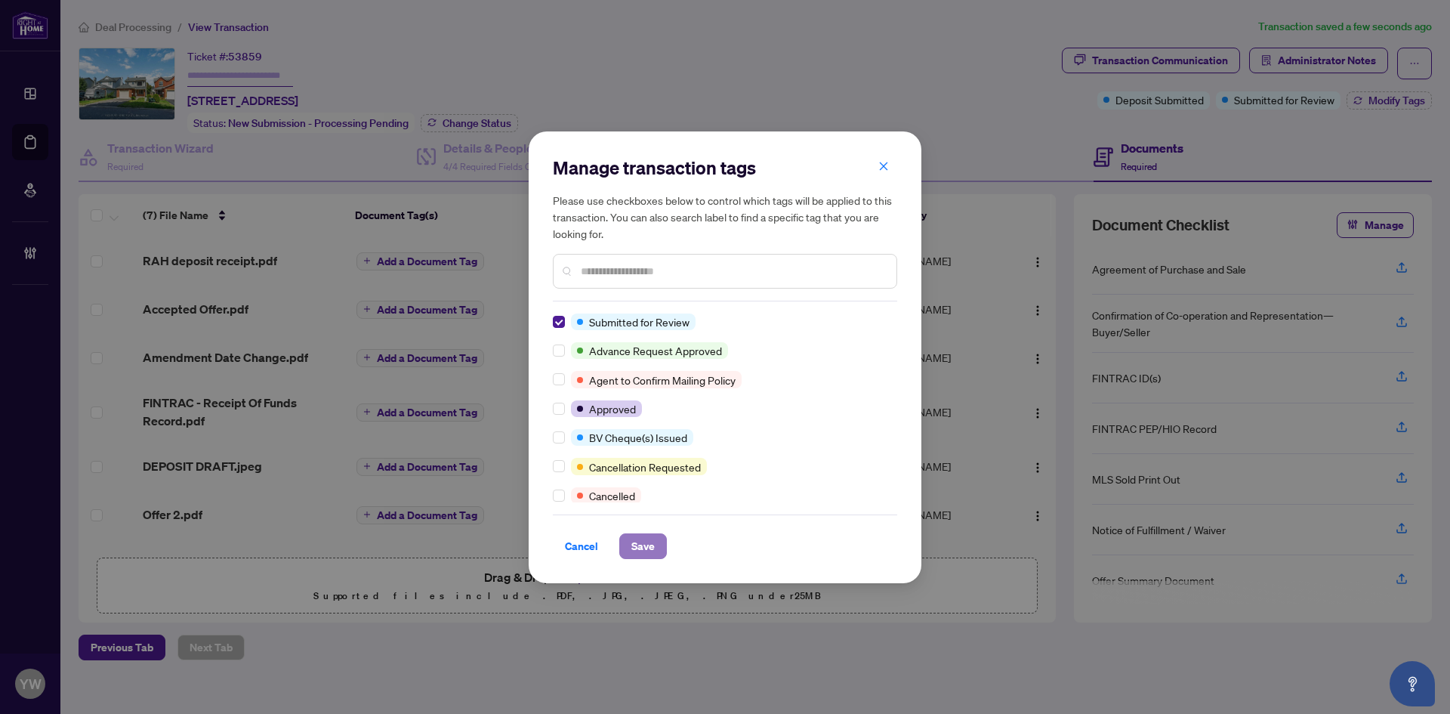
click at [640, 542] on span "Save" at bounding box center [642, 546] width 23 height 24
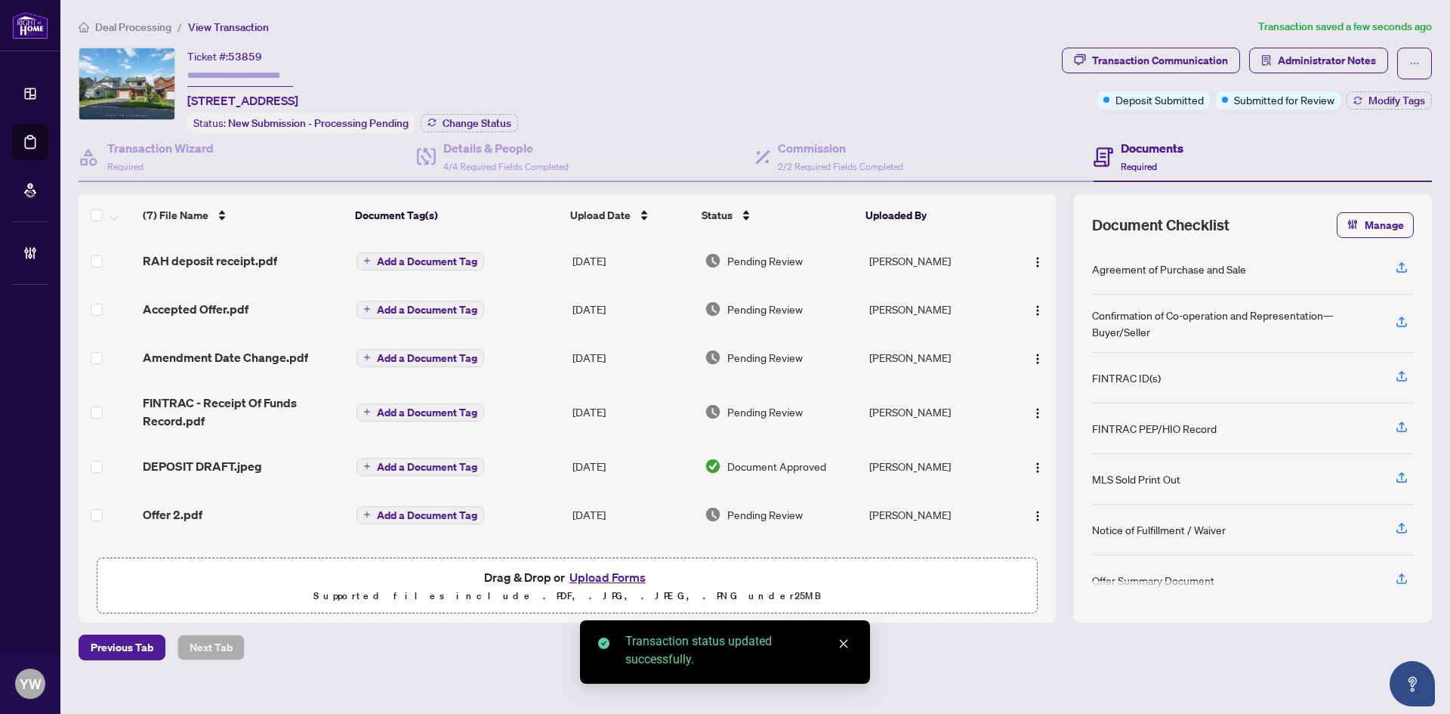
click at [466, 260] on span "Add a Document Tag" at bounding box center [427, 261] width 100 height 11
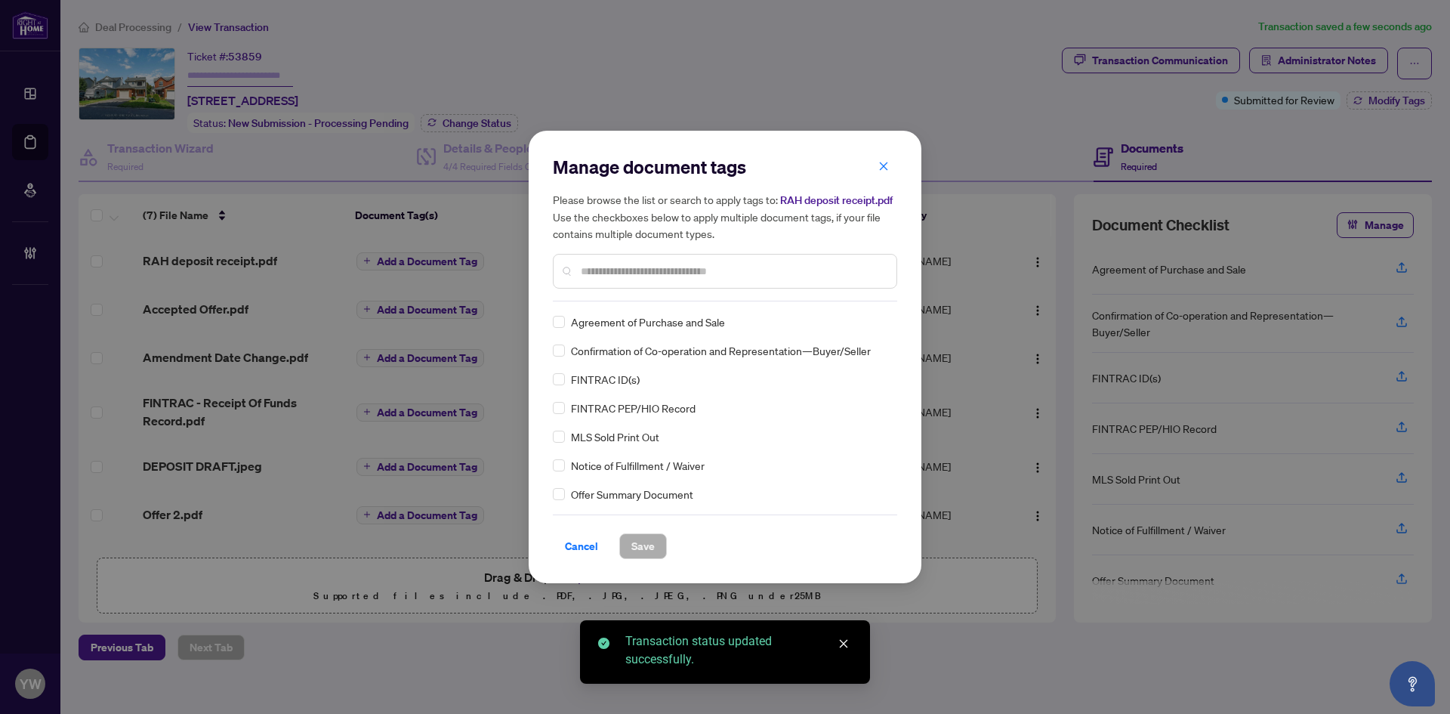
click at [627, 273] on input "text" at bounding box center [733, 271] width 304 height 17
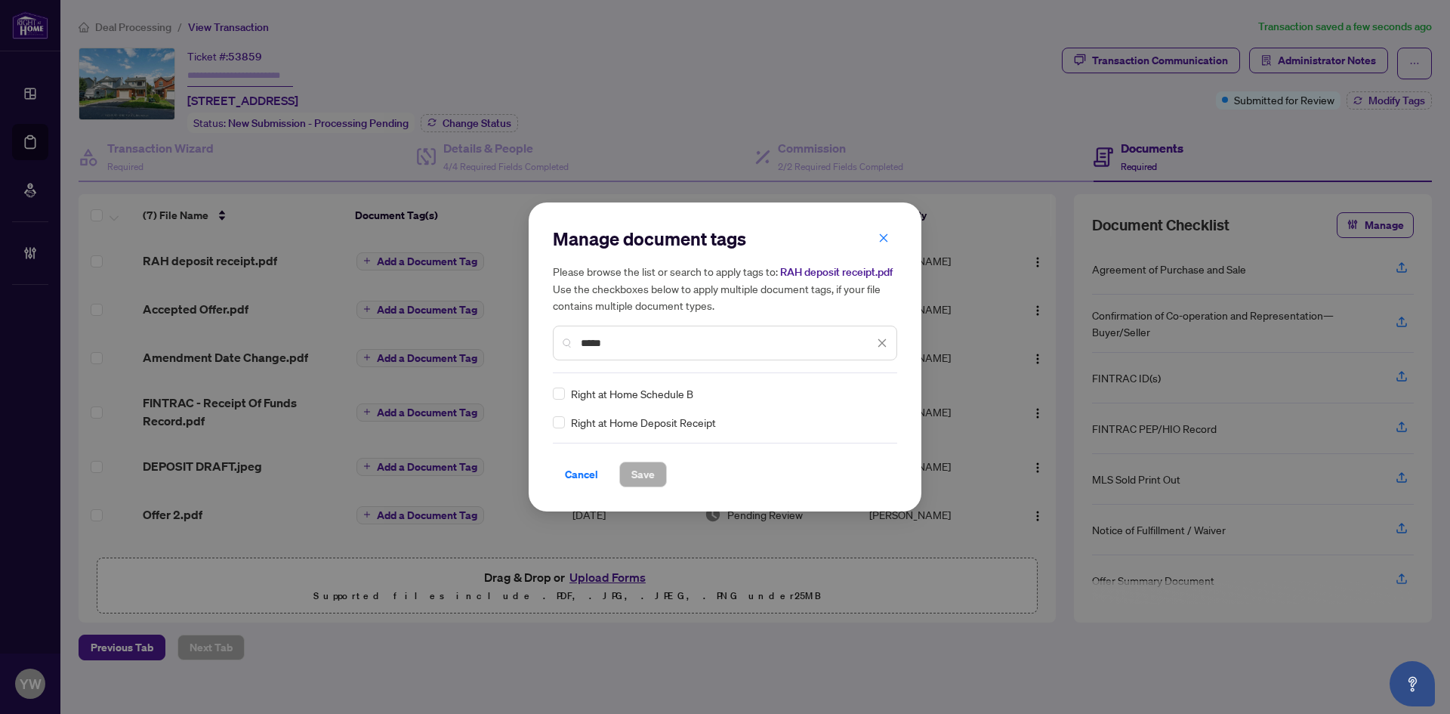
type input "*****"
click at [873, 389] on img at bounding box center [866, 393] width 15 height 15
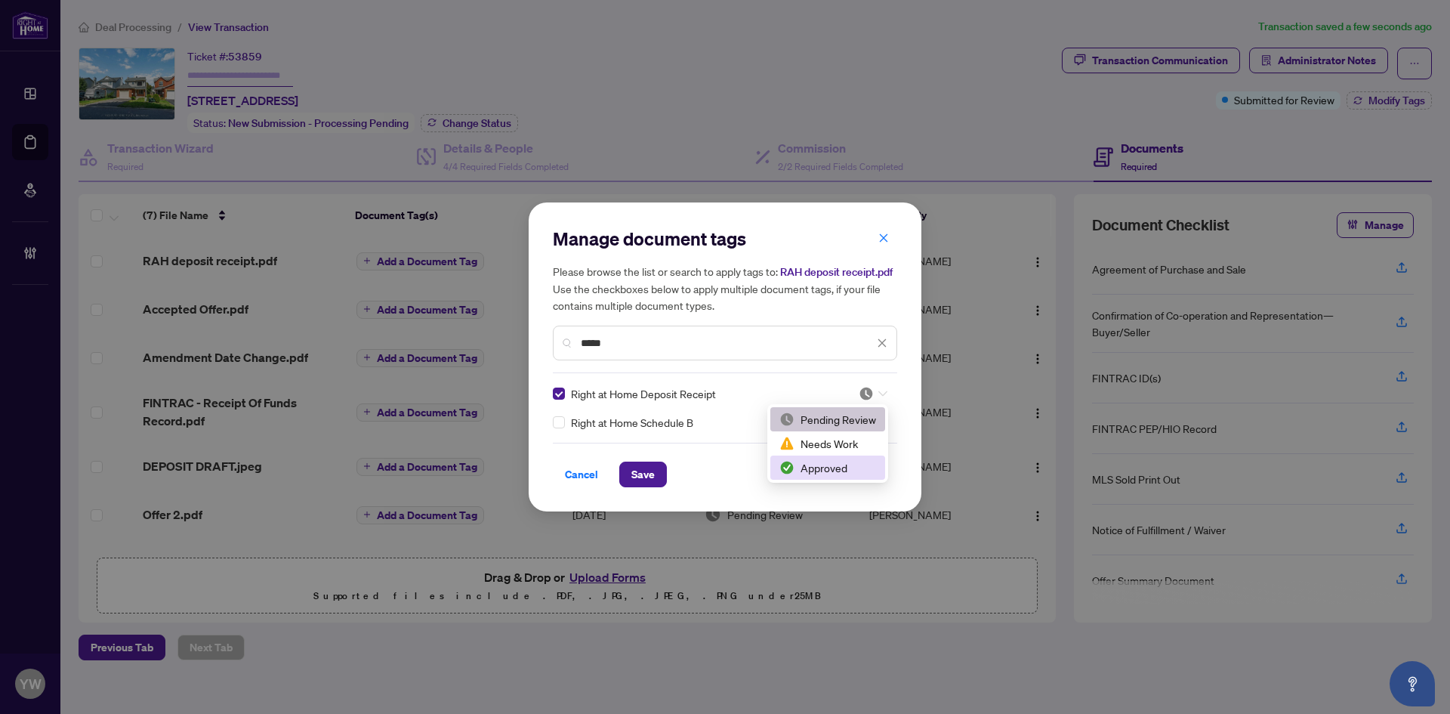
click at [780, 468] on img at bounding box center [786, 467] width 15 height 15
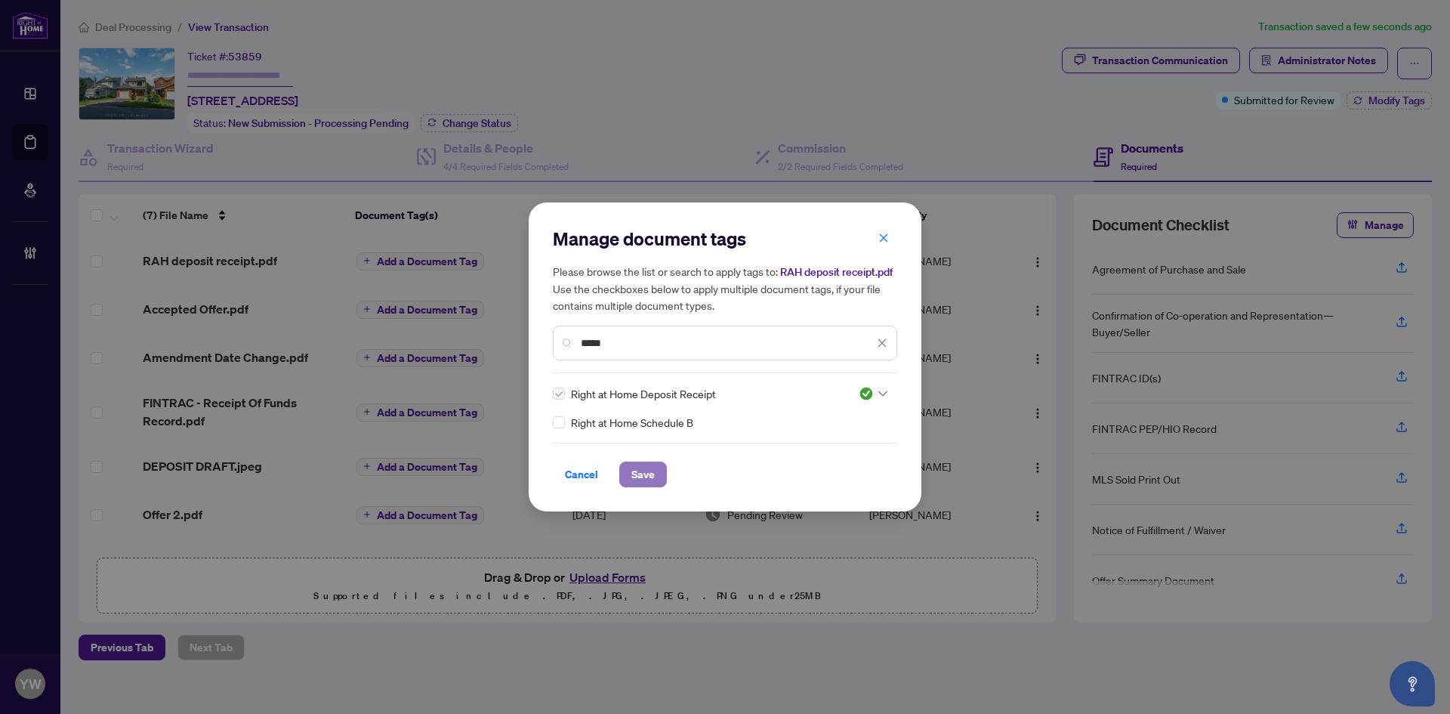
click at [637, 467] on span "Save" at bounding box center [642, 474] width 23 height 24
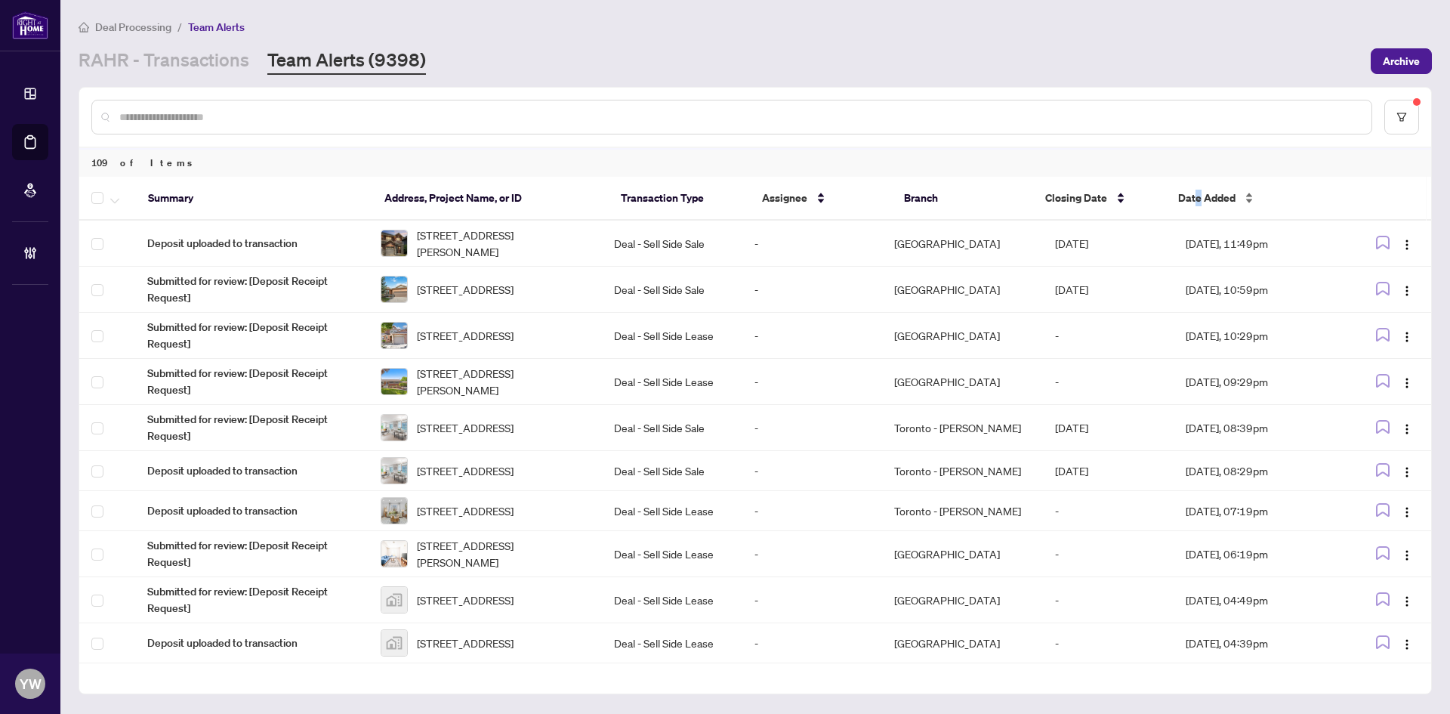
click at [1197, 203] on span "Date Added" at bounding box center [1206, 198] width 57 height 17
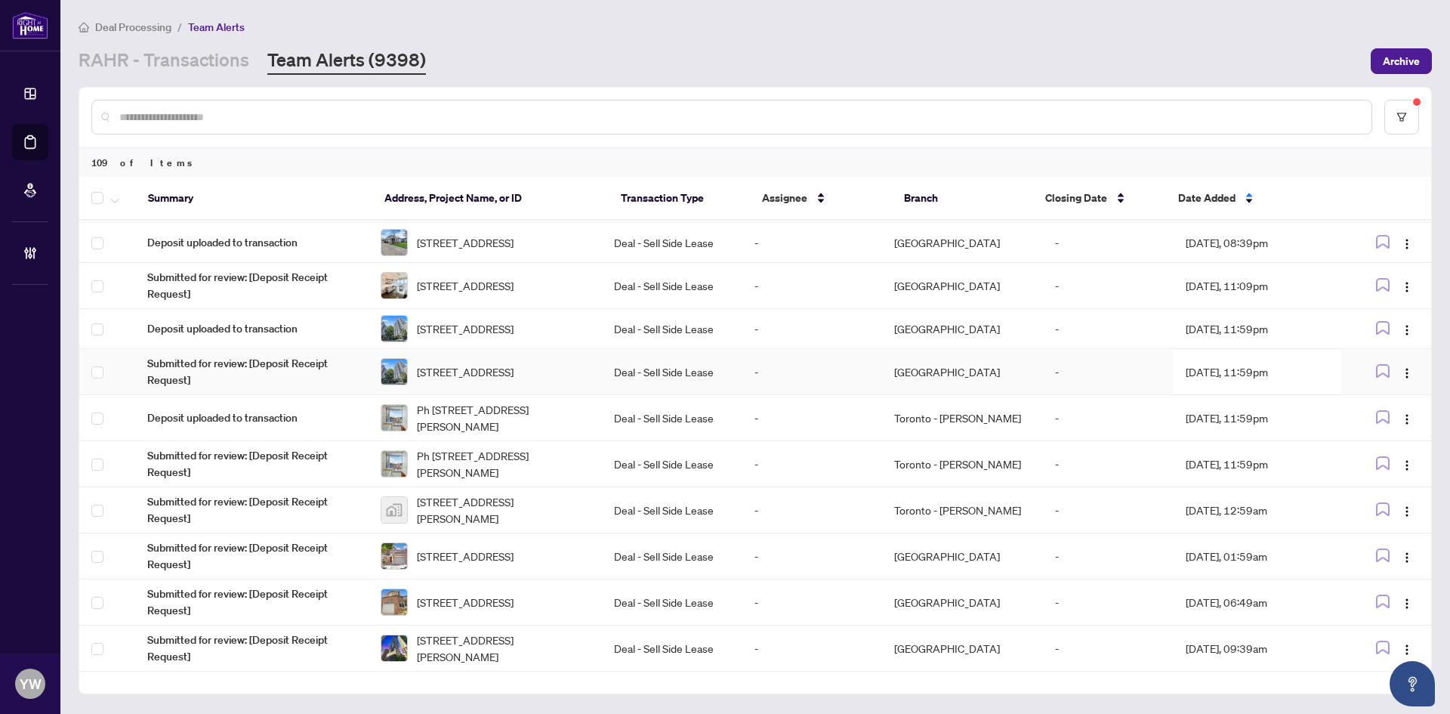
scroll to position [687, 0]
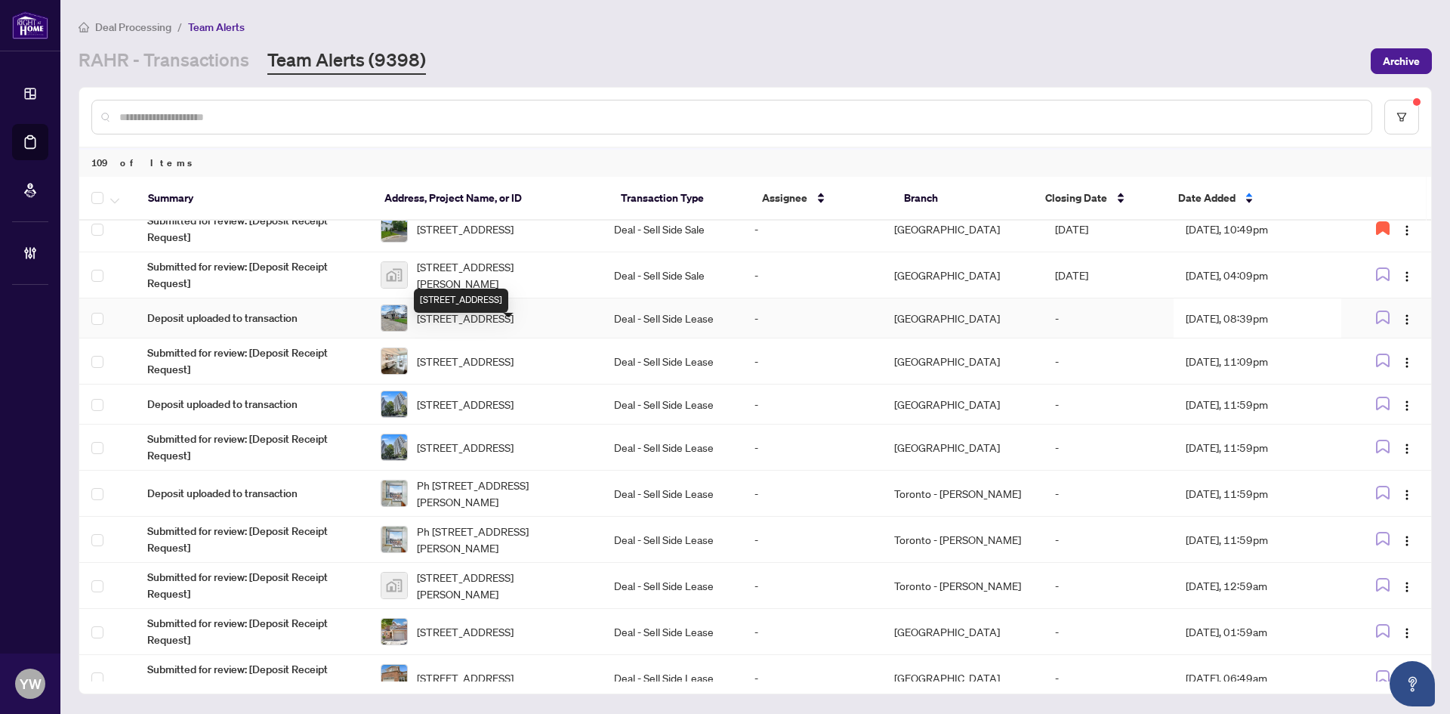
click at [514, 326] on span "[STREET_ADDRESS]" at bounding box center [465, 318] width 97 height 17
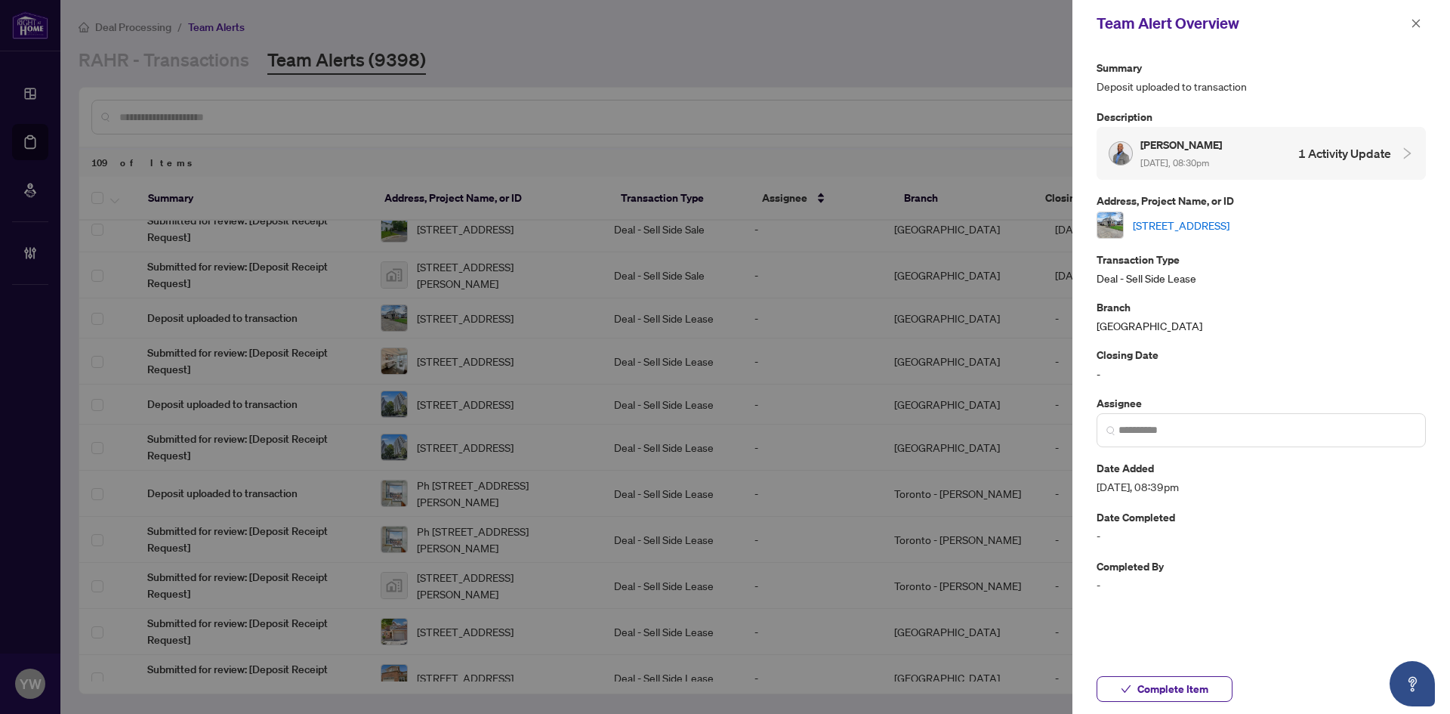
click at [1177, 219] on link "[STREET_ADDRESS]" at bounding box center [1181, 225] width 97 height 17
click at [1416, 20] on icon "close" at bounding box center [1416, 23] width 11 height 11
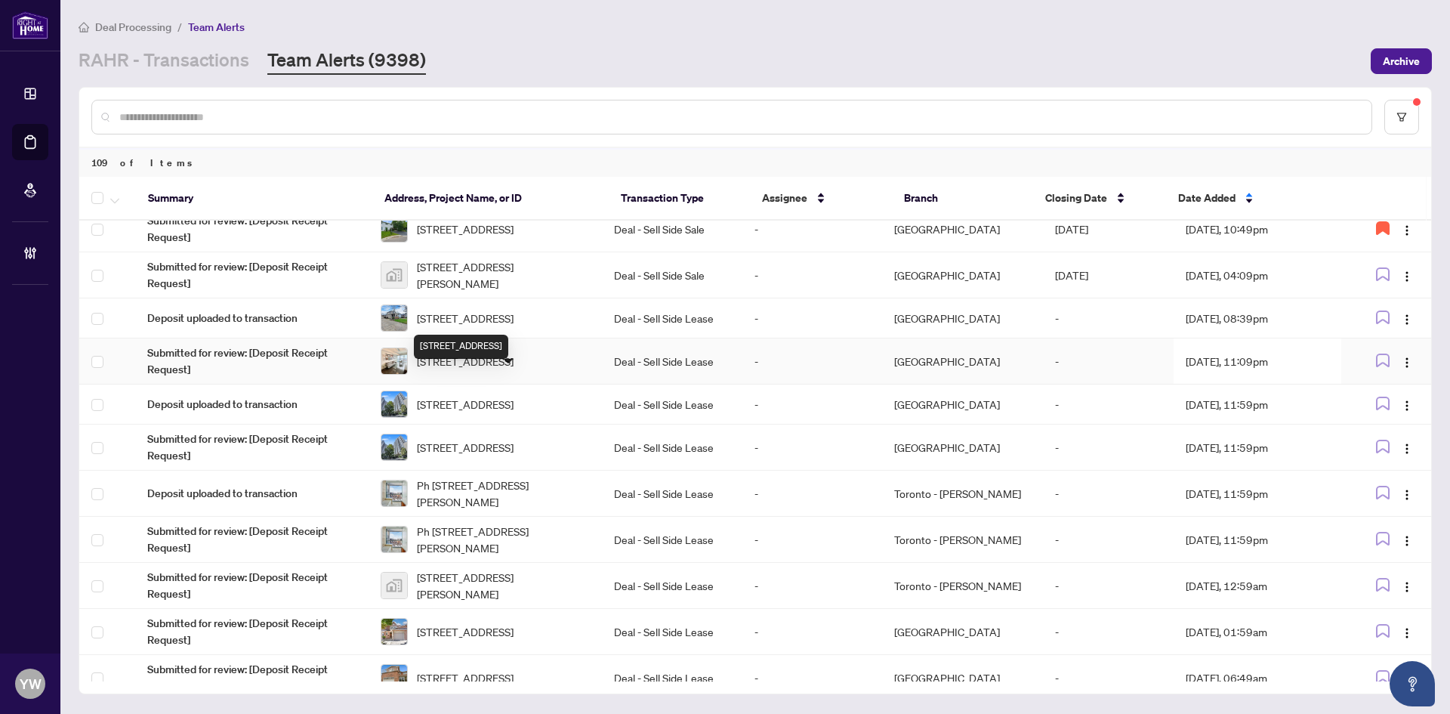
click at [514, 369] on span "[STREET_ADDRESS]" at bounding box center [465, 361] width 97 height 17
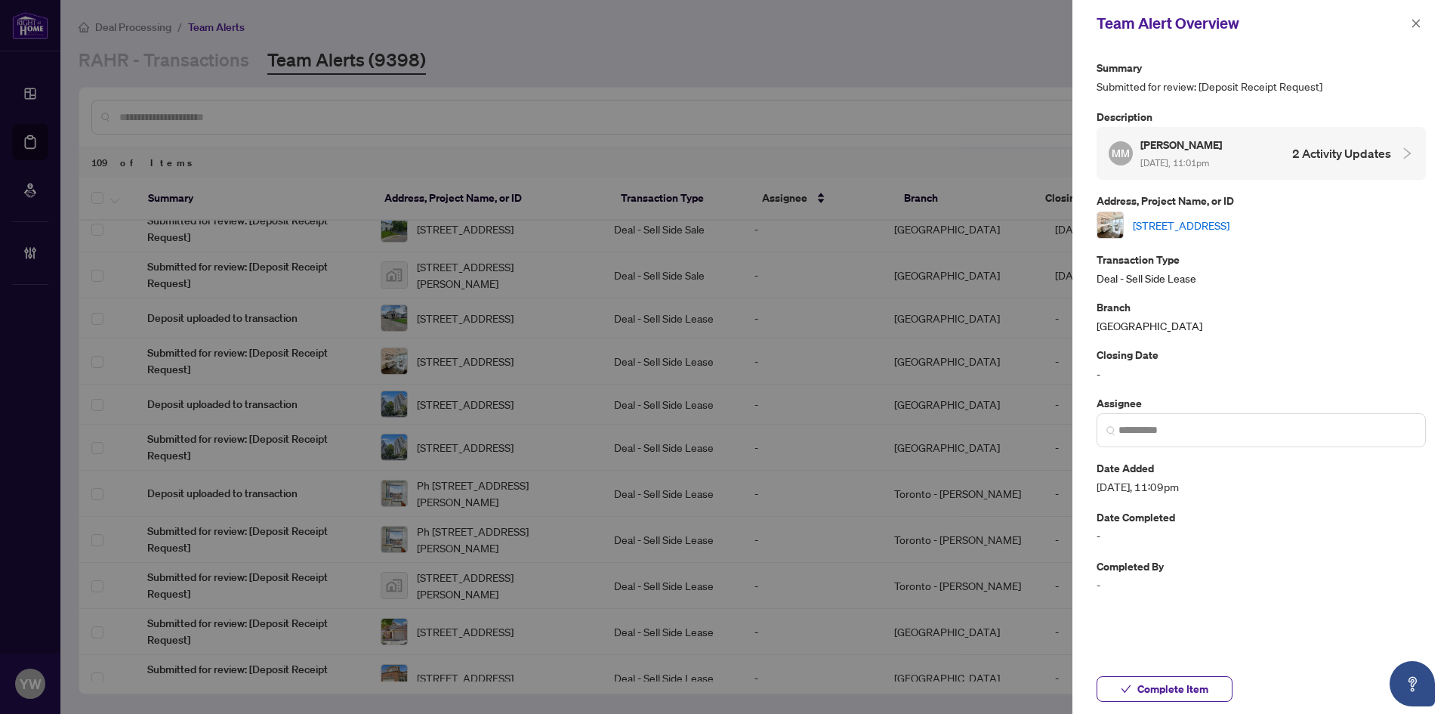
click at [1230, 219] on link "[STREET_ADDRESS]" at bounding box center [1181, 225] width 97 height 17
click at [1153, 685] on span "Complete Item" at bounding box center [1172, 689] width 71 height 24
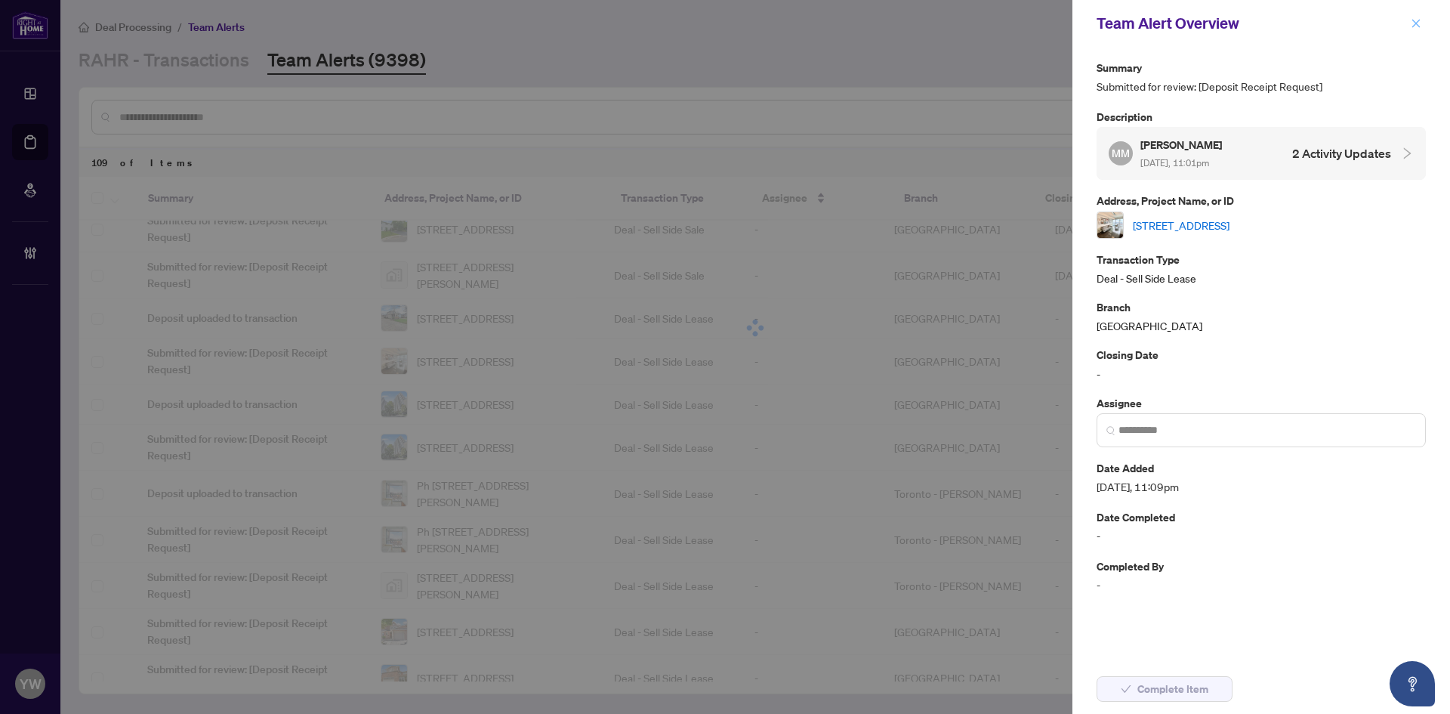
click at [1415, 24] on icon "close" at bounding box center [1416, 23] width 8 height 8
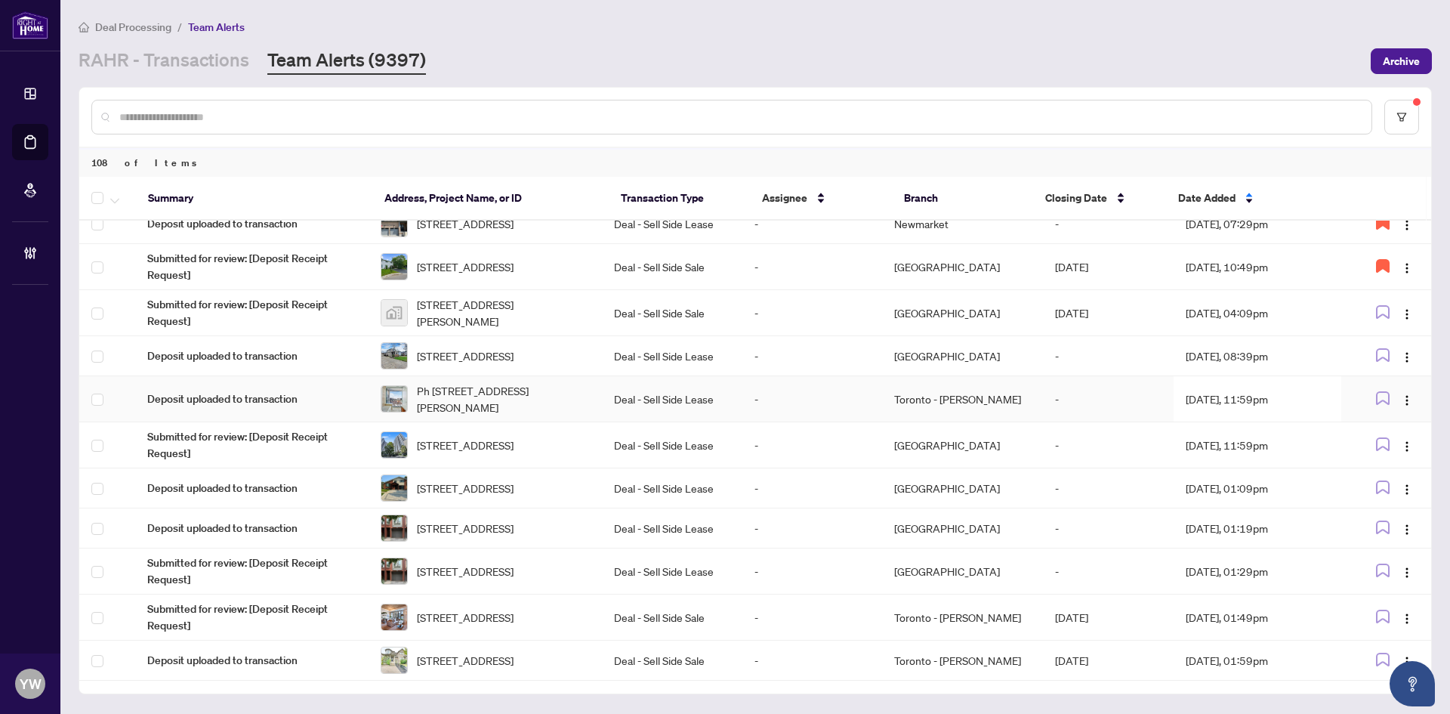
scroll to position [680, 0]
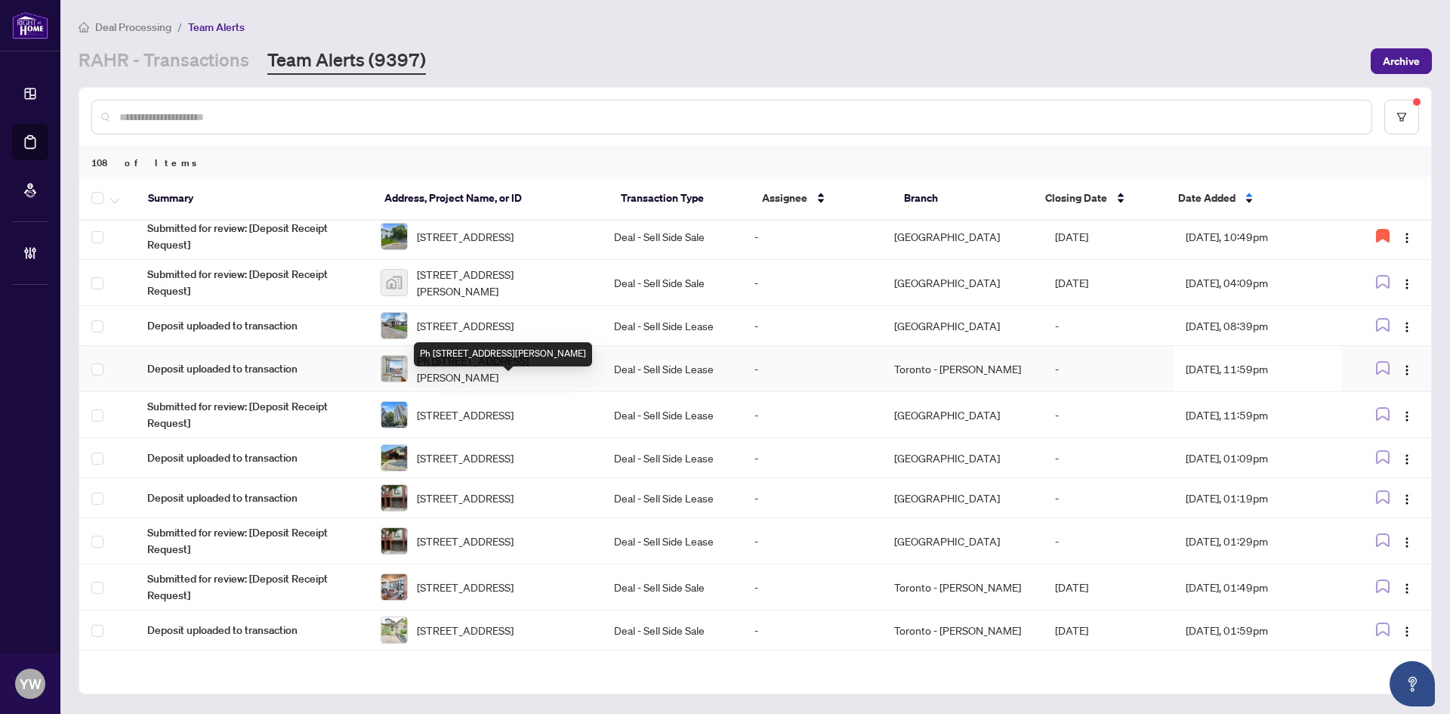
click at [508, 381] on span "Ph [STREET_ADDRESS][PERSON_NAME]" at bounding box center [503, 368] width 173 height 33
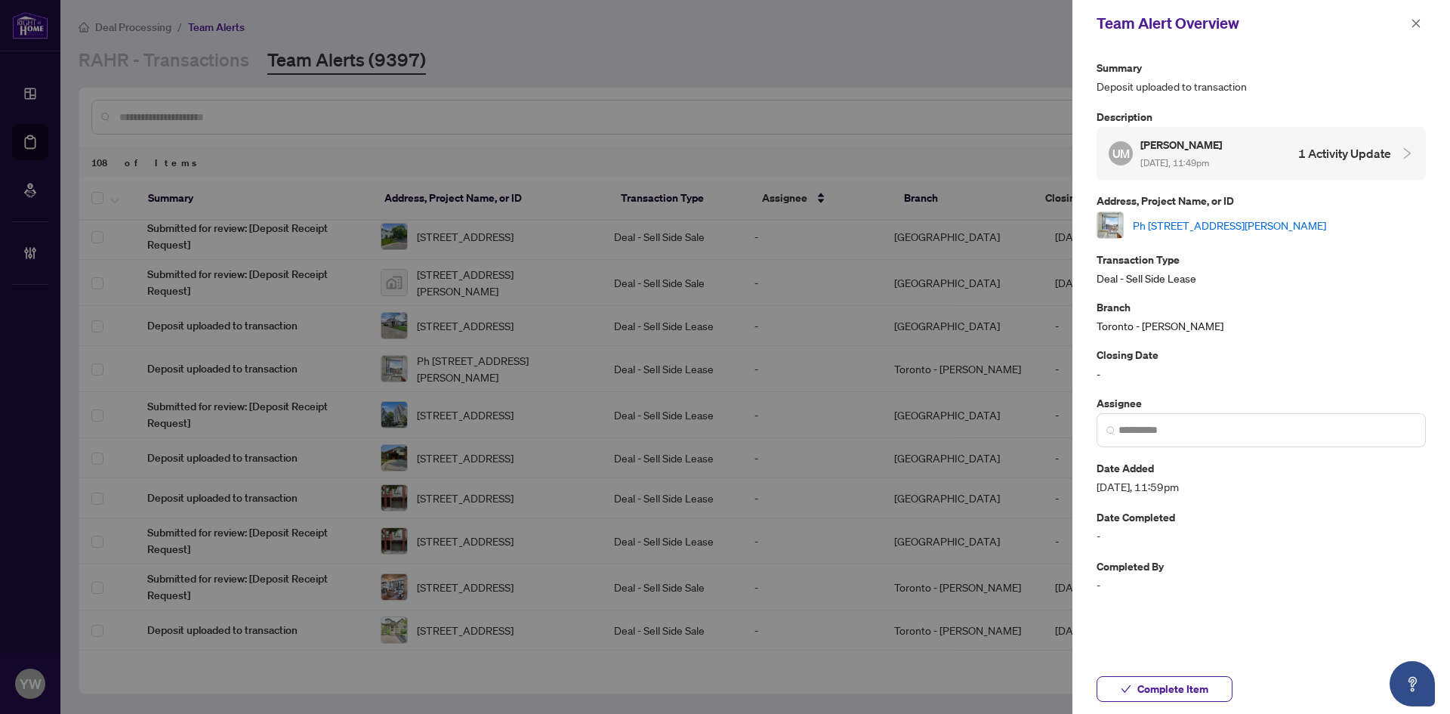
click at [1224, 224] on link "Ph [STREET_ADDRESS][PERSON_NAME]" at bounding box center [1229, 225] width 193 height 17
click at [1159, 692] on span "Complete Item" at bounding box center [1172, 689] width 71 height 24
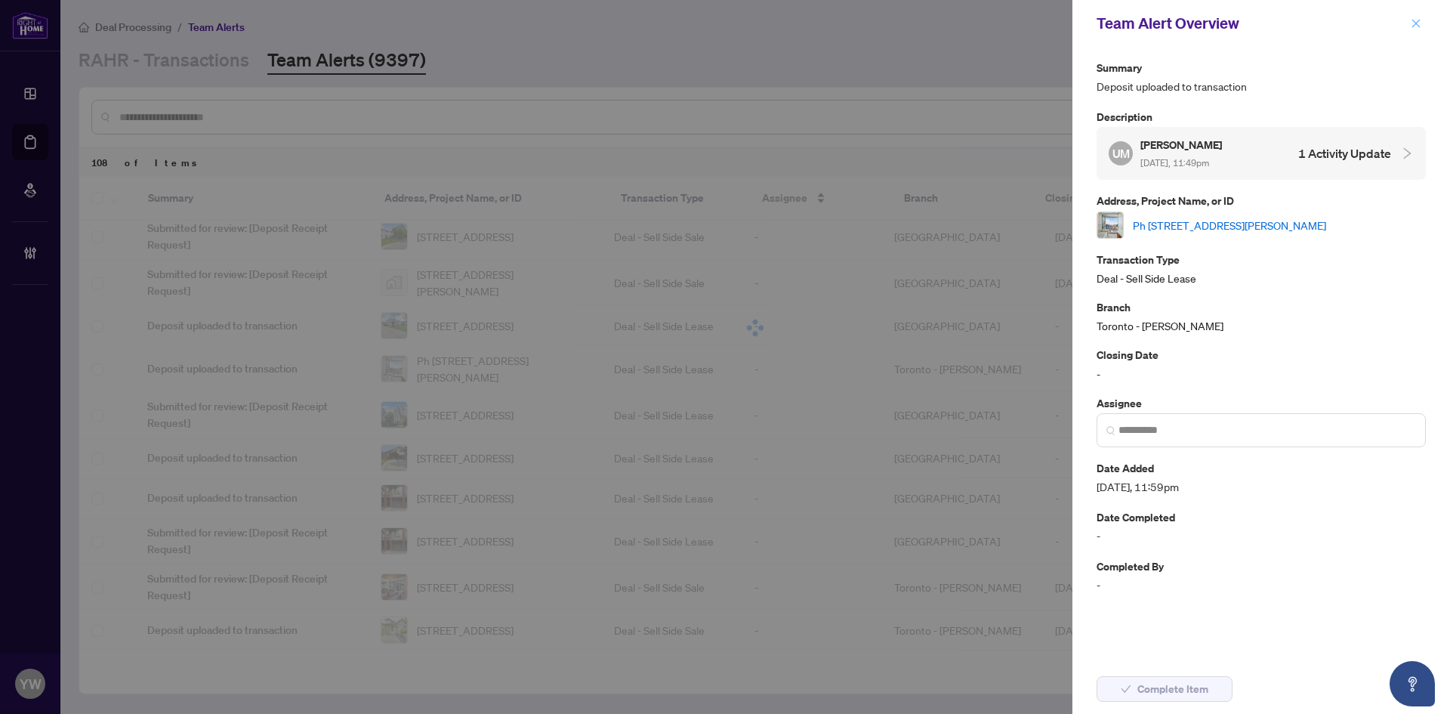
click at [1408, 23] on button "button" at bounding box center [1416, 23] width 20 height 18
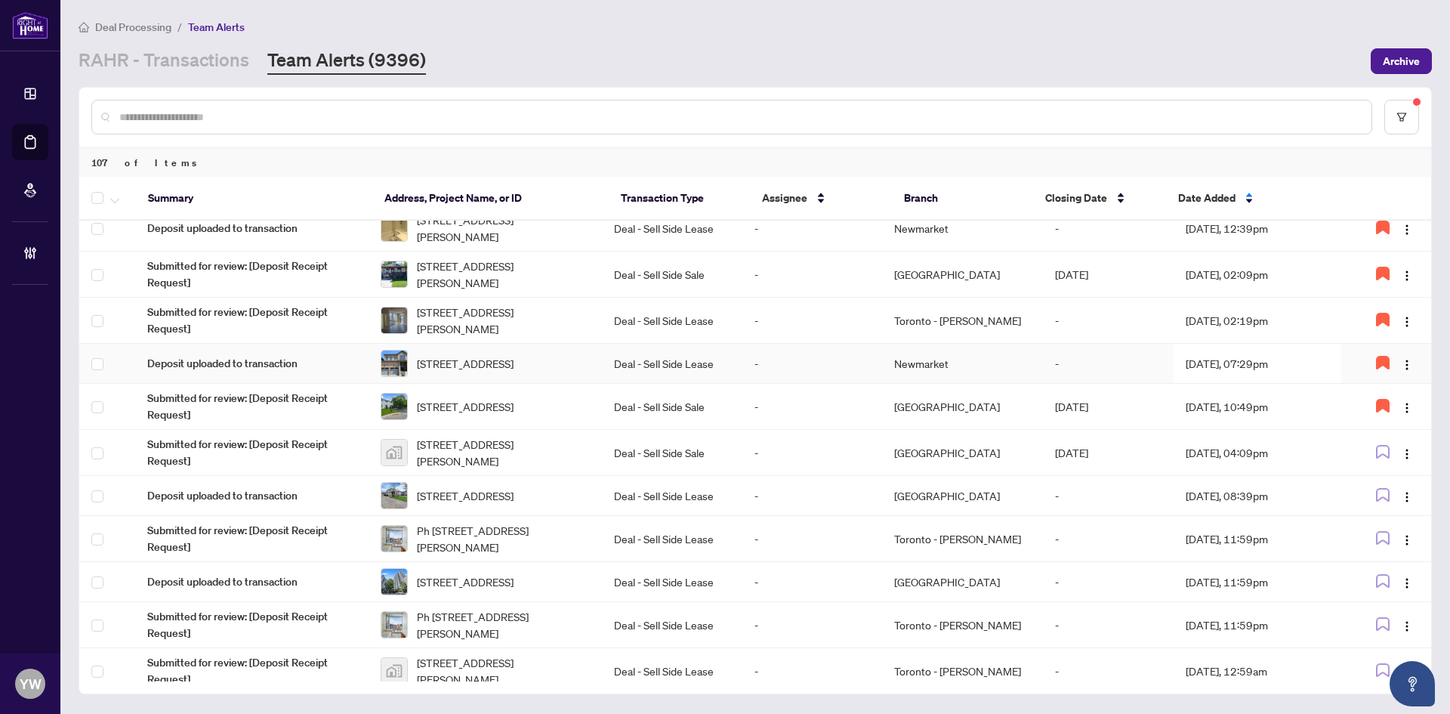
scroll to position [536, 0]
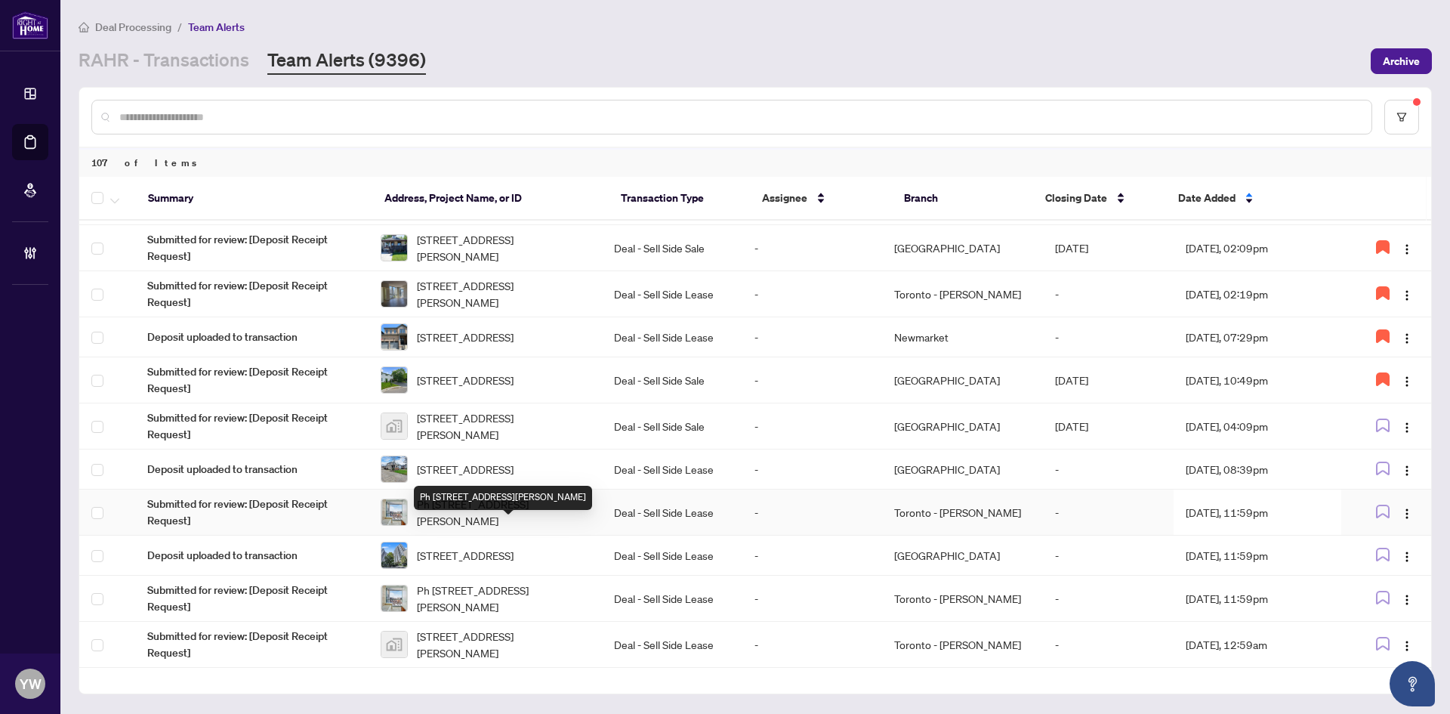
click at [524, 529] on span "Ph [STREET_ADDRESS][PERSON_NAME]" at bounding box center [503, 511] width 173 height 33
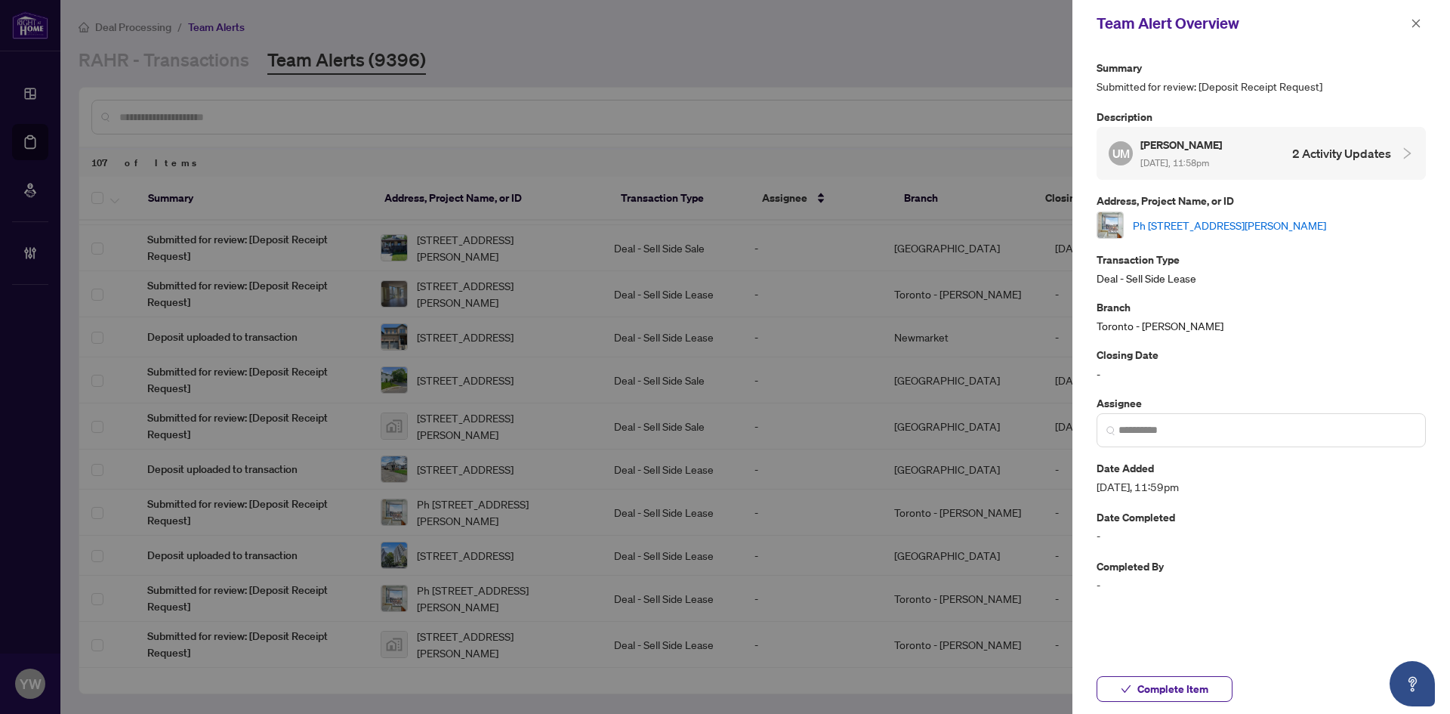
click at [1167, 230] on link "Ph [STREET_ADDRESS][PERSON_NAME]" at bounding box center [1229, 225] width 193 height 17
click at [1207, 686] on span "Complete Item" at bounding box center [1172, 689] width 71 height 24
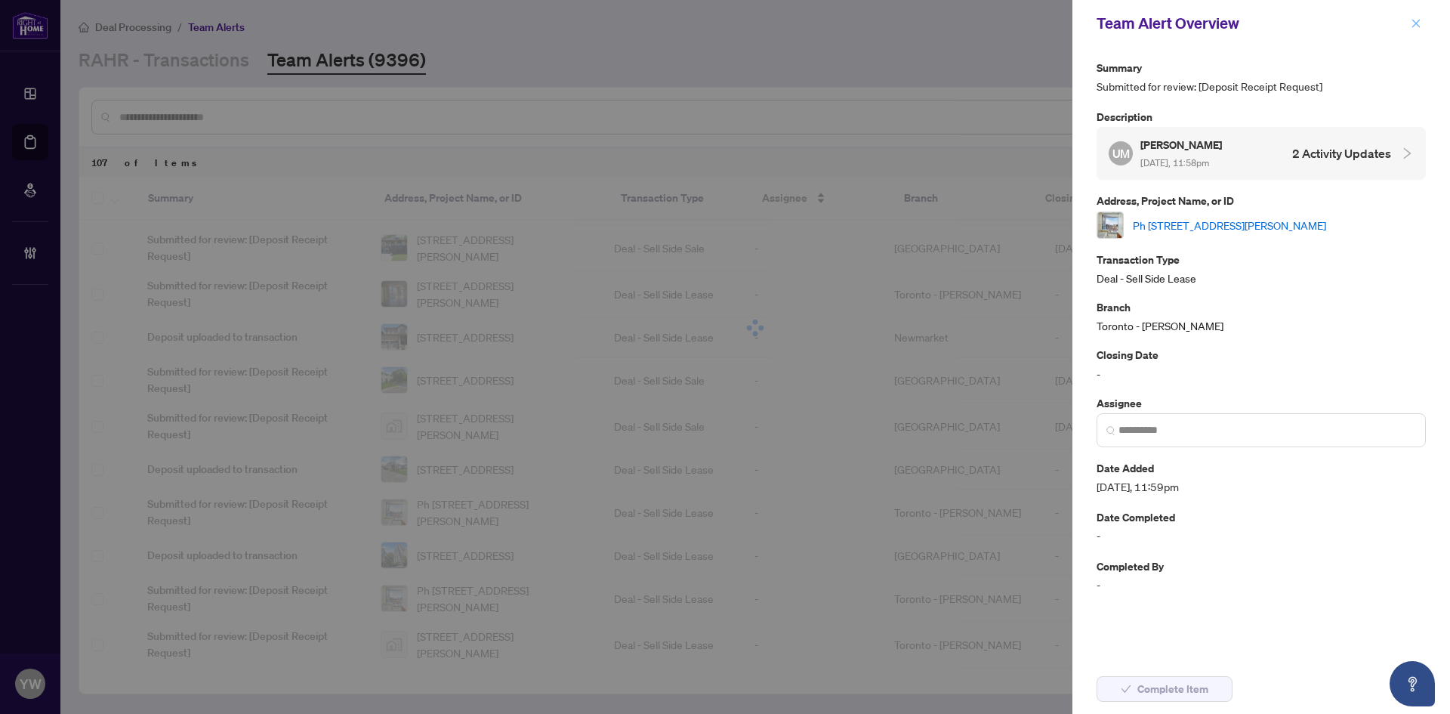
click at [1412, 25] on icon "close" at bounding box center [1416, 23] width 11 height 11
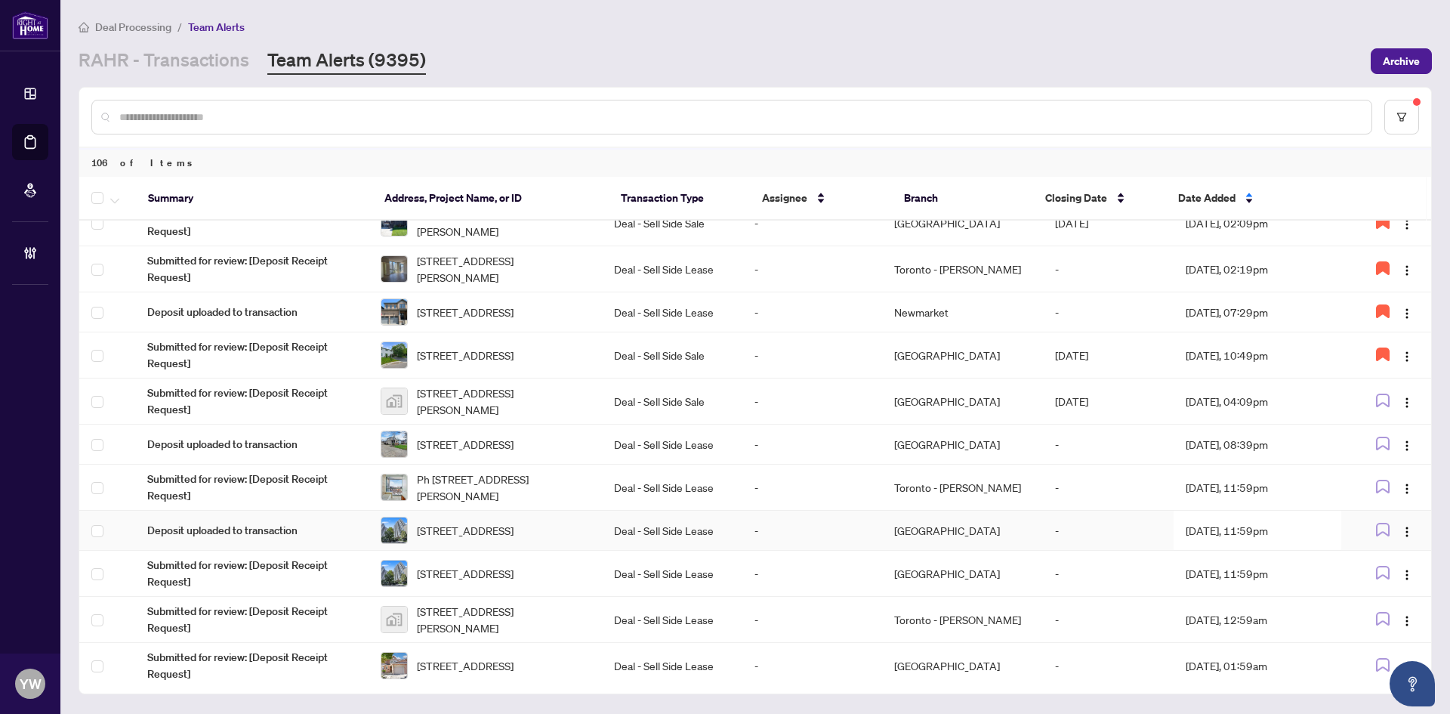
scroll to position [582, 0]
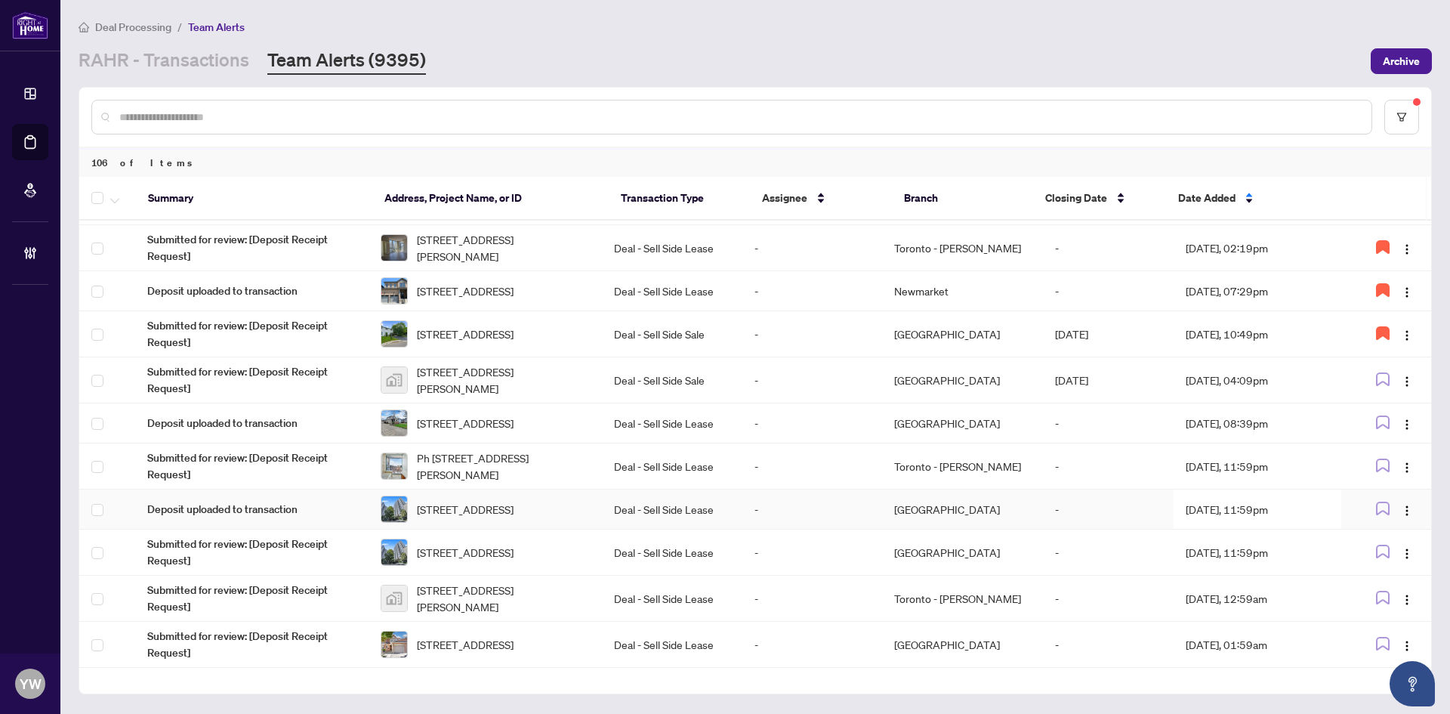
click at [486, 483] on span "Ph 1022-39 Brant St, Toronto, Ontario M5V 2L9, Canada" at bounding box center [503, 465] width 173 height 33
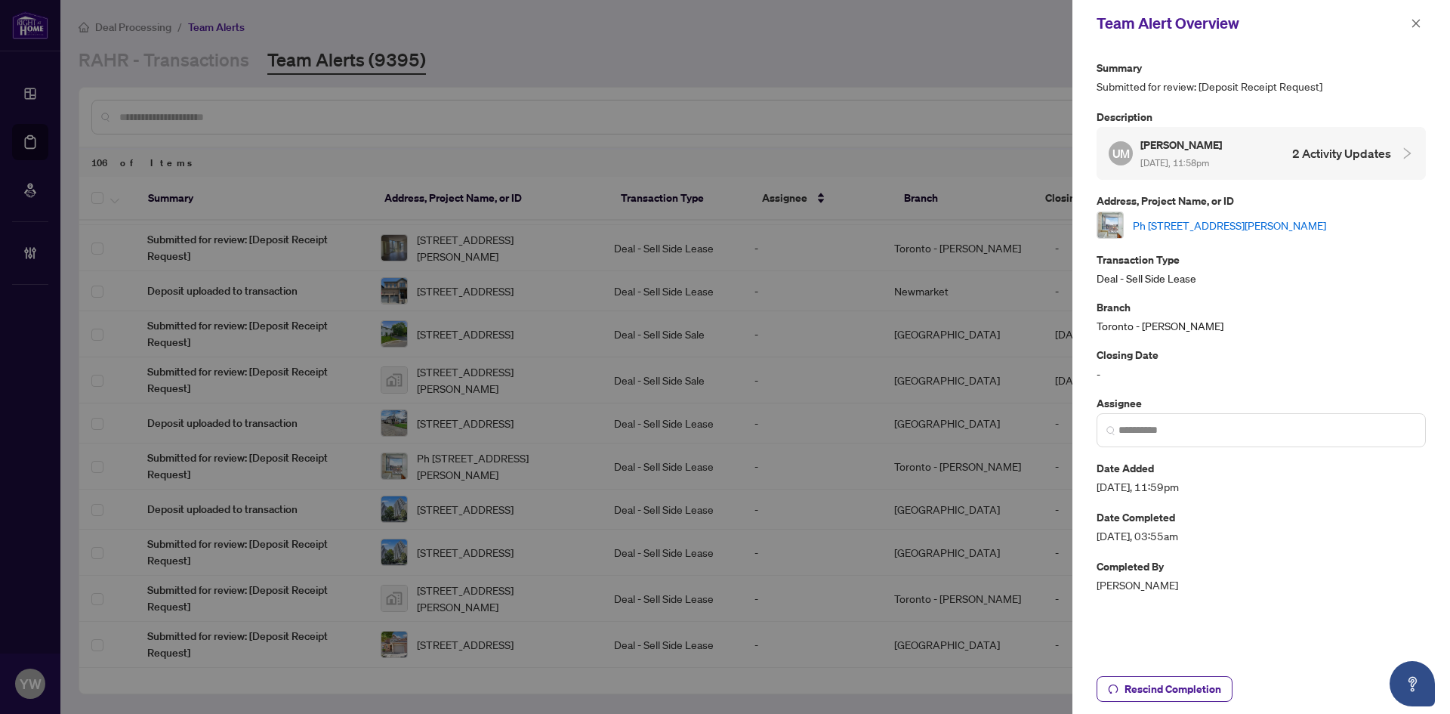
click at [1181, 221] on link "Ph 1022-39 Brant St, Toronto, Ontario M5V 2L9, Canada" at bounding box center [1229, 225] width 193 height 17
click at [1417, 23] on icon "close" at bounding box center [1416, 23] width 8 height 8
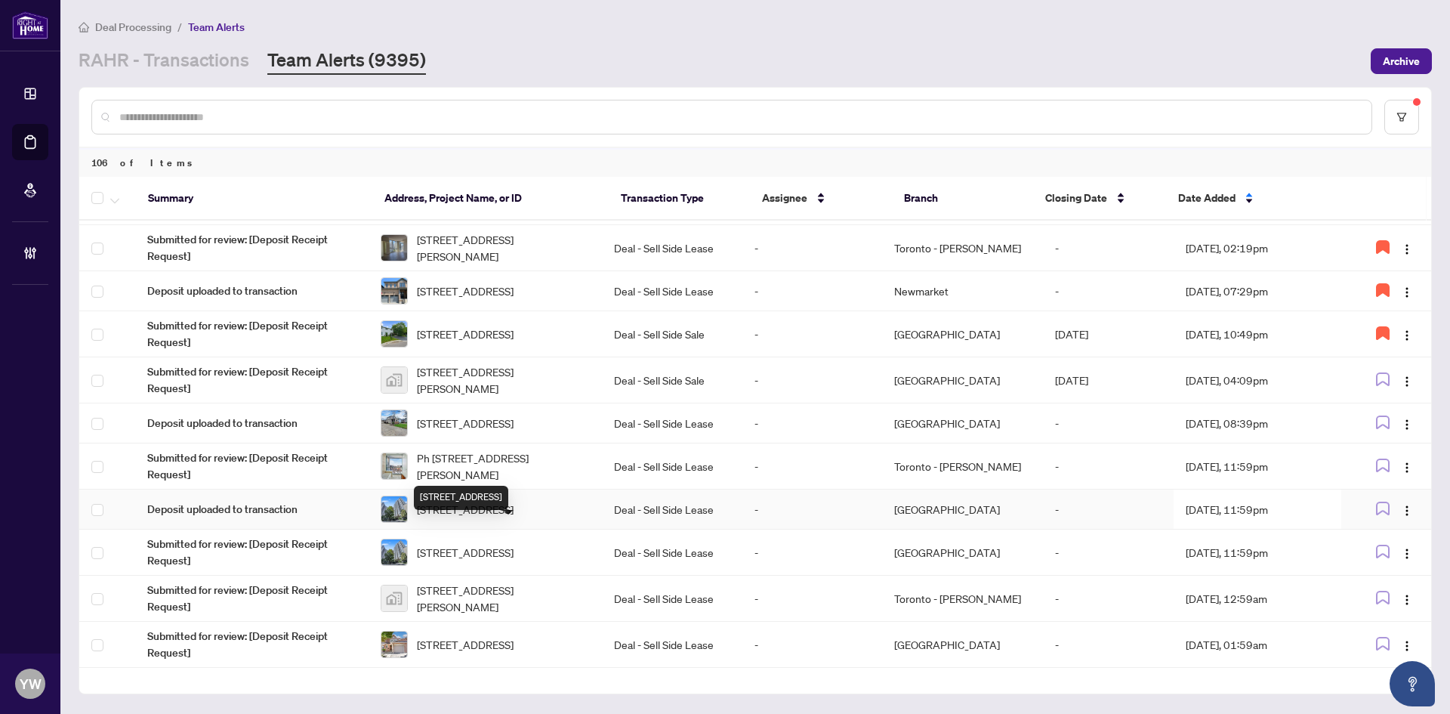
click at [514, 517] on span "2606-10 Northtown Way, Toronto, Ontario M2N 7L4, Canada" at bounding box center [465, 509] width 97 height 17
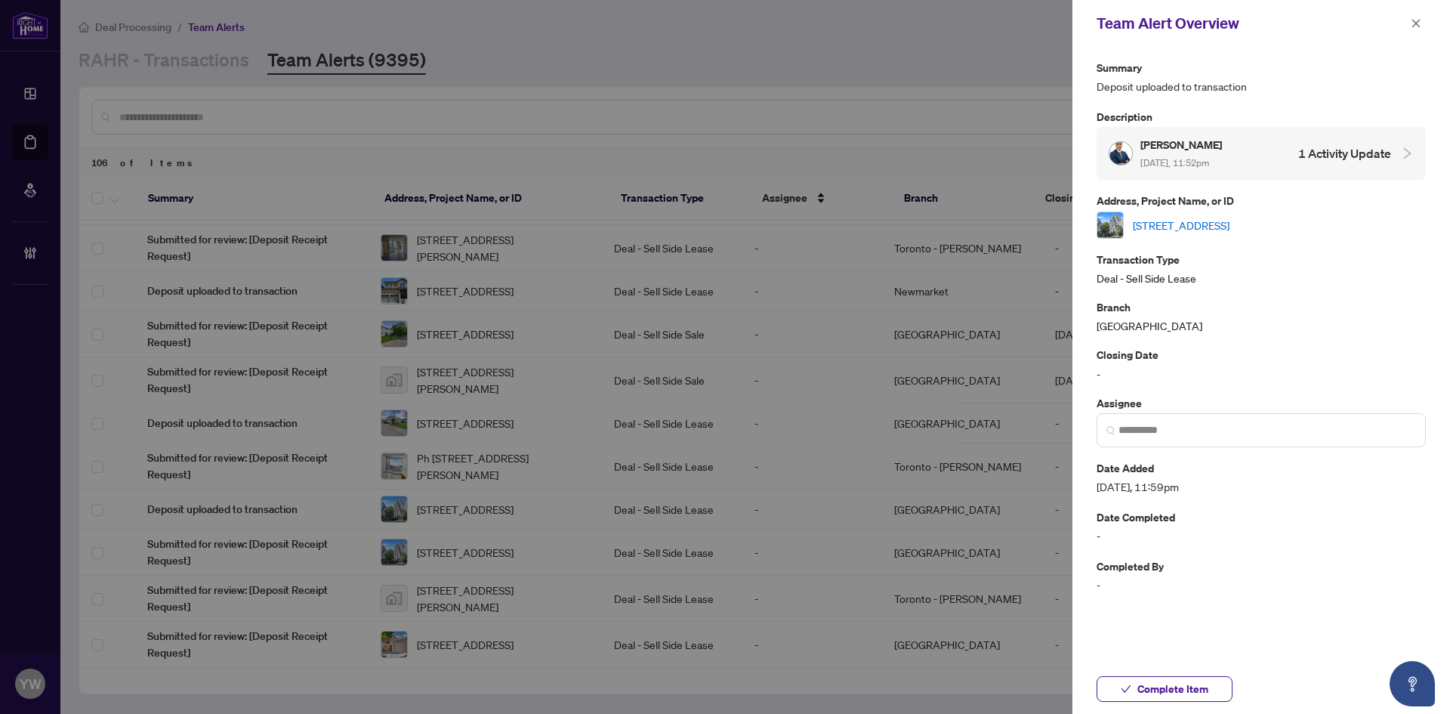
click at [1145, 221] on link "2606-10 Northtown Way, Toronto, Ontario M2N 7L4, Canada" at bounding box center [1181, 225] width 97 height 17
click at [1133, 680] on button "Complete Item" at bounding box center [1165, 689] width 136 height 26
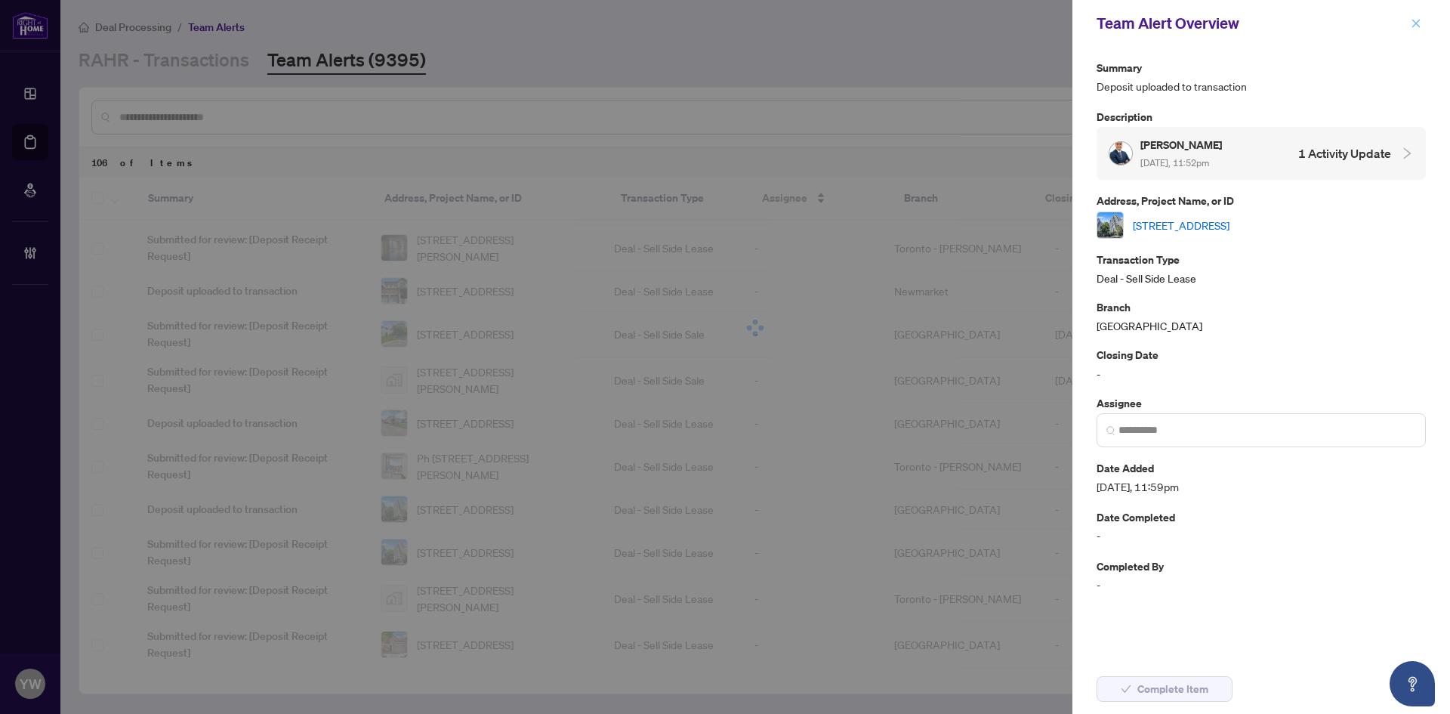
click at [1418, 25] on icon "close" at bounding box center [1416, 23] width 8 height 8
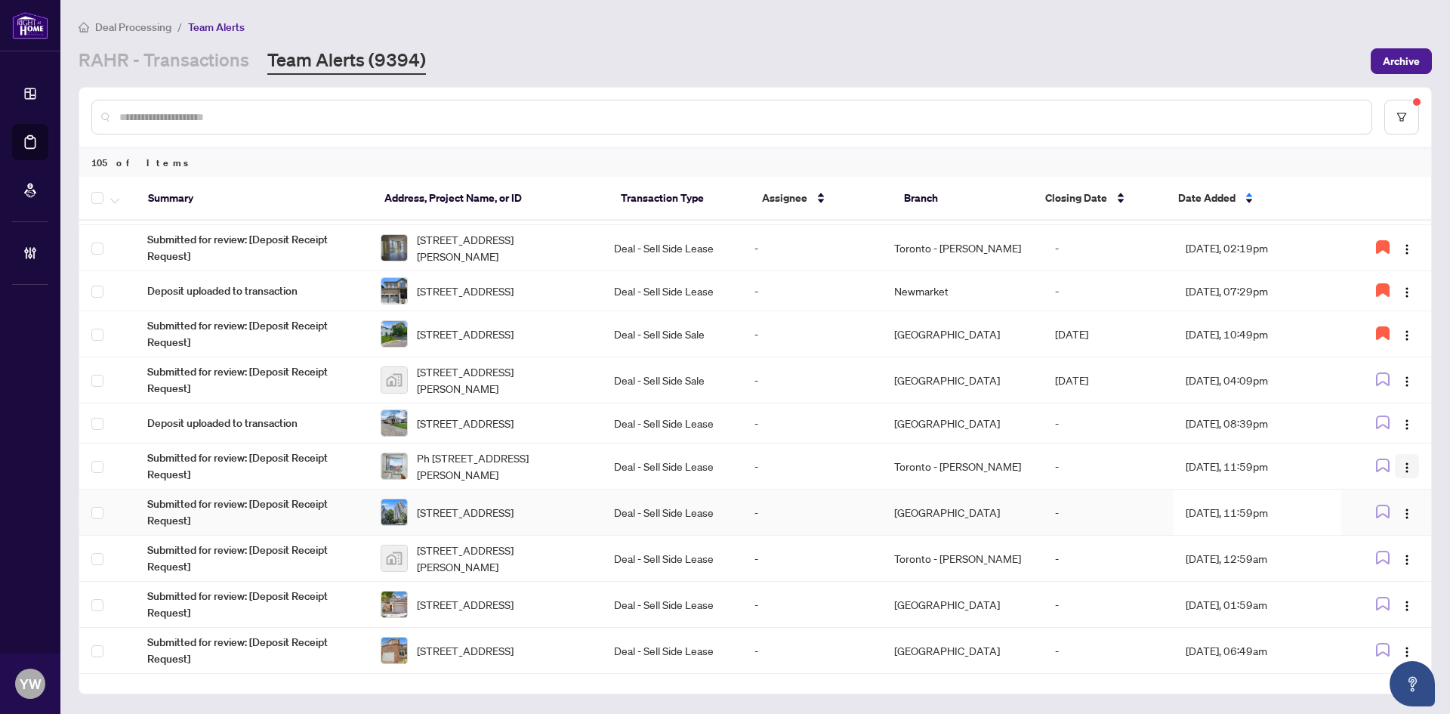
click at [1401, 474] on img "button" at bounding box center [1407, 467] width 12 height 12
click at [1401, 520] on img "button" at bounding box center [1407, 514] width 12 height 12
click at [1385, 617] on span "Complete Item" at bounding box center [1367, 614] width 70 height 17
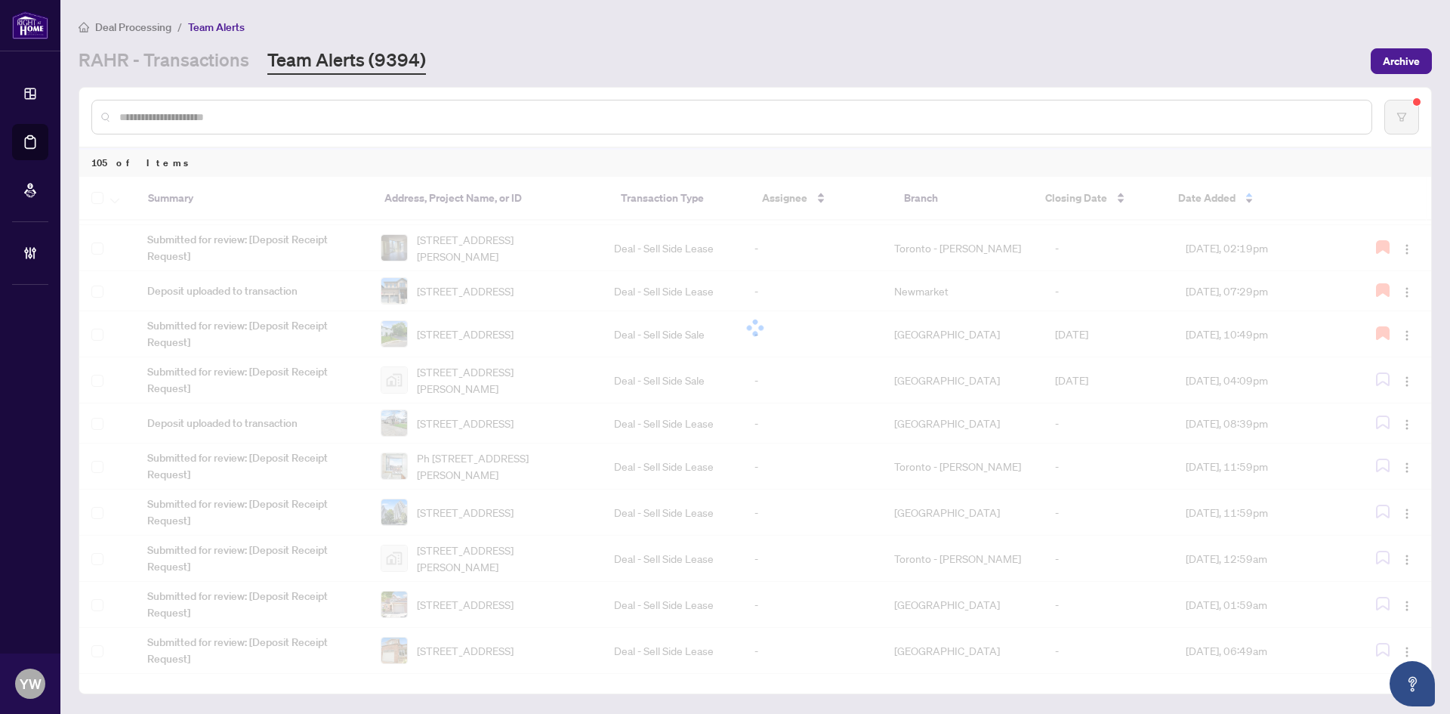
scroll to position [0, 0]
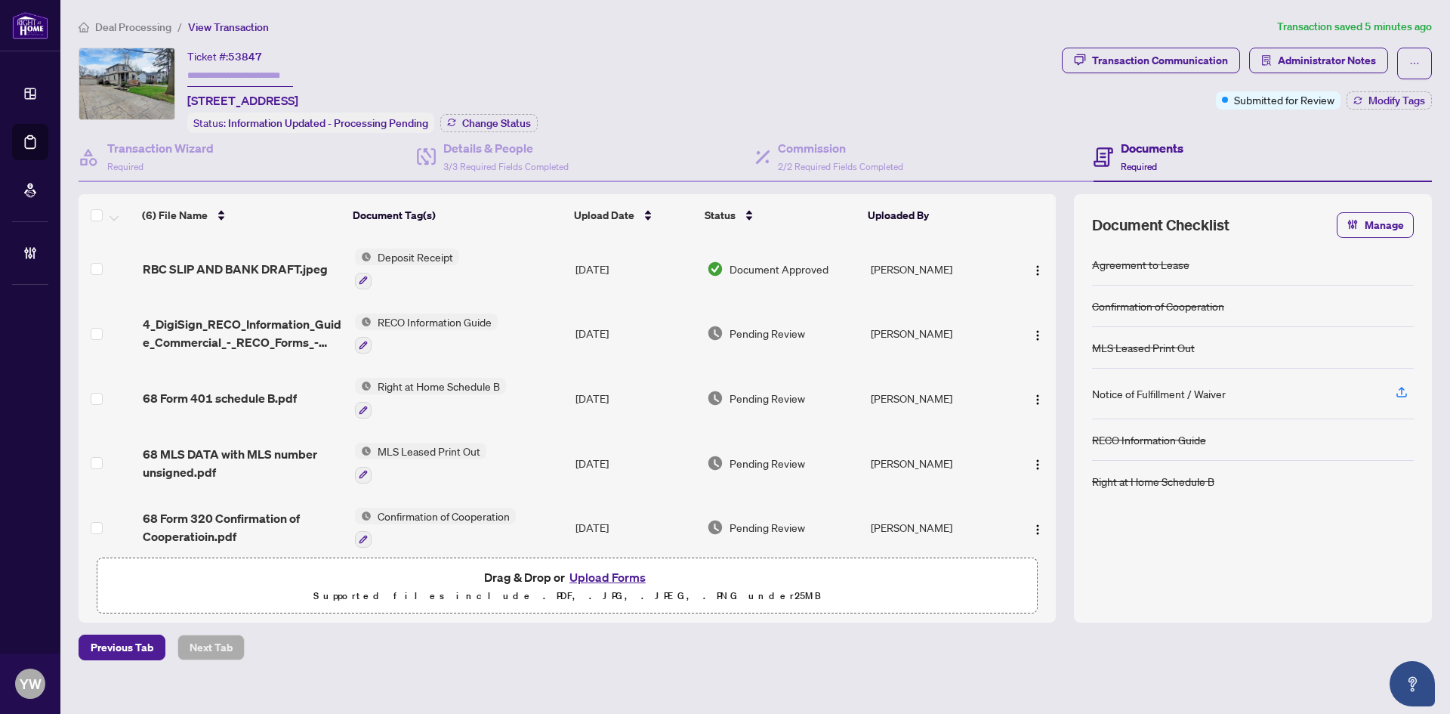
click at [270, 261] on span "RBC SLIP AND BANK DRAFT.jpeg" at bounding box center [235, 269] width 185 height 18
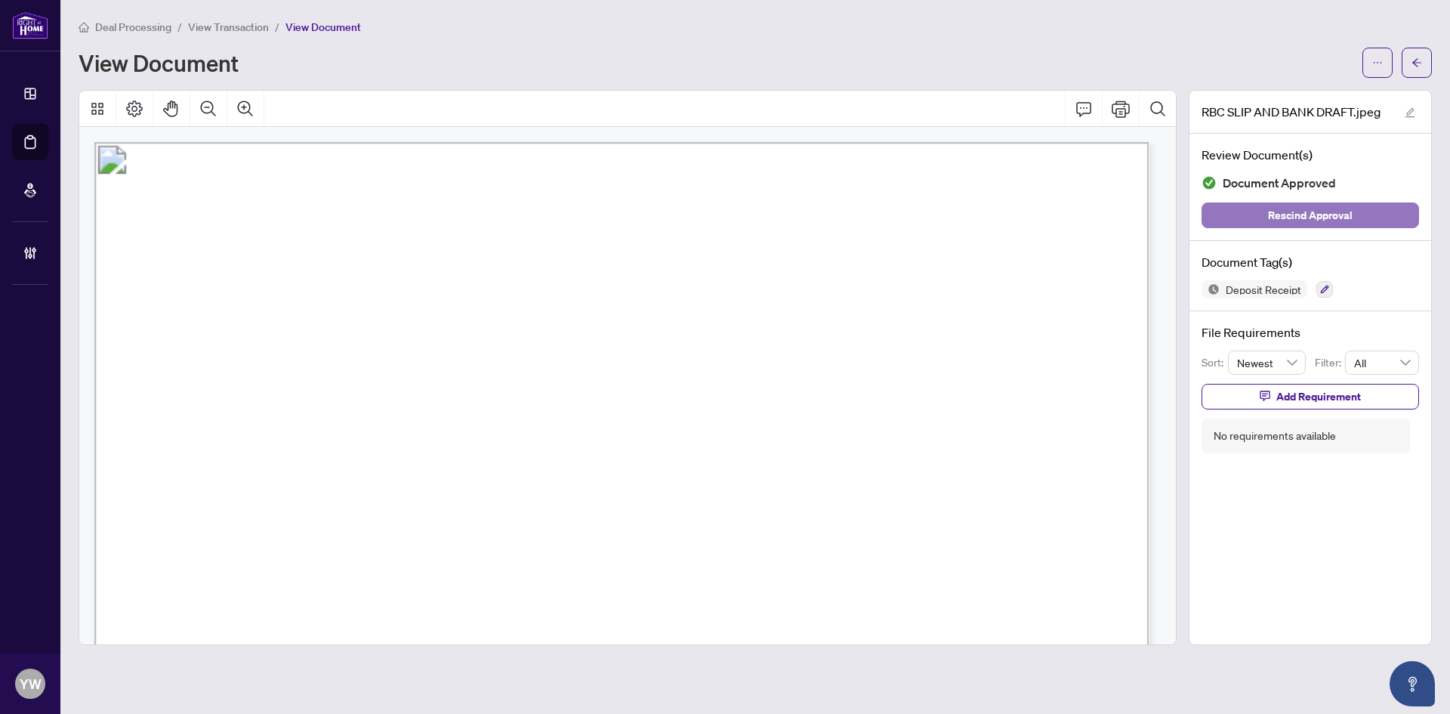
click at [1306, 220] on span "Rescind Approval" at bounding box center [1310, 215] width 85 height 24
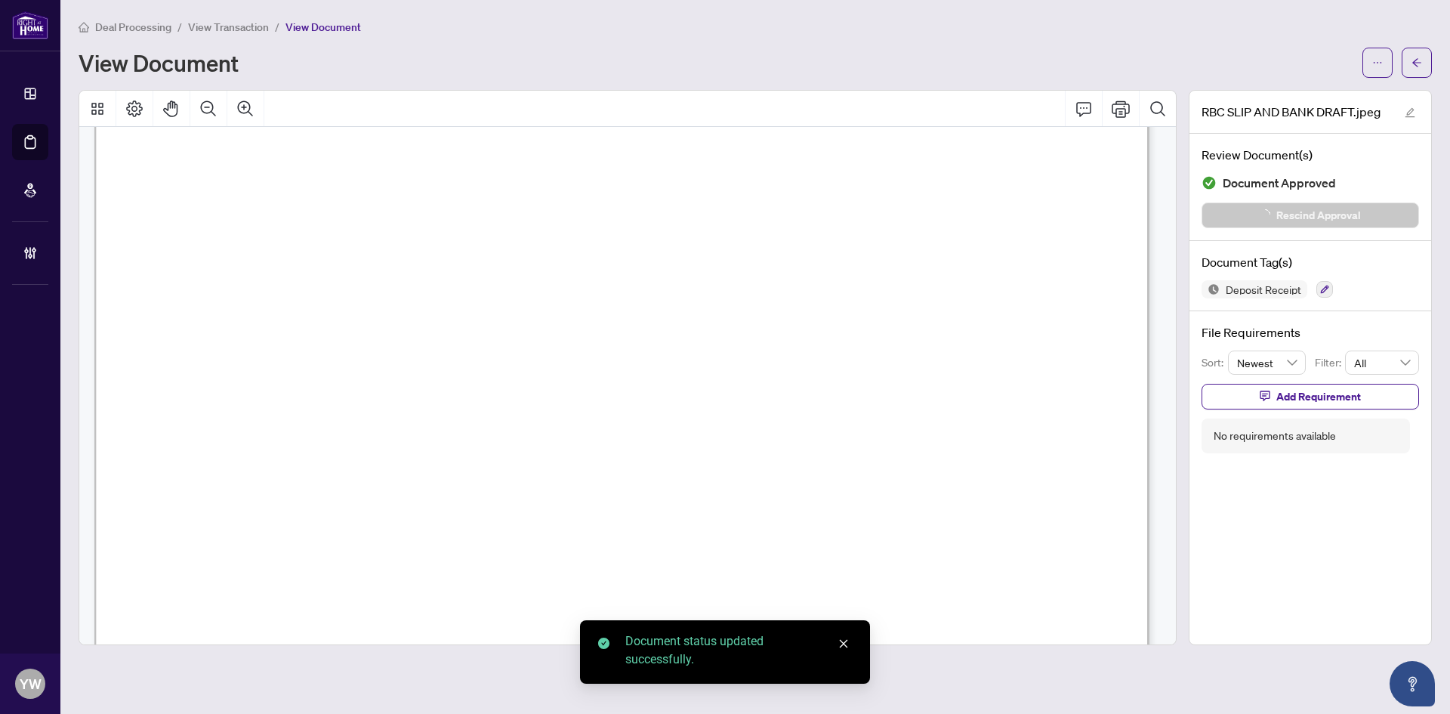
scroll to position [604, 0]
click at [1407, 61] on button "button" at bounding box center [1417, 63] width 30 height 30
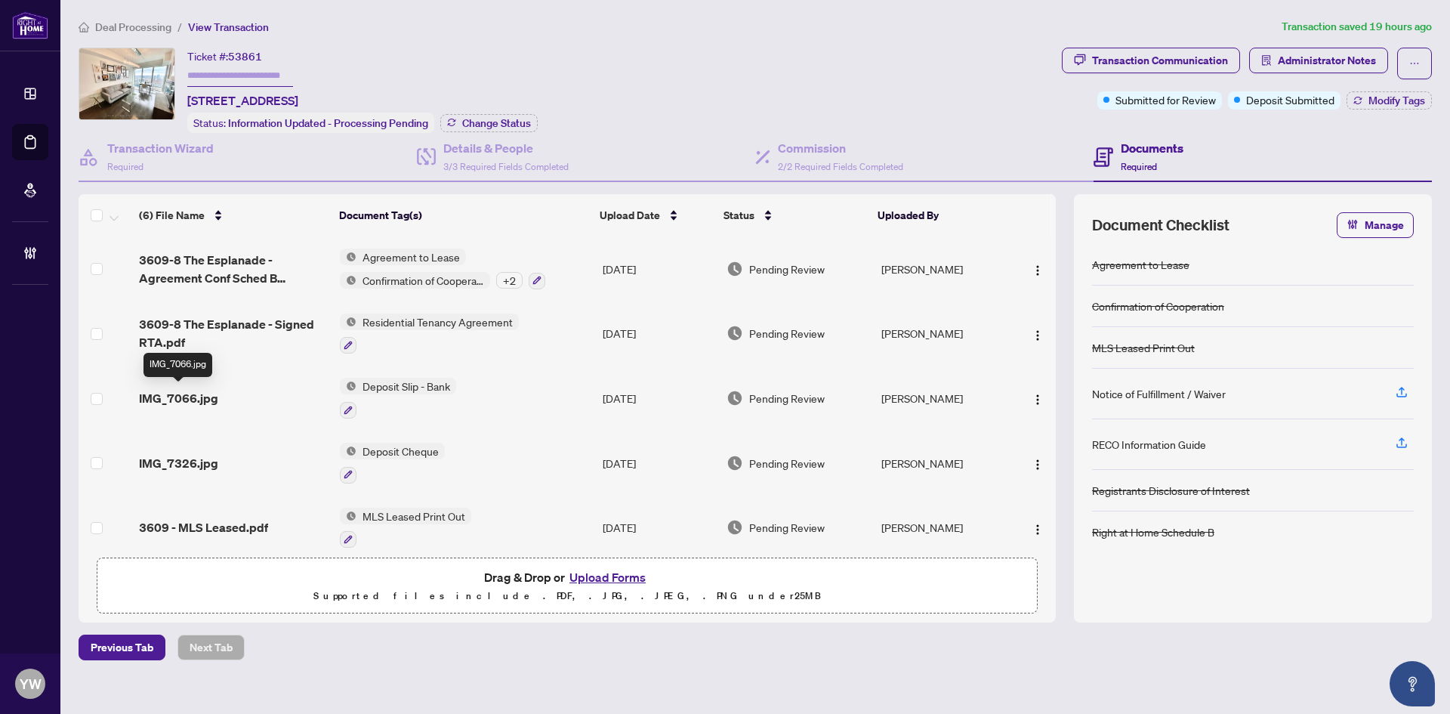
click at [181, 390] on span "IMG_7066.jpg" at bounding box center [178, 398] width 79 height 18
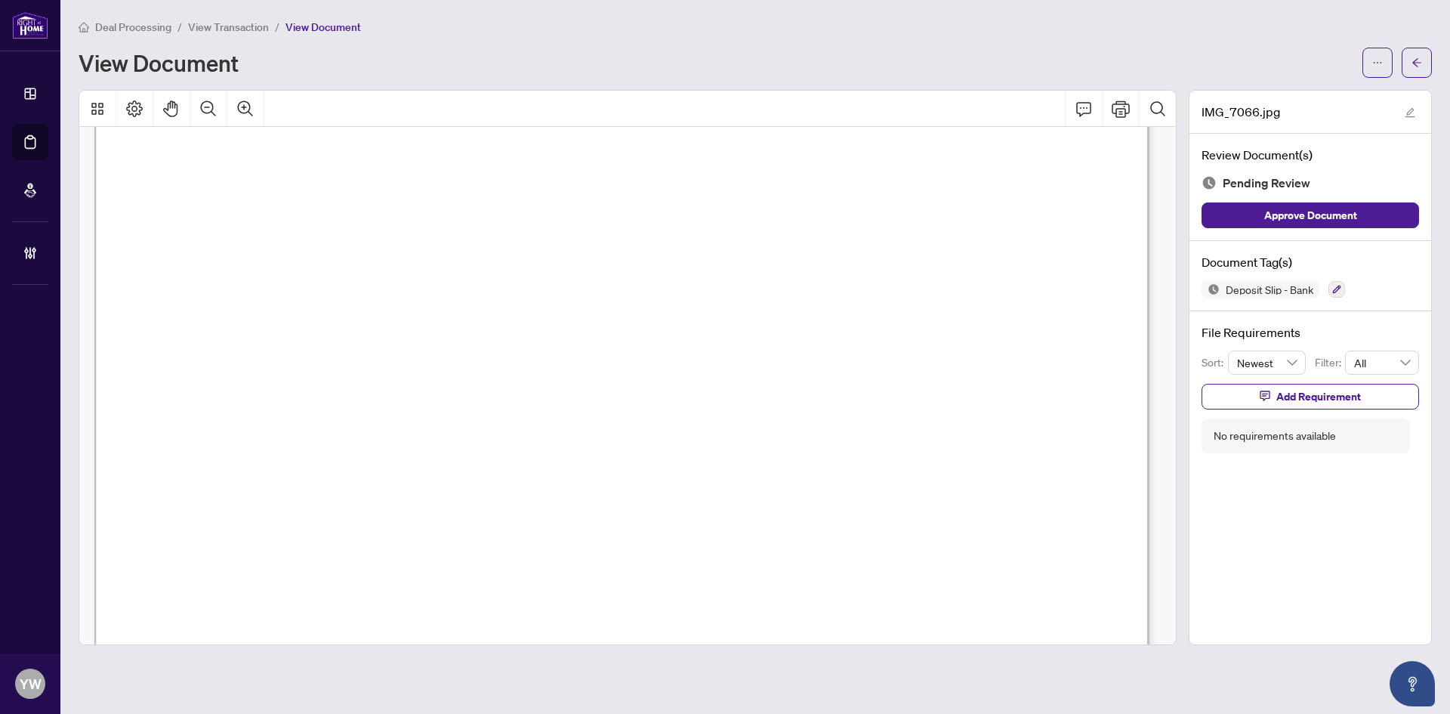
scroll to position [529, 0]
click at [1403, 105] on button "button" at bounding box center [1410, 112] width 18 height 18
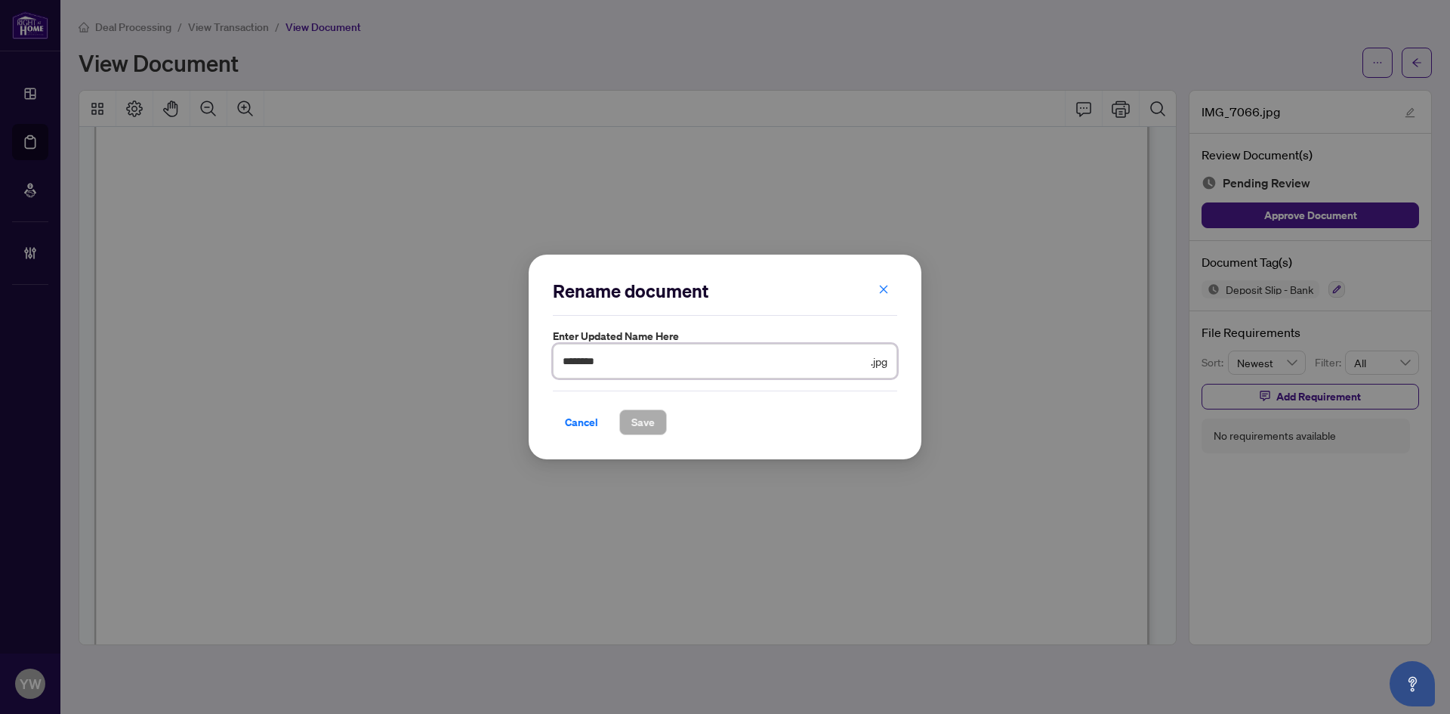
drag, startPoint x: 638, startPoint y: 360, endPoint x: 431, endPoint y: 357, distance: 207.7
click at [430, 357] on div "Rename document Enter updated name here ******** .jpg Cancel Save Cancel OK" at bounding box center [725, 357] width 1450 height 714
type input "********"
click at [639, 422] on span "Save" at bounding box center [642, 422] width 23 height 24
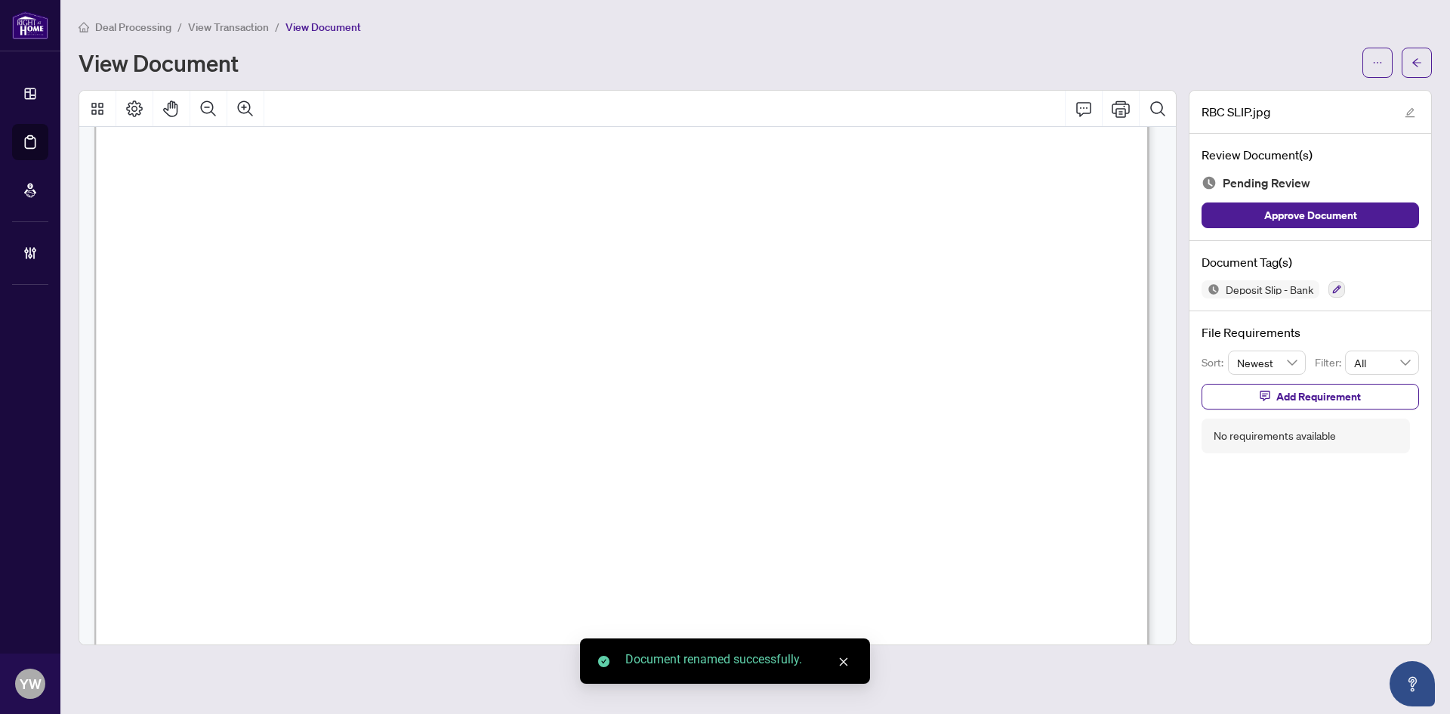
scroll to position [76, 0]
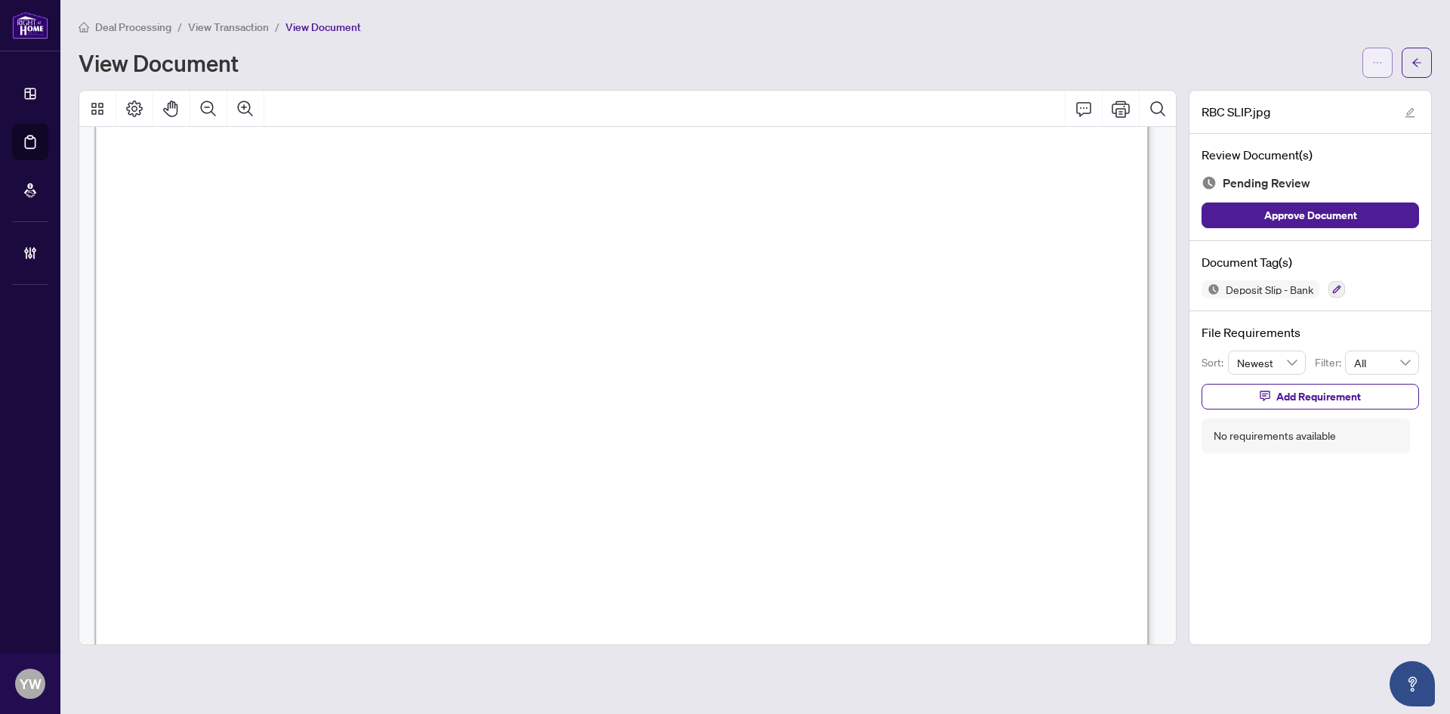
click at [1376, 70] on span "button" at bounding box center [1377, 63] width 11 height 24
click at [1322, 92] on span "Download" at bounding box center [1323, 95] width 115 height 17
drag, startPoint x: 1356, startPoint y: 209, endPoint x: 1366, endPoint y: 196, distance: 16.6
click at [1356, 209] on div "Please wait while we download your file(s)... Do not close or refresh the brows…" at bounding box center [725, 357] width 1450 height 714
click at [1369, 209] on button "Approve Document" at bounding box center [1311, 215] width 218 height 26
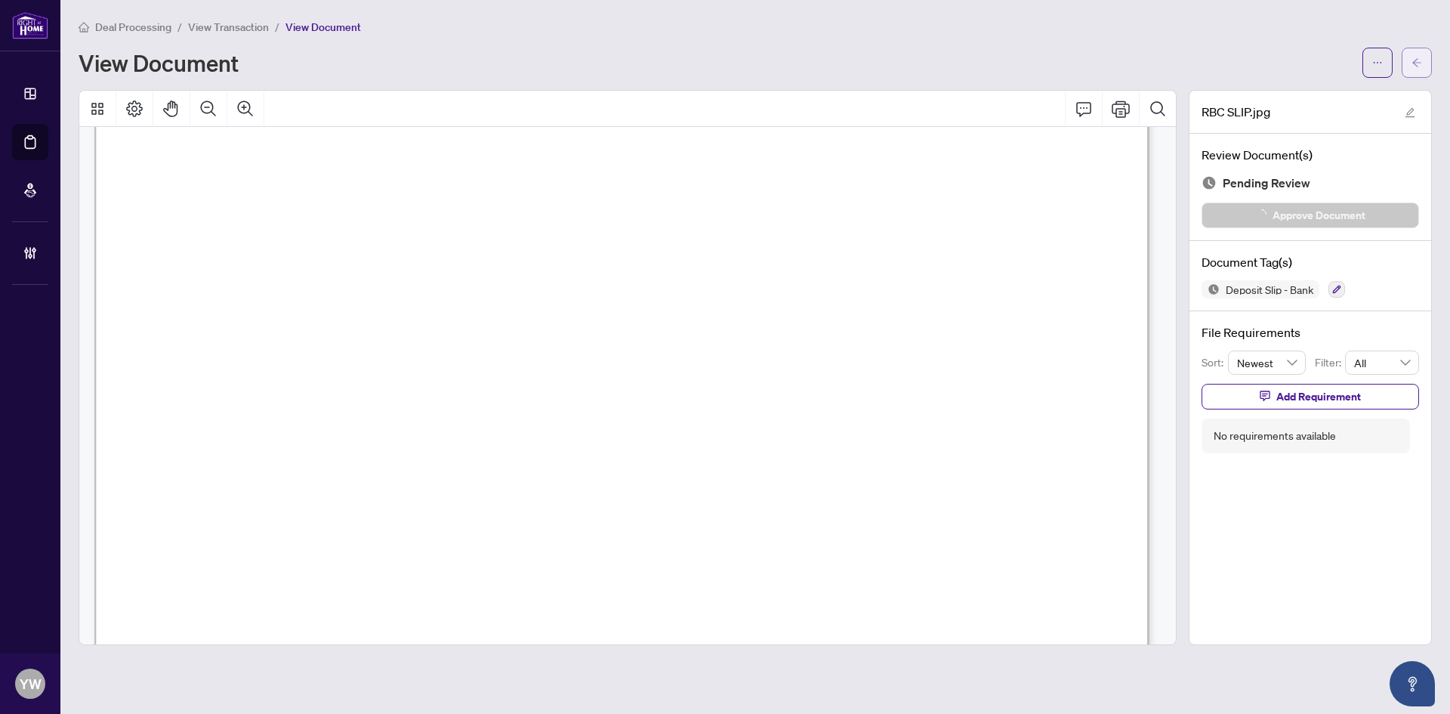
click at [1410, 66] on button "button" at bounding box center [1417, 63] width 30 height 30
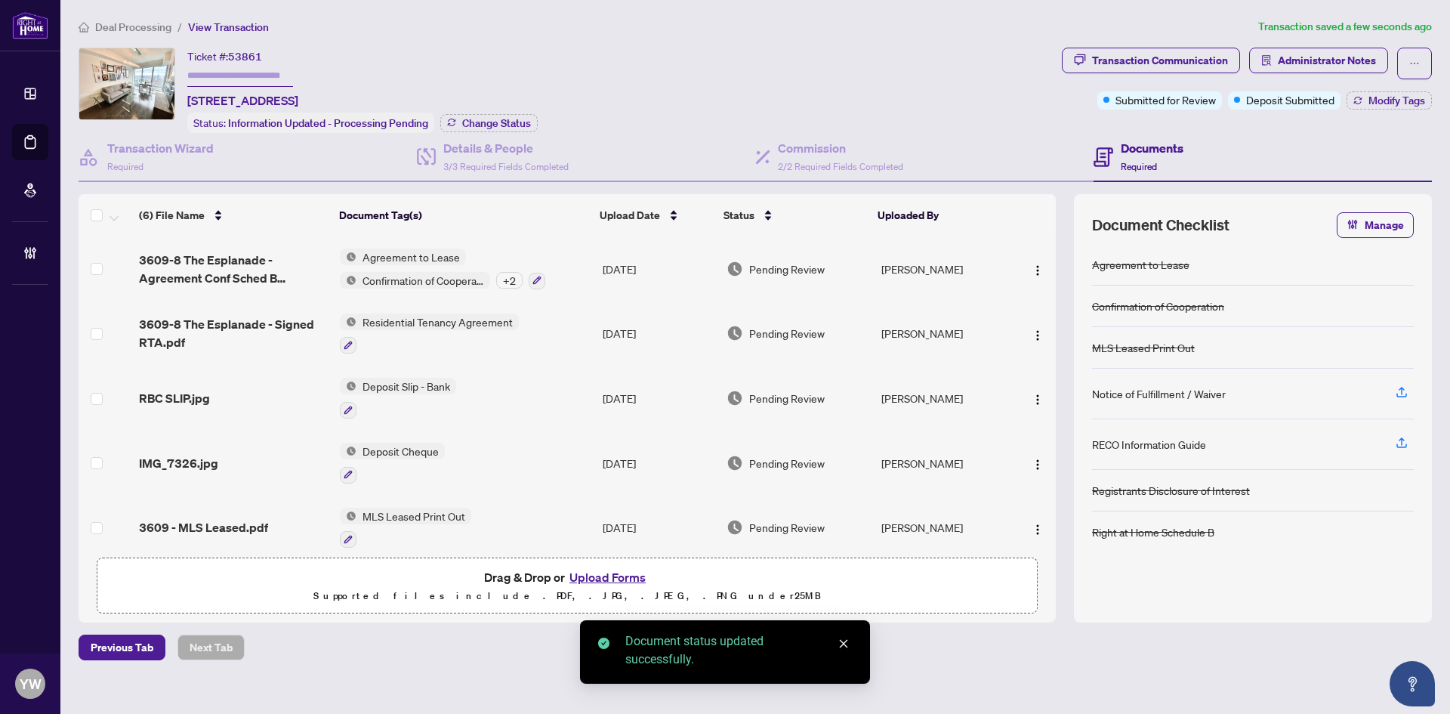
click at [214, 458] on span "IMG_7326.jpg" at bounding box center [178, 463] width 79 height 18
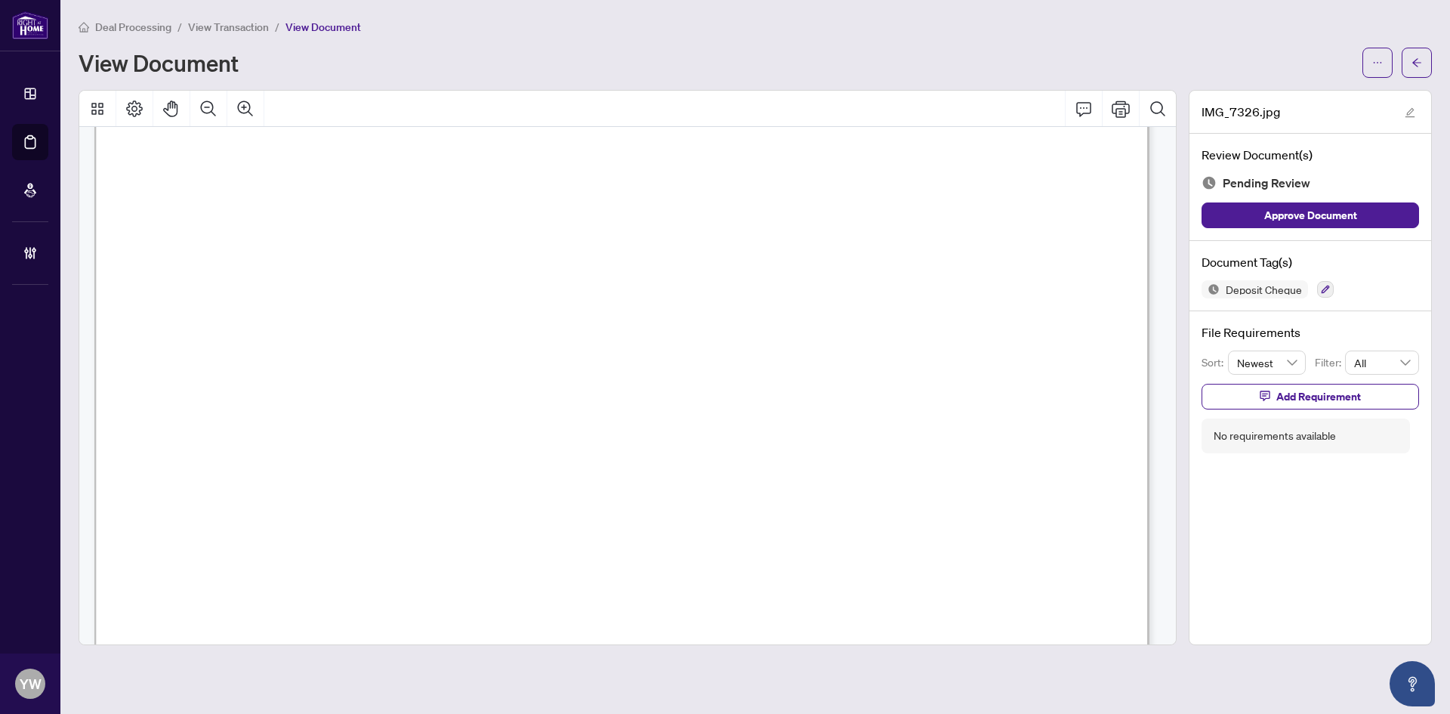
scroll to position [151, 0]
click at [1409, 109] on icon "edit" at bounding box center [1410, 112] width 11 height 11
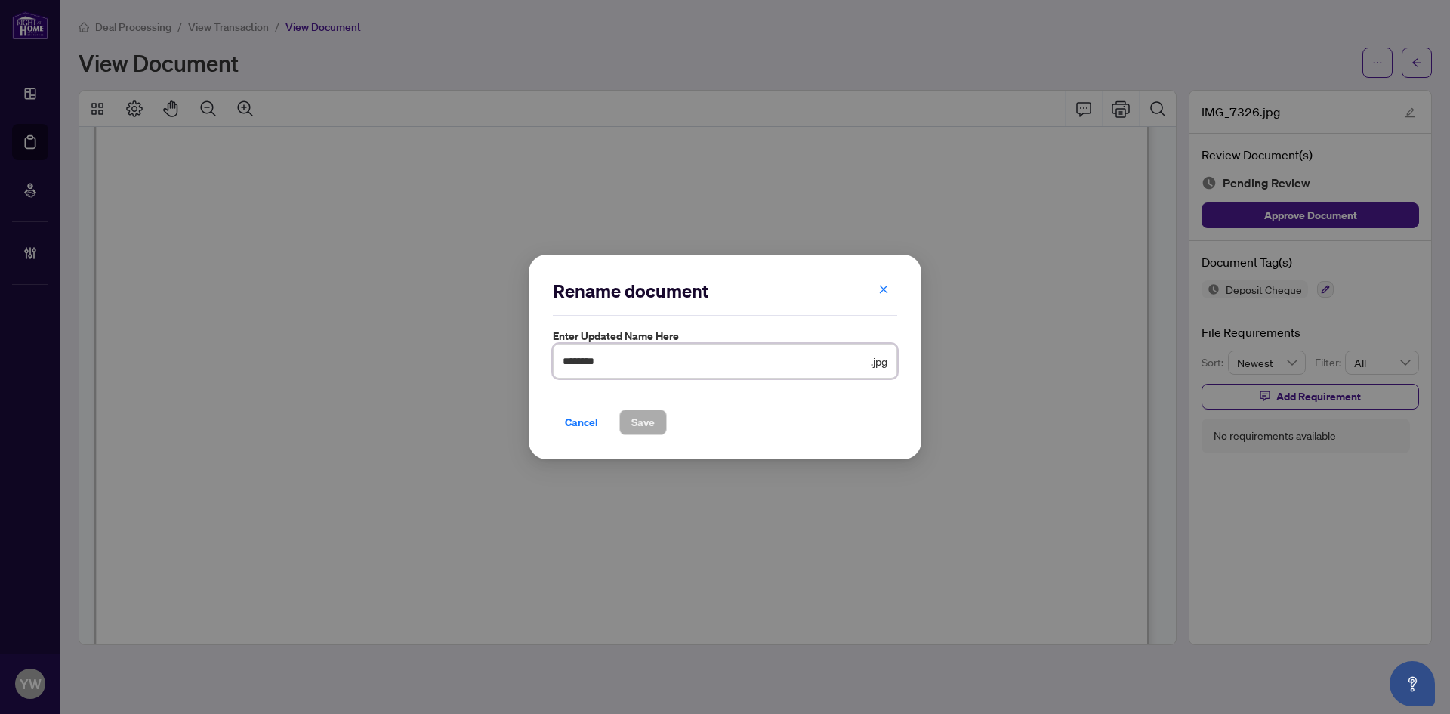
drag, startPoint x: 633, startPoint y: 360, endPoint x: 508, endPoint y: 364, distance: 124.7
click at [508, 364] on div "Rename document Enter updated name here ******** .jpg Cancel Save Cancel OK" at bounding box center [725, 357] width 1450 height 714
type input "**********"
click at [653, 417] on span "Save" at bounding box center [642, 422] width 23 height 24
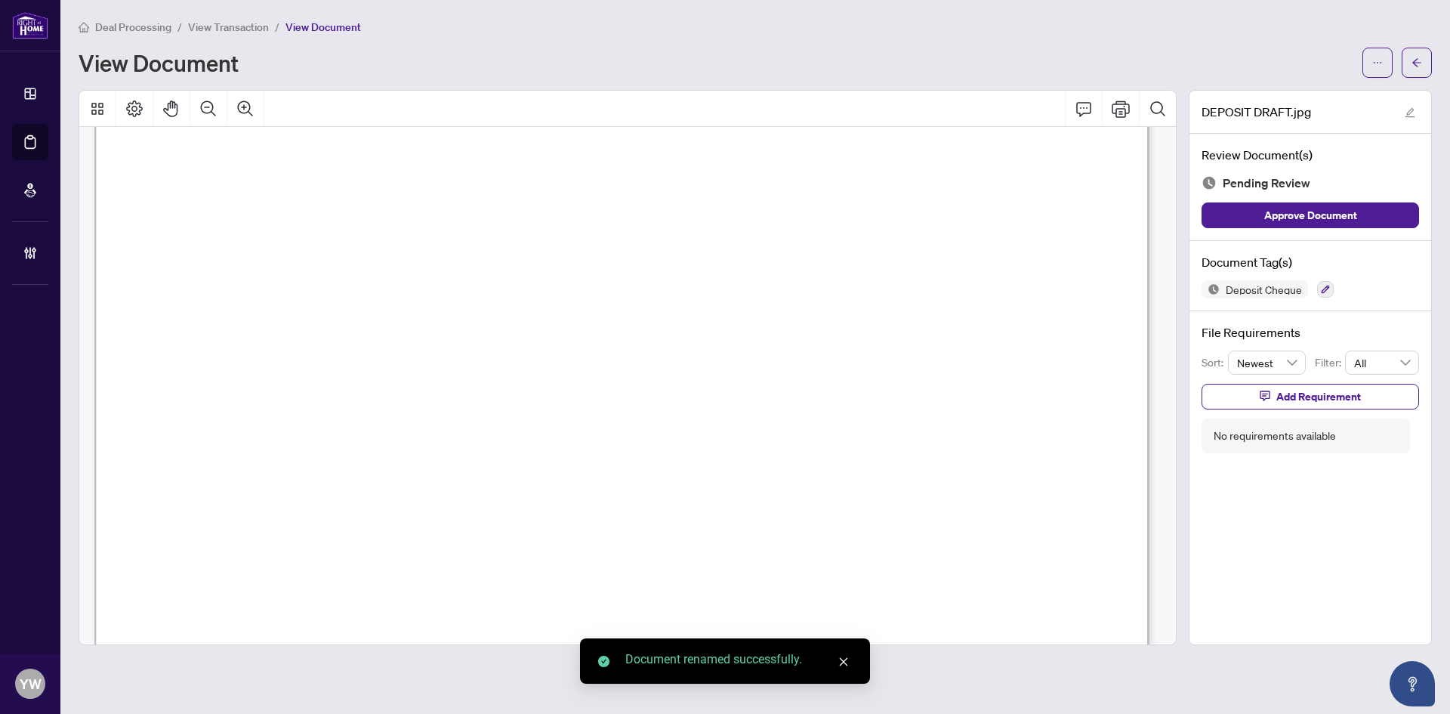
click at [1370, 214] on button "Approve Document" at bounding box center [1311, 215] width 218 height 26
click at [1418, 60] on icon "arrow-left" at bounding box center [1417, 62] width 11 height 11
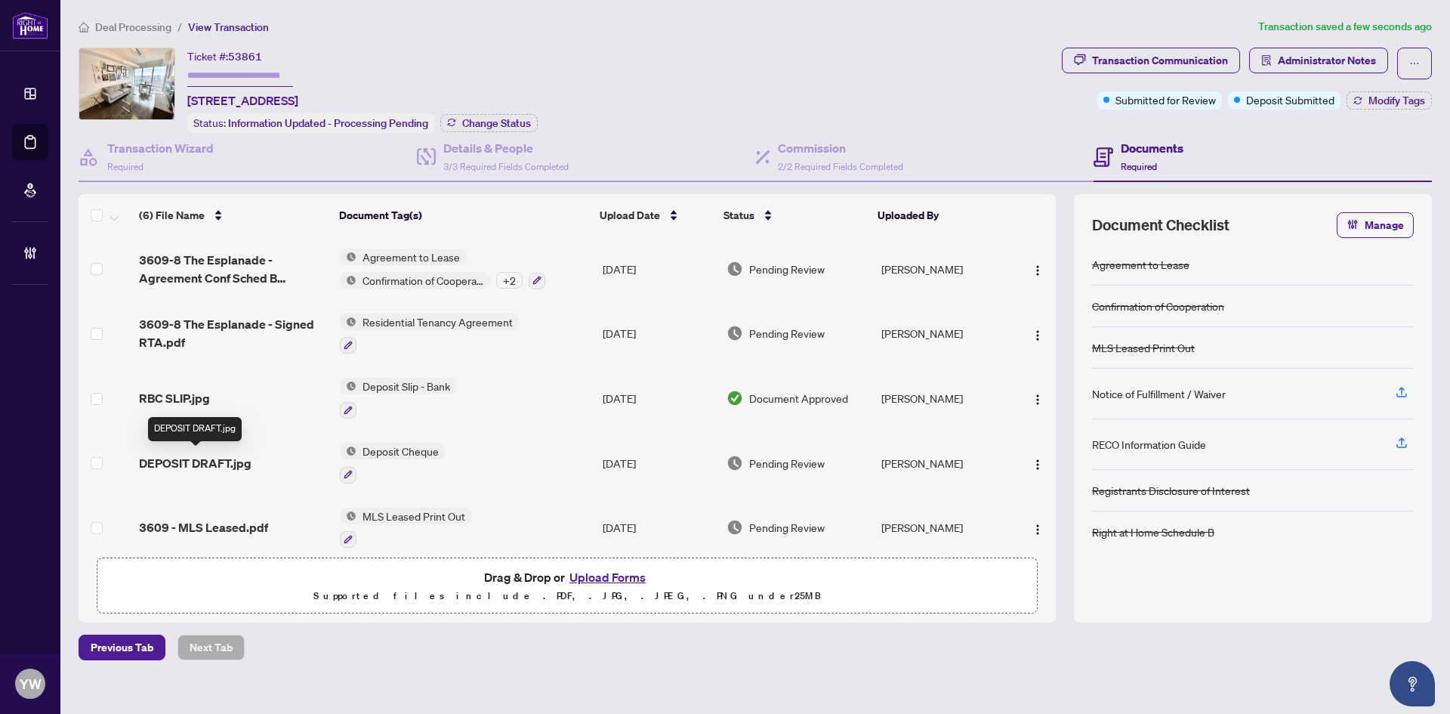
click at [210, 459] on span "DEPOSIT DRAFT.jpg" at bounding box center [195, 463] width 113 height 18
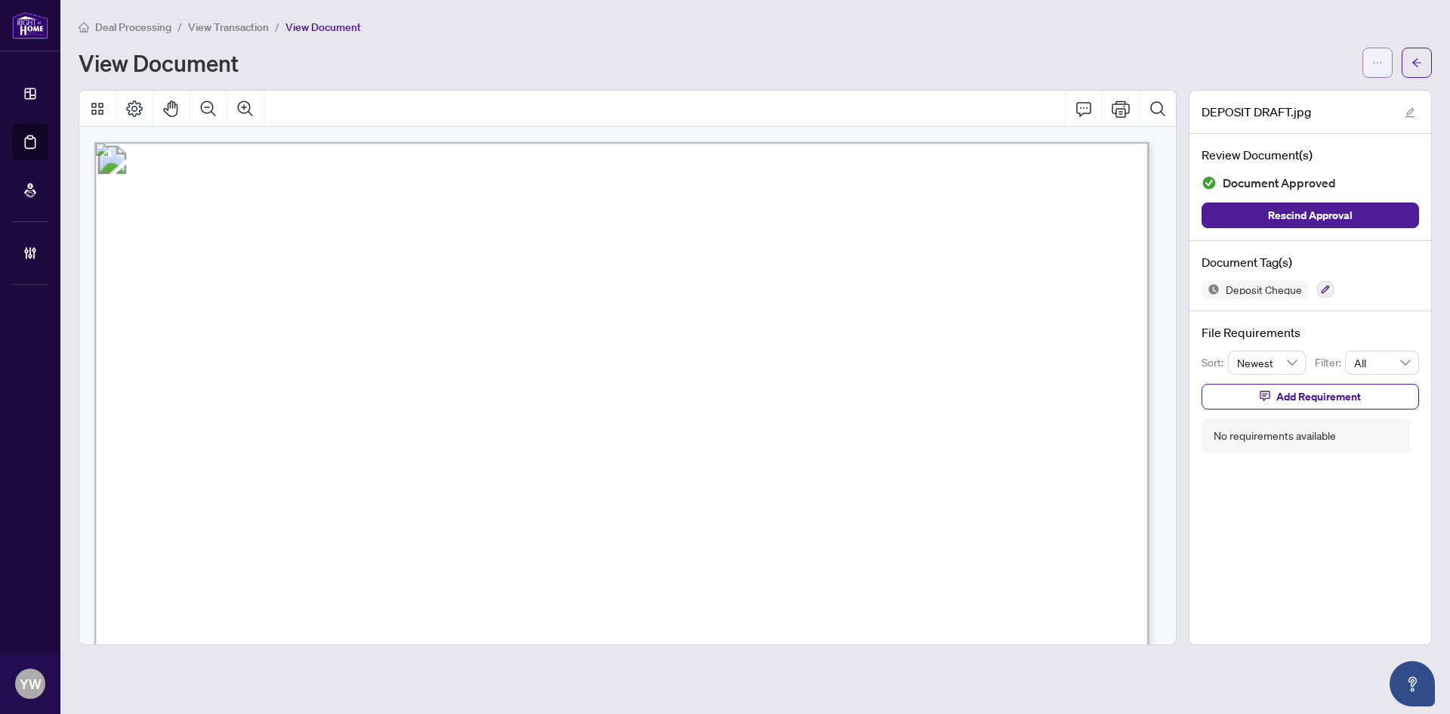
drag, startPoint x: 1382, startPoint y: 60, endPoint x: 1372, endPoint y: 73, distance: 16.6
click at [1382, 60] on icon "ellipsis" at bounding box center [1377, 62] width 11 height 11
click at [1311, 85] on li "Download" at bounding box center [1323, 95] width 133 height 24
click at [1424, 66] on button "button" at bounding box center [1417, 63] width 30 height 30
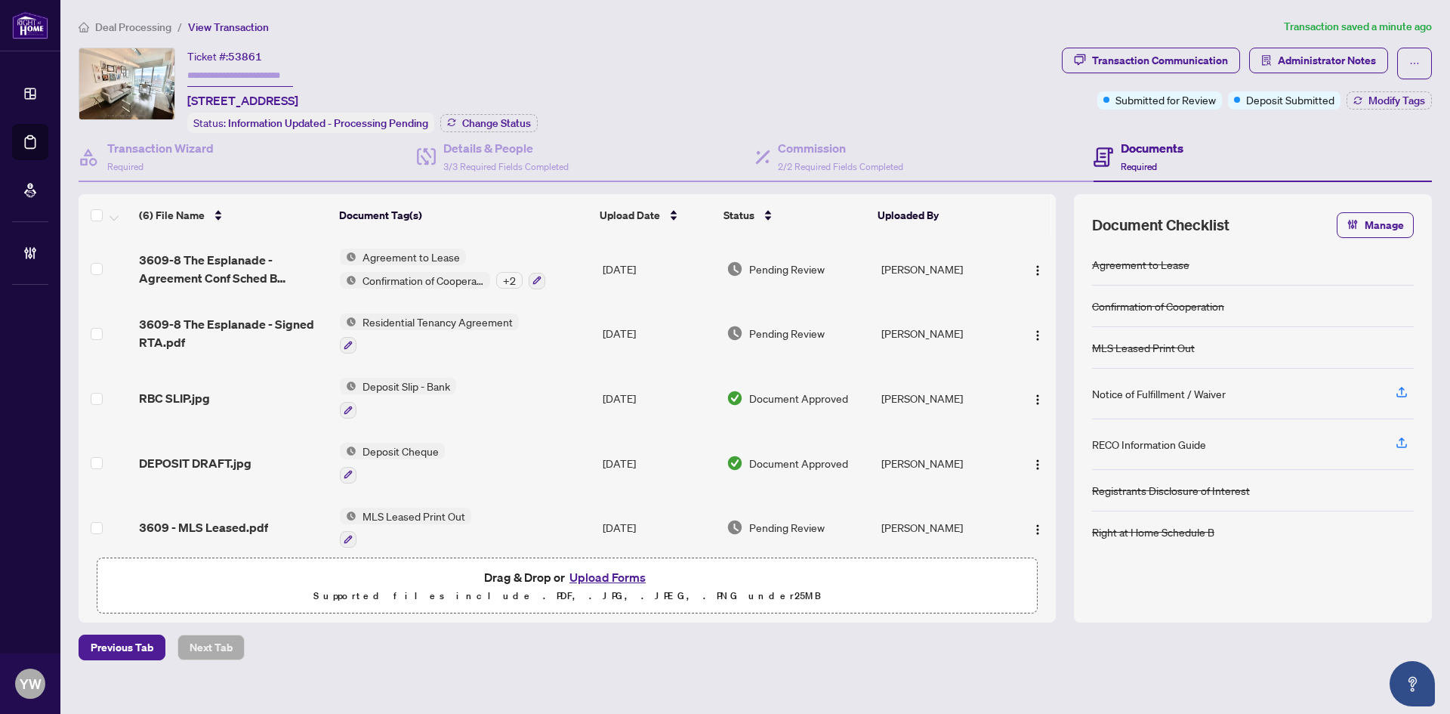
click at [653, 264] on td "[DATE]" at bounding box center [659, 268] width 124 height 65
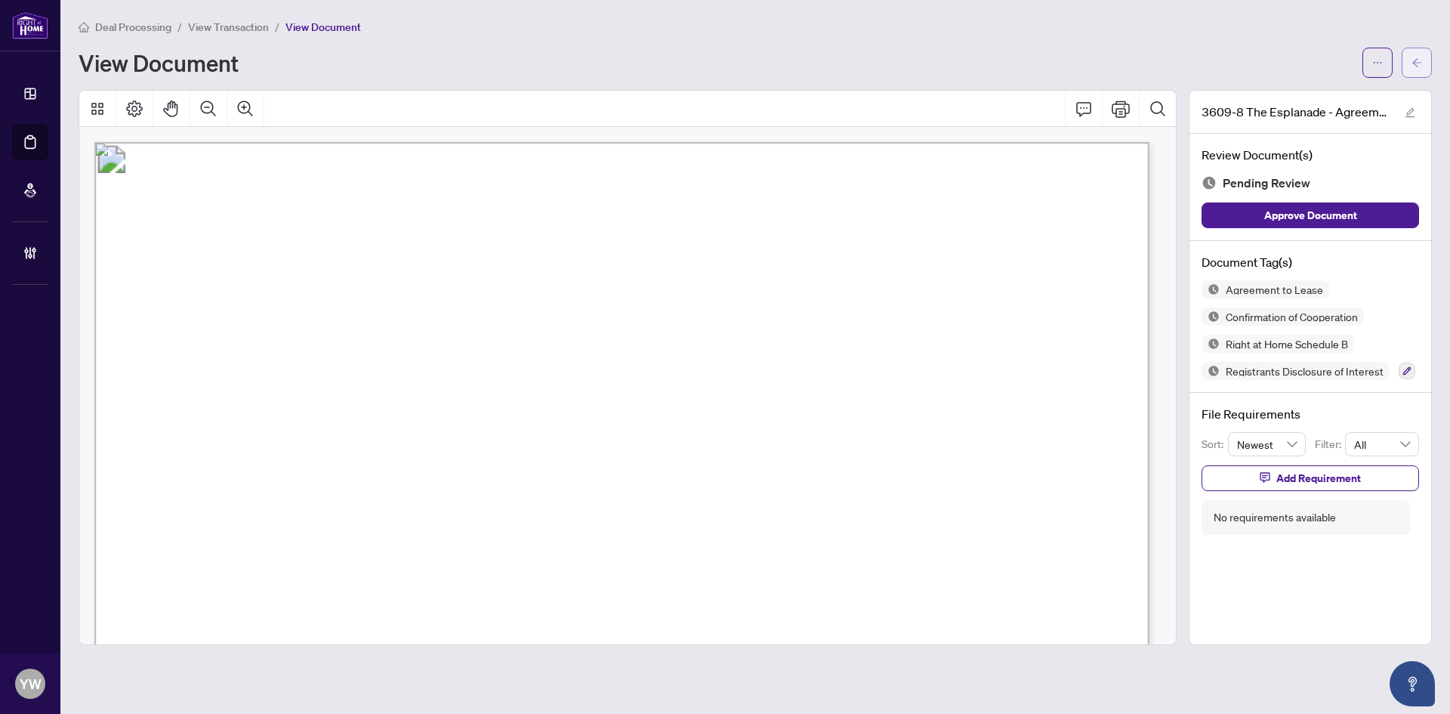
click at [1410, 63] on button "button" at bounding box center [1417, 63] width 30 height 30
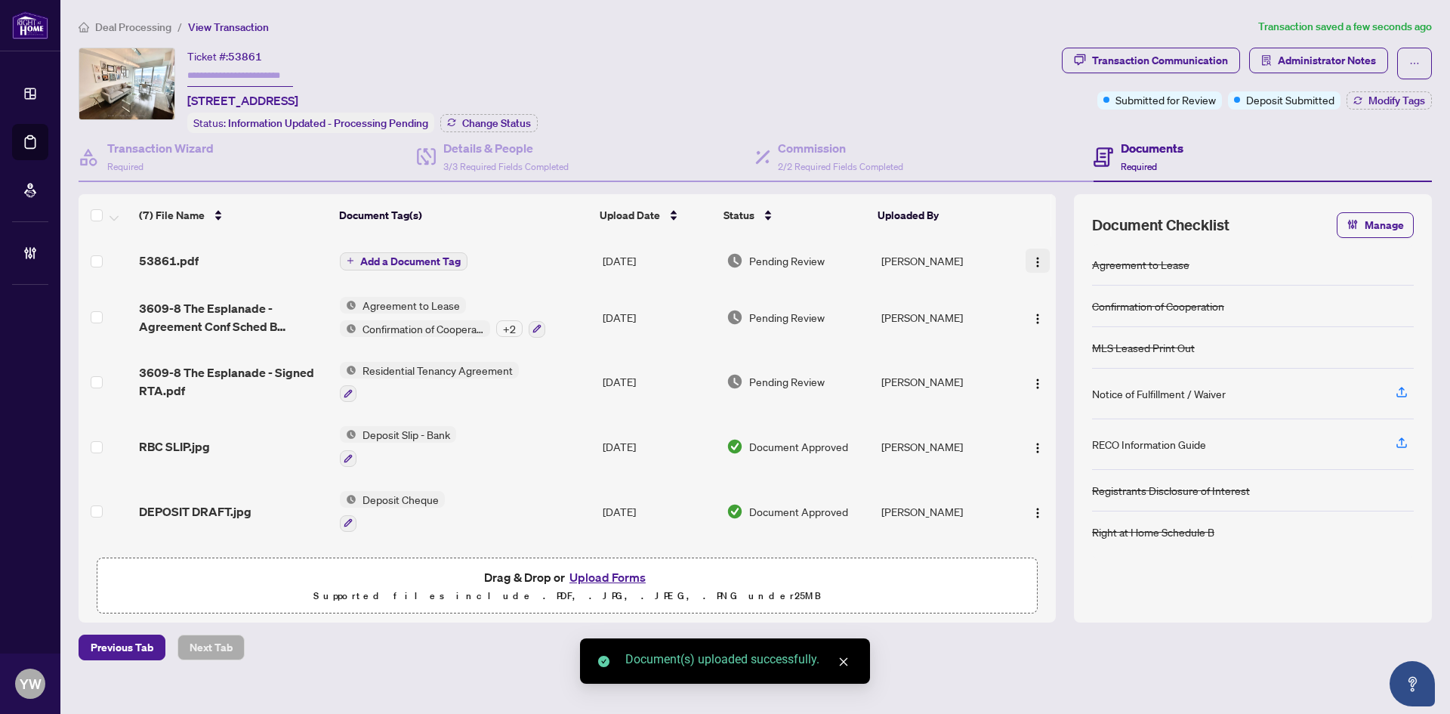
click at [1032, 256] on img "button" at bounding box center [1038, 262] width 12 height 12
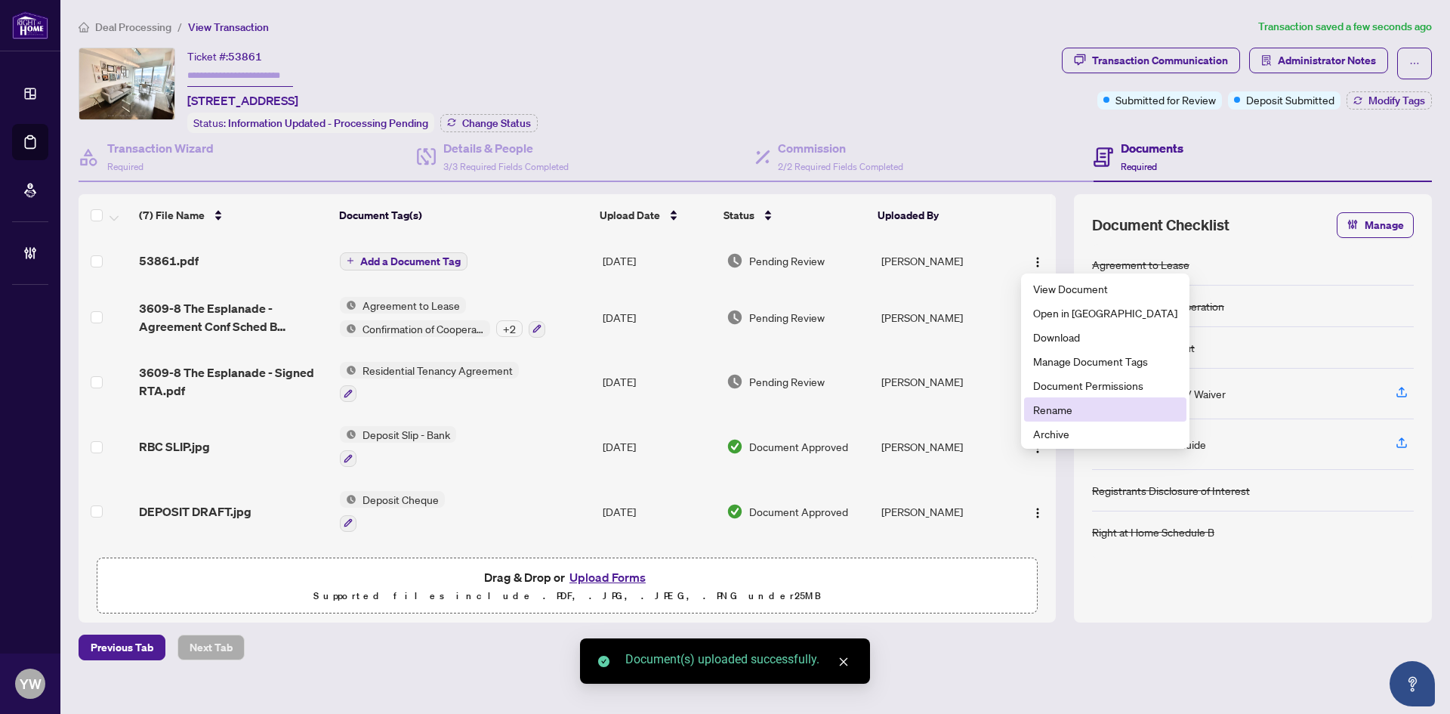
click at [1053, 400] on li "Rename" at bounding box center [1105, 409] width 162 height 24
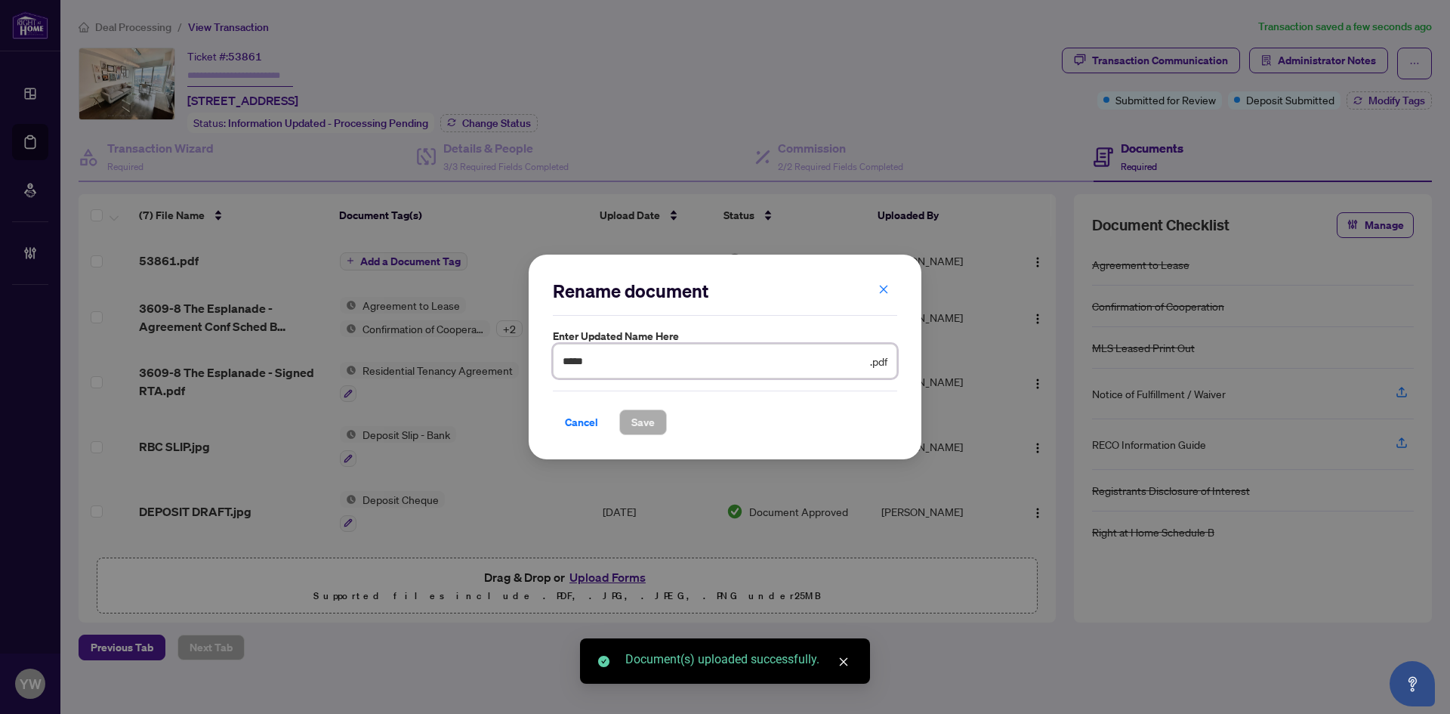
drag, startPoint x: 613, startPoint y: 361, endPoint x: 486, endPoint y: 367, distance: 127.0
click at [486, 367] on div "Rename document Enter updated name here ***** .pdf Cancel Save Cancel OK" at bounding box center [725, 357] width 1450 height 714
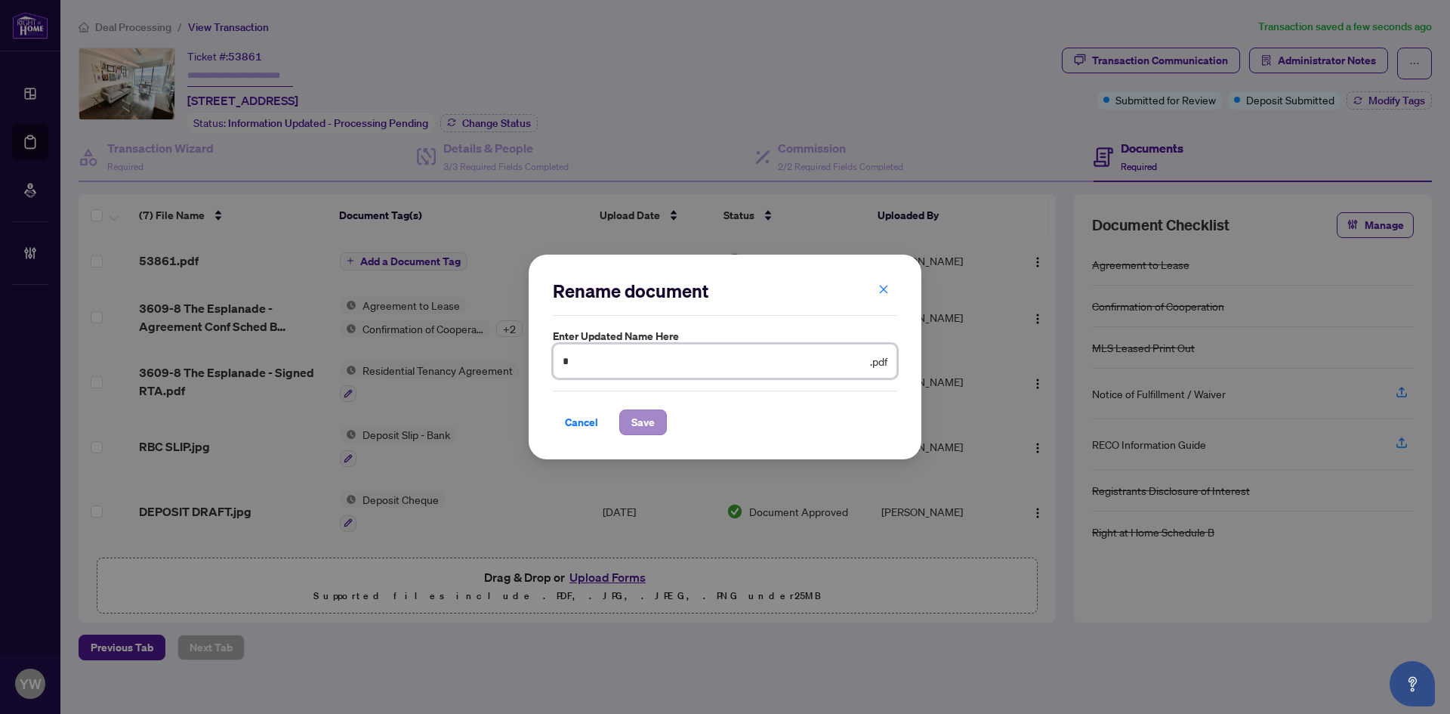
type input "**********"
click at [643, 420] on span "Save" at bounding box center [642, 422] width 23 height 24
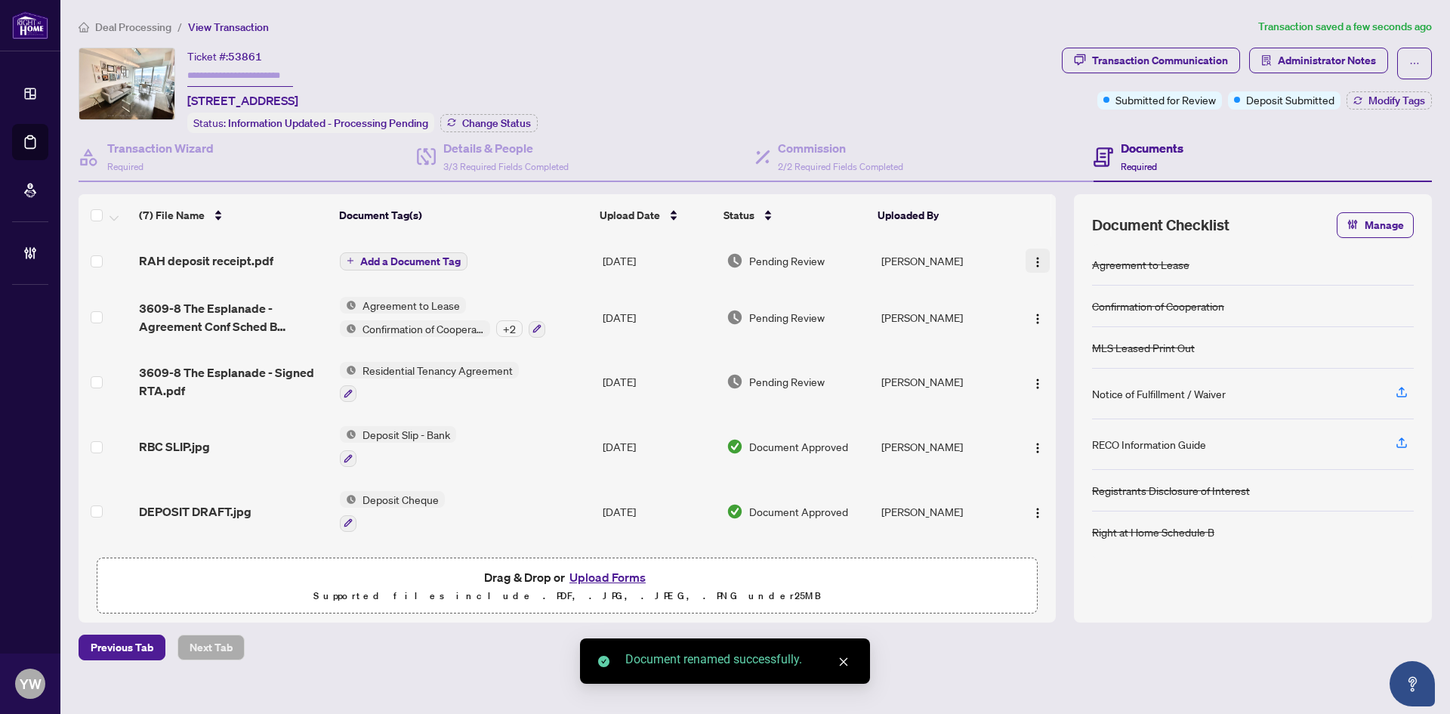
click at [1034, 265] on img "button" at bounding box center [1038, 262] width 12 height 12
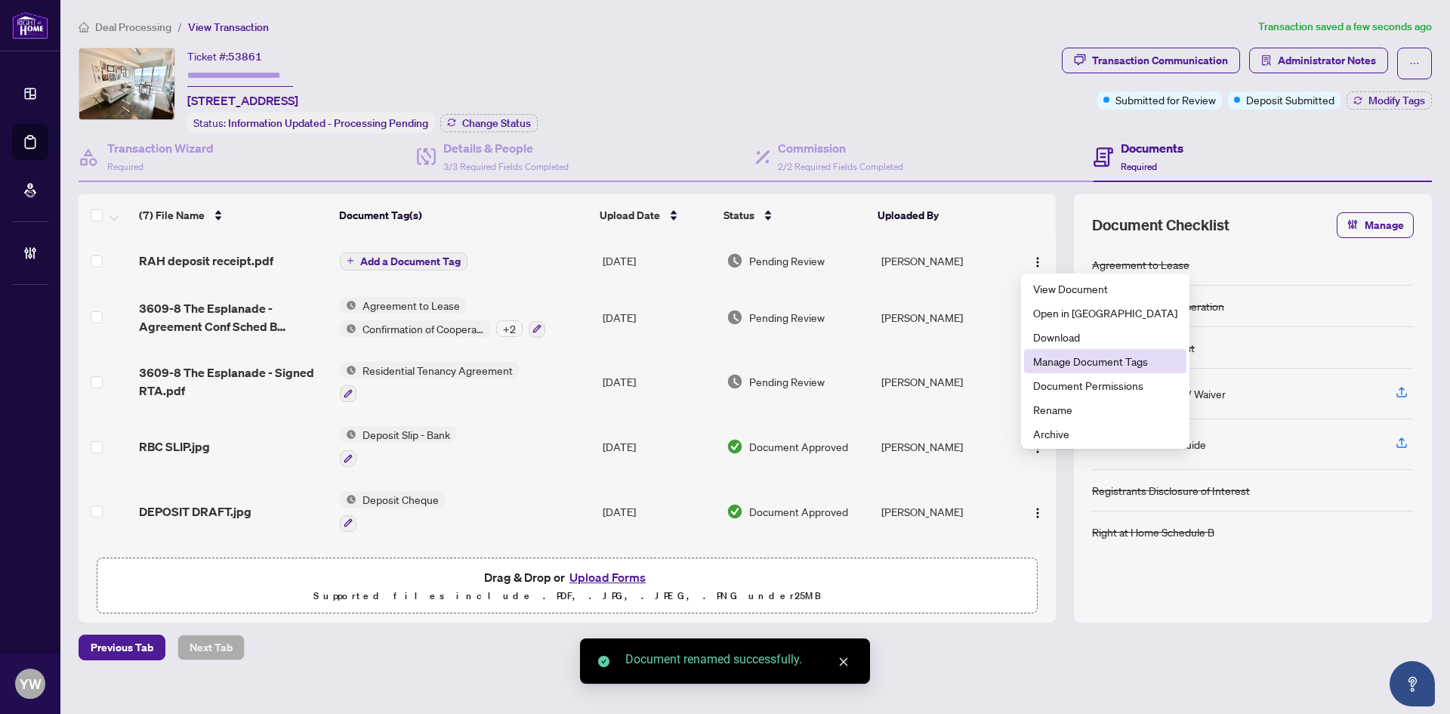
click at [1085, 369] on span "Manage Document Tags" at bounding box center [1105, 361] width 144 height 17
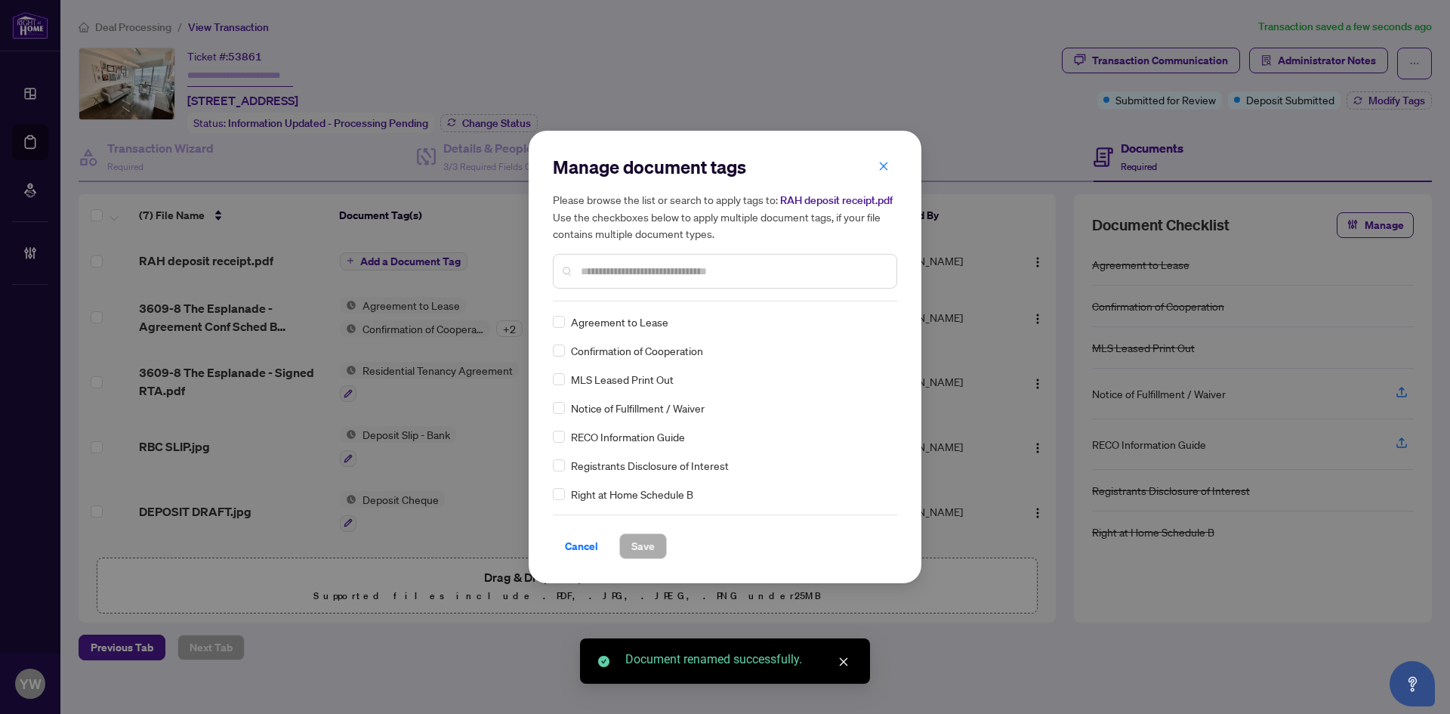
click at [578, 513] on div "Manage document tags Please browse the list or search to apply tags to: RAH dep…" at bounding box center [725, 357] width 344 height 404
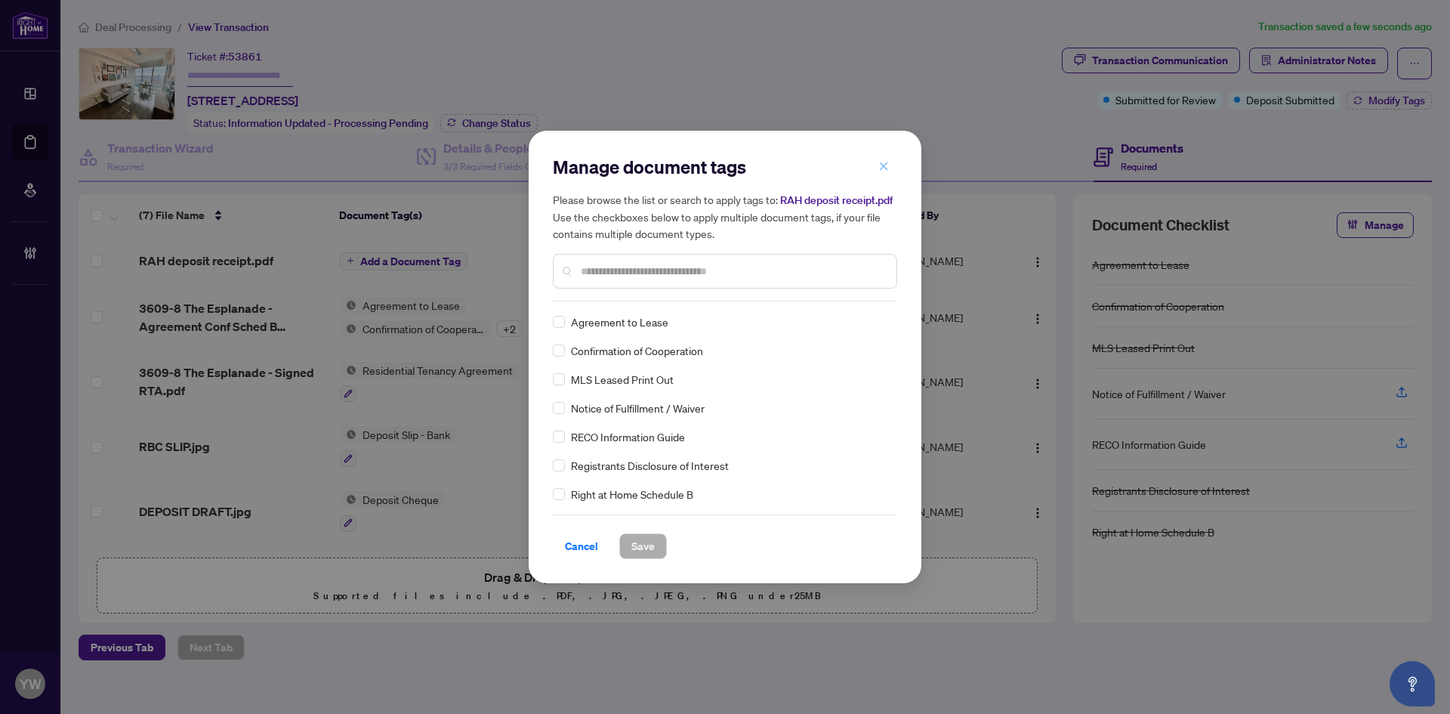
click at [882, 171] on icon "close" at bounding box center [883, 166] width 11 height 11
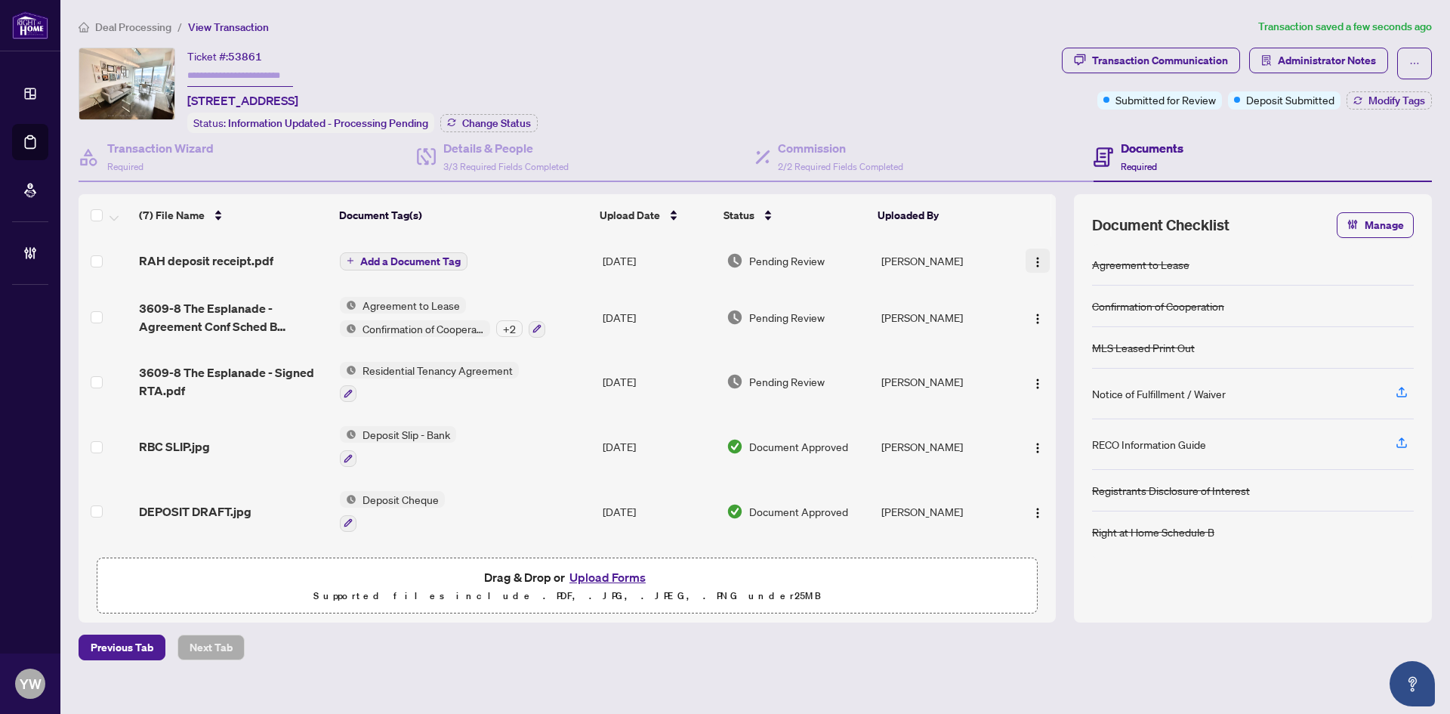
click at [1039, 255] on button "button" at bounding box center [1038, 260] width 24 height 24
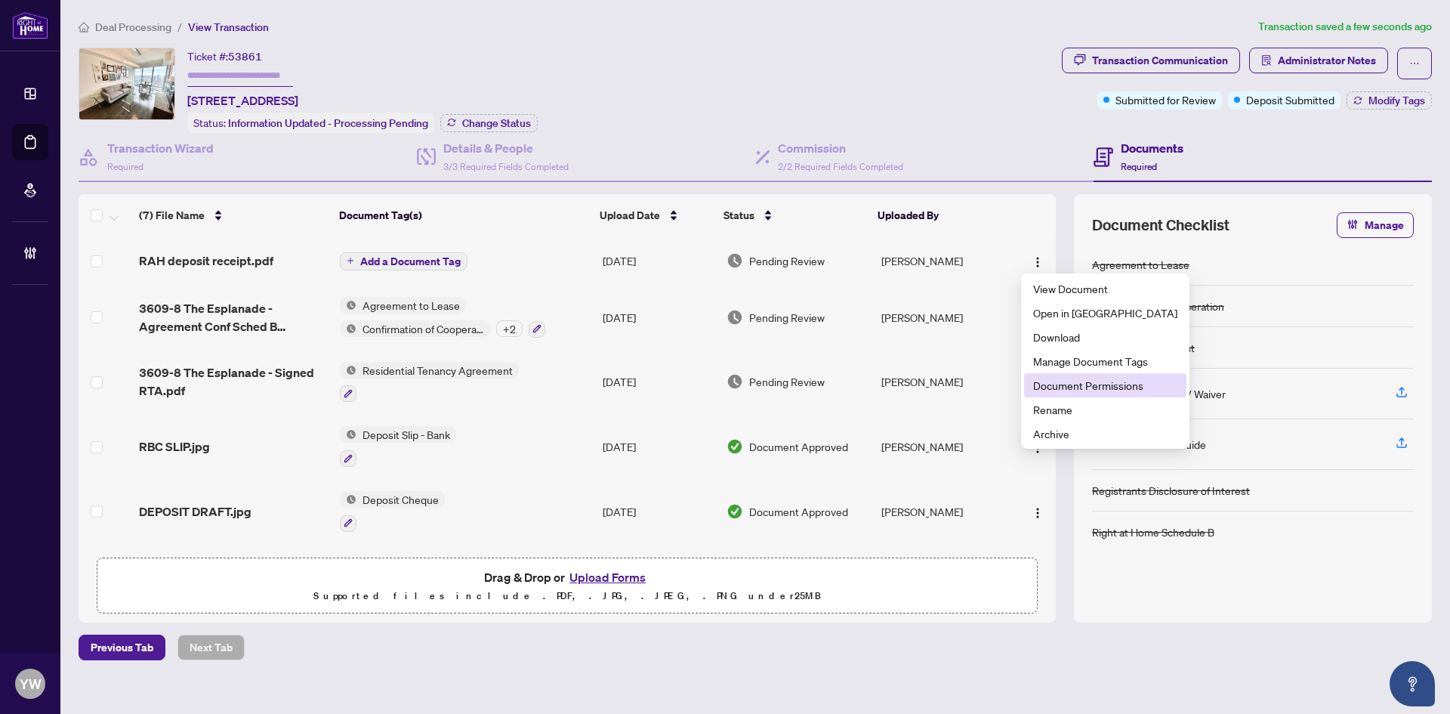
click at [1064, 384] on span "Document Permissions" at bounding box center [1105, 385] width 144 height 17
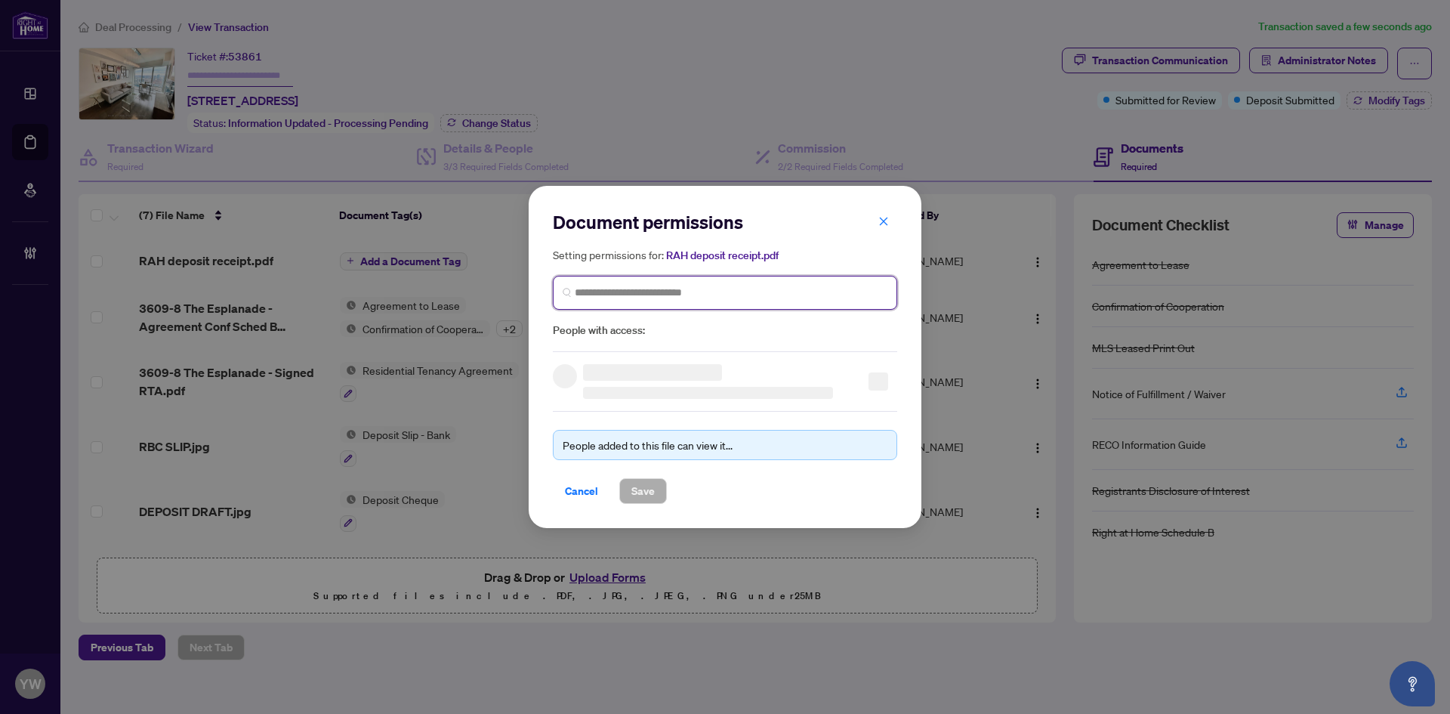
click at [628, 292] on input "search" at bounding box center [731, 293] width 313 height 16
type input "******"
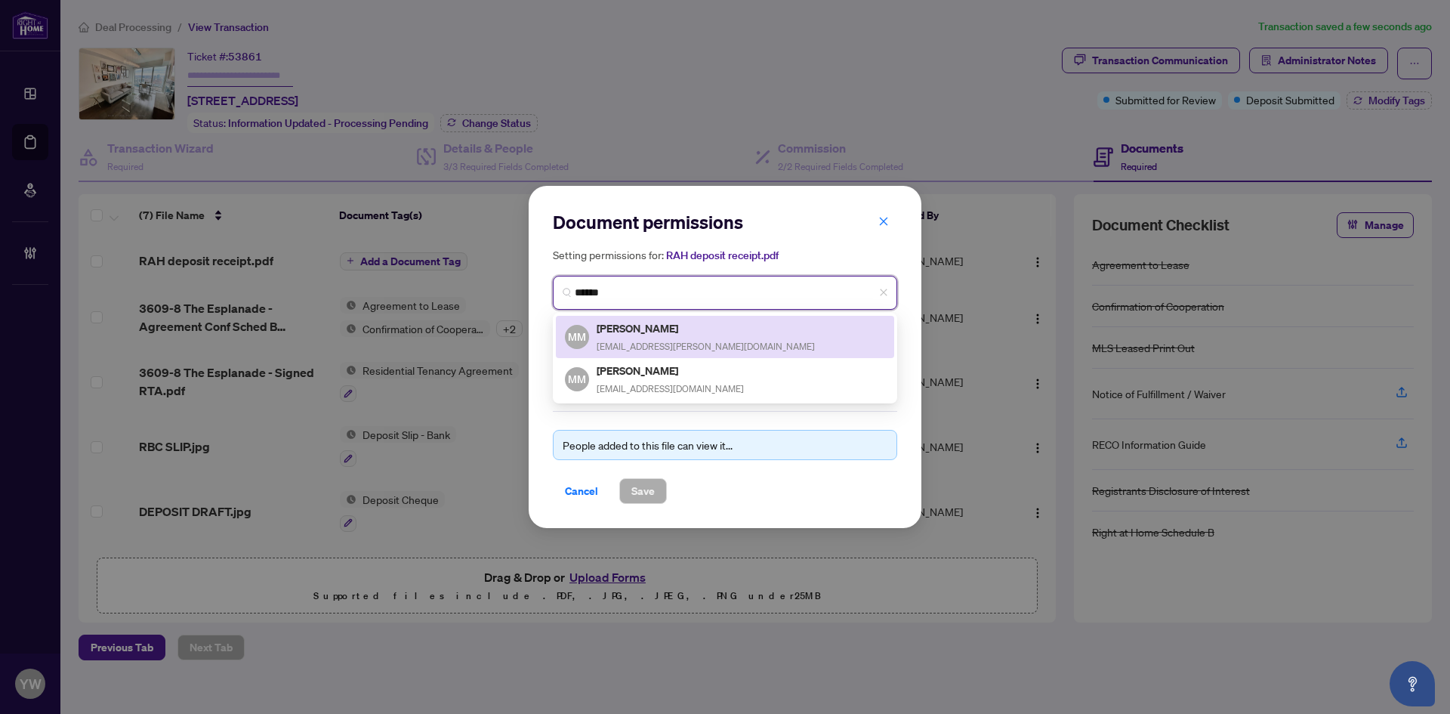
click at [669, 337] on div "Mark Malinowski mark.malinowski@outlook.com" at bounding box center [706, 336] width 218 height 35
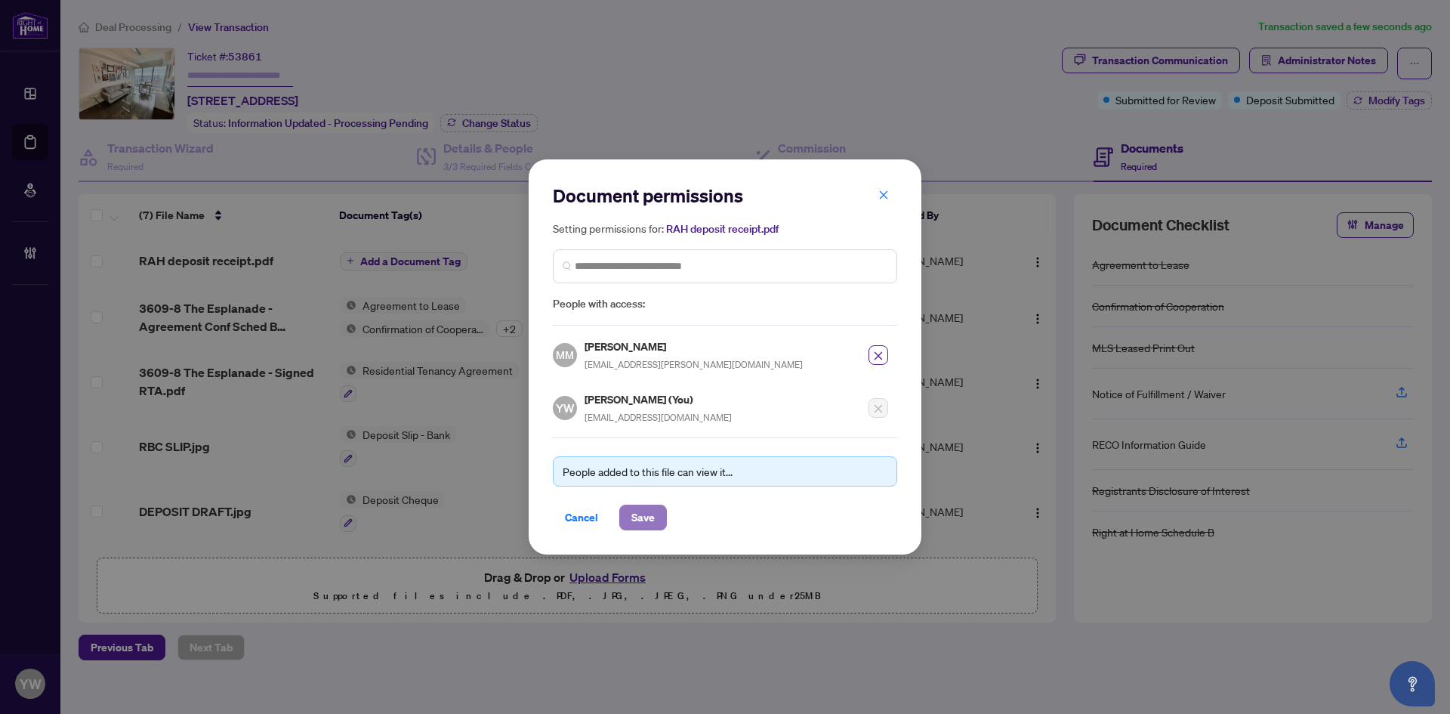
click at [641, 528] on span "Save" at bounding box center [642, 517] width 23 height 24
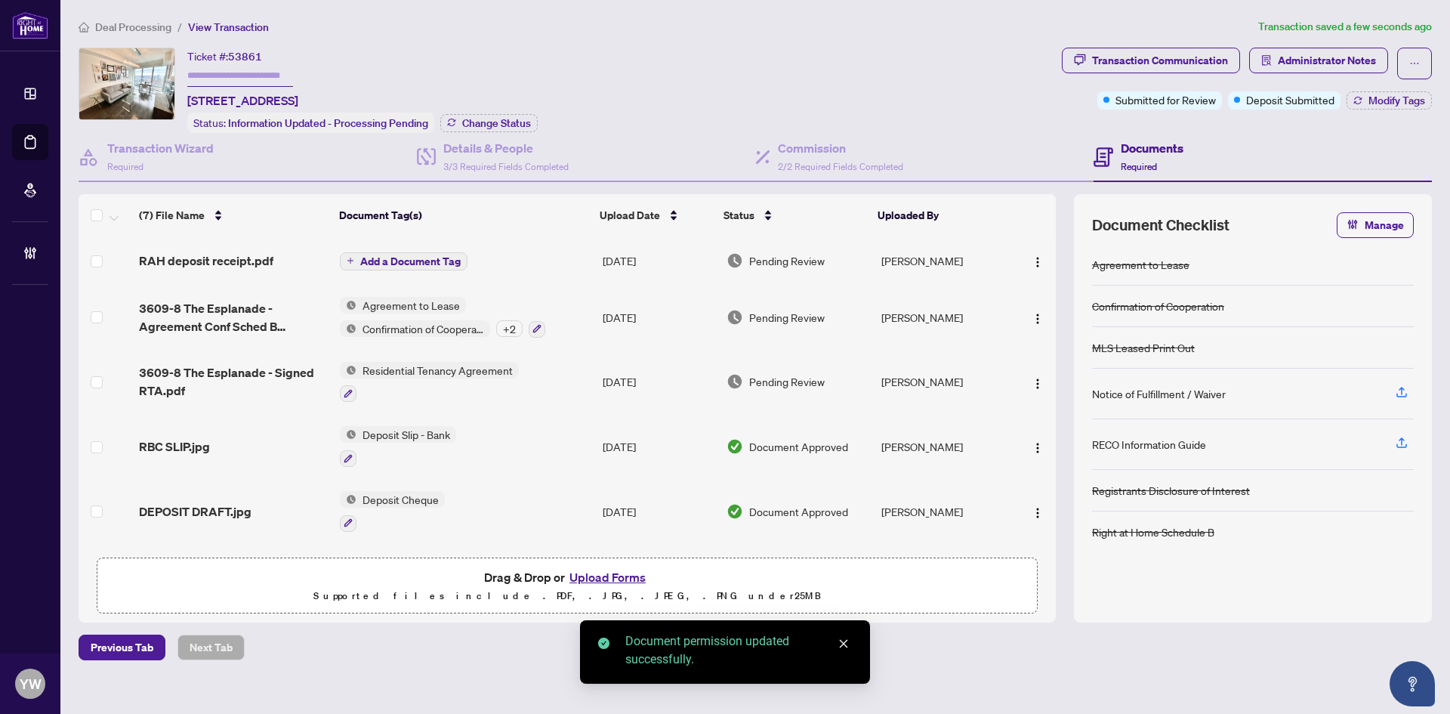
click at [445, 265] on span "Add a Document Tag" at bounding box center [410, 261] width 100 height 11
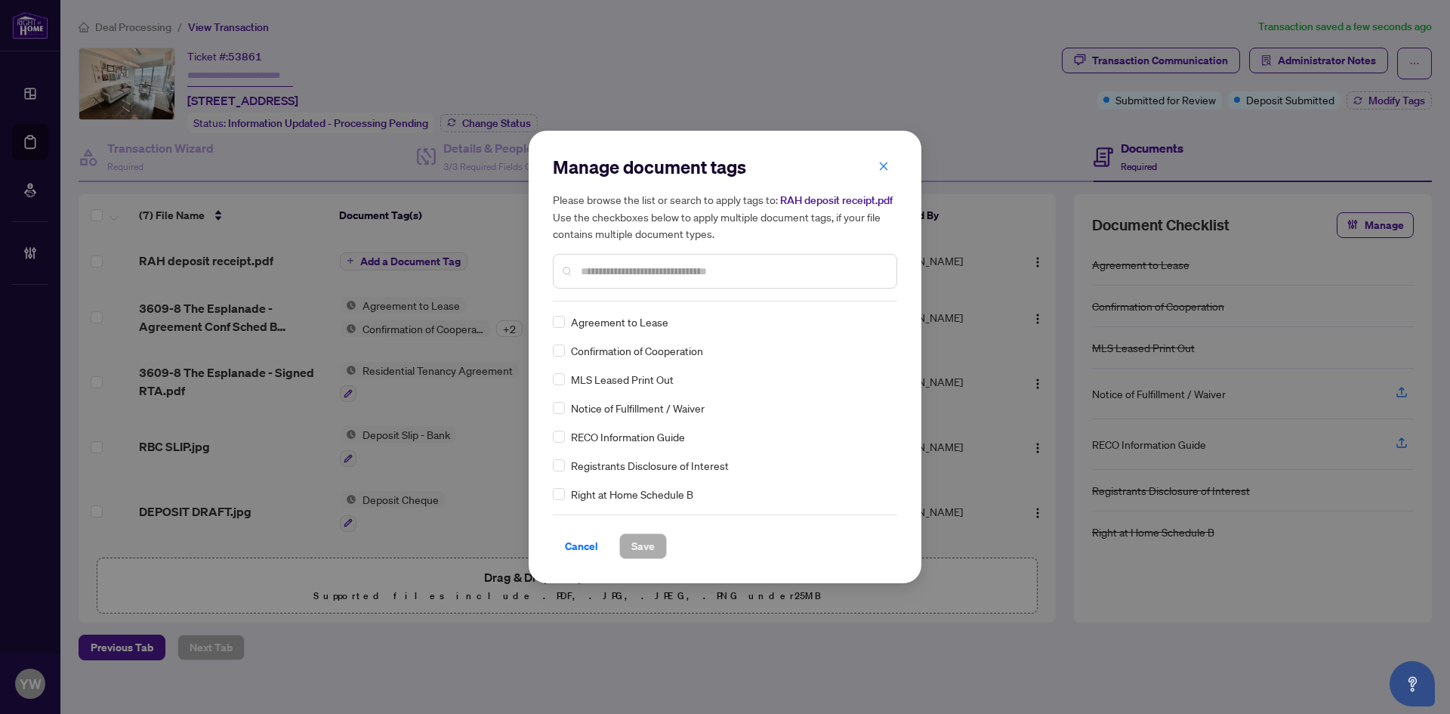
click at [619, 274] on input "text" at bounding box center [733, 271] width 304 height 17
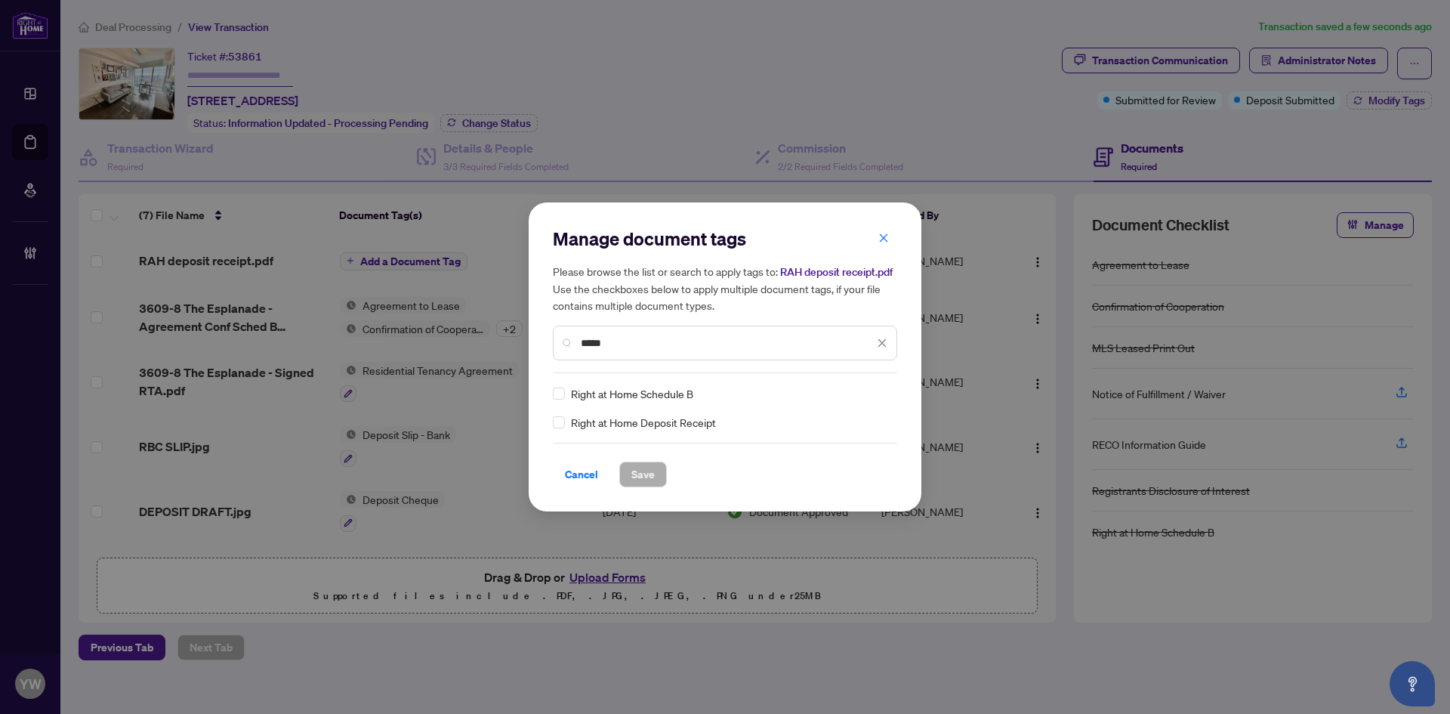
type input "*****"
click at [856, 395] on div at bounding box center [869, 393] width 39 height 15
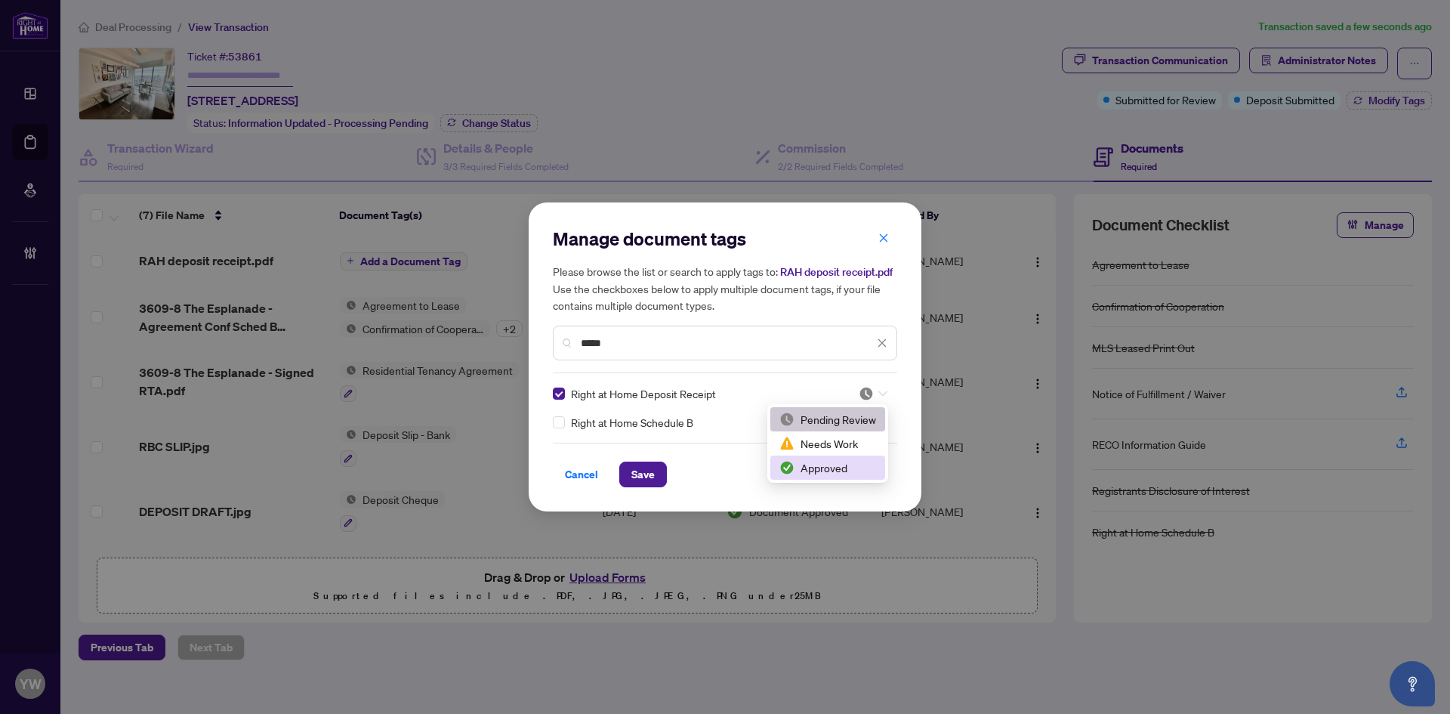
click at [820, 476] on div "Approved" at bounding box center [827, 467] width 115 height 24
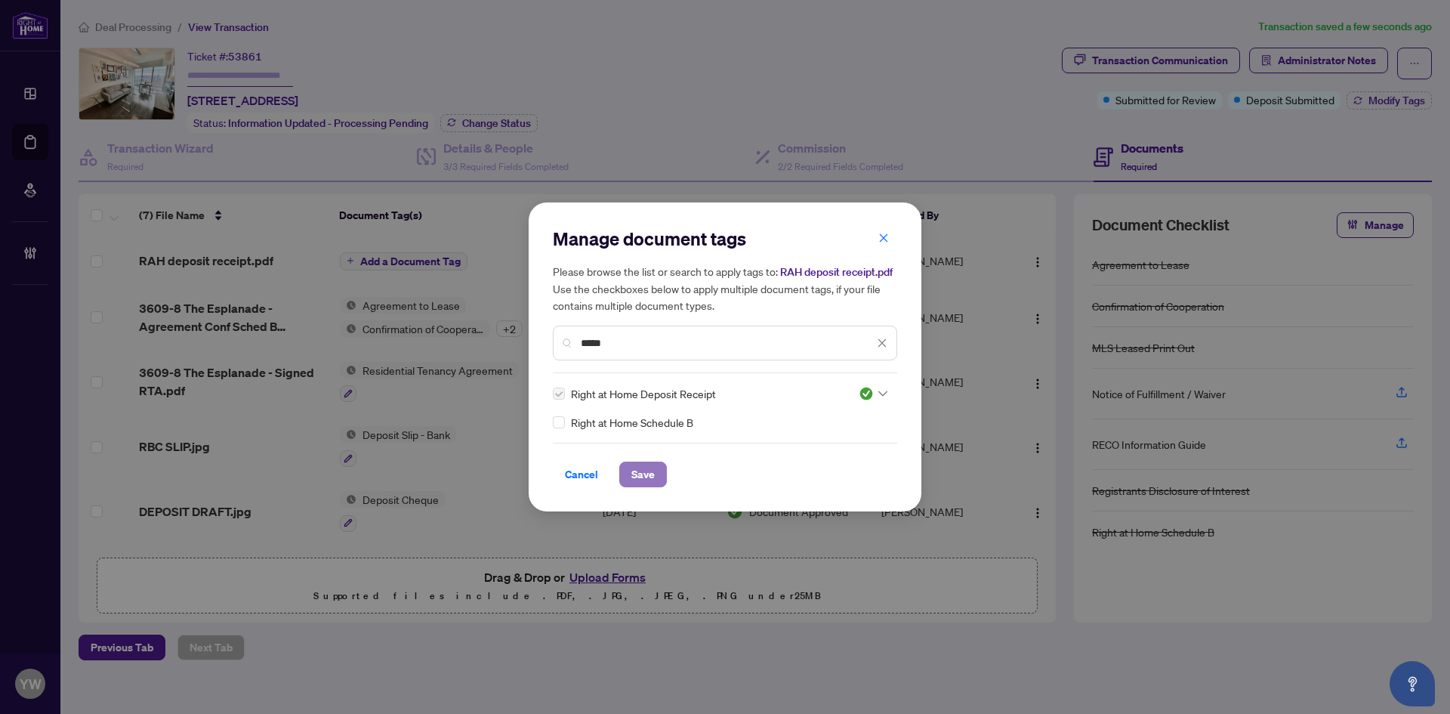
click at [644, 483] on span "Save" at bounding box center [642, 474] width 23 height 24
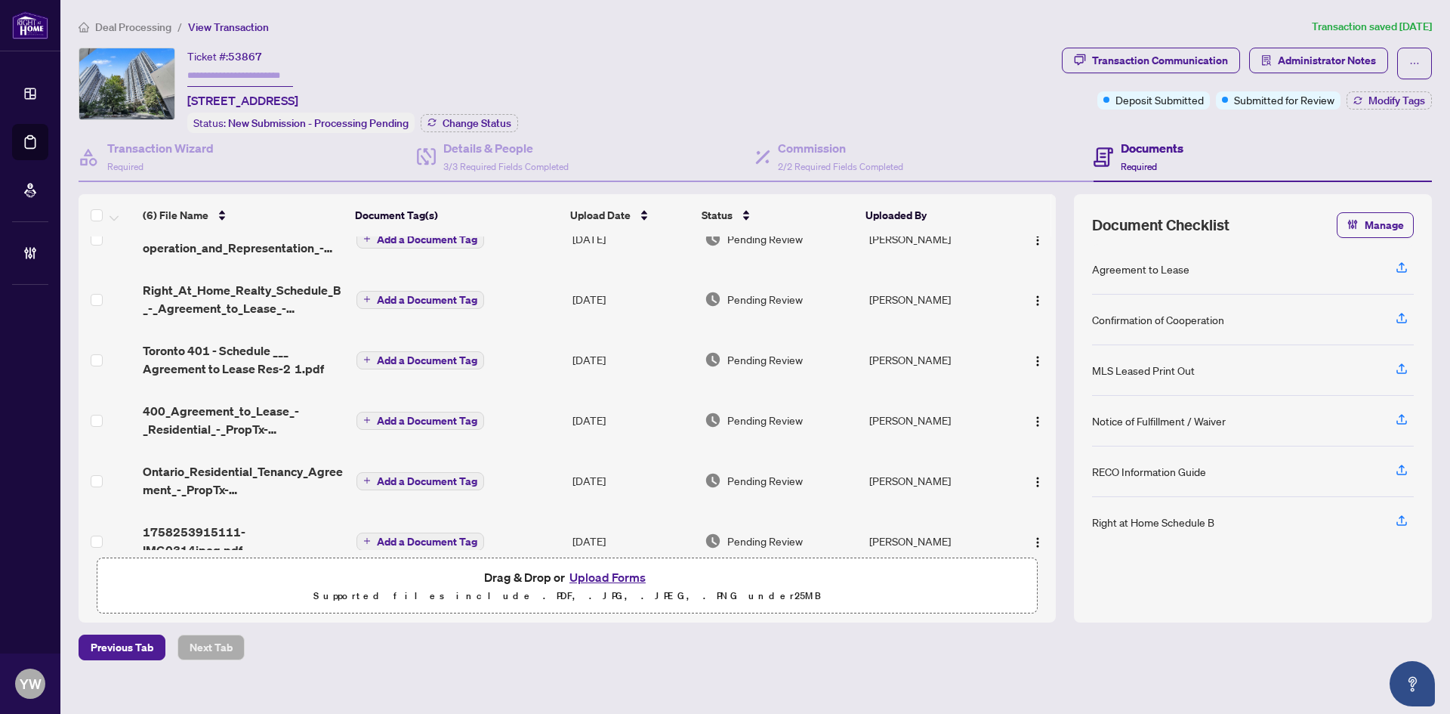
scroll to position [42, 0]
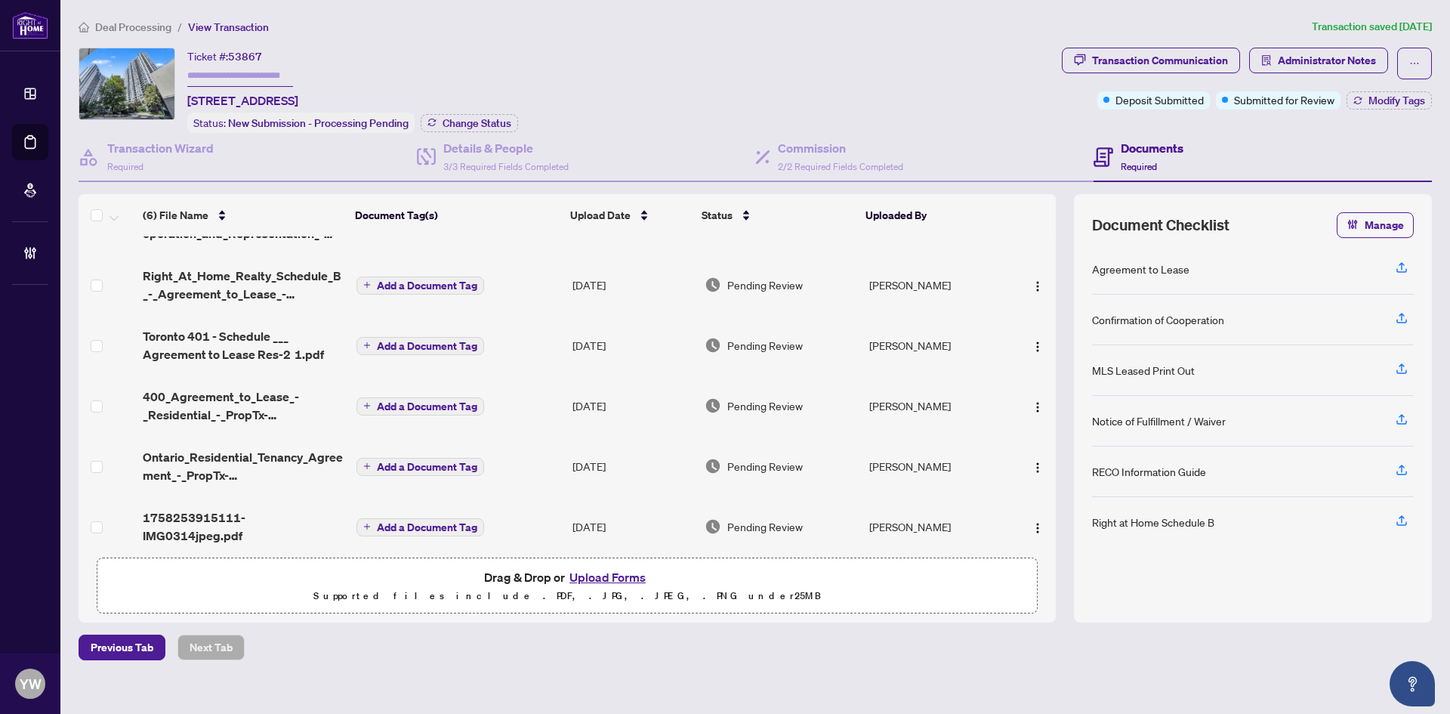
click at [316, 512] on span "1758253915111-IMG0314jpeg.pdf" at bounding box center [244, 526] width 202 height 36
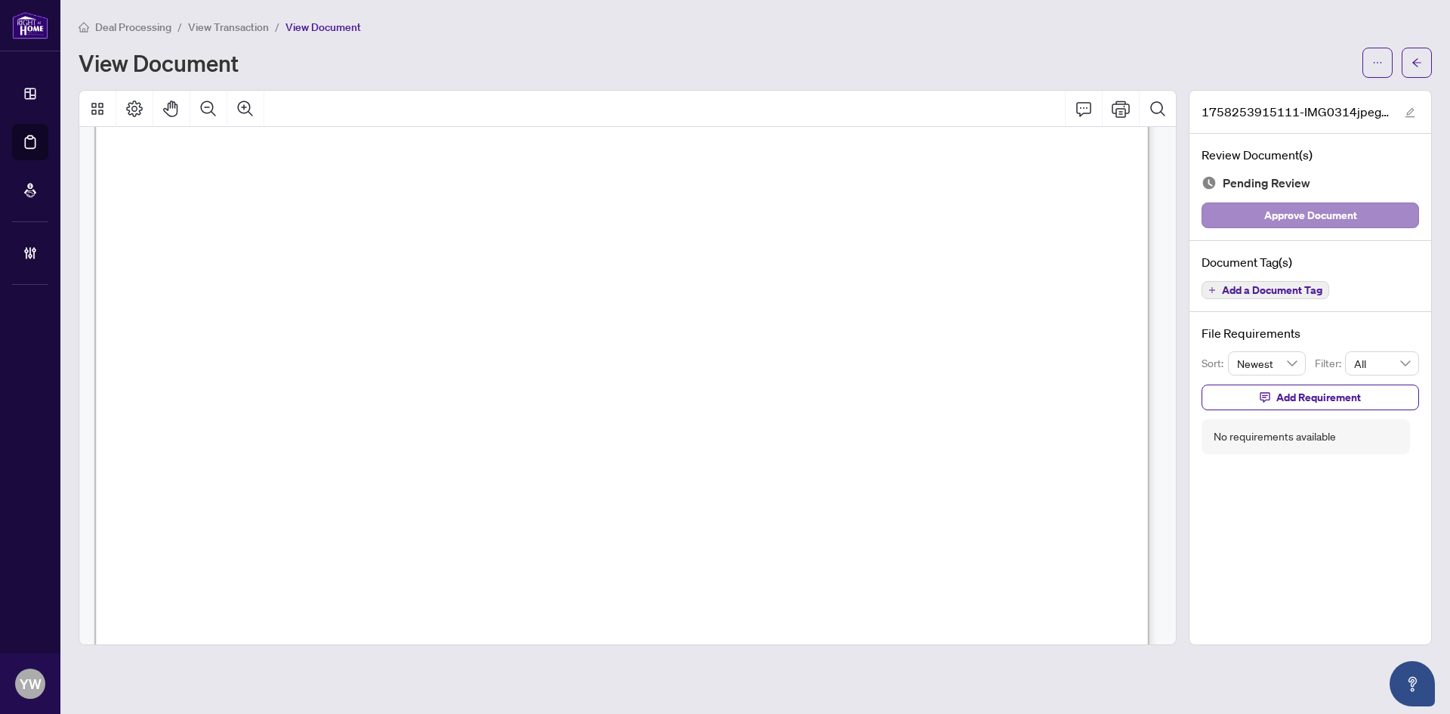
scroll to position [227, 0]
click at [1270, 211] on span "Approve Document" at bounding box center [1310, 215] width 93 height 24
click at [1405, 109] on icon "edit" at bounding box center [1410, 112] width 11 height 11
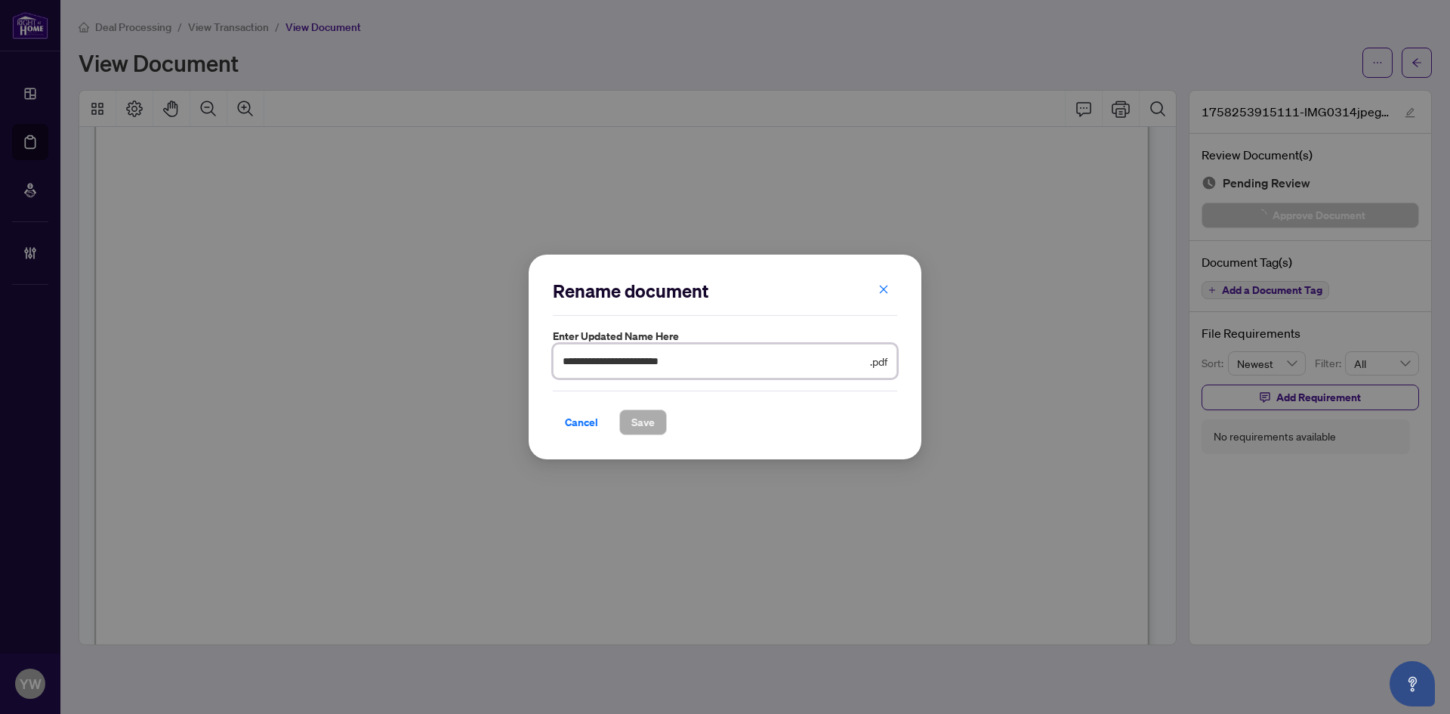
drag, startPoint x: 731, startPoint y: 363, endPoint x: 491, endPoint y: 360, distance: 240.2
click at [491, 360] on div "**********" at bounding box center [725, 357] width 1450 height 714
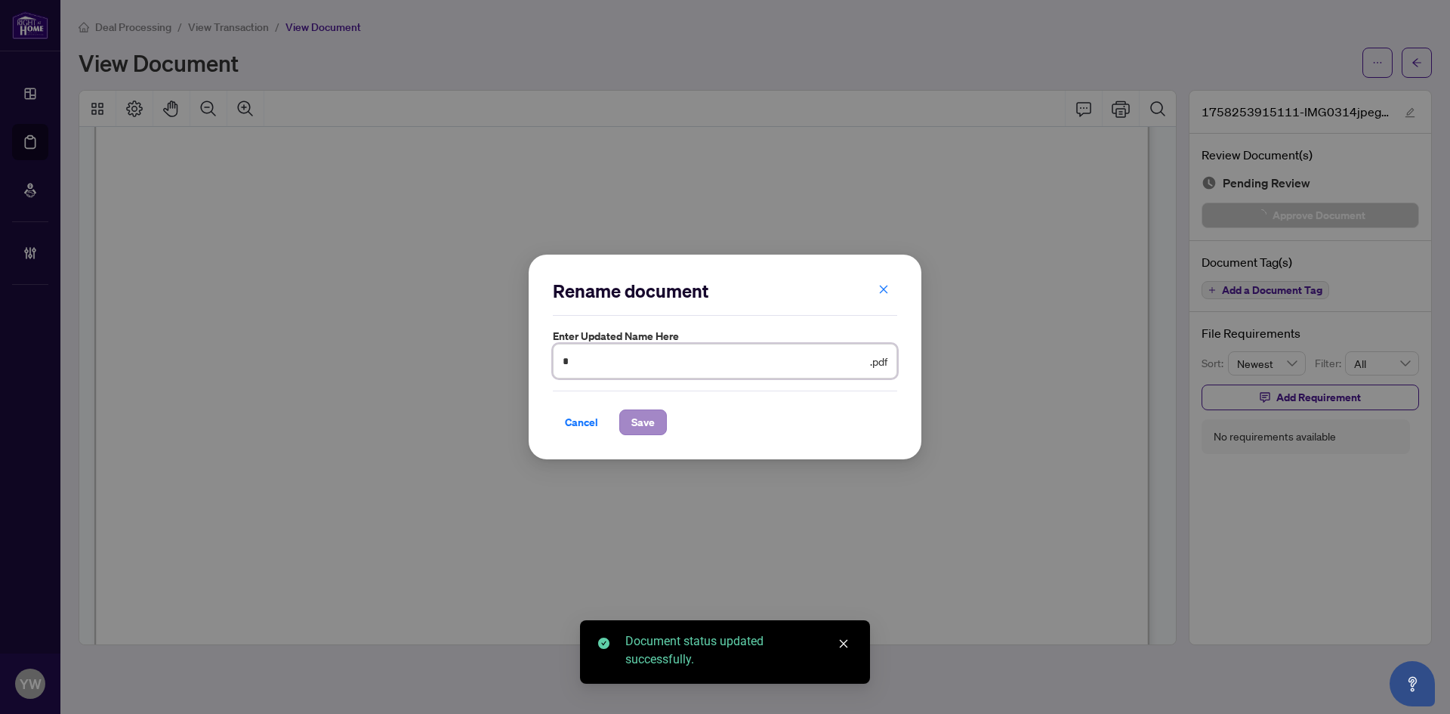
type input "**********"
click at [656, 427] on button "Save" at bounding box center [643, 422] width 48 height 26
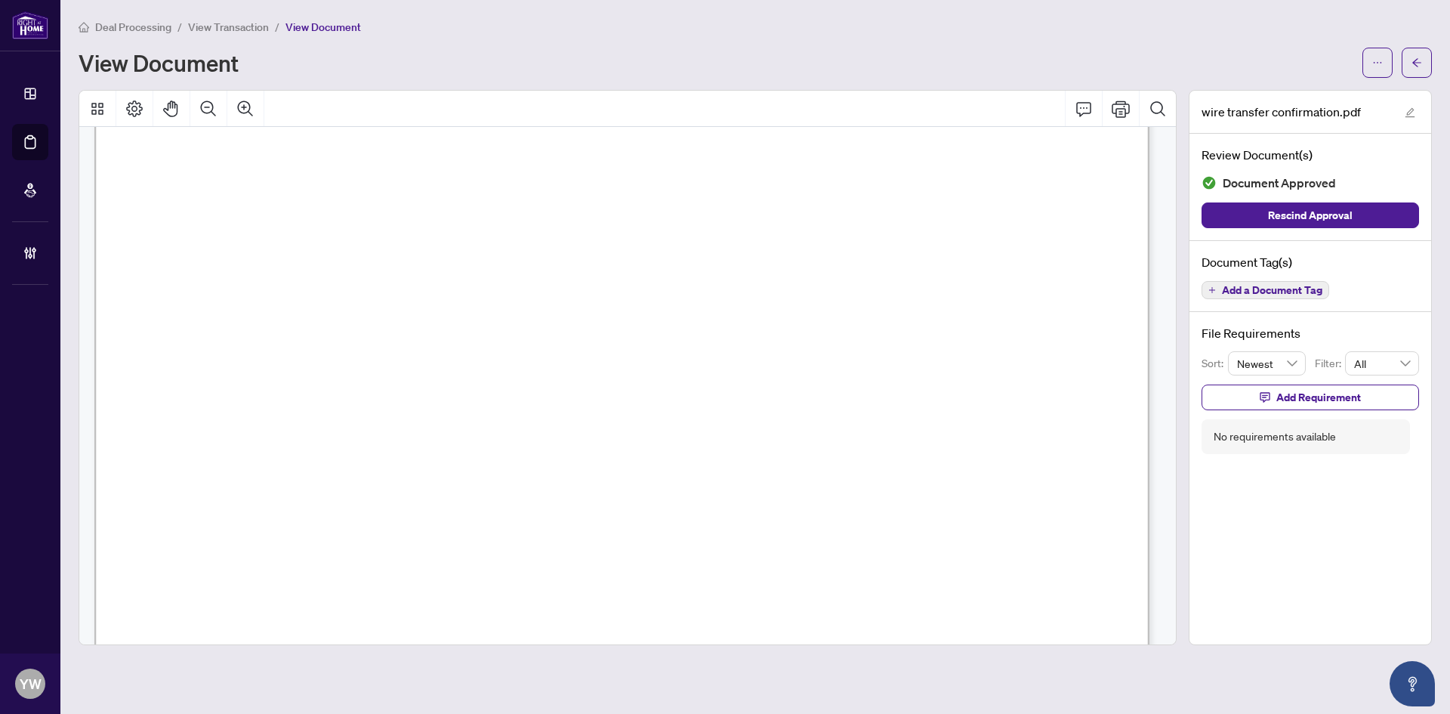
scroll to position [378, 0]
click at [1414, 60] on icon "arrow-left" at bounding box center [1417, 62] width 11 height 11
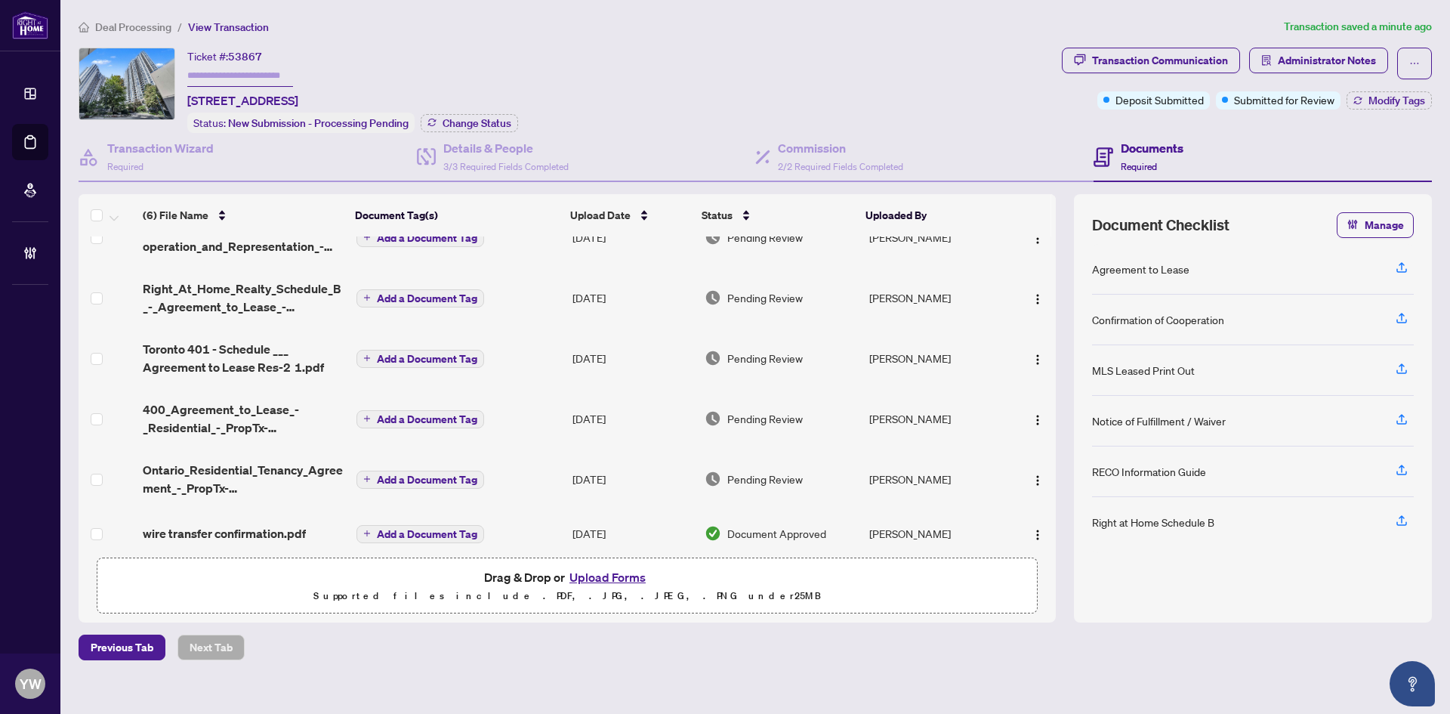
scroll to position [42, 0]
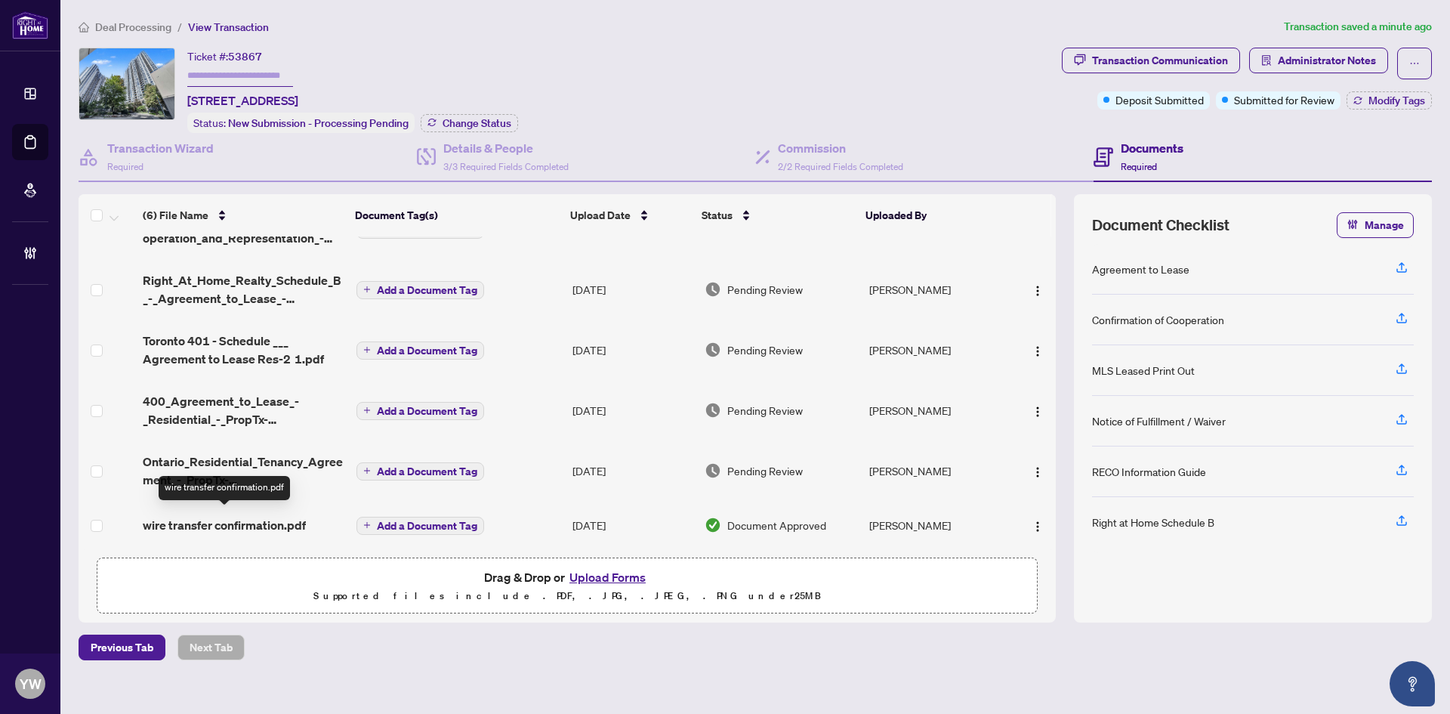
click at [285, 516] on span "wire transfer confirmation.pdf" at bounding box center [224, 525] width 163 height 18
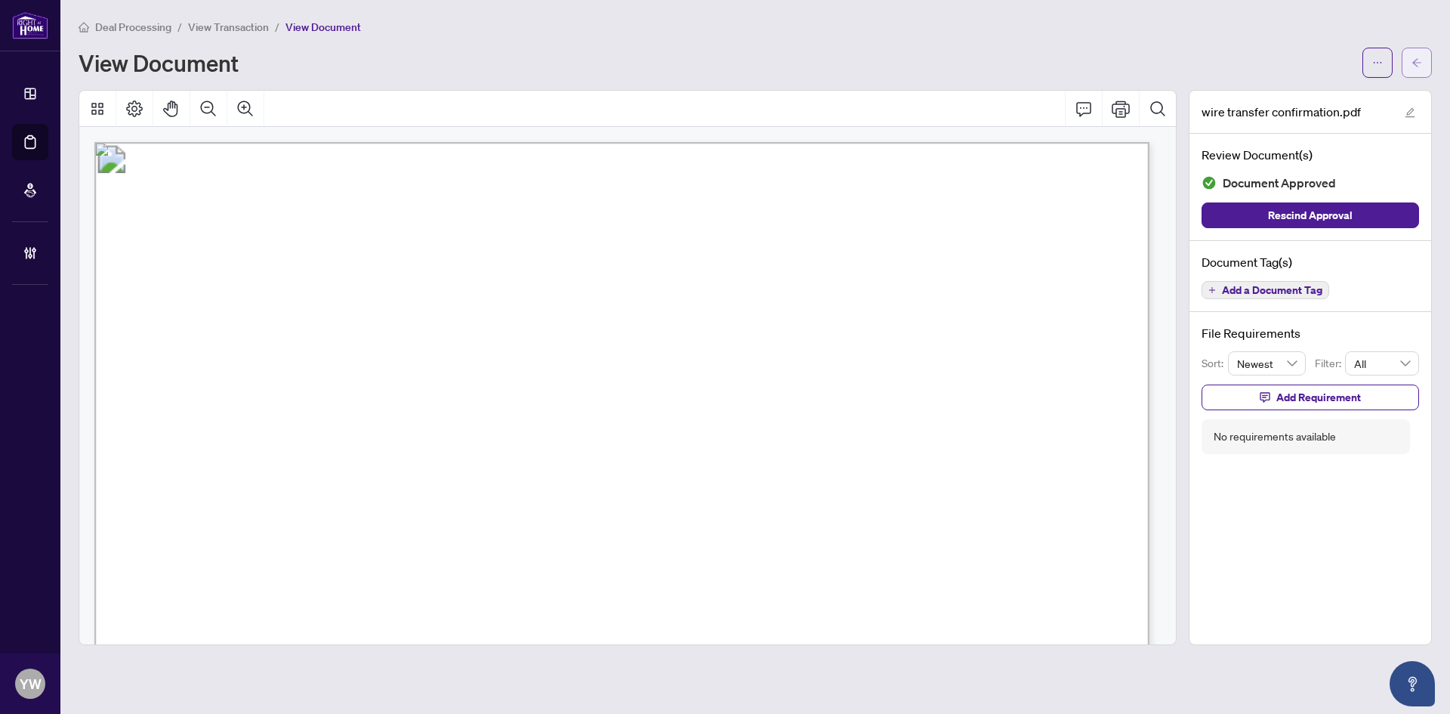
click at [1419, 57] on icon "arrow-left" at bounding box center [1417, 62] width 11 height 11
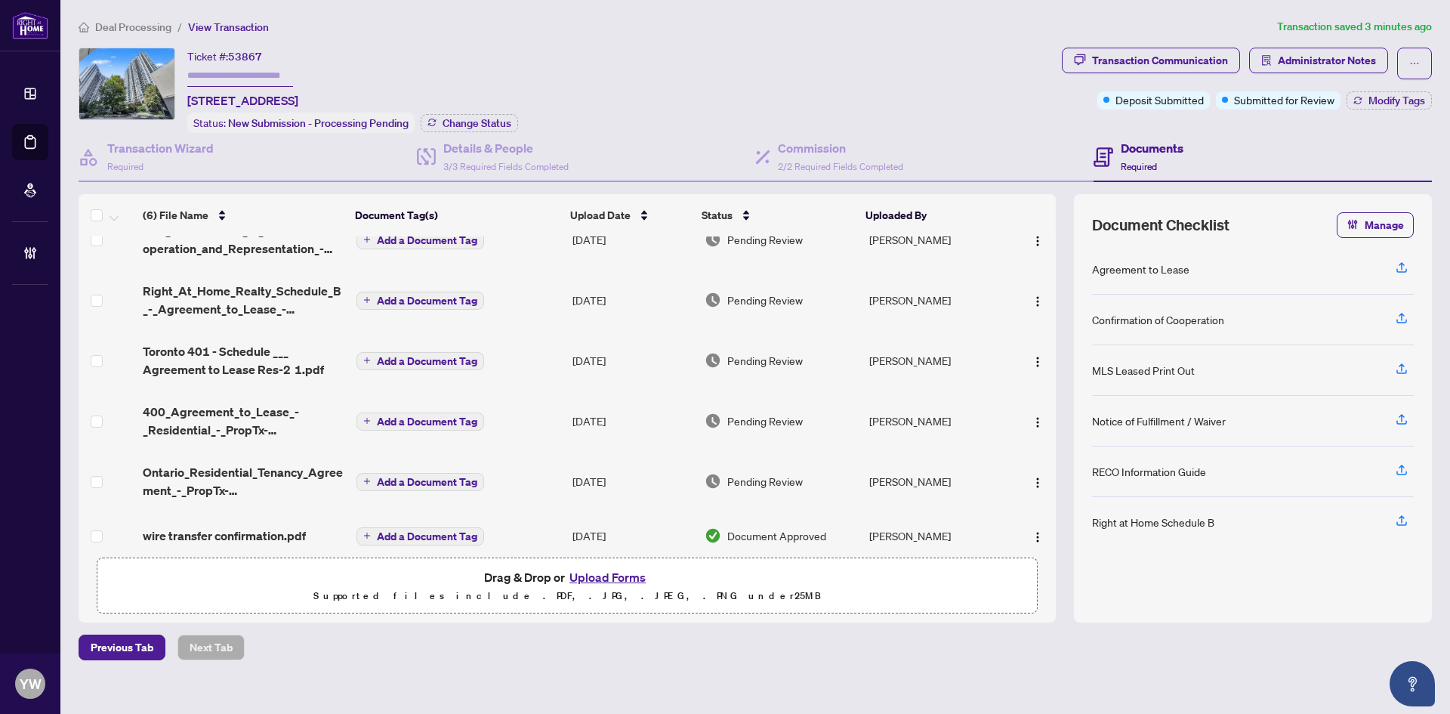
scroll to position [42, 0]
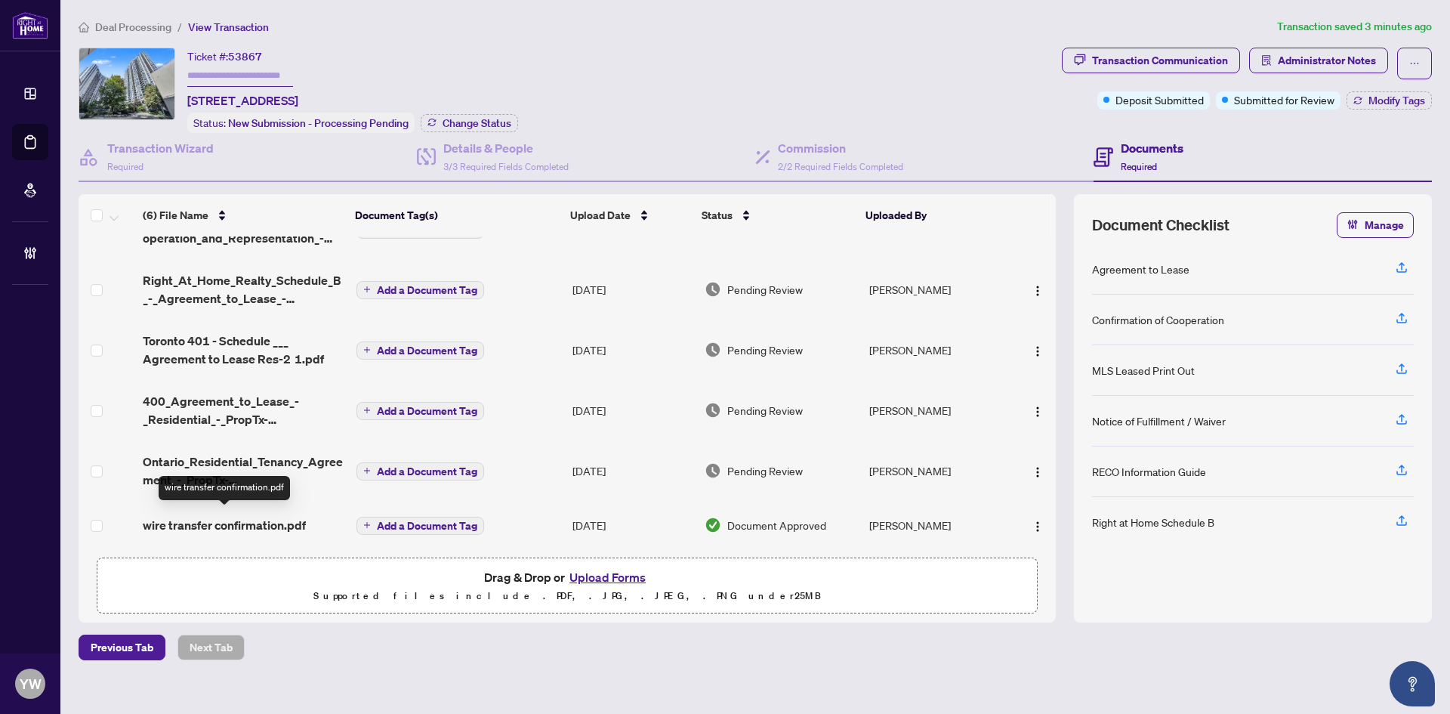
click at [251, 522] on span "wire transfer confirmation.pdf" at bounding box center [224, 525] width 163 height 18
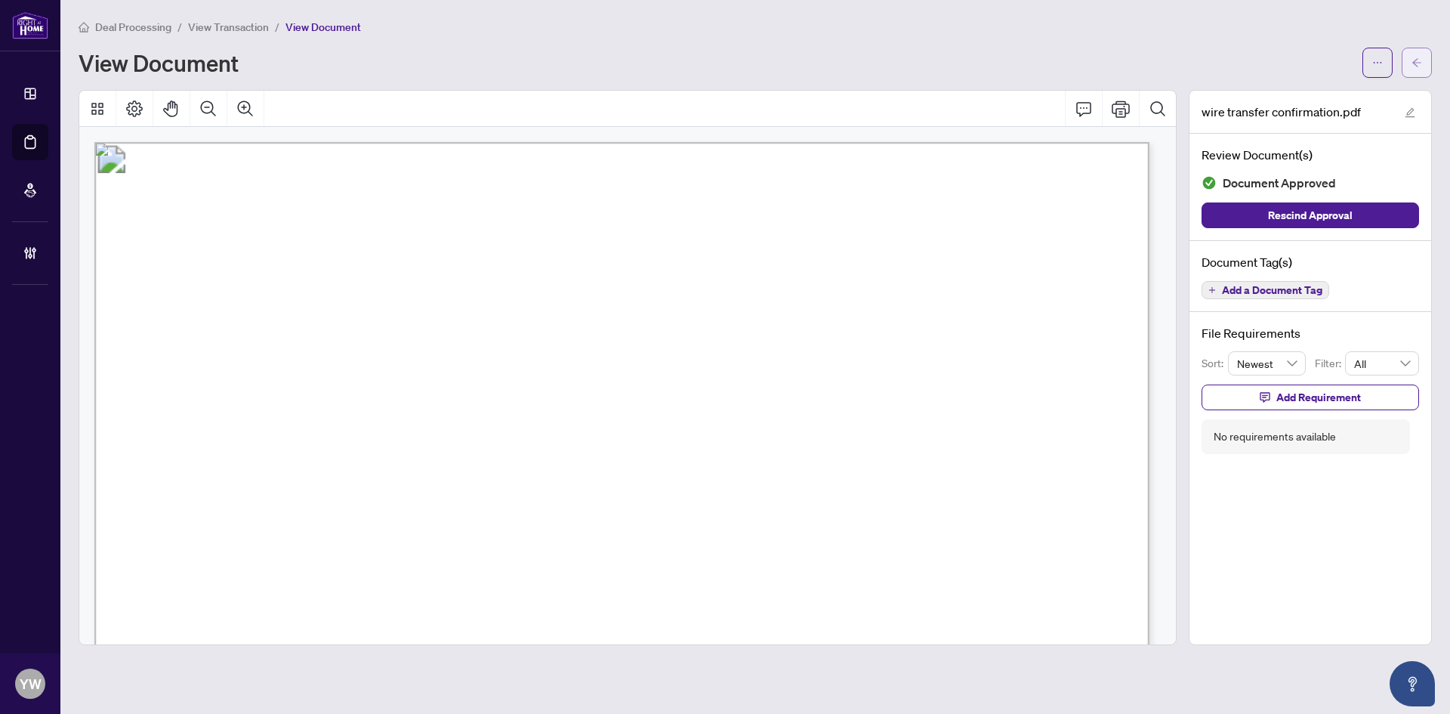
click at [1412, 60] on icon "arrow-left" at bounding box center [1417, 62] width 11 height 11
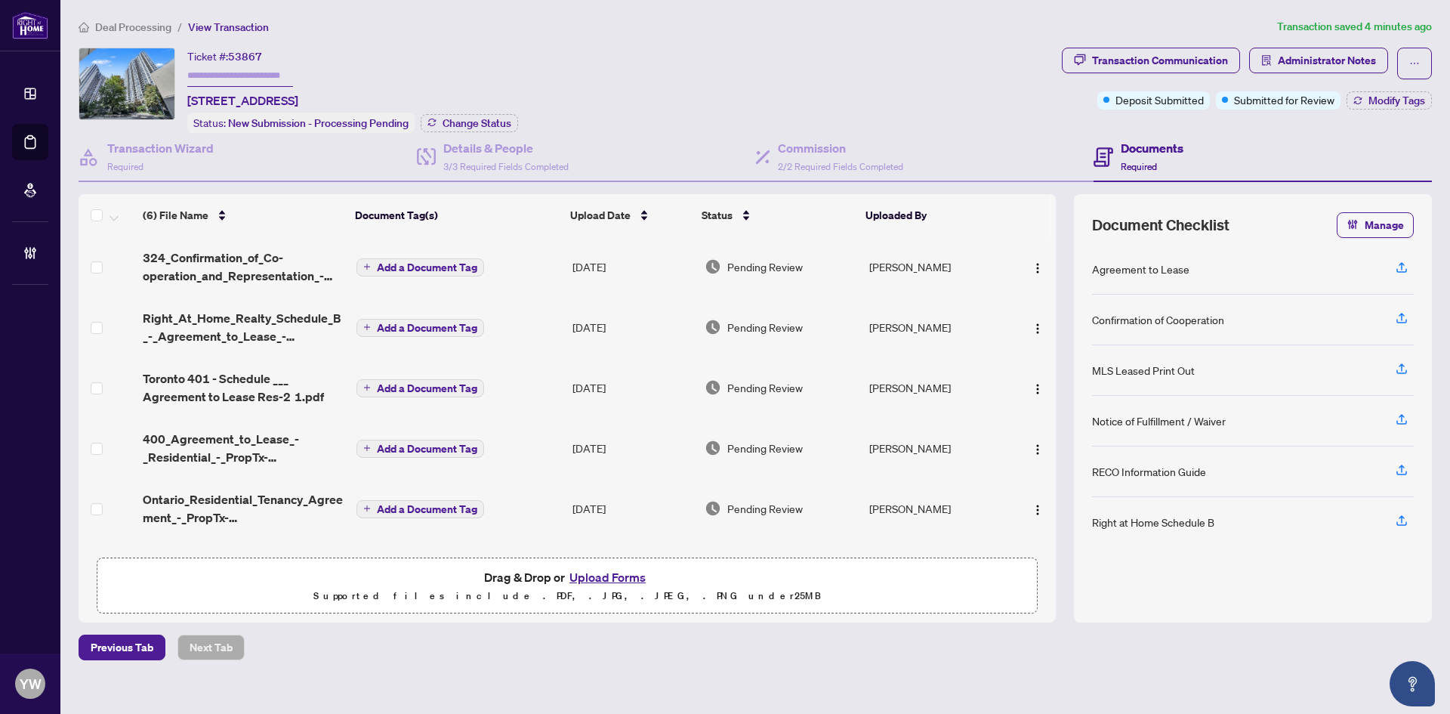
click at [515, 667] on main "Deal Processing / View Transaction Transaction saved 4 minutes ago Ticket #: 53…" at bounding box center [755, 357] width 1390 height 714
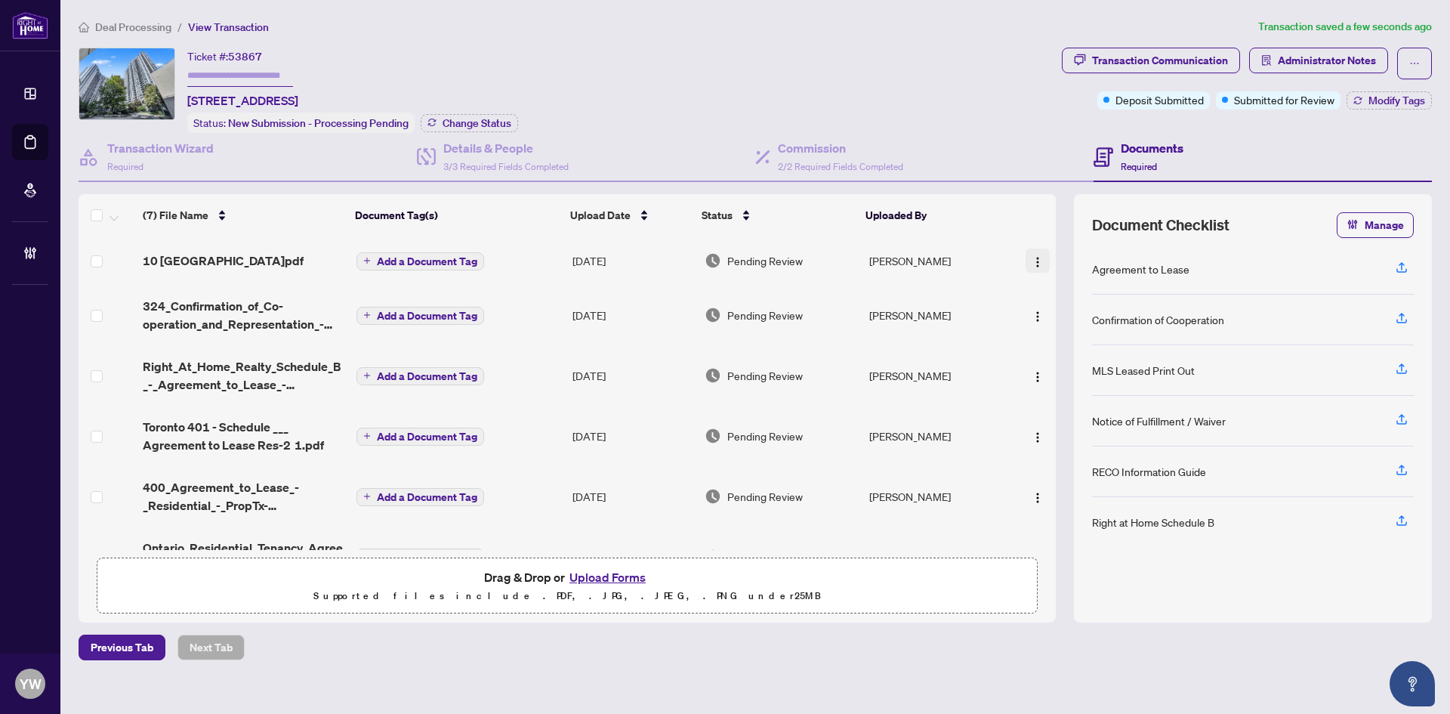
click at [1032, 262] on img "button" at bounding box center [1038, 262] width 12 height 12
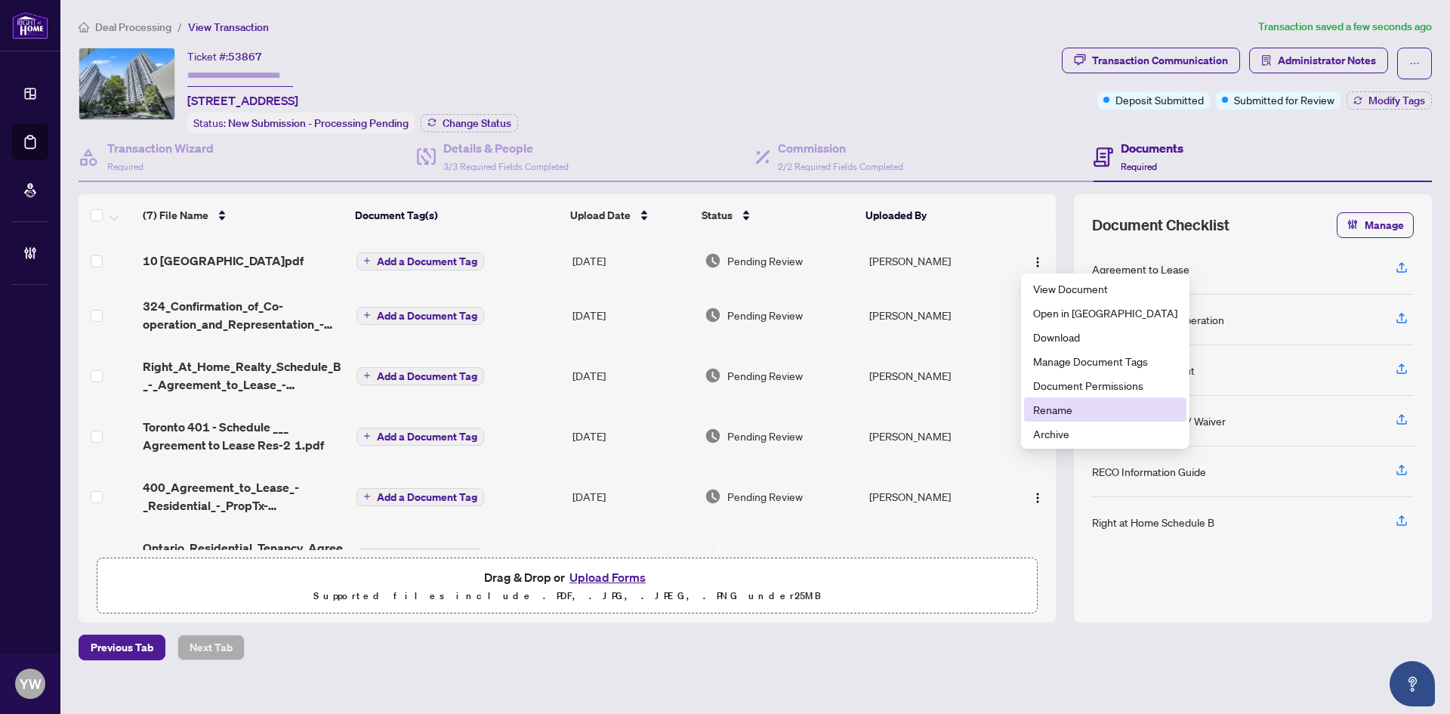
click at [1061, 401] on span "Rename" at bounding box center [1105, 409] width 144 height 17
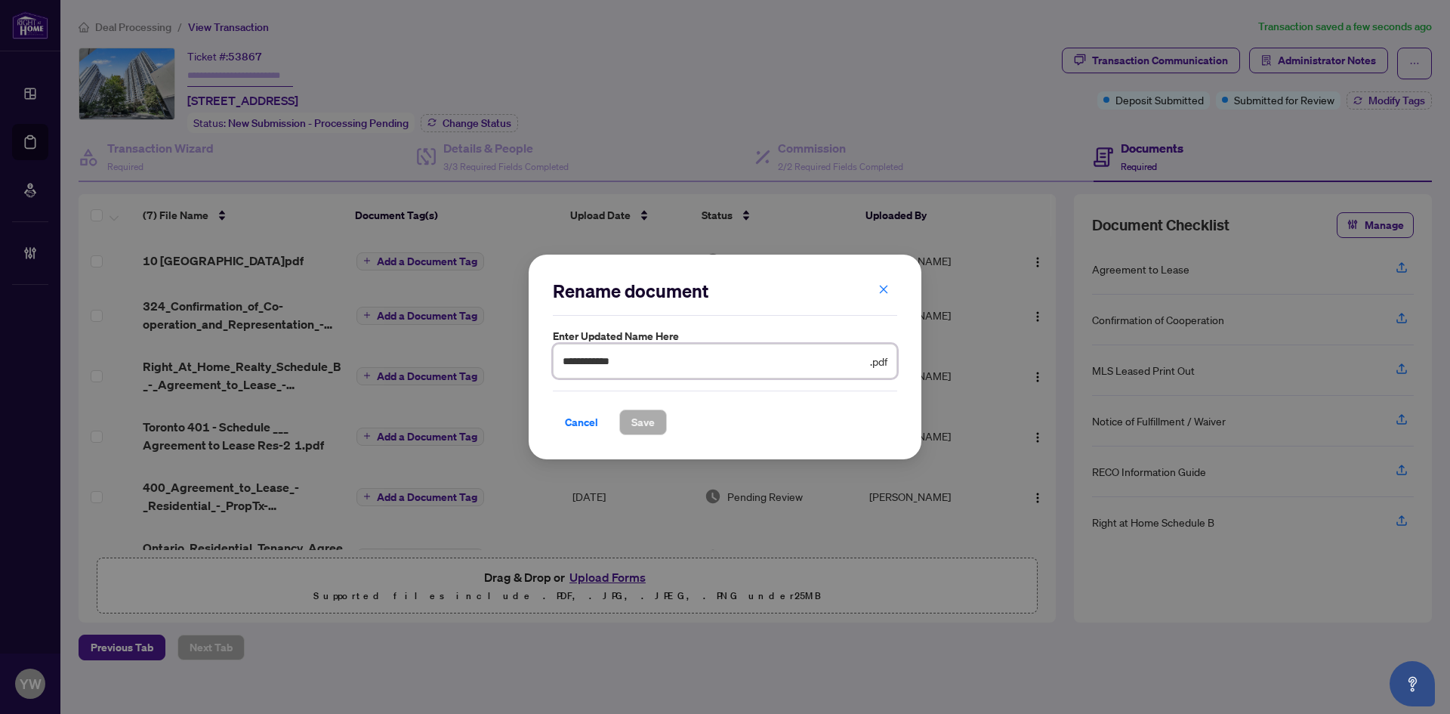
drag, startPoint x: 677, startPoint y: 359, endPoint x: 486, endPoint y: 383, distance: 192.6
click at [461, 369] on div "**********" at bounding box center [725, 357] width 1450 height 714
type input "**********"
click at [639, 437] on div "**********" at bounding box center [725, 357] width 393 height 205
click at [656, 420] on button "Save" at bounding box center [643, 422] width 48 height 26
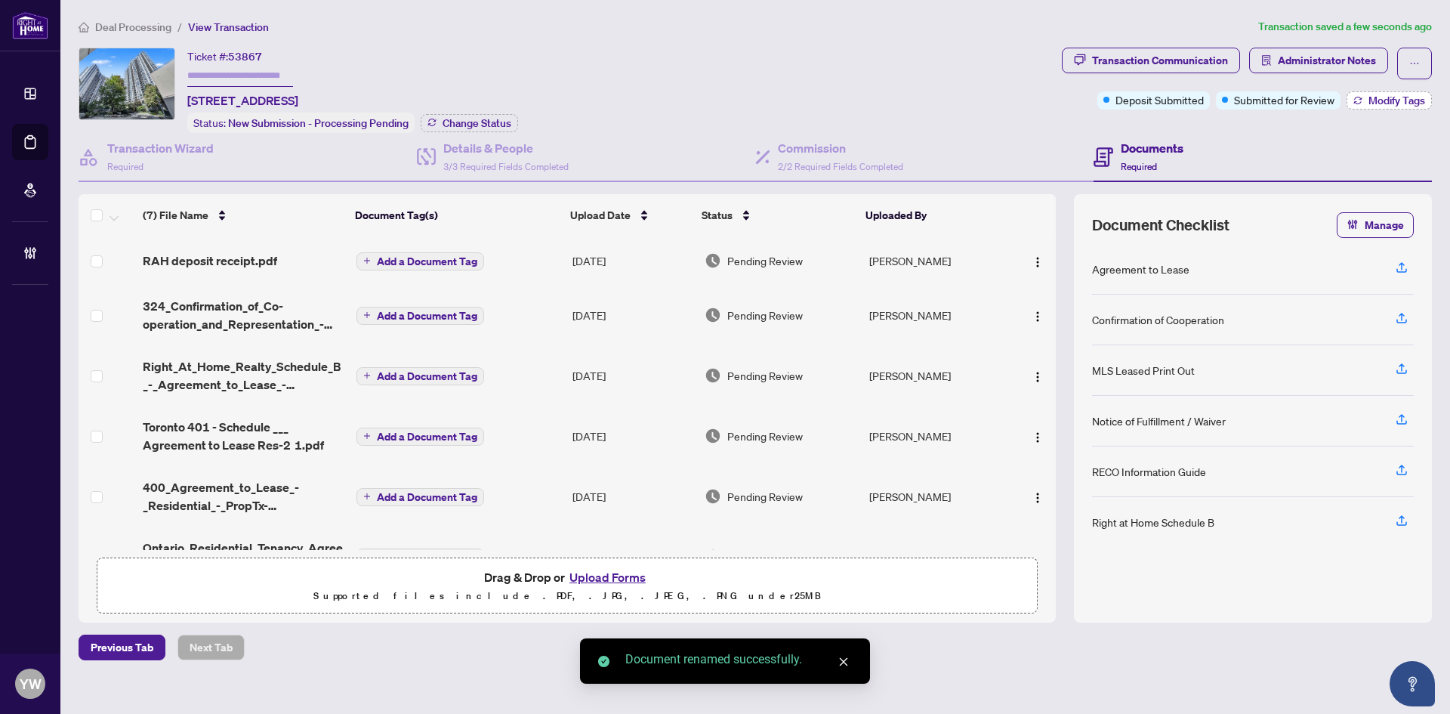
click at [1394, 104] on span "Modify Tags" at bounding box center [1397, 100] width 57 height 11
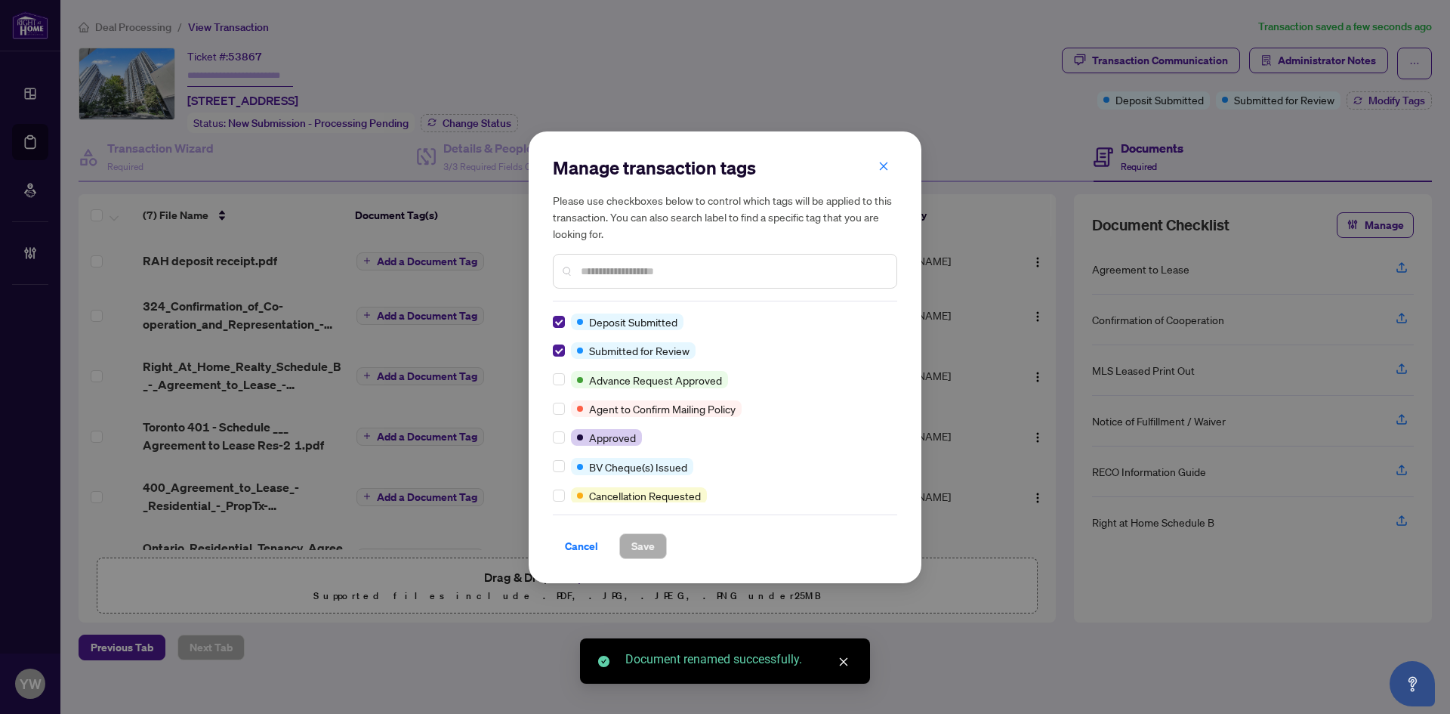
click at [551, 322] on div "Manage transaction tags Please use checkboxes below to control which tags will …" at bounding box center [725, 357] width 393 height 452
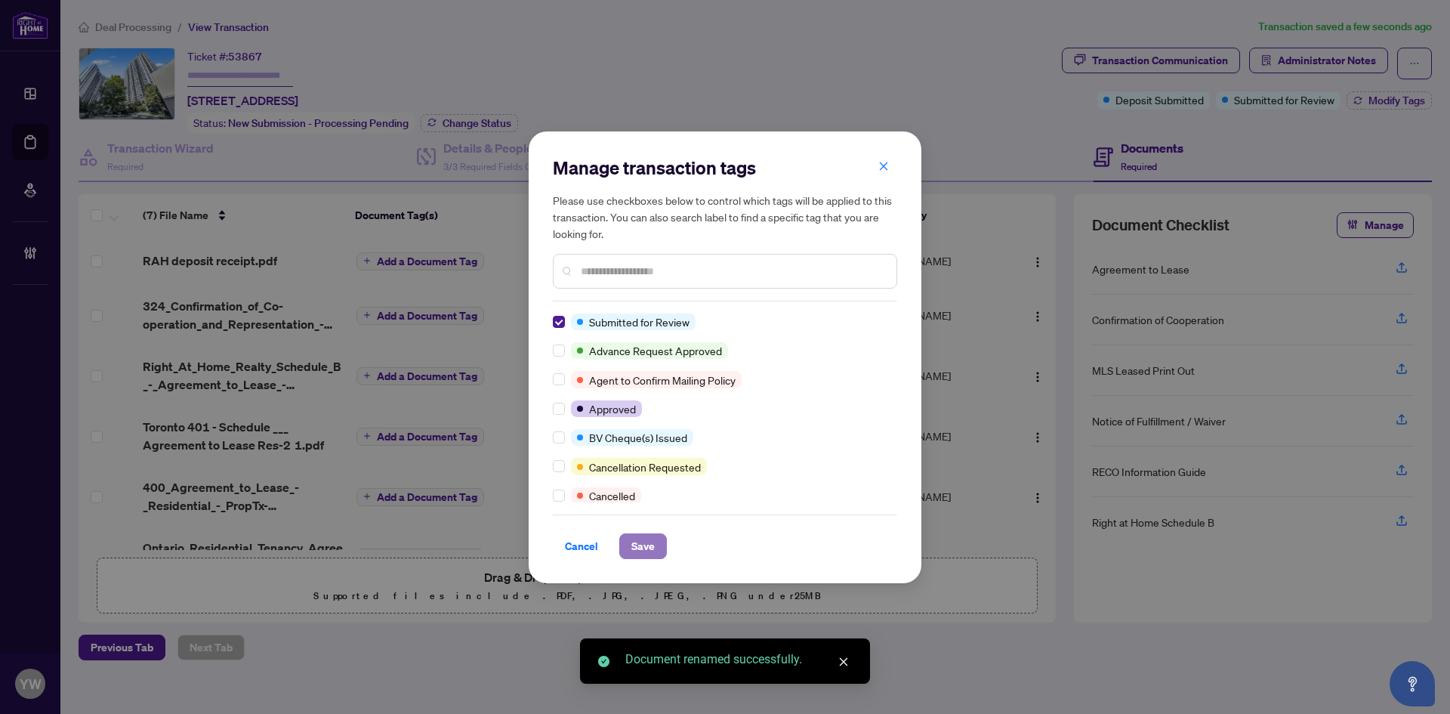
click at [646, 539] on span "Save" at bounding box center [642, 546] width 23 height 24
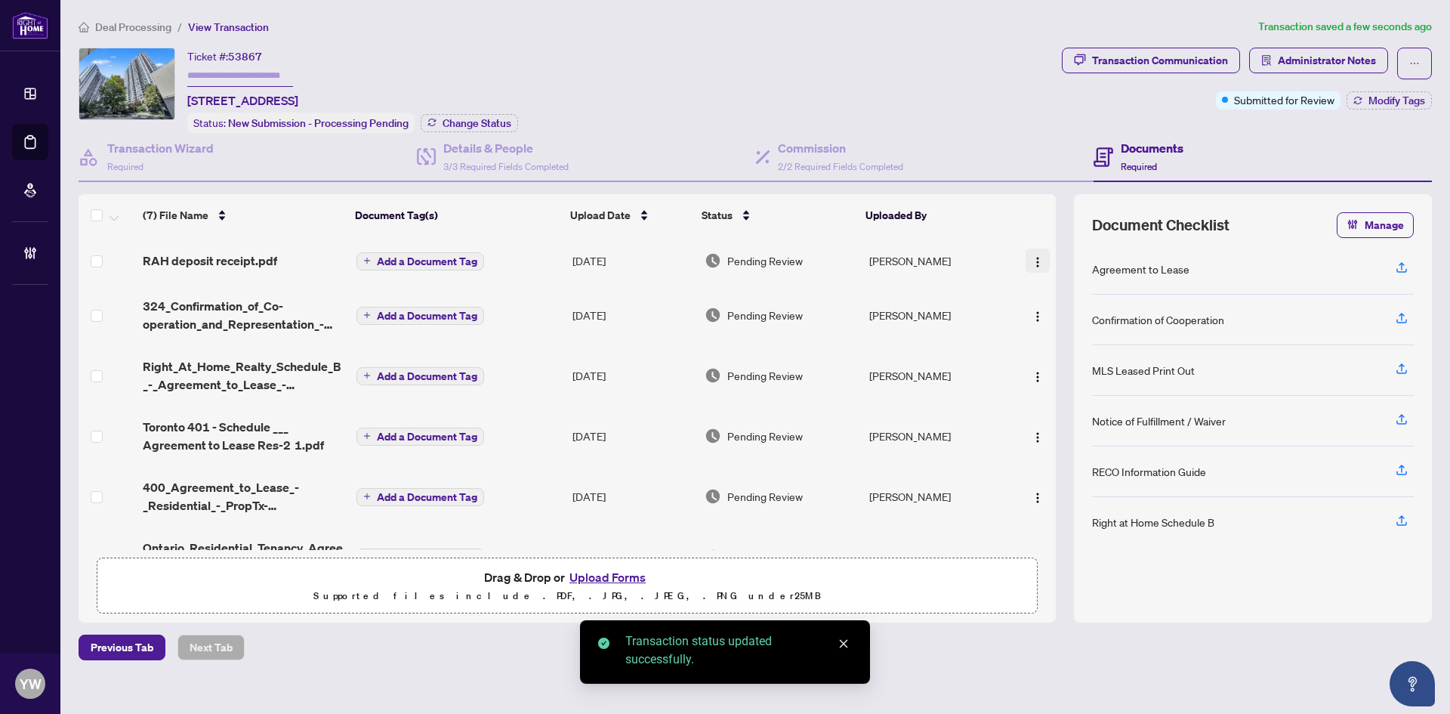
click at [1035, 258] on img "button" at bounding box center [1038, 262] width 12 height 12
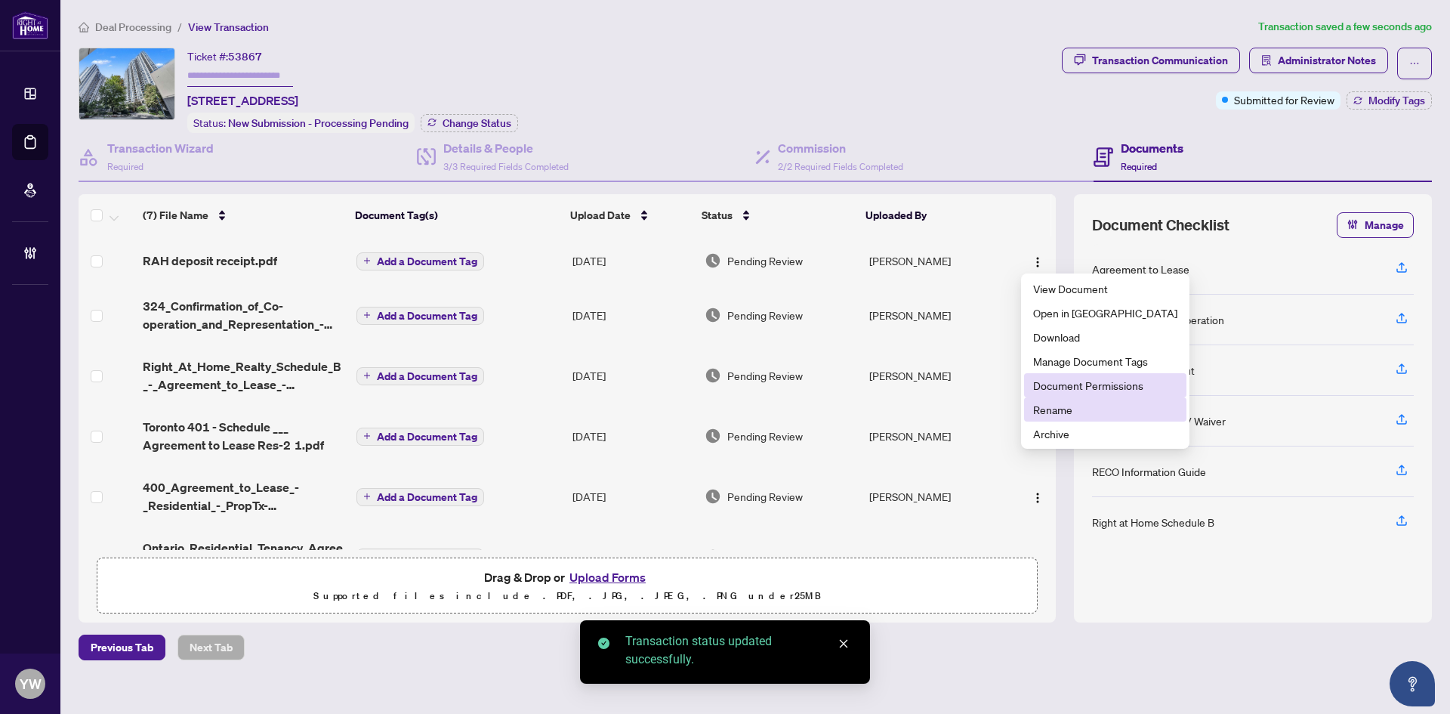
click at [1093, 390] on span "Document Permissions" at bounding box center [1105, 385] width 144 height 17
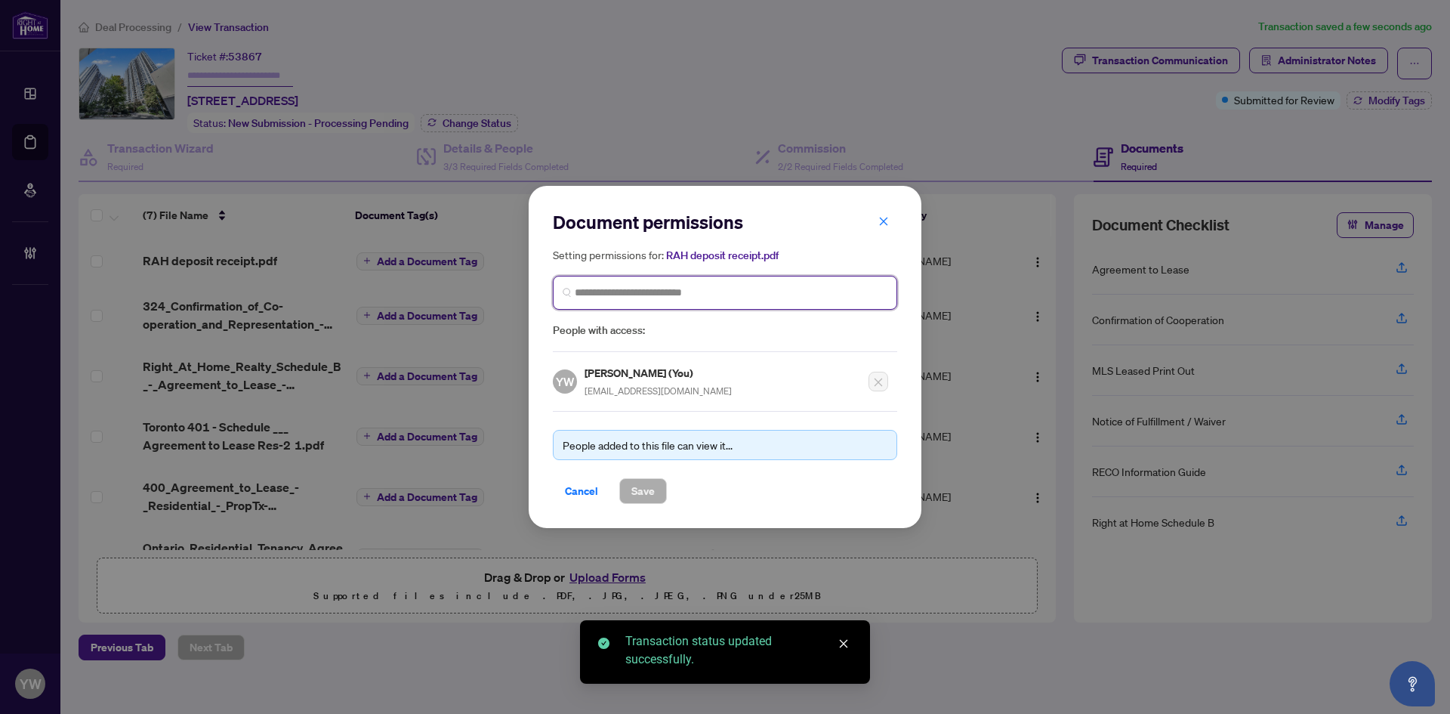
click at [624, 285] on input "search" at bounding box center [731, 293] width 313 height 16
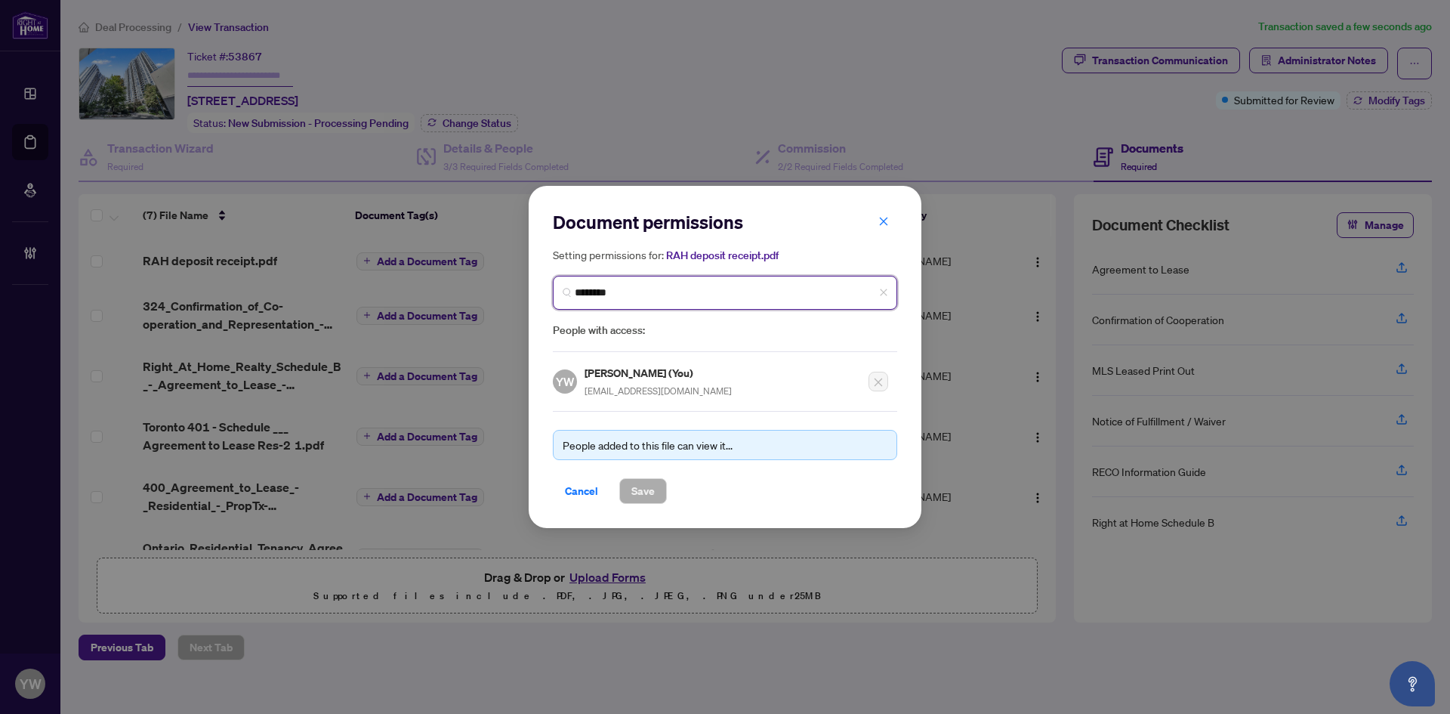
click at [640, 297] on input "********" at bounding box center [731, 293] width 313 height 16
type input "**********"
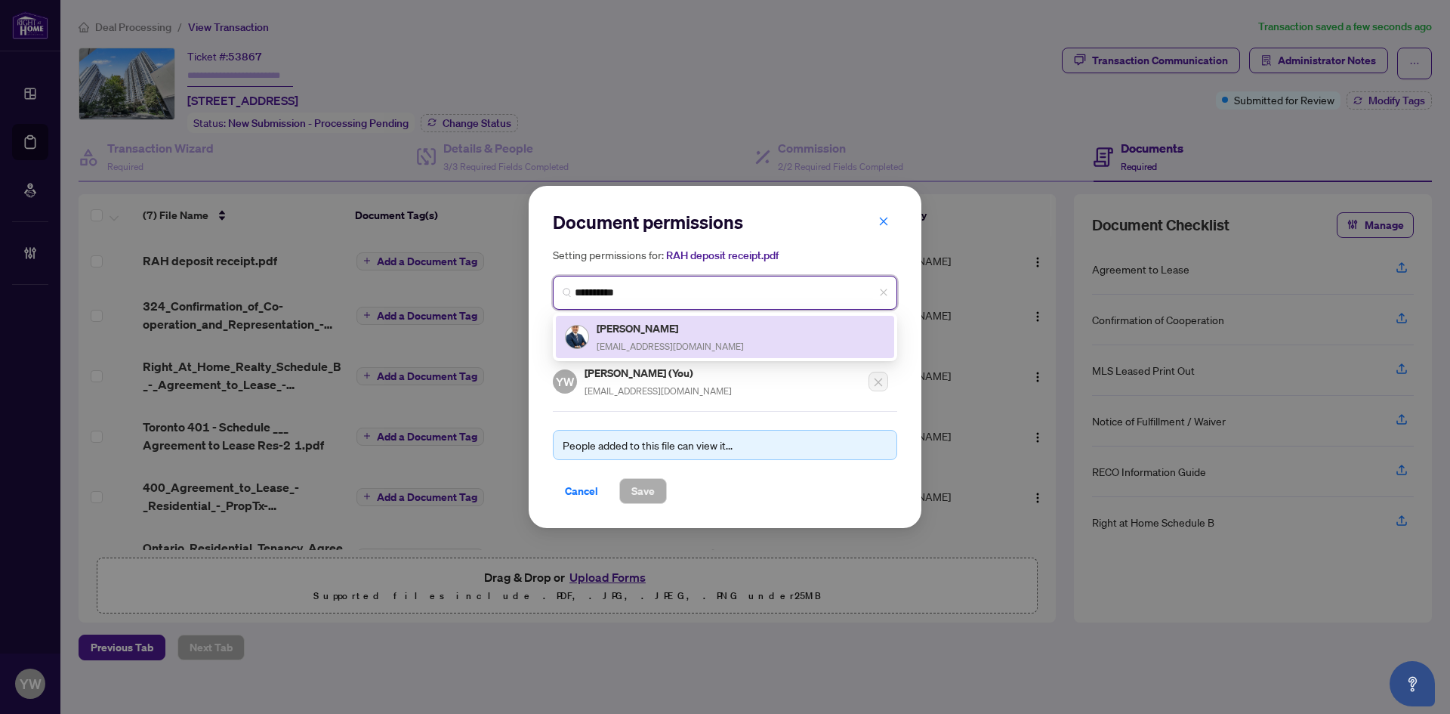
click at [643, 341] on span "realestatewithamin@gmail.com" at bounding box center [670, 346] width 147 height 11
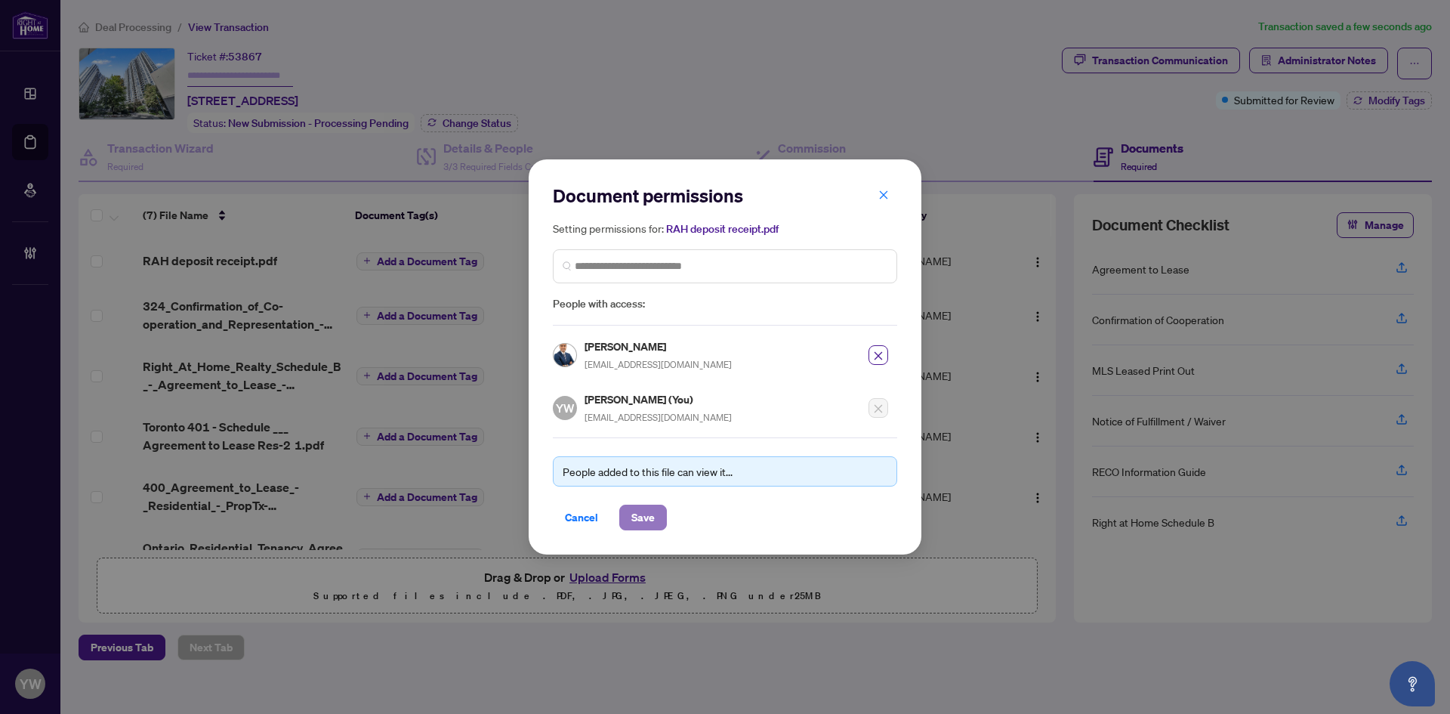
click at [651, 514] on span "Save" at bounding box center [642, 517] width 23 height 24
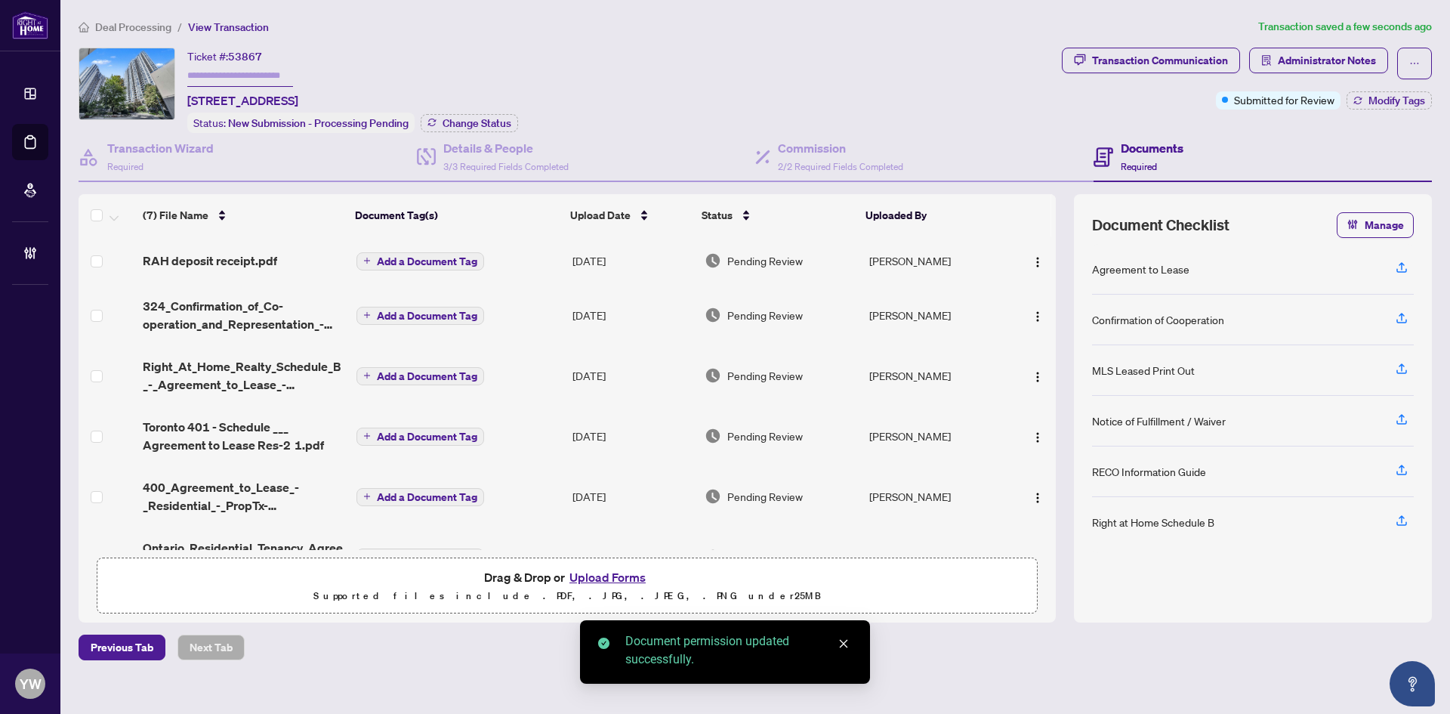
click at [466, 260] on span "Add a Document Tag" at bounding box center [427, 261] width 100 height 11
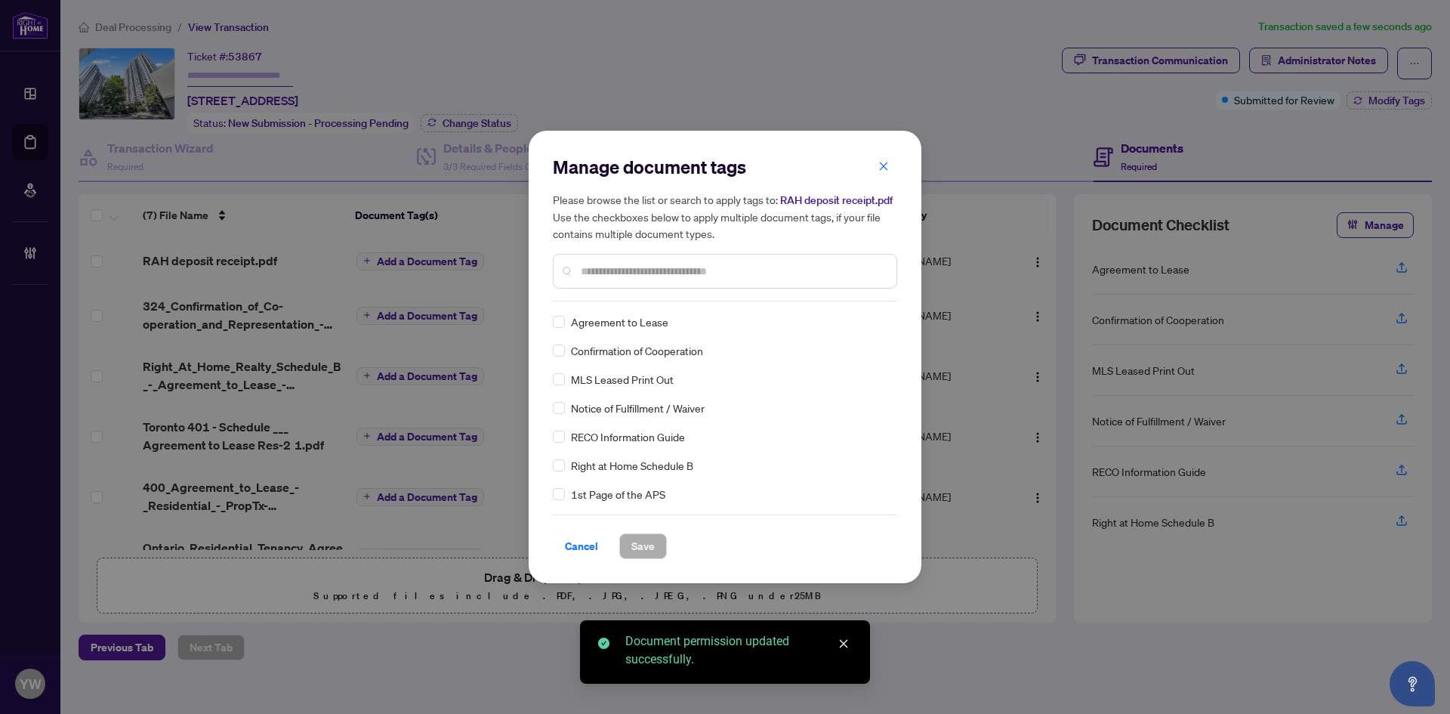
click at [619, 270] on input "text" at bounding box center [733, 271] width 304 height 17
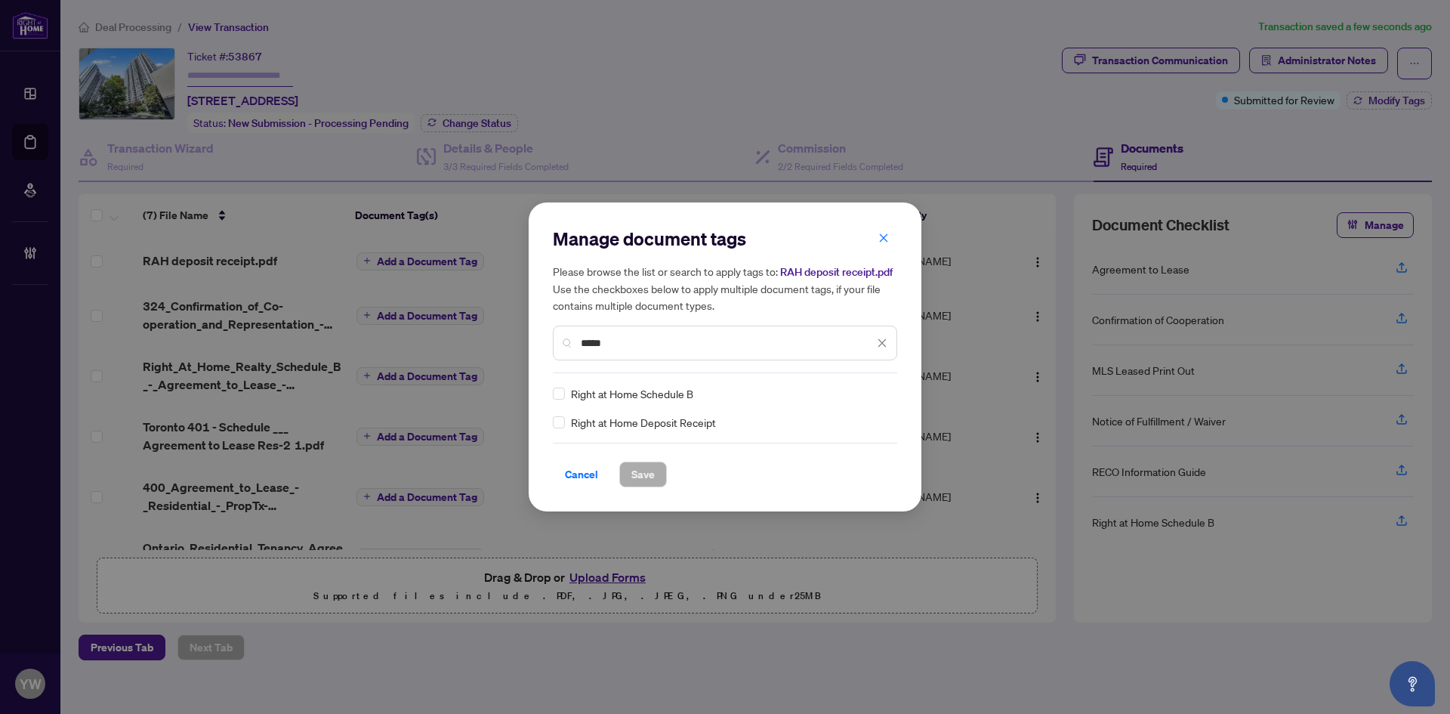
type input "*****"
click at [871, 384] on div "Manage document tags Please browse the list or search to apply tags to: RAH dep…" at bounding box center [725, 357] width 344 height 261
click at [872, 394] on img at bounding box center [866, 393] width 15 height 15
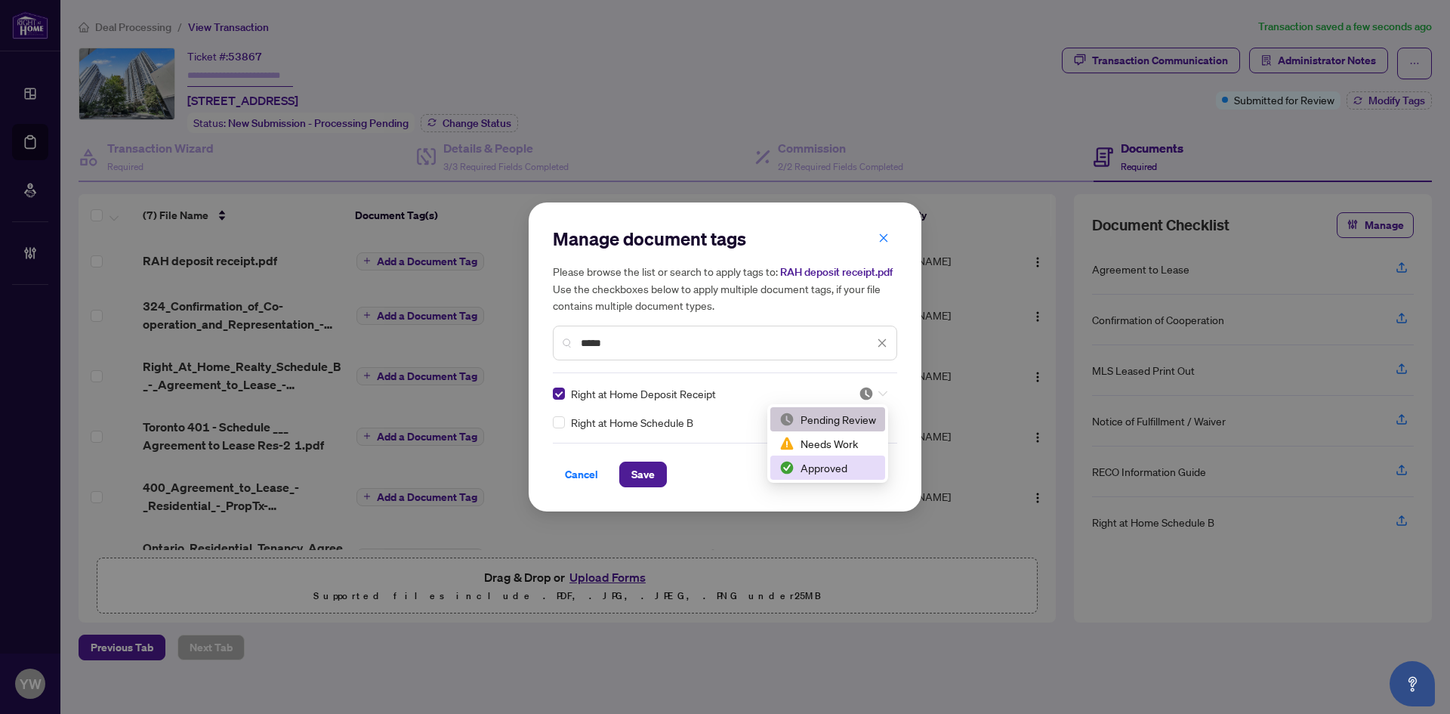
drag, startPoint x: 820, startPoint y: 470, endPoint x: 677, endPoint y: 471, distance: 143.5
click at [819, 471] on div "Approved" at bounding box center [827, 467] width 97 height 17
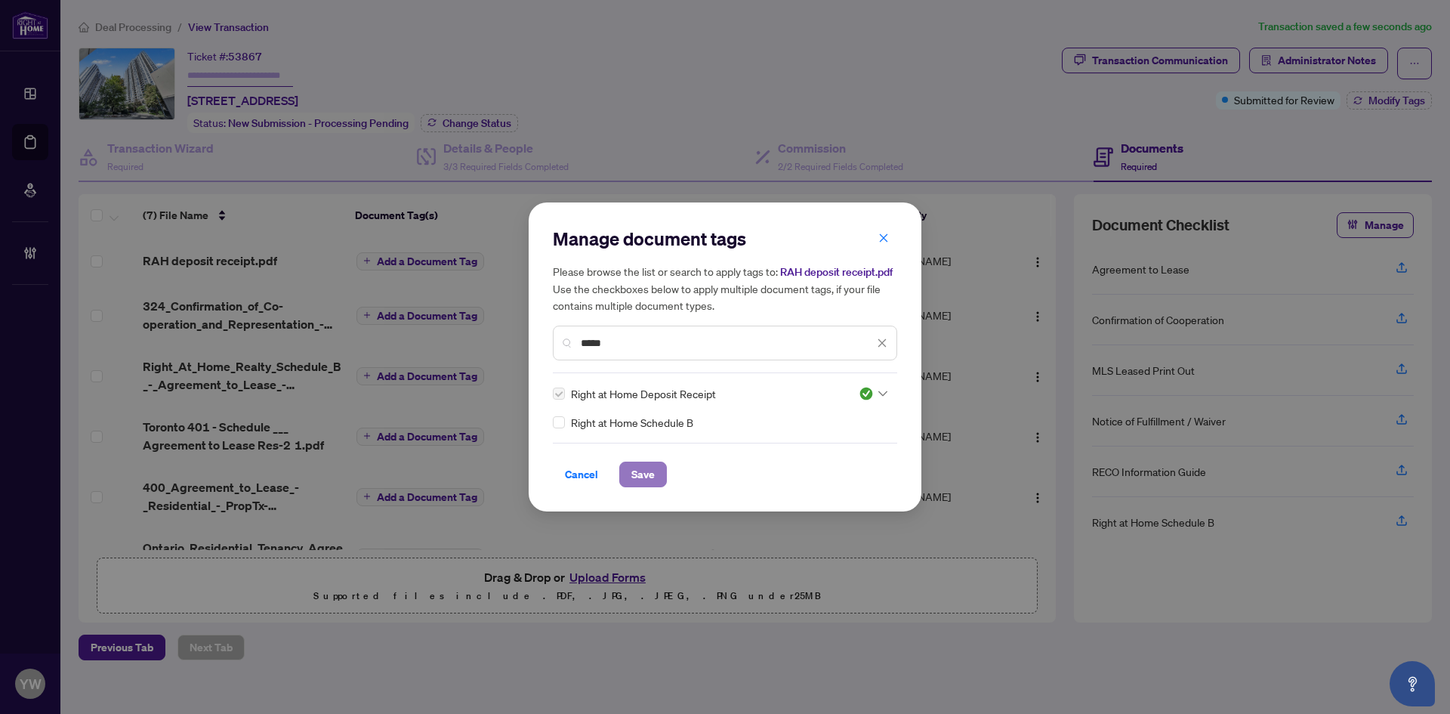
click at [648, 472] on span "Save" at bounding box center [642, 474] width 23 height 24
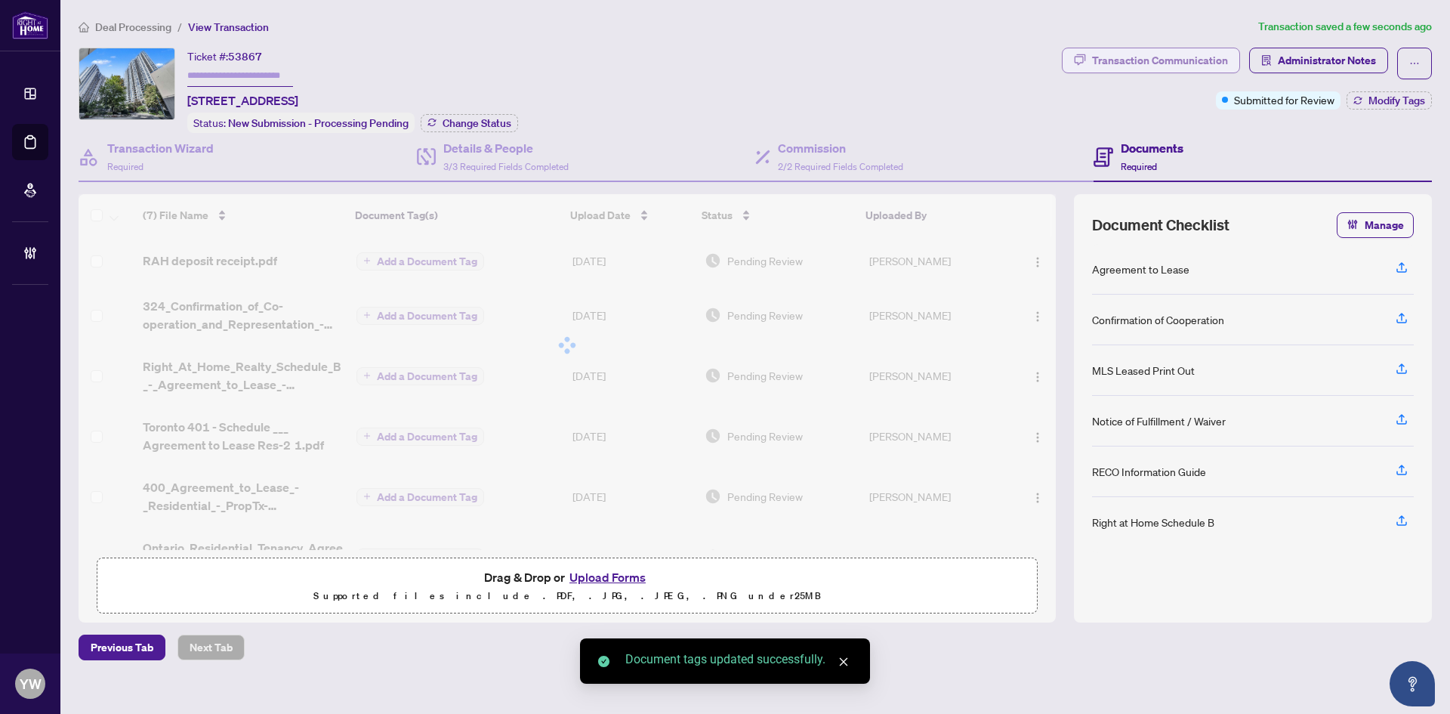
click at [1178, 58] on div "Transaction Communication" at bounding box center [1160, 60] width 136 height 24
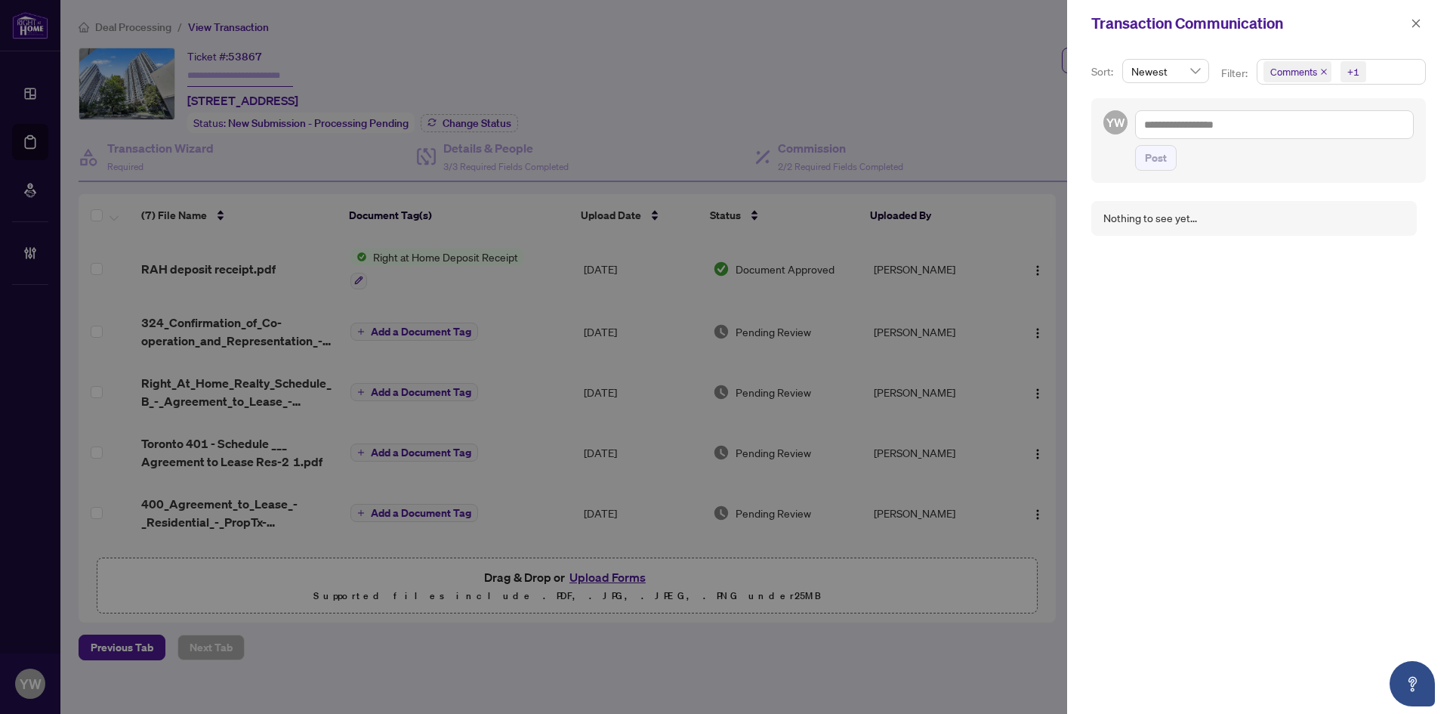
click at [887, 113] on div at bounding box center [725, 357] width 1450 height 714
click at [1421, 28] on icon "close" at bounding box center [1416, 23] width 11 height 11
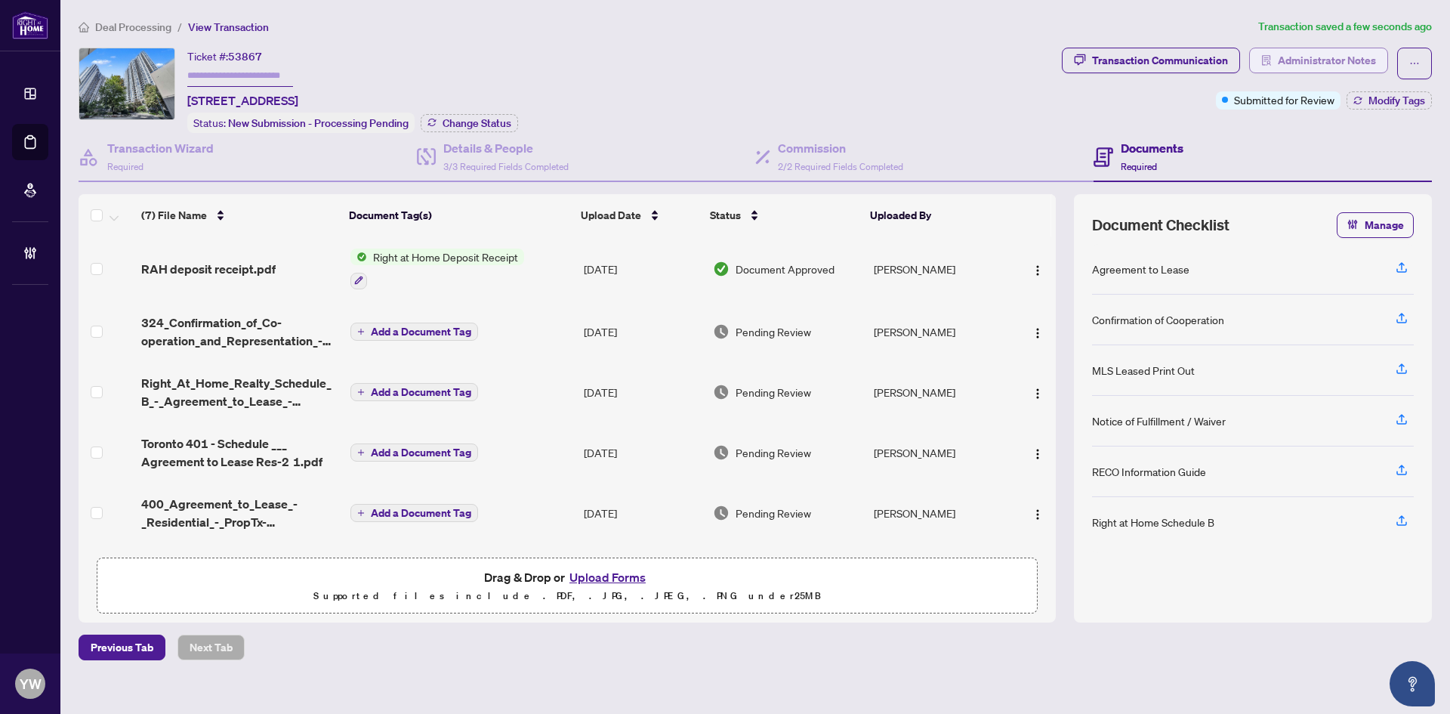
click at [1354, 57] on span "Administrator Notes" at bounding box center [1327, 60] width 98 height 24
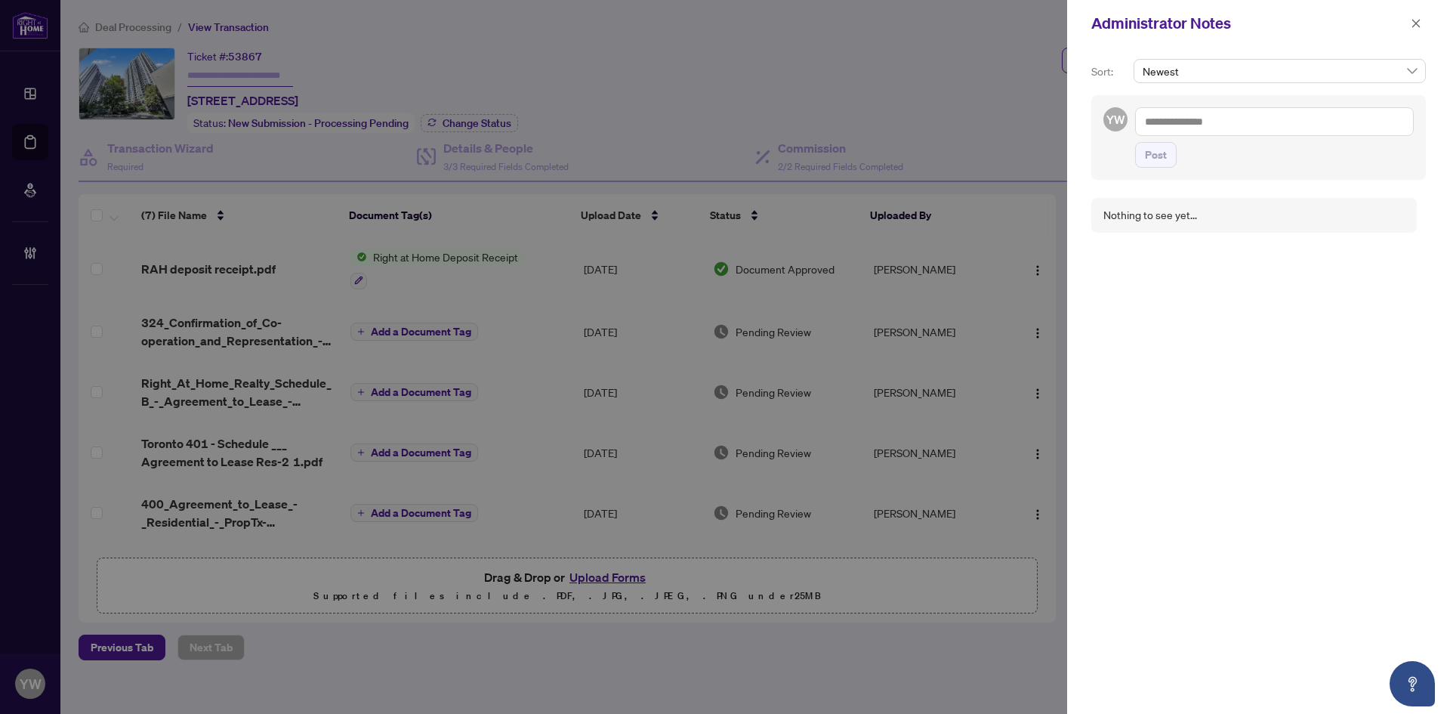
click at [1248, 125] on textarea at bounding box center [1274, 121] width 279 height 29
paste textarea "**********"
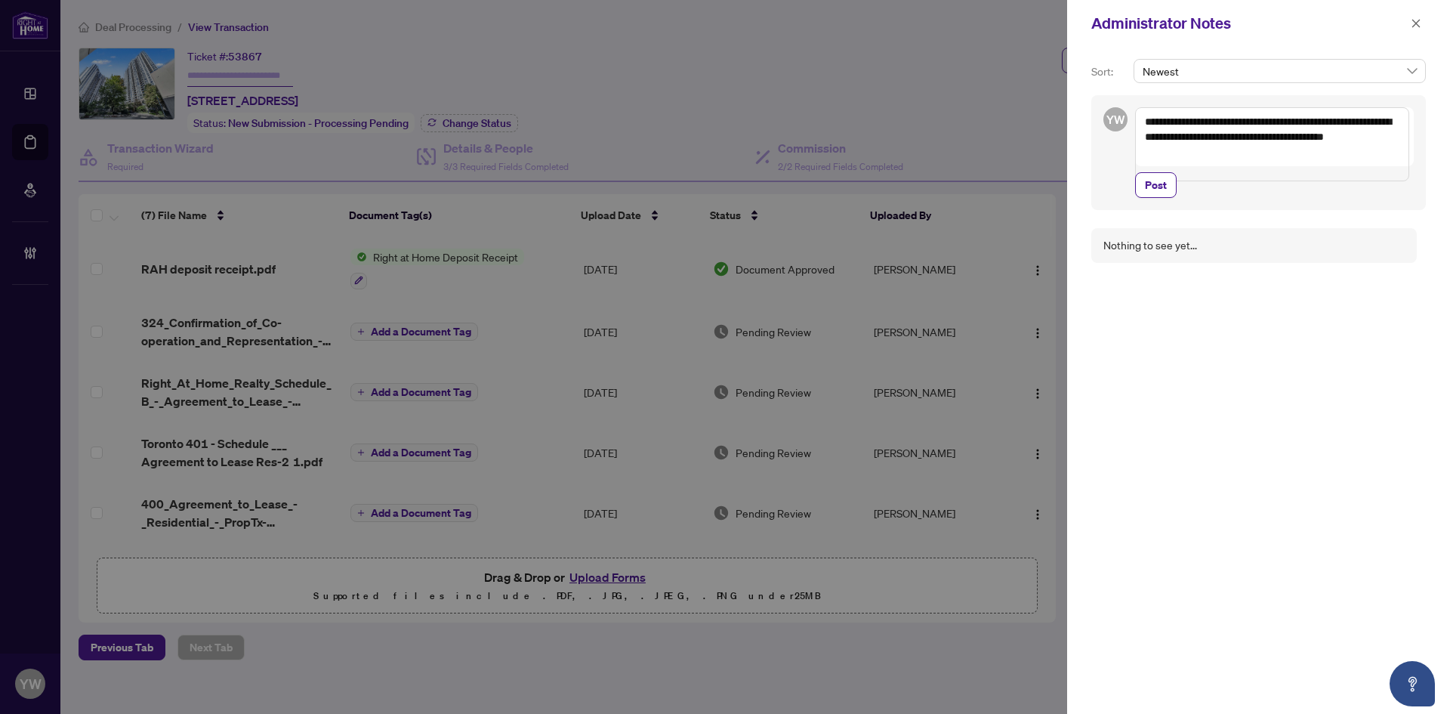
drag, startPoint x: 1270, startPoint y: 122, endPoint x: 1210, endPoint y: 119, distance: 59.7
click at [1210, 119] on textarea "**********" at bounding box center [1272, 144] width 274 height 74
type textarea "**********"
click at [1156, 182] on span "Post" at bounding box center [1156, 170] width 22 height 24
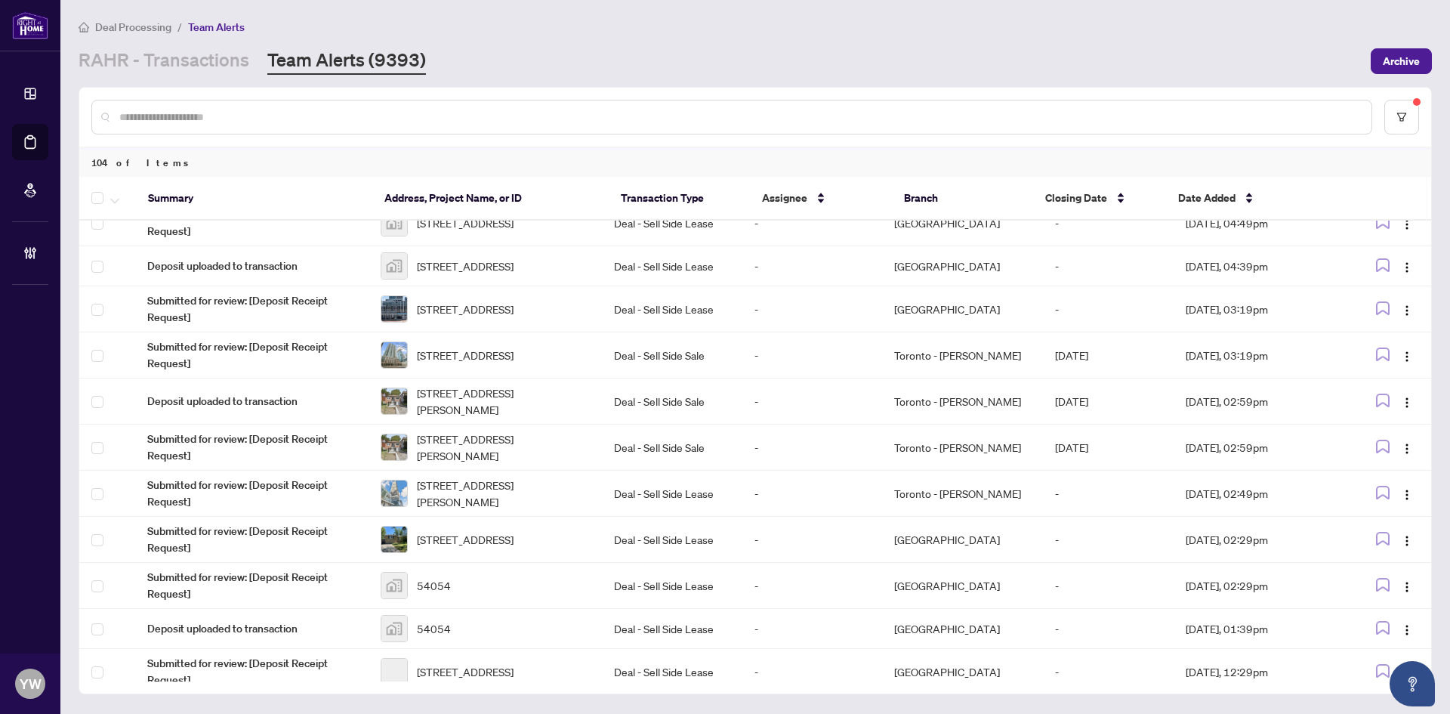
scroll to position [378, 0]
click at [1211, 202] on span "Date Added" at bounding box center [1206, 198] width 57 height 17
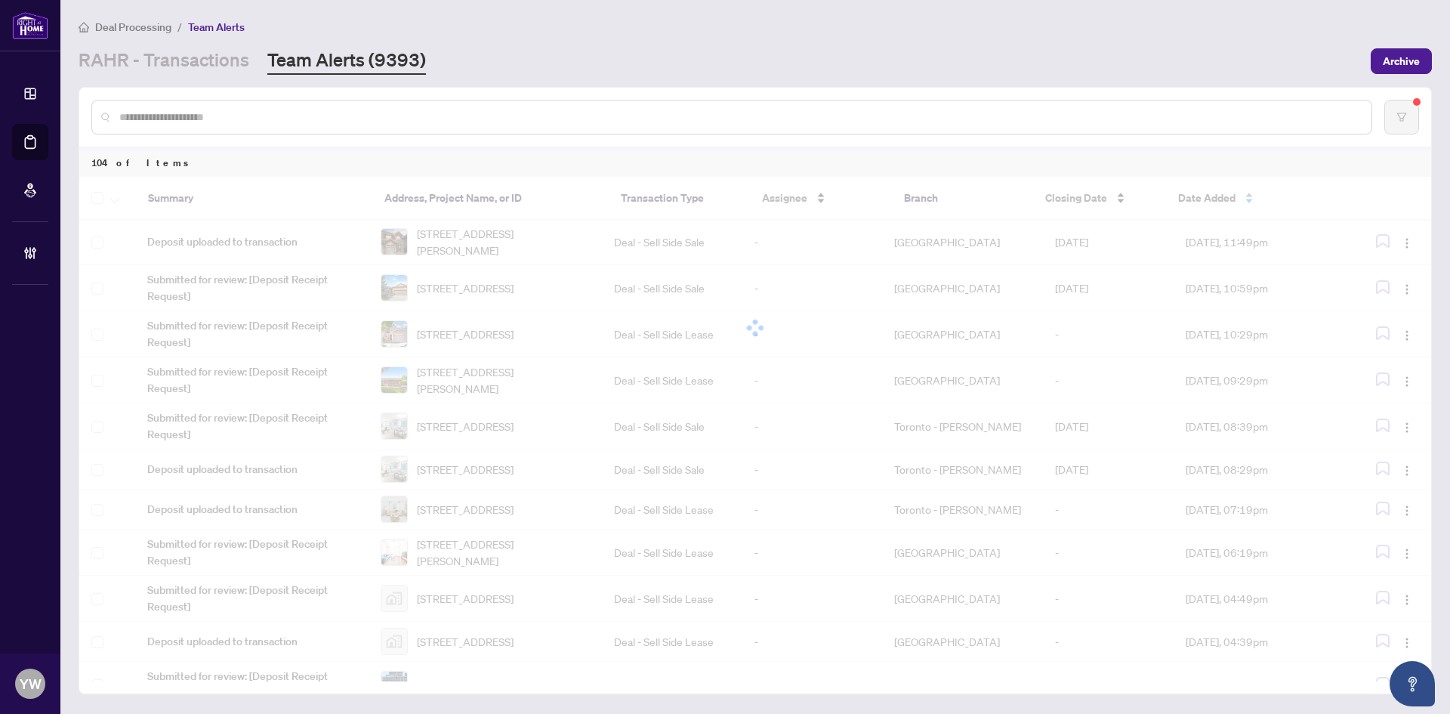
scroll to position [0, 0]
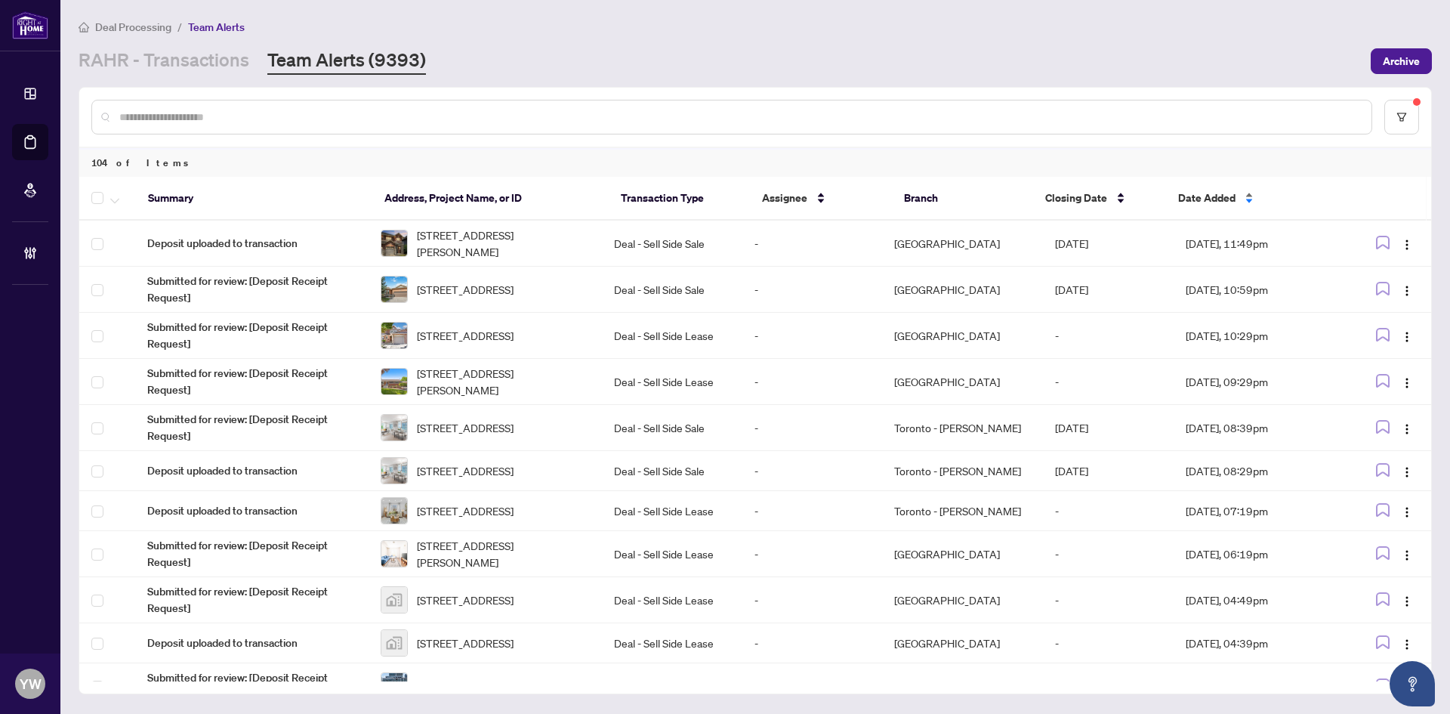
click at [1211, 202] on span "Date Added" at bounding box center [1206, 198] width 57 height 17
